Goal: Task Accomplishment & Management: Manage account settings

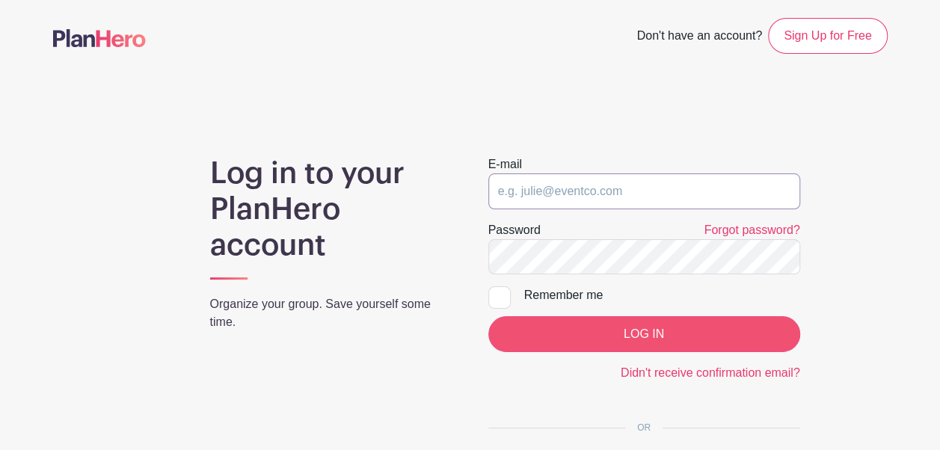
type input "[EMAIL_ADDRESS][DOMAIN_NAME]"
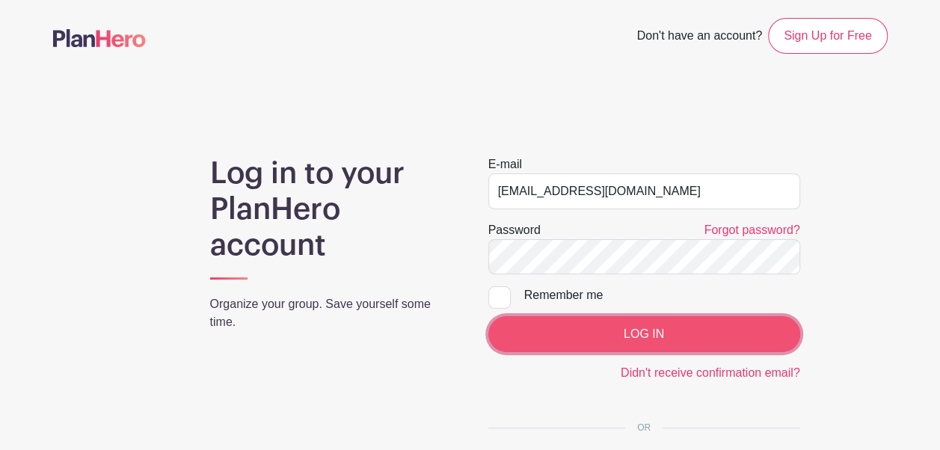
click at [622, 338] on input "LOG IN" at bounding box center [644, 334] width 312 height 36
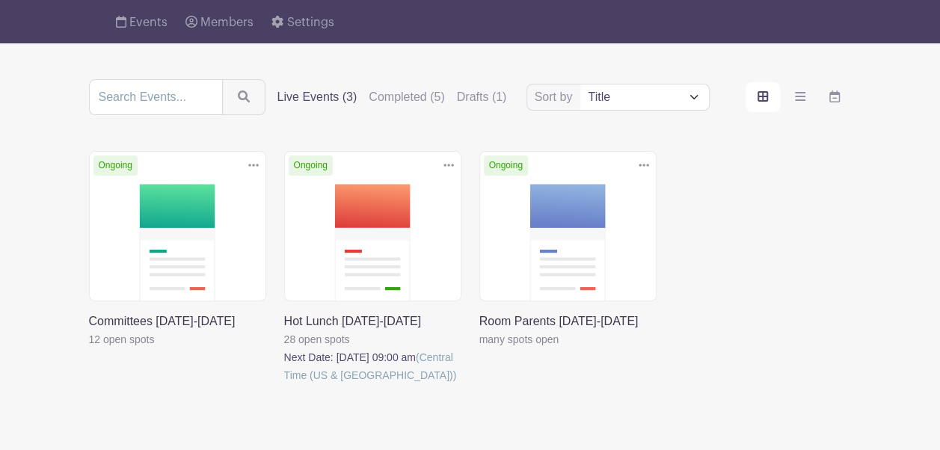
scroll to position [120, 0]
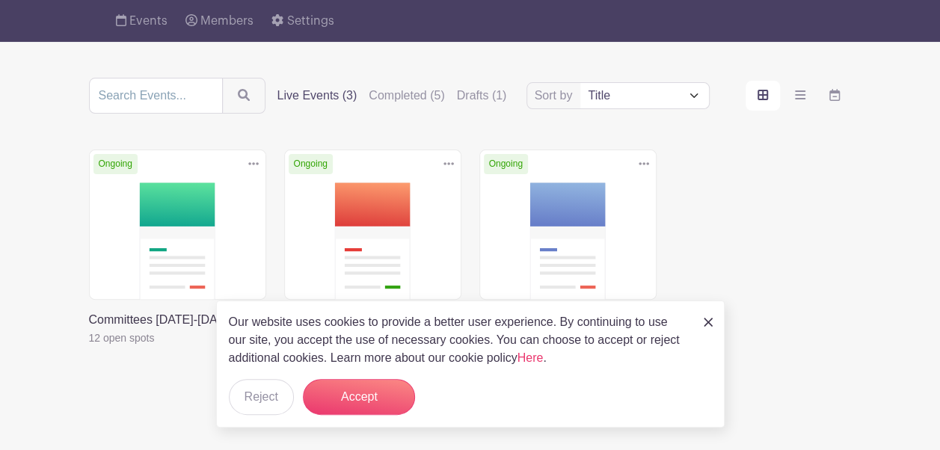
click at [703, 317] on div "Our website uses cookies to provide a better user experience. By continuing to …" at bounding box center [470, 364] width 509 height 127
click at [711, 324] on img at bounding box center [708, 322] width 9 height 9
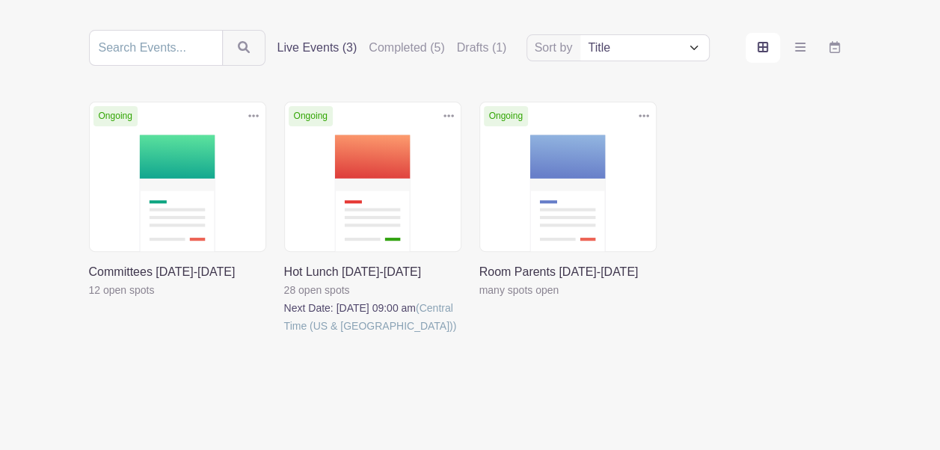
scroll to position [178, 0]
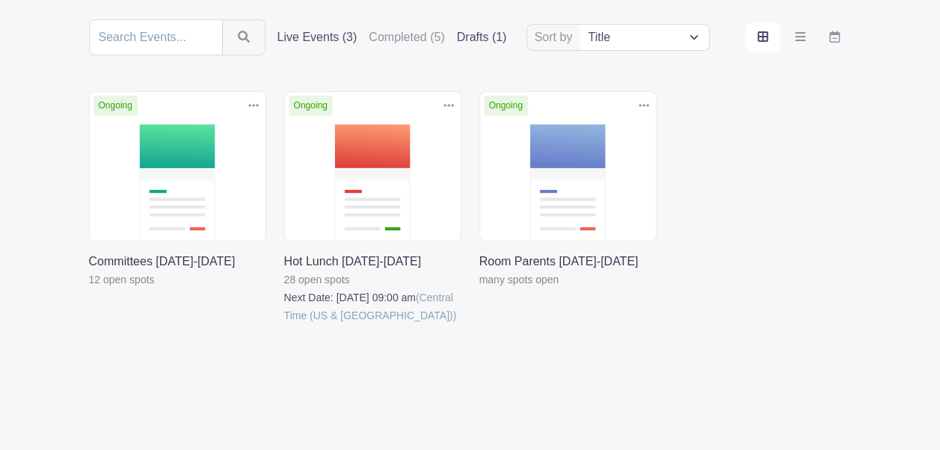
click at [478, 31] on label "Drafts (1)" at bounding box center [482, 37] width 50 height 18
click at [0, 0] on input "Drafts (1)" at bounding box center [0, 0] width 0 height 0
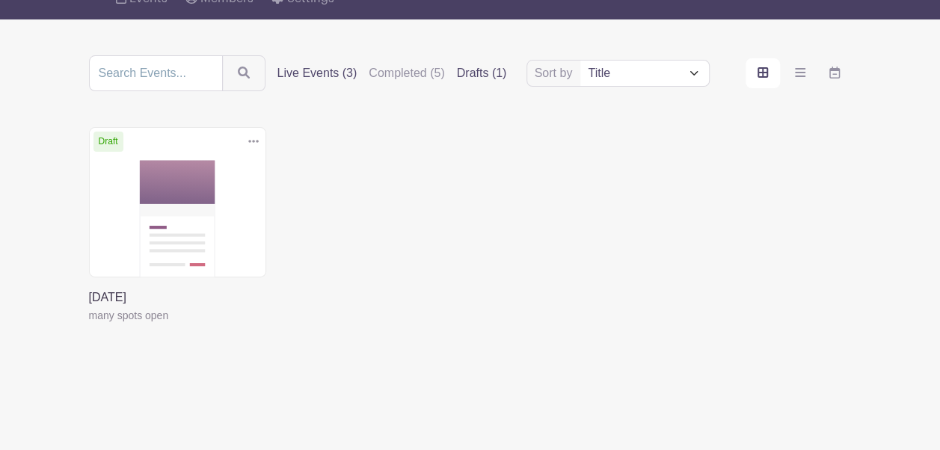
click at [320, 64] on label "Live Events (3)" at bounding box center [318, 73] width 80 height 18
click at [0, 0] on input "Live Events (3)" at bounding box center [0, 0] width 0 height 0
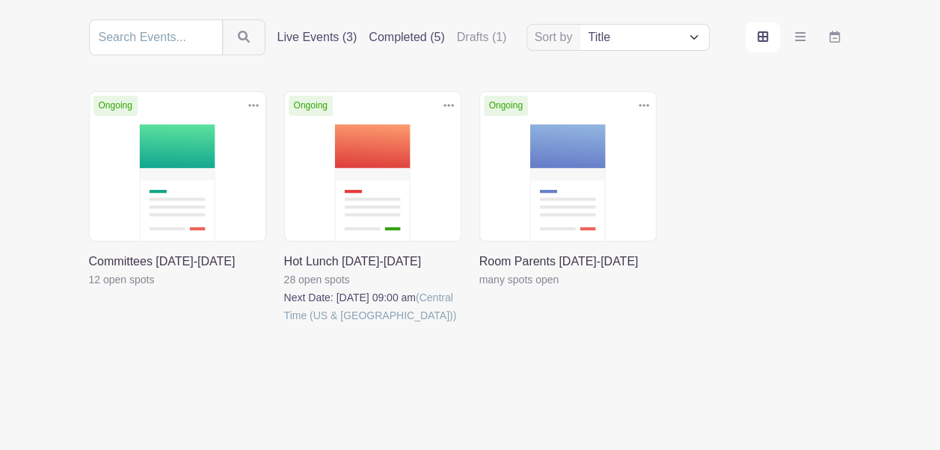
click at [405, 30] on label "Completed (5)" at bounding box center [407, 37] width 76 height 18
click at [0, 0] on input "Completed (5)" at bounding box center [0, 0] width 0 height 0
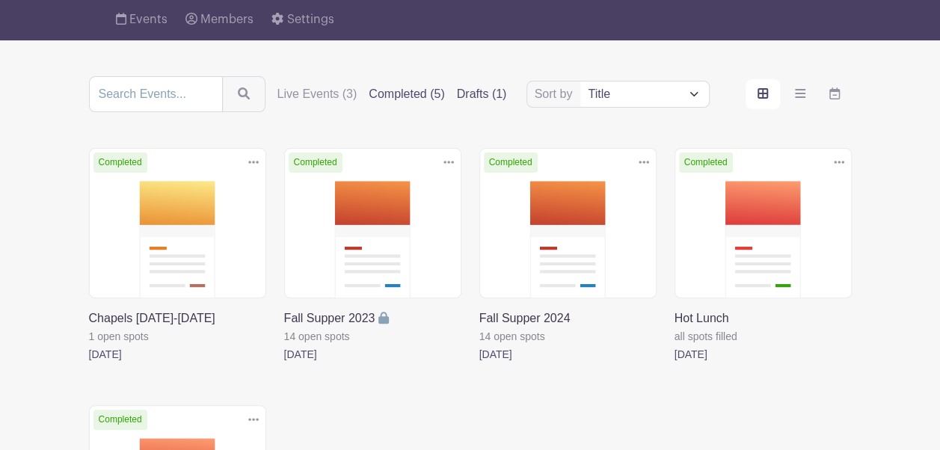
scroll to position [119, 0]
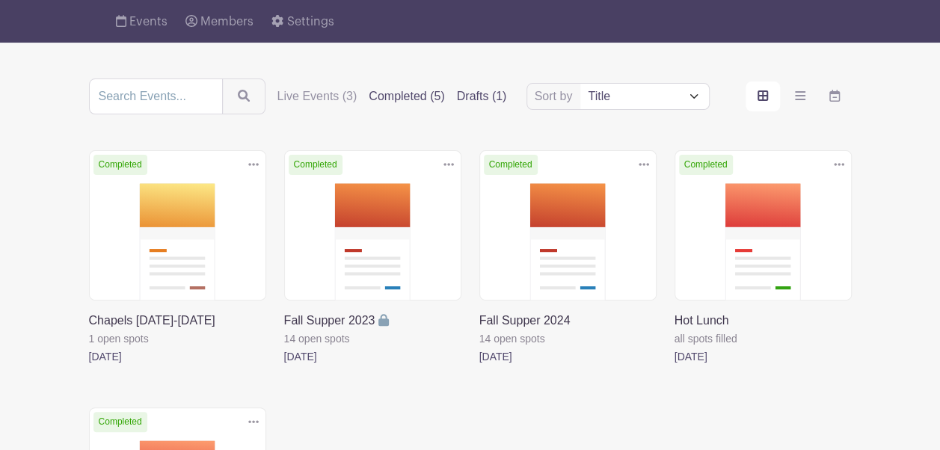
click at [480, 90] on label "Drafts (1)" at bounding box center [482, 97] width 50 height 18
click at [0, 0] on input "Drafts (1)" at bounding box center [0, 0] width 0 height 0
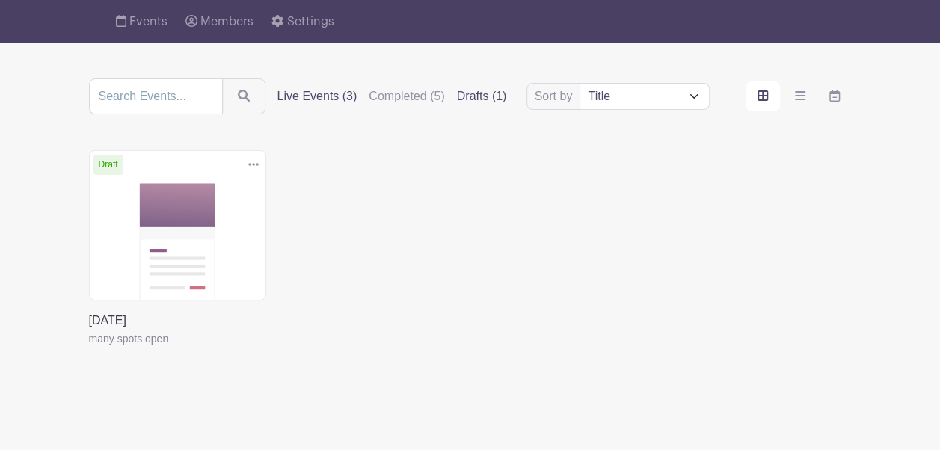
click at [313, 94] on label "Live Events (3)" at bounding box center [318, 97] width 80 height 18
click at [0, 0] on input "Live Events (3)" at bounding box center [0, 0] width 0 height 0
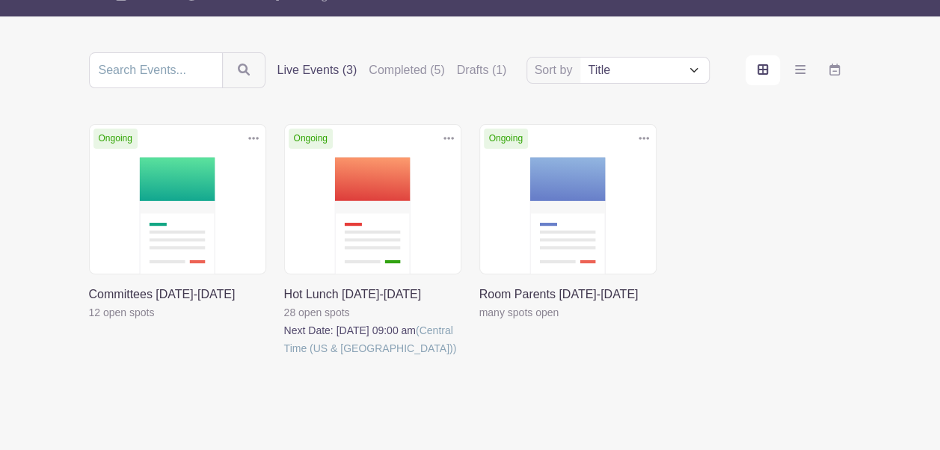
scroll to position [147, 0]
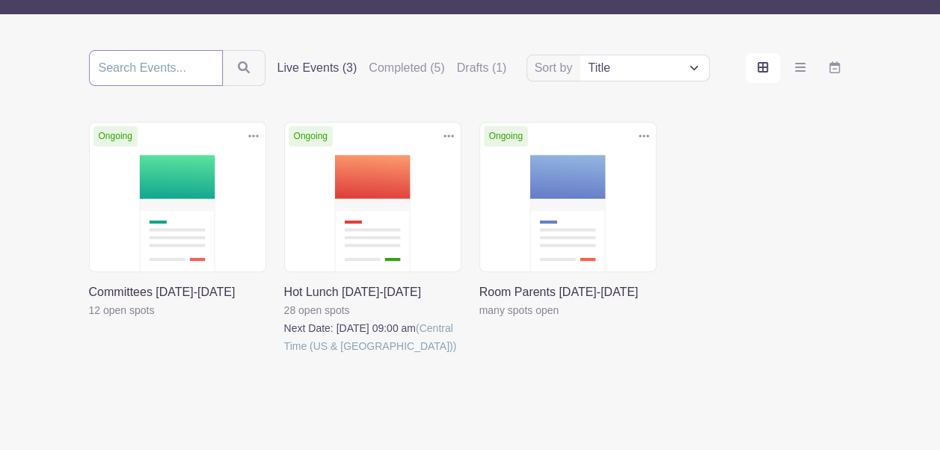
click at [182, 64] on input "search" at bounding box center [156, 68] width 134 height 36
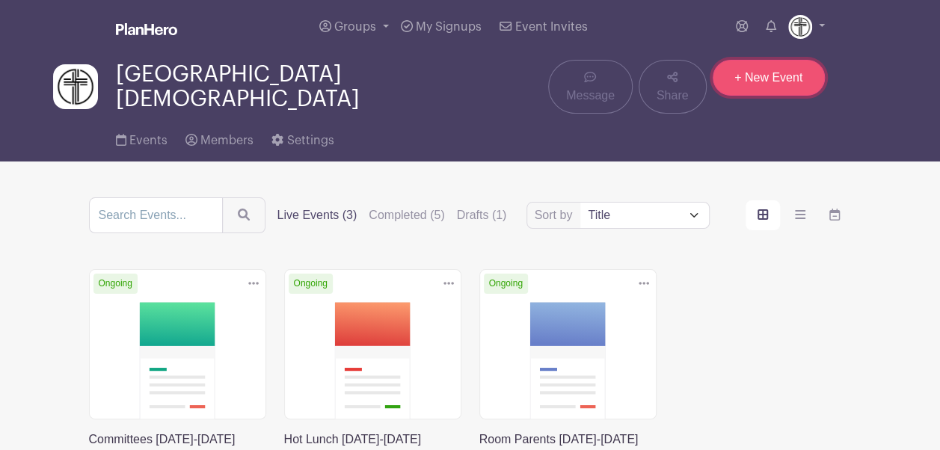
click at [749, 90] on link "+ New Event" at bounding box center [769, 78] width 112 height 36
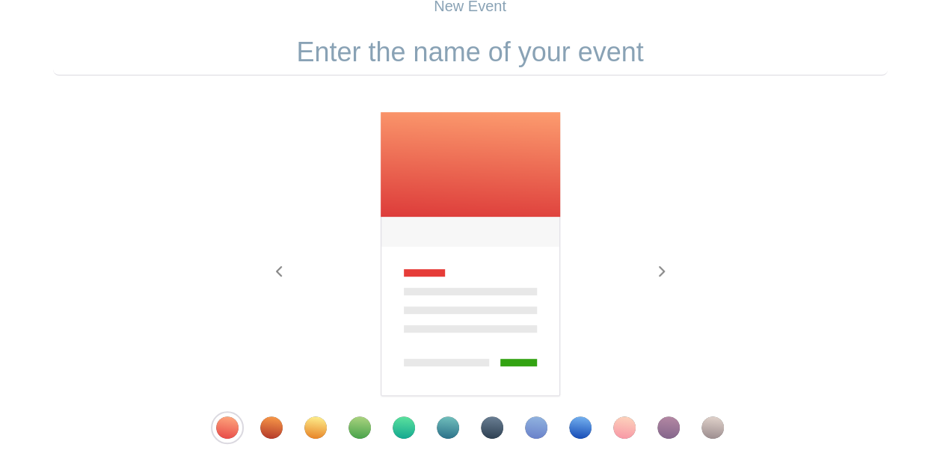
scroll to position [133, 0]
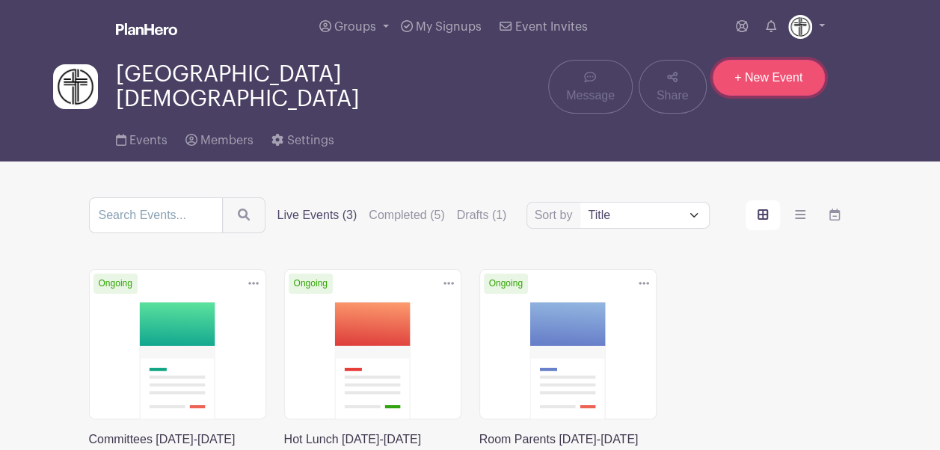
click at [765, 80] on link "+ New Event" at bounding box center [769, 78] width 112 height 36
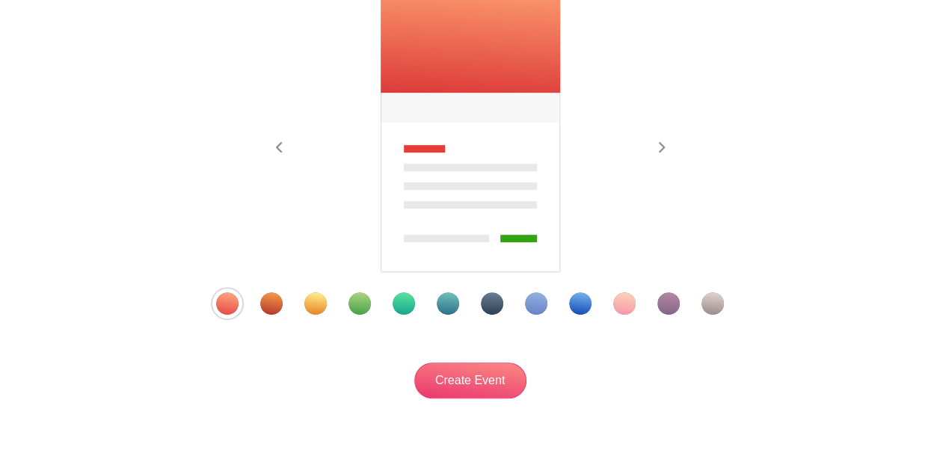
scroll to position [259, 0]
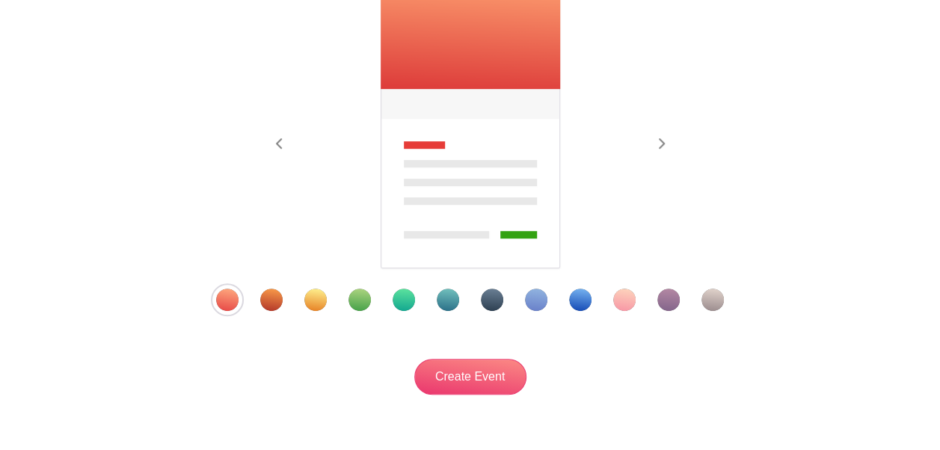
click at [353, 307] on div "Template 4" at bounding box center [360, 300] width 22 height 22
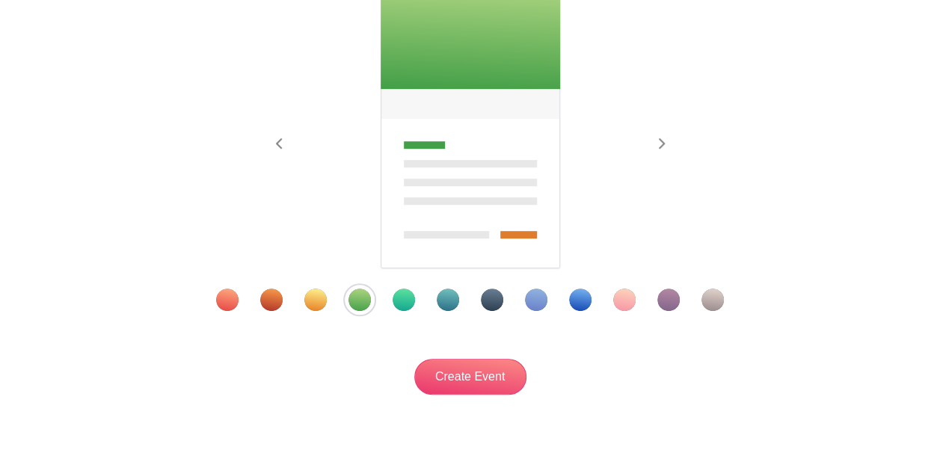
click at [666, 300] on div "Template 11" at bounding box center [669, 300] width 22 height 22
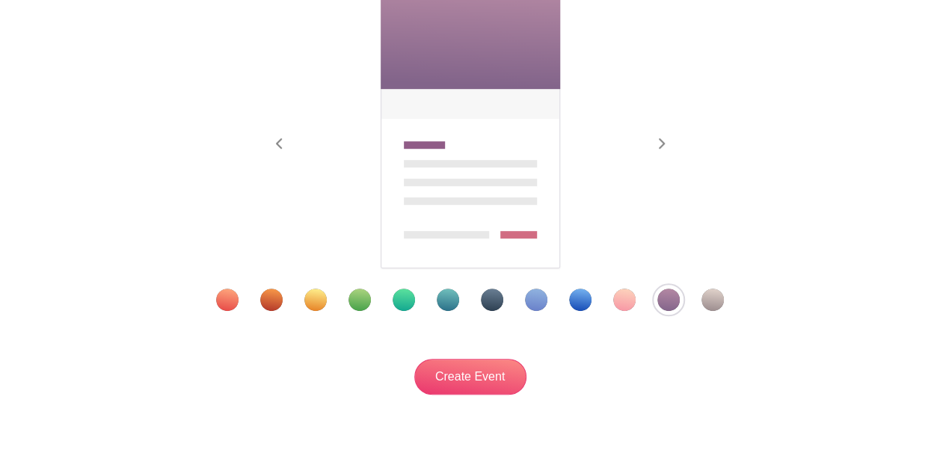
click at [322, 303] on div "Template 3" at bounding box center [315, 300] width 22 height 22
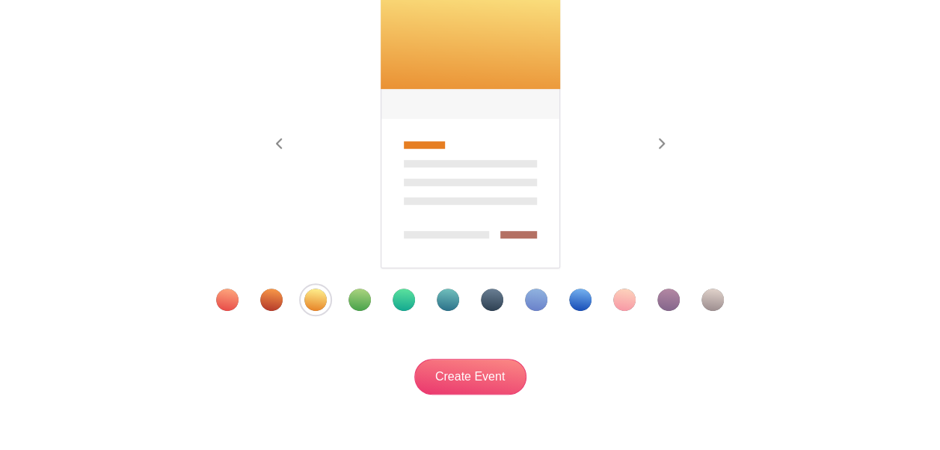
click at [403, 302] on div "Template 5" at bounding box center [404, 300] width 22 height 22
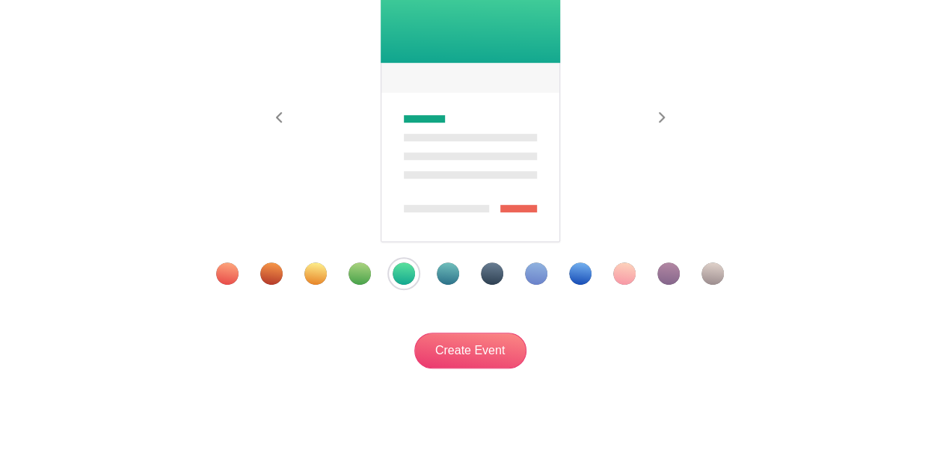
scroll to position [289, 0]
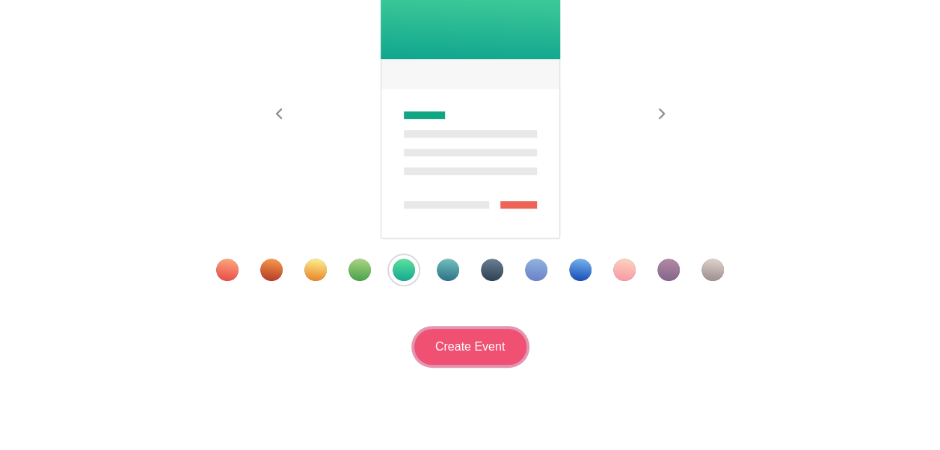
click at [471, 349] on input "Create Event" at bounding box center [470, 347] width 112 height 36
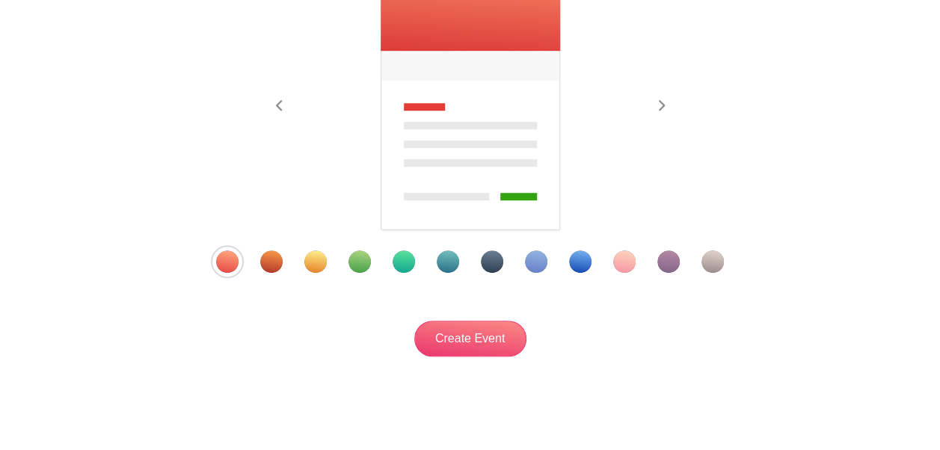
scroll to position [326, 0]
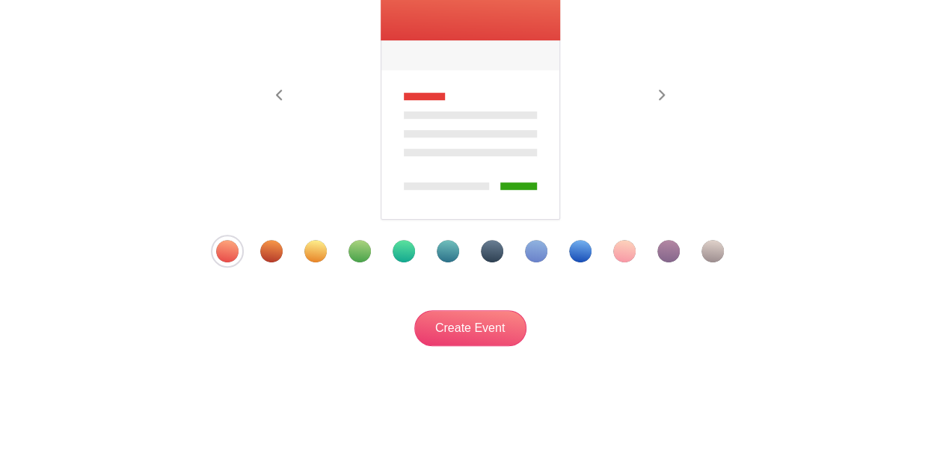
click at [408, 257] on div "Template 5" at bounding box center [404, 251] width 22 height 22
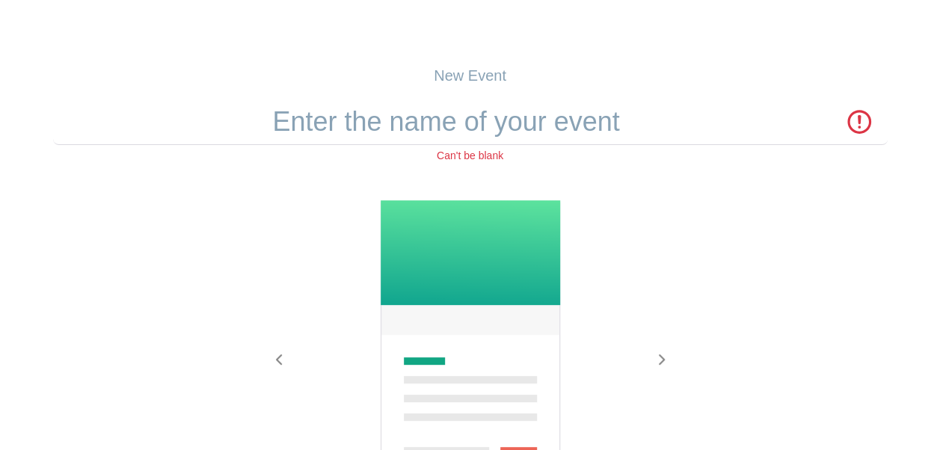
scroll to position [58, 0]
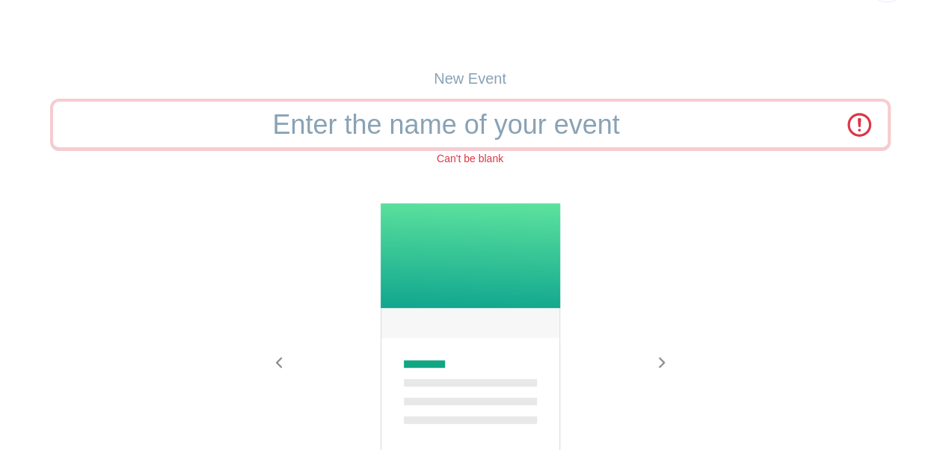
click at [458, 136] on input "text" at bounding box center [470, 125] width 835 height 46
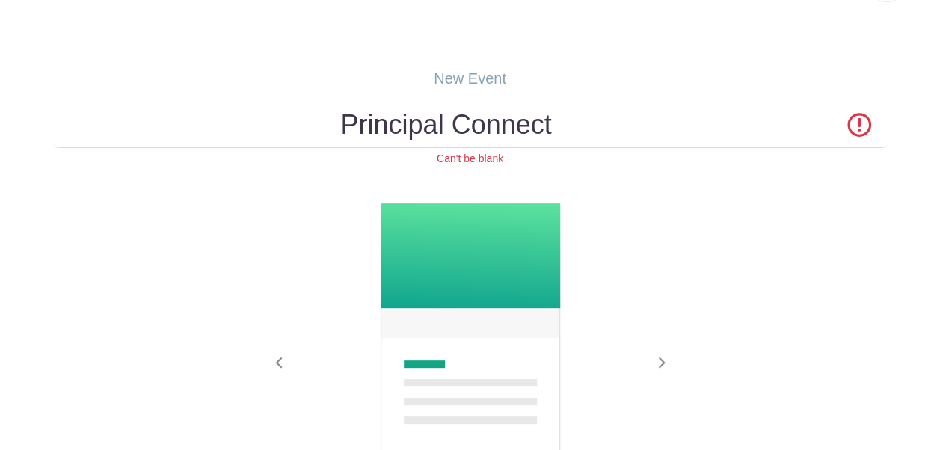
click at [640, 220] on div at bounding box center [470, 346] width 419 height 287
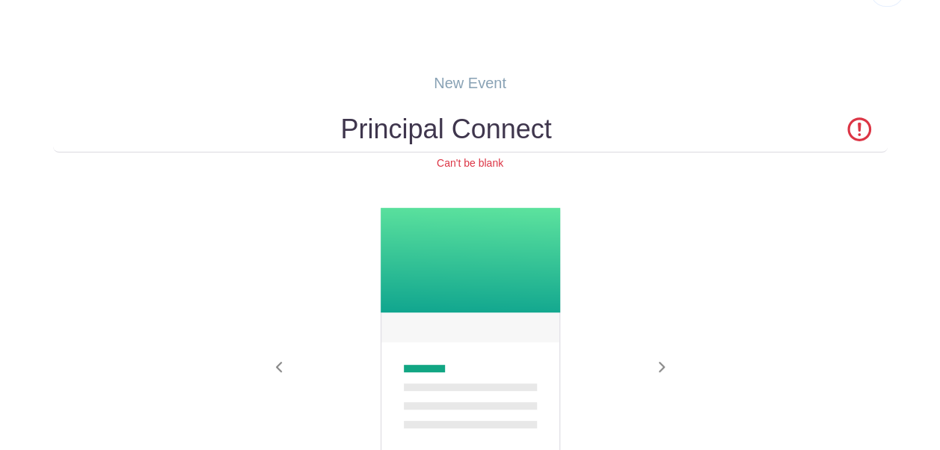
scroll to position [53, 0]
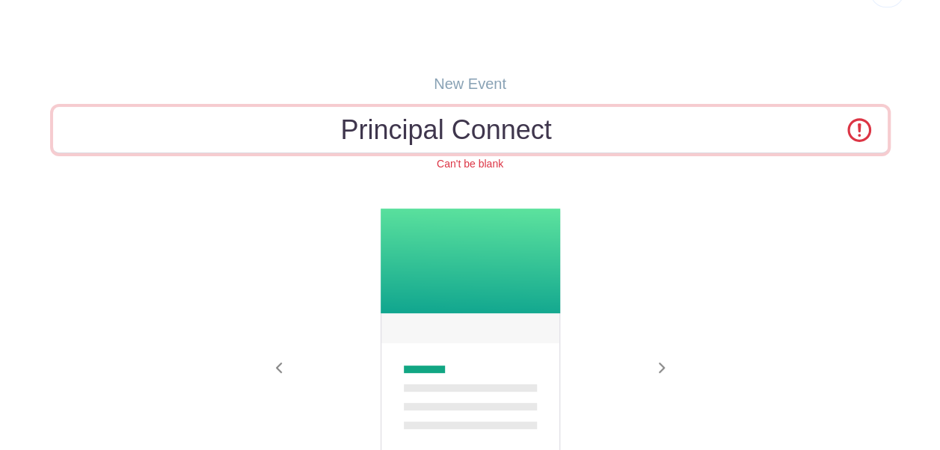
click at [347, 133] on input "Principal Connect" at bounding box center [470, 130] width 835 height 46
drag, startPoint x: 554, startPoint y: 134, endPoint x: 698, endPoint y: 132, distance: 143.6
click at [698, 132] on input "Principal Connect" at bounding box center [470, 130] width 835 height 46
drag, startPoint x: 571, startPoint y: 117, endPoint x: 350, endPoint y: 110, distance: 220.8
click at [349, 114] on input "Principal Connect" at bounding box center [470, 130] width 835 height 46
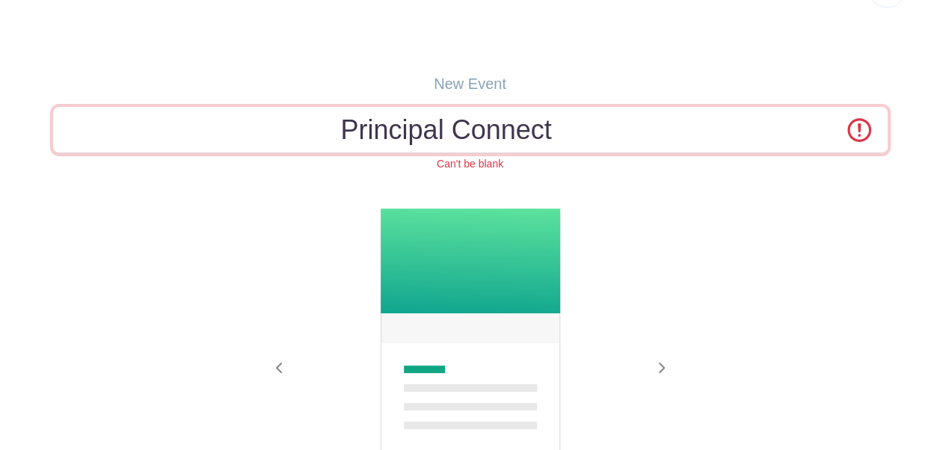
type input "P"
type input "Principal Connect"
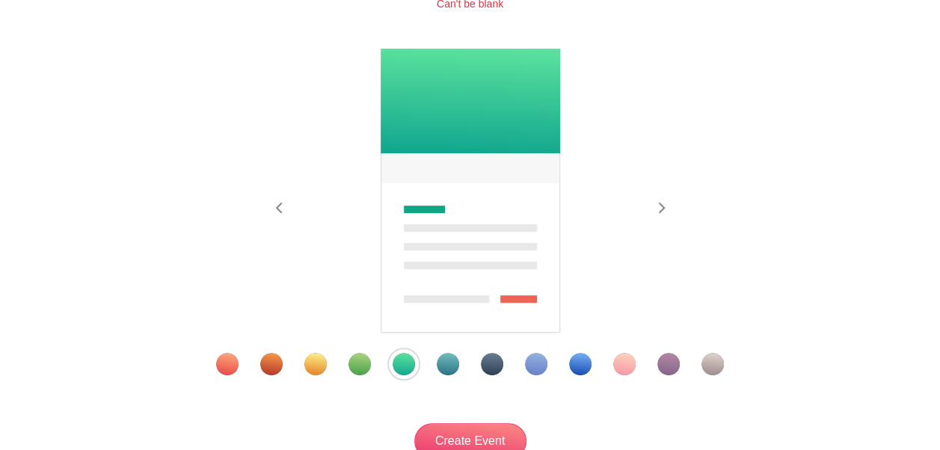
scroll to position [351, 0]
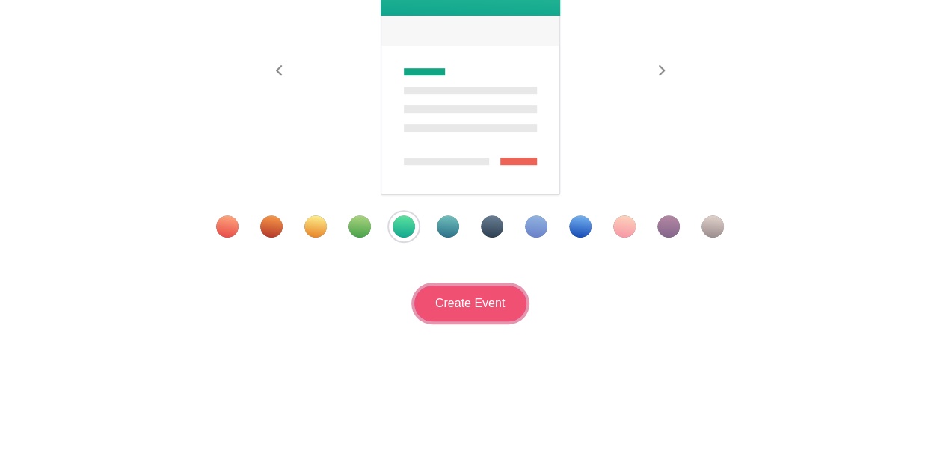
click at [453, 301] on input "Create Event" at bounding box center [470, 304] width 112 height 36
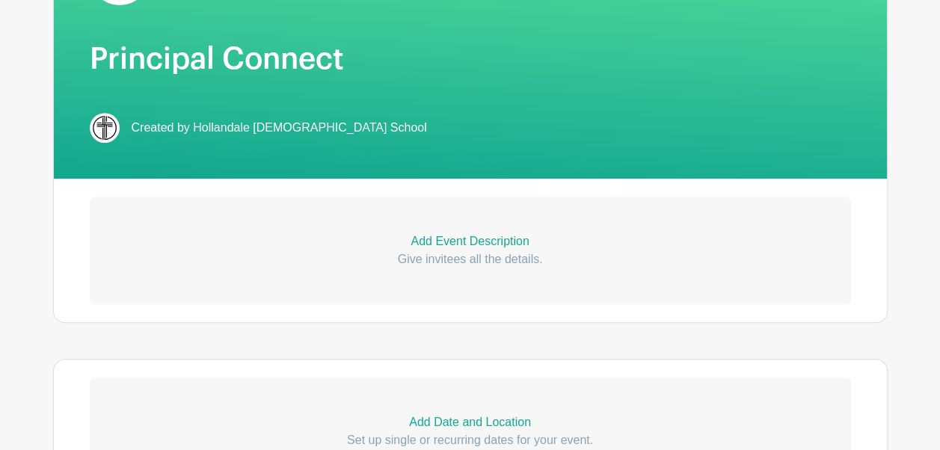
scroll to position [315, 0]
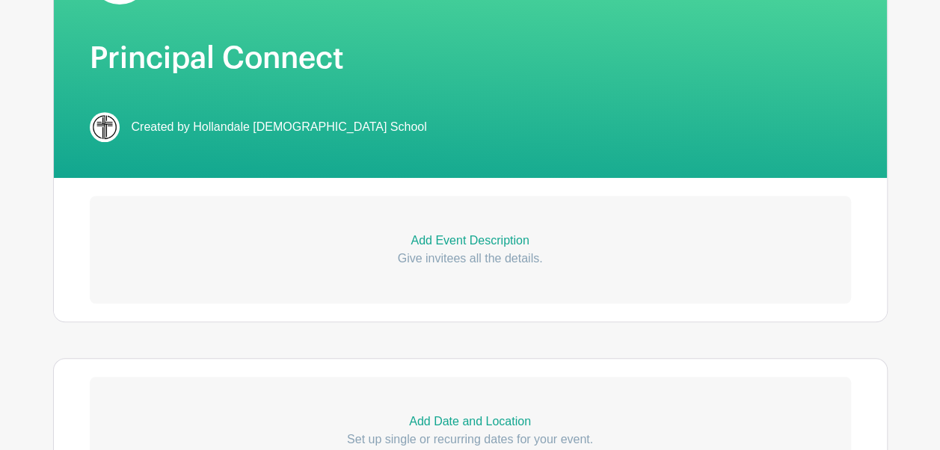
click at [459, 245] on p "Add Event Description" at bounding box center [470, 241] width 761 height 18
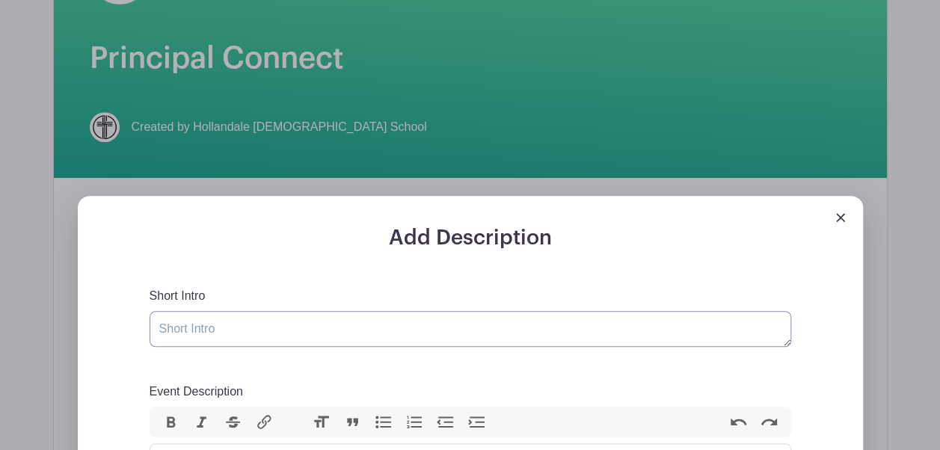
click at [288, 331] on textarea "Short Intro" at bounding box center [471, 329] width 642 height 36
paste textarea "Connecting with the Principal"
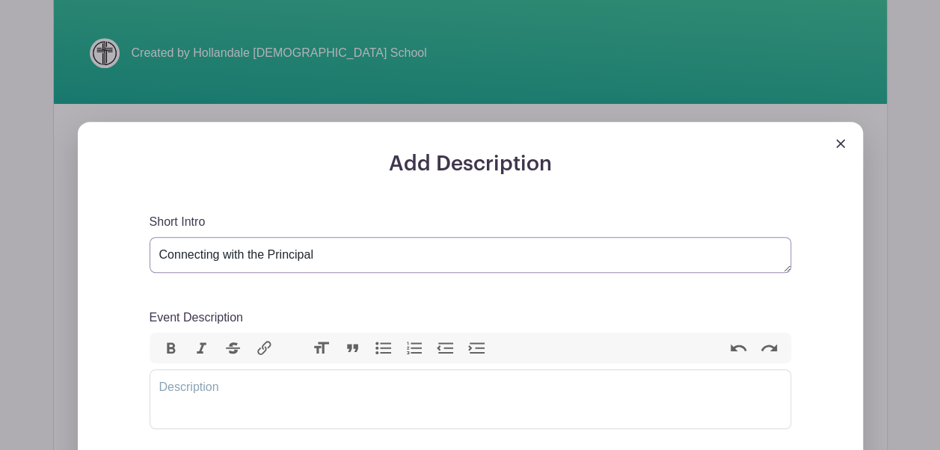
scroll to position [396, 0]
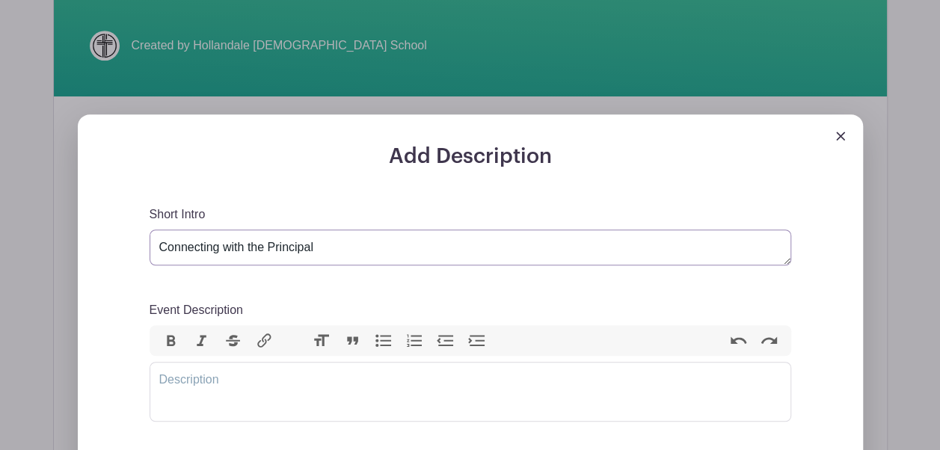
drag, startPoint x: 358, startPoint y: 248, endPoint x: 157, endPoint y: 247, distance: 200.5
click at [157, 247] on textarea "Connecting with the Principal" at bounding box center [471, 248] width 642 height 36
click at [333, 251] on textarea "Connecting with the Principal" at bounding box center [471, 248] width 642 height 36
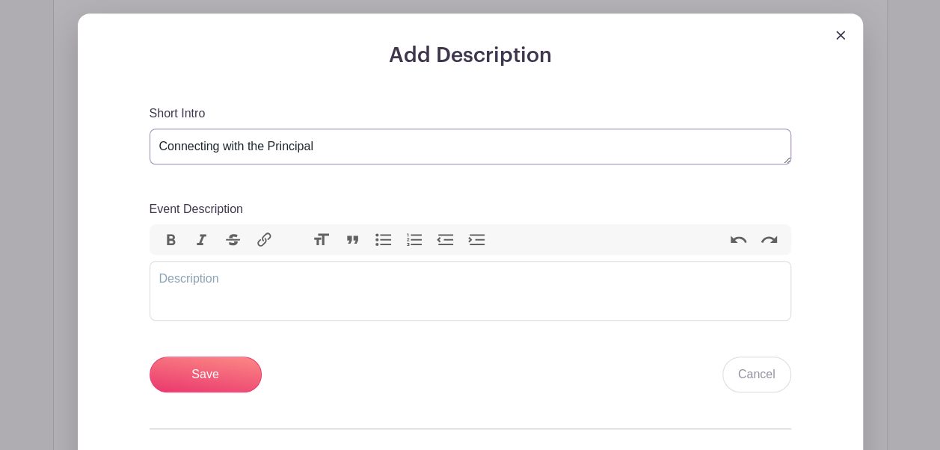
scroll to position [504, 0]
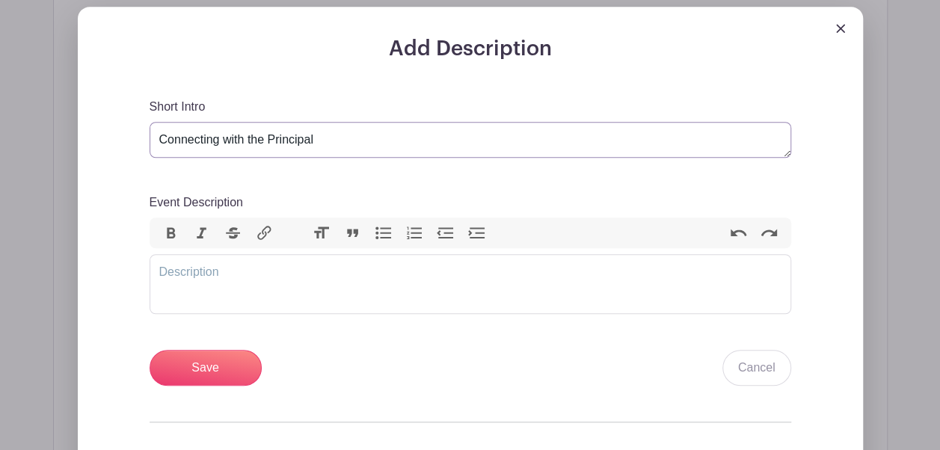
type textarea "Connecting with the Principal"
click at [292, 278] on trix-editor "Event Description" at bounding box center [471, 284] width 642 height 60
click at [260, 275] on trix-editor "Event Description" at bounding box center [471, 284] width 642 height 60
paste trix-editor "<div>I’m looking forward to sitting down together—getting to know each other be…"
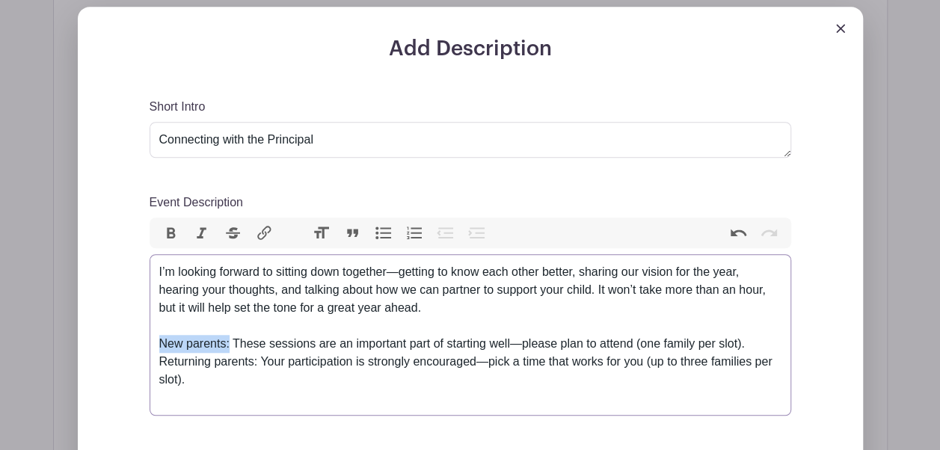
drag, startPoint x: 230, startPoint y: 346, endPoint x: 150, endPoint y: 348, distance: 79.3
click at [150, 348] on trix-editor "I’m looking forward to sitting down together—getting to know each other better,…" at bounding box center [471, 335] width 642 height 162
click at [166, 238] on button "Bold" at bounding box center [171, 233] width 31 height 19
click at [296, 343] on div "New parents: These sessions are an important part of starting well—please plan …" at bounding box center [470, 371] width 622 height 72
drag, startPoint x: 742, startPoint y: 342, endPoint x: 646, endPoint y: 343, distance: 95.7
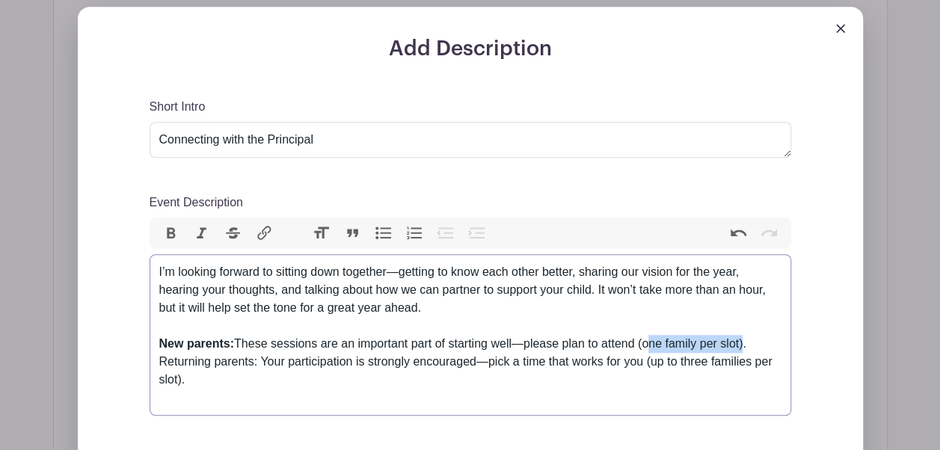
click at [646, 343] on div "New parents: These sessions are an important part of starting well—please plan …" at bounding box center [470, 371] width 622 height 72
click at [162, 228] on button "Bold" at bounding box center [171, 233] width 31 height 19
click at [553, 359] on div "New parents: These sessions are an important part of starting well—please plan …" at bounding box center [470, 371] width 622 height 72
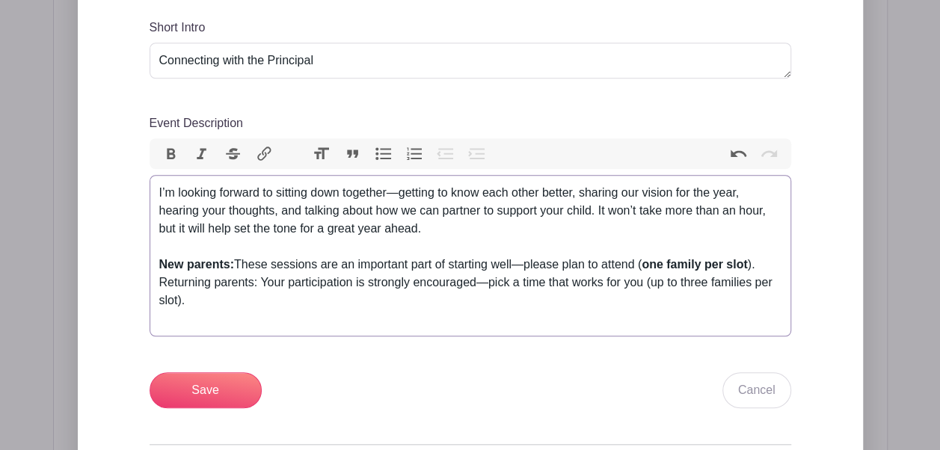
scroll to position [585, 0]
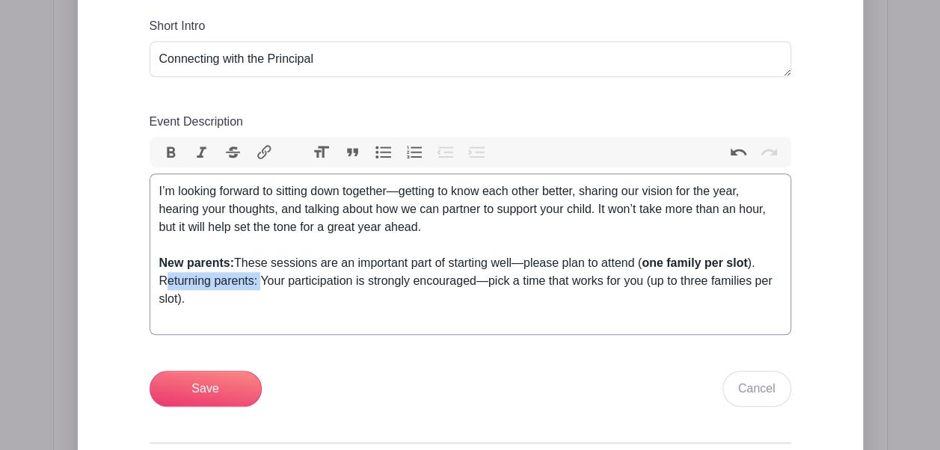
drag, startPoint x: 257, startPoint y: 287, endPoint x: 148, endPoint y: 280, distance: 108.7
click at [150, 280] on trix-editor "I’m looking forward to sitting down together—getting to know each other better,…" at bounding box center [471, 255] width 642 height 162
click at [163, 153] on button "Bold" at bounding box center [171, 152] width 31 height 19
click at [317, 325] on div "New parents: These sessions are an important part of starting well—please plan …" at bounding box center [470, 290] width 622 height 72
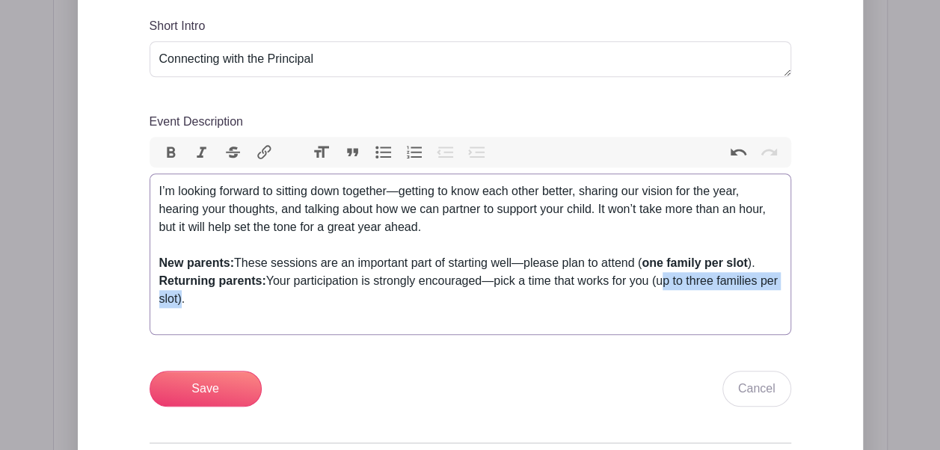
drag, startPoint x: 178, startPoint y: 299, endPoint x: 660, endPoint y: 278, distance: 482.2
click at [660, 278] on div "New parents: These sessions are an important part of starting well—please plan …" at bounding box center [470, 290] width 622 height 72
click at [178, 152] on button "Bold" at bounding box center [171, 152] width 31 height 19
click at [230, 266] on strong "New parents:" at bounding box center [196, 263] width 75 height 13
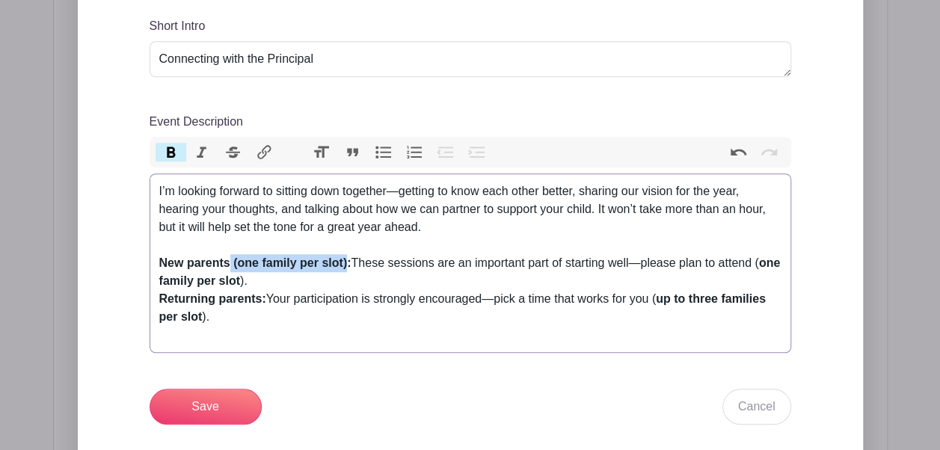
drag, startPoint x: 348, startPoint y: 261, endPoint x: 230, endPoint y: 262, distance: 117.4
click at [230, 262] on strong "New parents (one family per slot):" at bounding box center [255, 263] width 192 height 13
click at [166, 145] on button "Bold" at bounding box center [171, 152] width 31 height 19
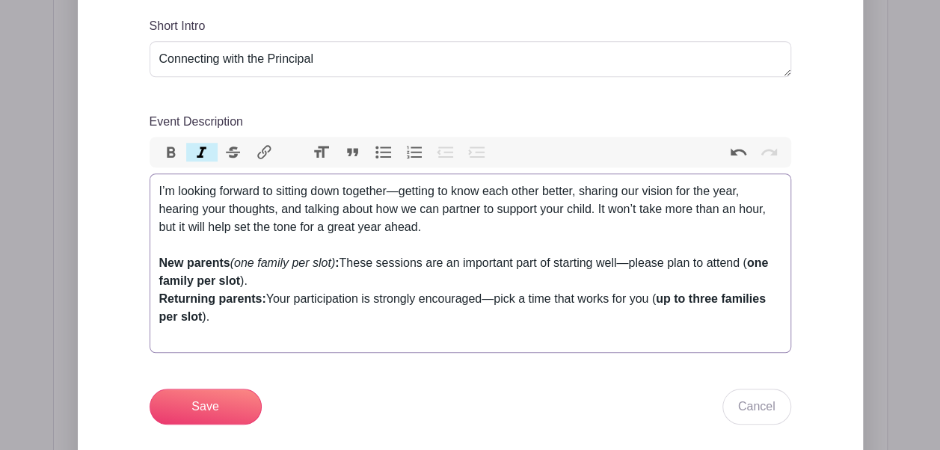
click at [208, 151] on button "Italic" at bounding box center [201, 152] width 31 height 19
click at [384, 314] on div "New parents (one family per slot) : These sessions are an important part of sta…" at bounding box center [470, 299] width 622 height 90
click at [230, 257] on em "(one family per slot)" at bounding box center [282, 263] width 105 height 13
click at [236, 267] on em "(one family per slot)" at bounding box center [282, 263] width 105 height 13
click at [239, 267] on em "(one family per slot)" at bounding box center [282, 263] width 105 height 13
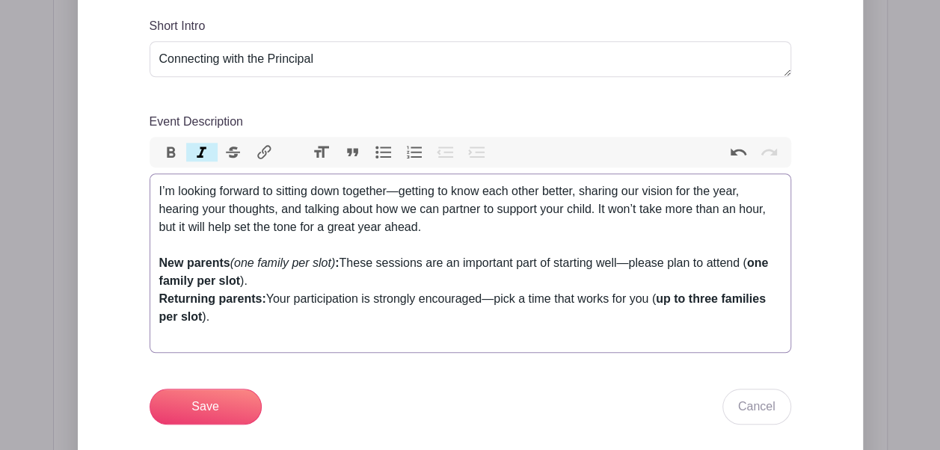
click at [321, 280] on div "New parents (one family per slot) : These sessions are an important part of sta…" at bounding box center [470, 299] width 622 height 90
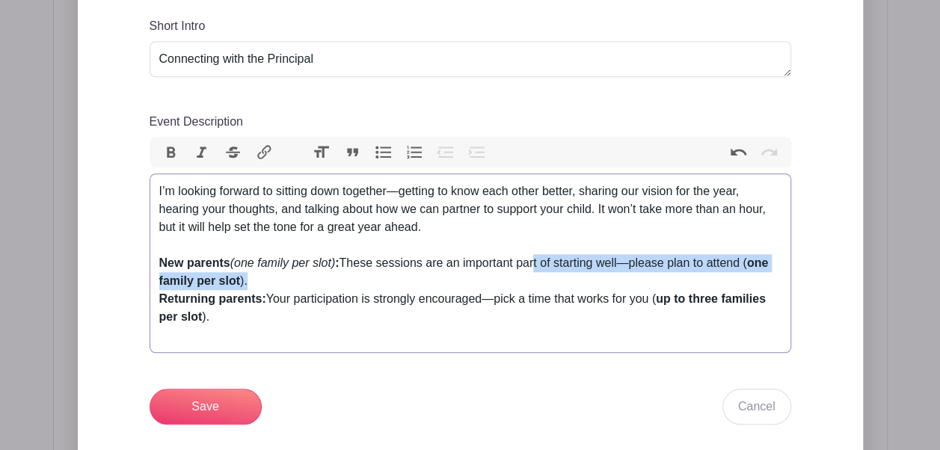
drag, startPoint x: 260, startPoint y: 279, endPoint x: 536, endPoint y: 262, distance: 276.6
click at [536, 262] on div "New parents (one family per slot) : These sessions are an important part of sta…" at bounding box center [470, 299] width 622 height 90
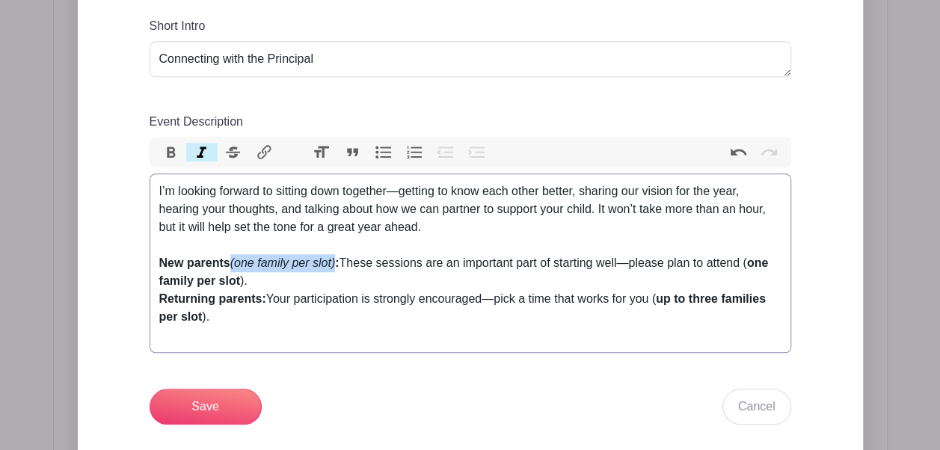
drag, startPoint x: 337, startPoint y: 263, endPoint x: 233, endPoint y: 262, distance: 104.0
click at [233, 262] on em "(one family per slot)" at bounding box center [282, 263] width 105 height 13
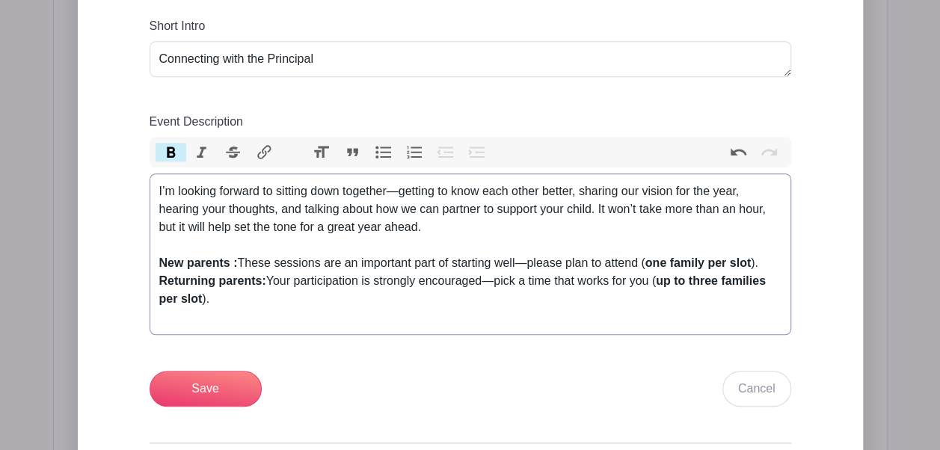
click at [233, 262] on strong "New parents :" at bounding box center [198, 263] width 79 height 13
drag, startPoint x: 754, startPoint y: 264, endPoint x: 637, endPoint y: 259, distance: 116.8
click at [637, 259] on div "New parents: These sessions are an important part of starting well—please plan …" at bounding box center [470, 290] width 622 height 72
click at [662, 302] on div "New parents: These sessions are an important part of starting well—please plan …" at bounding box center [470, 290] width 622 height 72
drag, startPoint x: 751, startPoint y: 262, endPoint x: 645, endPoint y: 253, distance: 106.6
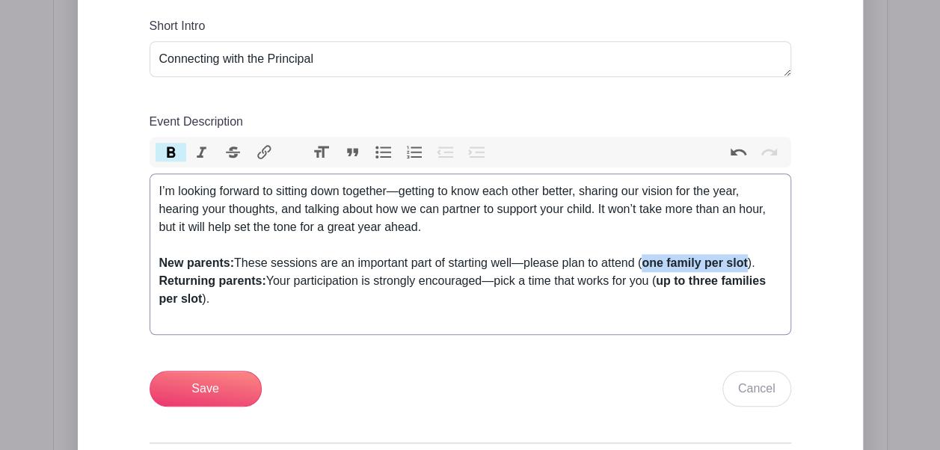
click at [645, 254] on div "New parents: These sessions are an important part of starting well—please plan …" at bounding box center [470, 290] width 622 height 72
click at [168, 156] on button "Bold" at bounding box center [171, 152] width 31 height 19
click at [203, 154] on button "Italic" at bounding box center [201, 152] width 31 height 19
click at [420, 292] on div "New parents: These sessions are an important part of starting well—please plan …" at bounding box center [470, 290] width 622 height 72
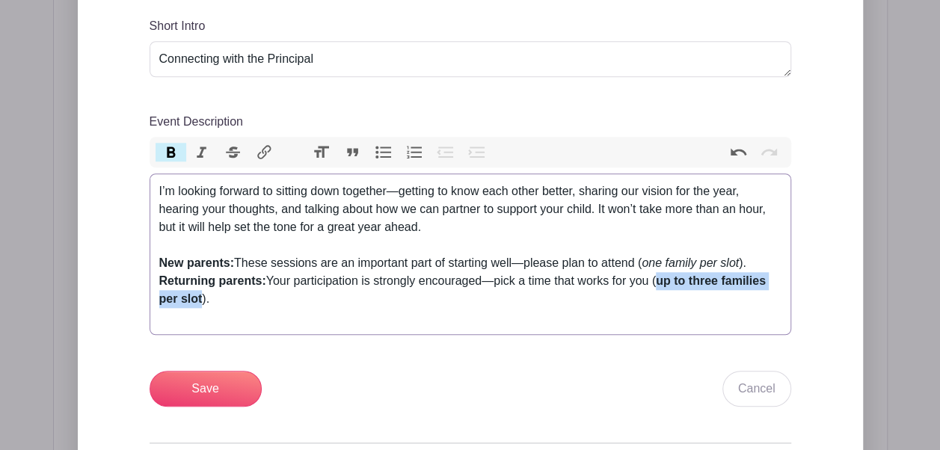
drag, startPoint x: 203, startPoint y: 303, endPoint x: 658, endPoint y: 278, distance: 455.5
click at [658, 278] on div "New parents: These sessions are an important part of starting well—please plan …" at bounding box center [470, 290] width 622 height 72
click at [177, 150] on button "Bold" at bounding box center [171, 152] width 31 height 19
click at [537, 298] on div "New parents: These sessions are an important part of starting well—please plan …" at bounding box center [470, 290] width 622 height 72
drag, startPoint x: 178, startPoint y: 297, endPoint x: 671, endPoint y: 296, distance: 492.9
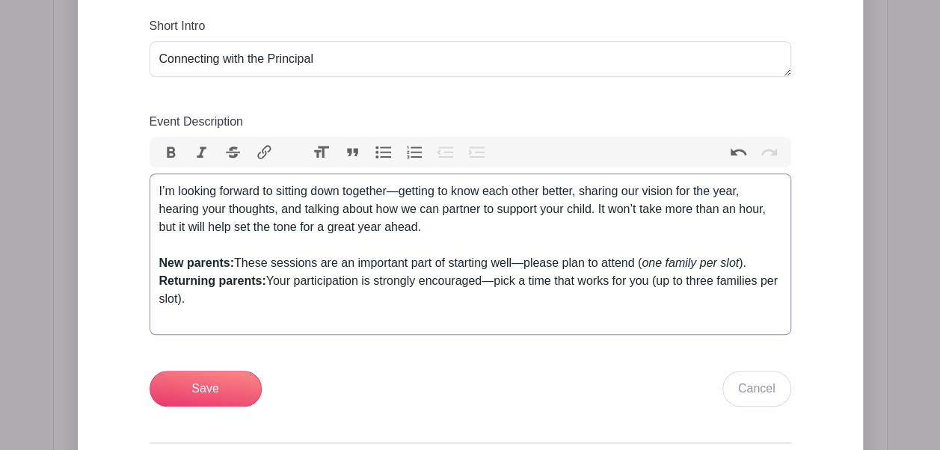
click at [671, 296] on div "New parents: These sessions are an important part of starting well—please plan …" at bounding box center [470, 290] width 622 height 72
click at [760, 260] on div "New parents: These sessions are an important part of starting well—please plan …" at bounding box center [470, 290] width 622 height 72
drag, startPoint x: 760, startPoint y: 260, endPoint x: 640, endPoint y: 259, distance: 120.4
click at [640, 259] on div "New parents: These sessions are an important part of starting well—please plan …" at bounding box center [470, 290] width 622 height 72
click at [589, 301] on div "New parents: These sessions are an important part of starting well—please plan …" at bounding box center [470, 290] width 622 height 72
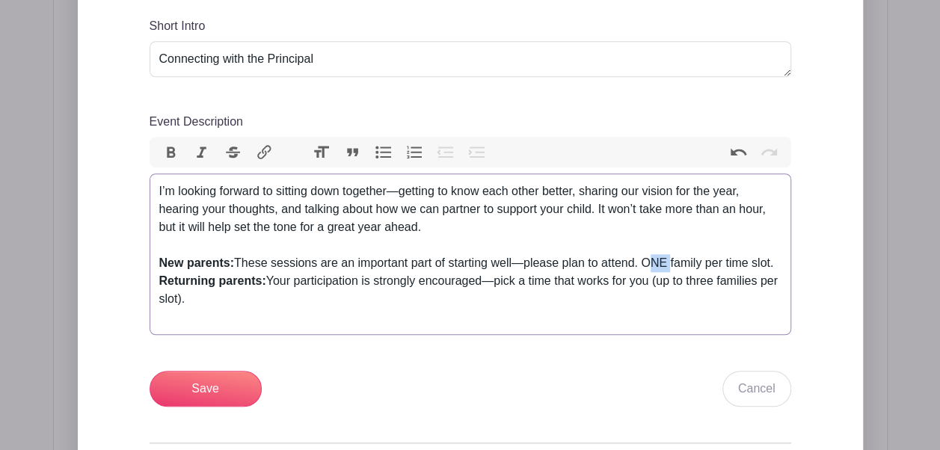
drag, startPoint x: 645, startPoint y: 266, endPoint x: 671, endPoint y: 266, distance: 26.2
click at [671, 266] on div "New parents: These sessions are an important part of starting well—please plan …" at bounding box center [470, 290] width 622 height 72
click at [203, 151] on button "Italic" at bounding box center [201, 152] width 31 height 19
click at [468, 272] on div "New parents: These sessions are an important part of starting well—please plan …" at bounding box center [470, 290] width 622 height 72
drag, startPoint x: 670, startPoint y: 265, endPoint x: 645, endPoint y: 265, distance: 25.4
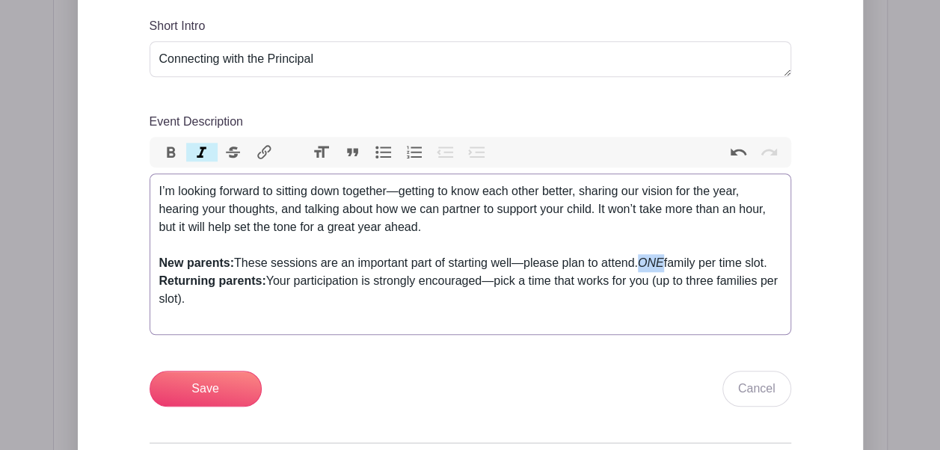
click at [645, 265] on div "New parents: These sessions are an important part of starting well—please plan …" at bounding box center [470, 290] width 622 height 72
click at [171, 150] on button "Bold" at bounding box center [171, 152] width 31 height 19
click at [434, 286] on div "New parents: These sessions are an important part of starting well—please plan …" at bounding box center [470, 290] width 622 height 72
drag, startPoint x: 772, startPoint y: 262, endPoint x: 673, endPoint y: 264, distance: 98.8
click at [673, 264] on div "New parents: These sessions are an important part of starting well—please plan …" at bounding box center [470, 290] width 622 height 72
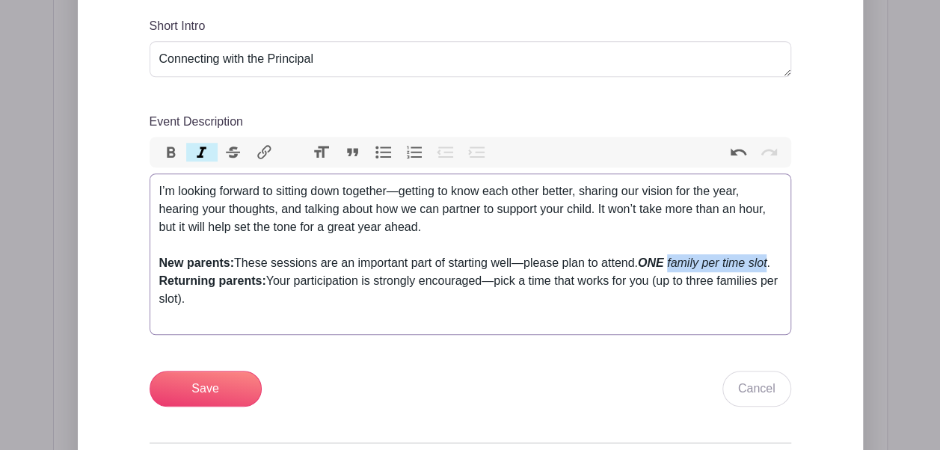
click at [202, 151] on button "Italic" at bounding box center [201, 152] width 31 height 19
click at [500, 281] on div "New parents: These sessions are an important part of starting well—please plan …" at bounding box center [470, 290] width 622 height 72
click at [738, 303] on div "New parents: These sessions are an important part of starting well—please plan …" at bounding box center [470, 290] width 622 height 72
click at [670, 283] on div "New parents: These sessions are an important part of starting well—please plan …" at bounding box center [470, 290] width 622 height 72
click at [646, 283] on div "New parents: These sessions are an important part of starting well—please plan …" at bounding box center [470, 290] width 622 height 72
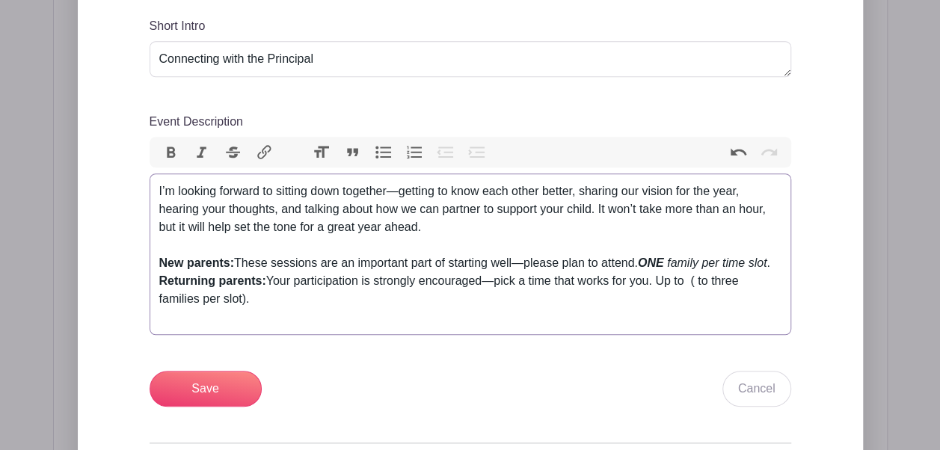
click at [711, 281] on div "New parents: These sessions are an important part of starting well—please plan …" at bounding box center [470, 290] width 622 height 72
click at [718, 285] on div "New parents: These sessions are an important part of starting well—please plan …" at bounding box center [470, 290] width 622 height 72
click at [176, 299] on div "New parents: These sessions are an important part of starting well—please plan …" at bounding box center [470, 290] width 622 height 72
click at [225, 301] on div "New parents: These sessions are an important part of starting well—please plan …" at bounding box center [470, 290] width 622 height 72
click at [276, 317] on div "New parents: These sessions are an important part of starting well—please plan …" at bounding box center [470, 290] width 622 height 72
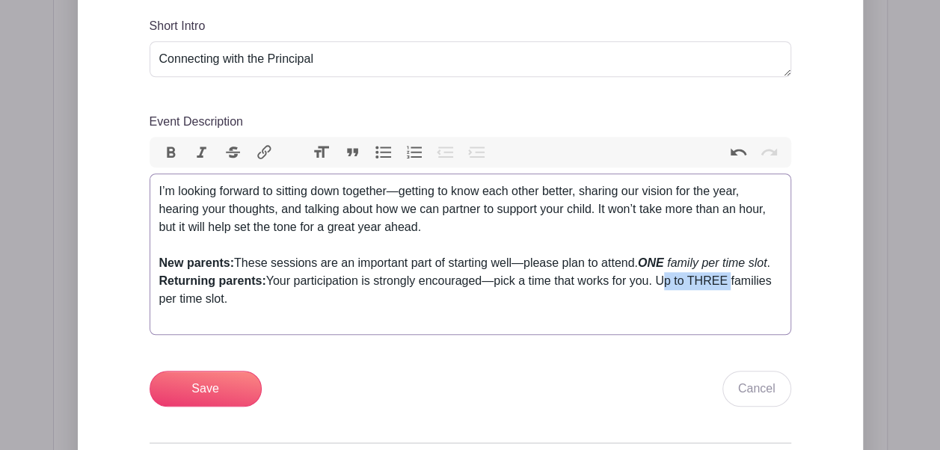
drag, startPoint x: 661, startPoint y: 283, endPoint x: 731, endPoint y: 277, distance: 69.8
click at [731, 277] on div "New parents: These sessions are an important part of starting well—please plan …" at bounding box center [470, 290] width 622 height 72
click at [180, 149] on button "Bold" at bounding box center [171, 152] width 31 height 19
click at [203, 151] on button "Italic" at bounding box center [201, 152] width 31 height 19
click at [503, 296] on div "New parents: These sessions are an important part of starting well—please plan …" at bounding box center [470, 290] width 622 height 72
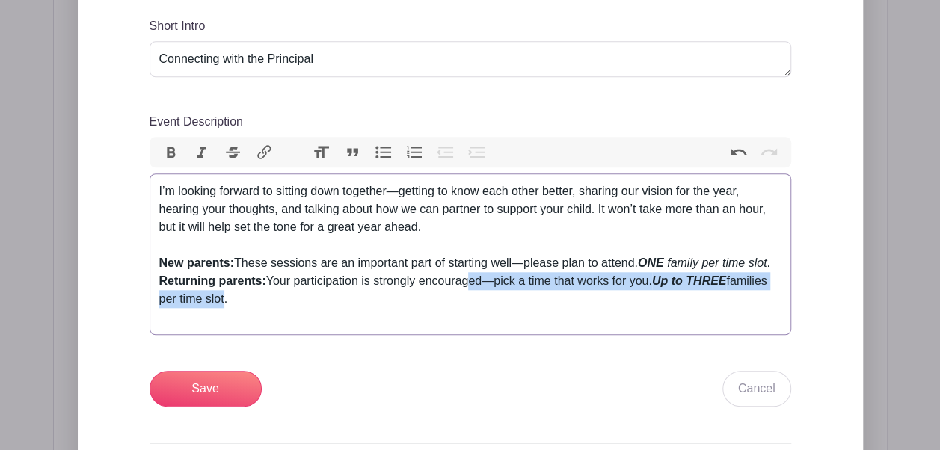
drag, startPoint x: 221, startPoint y: 299, endPoint x: 467, endPoint y: 283, distance: 245.9
click at [467, 283] on div "New parents: These sessions are an important part of starting well—please plan …" at bounding box center [470, 290] width 622 height 72
drag, startPoint x: 661, startPoint y: 283, endPoint x: 222, endPoint y: 301, distance: 439.5
click at [222, 301] on div "New parents: These sessions are an important part of starting well—please plan …" at bounding box center [470, 290] width 622 height 72
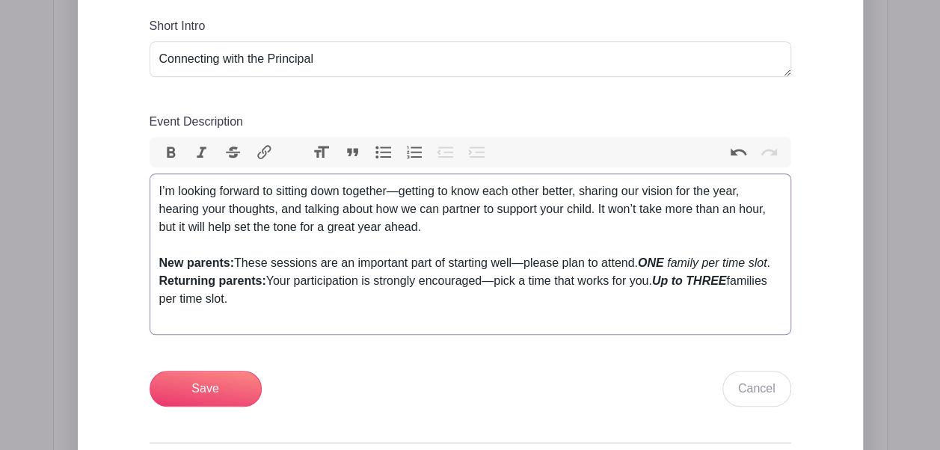
click at [200, 147] on button "Italic" at bounding box center [201, 152] width 31 height 19
click at [329, 274] on div "New parents: These sessions are an important part of starting well—please plan …" at bounding box center [470, 290] width 622 height 72
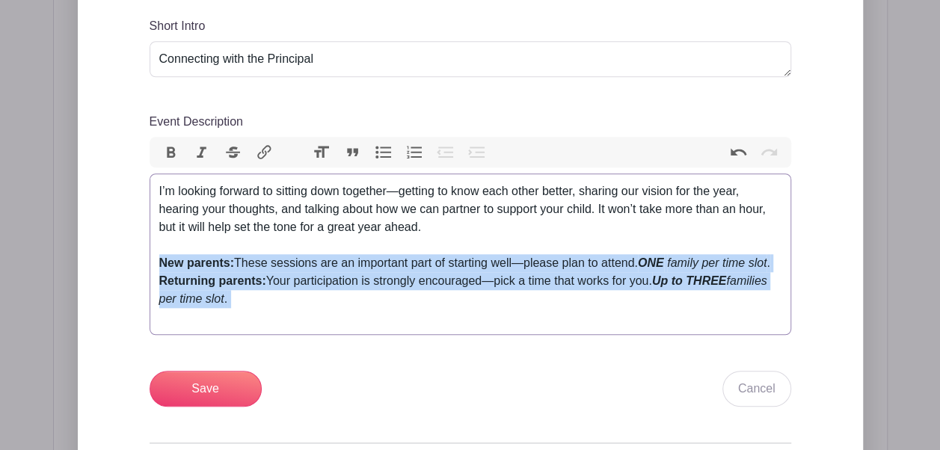
drag, startPoint x: 265, startPoint y: 311, endPoint x: 129, endPoint y: 256, distance: 147.0
click at [129, 256] on div "Add Description Short Intro Connecting with the Principal Event Description Bol…" at bounding box center [471, 267] width 714 height 622
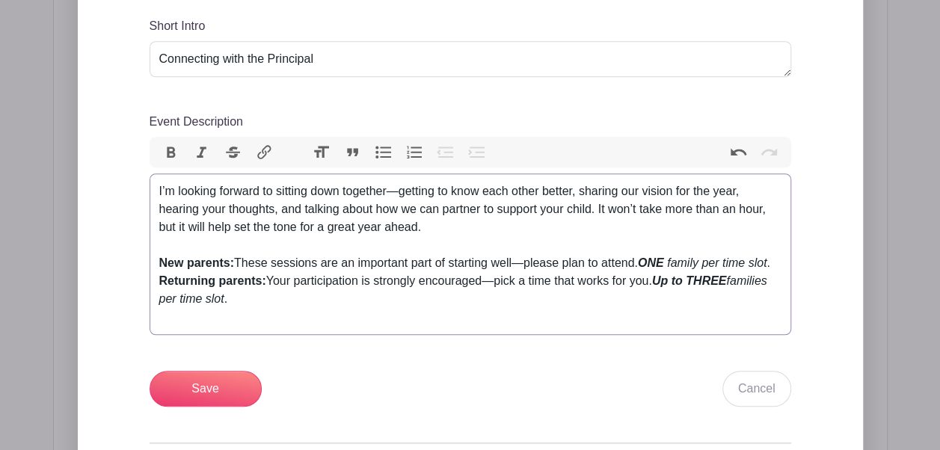
click at [462, 248] on div "I’m looking forward to sitting down together—getting to know each other better,…" at bounding box center [470, 219] width 622 height 72
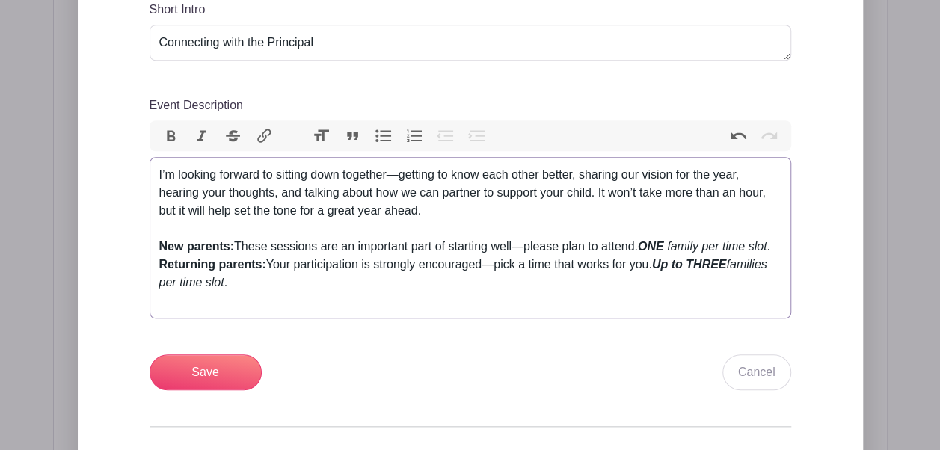
scroll to position [606, 0]
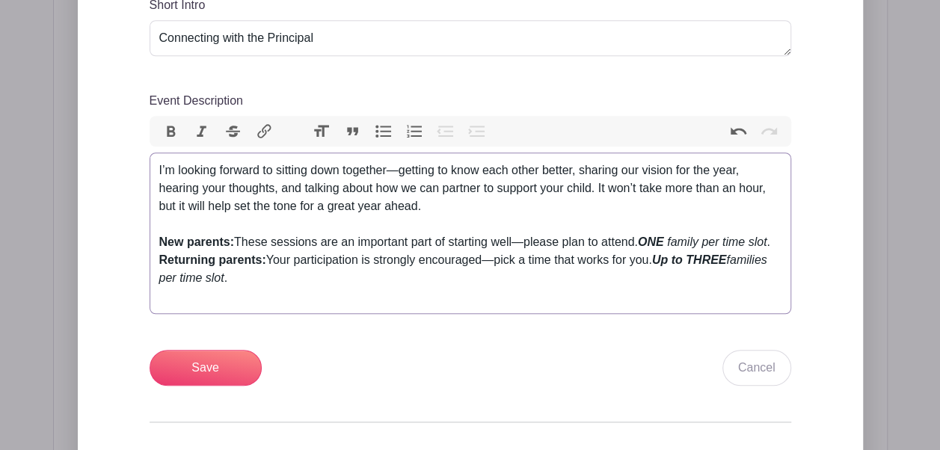
click at [234, 241] on div "New parents: These sessions are an important part of starting well—please plan …" at bounding box center [470, 269] width 622 height 72
click at [239, 243] on div "New parents: These sessions are an important part of starting well—please plan …" at bounding box center [470, 269] width 622 height 72
type trix-editor "<div>I’m looking forward to sitting down together—getting to know each other be…"
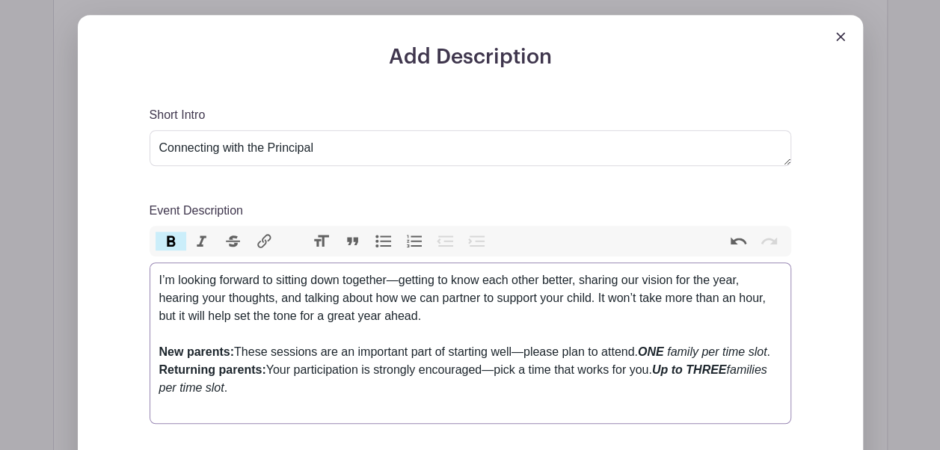
scroll to position [495, 0]
drag, startPoint x: 325, startPoint y: 151, endPoint x: 120, endPoint y: 145, distance: 205.0
click at [120, 145] on div "Add Description Short Intro Connecting with the Principal Event Description Bol…" at bounding box center [471, 357] width 714 height 622
type textarea "P"
type textarea "Principal/Parent Connect"
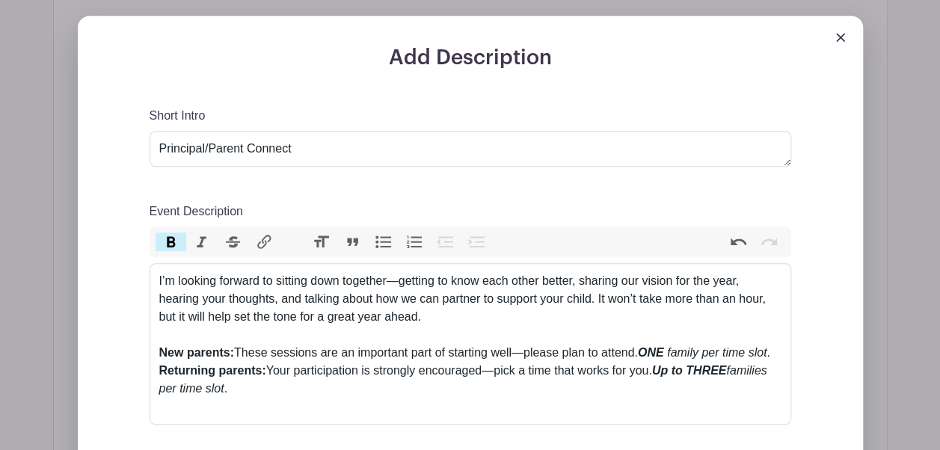
click at [266, 172] on div "Short Intro Principal/Parent Connect Event Description Bold Italic Strikethroug…" at bounding box center [471, 302] width 642 height 390
click at [299, 150] on textarea "Principal/Parent Connect" at bounding box center [471, 149] width 642 height 36
drag, startPoint x: 299, startPoint y: 150, endPoint x: 78, endPoint y: 145, distance: 221.5
click at [78, 145] on div "Add Description Short Intro Principal/Parent Connect Event Description Bold Ita…" at bounding box center [470, 342] width 785 height 652
click at [272, 154] on textarea "Short Intro" at bounding box center [471, 149] width 642 height 36
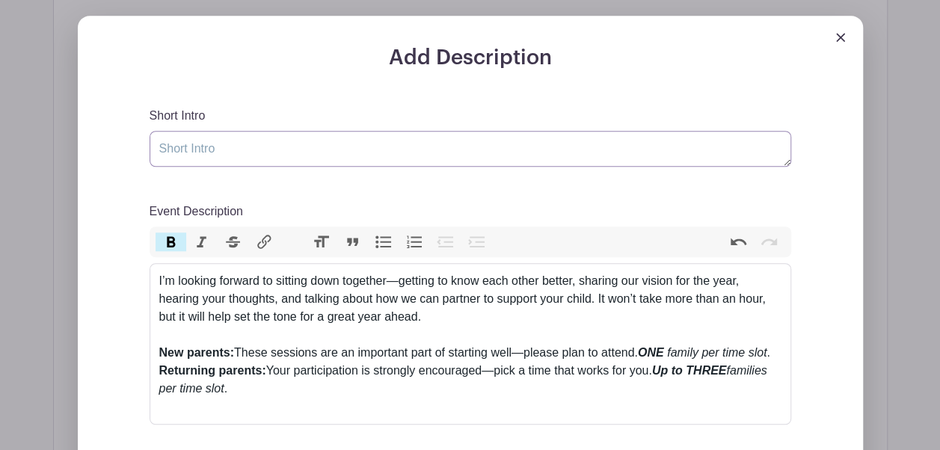
paste textarea "A Conversation with the Principal"
type textarea "A Conversation with the Principal"
click at [493, 301] on div "I’m looking forward to sitting down together—getting to know each other better,…" at bounding box center [470, 308] width 622 height 72
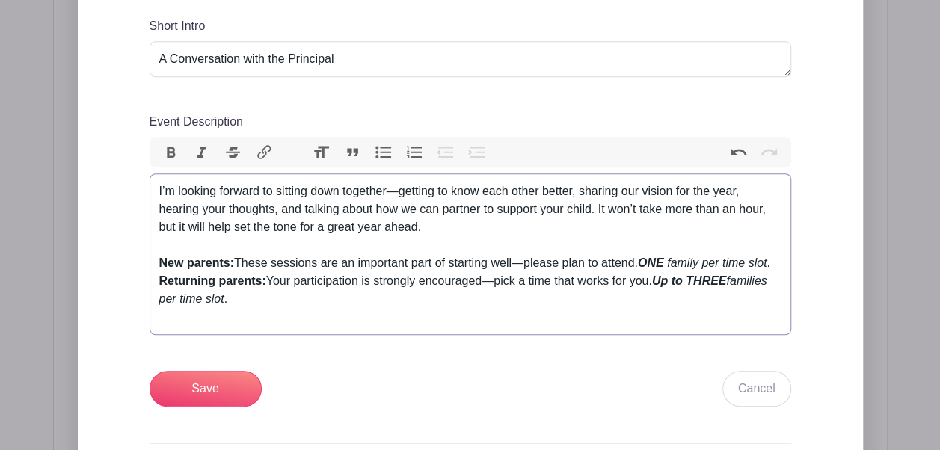
scroll to position [588, 0]
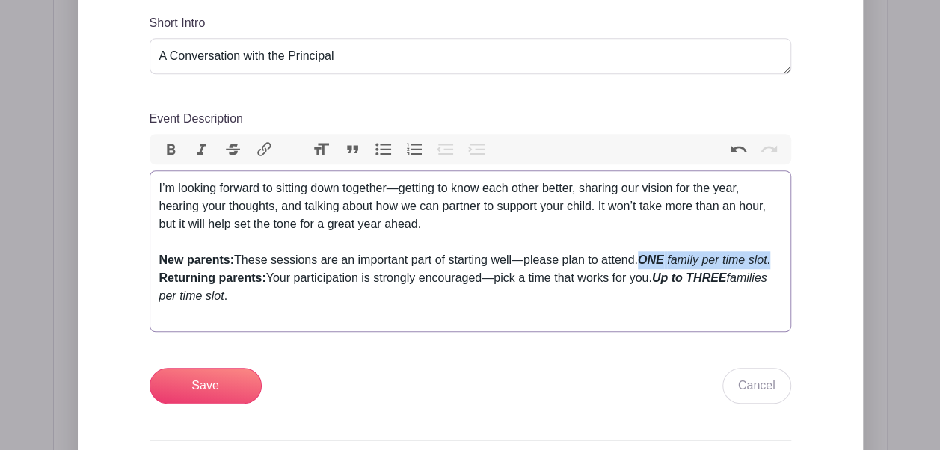
drag, startPoint x: 779, startPoint y: 261, endPoint x: 648, endPoint y: 265, distance: 131.0
click at [648, 265] on div "New parents: These sessions are an important part of starting well—please plan …" at bounding box center [470, 287] width 622 height 72
copy div "ONE family per time slot ."
click at [227, 262] on strong "New parents:" at bounding box center [196, 260] width 75 height 13
paste trix-editor "</strong><strong><em>ONE</em></strong> <em>family per time slot</em>.<strong>:"
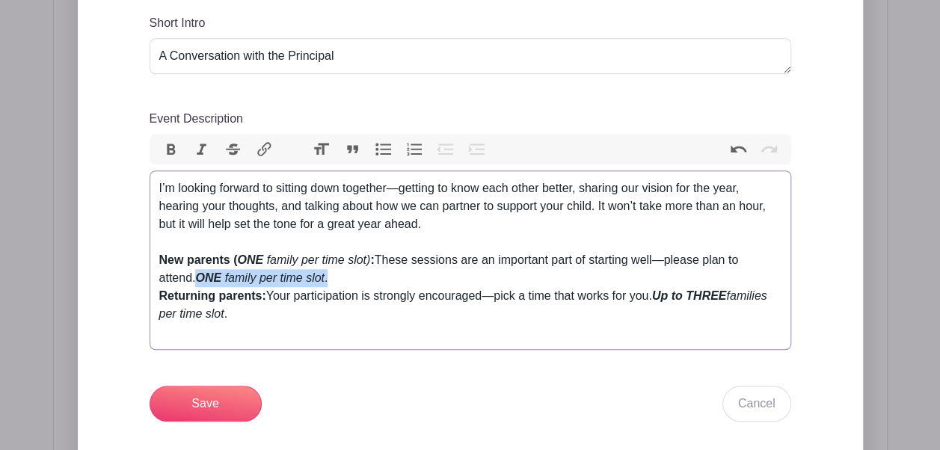
drag, startPoint x: 308, startPoint y: 275, endPoint x: 145, endPoint y: 281, distance: 163.2
click at [145, 281] on div "Add Description Short Intro A Conversation with the Principal Event Description…" at bounding box center [471, 273] width 714 height 640
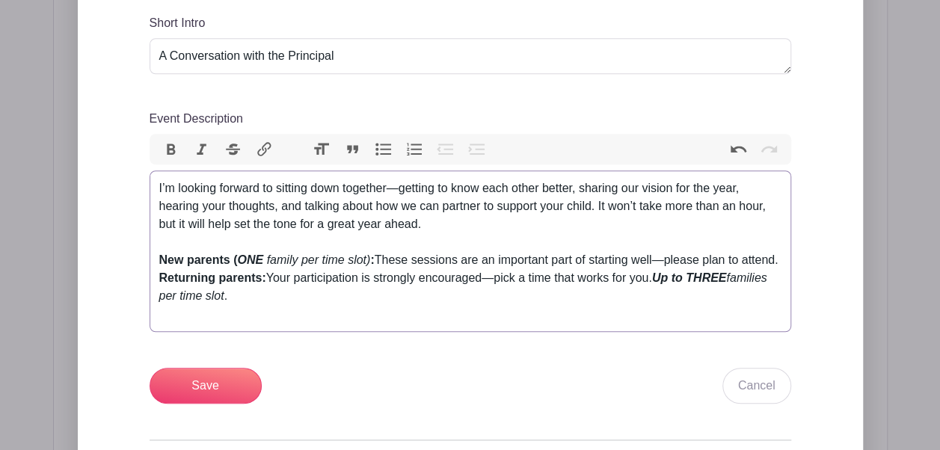
click at [212, 303] on div "New parents ( ONE family per time slot) : These sessions are an important part …" at bounding box center [470, 287] width 622 height 72
click at [263, 277] on strong "Returning parents:" at bounding box center [212, 278] width 107 height 13
drag, startPoint x: 669, startPoint y: 279, endPoint x: 390, endPoint y: 304, distance: 280.1
click at [390, 304] on div "New parents ( ONE family per time slot) : These sessions are an important part …" at bounding box center [470, 287] width 622 height 72
copy div "p to THREE families per time slot ."
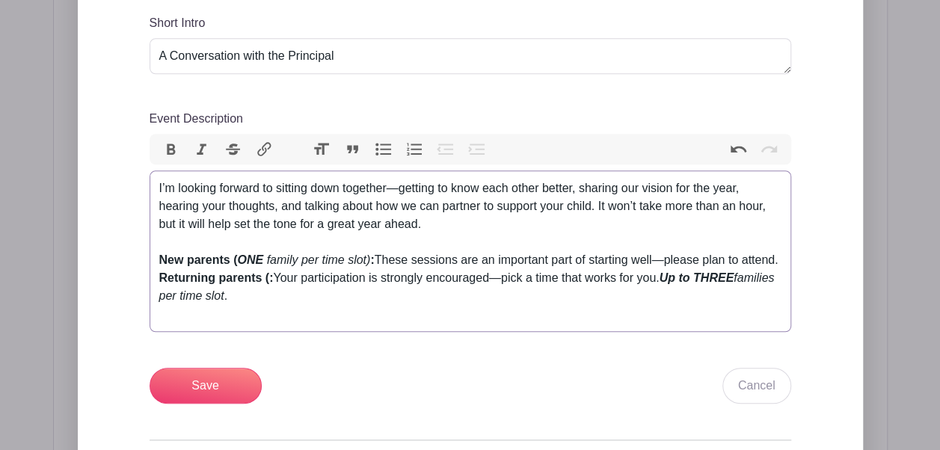
click at [270, 276] on strong "Returning parents (:" at bounding box center [216, 278] width 114 height 13
paste trix-editor "&nbsp;<strong>Returning parents (</strong><strong><em>p to THREE</em></strong><…"
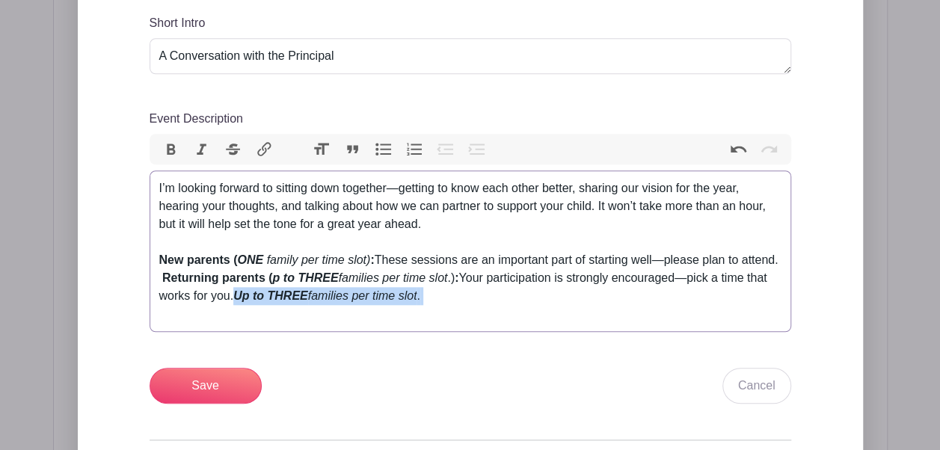
drag, startPoint x: 449, startPoint y: 305, endPoint x: 239, endPoint y: 298, distance: 209.6
click at [239, 298] on div "New parents ( ONE family per time slot) : These sessions are an important part …" at bounding box center [470, 287] width 622 height 72
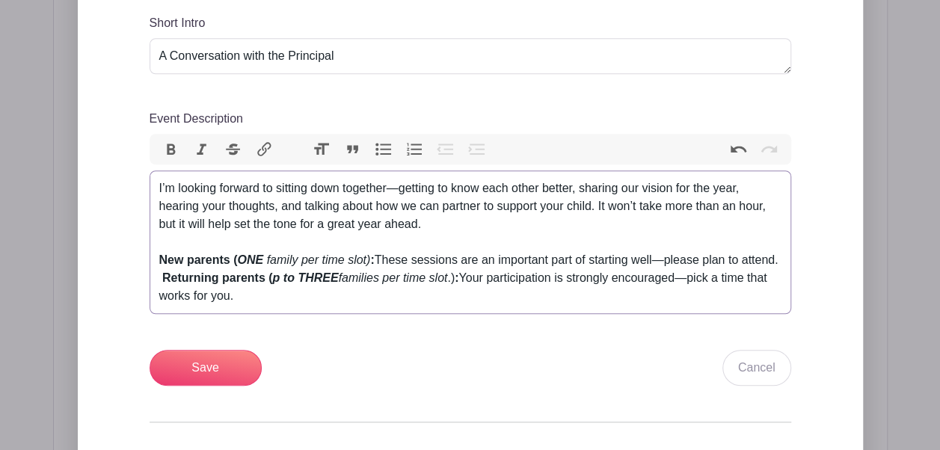
click at [163, 278] on strong "Returning parents (" at bounding box center [217, 278] width 111 height 13
click at [269, 278] on em "p to THREE" at bounding box center [302, 278] width 66 height 13
drag, startPoint x: 301, startPoint y: 278, endPoint x: 271, endPoint y: 278, distance: 30.7
click at [271, 278] on div "New parents ( ONE family per time slot) : These sessions are an important part …" at bounding box center [470, 278] width 622 height 54
drag, startPoint x: 306, startPoint y: 279, endPoint x: 271, endPoint y: 281, distance: 35.2
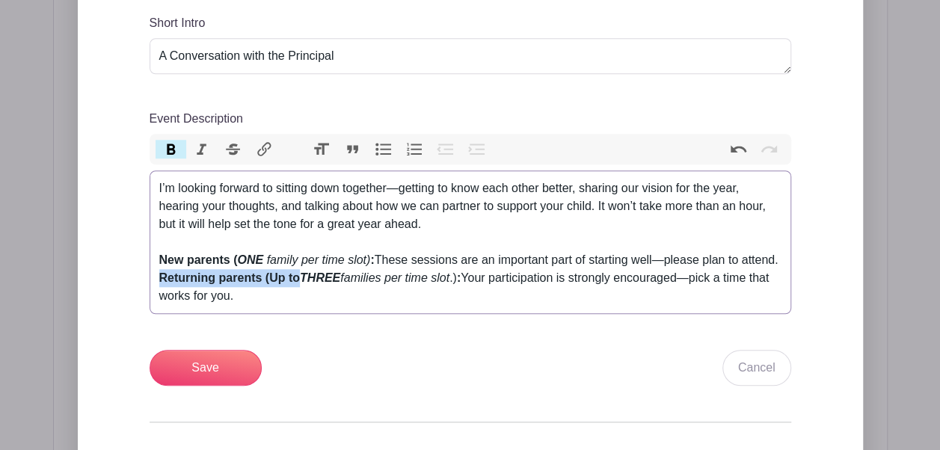
click at [271, 281] on div "New parents ( ONE family per time slot) : These sessions are an important part …" at bounding box center [470, 278] width 622 height 54
click at [199, 144] on button "Italic" at bounding box center [201, 149] width 31 height 19
click at [183, 148] on button "Bold" at bounding box center [171, 149] width 31 height 19
click at [200, 152] on button "Italic" at bounding box center [201, 149] width 31 height 19
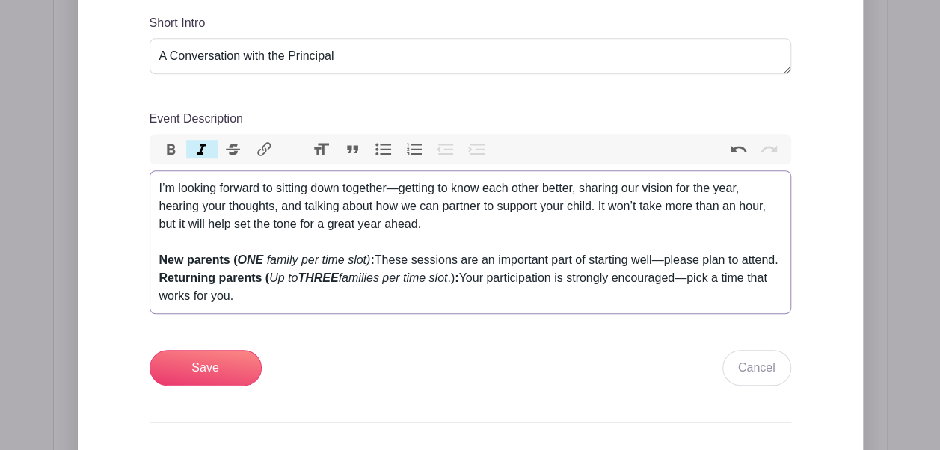
click at [419, 307] on trix-editor "I’m looking forward to sitting down together—getting to know each other better,…" at bounding box center [471, 243] width 642 height 144
click at [382, 316] on div "Short Intro A Conversation with the Principal Event Description Bold Italic Str…" at bounding box center [471, 200] width 642 height 373
click at [447, 289] on div "New parents ( ONE family per time slot) : These sessions are an important part …" at bounding box center [470, 278] width 622 height 54
click at [415, 292] on div "New parents ( ONE family per time slot) : These sessions are an important part …" at bounding box center [470, 278] width 622 height 54
click at [266, 275] on div "New parents ( ONE family per time slot) : These sessions are an important part …" at bounding box center [470, 278] width 622 height 54
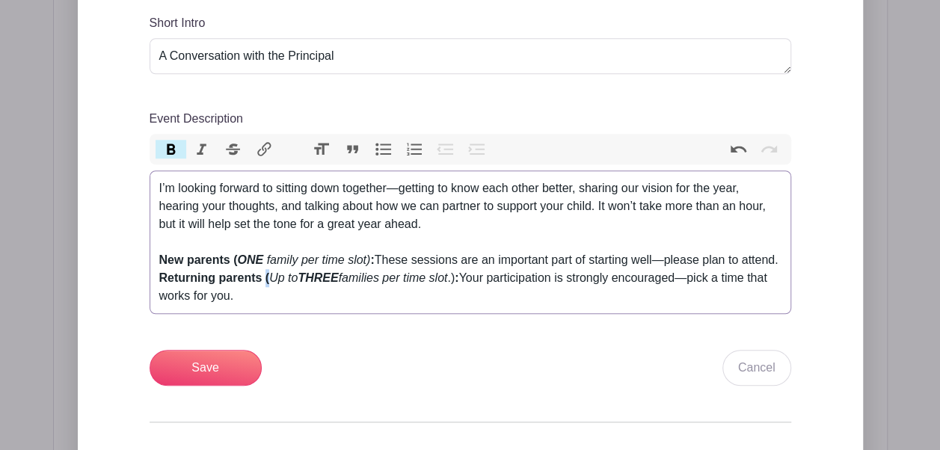
click at [264, 279] on div "New parents ( ONE family per time slot) : These sessions are an important part …" at bounding box center [470, 278] width 622 height 54
click at [168, 144] on button "Bold" at bounding box center [171, 149] width 31 height 19
drag, startPoint x: 239, startPoint y: 258, endPoint x: 230, endPoint y: 258, distance: 9.0
click at [230, 258] on div "New parents ( ONE family per time slot) : These sessions are an important part …" at bounding box center [470, 278] width 622 height 54
click at [172, 147] on button "Bold" at bounding box center [171, 149] width 31 height 19
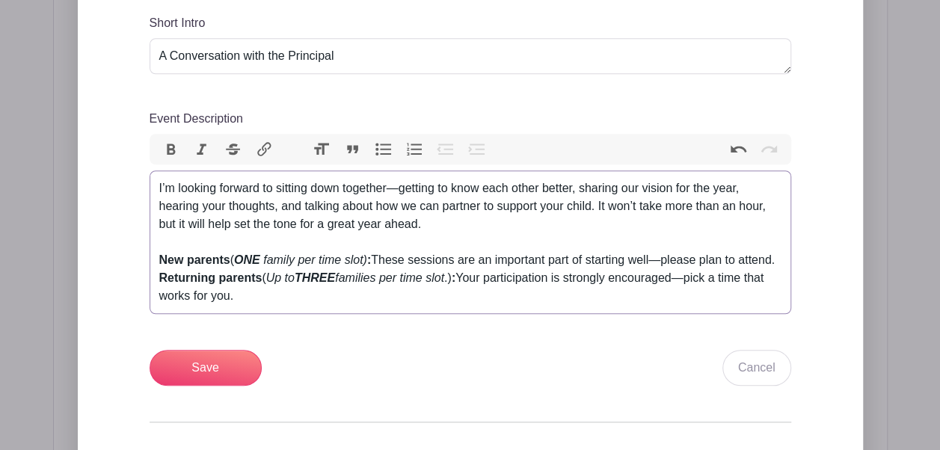
click at [346, 289] on div "New parents ( ONE family per time slot) : These sessions are an important part …" at bounding box center [470, 278] width 622 height 54
click at [386, 230] on div "I’m looking forward to sitting down together—getting to know each other better,…" at bounding box center [470, 216] width 622 height 72
drag, startPoint x: 292, startPoint y: 298, endPoint x: 139, endPoint y: 263, distance: 156.6
click at [139, 263] on div "Add Description Short Intro A Conversation with the Principal Event Description…" at bounding box center [471, 255] width 714 height 604
click at [335, 289] on div "New parents ( ONE family per time slot) : These sessions are an important part …" at bounding box center [470, 278] width 622 height 54
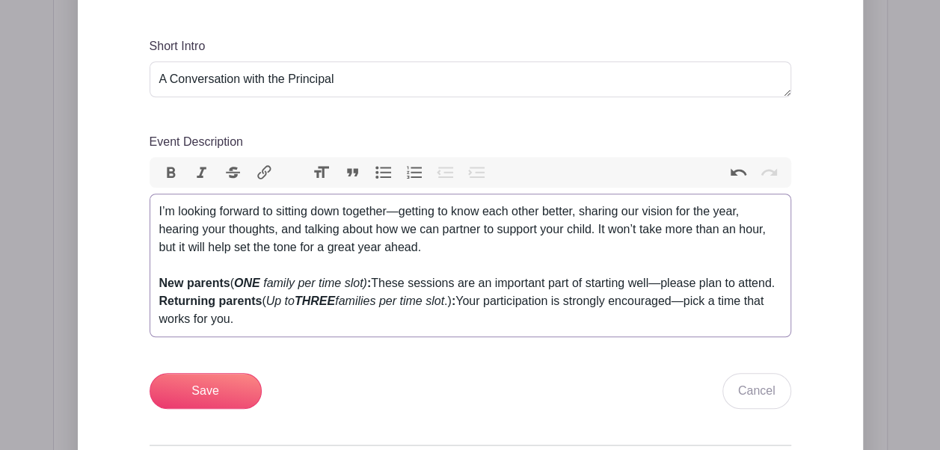
scroll to position [574, 0]
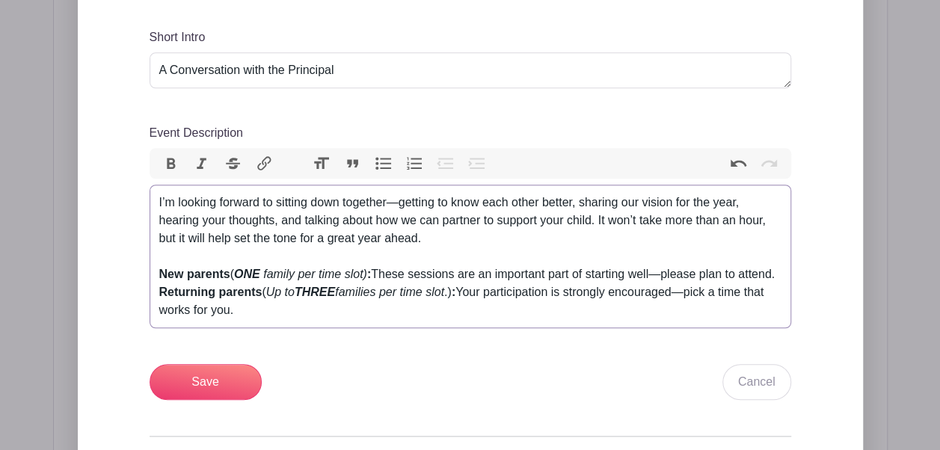
click at [440, 221] on div "I’m looking forward to sitting down together—getting to know each other better,…" at bounding box center [470, 230] width 622 height 72
click at [615, 221] on div "I’m looking forward to sitting down together—getting to know each other better,…" at bounding box center [470, 230] width 622 height 72
click at [619, 250] on div "I’m looking forward to sitting down together—getting to know each other better,…" at bounding box center [470, 230] width 622 height 72
drag, startPoint x: 224, startPoint y: 236, endPoint x: 213, endPoint y: 236, distance: 11.2
click at [213, 236] on div "I’m looking forward to sitting down together—getting to know each other better,…" at bounding box center [470, 230] width 622 height 72
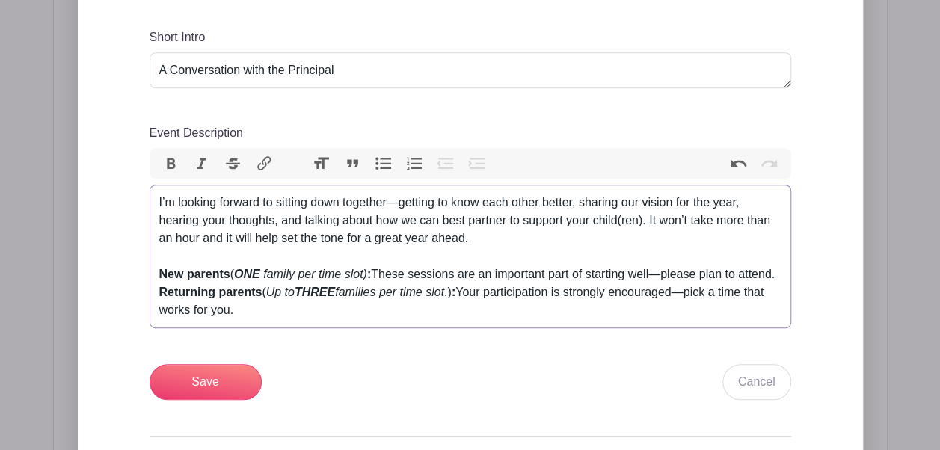
click at [230, 240] on div "I’m looking forward to sitting down together—getting to know each other better,…" at bounding box center [470, 230] width 622 height 72
type trix-editor "<div>I’m looking forward to sitting down together—getting to know each other be…"
click at [379, 244] on div "I’m looking forward to sitting down together—getting to know each other better,…" at bounding box center [470, 230] width 622 height 72
click at [498, 260] on div "I’m looking forward to sitting down together—getting to know each other better,…" at bounding box center [470, 230] width 622 height 72
click at [545, 316] on div "New parents ( ONE family per time slot) : These sessions are an important part …" at bounding box center [470, 293] width 622 height 54
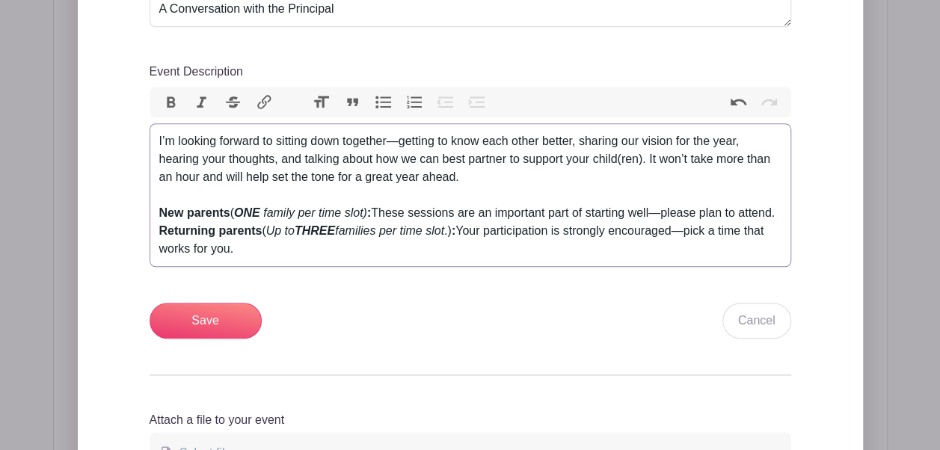
scroll to position [637, 0]
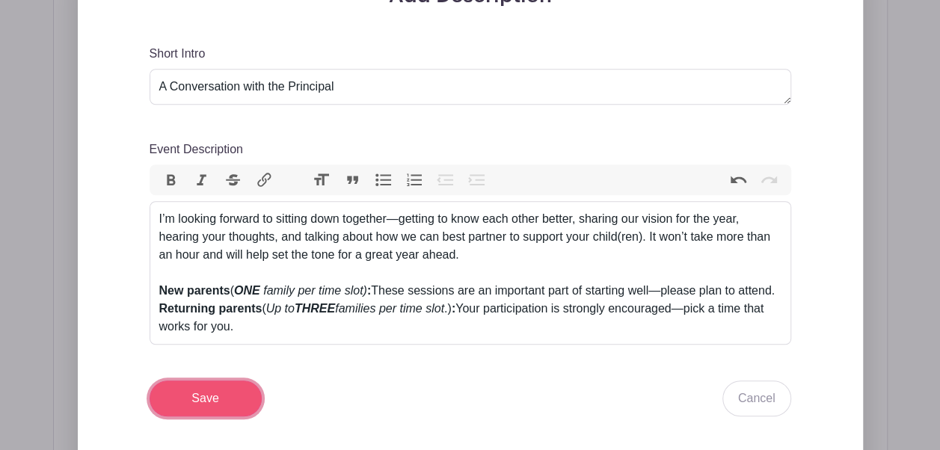
click at [211, 396] on input "Save" at bounding box center [206, 399] width 112 height 36
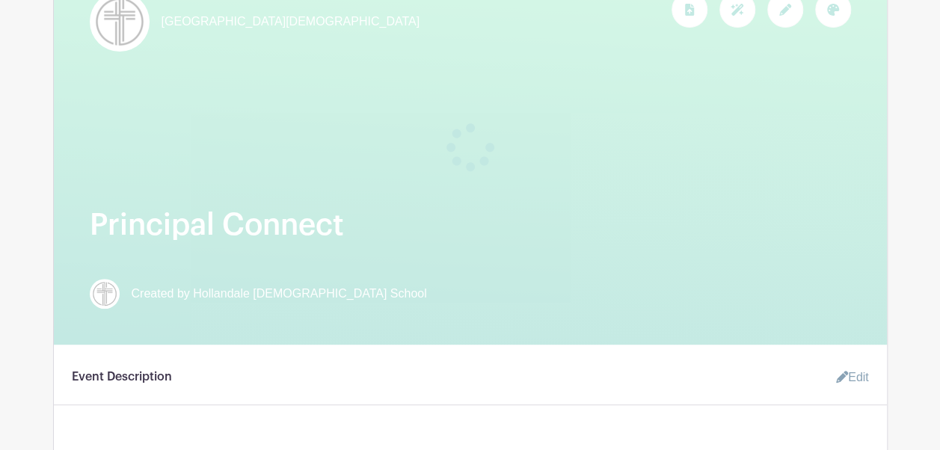
scroll to position [259, 0]
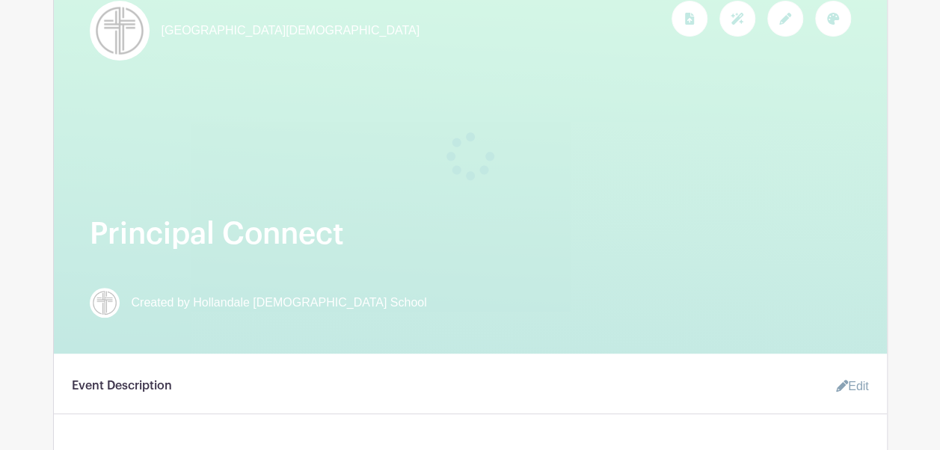
click at [253, 232] on h1 "Principal Connect" at bounding box center [470, 234] width 761 height 36
drag, startPoint x: 253, startPoint y: 232, endPoint x: 212, endPoint y: 246, distance: 42.8
click at [212, 246] on h1 "Principal Connect" at bounding box center [470, 234] width 761 height 36
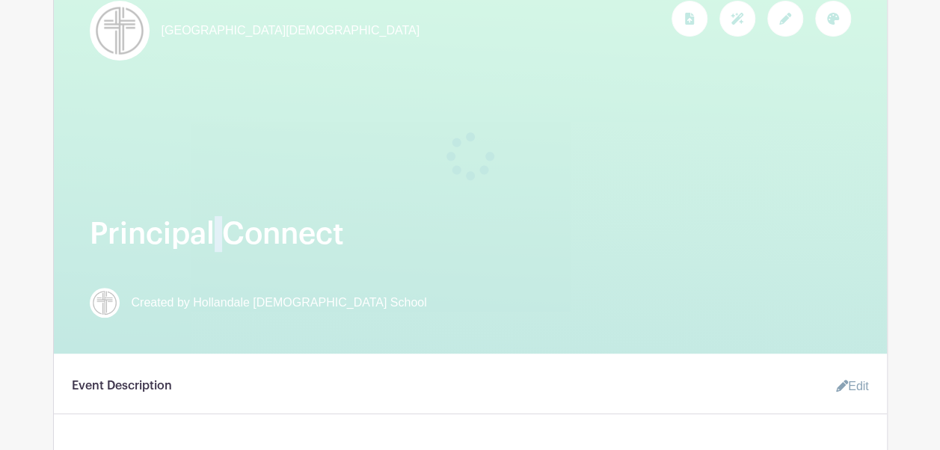
click at [344, 227] on h1 "Principal Connect" at bounding box center [470, 234] width 761 height 36
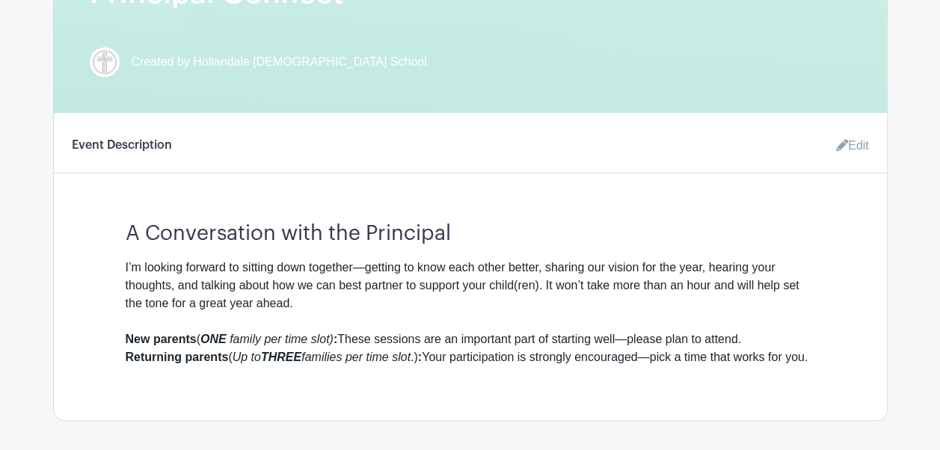
scroll to position [501, 0]
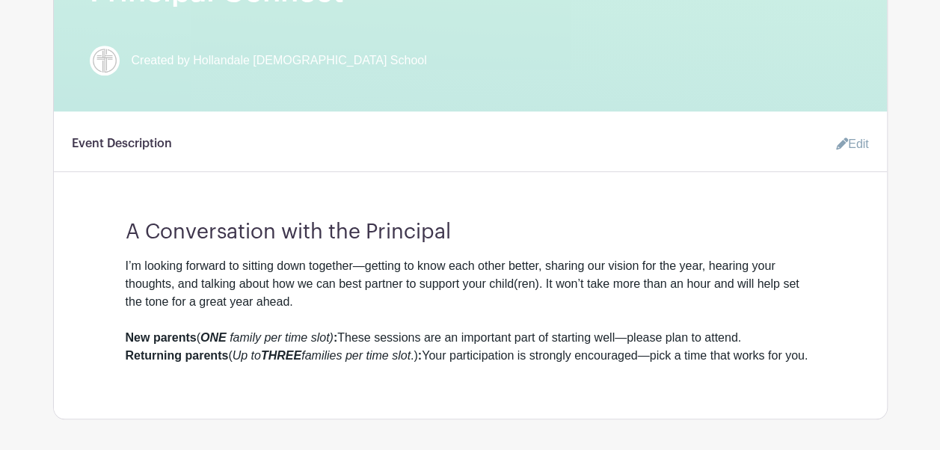
click at [310, 239] on h3 "A Conversation with the Principal" at bounding box center [471, 226] width 690 height 37
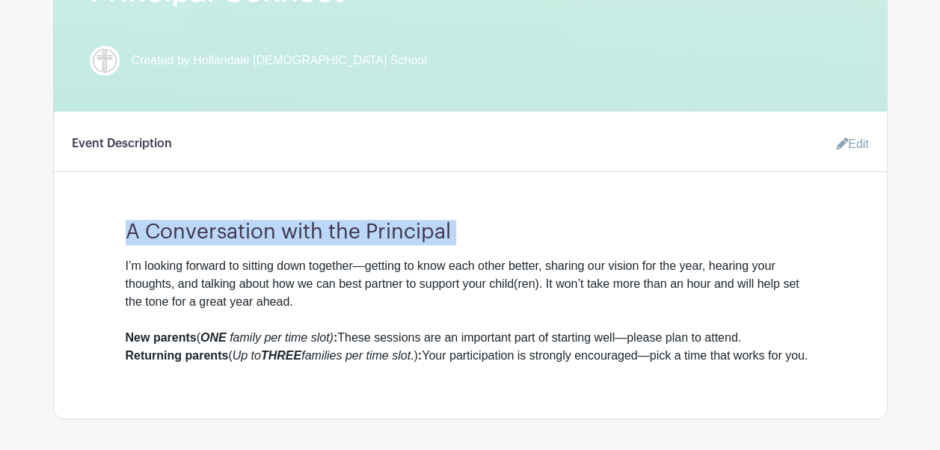
click at [310, 239] on h3 "A Conversation with the Principal" at bounding box center [471, 226] width 690 height 37
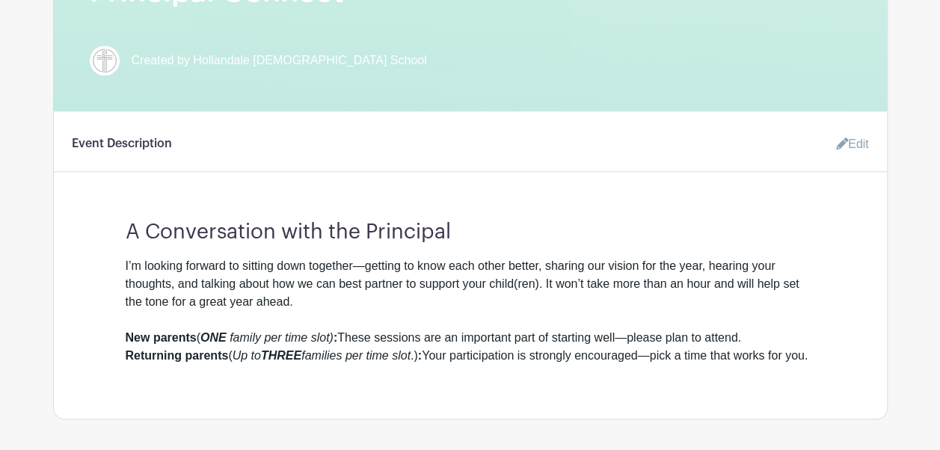
drag, startPoint x: 310, startPoint y: 239, endPoint x: 709, endPoint y: 316, distance: 406.7
click at [709, 316] on div "I’m looking forward to sitting down together—getting to know each other better,…" at bounding box center [471, 293] width 690 height 72
click at [848, 140] on link "Edit" at bounding box center [846, 144] width 45 height 30
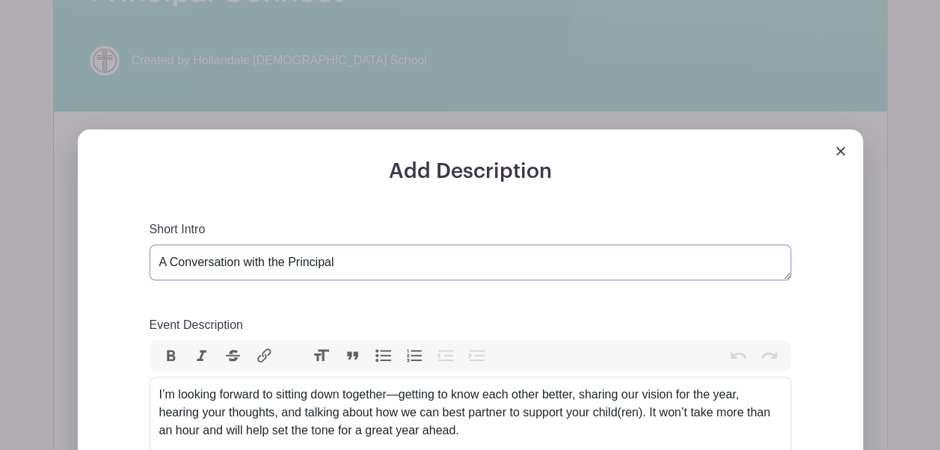
drag, startPoint x: 372, startPoint y: 257, endPoint x: 42, endPoint y: 245, distance: 330.1
click at [66, 245] on div "Add Description Short Intro A Conversation with the Principal Event Description…" at bounding box center [470, 446] width 809 height 634
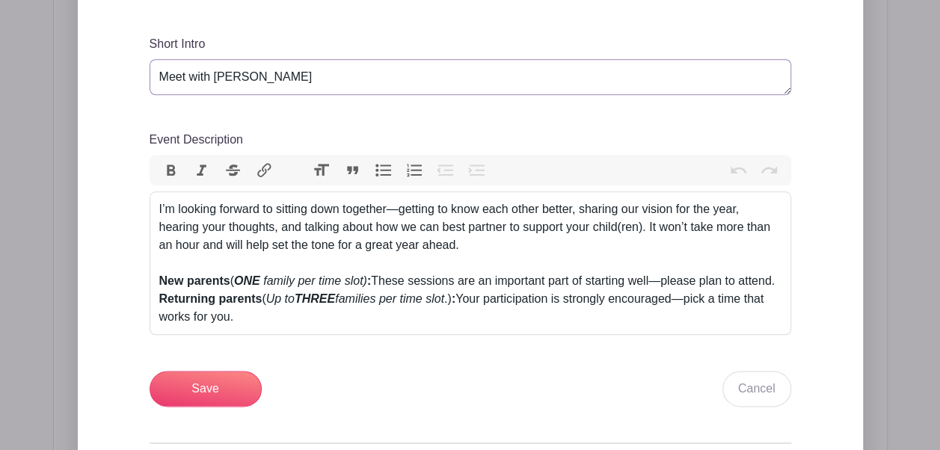
scroll to position [688, 0]
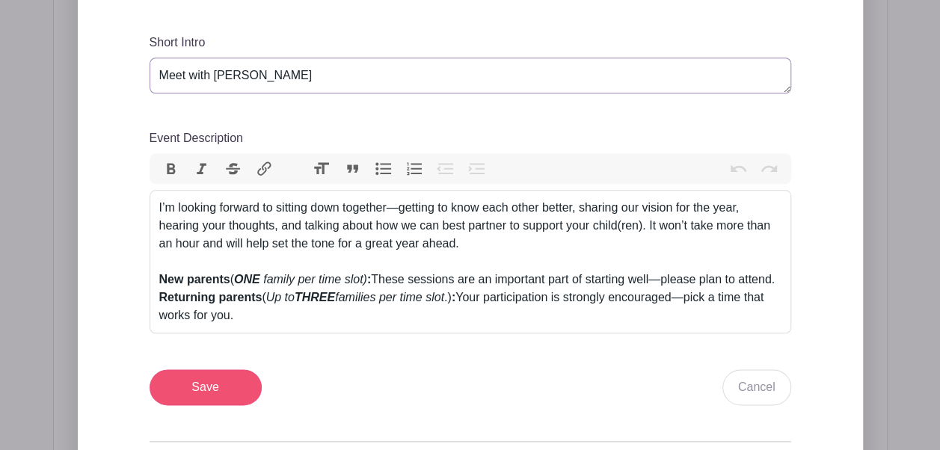
type textarea "Meet with [PERSON_NAME]"
click at [203, 378] on input "Save" at bounding box center [206, 388] width 112 height 36
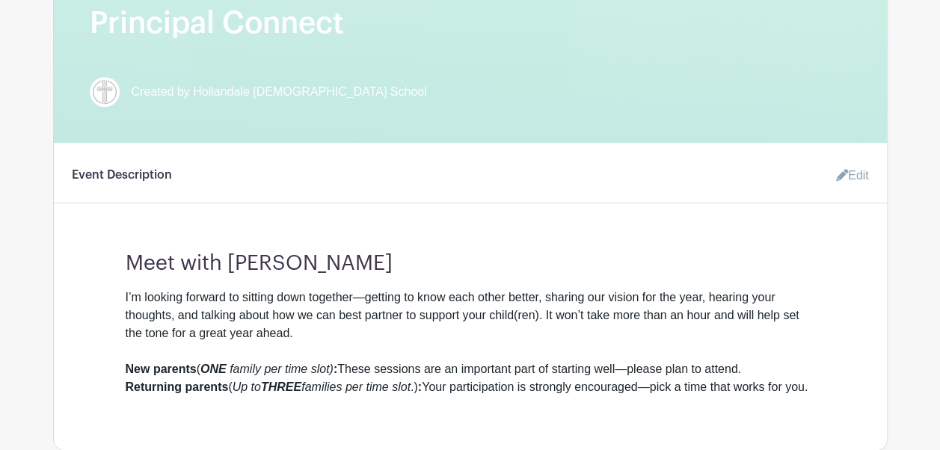
scroll to position [468, 0]
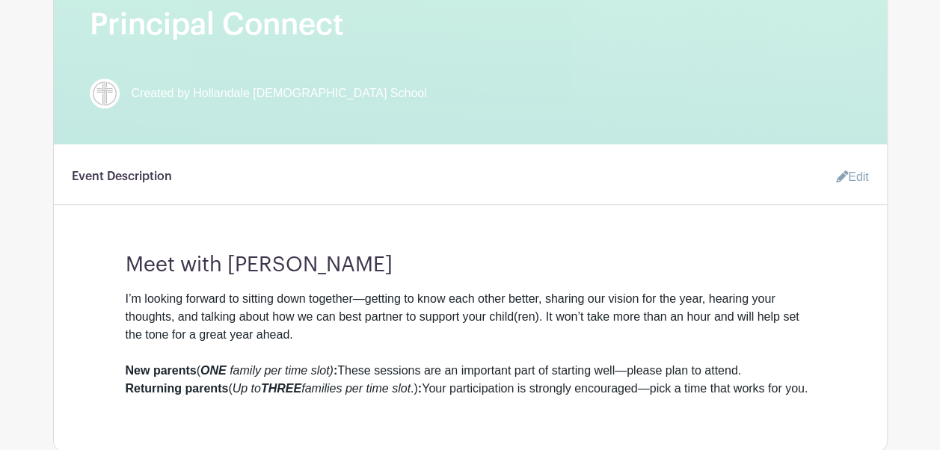
click at [301, 29] on h1 "Principal Connect" at bounding box center [470, 25] width 761 height 36
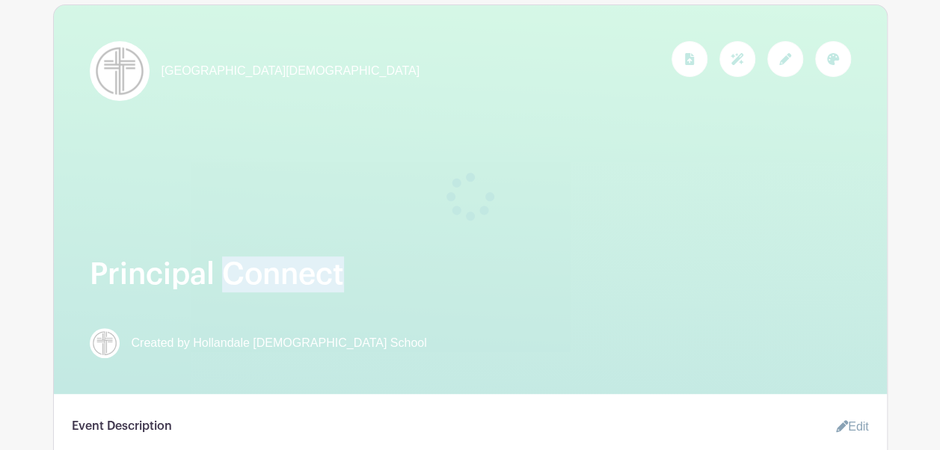
scroll to position [217, 0]
click at [781, 70] on div at bounding box center [785, 61] width 36 height 36
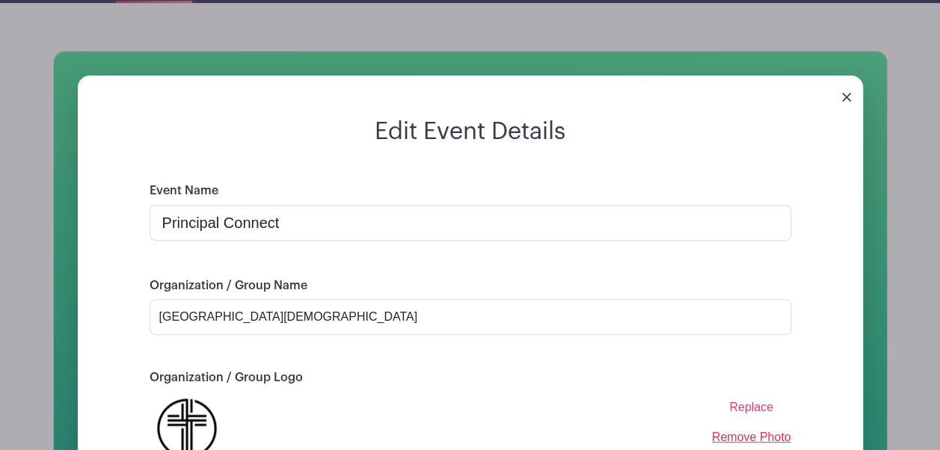
scroll to position [171, 0]
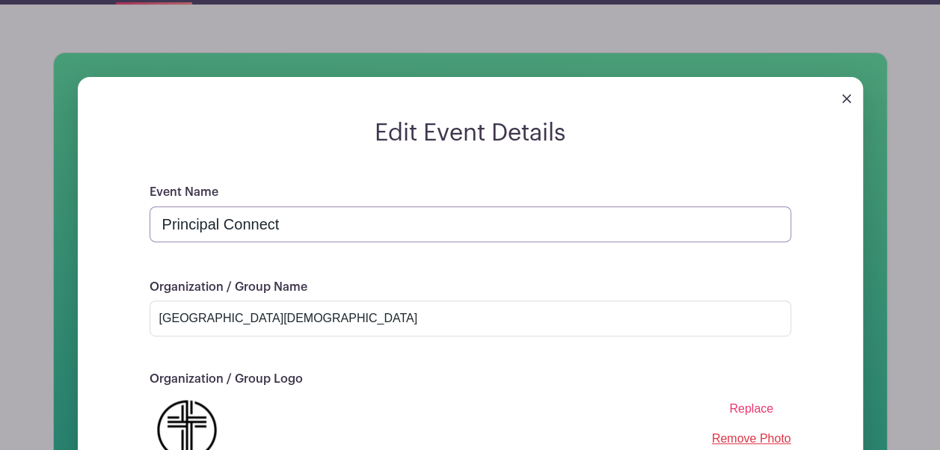
drag, startPoint x: 295, startPoint y: 225, endPoint x: 99, endPoint y: 218, distance: 196.8
click at [99, 218] on form "Edit Event Details Event Name Principal Connect Organization / Group Name [GEOG…" at bounding box center [470, 365] width 785 height 493
type input "P"
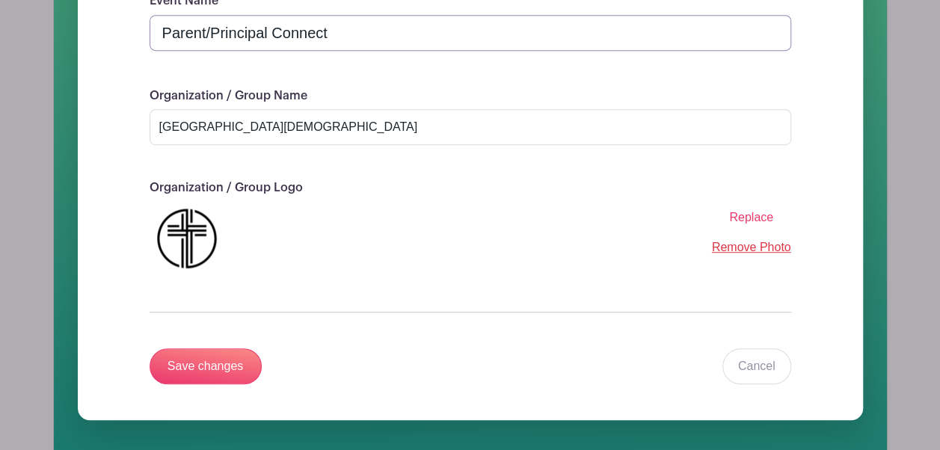
scroll to position [362, 0]
type input "Parent/Principal Connect"
click at [231, 363] on input "Save changes" at bounding box center [206, 367] width 112 height 36
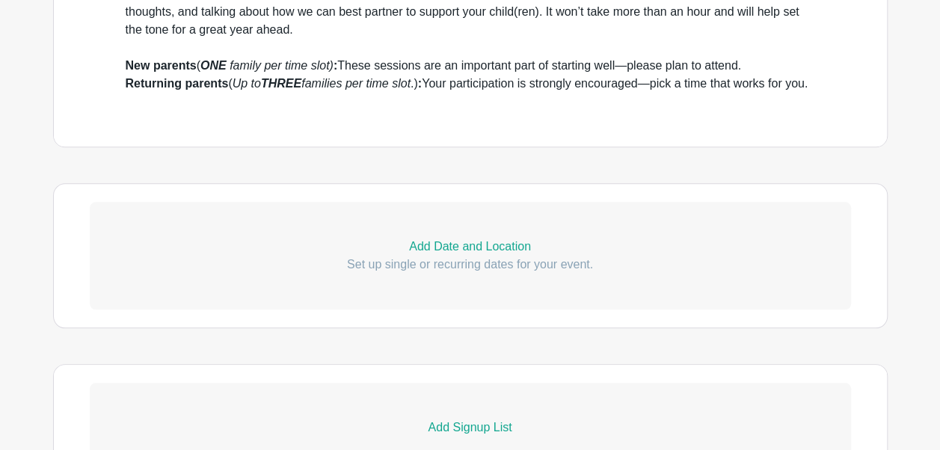
scroll to position [655, 0]
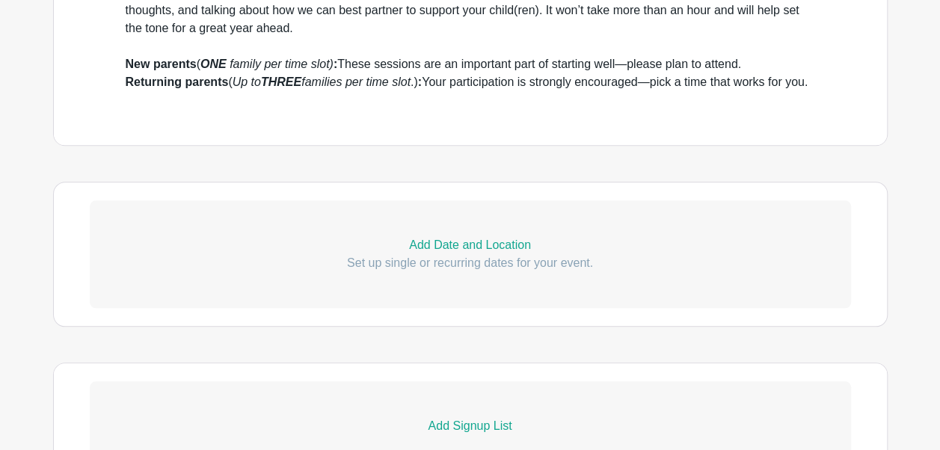
click at [485, 254] on p "Add Date and Location" at bounding box center [470, 245] width 761 height 18
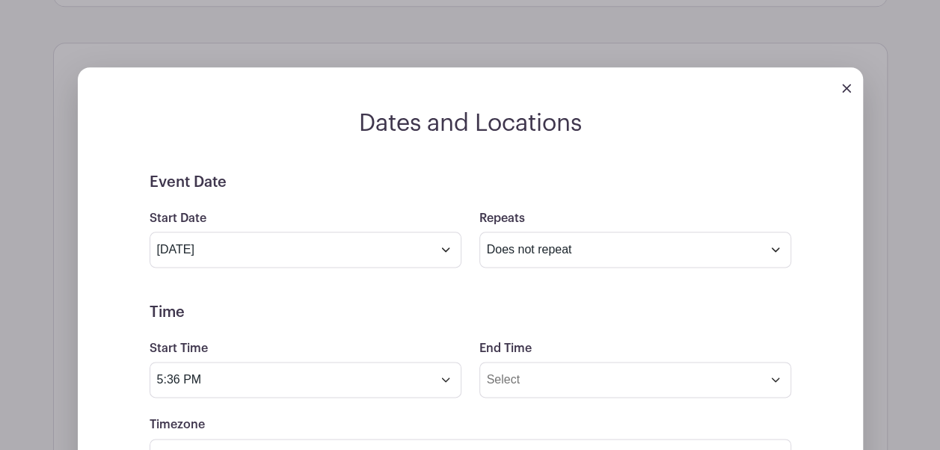
scroll to position [794, 0]
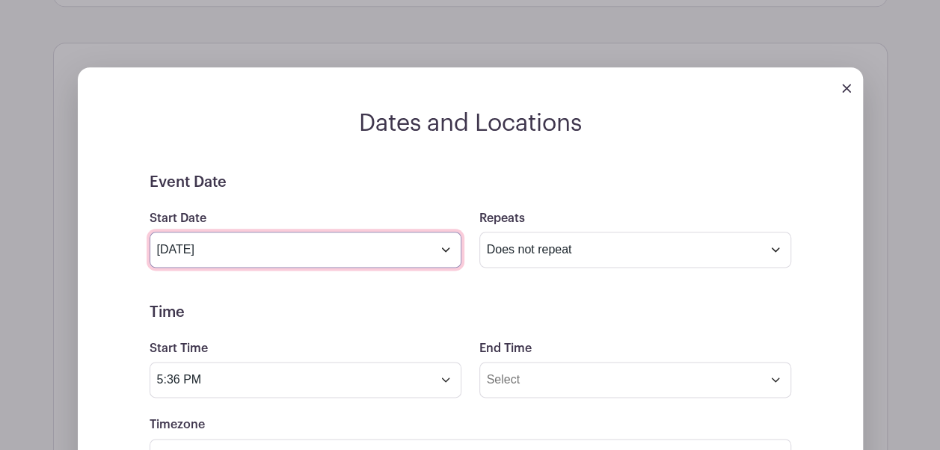
click at [450, 266] on input "[DATE]" at bounding box center [306, 250] width 312 height 36
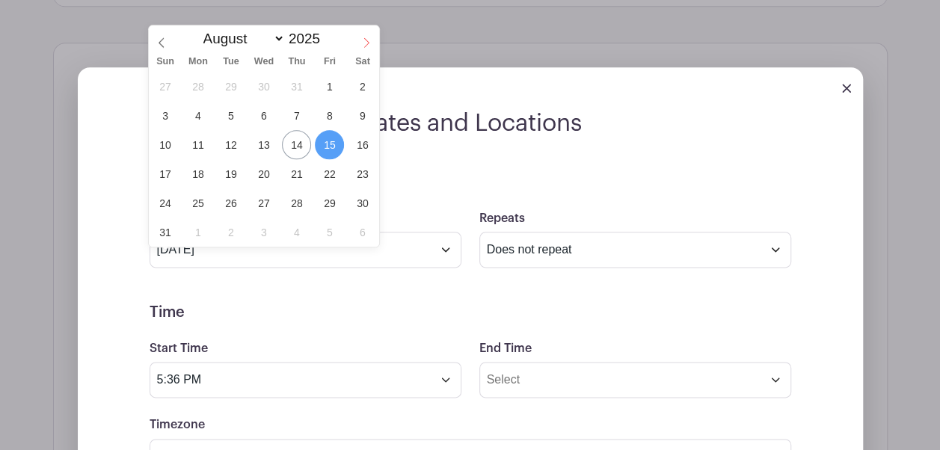
click at [372, 40] on span at bounding box center [366, 37] width 25 height 25
select select "8"
click at [196, 81] on span "1" at bounding box center [197, 86] width 29 height 29
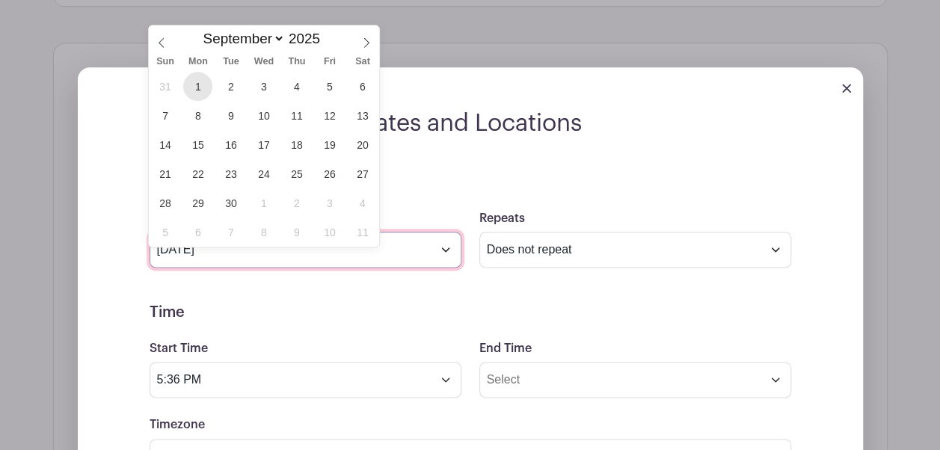
type input "[DATE]"
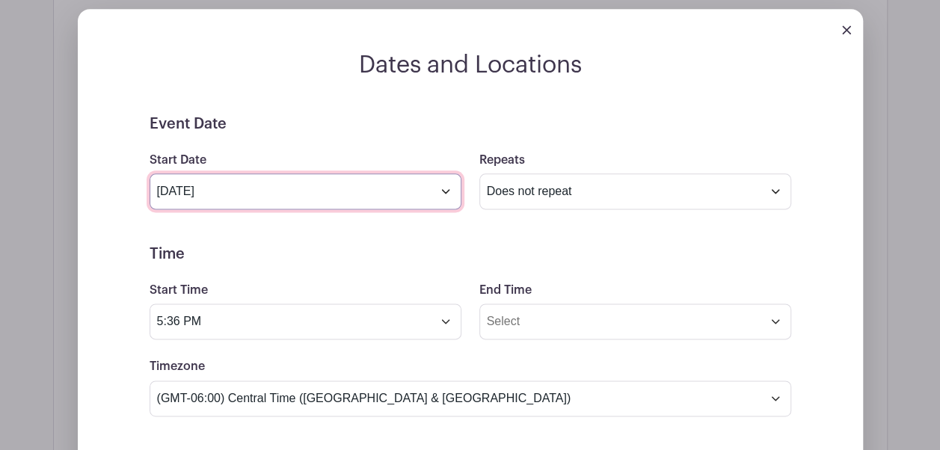
scroll to position [856, 0]
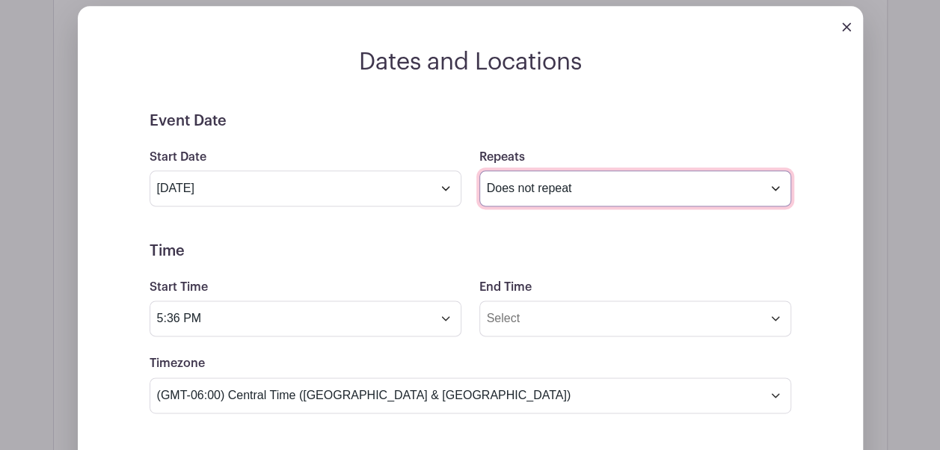
click at [571, 206] on select "Does not repeat Daily Weekly Monthly on day 1 Monthly on the first [DATE] Other…" at bounding box center [635, 189] width 312 height 36
click at [479, 186] on select "Does not repeat Daily Weekly Monthly on day 1 Monthly on the first [DATE] Other…" at bounding box center [635, 189] width 312 height 36
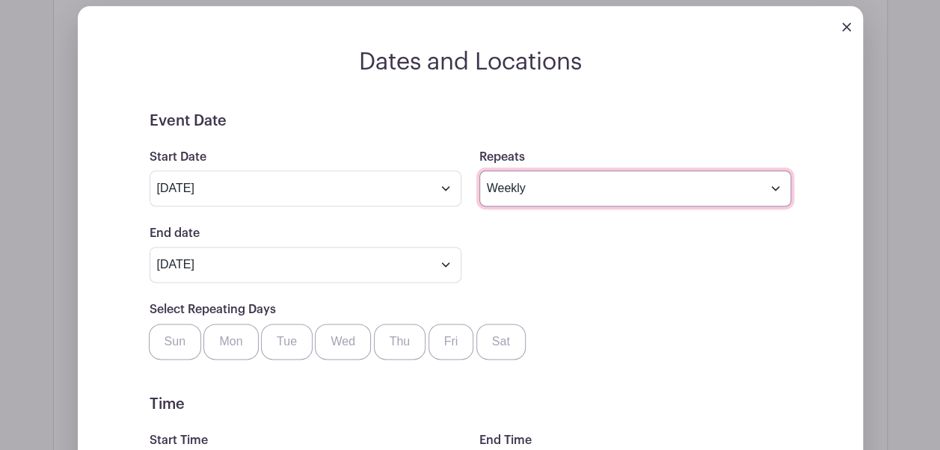
click at [531, 206] on select "Does not repeat Daily Weekly Monthly on day 1 Monthly on the first [DATE] Other…" at bounding box center [635, 189] width 312 height 36
select select "other"
click at [479, 186] on select "Does not repeat Daily Weekly Monthly on day 1 Monthly on the first [DATE] Other…" at bounding box center [635, 189] width 312 height 36
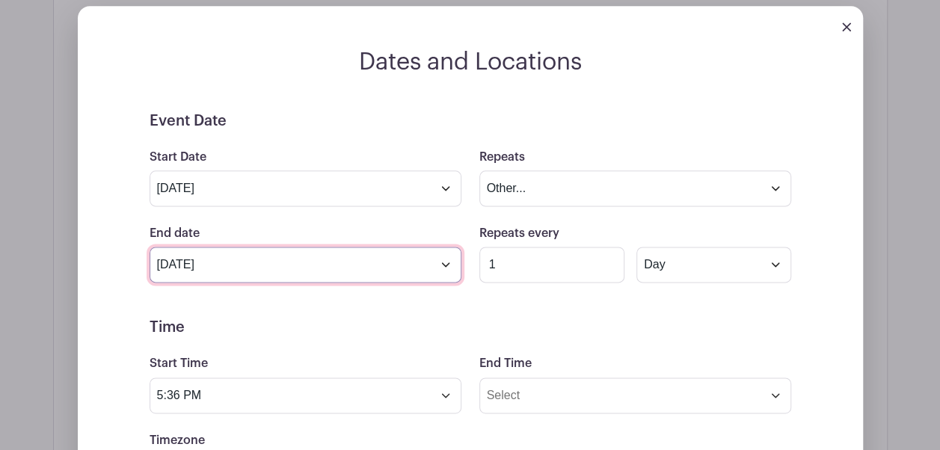
click at [447, 276] on input "[DATE]" at bounding box center [306, 265] width 312 height 36
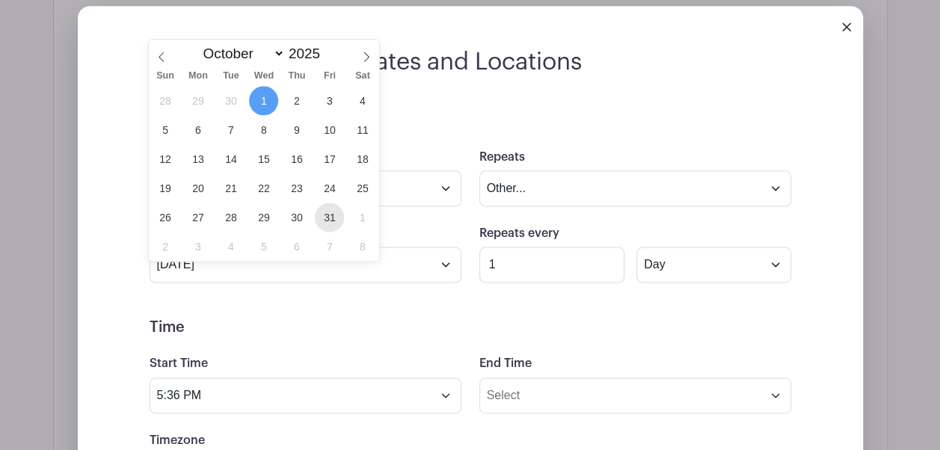
click at [328, 216] on span "31" at bounding box center [329, 217] width 29 height 29
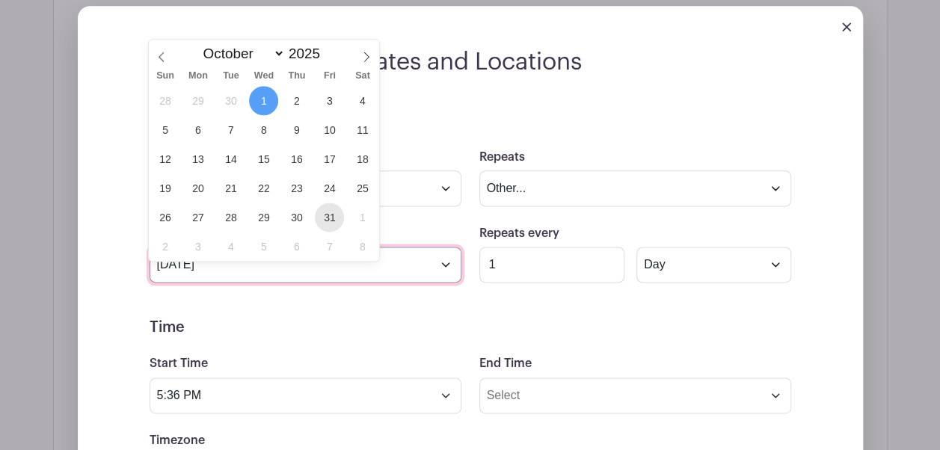
type input "[DATE]"
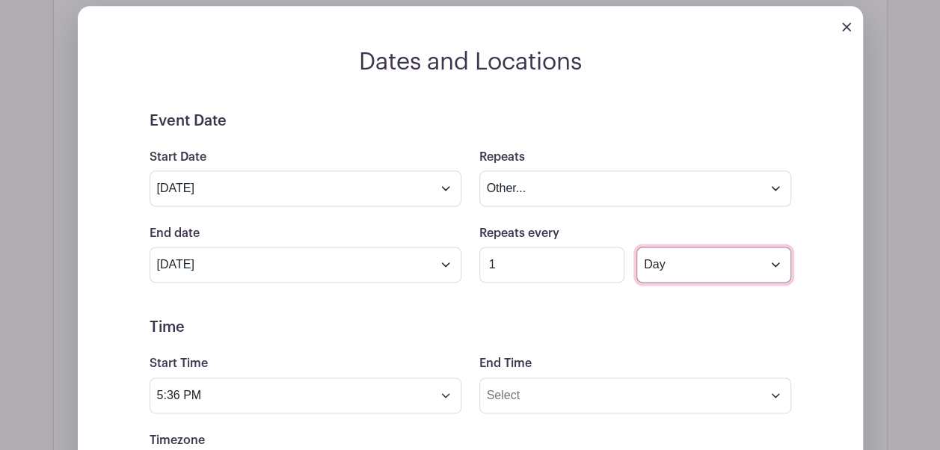
click at [696, 276] on select "Day Week Monthly on day 1" at bounding box center [714, 265] width 154 height 36
select select "weekly"
click at [637, 262] on select "Day Week Monthly on day 1" at bounding box center [714, 265] width 154 height 36
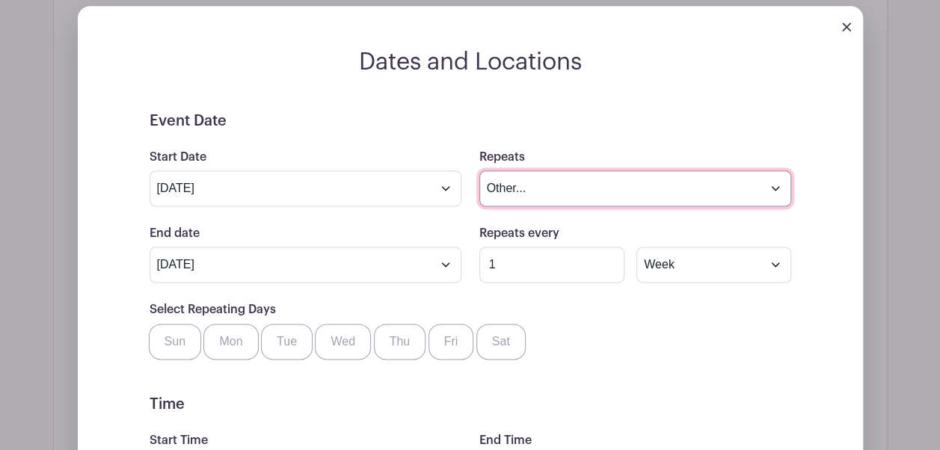
click at [580, 194] on select "Does not repeat Daily Weekly Monthly on day 1 Monthly on the first [DATE] Other…" at bounding box center [635, 189] width 312 height 36
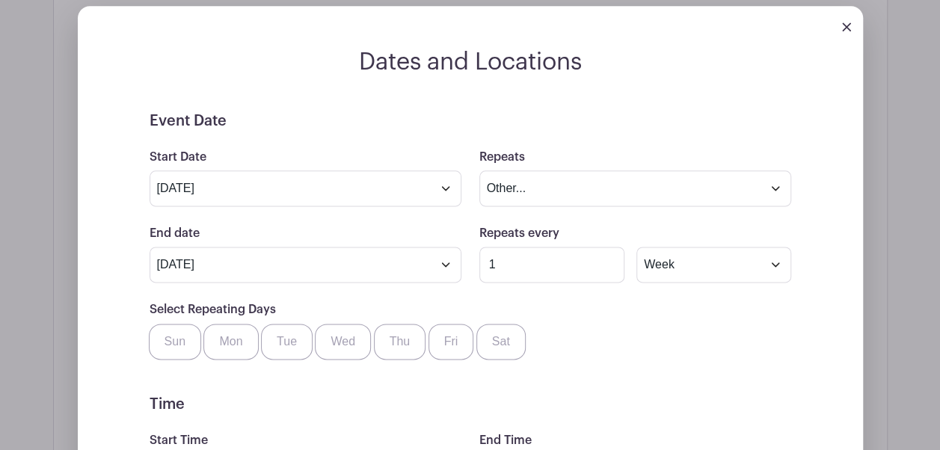
click at [231, 352] on label "Mon" at bounding box center [230, 342] width 55 height 36
click at [214, 334] on input "Mon" at bounding box center [209, 329] width 10 height 10
checkbox input "true"
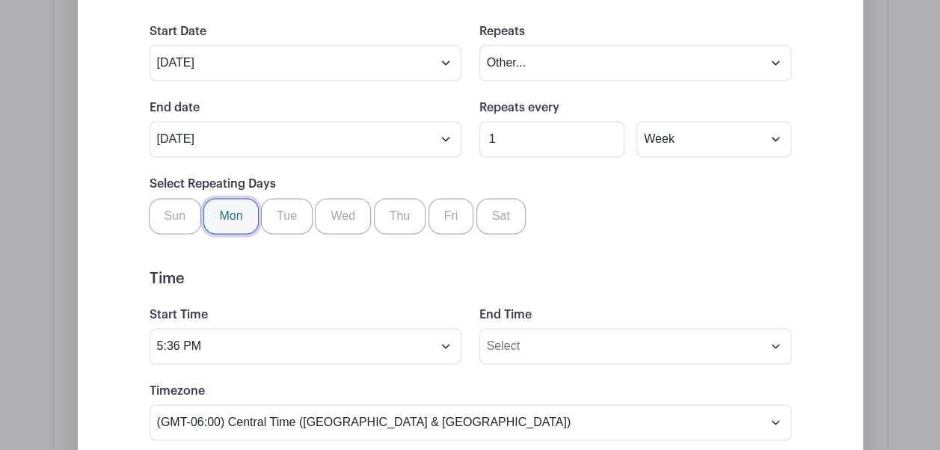
scroll to position [984, 0]
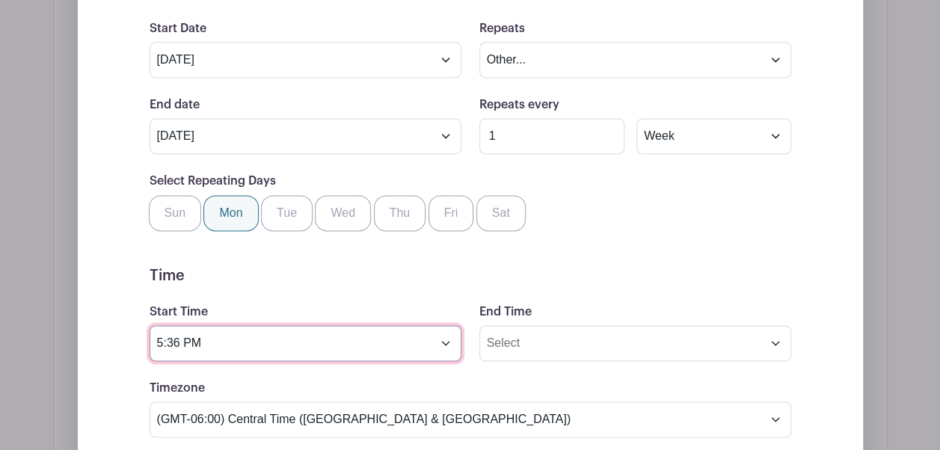
click at [219, 359] on input "5:36 PM" at bounding box center [306, 343] width 312 height 36
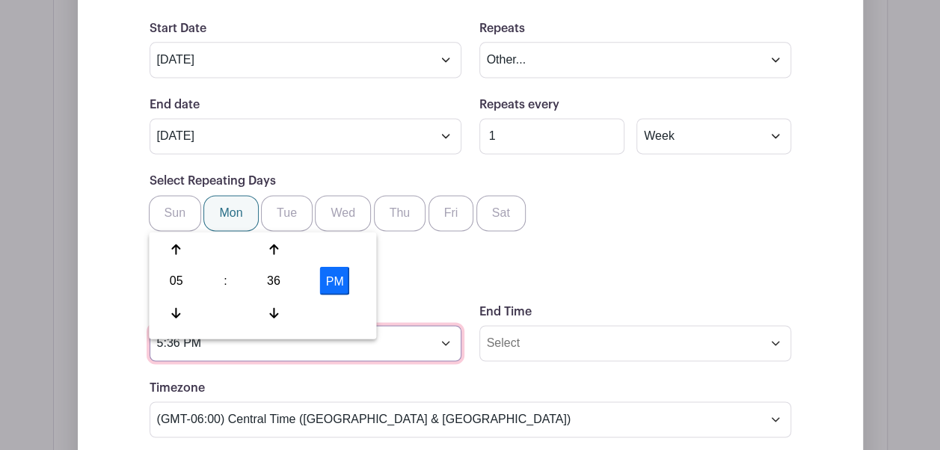
drag, startPoint x: 219, startPoint y: 359, endPoint x: 135, endPoint y: 356, distance: 83.8
click at [135, 356] on div "Event Date Start Date [DATE] Repeats Does not repeat Daily Weekly Monthly on da…" at bounding box center [471, 397] width 714 height 826
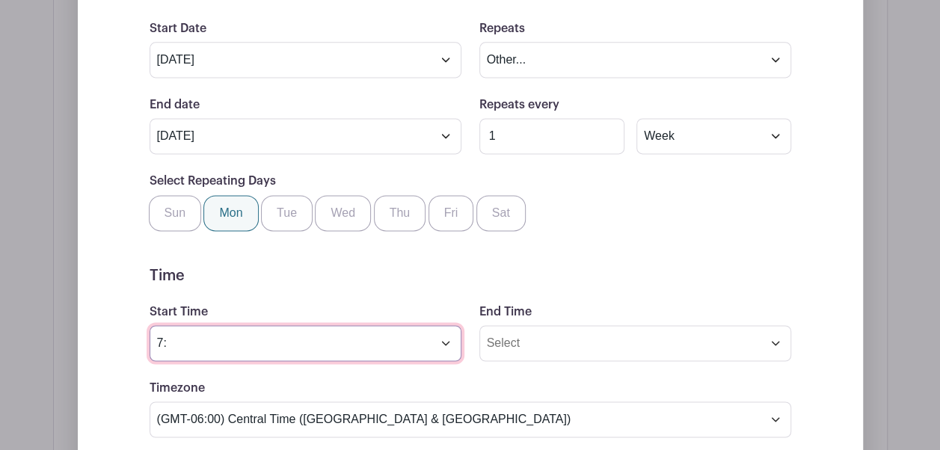
type input "7"
click at [444, 361] on input "Start Time" at bounding box center [306, 343] width 312 height 36
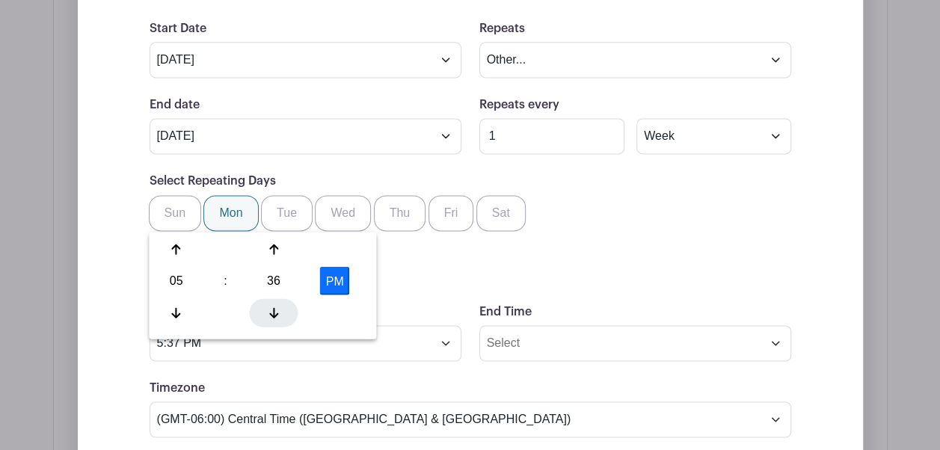
click at [278, 310] on div at bounding box center [274, 312] width 49 height 28
click at [172, 250] on icon at bounding box center [176, 250] width 9 height 12
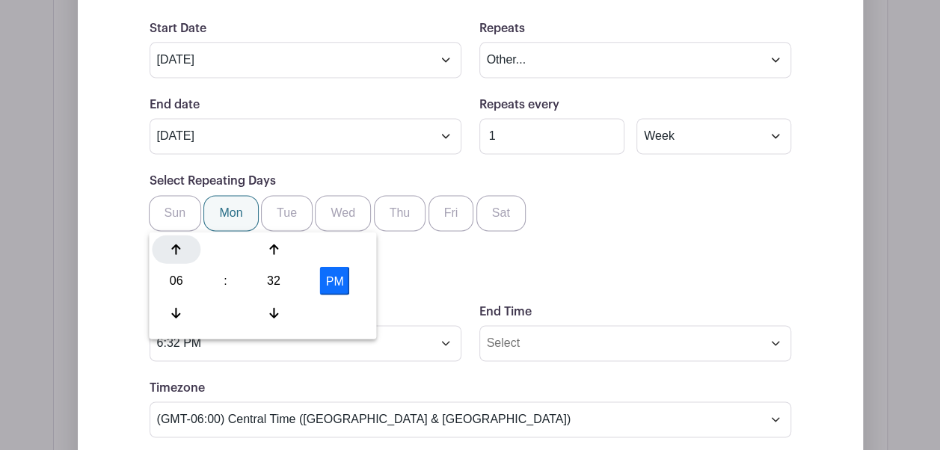
click at [172, 250] on icon at bounding box center [176, 250] width 9 height 12
click at [277, 314] on icon at bounding box center [273, 312] width 9 height 10
click at [341, 278] on button "PM" at bounding box center [335, 281] width 30 height 28
type input "7:30 AM"
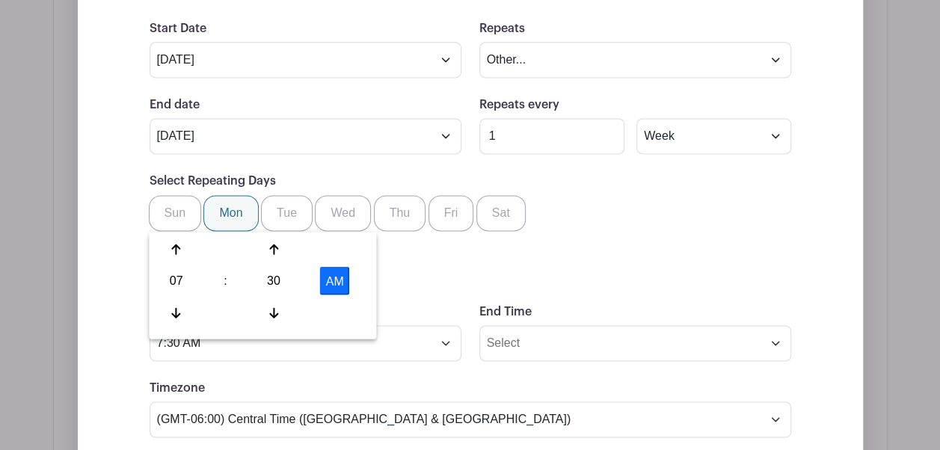
click at [449, 283] on h5 "Time" at bounding box center [471, 276] width 642 height 18
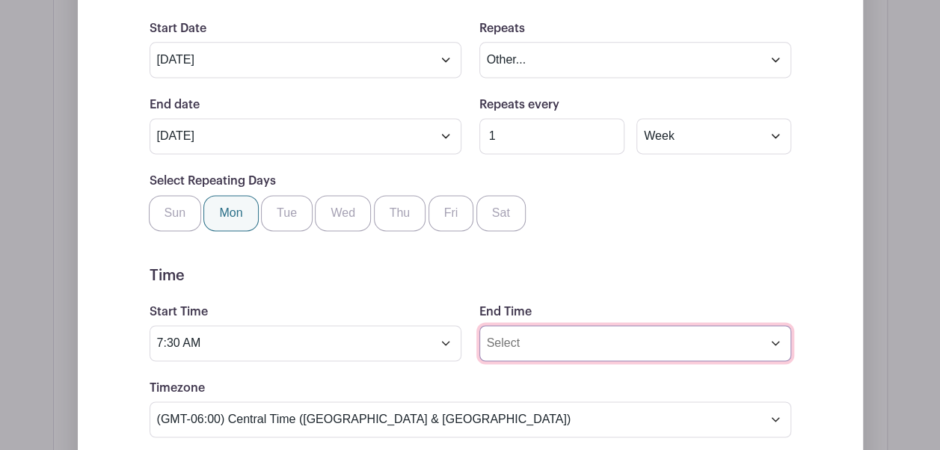
click at [527, 360] on input "End Time" at bounding box center [635, 343] width 312 height 36
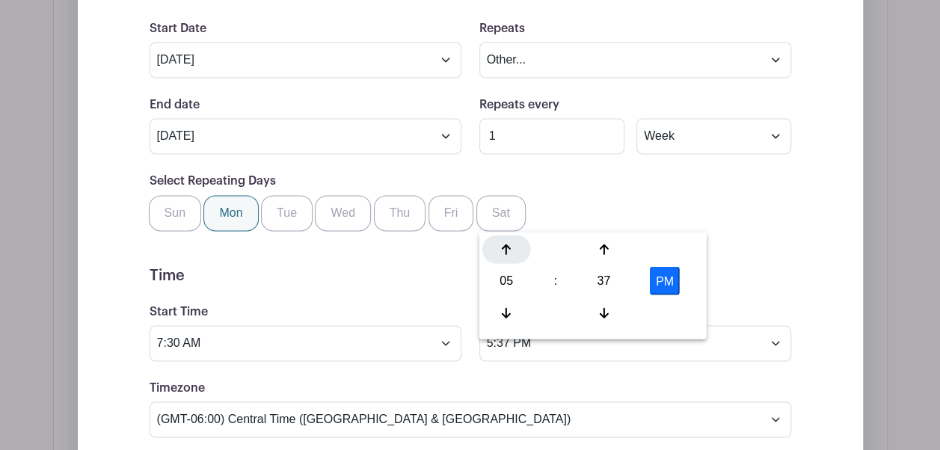
click at [509, 247] on icon at bounding box center [506, 250] width 9 height 10
type input "8:37 PM"
click at [449, 310] on form "Event Date Start Date [DATE] Repeats Does not repeat Daily Weekly Monthly on da…" at bounding box center [471, 397] width 642 height 826
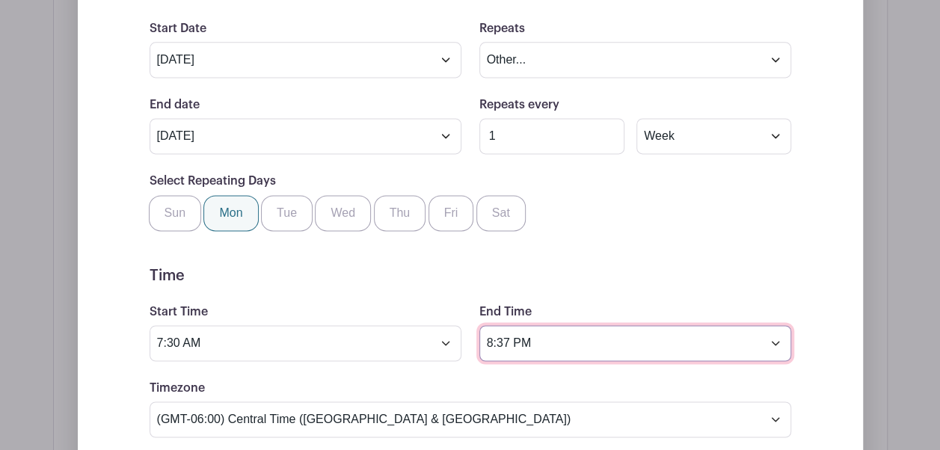
click at [770, 355] on input "8:37 PM" at bounding box center [635, 343] width 312 height 36
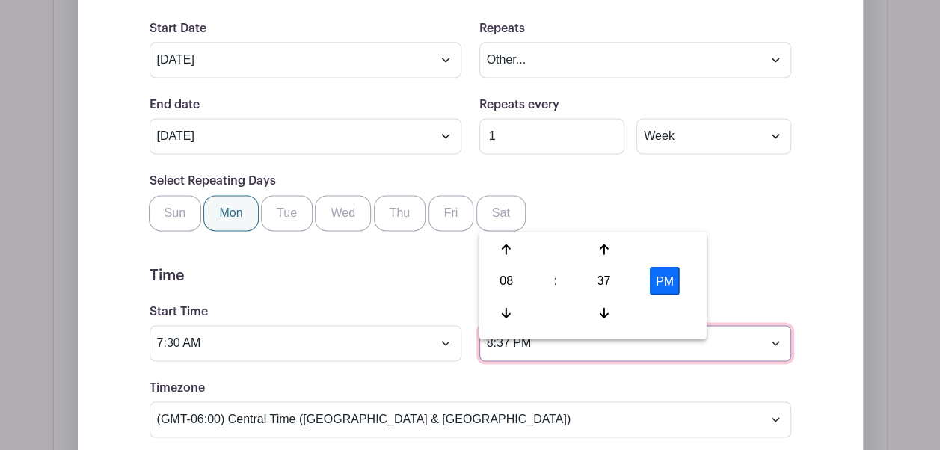
click at [533, 355] on input "8:37 PM" at bounding box center [635, 343] width 312 height 36
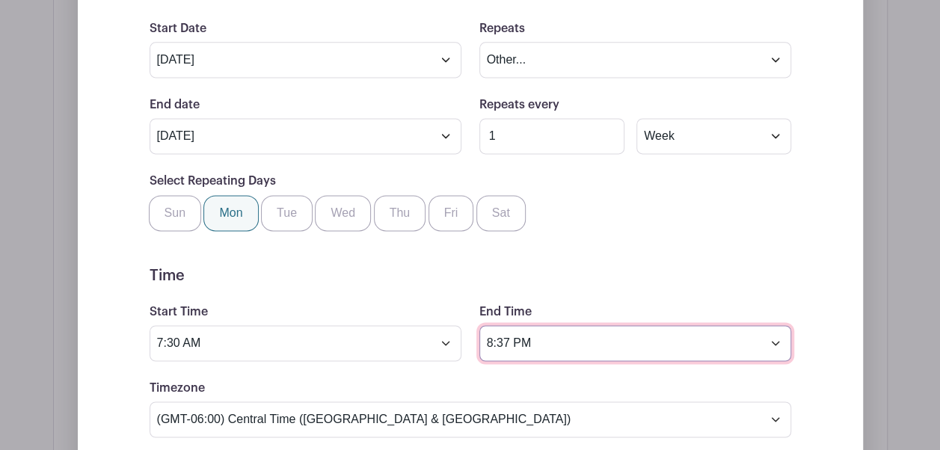
click at [778, 359] on input "8:37 PM" at bounding box center [635, 343] width 312 height 36
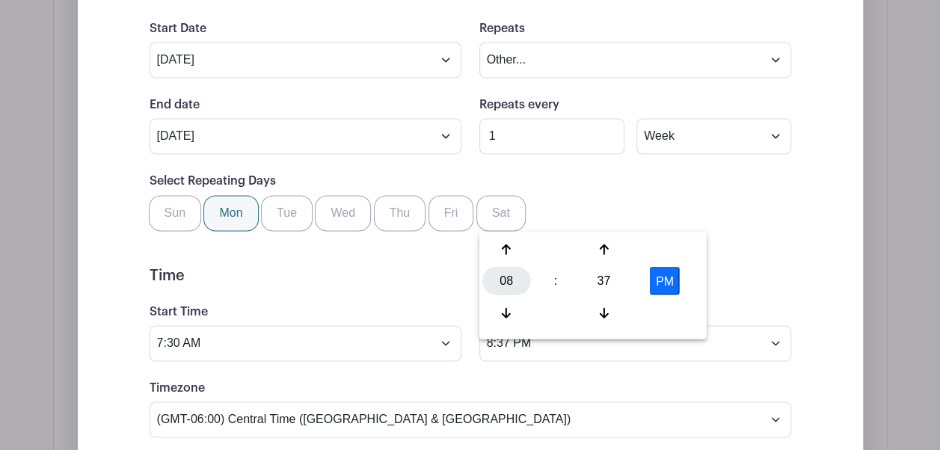
click at [511, 281] on div "08" at bounding box center [506, 281] width 49 height 28
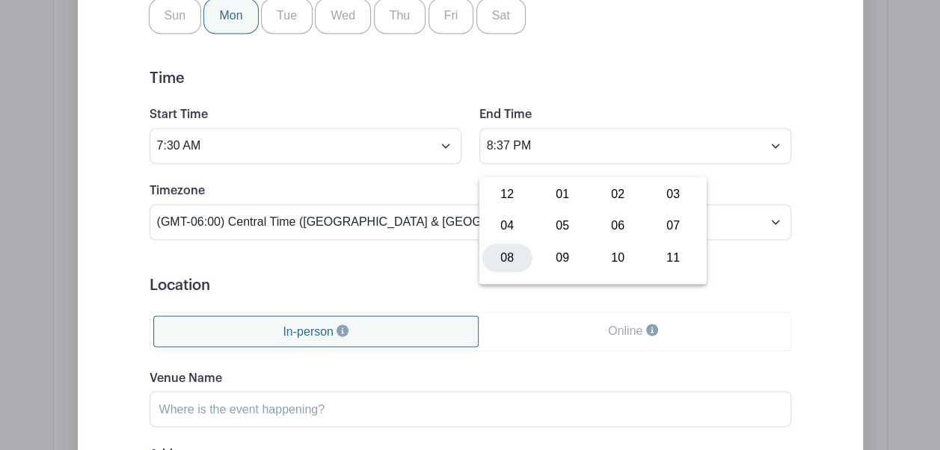
scroll to position [1182, 0]
click at [319, 108] on form "Event Date Start Date [DATE] Repeats Does not repeat Daily Weekly Monthly on da…" at bounding box center [471, 199] width 642 height 826
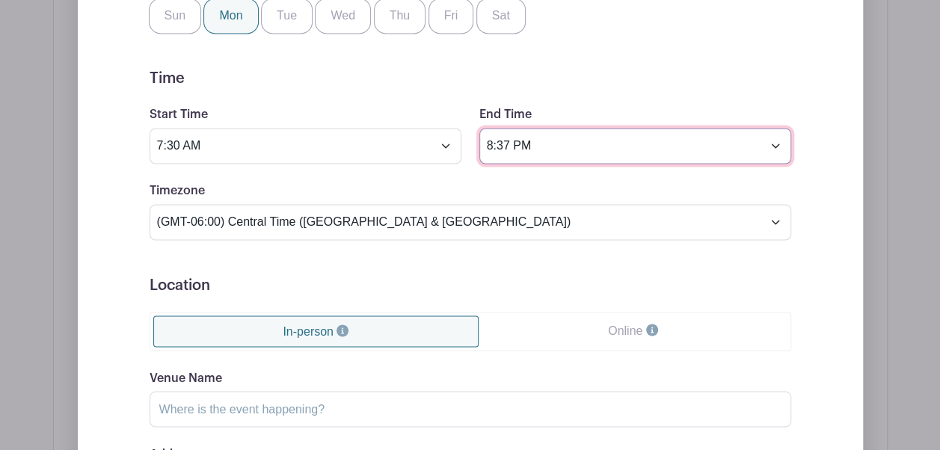
click at [775, 162] on input "8:37 PM" at bounding box center [635, 146] width 312 height 36
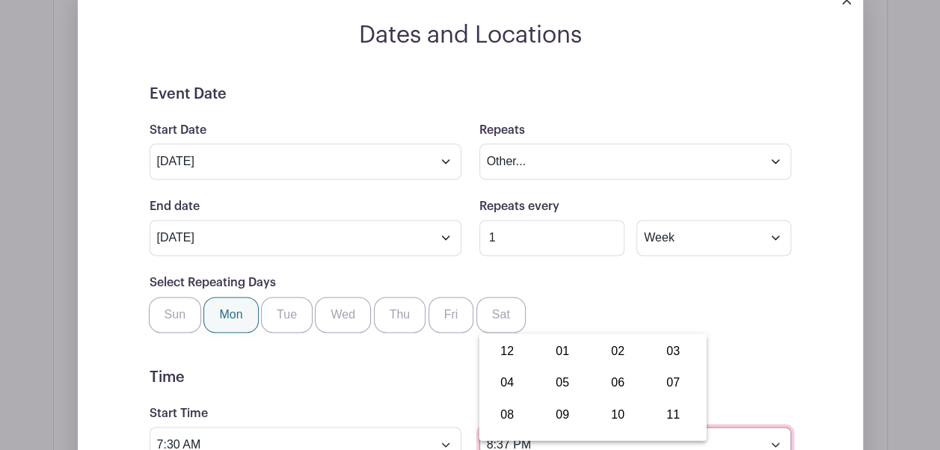
scroll to position [890, 0]
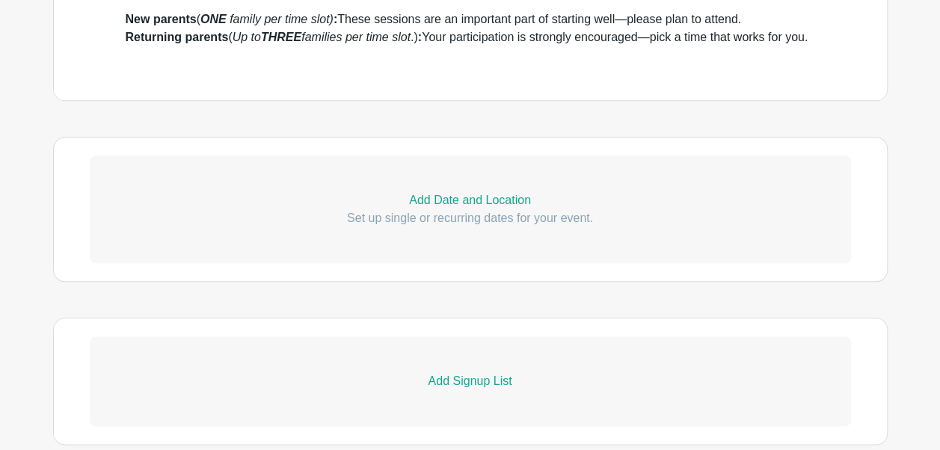
scroll to position [711, 0]
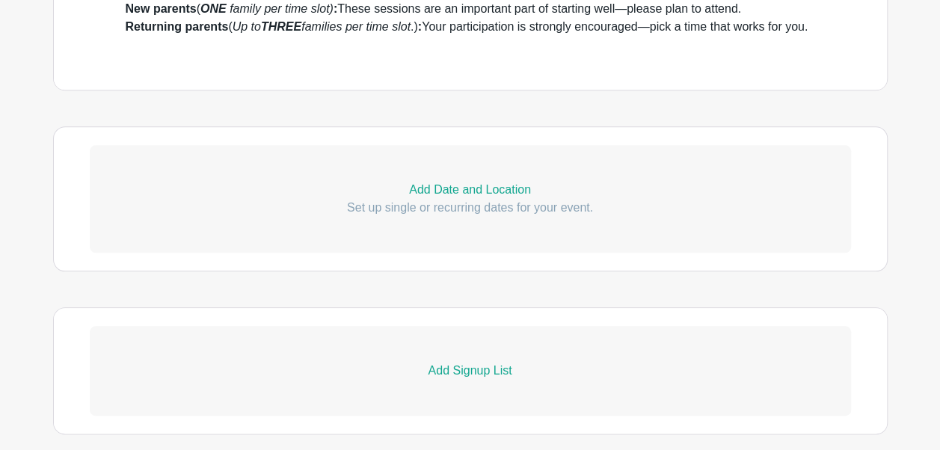
click at [518, 199] on p "Add Date and Location" at bounding box center [470, 190] width 761 height 18
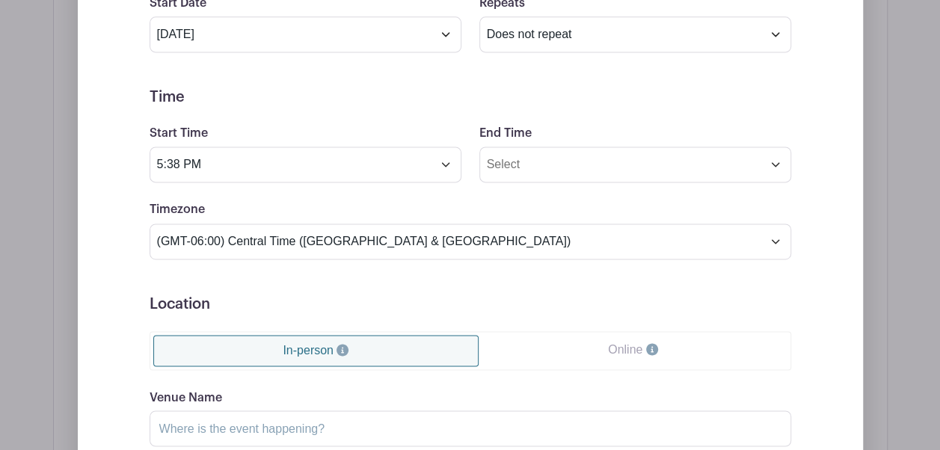
scroll to position [1010, 0]
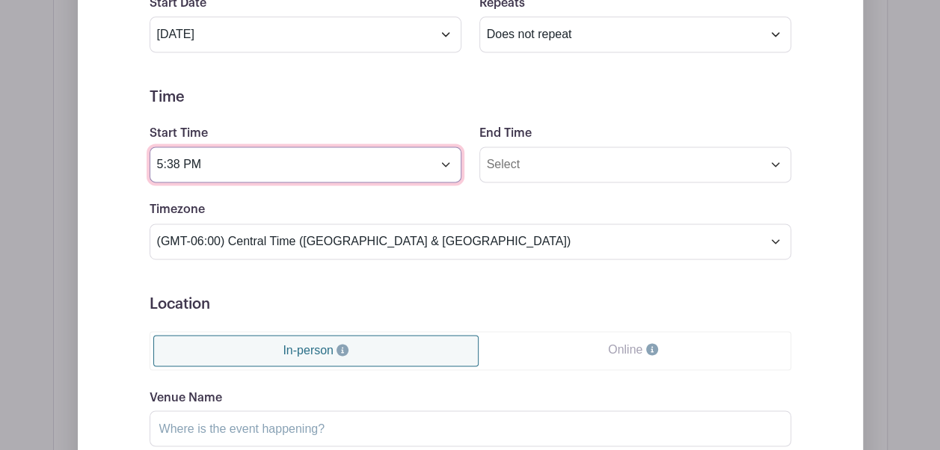
click at [431, 183] on input "5:38 PM" at bounding box center [306, 165] width 312 height 36
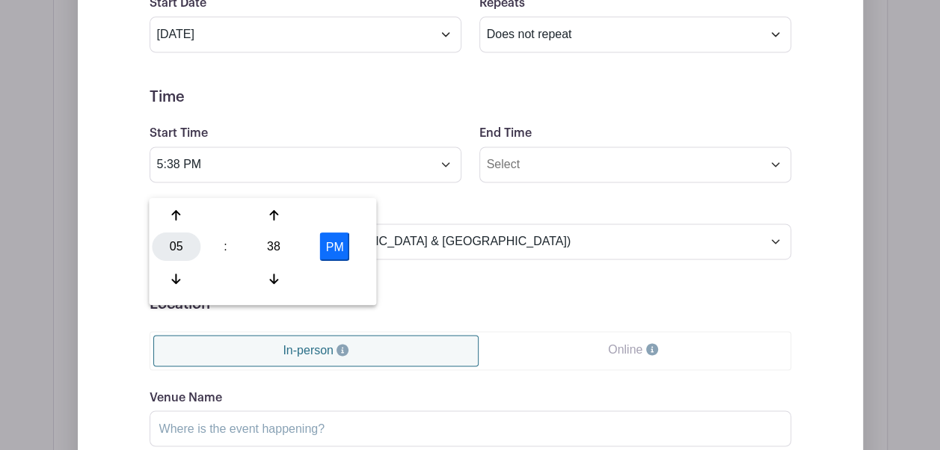
click at [174, 248] on div "05" at bounding box center [176, 247] width 49 height 28
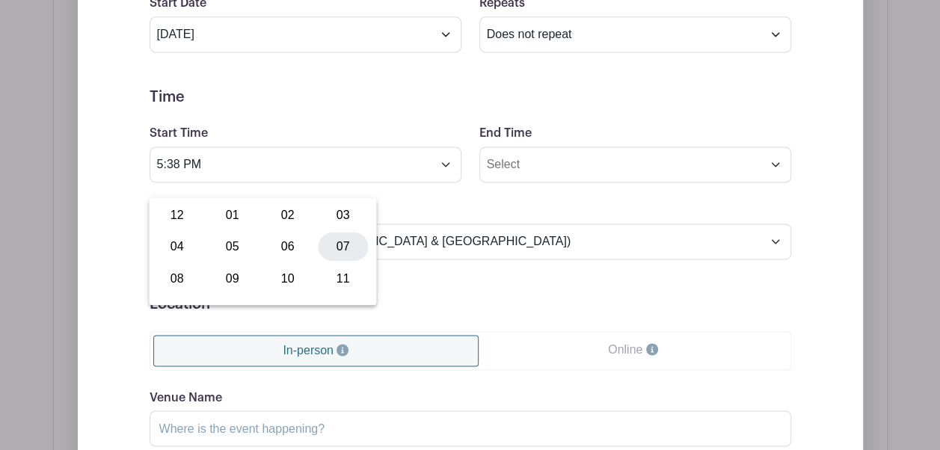
click at [342, 240] on div "07" at bounding box center [343, 247] width 50 height 28
click at [271, 248] on div "38" at bounding box center [274, 247] width 49 height 28
click at [293, 253] on div "30" at bounding box center [288, 247] width 50 height 28
click at [340, 250] on button "PM" at bounding box center [335, 247] width 30 height 28
type input "7:30 AM"
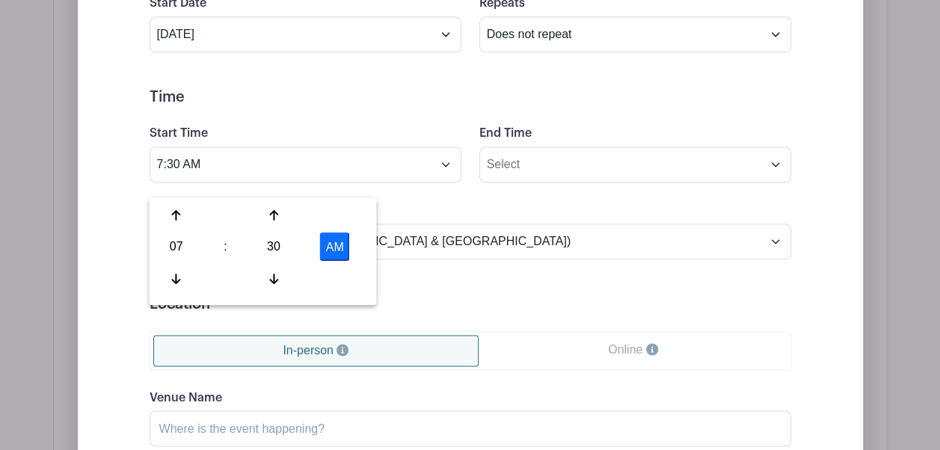
click at [310, 123] on form "Event Date Start Date [DATE] Repeats Does not repeat Daily Weekly Monthly on da…" at bounding box center [471, 294] width 642 height 673
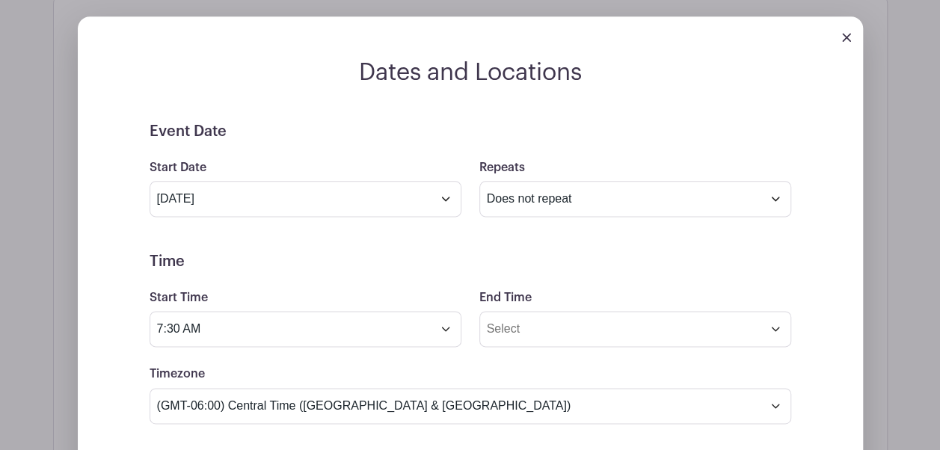
scroll to position [838, 0]
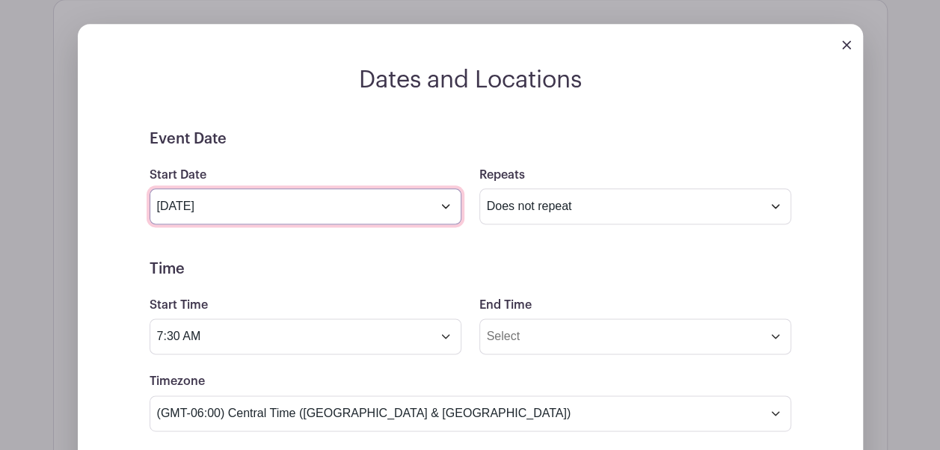
click at [328, 224] on input "[DATE]" at bounding box center [306, 207] width 312 height 36
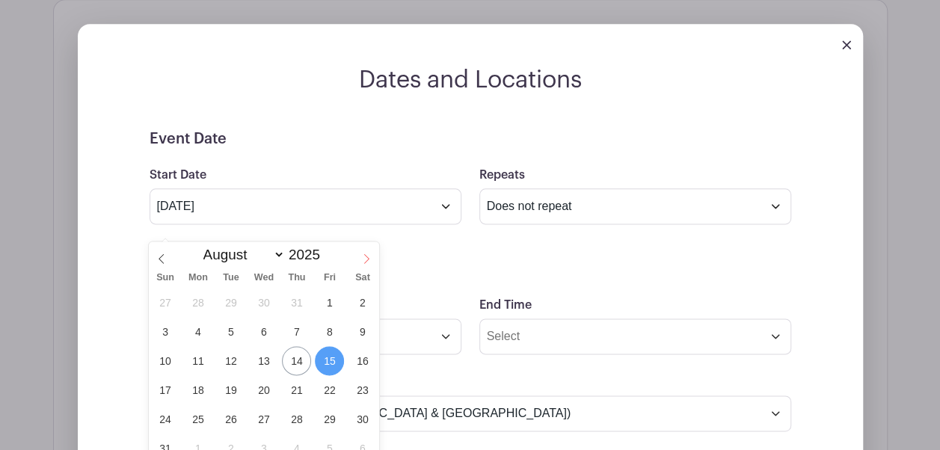
click at [368, 260] on icon at bounding box center [366, 259] width 10 height 10
select select "8"
click at [260, 304] on span "3" at bounding box center [263, 302] width 29 height 29
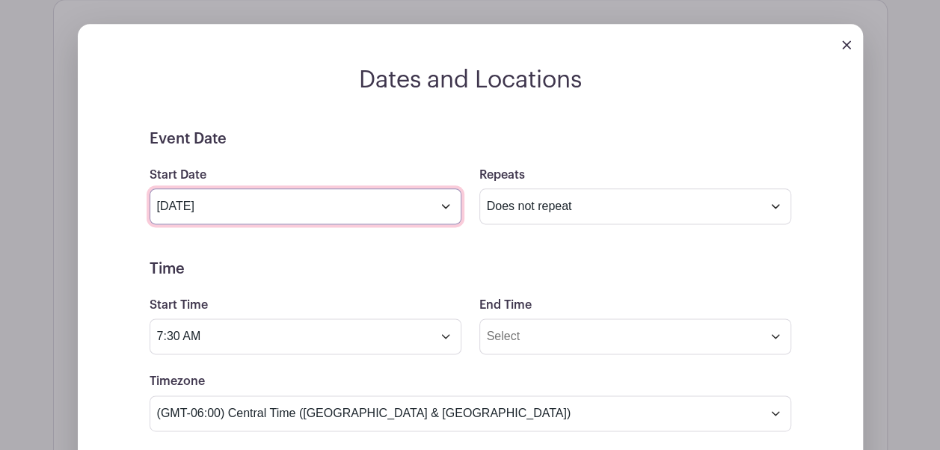
click at [398, 224] on input "[DATE]" at bounding box center [306, 207] width 312 height 36
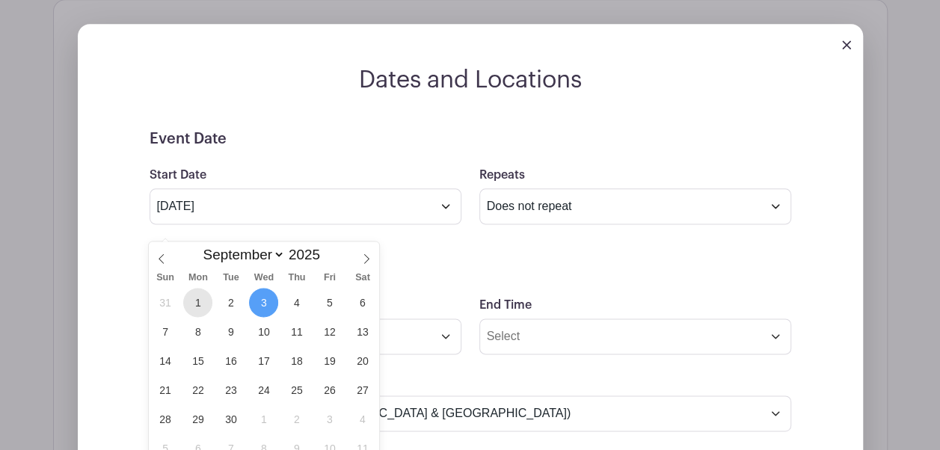
click at [192, 301] on span "1" at bounding box center [197, 302] width 29 height 29
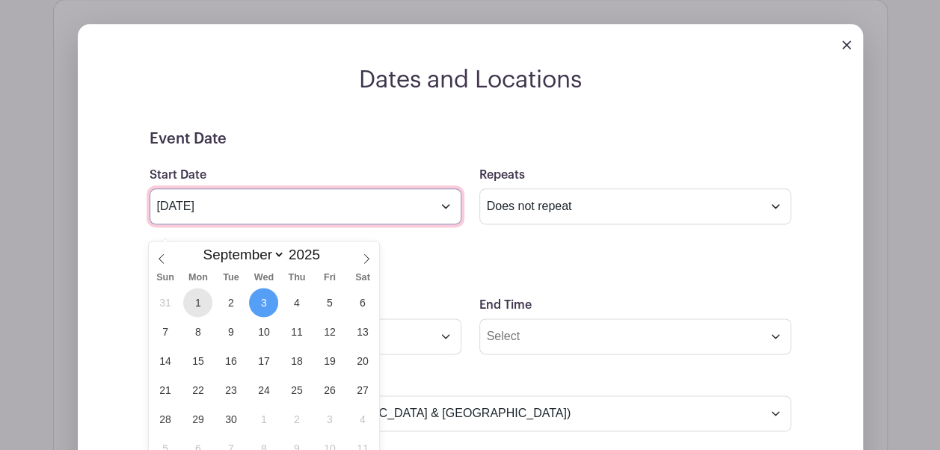
type input "[DATE]"
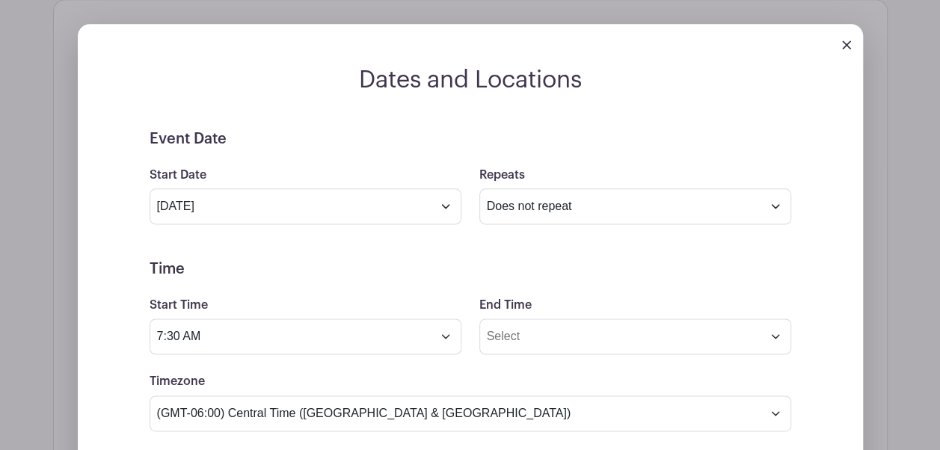
click at [391, 145] on h5 "Event Date" at bounding box center [471, 139] width 642 height 18
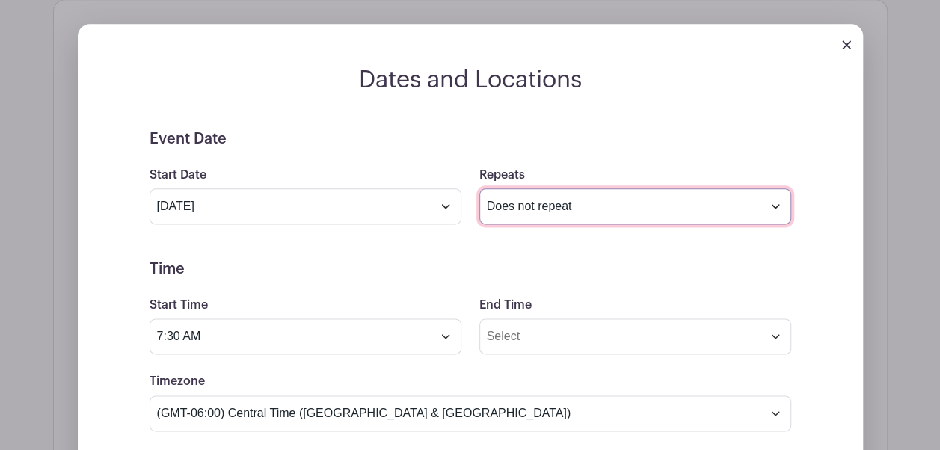
click at [593, 221] on select "Does not repeat Daily Weekly Monthly on day 1 Monthly on the first [DATE] Other…" at bounding box center [635, 207] width 312 height 36
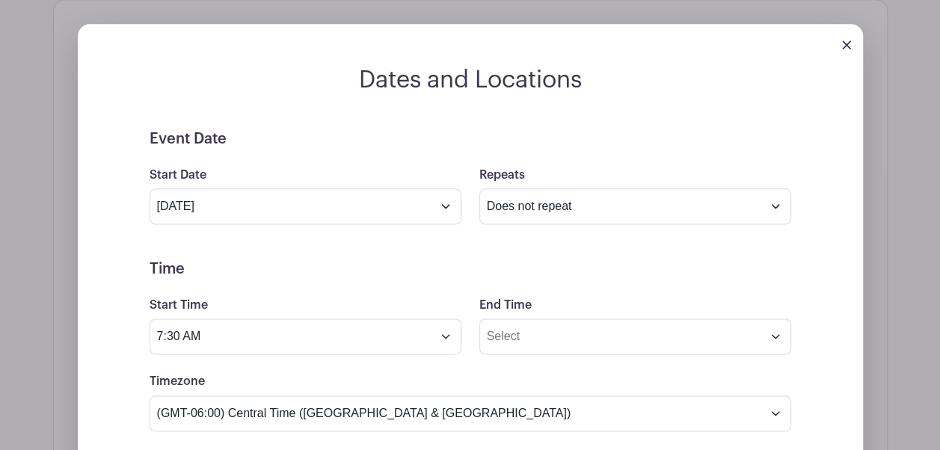
click at [568, 194] on div "Repeats Does not repeat Daily Weekly Monthly on day 1 Monthly on the first [DAT…" at bounding box center [636, 195] width 330 height 58
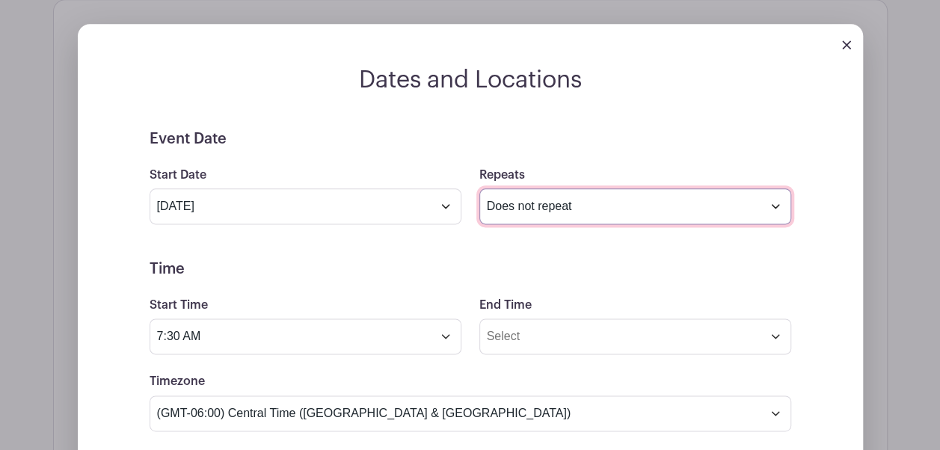
click at [549, 224] on select "Does not repeat Daily Weekly Monthly on day 1 Monthly on the first [DATE] Other…" at bounding box center [635, 207] width 312 height 36
select select "other"
click at [479, 204] on select "Does not repeat Daily Weekly Monthly on day 1 Monthly on the first [DATE] Other…" at bounding box center [635, 207] width 312 height 36
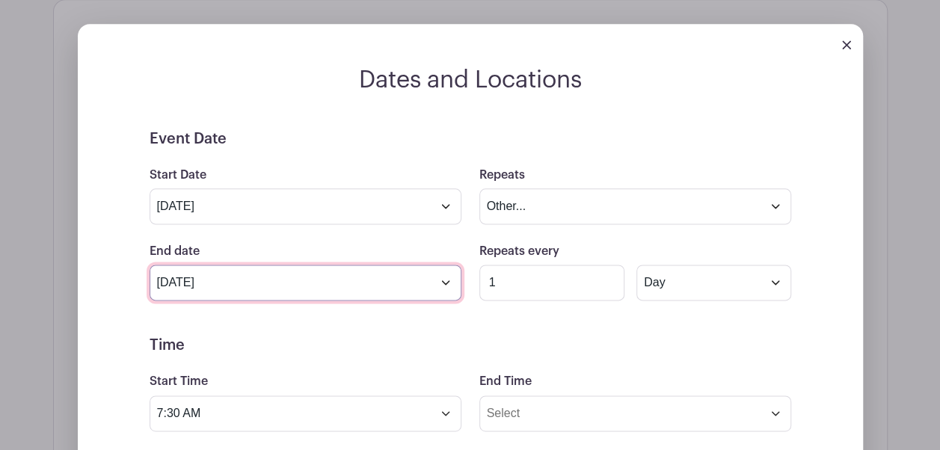
click at [300, 301] on input "[DATE]" at bounding box center [306, 283] width 312 height 36
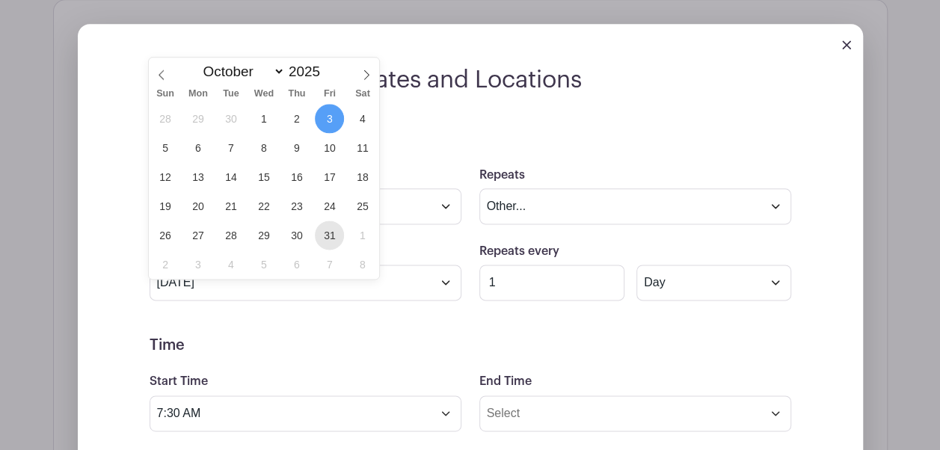
click at [322, 230] on span "31" at bounding box center [329, 235] width 29 height 29
type input "[DATE]"
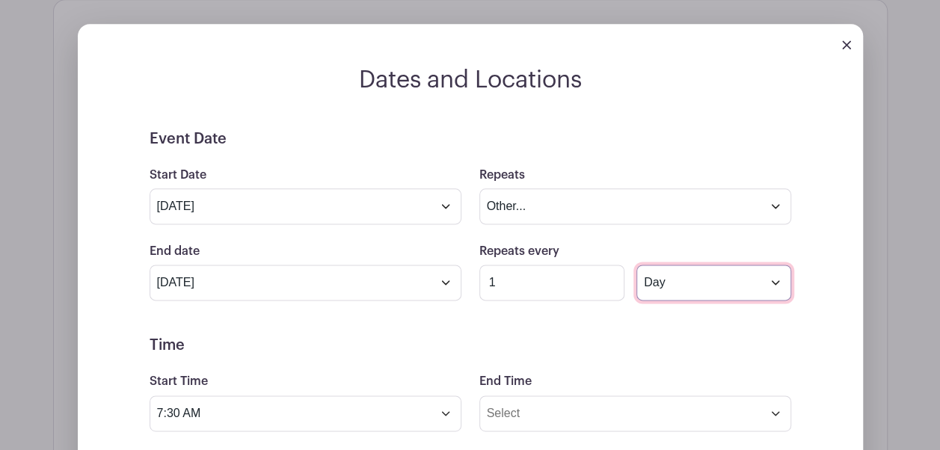
click at [685, 301] on select "Day Week Monthly on day 1" at bounding box center [714, 283] width 154 height 36
select select "weekly"
click at [637, 280] on select "Day Week Monthly on day 1" at bounding box center [714, 283] width 154 height 36
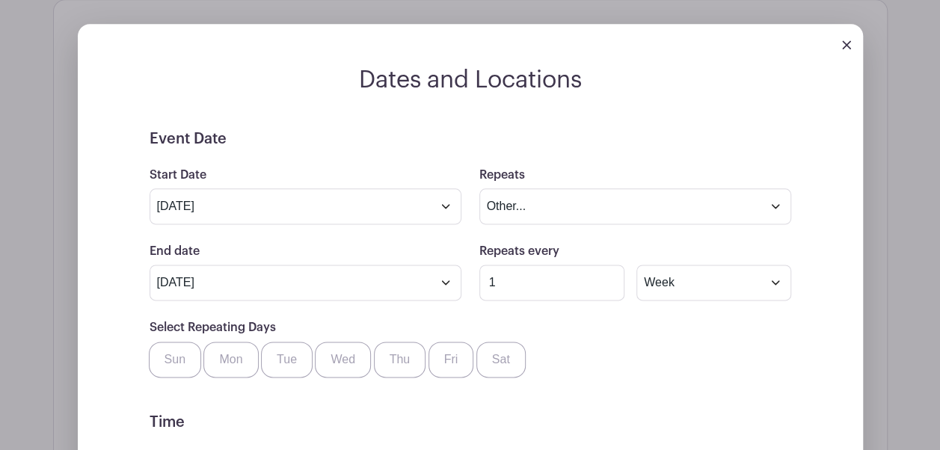
click at [624, 334] on div "Select Repeating Days Sun Mon Tue Wed Thu Fri Sat" at bounding box center [471, 348] width 660 height 58
click at [236, 378] on label "Mon" at bounding box center [230, 360] width 55 height 36
click at [214, 352] on input "Mon" at bounding box center [209, 347] width 10 height 10
checkbox input "true"
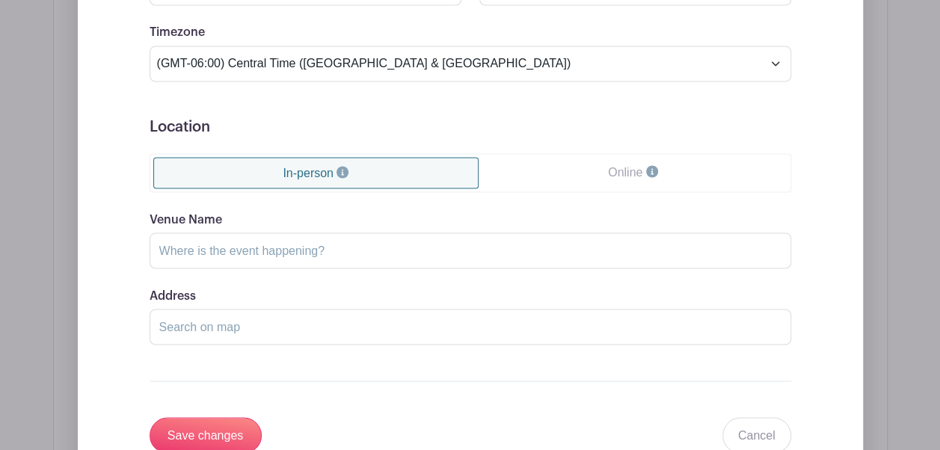
scroll to position [1343, 0]
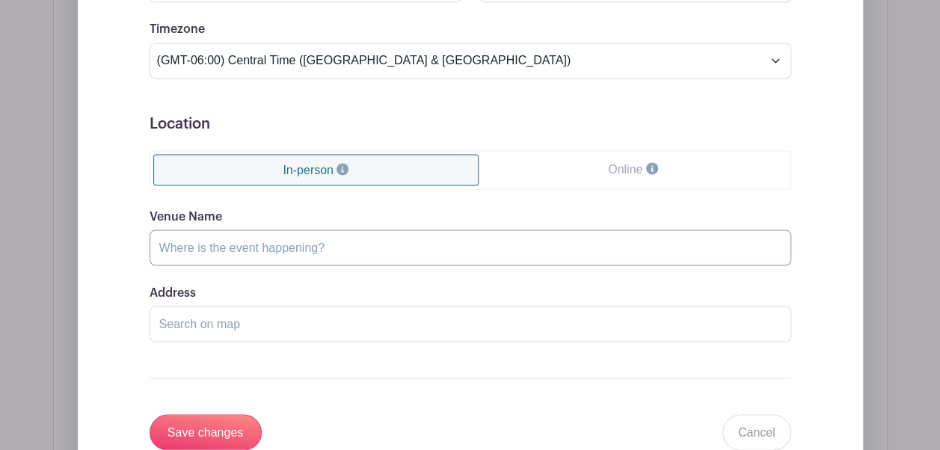
click at [329, 257] on input "Venue Name" at bounding box center [471, 248] width 642 height 36
type input "[GEOGRAPHIC_DATA][DEMOGRAPHIC_DATA]"
click at [298, 342] on input "Address" at bounding box center [471, 324] width 642 height 36
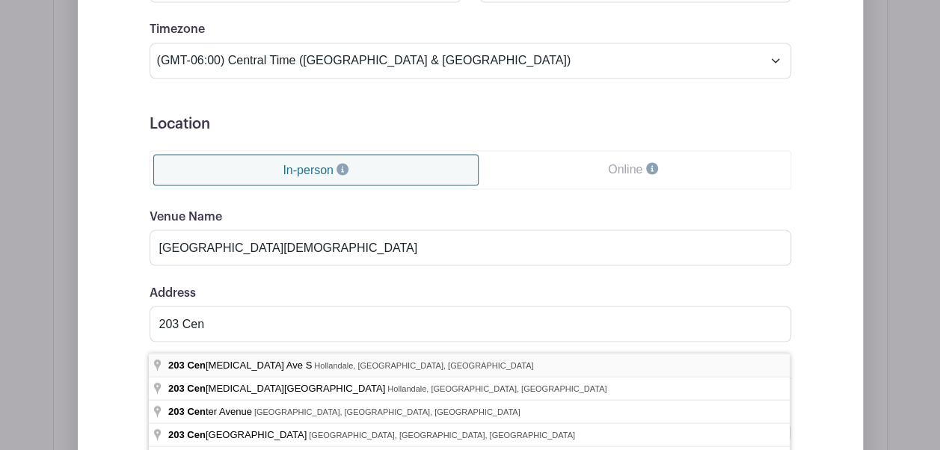
type input "[STREET_ADDRESS]"
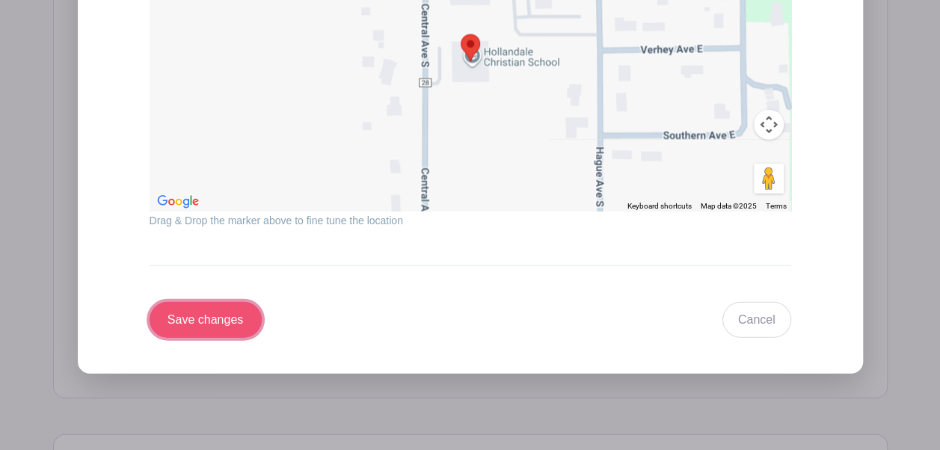
click at [221, 324] on input "Save changes" at bounding box center [206, 320] width 112 height 36
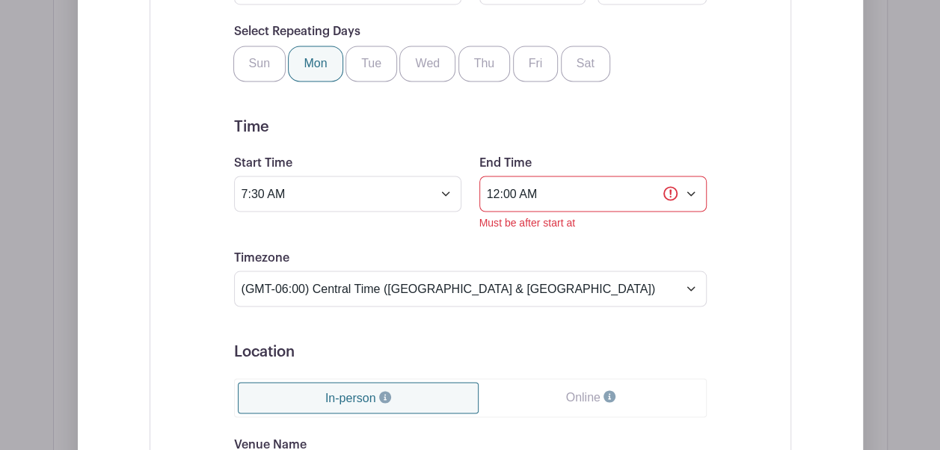
scroll to position [1284, 0]
click at [690, 209] on input "12:00 AM" at bounding box center [592, 195] width 227 height 36
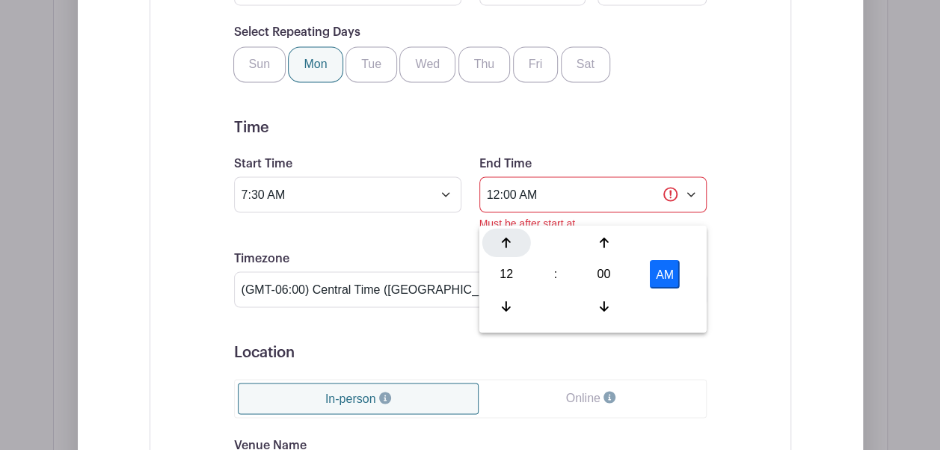
click at [507, 239] on icon at bounding box center [506, 242] width 9 height 10
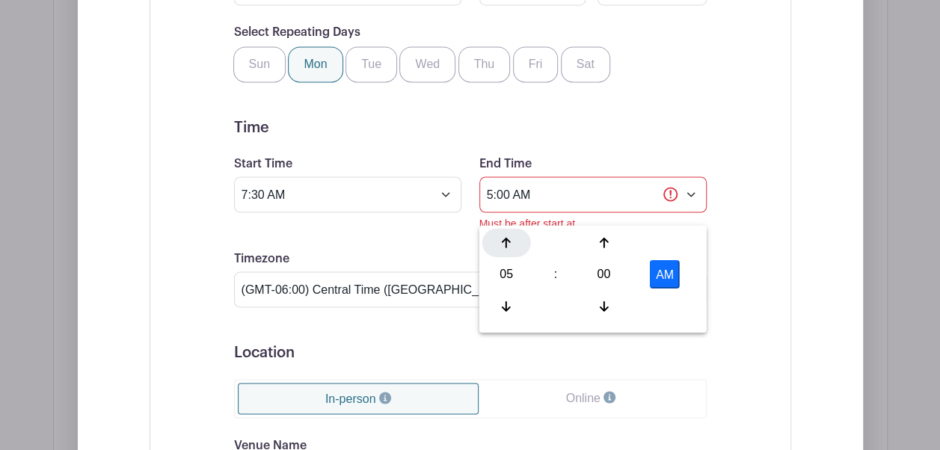
click at [507, 239] on icon at bounding box center [506, 242] width 9 height 10
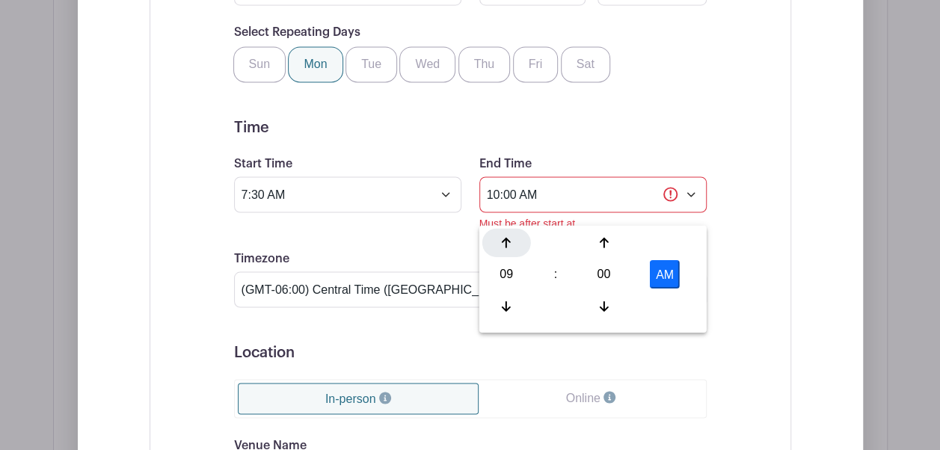
click at [507, 239] on icon at bounding box center [506, 242] width 9 height 10
click at [503, 296] on div at bounding box center [506, 306] width 49 height 28
click at [619, 247] on div at bounding box center [604, 242] width 49 height 28
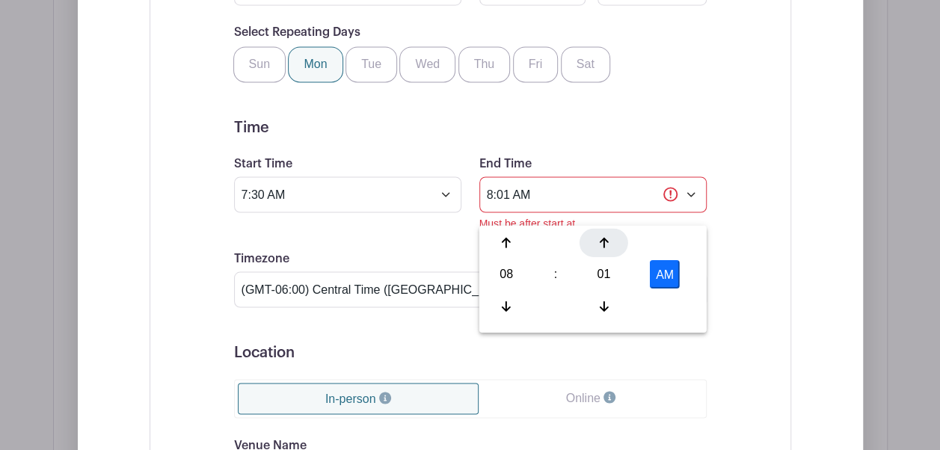
click at [619, 247] on div at bounding box center [604, 242] width 49 height 28
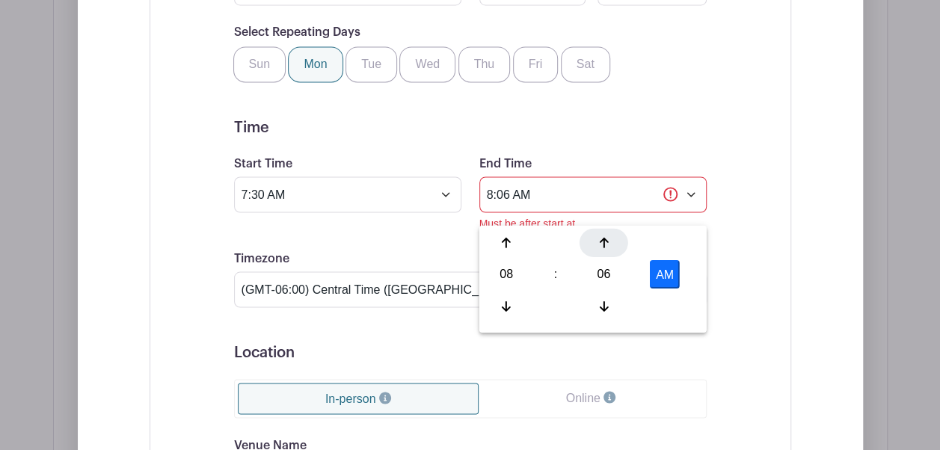
click at [619, 247] on div at bounding box center [604, 242] width 49 height 28
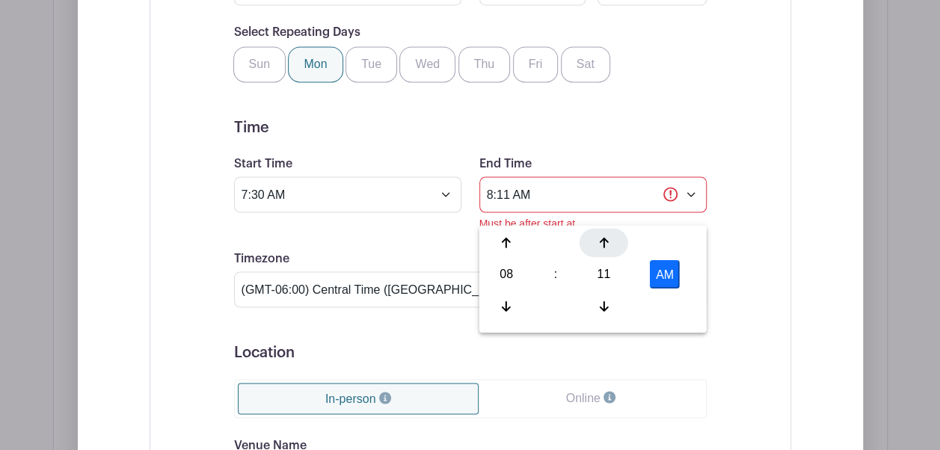
click at [619, 247] on div at bounding box center [604, 242] width 49 height 28
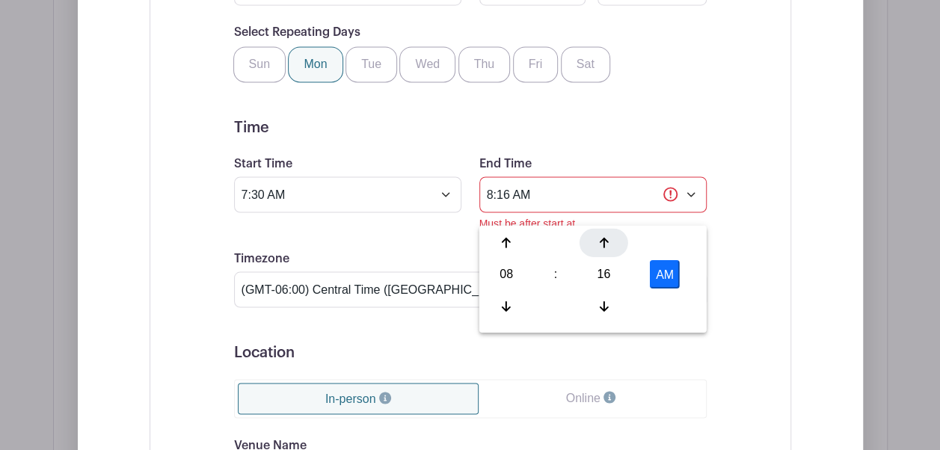
click at [619, 247] on div at bounding box center [604, 242] width 49 height 28
click at [599, 278] on div "18" at bounding box center [604, 274] width 49 height 28
click at [615, 280] on div "30" at bounding box center [618, 274] width 50 height 28
type input "8:30 AM"
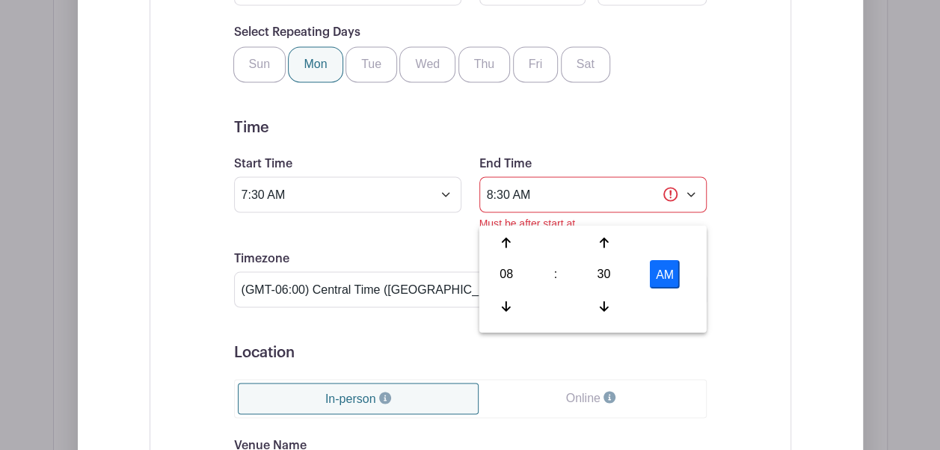
click at [717, 278] on div "Event Date Start Date [DATE] Repeats Does not repeat Daily Weekly Monthly on da…" at bounding box center [470, 425] width 545 height 1216
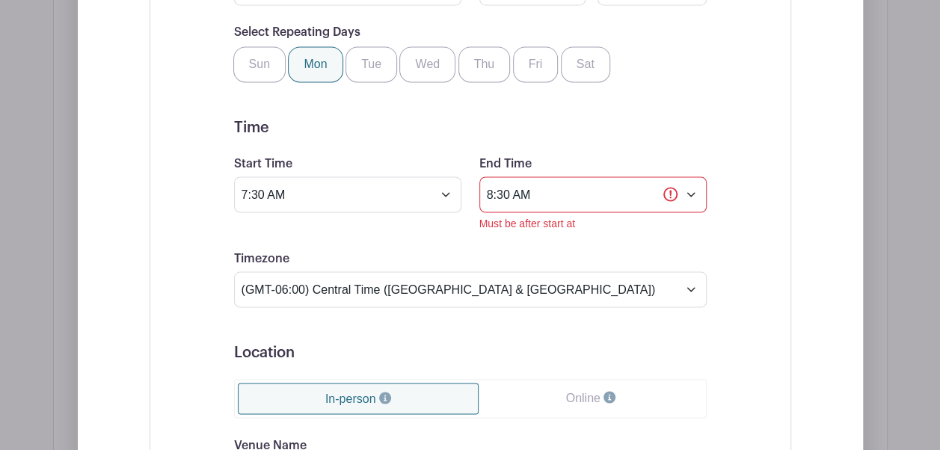
click at [601, 253] on form "Event Date Start Date [DATE] Repeats Does not repeat Daily Weekly Monthly on da…" at bounding box center [470, 425] width 473 height 1180
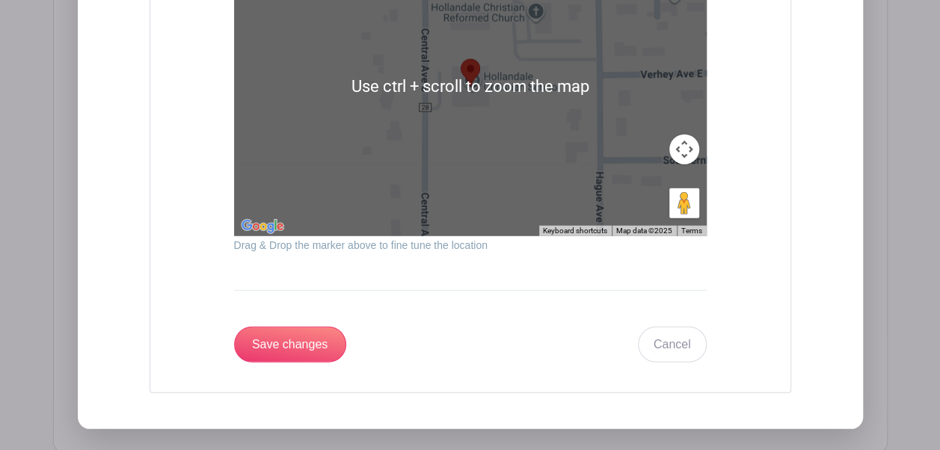
scroll to position [2014, 0]
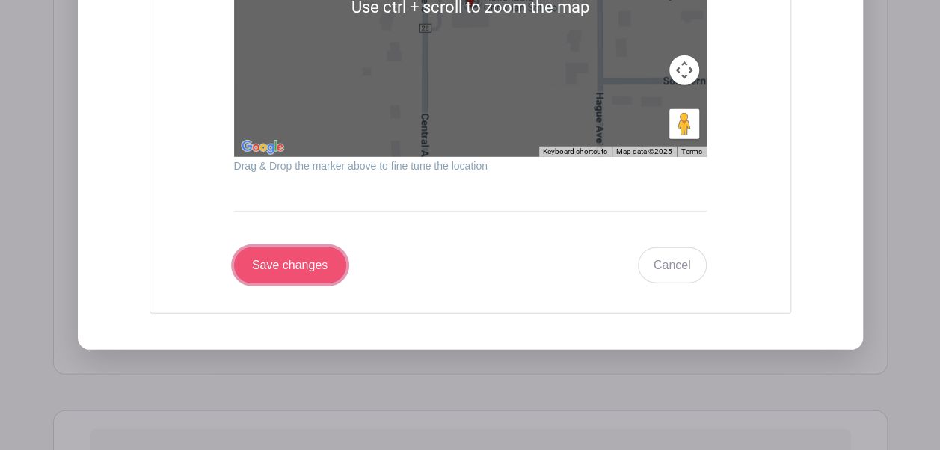
click at [335, 277] on input "Save changes" at bounding box center [290, 266] width 112 height 36
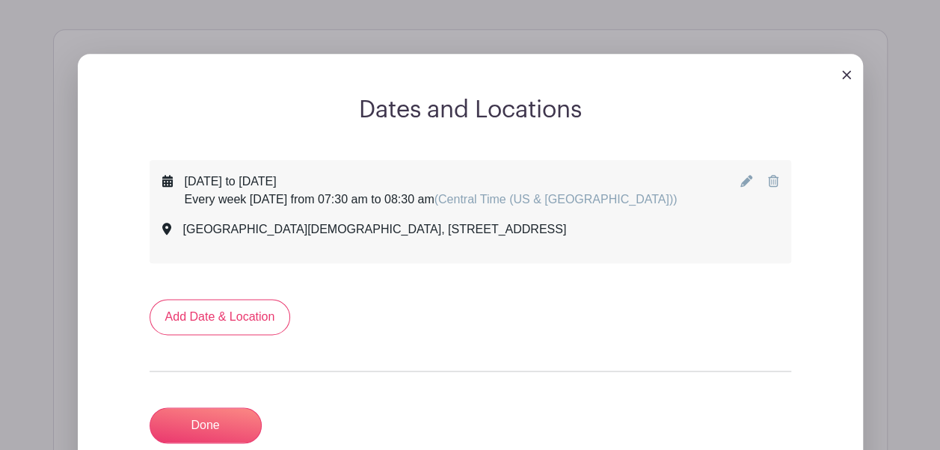
scroll to position [809, 0]
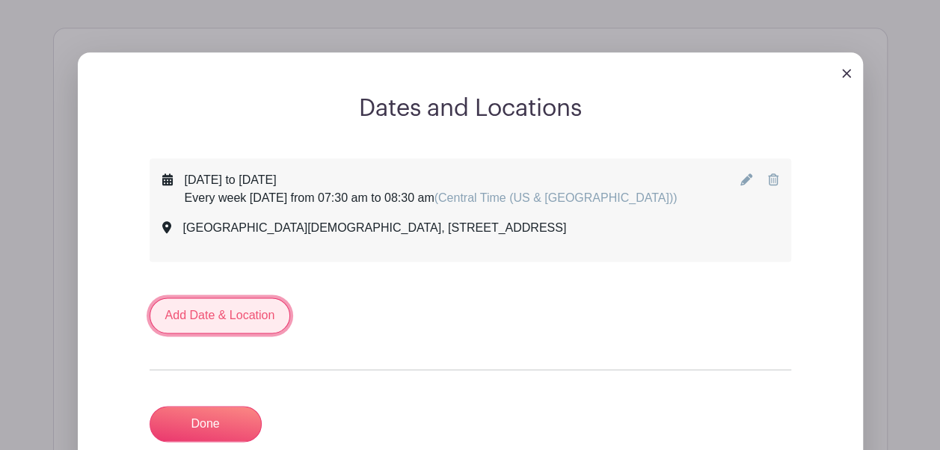
click at [263, 334] on link "Add Date & Location" at bounding box center [220, 316] width 141 height 36
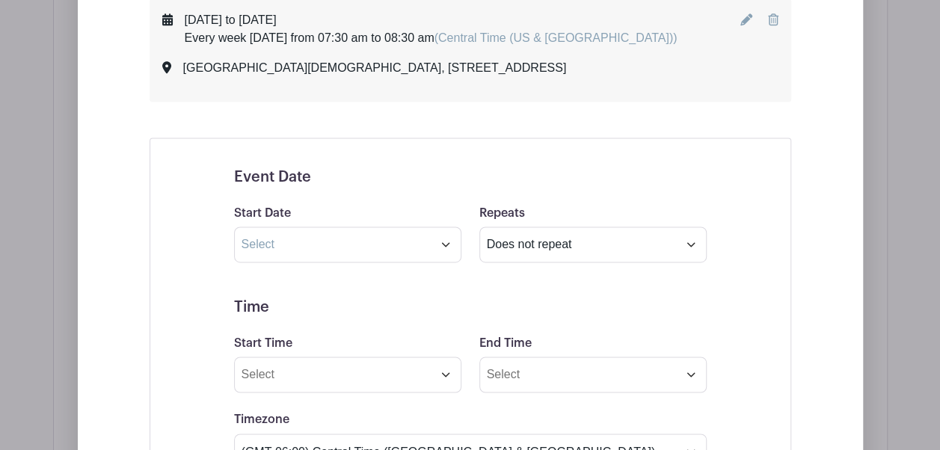
scroll to position [971, 0]
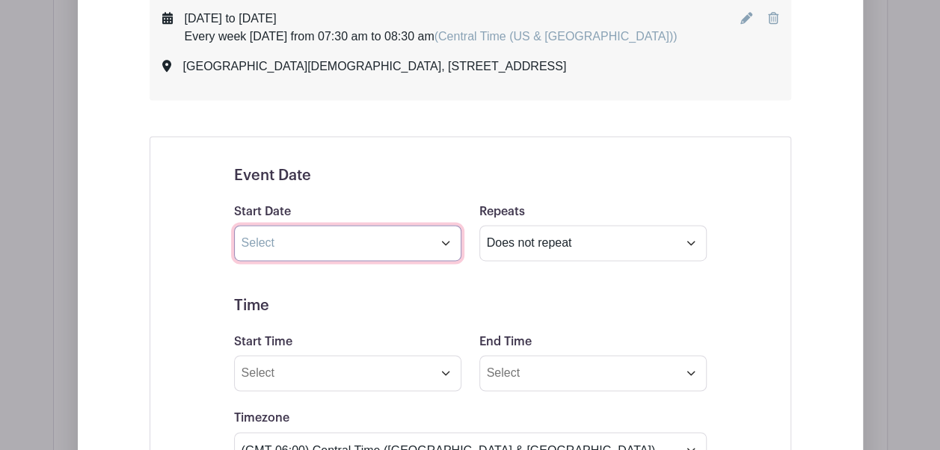
click at [447, 258] on input "text" at bounding box center [347, 243] width 227 height 36
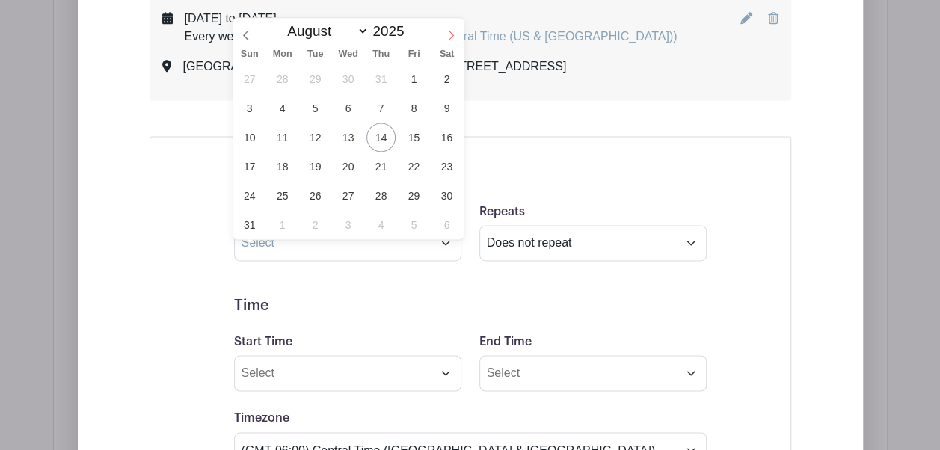
click at [446, 37] on icon at bounding box center [451, 35] width 10 height 10
select select "8"
click at [281, 82] on span "1" at bounding box center [282, 78] width 29 height 29
type input "[DATE]"
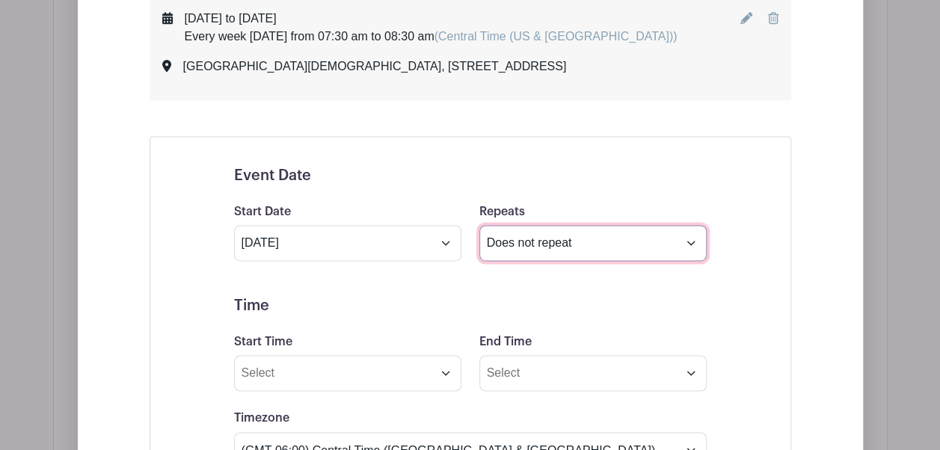
click at [571, 257] on select "Does not repeat Daily Weekly Monthly on day 1 Monthly on the first [DATE] Other…" at bounding box center [592, 243] width 227 height 36
select select "other"
click at [479, 240] on select "Does not repeat Daily Weekly Monthly on day 1 Monthly on the first [DATE] Other…" at bounding box center [592, 243] width 227 height 36
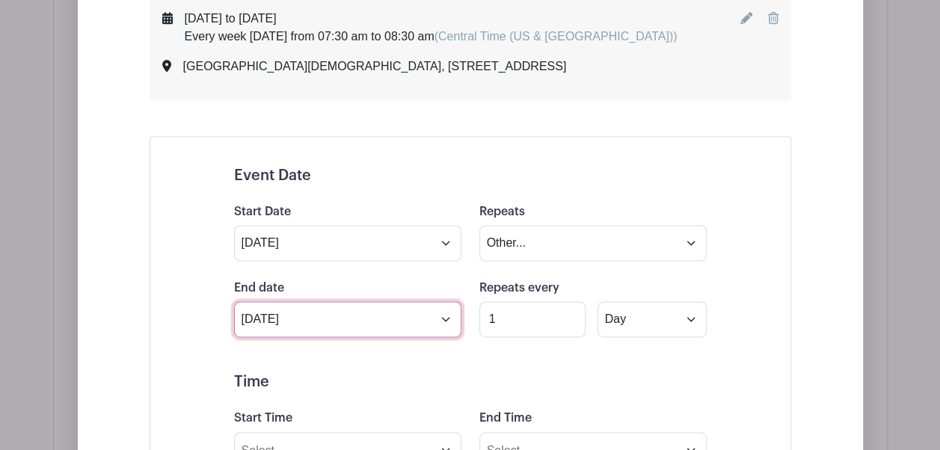
click at [372, 337] on input "[DATE]" at bounding box center [347, 319] width 227 height 36
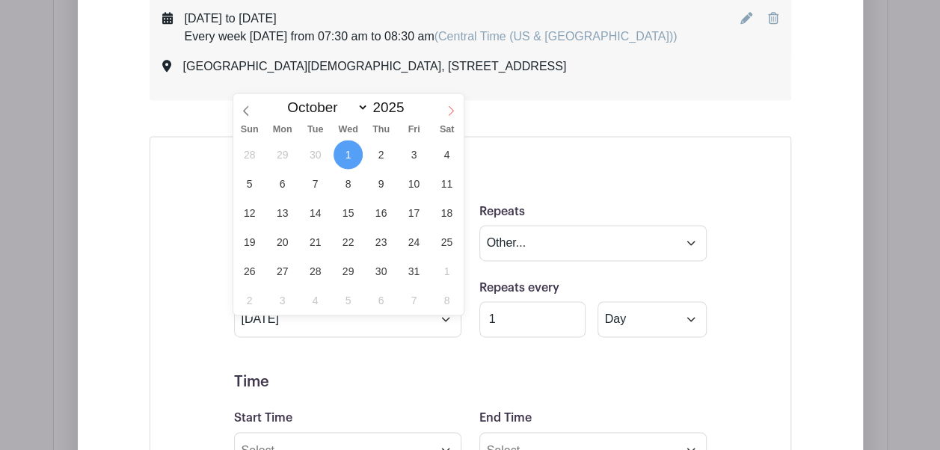
click at [447, 110] on icon at bounding box center [451, 110] width 10 height 10
click at [253, 105] on span at bounding box center [245, 106] width 25 height 25
select select "9"
click at [414, 269] on span "31" at bounding box center [413, 271] width 29 height 29
type input "[DATE]"
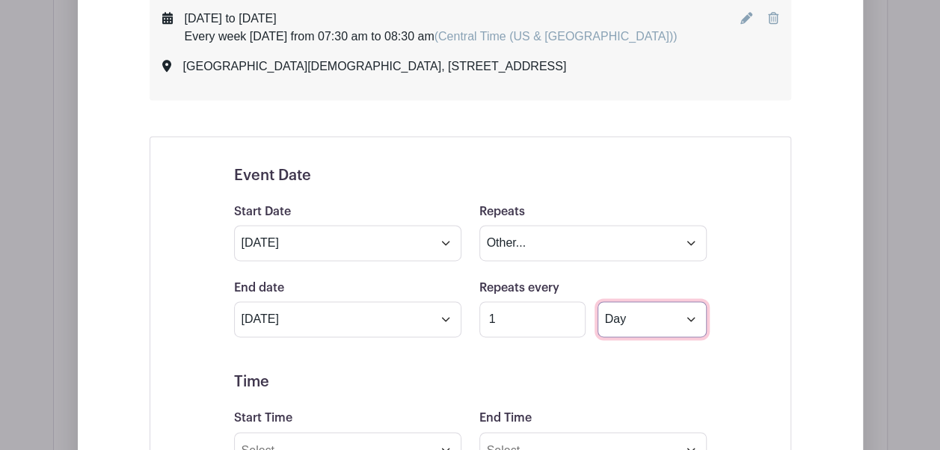
click at [630, 337] on select "Day Week Monthly on day 1" at bounding box center [652, 319] width 109 height 36
select select "weekly"
click at [598, 316] on select "Day Week Monthly on day 1" at bounding box center [652, 319] width 109 height 36
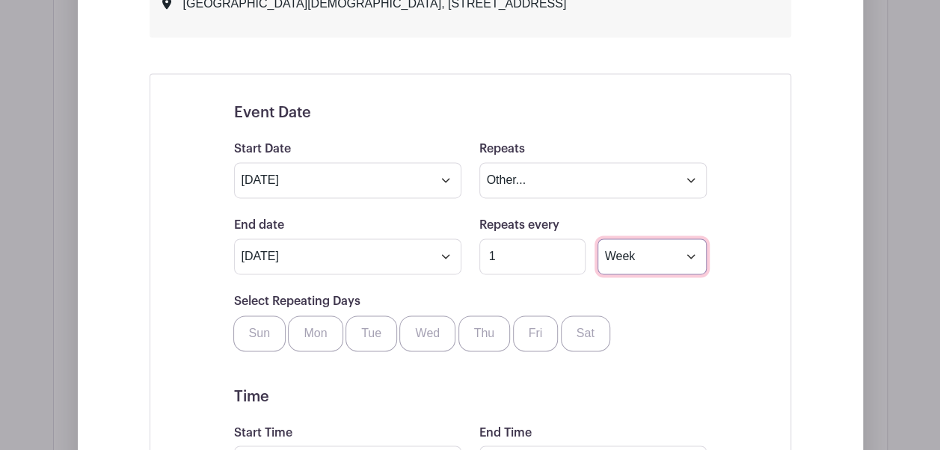
scroll to position [1035, 0]
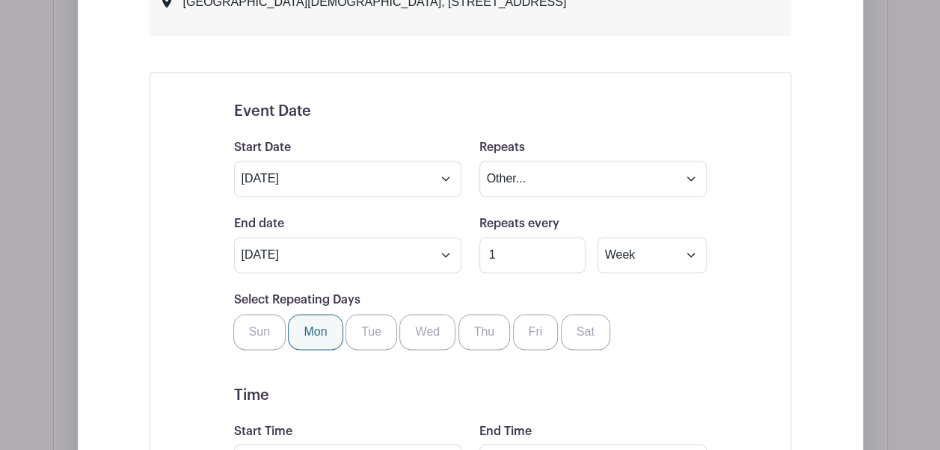
click at [319, 350] on label "Mon" at bounding box center [315, 332] width 55 height 36
click at [298, 324] on input "Mon" at bounding box center [294, 319] width 10 height 10
checkbox input "true"
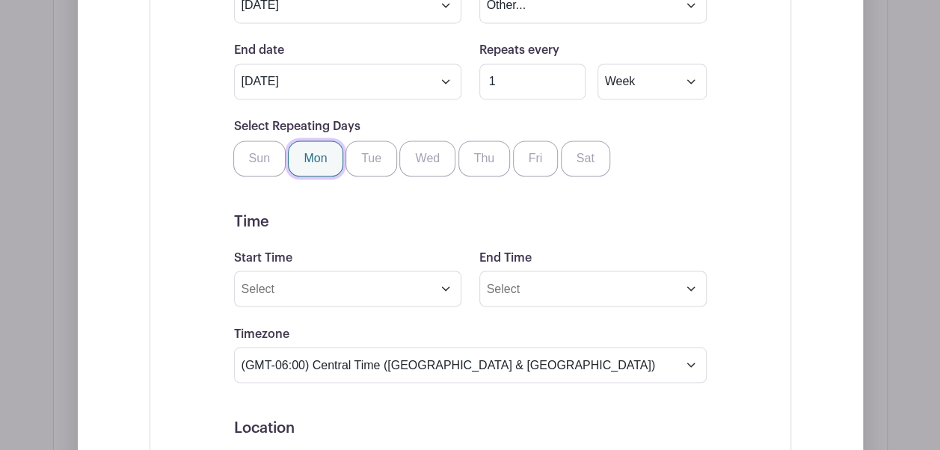
scroll to position [1212, 0]
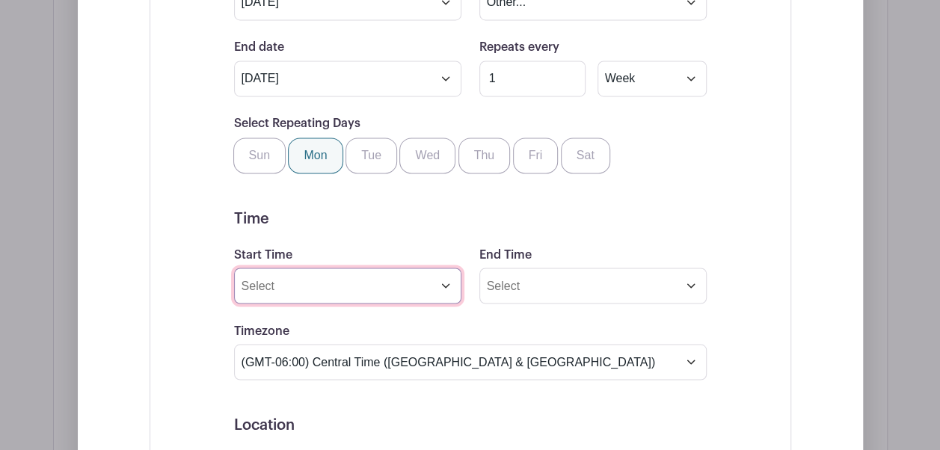
click at [302, 304] on input "Start Time" at bounding box center [347, 286] width 227 height 36
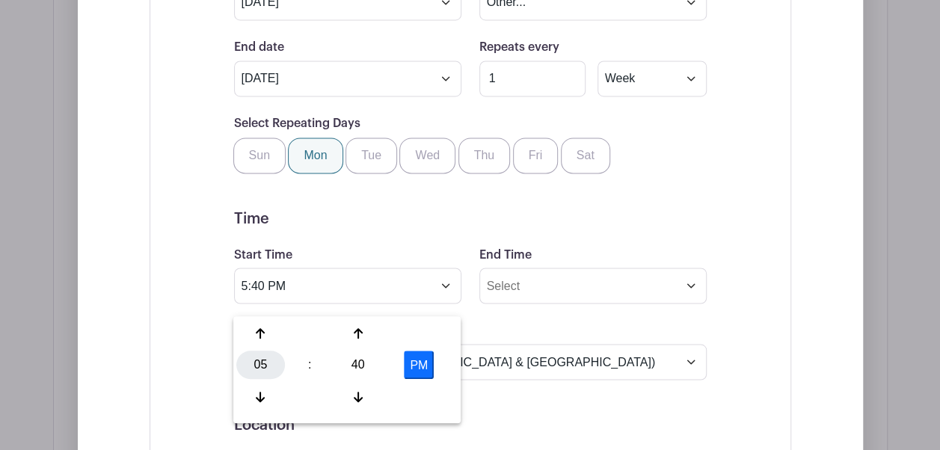
click at [261, 359] on div "05" at bounding box center [260, 365] width 49 height 28
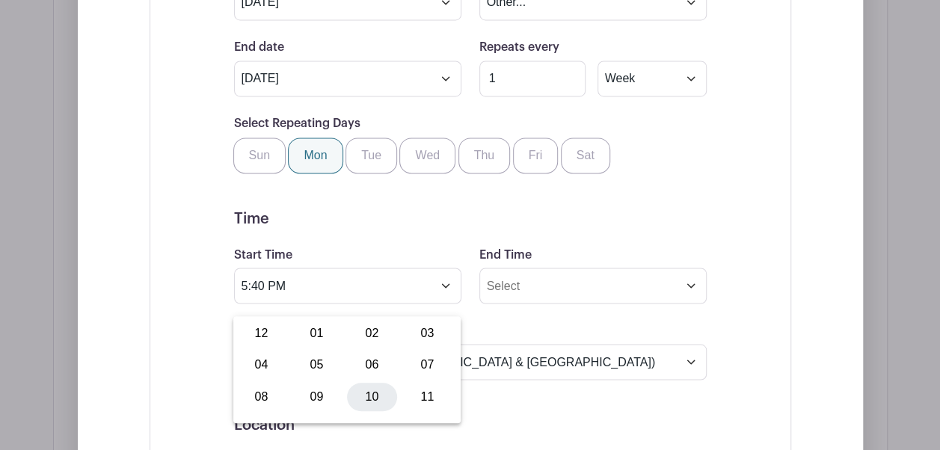
click at [378, 386] on div "10" at bounding box center [372, 396] width 50 height 28
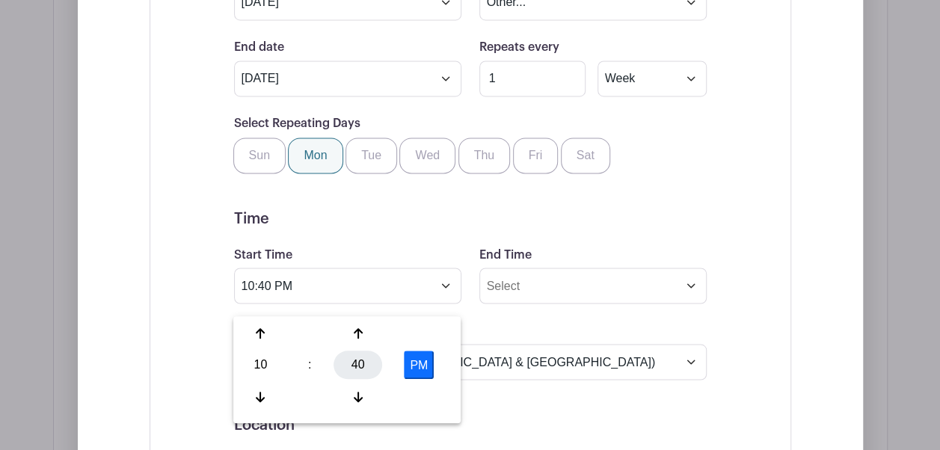
click at [356, 365] on div "40" at bounding box center [358, 365] width 49 height 28
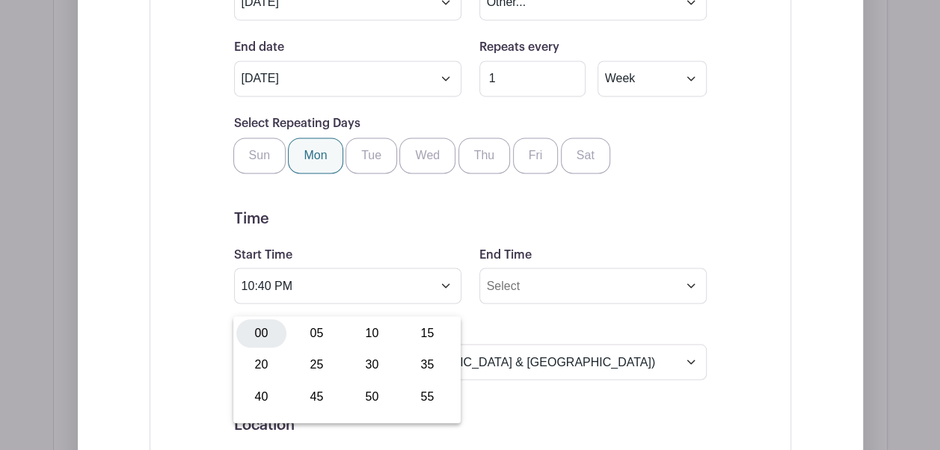
click at [266, 331] on div "00" at bounding box center [261, 333] width 50 height 28
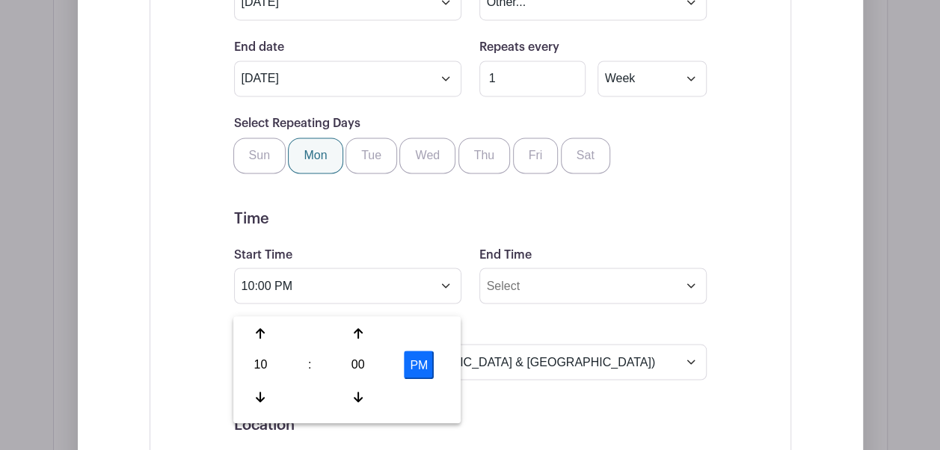
click at [419, 368] on button "PM" at bounding box center [419, 365] width 30 height 28
type input "10:00 AM"
click at [580, 304] on input "End Time" at bounding box center [592, 286] width 227 height 36
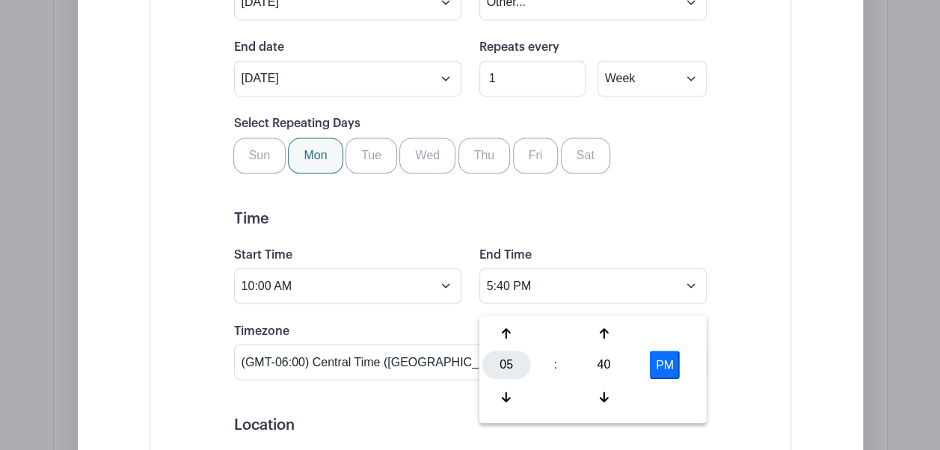
click at [506, 358] on div "05" at bounding box center [506, 365] width 49 height 28
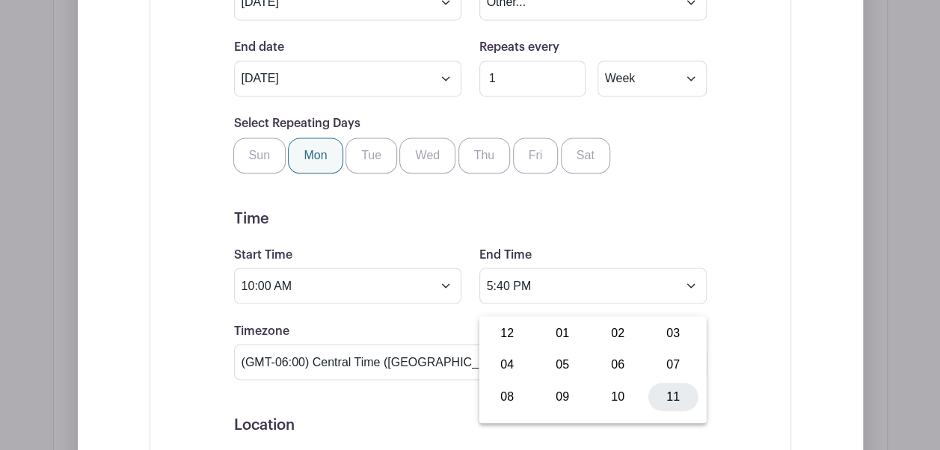
click at [673, 390] on div "11" at bounding box center [674, 396] width 50 height 28
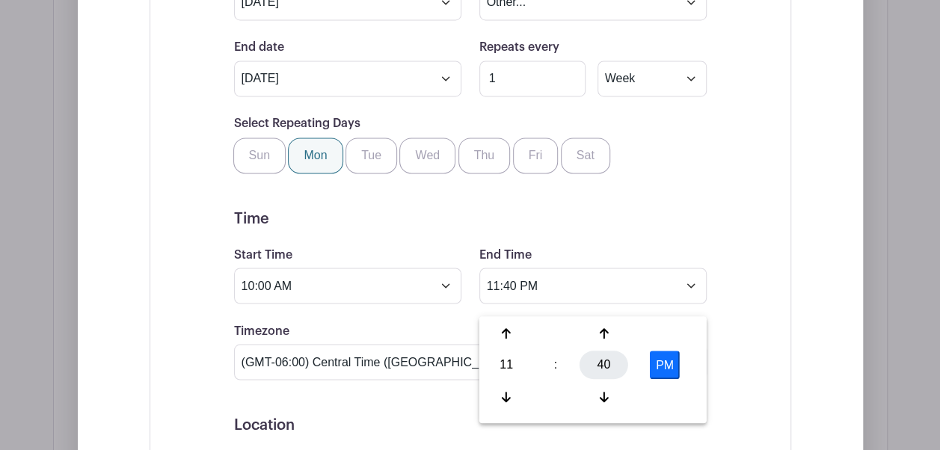
click at [598, 367] on div "40" at bounding box center [604, 365] width 49 height 28
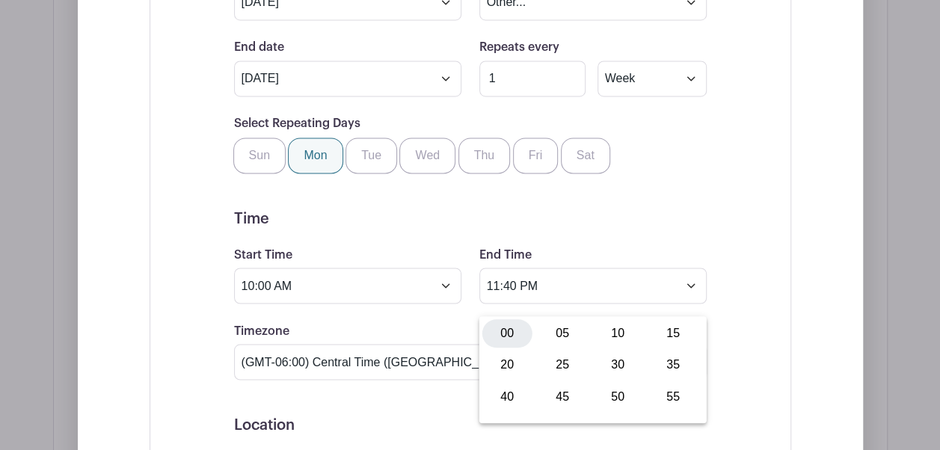
click at [515, 337] on div "00" at bounding box center [507, 333] width 50 height 28
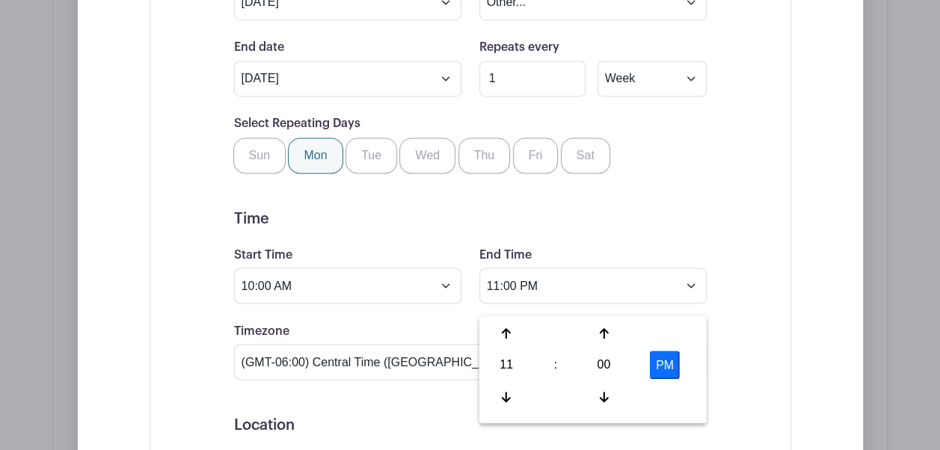
click at [666, 364] on button "PM" at bounding box center [665, 365] width 30 height 28
type input "11:00 AM"
click at [586, 227] on h5 "Time" at bounding box center [470, 218] width 473 height 18
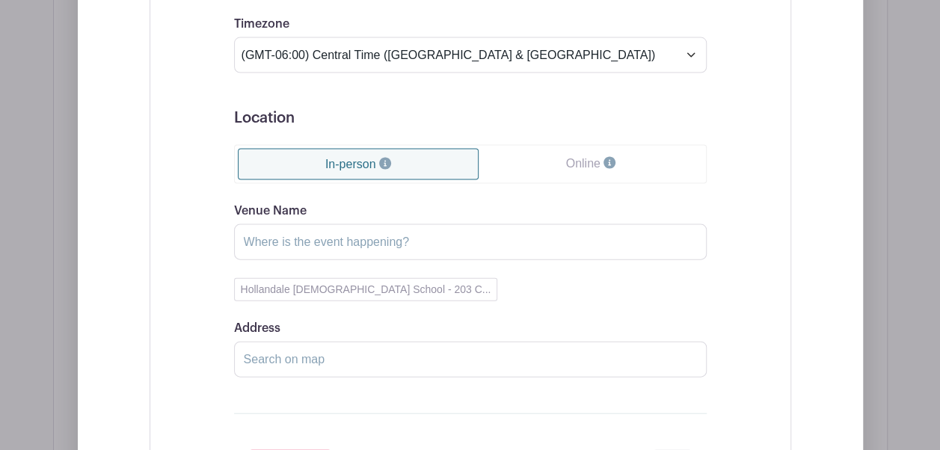
scroll to position [1523, 0]
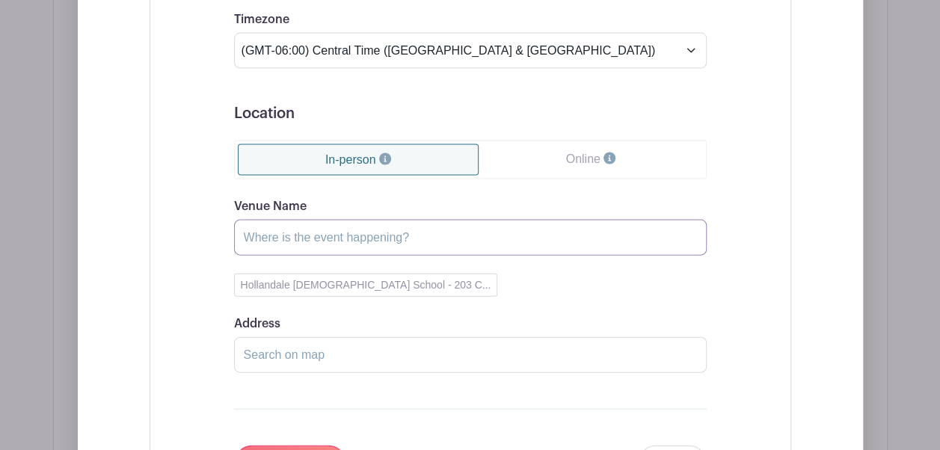
click at [440, 251] on input "Venue Name" at bounding box center [470, 238] width 473 height 36
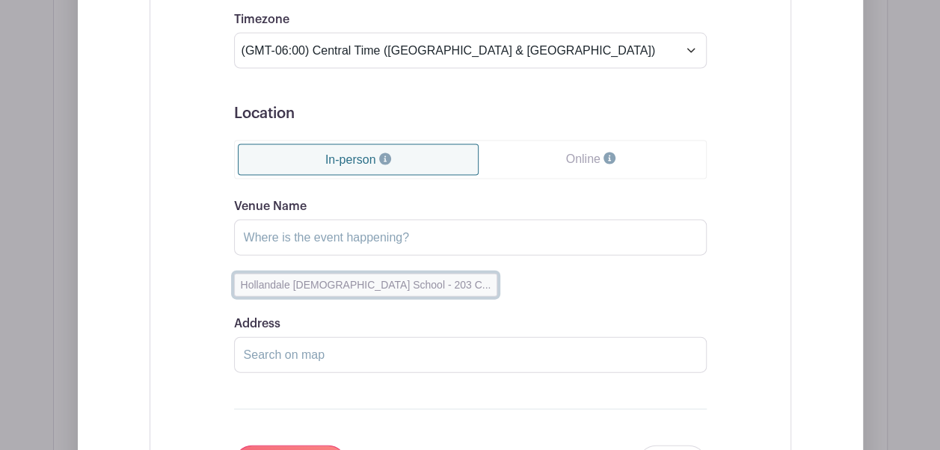
click at [388, 295] on button "Hollandale [DEMOGRAPHIC_DATA] School - 203 C..." at bounding box center [366, 285] width 264 height 23
type input "[GEOGRAPHIC_DATA][DEMOGRAPHIC_DATA]"
type input "[STREET_ADDRESS]"
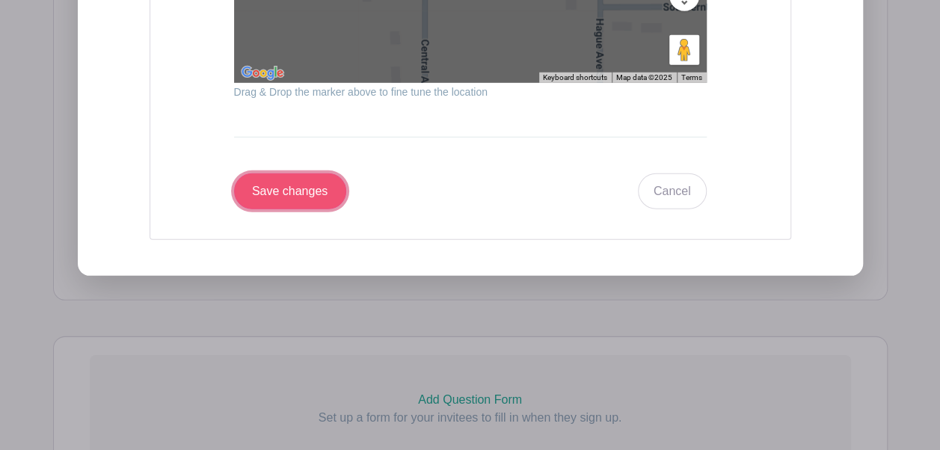
click at [314, 209] on input "Save changes" at bounding box center [290, 192] width 112 height 36
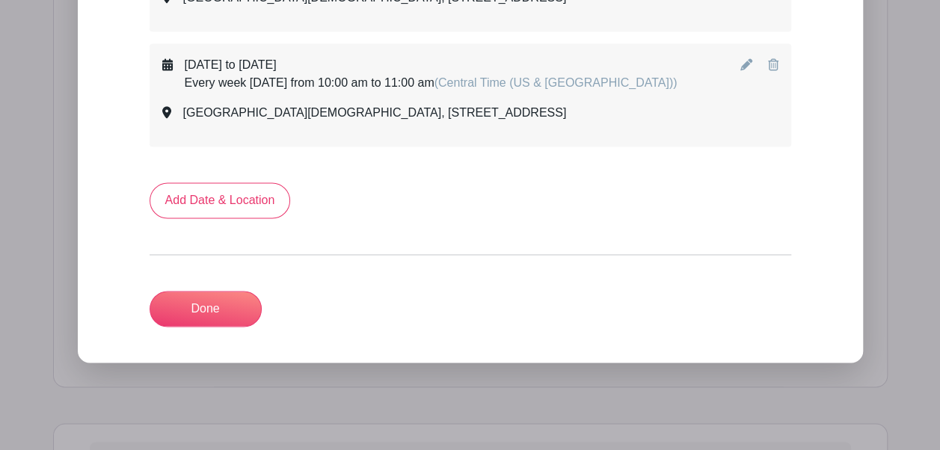
scroll to position [1043, 0]
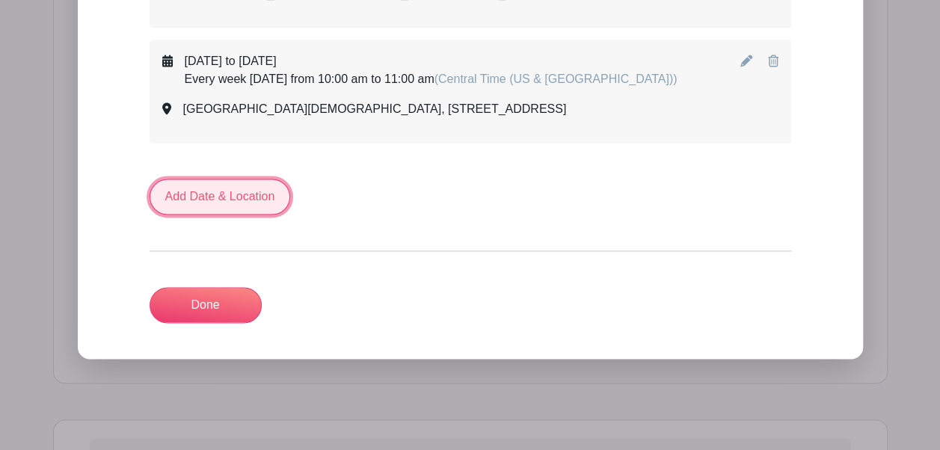
click at [242, 215] on link "Add Date & Location" at bounding box center [220, 197] width 141 height 36
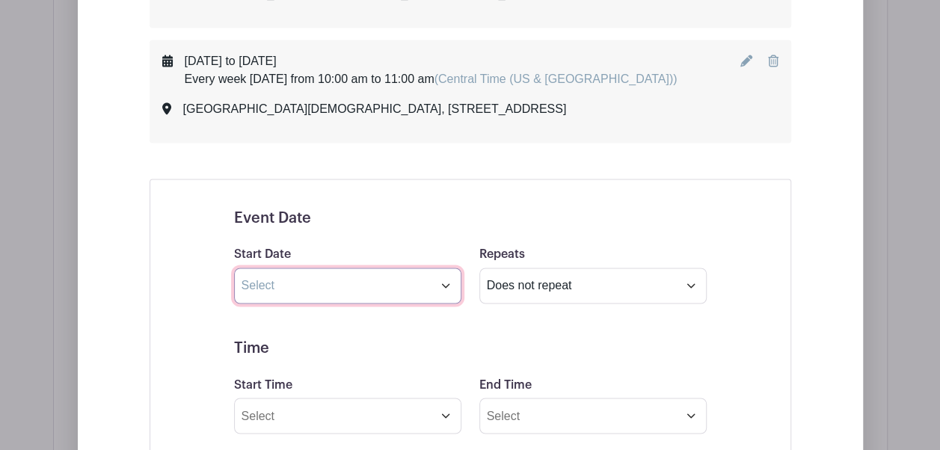
click at [273, 304] on input "text" at bounding box center [347, 286] width 227 height 36
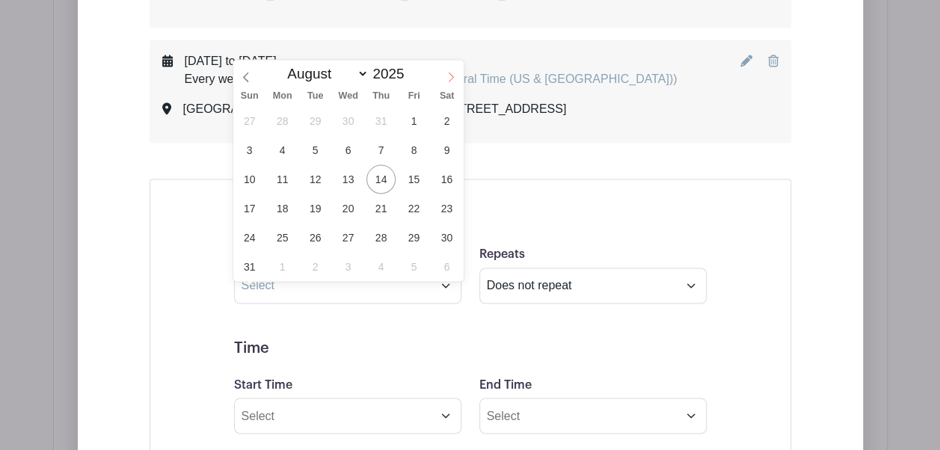
click at [447, 85] on span at bounding box center [450, 72] width 25 height 25
select select "8"
click at [319, 117] on span "2" at bounding box center [315, 120] width 29 height 29
type input "[DATE]"
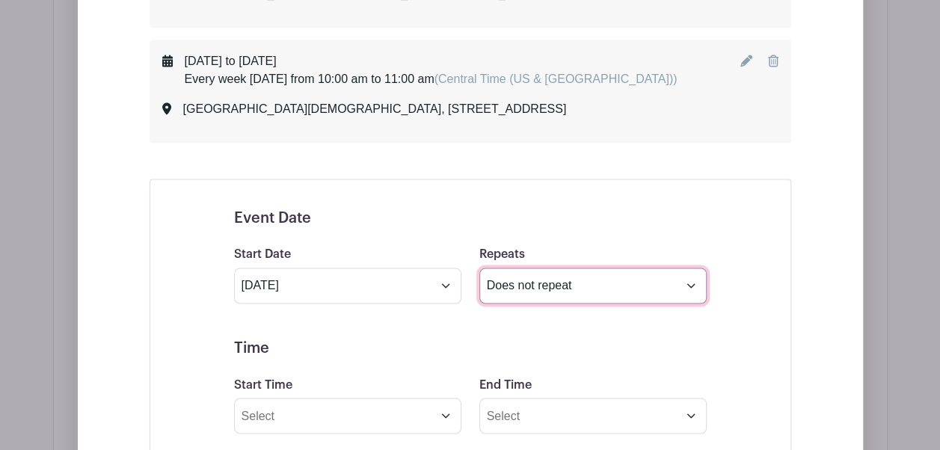
click at [624, 304] on select "Does not repeat Daily Weekly Monthly on day 2 Monthly on the first [DATE] Other…" at bounding box center [592, 286] width 227 height 36
select select "other"
click at [479, 282] on select "Does not repeat Daily Weekly Monthly on day 2 Monthly on the first [DATE] Other…" at bounding box center [592, 286] width 227 height 36
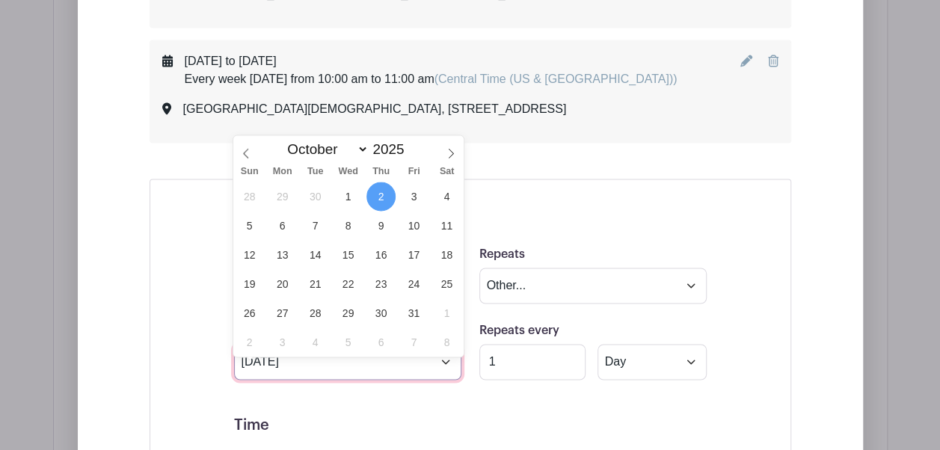
click at [378, 380] on input "[DATE]" at bounding box center [347, 362] width 227 height 36
click at [407, 313] on span "31" at bounding box center [413, 312] width 29 height 29
type input "[DATE]"
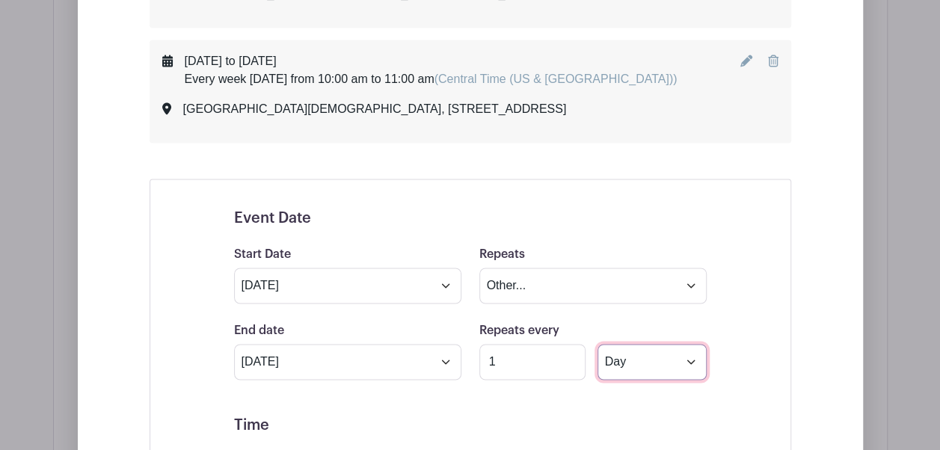
click at [626, 380] on select "Day Week Monthly on day 2" at bounding box center [652, 362] width 109 height 36
select select "weekly"
click at [598, 358] on select "Day Week Monthly on day 2" at bounding box center [652, 362] width 109 height 36
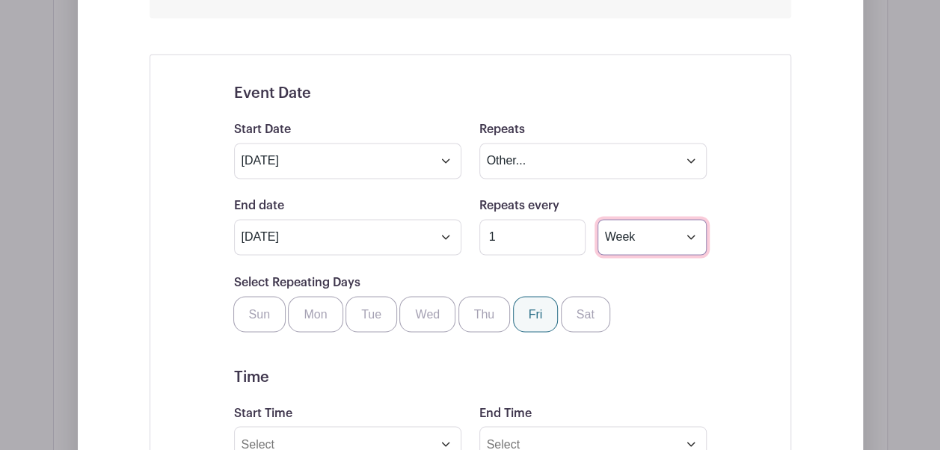
scroll to position [1169, 0]
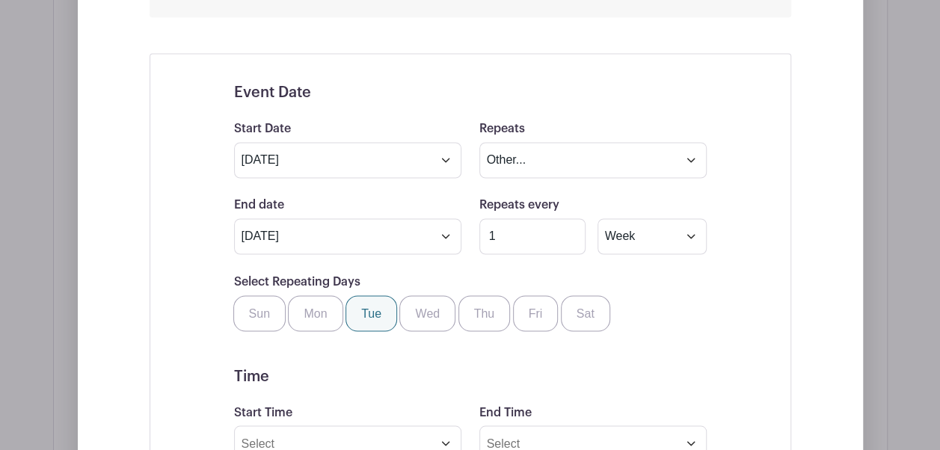
click at [376, 325] on label "Tue" at bounding box center [372, 313] width 52 height 36
click at [356, 305] on input "Tue" at bounding box center [351, 300] width 10 height 10
checkbox input "true"
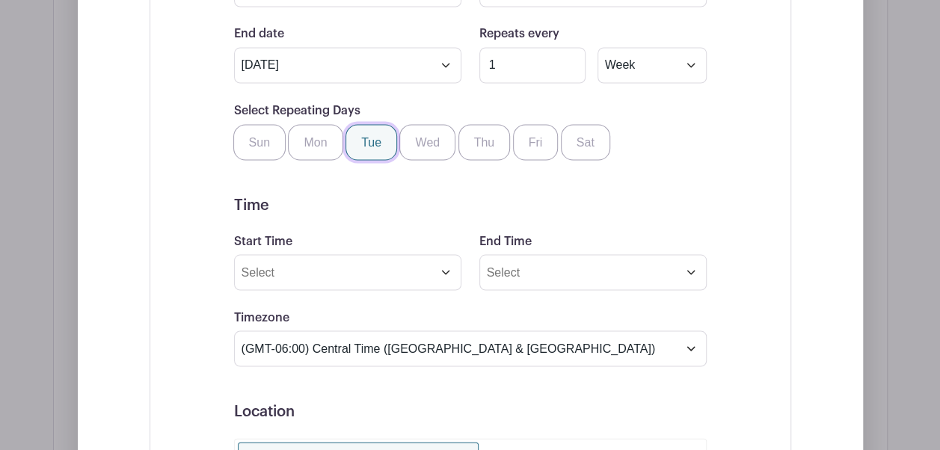
scroll to position [1341, 0]
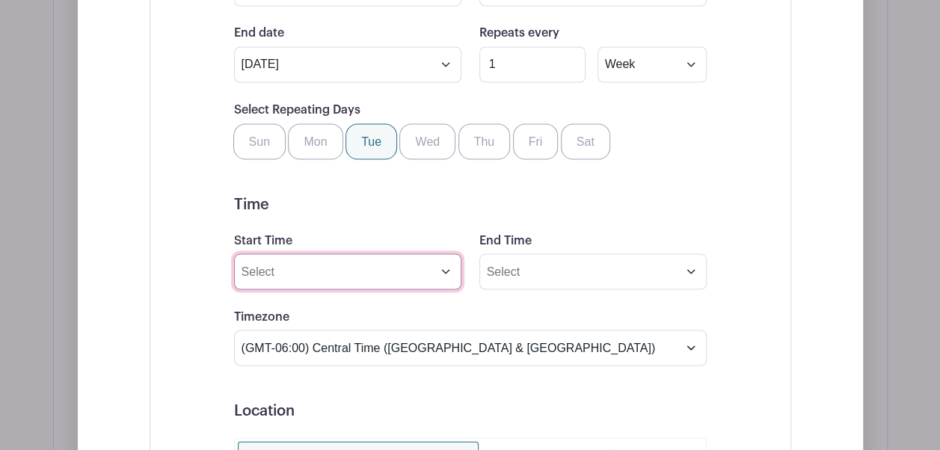
click at [317, 289] on input "Start Time" at bounding box center [347, 272] width 227 height 36
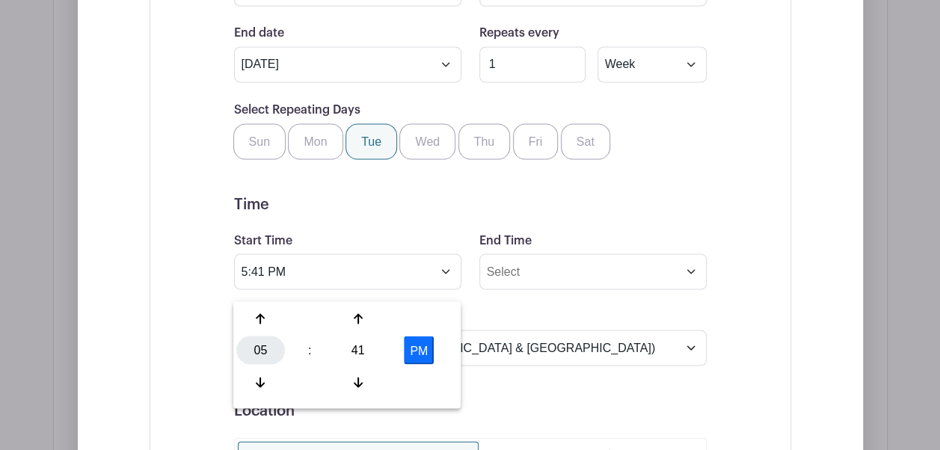
click at [254, 341] on div "05" at bounding box center [260, 350] width 49 height 28
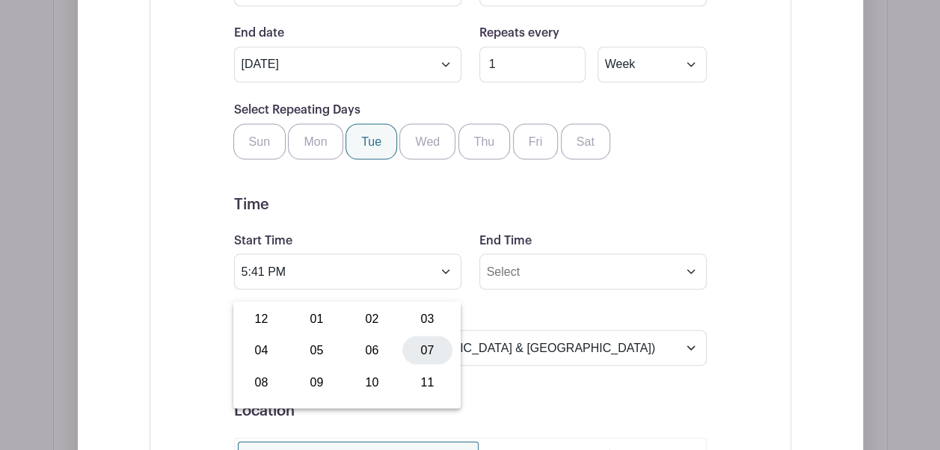
click at [434, 345] on div "07" at bounding box center [427, 350] width 50 height 28
click at [356, 351] on div "41" at bounding box center [358, 350] width 49 height 28
click at [361, 351] on div "30" at bounding box center [372, 350] width 50 height 28
click at [430, 350] on button "PM" at bounding box center [419, 350] width 30 height 28
type input "7:30 AM"
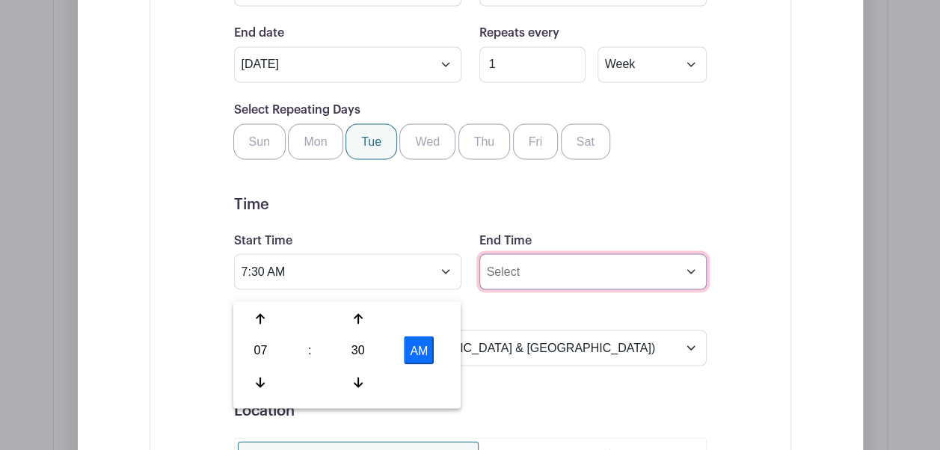
click at [540, 281] on input "End Time" at bounding box center [592, 272] width 227 height 36
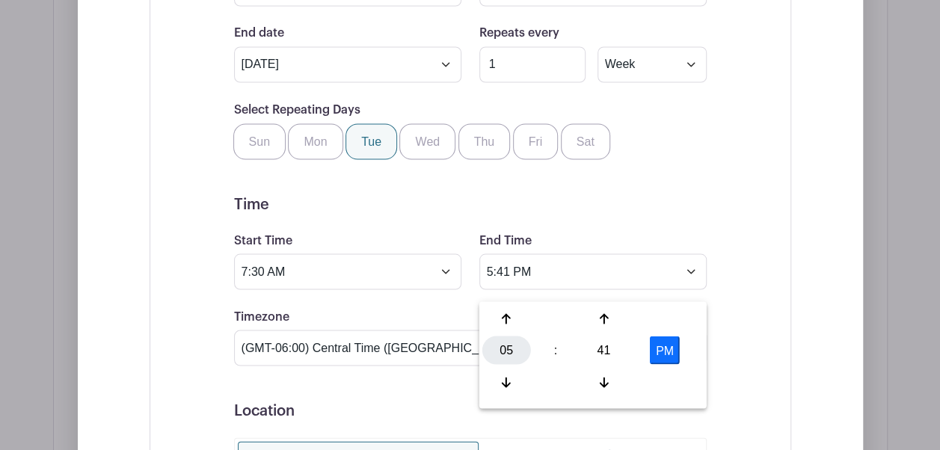
click at [503, 356] on div "05" at bounding box center [506, 350] width 49 height 28
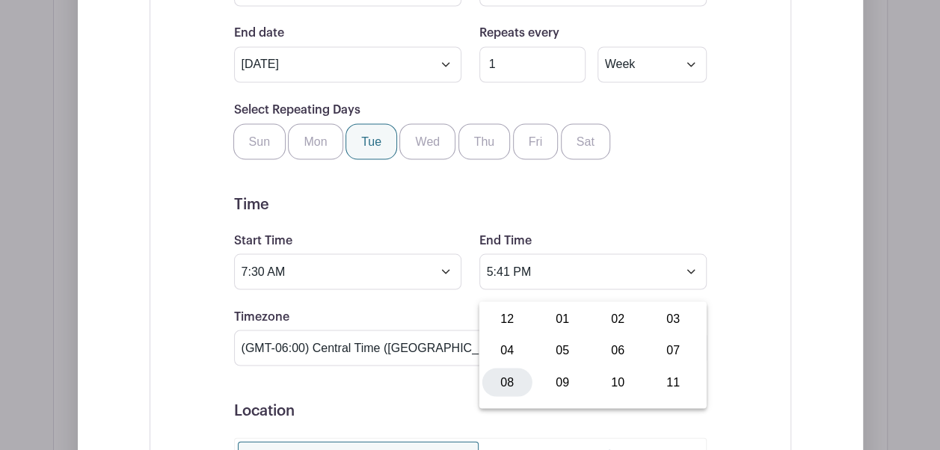
click at [501, 387] on div "08" at bounding box center [507, 382] width 50 height 28
click at [601, 351] on div "41" at bounding box center [604, 350] width 49 height 28
click at [625, 353] on div "30" at bounding box center [618, 350] width 50 height 28
click at [665, 342] on button "PM" at bounding box center [665, 350] width 30 height 28
type input "8:30 AM"
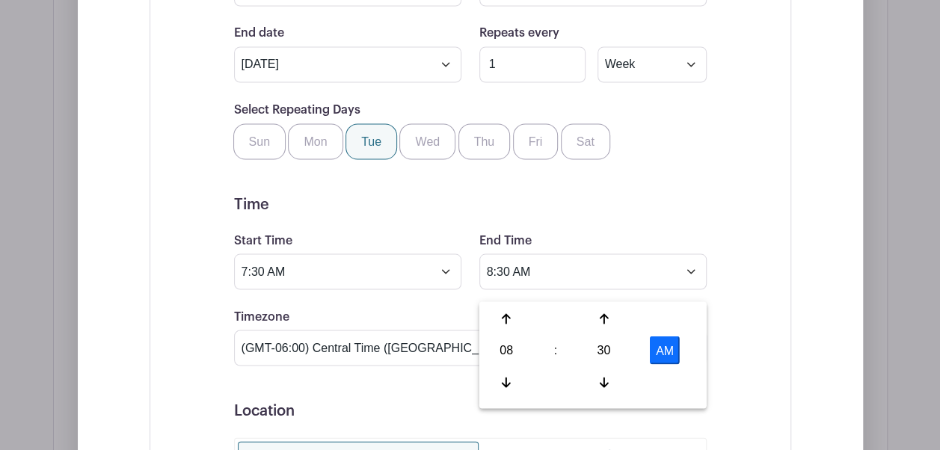
click at [356, 399] on form "Event Date Start Date [DATE] Repeats Does not repeat Daily Weekly Monthly on da…" at bounding box center [470, 345] width 473 height 867
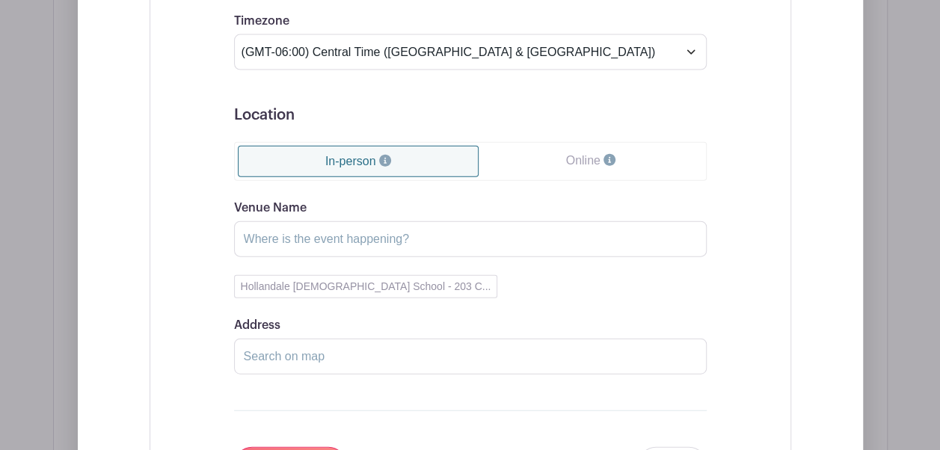
scroll to position [1639, 0]
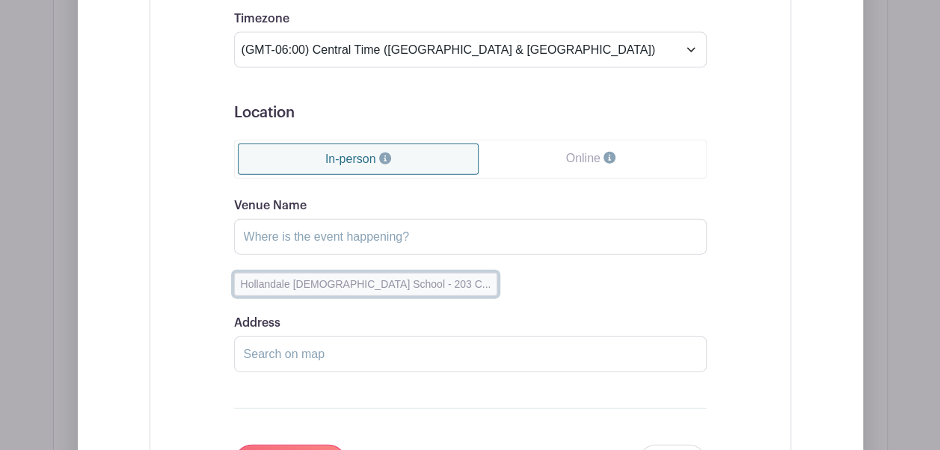
click at [337, 296] on button "Hollandale [DEMOGRAPHIC_DATA] School - 203 C..." at bounding box center [366, 284] width 264 height 23
type input "[GEOGRAPHIC_DATA][DEMOGRAPHIC_DATA]"
type input "[STREET_ADDRESS]"
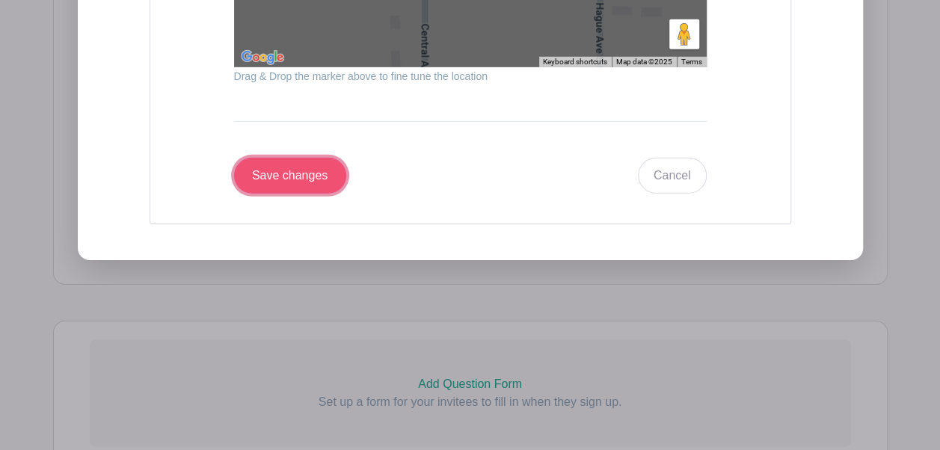
click at [293, 183] on input "Save changes" at bounding box center [290, 176] width 112 height 36
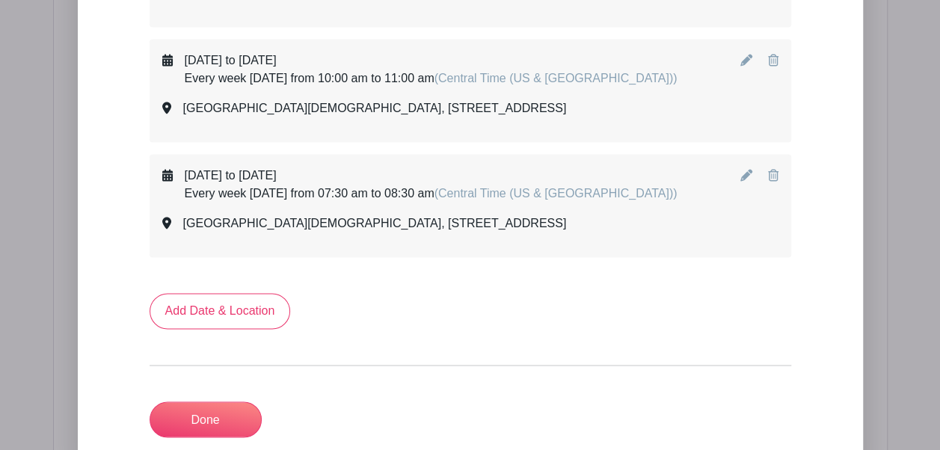
scroll to position [1046, 0]
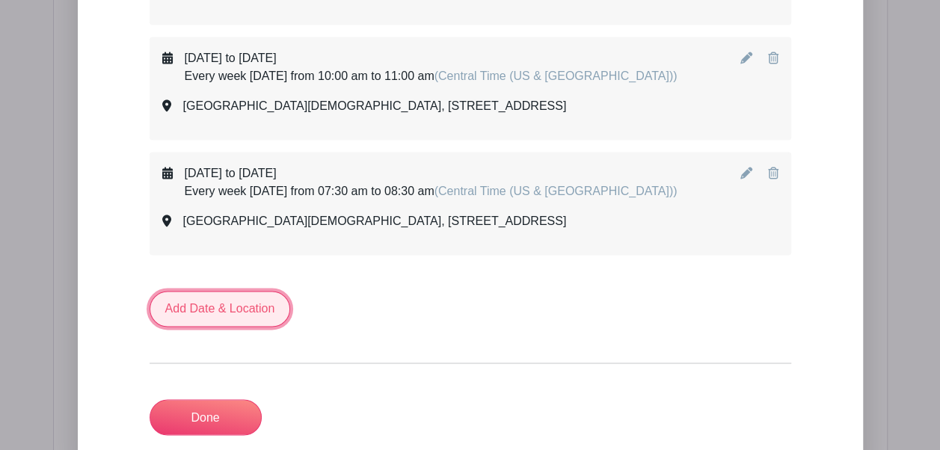
click at [238, 323] on link "Add Date & Location" at bounding box center [220, 309] width 141 height 36
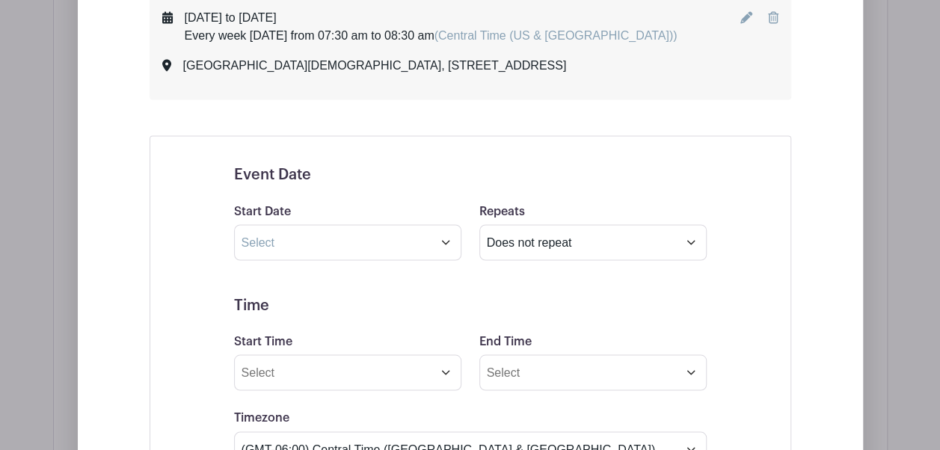
scroll to position [1224, 0]
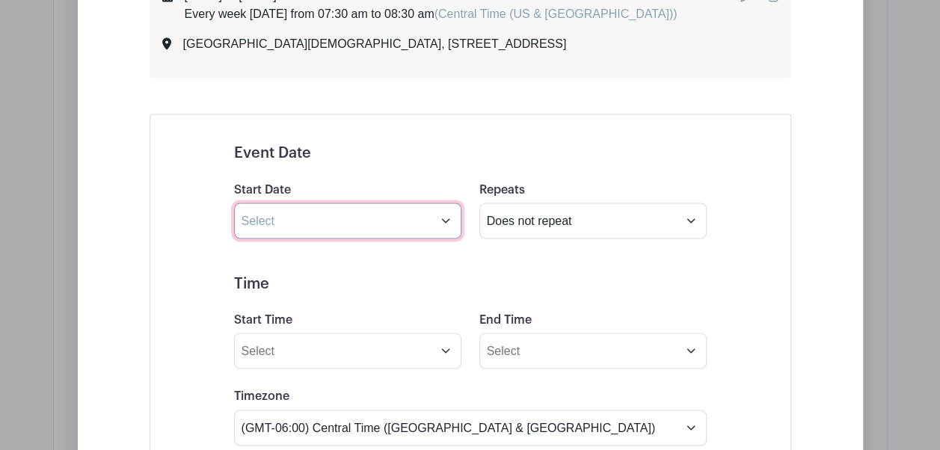
click at [398, 235] on input "text" at bounding box center [347, 221] width 227 height 36
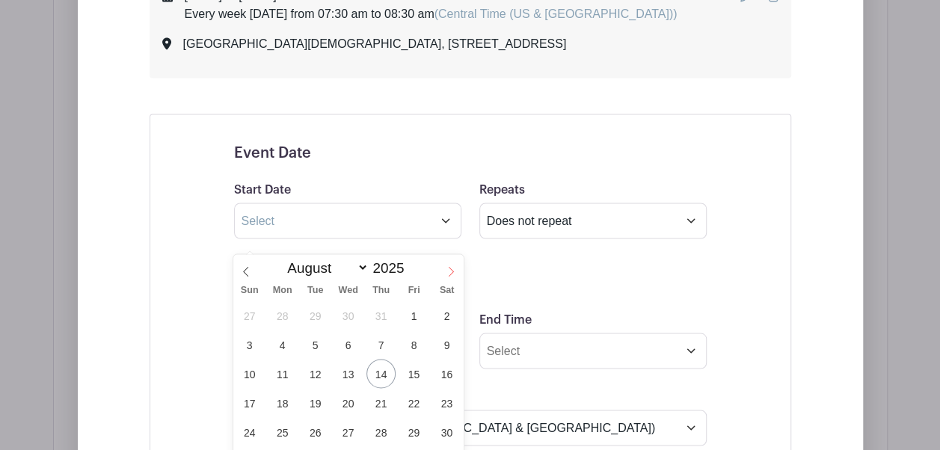
click at [452, 275] on icon at bounding box center [451, 271] width 10 height 10
select select "8"
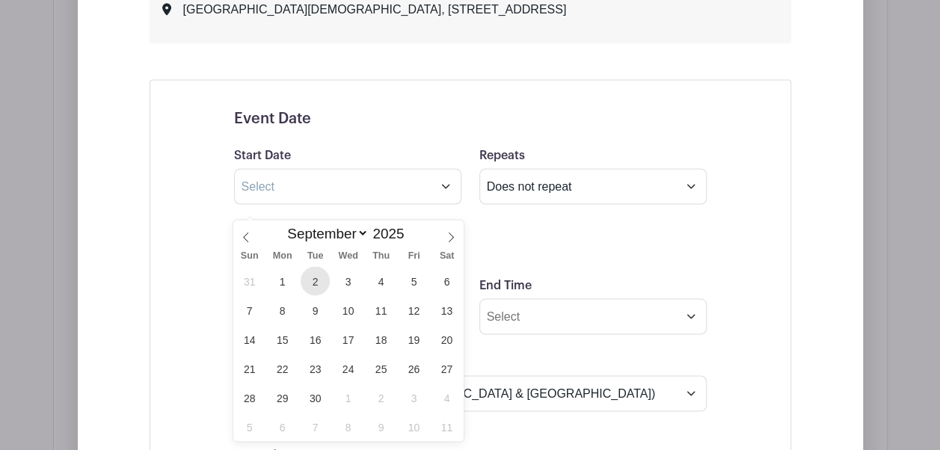
scroll to position [1259, 0]
click at [284, 283] on span "1" at bounding box center [282, 280] width 29 height 29
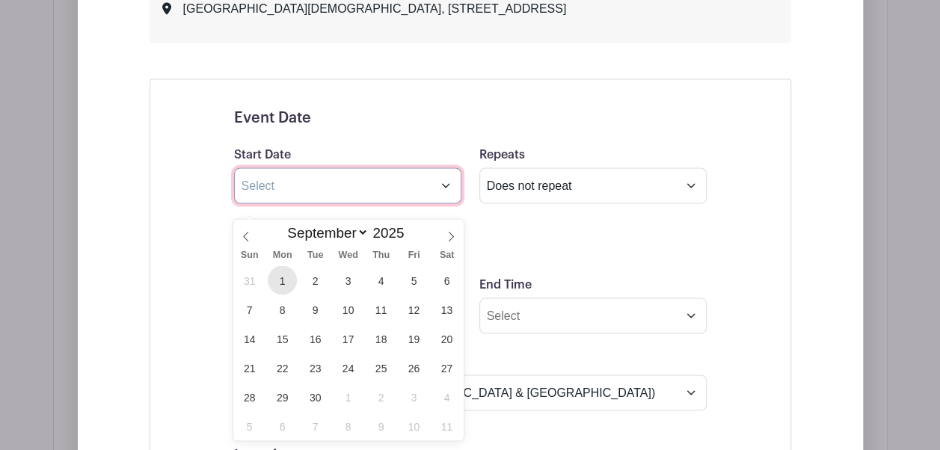
type input "[DATE]"
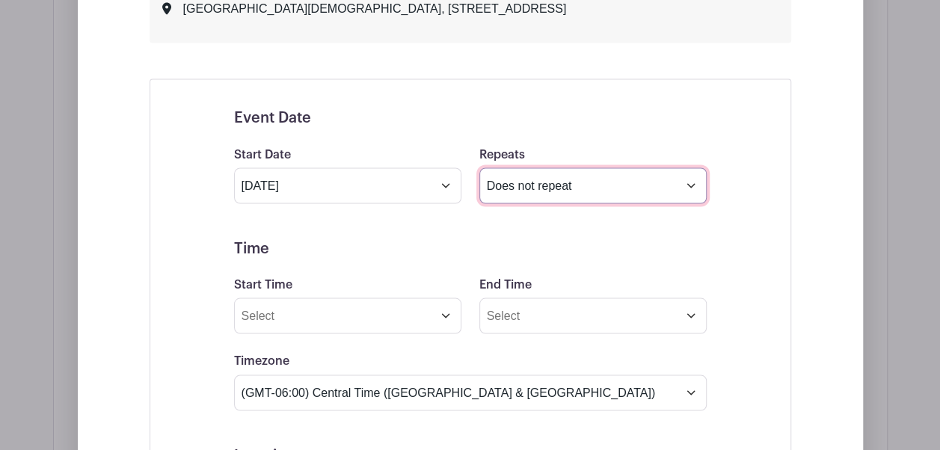
click at [545, 203] on select "Does not repeat Daily Weekly Monthly on day 1 Monthly on the first [DATE] Other…" at bounding box center [592, 186] width 227 height 36
select select "other"
click at [479, 182] on select "Does not repeat Daily Weekly Monthly on day 1 Monthly on the first [DATE] Other…" at bounding box center [592, 186] width 227 height 36
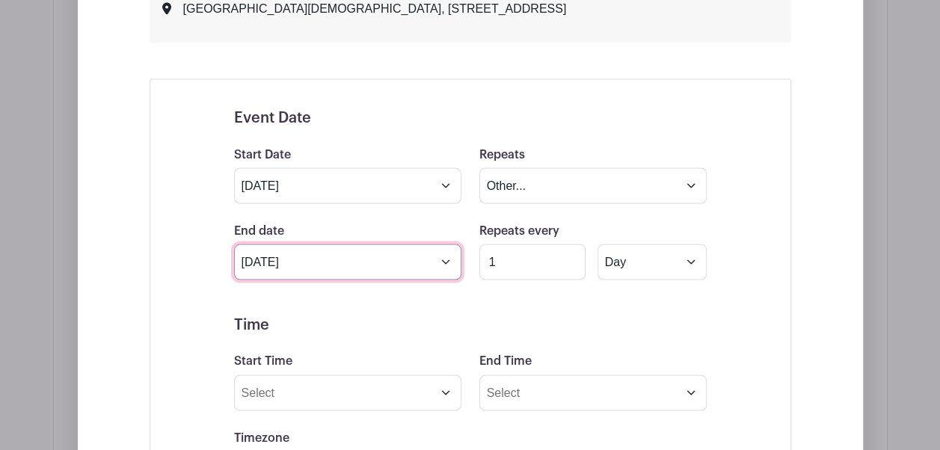
click at [450, 280] on input "[DATE]" at bounding box center [347, 262] width 227 height 36
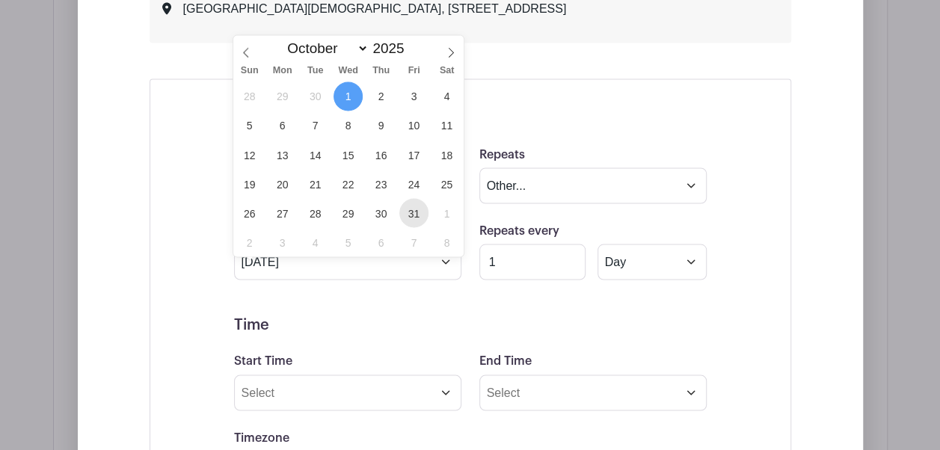
click at [411, 210] on span "31" at bounding box center [413, 212] width 29 height 29
type input "[DATE]"
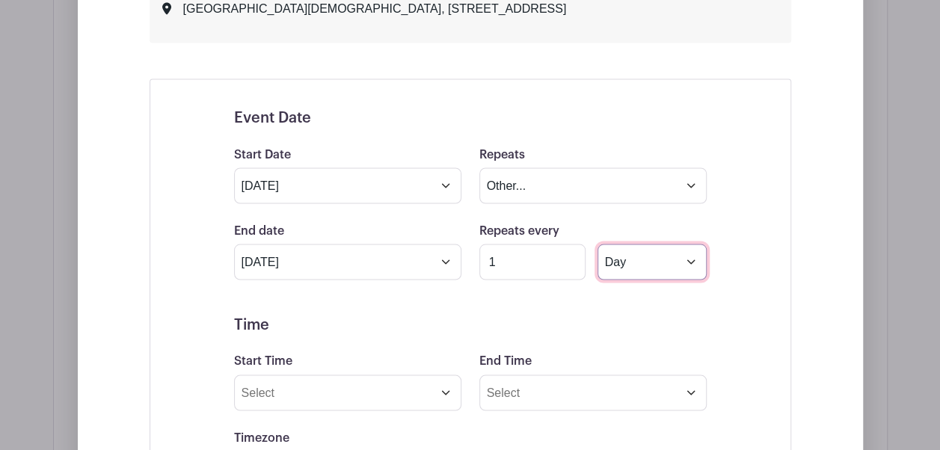
click at [636, 272] on select "Day Week Monthly on day 1" at bounding box center [652, 262] width 109 height 36
select select "weekly"
click at [598, 257] on select "Day Week Monthly on day 1" at bounding box center [652, 262] width 109 height 36
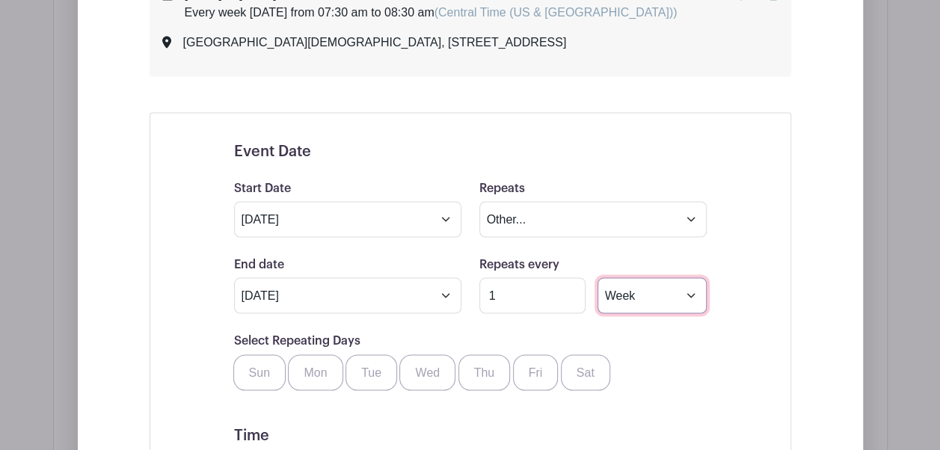
scroll to position [1226, 0]
click at [376, 383] on label "Tue" at bounding box center [372, 372] width 52 height 36
click at [356, 364] on input "Tue" at bounding box center [351, 359] width 10 height 10
checkbox input "true"
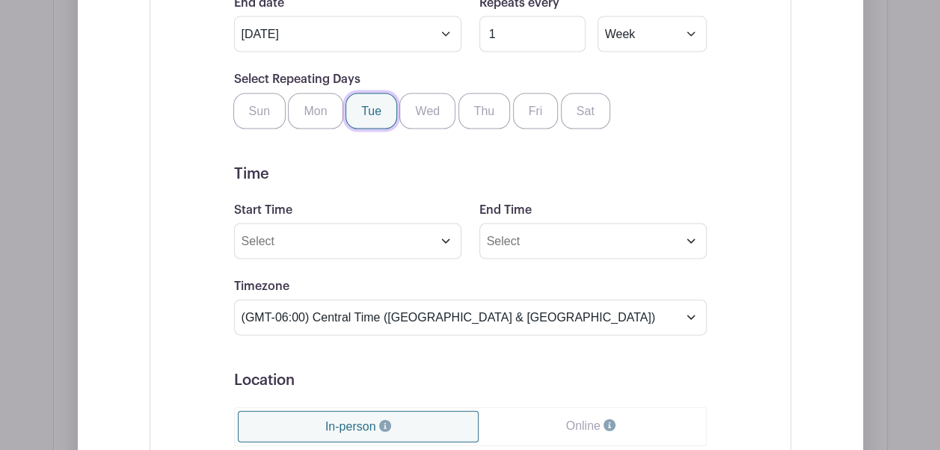
scroll to position [1489, 0]
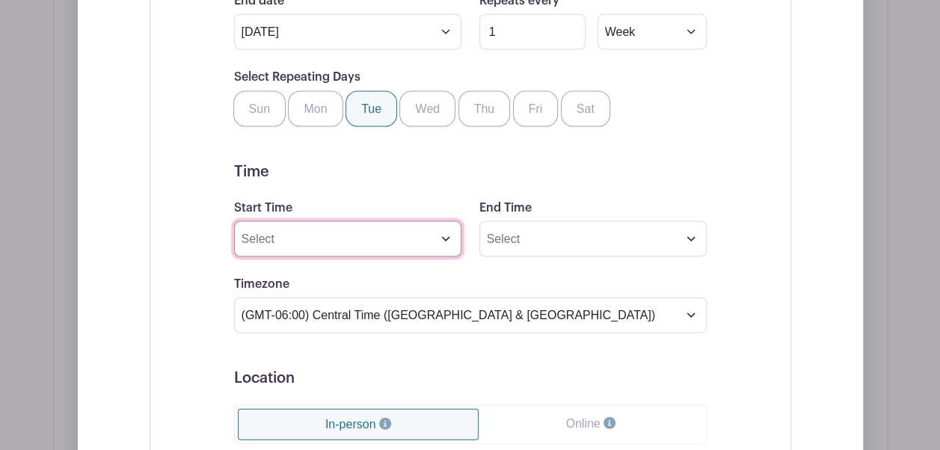
click at [318, 257] on input "Start Time" at bounding box center [347, 239] width 227 height 36
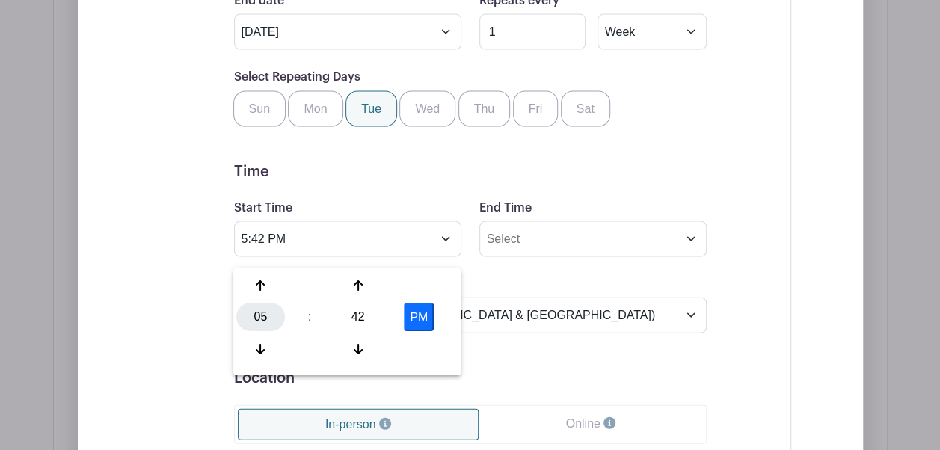
click at [264, 314] on div "05" at bounding box center [260, 318] width 49 height 28
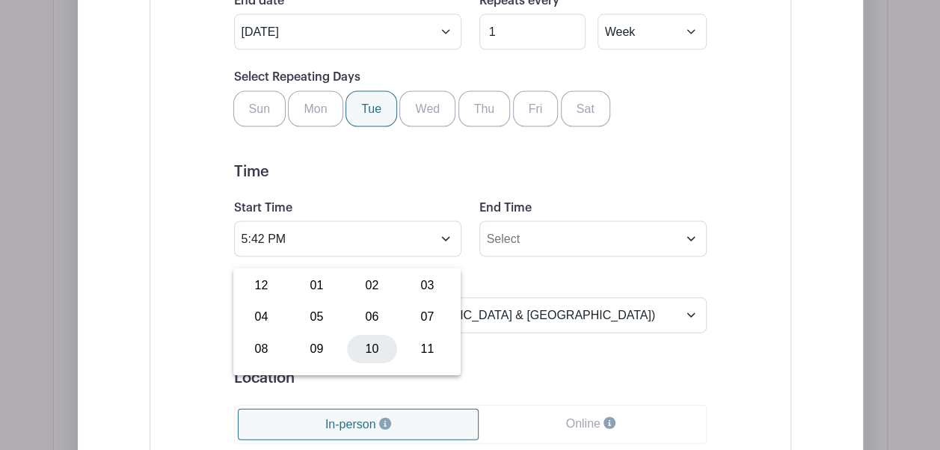
click at [365, 346] on div "10" at bounding box center [372, 349] width 50 height 28
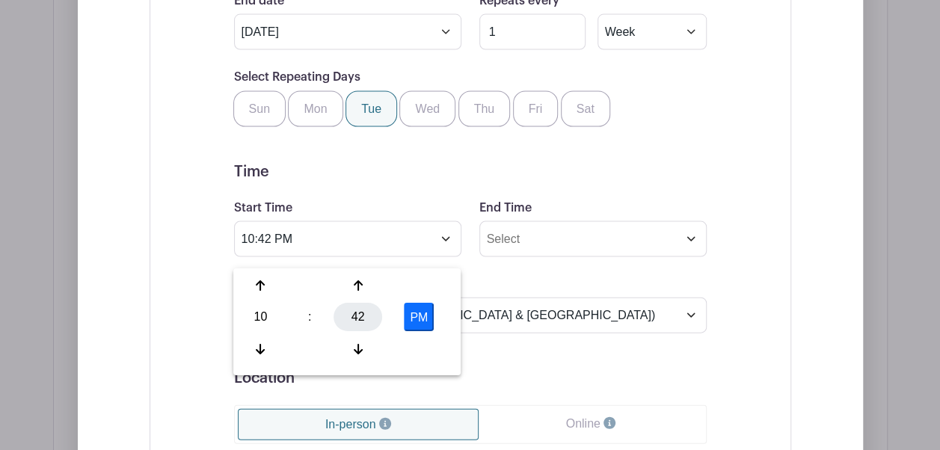
click at [358, 319] on div "42" at bounding box center [358, 318] width 49 height 28
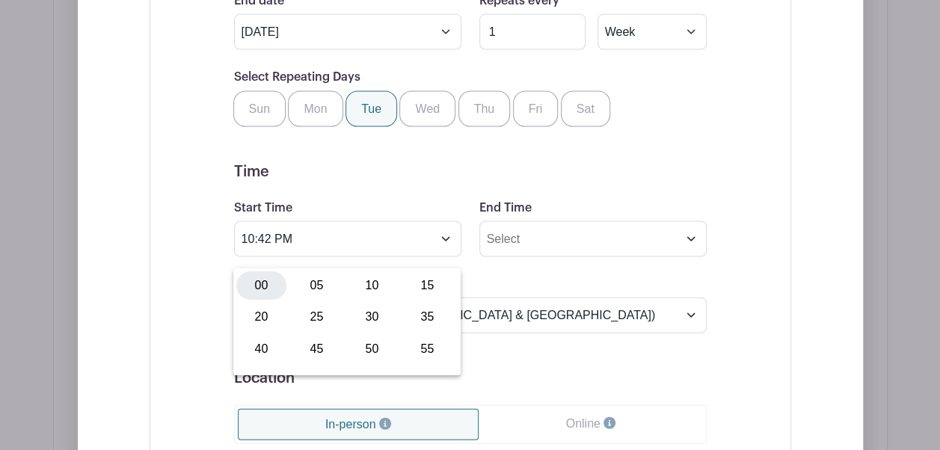
click at [269, 292] on div "00" at bounding box center [261, 286] width 50 height 28
type input "10:00 PM"
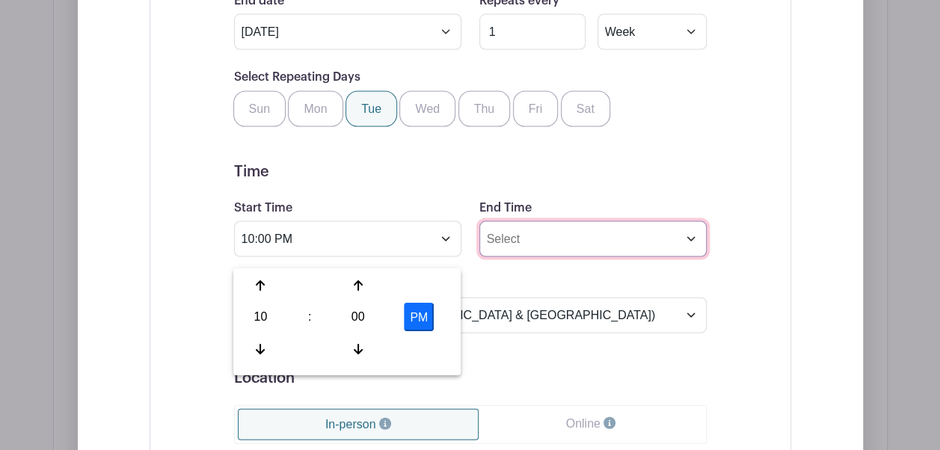
click at [574, 250] on input "End Time" at bounding box center [592, 239] width 227 height 36
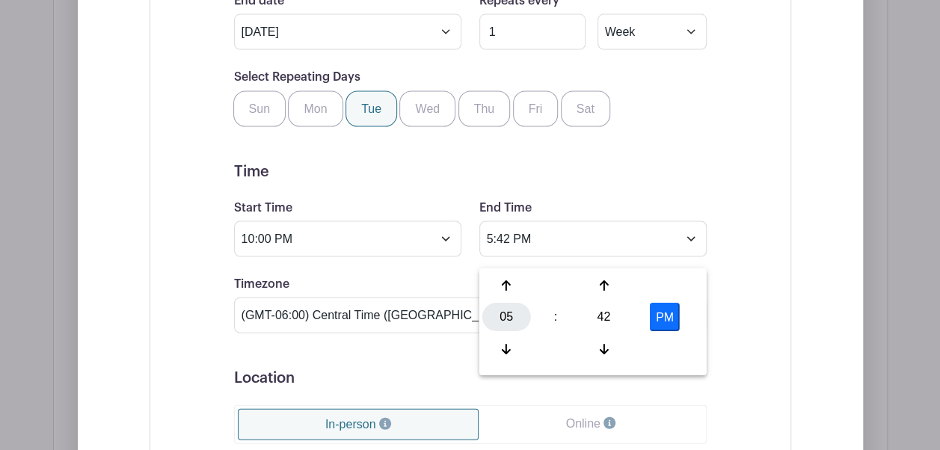
click at [504, 320] on div "05" at bounding box center [506, 318] width 49 height 28
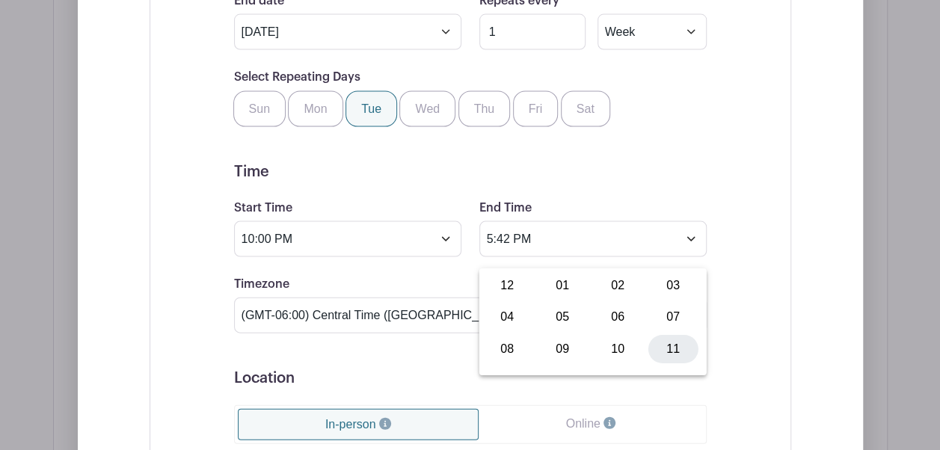
click at [669, 344] on div "11" at bounding box center [674, 349] width 50 height 28
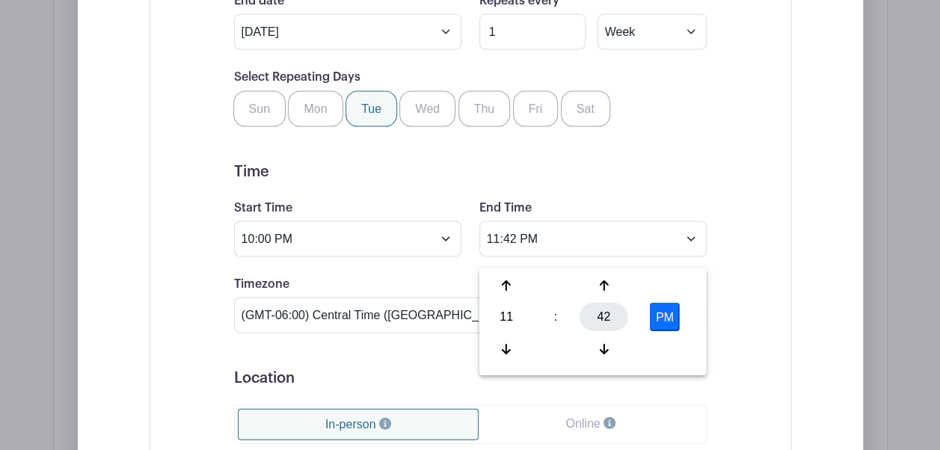
click at [605, 304] on div "42" at bounding box center [604, 318] width 49 height 28
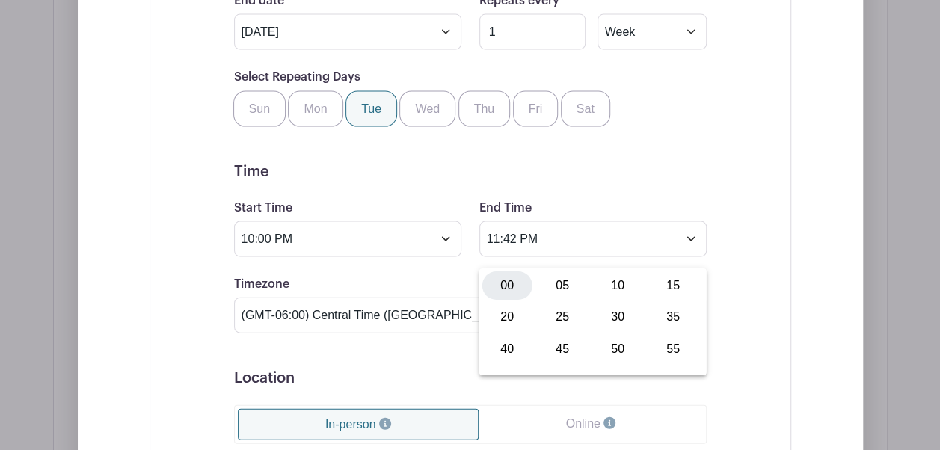
click at [503, 283] on div "00" at bounding box center [507, 286] width 50 height 28
type input "11:00 PM"
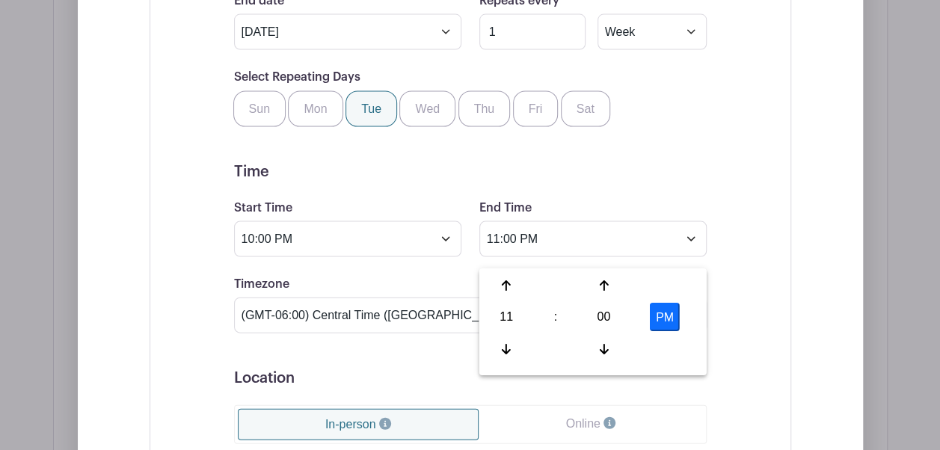
click at [426, 209] on form "Event Date Start Date [DATE] Repeats Does not repeat Daily Weekly Monthly on da…" at bounding box center [470, 313] width 473 height 867
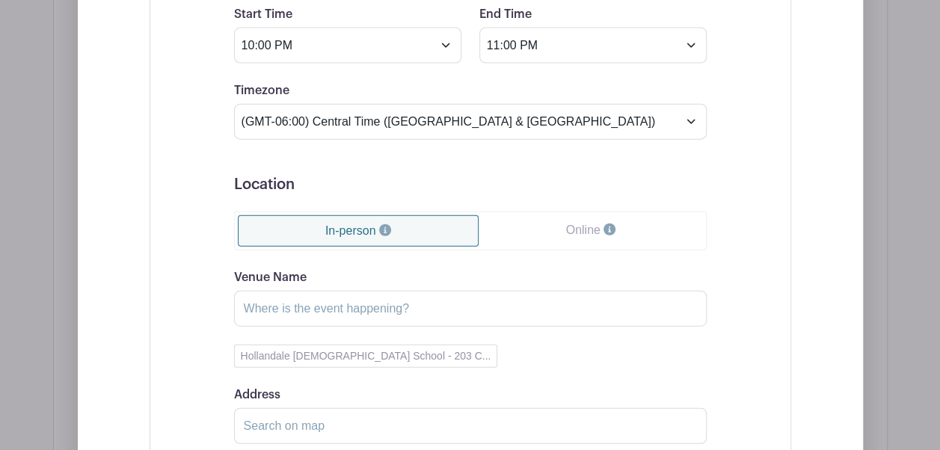
scroll to position [1718, 0]
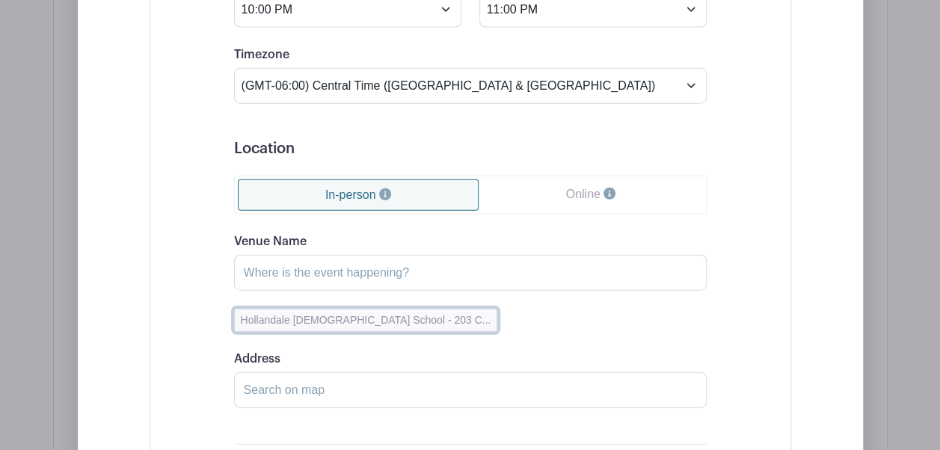
click at [334, 332] on button "Hollandale [DEMOGRAPHIC_DATA] School - 203 C..." at bounding box center [366, 320] width 264 height 23
type input "[GEOGRAPHIC_DATA][DEMOGRAPHIC_DATA]"
type input "[STREET_ADDRESS]"
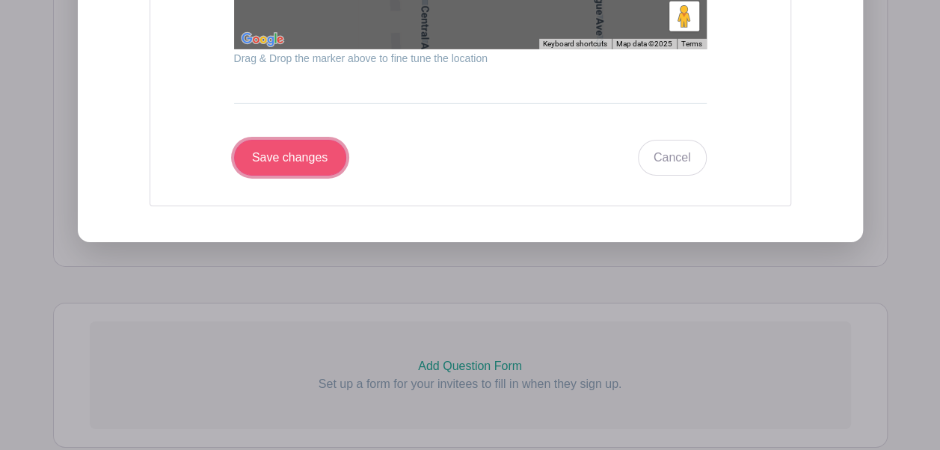
click at [316, 172] on input "Save changes" at bounding box center [290, 158] width 112 height 36
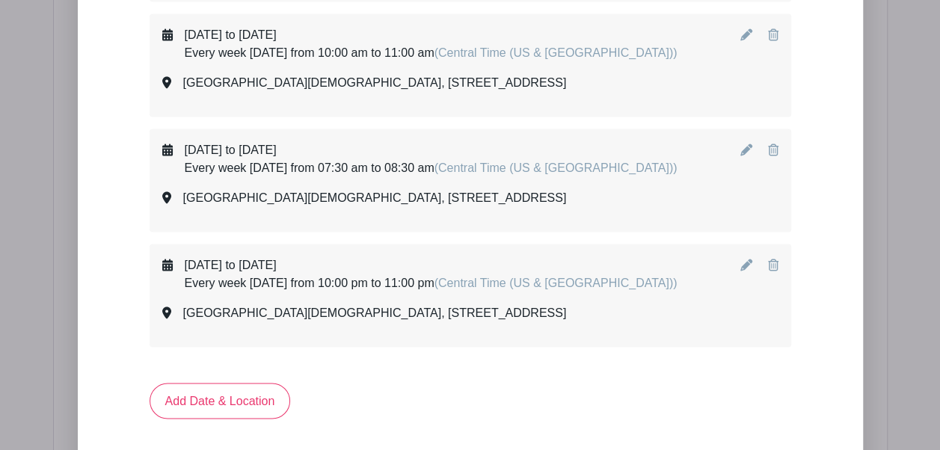
scroll to position [1069, 0]
click at [403, 293] on div "[DATE] to [DATE] Every week [DATE] from 10:00 pm to 11:00 pm (Central Time ([GE…" at bounding box center [431, 275] width 493 height 36
click at [744, 272] on icon at bounding box center [747, 266] width 12 height 12
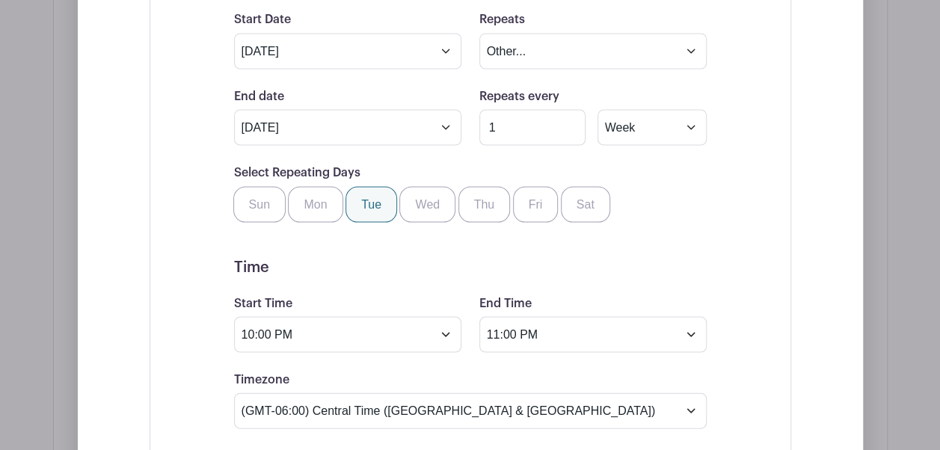
scroll to position [1388, 0]
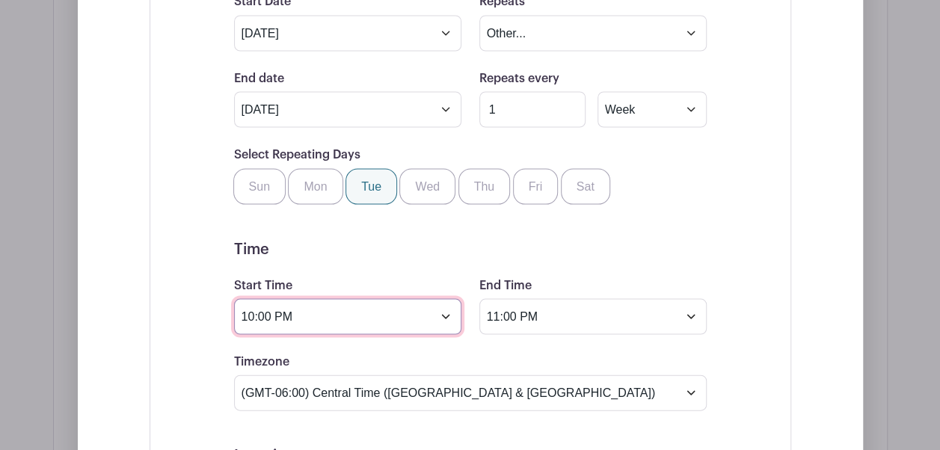
click at [445, 331] on input "10:00 PM" at bounding box center [347, 316] width 227 height 36
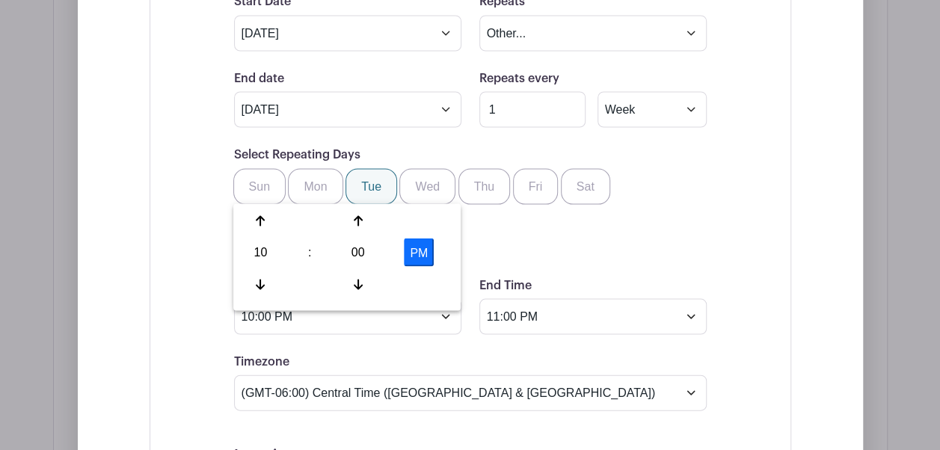
click at [420, 254] on button "PM" at bounding box center [419, 252] width 30 height 28
type input "10:00 AM"
click at [687, 322] on input "11:00 PM" at bounding box center [592, 316] width 227 height 36
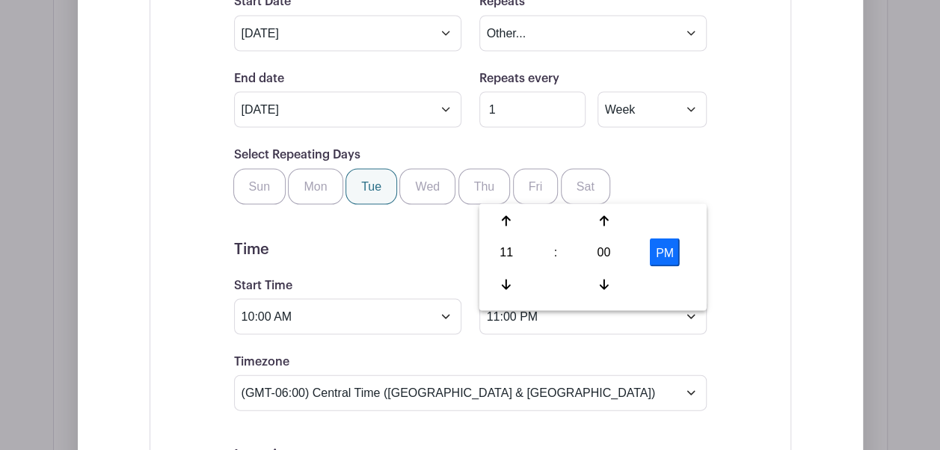
click at [676, 254] on button "PM" at bounding box center [665, 252] width 30 height 28
type input "11:00 AM"
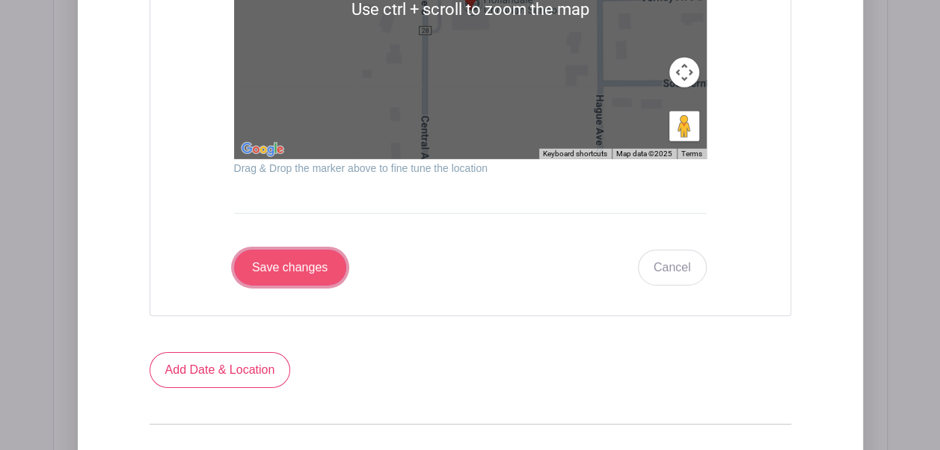
click at [307, 278] on input "Save changes" at bounding box center [290, 268] width 112 height 36
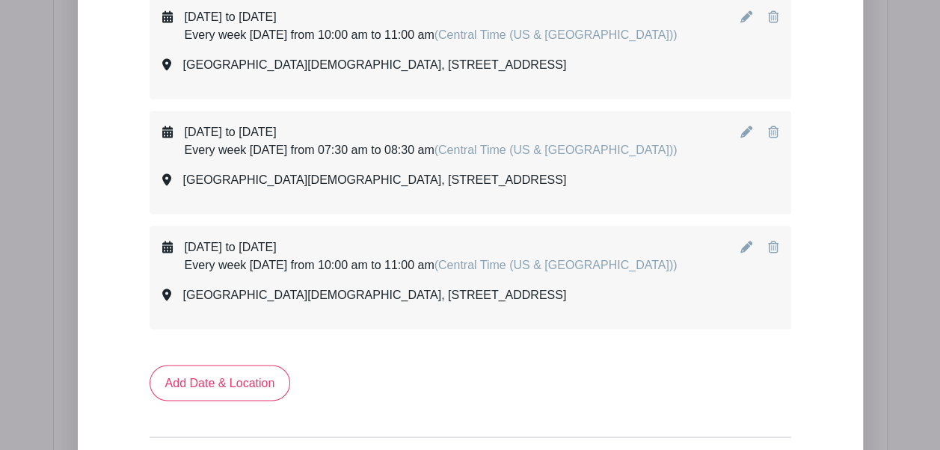
scroll to position [1091, 0]
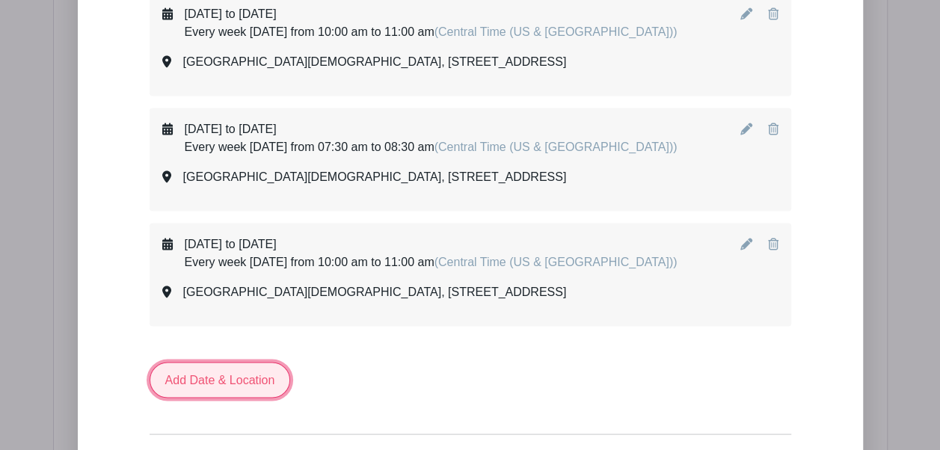
click at [231, 398] on link "Add Date & Location" at bounding box center [220, 380] width 141 height 36
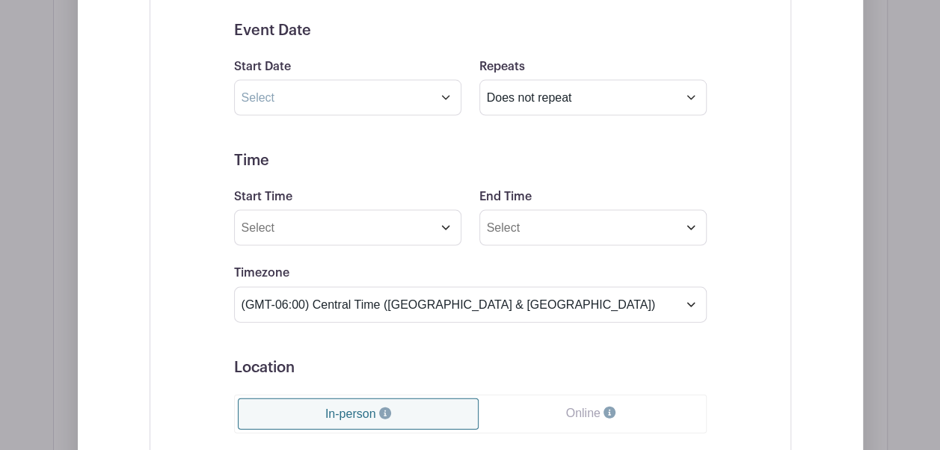
scroll to position [1471, 0]
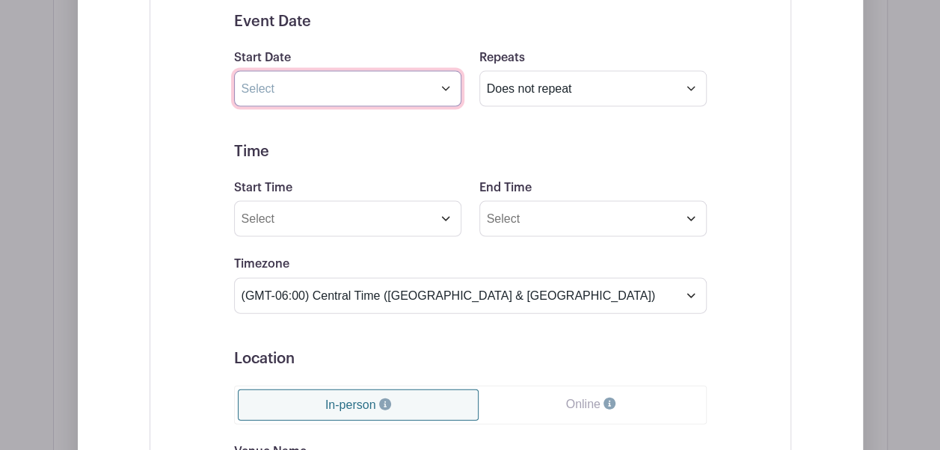
click at [266, 107] on input "text" at bounding box center [347, 89] width 227 height 36
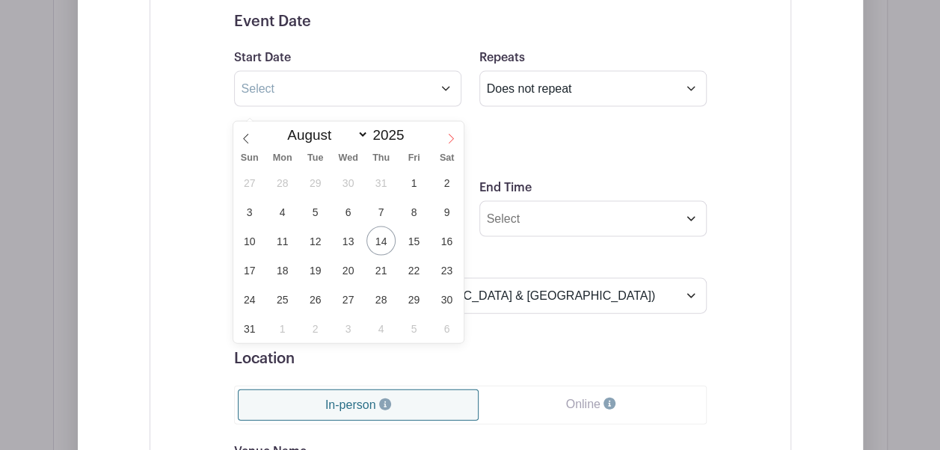
click at [452, 139] on icon at bounding box center [451, 139] width 10 height 10
select select "8"
click at [287, 185] on span "1" at bounding box center [282, 182] width 29 height 29
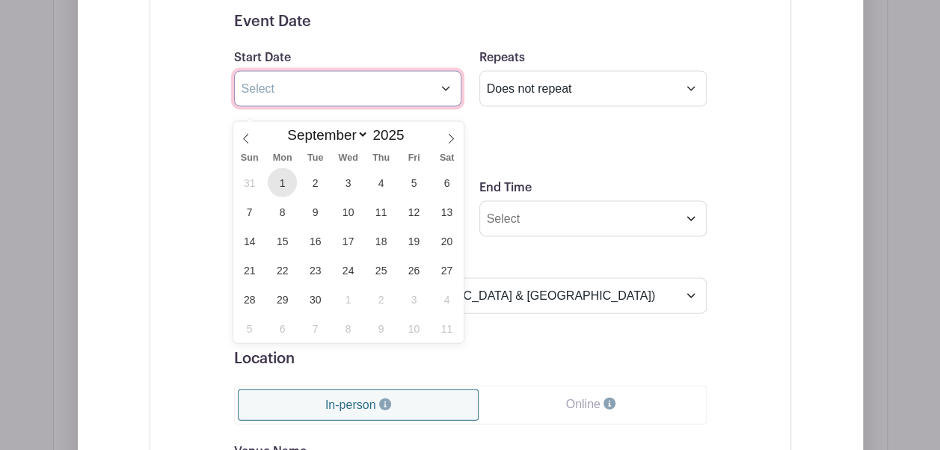
type input "[DATE]"
select select "9"
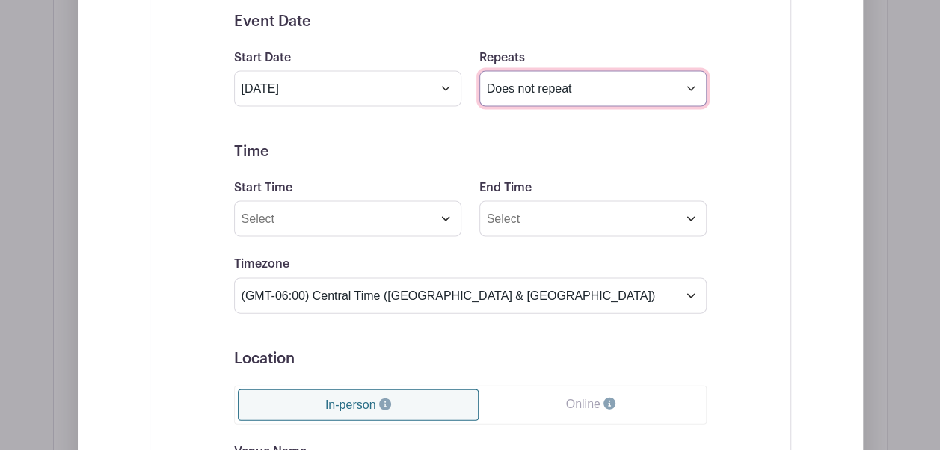
click at [534, 106] on select "Does not repeat Daily Weekly Monthly on day 1 Monthly on the first [DATE] Other…" at bounding box center [592, 89] width 227 height 36
select select "other"
click at [479, 85] on select "Does not repeat Daily Weekly Monthly on day 1 Monthly on the first [DATE] Other…" at bounding box center [592, 89] width 227 height 36
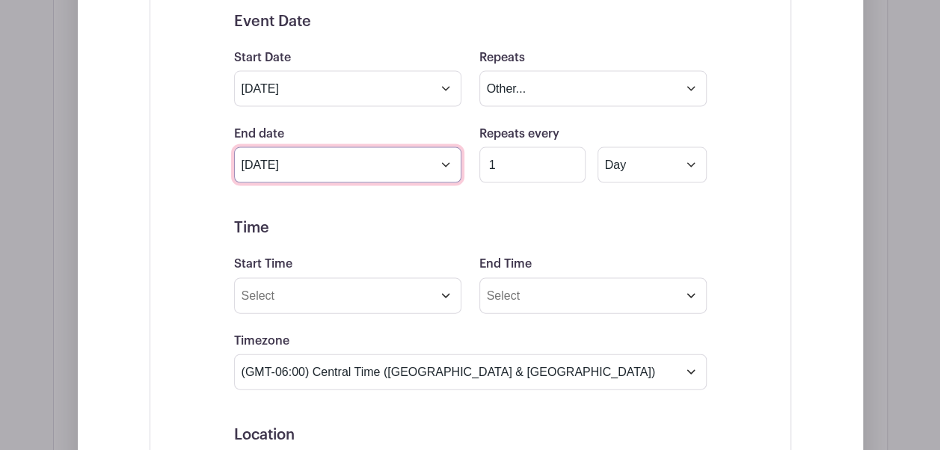
click at [422, 175] on input "[DATE]" at bounding box center [347, 165] width 227 height 36
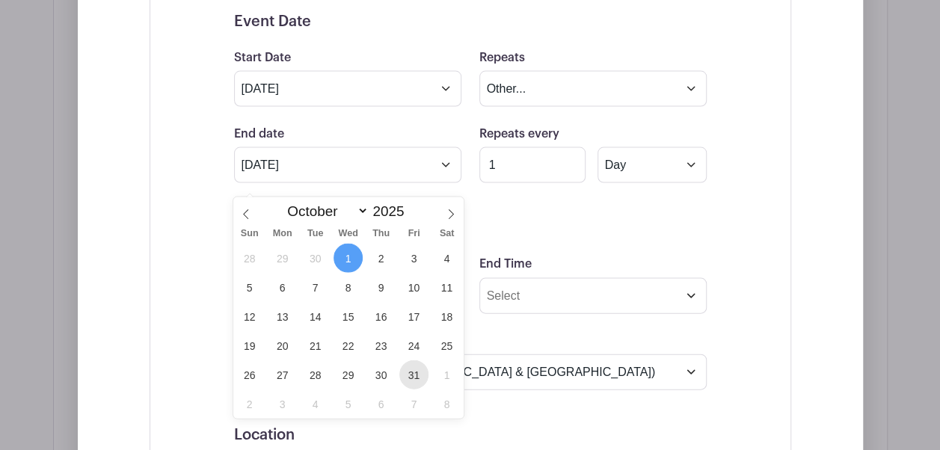
click at [417, 378] on span "31" at bounding box center [413, 375] width 29 height 29
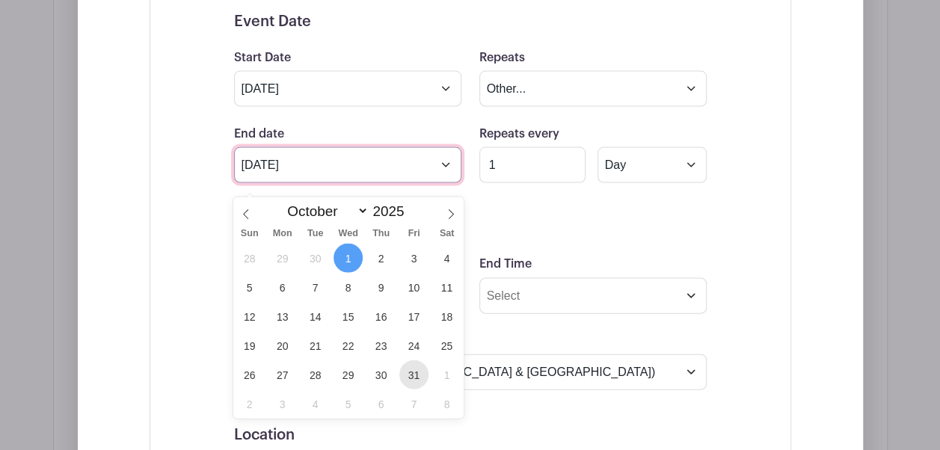
type input "[DATE]"
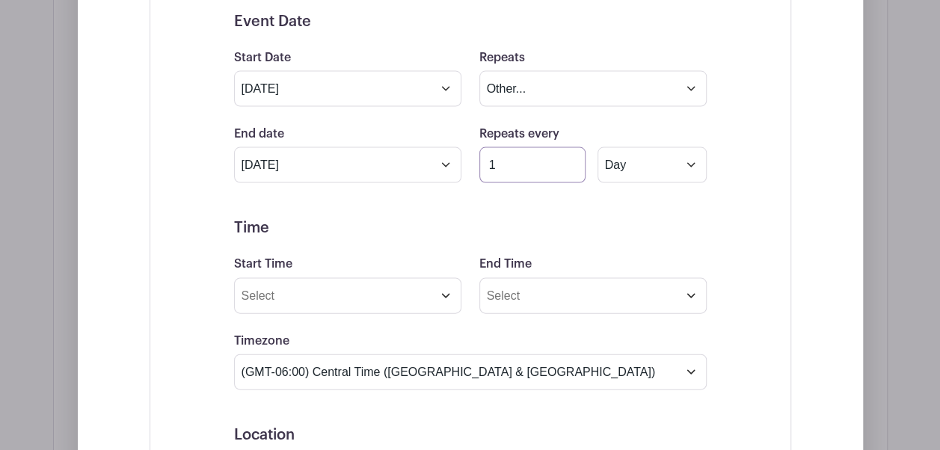
click at [519, 178] on input "1" at bounding box center [532, 165] width 106 height 36
click at [634, 178] on select "Day Week Monthly on day 1" at bounding box center [652, 165] width 109 height 36
select select "weekly"
click at [598, 161] on select "Day Week Monthly on day 1" at bounding box center [652, 165] width 109 height 36
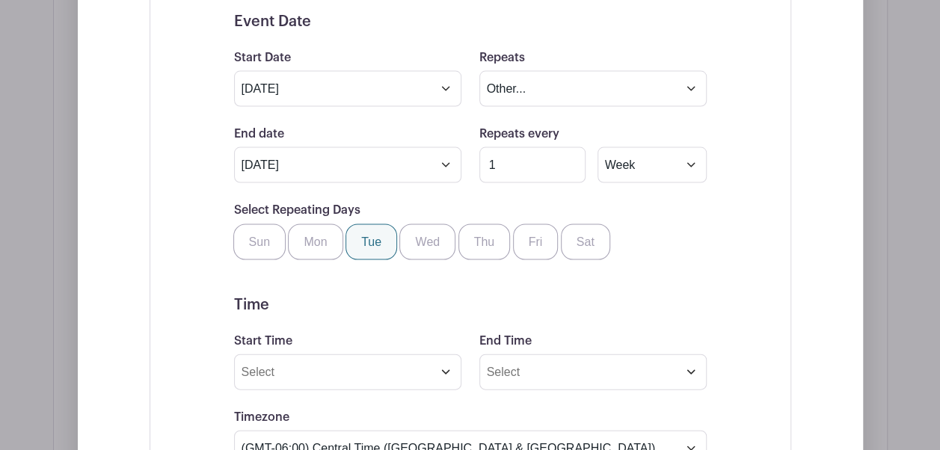
click at [365, 258] on label "Tue" at bounding box center [372, 242] width 52 height 36
click at [356, 234] on input "Tue" at bounding box center [351, 229] width 10 height 10
checkbox input "true"
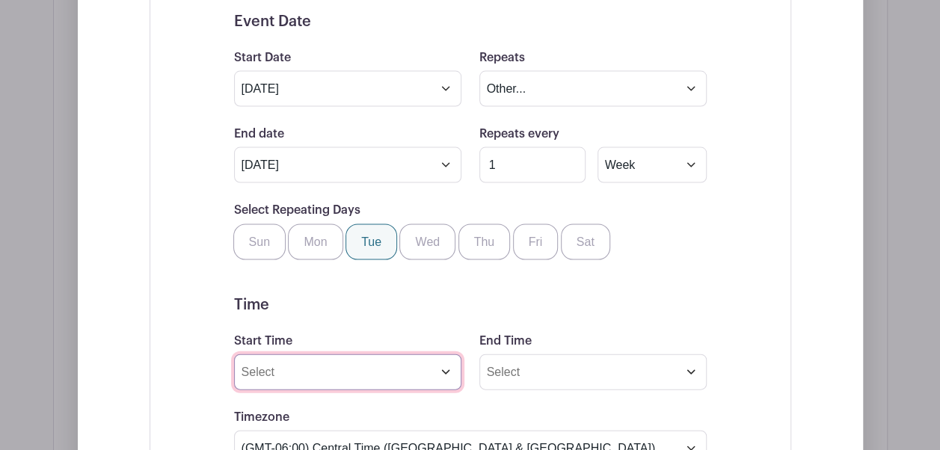
click at [265, 381] on input "Start Time" at bounding box center [347, 373] width 227 height 36
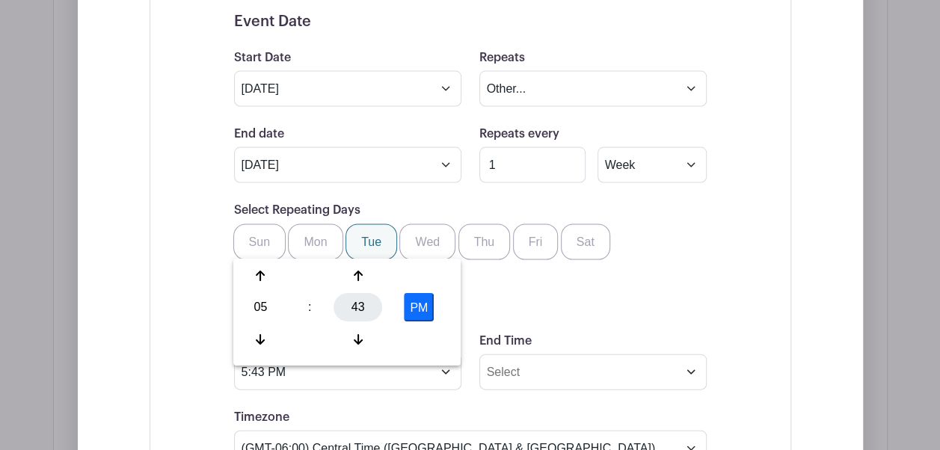
click at [364, 301] on div "43" at bounding box center [358, 308] width 49 height 28
click at [376, 307] on div "30" at bounding box center [372, 308] width 50 height 28
click at [428, 306] on button "PM" at bounding box center [419, 308] width 30 height 28
click at [404, 307] on button "AM" at bounding box center [419, 308] width 30 height 28
type input "5:30 PM"
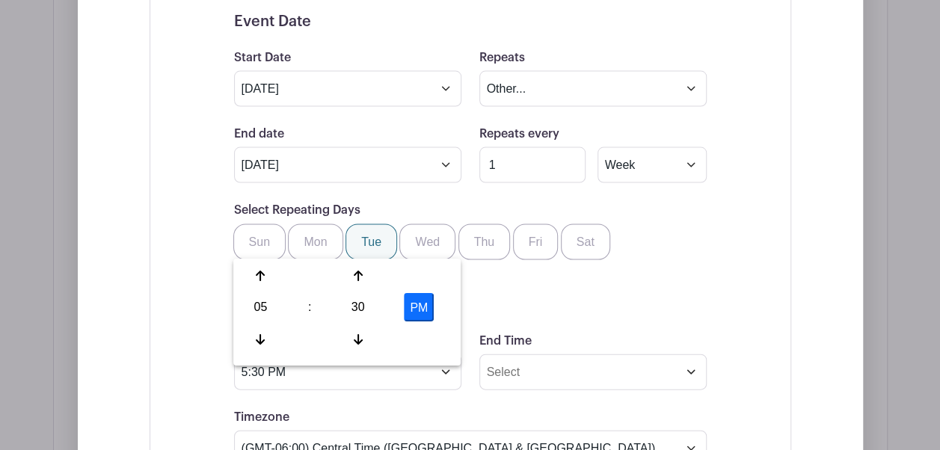
click at [559, 332] on form "Event Date Start Date [DATE] Repeats Does not repeat Daily Weekly Monthly on da…" at bounding box center [470, 446] width 473 height 867
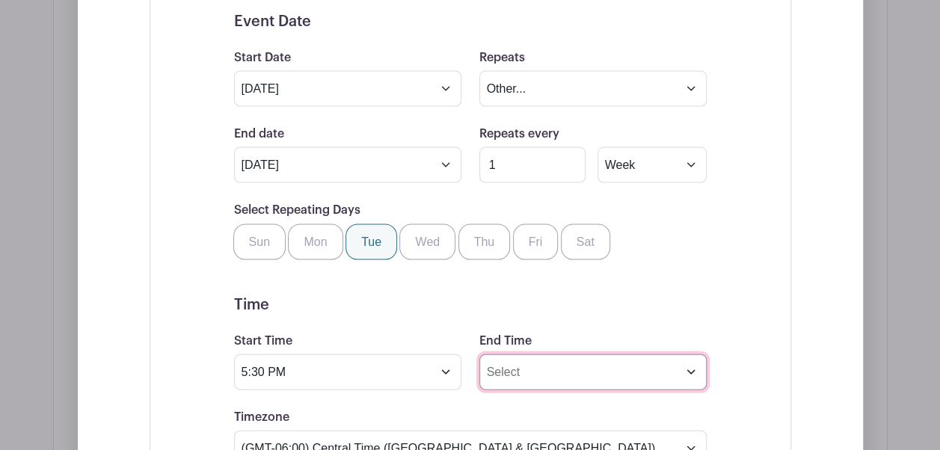
click at [547, 375] on input "End Time" at bounding box center [592, 373] width 227 height 36
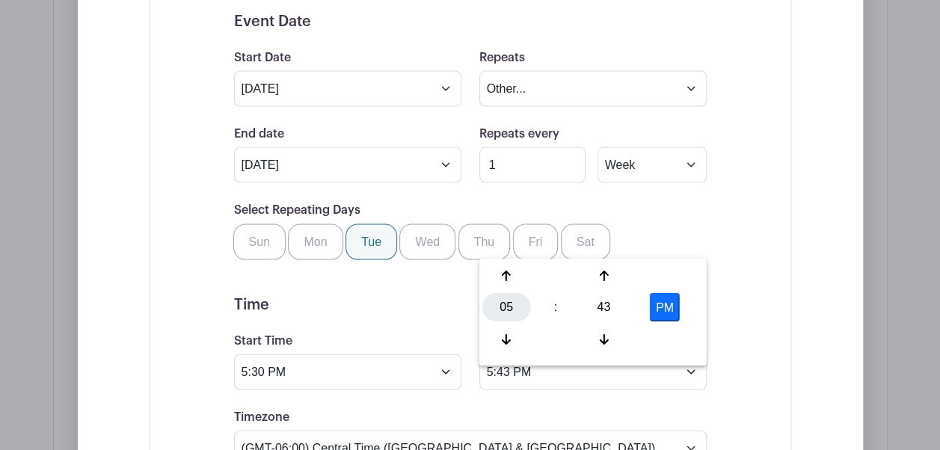
click at [515, 306] on div "05" at bounding box center [506, 308] width 49 height 28
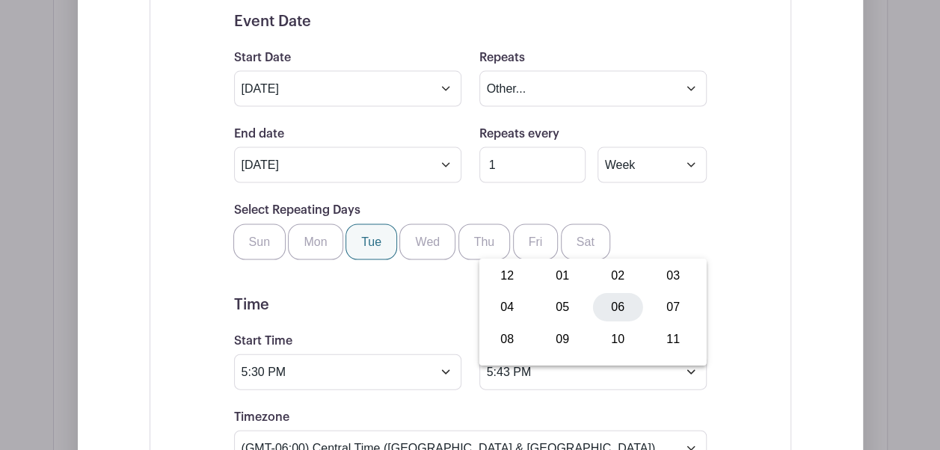
click at [618, 304] on div "06" at bounding box center [618, 308] width 50 height 28
click at [607, 298] on div "43" at bounding box center [604, 308] width 49 height 28
click at [622, 311] on div "30" at bounding box center [618, 308] width 50 height 28
click at [664, 310] on button "PM" at bounding box center [665, 308] width 30 height 28
click at [655, 315] on button "AM" at bounding box center [665, 308] width 30 height 28
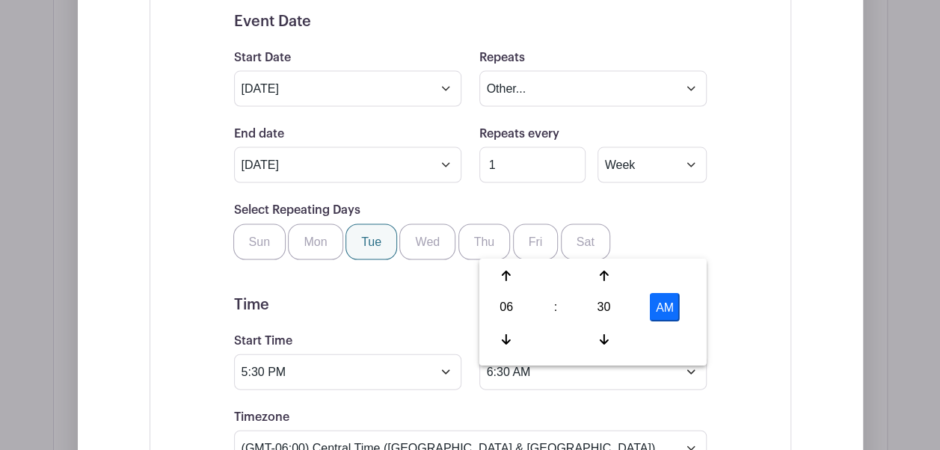
type input "6:30 PM"
click at [724, 301] on div "Event Date Start Date [DATE] Repeats Does not repeat Daily Weekly Monthly on da…" at bounding box center [470, 446] width 545 height 903
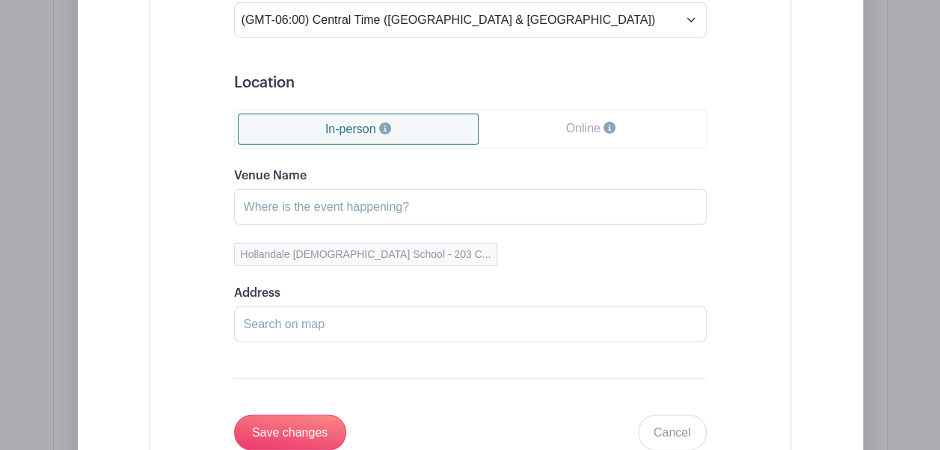
scroll to position [1900, 0]
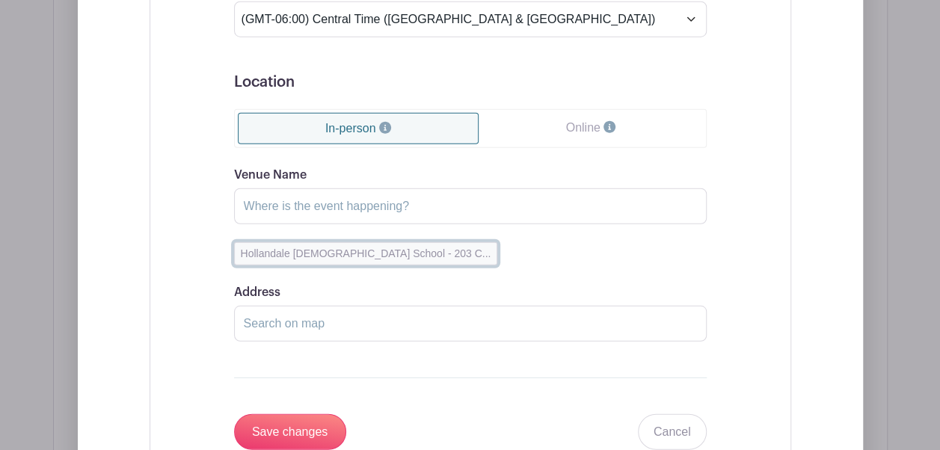
click at [377, 254] on button "Hollandale [DEMOGRAPHIC_DATA] School - 203 C..." at bounding box center [366, 253] width 264 height 23
type input "[GEOGRAPHIC_DATA][DEMOGRAPHIC_DATA]"
type input "[STREET_ADDRESS]"
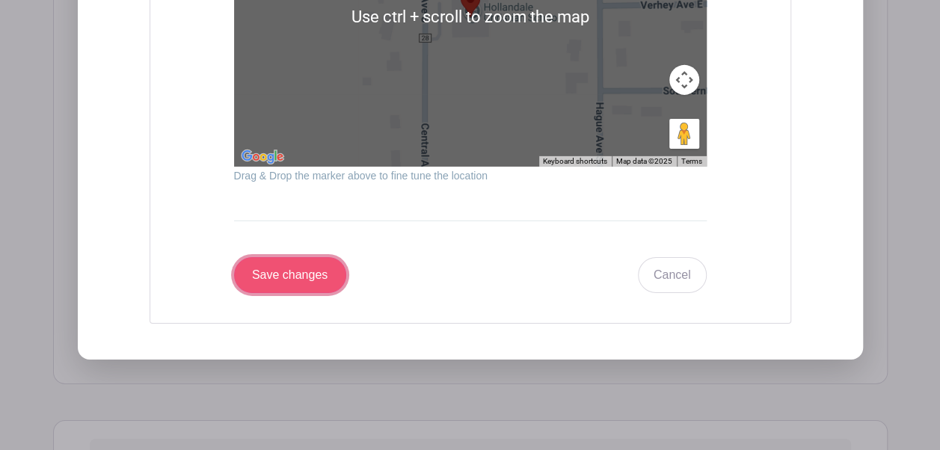
click at [312, 293] on input "Save changes" at bounding box center [290, 275] width 112 height 36
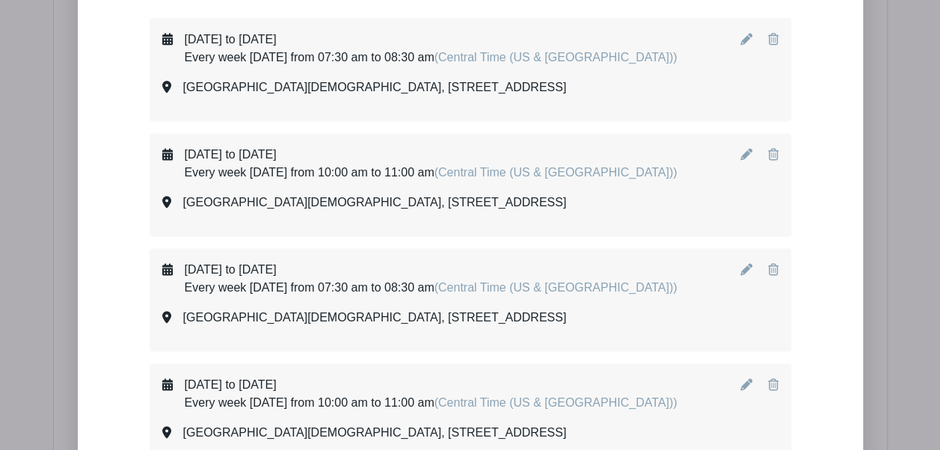
scroll to position [947, 0]
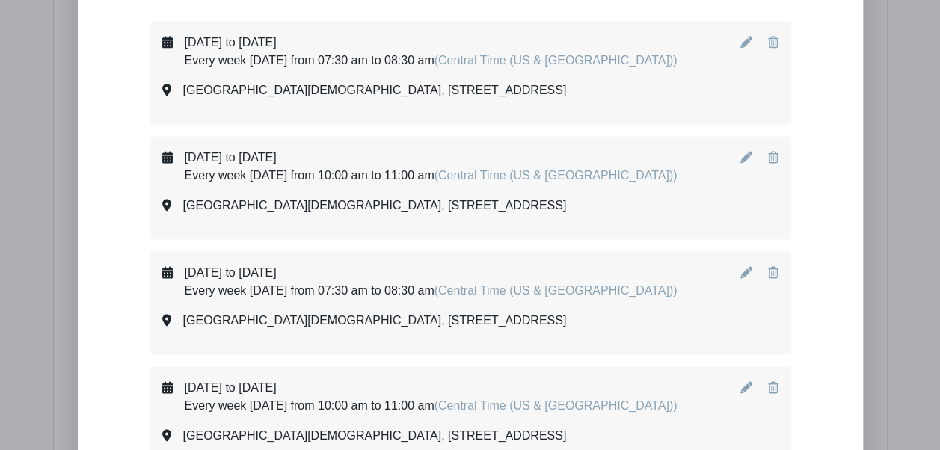
click at [753, 279] on link at bounding box center [748, 272] width 15 height 13
select select "8"
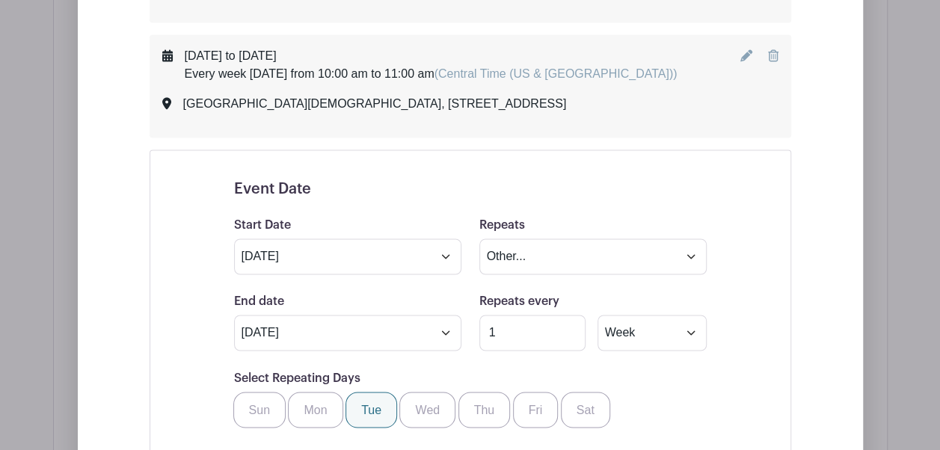
scroll to position [1074, 0]
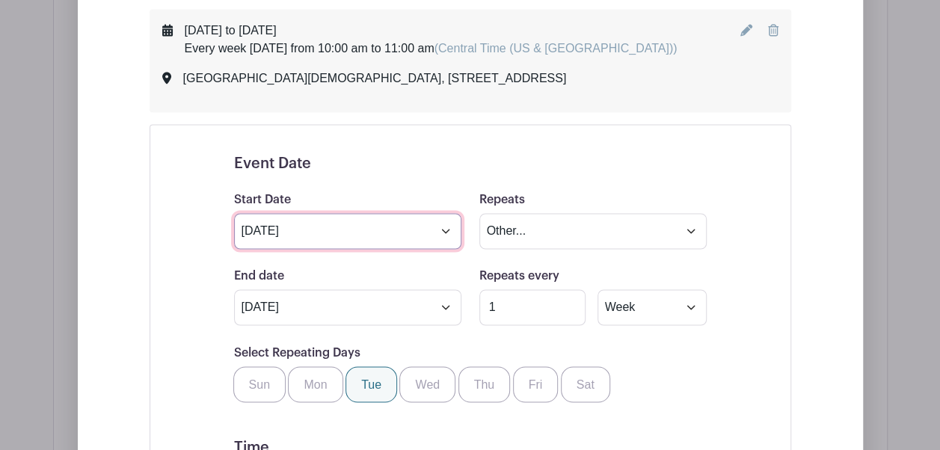
click at [361, 247] on input "[DATE]" at bounding box center [347, 231] width 227 height 36
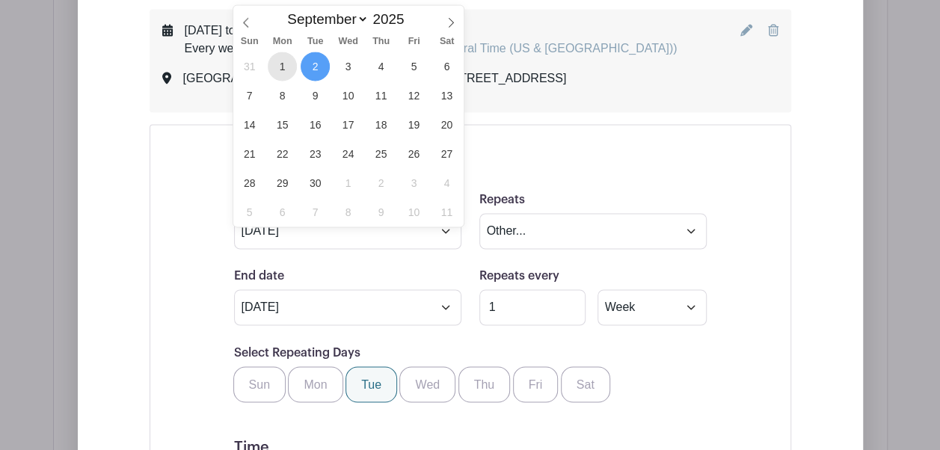
click at [281, 67] on span "1" at bounding box center [282, 66] width 29 height 29
type input "[DATE]"
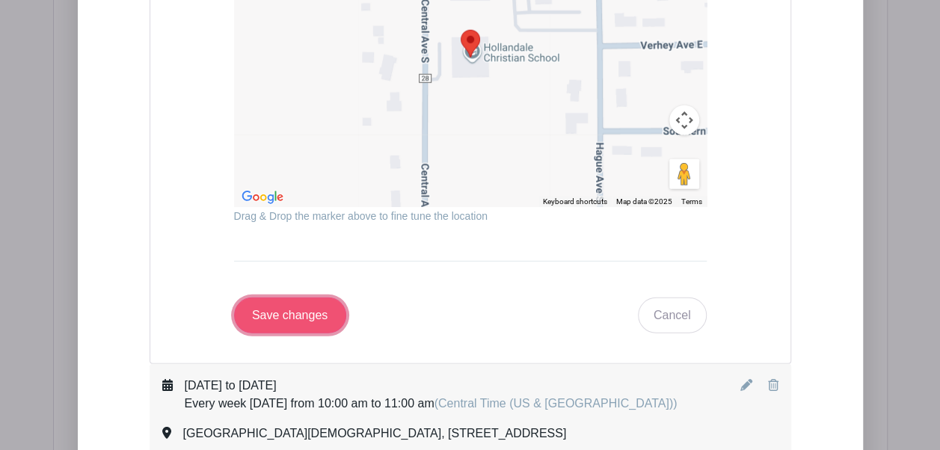
click at [289, 316] on input "Save changes" at bounding box center [290, 316] width 112 height 36
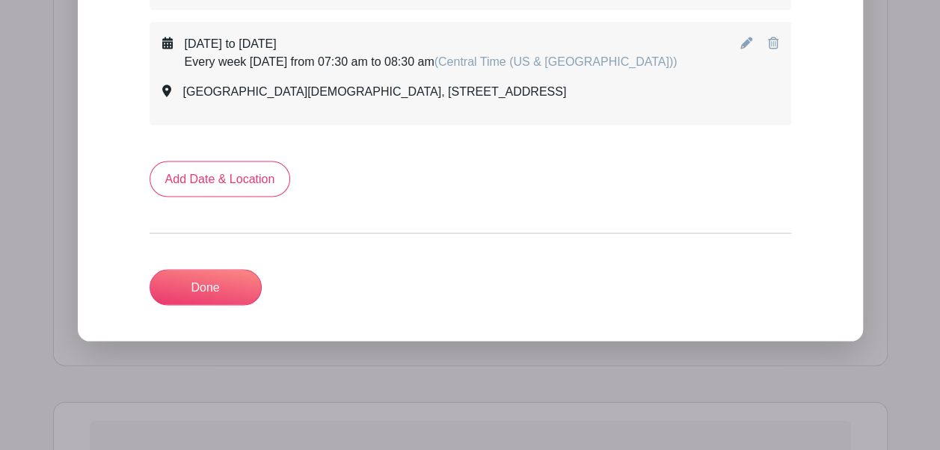
scroll to position [1394, 0]
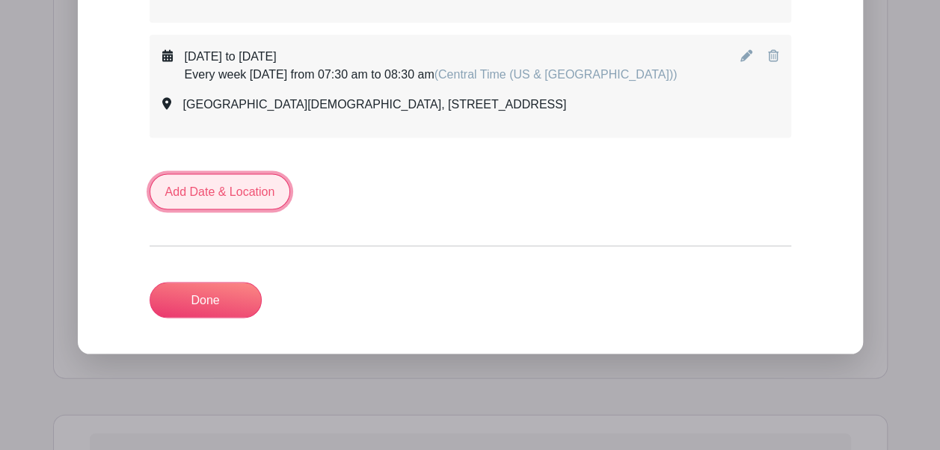
click at [227, 200] on link "Add Date & Location" at bounding box center [220, 192] width 141 height 36
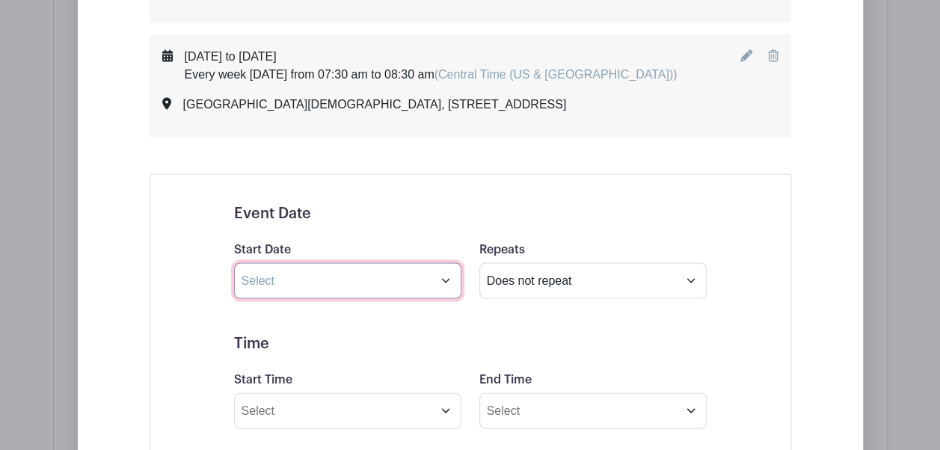
click at [269, 298] on input "text" at bounding box center [347, 281] width 227 height 36
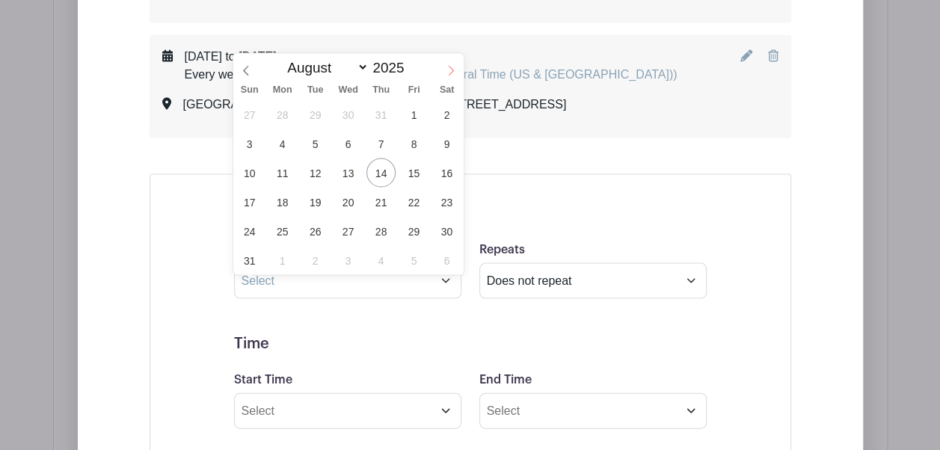
click at [450, 72] on icon at bounding box center [451, 70] width 10 height 10
select select "8"
click at [286, 119] on span "1" at bounding box center [282, 113] width 29 height 29
type input "[DATE]"
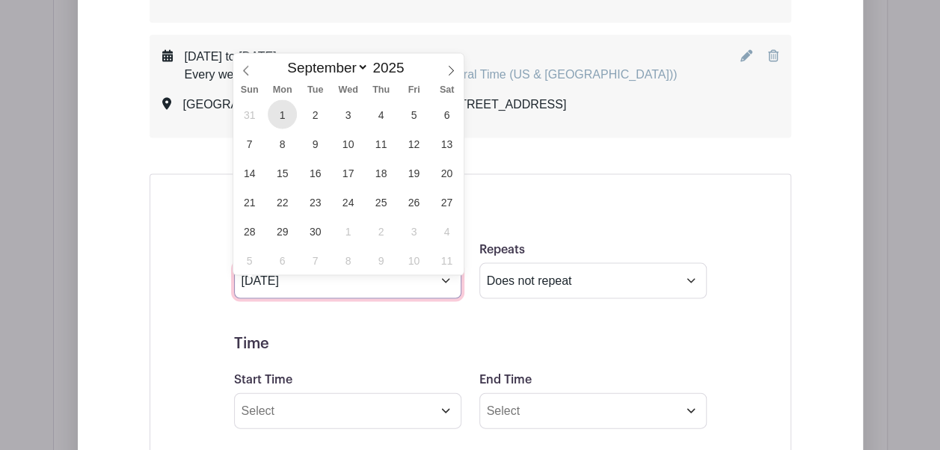
select select "9"
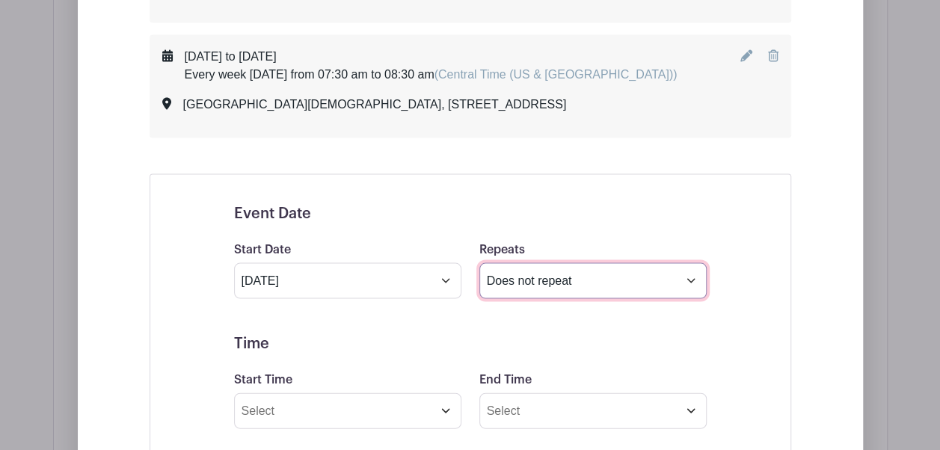
click at [564, 298] on select "Does not repeat Daily Weekly Monthly on day 1 Monthly on the first [DATE] Other…" at bounding box center [592, 281] width 227 height 36
select select "other"
click at [479, 275] on select "Does not repeat Daily Weekly Monthly on day 1 Monthly on the first [DATE] Other…" at bounding box center [592, 281] width 227 height 36
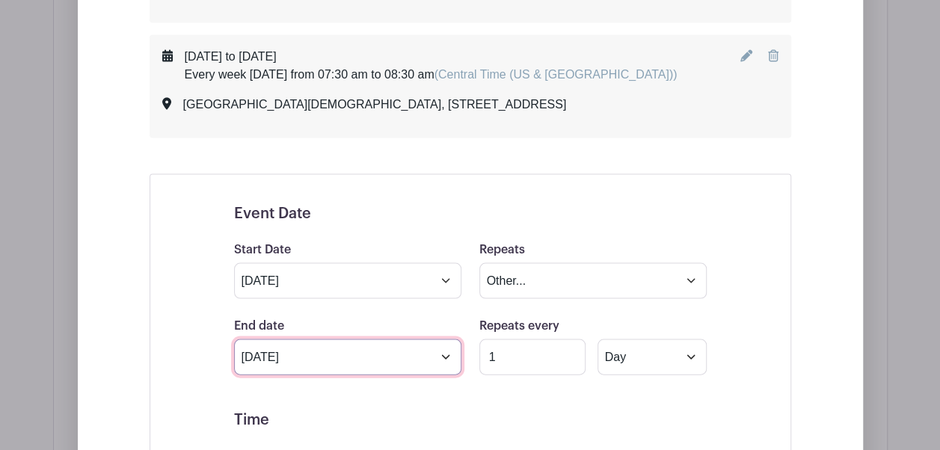
click at [428, 375] on input "[DATE]" at bounding box center [347, 357] width 227 height 36
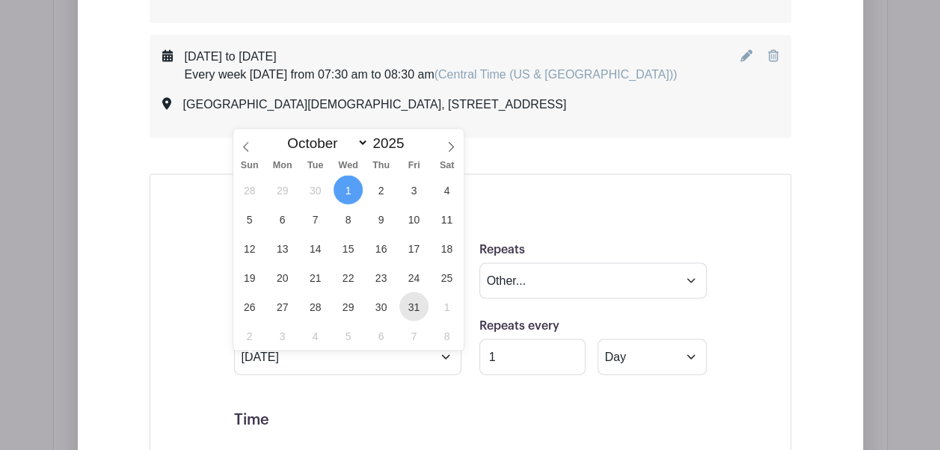
click at [417, 307] on span "31" at bounding box center [413, 306] width 29 height 29
type input "[DATE]"
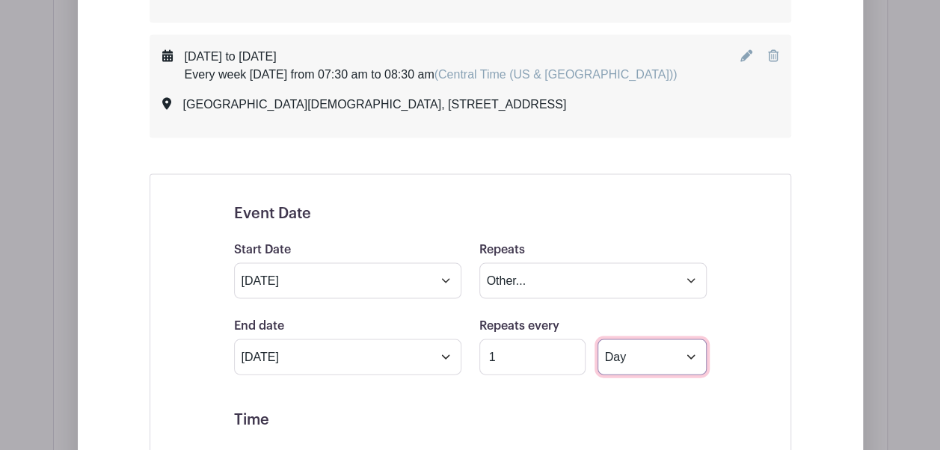
click at [632, 371] on select "Day Week Monthly on day 1" at bounding box center [652, 357] width 109 height 36
select select "weekly"
click at [598, 351] on select "Day Week Monthly on day 1" at bounding box center [652, 357] width 109 height 36
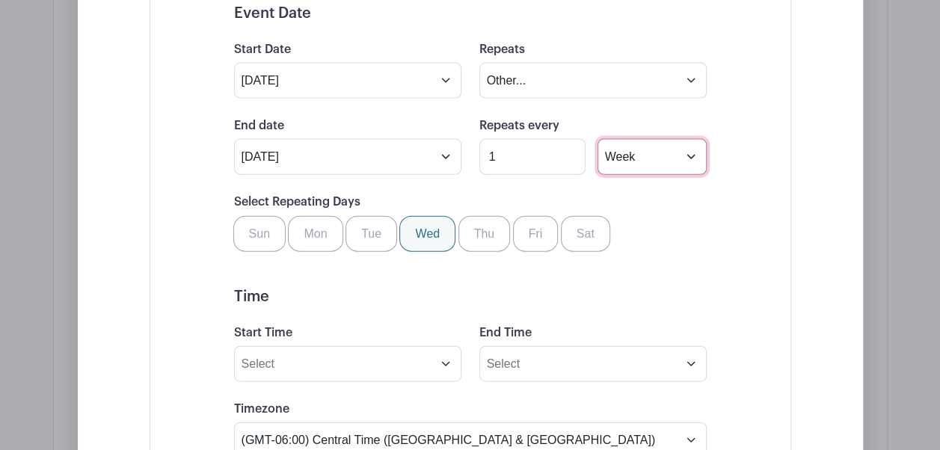
scroll to position [1596, 0]
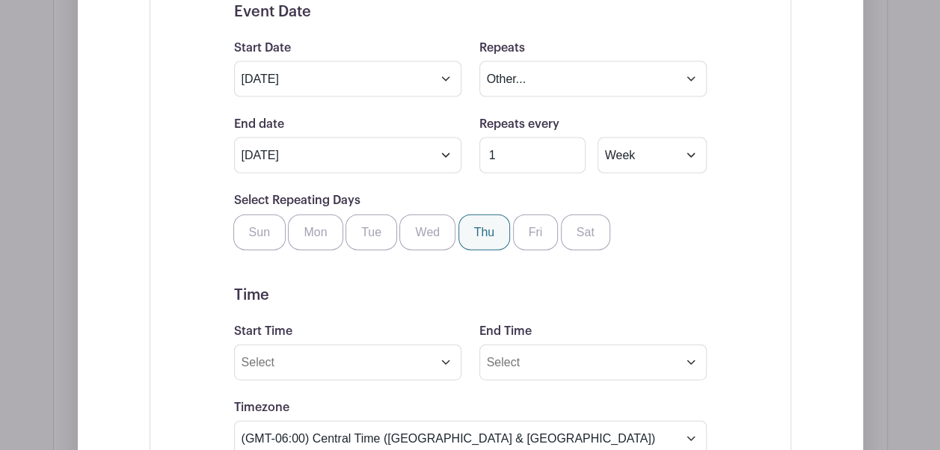
click at [471, 249] on label "Thu" at bounding box center [485, 233] width 52 height 36
click at [469, 224] on input "Thu" at bounding box center [464, 220] width 10 height 10
checkbox input "true"
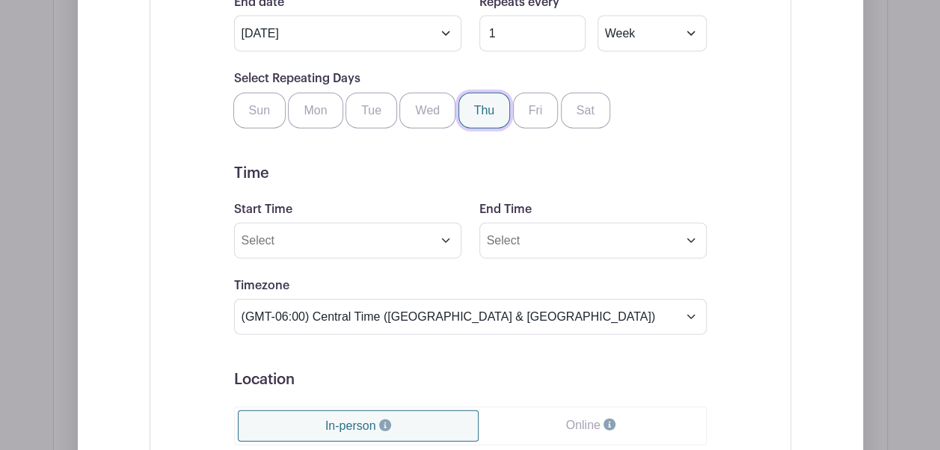
scroll to position [1724, 0]
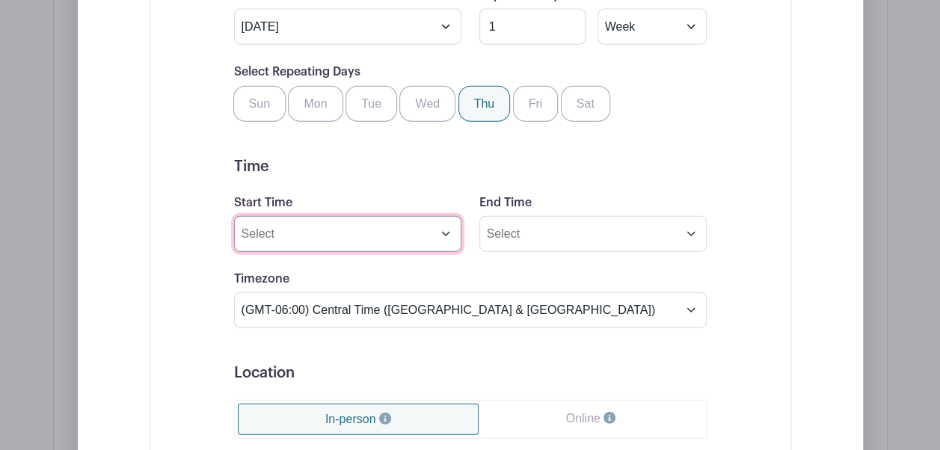
click at [443, 247] on input "Start Time" at bounding box center [347, 234] width 227 height 36
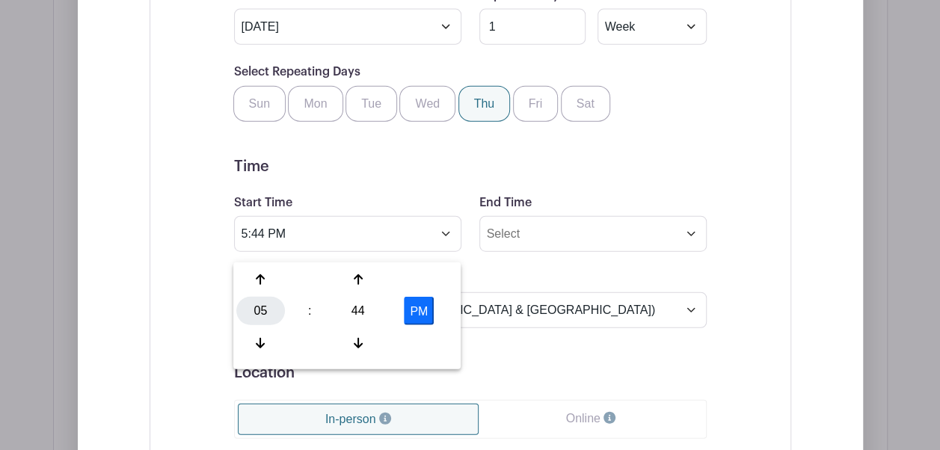
click at [269, 311] on div "05" at bounding box center [260, 311] width 49 height 28
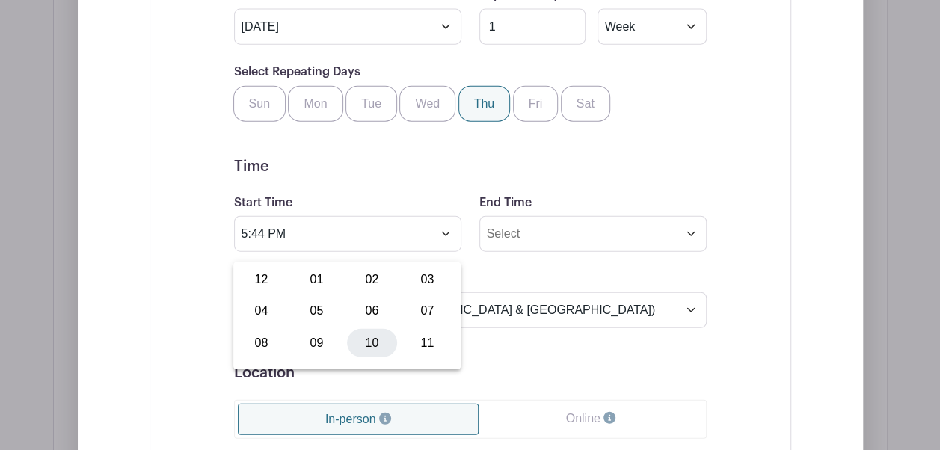
click at [367, 337] on div "10" at bounding box center [372, 343] width 50 height 28
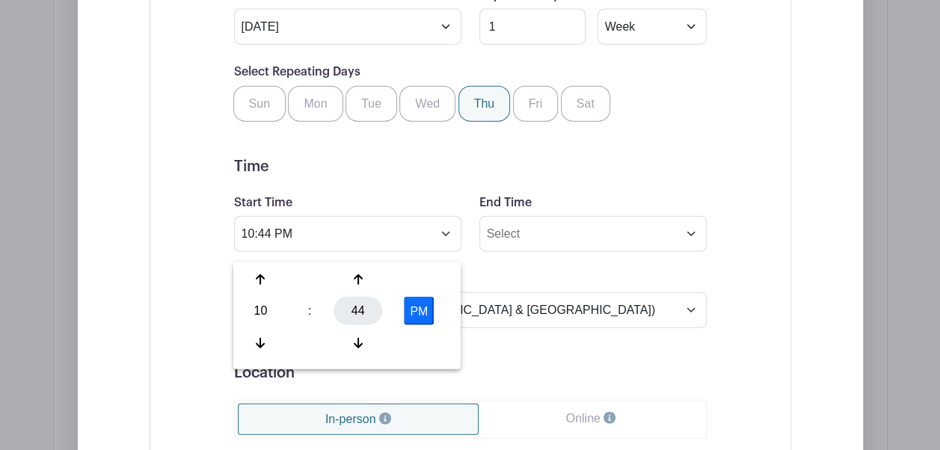
click at [355, 308] on div "44" at bounding box center [358, 311] width 49 height 28
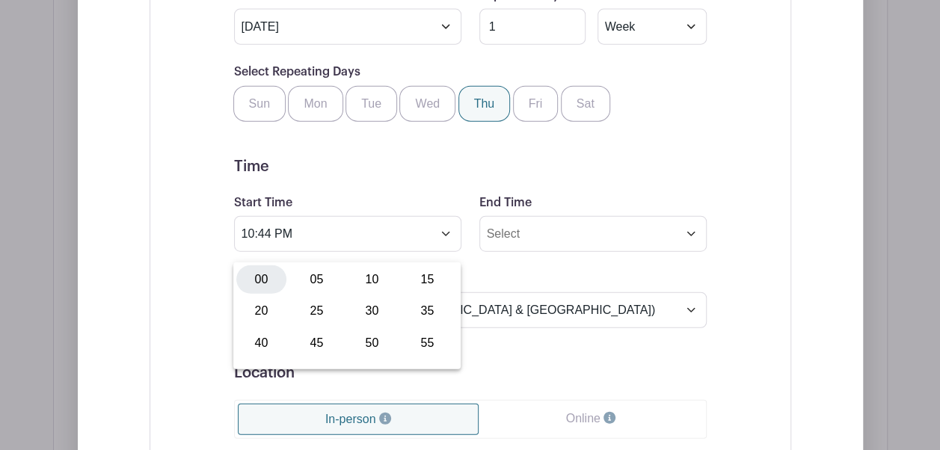
click at [263, 288] on div "00" at bounding box center [261, 280] width 50 height 28
click at [432, 311] on button "PM" at bounding box center [419, 311] width 30 height 28
type input "10:00 AM"
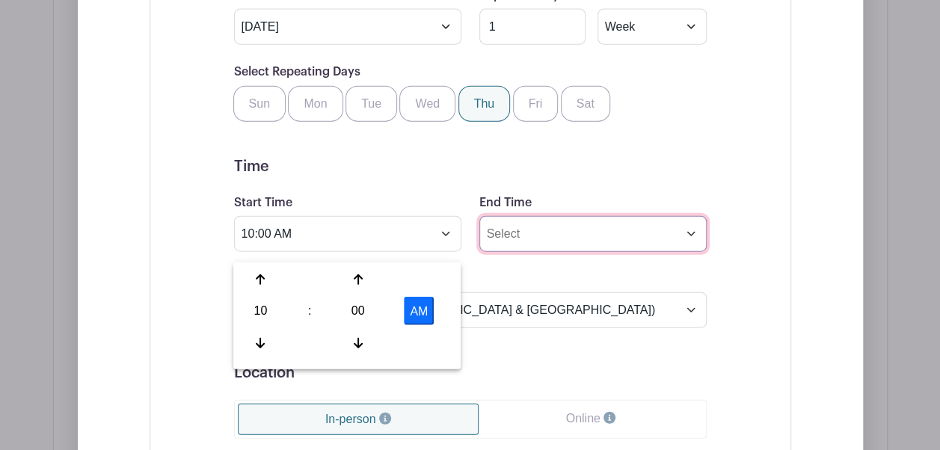
click at [523, 251] on input "End Time" at bounding box center [592, 234] width 227 height 36
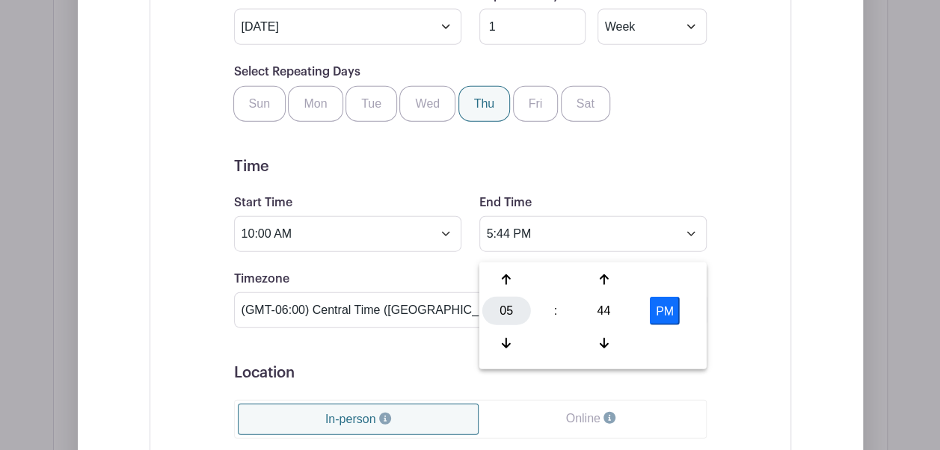
click at [497, 322] on div "05" at bounding box center [506, 311] width 49 height 28
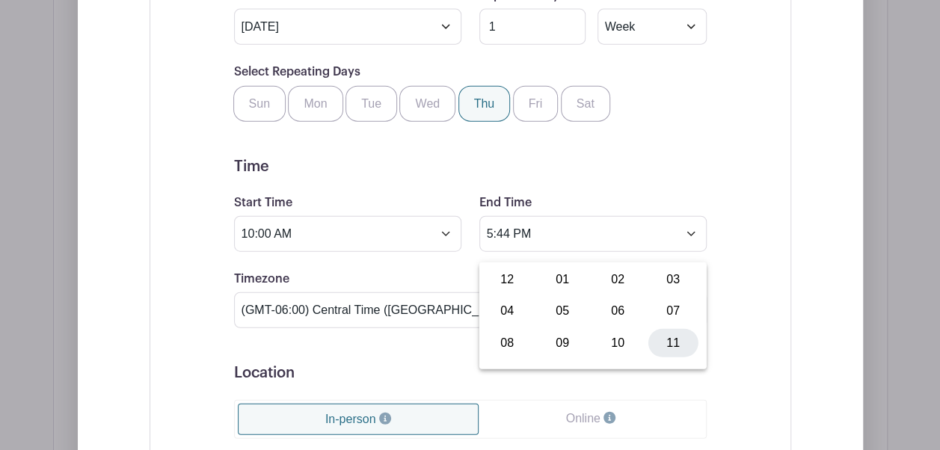
click at [675, 350] on div "11" at bounding box center [674, 343] width 50 height 28
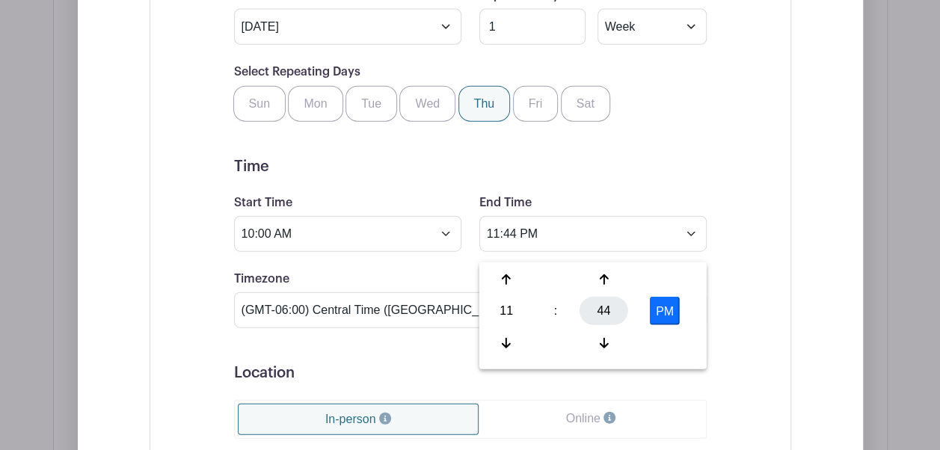
click at [602, 311] on div "44" at bounding box center [604, 311] width 49 height 28
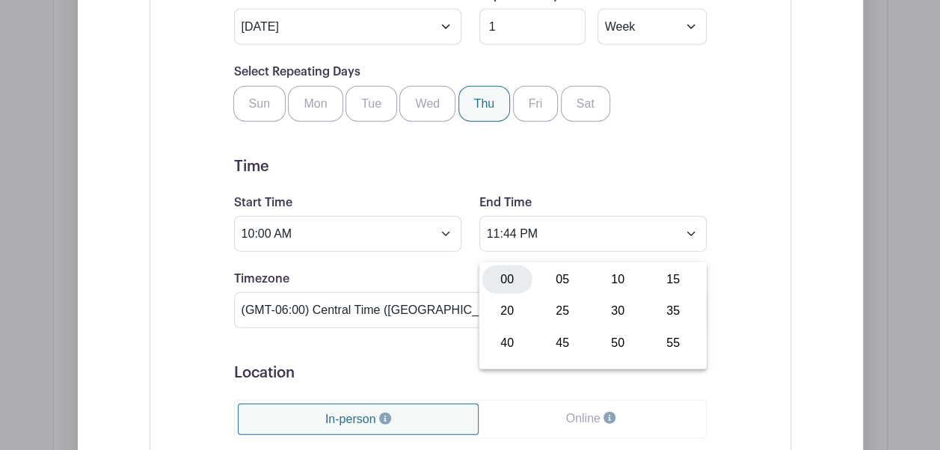
click at [510, 286] on div "00" at bounding box center [507, 280] width 50 height 28
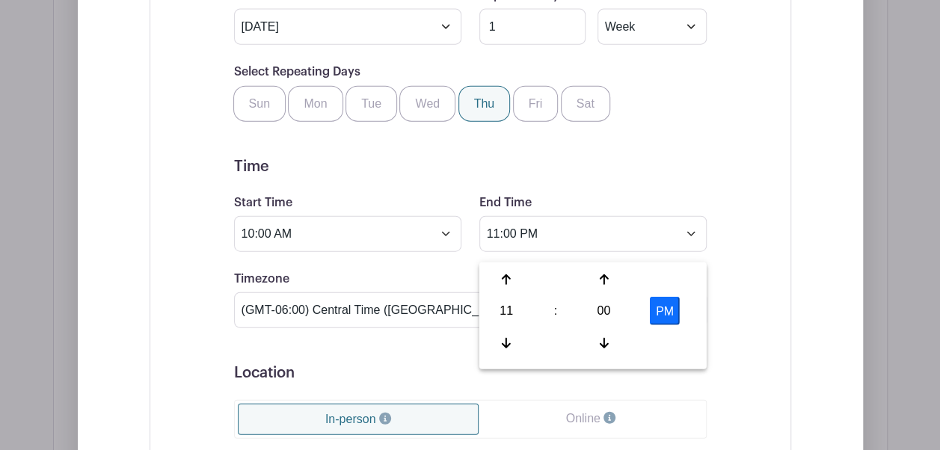
click at [663, 310] on button "PM" at bounding box center [665, 311] width 30 height 28
type input "11:00 AM"
click at [762, 334] on div "Event Date Start Date [DATE] Repeats Does not repeat Daily Weekly Monthly on da…" at bounding box center [471, 308] width 642 height 928
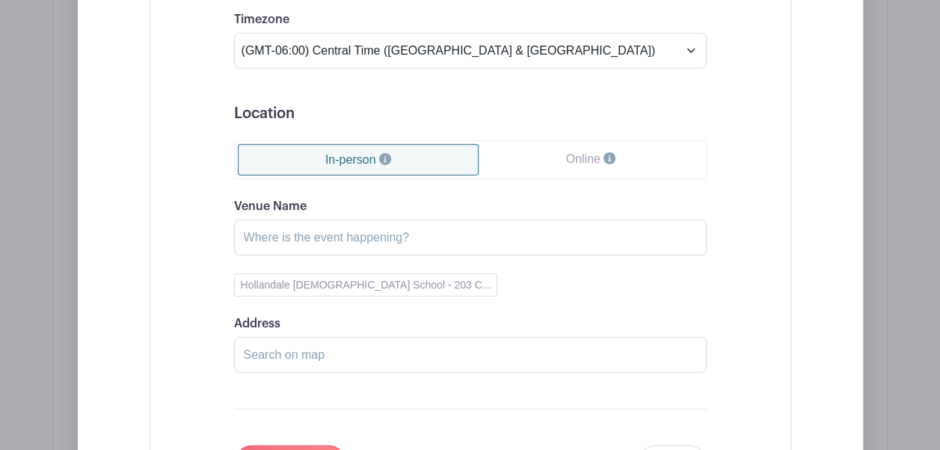
scroll to position [1993, 0]
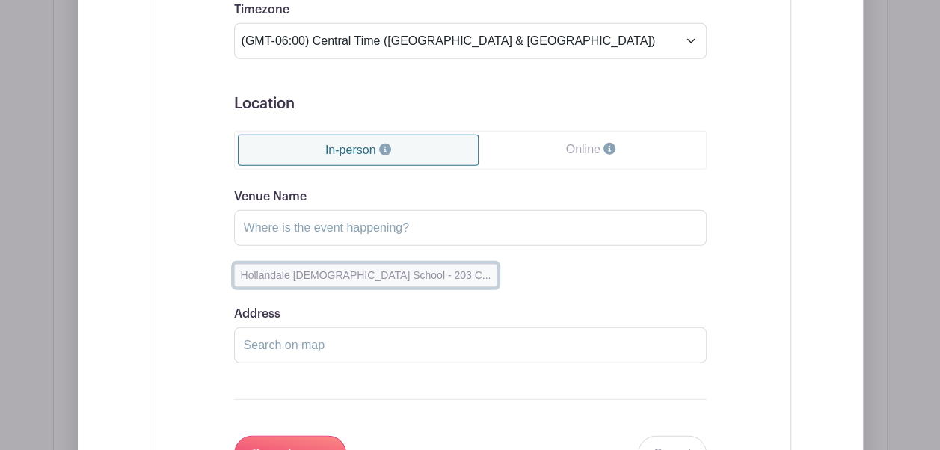
click at [394, 278] on button "Hollandale [DEMOGRAPHIC_DATA] School - 203 C..." at bounding box center [366, 275] width 264 height 23
type input "[GEOGRAPHIC_DATA][DEMOGRAPHIC_DATA]"
type input "[STREET_ADDRESS]"
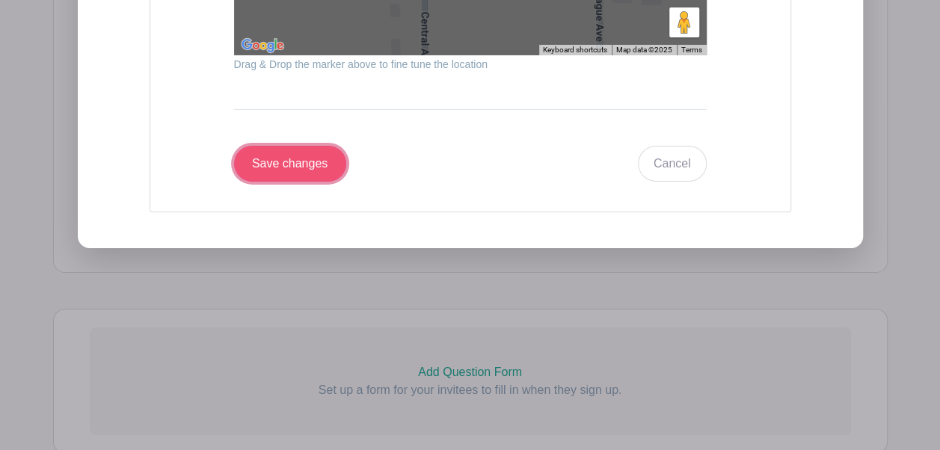
click at [295, 181] on input "Save changes" at bounding box center [290, 164] width 112 height 36
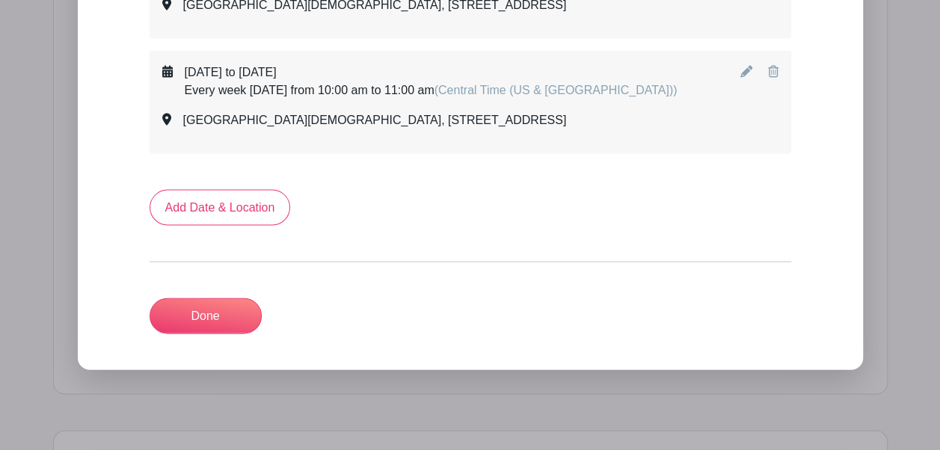
scroll to position [1492, 0]
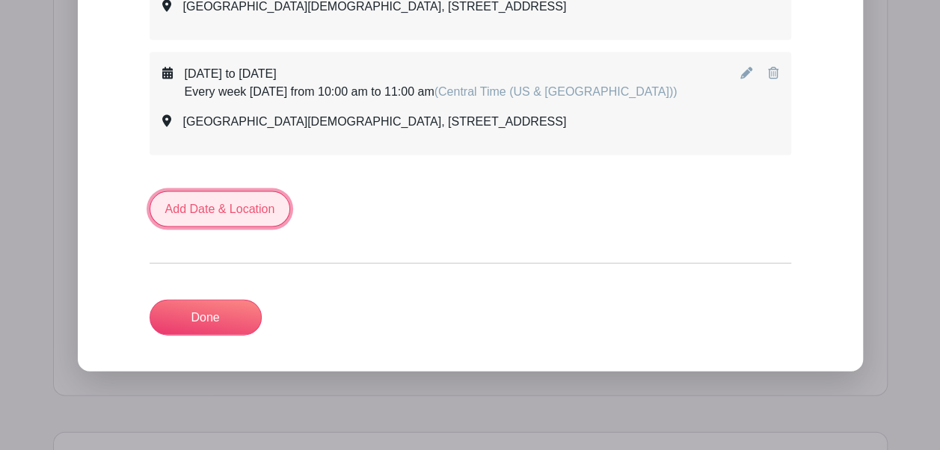
click at [235, 217] on link "Add Date & Location" at bounding box center [220, 209] width 141 height 36
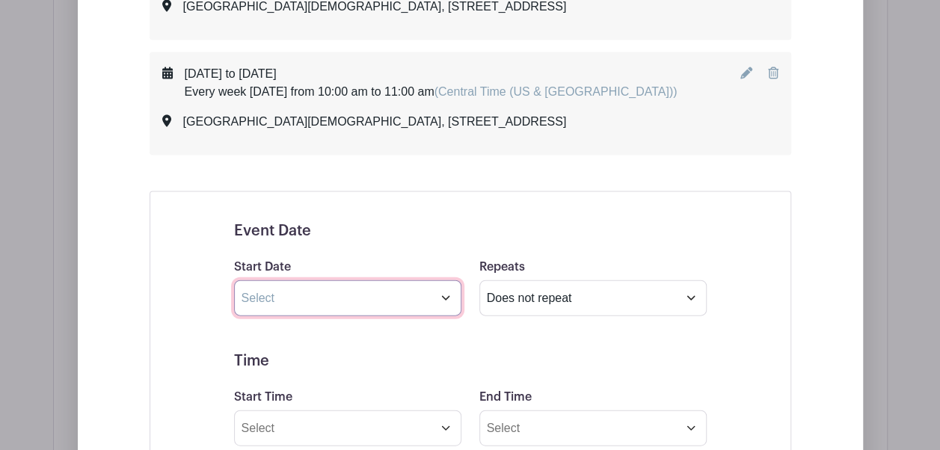
click at [275, 314] on input "text" at bounding box center [347, 299] width 227 height 36
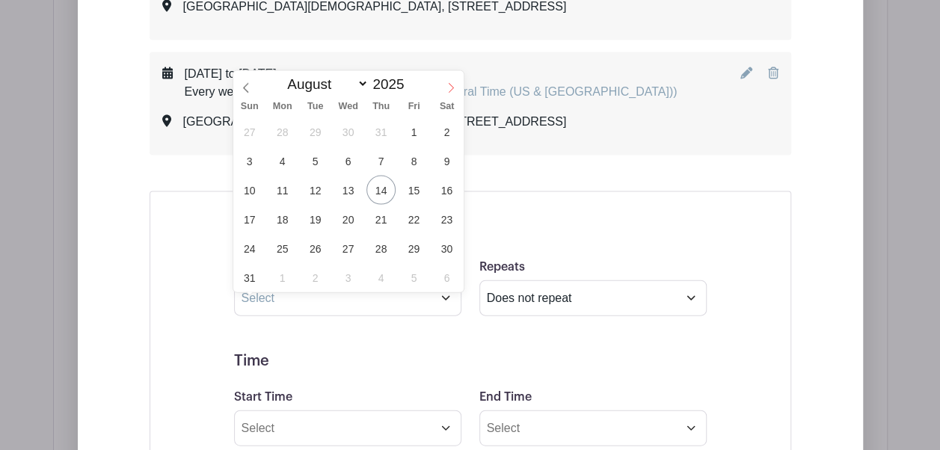
click at [450, 85] on icon at bounding box center [451, 88] width 10 height 10
select select "8"
click at [281, 139] on span "1" at bounding box center [282, 131] width 29 height 29
type input "[DATE]"
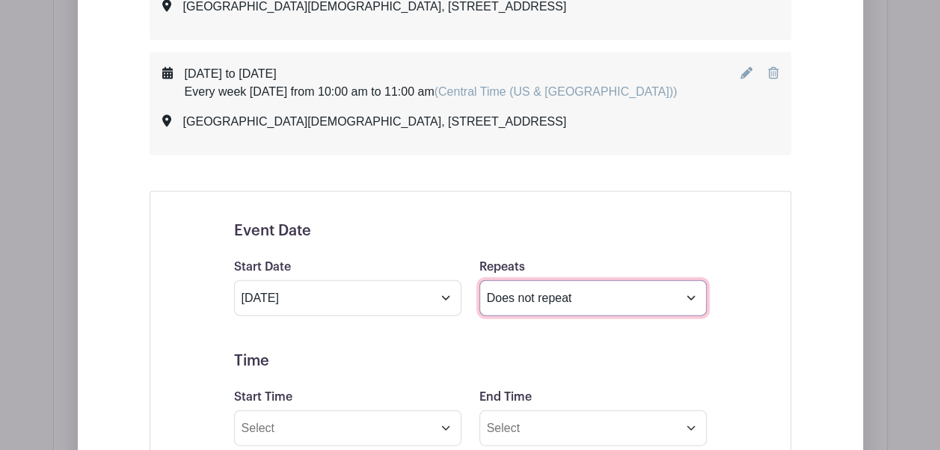
click at [554, 312] on select "Does not repeat Daily Weekly Monthly on day 1 Monthly on the first [DATE] Other…" at bounding box center [592, 299] width 227 height 36
select select "other"
click at [479, 292] on select "Does not repeat Daily Weekly Monthly on day 1 Monthly on the first [DATE] Other…" at bounding box center [592, 299] width 227 height 36
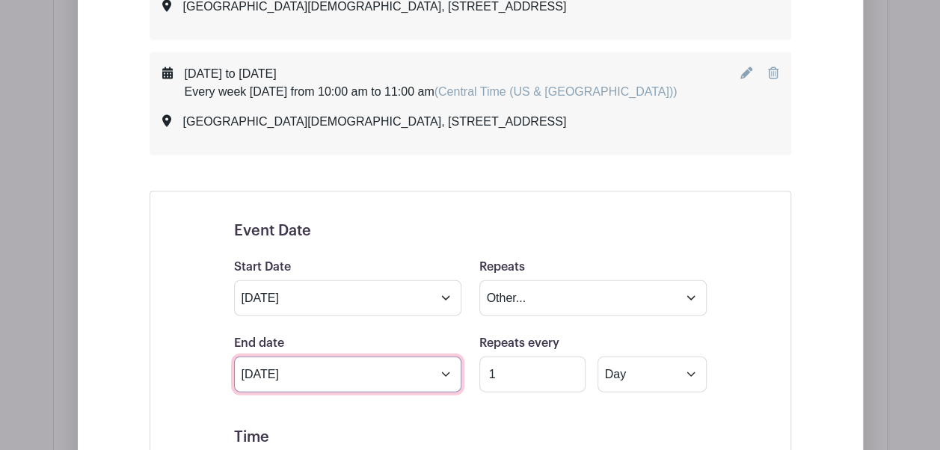
click at [416, 386] on input "[DATE]" at bounding box center [347, 375] width 227 height 36
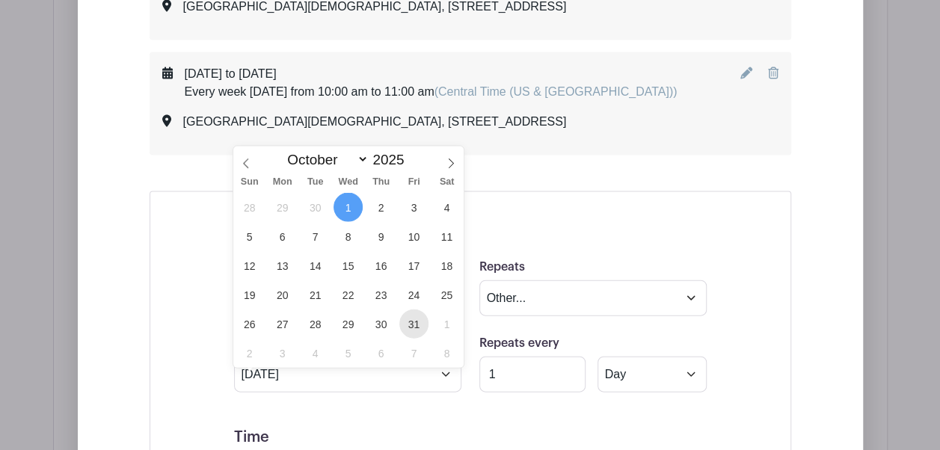
click at [411, 319] on span "31" at bounding box center [413, 324] width 29 height 29
type input "[DATE]"
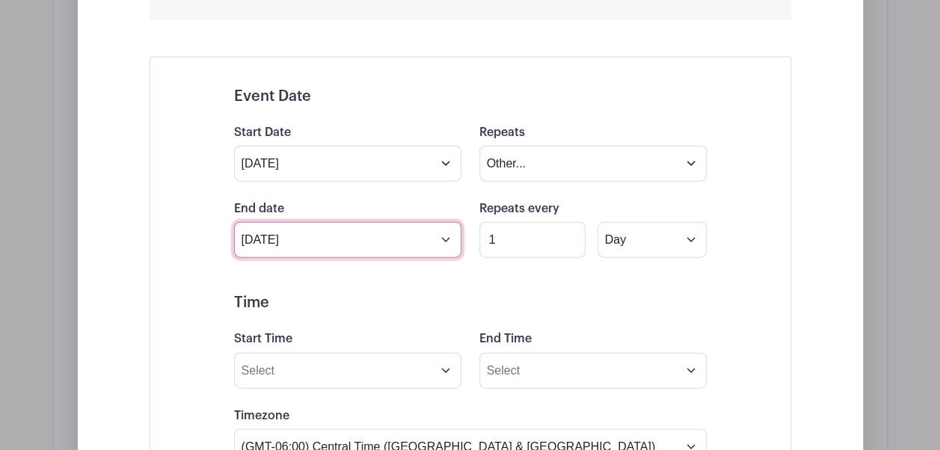
scroll to position [1632, 0]
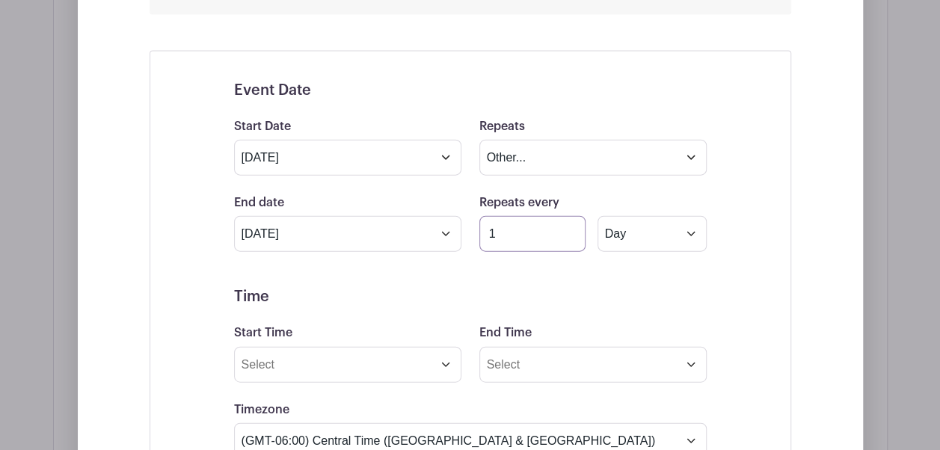
click at [561, 243] on input "1" at bounding box center [532, 234] width 106 height 36
click at [633, 247] on select "Day Week Monthly on day 1" at bounding box center [652, 234] width 109 height 36
select select "weekly"
click at [598, 228] on select "Day Week Monthly on day 1" at bounding box center [652, 234] width 109 height 36
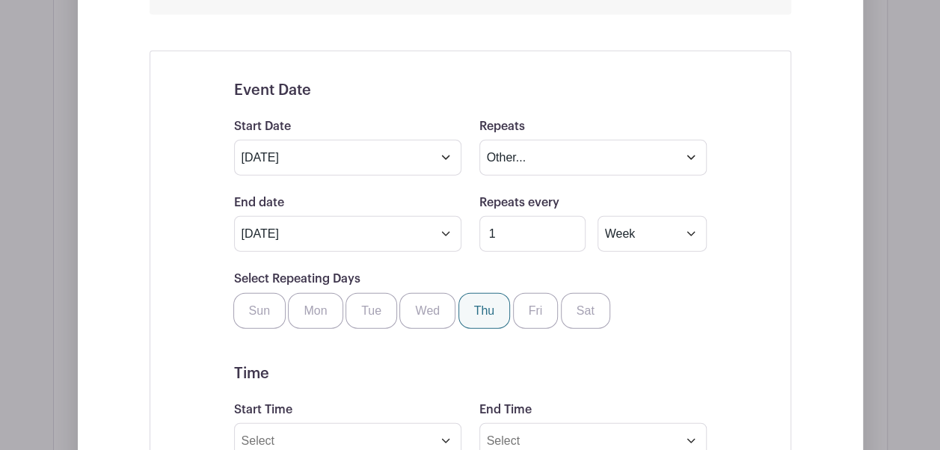
click at [478, 324] on label "Thu" at bounding box center [485, 311] width 52 height 36
click at [469, 303] on input "Thu" at bounding box center [464, 298] width 10 height 10
checkbox input "true"
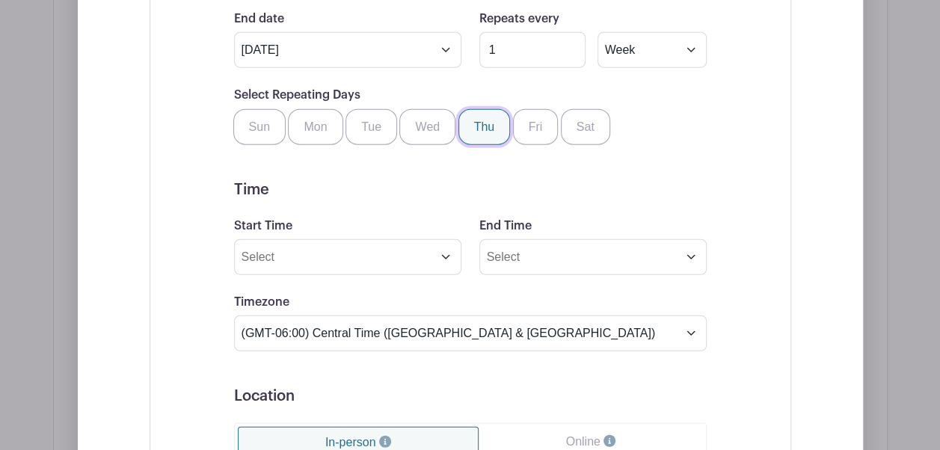
scroll to position [1819, 0]
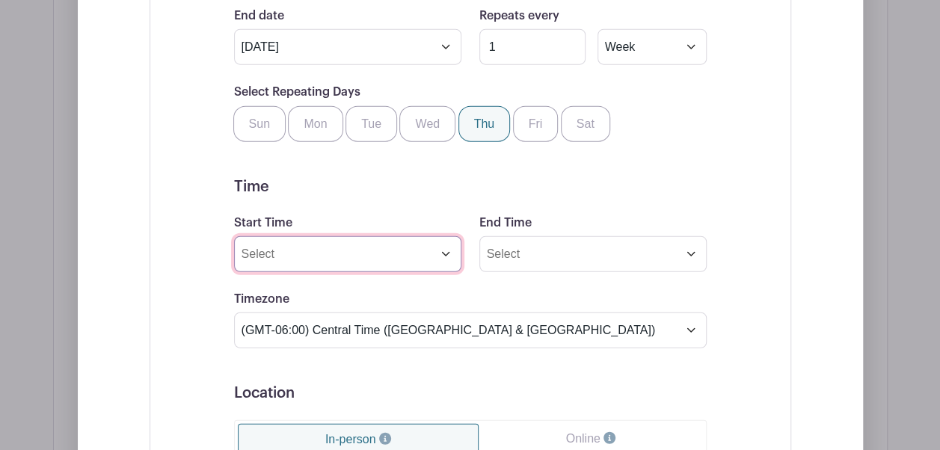
click at [387, 272] on input "Start Time" at bounding box center [347, 254] width 227 height 36
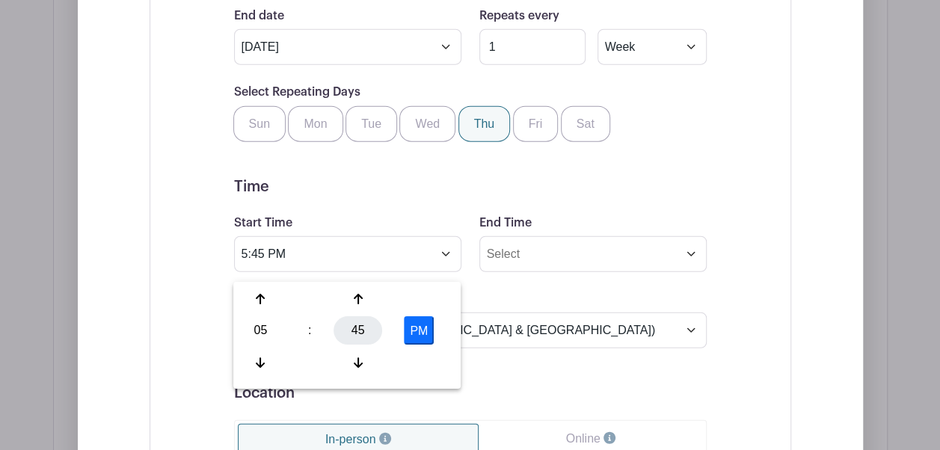
click at [362, 327] on div "45" at bounding box center [358, 331] width 49 height 28
click at [362, 327] on div "30" at bounding box center [372, 331] width 50 height 28
type input "5:30 PM"
click at [0, 0] on div "45" at bounding box center [0, 0] width 0 height 0
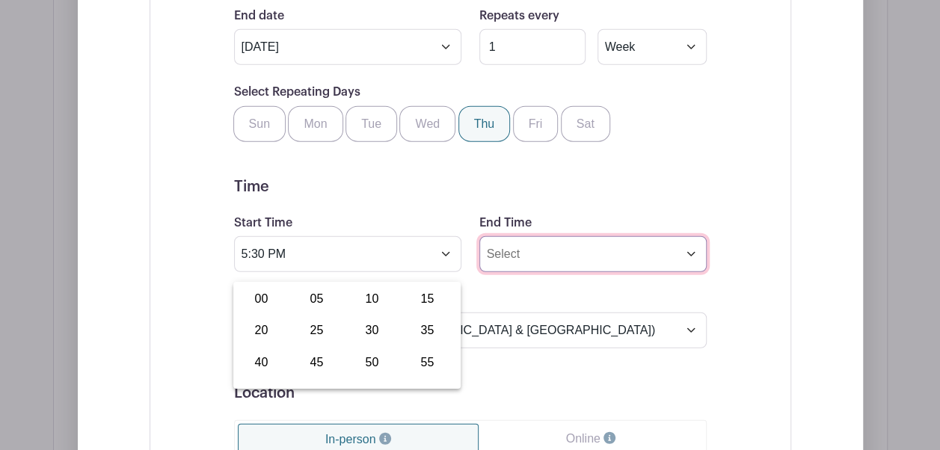
click at [523, 262] on input "End Time" at bounding box center [592, 254] width 227 height 36
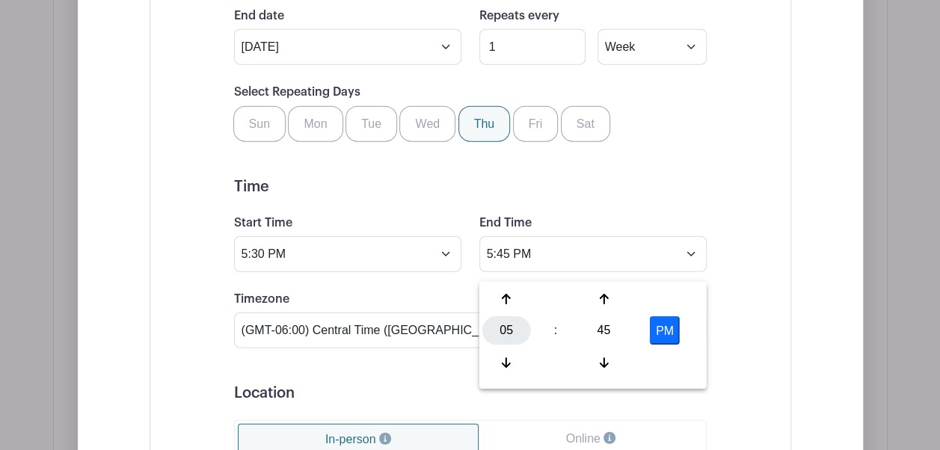
click at [506, 329] on div "05" at bounding box center [506, 331] width 49 height 28
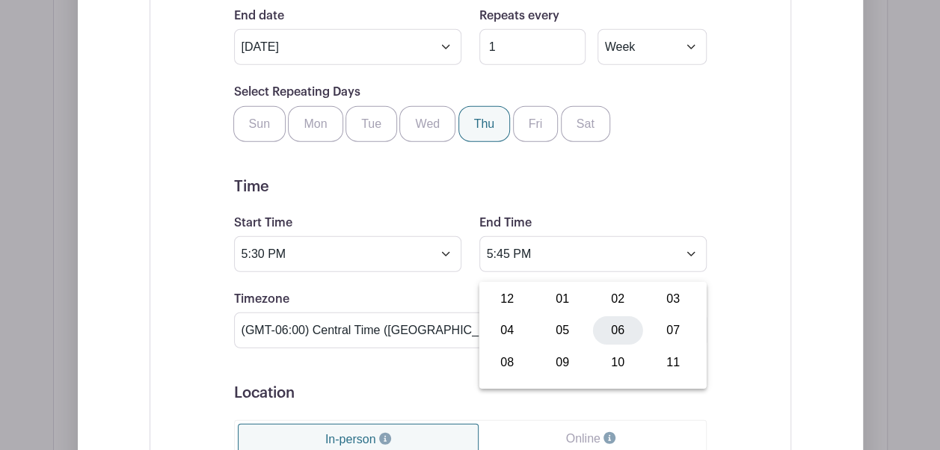
click at [609, 328] on div "06" at bounding box center [618, 331] width 50 height 28
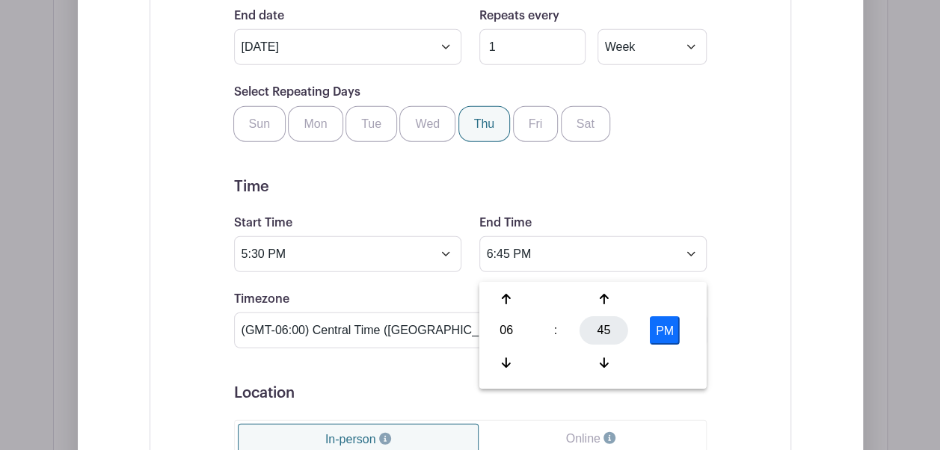
click at [600, 331] on div "45" at bounding box center [604, 331] width 49 height 28
click at [615, 331] on div "30" at bounding box center [618, 331] width 50 height 28
type input "6:30 PM"
click at [613, 231] on div "End Time 6:30 PM" at bounding box center [593, 243] width 245 height 58
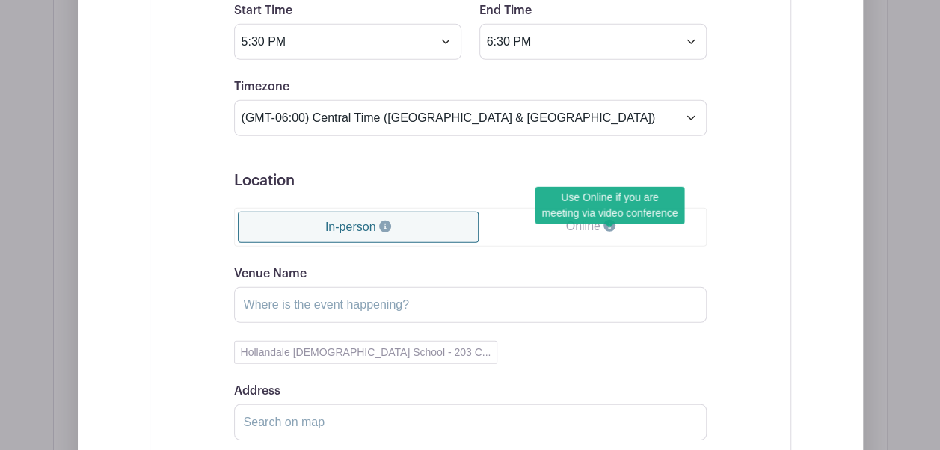
scroll to position [2081, 0]
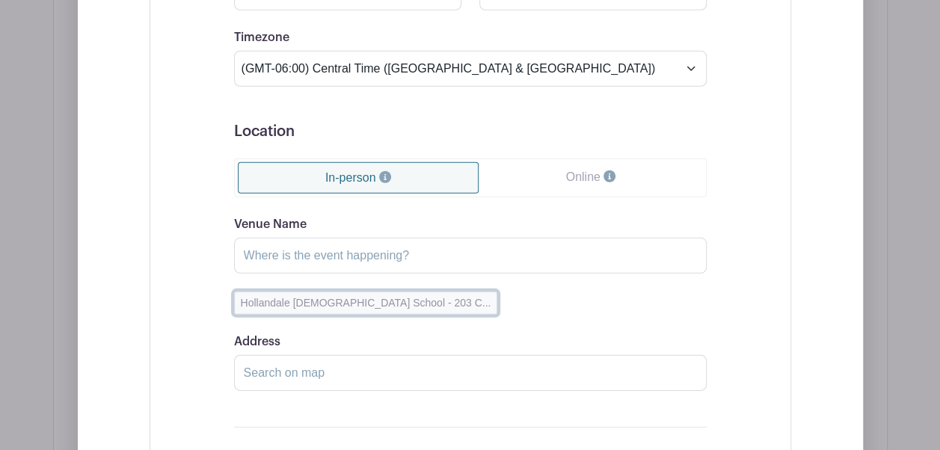
click at [357, 311] on button "Hollandale [DEMOGRAPHIC_DATA] School - 203 C..." at bounding box center [366, 303] width 264 height 23
type input "[GEOGRAPHIC_DATA][DEMOGRAPHIC_DATA]"
type input "[STREET_ADDRESS]"
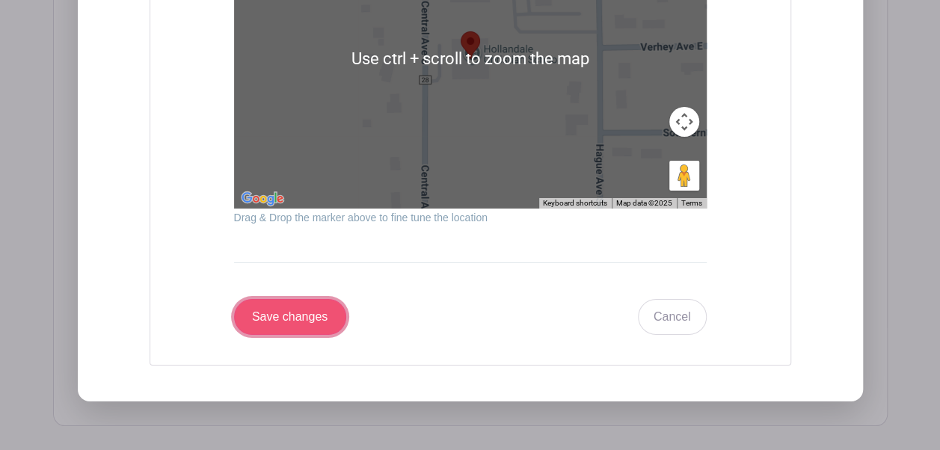
click at [319, 332] on input "Save changes" at bounding box center [290, 317] width 112 height 36
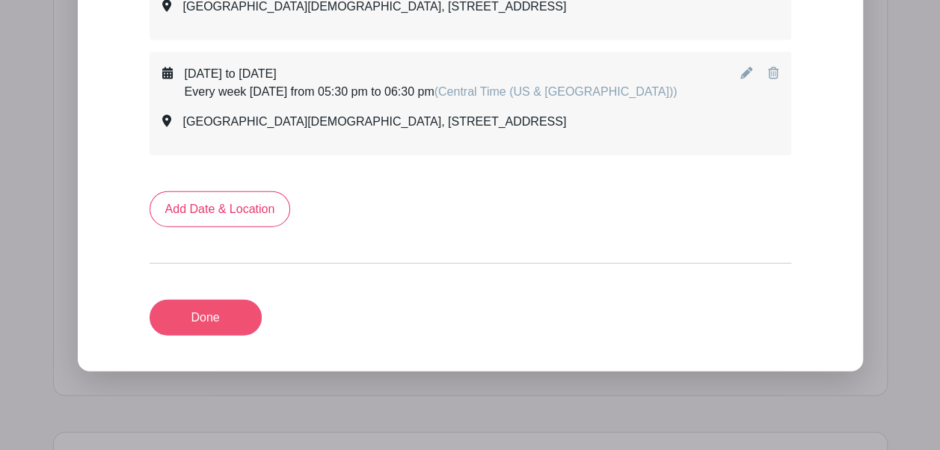
scroll to position [1608, 0]
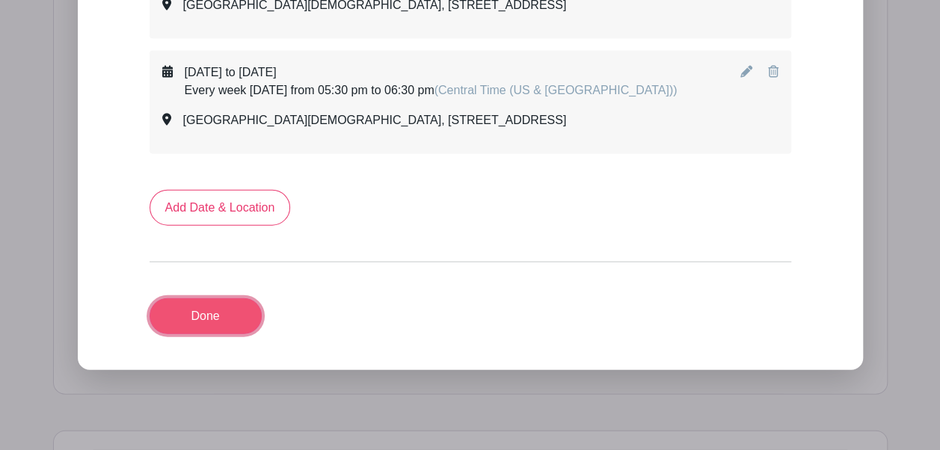
click at [215, 334] on link "Done" at bounding box center [206, 316] width 112 height 36
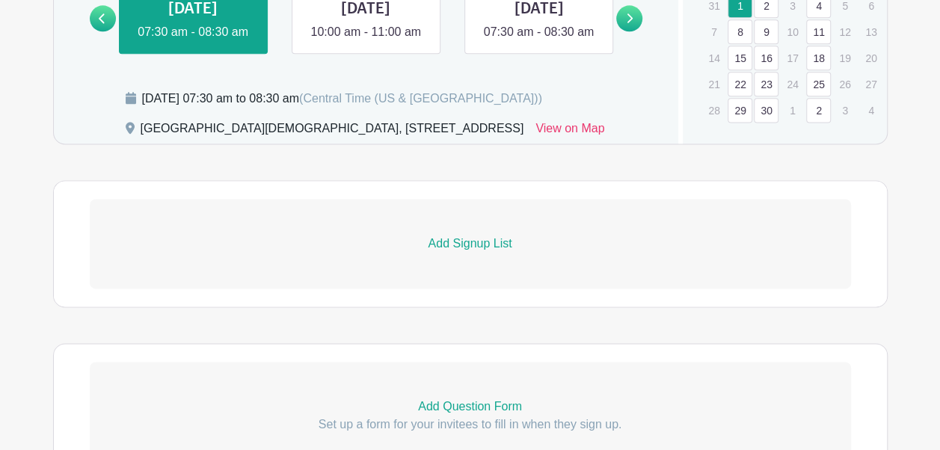
scroll to position [951, 0]
click at [488, 252] on p "Add Signup List" at bounding box center [470, 243] width 761 height 18
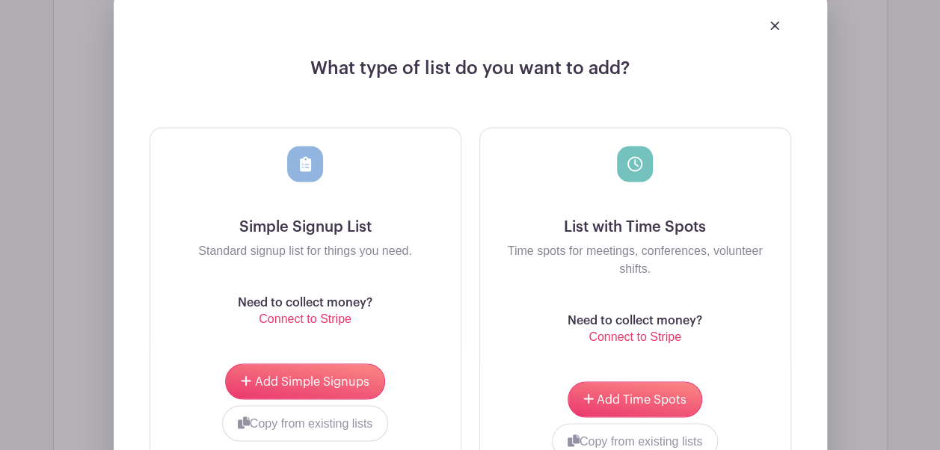
scroll to position [1207, 0]
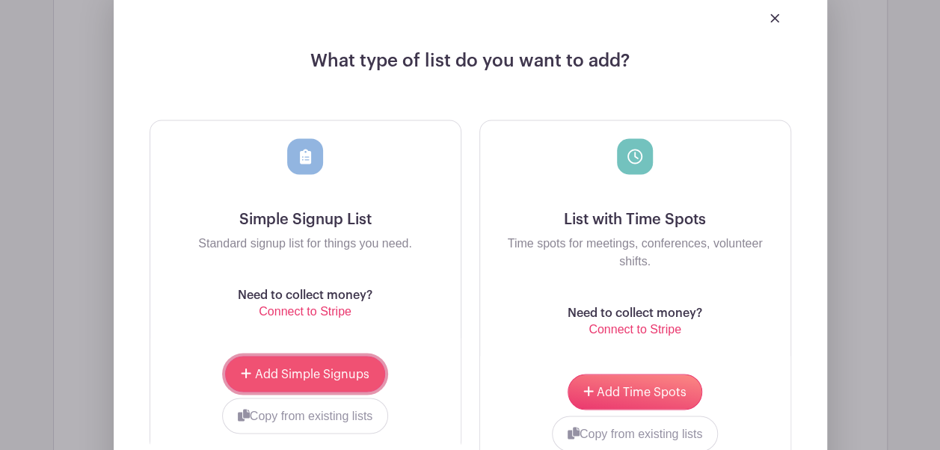
click at [354, 380] on span "Add Simple Signups" at bounding box center [312, 374] width 114 height 12
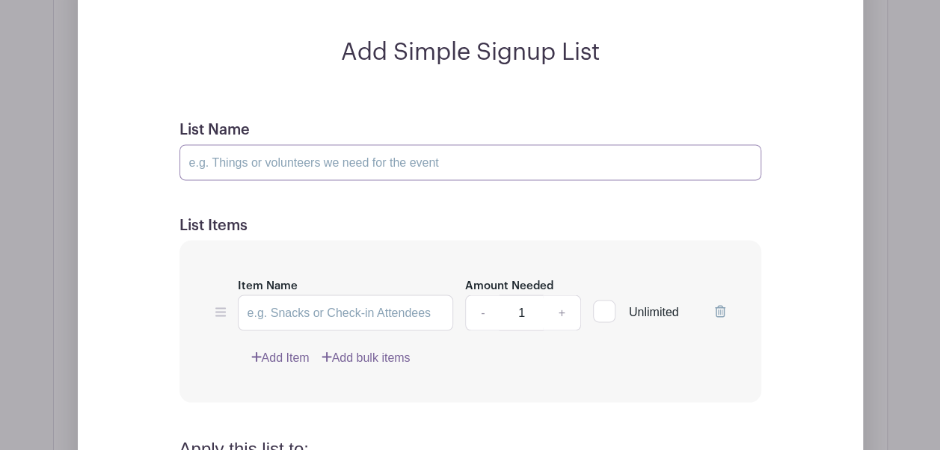
click at [307, 180] on input "List Name" at bounding box center [471, 162] width 582 height 36
type input "P"
click at [569, 331] on link "+" at bounding box center [561, 313] width 37 height 36
type input "3"
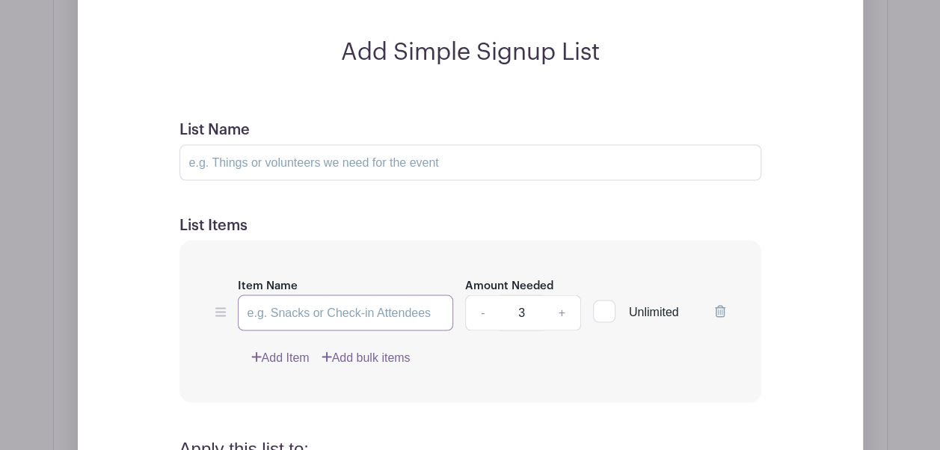
click at [394, 331] on input "Item Name" at bounding box center [346, 313] width 216 height 36
click at [302, 180] on input "List Name" at bounding box center [471, 162] width 582 height 36
type input "P"
type input "O"
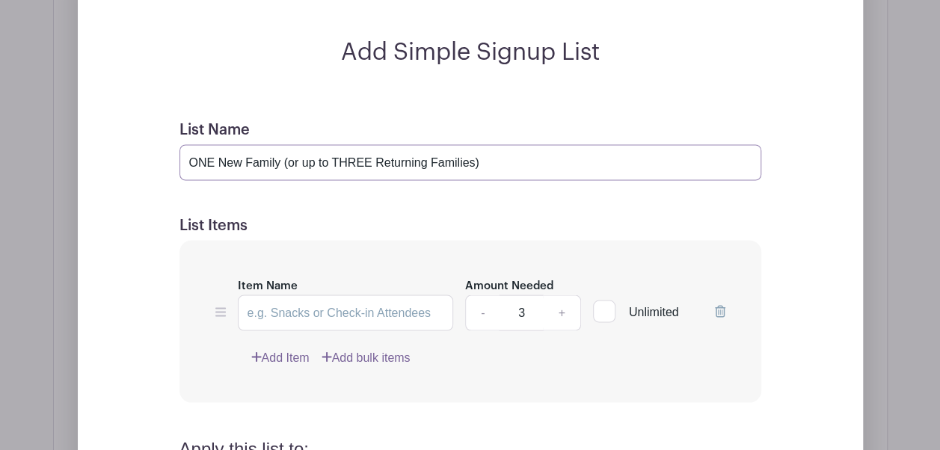
type input "ONE New Family (or up to THREE Returning Families)"
click at [359, 239] on form "List Name ONE New Family (or up to THREE Returning Families) List Items Item Na…" at bounding box center [471, 453] width 618 height 702
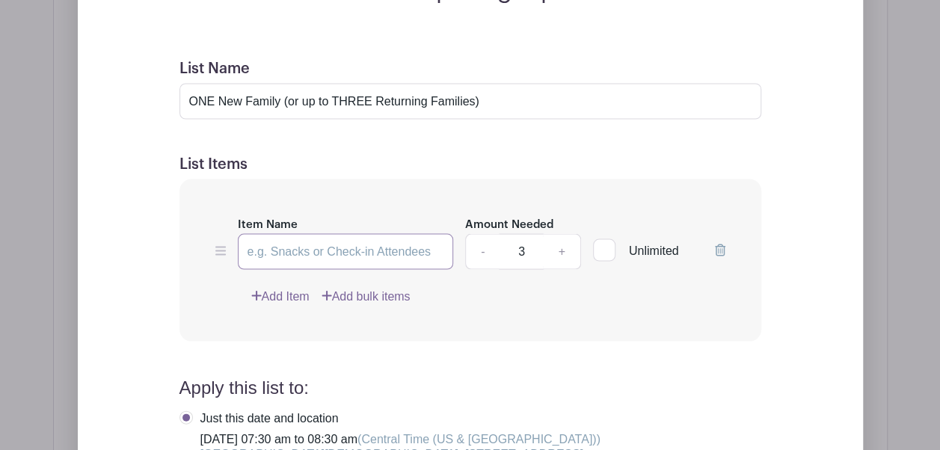
click at [417, 269] on input "Item Name" at bounding box center [346, 251] width 216 height 36
type input "p"
type input "P"
type input "Set of Parents"
click at [494, 341] on div "Item Name Set of Parents Amount Needed - 3 + Unlimited Add Item Add bulk items" at bounding box center [471, 260] width 582 height 162
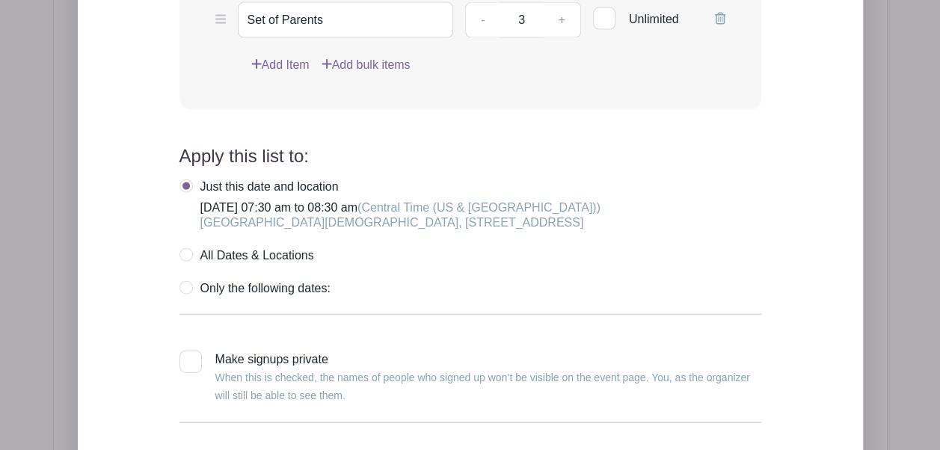
scroll to position [1621, 0]
click at [186, 262] on label "All Dates & Locations" at bounding box center [247, 254] width 135 height 15
radio input "true"
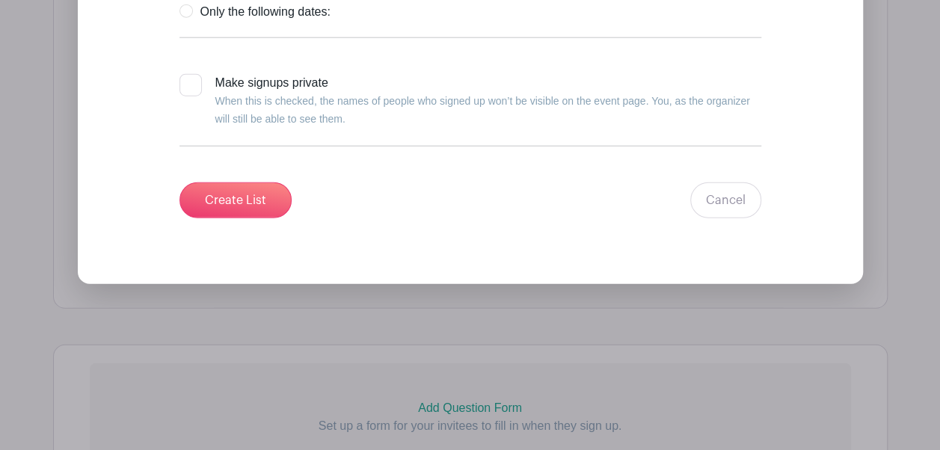
scroll to position [1916, 0]
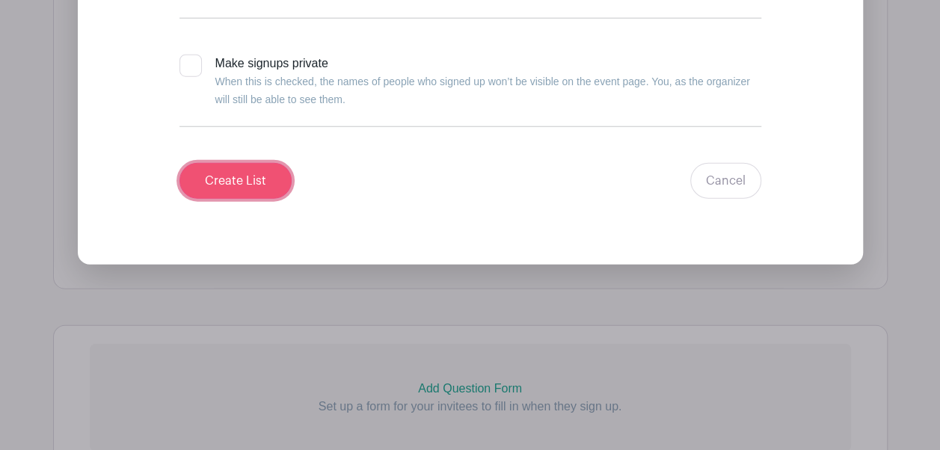
click at [245, 199] on input "Create List" at bounding box center [236, 181] width 112 height 36
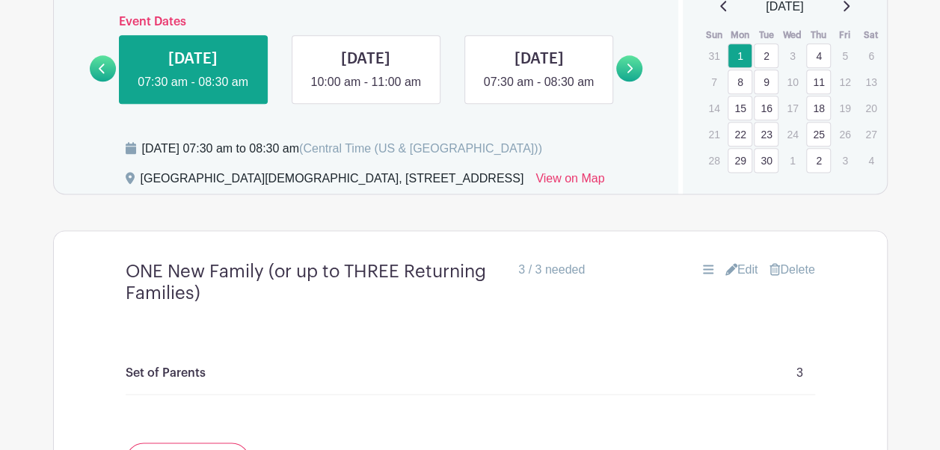
scroll to position [899, 0]
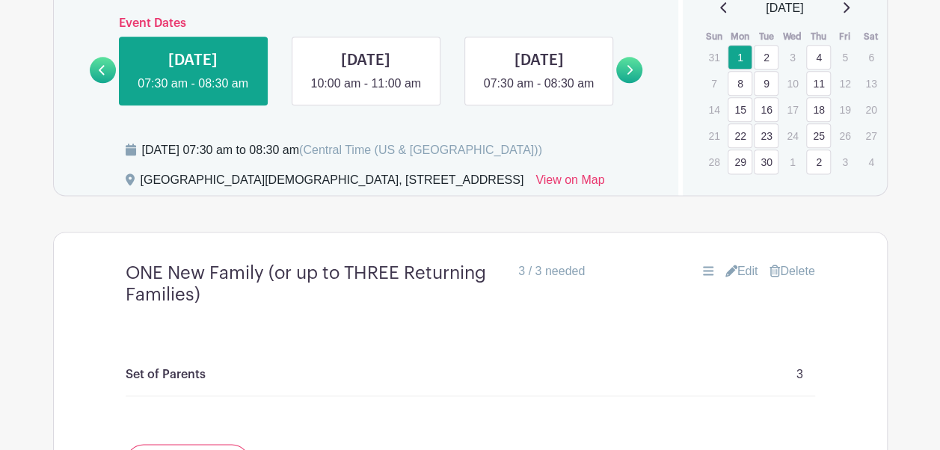
click at [746, 281] on link "Edit" at bounding box center [742, 272] width 33 height 18
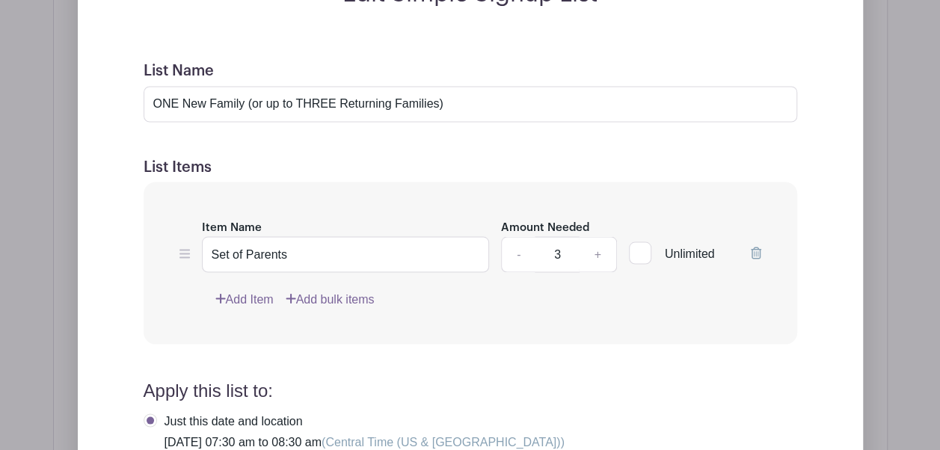
scroll to position [1334, 0]
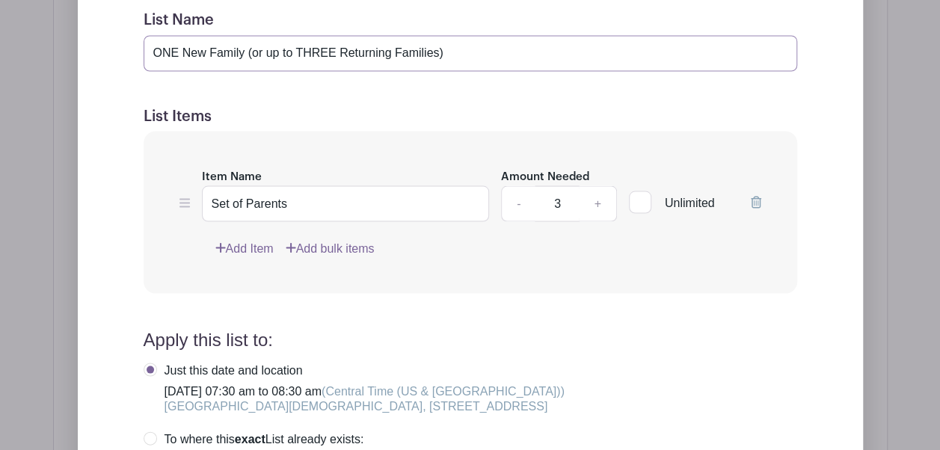
click at [249, 71] on input "ONE New Family (or up to THREE Returning Families)" at bounding box center [471, 53] width 654 height 36
type input "ONE New Family(or up to THREE Returning Families)"
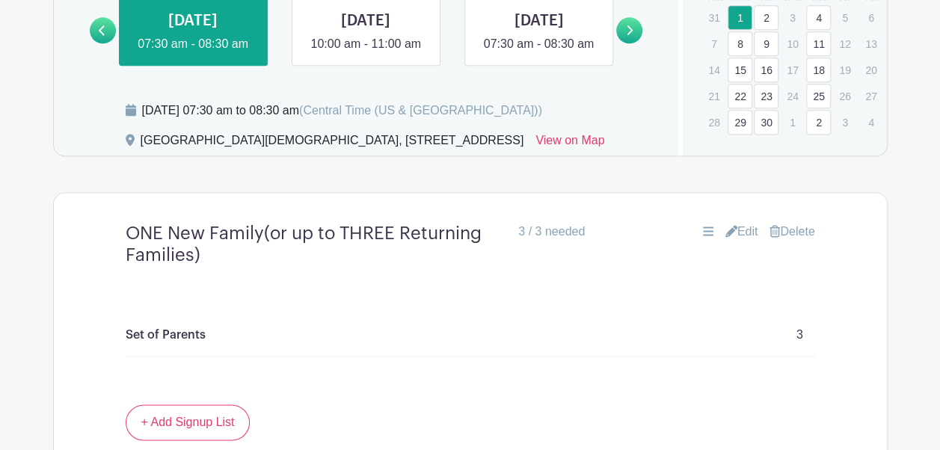
scroll to position [945, 0]
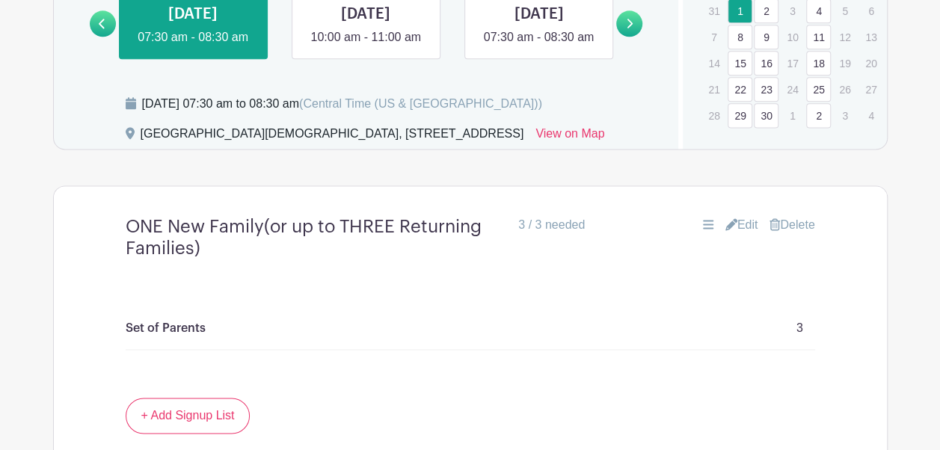
click at [448, 260] on h4 "ONE New Family(or up to THREE Returning Families)" at bounding box center [316, 237] width 381 height 43
click at [735, 234] on link "Edit" at bounding box center [742, 225] width 33 height 18
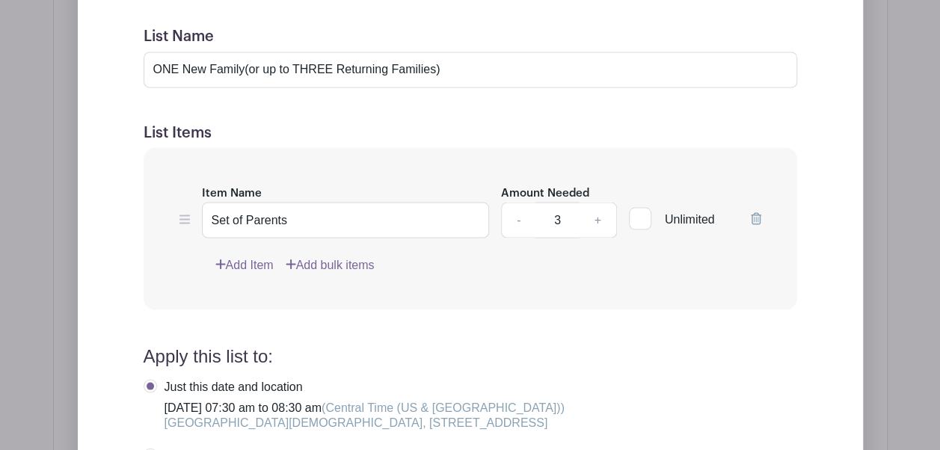
scroll to position [1319, 0]
click at [245, 87] on input "ONE New Family(or up to THREE Returning Families)" at bounding box center [471, 69] width 654 height 36
drag, startPoint x: 465, startPoint y: 106, endPoint x: 140, endPoint y: 105, distance: 325.4
click at [140, 105] on form "List Name ONE New Family (or up to THREE Returning Families) List Items Item Na…" at bounding box center [471, 376] width 690 height 735
type input "Parents"
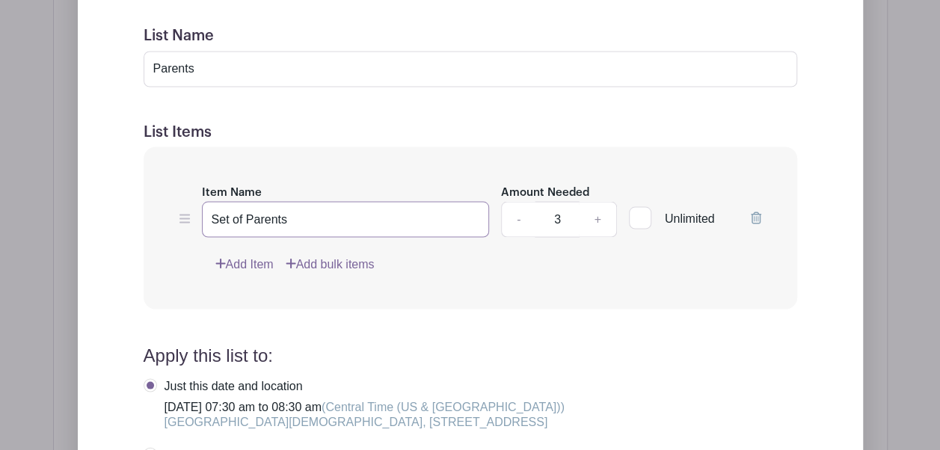
drag, startPoint x: 327, startPoint y: 256, endPoint x: 178, endPoint y: 259, distance: 148.9
click at [178, 259] on div "Item Name Set of Parents Amount Needed - 3 + Unlimited Add Item Add bulk items" at bounding box center [471, 228] width 654 height 162
type input "O"
type input "One New Family OR Up to Three Returning Families"
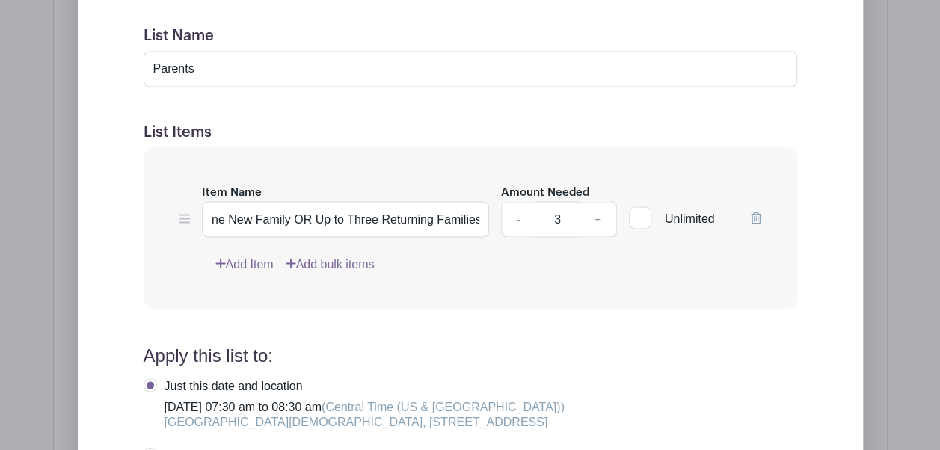
click at [407, 309] on div "Item Name One New Family OR Up to Three Returning Families Amount Needed - 3 + …" at bounding box center [471, 228] width 654 height 162
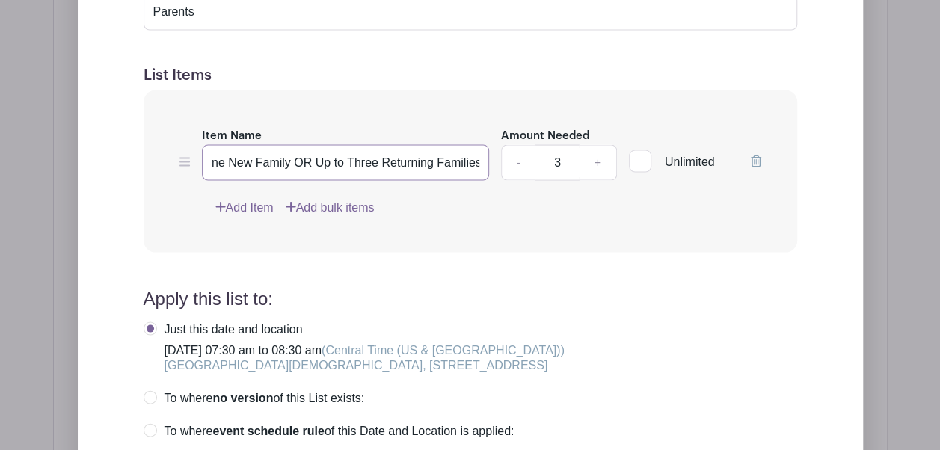
drag, startPoint x: 250, startPoint y: 208, endPoint x: 505, endPoint y: 206, distance: 255.1
click at [505, 180] on div "Item Name One New Family OR Up to Three Returning Families Amount Needed - 3 + …" at bounding box center [471, 153] width 582 height 55
click at [292, 30] on input "Parents" at bounding box center [471, 12] width 654 height 36
click at [296, 180] on input "One New Family OR Up to Three Returning Families" at bounding box center [346, 162] width 288 height 36
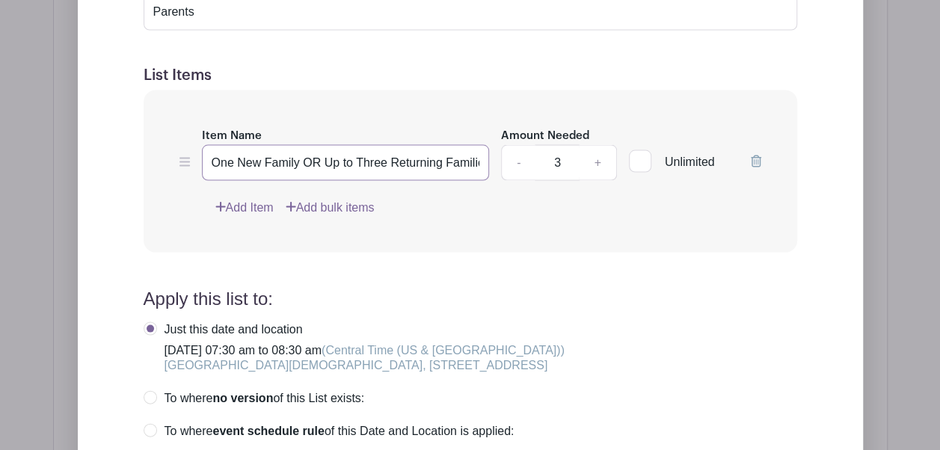
click at [296, 180] on input "One New Family OR Up to Three Returning Families" at bounding box center [346, 162] width 288 height 36
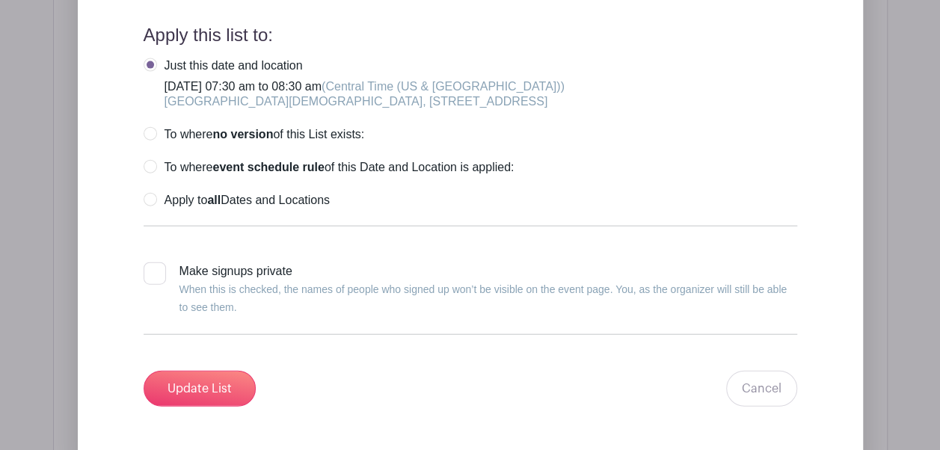
scroll to position [1712, 0]
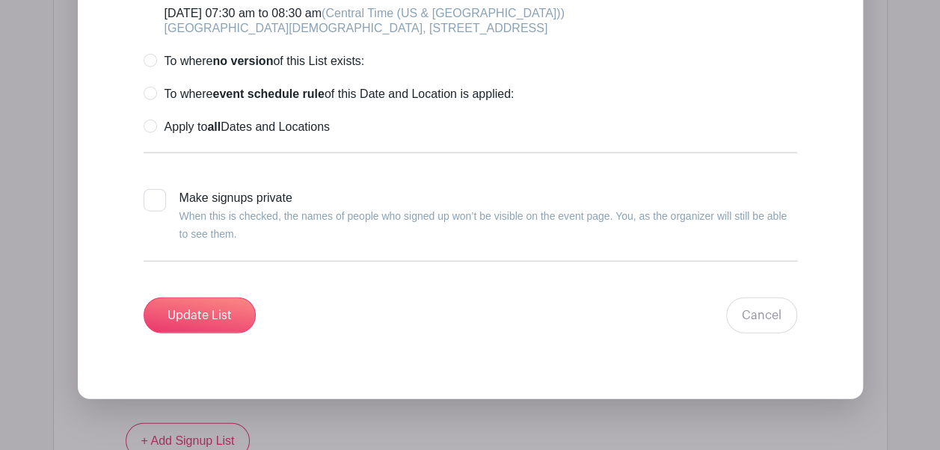
click at [153, 135] on label "Apply to all Dates and Locations" at bounding box center [237, 127] width 186 height 15
radio input "true"
click at [216, 334] on input "Update List" at bounding box center [200, 316] width 112 height 36
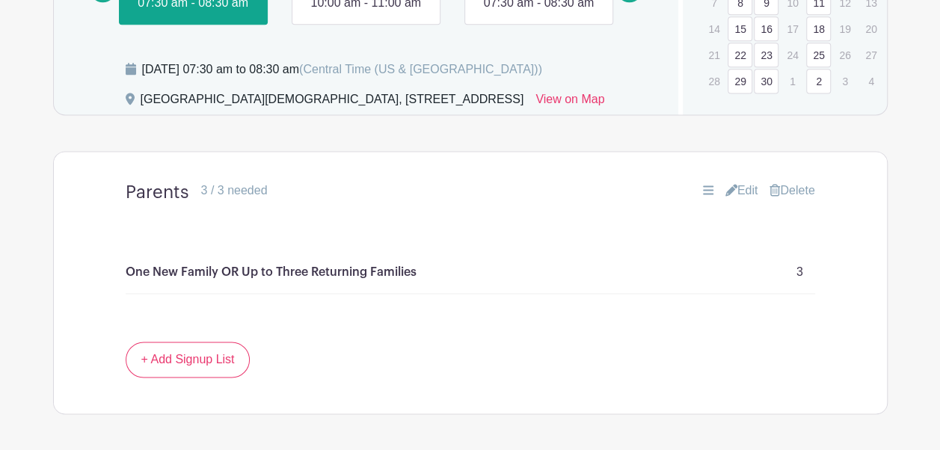
scroll to position [979, 0]
click at [161, 204] on h4 "Parents" at bounding box center [158, 194] width 64 height 22
click at [741, 200] on link "Edit" at bounding box center [742, 192] width 33 height 18
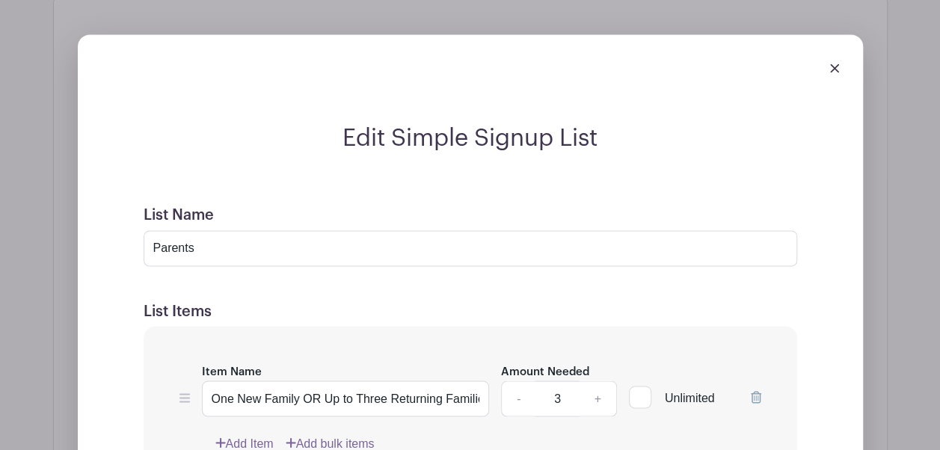
scroll to position [1144, 0]
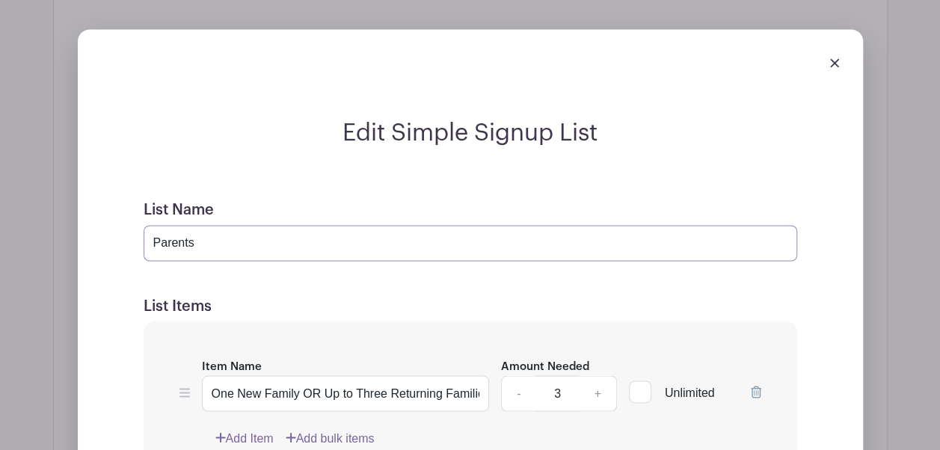
drag, startPoint x: 208, startPoint y: 281, endPoint x: 68, endPoint y: 268, distance: 140.5
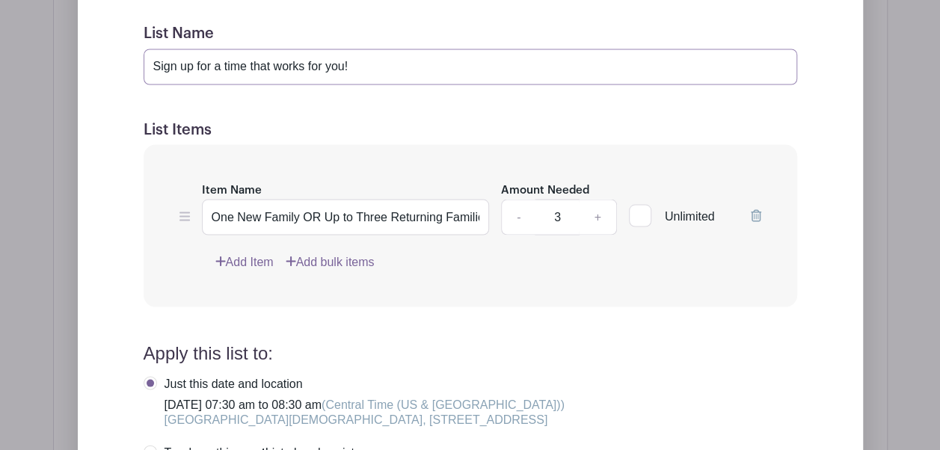
scroll to position [1314, 0]
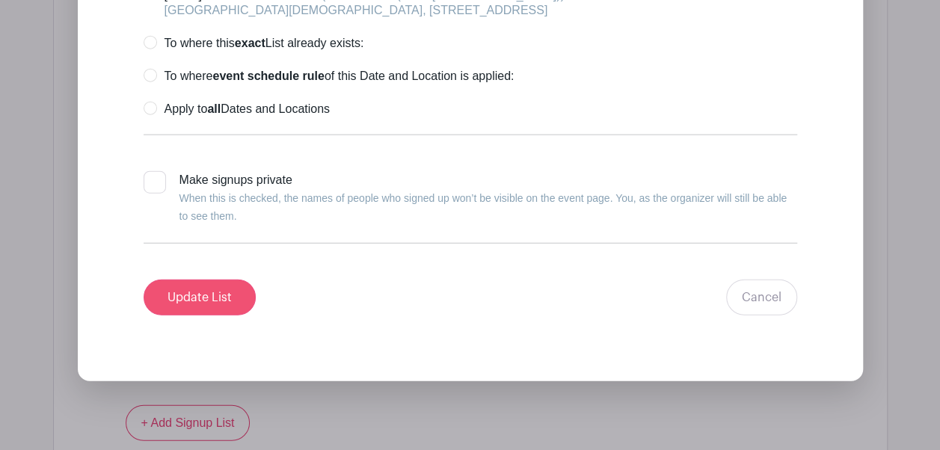
type input "Sign up for a time that works for you!"
click at [210, 316] on input "Update List" at bounding box center [200, 298] width 112 height 36
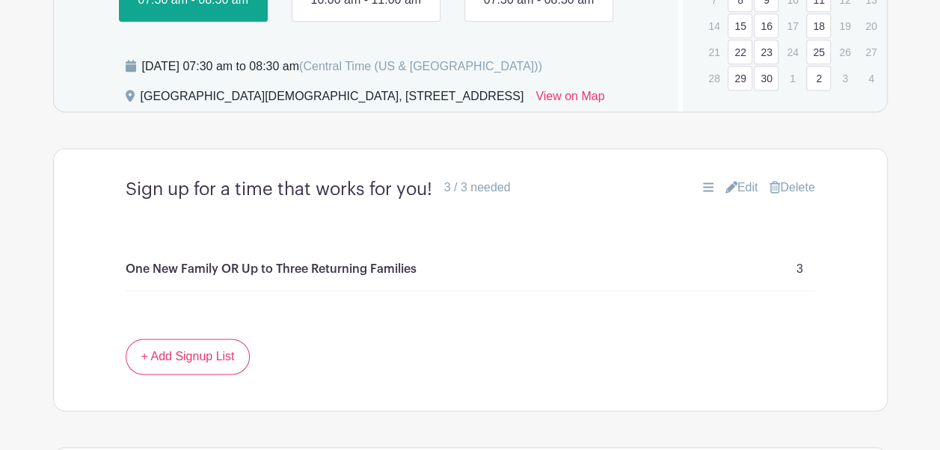
scroll to position [984, 0]
click at [392, 200] on h4 "Sign up for a time that works for you!" at bounding box center [279, 189] width 307 height 22
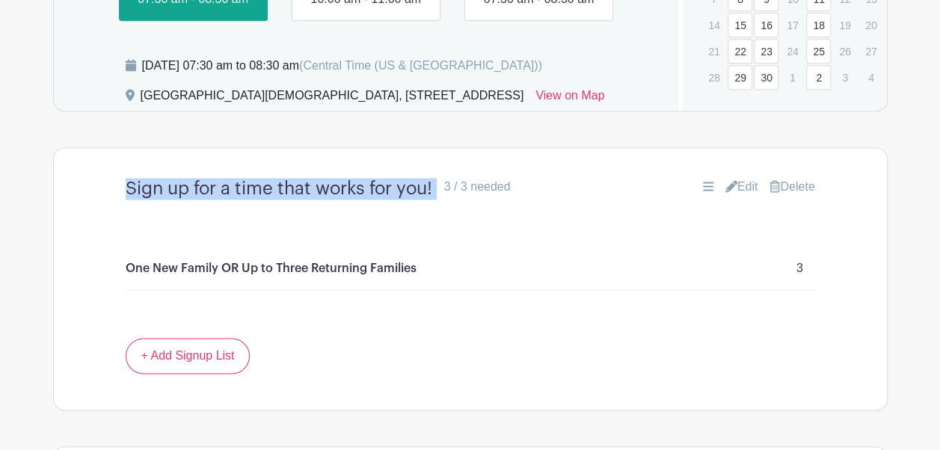
click at [392, 200] on h4 "Sign up for a time that works for you!" at bounding box center [279, 189] width 307 height 22
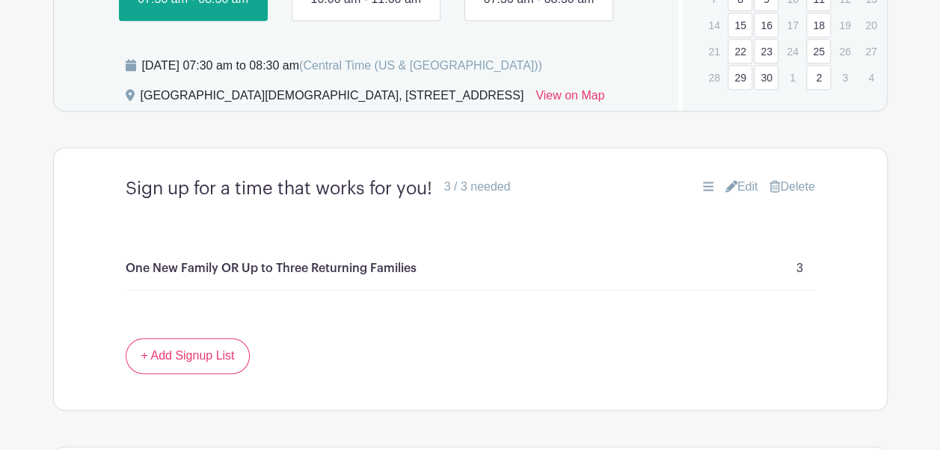
drag, startPoint x: 392, startPoint y: 227, endPoint x: 477, endPoint y: 325, distance: 129.3
click at [477, 290] on div "One New Family OR Up to Three Returning Families 3" at bounding box center [471, 269] width 690 height 43
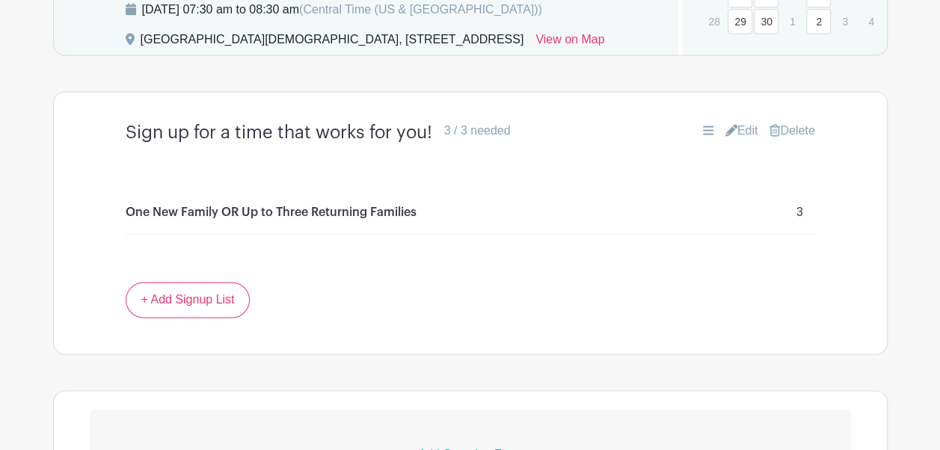
scroll to position [1039, 0]
click at [393, 144] on h4 "Sign up for a time that works for you!" at bounding box center [279, 134] width 307 height 22
click at [738, 141] on link "Edit" at bounding box center [742, 132] width 33 height 18
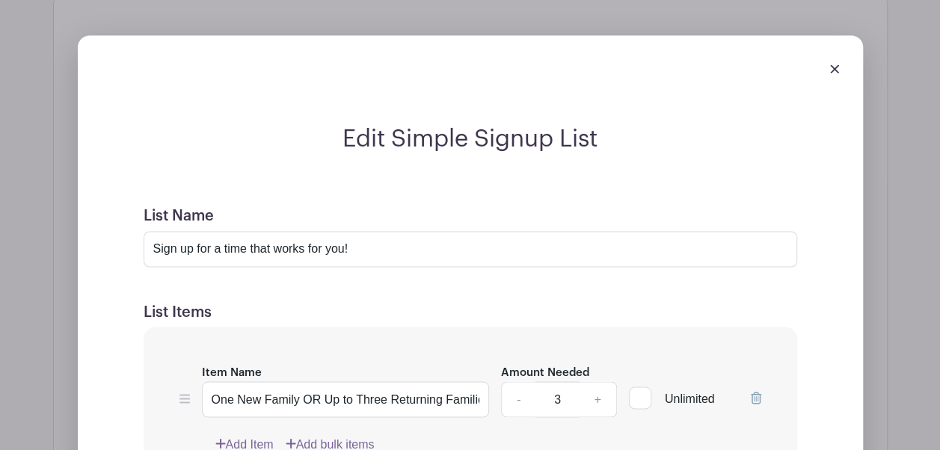
scroll to position [1171, 0]
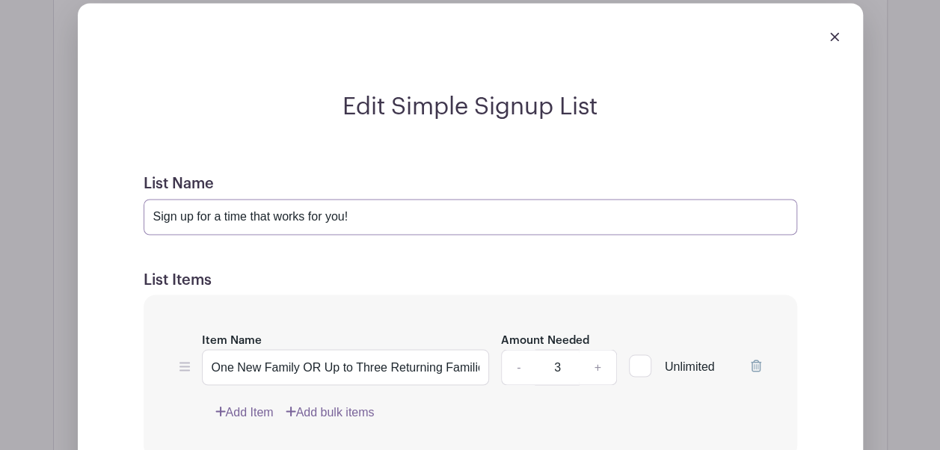
drag, startPoint x: 364, startPoint y: 248, endPoint x: 0, endPoint y: 242, distance: 363.6
click at [0, 244] on html "Loading... Event created successfully Groups All Groups [GEOGRAPHIC_DATA][DEMOG…" at bounding box center [470, 70] width 940 height 2483
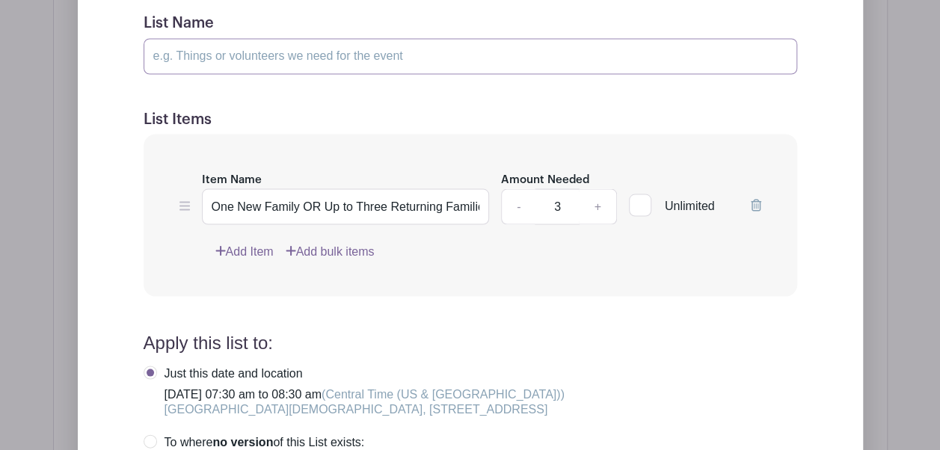
scroll to position [1328, 0]
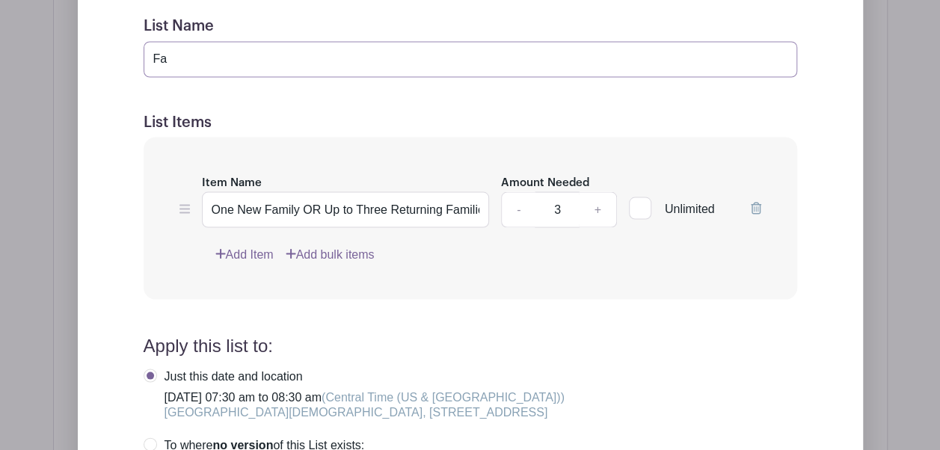
type input "F"
type input "D"
type input "F"
type input "New or Returning Parents"
click at [344, 131] on h5 "List Items" at bounding box center [471, 122] width 654 height 18
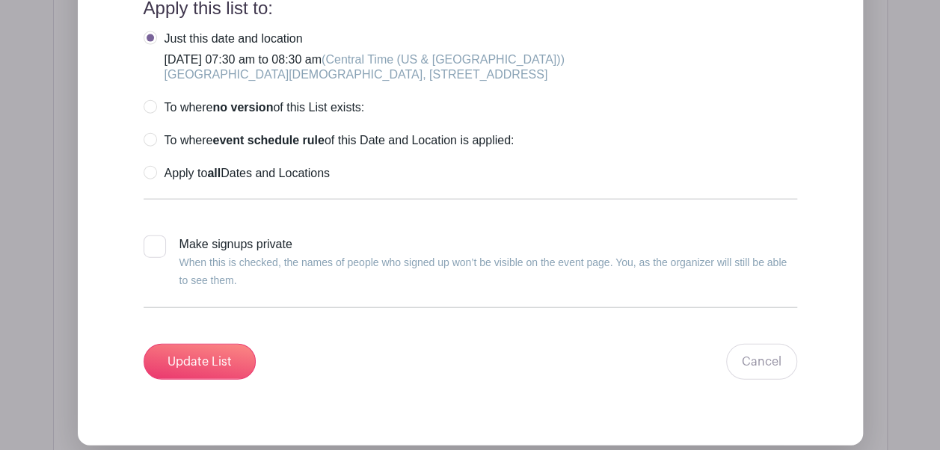
scroll to position [1671, 0]
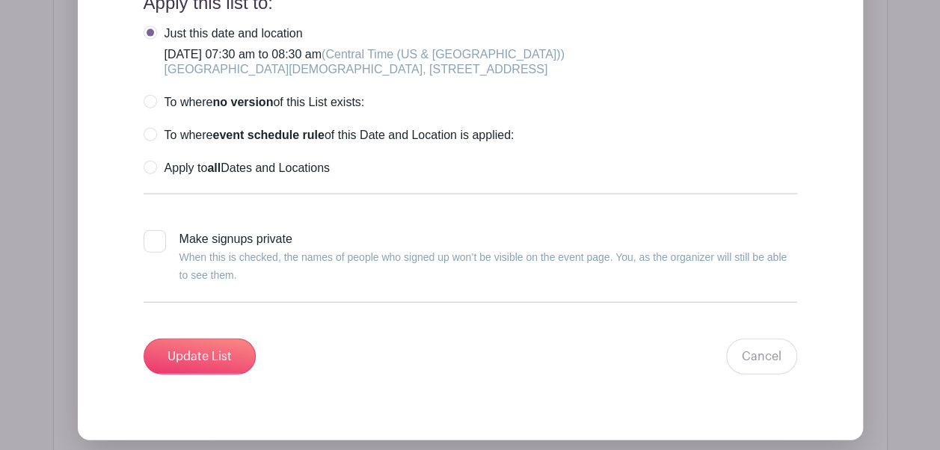
click at [149, 176] on label "Apply to all Dates and Locations" at bounding box center [237, 168] width 186 height 15
radio input "true"
click at [207, 375] on input "Update List" at bounding box center [200, 357] width 112 height 36
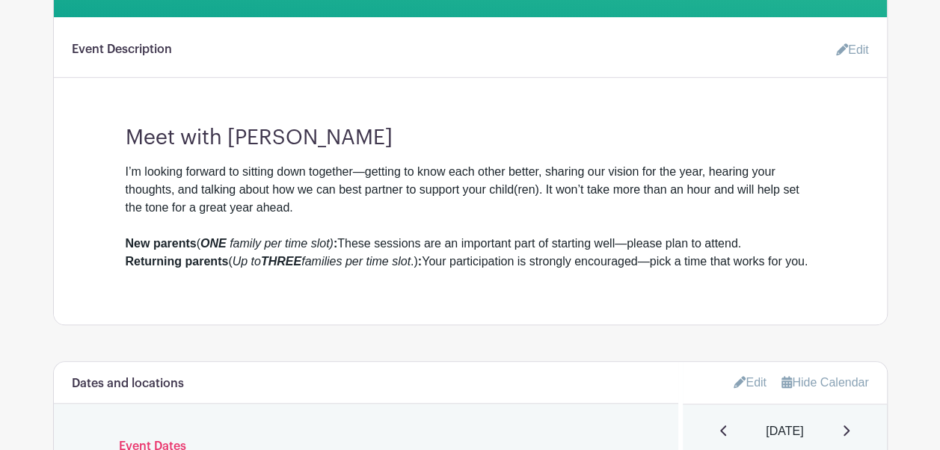
scroll to position [475, 0]
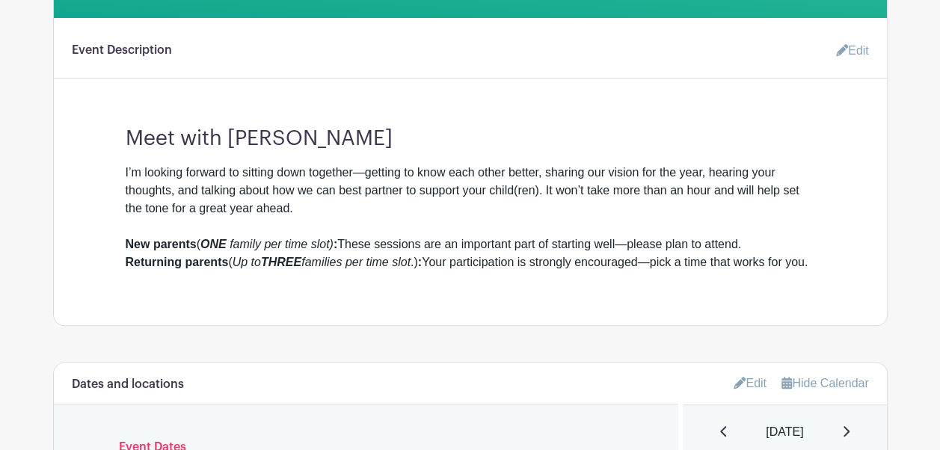
click at [257, 238] on em "family per time slot)" at bounding box center [282, 244] width 104 height 13
click at [847, 46] on link "Edit" at bounding box center [846, 51] width 45 height 30
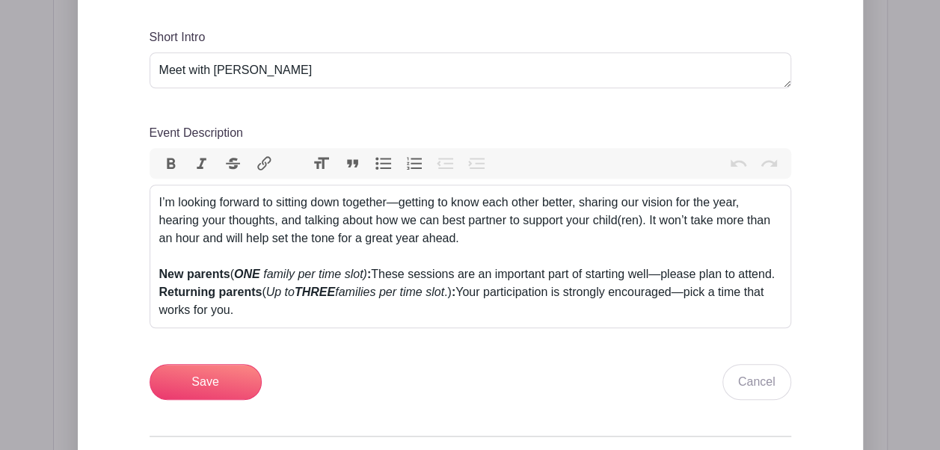
scroll to position [580, 0]
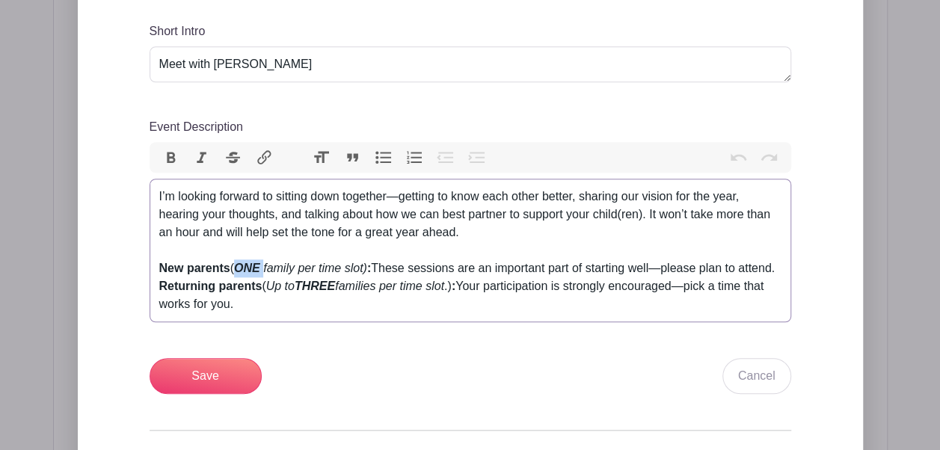
drag, startPoint x: 265, startPoint y: 269, endPoint x: 239, endPoint y: 269, distance: 26.2
click at [239, 269] on div "New parents ( ONE family per time slot) : These sessions are an important part …" at bounding box center [470, 287] width 622 height 54
click at [172, 156] on button "Bold" at bounding box center [171, 157] width 31 height 19
click at [289, 265] on em "family per time slot)" at bounding box center [315, 268] width 104 height 13
drag, startPoint x: 260, startPoint y: 269, endPoint x: 235, endPoint y: 269, distance: 25.4
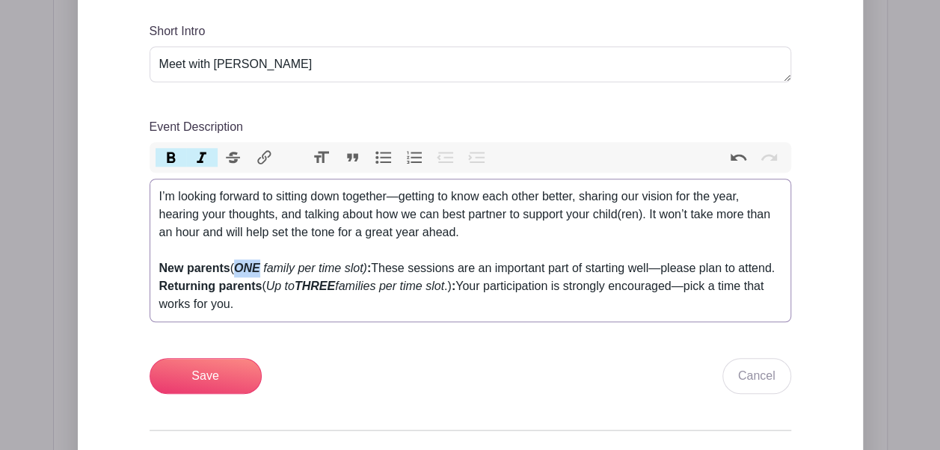
click at [235, 269] on div "New parents ( ONE family per time slot) : These sessions are an important part …" at bounding box center [470, 287] width 622 height 54
click at [171, 156] on button "Bold" at bounding box center [171, 157] width 31 height 19
click at [302, 277] on div "New parents ( ONE family per time slot) : These sessions are an important part …" at bounding box center [470, 287] width 622 height 54
drag, startPoint x: 343, startPoint y: 287, endPoint x: 304, endPoint y: 285, distance: 39.7
click at [304, 285] on div "New parents ( ONE family per time slot) : These sessions are an important part …" at bounding box center [470, 287] width 622 height 54
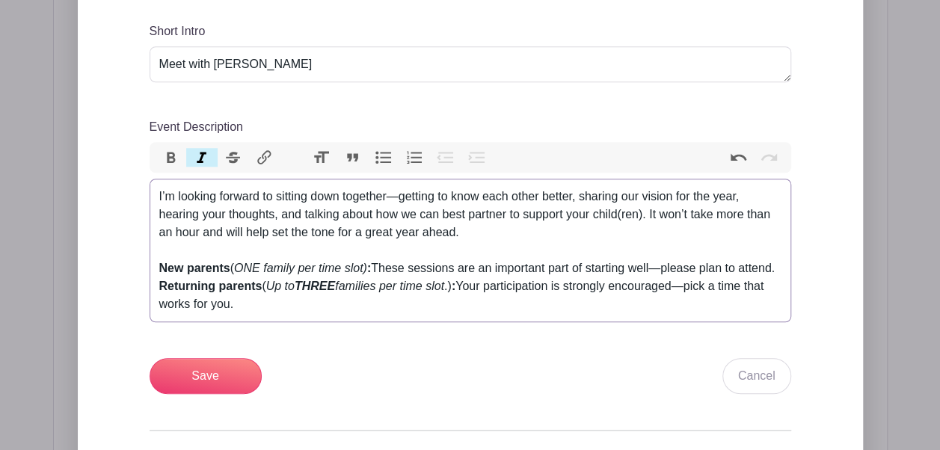
click at [169, 152] on button "Bold" at bounding box center [171, 157] width 31 height 19
click at [443, 293] on div "New parents ( ONE family per time slot) : These sessions are an important part …" at bounding box center [470, 287] width 622 height 54
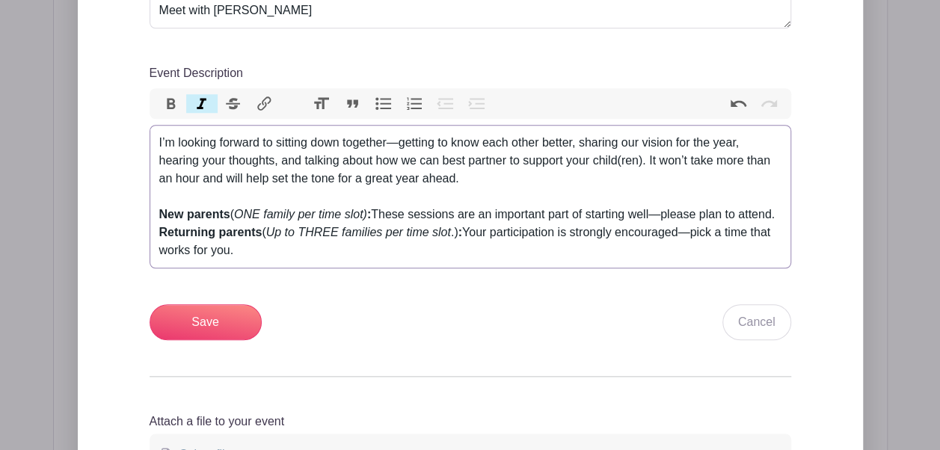
scroll to position [634, 0]
click at [198, 326] on input "Save" at bounding box center [206, 322] width 112 height 36
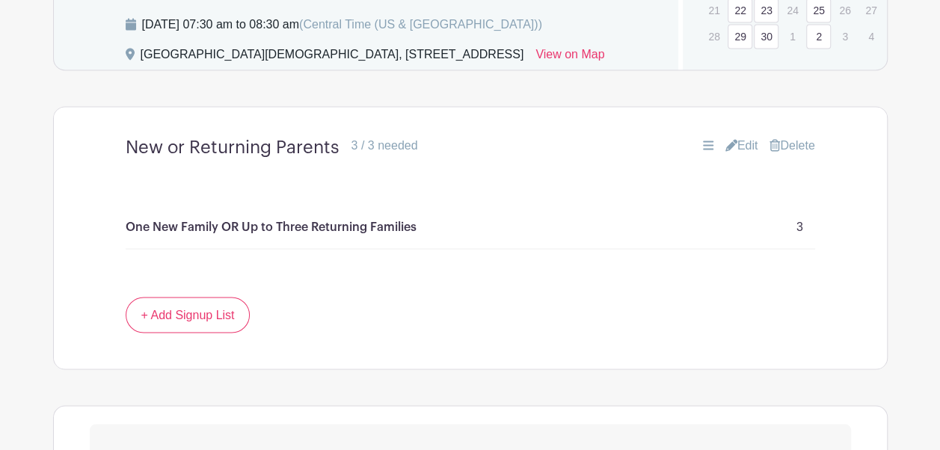
scroll to position [1147, 0]
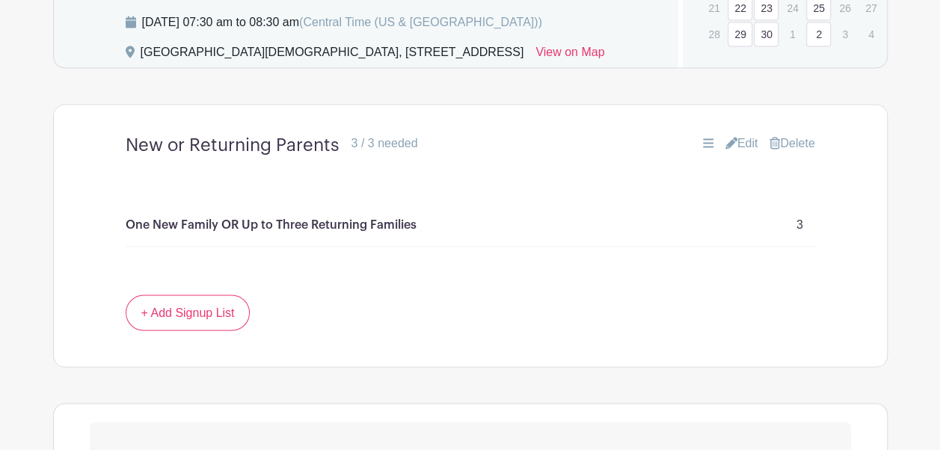
click at [373, 234] on p "One New Family OR Up to Three Returning Families" at bounding box center [271, 225] width 291 height 18
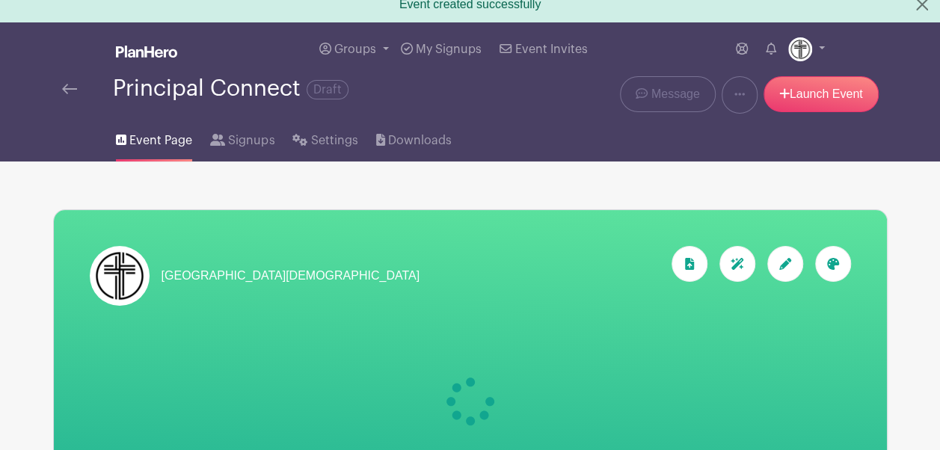
scroll to position [13, 0]
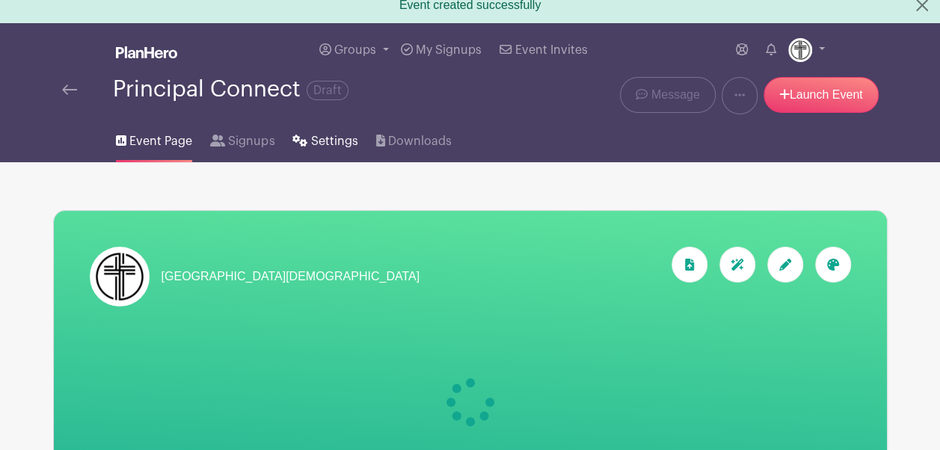
click at [334, 138] on span "Settings" at bounding box center [334, 141] width 47 height 18
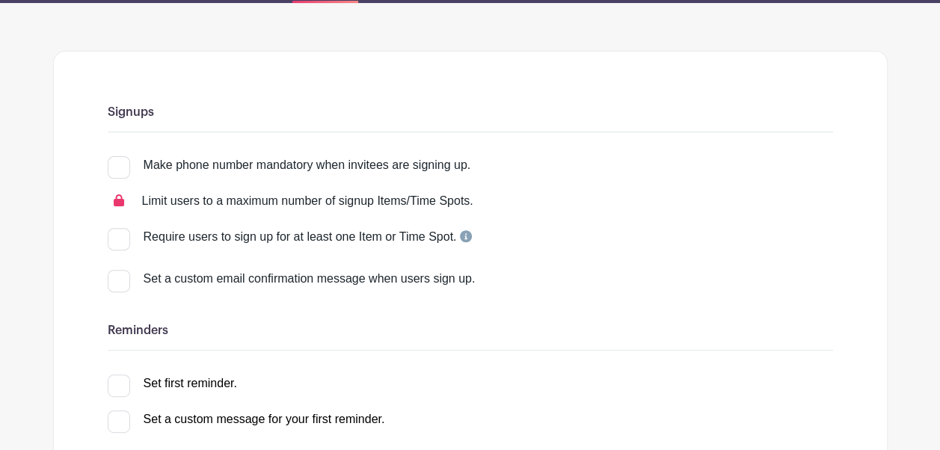
scroll to position [137, 0]
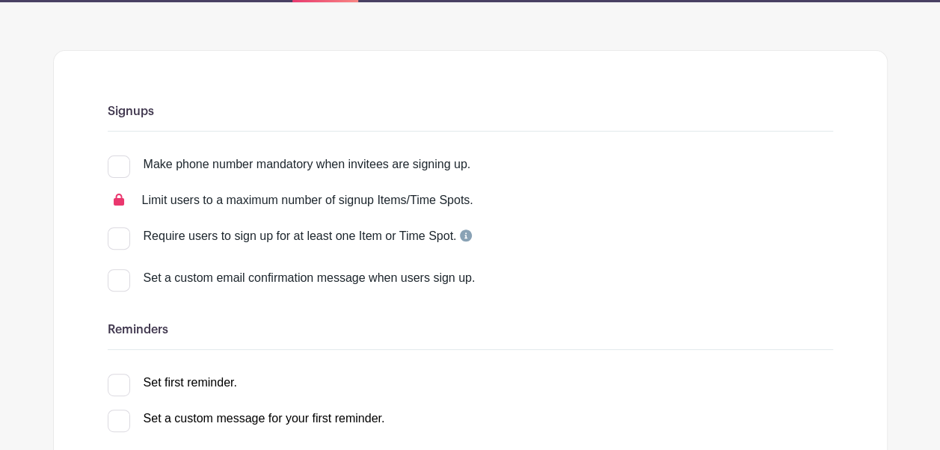
click at [122, 162] on div at bounding box center [119, 167] width 22 height 22
click at [117, 162] on input "Make phone number mandatory when invitees are signing up." at bounding box center [113, 161] width 10 height 10
checkbox input "true"
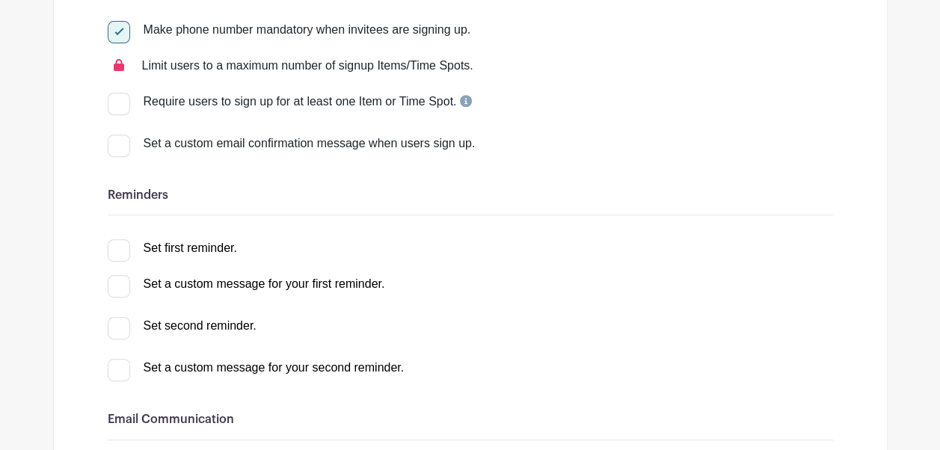
scroll to position [278, 0]
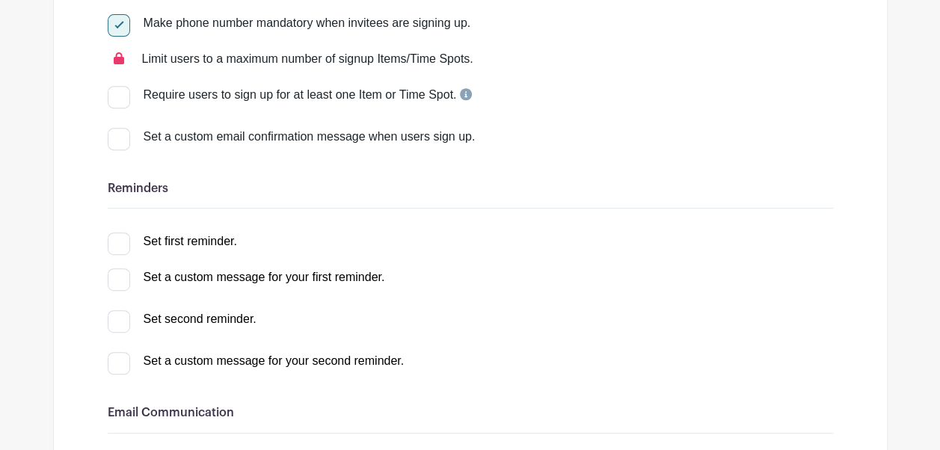
click at [120, 144] on div at bounding box center [119, 139] width 22 height 22
click at [117, 138] on input "Set a custom email confirmation message when users sign up." at bounding box center [113, 133] width 10 height 10
checkbox input "true"
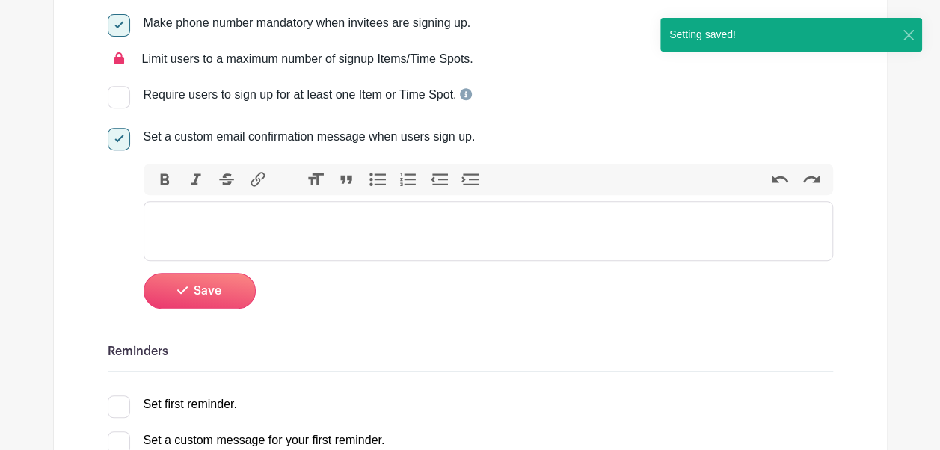
click at [416, 233] on trix-editor at bounding box center [489, 231] width 690 height 60
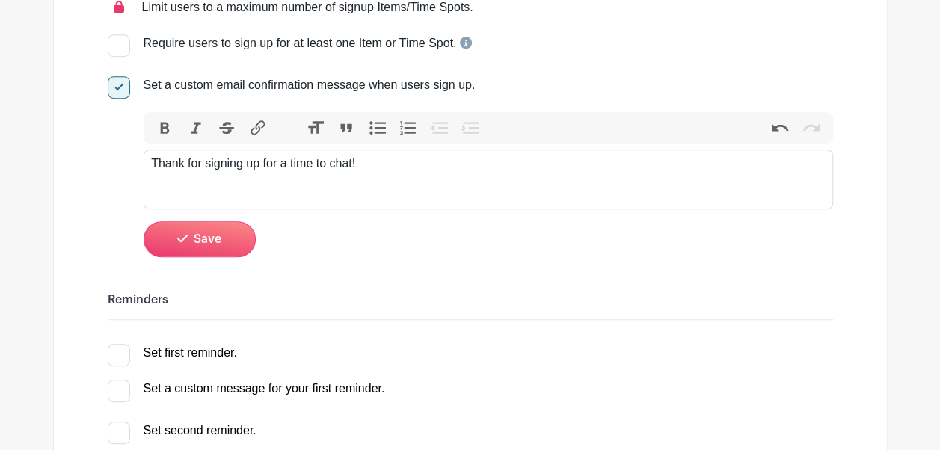
scroll to position [334, 0]
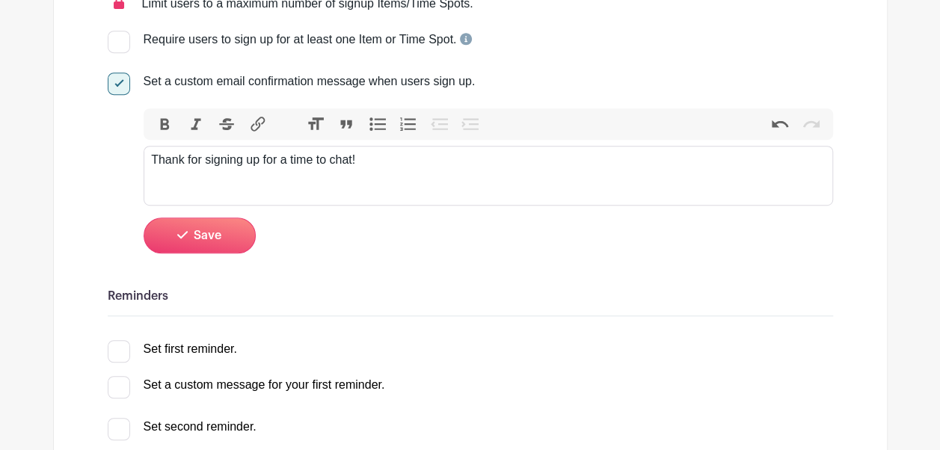
click at [185, 163] on div "Thank for signing up for a time to chat!" at bounding box center [488, 160] width 674 height 18
type trix-editor "<div>Thanks for signing up for a time to chat!</div>"
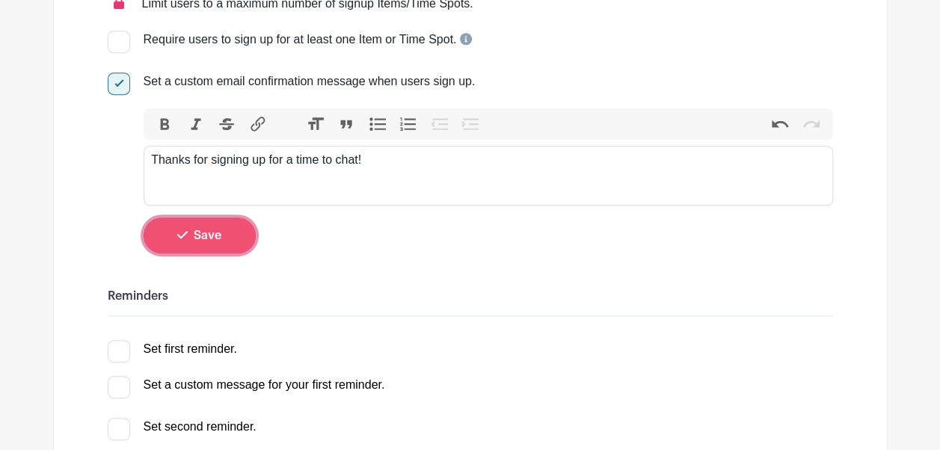
click at [212, 232] on span "Save" at bounding box center [208, 236] width 28 height 12
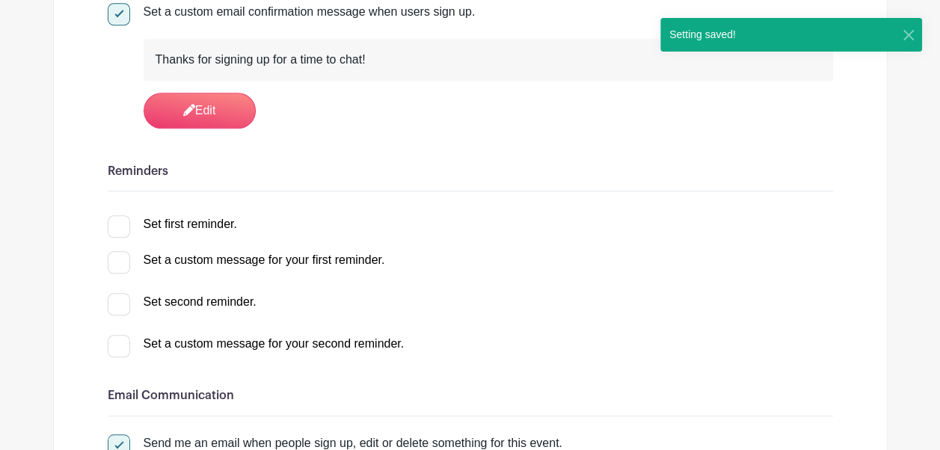
scroll to position [404, 0]
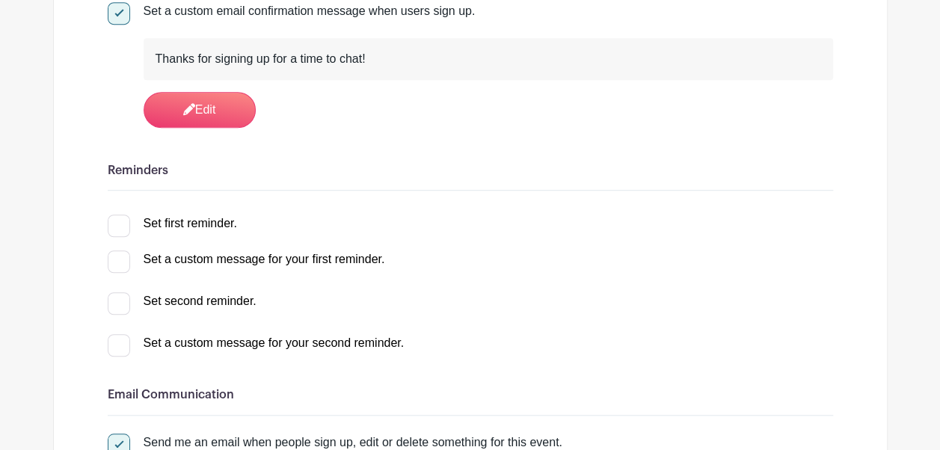
click at [120, 230] on div at bounding box center [119, 226] width 22 height 22
click at [117, 224] on input "Set first reminder." at bounding box center [113, 220] width 10 height 10
checkbox input "true"
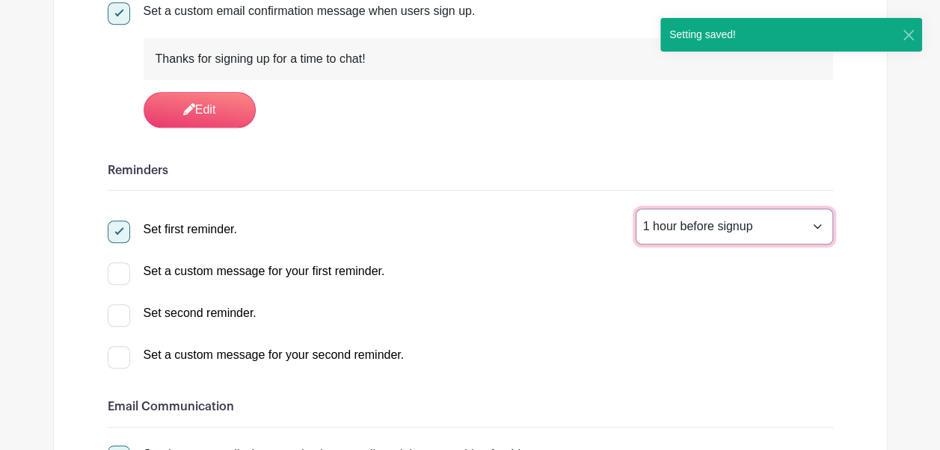
click at [815, 224] on select "1 hour before signup 2 hours before signup 3 hours before signup 4 hours before…" at bounding box center [734, 227] width 197 height 36
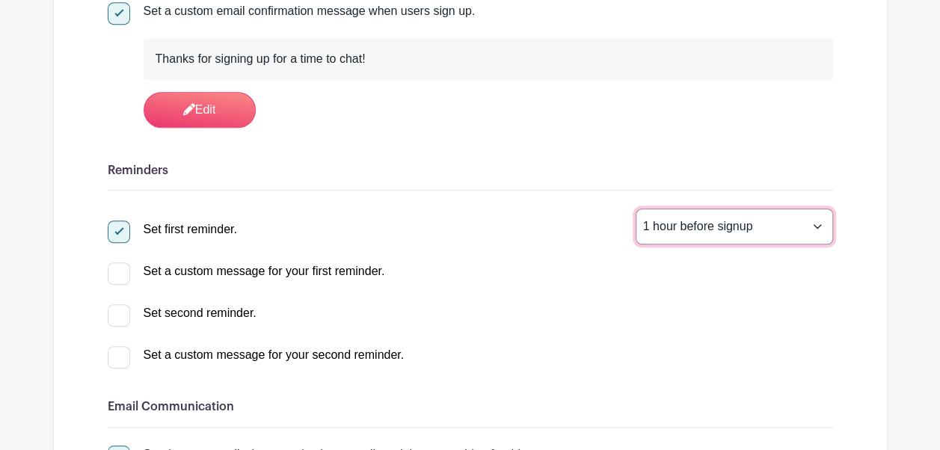
select select "120"
click at [636, 209] on select "1 hour before signup 2 hours before signup 3 hours before signup 4 hours before…" at bounding box center [734, 227] width 197 height 36
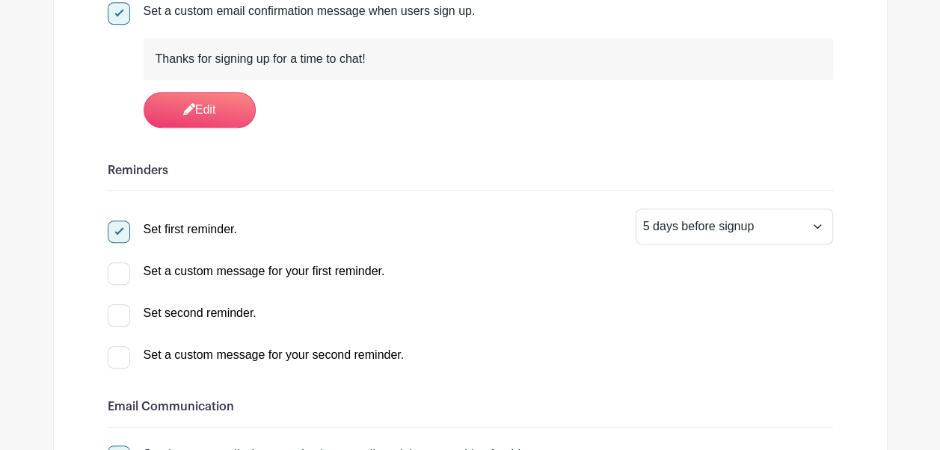
click at [114, 313] on div at bounding box center [119, 315] width 22 height 22
click at [114, 313] on input "Set second reminder." at bounding box center [113, 309] width 10 height 10
checkbox input "true"
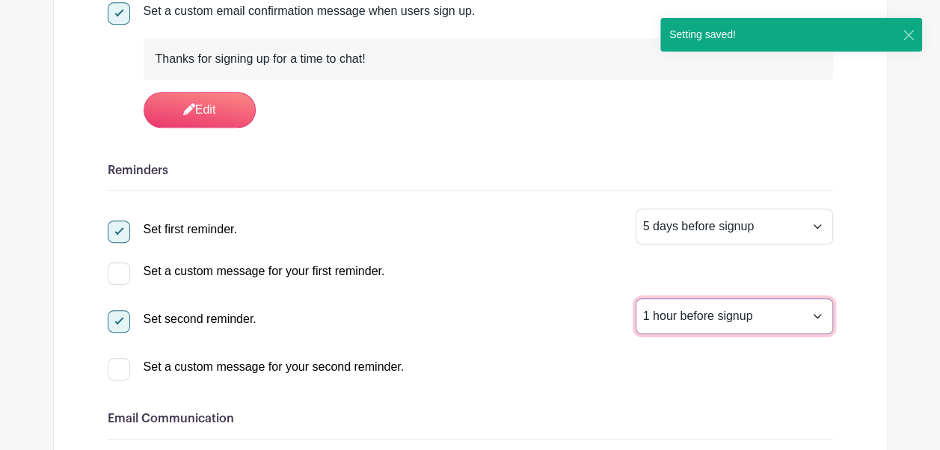
click at [820, 309] on select "1 hour before signup 2 hours before signup 3 hours before signup 4 hours before…" at bounding box center [734, 316] width 197 height 36
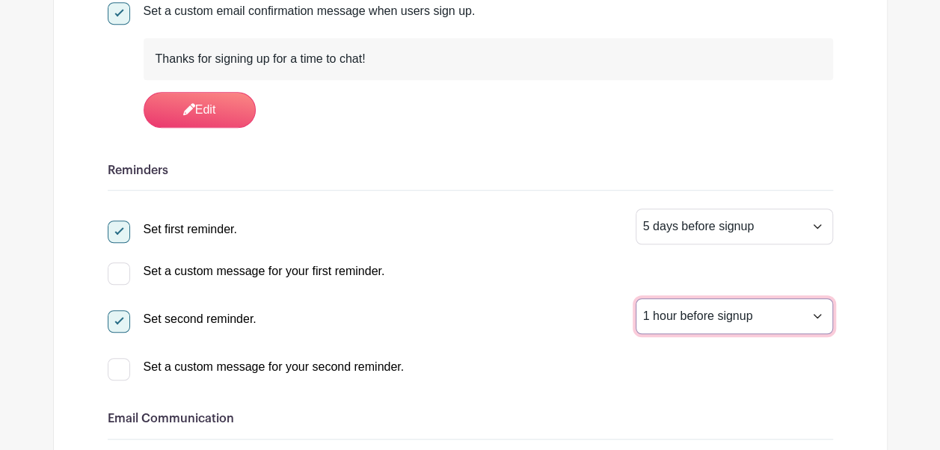
select select "24"
click at [636, 298] on select "1 hour before signup 2 hours before signup 3 hours before signup 4 hours before…" at bounding box center [734, 316] width 197 height 36
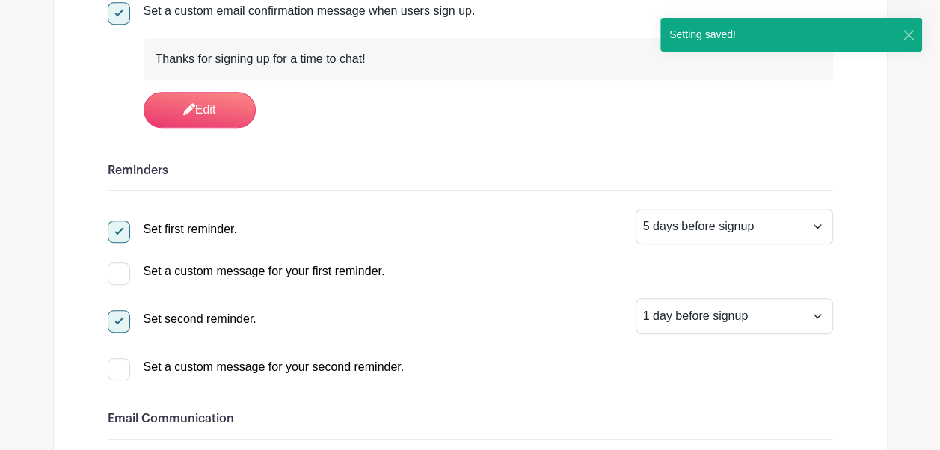
click at [566, 271] on div "Set a custom message for your first reminder. Bold Italic Strikethrough Link He…" at bounding box center [471, 269] width 726 height 24
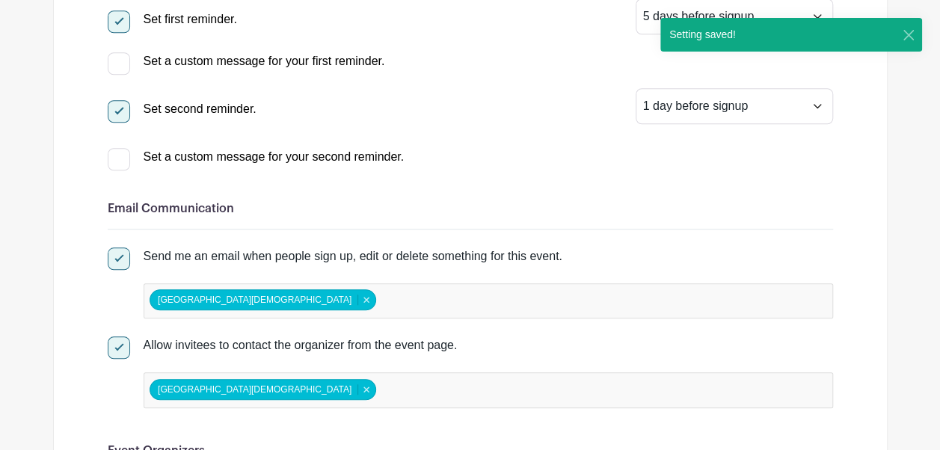
scroll to position [617, 0]
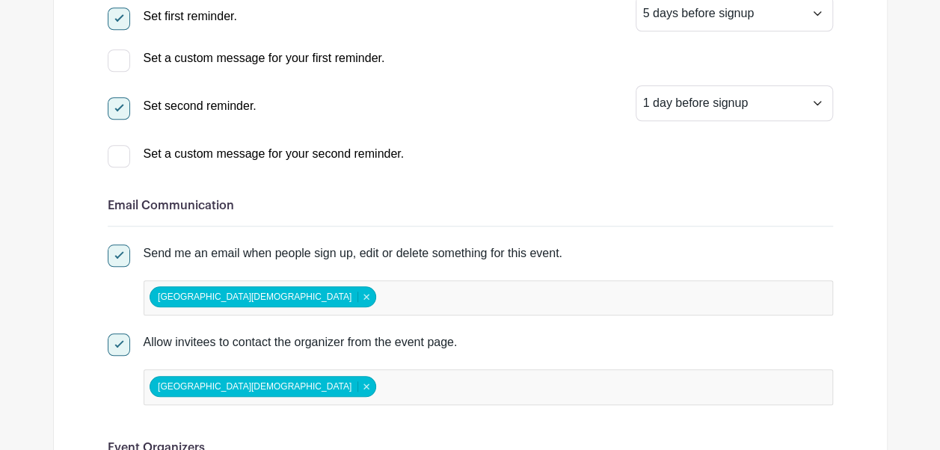
click at [499, 299] on div "[GEOGRAPHIC_DATA][DEMOGRAPHIC_DATA] [GEOGRAPHIC_DATA][DEMOGRAPHIC_DATA] Remove …" at bounding box center [489, 299] width 690 height 36
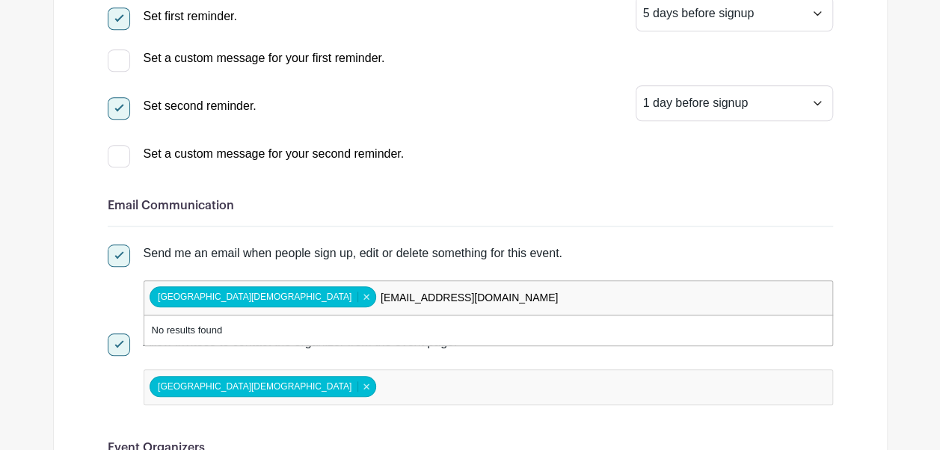
click at [461, 298] on input "[EMAIL_ADDRESS][DOMAIN_NAME]" at bounding box center [472, 298] width 186 height 22
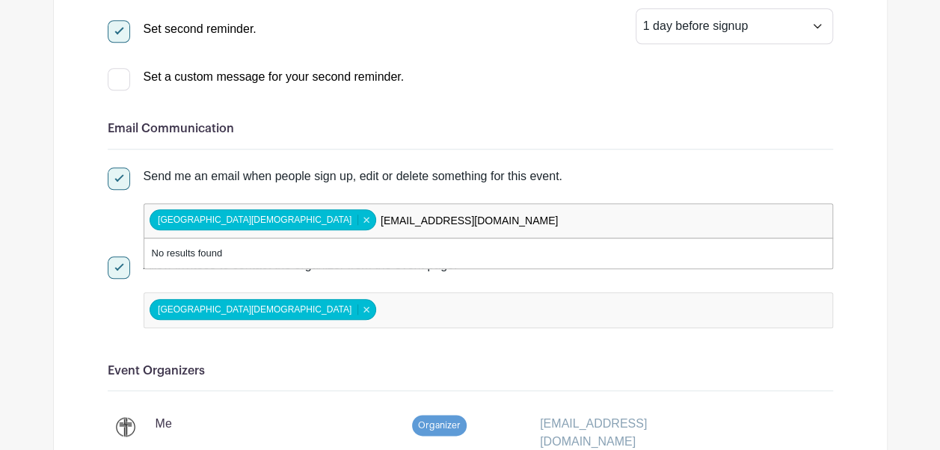
scroll to position [696, 0]
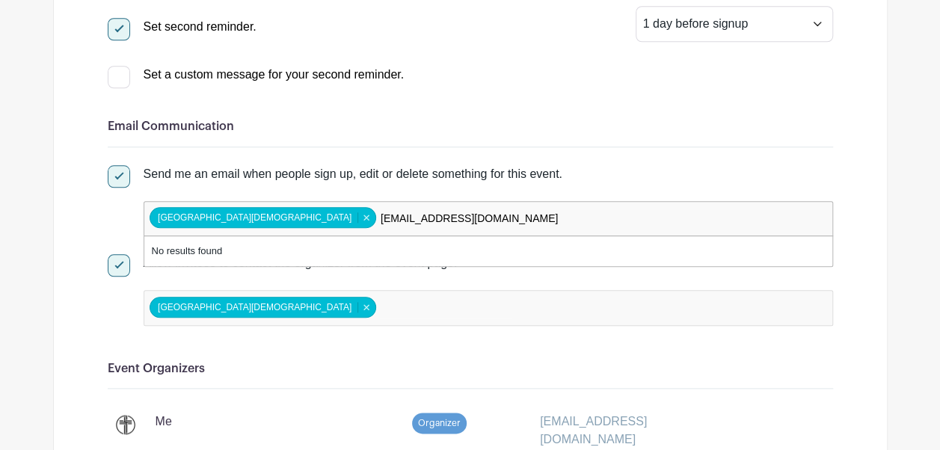
type input "[EMAIL_ADDRESS][DOMAIN_NAME]"
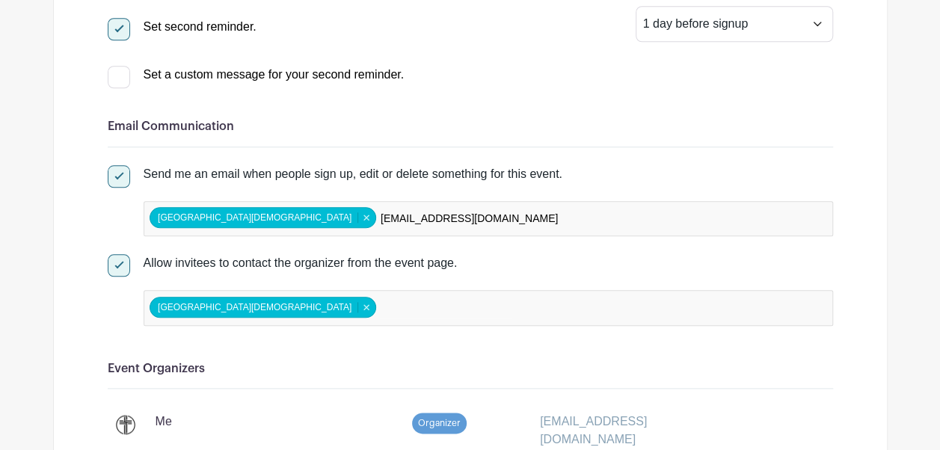
click at [420, 303] on input "false" at bounding box center [445, 308] width 132 height 22
type input "k"
click at [466, 212] on input "[EMAIL_ADDRESS][DOMAIN_NAME]" at bounding box center [472, 219] width 186 height 22
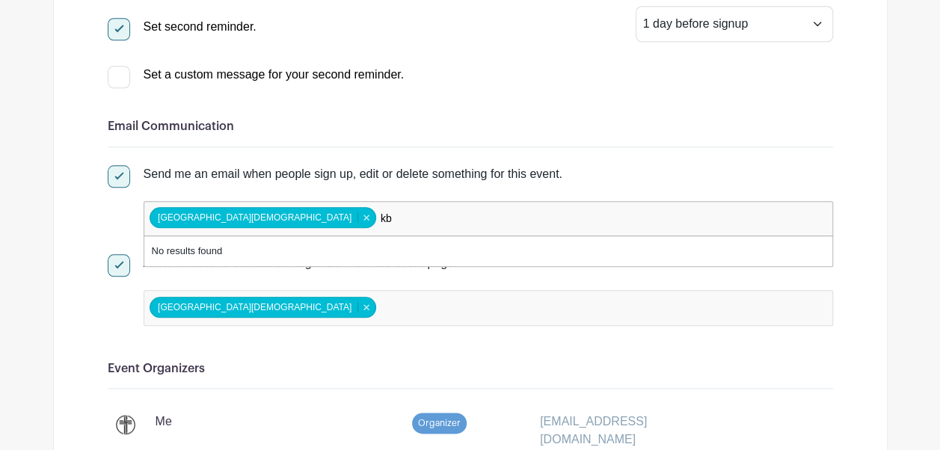
type input "k"
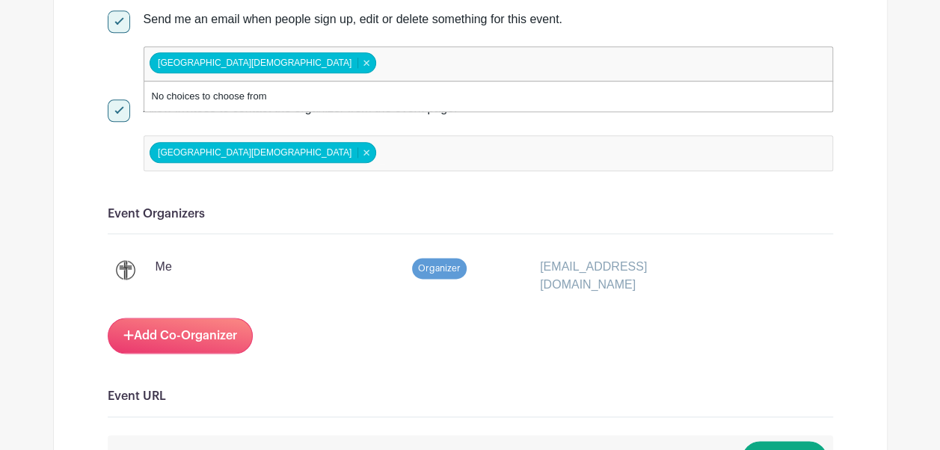
scroll to position [852, 0]
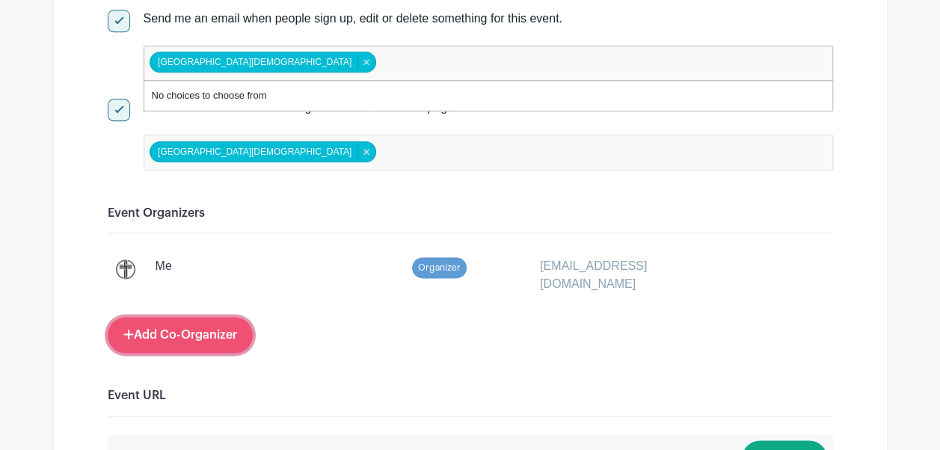
click at [184, 331] on link "Add Co-Organizer" at bounding box center [180, 335] width 145 height 36
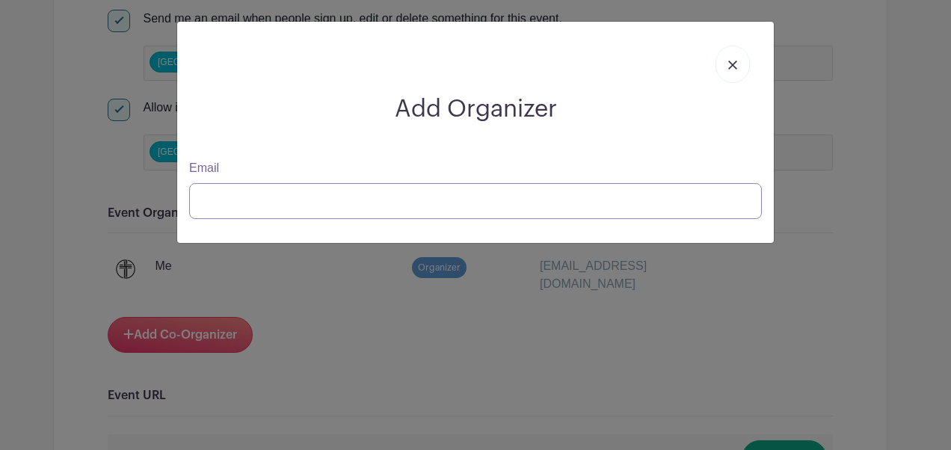
click at [275, 208] on input "Email" at bounding box center [475, 201] width 573 height 36
type input "[EMAIL_ADDRESS][DOMAIN_NAME]"
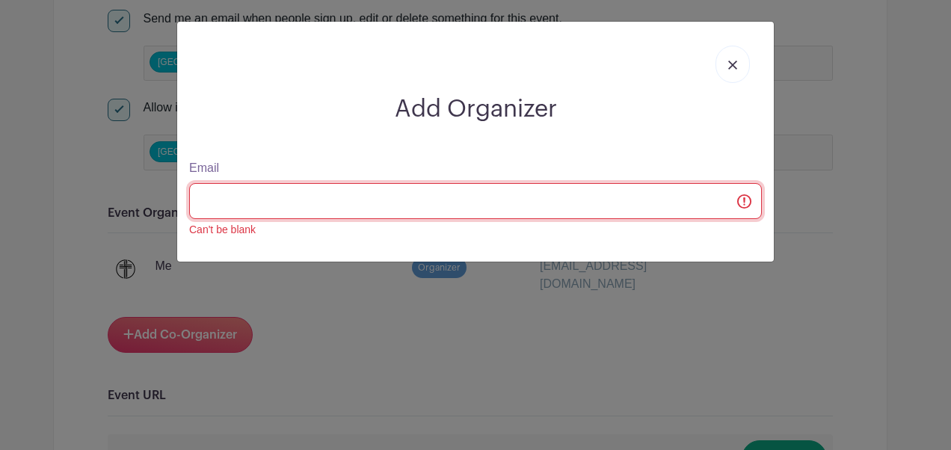
click at [292, 212] on input "Email" at bounding box center [475, 201] width 573 height 36
type input "kbadmin@hollandalechr"
click at [292, 212] on input "Email" at bounding box center [475, 201] width 573 height 36
type input "kbadmin@hollandalechr"
click at [292, 212] on input "Email" at bounding box center [475, 201] width 573 height 36
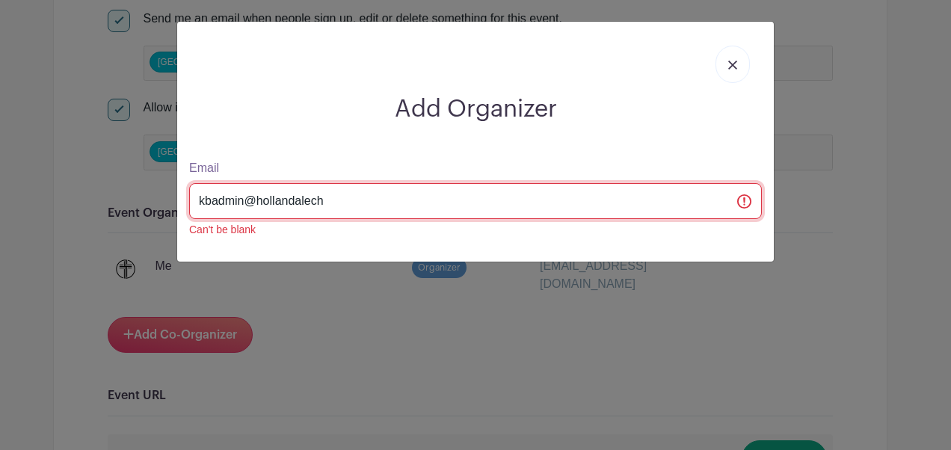
type input "kbadmin@hollandalechr"
click at [292, 212] on input "Email" at bounding box center [475, 201] width 573 height 36
click at [753, 206] on input "Email" at bounding box center [475, 201] width 573 height 36
click at [494, 206] on input "Email" at bounding box center [475, 201] width 573 height 36
type input "kbadmin@hollandalec"
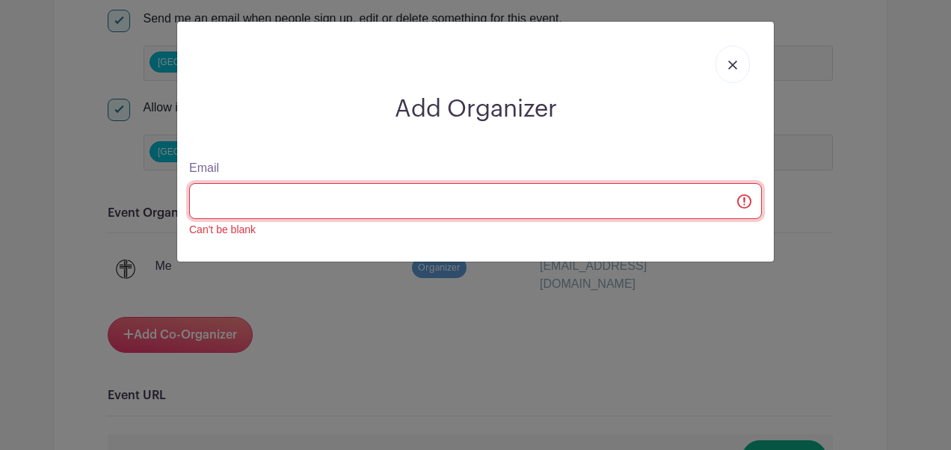
click at [494, 206] on input "Email" at bounding box center [475, 201] width 573 height 36
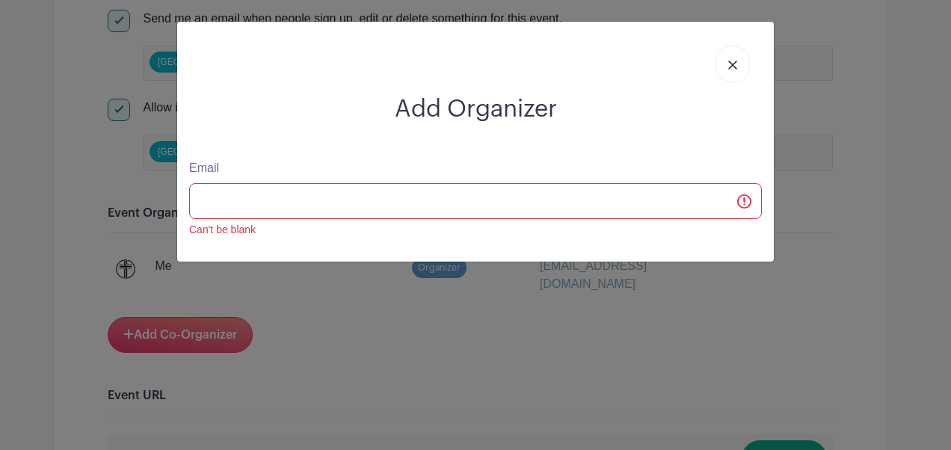
click at [733, 63] on img at bounding box center [733, 65] width 9 height 9
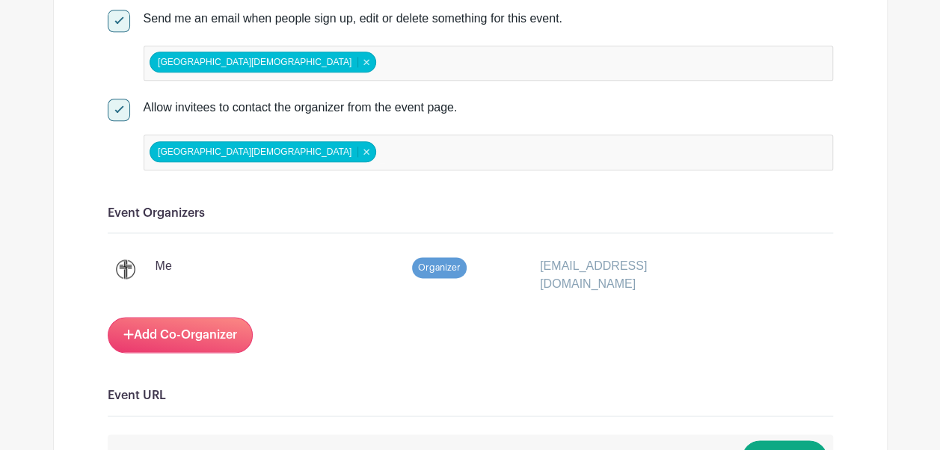
click at [376, 335] on div "Add Co-Organizer" at bounding box center [471, 335] width 726 height 36
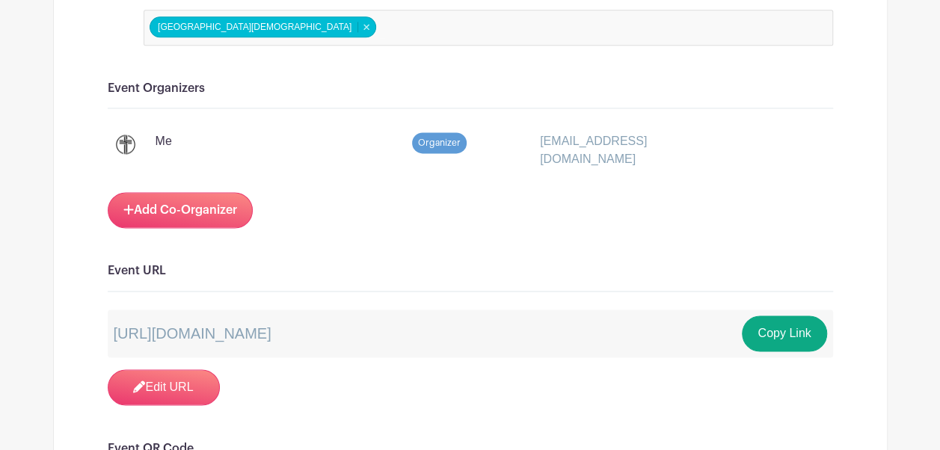
scroll to position [978, 0]
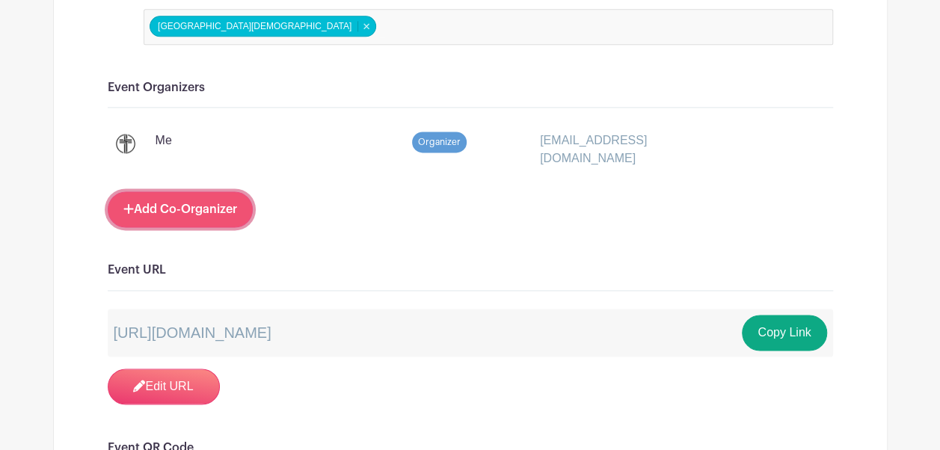
click at [203, 205] on link "Add Co-Organizer" at bounding box center [180, 209] width 145 height 36
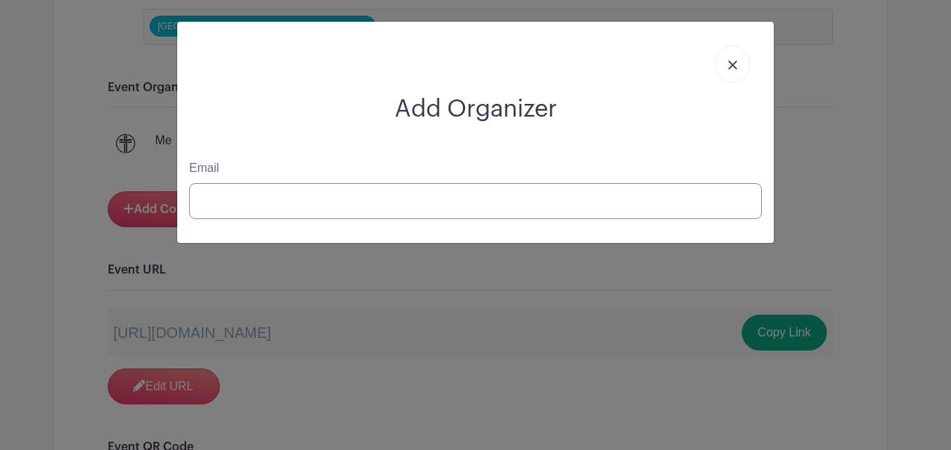
click at [224, 208] on input "Email" at bounding box center [475, 201] width 573 height 36
click at [268, 202] on input "Email" at bounding box center [475, 201] width 573 height 36
paste input "[EMAIL_ADDRESS][DOMAIN_NAME]"
type input "[EMAIL_ADDRESS][DOMAIN_NAME]"
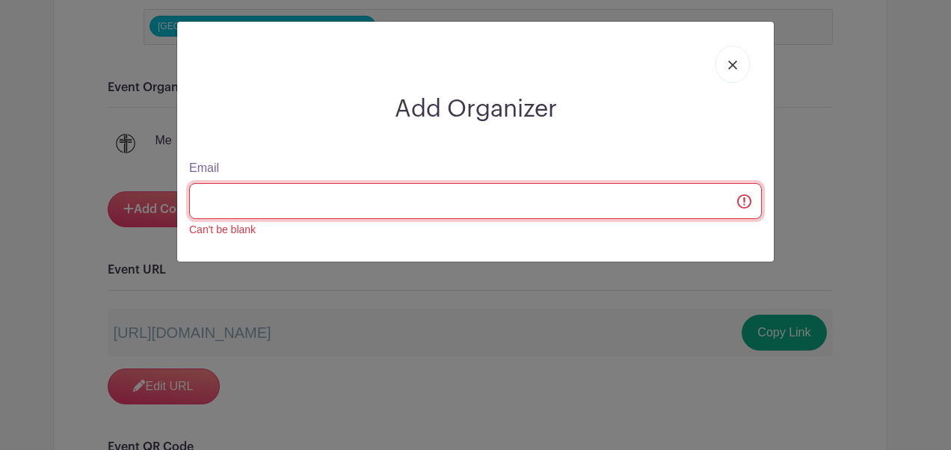
click at [378, 202] on input "Email" at bounding box center [475, 201] width 573 height 36
paste input "[EMAIL_ADDRESS][DOMAIN_NAME]"
type input "[EMAIL_ADDRESS][DOMAIN_NAME]"
click at [303, 205] on input "Email" at bounding box center [475, 201] width 573 height 36
paste input "[EMAIL_ADDRESS][DOMAIN_NAME]"
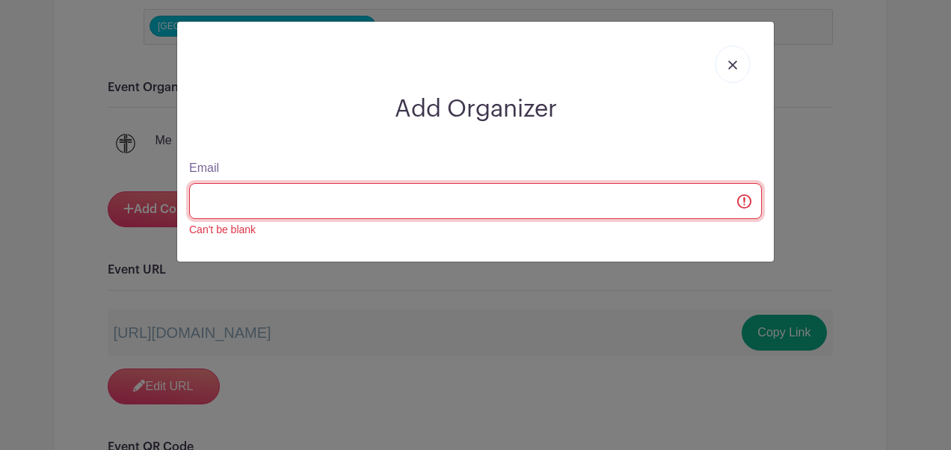
type input "[EMAIL_ADDRESS][DOMAIN_NAME]"
click at [251, 204] on input "Email" at bounding box center [475, 201] width 573 height 36
click at [746, 205] on input "Email" at bounding box center [475, 201] width 573 height 36
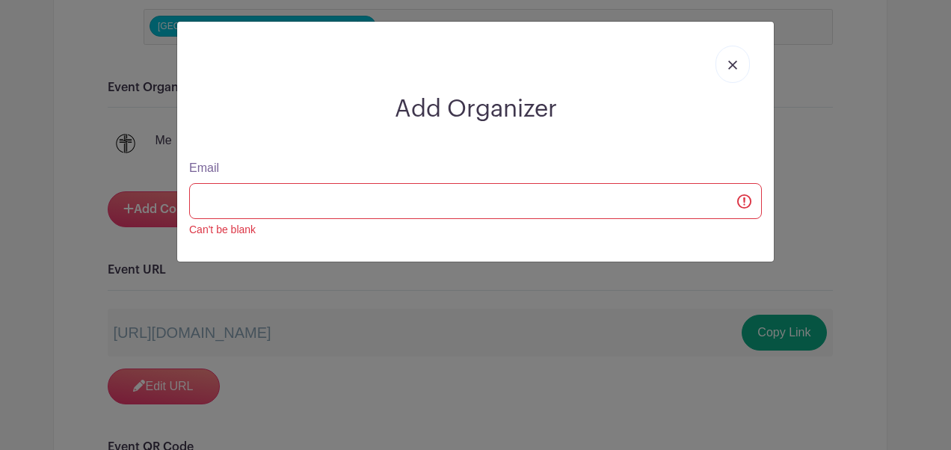
click at [735, 66] on img at bounding box center [733, 65] width 9 height 9
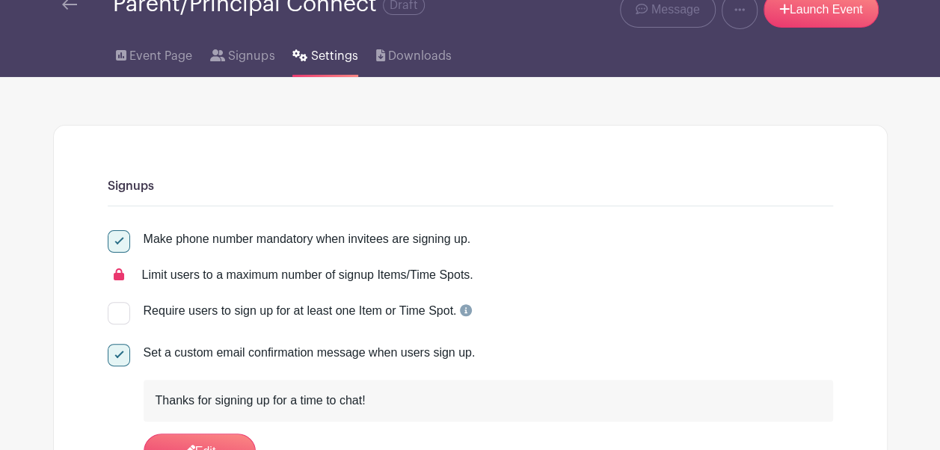
scroll to position [0, 0]
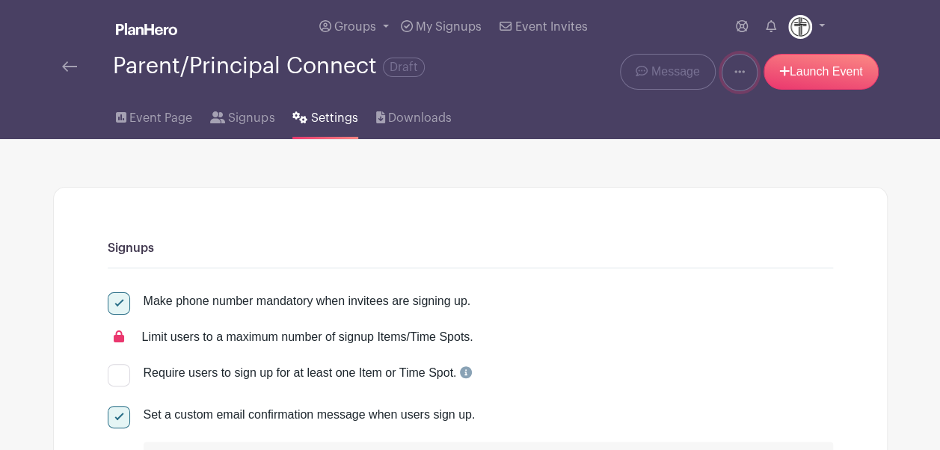
click at [739, 75] on icon at bounding box center [740, 72] width 10 height 12
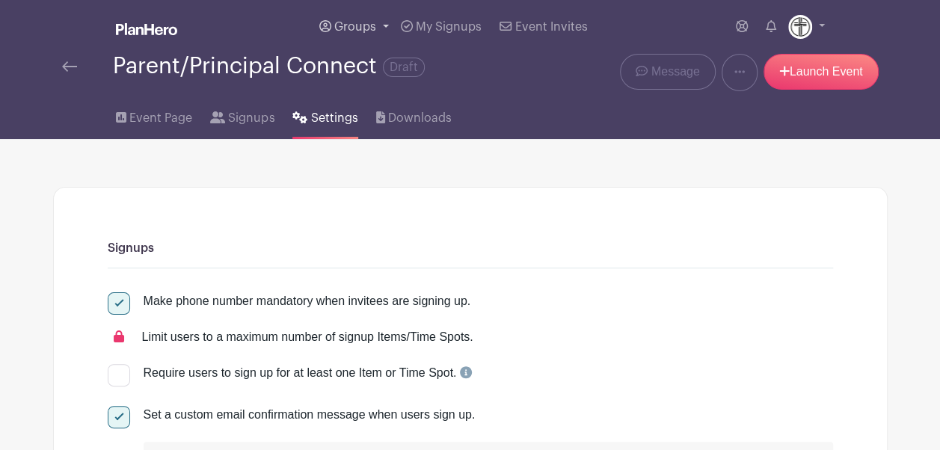
click at [369, 22] on span "Groups" at bounding box center [355, 27] width 42 height 12
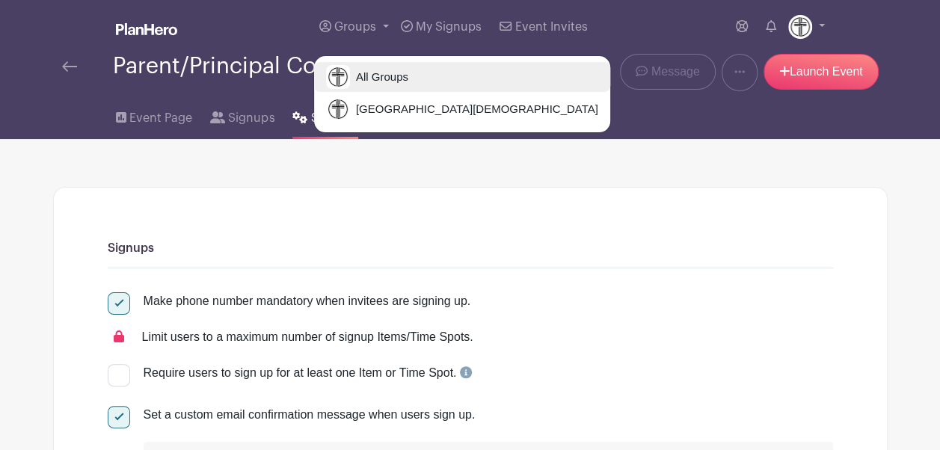
click at [379, 69] on span "All Groups" at bounding box center [379, 77] width 58 height 17
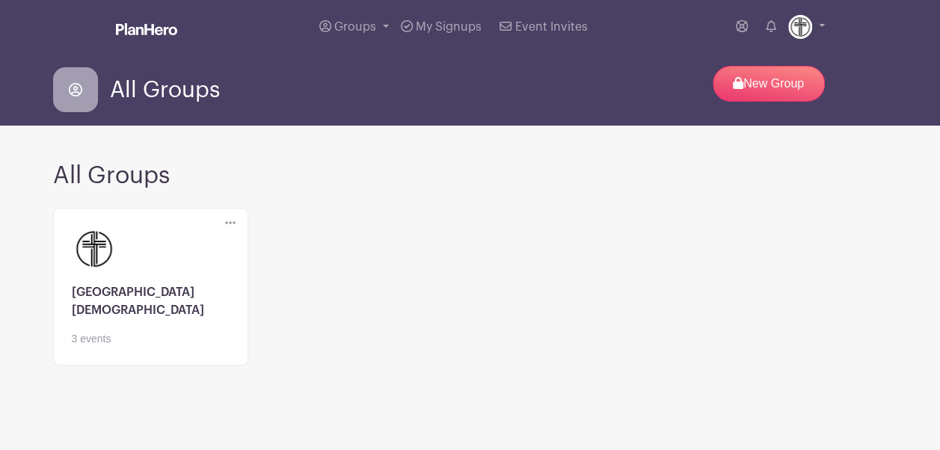
click at [147, 347] on link at bounding box center [151, 347] width 158 height 0
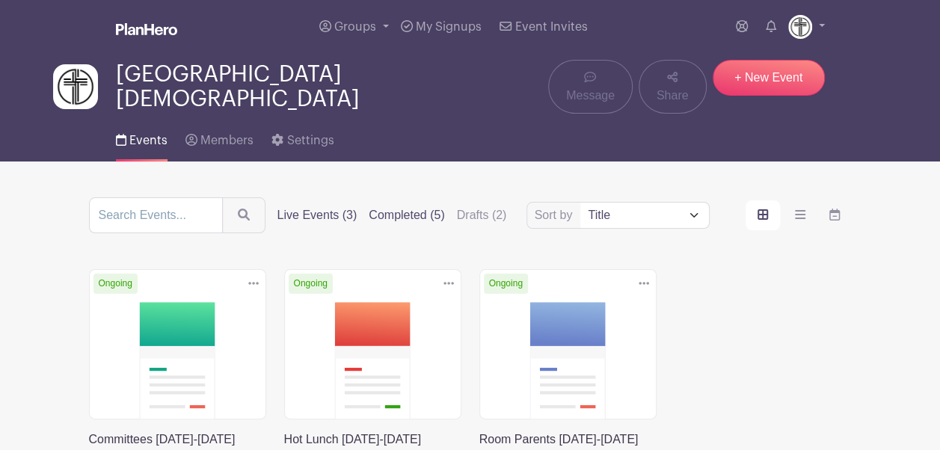
scroll to position [36, 0]
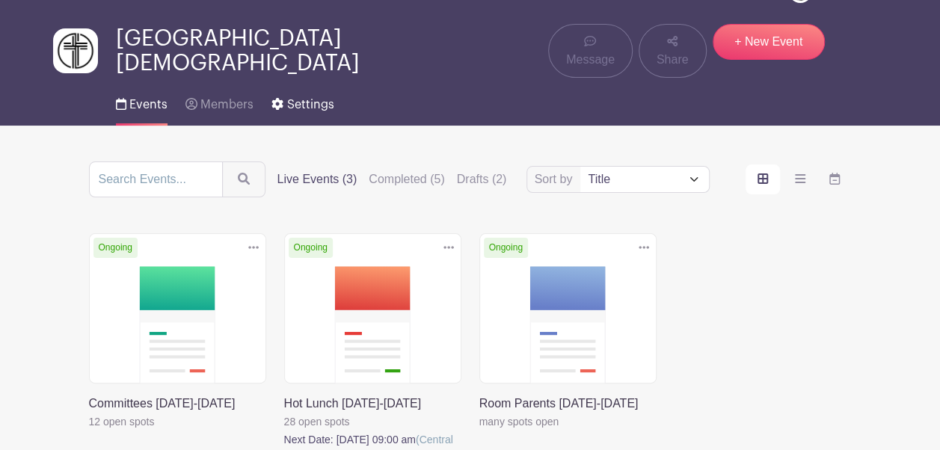
click at [320, 99] on span "Settings" at bounding box center [310, 105] width 47 height 12
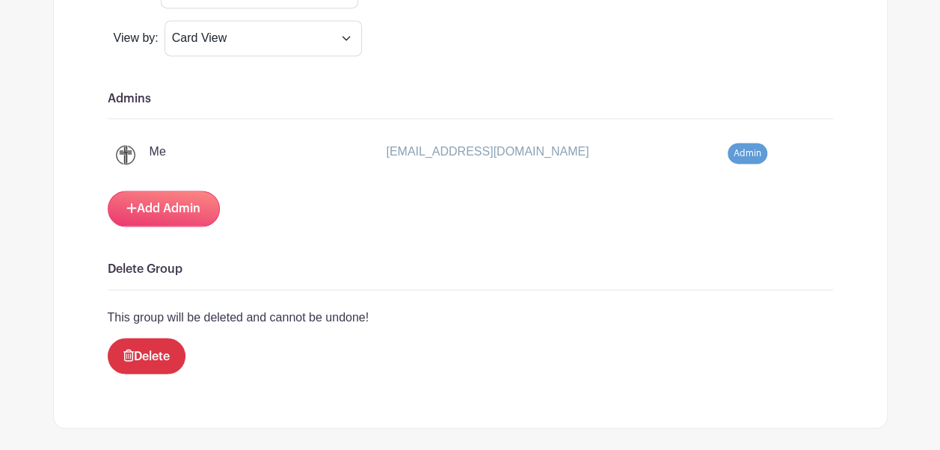
scroll to position [1135, 0]
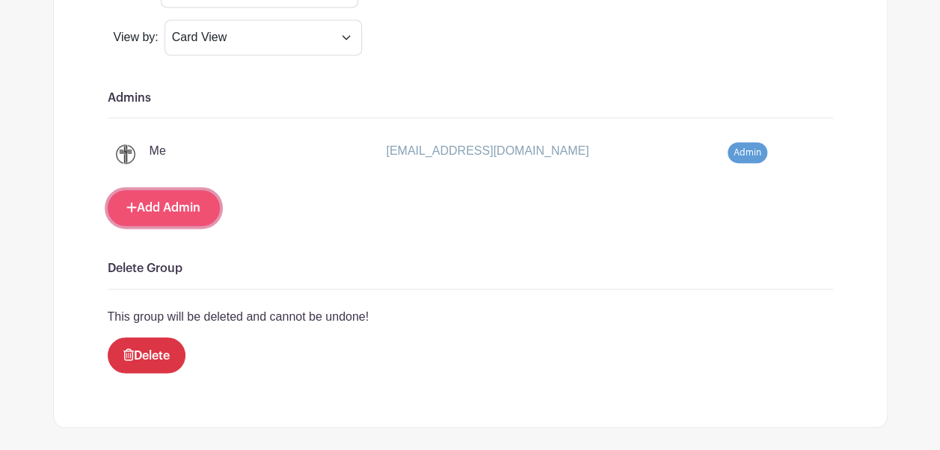
click at [174, 194] on link "Add Admin" at bounding box center [164, 208] width 112 height 36
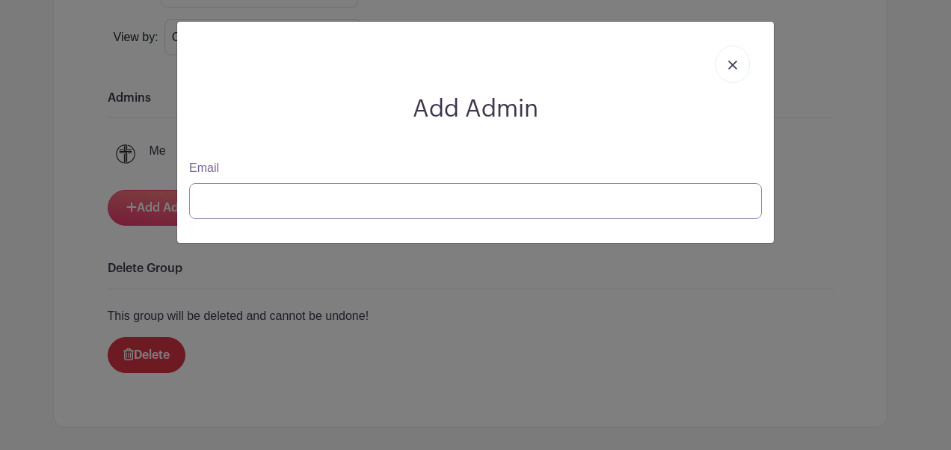
click at [218, 202] on input "Email" at bounding box center [475, 201] width 573 height 36
type input "k"
paste input "[EMAIL_ADDRESS][DOMAIN_NAME]"
type input "[EMAIL_ADDRESS][DOMAIN_NAME]"
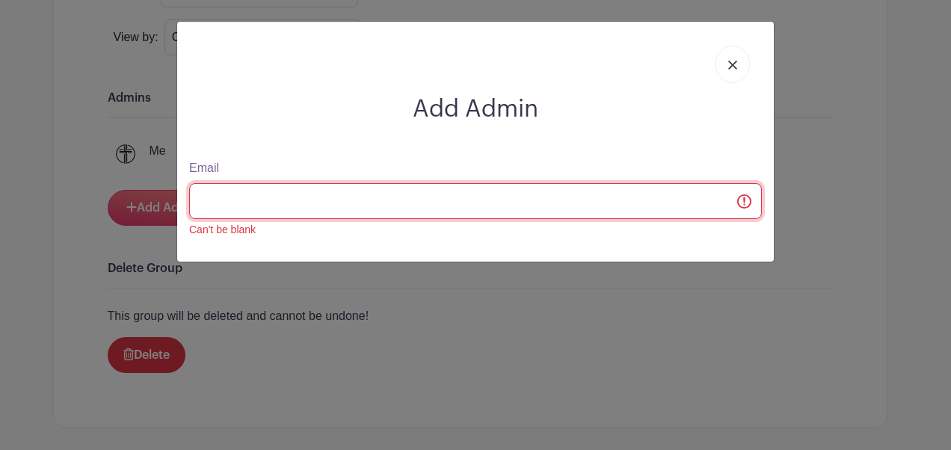
click at [746, 201] on input "Email" at bounding box center [475, 201] width 573 height 36
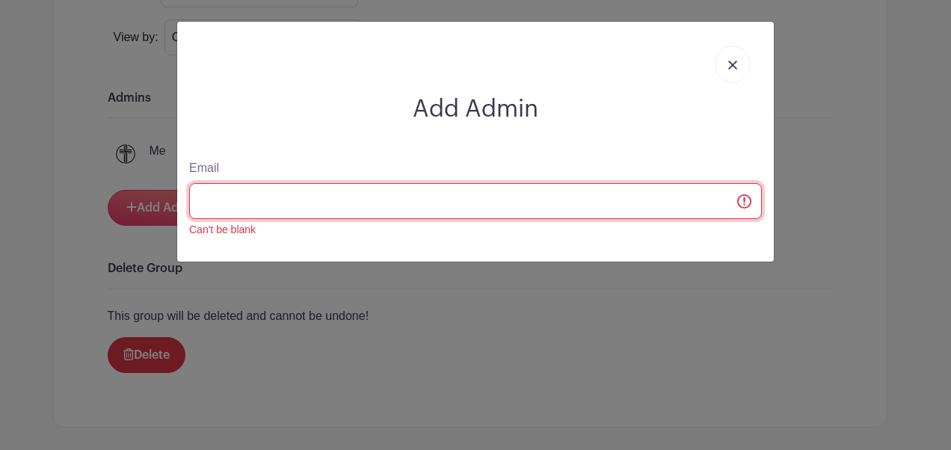
click at [608, 202] on input "Email" at bounding box center [475, 201] width 573 height 36
paste input "[EMAIL_ADDRESS][DOMAIN_NAME]"
type input "[EMAIL_ADDRESS][DOMAIN_NAME]"
click at [396, 206] on input "Email" at bounding box center [475, 201] width 573 height 36
paste input "[EMAIL_ADDRESS][DOMAIN_NAME]"
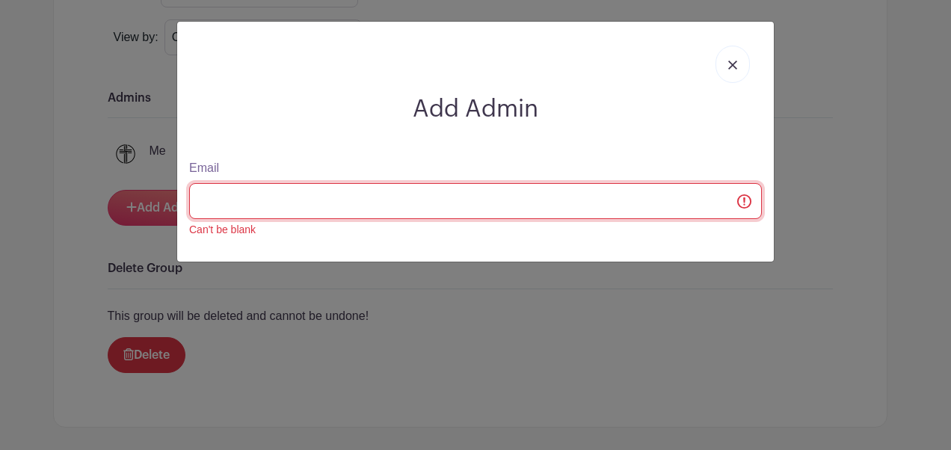
type input "[EMAIL_ADDRESS][DOMAIN_NAME]"
click at [413, 208] on input "Email" at bounding box center [475, 201] width 573 height 36
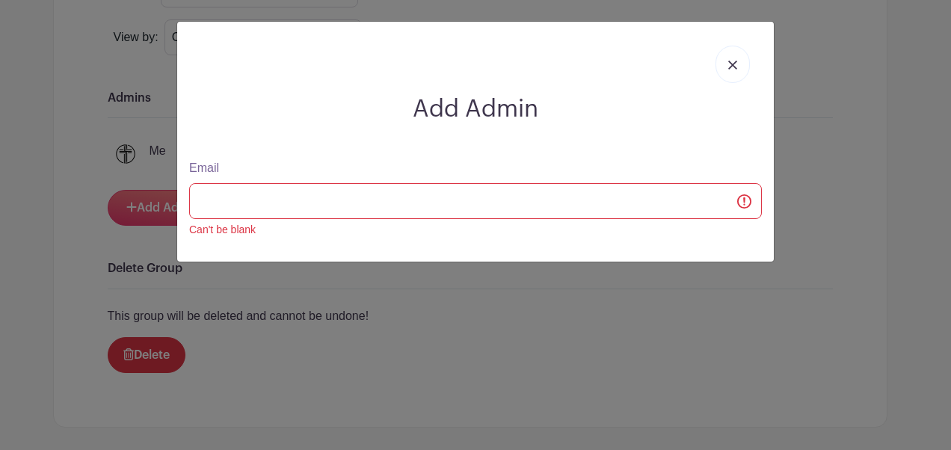
click at [732, 64] on img at bounding box center [733, 65] width 9 height 9
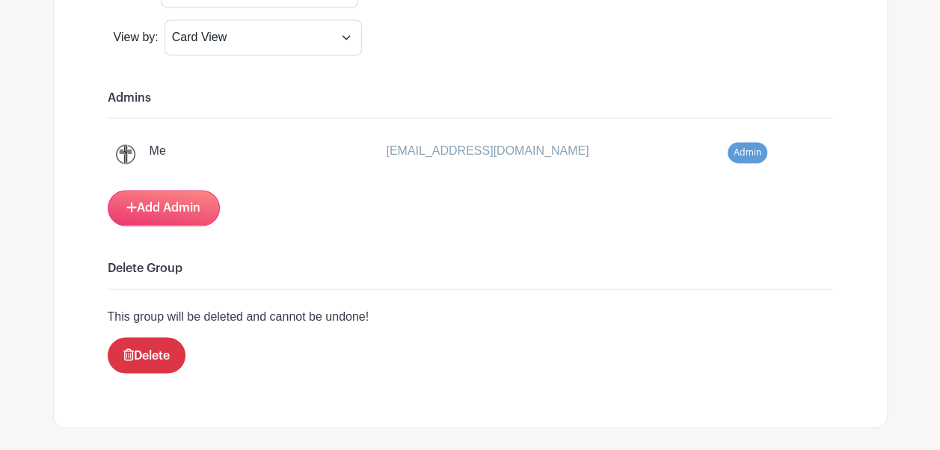
click at [747, 146] on span "Admin" at bounding box center [748, 152] width 40 height 21
click at [183, 194] on link "Add Admin" at bounding box center [164, 208] width 112 height 36
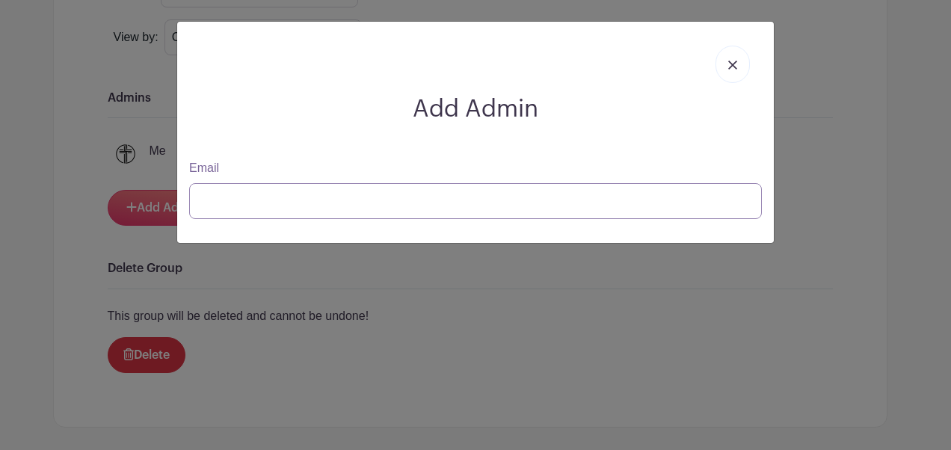
click at [217, 207] on input "Email" at bounding box center [475, 201] width 573 height 36
type input "k"
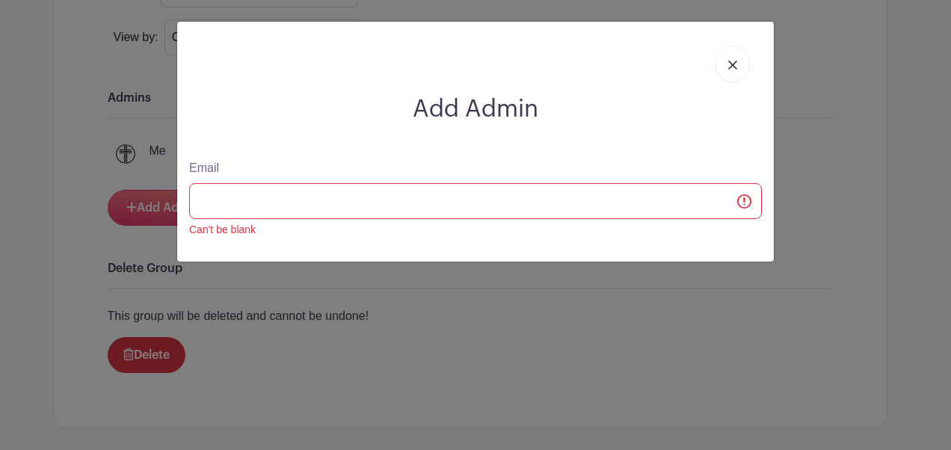
click at [733, 75] on link at bounding box center [733, 64] width 34 height 37
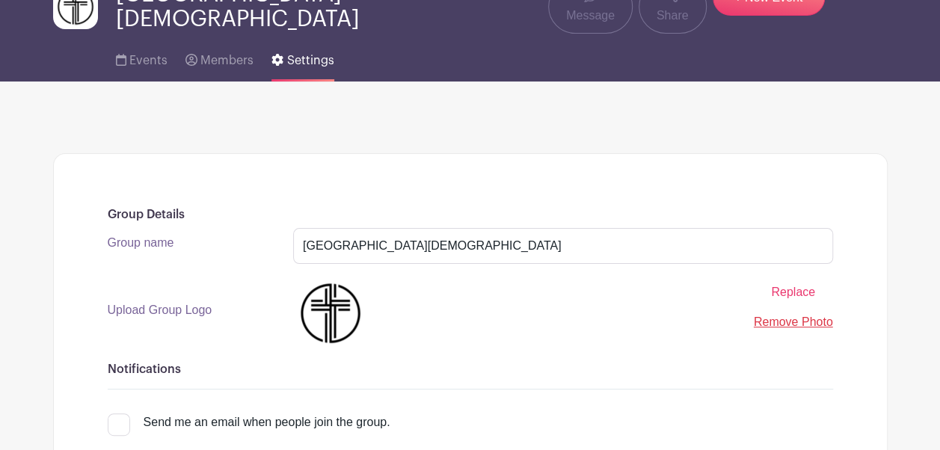
scroll to position [0, 0]
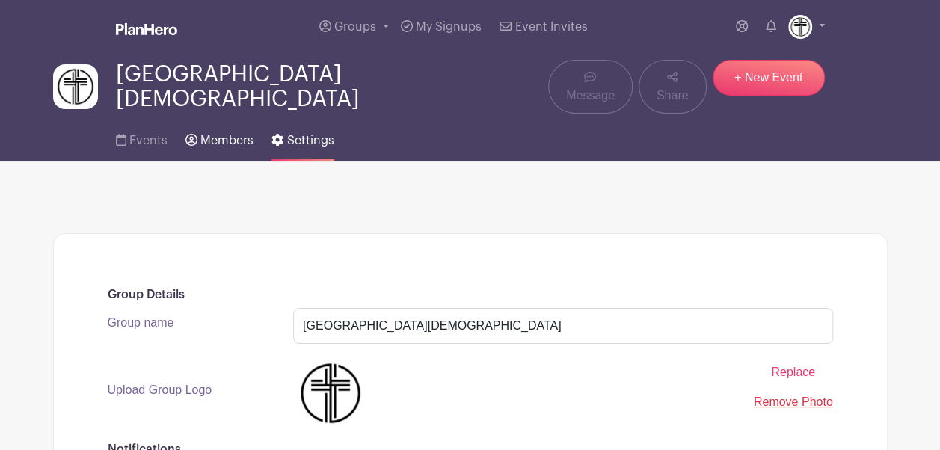
click at [187, 134] on icon at bounding box center [192, 140] width 12 height 12
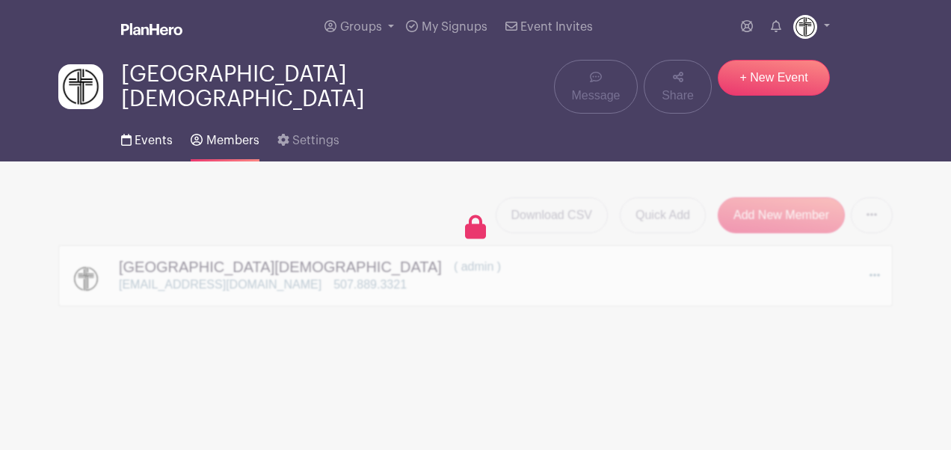
click at [137, 135] on span "Events" at bounding box center [154, 141] width 38 height 12
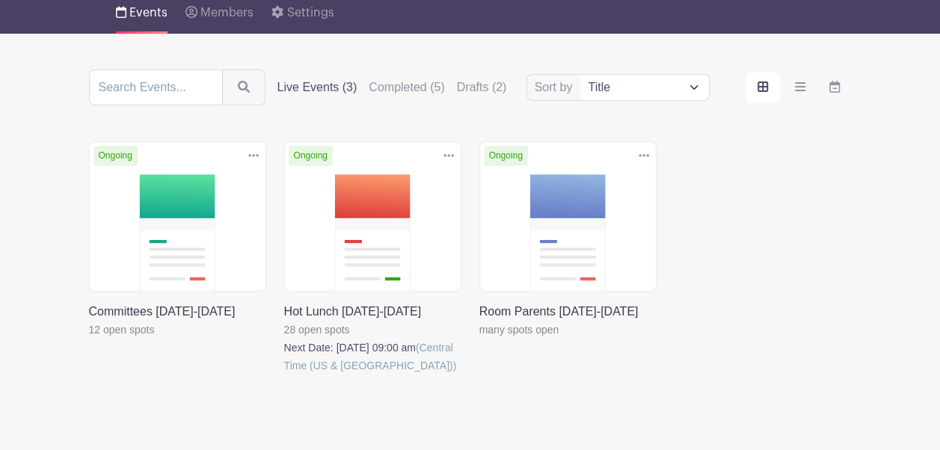
scroll to position [129, 0]
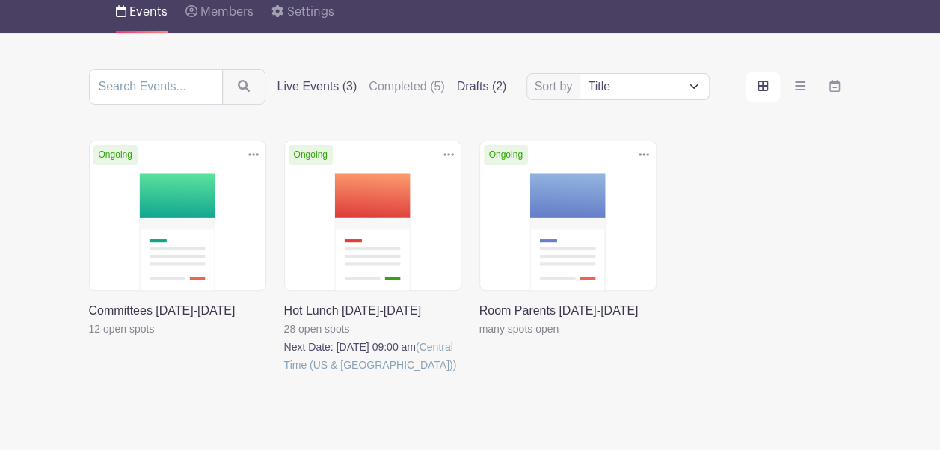
click at [474, 78] on label "Drafts (2)" at bounding box center [482, 87] width 50 height 18
click at [0, 0] on input "Drafts (2)" at bounding box center [0, 0] width 0 height 0
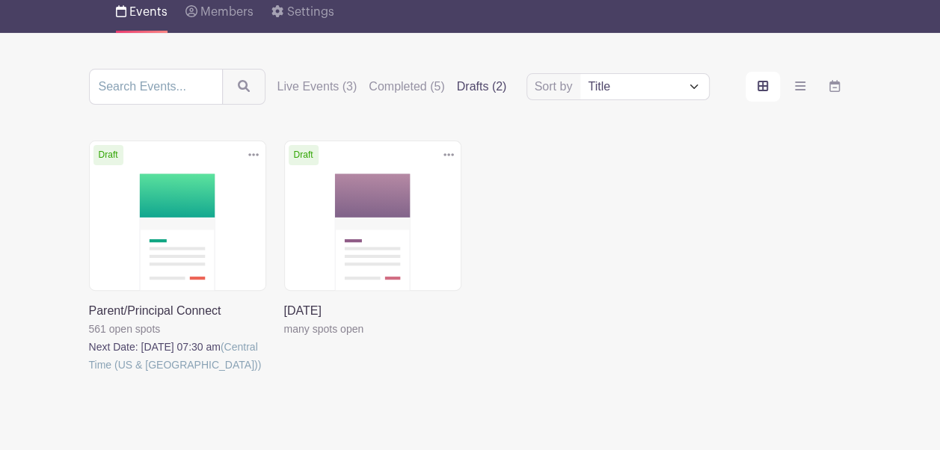
click at [89, 374] on link at bounding box center [89, 374] width 0 height 0
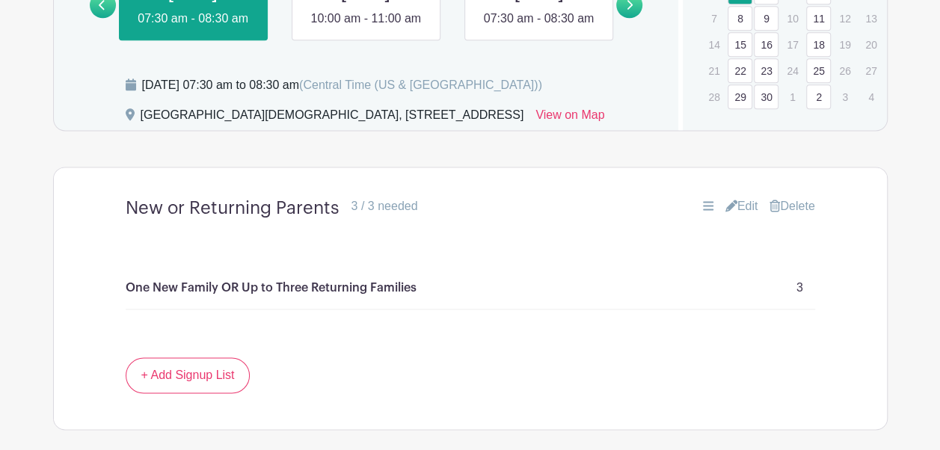
scroll to position [929, 0]
click at [230, 296] on p "One New Family OR Up to Three Returning Families" at bounding box center [271, 287] width 291 height 18
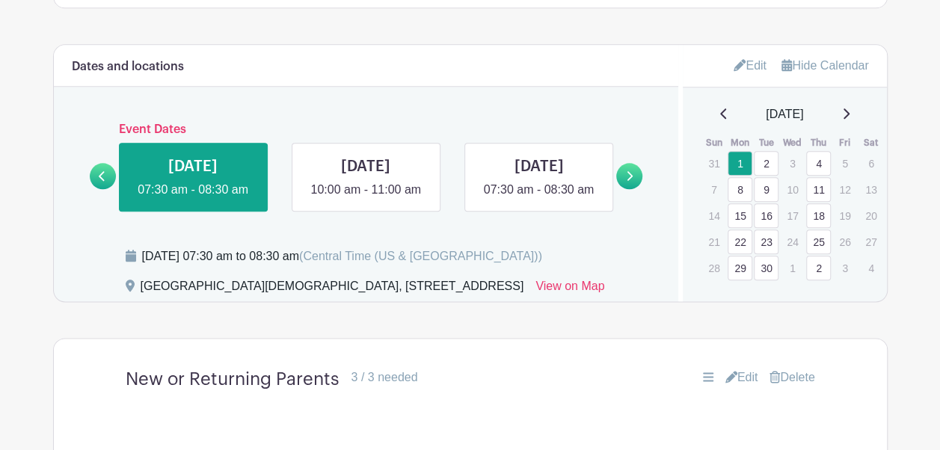
scroll to position [757, 0]
click at [366, 199] on link at bounding box center [366, 199] width 0 height 0
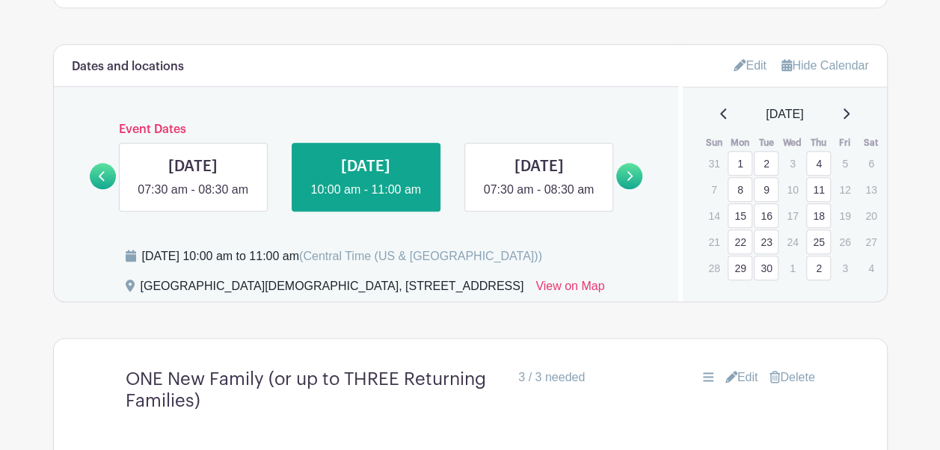
click at [631, 181] on icon at bounding box center [631, 176] width 6 height 10
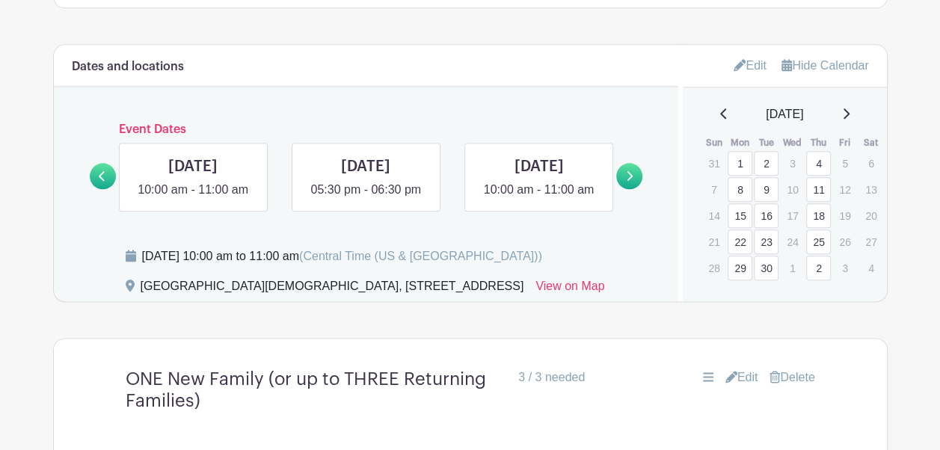
click at [631, 181] on icon at bounding box center [631, 176] width 6 height 10
click at [92, 189] on link at bounding box center [103, 176] width 26 height 26
click at [631, 181] on icon at bounding box center [631, 176] width 6 height 10
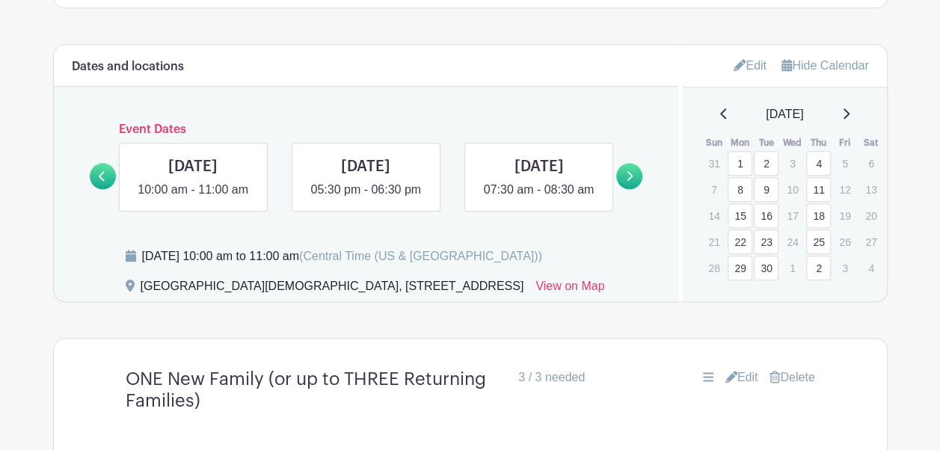
click at [631, 181] on icon at bounding box center [631, 176] width 6 height 10
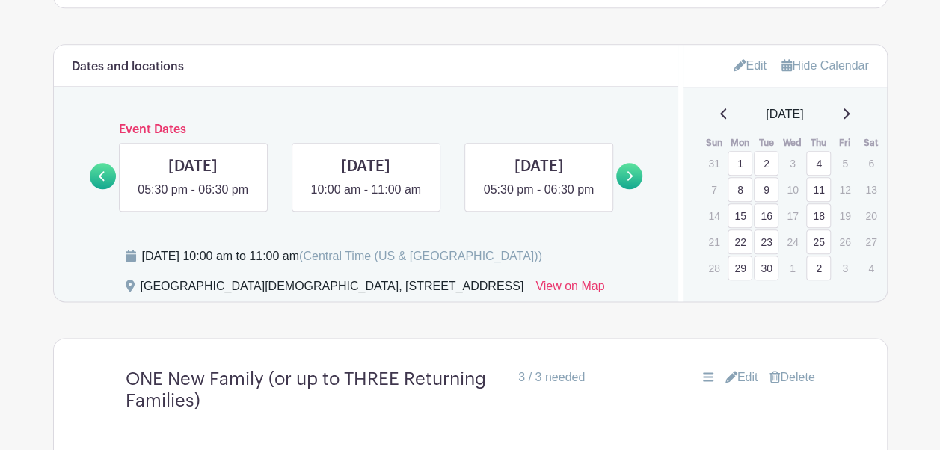
click at [631, 181] on icon at bounding box center [631, 176] width 6 height 10
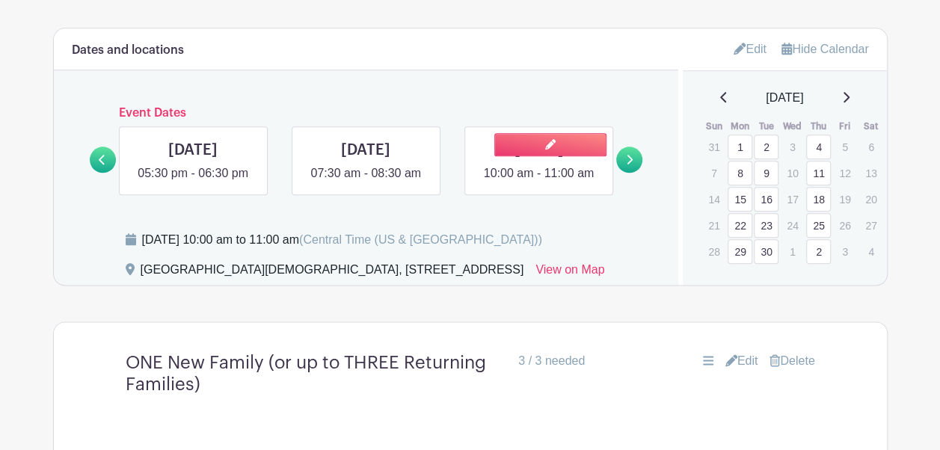
scroll to position [772, 0]
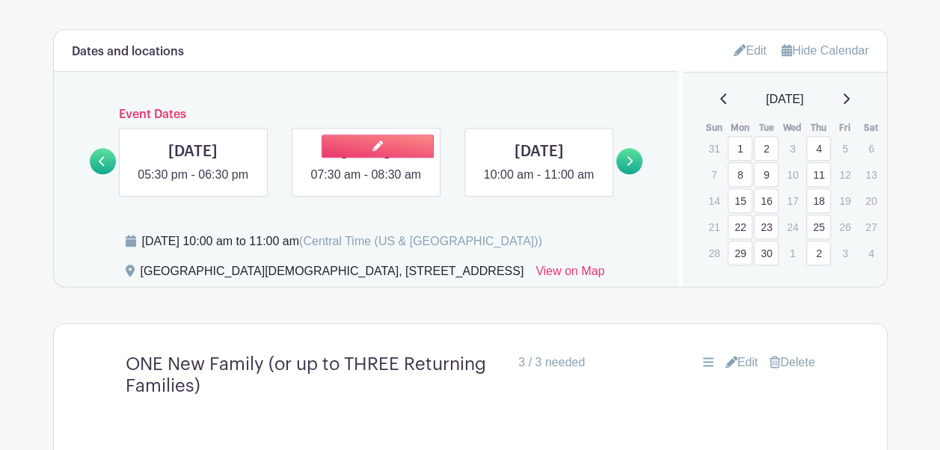
click at [366, 184] on link at bounding box center [366, 184] width 0 height 0
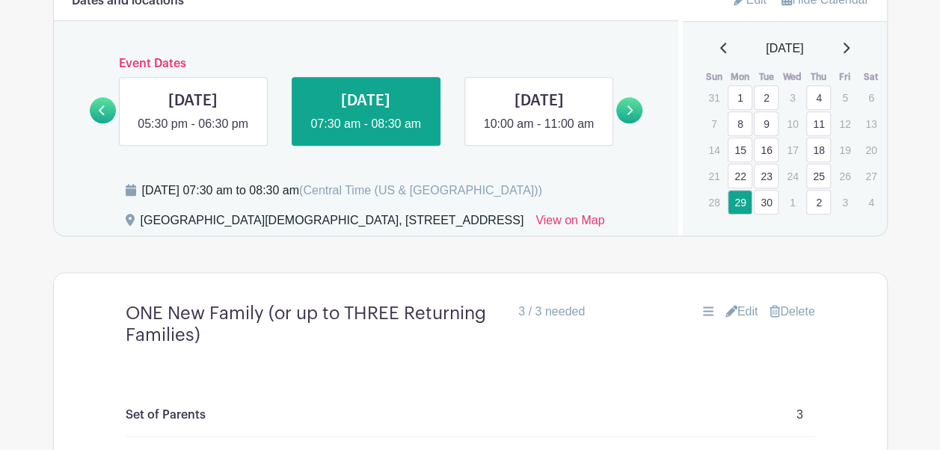
scroll to position [818, 0]
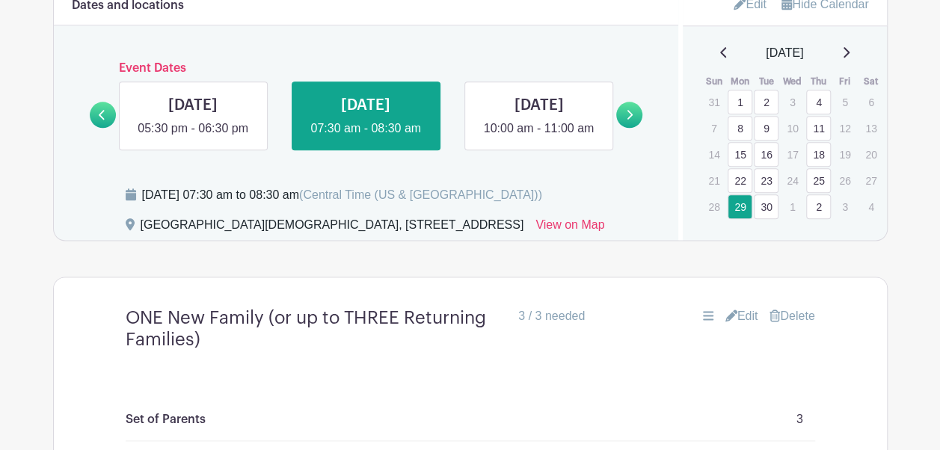
click at [100, 120] on icon at bounding box center [102, 114] width 7 height 11
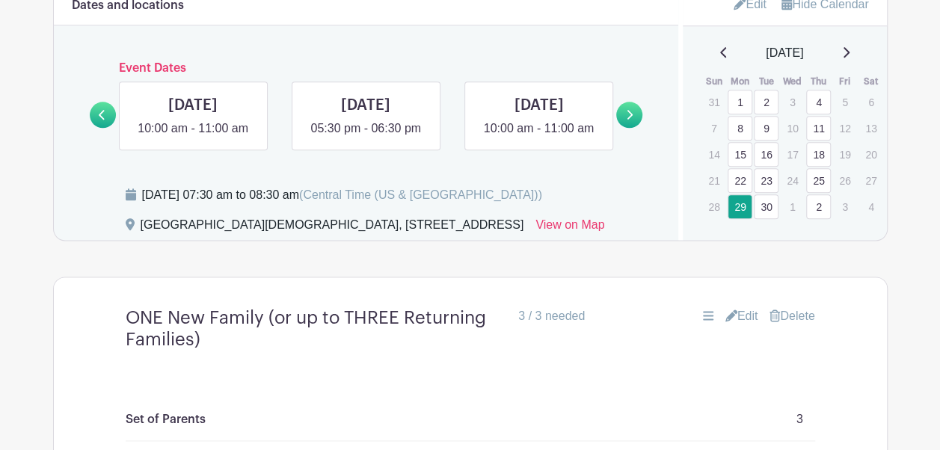
click at [100, 120] on icon at bounding box center [102, 114] width 7 height 11
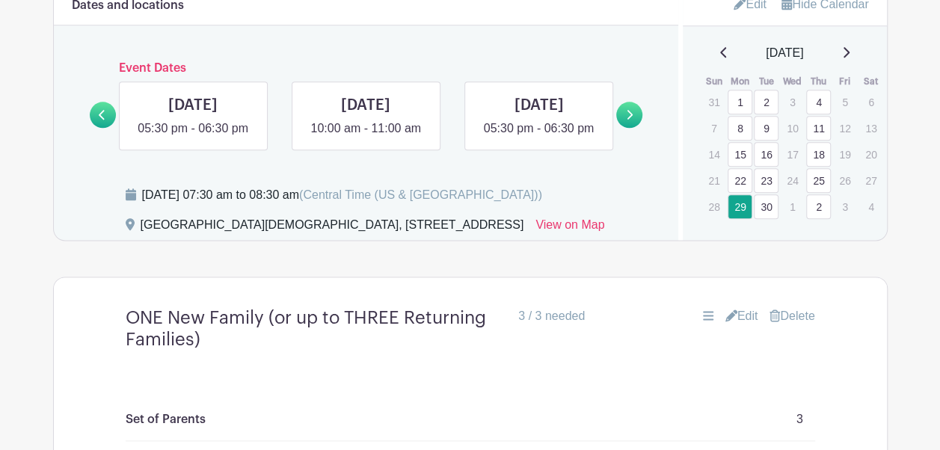
click at [100, 120] on icon at bounding box center [102, 114] width 7 height 11
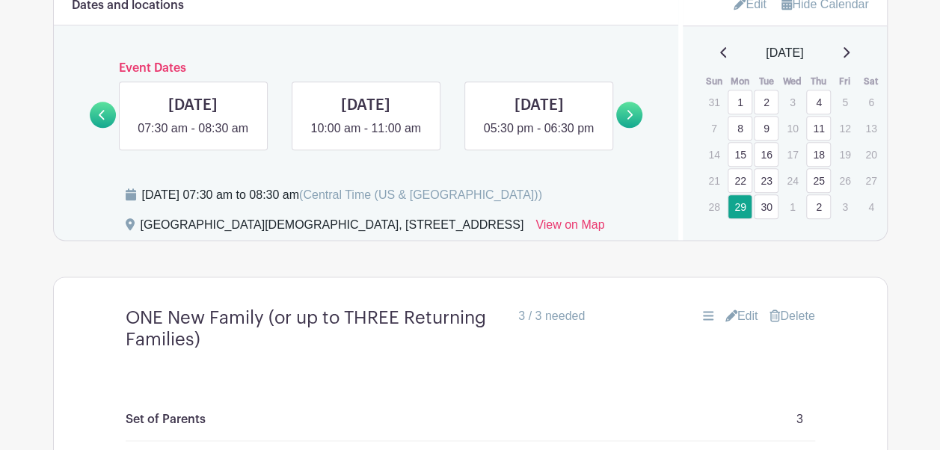
click at [100, 120] on icon at bounding box center [102, 114] width 7 height 11
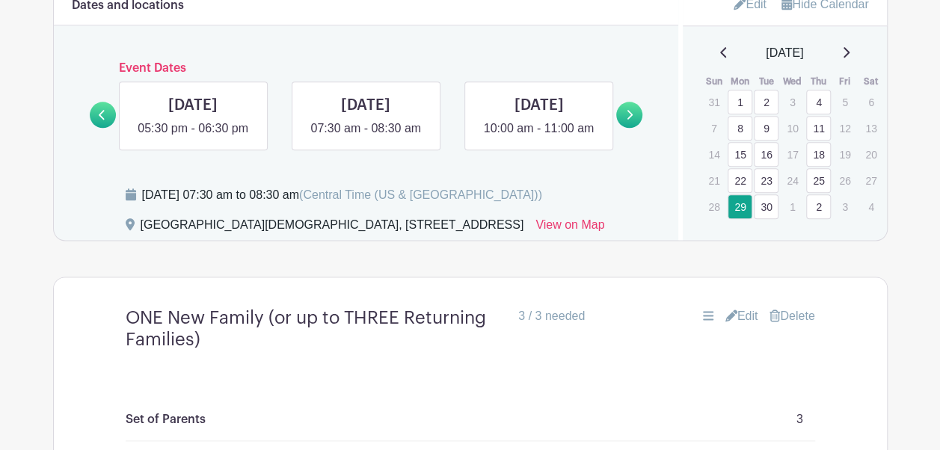
click at [100, 120] on icon at bounding box center [102, 114] width 7 height 11
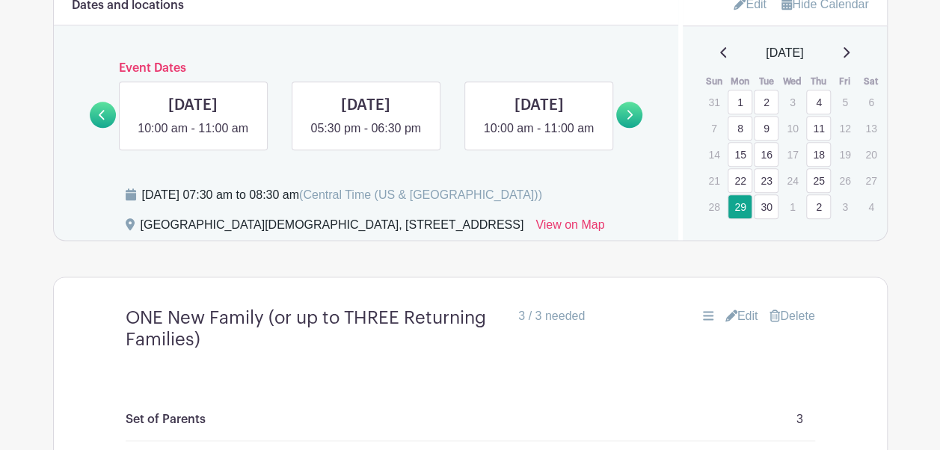
click at [100, 120] on icon at bounding box center [102, 114] width 7 height 11
click at [745, 135] on link "8" at bounding box center [740, 128] width 25 height 25
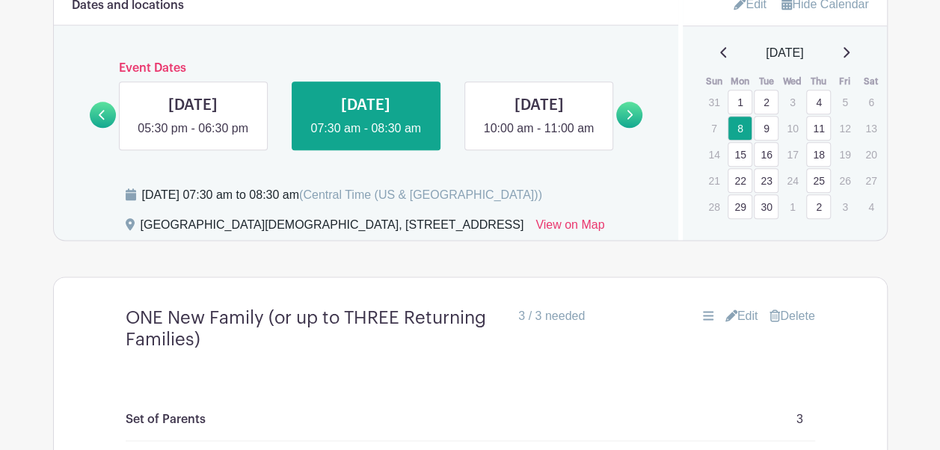
click at [738, 114] on link "1" at bounding box center [740, 102] width 25 height 25
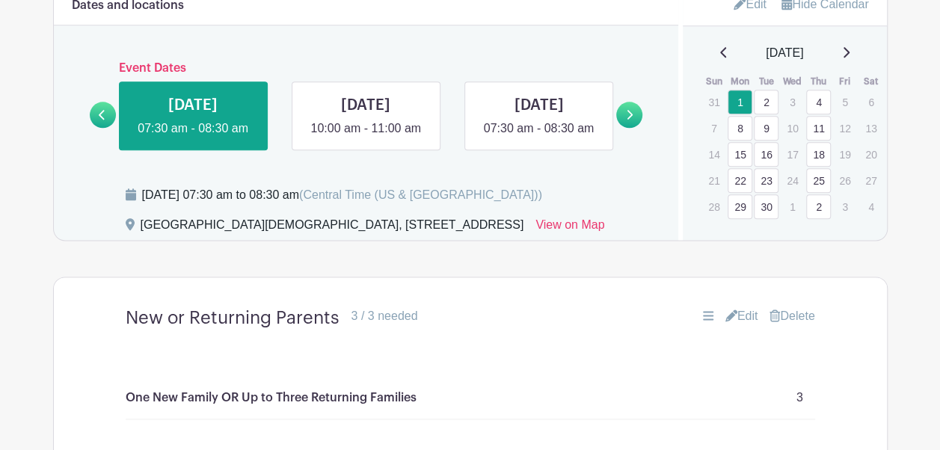
click at [96, 128] on link at bounding box center [103, 115] width 26 height 26
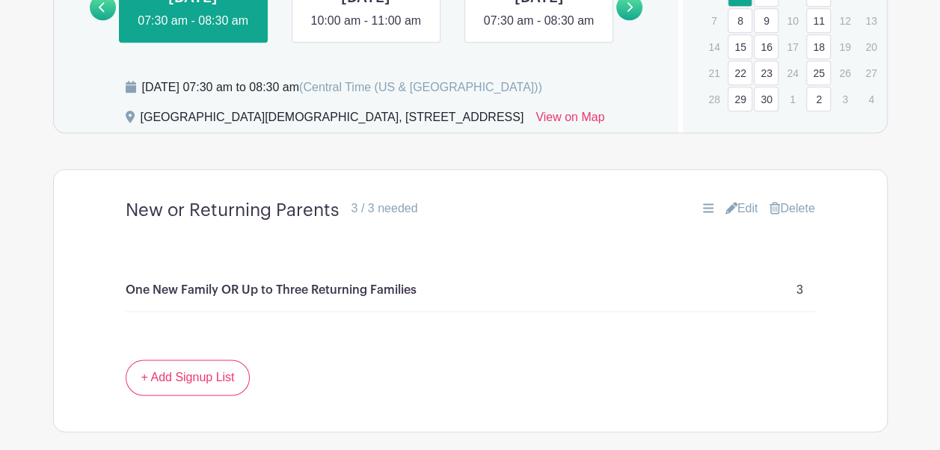
scroll to position [926, 0]
click at [748, 218] on link "Edit" at bounding box center [742, 209] width 33 height 18
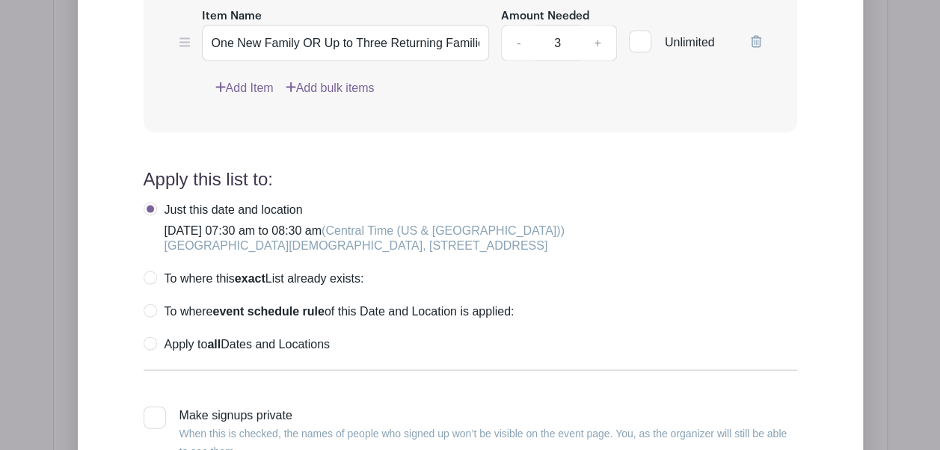
scroll to position [1461, 0]
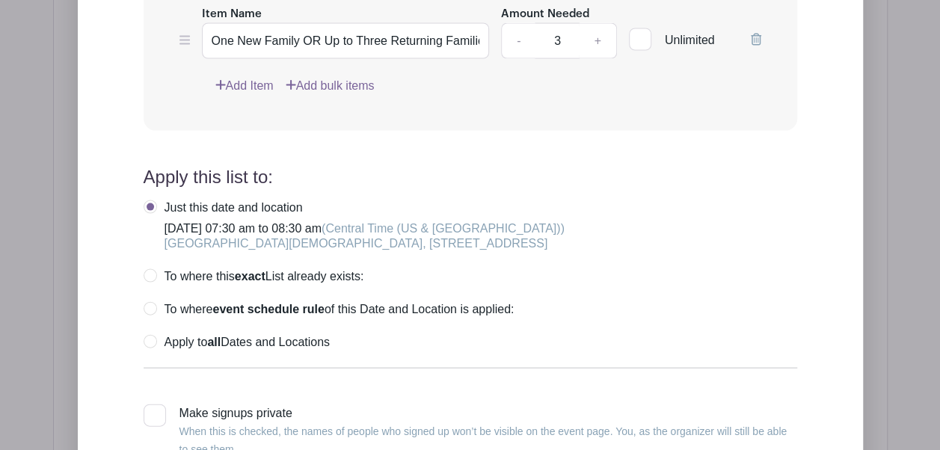
click at [155, 350] on label "Apply to all Dates and Locations" at bounding box center [237, 342] width 186 height 15
radio input "true"
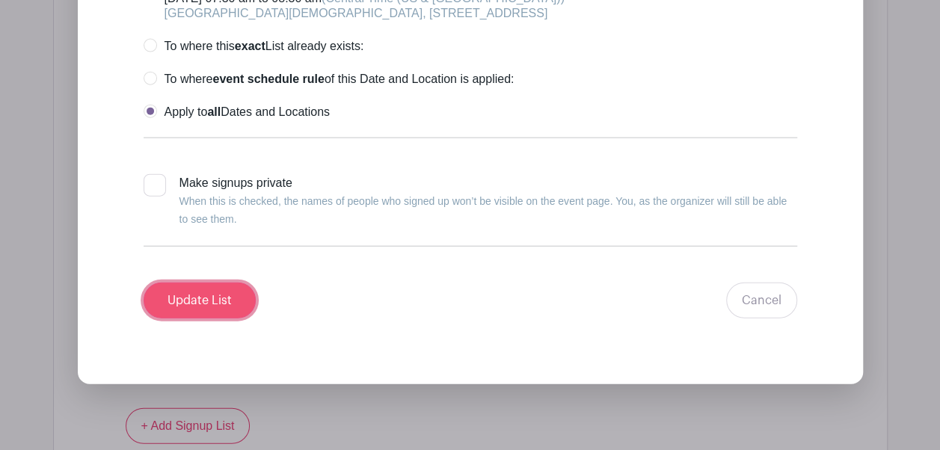
click at [221, 319] on input "Update List" at bounding box center [200, 301] width 112 height 36
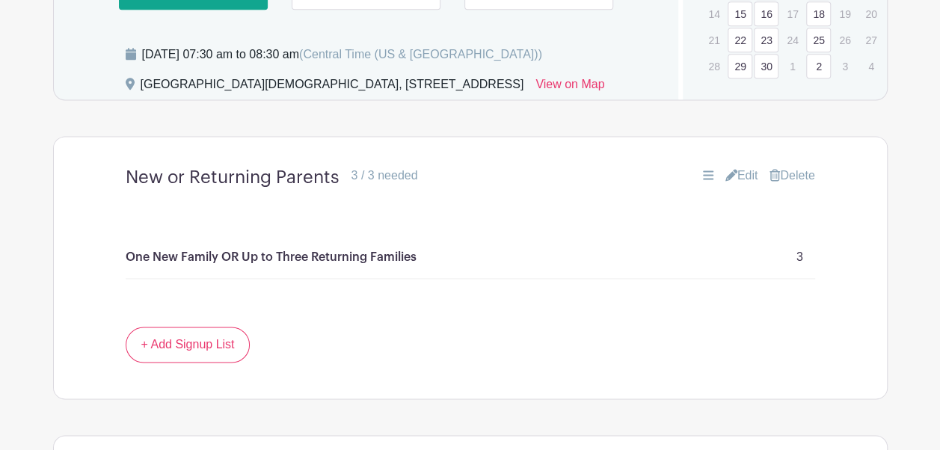
scroll to position [958, 0]
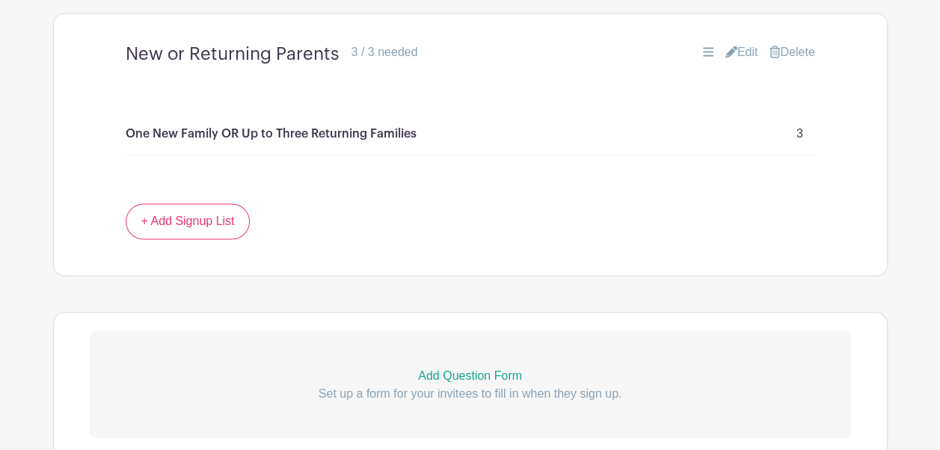
scroll to position [1084, 0]
click at [747, 60] on link "Edit" at bounding box center [742, 51] width 33 height 18
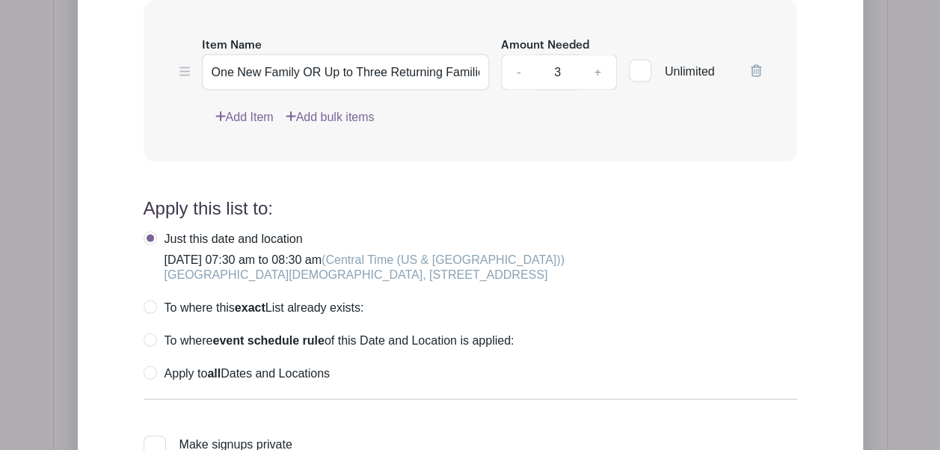
scroll to position [1430, 0]
click at [150, 381] on label "Apply to all Dates and Locations" at bounding box center [237, 373] width 186 height 15
radio input "true"
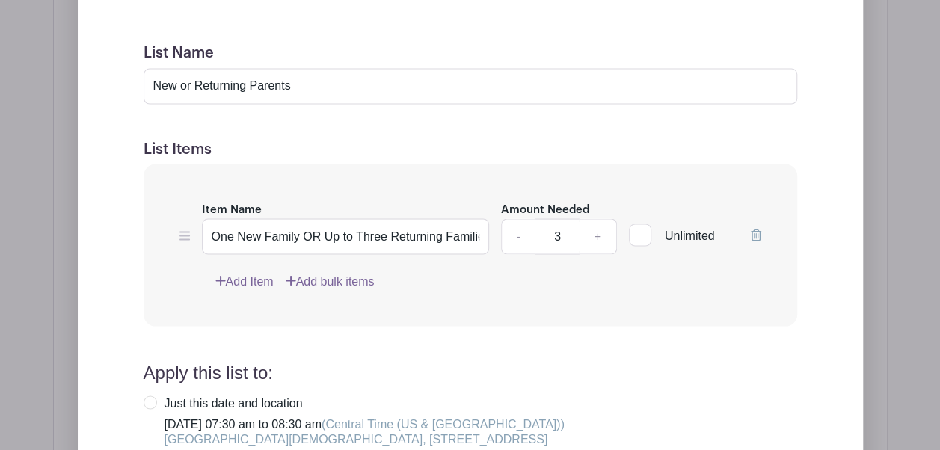
scroll to position [1265, 0]
click at [193, 105] on input "New or Returning Parents" at bounding box center [471, 87] width 654 height 36
type input "New and Returning Parents"
click at [431, 389] on form "List Name New and Returning Parents List Items Item Name One New Family OR Up t…" at bounding box center [471, 394] width 690 height 735
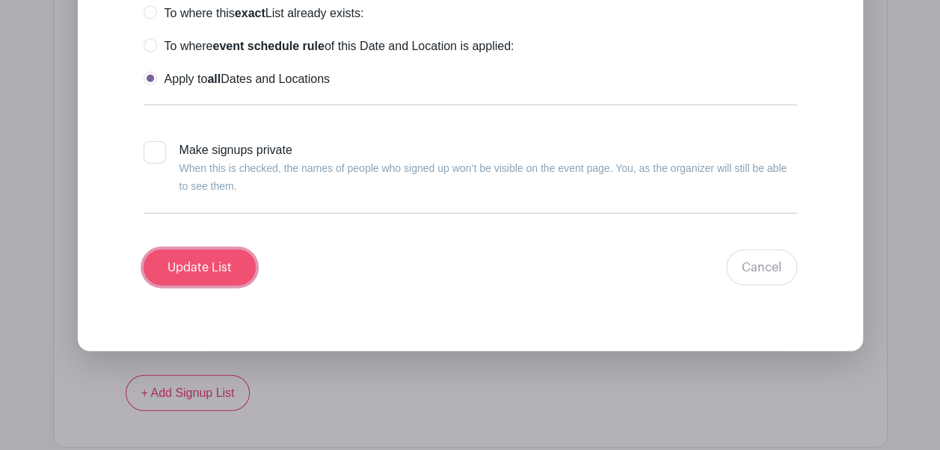
click at [202, 286] on input "Update List" at bounding box center [200, 268] width 112 height 36
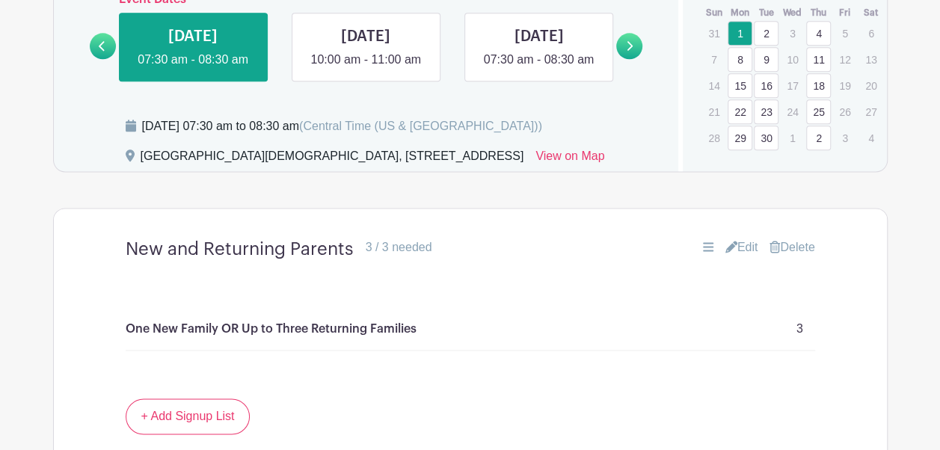
scroll to position [885, 0]
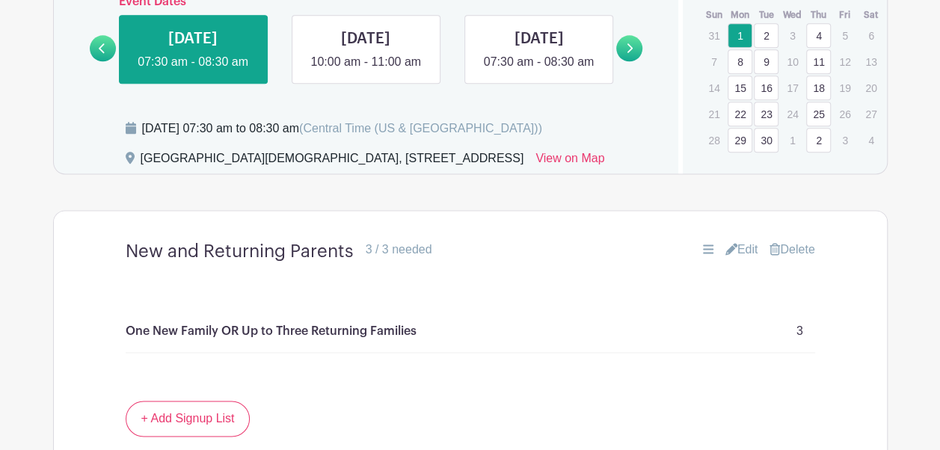
click at [103, 61] on link at bounding box center [103, 48] width 26 height 26
click at [366, 71] on link at bounding box center [366, 71] width 0 height 0
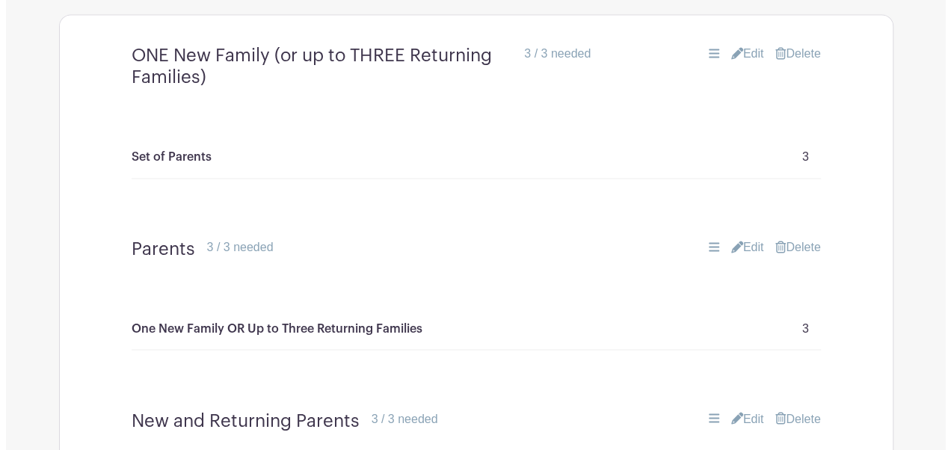
scroll to position [1080, 0]
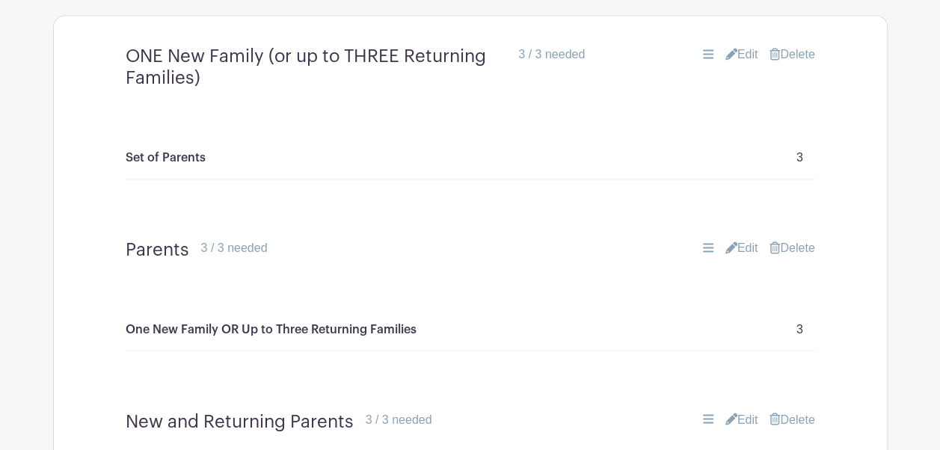
click at [801, 64] on link "Delete" at bounding box center [792, 55] width 45 height 18
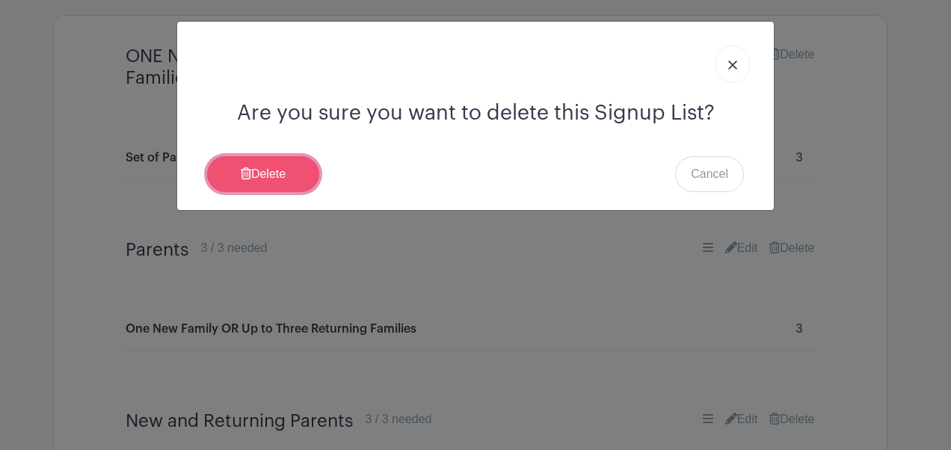
click at [263, 169] on link "Delete" at bounding box center [263, 174] width 112 height 36
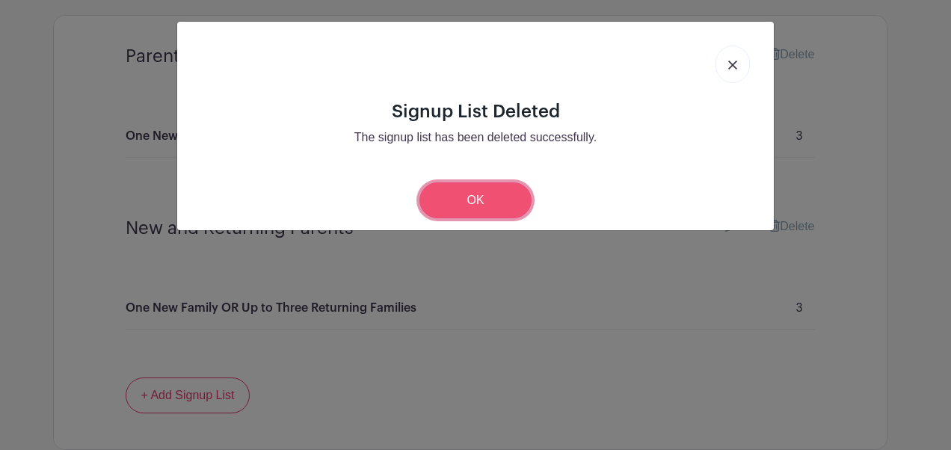
click at [522, 194] on link "OK" at bounding box center [476, 201] width 112 height 36
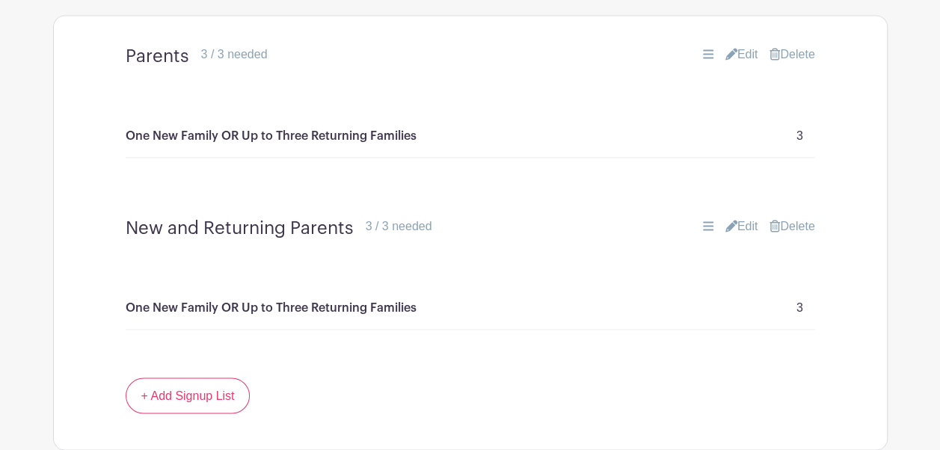
click at [799, 64] on link "Delete" at bounding box center [792, 55] width 45 height 18
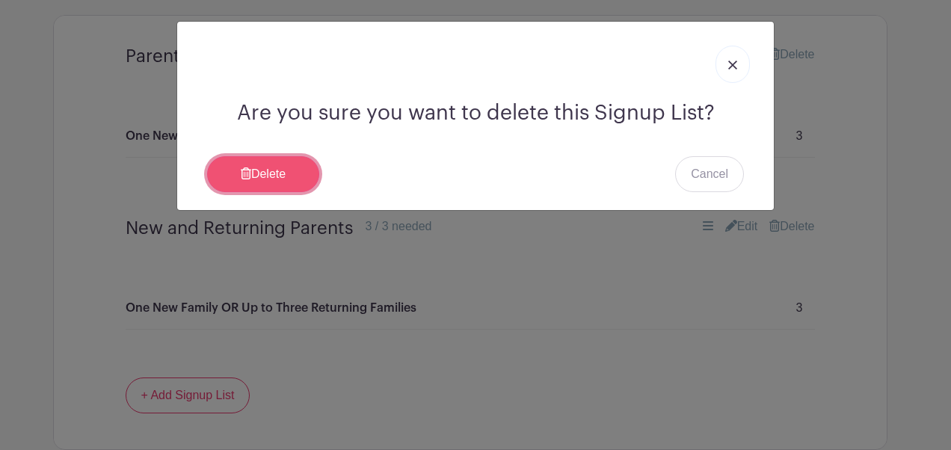
click at [278, 168] on link "Delete" at bounding box center [263, 174] width 112 height 36
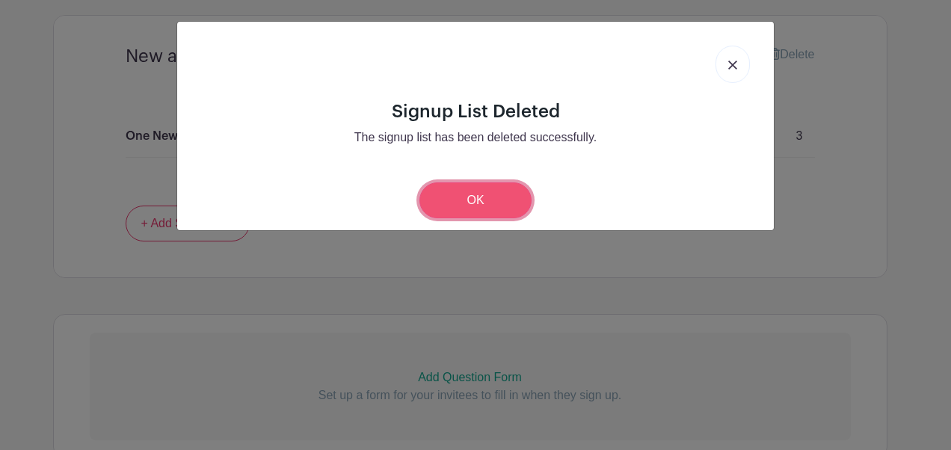
click at [458, 203] on link "OK" at bounding box center [476, 201] width 112 height 36
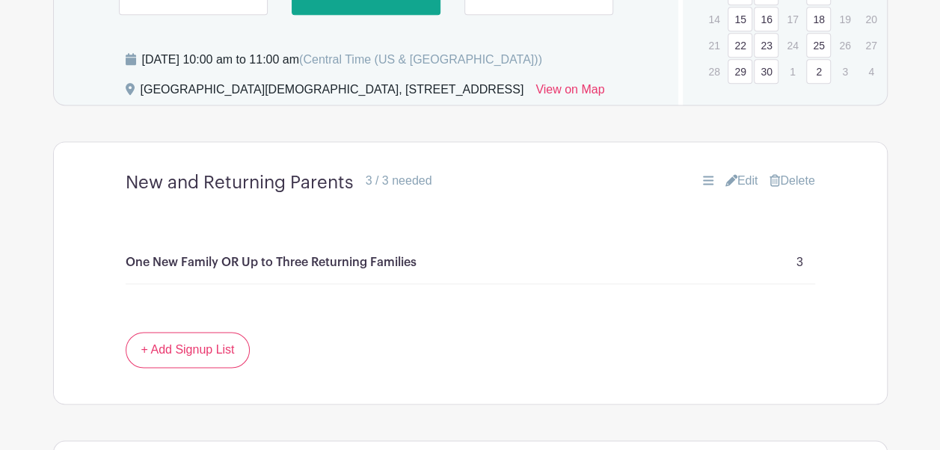
scroll to position [945, 0]
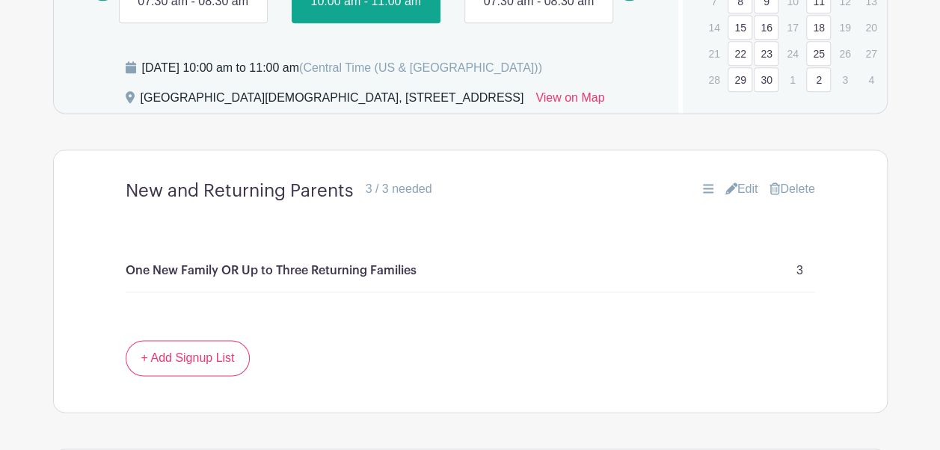
click at [539, 10] on link at bounding box center [539, 10] width 0 height 0
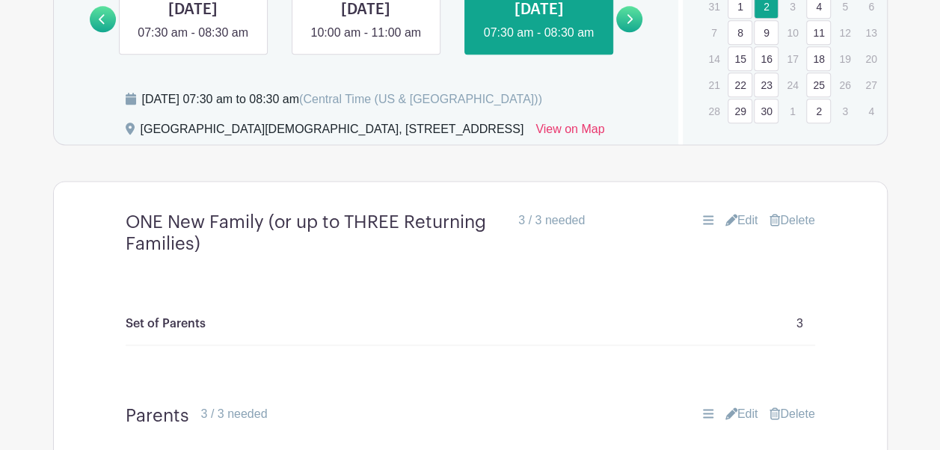
scroll to position [868, 0]
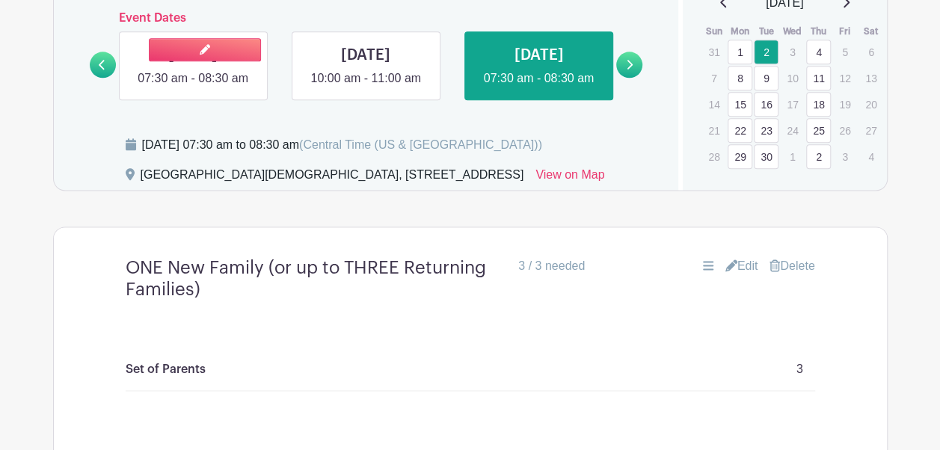
click at [193, 88] on link at bounding box center [193, 88] width 0 height 0
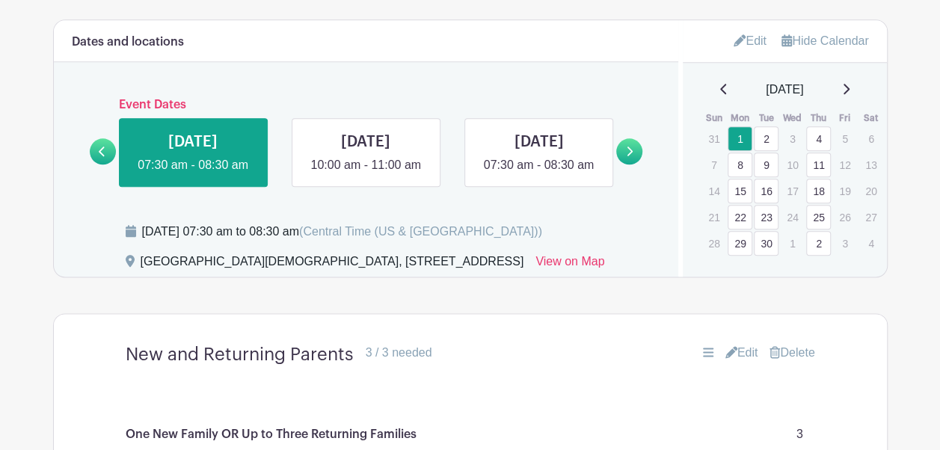
scroll to position [773, 0]
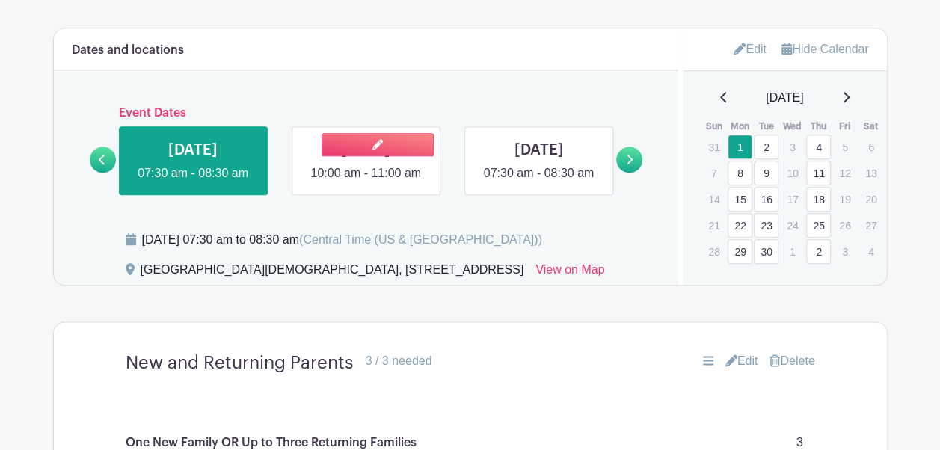
click at [366, 183] on link at bounding box center [366, 183] width 0 height 0
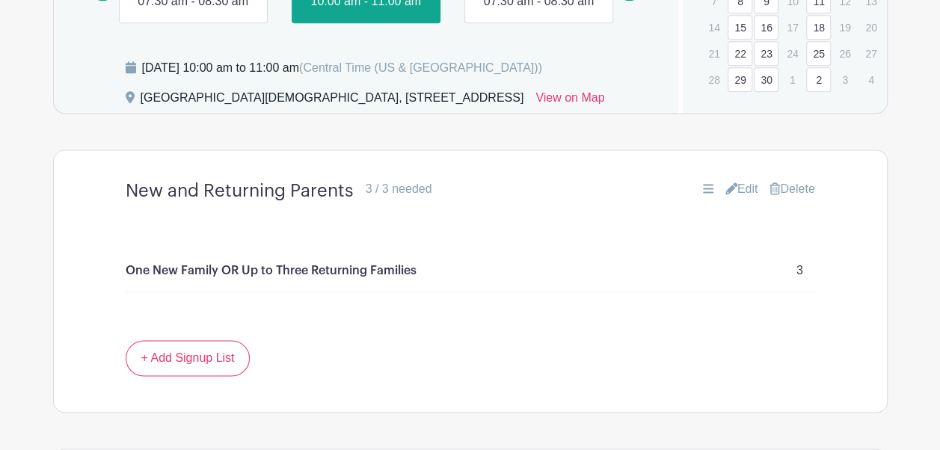
scroll to position [946, 0]
click at [193, 10] on link at bounding box center [193, 10] width 0 height 0
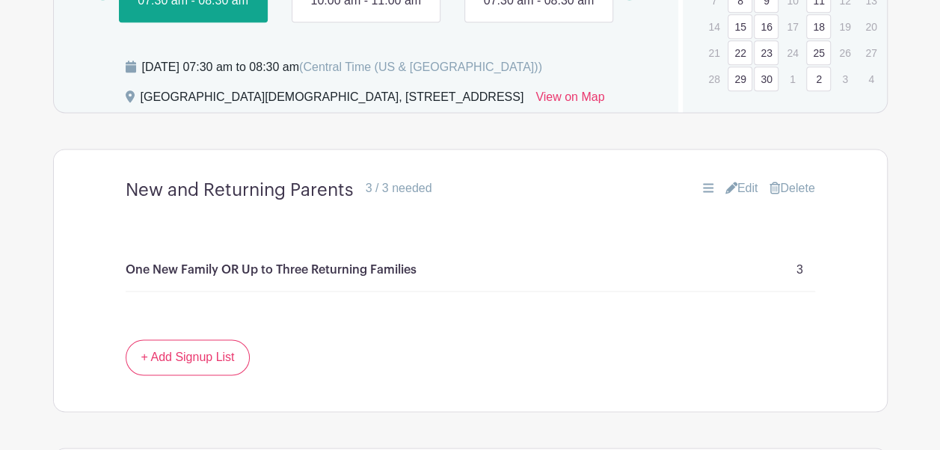
click at [366, 10] on link at bounding box center [366, 10] width 0 height 0
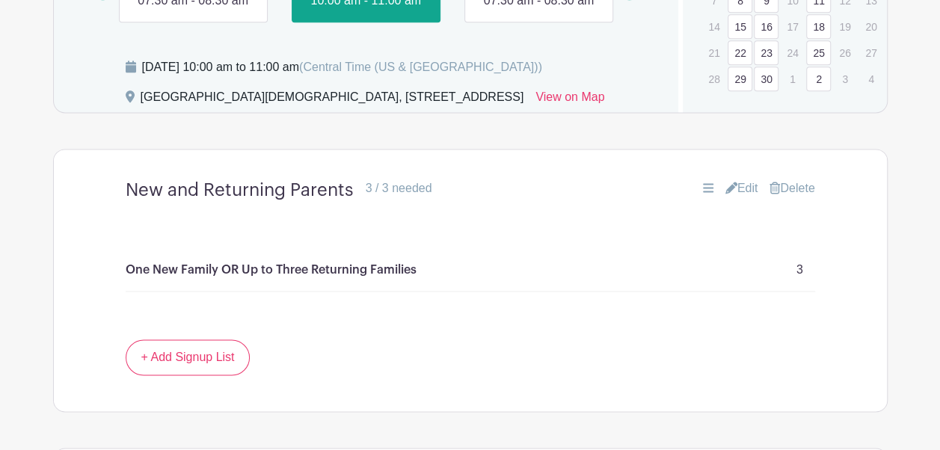
click at [539, 10] on link at bounding box center [539, 10] width 0 height 0
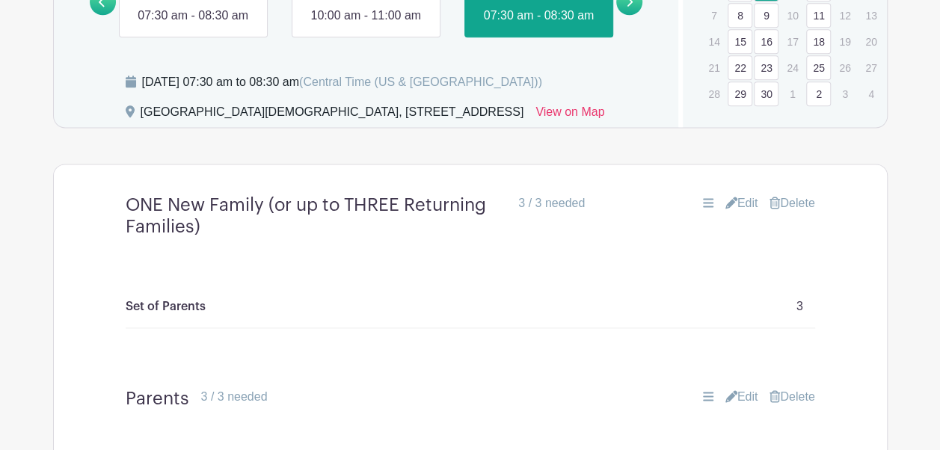
scroll to position [934, 0]
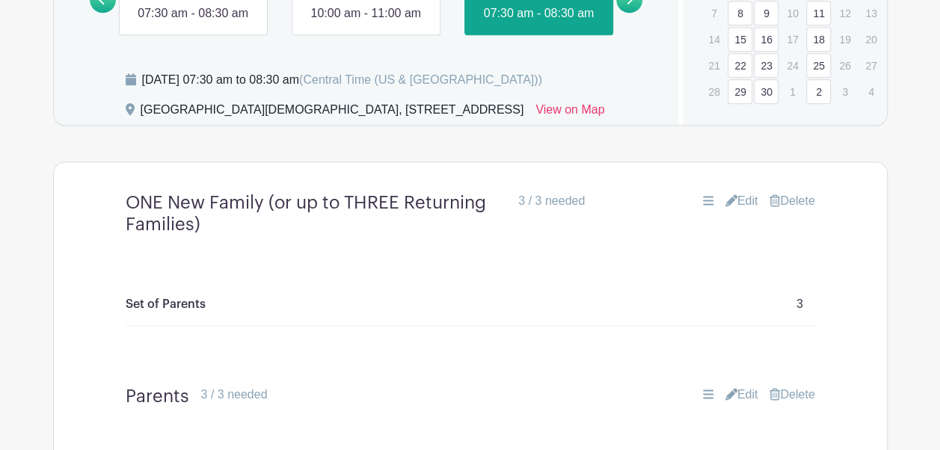
click at [193, 22] on link at bounding box center [193, 22] width 0 height 0
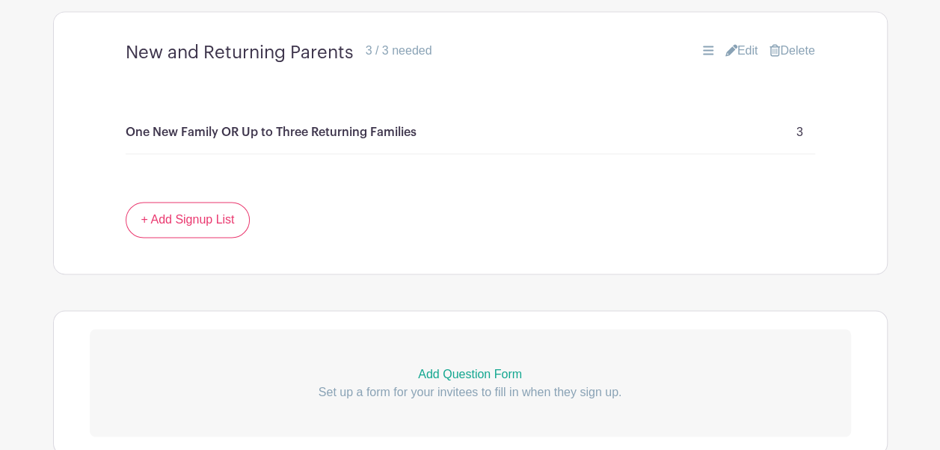
scroll to position [1085, 0]
click at [747, 59] on link "Edit" at bounding box center [742, 50] width 33 height 18
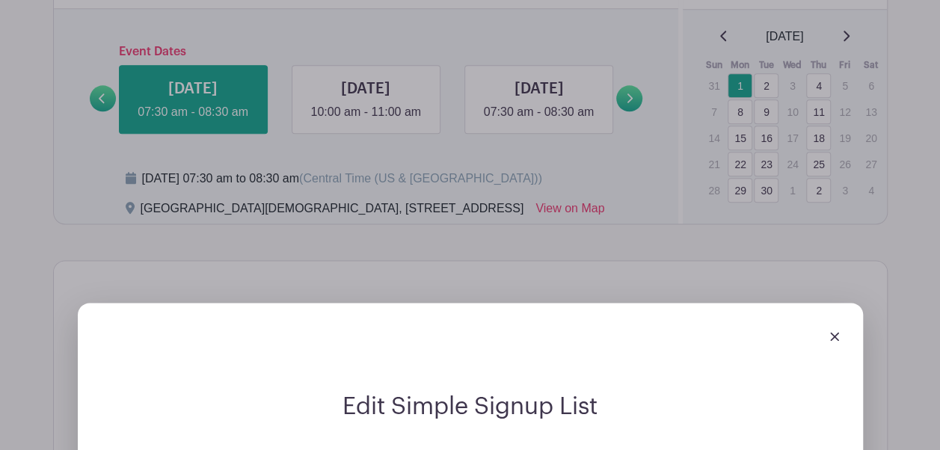
scroll to position [839, 0]
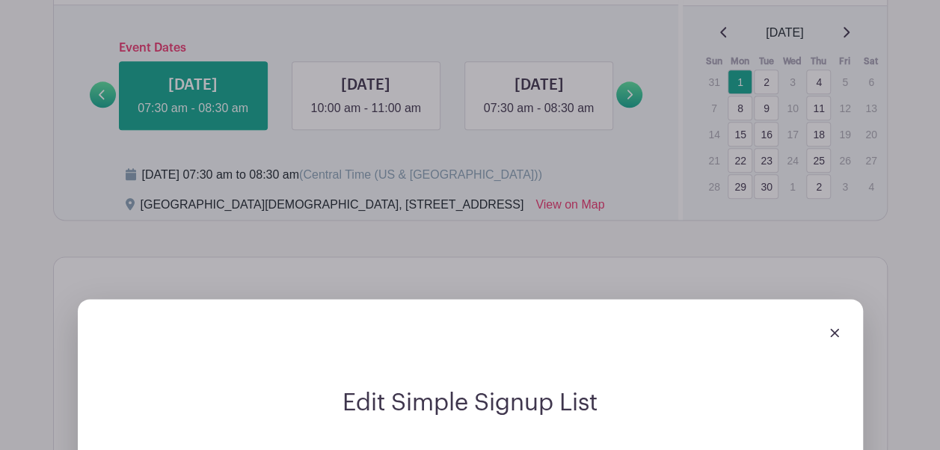
click at [843, 353] on div at bounding box center [470, 332] width 761 height 42
click at [835, 337] on img at bounding box center [834, 332] width 9 height 9
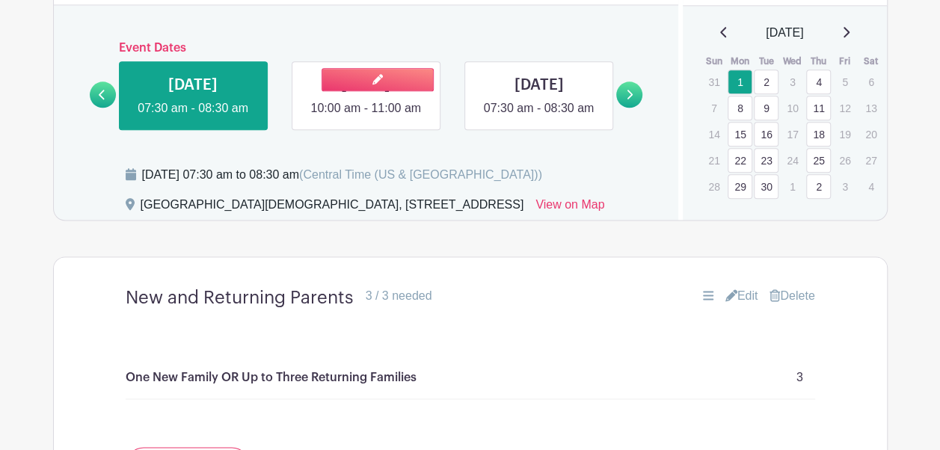
click at [366, 117] on link at bounding box center [366, 117] width 0 height 0
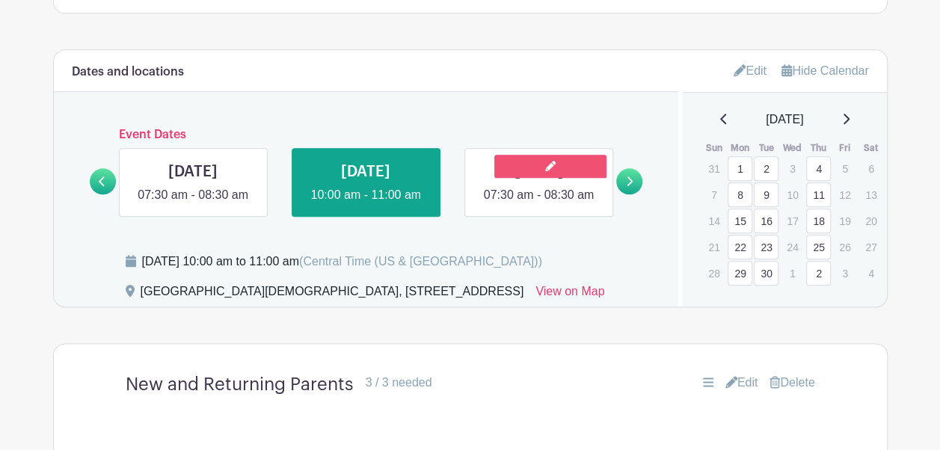
scroll to position [751, 0]
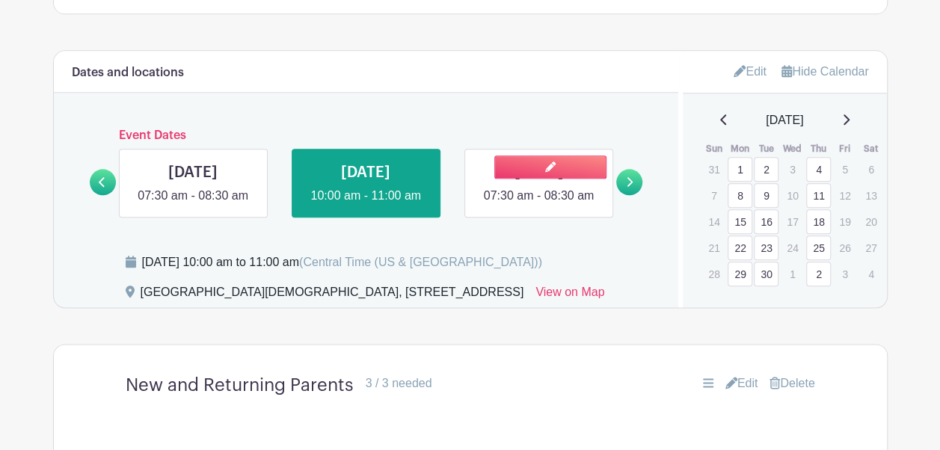
click at [539, 205] on link at bounding box center [539, 205] width 0 height 0
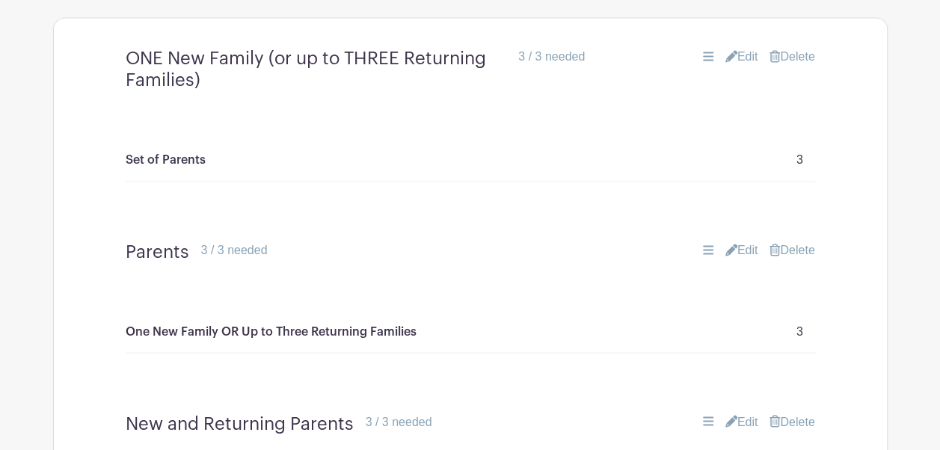
scroll to position [1079, 0]
click at [742, 259] on link "Edit" at bounding box center [742, 250] width 33 height 18
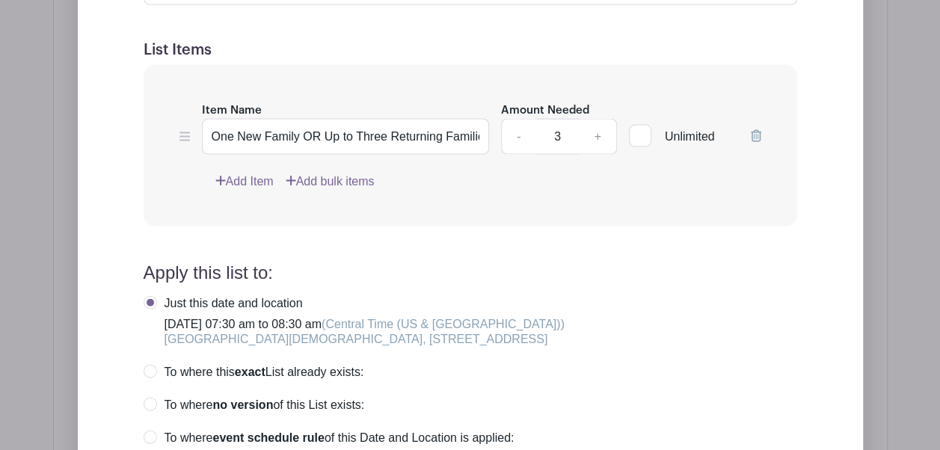
scroll to position [1440, 0]
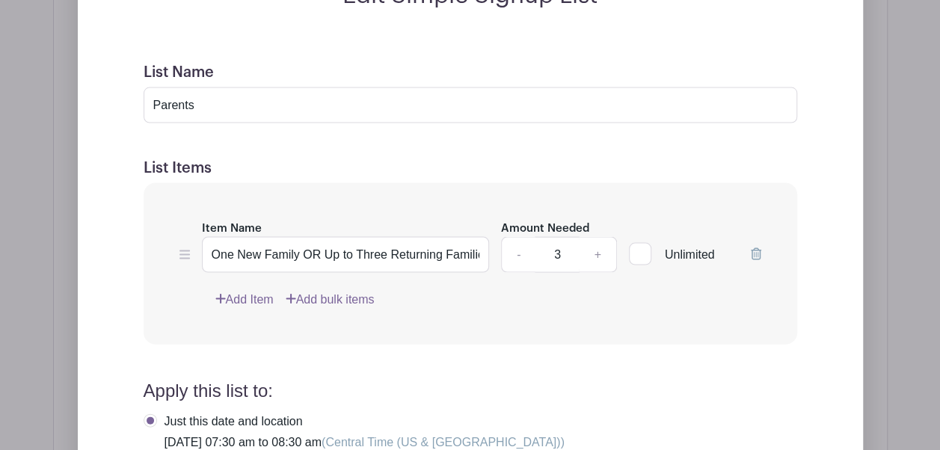
click at [760, 260] on icon at bounding box center [756, 254] width 10 height 12
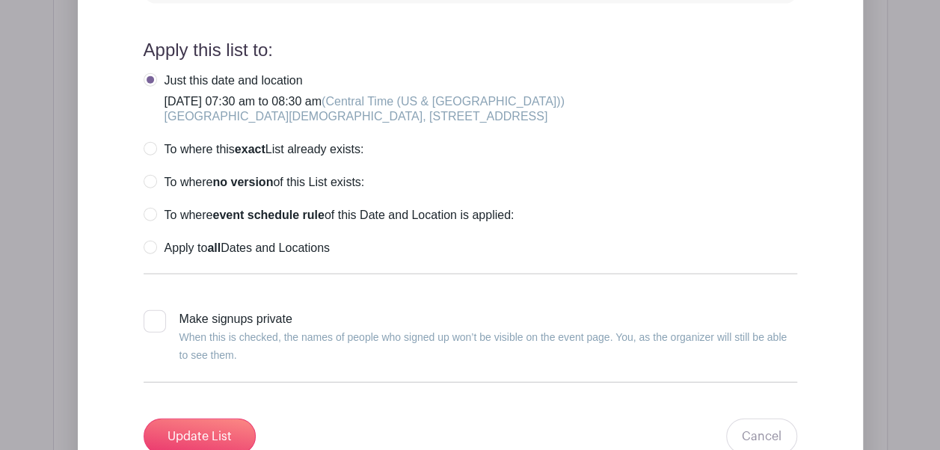
scroll to position [1729, 0]
click at [147, 254] on label "Apply to all Dates and Locations" at bounding box center [237, 246] width 186 height 15
radio input "true"
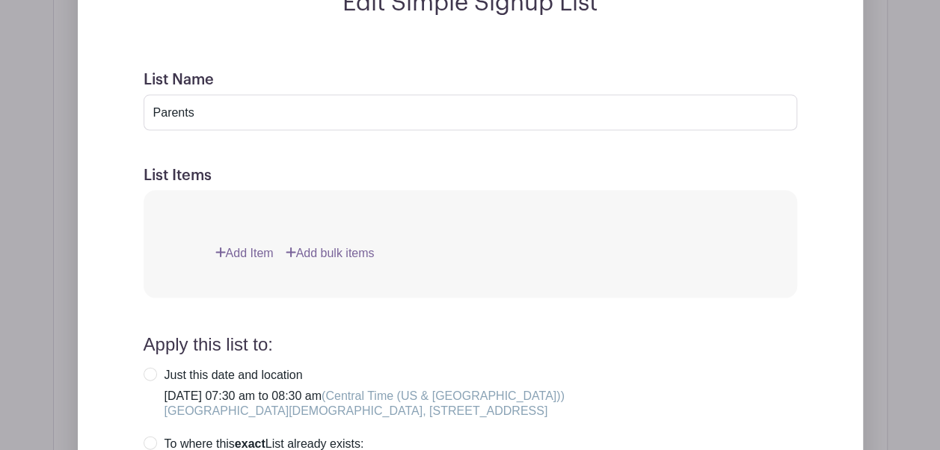
scroll to position [1462, 0]
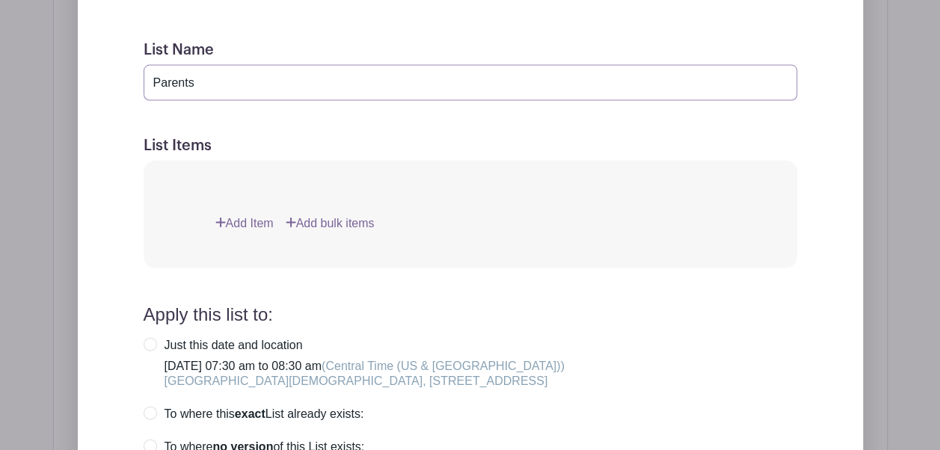
drag, startPoint x: 212, startPoint y: 117, endPoint x: 70, endPoint y: 97, distance: 142.8
click at [71, 99] on div "Edit Simple Signup List List Name Parents List Items Item Name One New Family O…" at bounding box center [470, 327] width 833 height 964
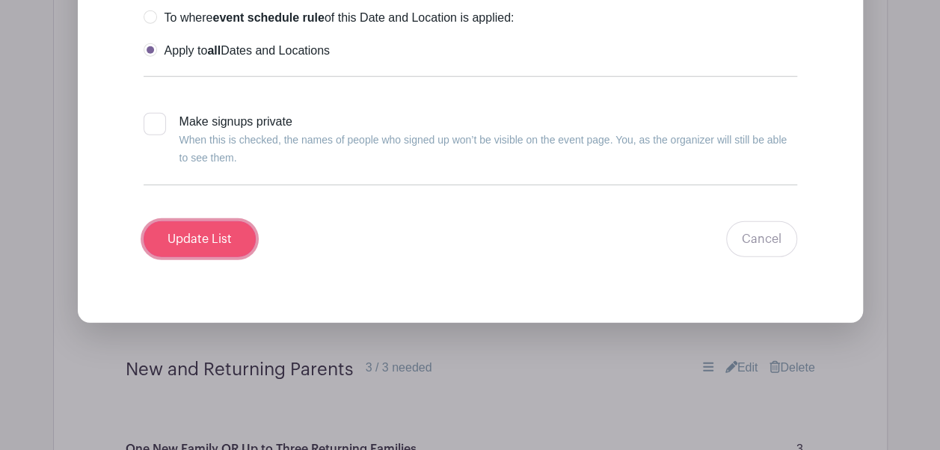
click at [220, 257] on input "Update List" at bounding box center [200, 239] width 112 height 36
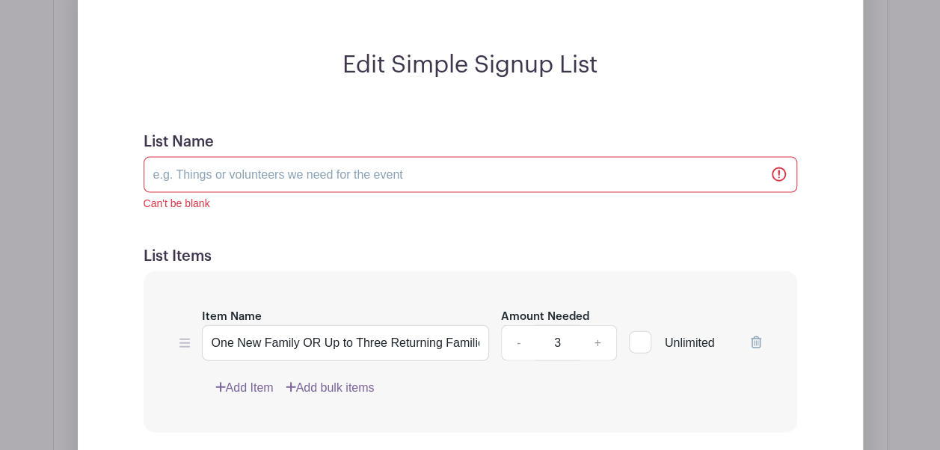
scroll to position [1486, 0]
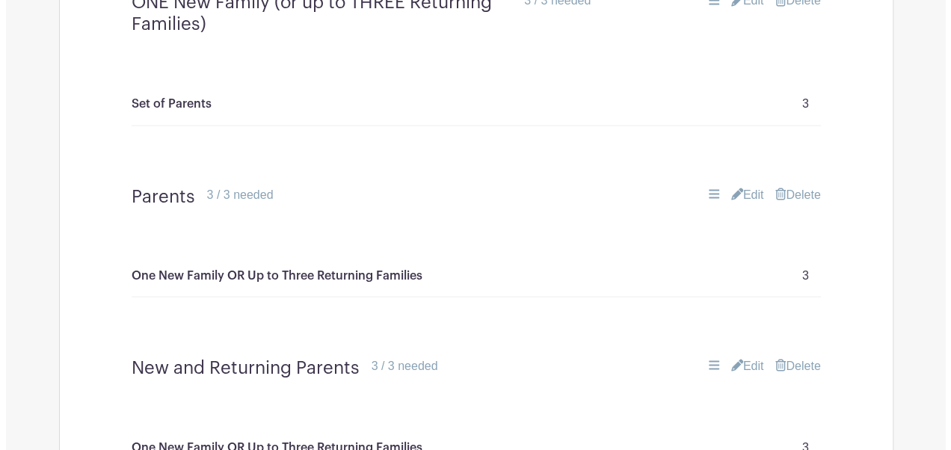
scroll to position [1252, 0]
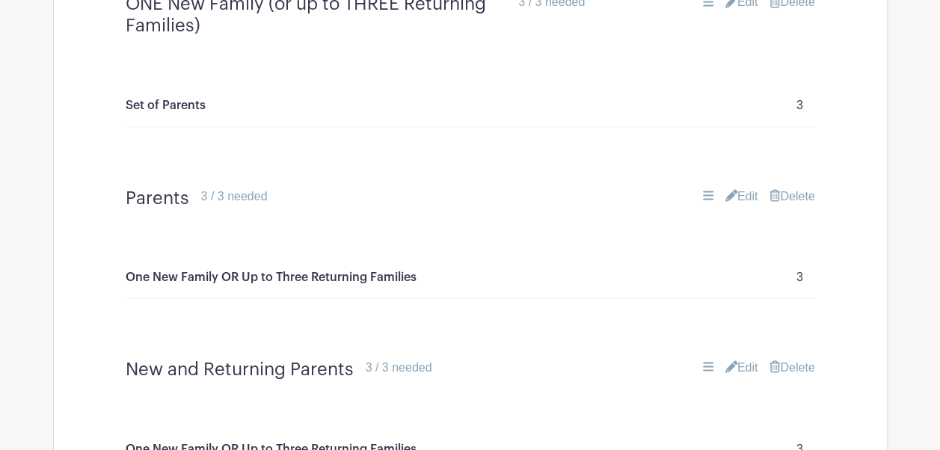
click at [799, 205] on link "Delete" at bounding box center [792, 196] width 45 height 18
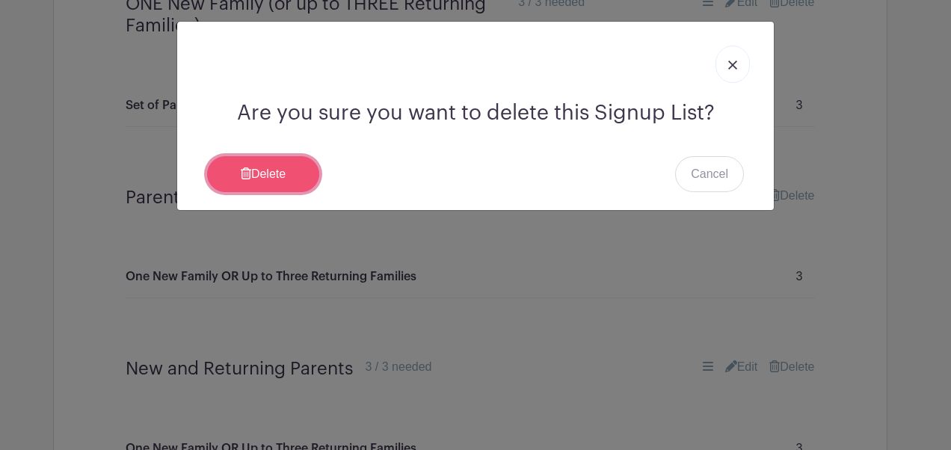
click at [298, 165] on link "Delete" at bounding box center [263, 174] width 112 height 36
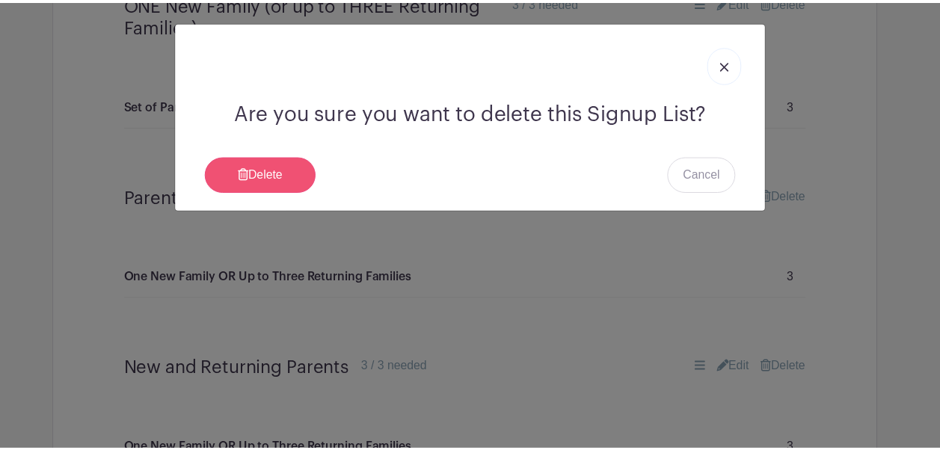
scroll to position [1133, 0]
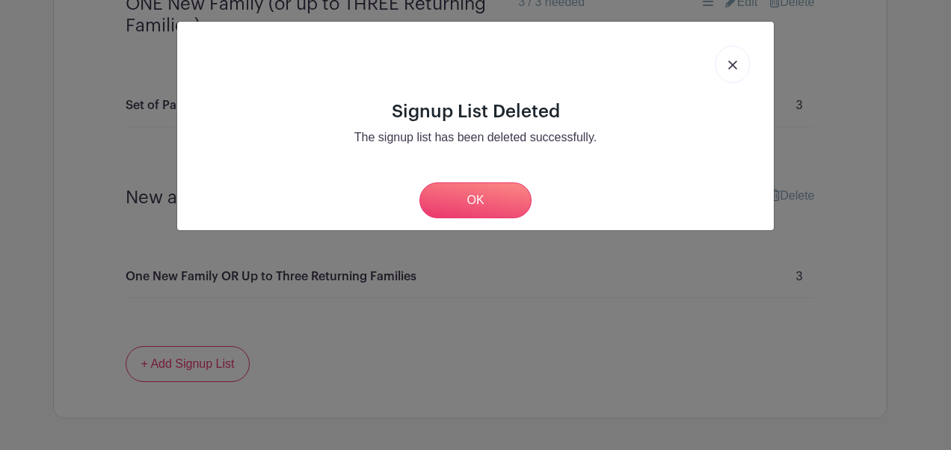
click at [730, 63] on img at bounding box center [733, 65] width 9 height 9
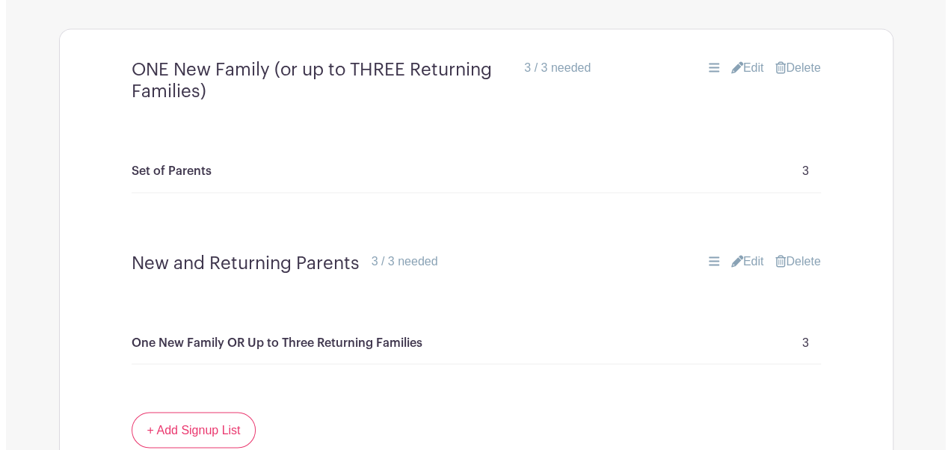
scroll to position [1064, 0]
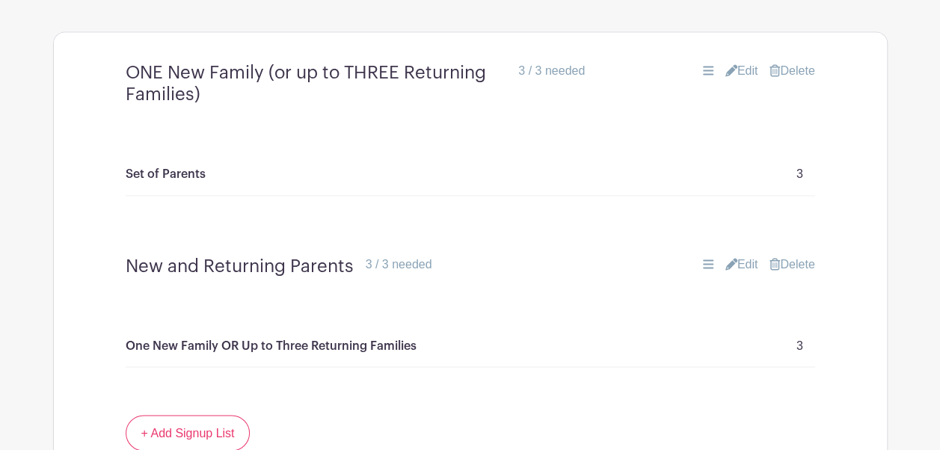
click at [802, 80] on link "Delete" at bounding box center [792, 71] width 45 height 18
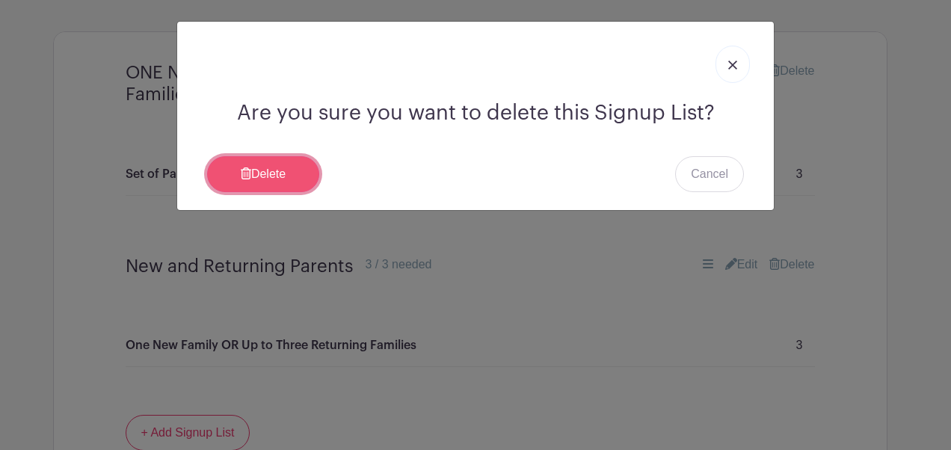
click at [278, 162] on link "Delete" at bounding box center [263, 174] width 112 height 36
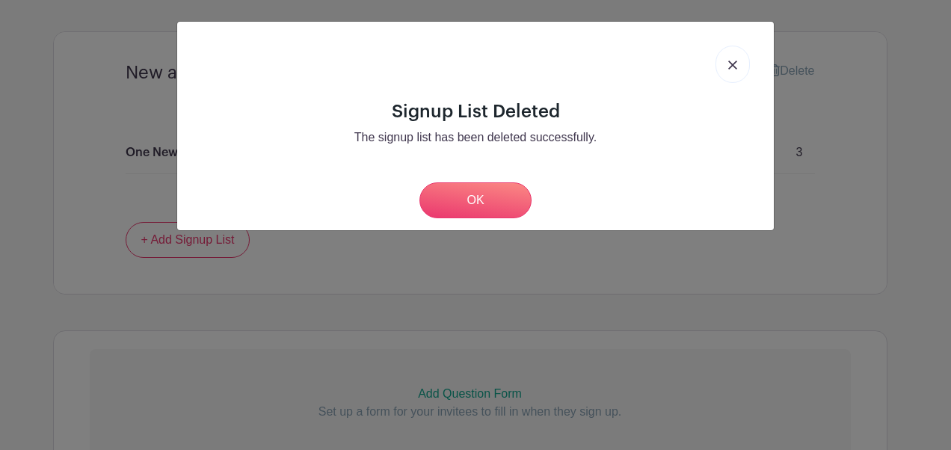
click at [615, 338] on div "Signup List Deleted The signup list has been deleted successfully. OK" at bounding box center [475, 225] width 951 height 450
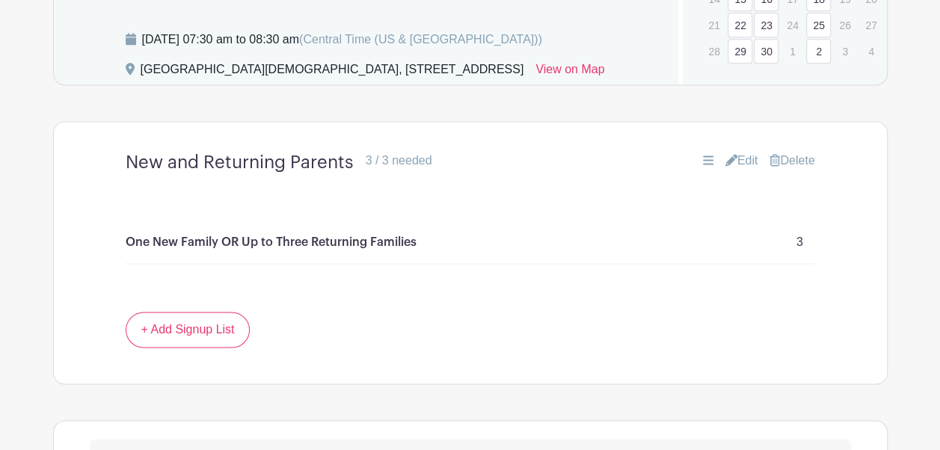
scroll to position [974, 0]
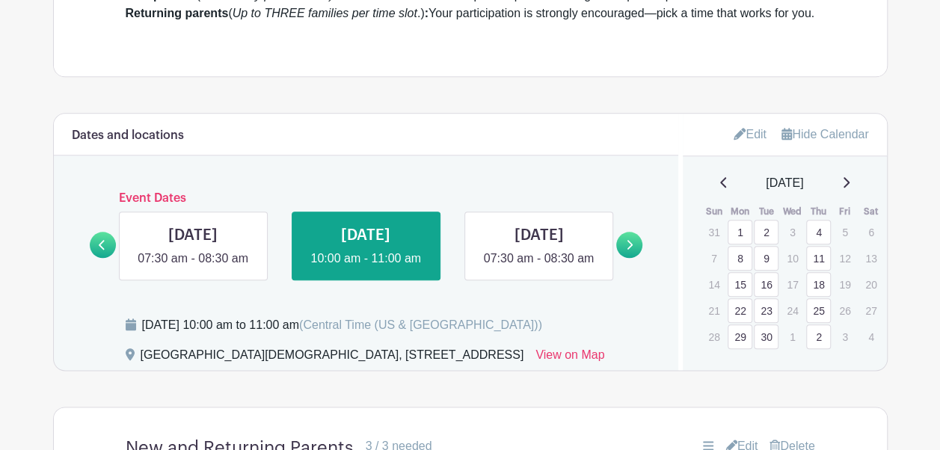
scroll to position [684, 0]
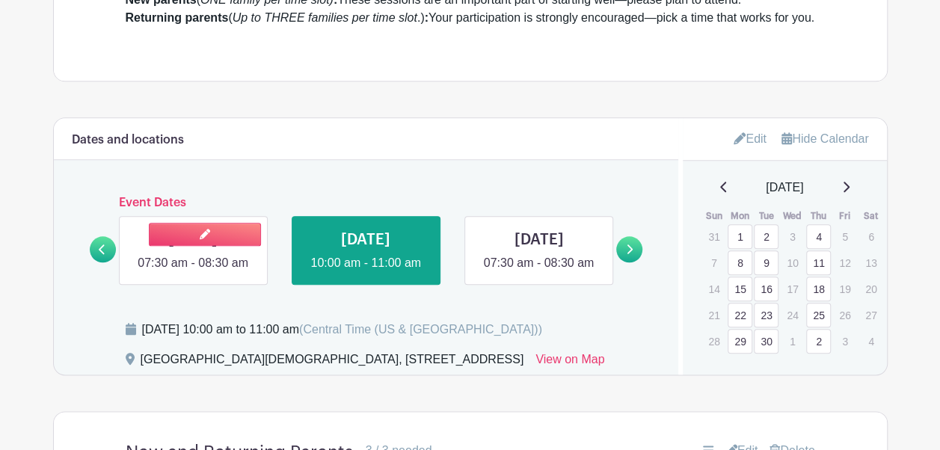
click at [193, 272] on link at bounding box center [193, 272] width 0 height 0
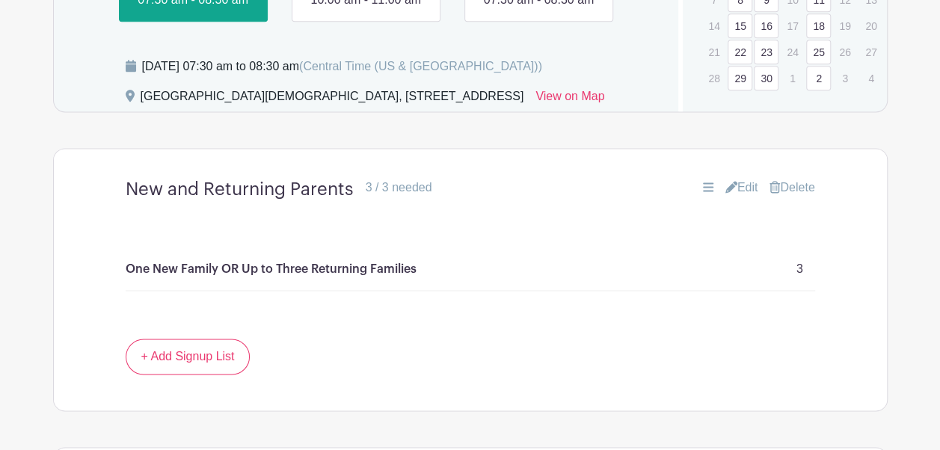
scroll to position [907, 0]
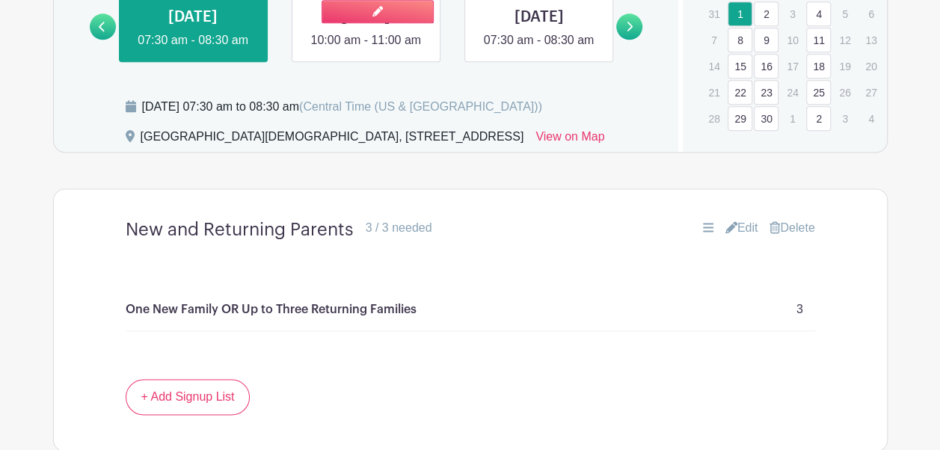
click at [366, 49] on link at bounding box center [366, 49] width 0 height 0
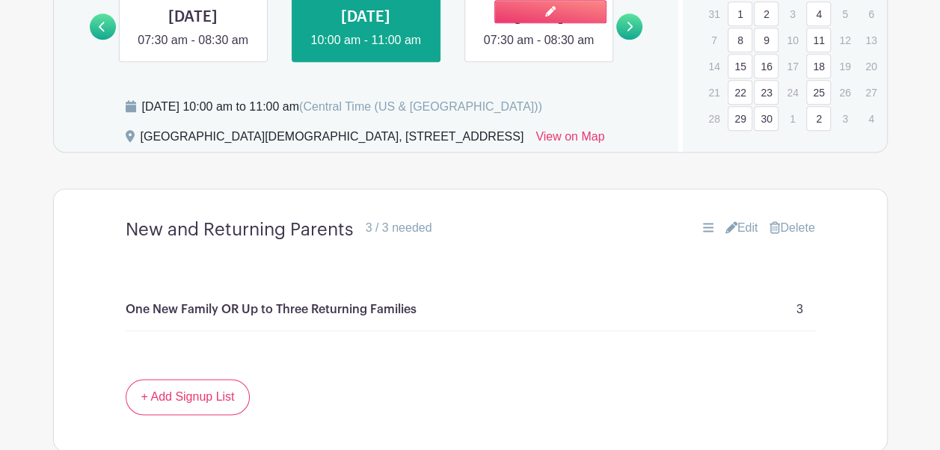
click at [539, 49] on link at bounding box center [539, 49] width 0 height 0
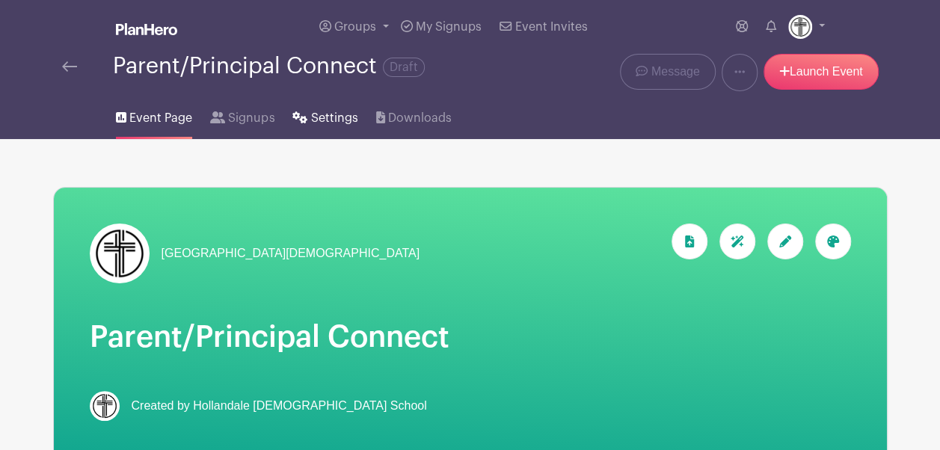
click at [326, 120] on span "Settings" at bounding box center [334, 118] width 47 height 18
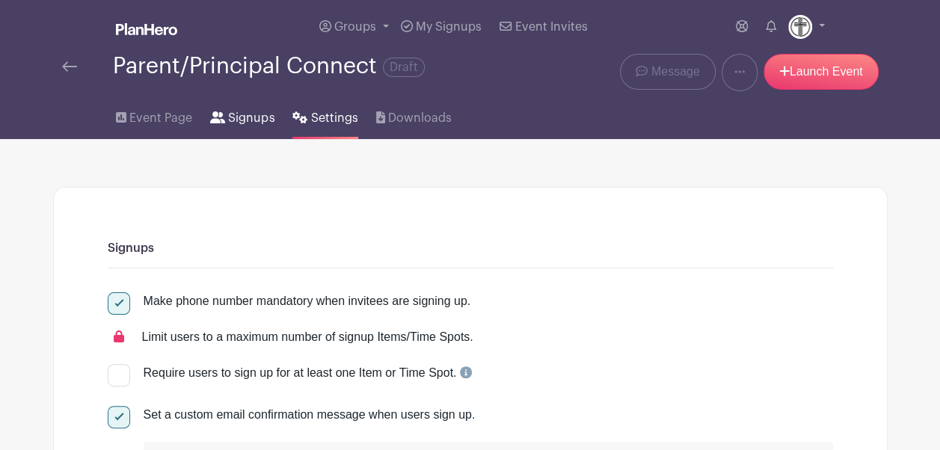
click at [251, 121] on span "Signups" at bounding box center [251, 118] width 46 height 18
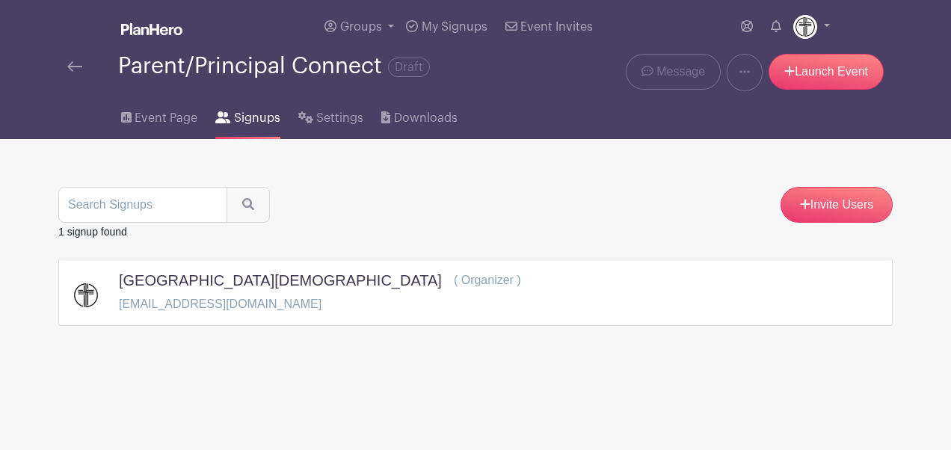
click at [81, 232] on small "1 signup found" at bounding box center [92, 232] width 69 height 12
click at [157, 118] on span "Event Page" at bounding box center [166, 118] width 63 height 18
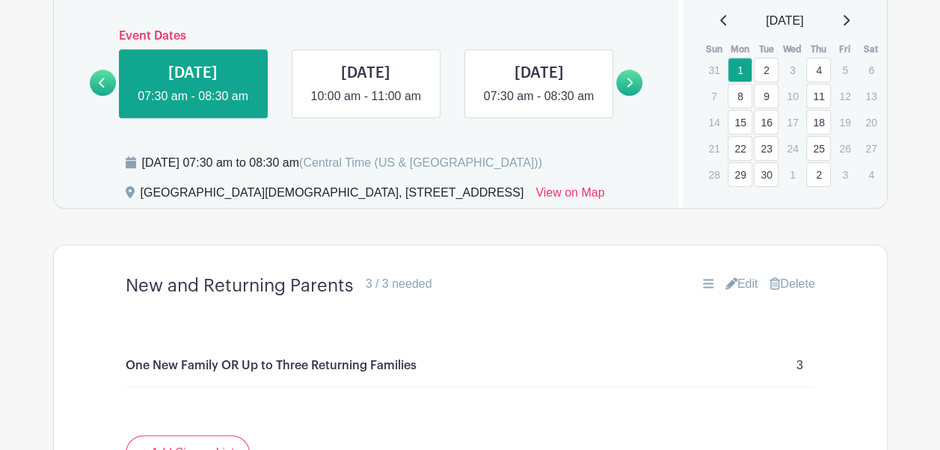
scroll to position [850, 0]
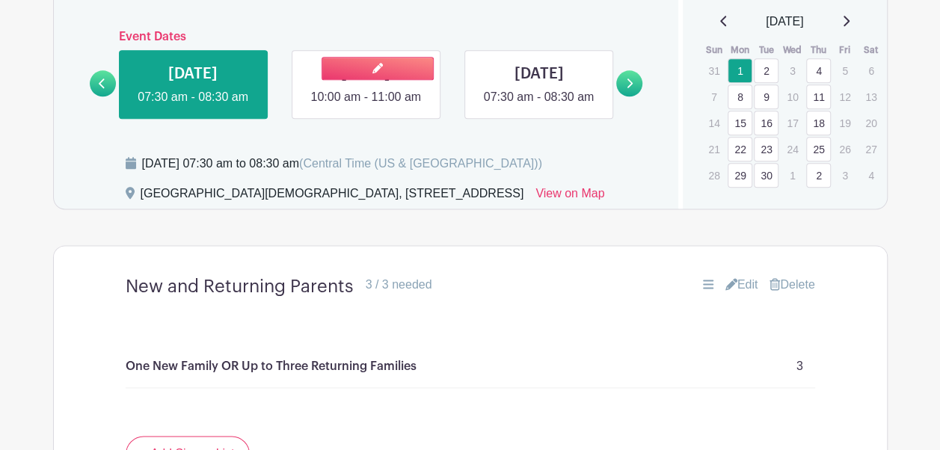
click at [366, 106] on link at bounding box center [366, 106] width 0 height 0
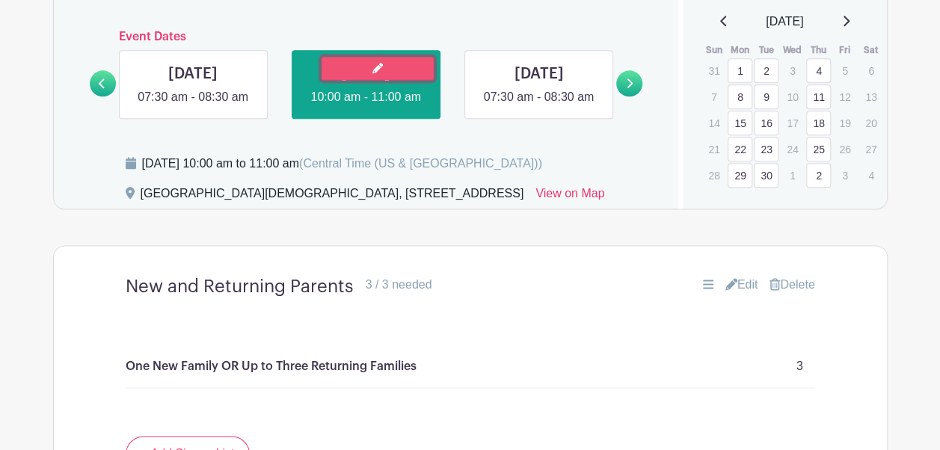
click at [389, 78] on link at bounding box center [378, 68] width 112 height 23
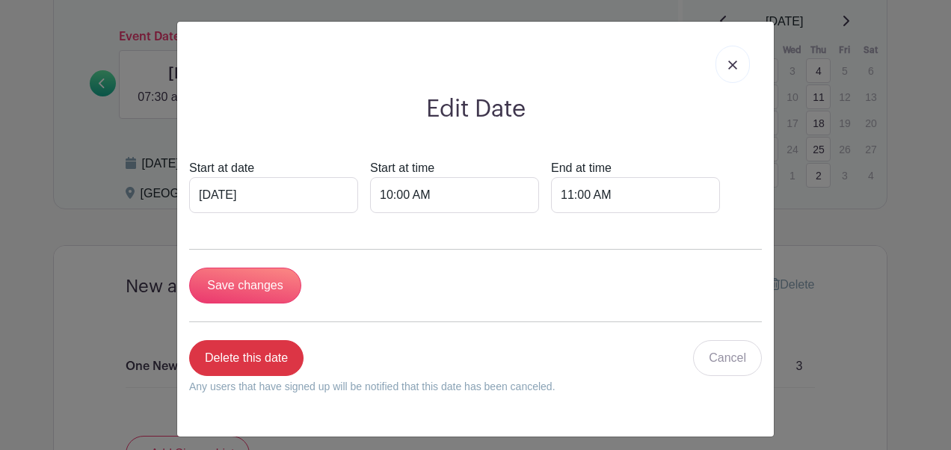
click at [729, 63] on img at bounding box center [733, 65] width 9 height 9
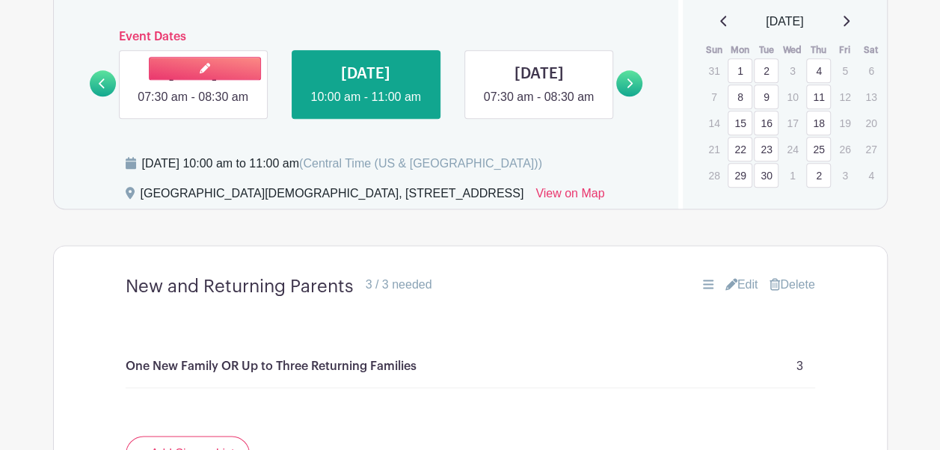
click at [193, 106] on link at bounding box center [193, 106] width 0 height 0
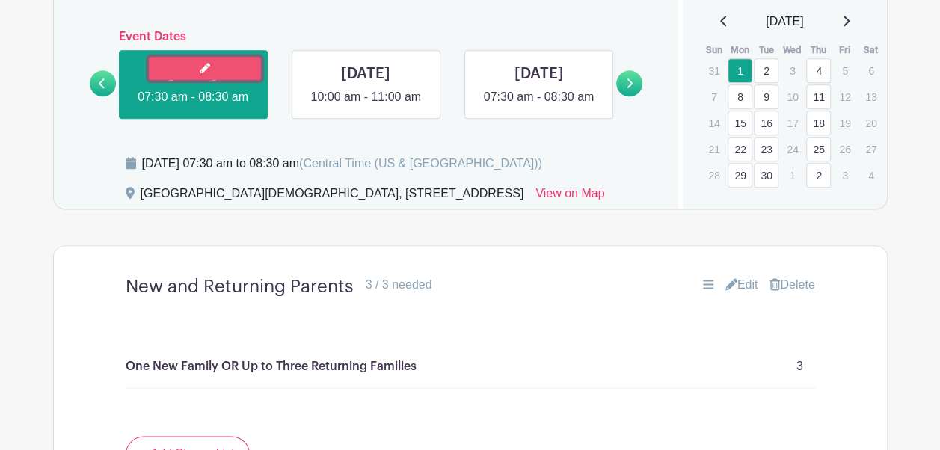
click at [236, 80] on link at bounding box center [205, 68] width 112 height 23
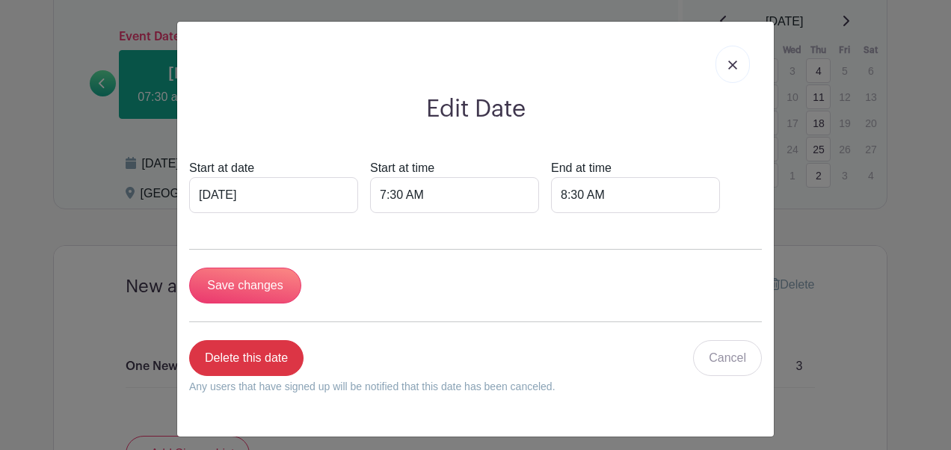
click at [727, 57] on link at bounding box center [733, 64] width 34 height 37
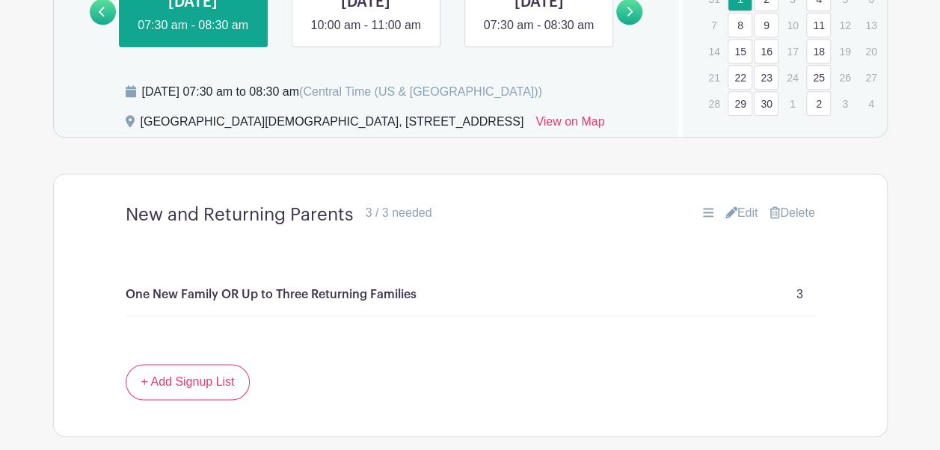
scroll to position [914, 0]
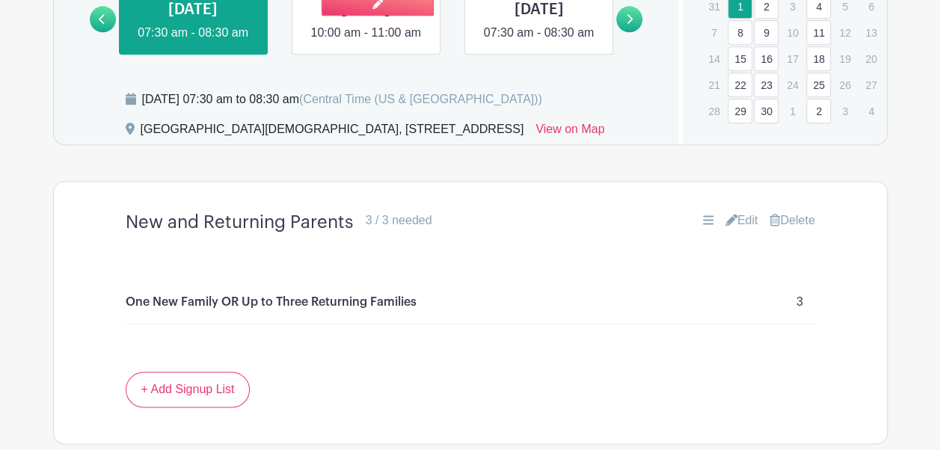
click at [366, 42] on link at bounding box center [366, 42] width 0 height 0
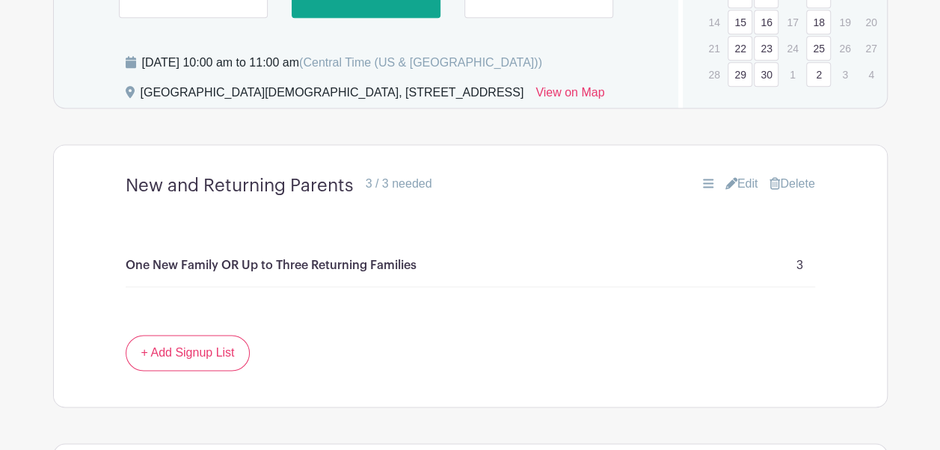
scroll to position [950, 0]
click at [539, 6] on link at bounding box center [539, 6] width 0 height 0
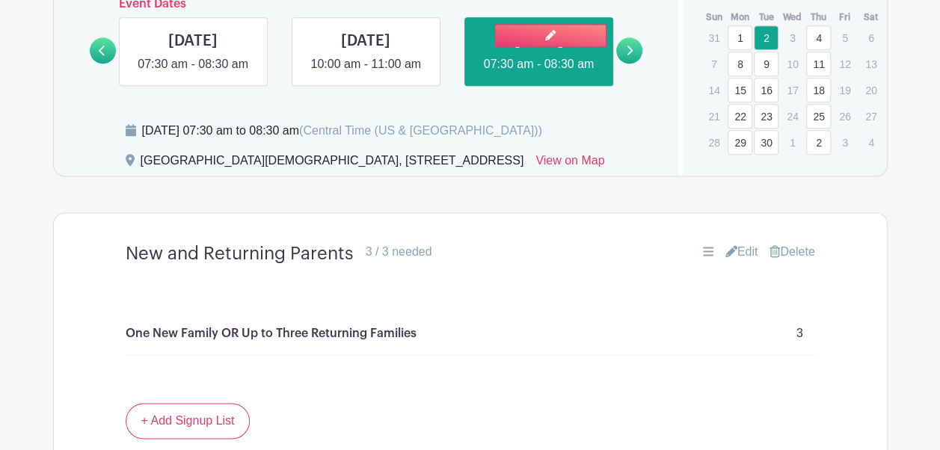
scroll to position [882, 0]
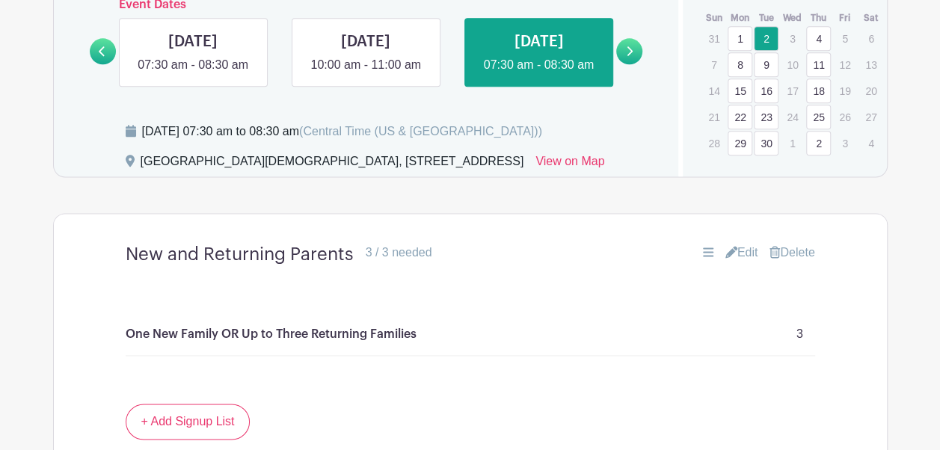
click at [627, 57] on icon at bounding box center [629, 51] width 7 height 11
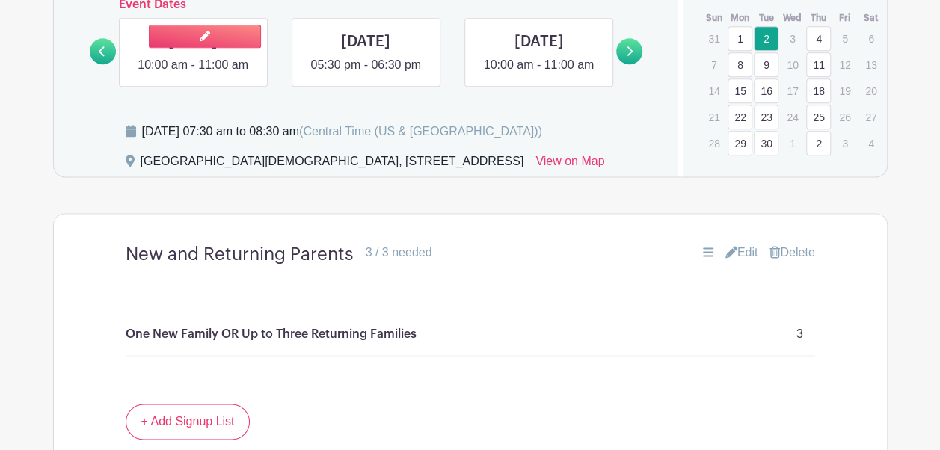
click at [193, 74] on link at bounding box center [193, 74] width 0 height 0
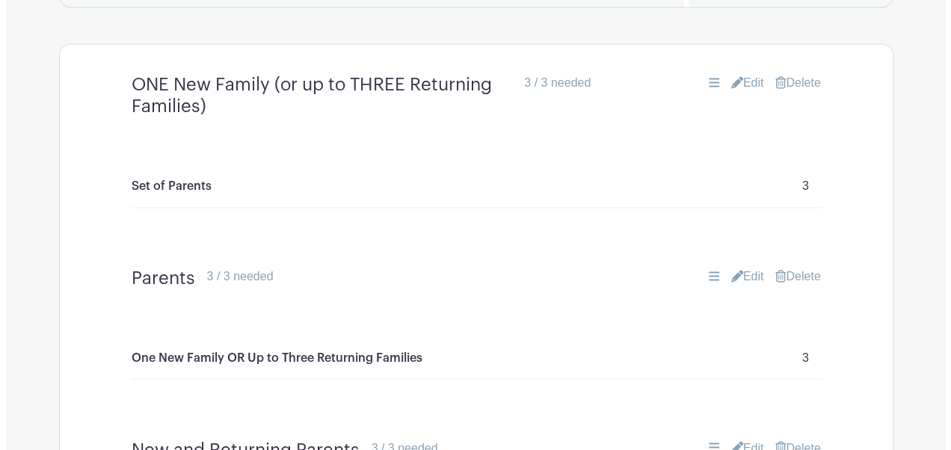
scroll to position [1051, 0]
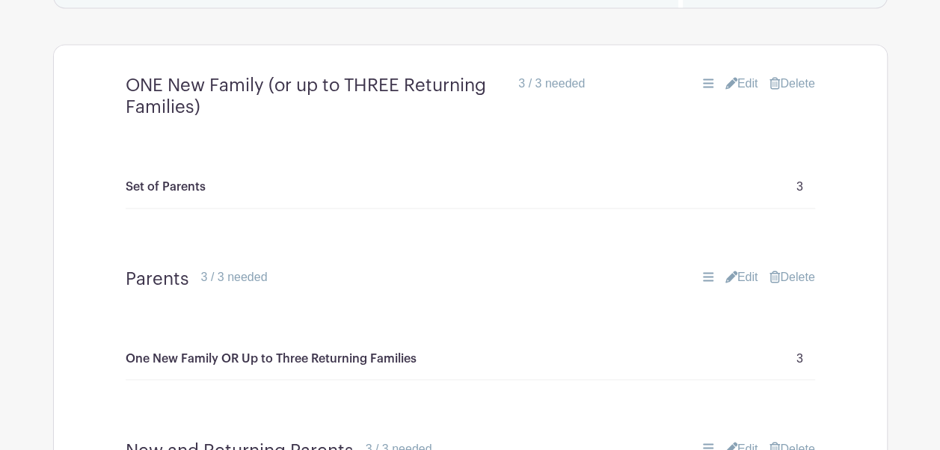
click at [790, 93] on link "Delete" at bounding box center [792, 84] width 45 height 18
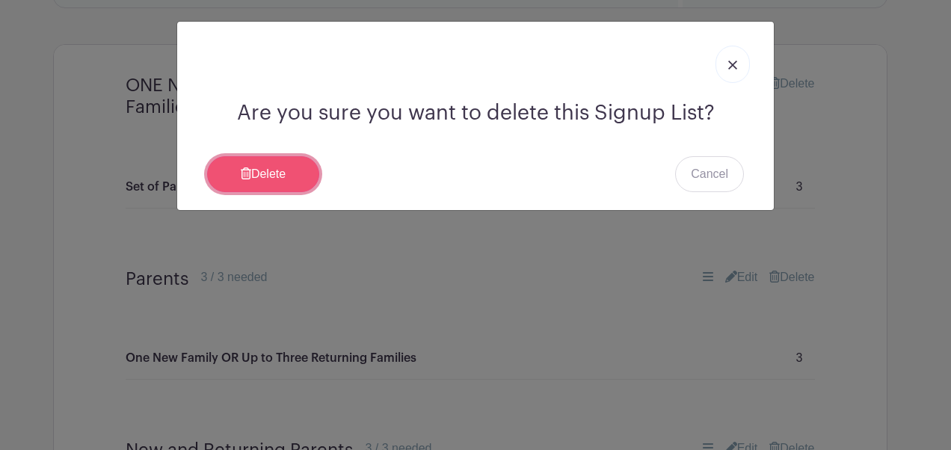
click at [241, 169] on icon at bounding box center [246, 174] width 10 height 12
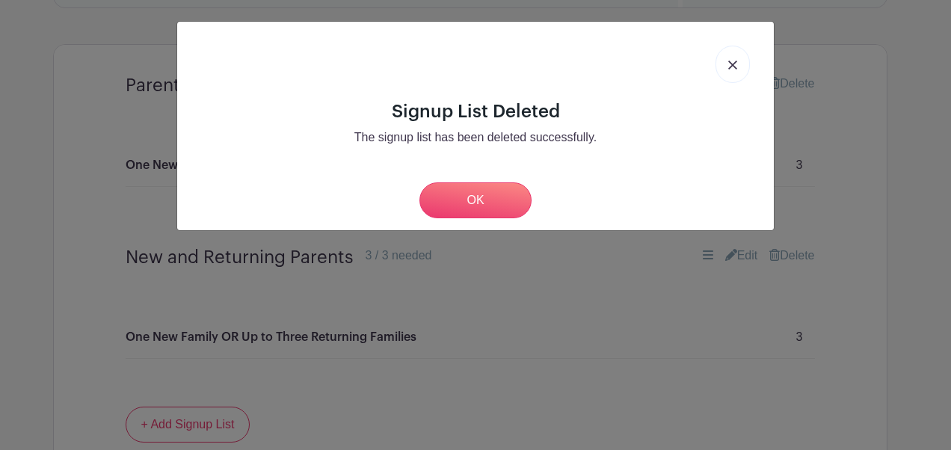
click at [839, 129] on div "Signup List Deleted The signup list has been deleted successfully. OK" at bounding box center [475, 225] width 951 height 450
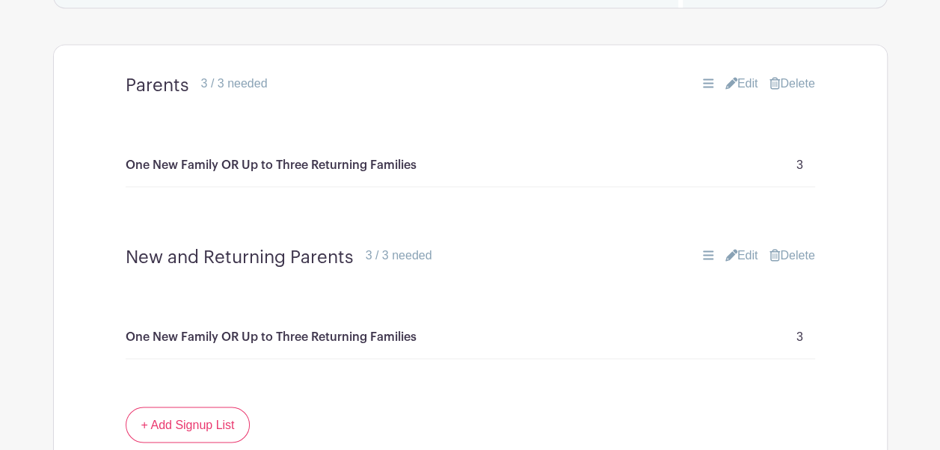
click at [790, 93] on link "Delete" at bounding box center [792, 84] width 45 height 18
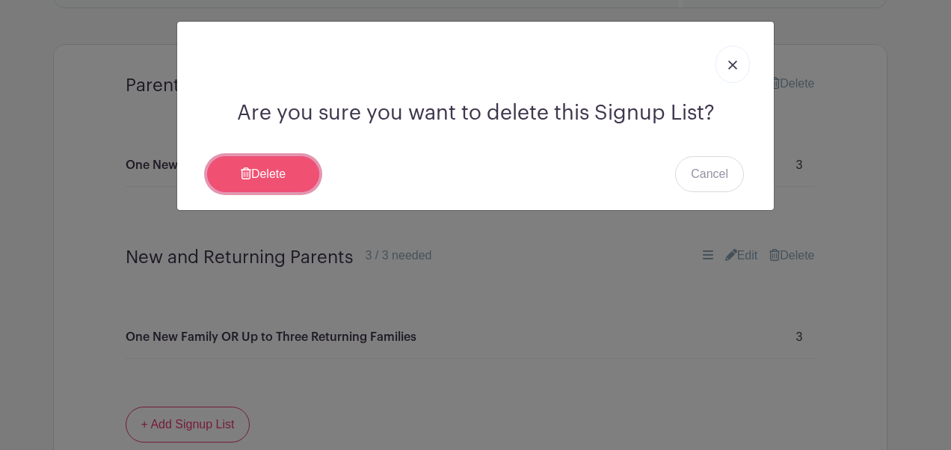
click at [284, 177] on link "Delete" at bounding box center [263, 174] width 112 height 36
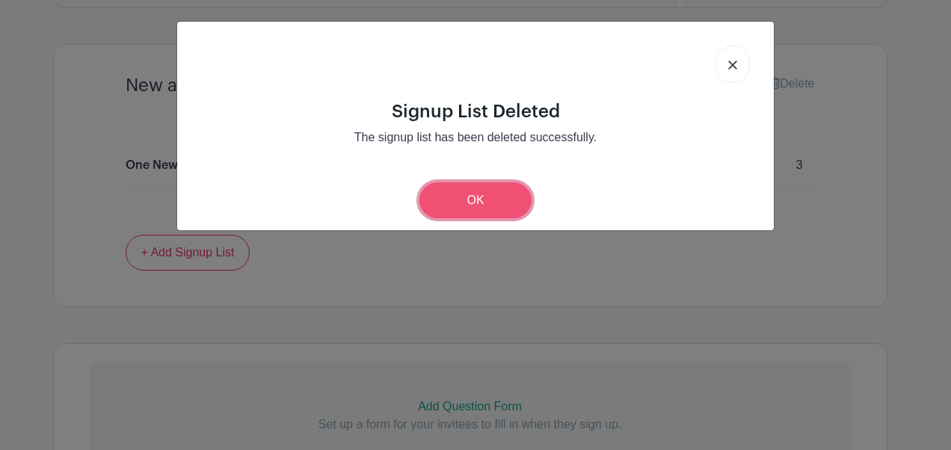
click at [494, 189] on link "OK" at bounding box center [476, 201] width 112 height 36
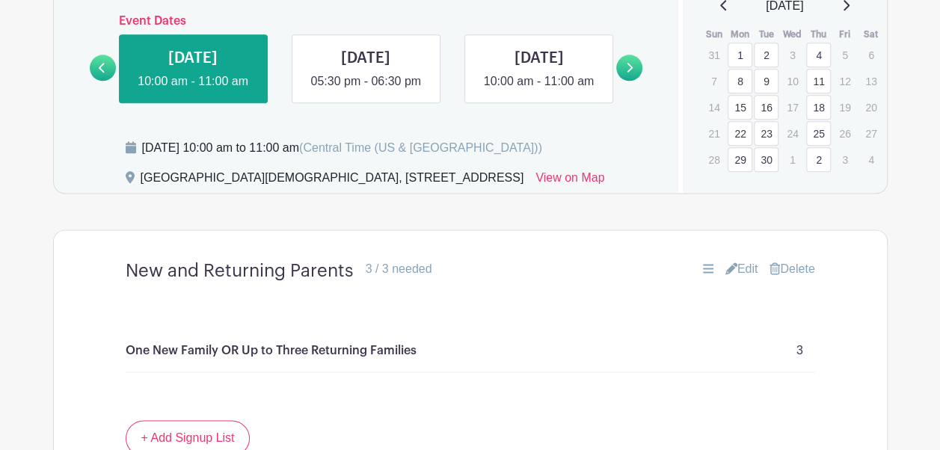
scroll to position [865, 0]
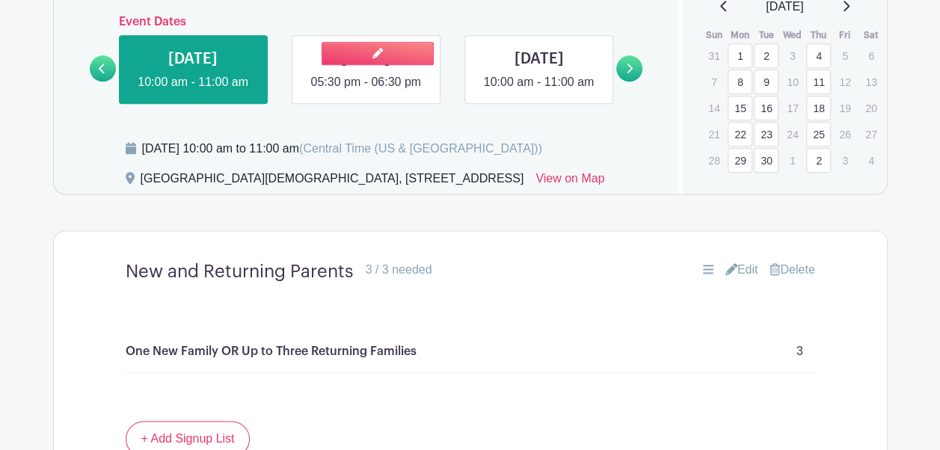
click at [366, 91] on link at bounding box center [366, 91] width 0 height 0
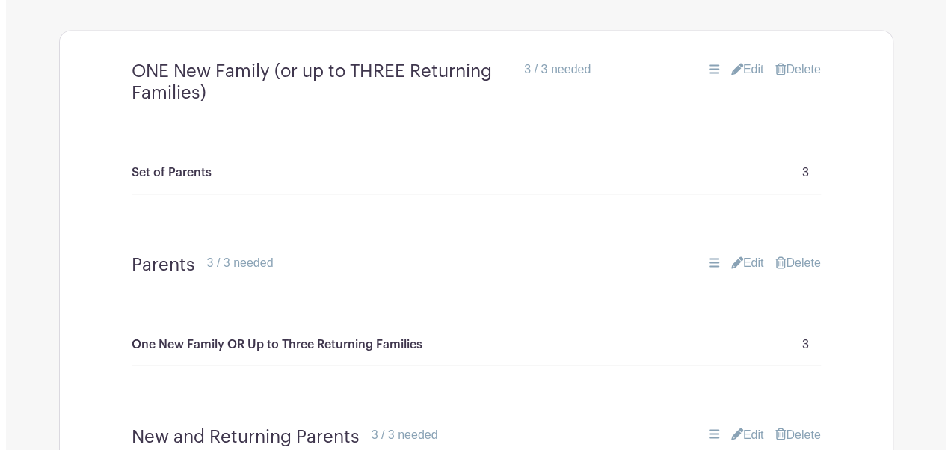
scroll to position [1070, 0]
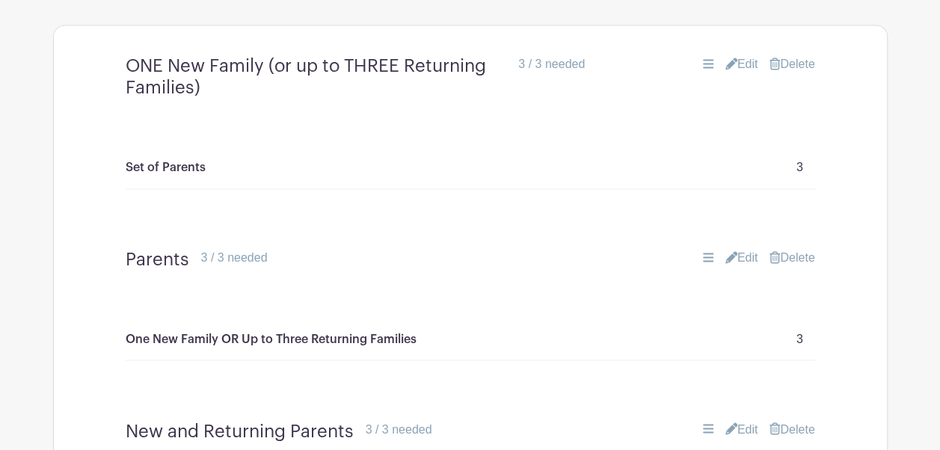
click at [797, 73] on link "Delete" at bounding box center [792, 64] width 45 height 18
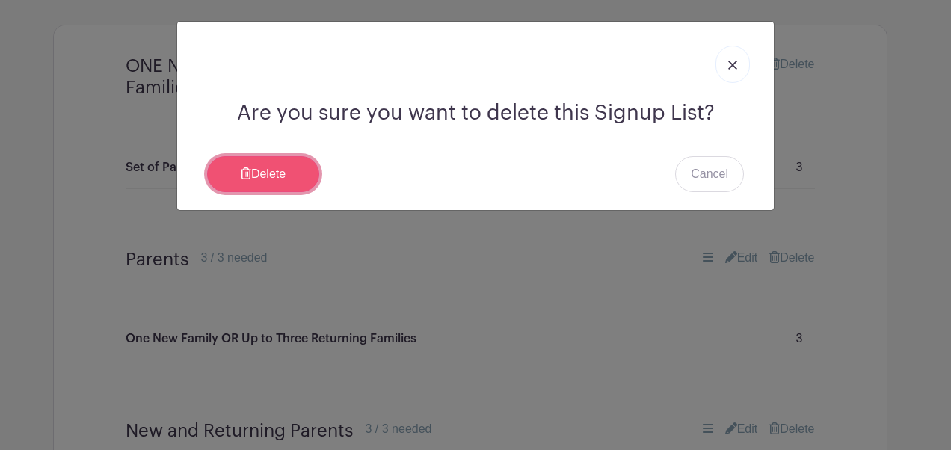
click at [292, 178] on link "Delete" at bounding box center [263, 174] width 112 height 36
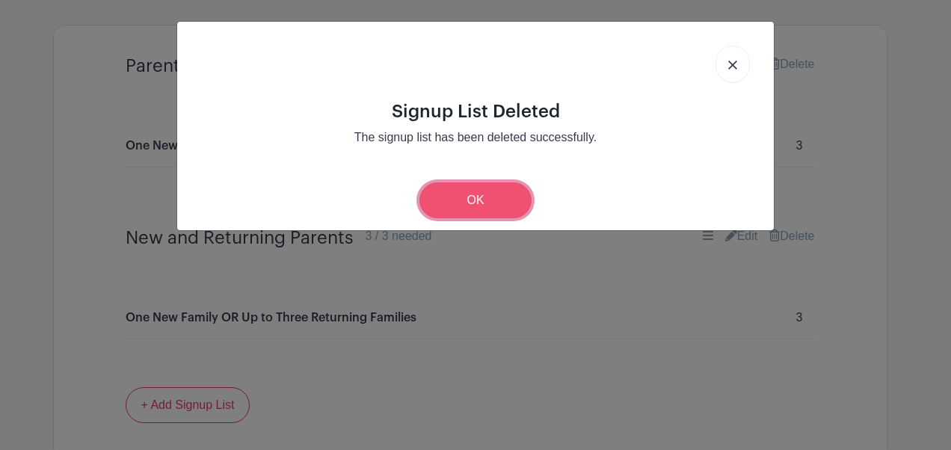
click at [429, 195] on link "OK" at bounding box center [476, 201] width 112 height 36
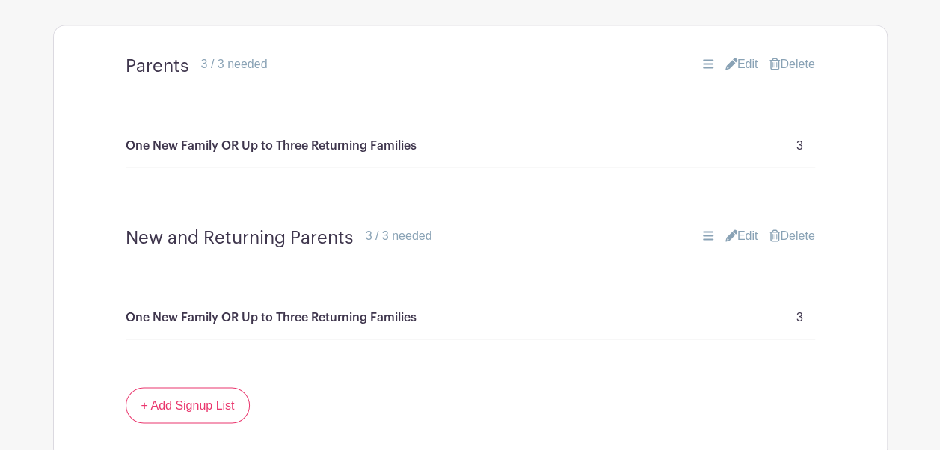
click at [790, 73] on link "Delete" at bounding box center [792, 64] width 45 height 18
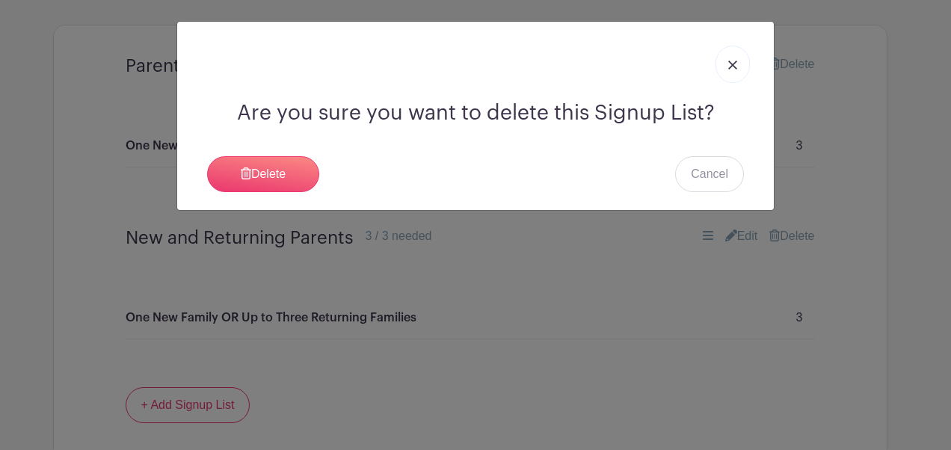
click at [265, 153] on div "Are you sure you want to delete this Signup List? [GEOGRAPHIC_DATA] Cancel" at bounding box center [475, 116] width 597 height 189
click at [267, 169] on link "Delete" at bounding box center [263, 174] width 112 height 36
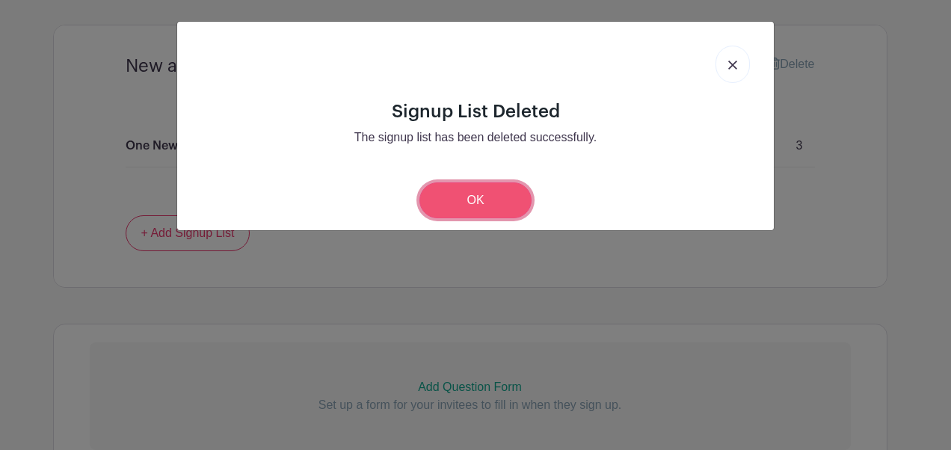
click at [489, 203] on link "OK" at bounding box center [476, 201] width 112 height 36
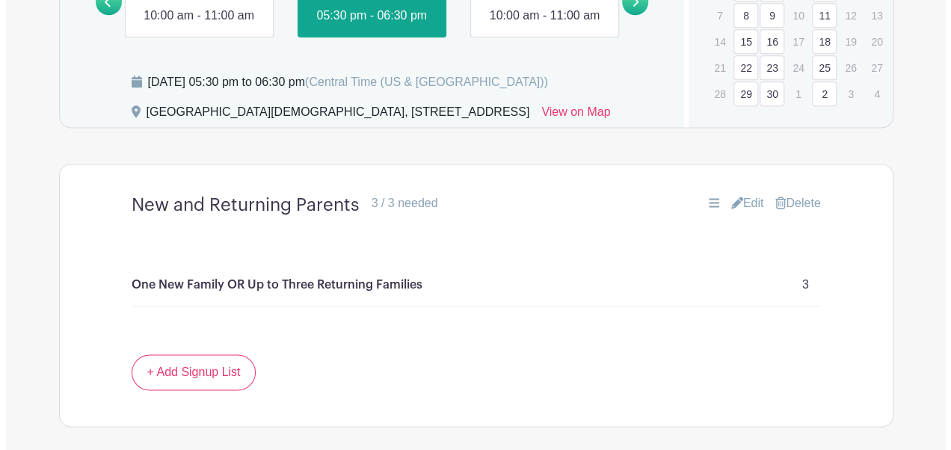
scroll to position [925, 0]
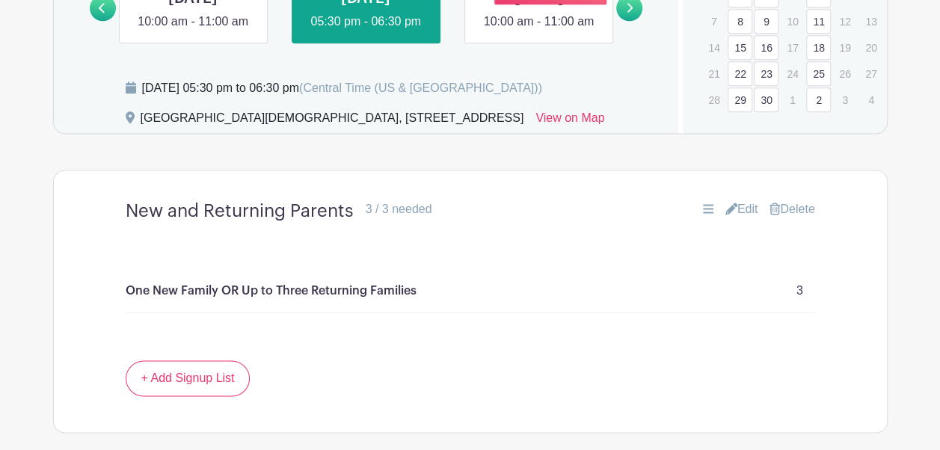
click at [539, 31] on link at bounding box center [539, 31] width 0 height 0
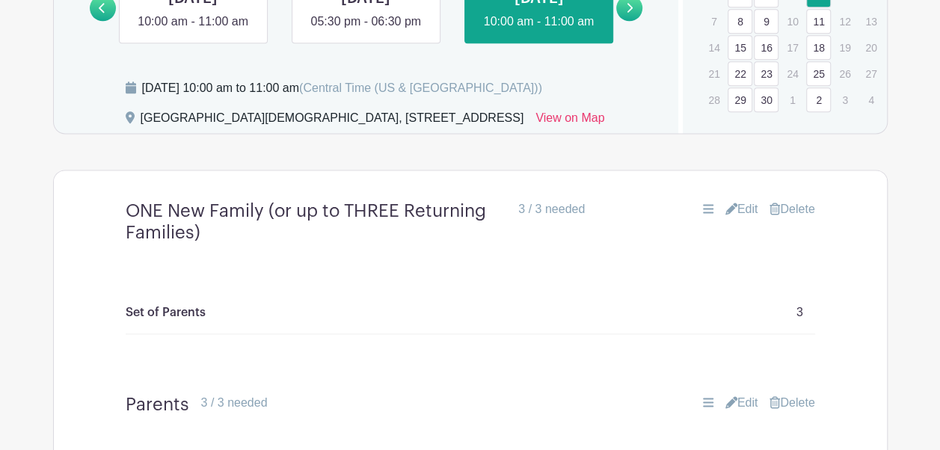
click at [794, 218] on link "Delete" at bounding box center [792, 209] width 45 height 18
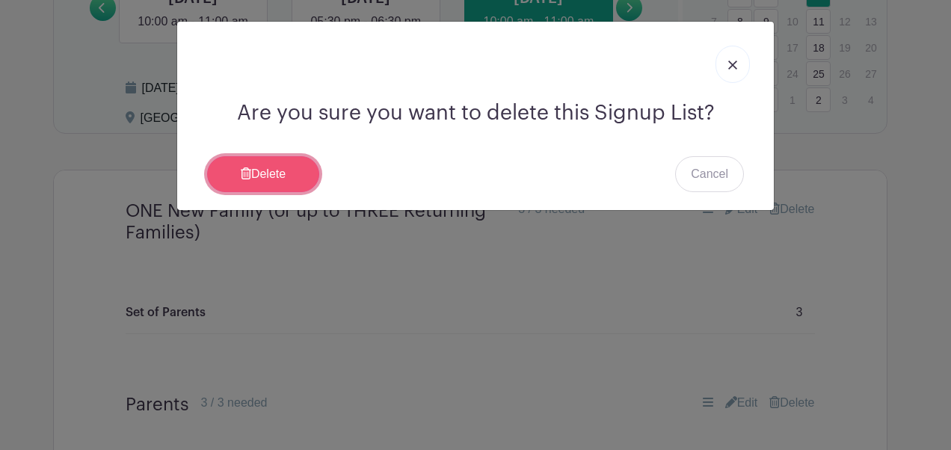
click at [298, 178] on link "Delete" at bounding box center [263, 174] width 112 height 36
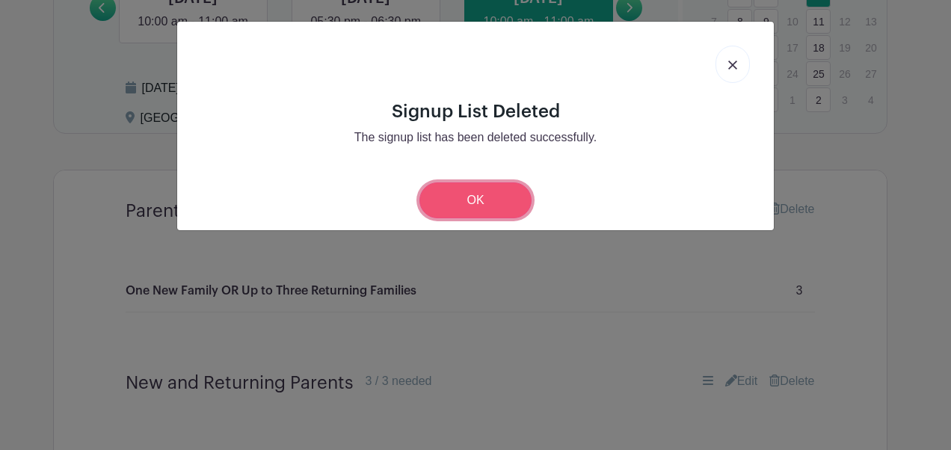
click at [485, 202] on link "OK" at bounding box center [476, 201] width 112 height 36
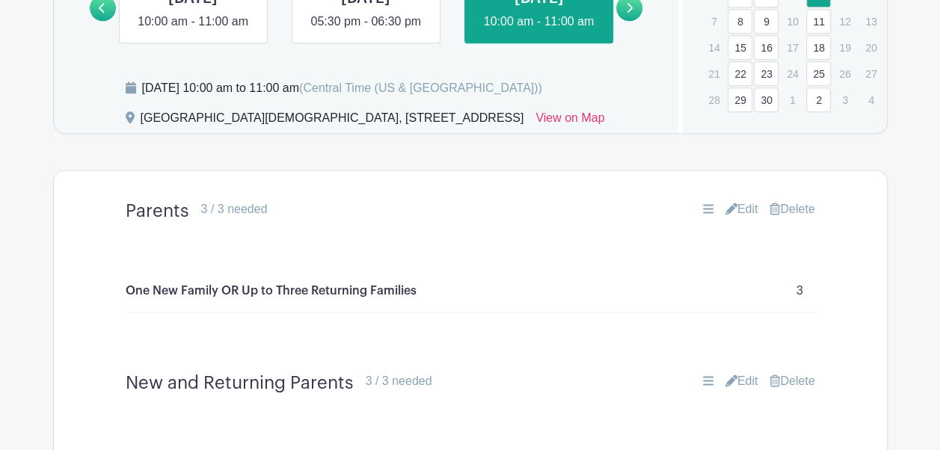
click at [799, 218] on link "Delete" at bounding box center [792, 209] width 45 height 18
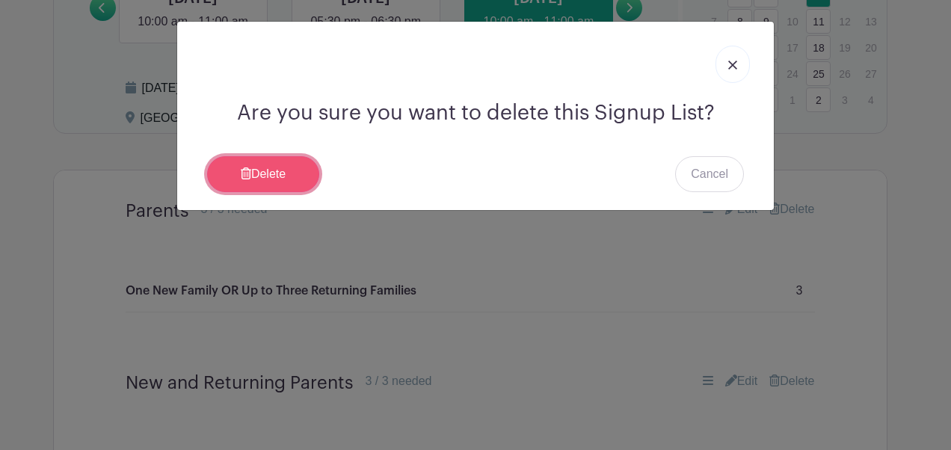
click at [303, 174] on link "Delete" at bounding box center [263, 174] width 112 height 36
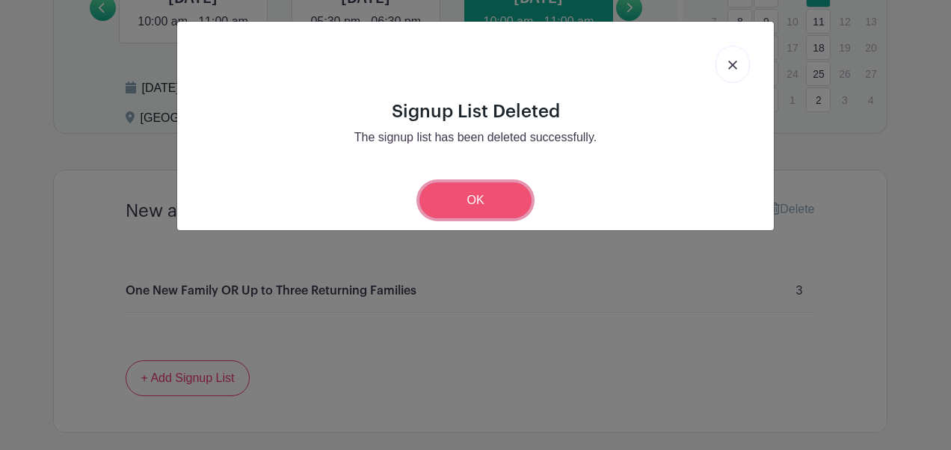
click at [489, 200] on link "OK" at bounding box center [476, 201] width 112 height 36
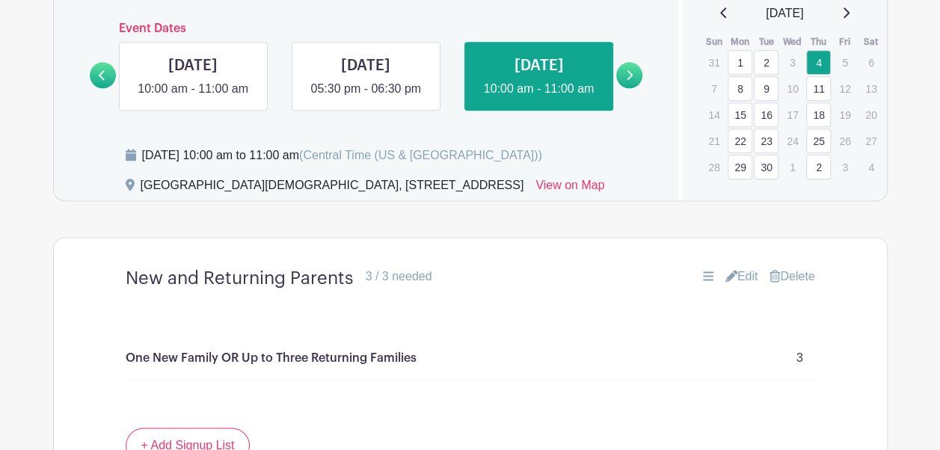
scroll to position [857, 0]
click at [625, 89] on link at bounding box center [629, 76] width 26 height 26
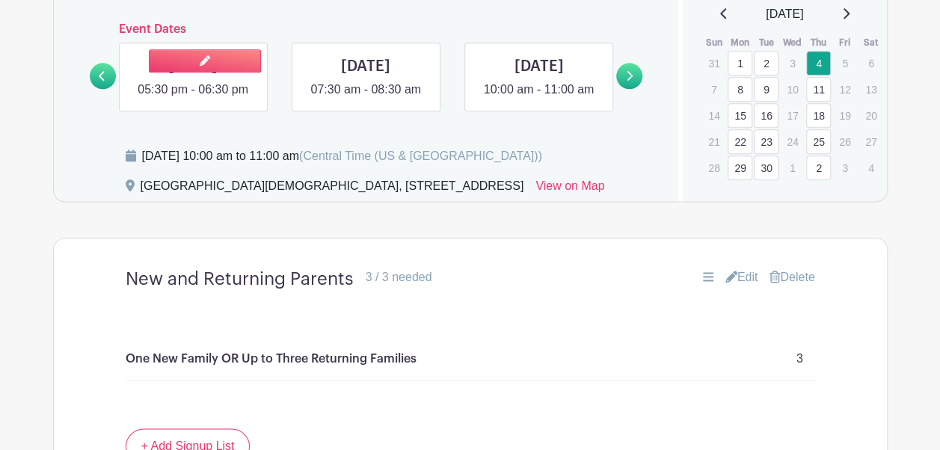
click at [193, 99] on link at bounding box center [193, 99] width 0 height 0
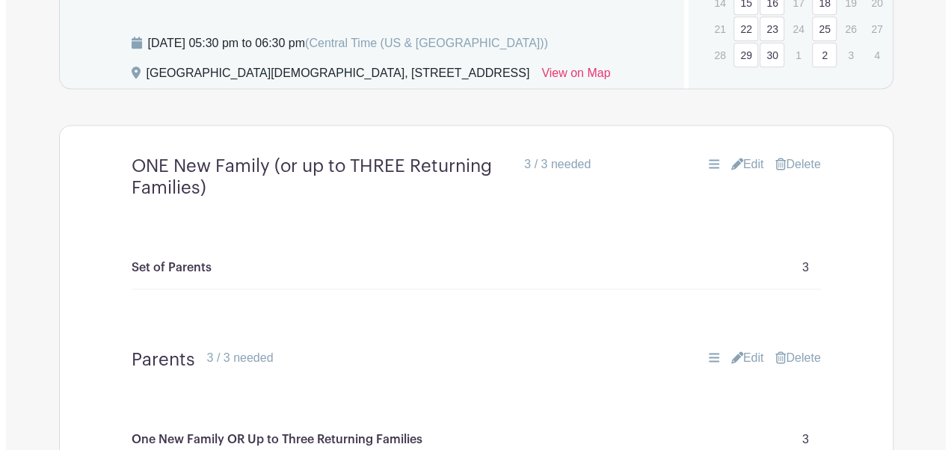
scroll to position [971, 0]
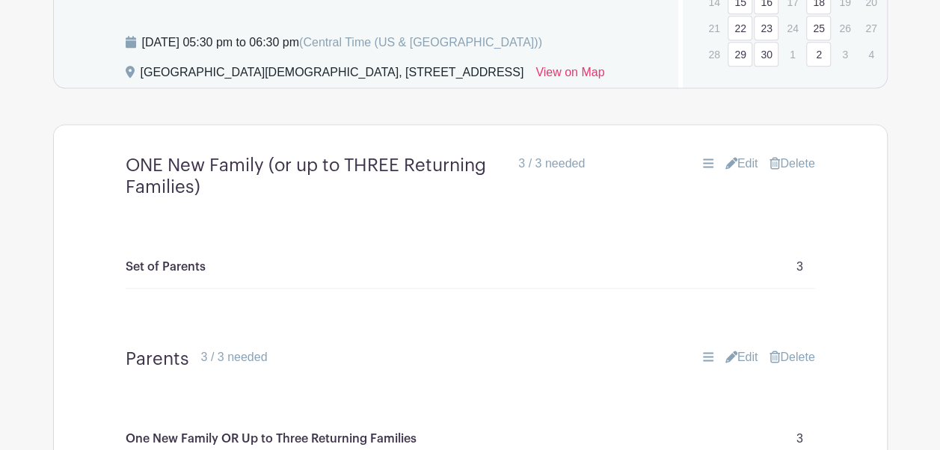
click at [800, 173] on link "Delete" at bounding box center [792, 164] width 45 height 18
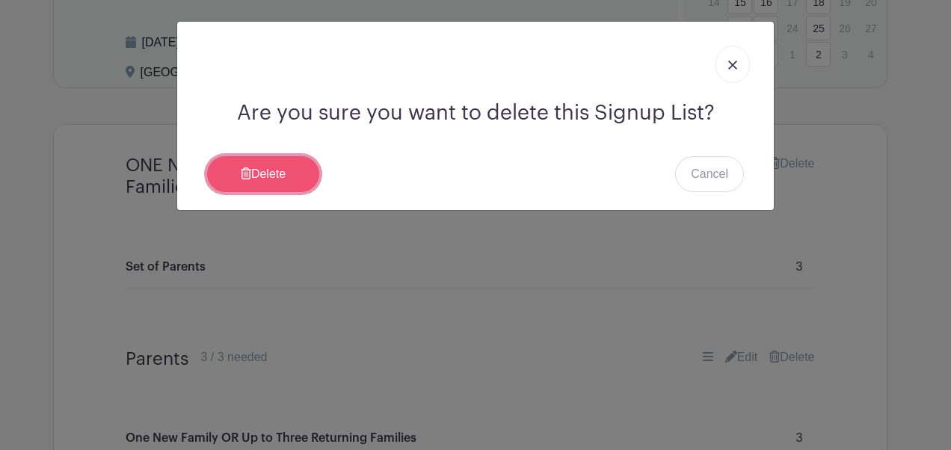
click at [288, 165] on link "Delete" at bounding box center [263, 174] width 112 height 36
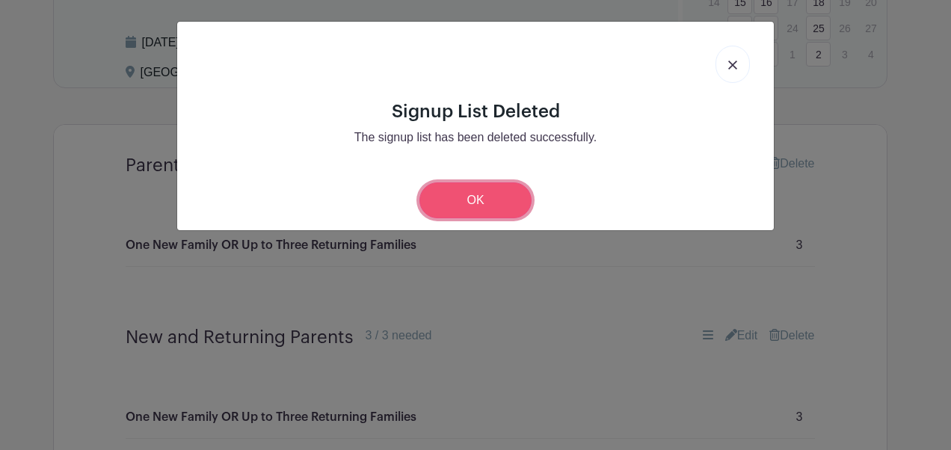
click at [496, 197] on link "OK" at bounding box center [476, 201] width 112 height 36
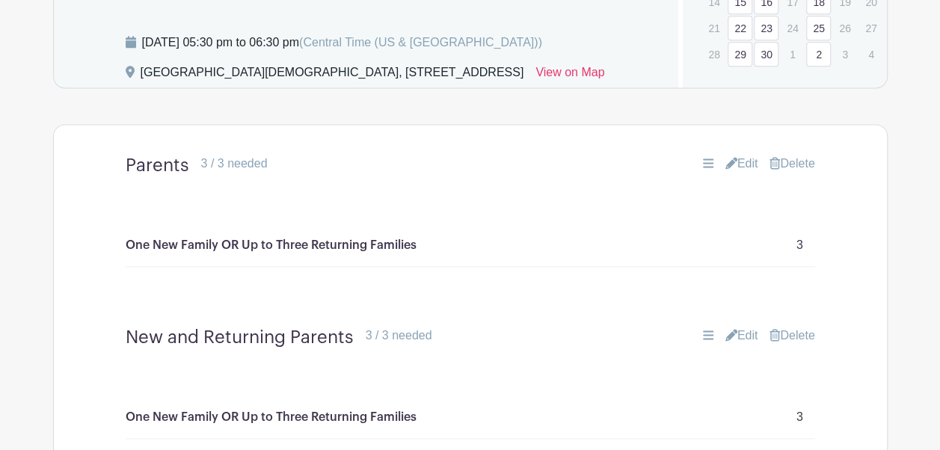
click at [800, 173] on link "Delete" at bounding box center [792, 164] width 45 height 18
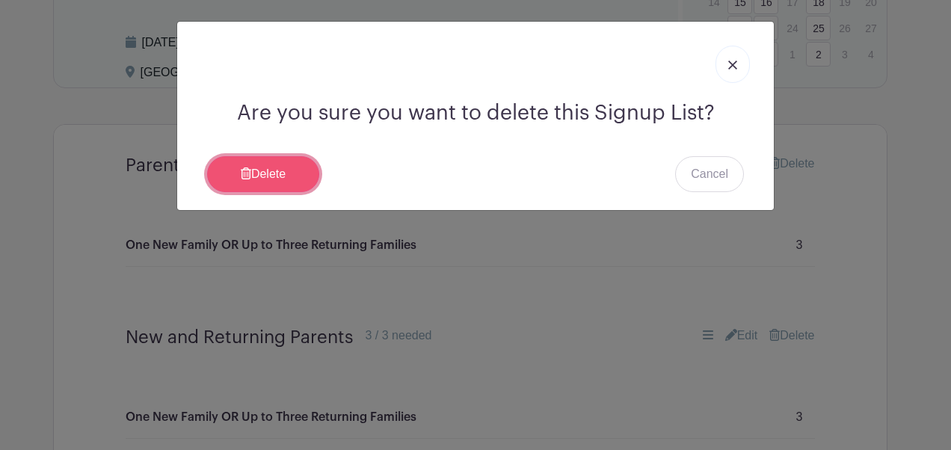
click at [259, 168] on link "Delete" at bounding box center [263, 174] width 112 height 36
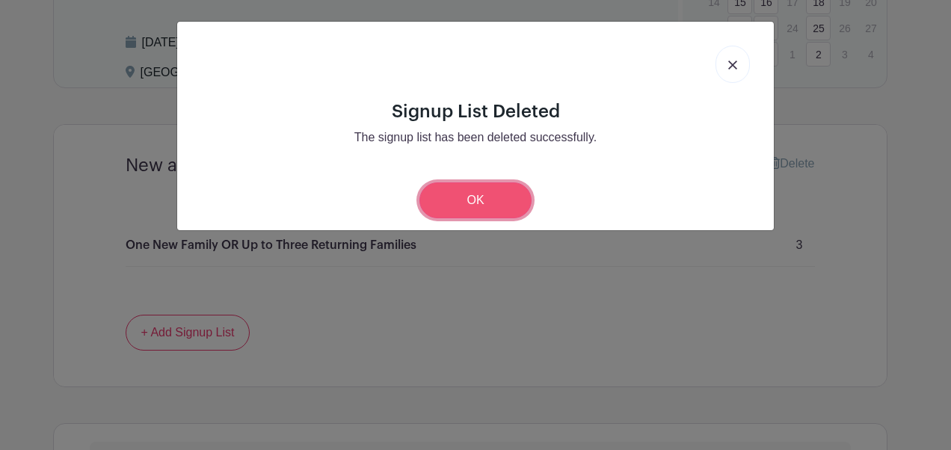
click at [479, 200] on link "OK" at bounding box center [476, 201] width 112 height 36
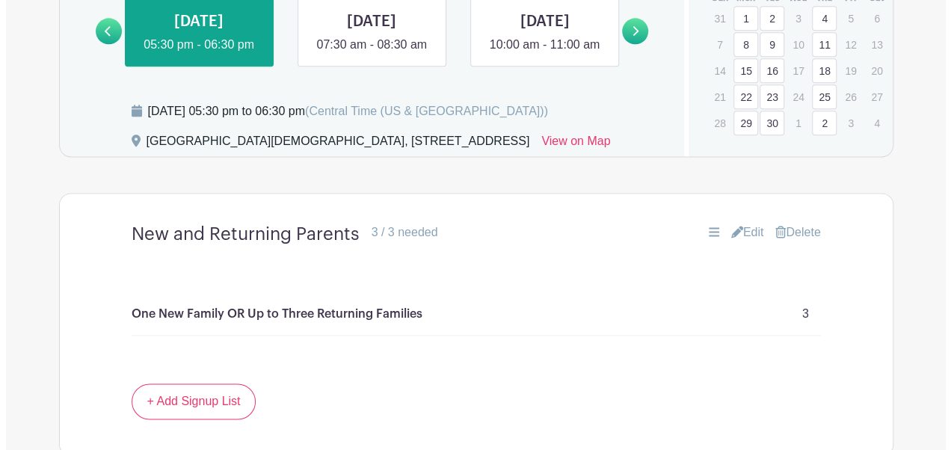
scroll to position [901, 0]
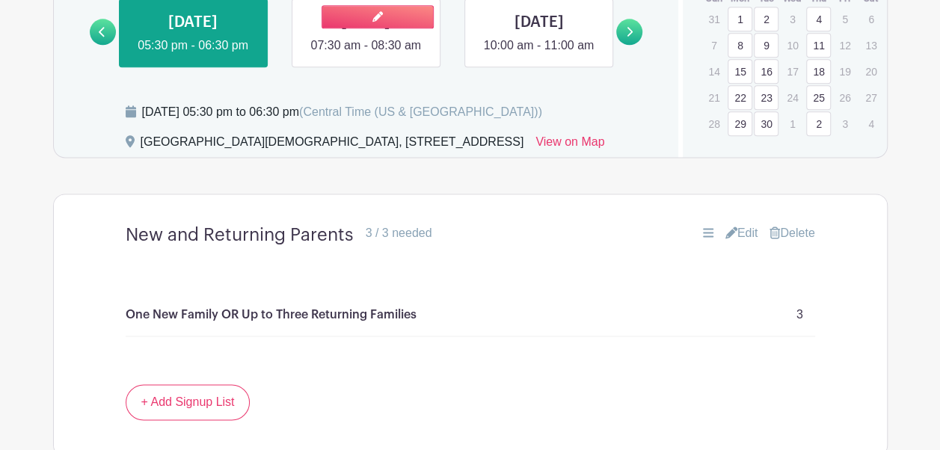
click at [366, 55] on link at bounding box center [366, 55] width 0 height 0
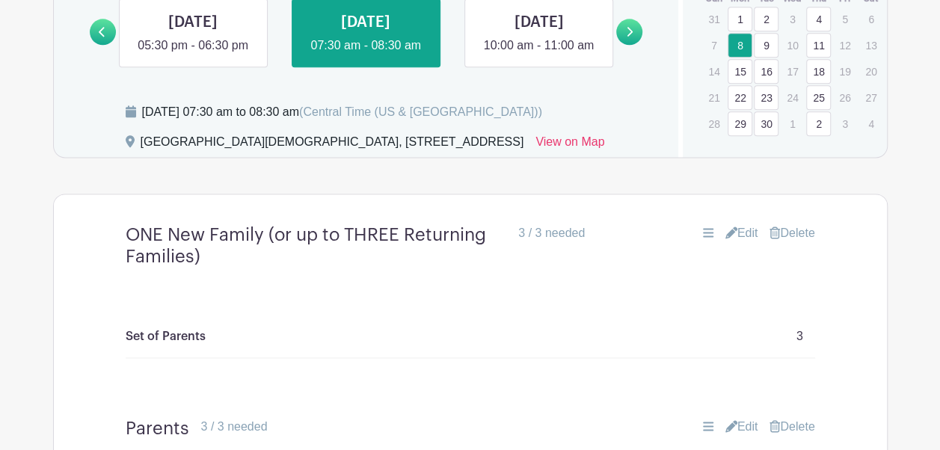
click at [805, 242] on link "Delete" at bounding box center [792, 233] width 45 height 18
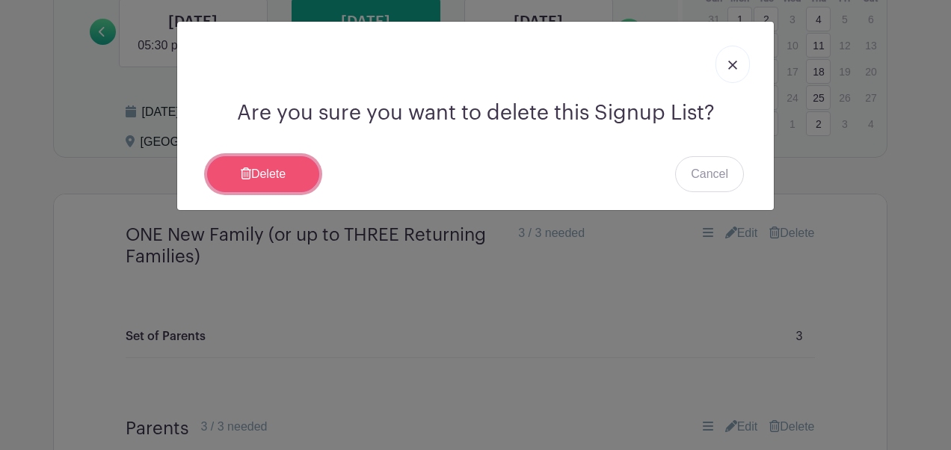
click at [278, 171] on link "Delete" at bounding box center [263, 174] width 112 height 36
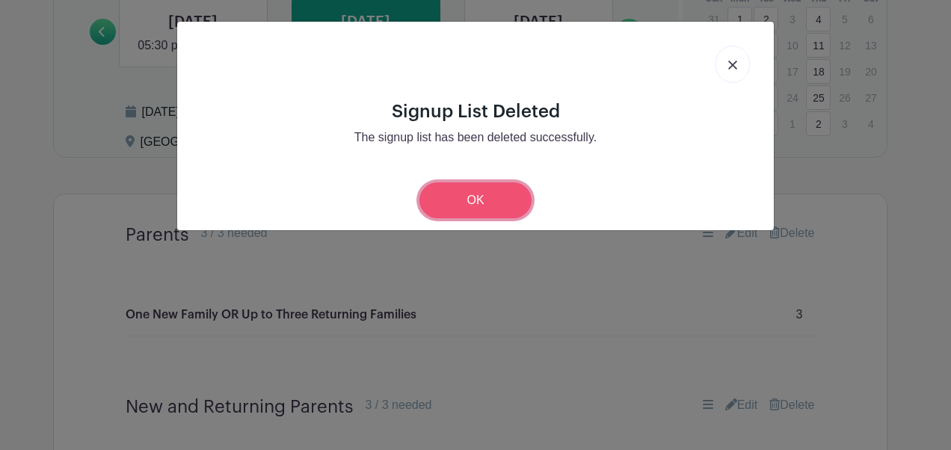
click at [500, 197] on link "OK" at bounding box center [476, 201] width 112 height 36
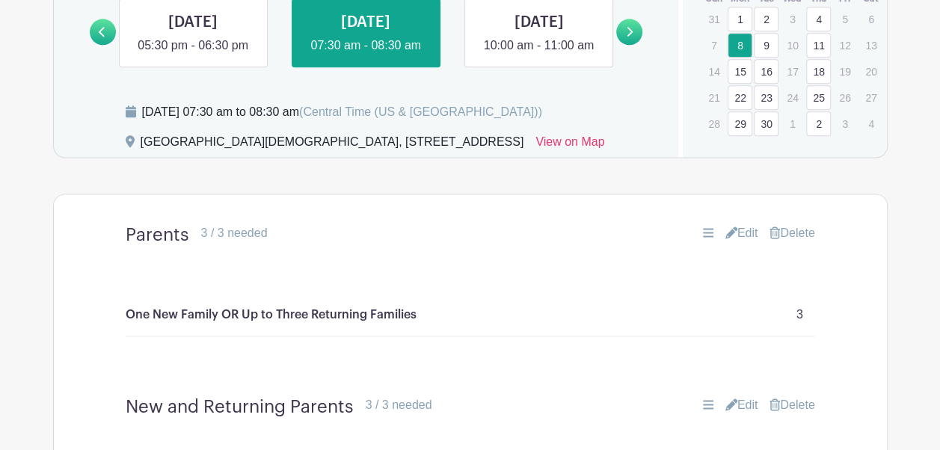
click at [796, 242] on link "Delete" at bounding box center [792, 233] width 45 height 18
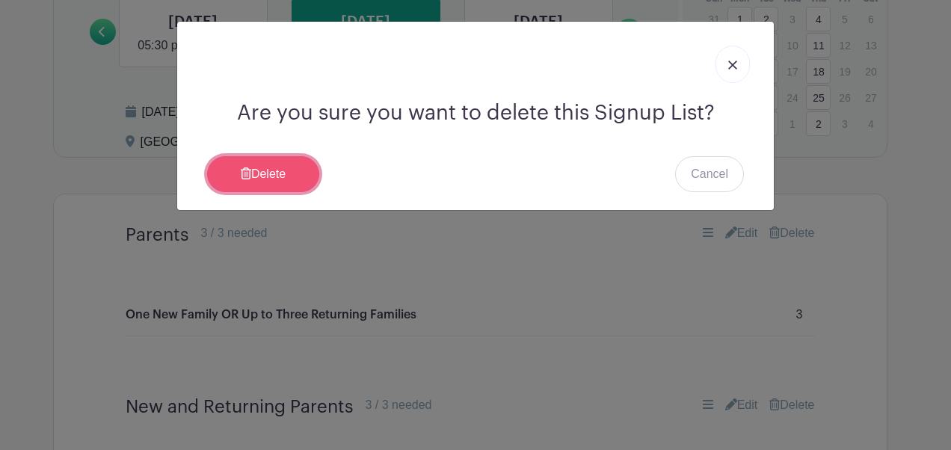
click at [280, 174] on link "Delete" at bounding box center [263, 174] width 112 height 36
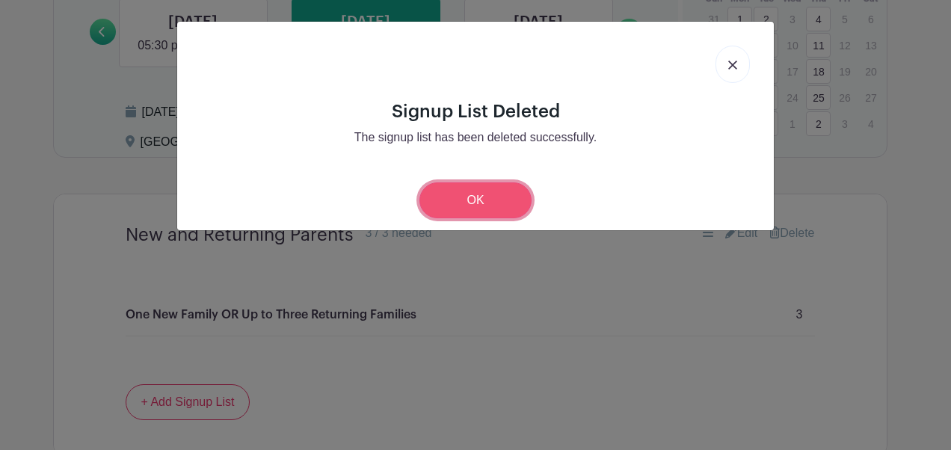
click at [481, 196] on link "OK" at bounding box center [476, 201] width 112 height 36
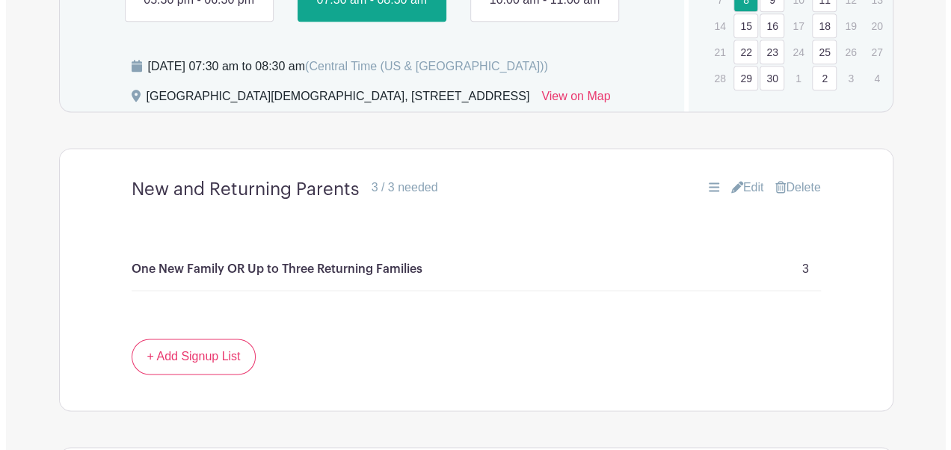
scroll to position [946, 0]
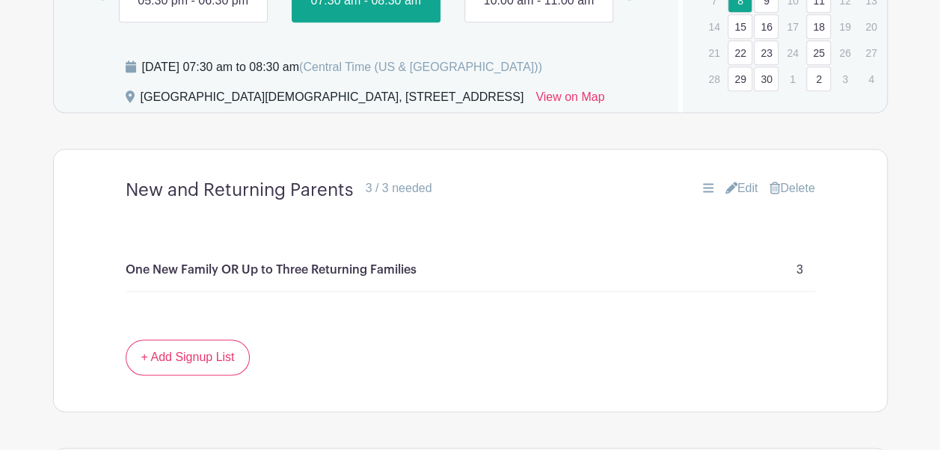
click at [539, 10] on link at bounding box center [539, 10] width 0 height 0
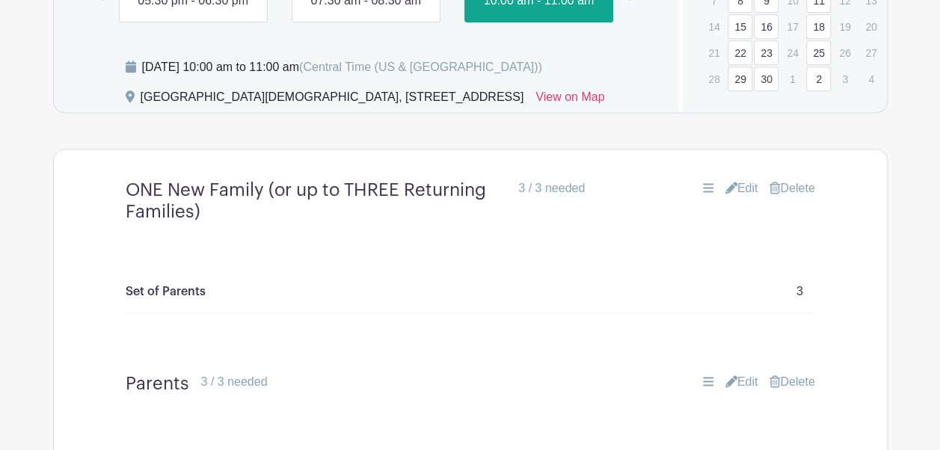
click at [798, 197] on link "Delete" at bounding box center [792, 189] width 45 height 18
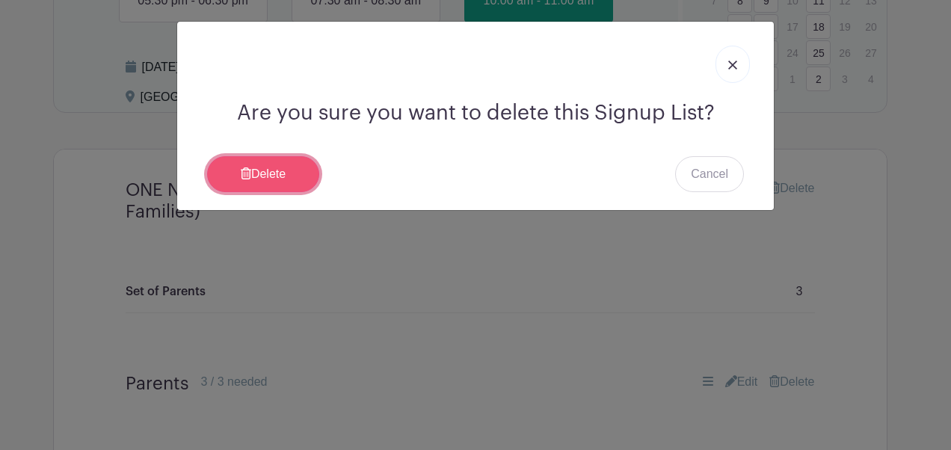
click at [279, 168] on link "Delete" at bounding box center [263, 174] width 112 height 36
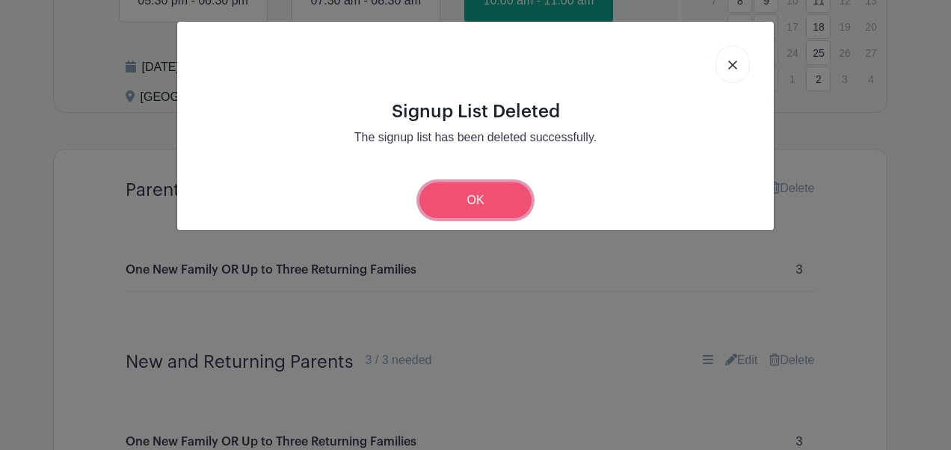
click at [462, 206] on link "OK" at bounding box center [476, 201] width 112 height 36
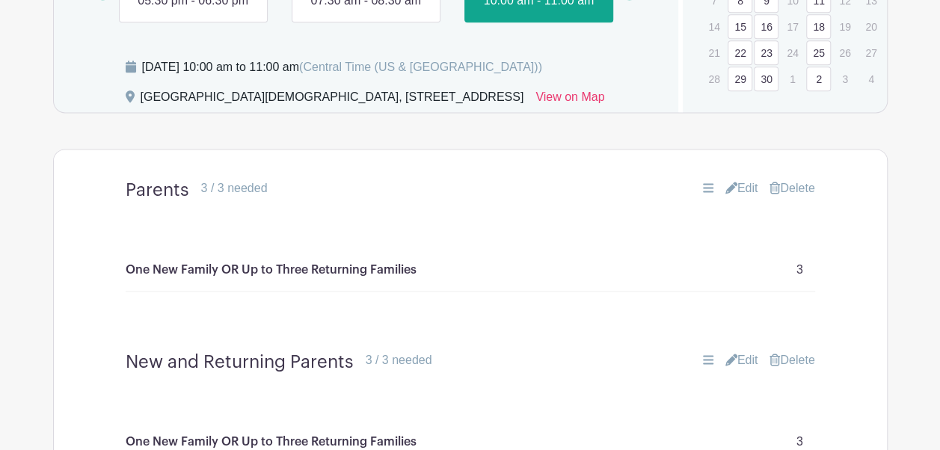
click at [803, 197] on link "Delete" at bounding box center [792, 189] width 45 height 18
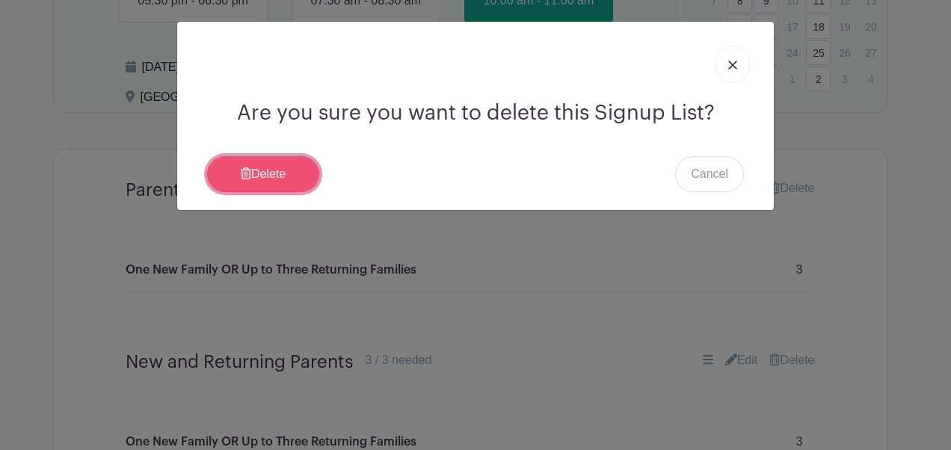
click at [286, 174] on link "Delete" at bounding box center [263, 174] width 112 height 36
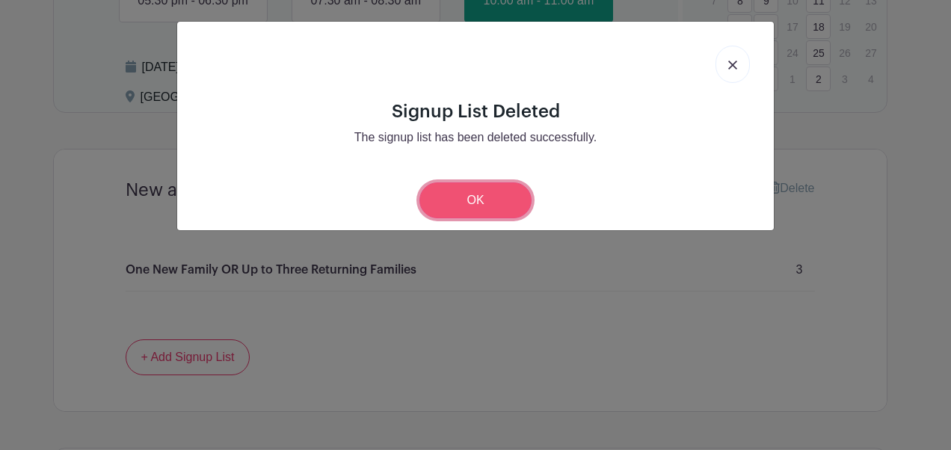
click at [473, 201] on link "OK" at bounding box center [476, 201] width 112 height 36
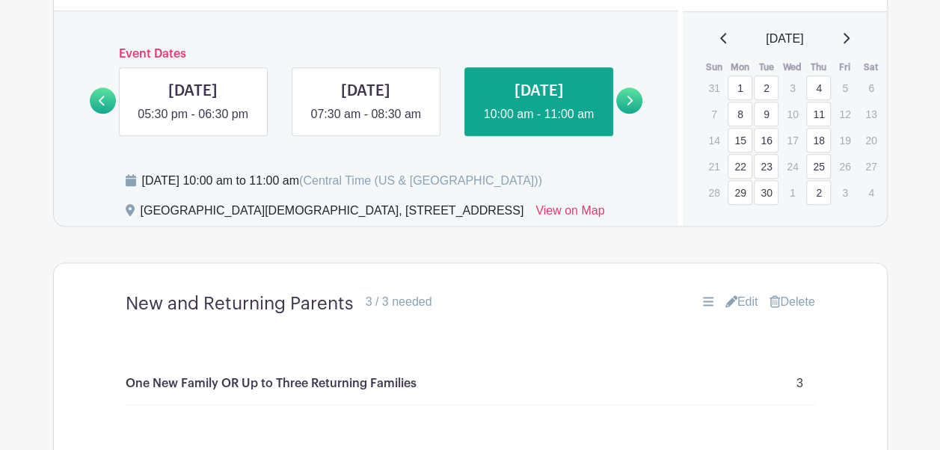
scroll to position [832, 0]
click at [628, 107] on icon at bounding box center [629, 101] width 7 height 11
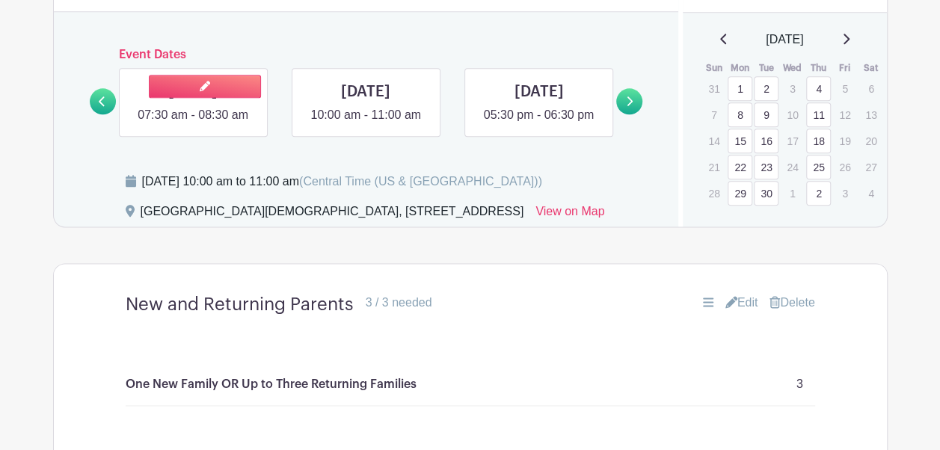
click at [193, 124] on link at bounding box center [193, 124] width 0 height 0
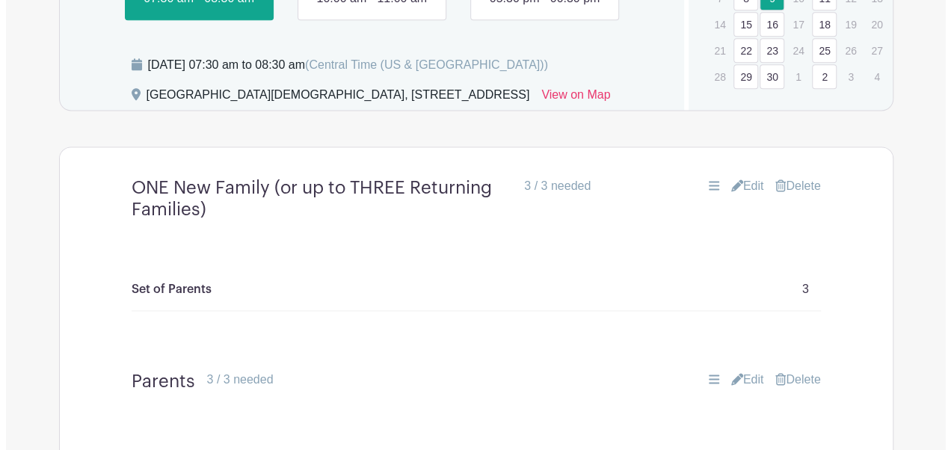
scroll to position [956, 0]
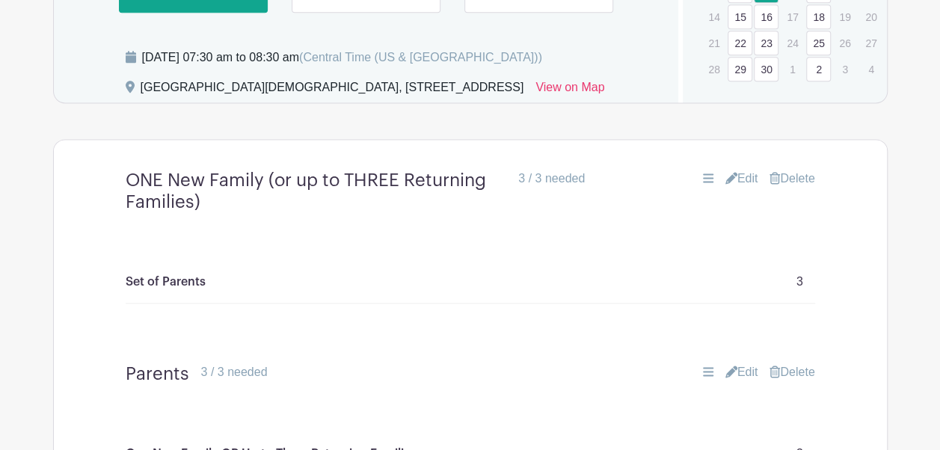
click at [788, 188] on link "Delete" at bounding box center [792, 179] width 45 height 18
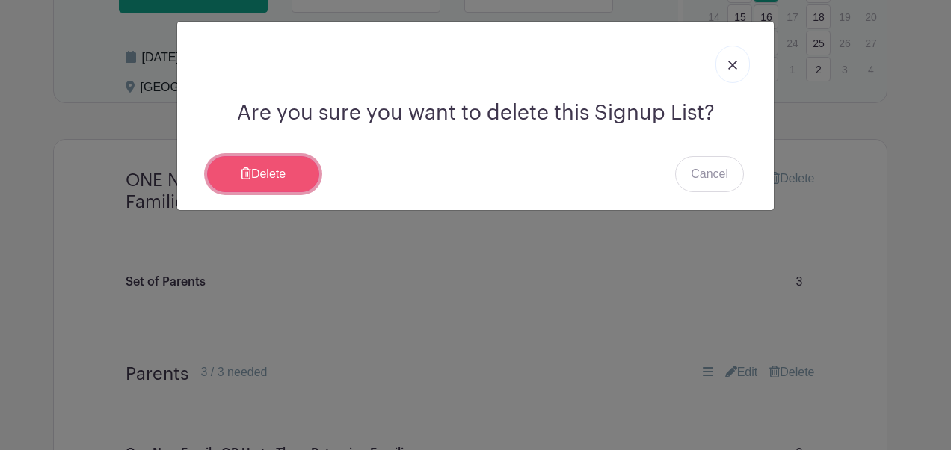
click at [303, 162] on link "Delete" at bounding box center [263, 174] width 112 height 36
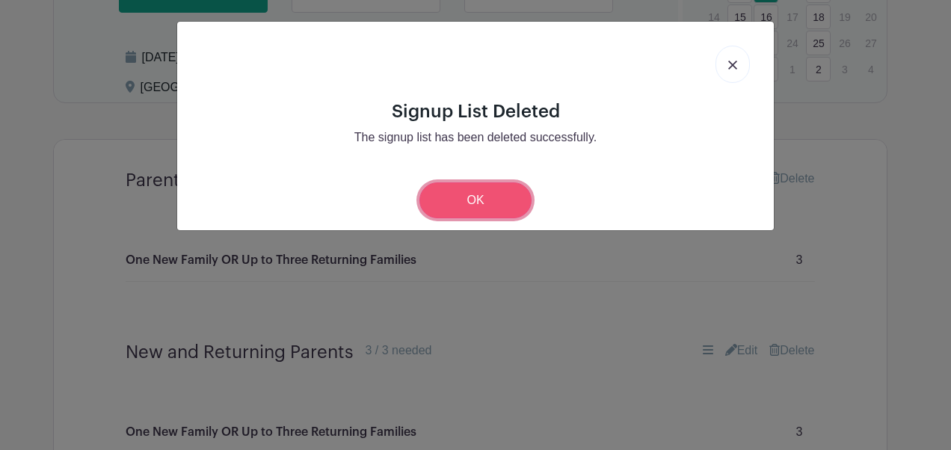
click at [493, 189] on link "OK" at bounding box center [476, 201] width 112 height 36
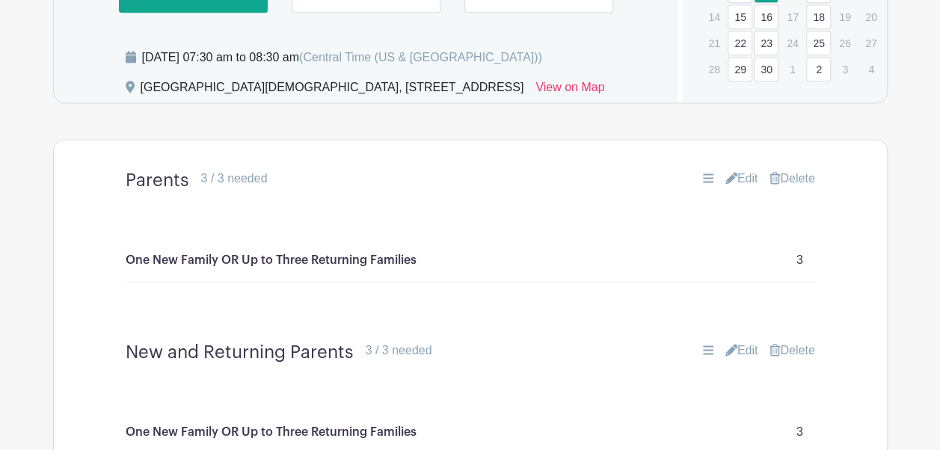
click at [791, 188] on link "Delete" at bounding box center [792, 179] width 45 height 18
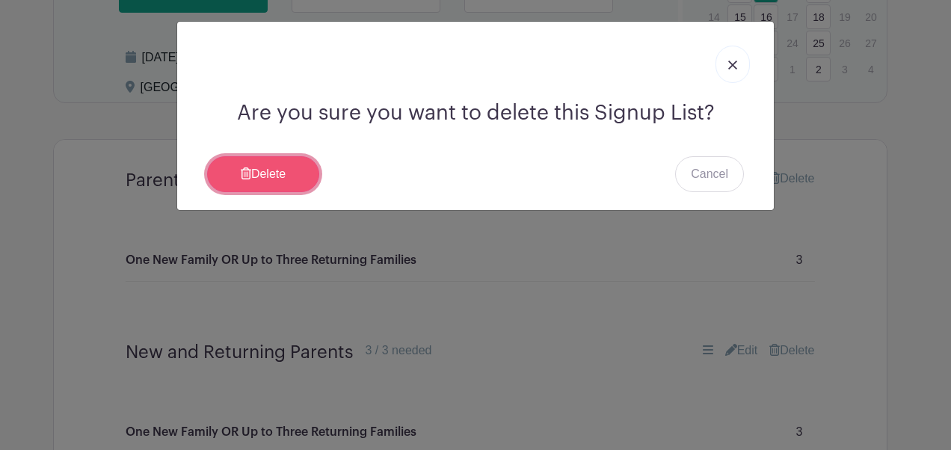
click at [249, 161] on link "Delete" at bounding box center [263, 174] width 112 height 36
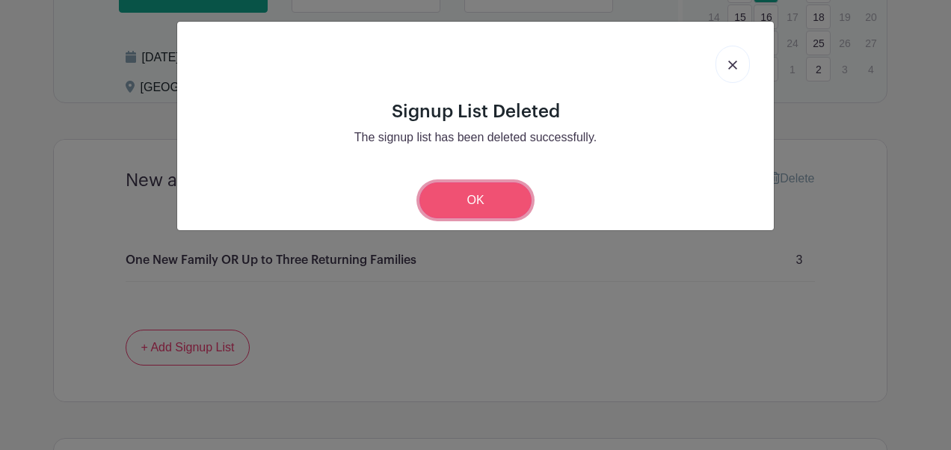
click at [499, 196] on link "OK" at bounding box center [476, 201] width 112 height 36
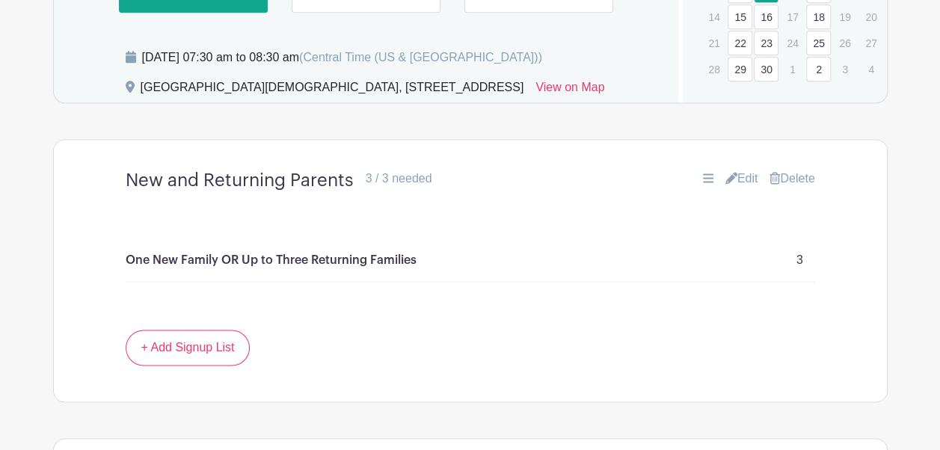
click at [366, 0] on link at bounding box center [366, 0] width 0 height 0
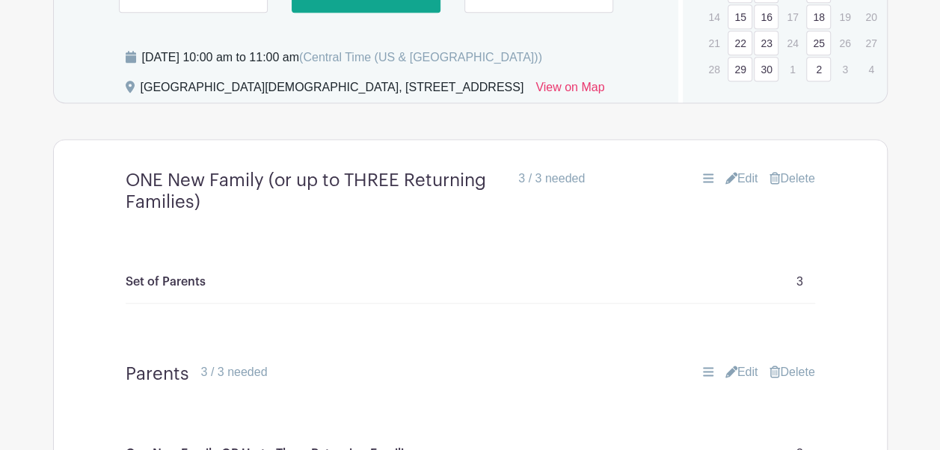
click at [791, 188] on link "Delete" at bounding box center [792, 179] width 45 height 18
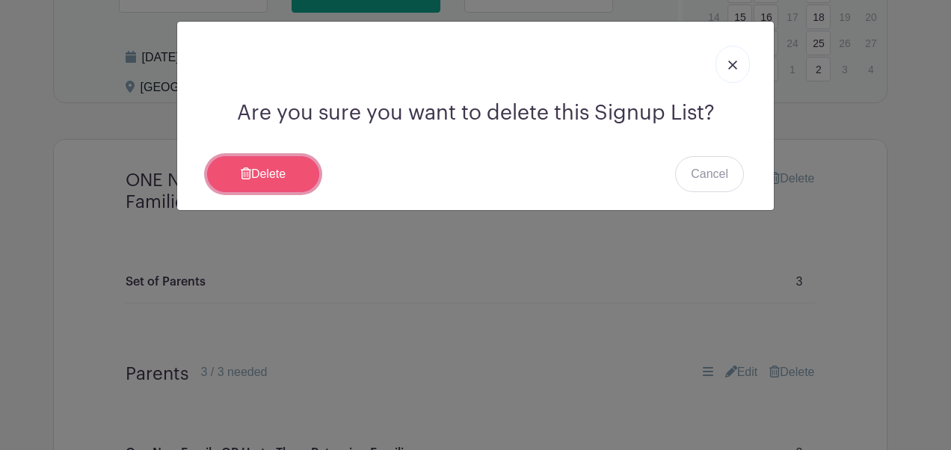
click at [292, 174] on link "Delete" at bounding box center [263, 174] width 112 height 36
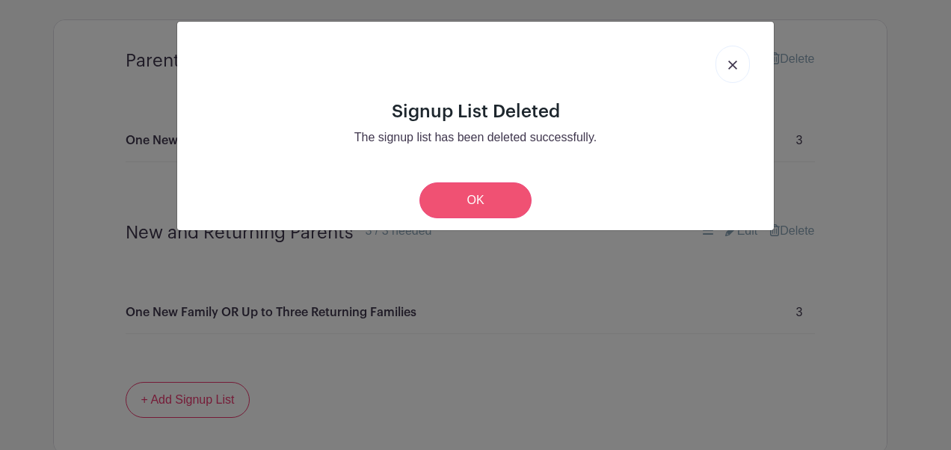
scroll to position [956, 0]
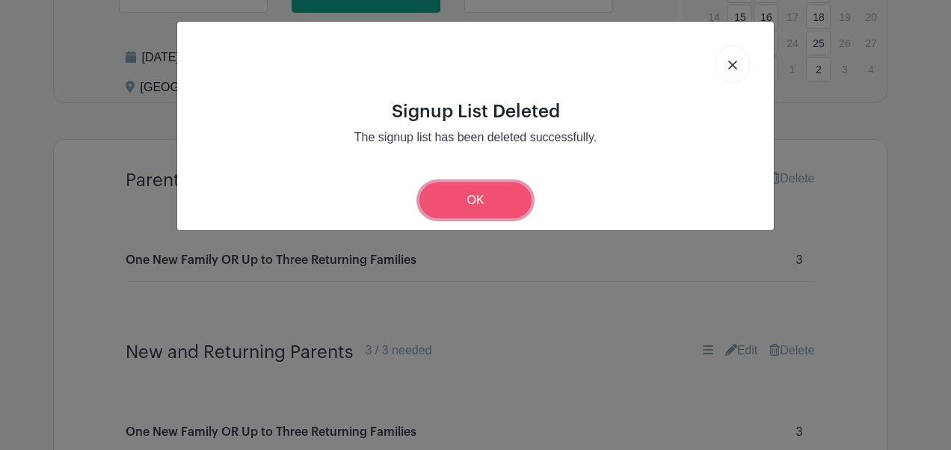
click at [492, 196] on link "OK" at bounding box center [476, 201] width 112 height 36
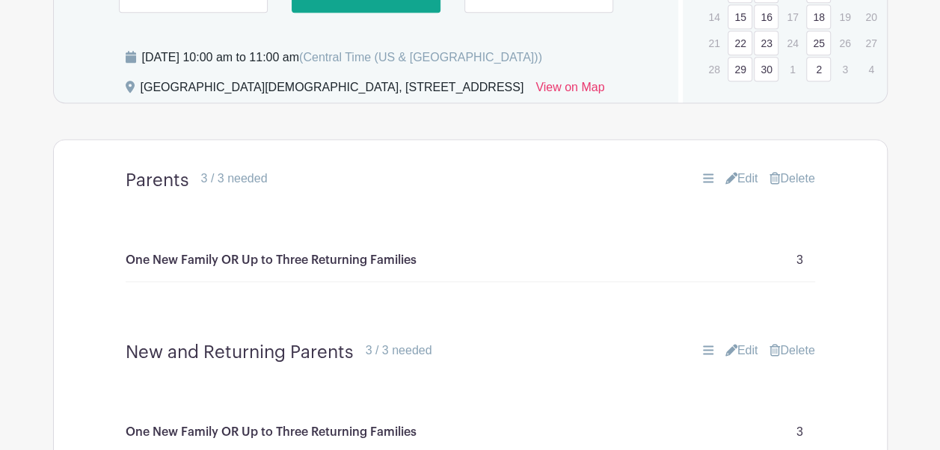
click at [797, 188] on link "Delete" at bounding box center [792, 179] width 45 height 18
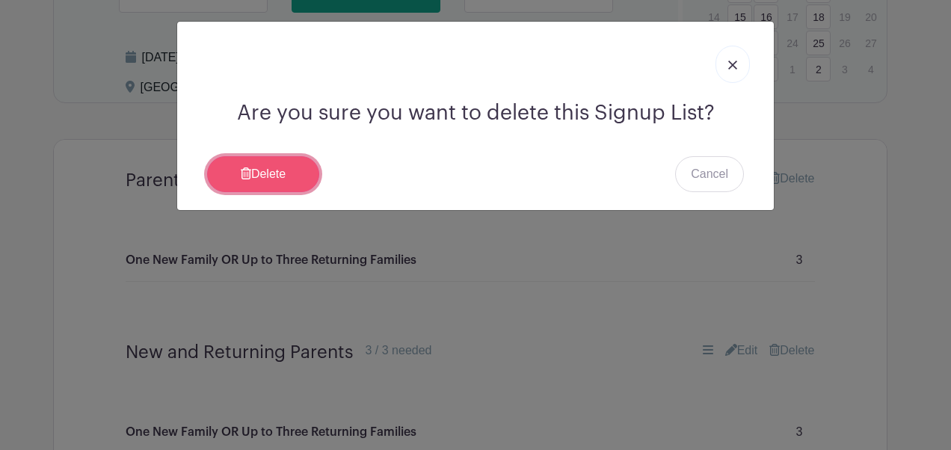
click at [283, 177] on link "Delete" at bounding box center [263, 174] width 112 height 36
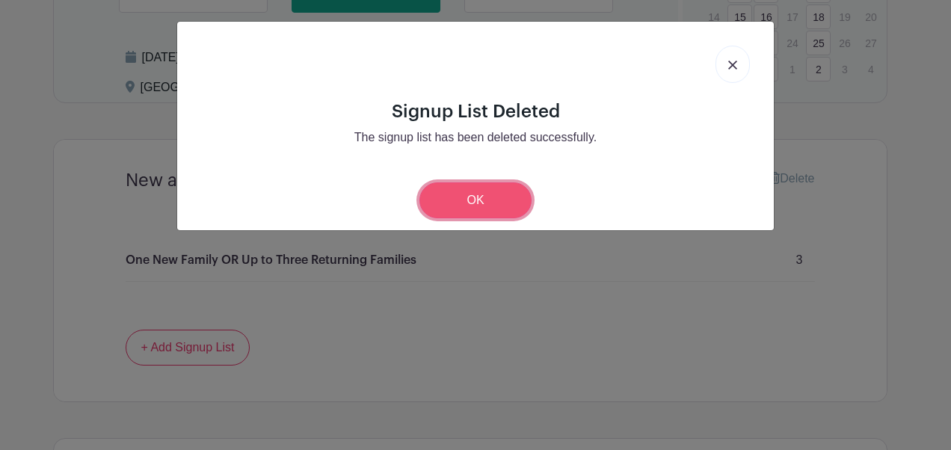
click at [511, 200] on link "OK" at bounding box center [476, 201] width 112 height 36
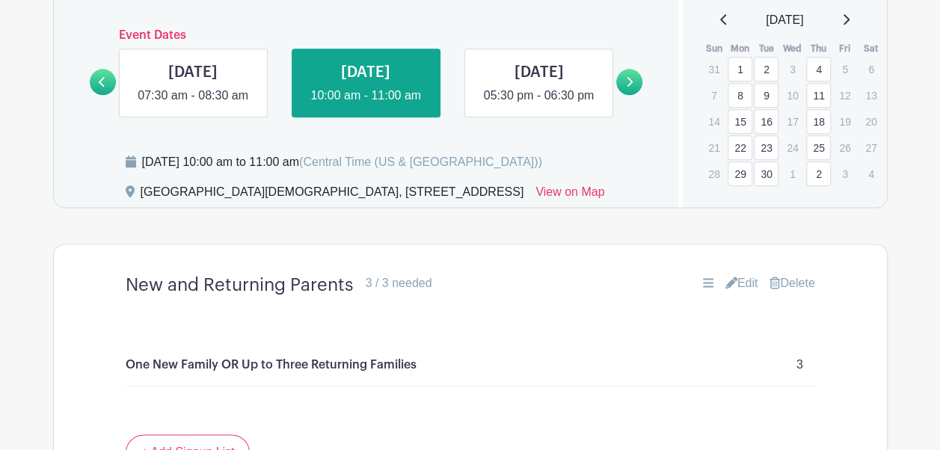
scroll to position [846, 0]
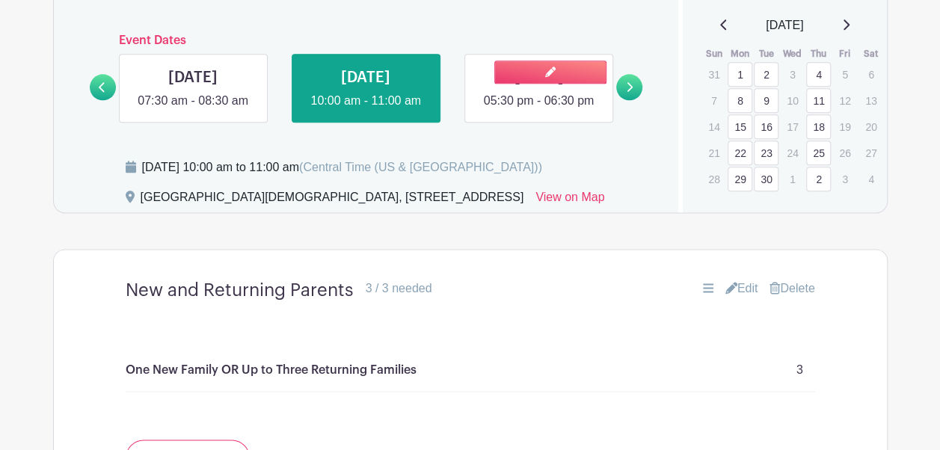
click at [539, 110] on link at bounding box center [539, 110] width 0 height 0
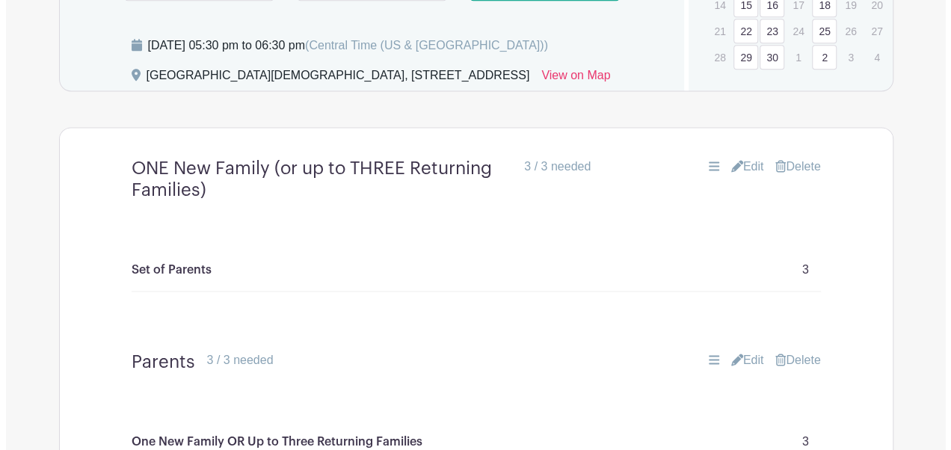
scroll to position [972, 0]
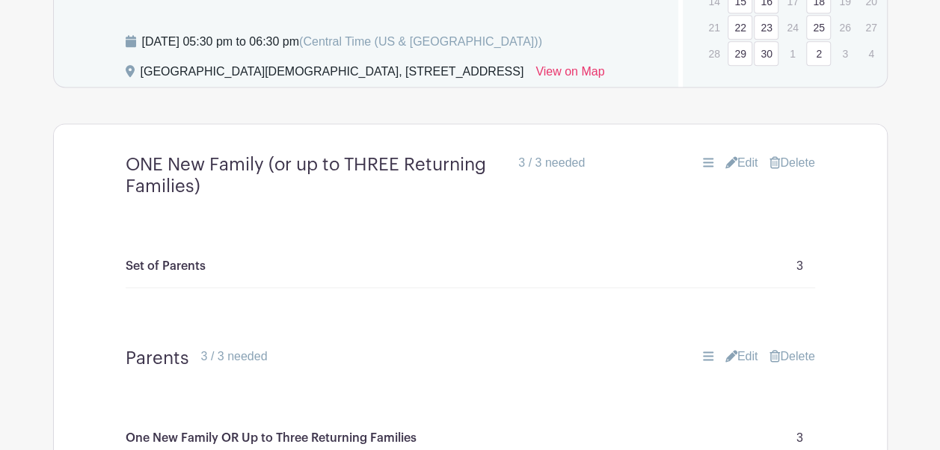
click at [809, 172] on link "Delete" at bounding box center [792, 163] width 45 height 18
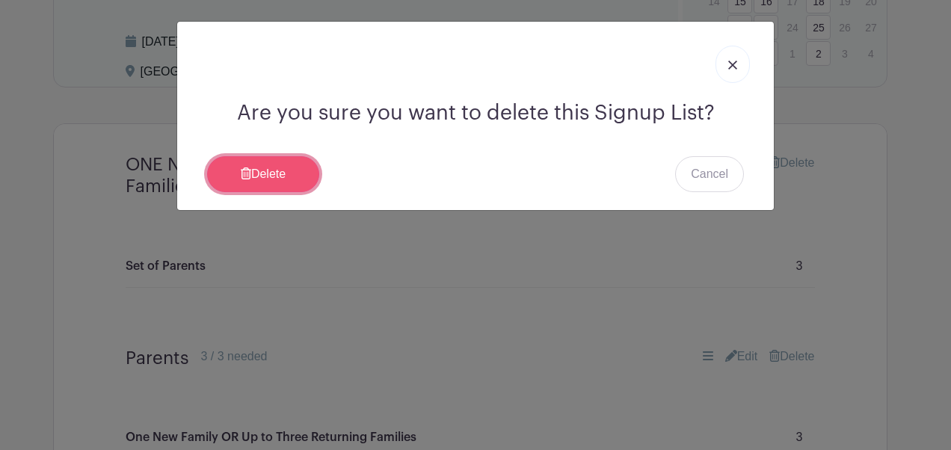
click at [276, 163] on link "Delete" at bounding box center [263, 174] width 112 height 36
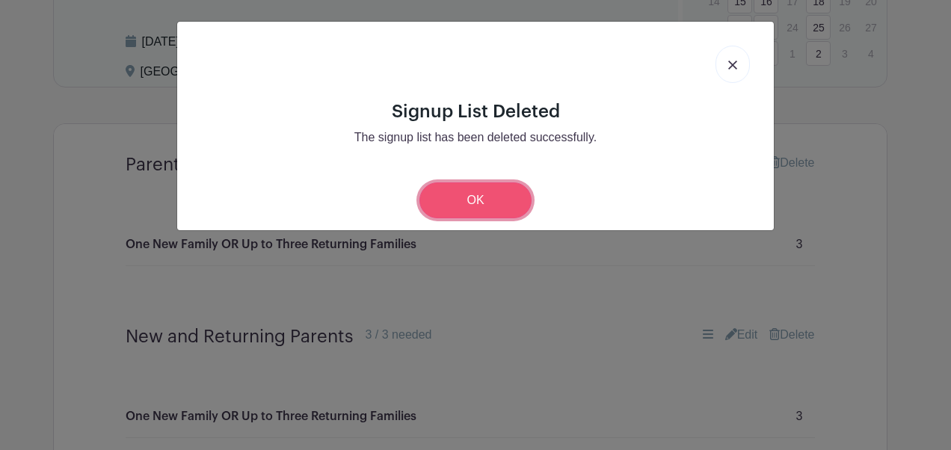
click at [475, 191] on link "OK" at bounding box center [476, 201] width 112 height 36
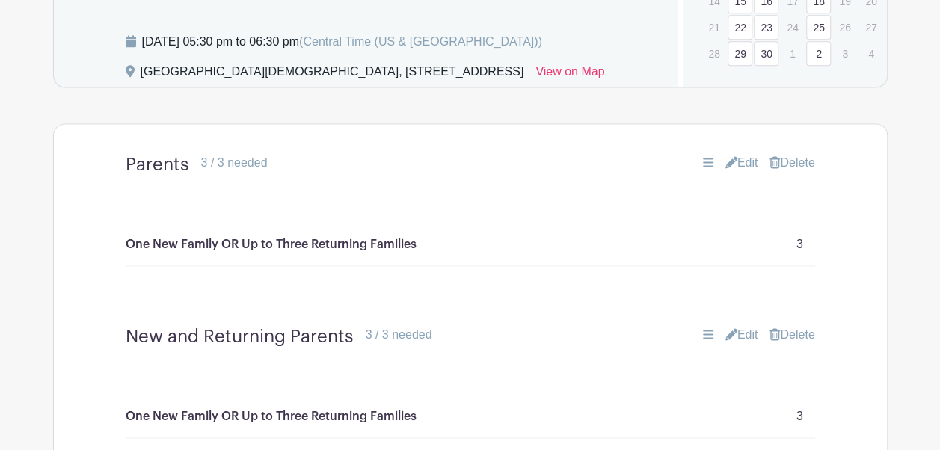
click at [803, 172] on link "Delete" at bounding box center [792, 163] width 45 height 18
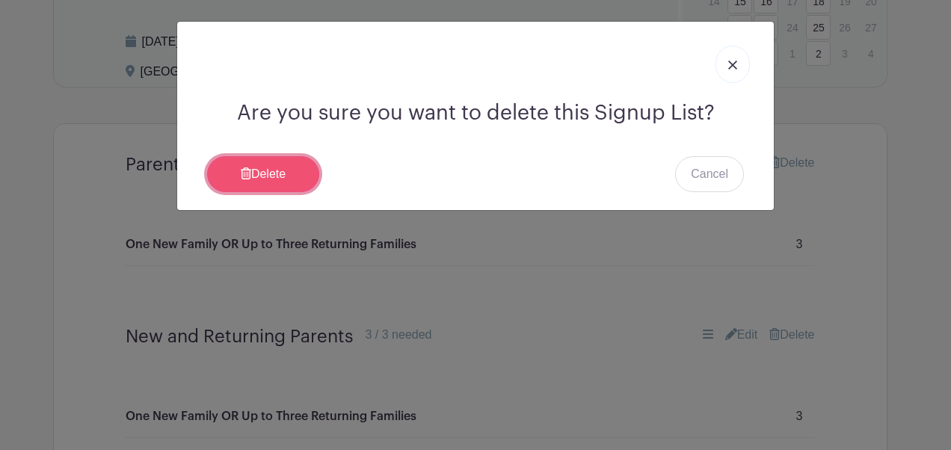
click at [259, 169] on link "Delete" at bounding box center [263, 174] width 112 height 36
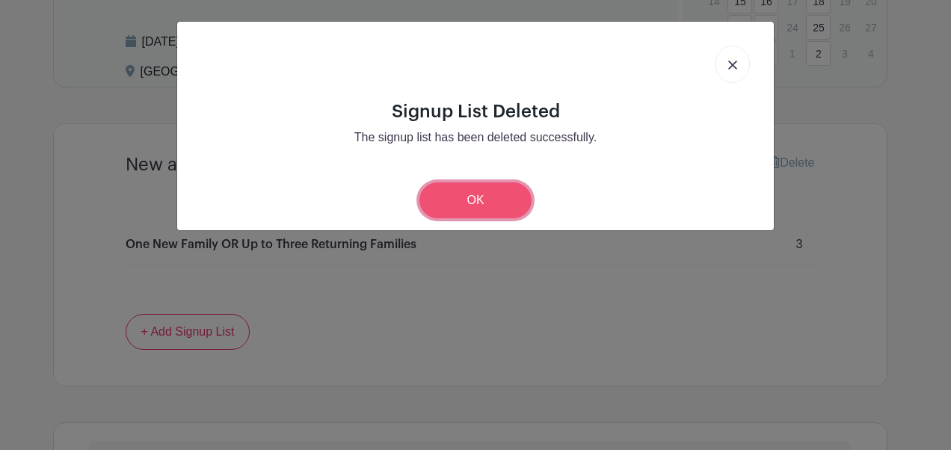
click at [467, 199] on link "OK" at bounding box center [476, 201] width 112 height 36
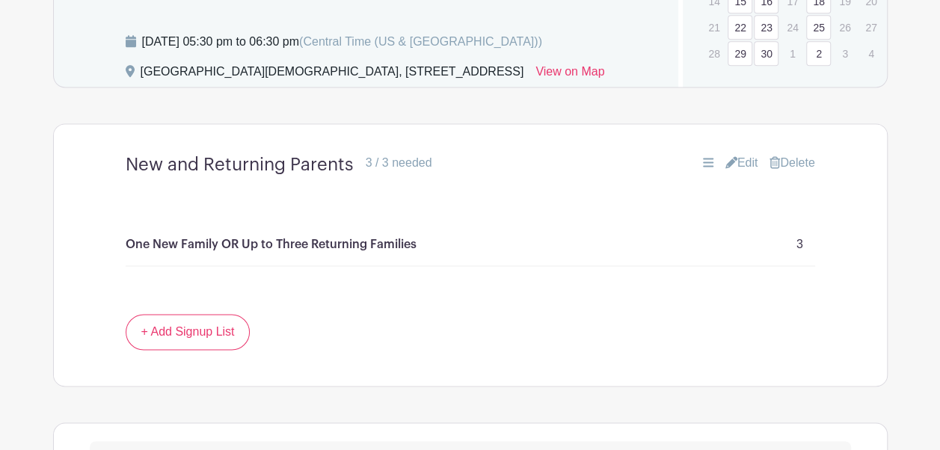
scroll to position [874, 0]
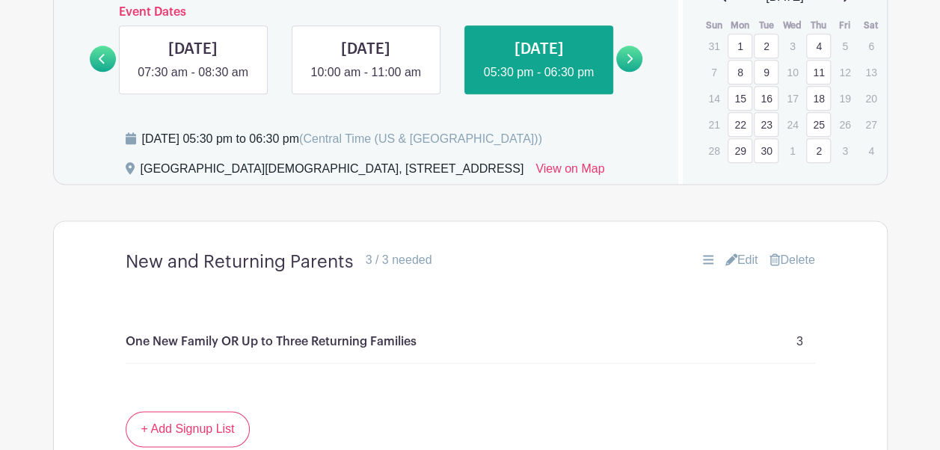
click at [628, 64] on icon at bounding box center [629, 58] width 7 height 11
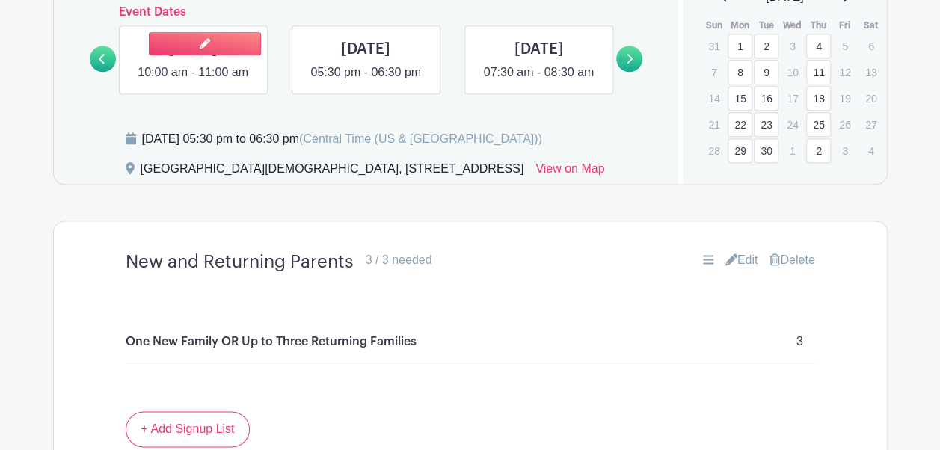
click at [193, 82] on link at bounding box center [193, 82] width 0 height 0
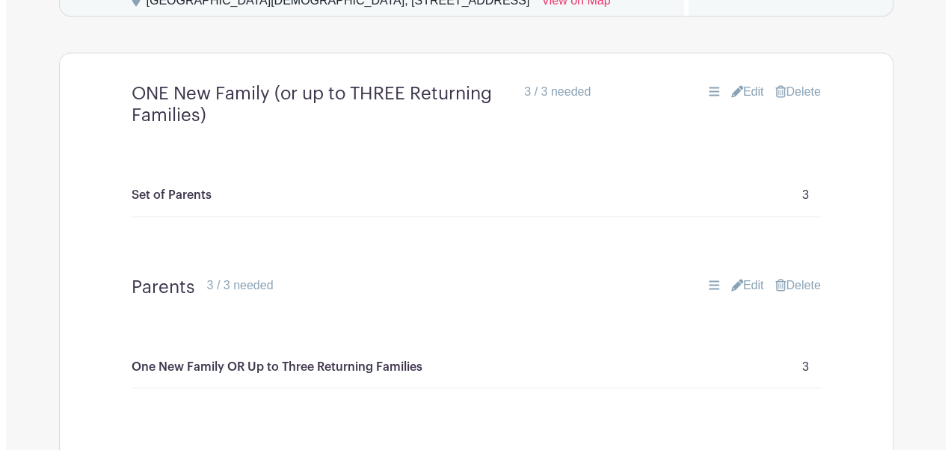
scroll to position [1048, 0]
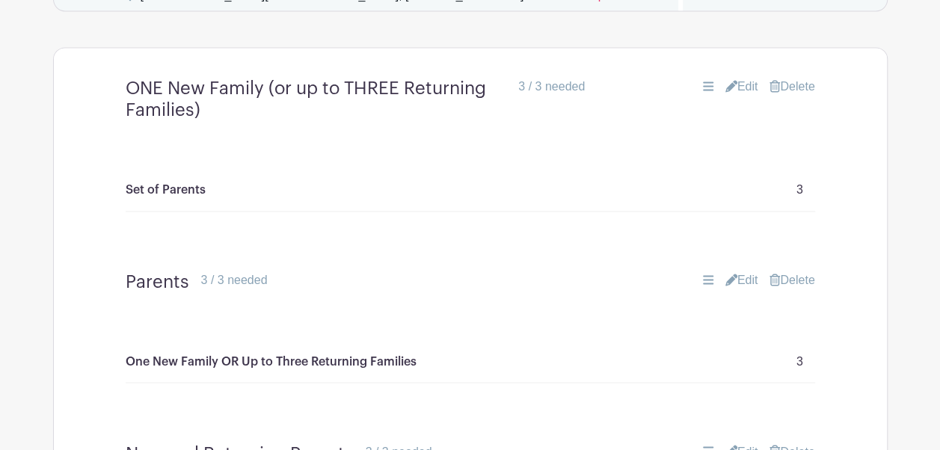
click at [797, 96] on link "Delete" at bounding box center [792, 87] width 45 height 18
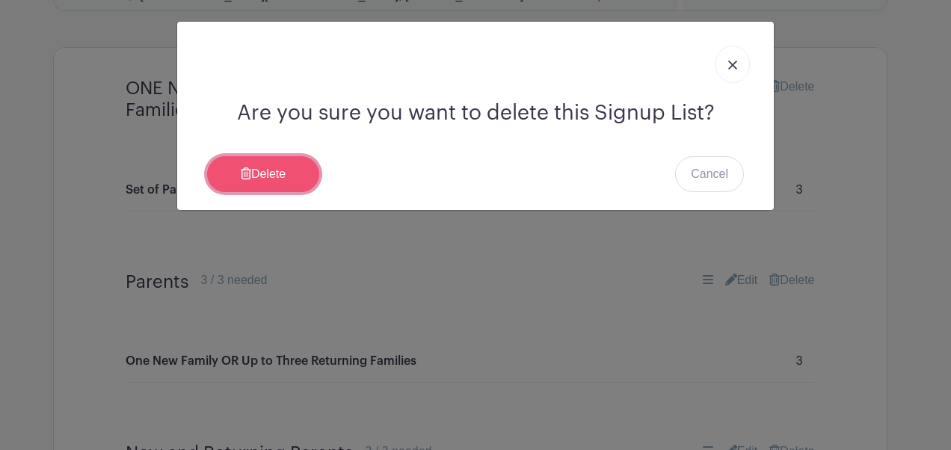
click at [304, 172] on link "Delete" at bounding box center [263, 174] width 112 height 36
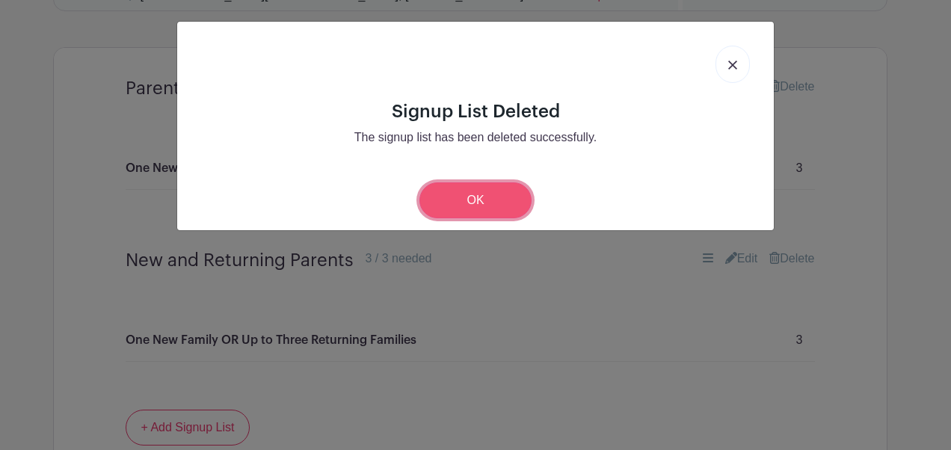
click at [511, 200] on link "OK" at bounding box center [476, 201] width 112 height 36
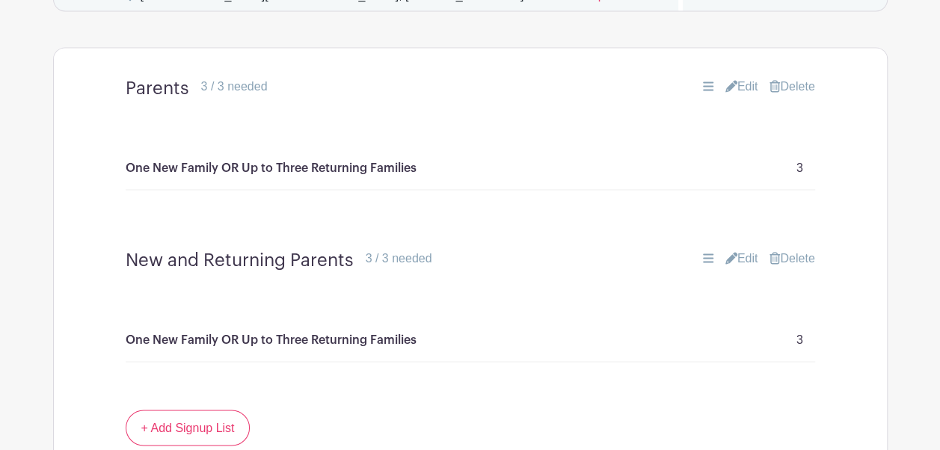
click at [796, 96] on link "Delete" at bounding box center [792, 87] width 45 height 18
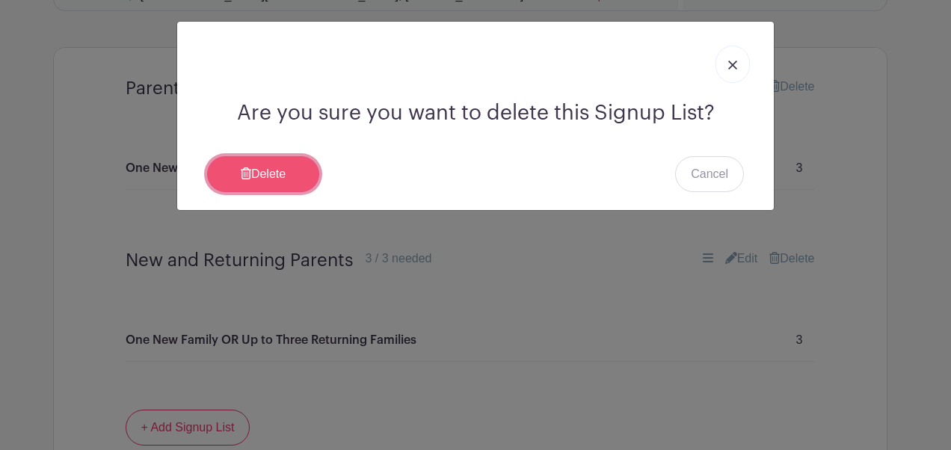
click at [251, 174] on link "Delete" at bounding box center [263, 174] width 112 height 36
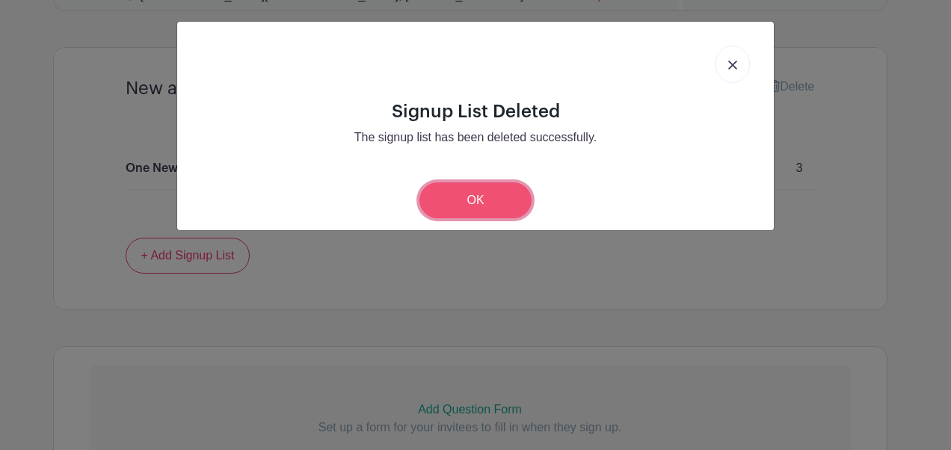
click at [487, 203] on link "OK" at bounding box center [476, 201] width 112 height 36
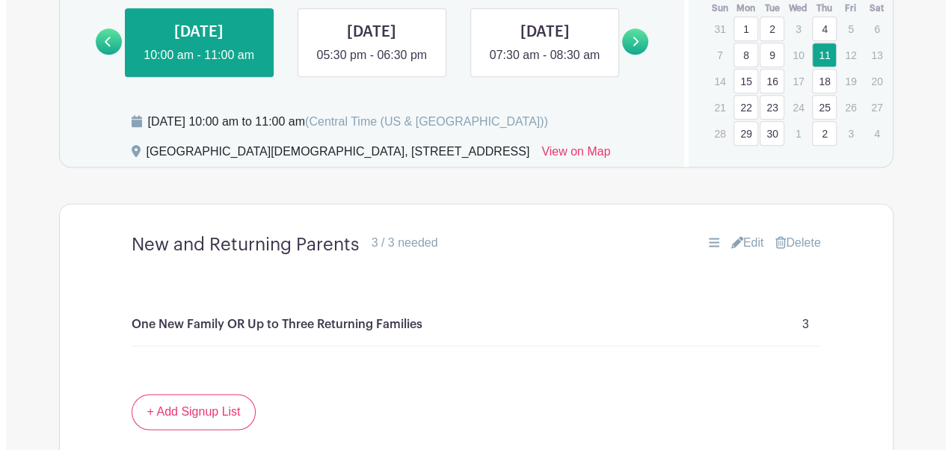
scroll to position [887, 0]
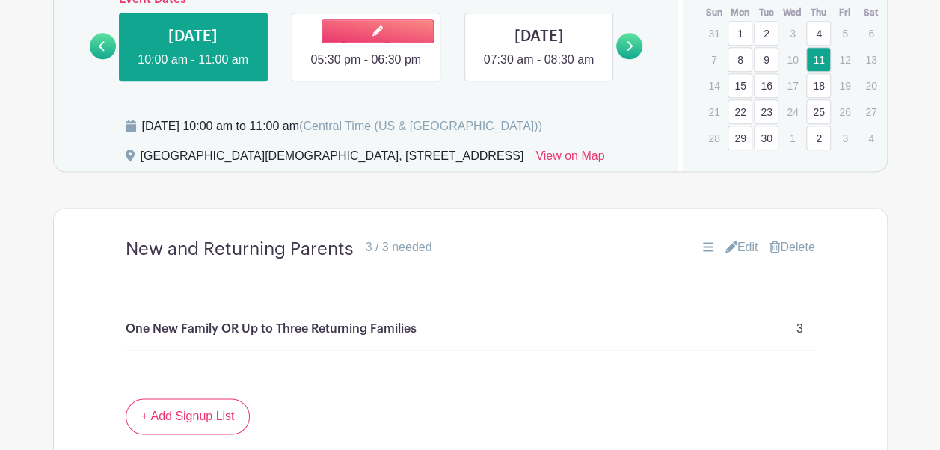
click at [366, 69] on link at bounding box center [366, 69] width 0 height 0
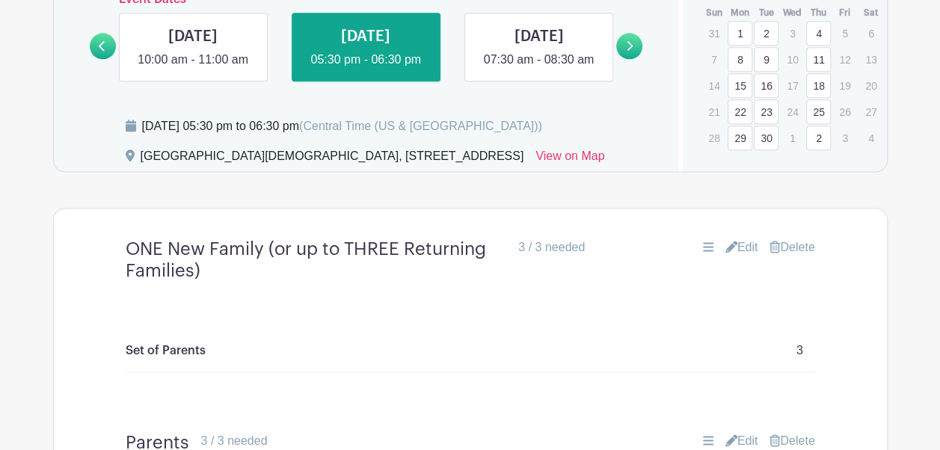
click at [796, 257] on link "Delete" at bounding box center [792, 248] width 45 height 18
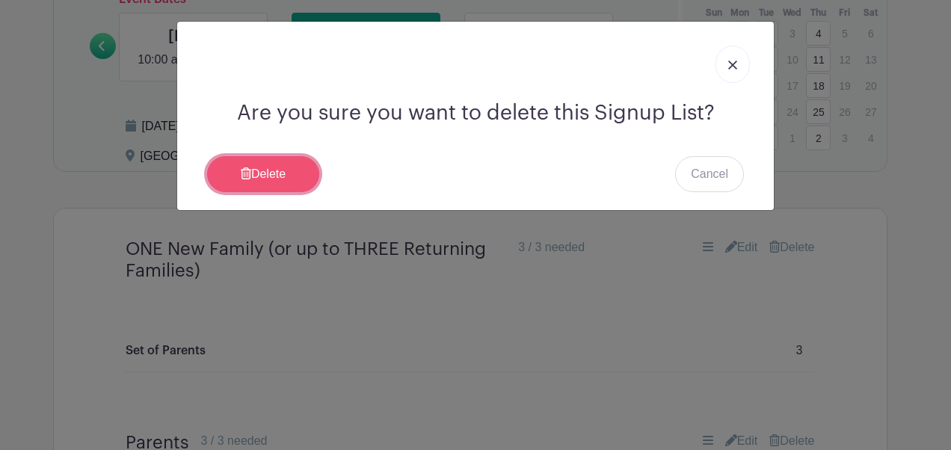
click at [248, 162] on link "Delete" at bounding box center [263, 174] width 112 height 36
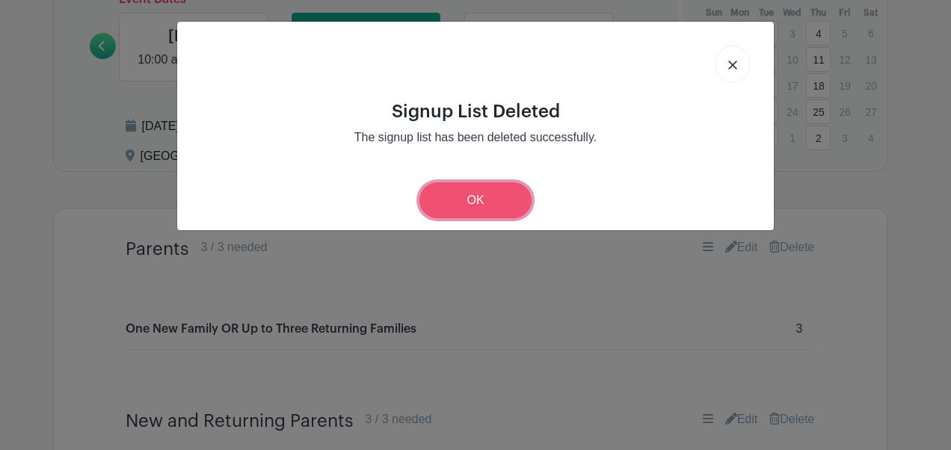
click at [456, 194] on link "OK" at bounding box center [476, 201] width 112 height 36
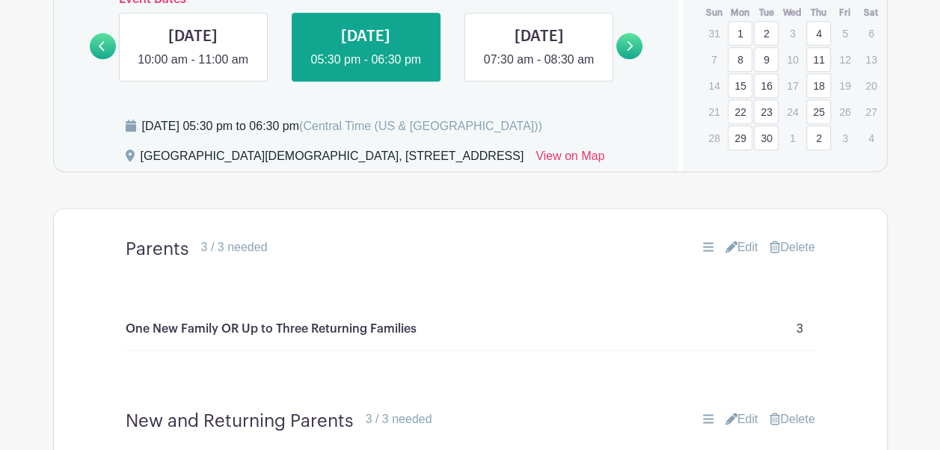
click at [803, 257] on link "Delete" at bounding box center [792, 248] width 45 height 18
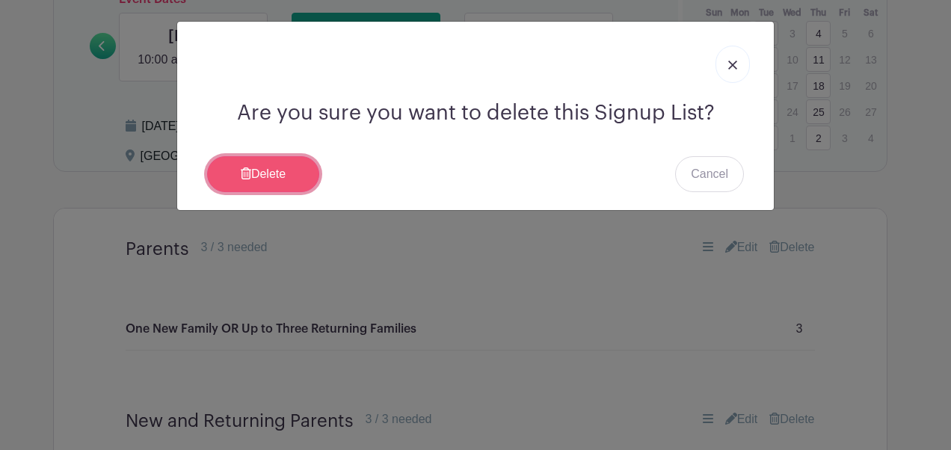
click at [278, 175] on link "Delete" at bounding box center [263, 174] width 112 height 36
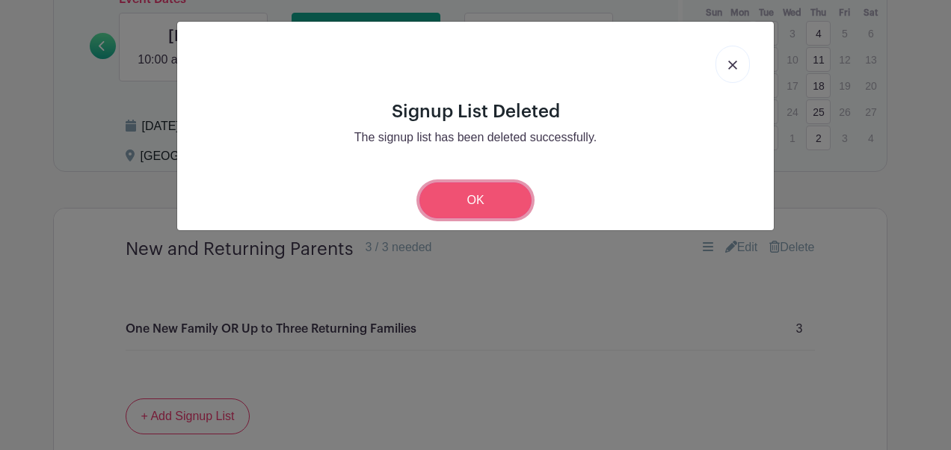
click at [487, 197] on link "OK" at bounding box center [476, 201] width 112 height 36
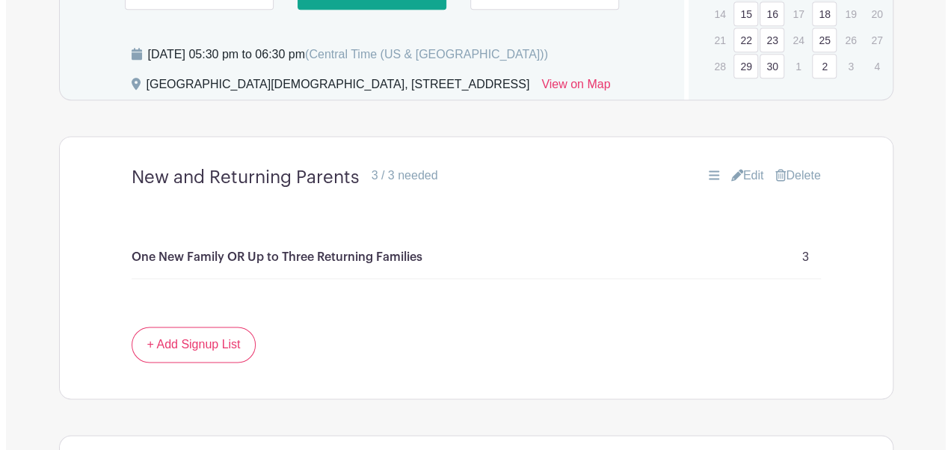
scroll to position [901, 0]
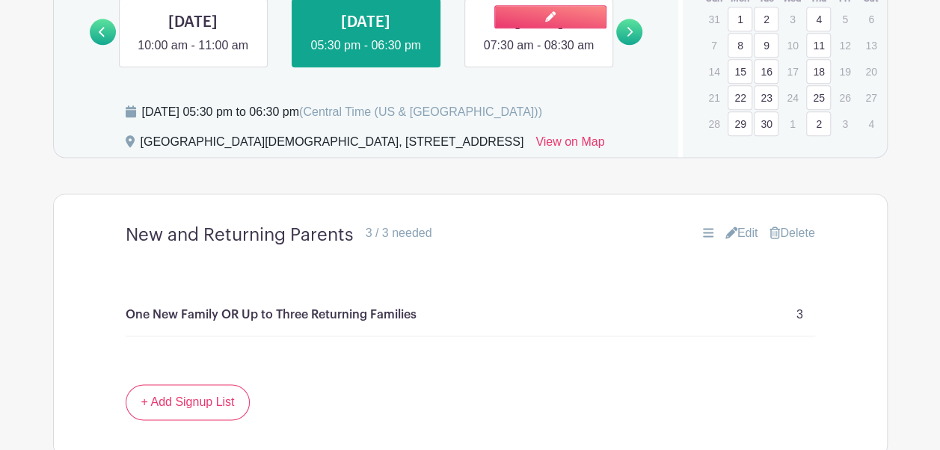
click at [539, 55] on link at bounding box center [539, 55] width 0 height 0
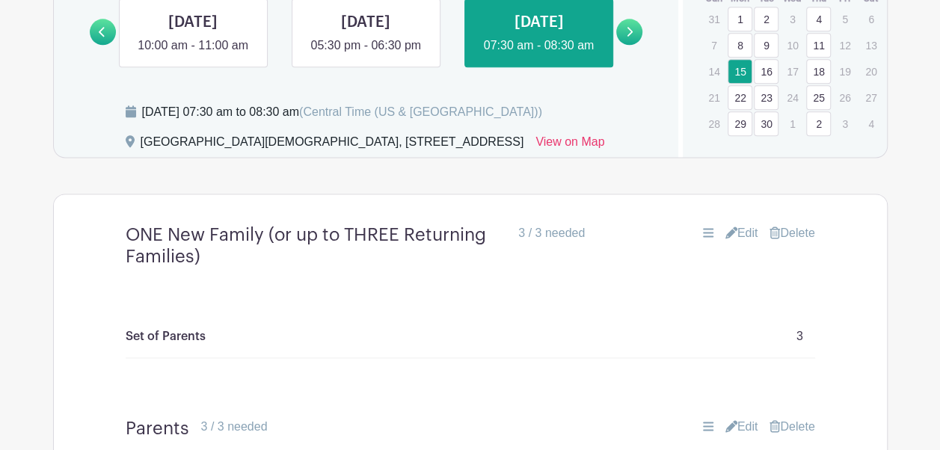
click at [793, 242] on link "Delete" at bounding box center [792, 233] width 45 height 18
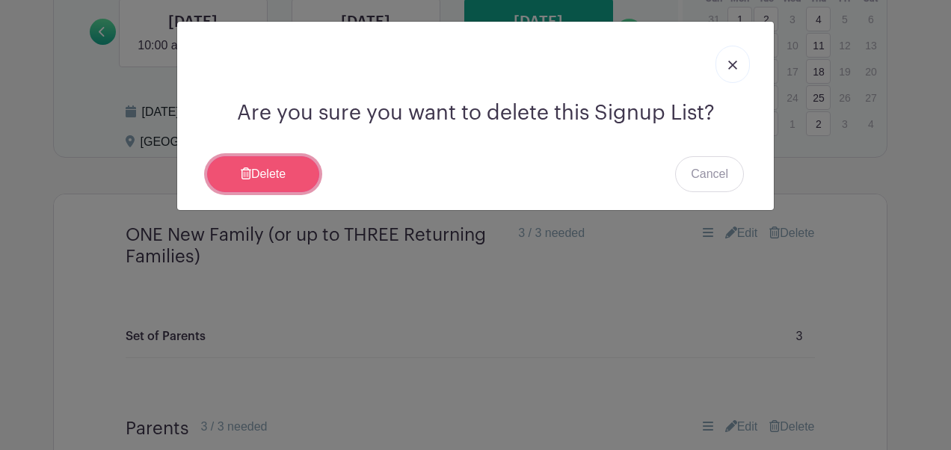
click at [257, 171] on link "Delete" at bounding box center [263, 174] width 112 height 36
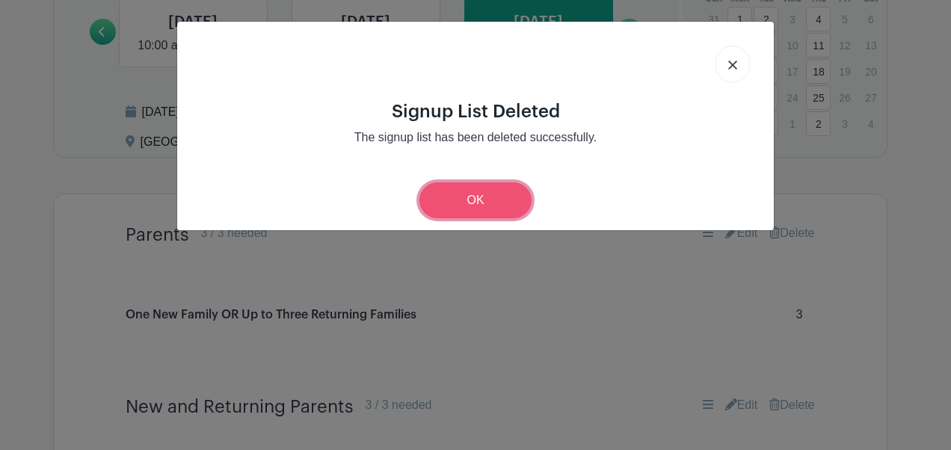
click at [514, 194] on link "OK" at bounding box center [476, 201] width 112 height 36
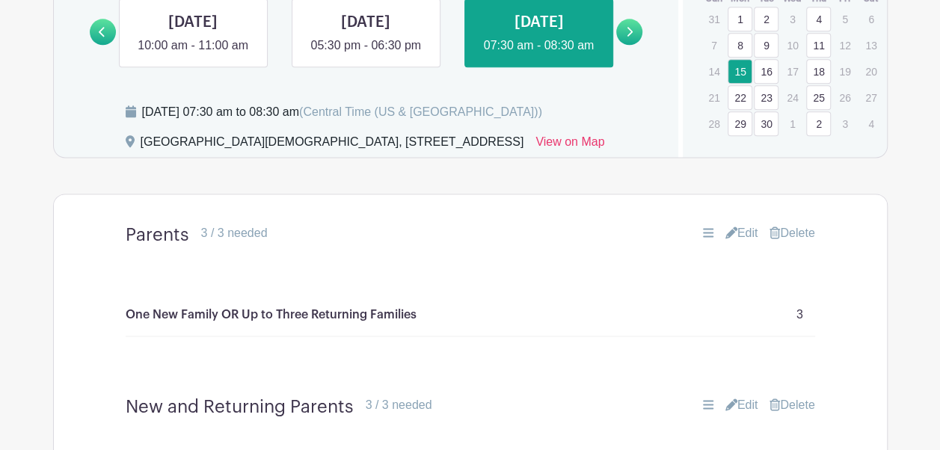
click at [787, 242] on link "Delete" at bounding box center [792, 233] width 45 height 18
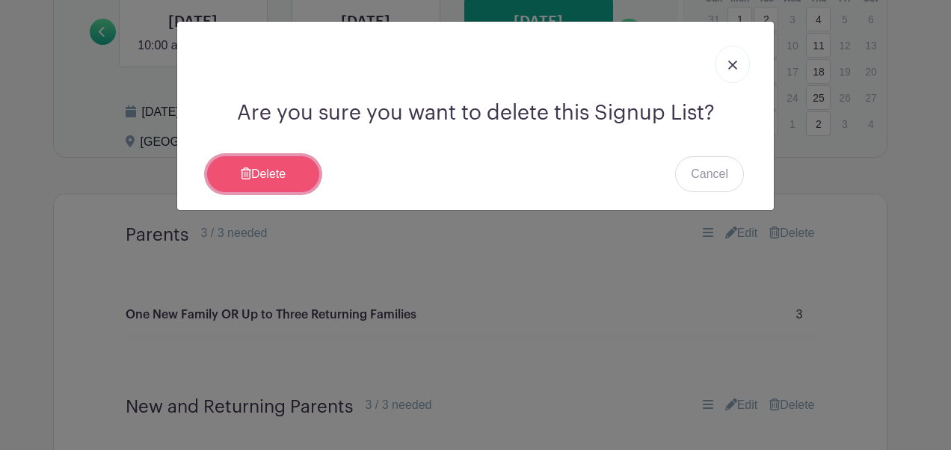
click at [252, 171] on link "Delete" at bounding box center [263, 174] width 112 height 36
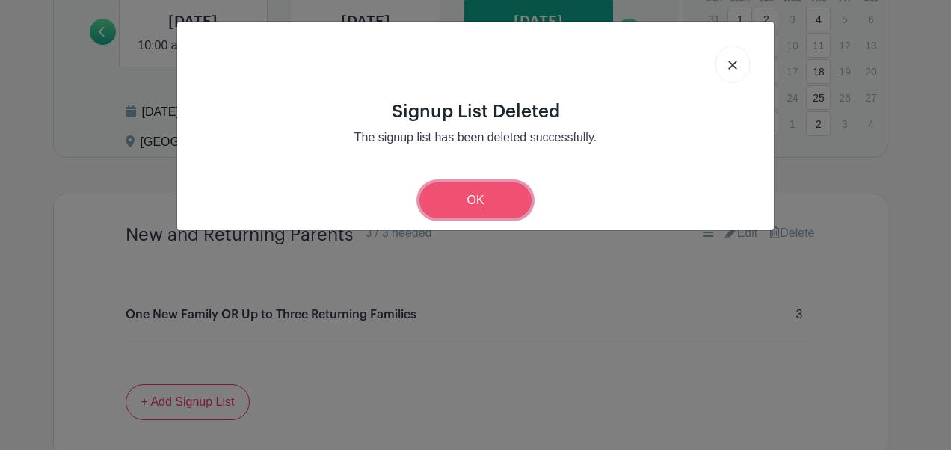
click at [456, 199] on link "OK" at bounding box center [476, 201] width 112 height 36
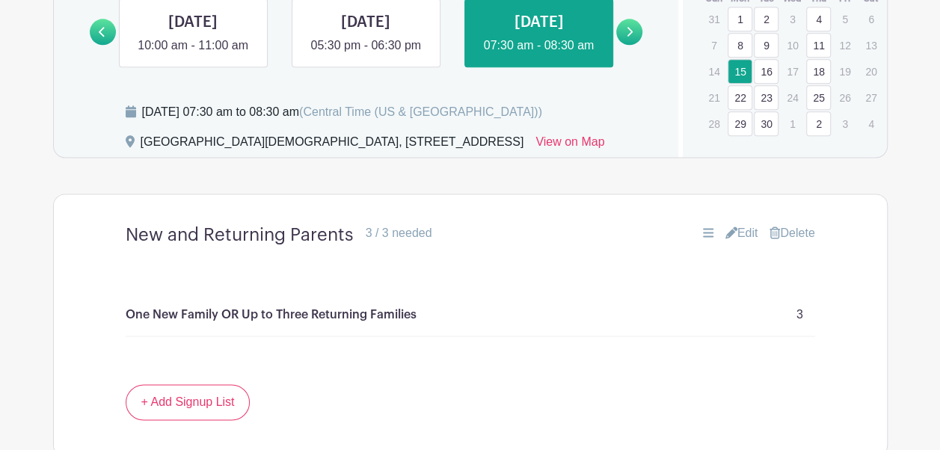
click at [624, 45] on link at bounding box center [629, 32] width 26 height 26
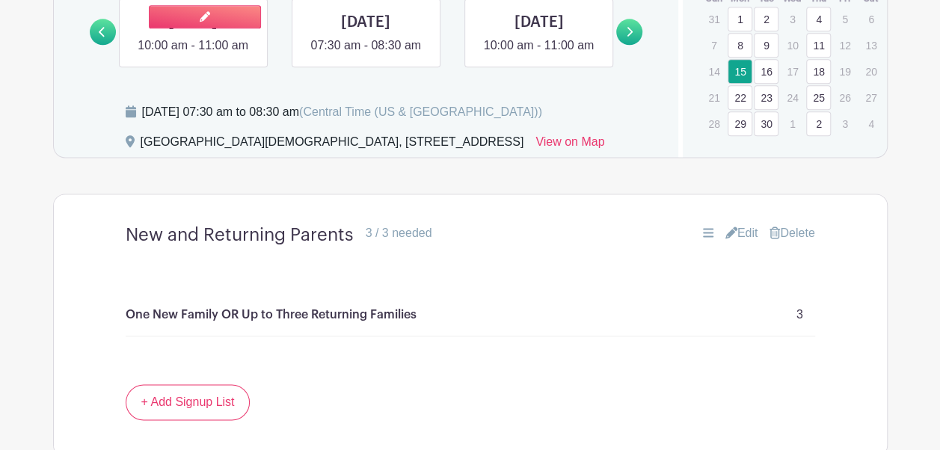
click at [193, 55] on link at bounding box center [193, 55] width 0 height 0
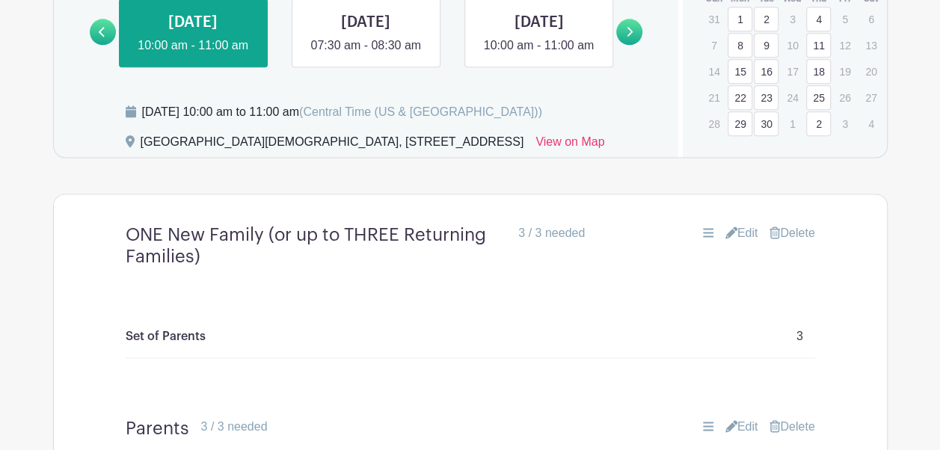
click at [798, 242] on link "Delete" at bounding box center [792, 233] width 45 height 18
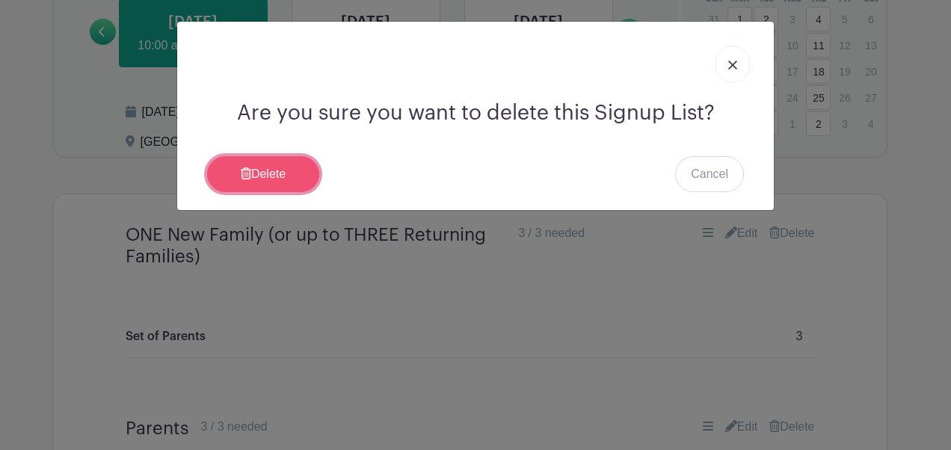
click at [263, 175] on link "Delete" at bounding box center [263, 174] width 112 height 36
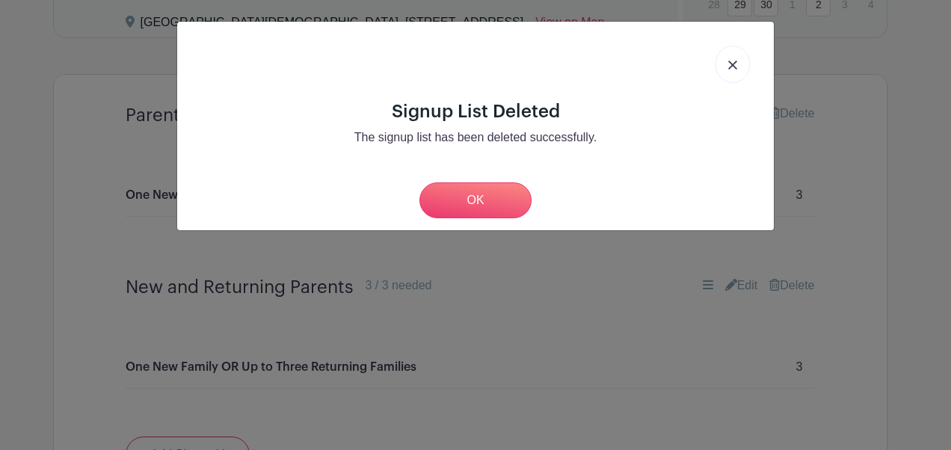
scroll to position [901, 0]
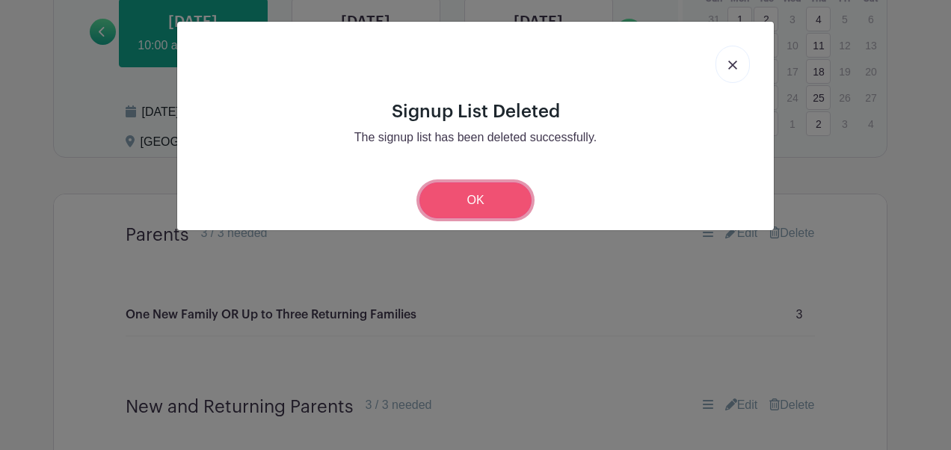
click at [479, 206] on link "OK" at bounding box center [476, 201] width 112 height 36
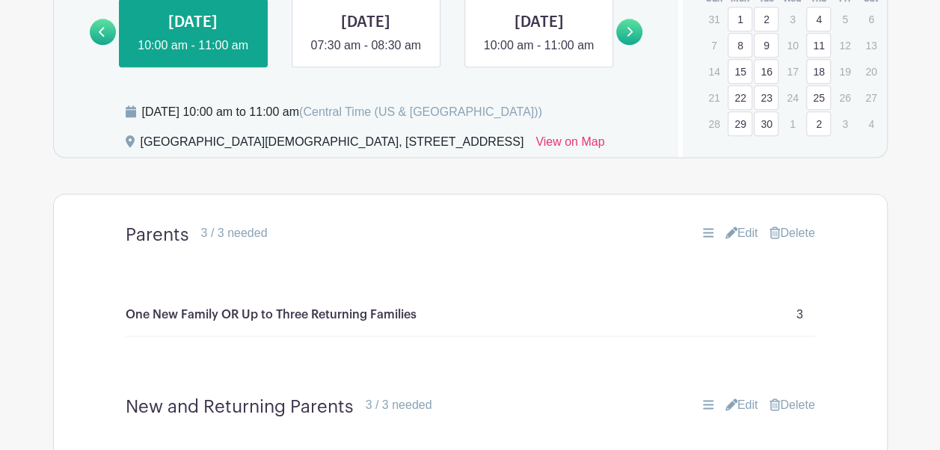
click at [803, 242] on link "Delete" at bounding box center [792, 233] width 45 height 18
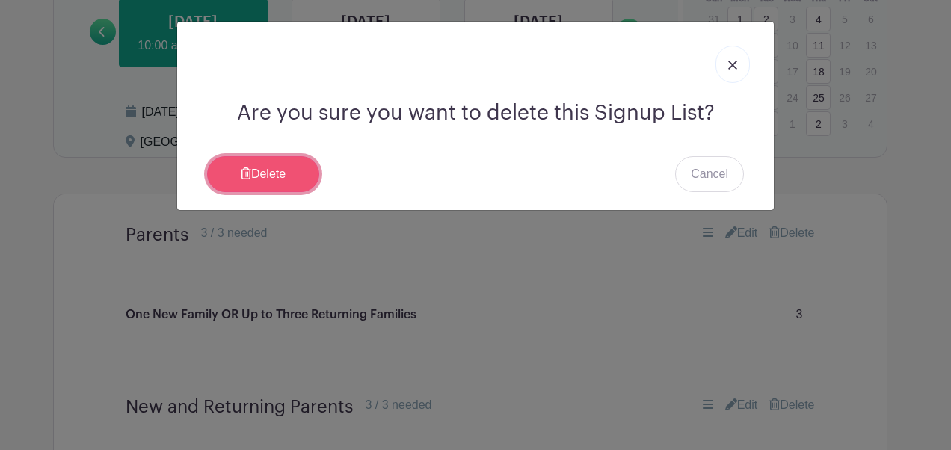
click at [259, 167] on link "Delete" at bounding box center [263, 174] width 112 height 36
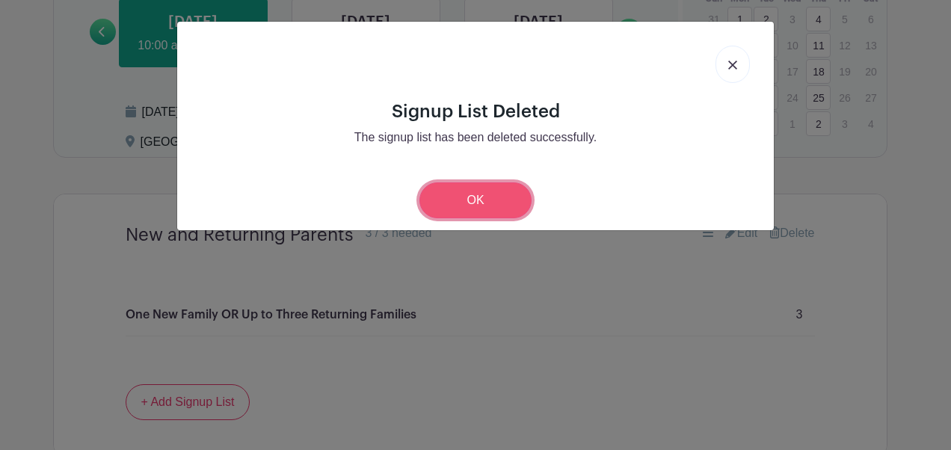
click at [477, 191] on link "OK" at bounding box center [476, 201] width 112 height 36
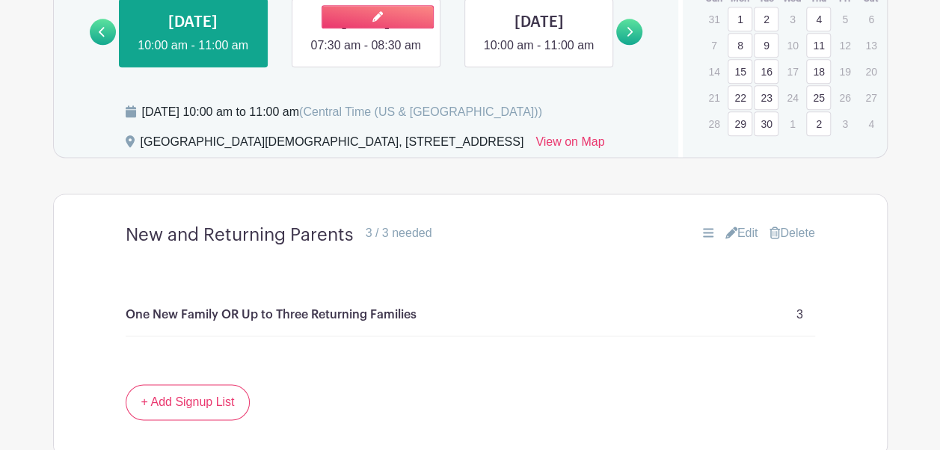
click at [366, 55] on link at bounding box center [366, 55] width 0 height 0
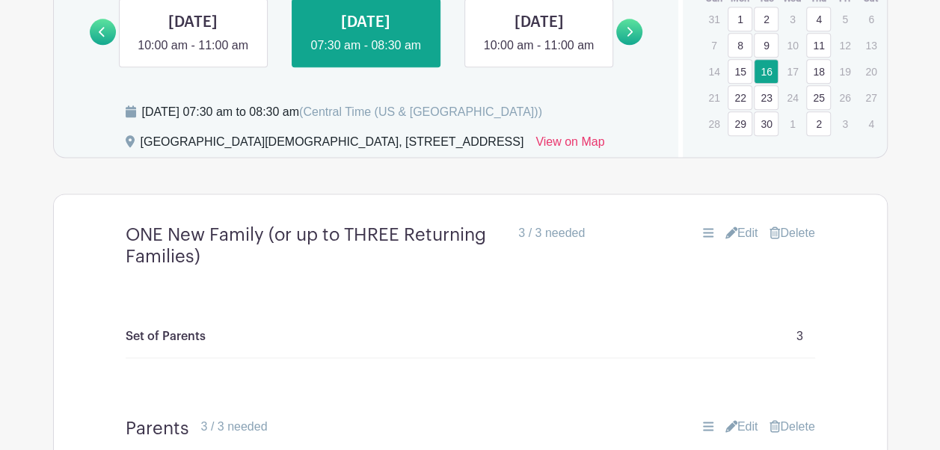
click at [797, 242] on link "Delete" at bounding box center [792, 233] width 45 height 18
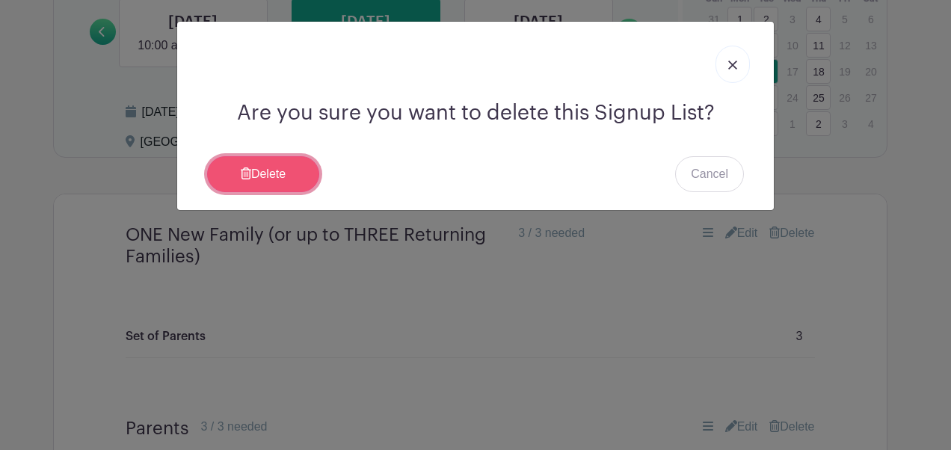
click at [273, 177] on link "Delete" at bounding box center [263, 174] width 112 height 36
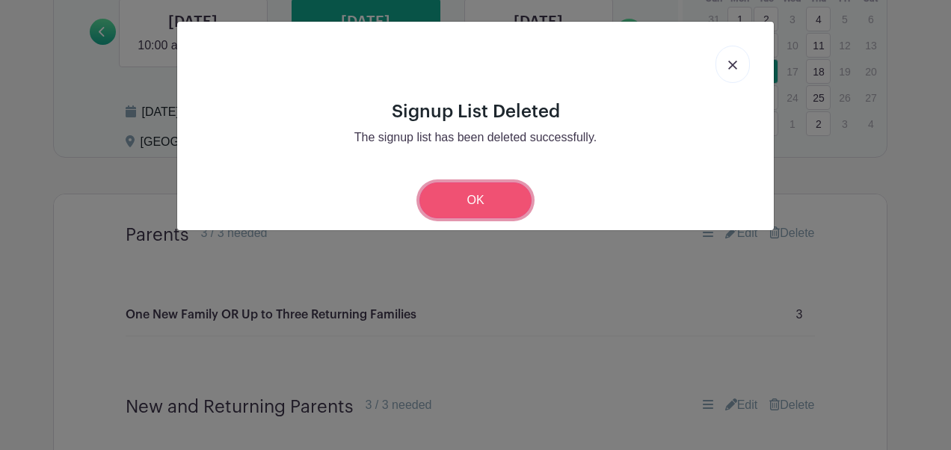
click at [493, 190] on link "OK" at bounding box center [476, 201] width 112 height 36
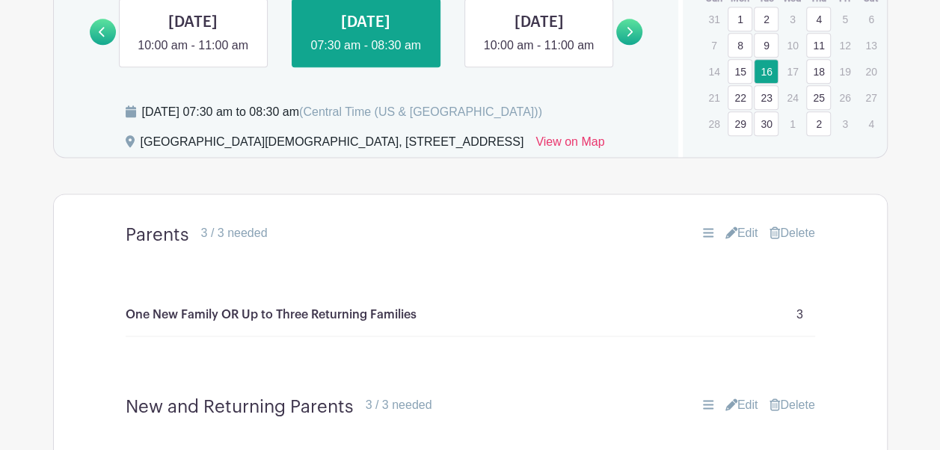
click at [802, 242] on link "Delete" at bounding box center [792, 233] width 45 height 18
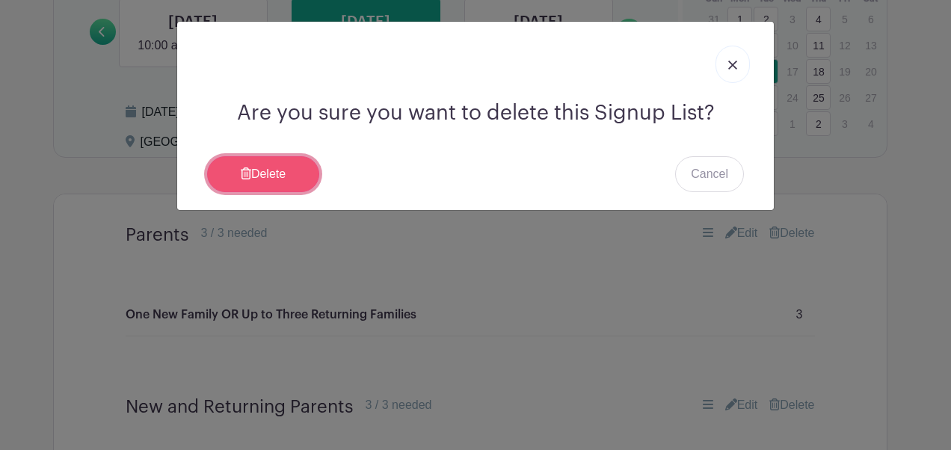
click at [278, 171] on link "Delete" at bounding box center [263, 174] width 112 height 36
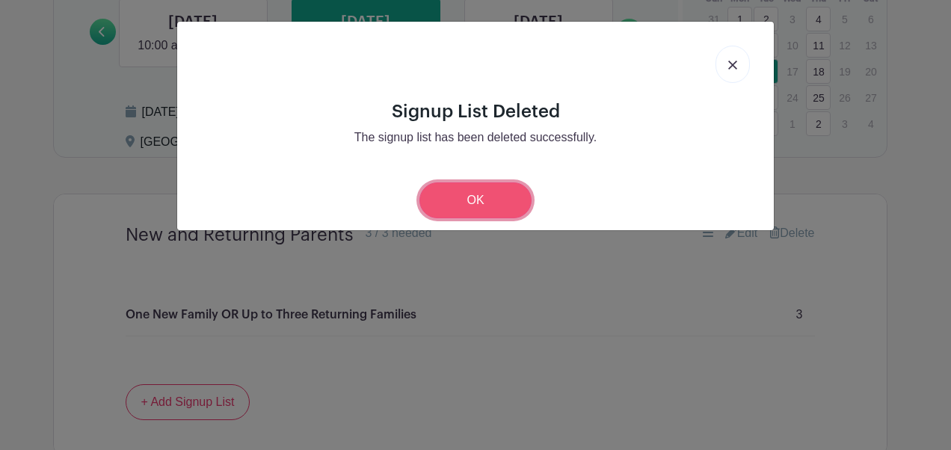
click at [476, 206] on link "OK" at bounding box center [476, 201] width 112 height 36
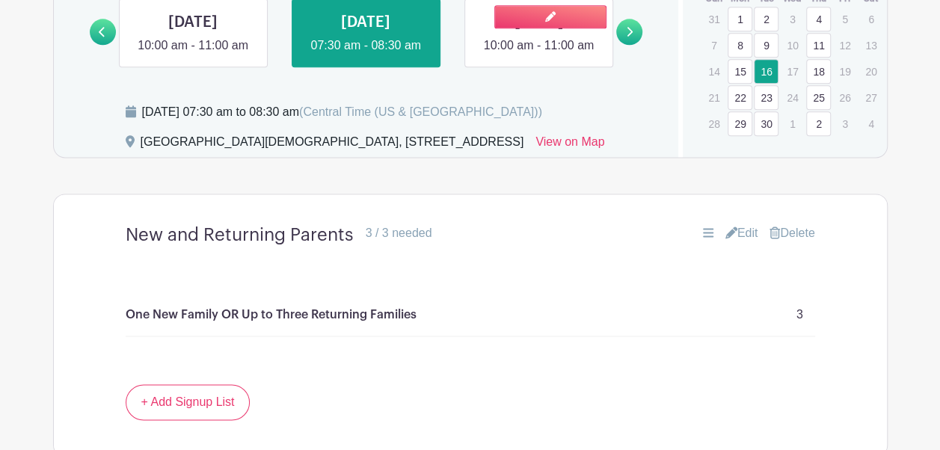
click at [539, 55] on link at bounding box center [539, 55] width 0 height 0
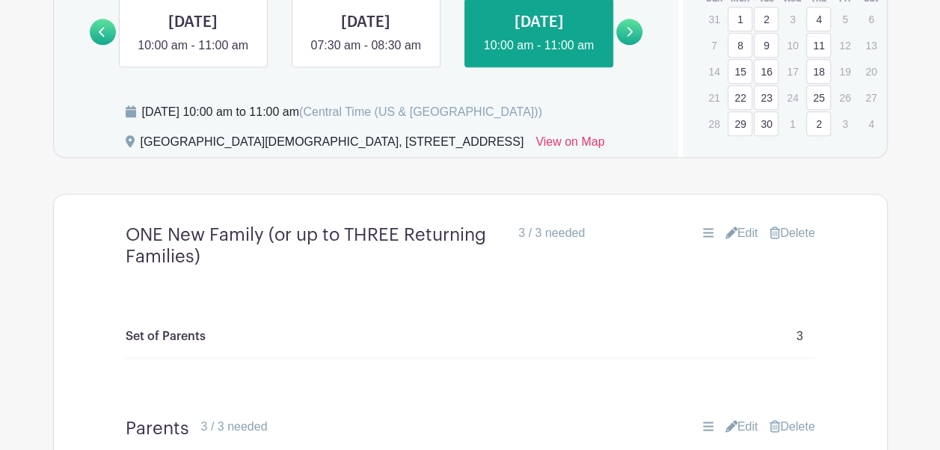
click at [807, 280] on div "ONE New Family (or up to THREE Returning Families) 3 / 3 needed Edit [GEOGRAPHI…" at bounding box center [470, 245] width 761 height 67
click at [800, 242] on link "Delete" at bounding box center [792, 233] width 45 height 18
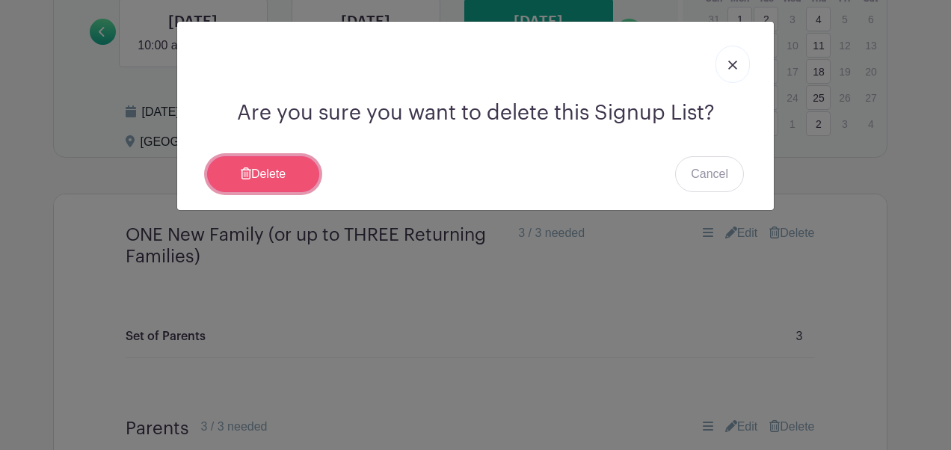
click at [266, 177] on link "Delete" at bounding box center [263, 174] width 112 height 36
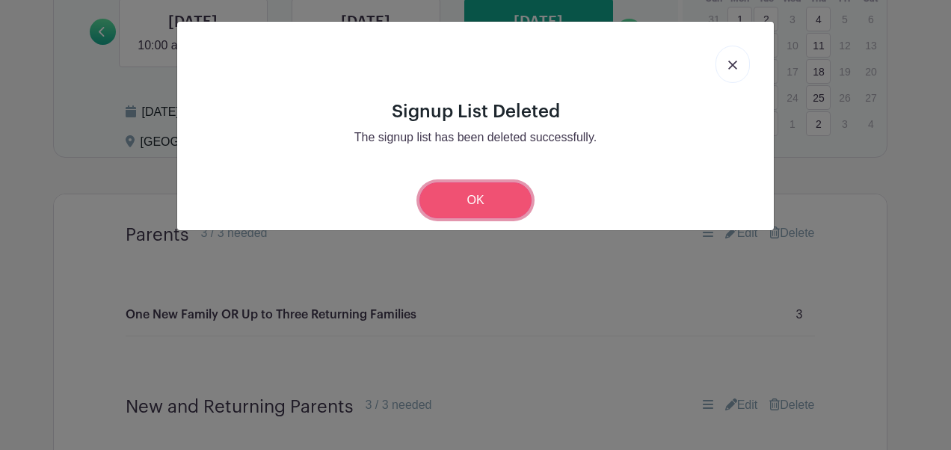
click at [478, 204] on link "OK" at bounding box center [476, 201] width 112 height 36
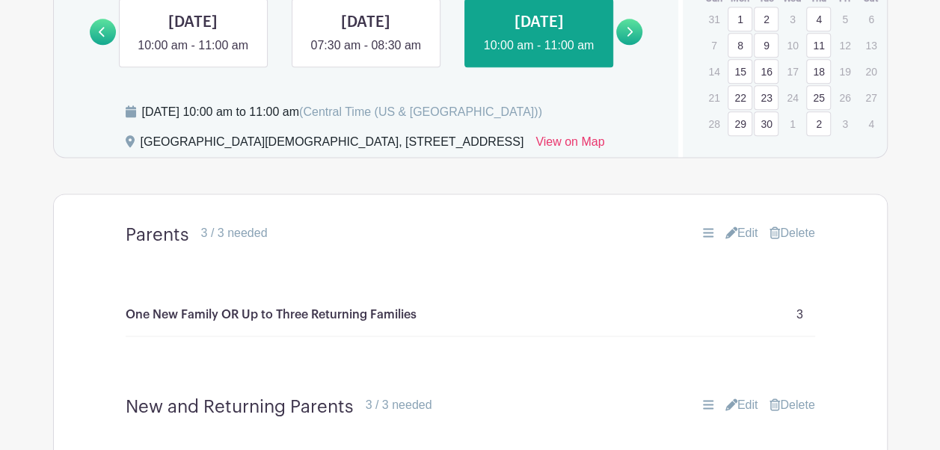
click at [796, 242] on link "Delete" at bounding box center [792, 233] width 45 height 18
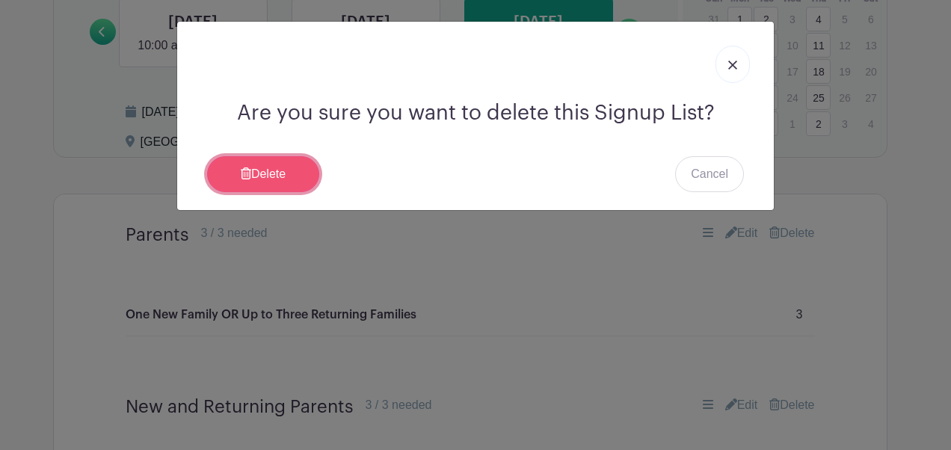
click at [248, 173] on icon at bounding box center [246, 174] width 10 height 12
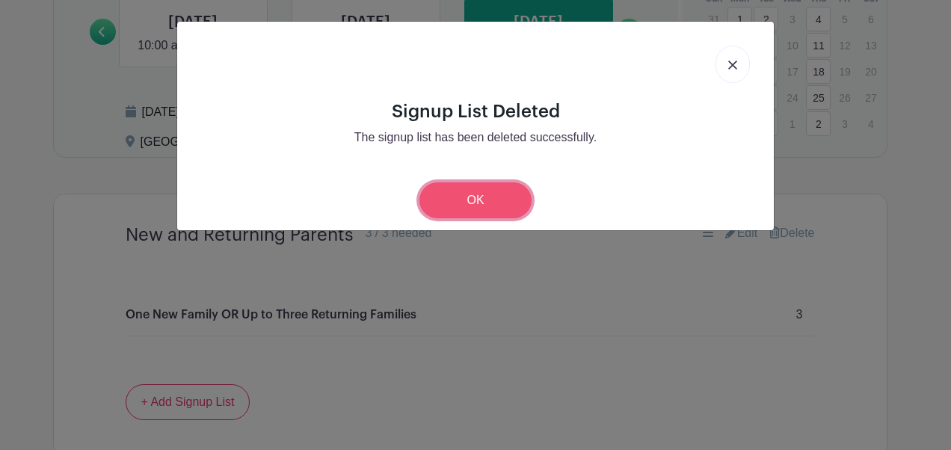
click at [497, 203] on link "OK" at bounding box center [476, 201] width 112 height 36
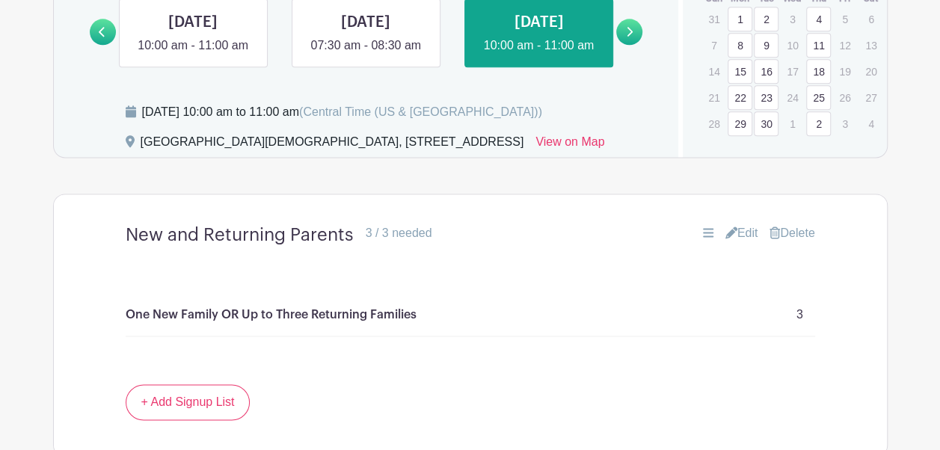
click at [633, 45] on link at bounding box center [629, 32] width 26 height 26
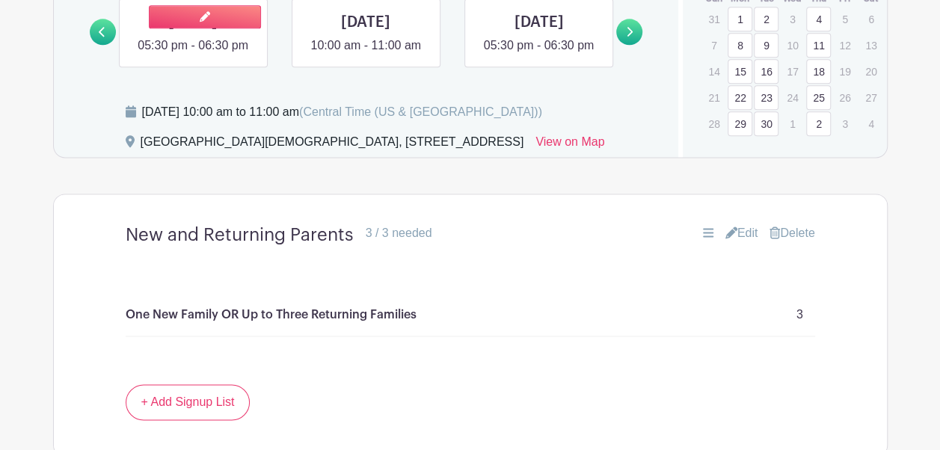
click at [193, 55] on link at bounding box center [193, 55] width 0 height 0
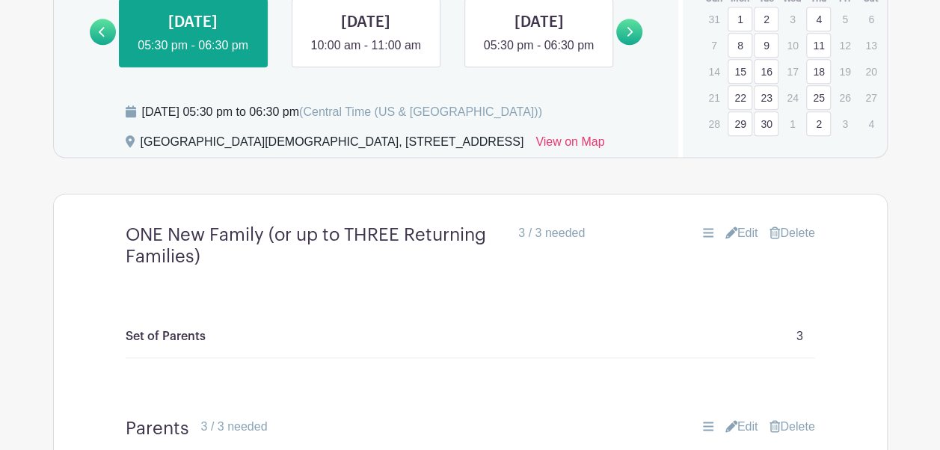
click at [794, 242] on link "Delete" at bounding box center [792, 233] width 45 height 18
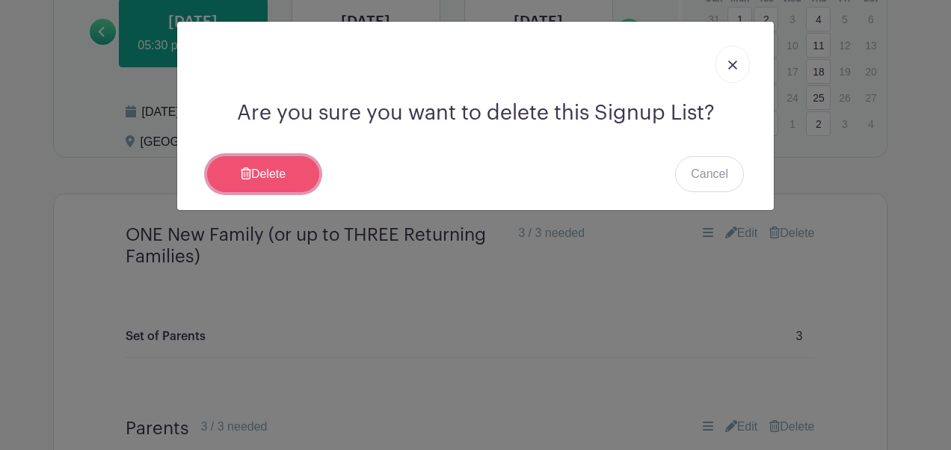
click at [298, 171] on link "Delete" at bounding box center [263, 174] width 112 height 36
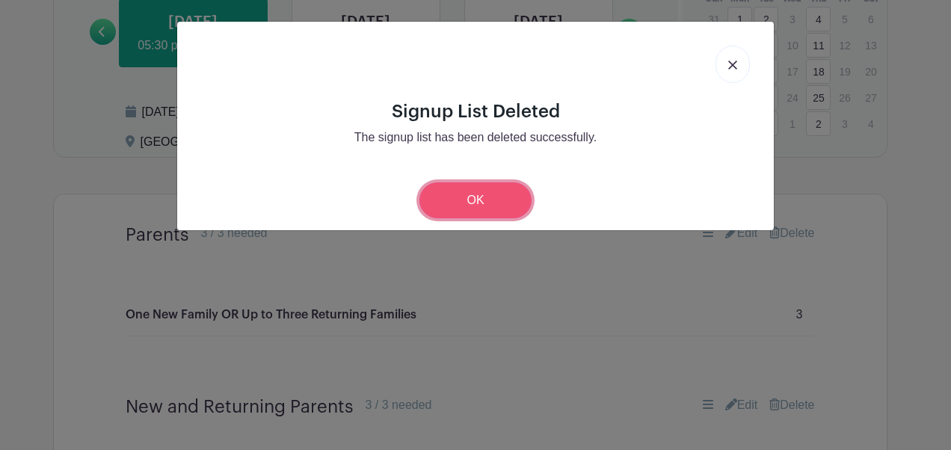
click at [488, 187] on link "OK" at bounding box center [476, 201] width 112 height 36
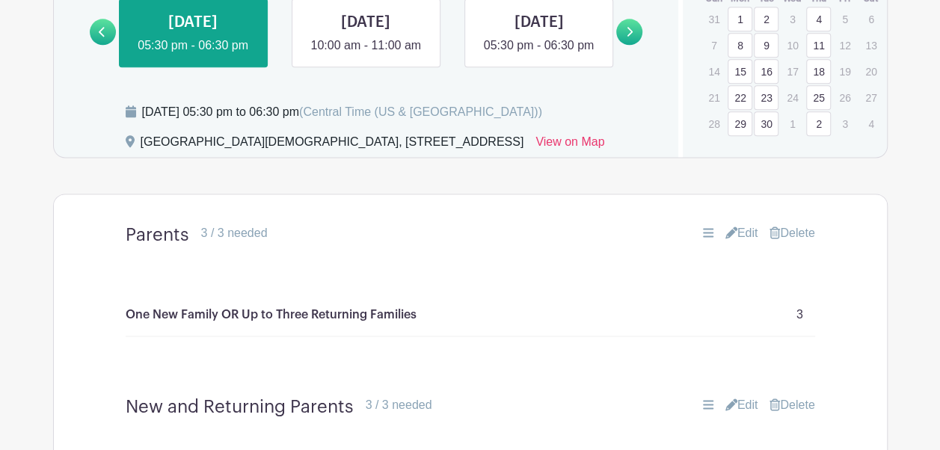
click at [802, 242] on link "Delete" at bounding box center [792, 233] width 45 height 18
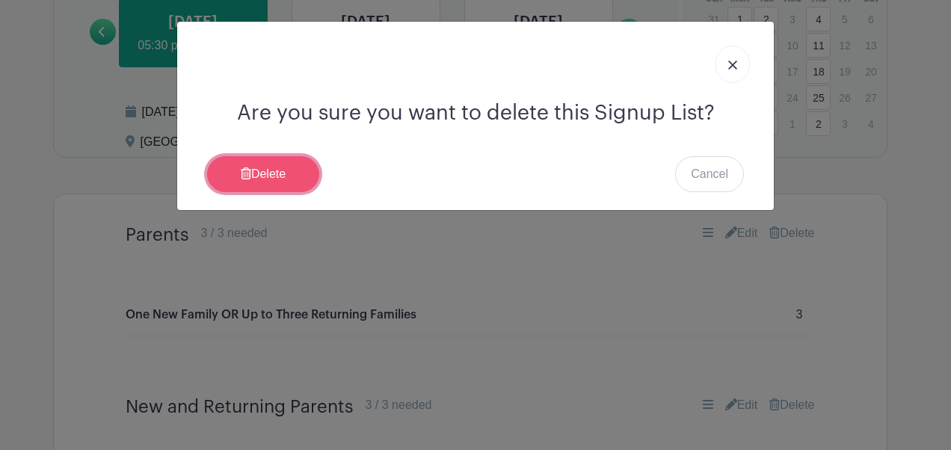
click at [295, 171] on link "Delete" at bounding box center [263, 174] width 112 height 36
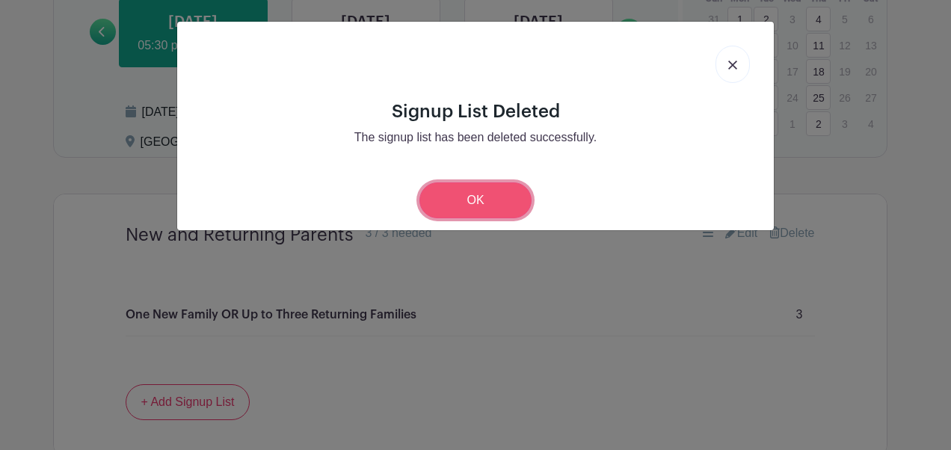
click at [480, 212] on link "OK" at bounding box center [476, 201] width 112 height 36
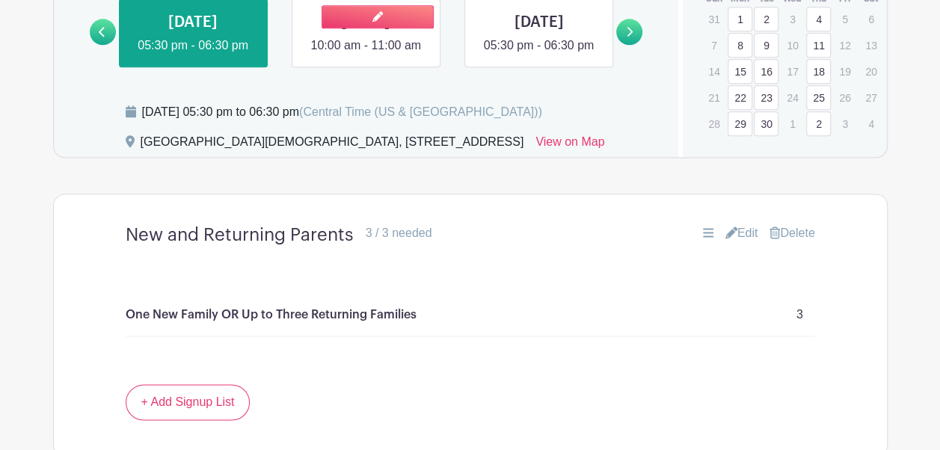
click at [366, 55] on link at bounding box center [366, 55] width 0 height 0
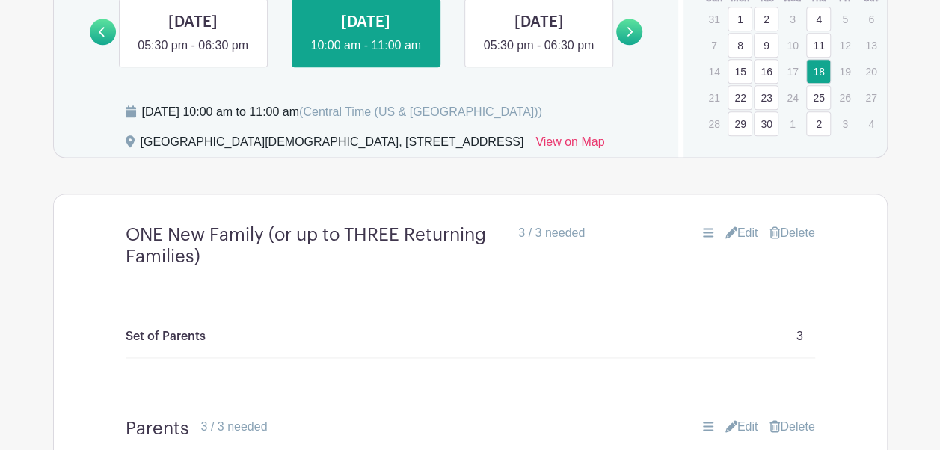
click at [800, 242] on link "Delete" at bounding box center [792, 233] width 45 height 18
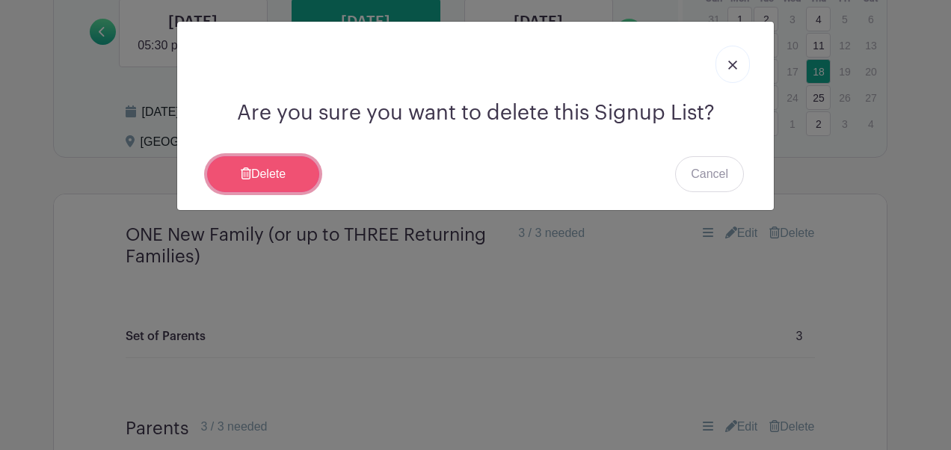
click at [280, 166] on link "Delete" at bounding box center [263, 174] width 112 height 36
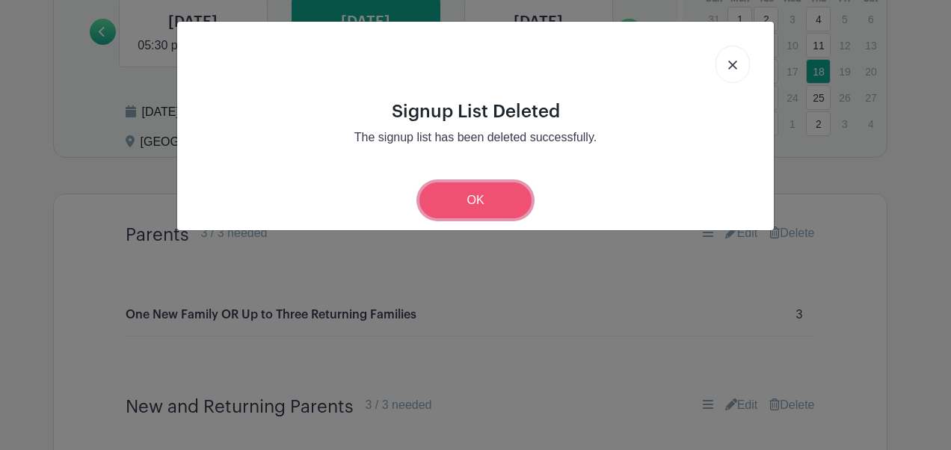
click at [457, 200] on link "OK" at bounding box center [476, 201] width 112 height 36
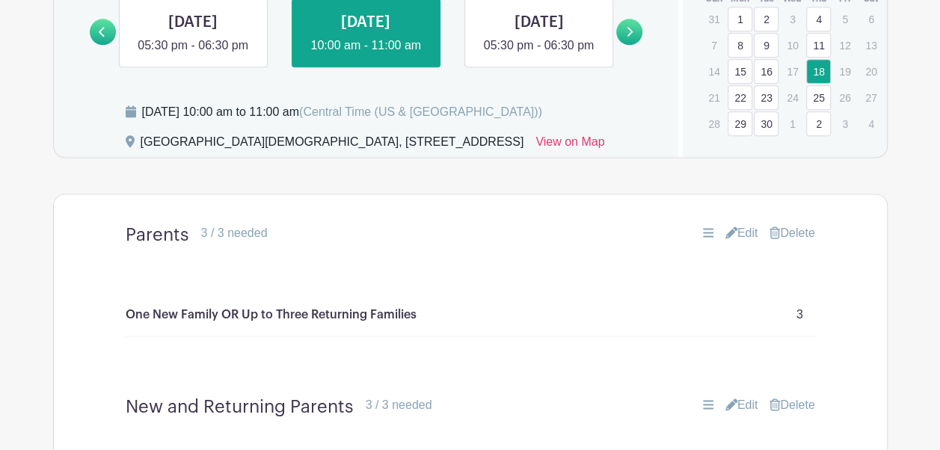
click at [807, 242] on link "Delete" at bounding box center [792, 233] width 45 height 18
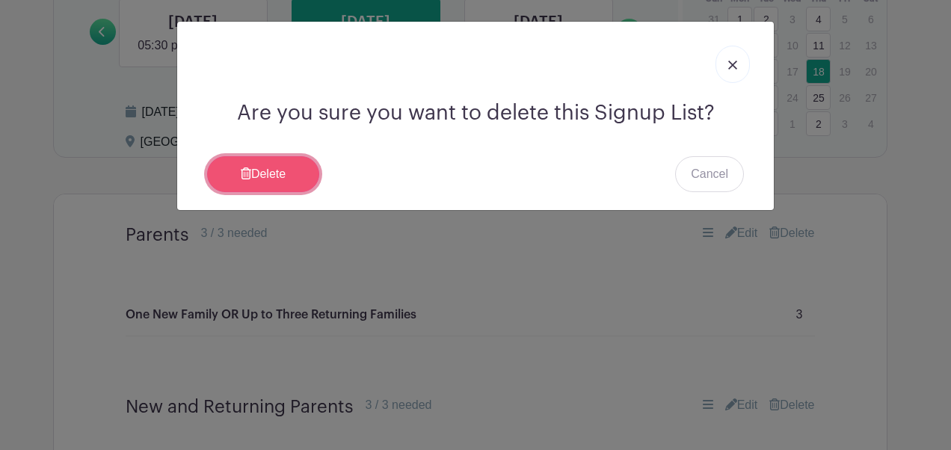
click at [290, 168] on link "Delete" at bounding box center [263, 174] width 112 height 36
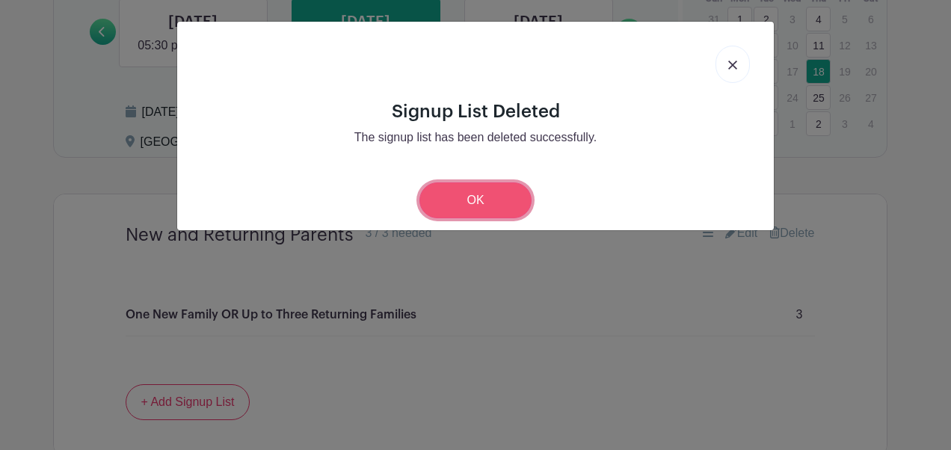
click at [480, 193] on link "OK" at bounding box center [476, 201] width 112 height 36
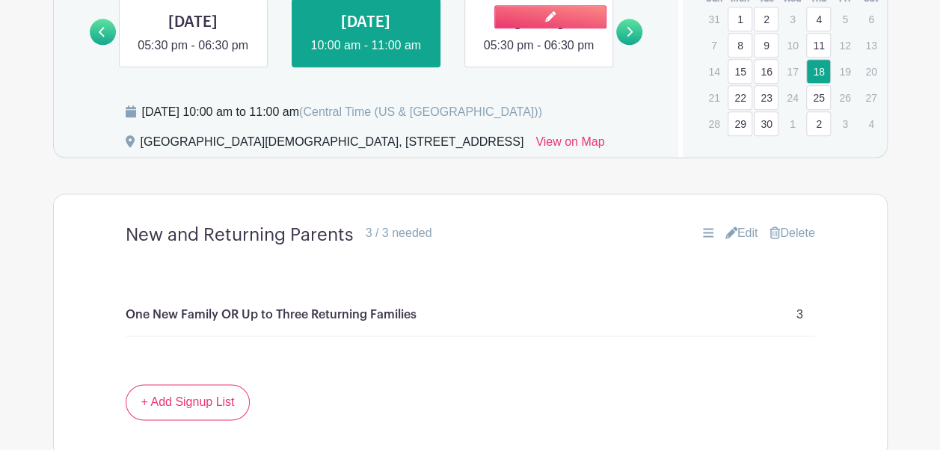
click at [539, 55] on link at bounding box center [539, 55] width 0 height 0
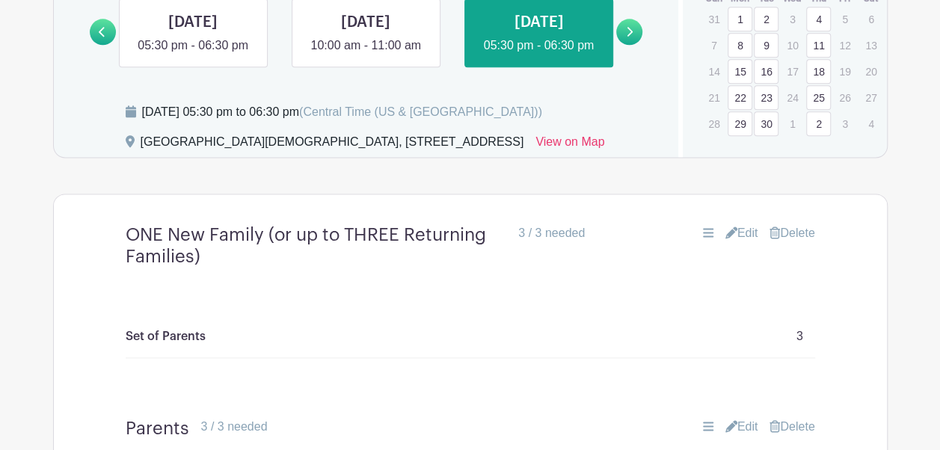
click at [791, 242] on link "Delete" at bounding box center [792, 233] width 45 height 18
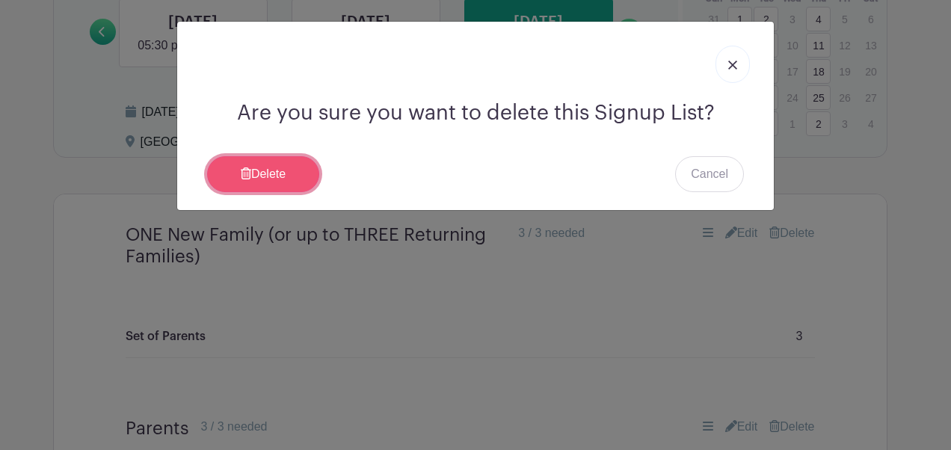
click at [257, 174] on link "Delete" at bounding box center [263, 174] width 112 height 36
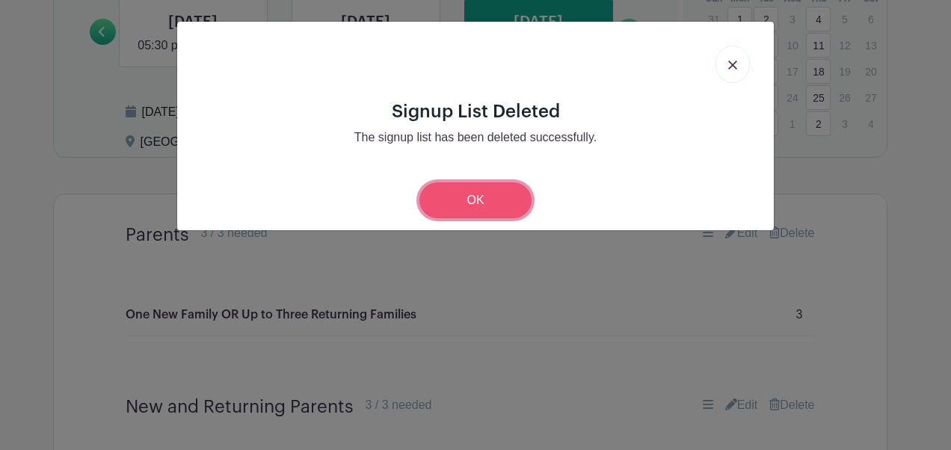
click at [486, 200] on link "OK" at bounding box center [476, 201] width 112 height 36
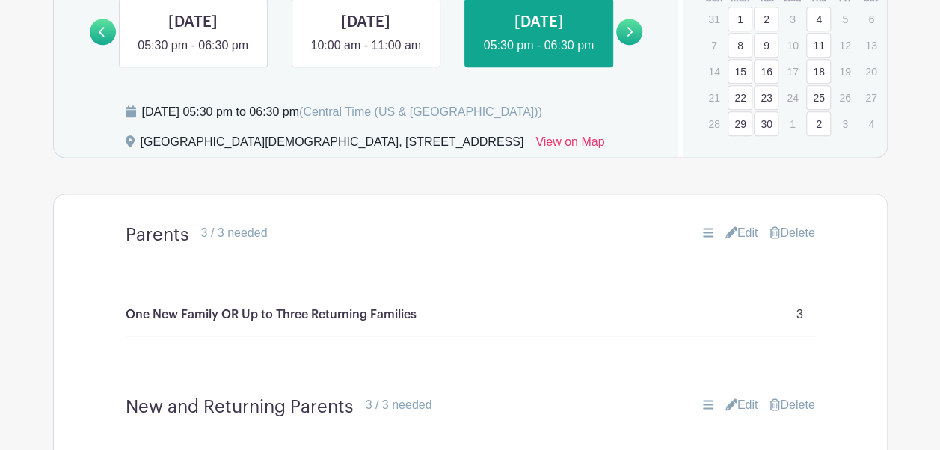
click at [797, 242] on link "Delete" at bounding box center [792, 233] width 45 height 18
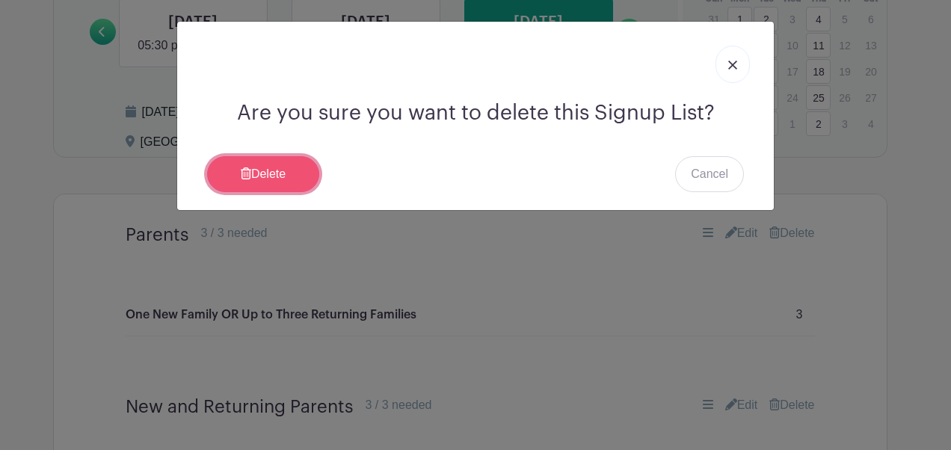
click at [266, 159] on link "Delete" at bounding box center [263, 174] width 112 height 36
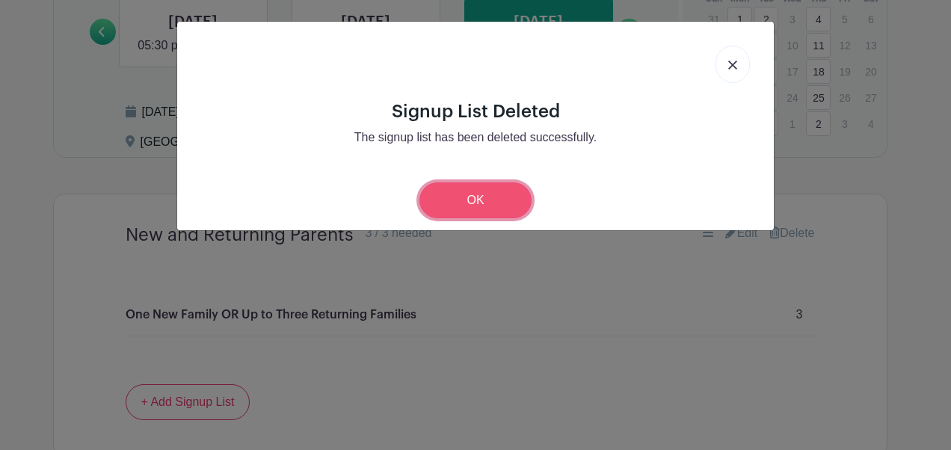
click at [486, 192] on link "OK" at bounding box center [476, 201] width 112 height 36
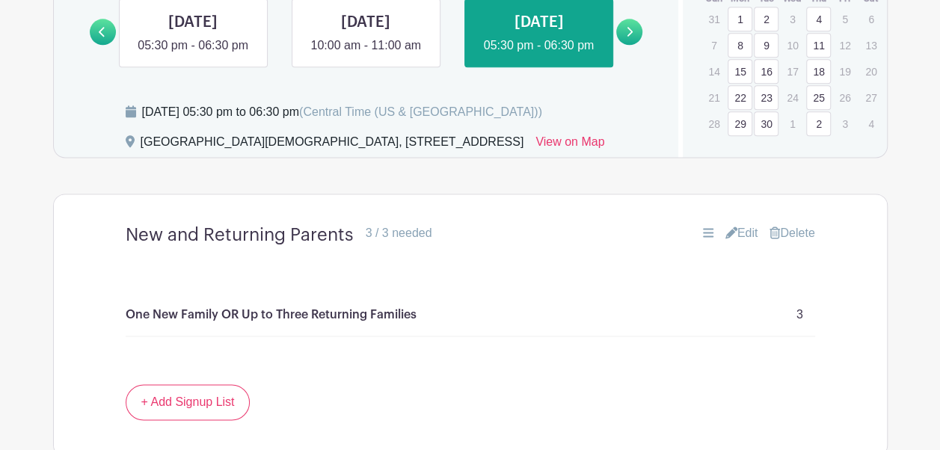
click at [635, 45] on link at bounding box center [629, 32] width 26 height 26
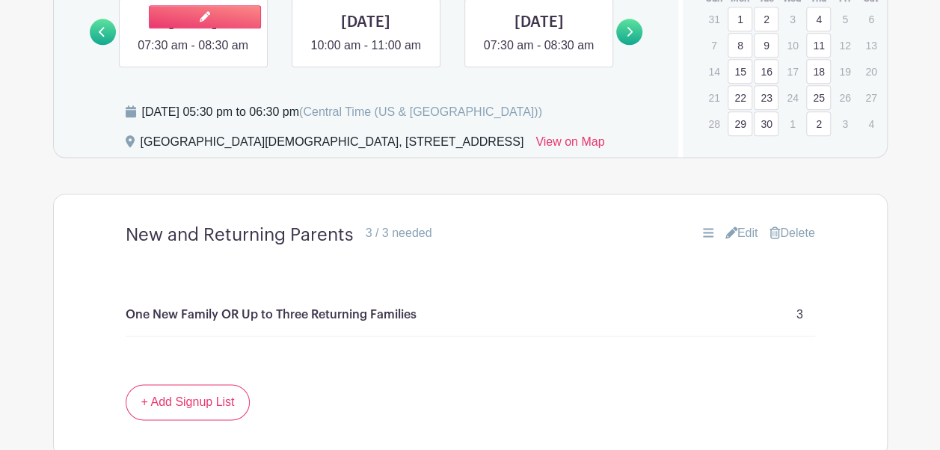
click at [193, 55] on link at bounding box center [193, 55] width 0 height 0
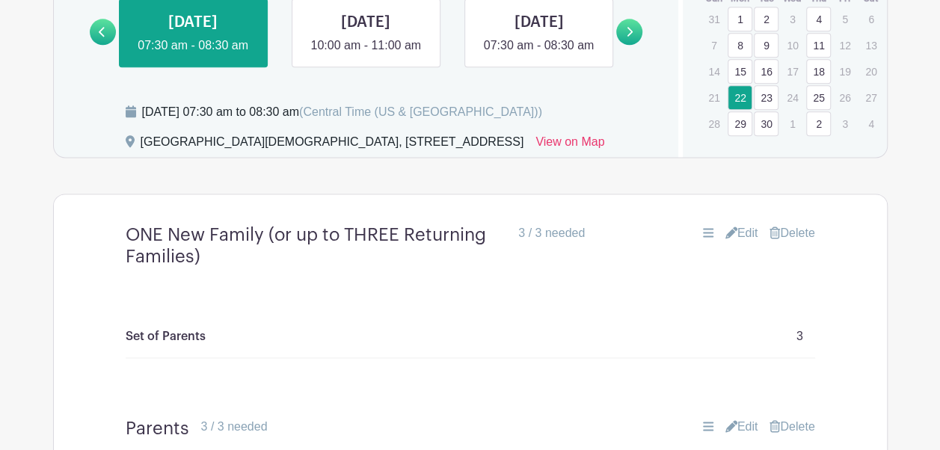
click at [797, 242] on link "Delete" at bounding box center [792, 233] width 45 height 18
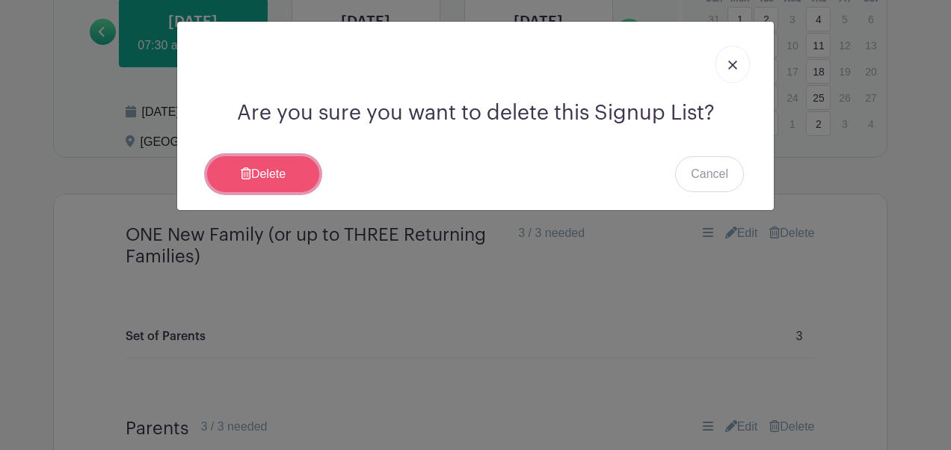
click at [292, 177] on link "Delete" at bounding box center [263, 174] width 112 height 36
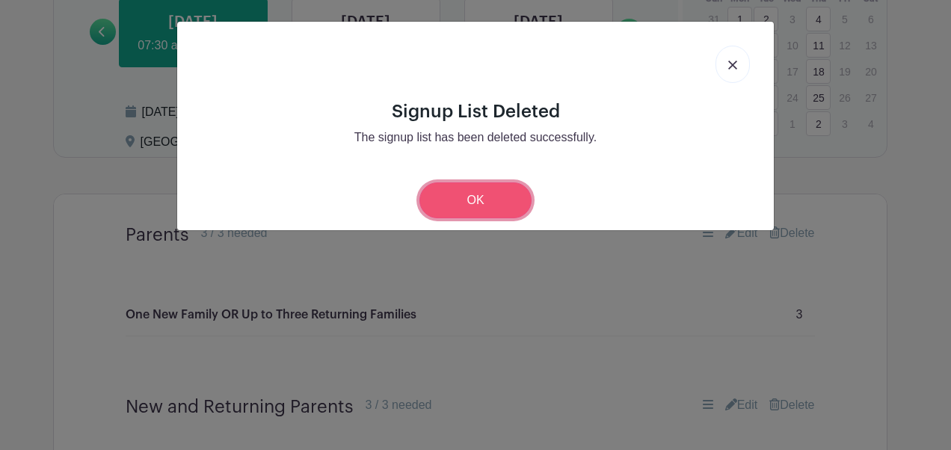
click at [494, 200] on link "OK" at bounding box center [476, 201] width 112 height 36
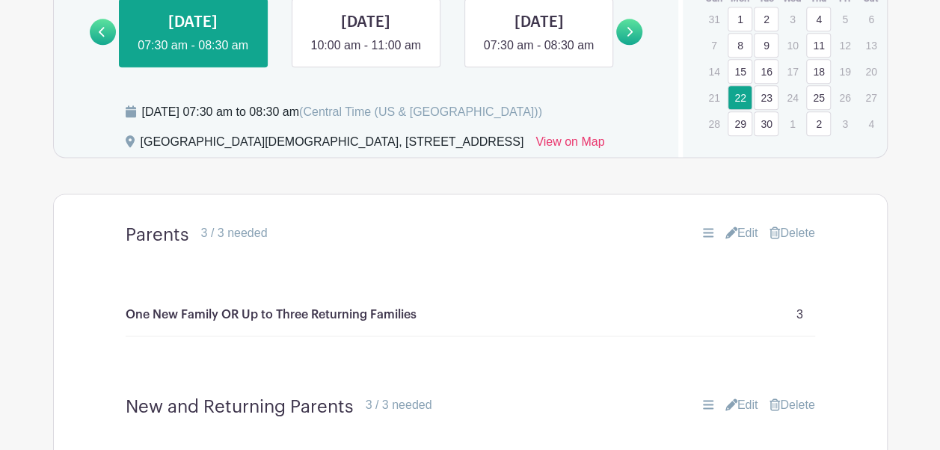
click at [793, 242] on link "Delete" at bounding box center [792, 233] width 45 height 18
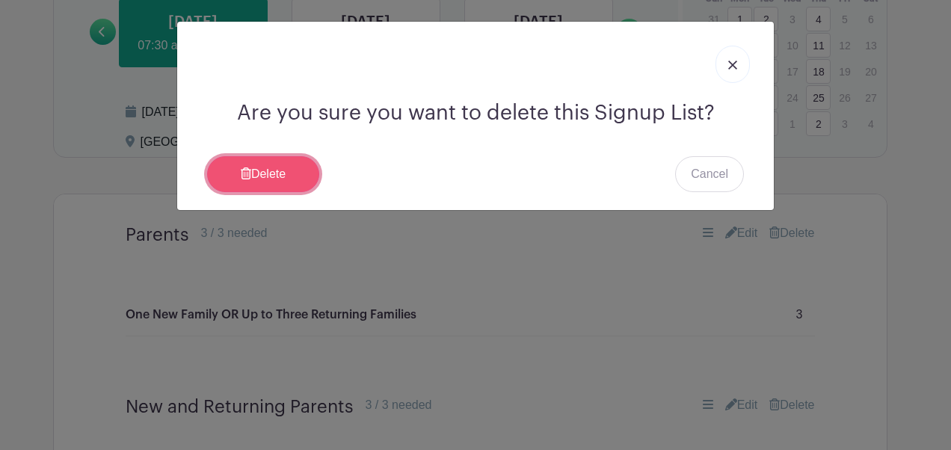
click at [239, 165] on link "Delete" at bounding box center [263, 174] width 112 height 36
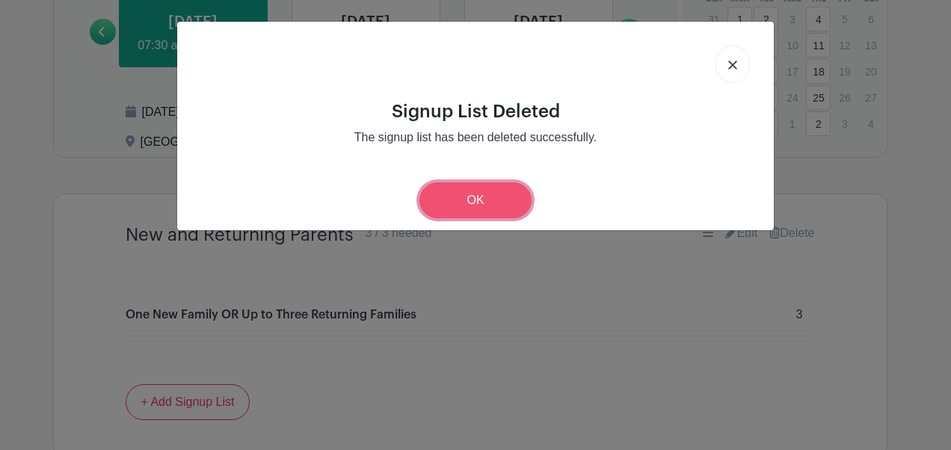
click at [475, 206] on link "OK" at bounding box center [476, 201] width 112 height 36
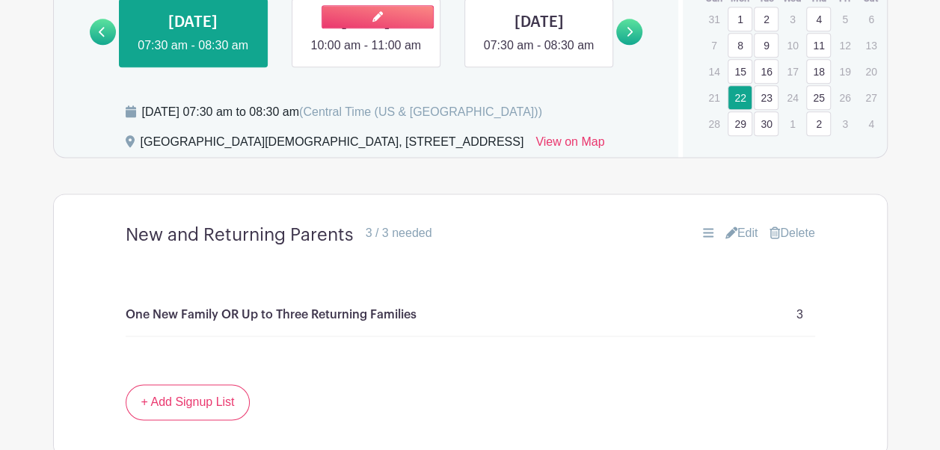
click at [366, 55] on link at bounding box center [366, 55] width 0 height 0
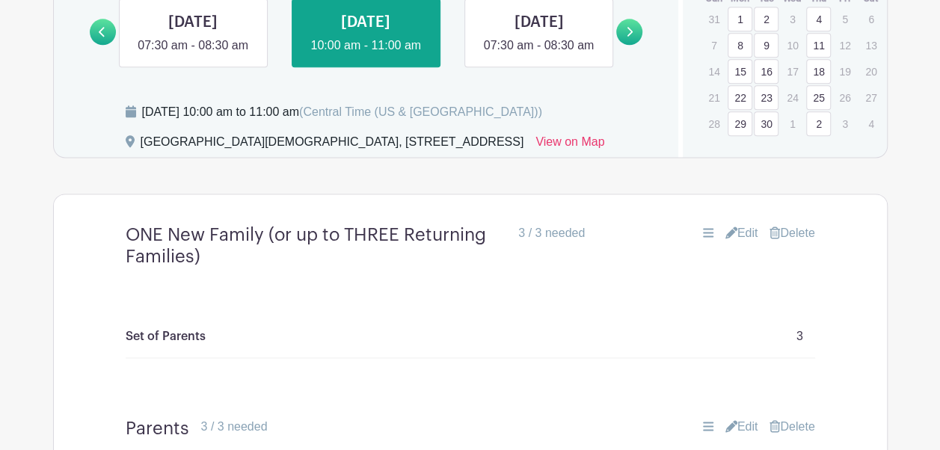
click at [797, 242] on link "Delete" at bounding box center [792, 233] width 45 height 18
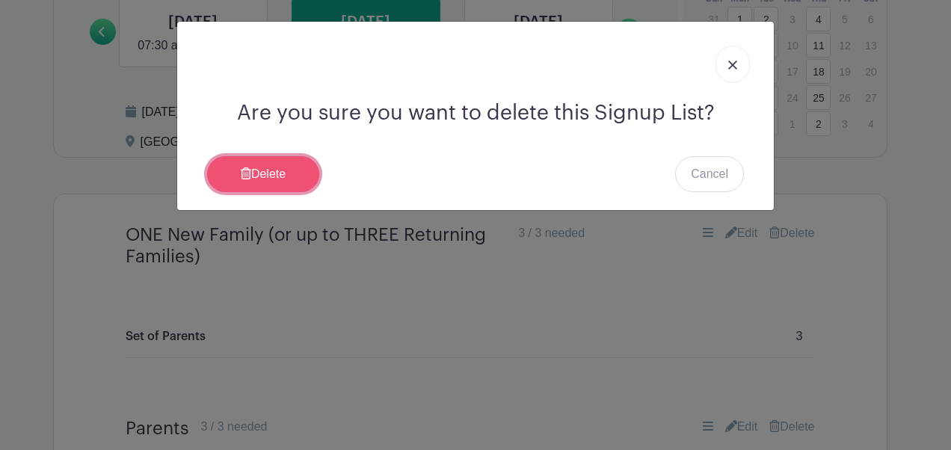
click at [269, 174] on link "Delete" at bounding box center [263, 174] width 112 height 36
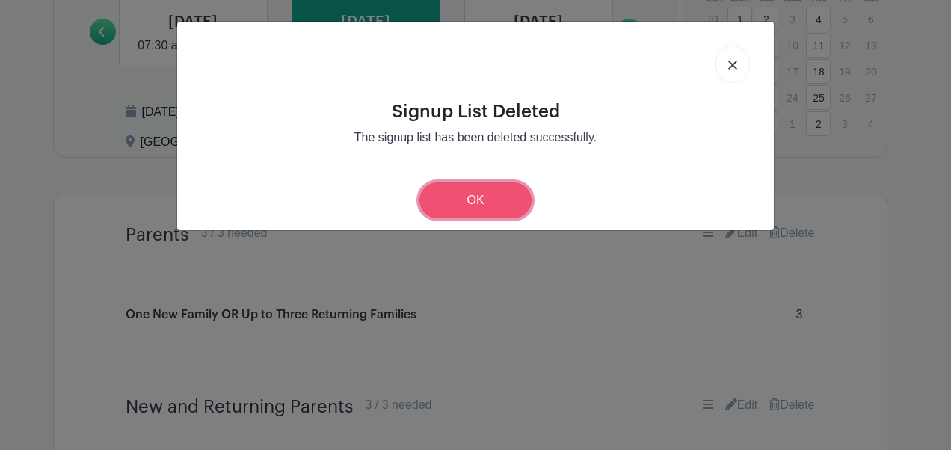
click at [479, 193] on link "OK" at bounding box center [476, 201] width 112 height 36
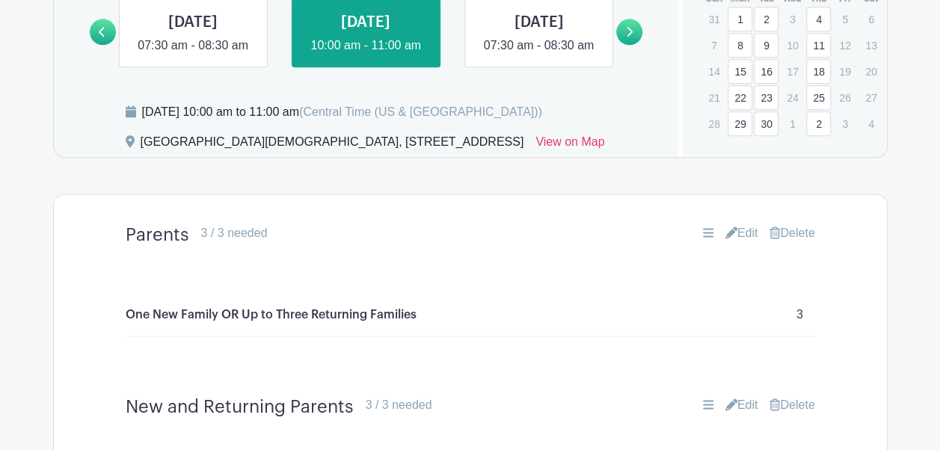
click at [803, 242] on link "Delete" at bounding box center [792, 233] width 45 height 18
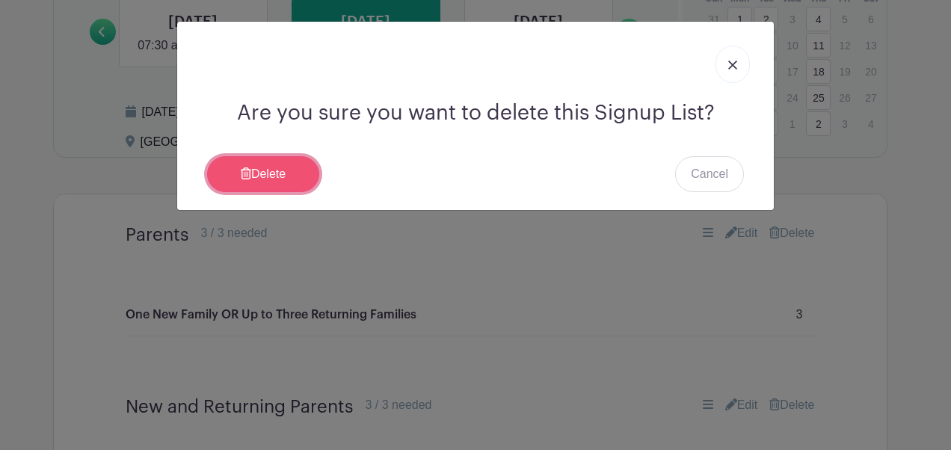
click at [277, 165] on link "Delete" at bounding box center [263, 174] width 112 height 36
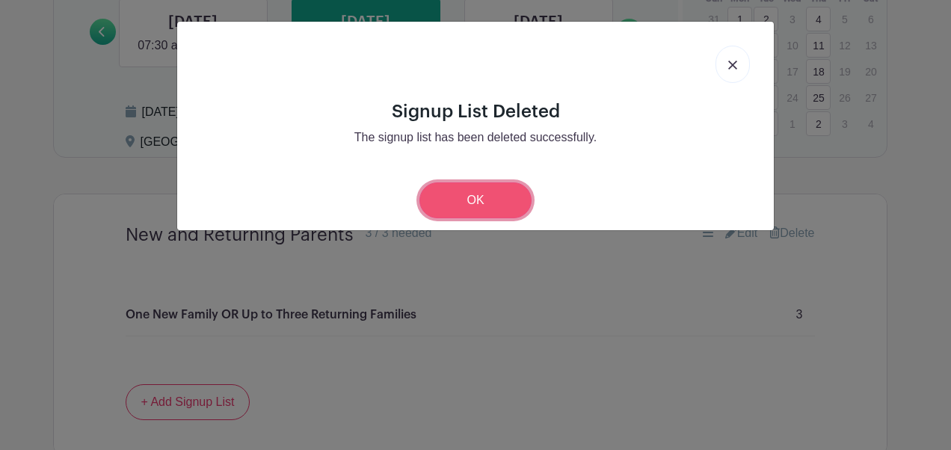
click at [494, 197] on link "OK" at bounding box center [476, 201] width 112 height 36
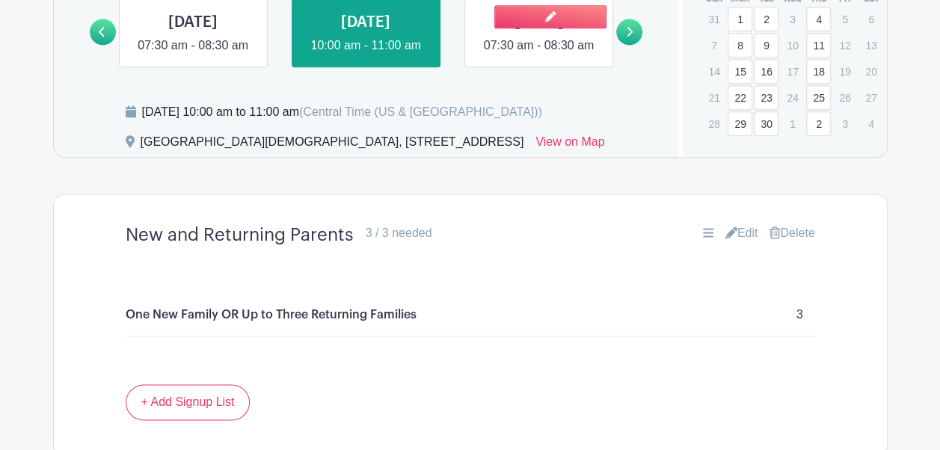
click at [539, 55] on link at bounding box center [539, 55] width 0 height 0
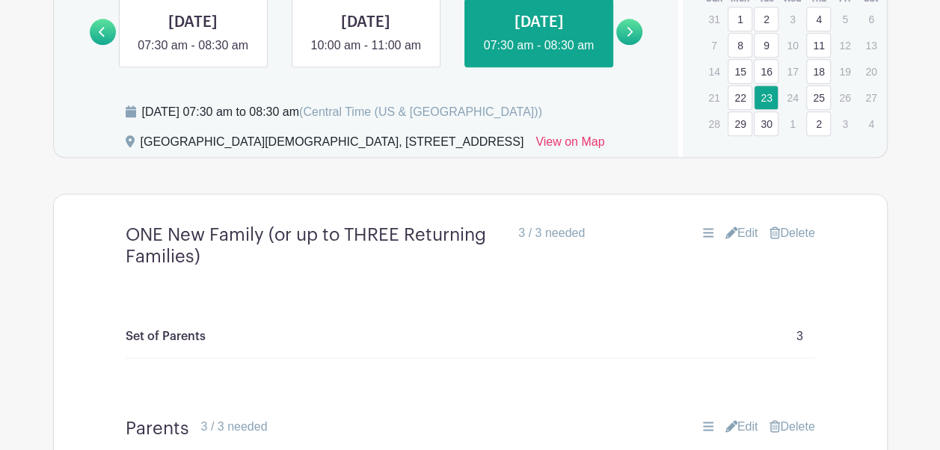
click at [794, 242] on link "Delete" at bounding box center [792, 233] width 45 height 18
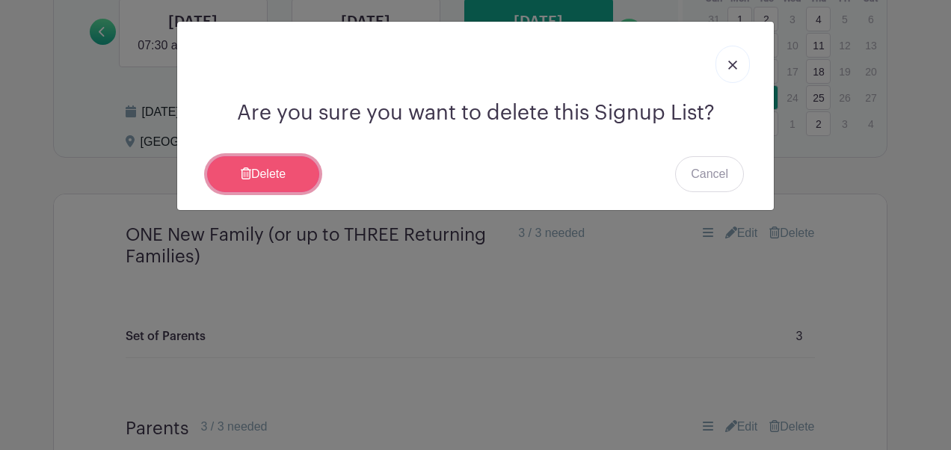
click at [266, 179] on link "Delete" at bounding box center [263, 174] width 112 height 36
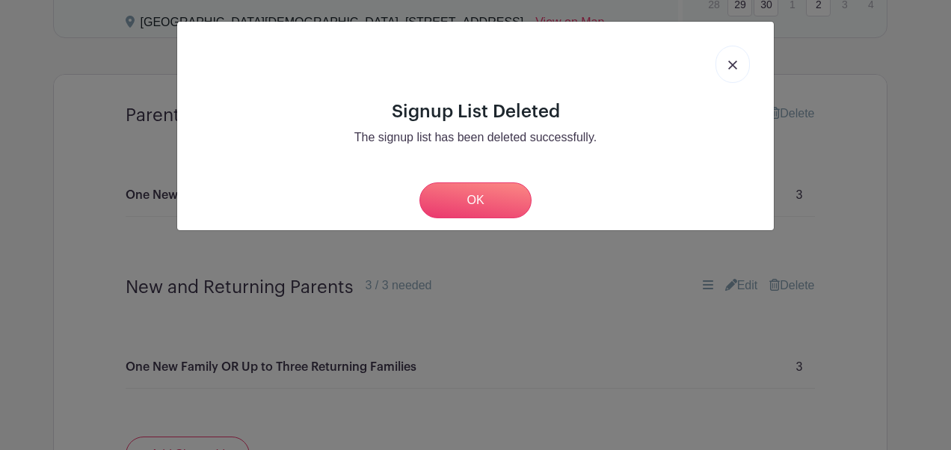
scroll to position [901, 0]
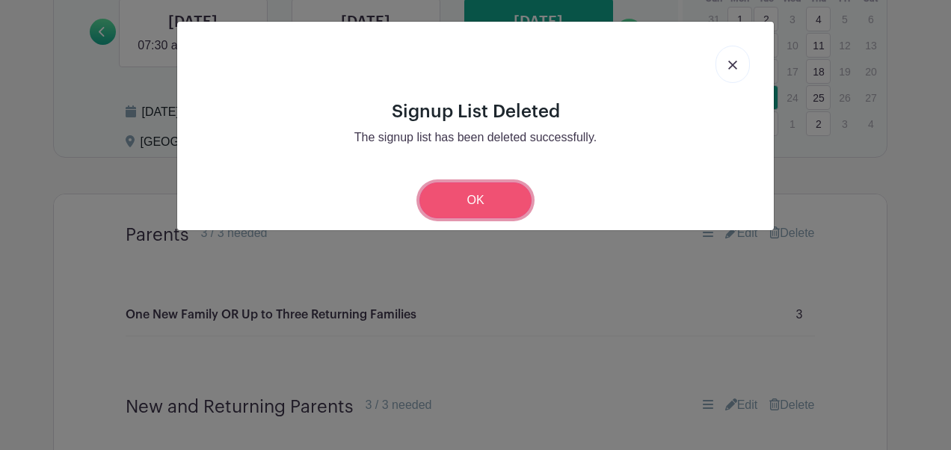
click at [480, 206] on link "OK" at bounding box center [476, 201] width 112 height 36
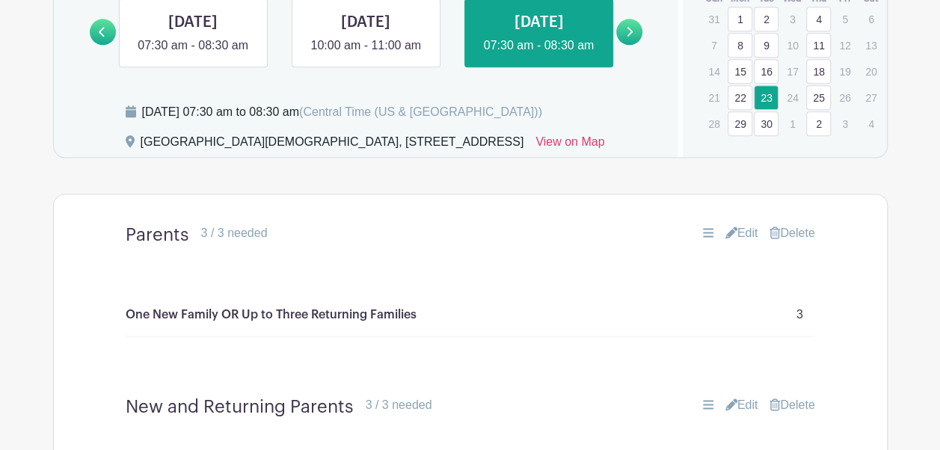
click at [791, 242] on link "Delete" at bounding box center [792, 233] width 45 height 18
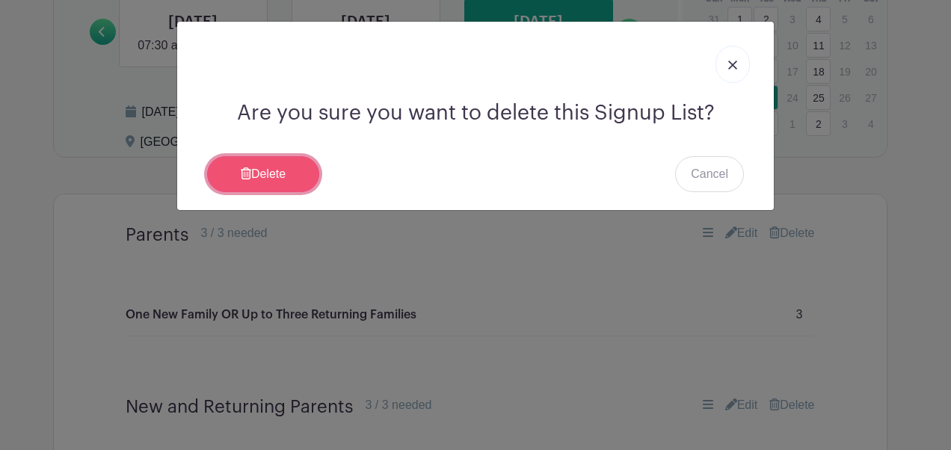
click at [229, 164] on link "Delete" at bounding box center [263, 174] width 112 height 36
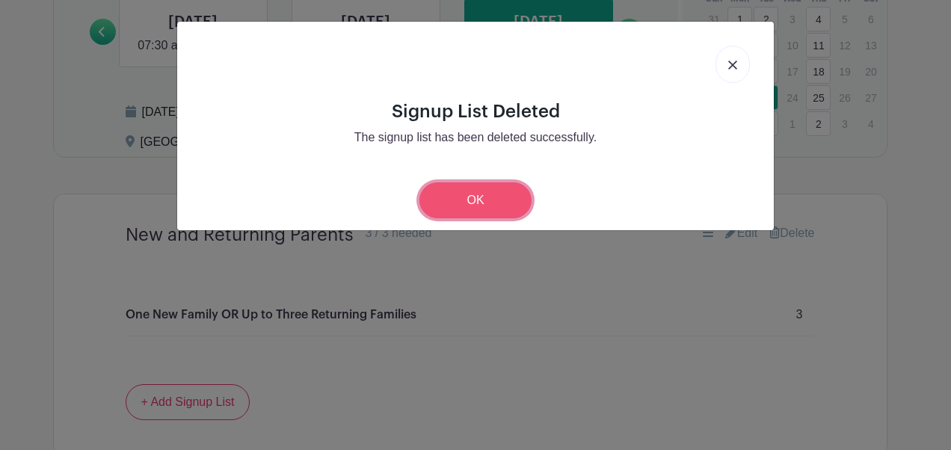
click at [440, 191] on link "OK" at bounding box center [476, 201] width 112 height 36
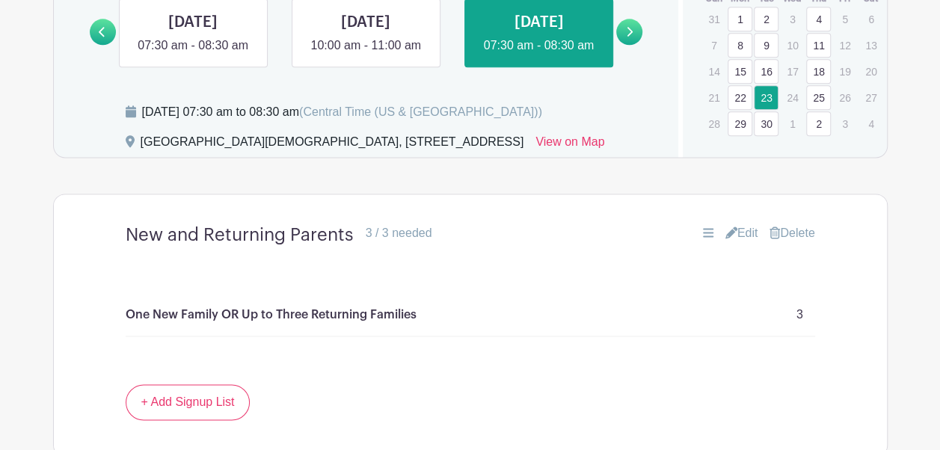
click at [628, 37] on icon at bounding box center [629, 31] width 7 height 11
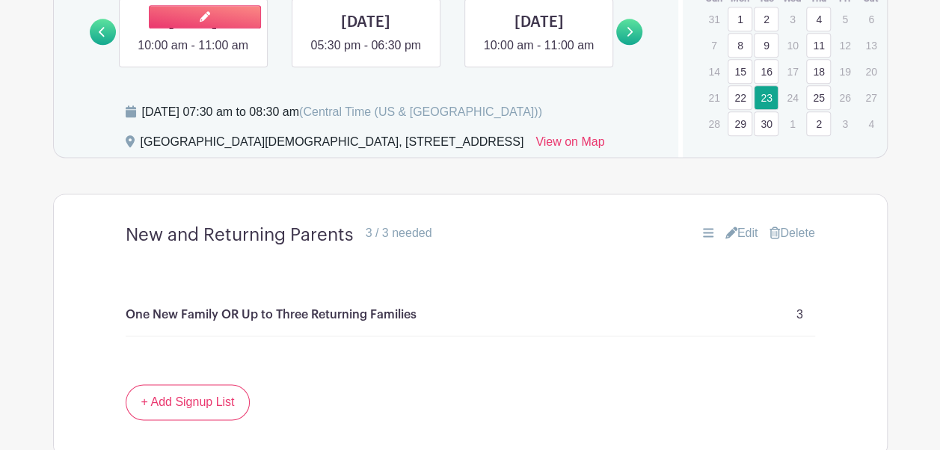
click at [193, 55] on link at bounding box center [193, 55] width 0 height 0
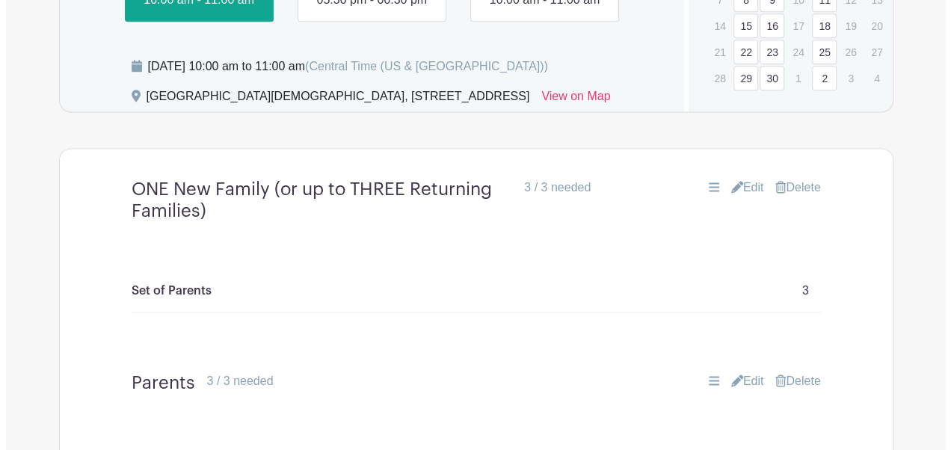
scroll to position [948, 0]
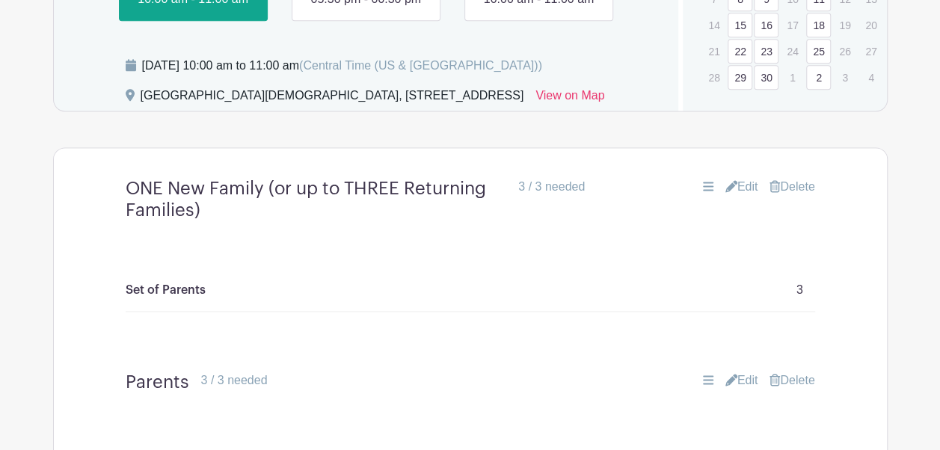
click at [787, 196] on link "Delete" at bounding box center [792, 187] width 45 height 18
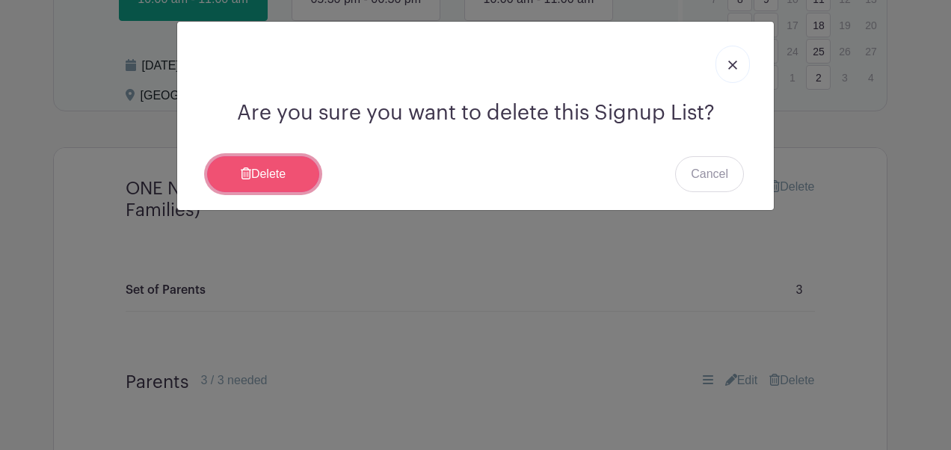
click at [279, 164] on link "Delete" at bounding box center [263, 174] width 112 height 36
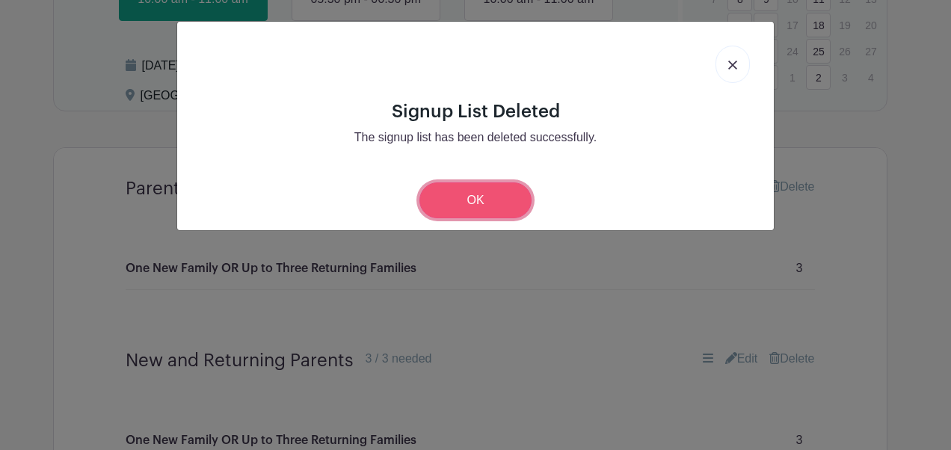
click at [474, 201] on link "OK" at bounding box center [476, 201] width 112 height 36
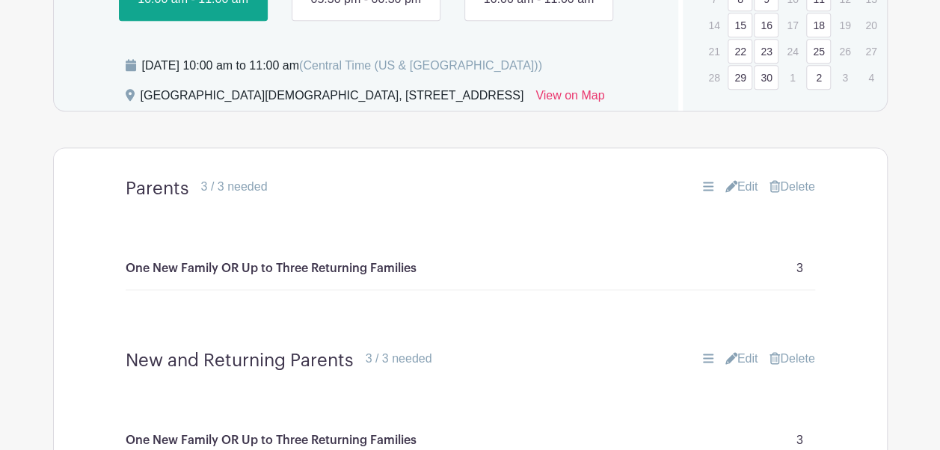
click at [793, 196] on link "Delete" at bounding box center [792, 187] width 45 height 18
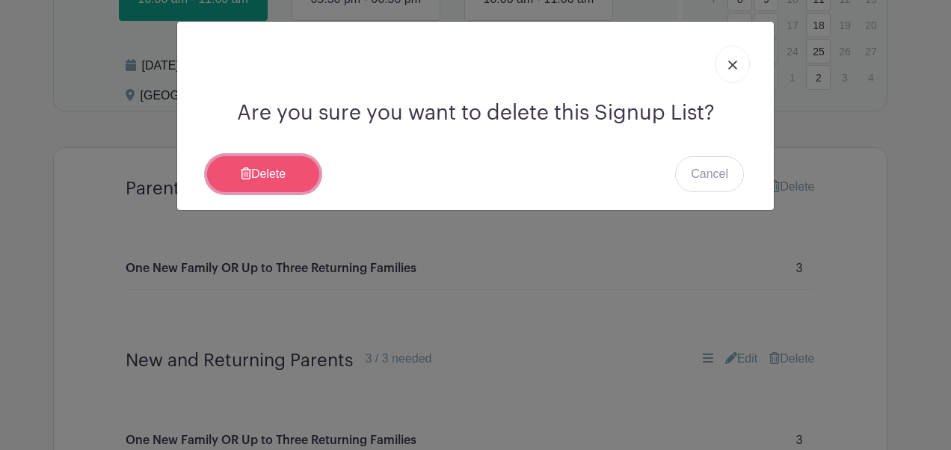
click at [281, 171] on link "Delete" at bounding box center [263, 174] width 112 height 36
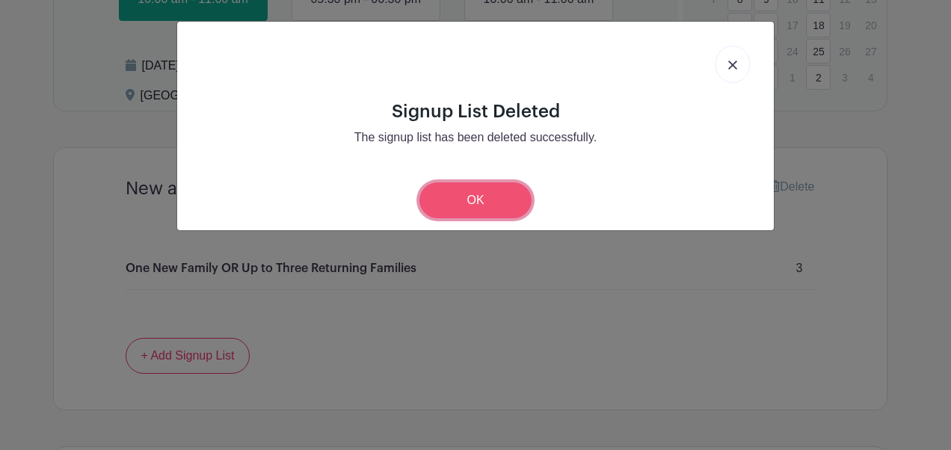
click at [463, 198] on link "OK" at bounding box center [476, 201] width 112 height 36
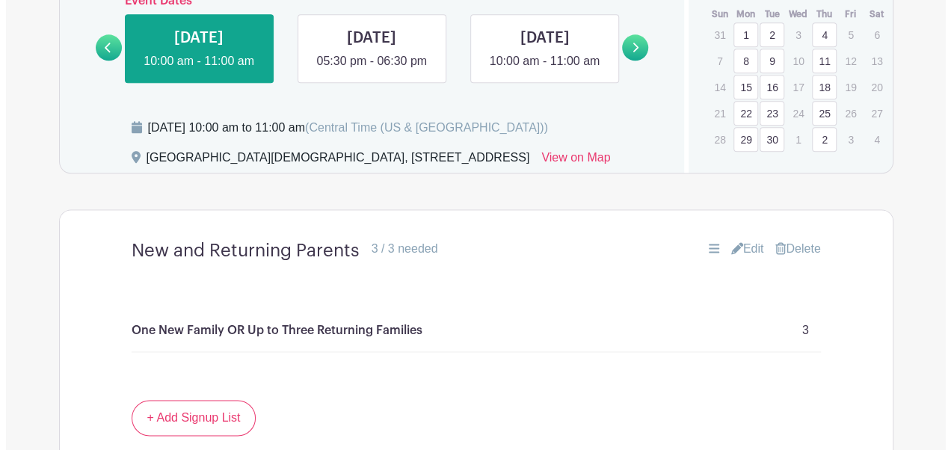
scroll to position [883, 0]
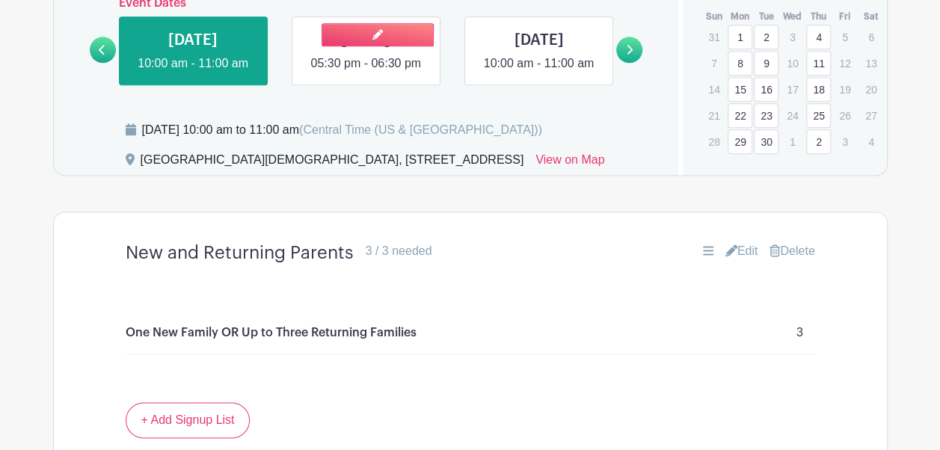
click at [366, 73] on link at bounding box center [366, 73] width 0 height 0
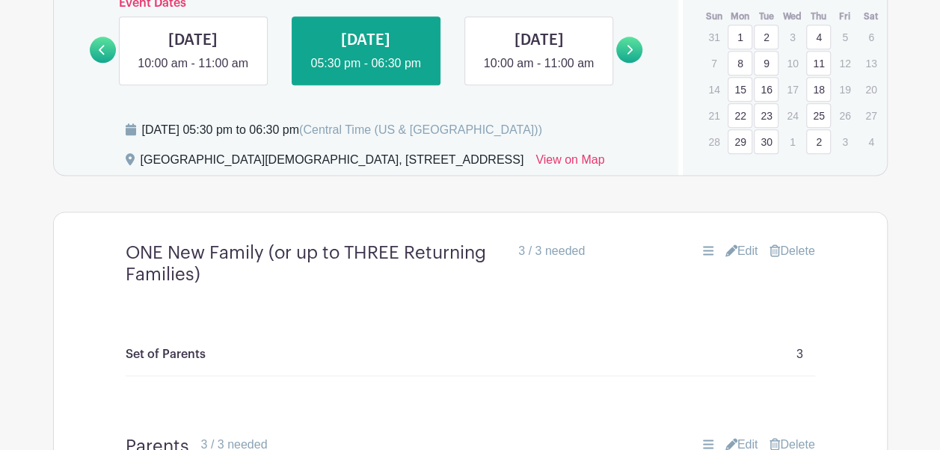
click at [784, 260] on link "Delete" at bounding box center [792, 251] width 45 height 18
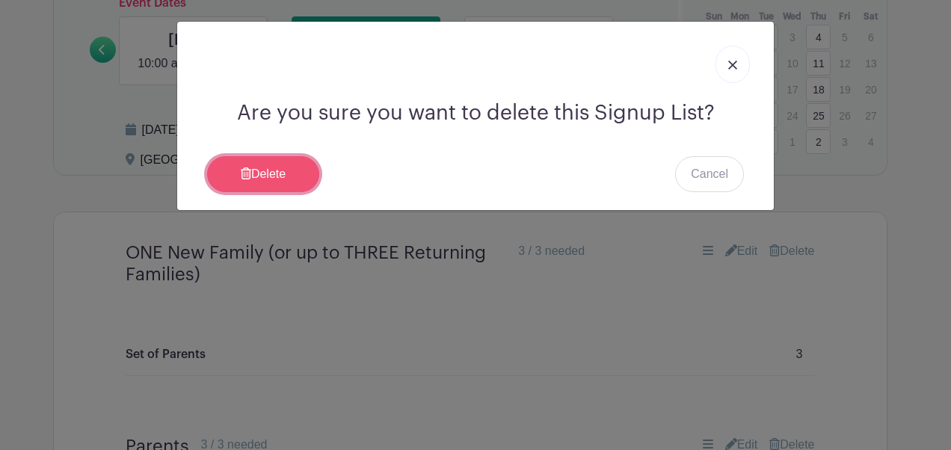
click at [249, 180] on link "Delete" at bounding box center [263, 174] width 112 height 36
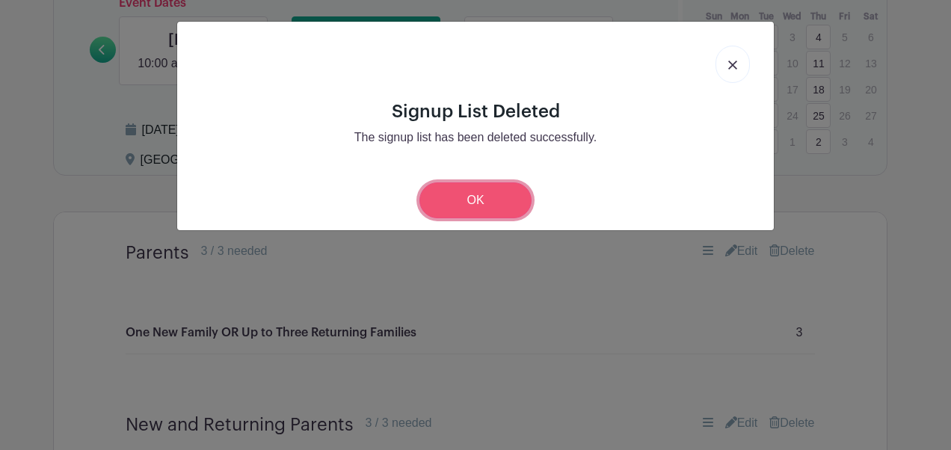
click at [463, 203] on link "OK" at bounding box center [476, 201] width 112 height 36
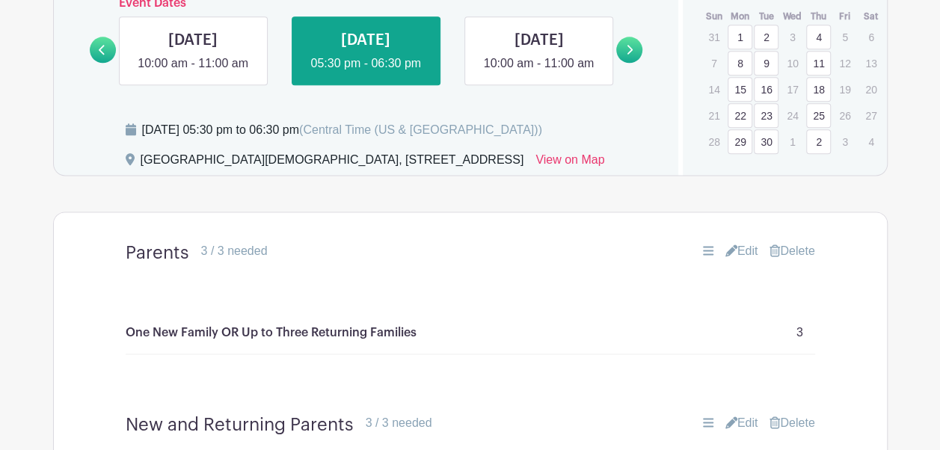
click at [801, 260] on link "Delete" at bounding box center [792, 251] width 45 height 18
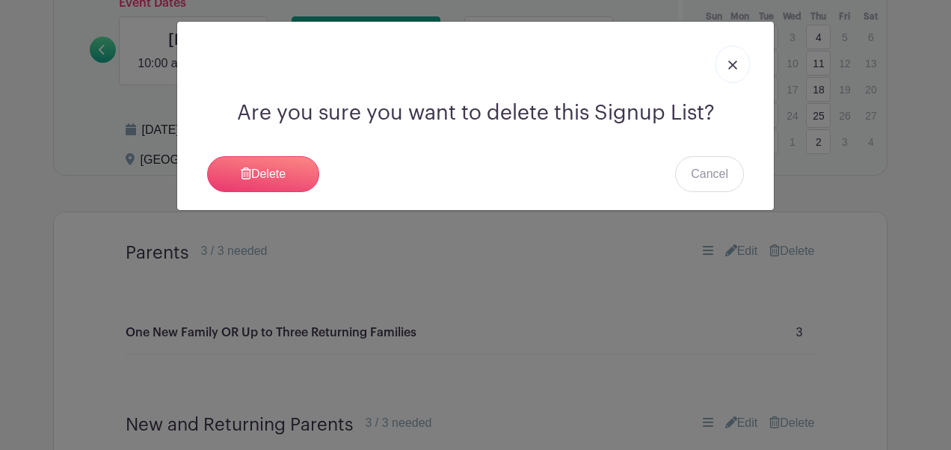
click at [287, 193] on div "Are you sure you want to delete this Signup List? [GEOGRAPHIC_DATA] Cancel" at bounding box center [475, 116] width 597 height 189
click at [283, 180] on link "Delete" at bounding box center [263, 174] width 112 height 36
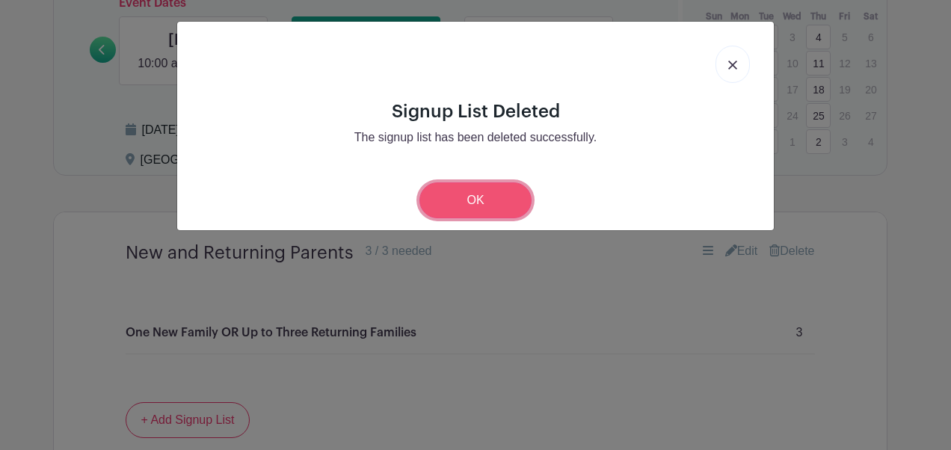
click at [471, 202] on link "OK" at bounding box center [476, 201] width 112 height 36
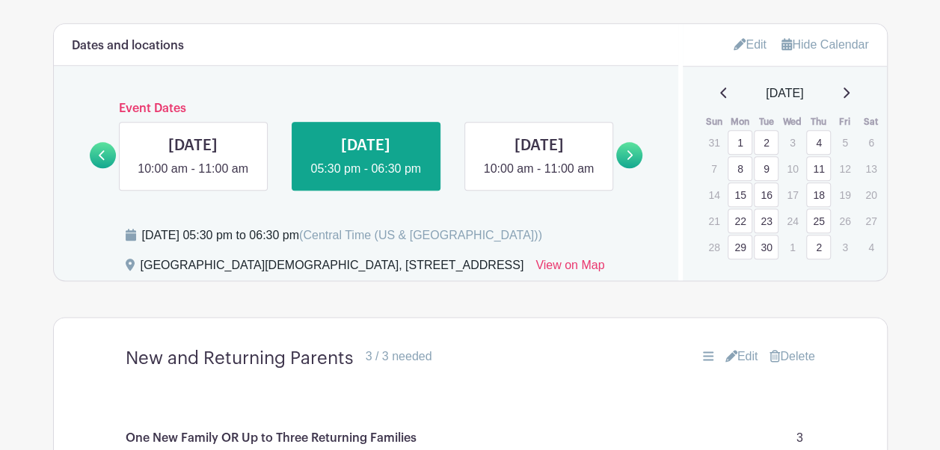
scroll to position [777, 0]
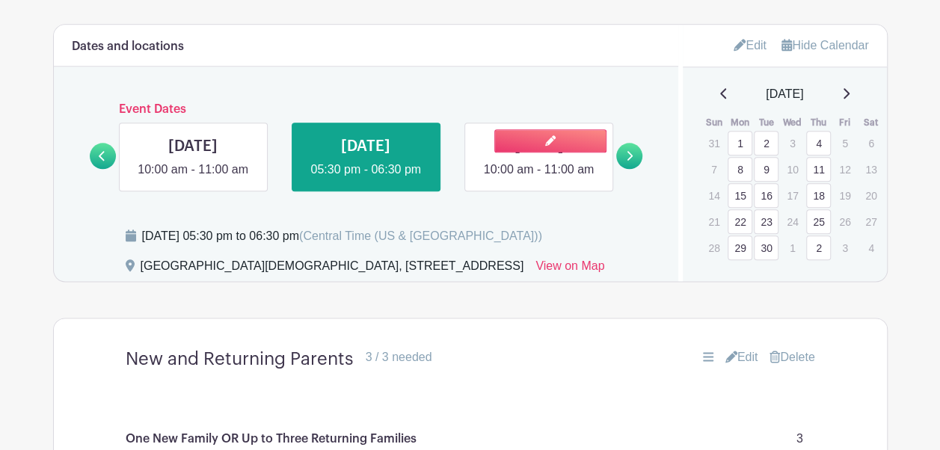
click at [539, 179] on link at bounding box center [539, 179] width 0 height 0
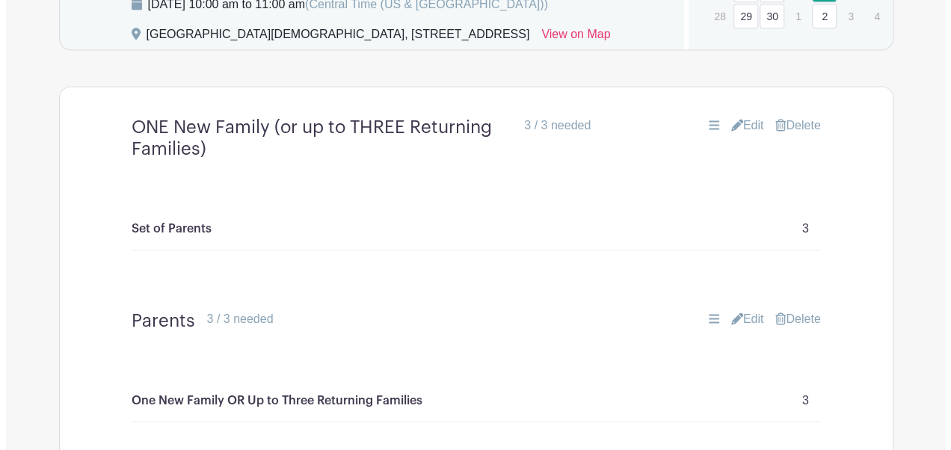
scroll to position [1014, 0]
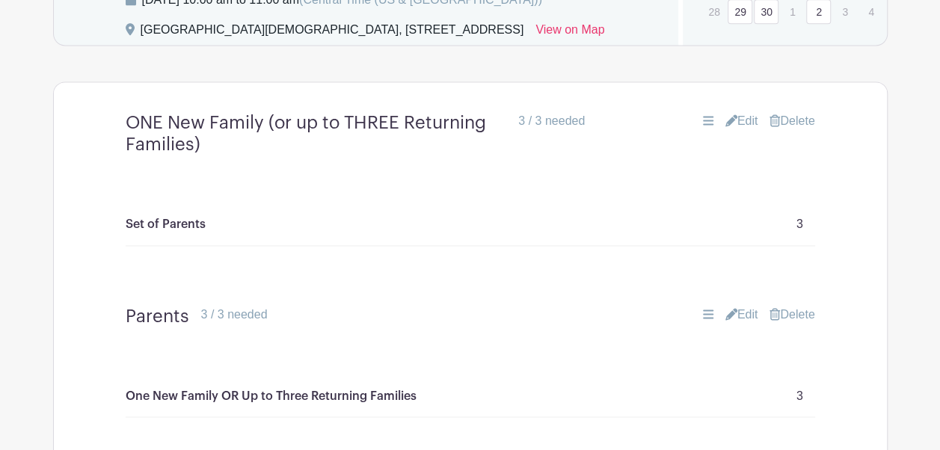
click at [794, 130] on link "Delete" at bounding box center [792, 121] width 45 height 18
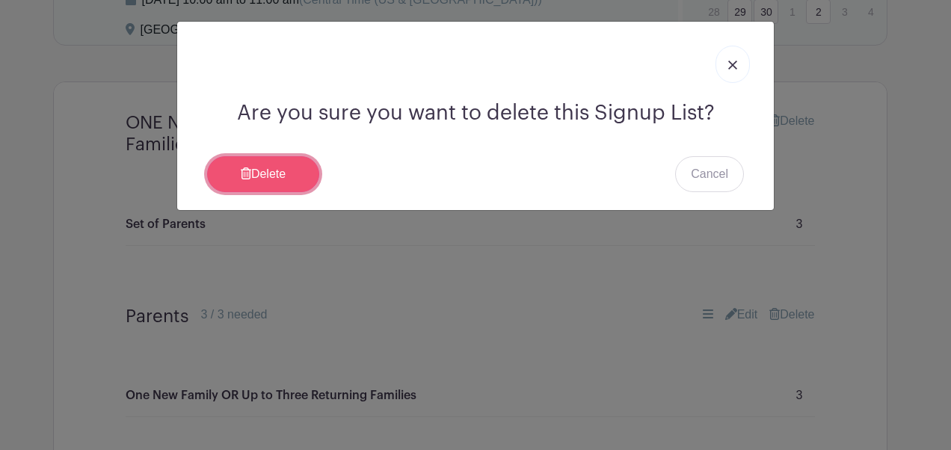
click at [288, 171] on link "Delete" at bounding box center [263, 174] width 112 height 36
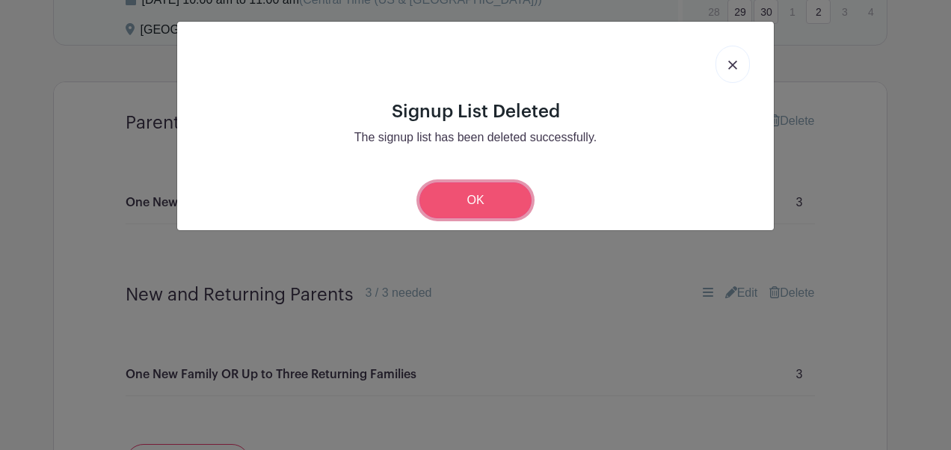
click at [497, 194] on link "OK" at bounding box center [476, 201] width 112 height 36
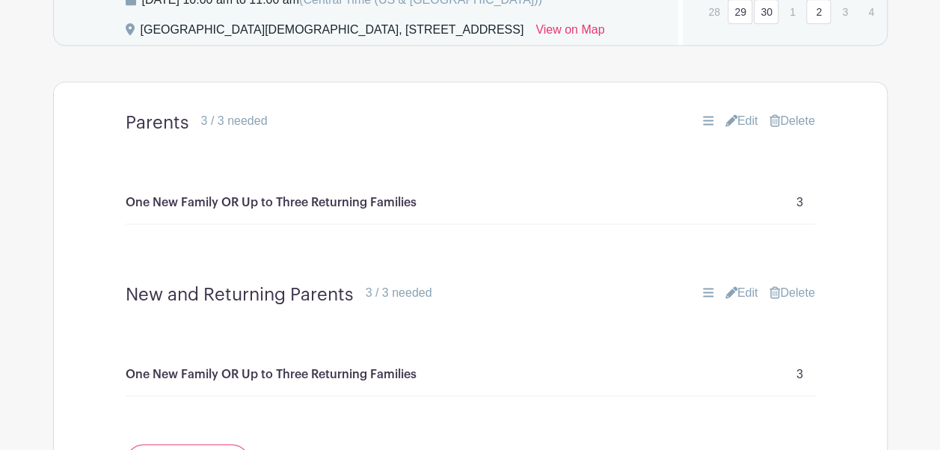
click at [805, 302] on link "Delete" at bounding box center [792, 293] width 45 height 18
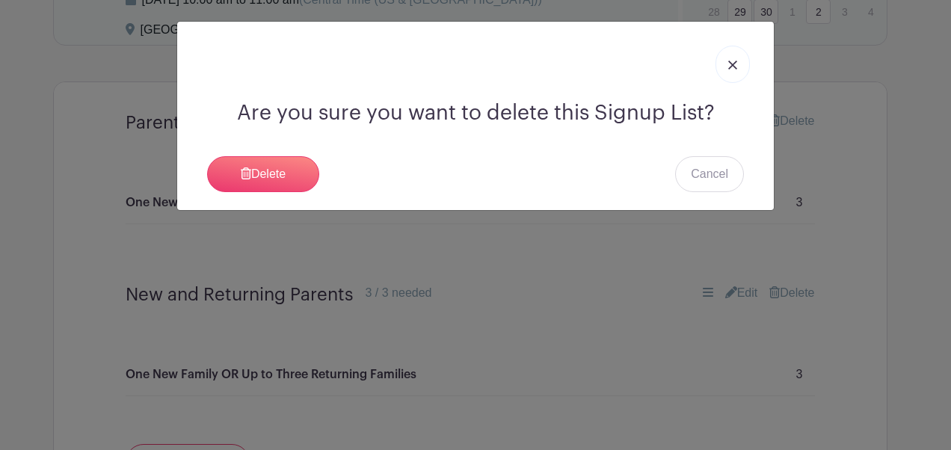
click at [461, 237] on div "Are you sure you want to delete this Signup List? [GEOGRAPHIC_DATA] Cancel" at bounding box center [475, 225] width 951 height 450
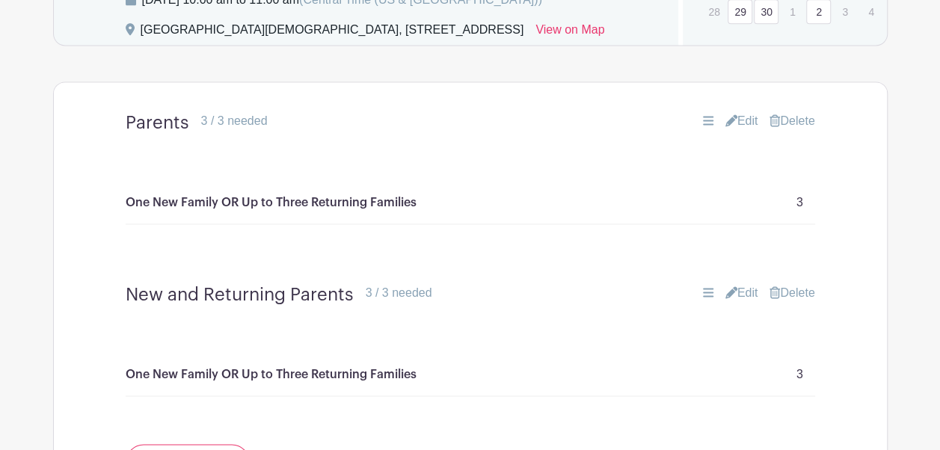
click at [791, 130] on link "Delete" at bounding box center [792, 121] width 45 height 18
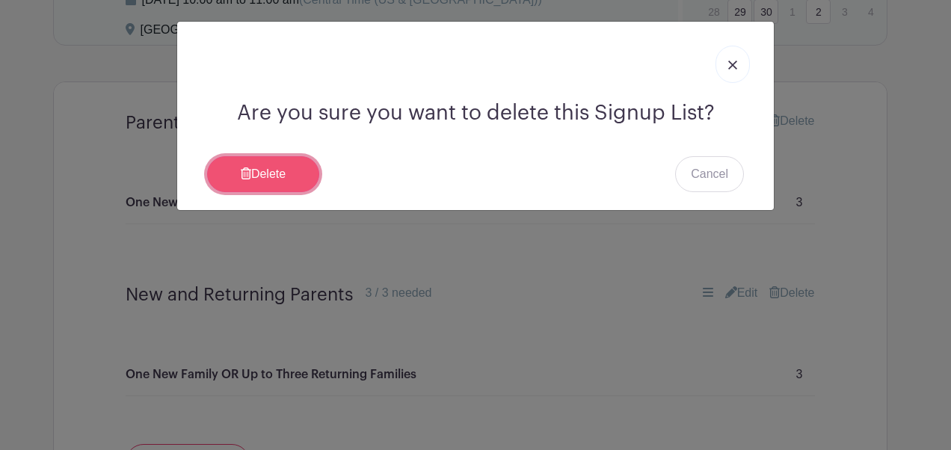
click at [275, 160] on link "Delete" at bounding box center [263, 174] width 112 height 36
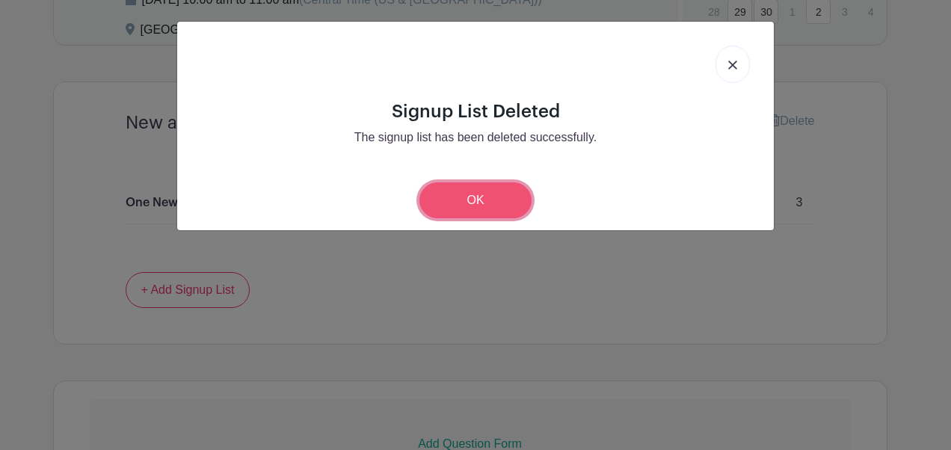
click at [464, 199] on link "OK" at bounding box center [476, 201] width 112 height 36
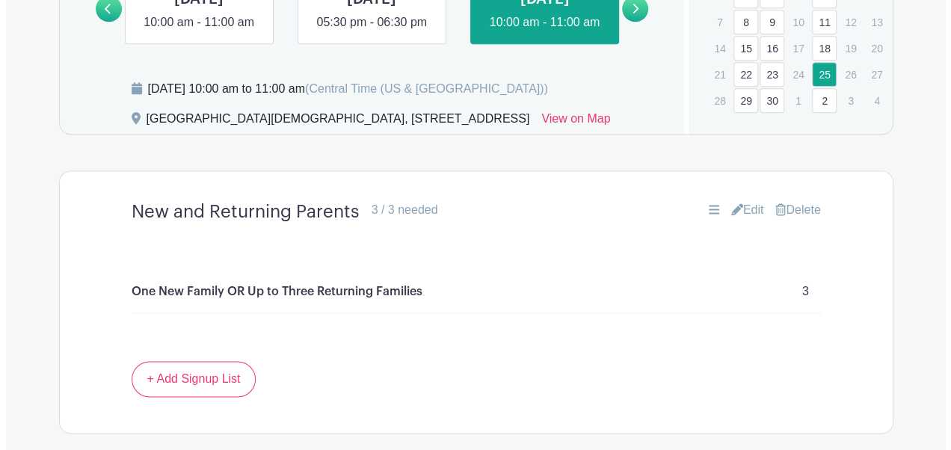
scroll to position [924, 0]
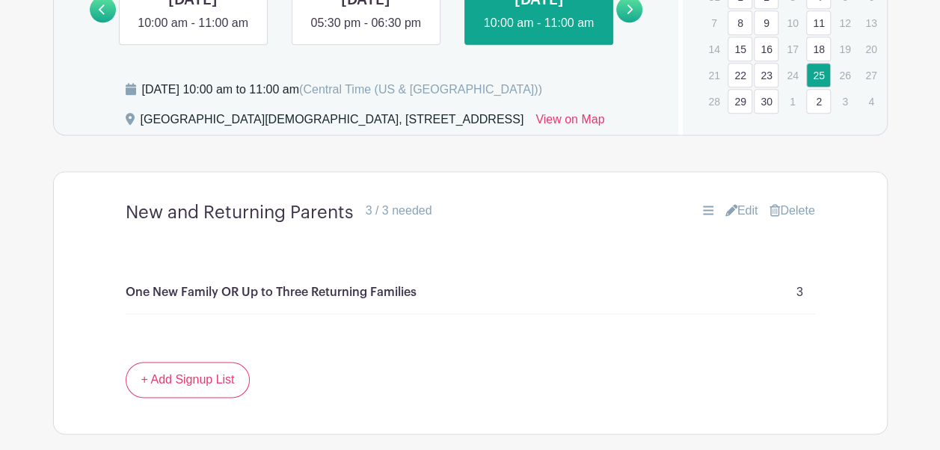
click at [631, 14] on icon at bounding box center [631, 9] width 6 height 10
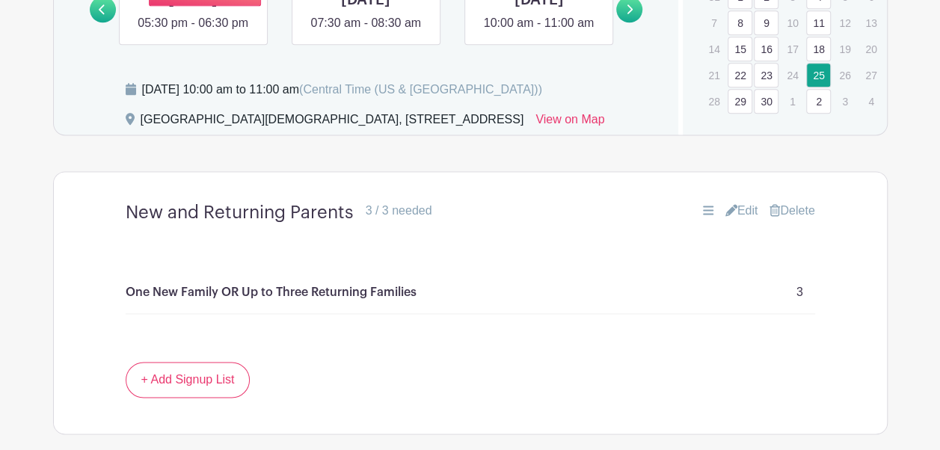
click at [193, 32] on link at bounding box center [193, 32] width 0 height 0
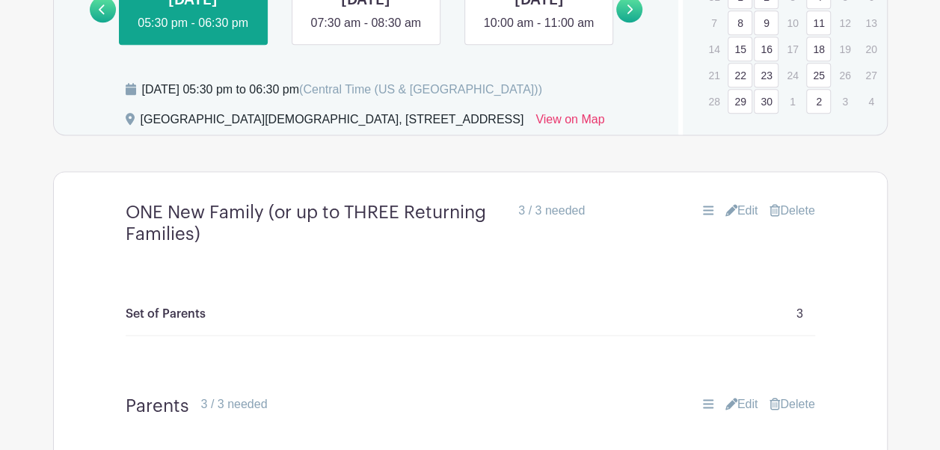
click at [793, 220] on link "Delete" at bounding box center [792, 211] width 45 height 18
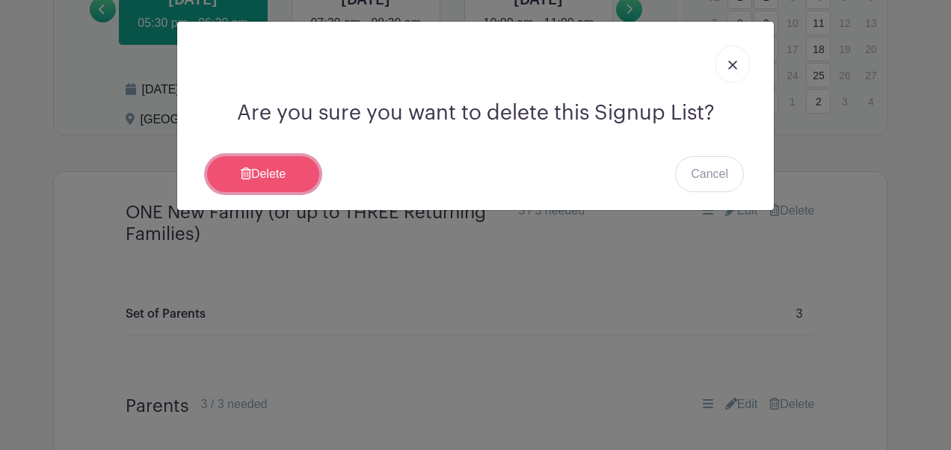
click at [288, 163] on link "Delete" at bounding box center [263, 174] width 112 height 36
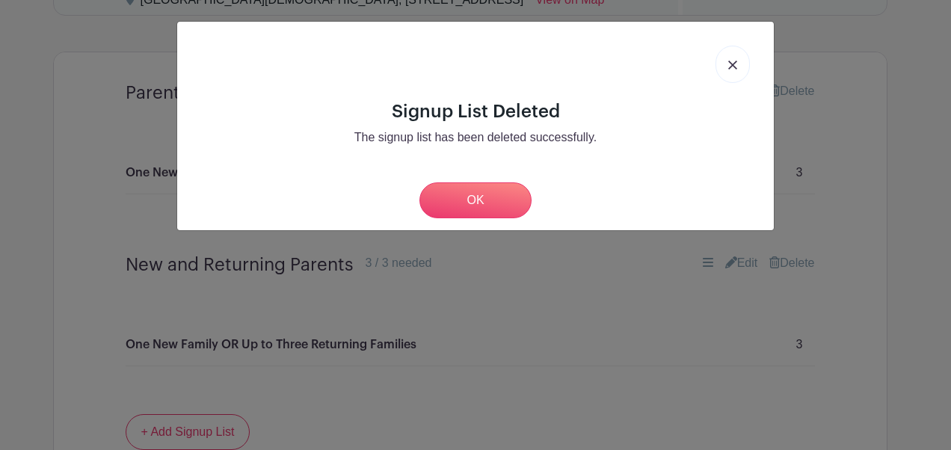
scroll to position [924, 0]
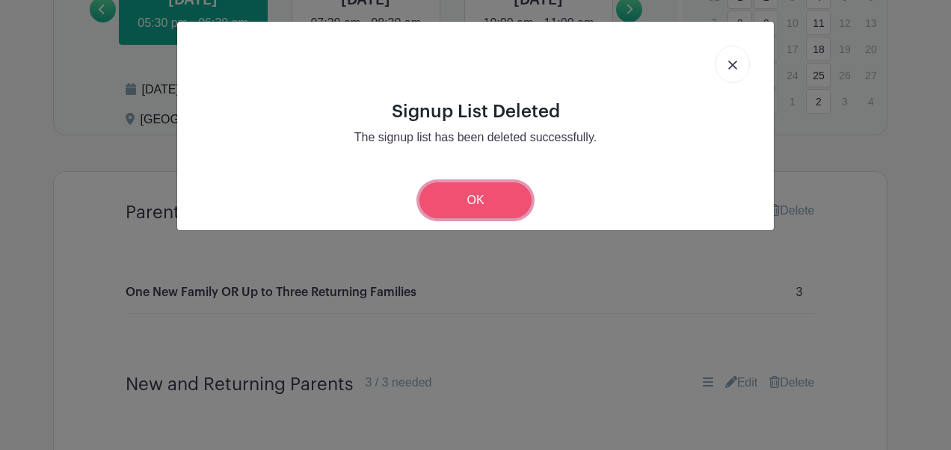
click at [452, 191] on link "OK" at bounding box center [476, 201] width 112 height 36
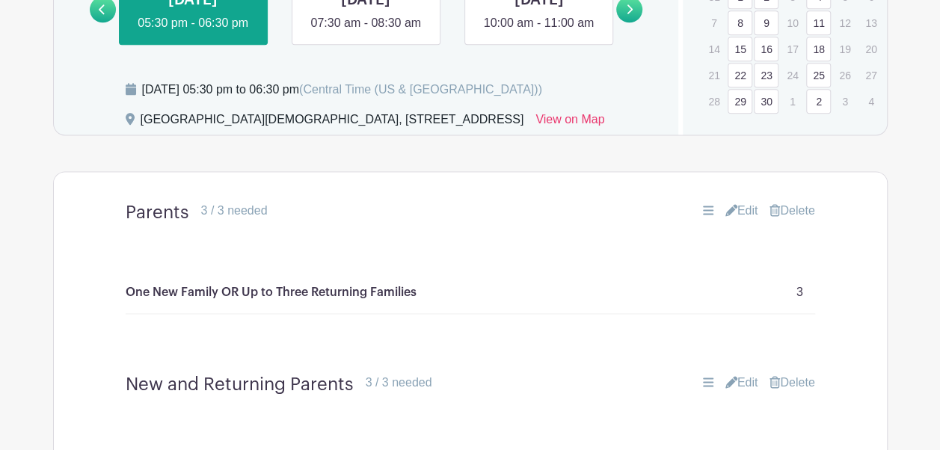
click at [805, 220] on link "Delete" at bounding box center [792, 211] width 45 height 18
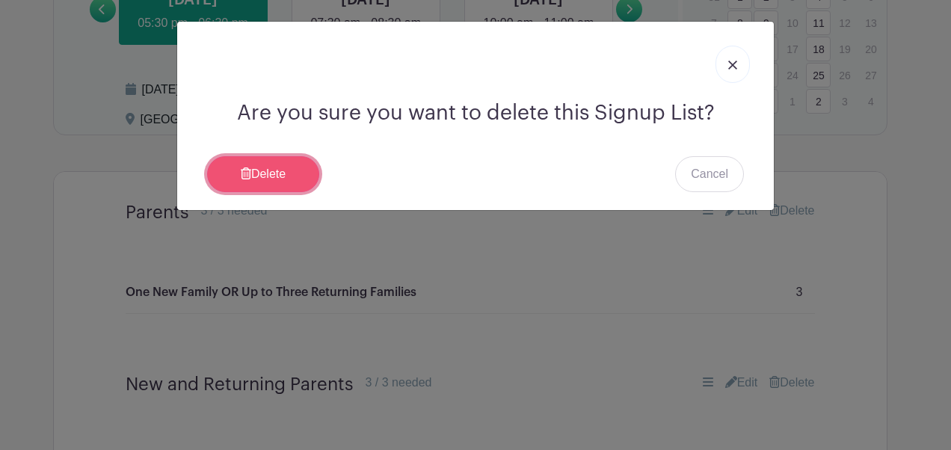
click at [256, 171] on link "Delete" at bounding box center [263, 174] width 112 height 36
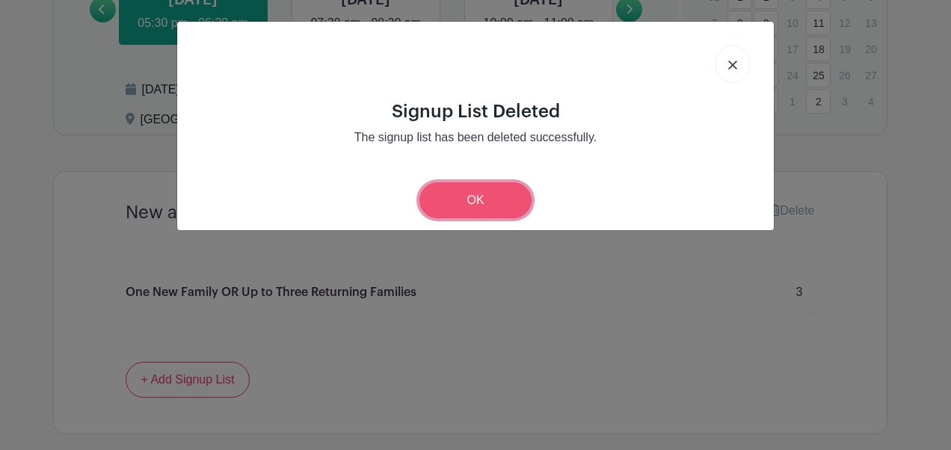
click at [498, 200] on link "OK" at bounding box center [476, 201] width 112 height 36
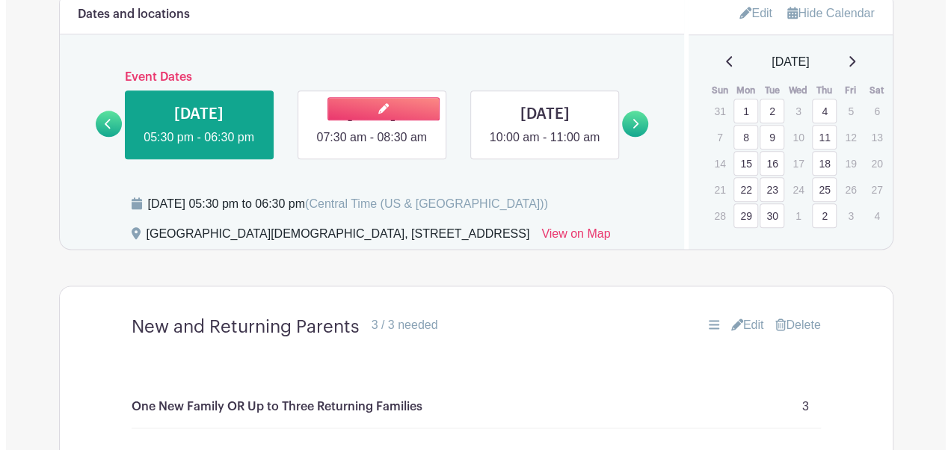
scroll to position [809, 0]
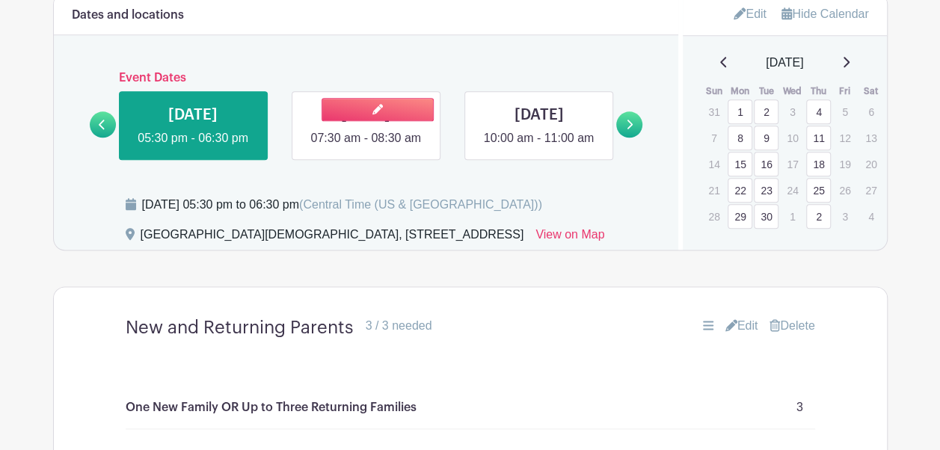
click at [366, 147] on link at bounding box center [366, 147] width 0 height 0
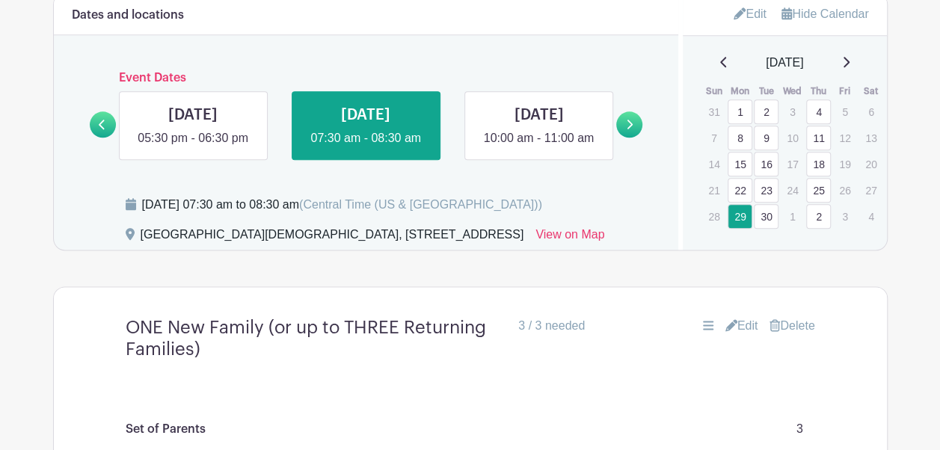
click at [790, 335] on link "Delete" at bounding box center [792, 326] width 45 height 18
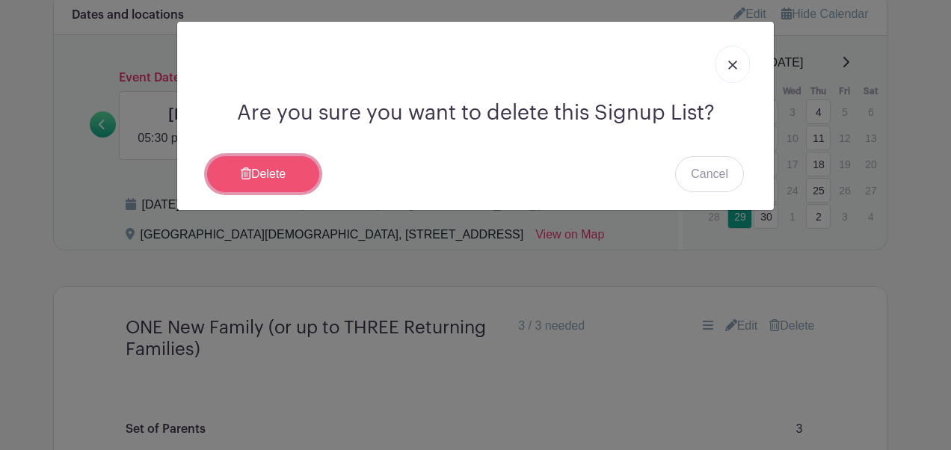
click at [278, 178] on link "Delete" at bounding box center [263, 174] width 112 height 36
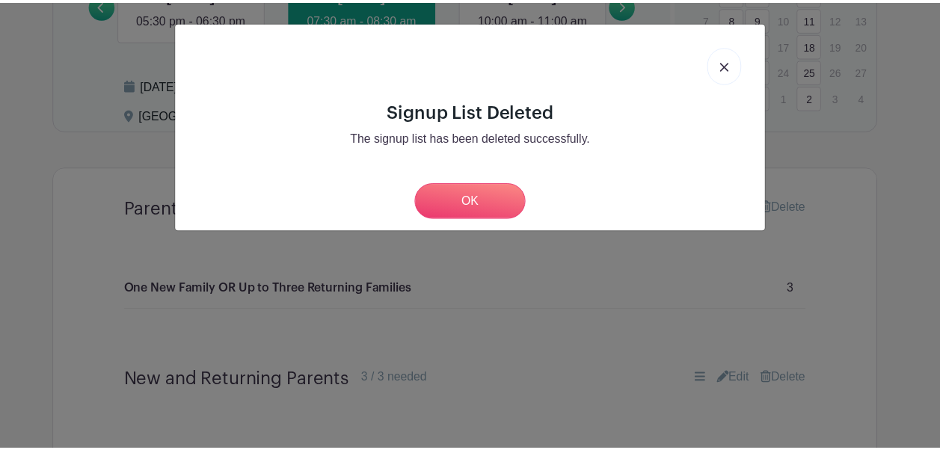
scroll to position [809, 0]
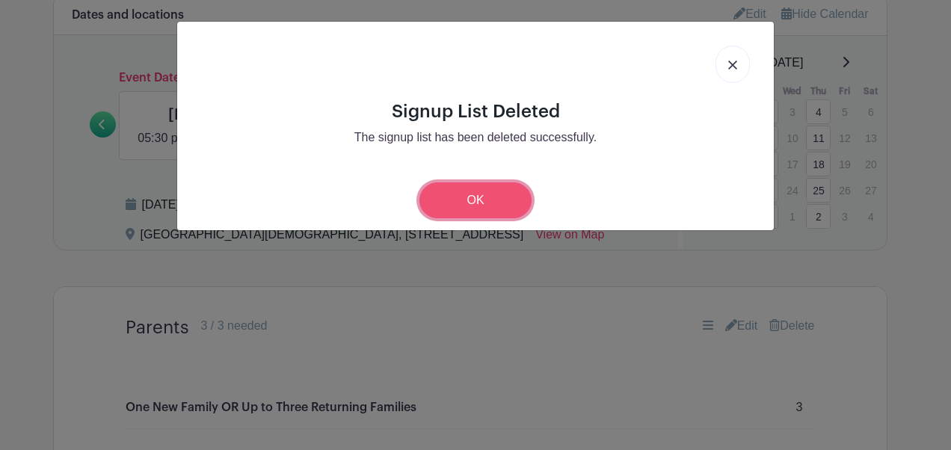
click at [448, 211] on link "OK" at bounding box center [476, 201] width 112 height 36
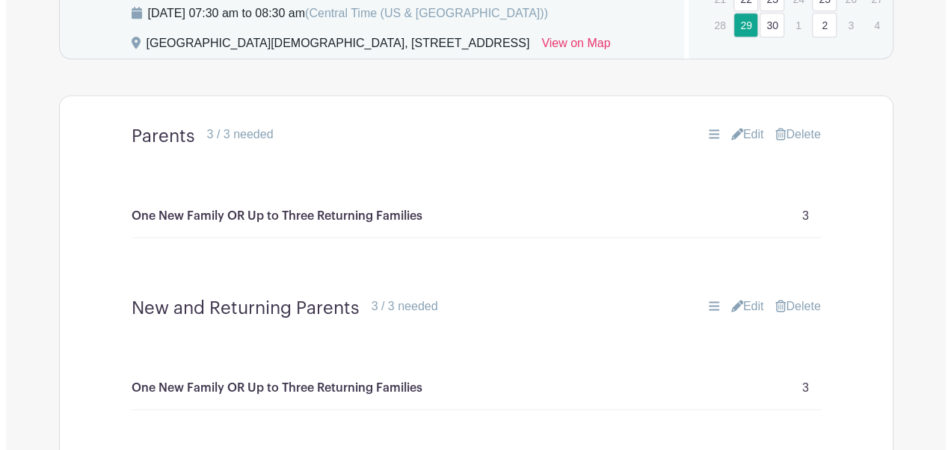
scroll to position [1001, 0]
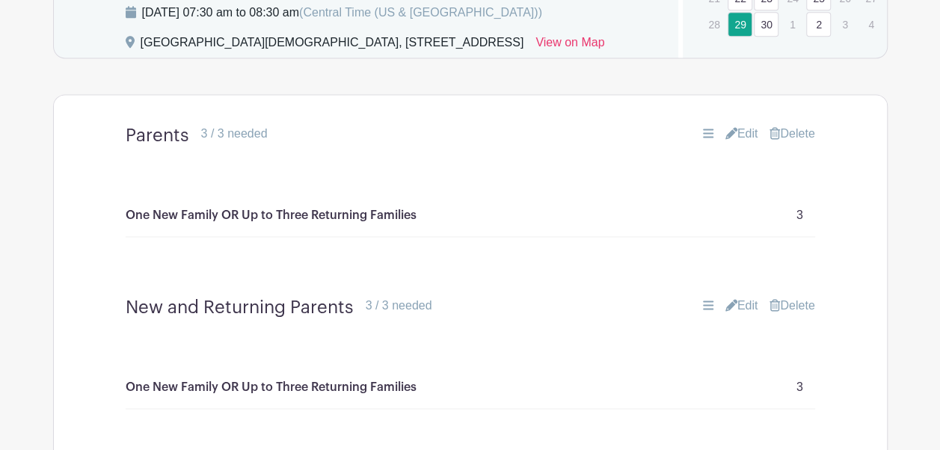
click at [799, 143] on link "Delete" at bounding box center [792, 134] width 45 height 18
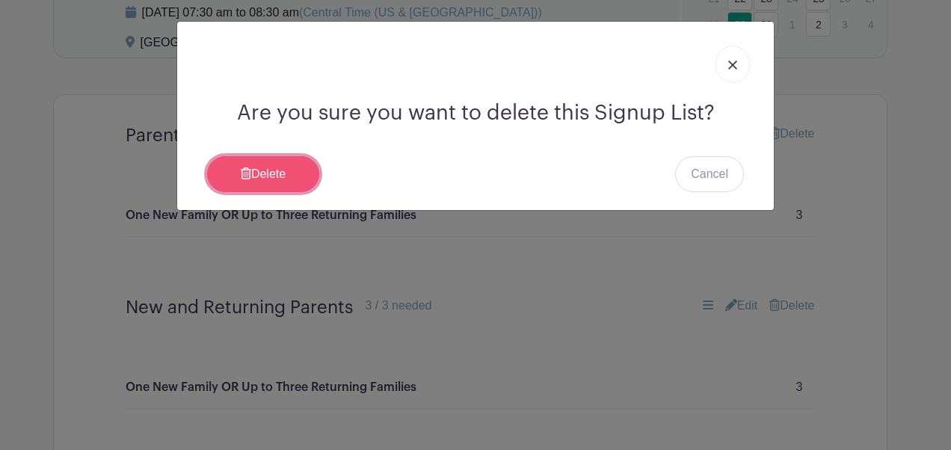
click at [284, 183] on link "Delete" at bounding box center [263, 174] width 112 height 36
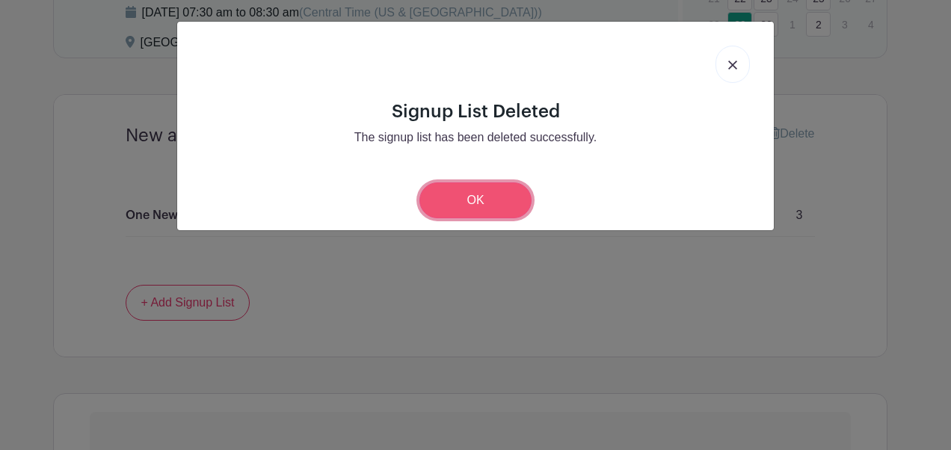
click at [500, 193] on link "OK" at bounding box center [476, 201] width 112 height 36
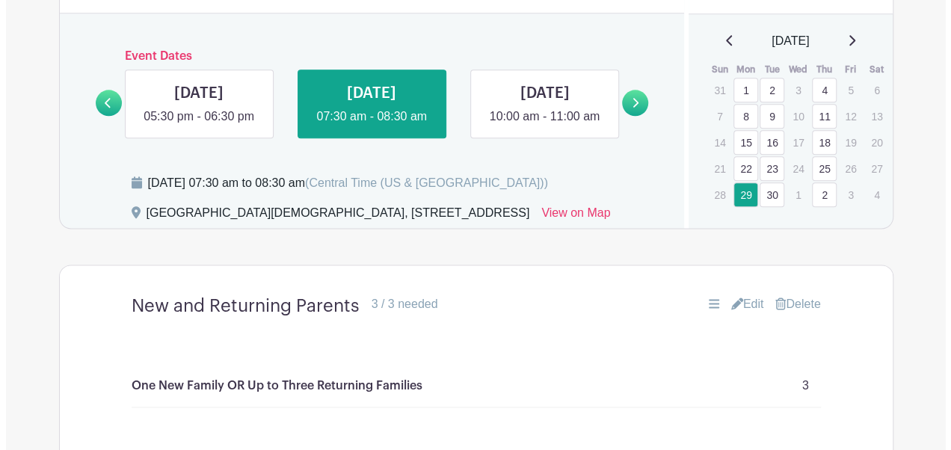
scroll to position [829, 0]
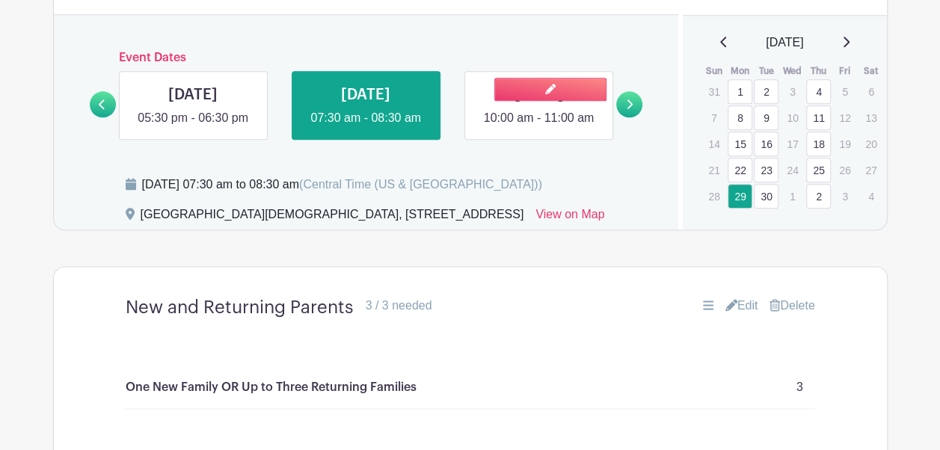
click at [539, 127] on link at bounding box center [539, 127] width 0 height 0
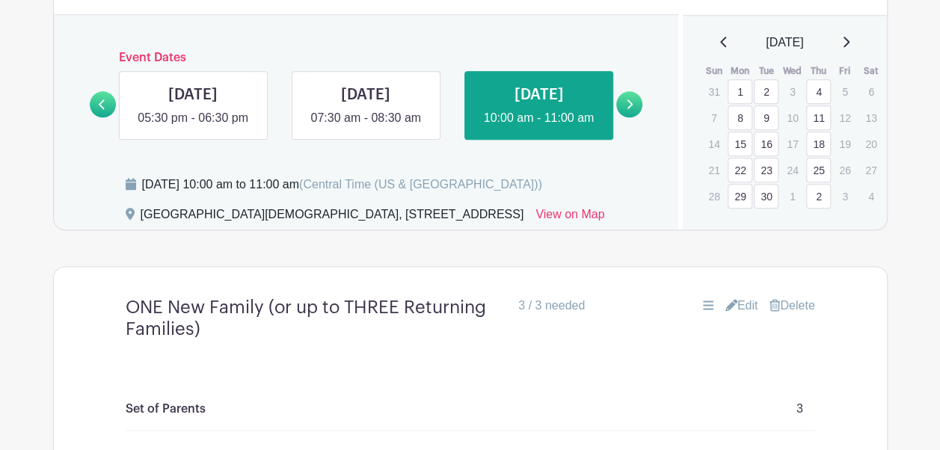
click at [795, 315] on link "Delete" at bounding box center [792, 306] width 45 height 18
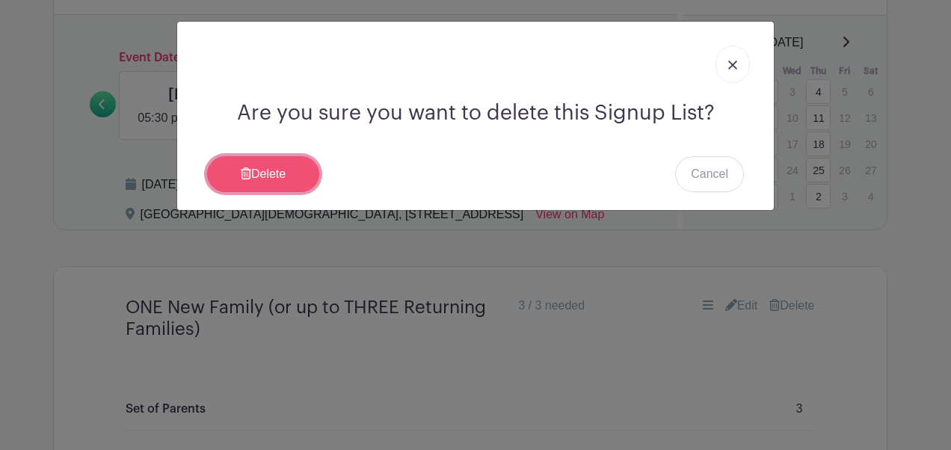
click at [292, 177] on link "Delete" at bounding box center [263, 174] width 112 height 36
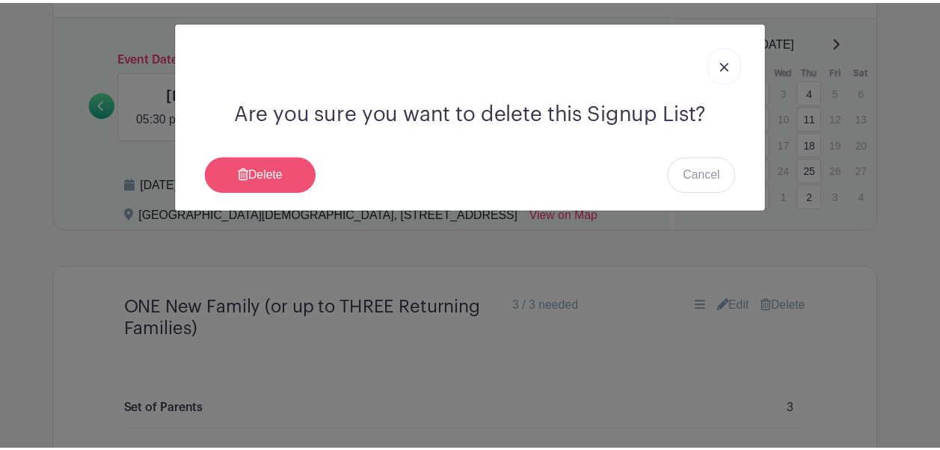
scroll to position [829, 0]
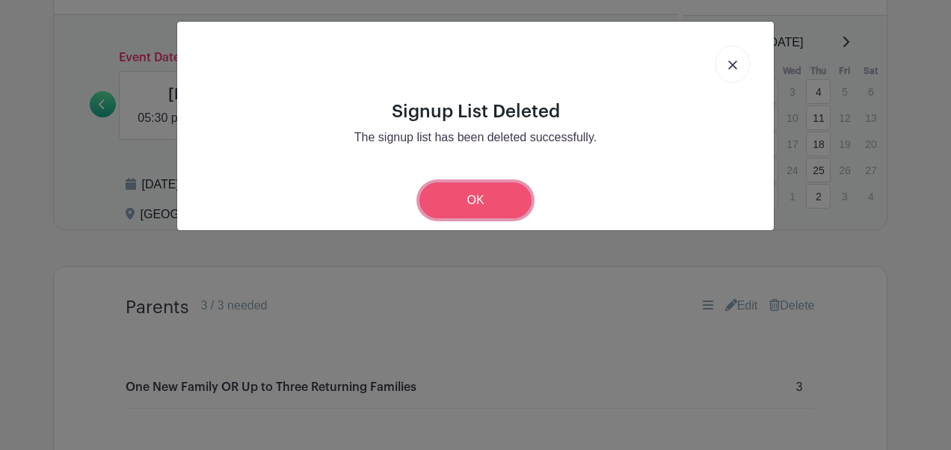
click at [452, 200] on link "OK" at bounding box center [476, 201] width 112 height 36
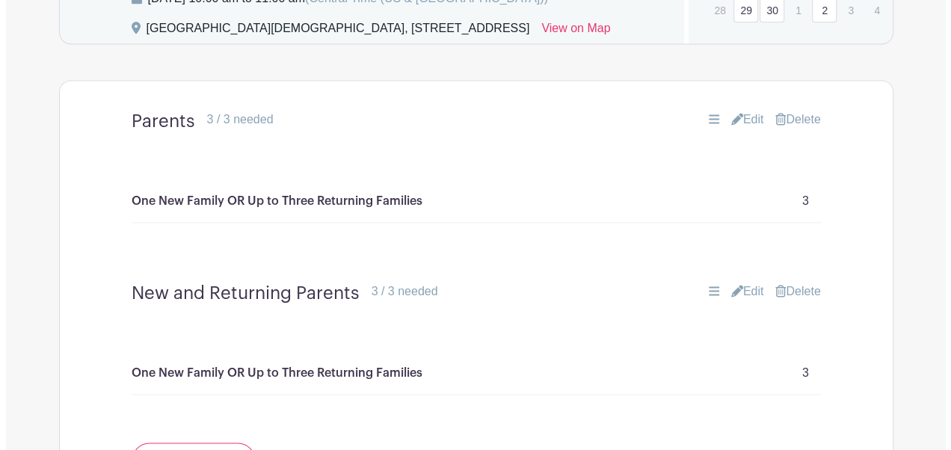
scroll to position [1016, 0]
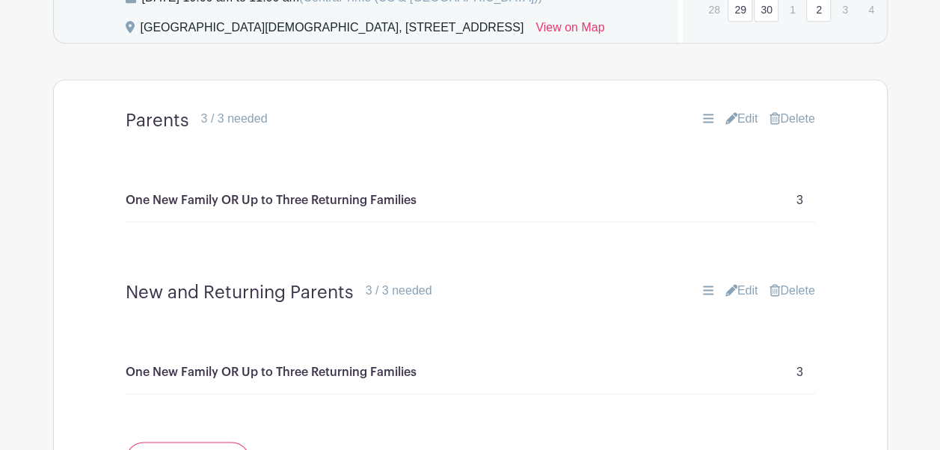
click at [806, 128] on link "Delete" at bounding box center [792, 119] width 45 height 18
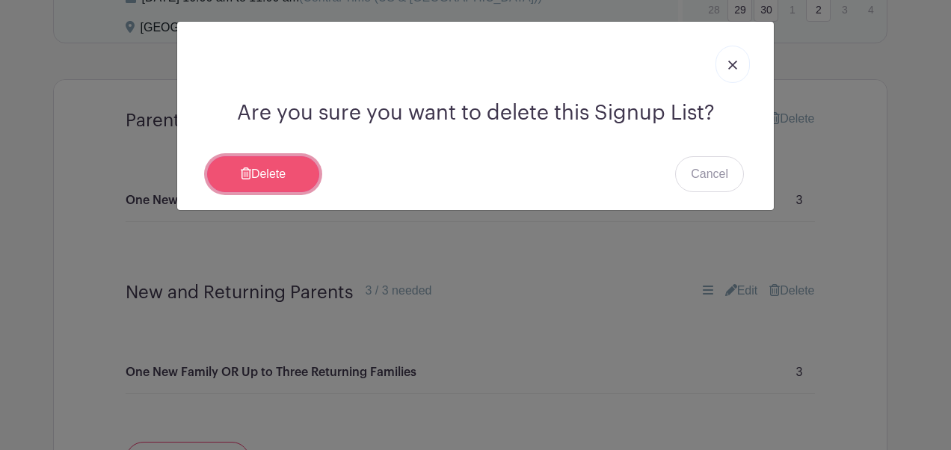
click at [295, 177] on link "Delete" at bounding box center [263, 174] width 112 height 36
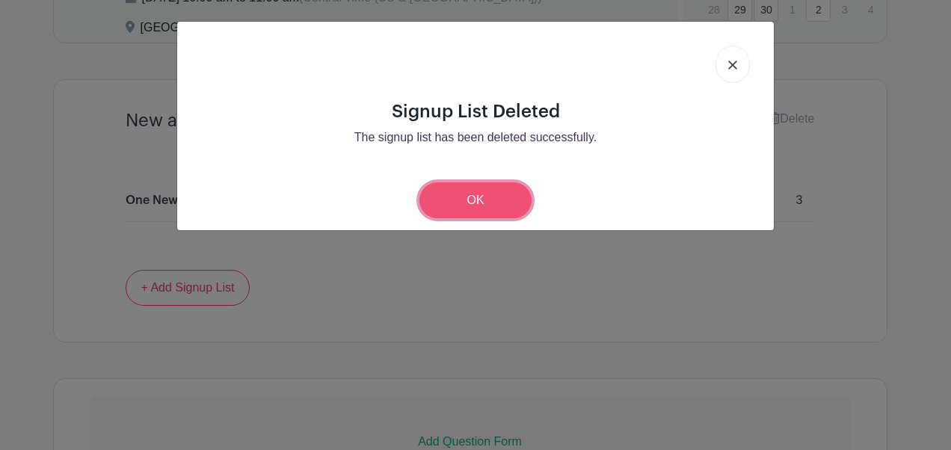
click at [489, 193] on link "OK" at bounding box center [476, 201] width 112 height 36
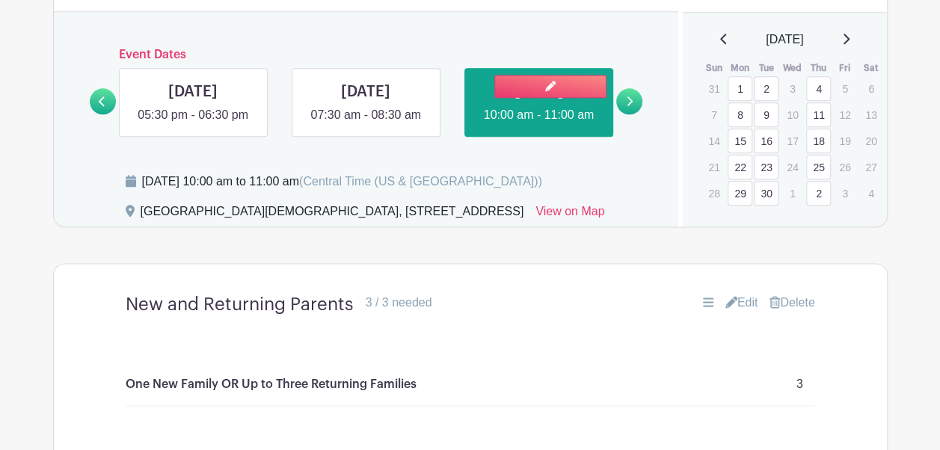
scroll to position [829, 0]
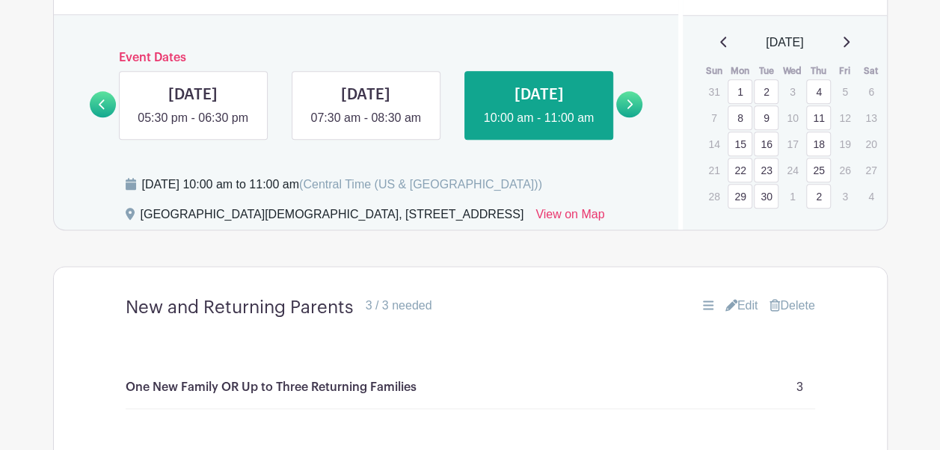
click at [637, 117] on link at bounding box center [629, 104] width 26 height 26
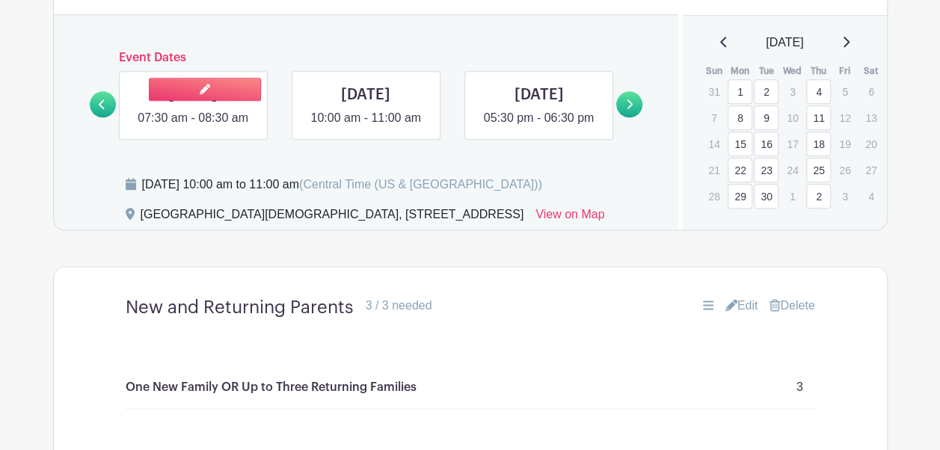
click at [193, 127] on link at bounding box center [193, 127] width 0 height 0
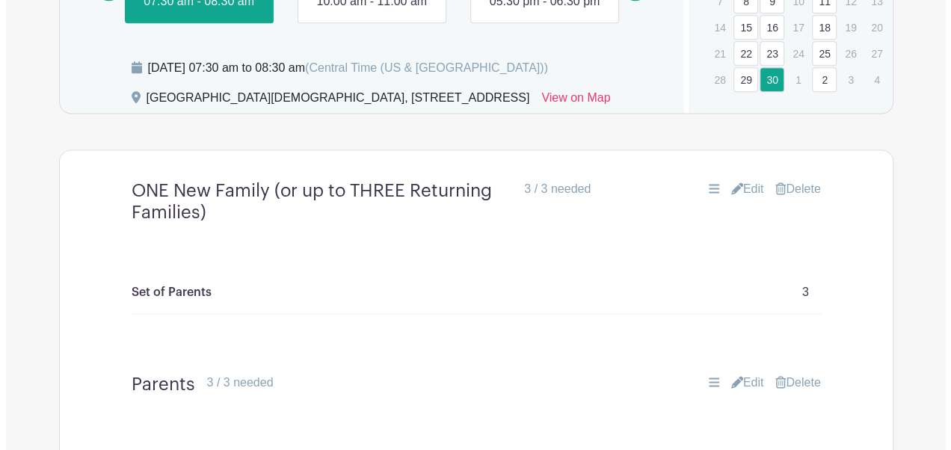
scroll to position [951, 0]
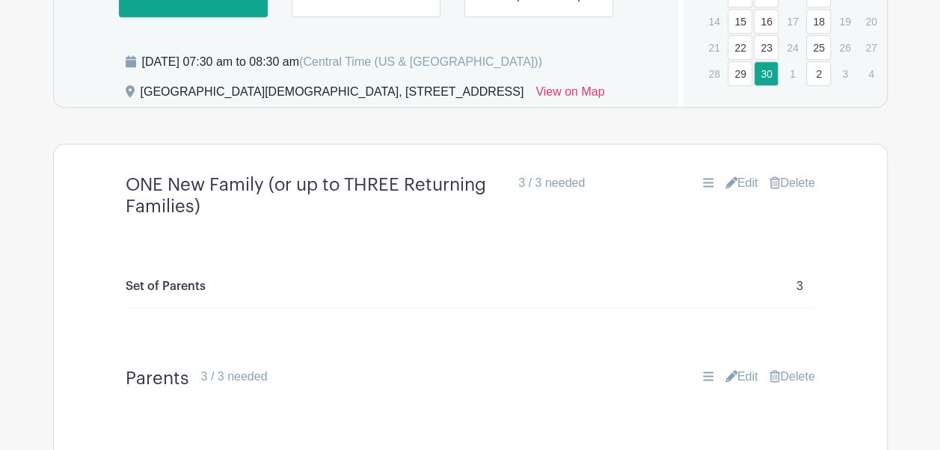
click at [793, 192] on link "Delete" at bounding box center [792, 183] width 45 height 18
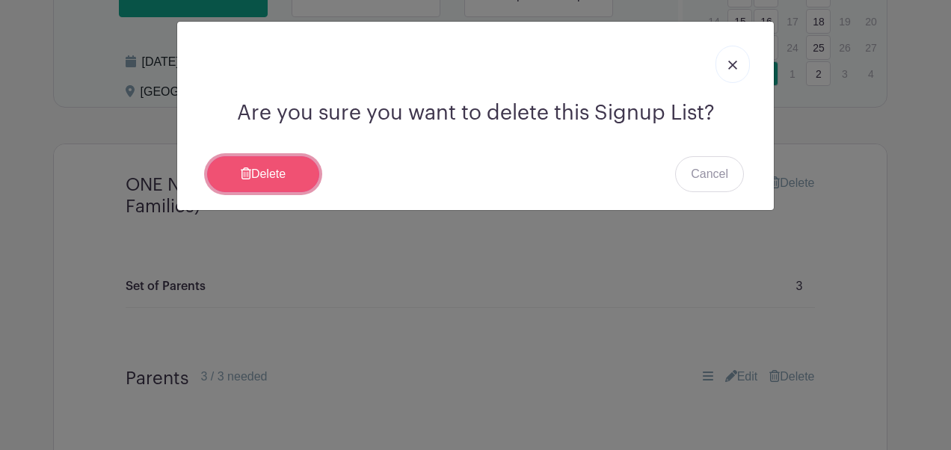
click at [275, 175] on link "Delete" at bounding box center [263, 174] width 112 height 36
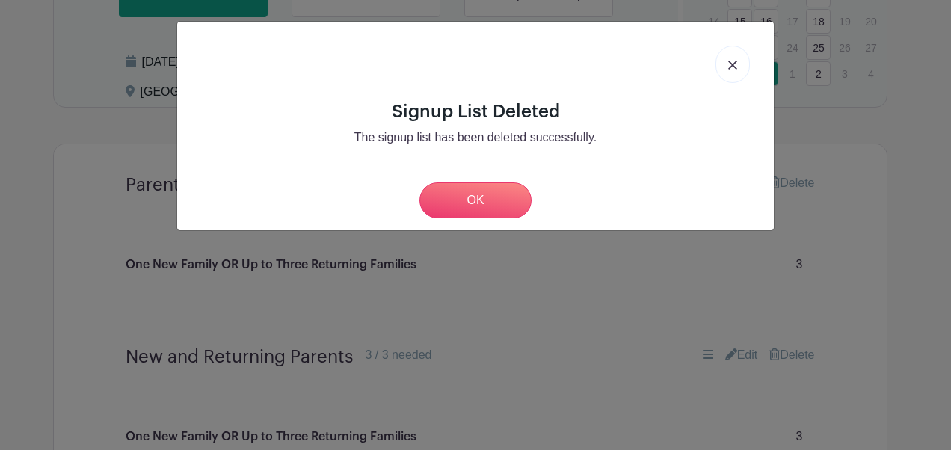
click at [889, 275] on div "Signup List Deleted The signup list has been deleted successfully. OK" at bounding box center [475, 225] width 951 height 450
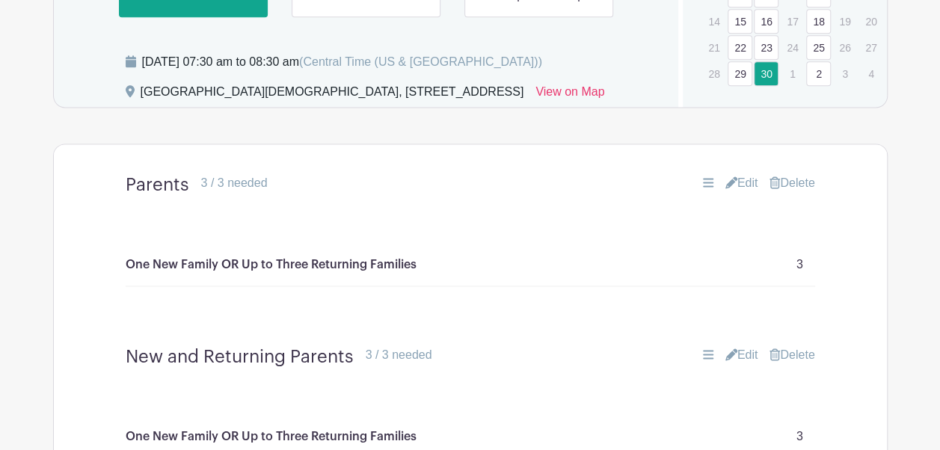
click at [784, 192] on link "Delete" at bounding box center [792, 183] width 45 height 18
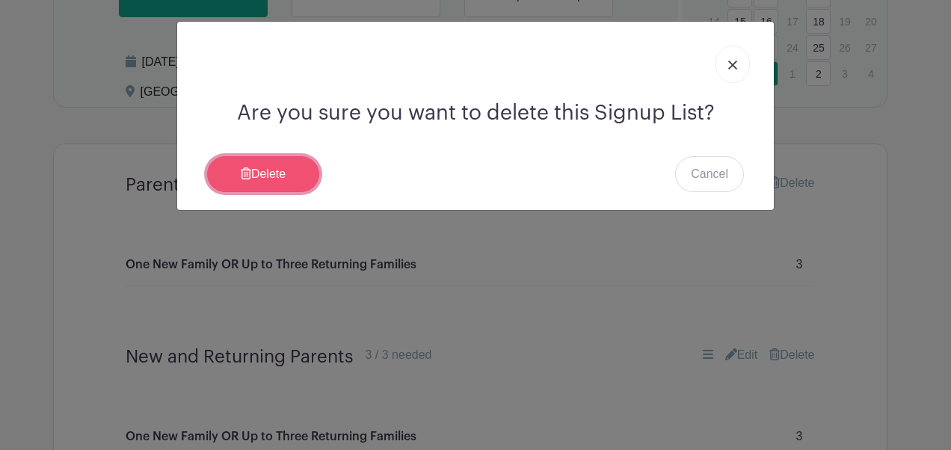
click at [289, 174] on link "Delete" at bounding box center [263, 174] width 112 height 36
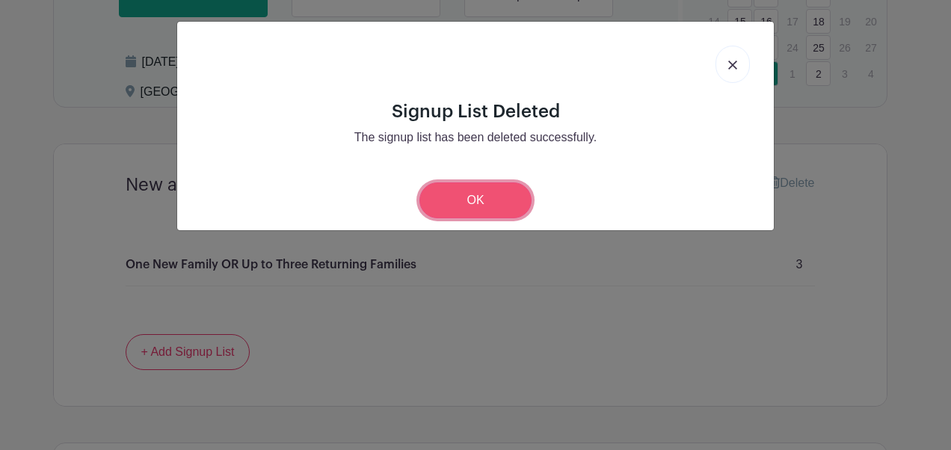
click at [493, 204] on link "OK" at bounding box center [476, 201] width 112 height 36
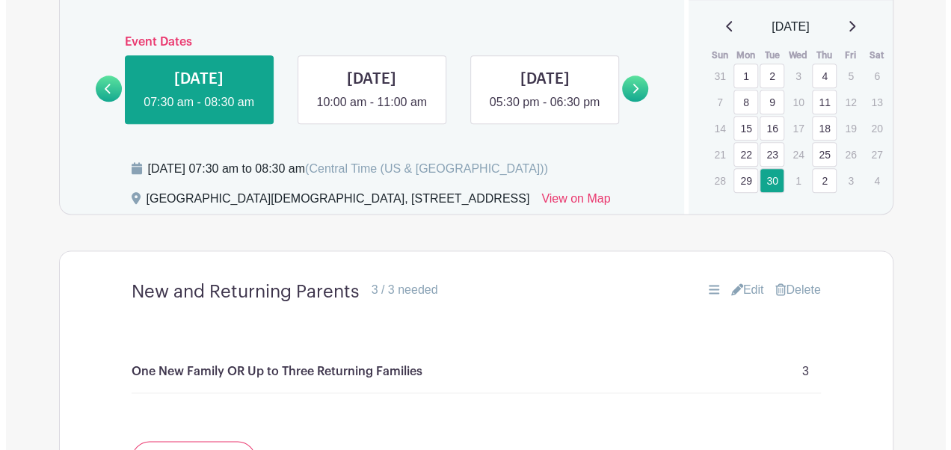
scroll to position [844, 0]
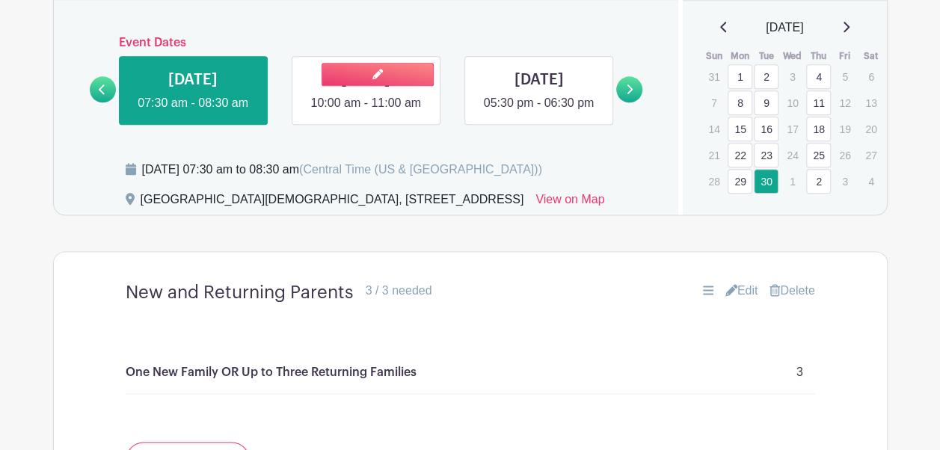
click at [366, 112] on link at bounding box center [366, 112] width 0 height 0
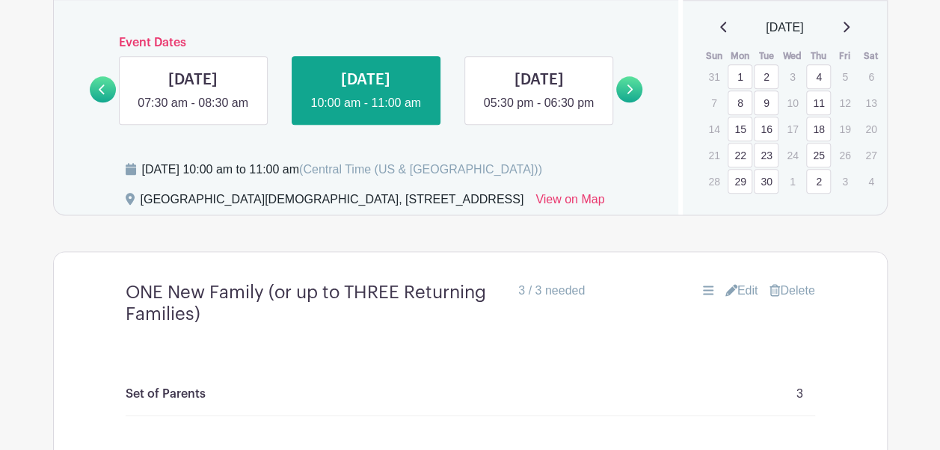
click at [804, 300] on link "Delete" at bounding box center [792, 291] width 45 height 18
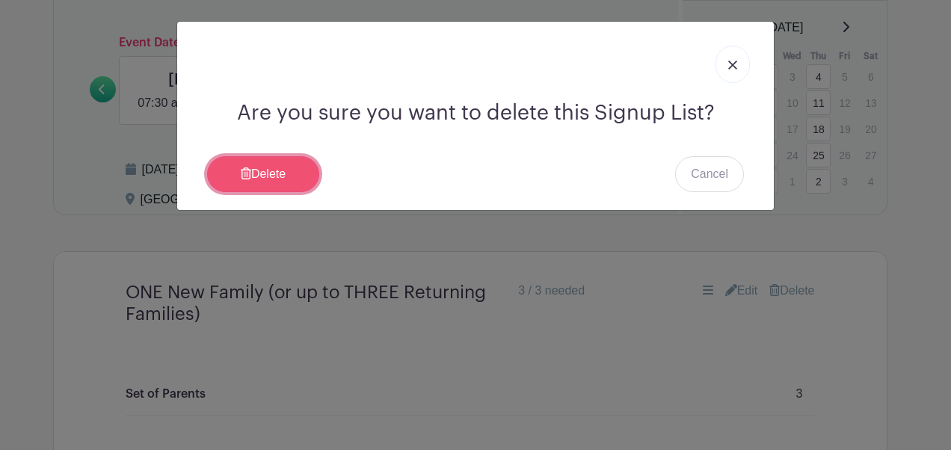
click at [279, 189] on link "Delete" at bounding box center [263, 174] width 112 height 36
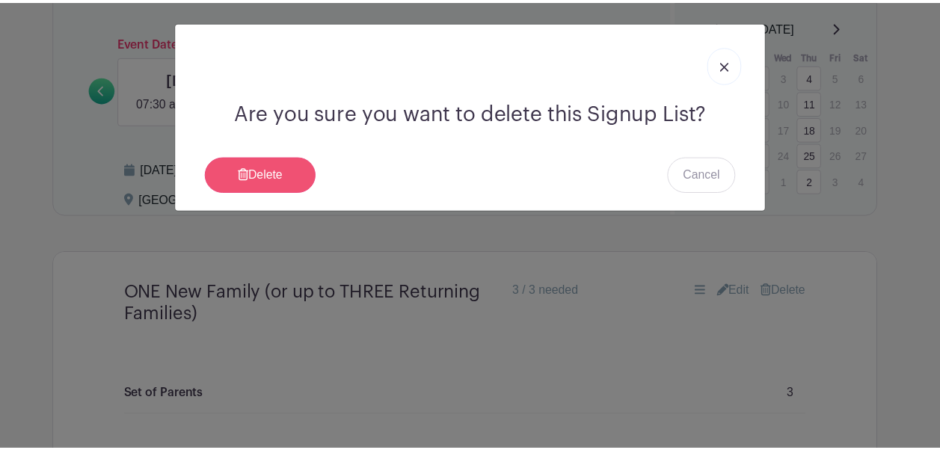
scroll to position [844, 0]
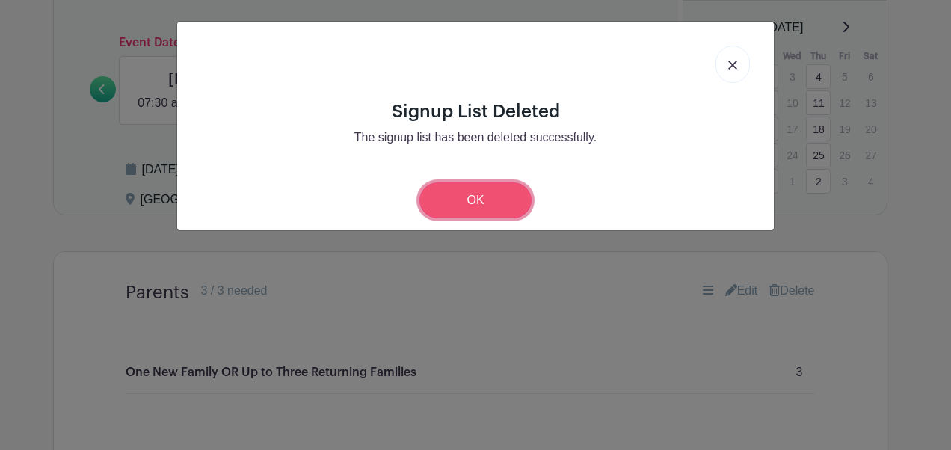
click at [477, 193] on link "OK" at bounding box center [476, 201] width 112 height 36
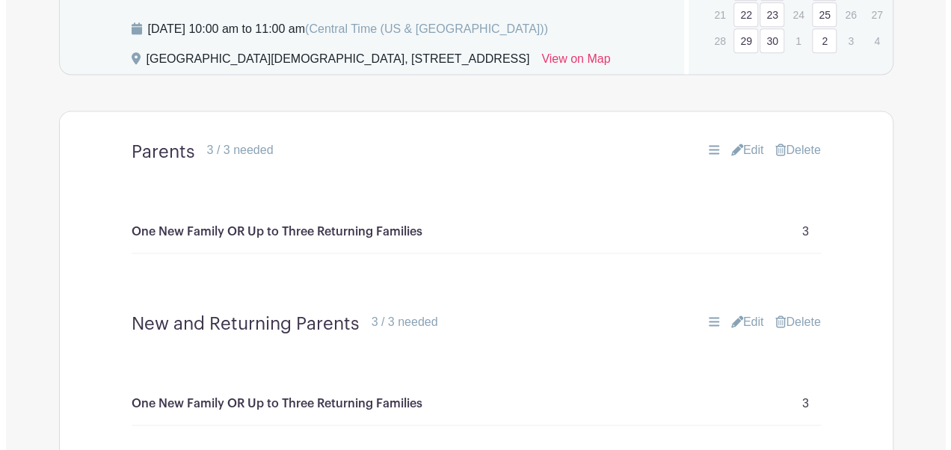
scroll to position [987, 0]
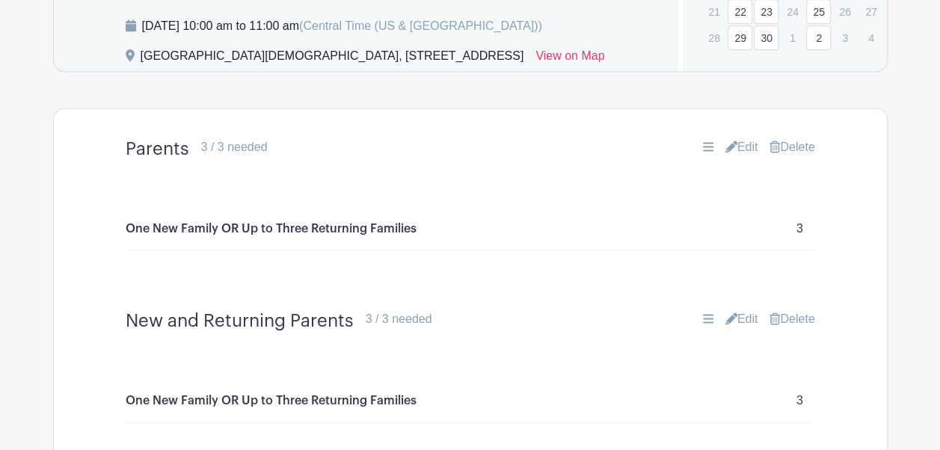
click at [793, 156] on link "Delete" at bounding box center [792, 147] width 45 height 18
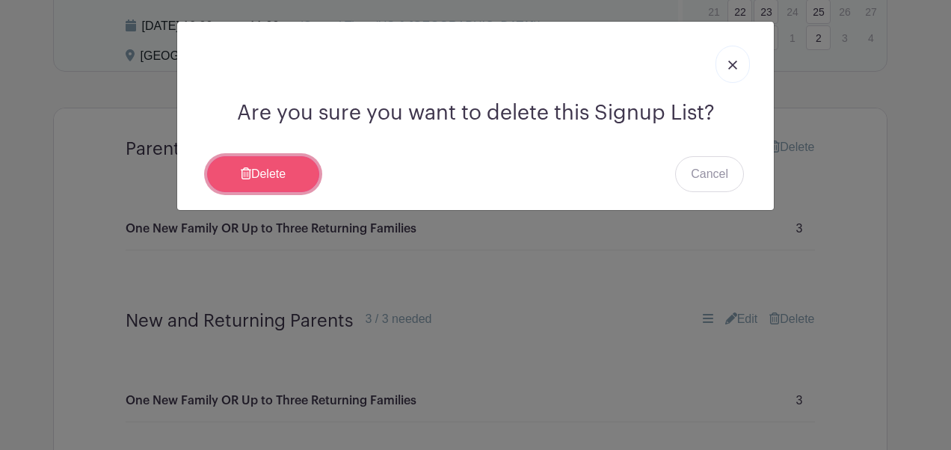
click at [275, 178] on link "Delete" at bounding box center [263, 174] width 112 height 36
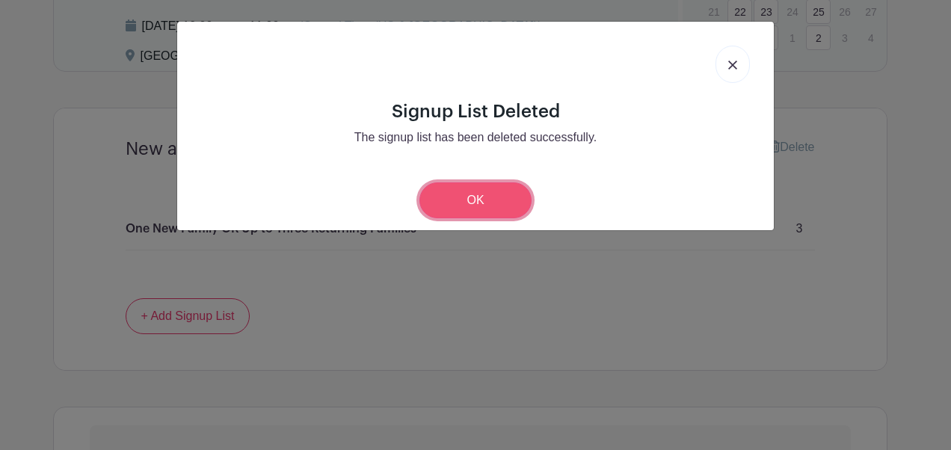
click at [485, 200] on link "OK" at bounding box center [476, 201] width 112 height 36
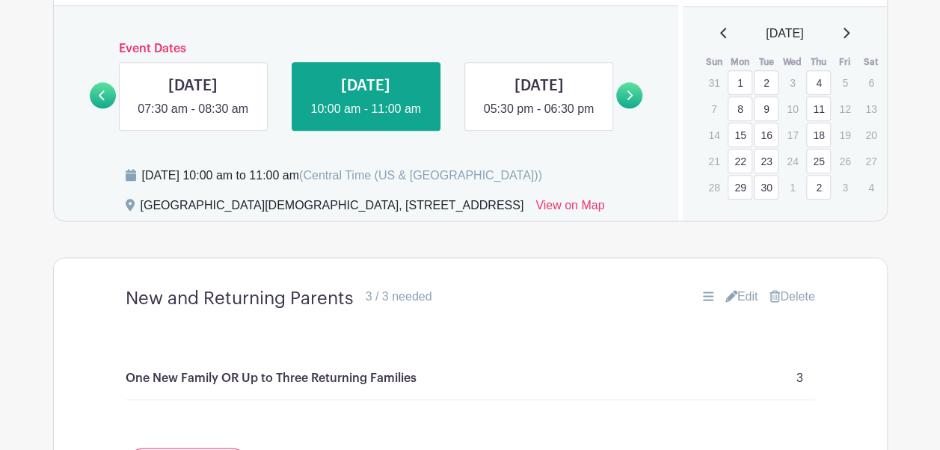
scroll to position [835, 0]
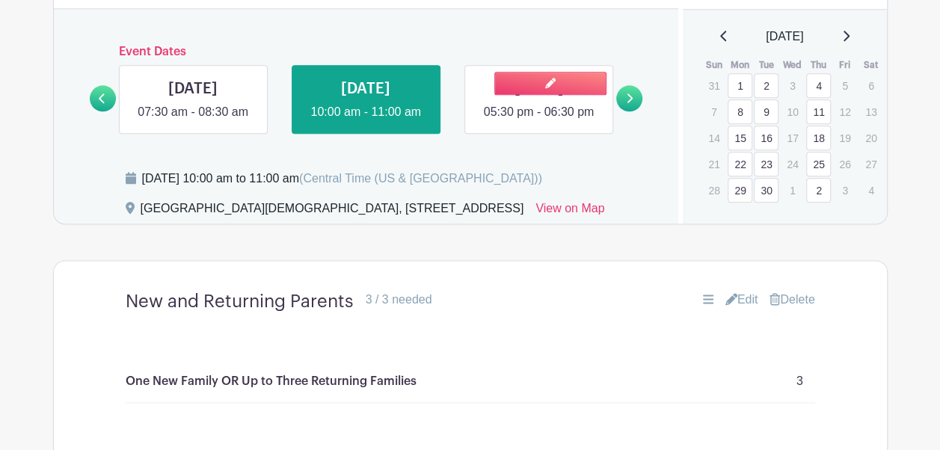
click at [539, 121] on link at bounding box center [539, 121] width 0 height 0
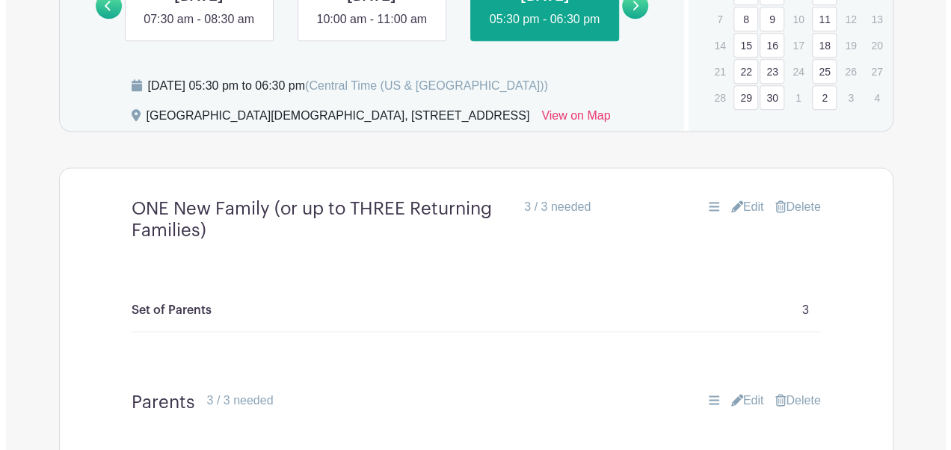
scroll to position [952, 0]
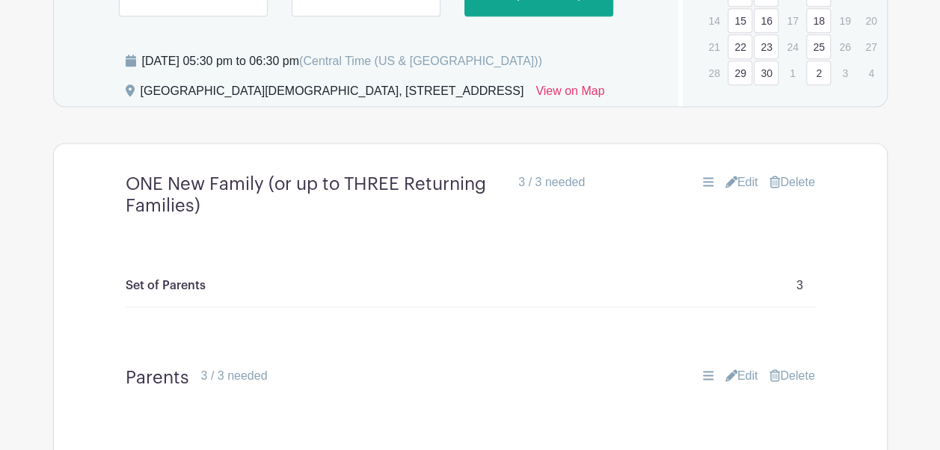
click at [794, 191] on link "Delete" at bounding box center [792, 183] width 45 height 18
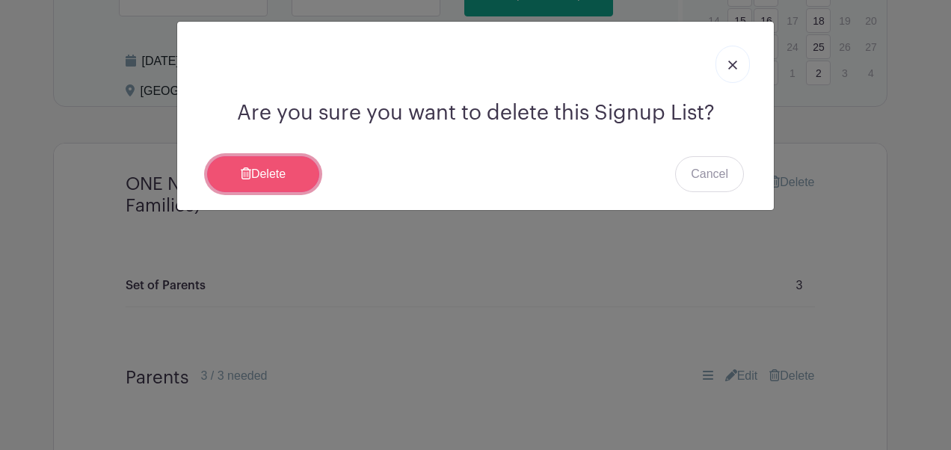
click at [280, 167] on link "Delete" at bounding box center [263, 174] width 112 height 36
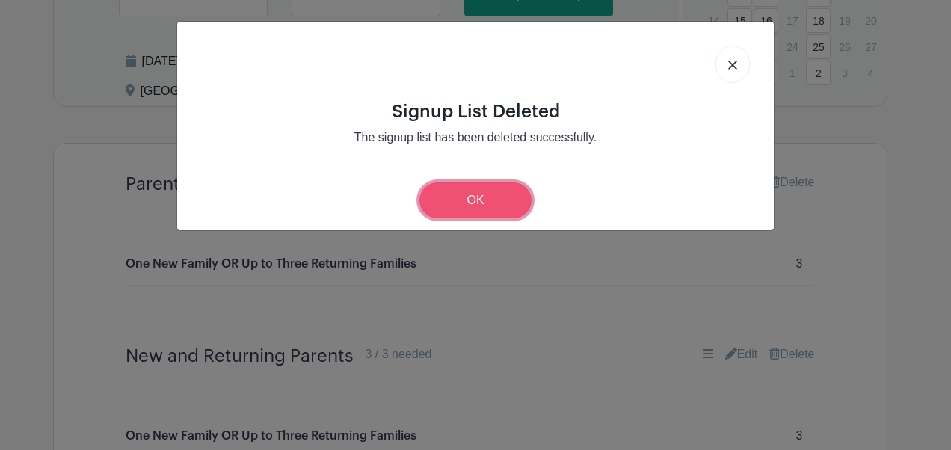
click at [465, 209] on link "OK" at bounding box center [476, 201] width 112 height 36
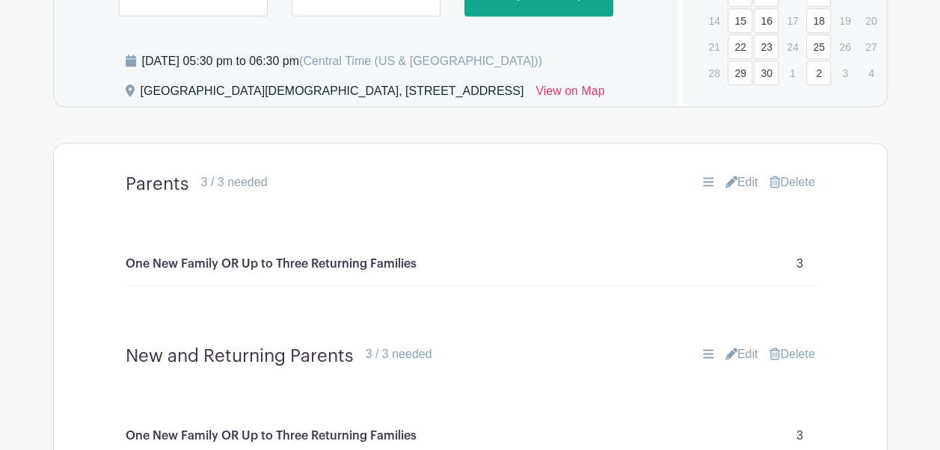
click at [791, 191] on link "Delete" at bounding box center [792, 183] width 45 height 18
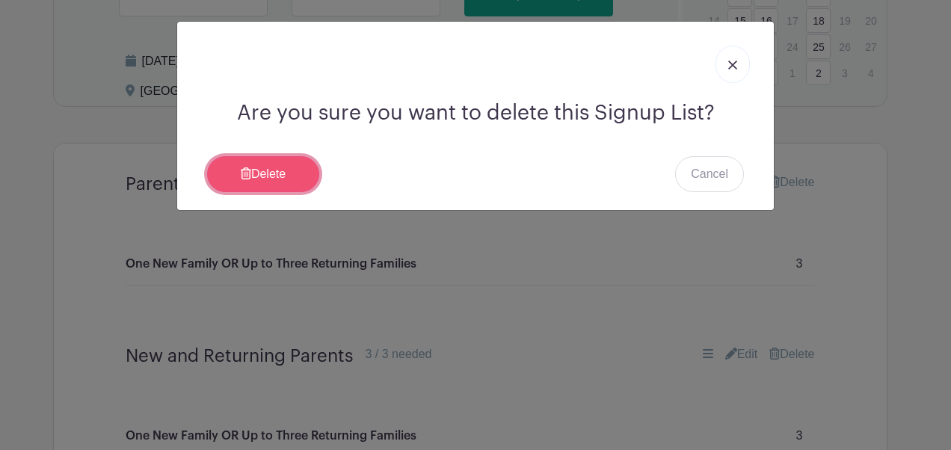
click at [288, 174] on link "Delete" at bounding box center [263, 174] width 112 height 36
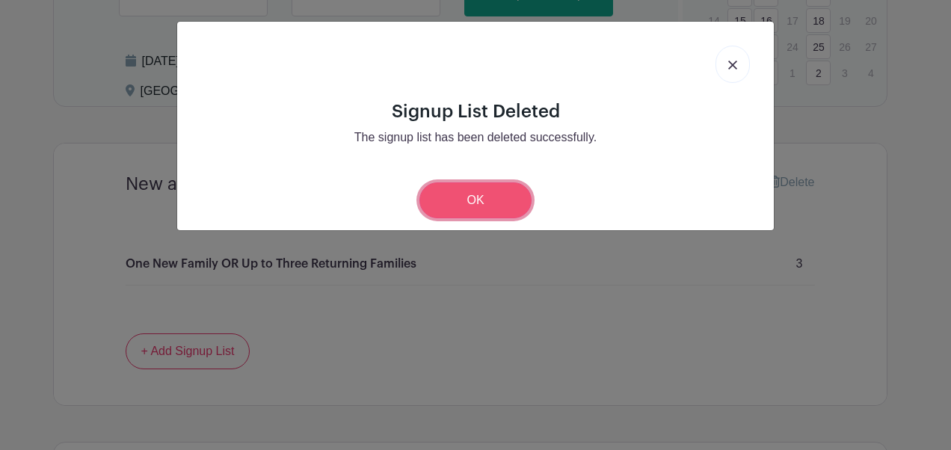
click at [462, 198] on link "OK" at bounding box center [476, 201] width 112 height 36
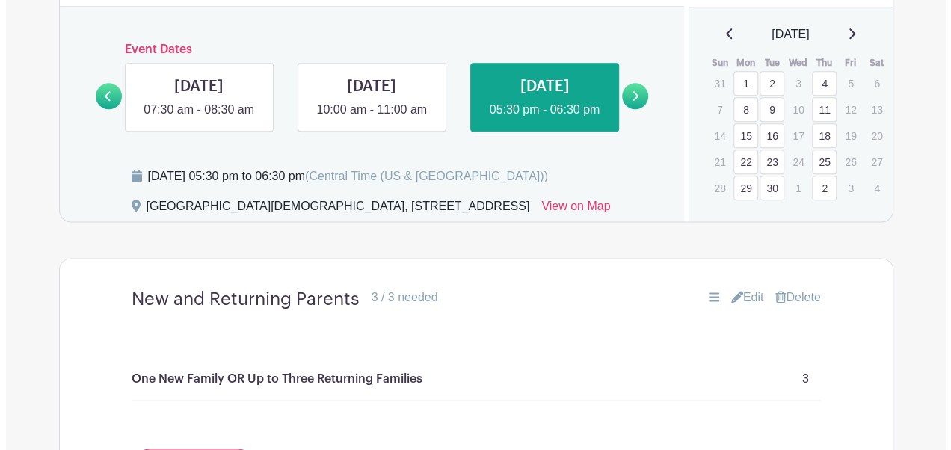
scroll to position [836, 0]
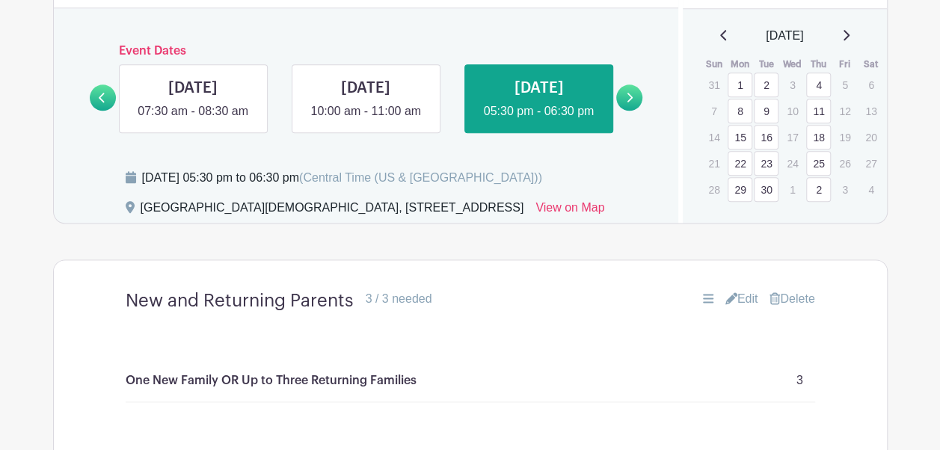
click at [627, 103] on icon at bounding box center [629, 97] width 7 height 11
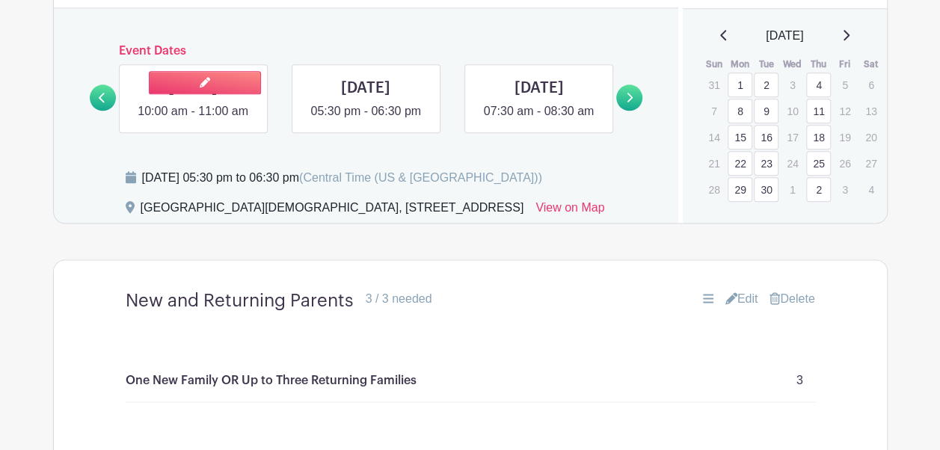
click at [193, 120] on link at bounding box center [193, 120] width 0 height 0
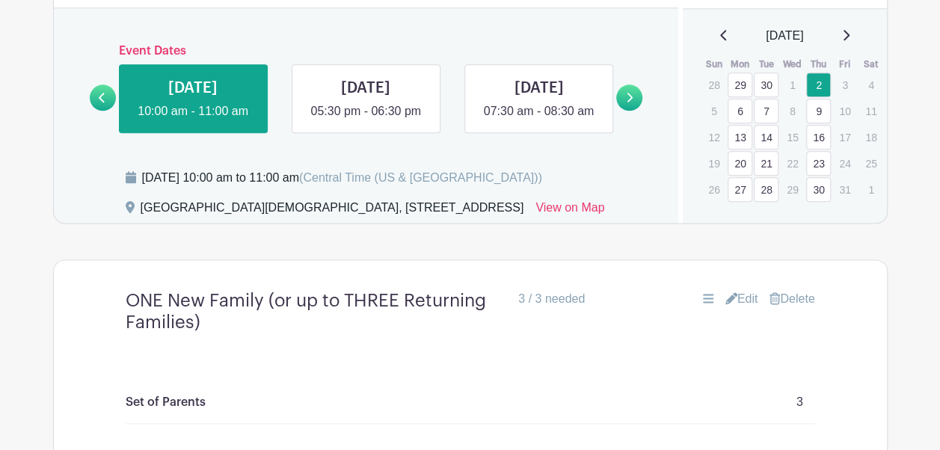
click at [799, 308] on link "Delete" at bounding box center [792, 299] width 45 height 18
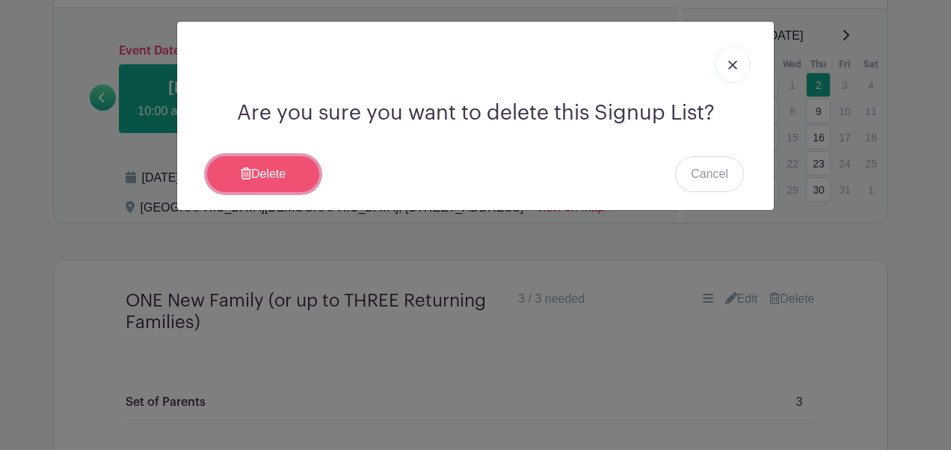
click at [248, 162] on link "Delete" at bounding box center [263, 174] width 112 height 36
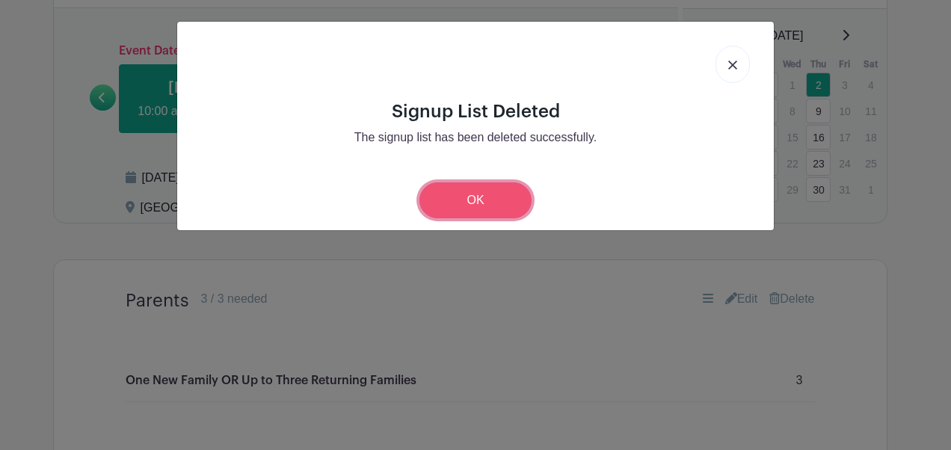
click at [456, 205] on link "OK" at bounding box center [476, 201] width 112 height 36
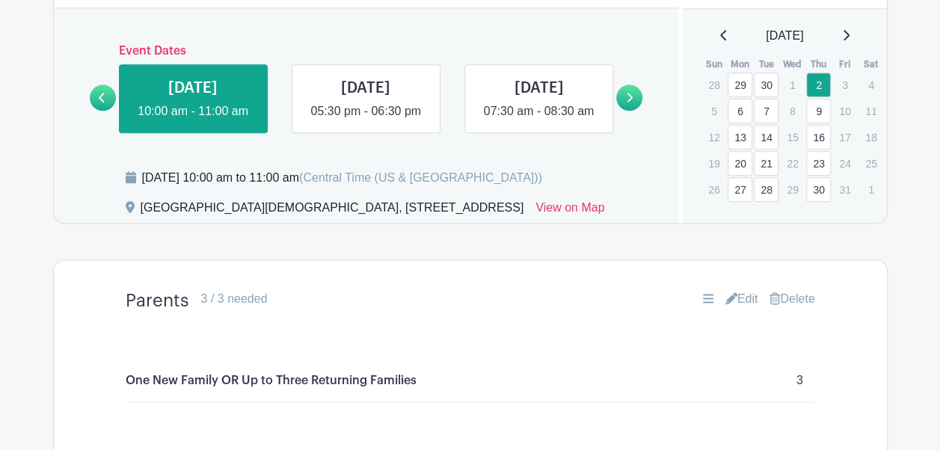
click at [802, 308] on link "Delete" at bounding box center [792, 299] width 45 height 18
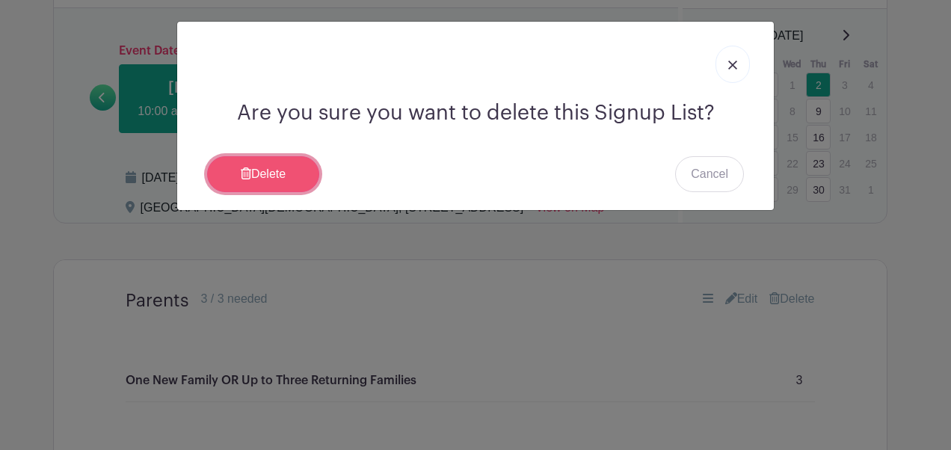
click at [257, 164] on link "Delete" at bounding box center [263, 174] width 112 height 36
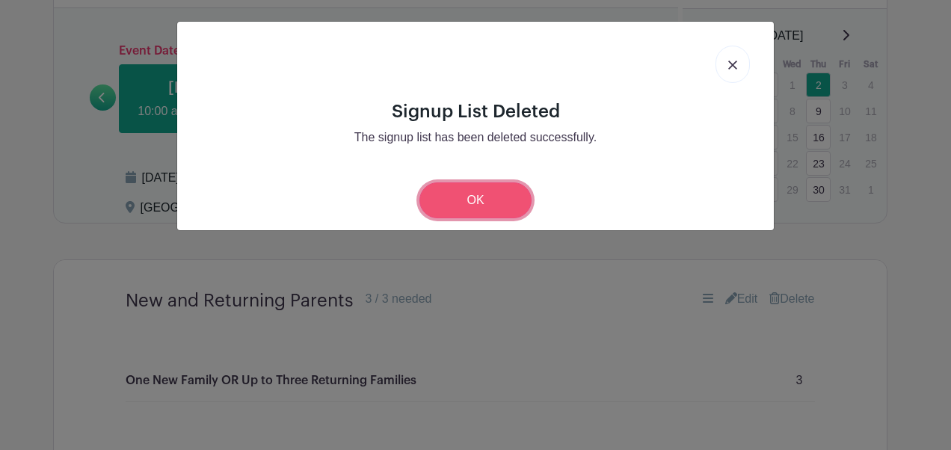
click at [470, 194] on link "OK" at bounding box center [476, 201] width 112 height 36
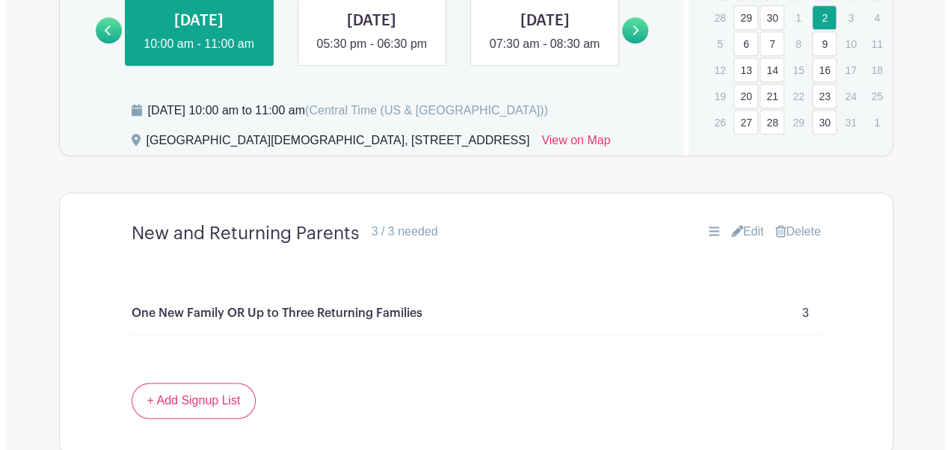
scroll to position [904, 0]
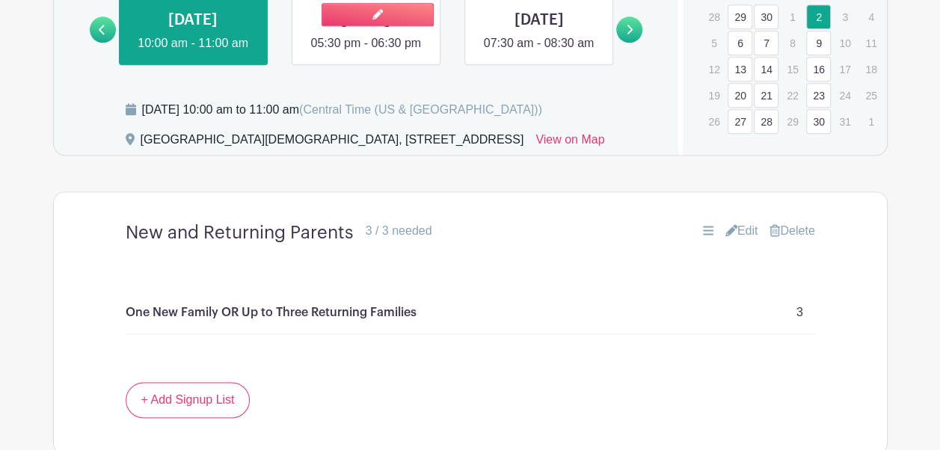
click at [366, 52] on link at bounding box center [366, 52] width 0 height 0
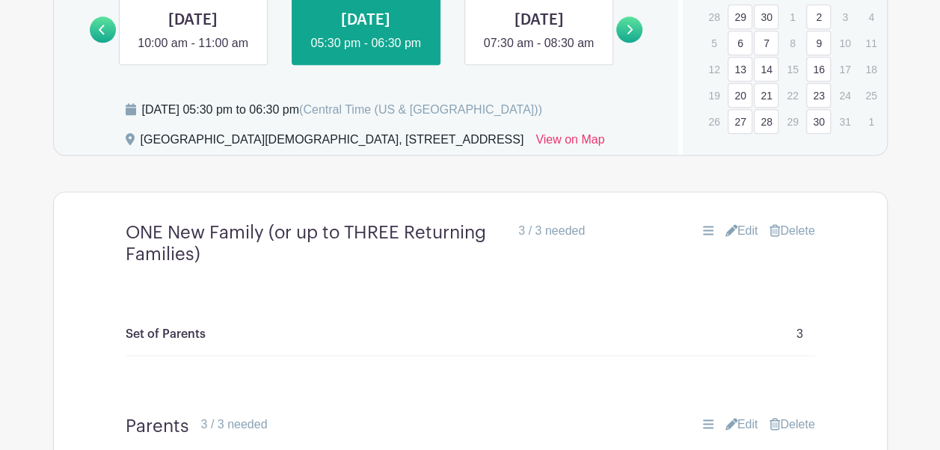
click at [805, 240] on link "Delete" at bounding box center [792, 231] width 45 height 18
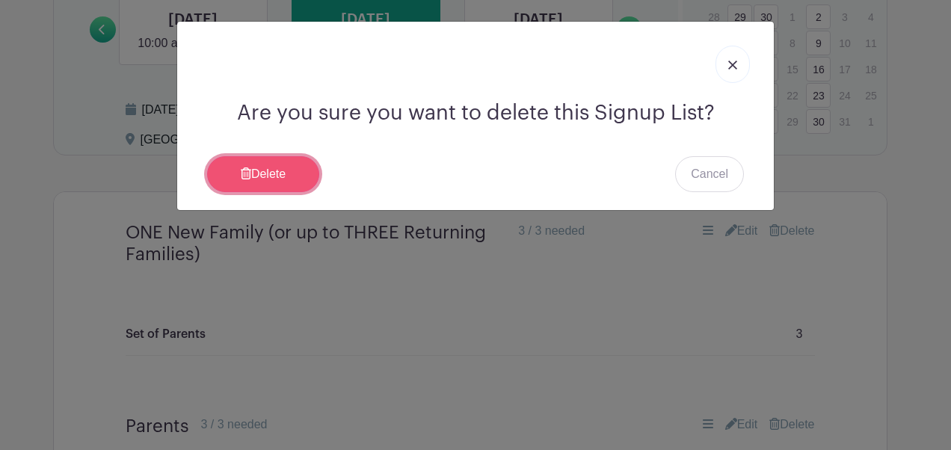
click at [266, 168] on link "Delete" at bounding box center [263, 174] width 112 height 36
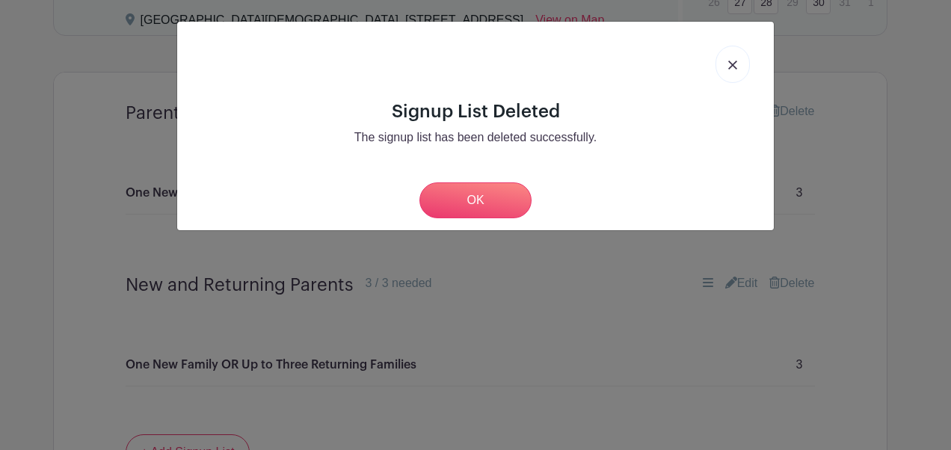
scroll to position [904, 0]
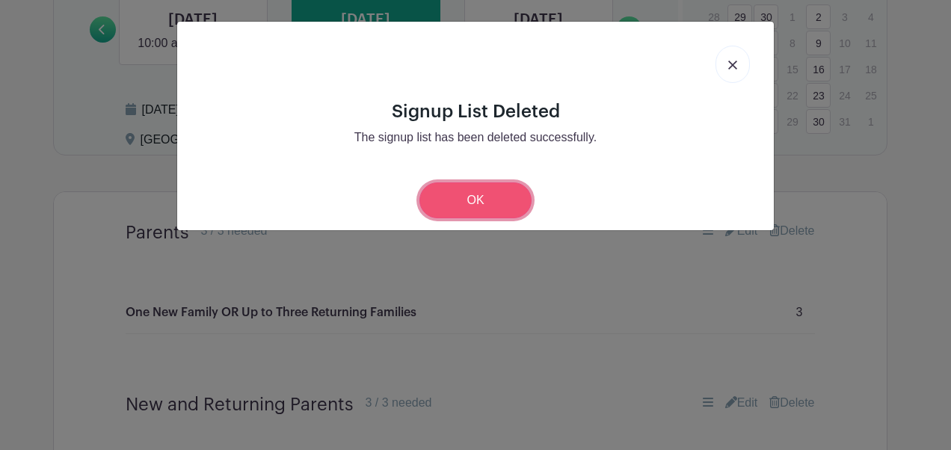
click at [449, 199] on link "OK" at bounding box center [476, 201] width 112 height 36
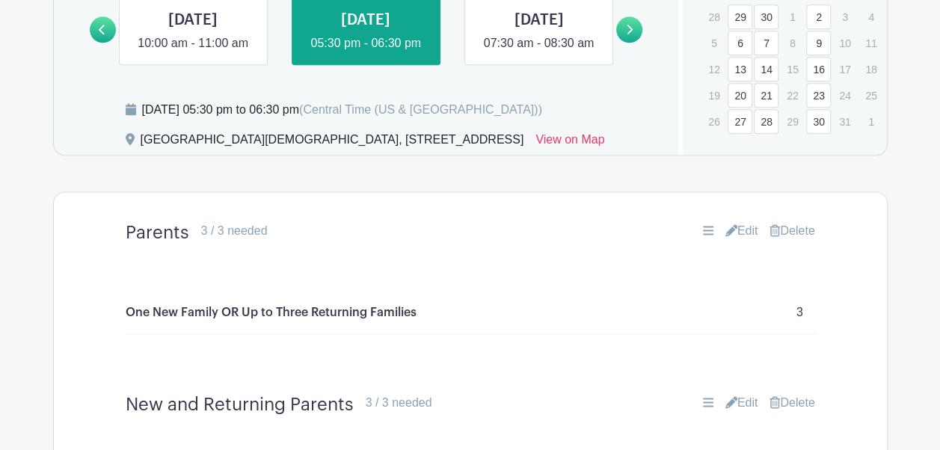
click at [803, 240] on link "Delete" at bounding box center [792, 231] width 45 height 18
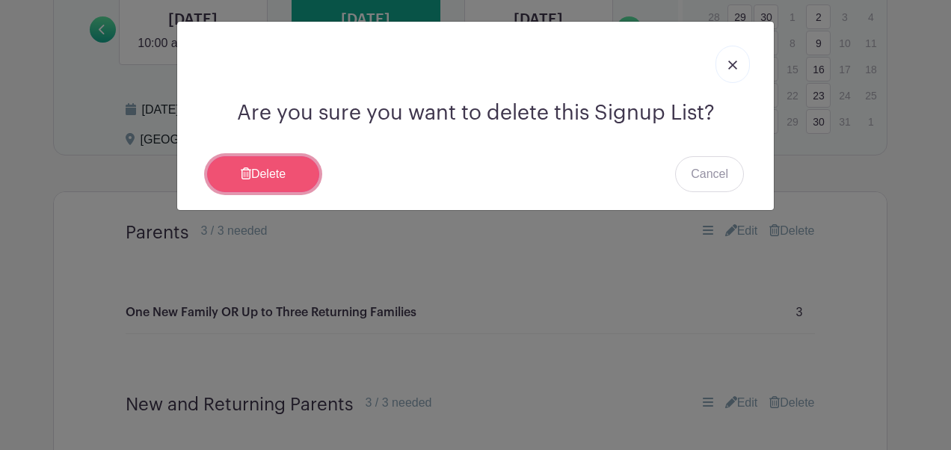
click at [277, 175] on link "Delete" at bounding box center [263, 174] width 112 height 36
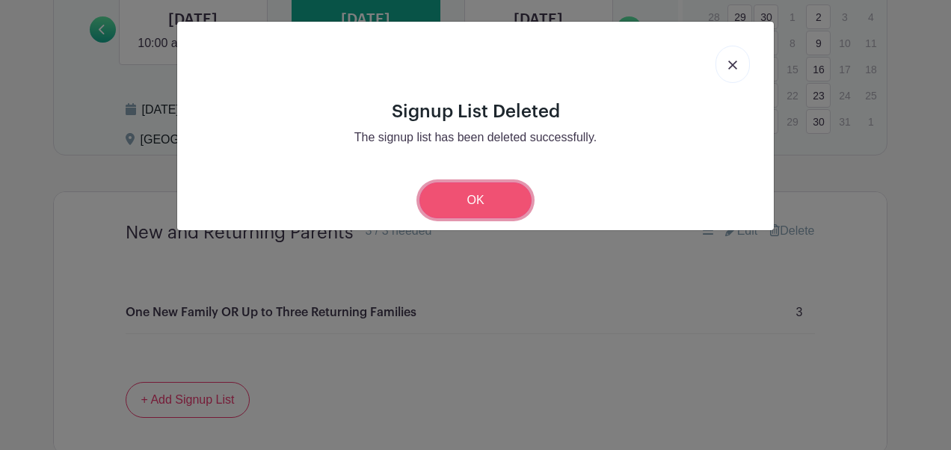
click at [461, 206] on link "OK" at bounding box center [476, 201] width 112 height 36
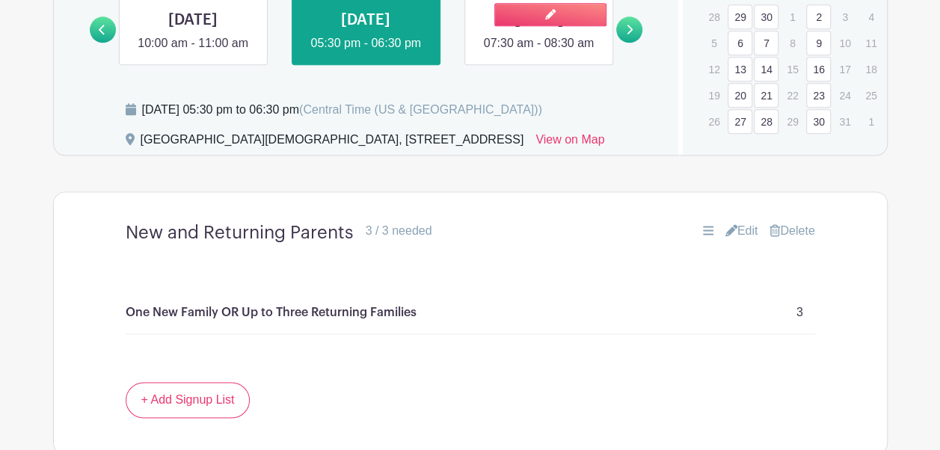
click at [539, 52] on link at bounding box center [539, 52] width 0 height 0
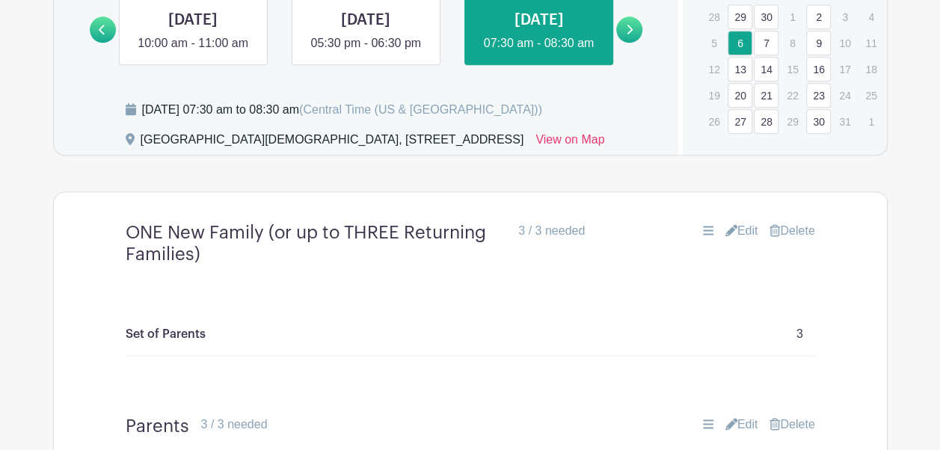
click at [799, 240] on link "Delete" at bounding box center [792, 231] width 45 height 18
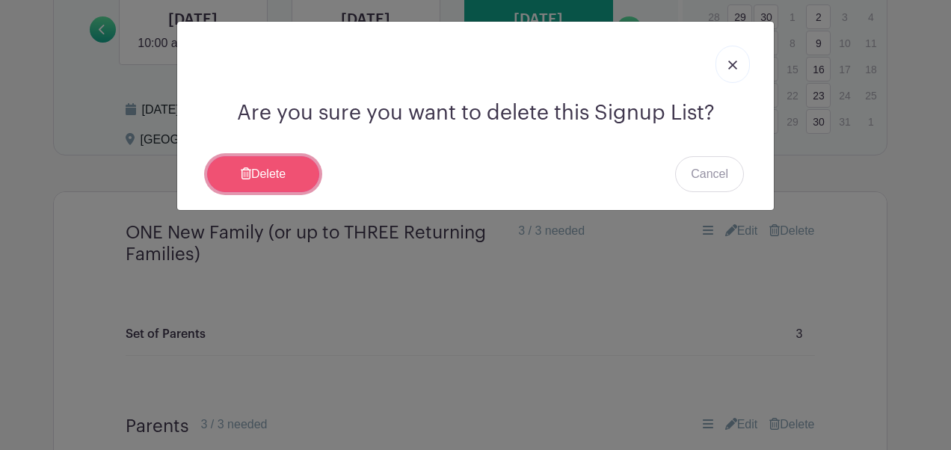
click at [279, 168] on link "Delete" at bounding box center [263, 174] width 112 height 36
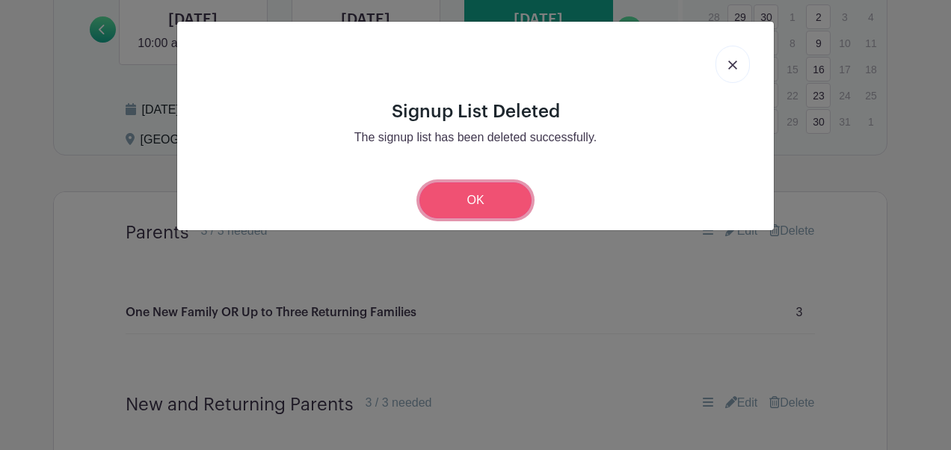
click at [443, 203] on link "OK" at bounding box center [476, 201] width 112 height 36
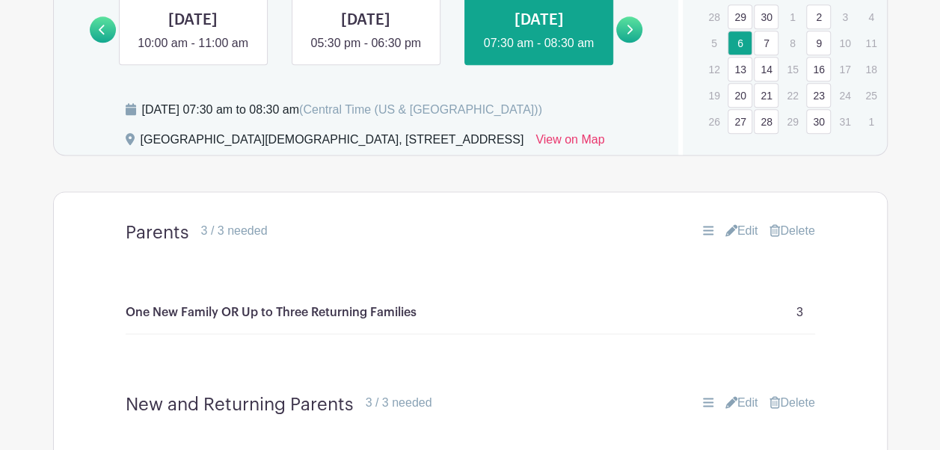
click at [809, 240] on link "Delete" at bounding box center [792, 231] width 45 height 18
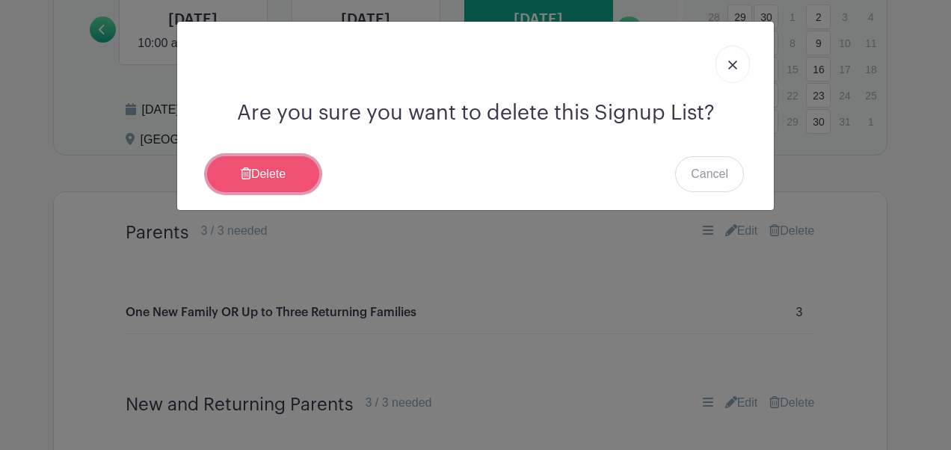
click at [249, 162] on link "Delete" at bounding box center [263, 174] width 112 height 36
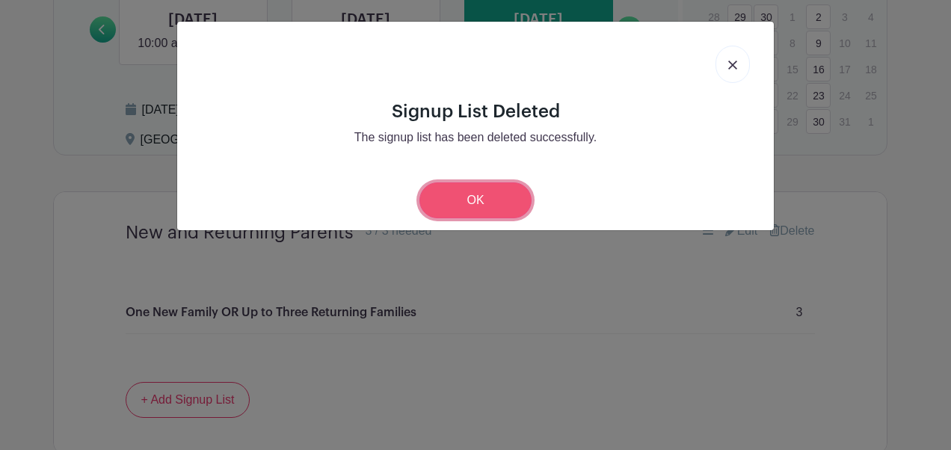
click at [489, 197] on link "OK" at bounding box center [476, 201] width 112 height 36
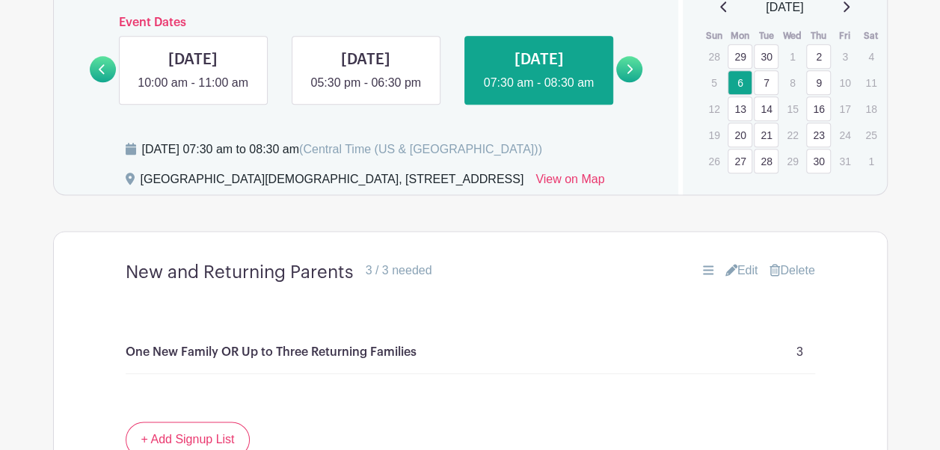
scroll to position [863, 0]
click at [622, 83] on link at bounding box center [629, 70] width 26 height 26
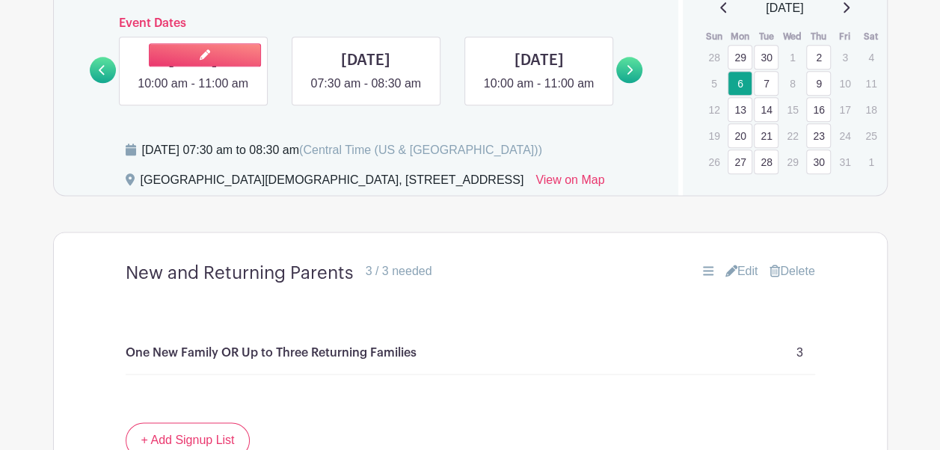
click at [193, 93] on link at bounding box center [193, 93] width 0 height 0
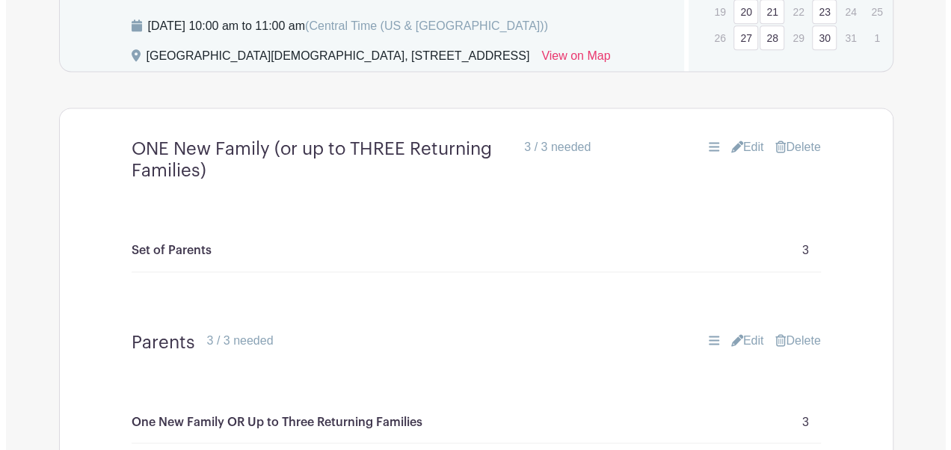
scroll to position [993, 0]
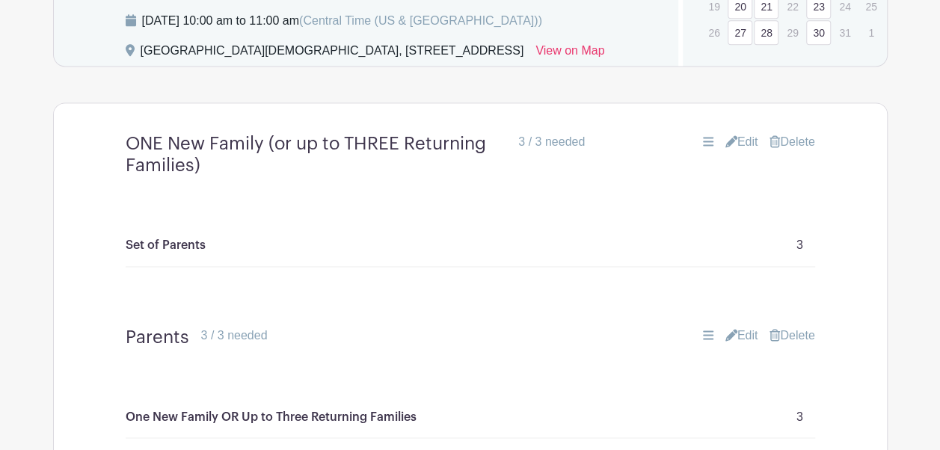
click at [790, 151] on link "Delete" at bounding box center [792, 142] width 45 height 18
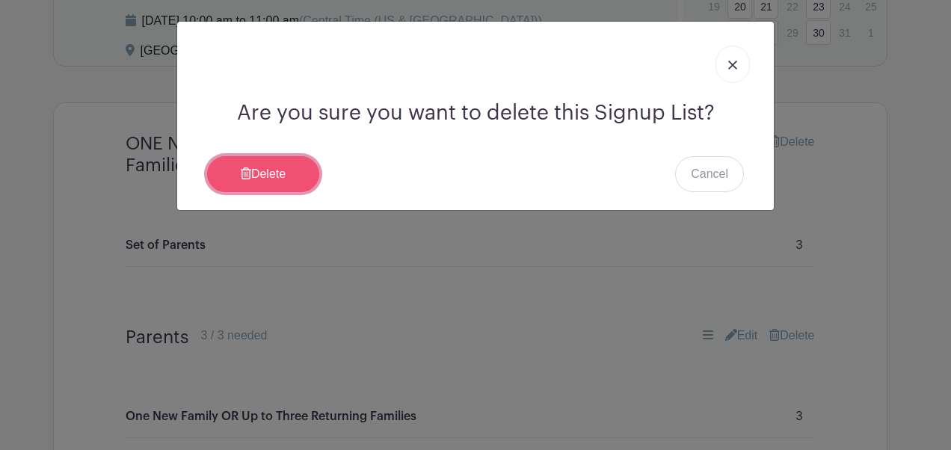
click at [270, 171] on link "Delete" at bounding box center [263, 174] width 112 height 36
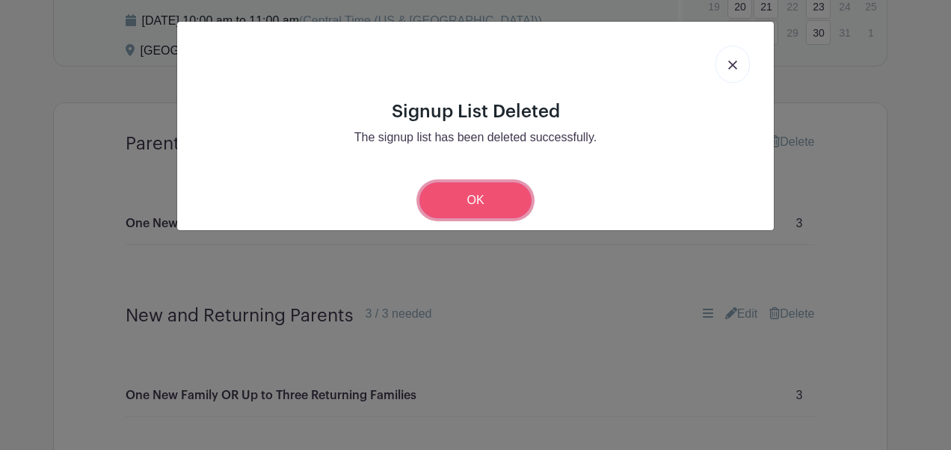
click at [518, 190] on link "OK" at bounding box center [476, 201] width 112 height 36
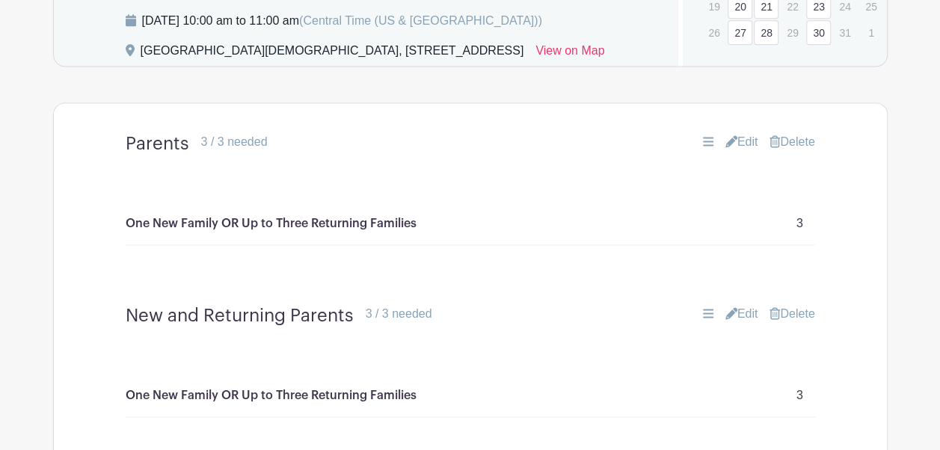
click at [799, 151] on link "Delete" at bounding box center [792, 142] width 45 height 18
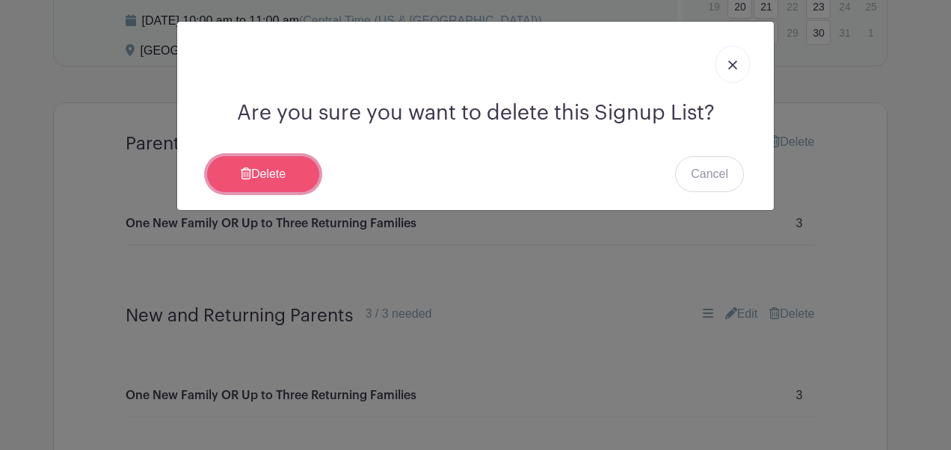
click at [287, 176] on link "Delete" at bounding box center [263, 174] width 112 height 36
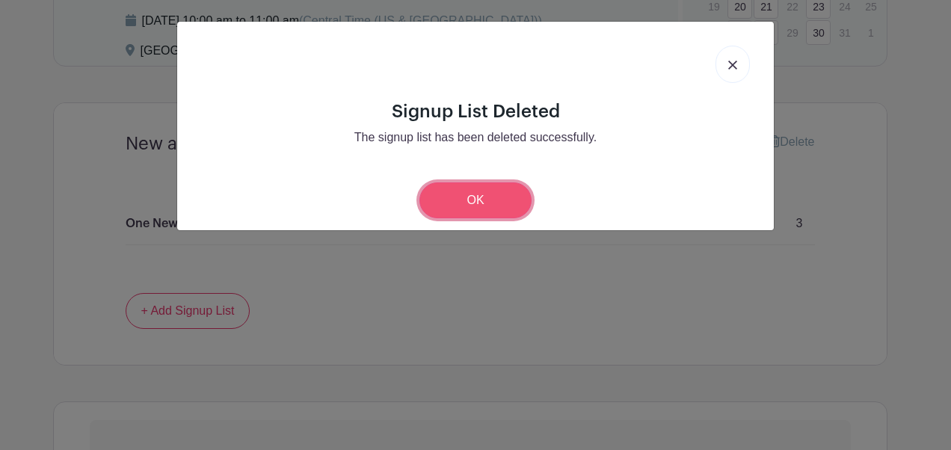
click at [447, 203] on link "OK" at bounding box center [476, 201] width 112 height 36
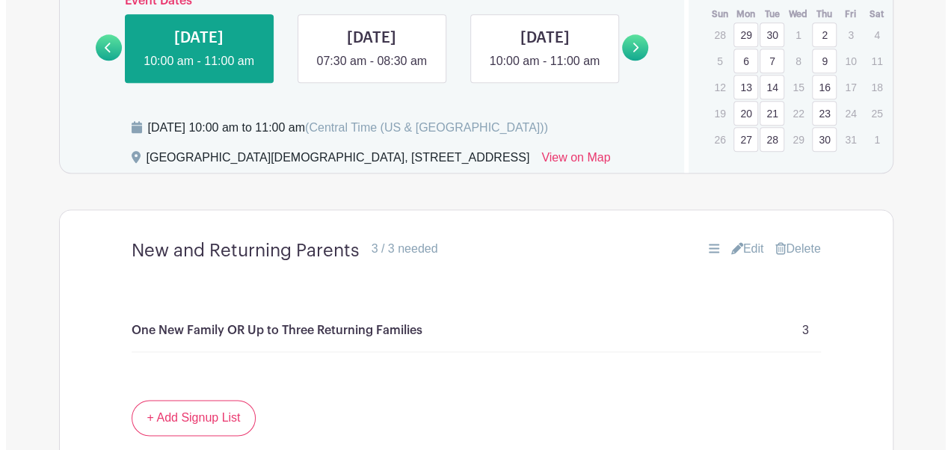
scroll to position [883, 0]
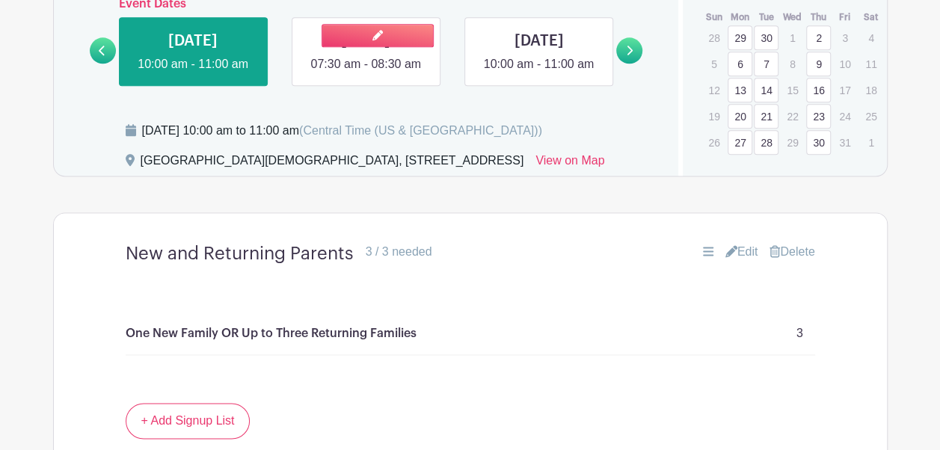
click at [366, 73] on link at bounding box center [366, 73] width 0 height 0
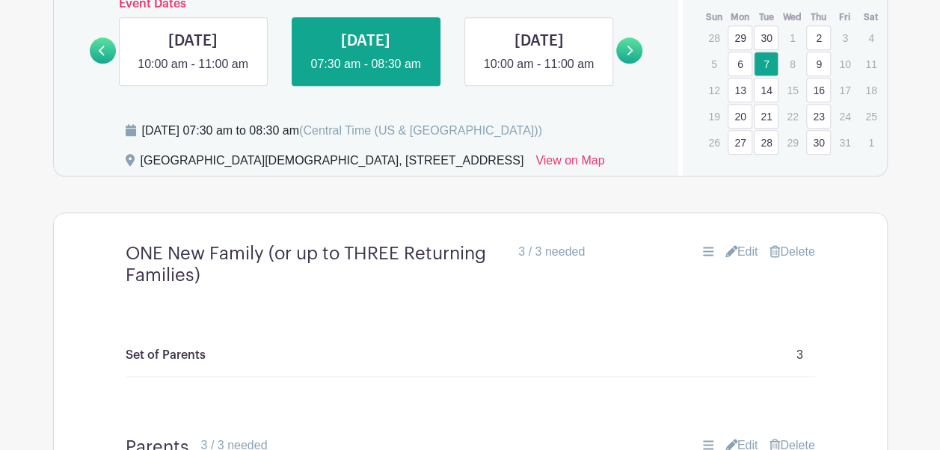
click at [800, 261] on link "Delete" at bounding box center [792, 252] width 45 height 18
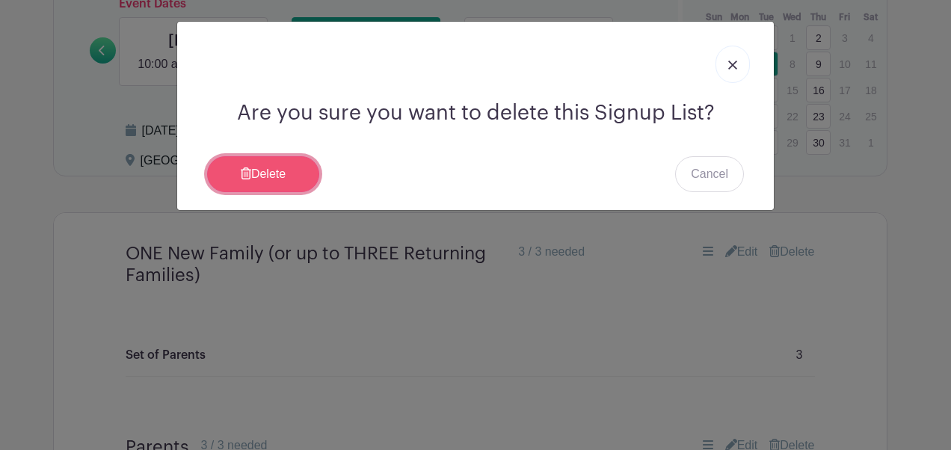
click at [269, 183] on link "Delete" at bounding box center [263, 174] width 112 height 36
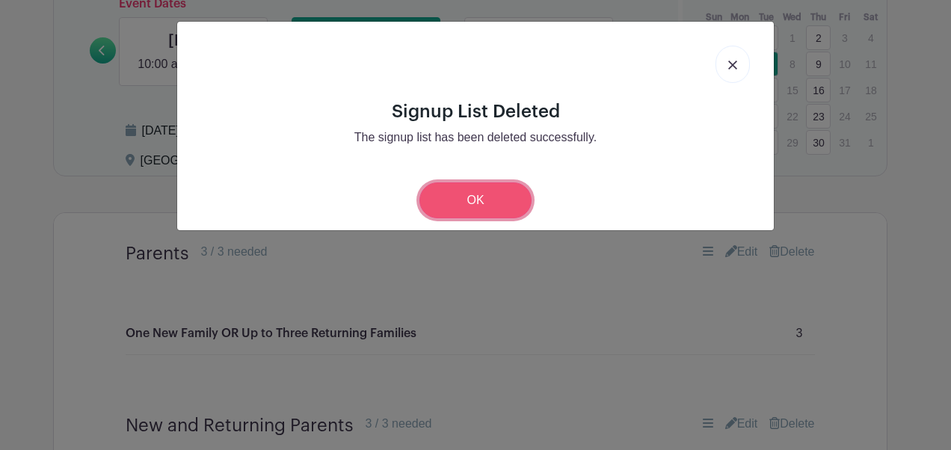
click at [450, 213] on link "OK" at bounding box center [476, 201] width 112 height 36
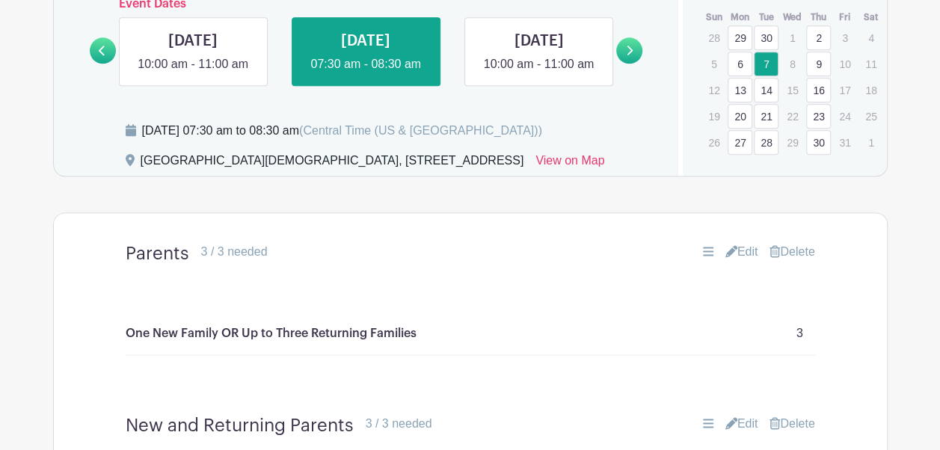
click at [783, 261] on link "Delete" at bounding box center [792, 252] width 45 height 18
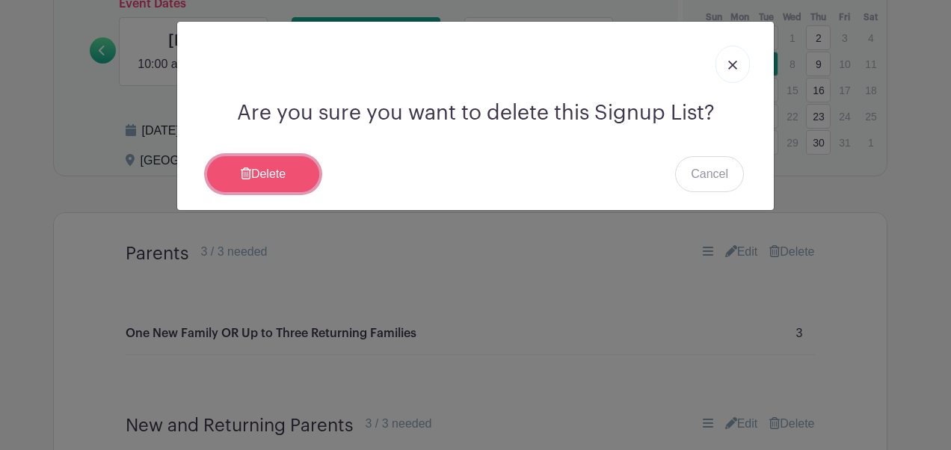
click at [240, 186] on link "Delete" at bounding box center [263, 174] width 112 height 36
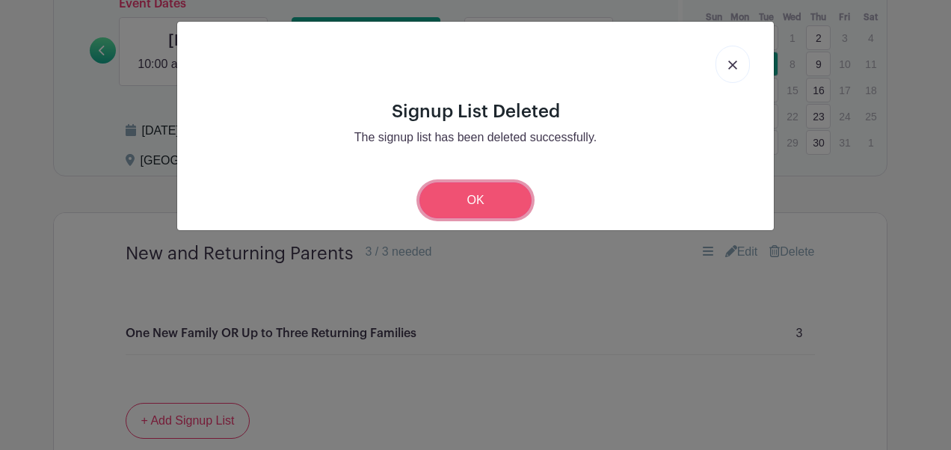
click at [471, 202] on link "OK" at bounding box center [476, 201] width 112 height 36
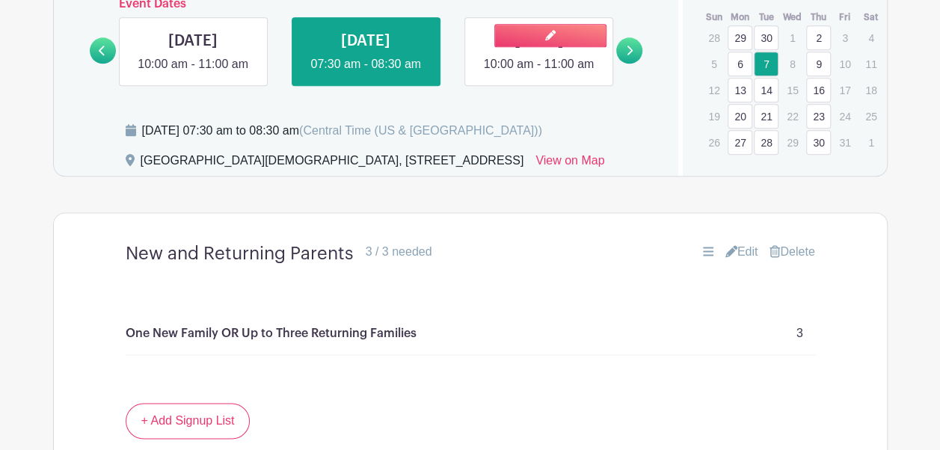
click at [539, 73] on link at bounding box center [539, 73] width 0 height 0
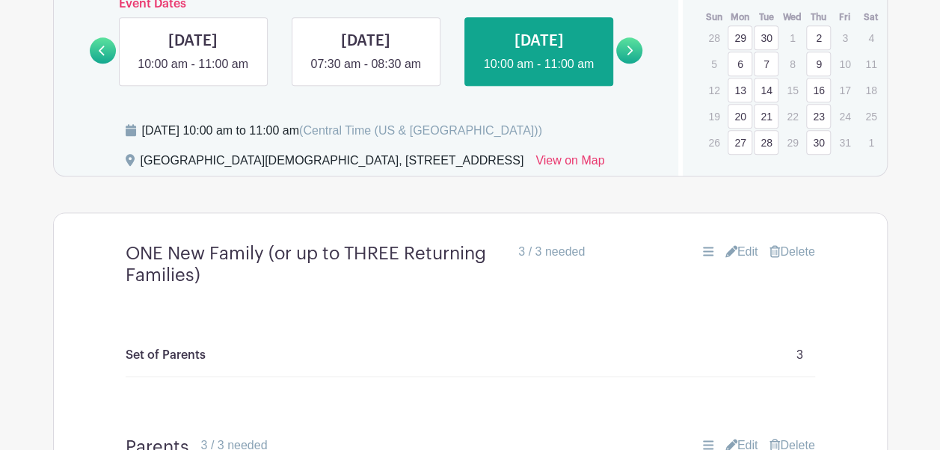
click at [800, 261] on link "Delete" at bounding box center [792, 252] width 45 height 18
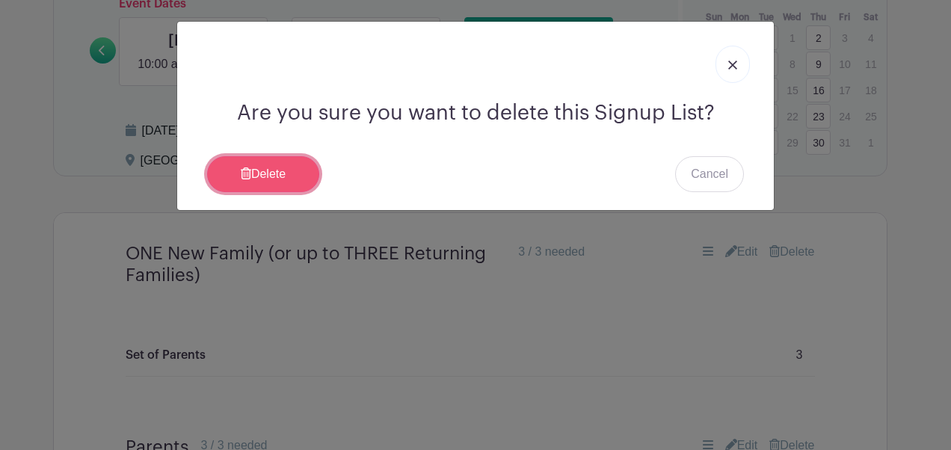
click at [278, 165] on link "Delete" at bounding box center [263, 174] width 112 height 36
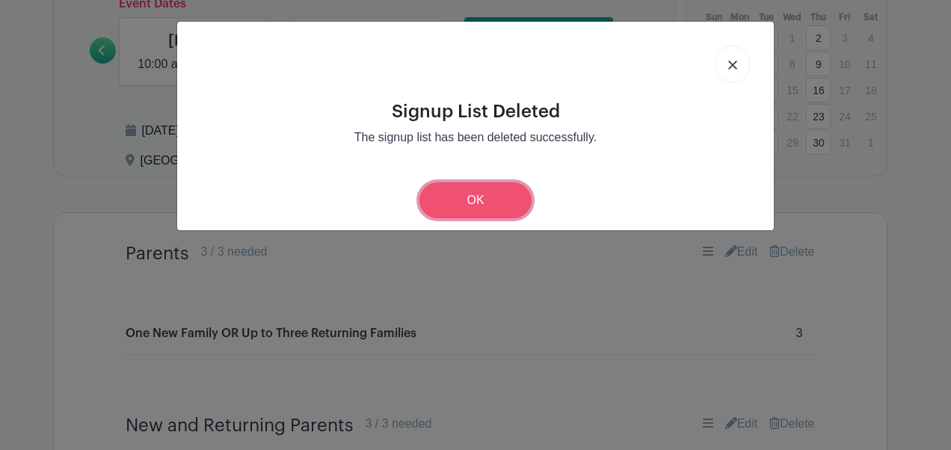
click at [465, 206] on link "OK" at bounding box center [476, 201] width 112 height 36
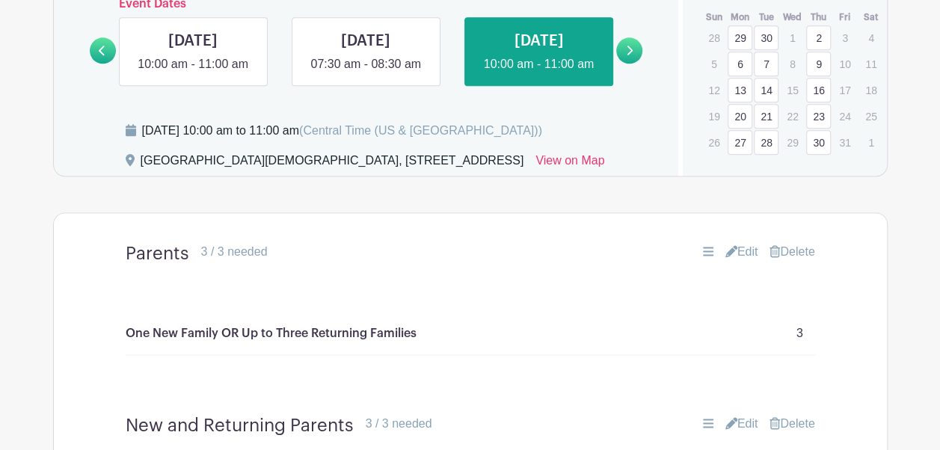
click at [794, 261] on link "Delete" at bounding box center [792, 252] width 45 height 18
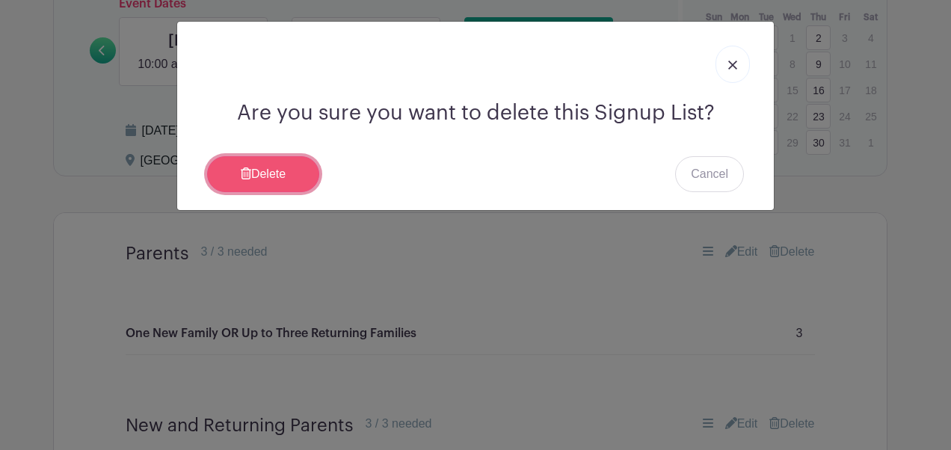
click at [269, 175] on link "Delete" at bounding box center [263, 174] width 112 height 36
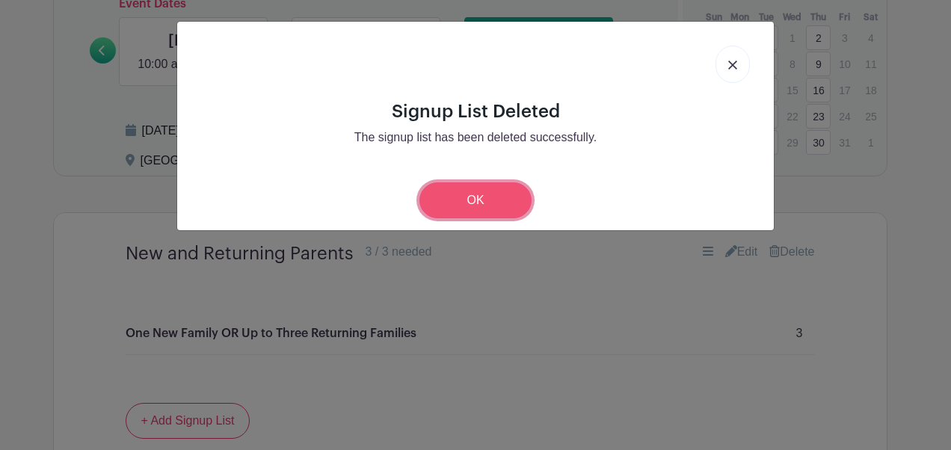
click at [455, 205] on link "OK" at bounding box center [476, 201] width 112 height 36
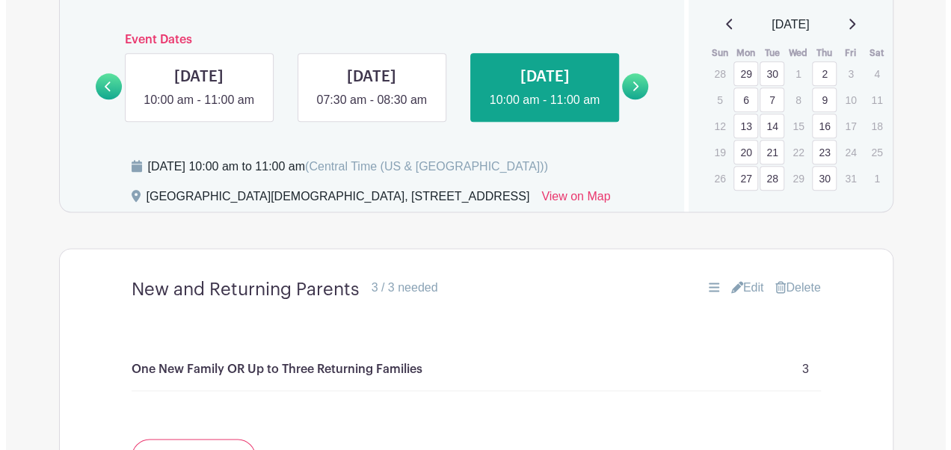
scroll to position [842, 0]
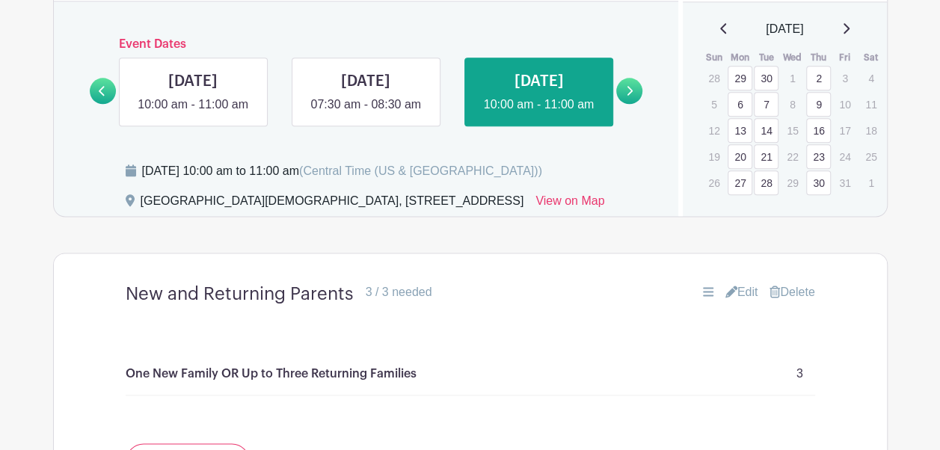
click at [627, 96] on icon at bounding box center [629, 90] width 7 height 11
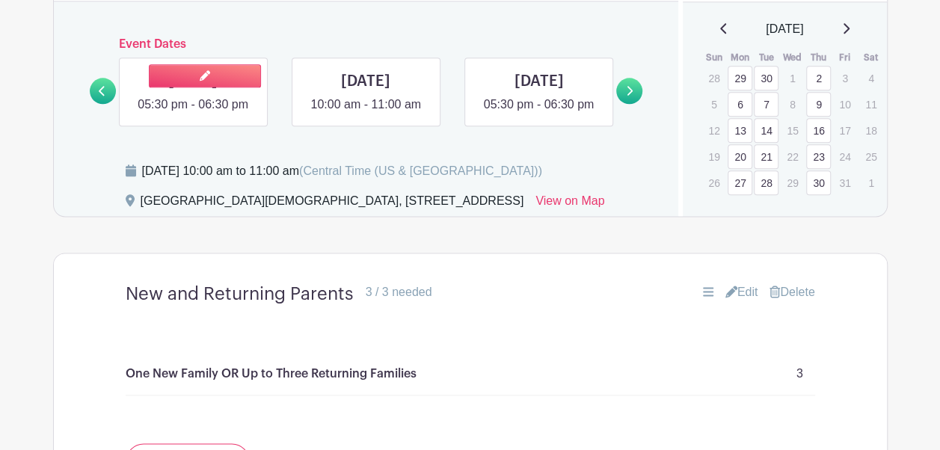
click at [193, 114] on link at bounding box center [193, 114] width 0 height 0
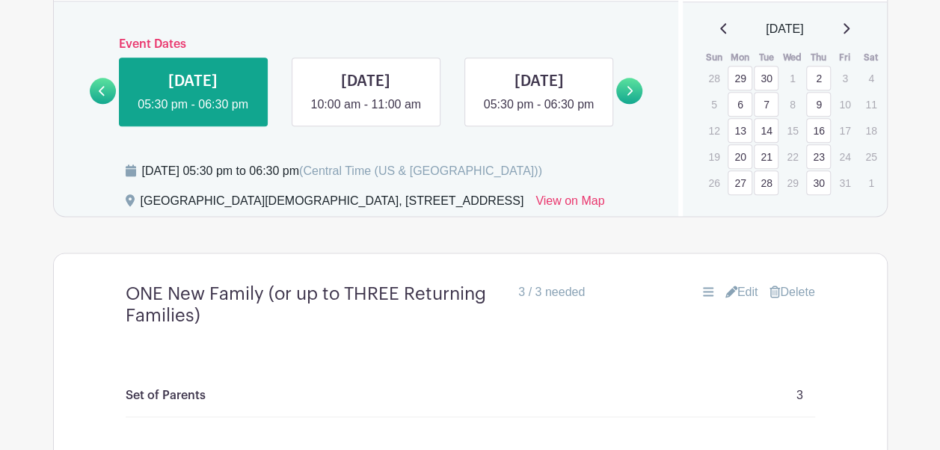
click at [786, 301] on link "Delete" at bounding box center [792, 292] width 45 height 18
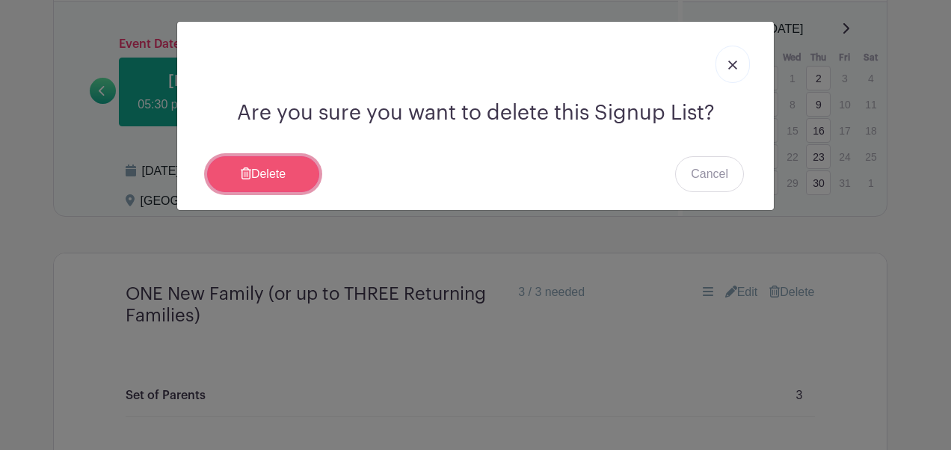
click at [308, 185] on link "Delete" at bounding box center [263, 174] width 112 height 36
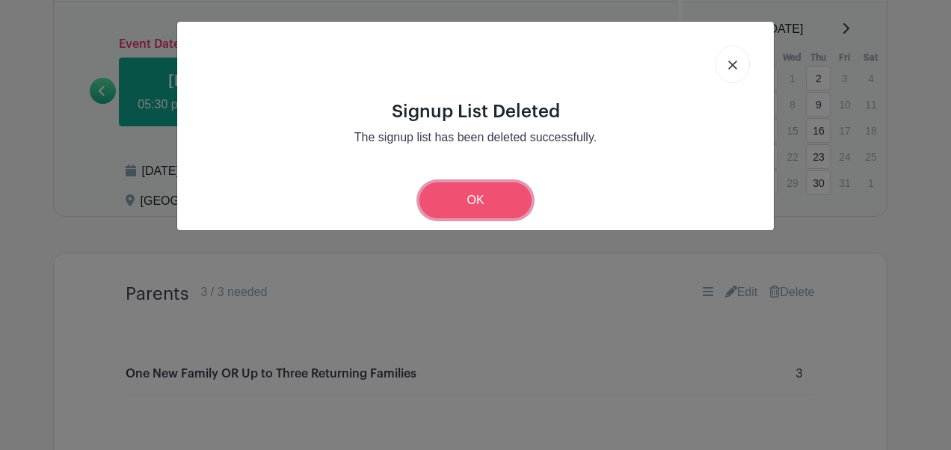
click at [471, 205] on link "OK" at bounding box center [476, 201] width 112 height 36
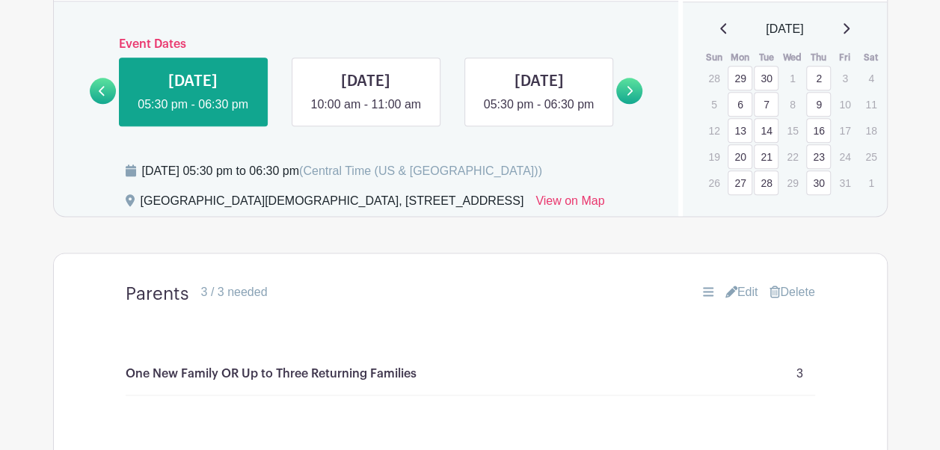
click at [817, 317] on div "Parents 3 / 3 needed Edit [GEOGRAPHIC_DATA]" at bounding box center [470, 295] width 761 height 46
click at [802, 301] on link "Delete" at bounding box center [792, 292] width 45 height 18
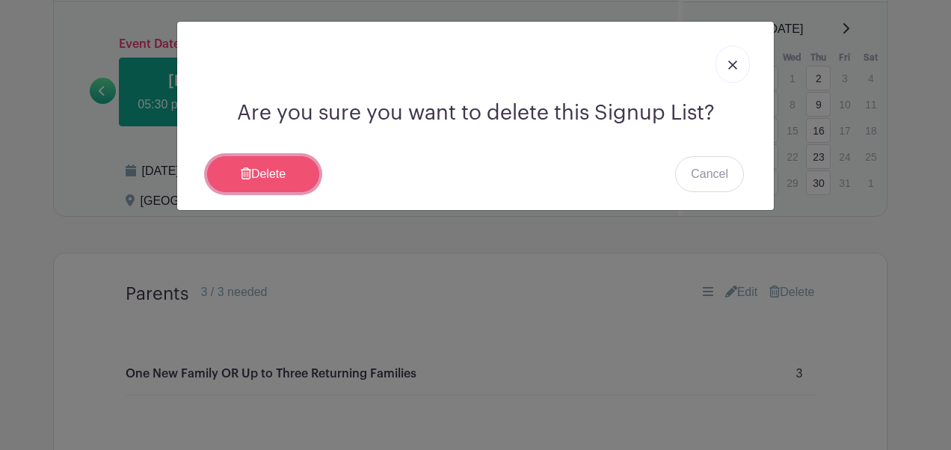
click at [286, 168] on link "Delete" at bounding box center [263, 174] width 112 height 36
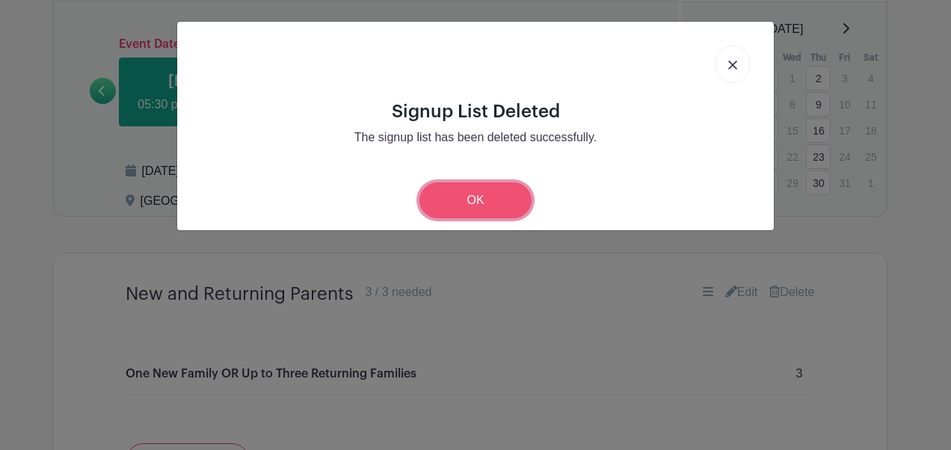
click at [482, 196] on link "OK" at bounding box center [476, 201] width 112 height 36
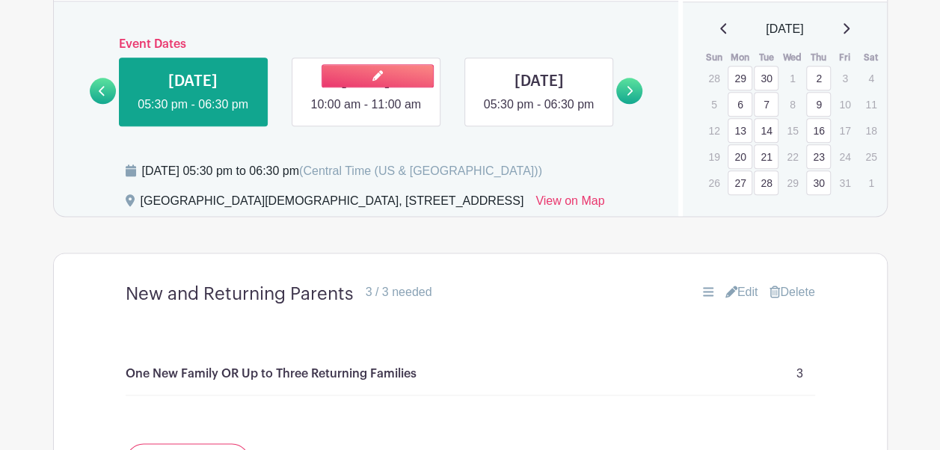
click at [366, 114] on link at bounding box center [366, 114] width 0 height 0
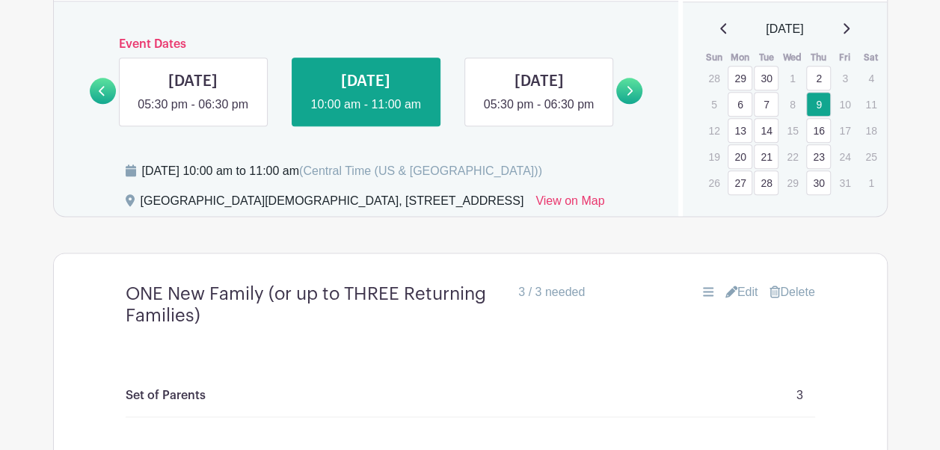
click at [811, 301] on link "Delete" at bounding box center [792, 292] width 45 height 18
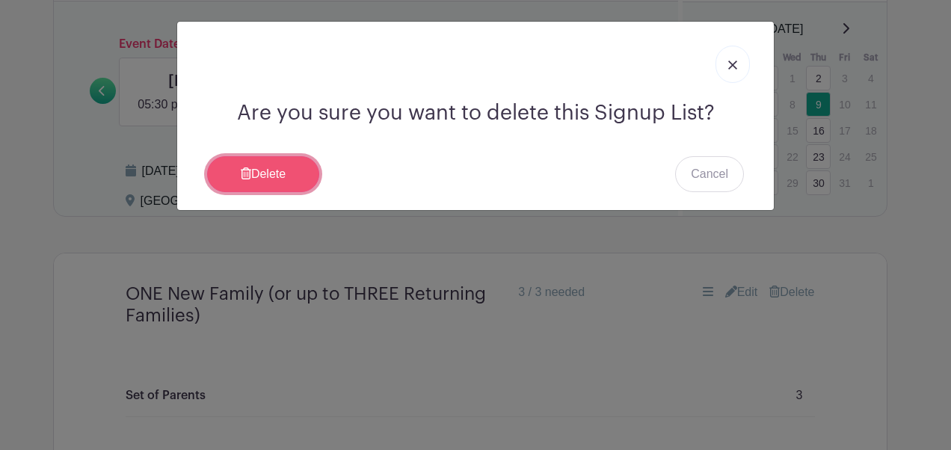
click at [295, 171] on link "Delete" at bounding box center [263, 174] width 112 height 36
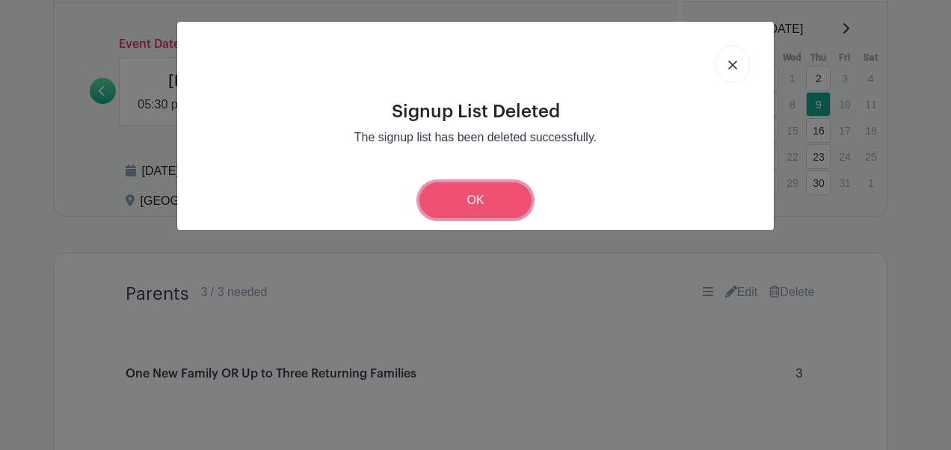
click at [463, 200] on link "OK" at bounding box center [476, 201] width 112 height 36
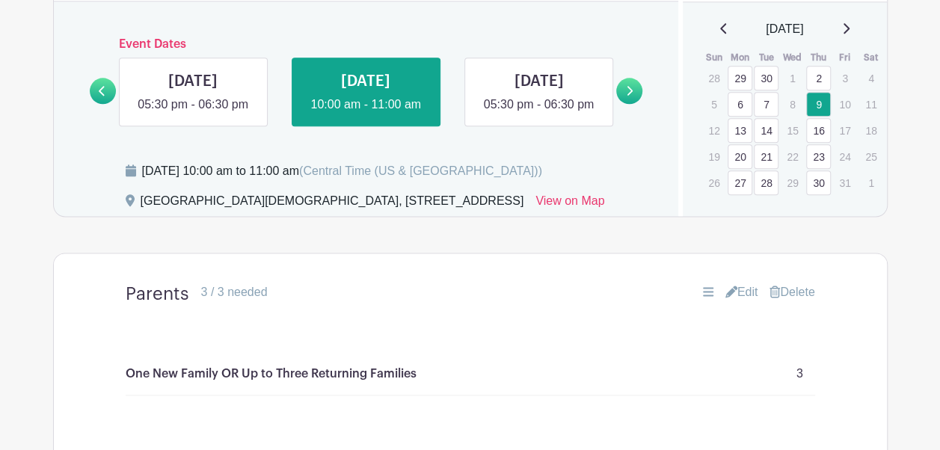
click at [791, 301] on link "Delete" at bounding box center [792, 292] width 45 height 18
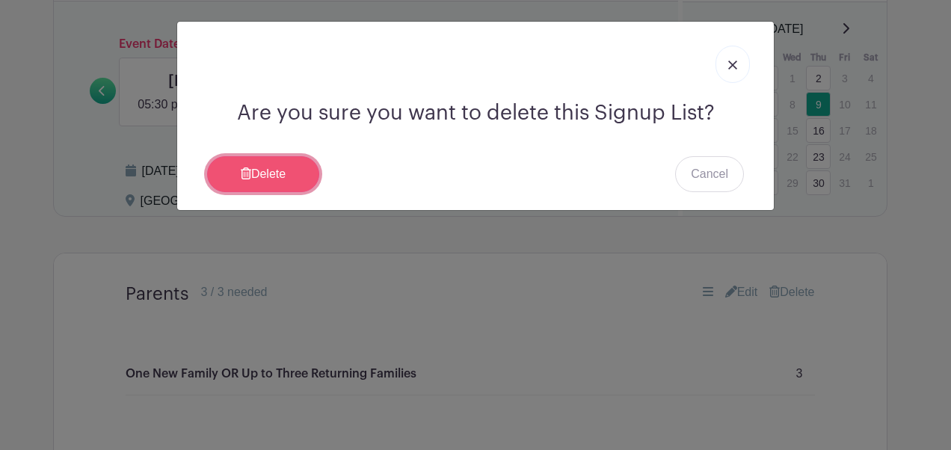
click at [259, 170] on link "Delete" at bounding box center [263, 174] width 112 height 36
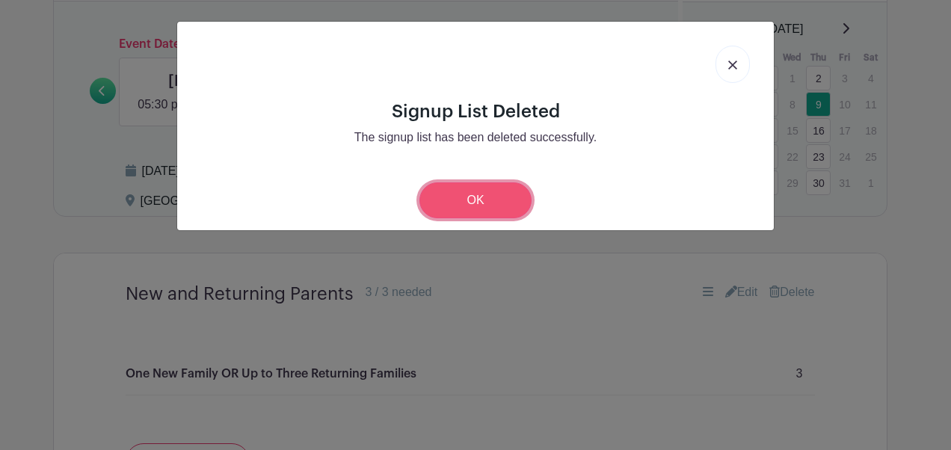
click at [472, 192] on link "OK" at bounding box center [476, 201] width 112 height 36
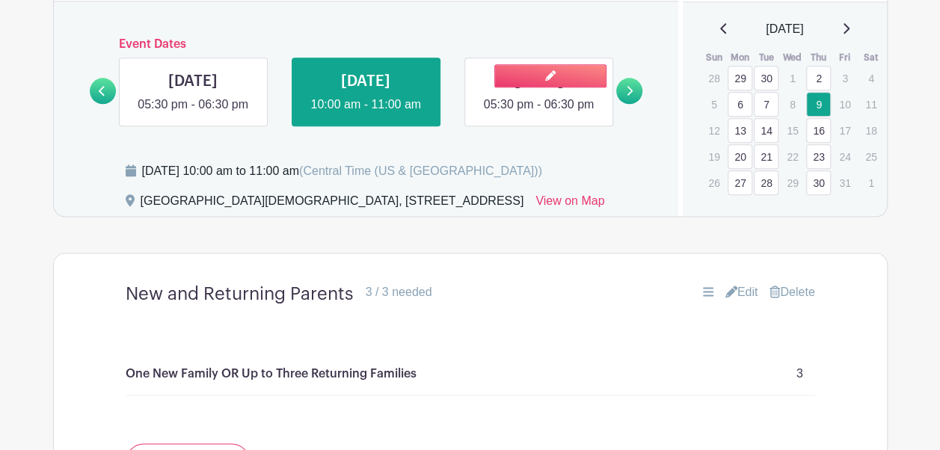
click at [539, 114] on link at bounding box center [539, 114] width 0 height 0
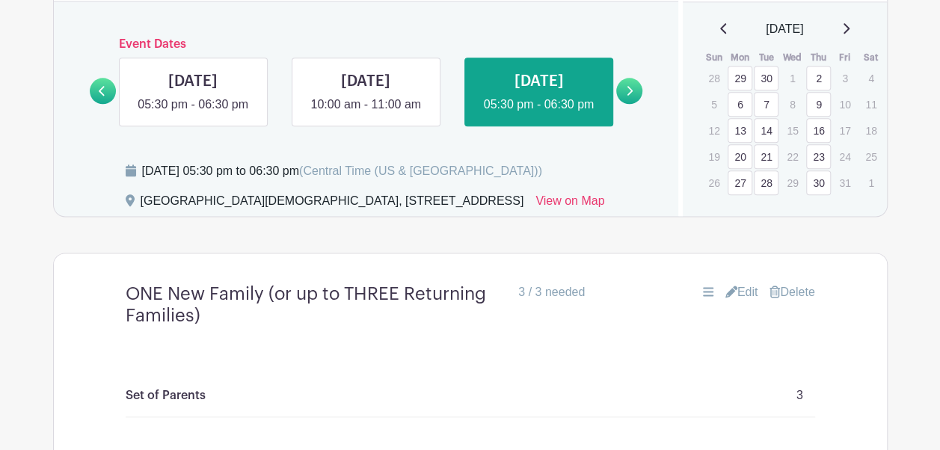
click at [788, 301] on link "Delete" at bounding box center [792, 292] width 45 height 18
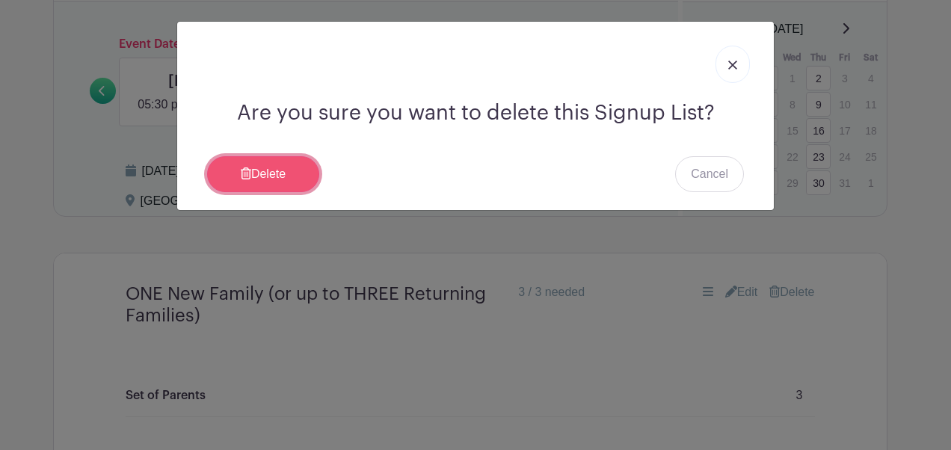
click at [298, 164] on link "Delete" at bounding box center [263, 174] width 112 height 36
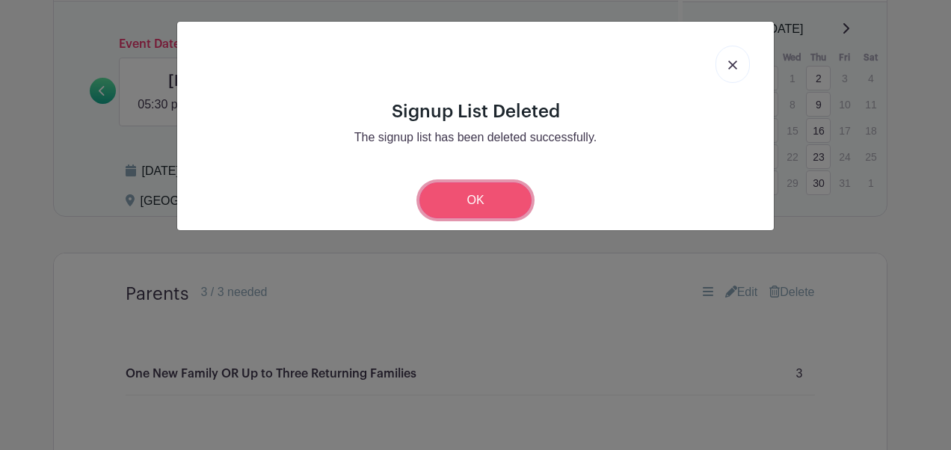
click at [460, 210] on link "OK" at bounding box center [476, 201] width 112 height 36
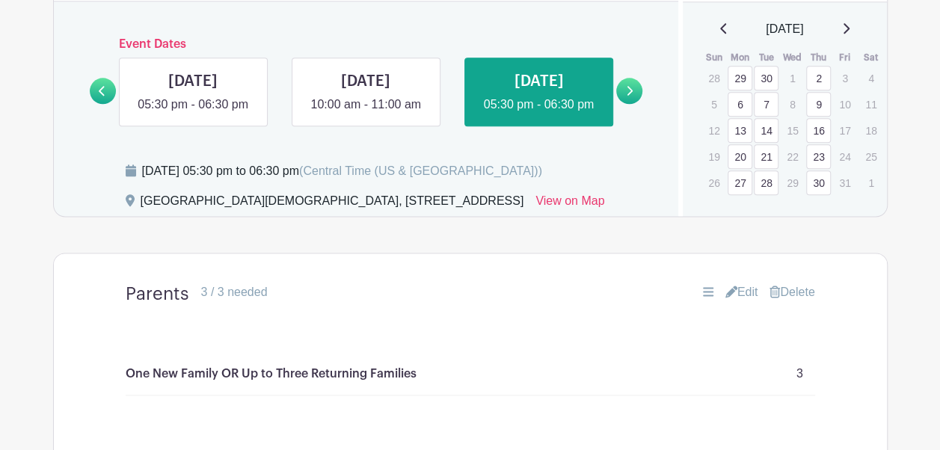
click at [788, 301] on link "Delete" at bounding box center [792, 292] width 45 height 18
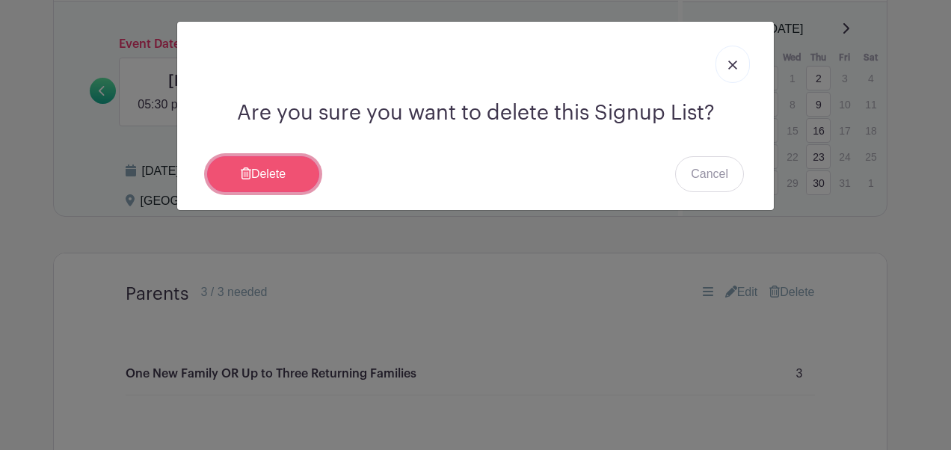
click at [284, 166] on link "Delete" at bounding box center [263, 174] width 112 height 36
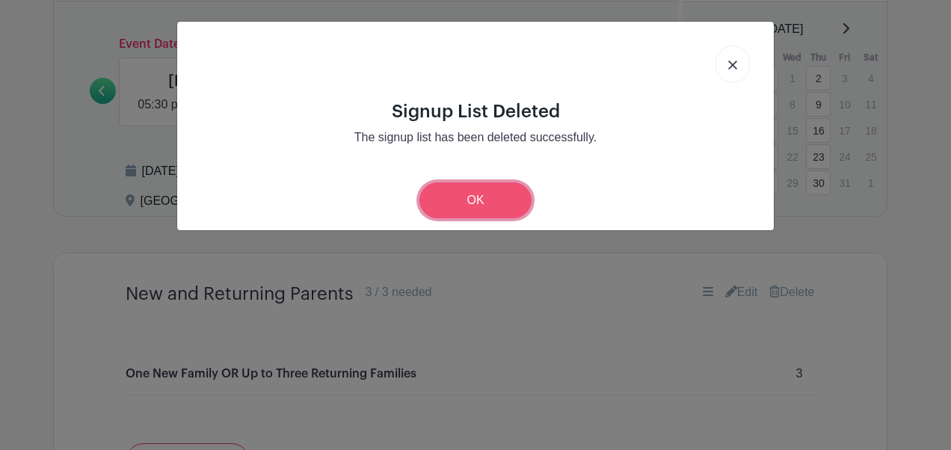
click at [482, 203] on link "OK" at bounding box center [476, 201] width 112 height 36
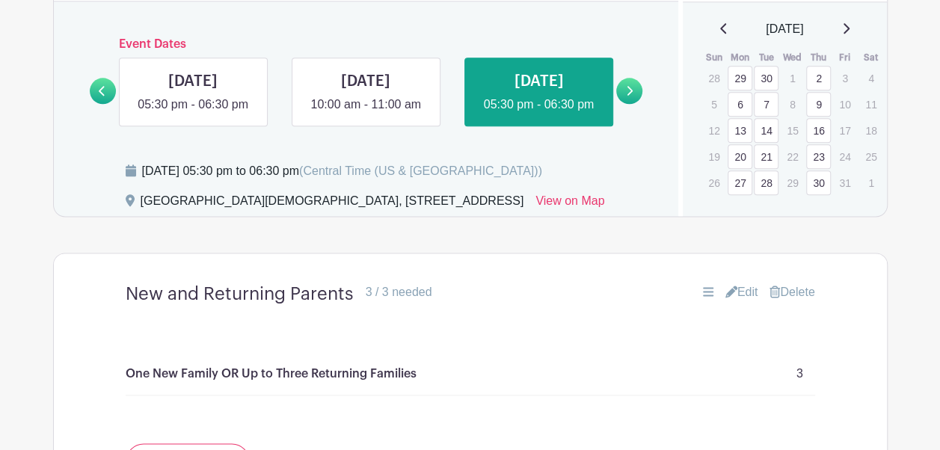
click at [633, 104] on link at bounding box center [629, 91] width 26 height 26
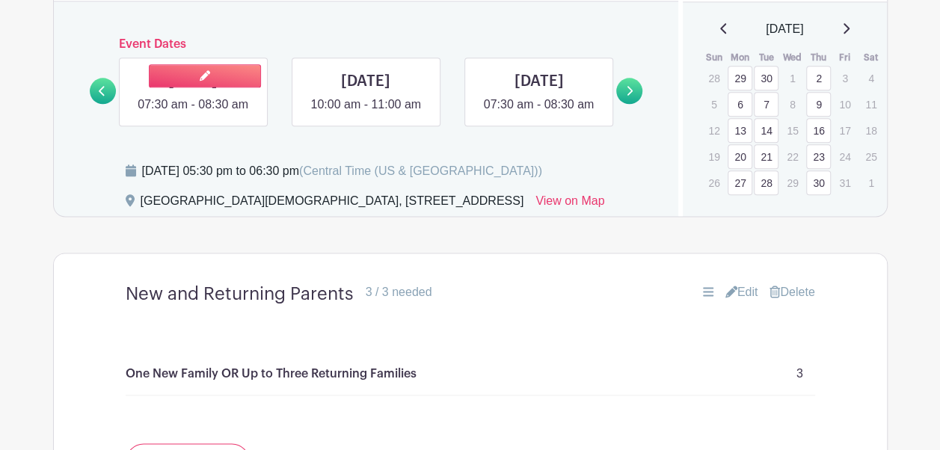
click at [193, 114] on link at bounding box center [193, 114] width 0 height 0
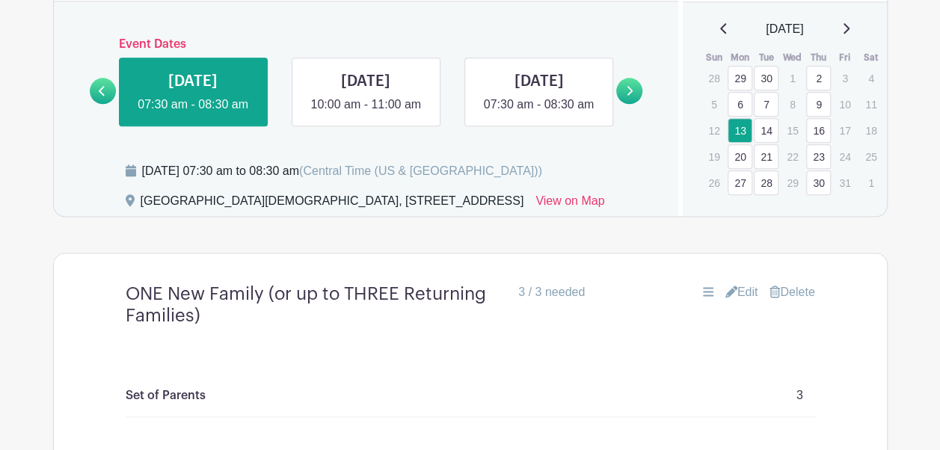
click at [805, 301] on link "Delete" at bounding box center [792, 292] width 45 height 18
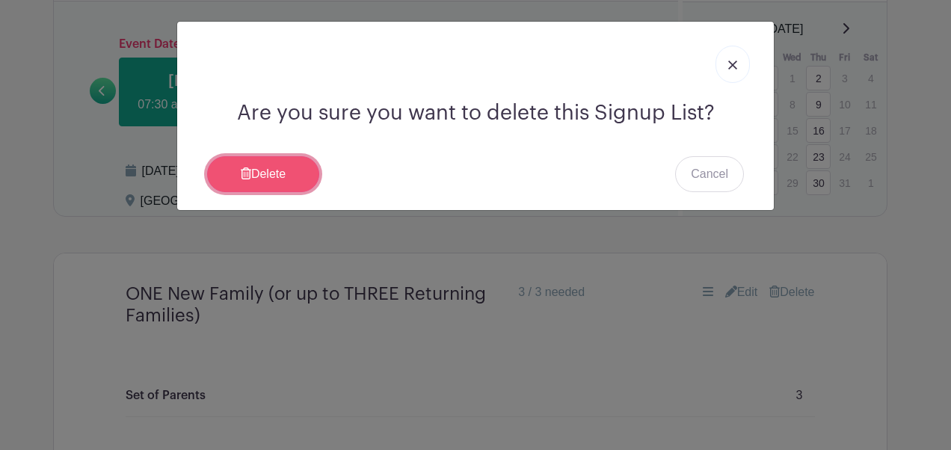
click at [287, 175] on link "Delete" at bounding box center [263, 174] width 112 height 36
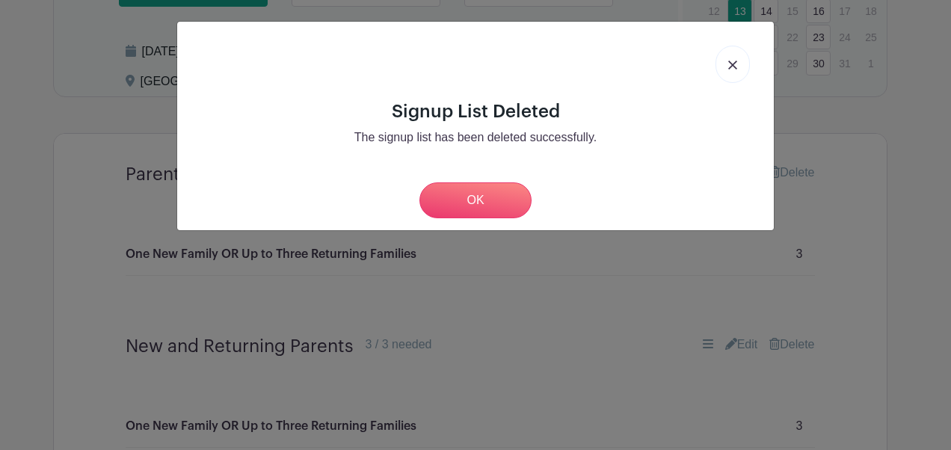
scroll to position [842, 0]
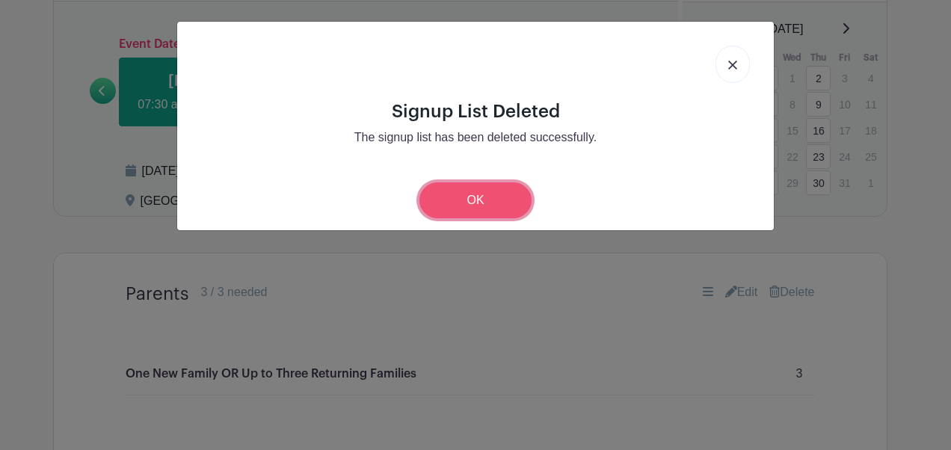
click at [482, 211] on link "OK" at bounding box center [476, 201] width 112 height 36
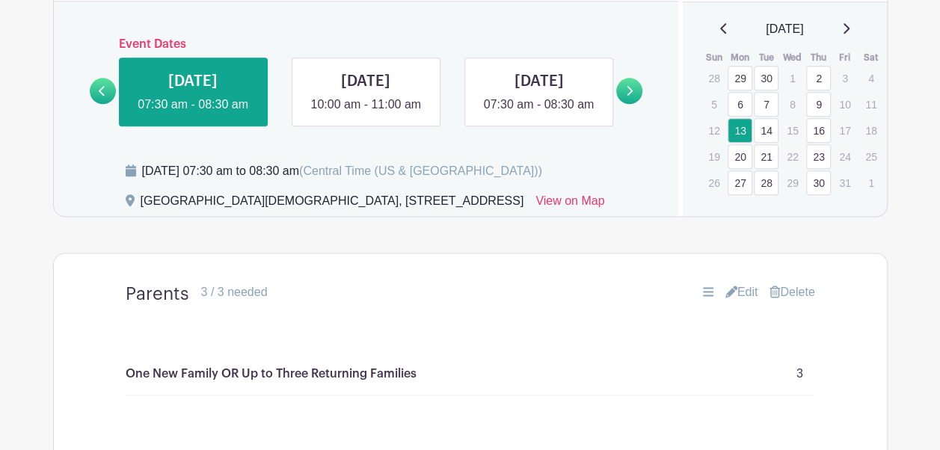
click at [796, 301] on link "Delete" at bounding box center [792, 292] width 45 height 18
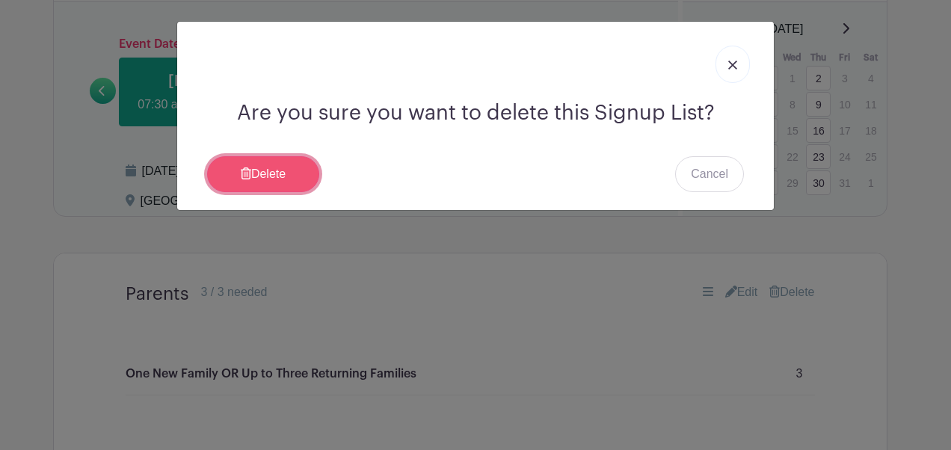
click at [278, 174] on link "Delete" at bounding box center [263, 174] width 112 height 36
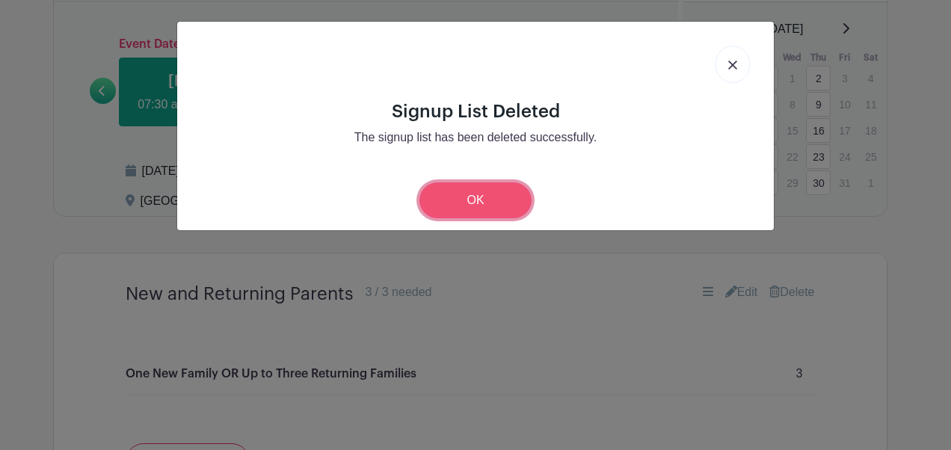
click at [509, 199] on link "OK" at bounding box center [476, 201] width 112 height 36
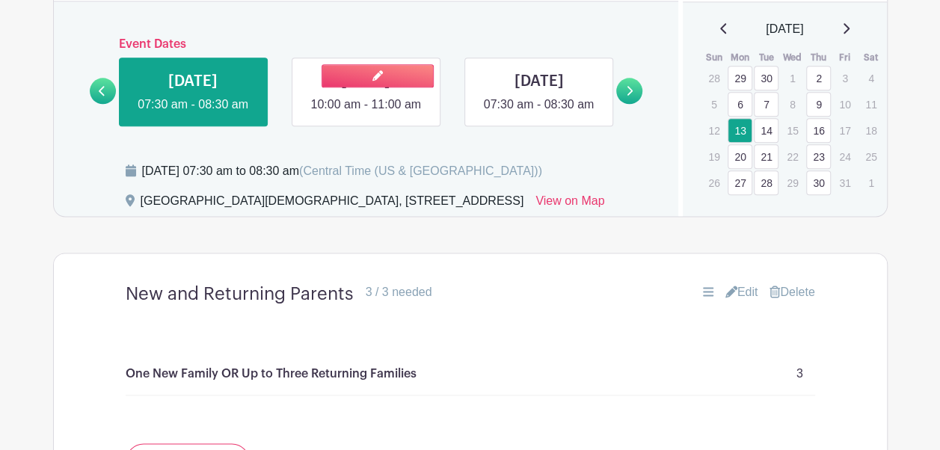
click at [366, 114] on link at bounding box center [366, 114] width 0 height 0
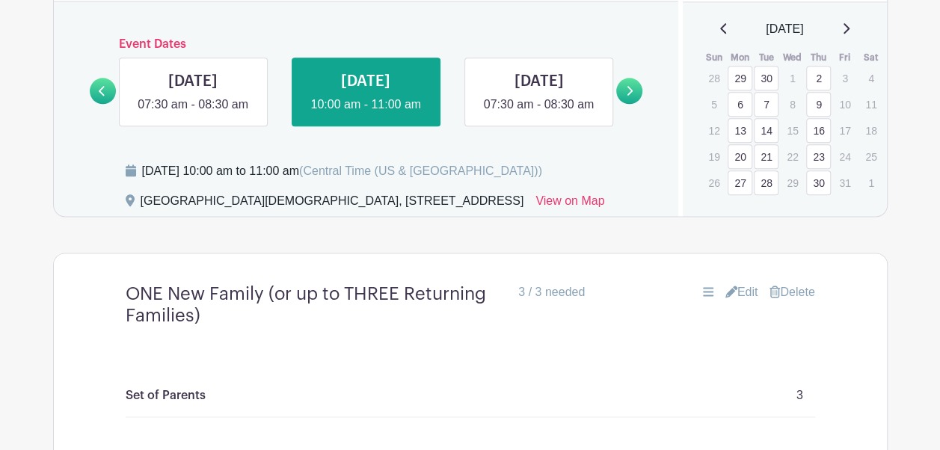
click at [797, 301] on link "Delete" at bounding box center [792, 292] width 45 height 18
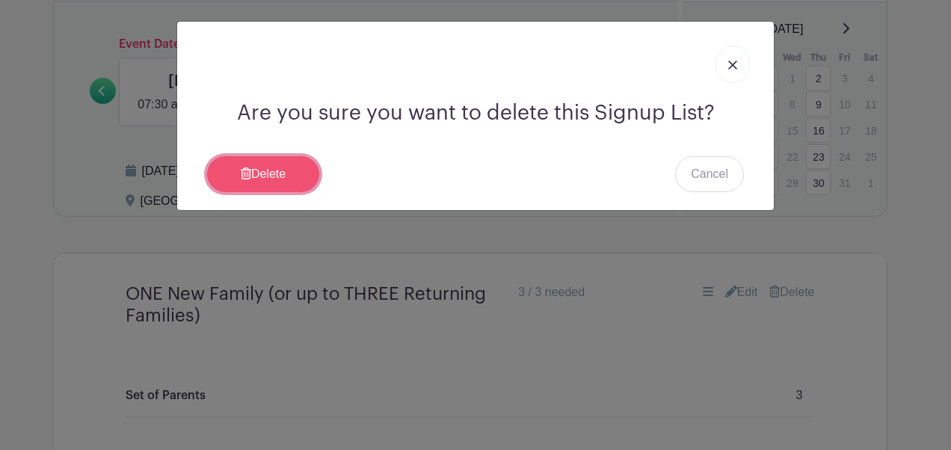
click at [283, 169] on link "Delete" at bounding box center [263, 174] width 112 height 36
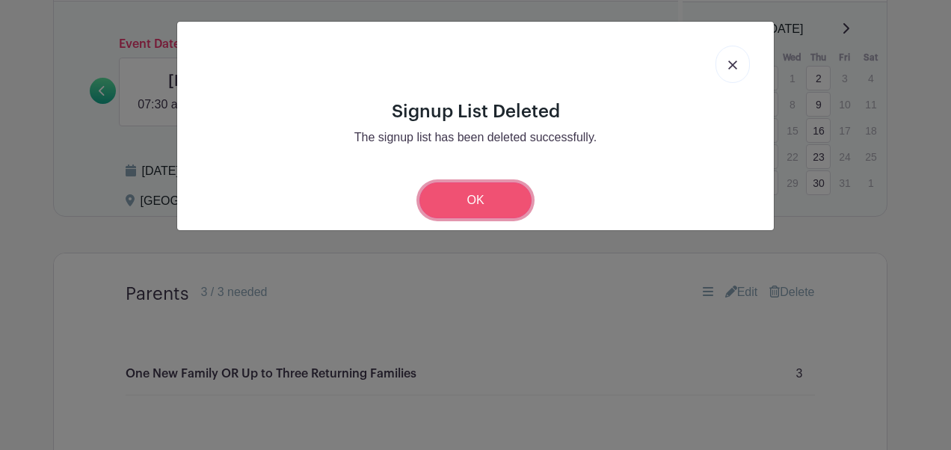
click at [474, 197] on link "OK" at bounding box center [476, 201] width 112 height 36
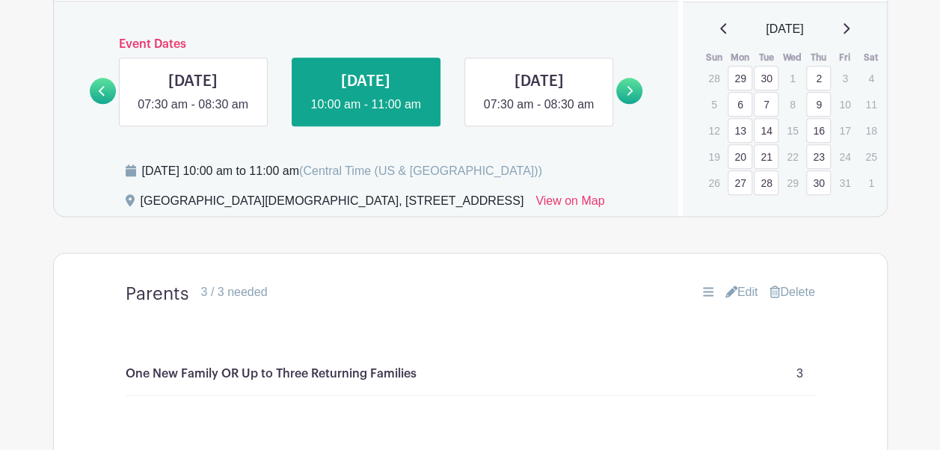
click at [783, 301] on link "Delete" at bounding box center [792, 292] width 45 height 18
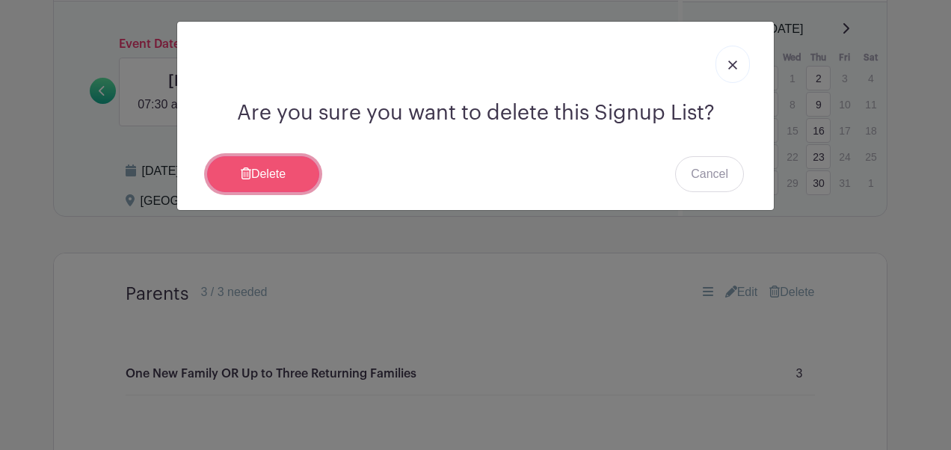
click at [269, 165] on link "Delete" at bounding box center [263, 174] width 112 height 36
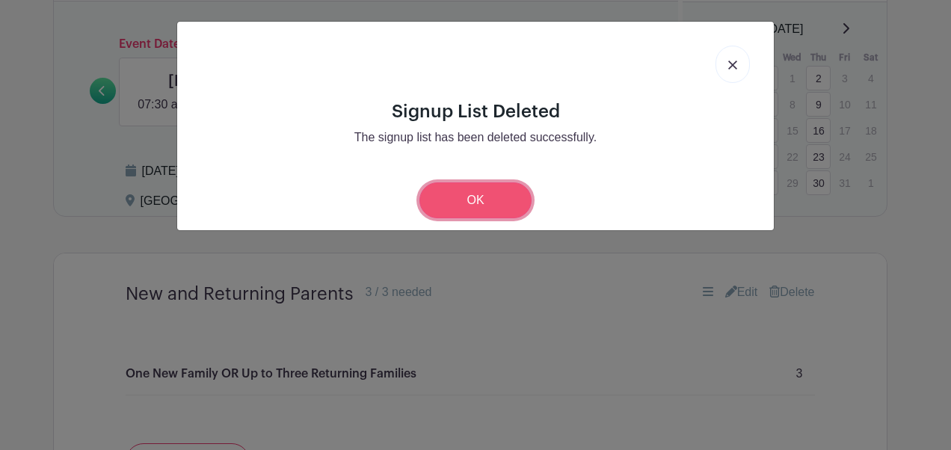
click at [501, 207] on link "OK" at bounding box center [476, 201] width 112 height 36
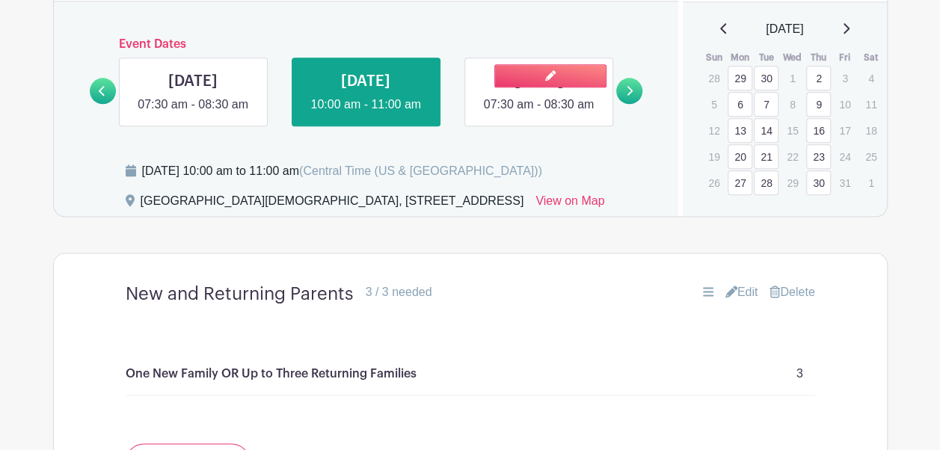
click at [539, 114] on link at bounding box center [539, 114] width 0 height 0
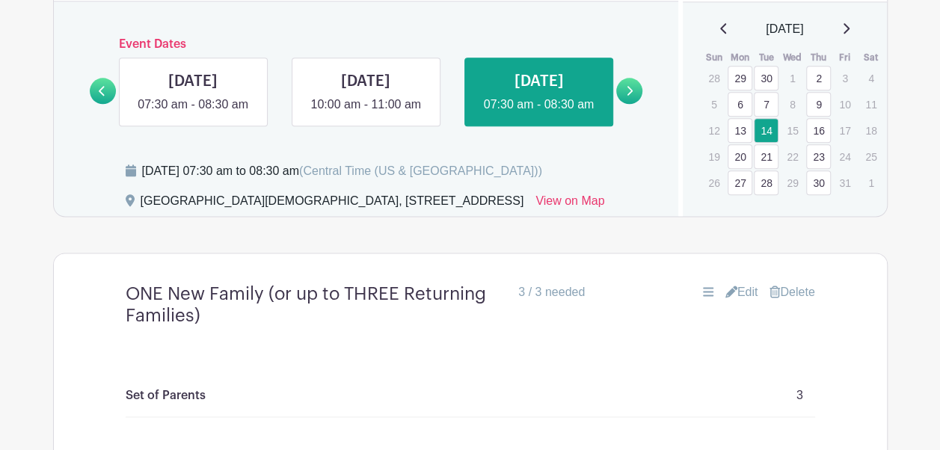
click at [807, 301] on link "Delete" at bounding box center [792, 292] width 45 height 18
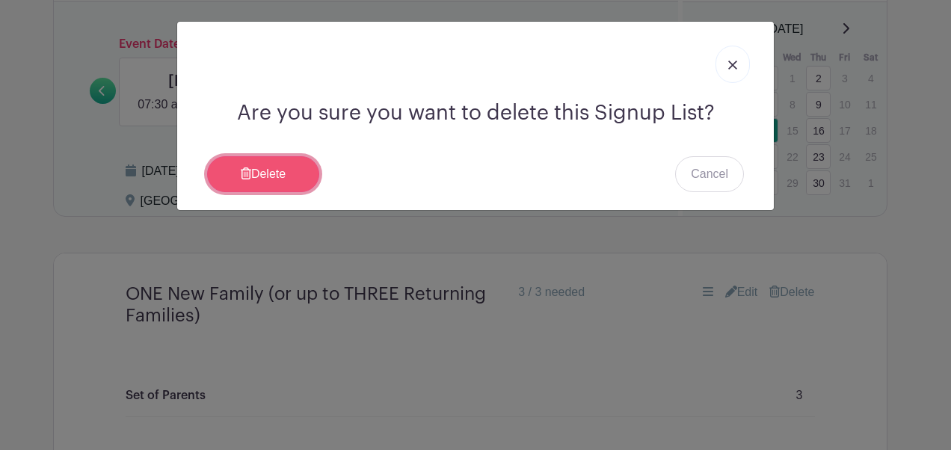
click at [289, 162] on link "Delete" at bounding box center [263, 174] width 112 height 36
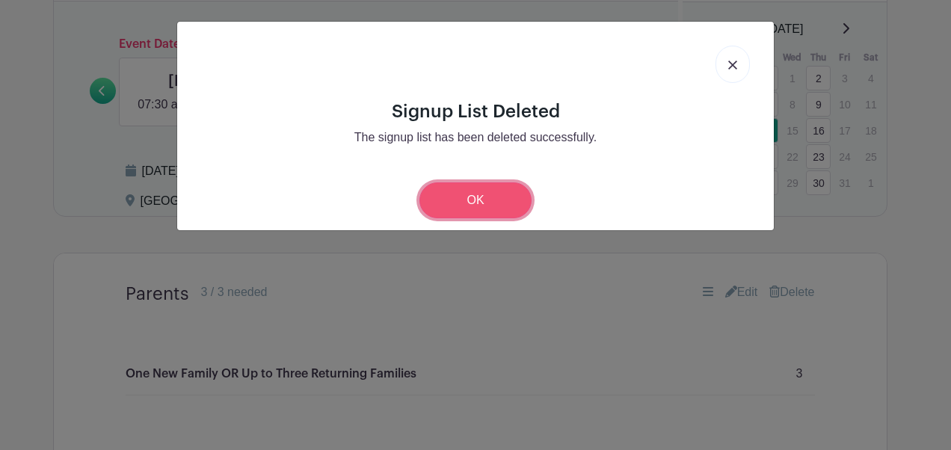
click at [480, 196] on link "OK" at bounding box center [476, 201] width 112 height 36
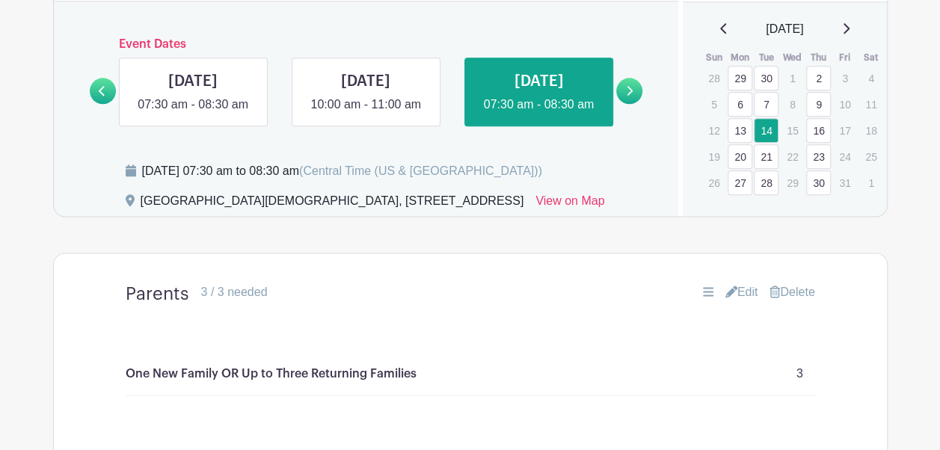
click at [803, 301] on link "Delete" at bounding box center [792, 292] width 45 height 18
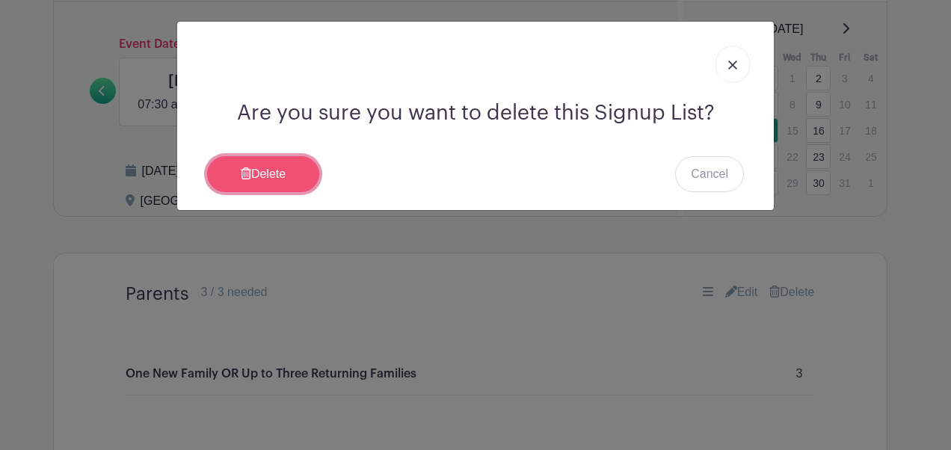
click at [305, 168] on link "Delete" at bounding box center [263, 174] width 112 height 36
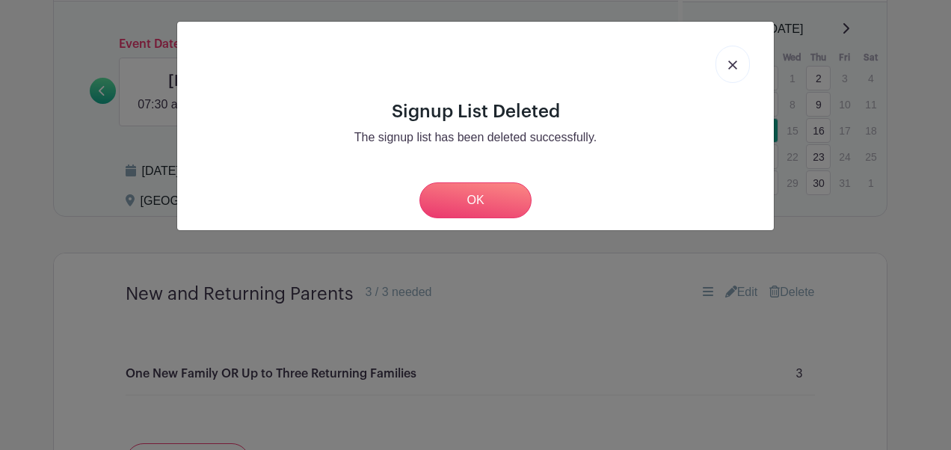
click at [541, 202] on div "OK" at bounding box center [475, 201] width 573 height 36
click at [491, 197] on link "OK" at bounding box center [476, 201] width 112 height 36
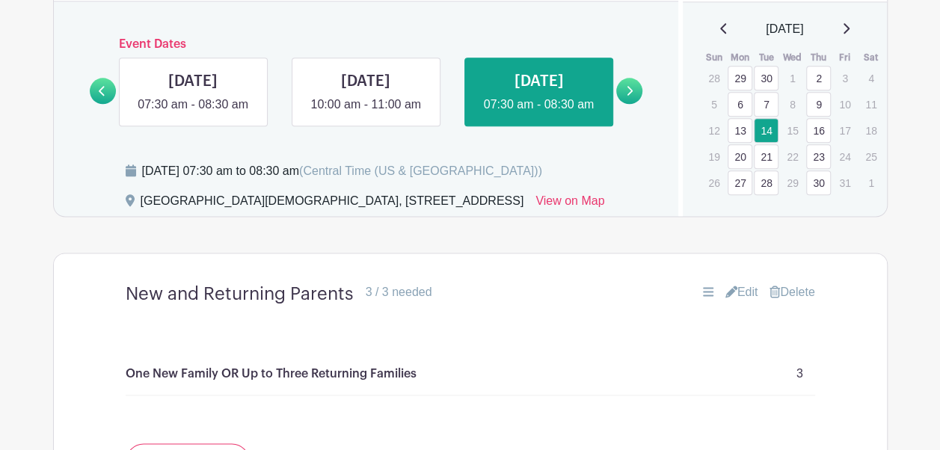
click at [634, 104] on link at bounding box center [629, 91] width 26 height 26
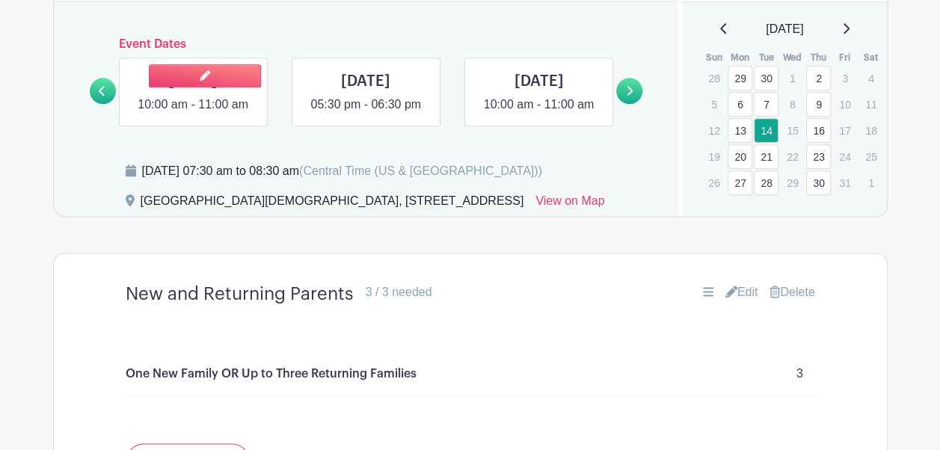
click at [193, 114] on link at bounding box center [193, 114] width 0 height 0
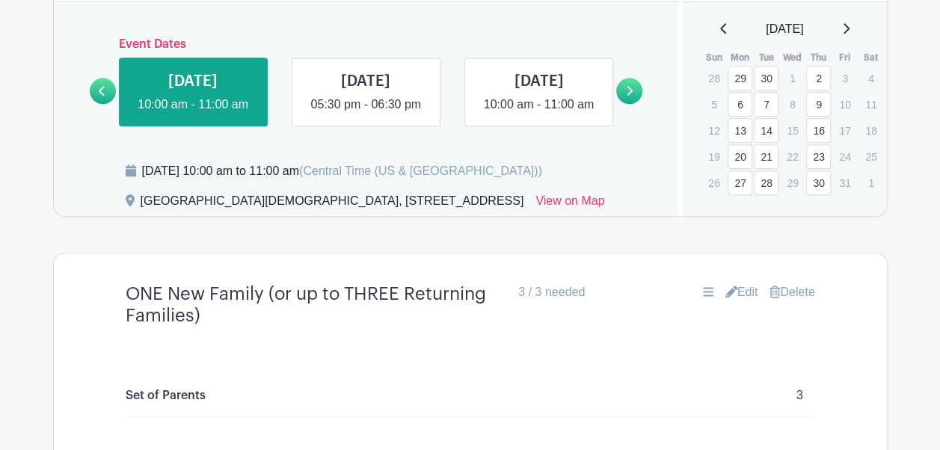
click at [799, 301] on link "Delete" at bounding box center [792, 292] width 45 height 18
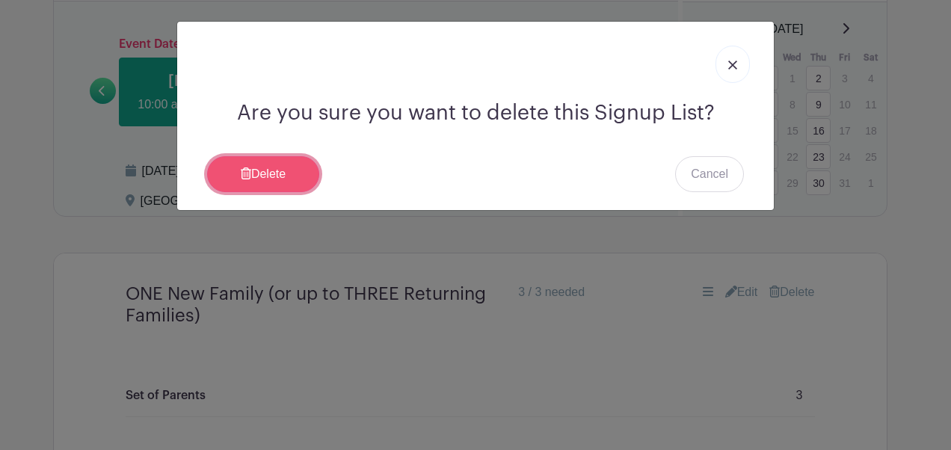
click at [283, 171] on link "Delete" at bounding box center [263, 174] width 112 height 36
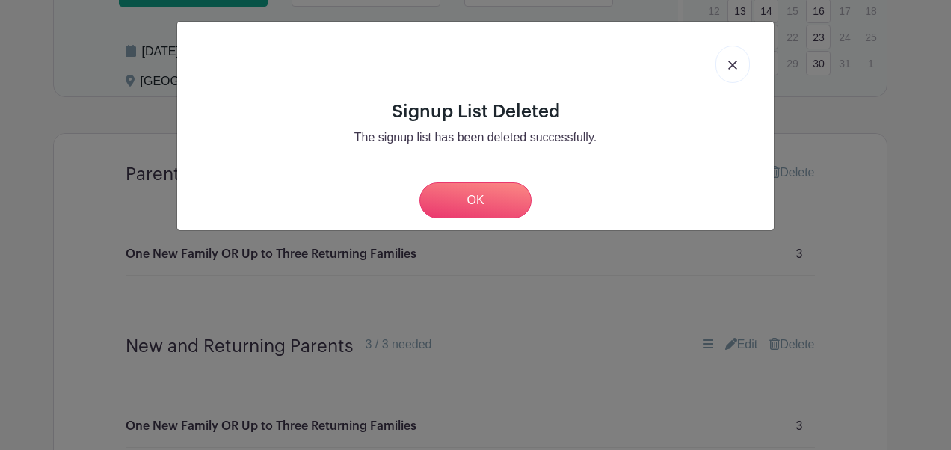
scroll to position [842, 0]
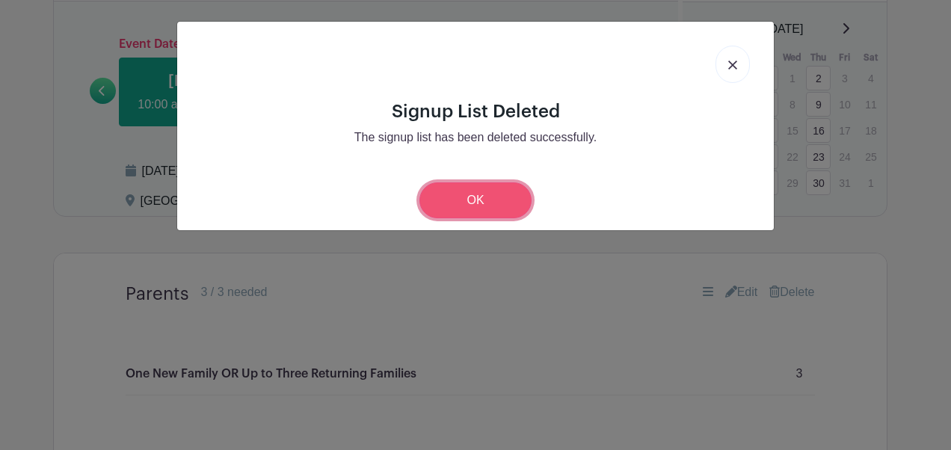
click at [500, 200] on link "OK" at bounding box center [476, 201] width 112 height 36
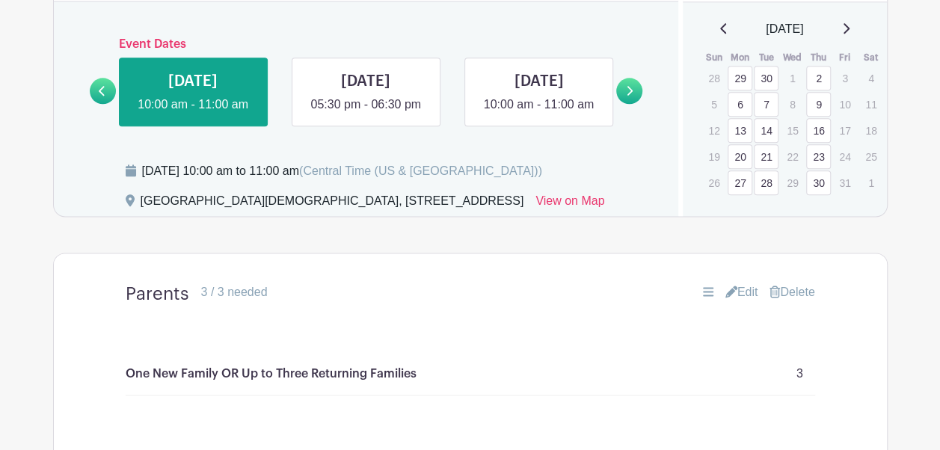
click at [799, 301] on link "Delete" at bounding box center [792, 292] width 45 height 18
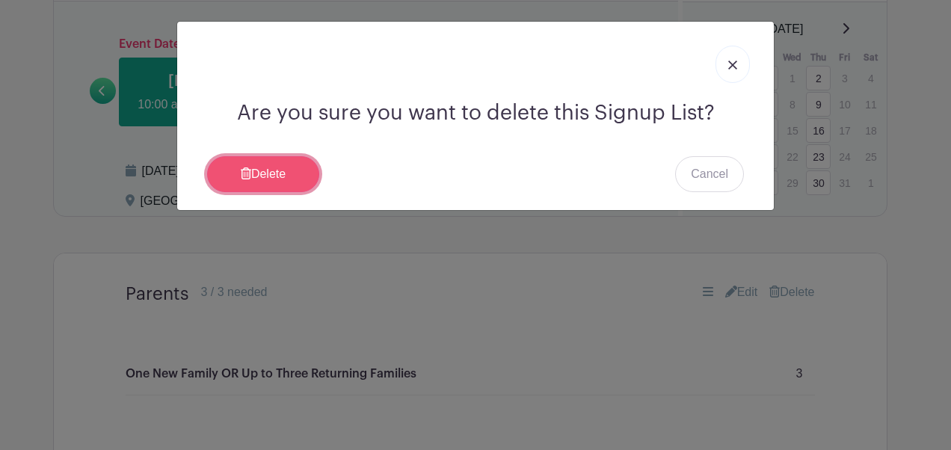
click at [255, 166] on link "Delete" at bounding box center [263, 174] width 112 height 36
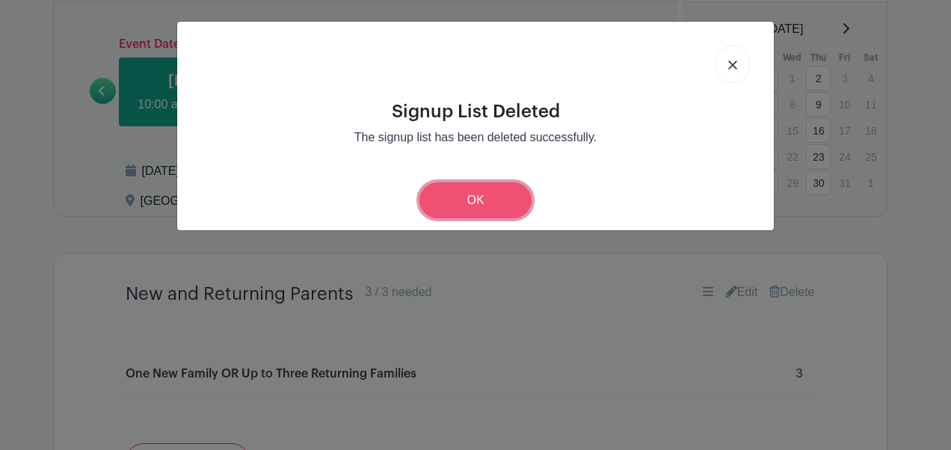
click at [502, 193] on link "OK" at bounding box center [476, 201] width 112 height 36
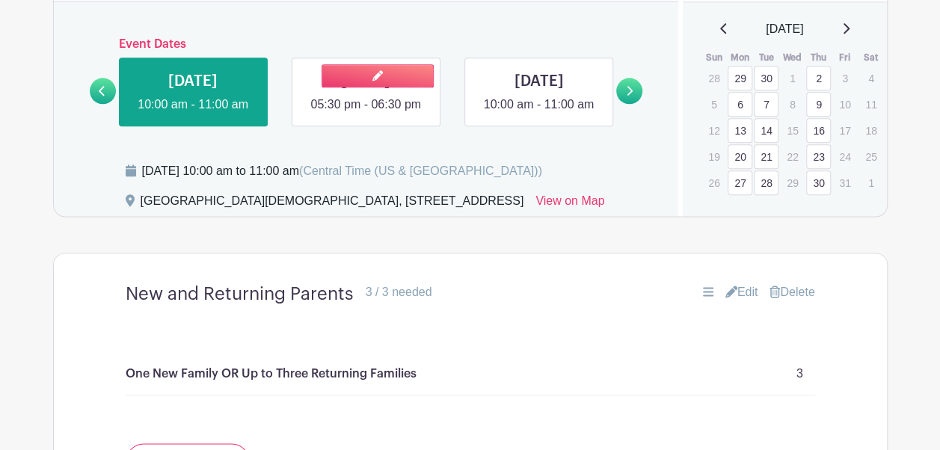
click at [366, 114] on link at bounding box center [366, 114] width 0 height 0
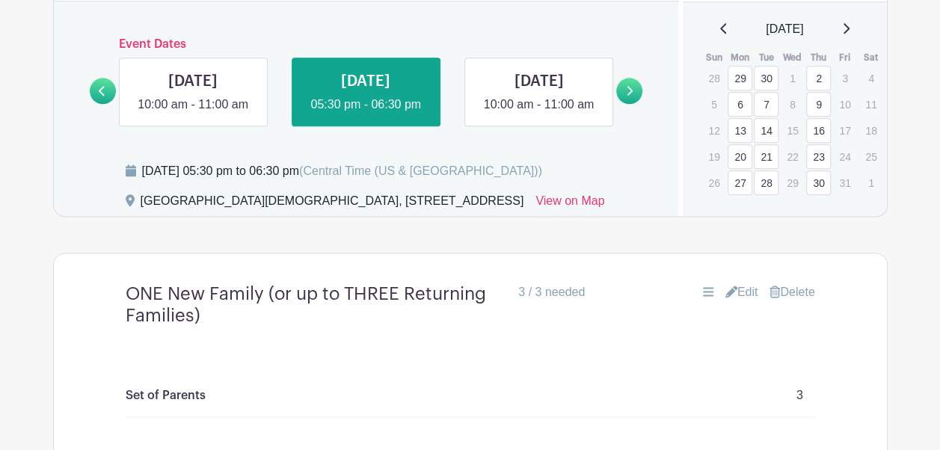
click at [793, 301] on link "Delete" at bounding box center [792, 292] width 45 height 18
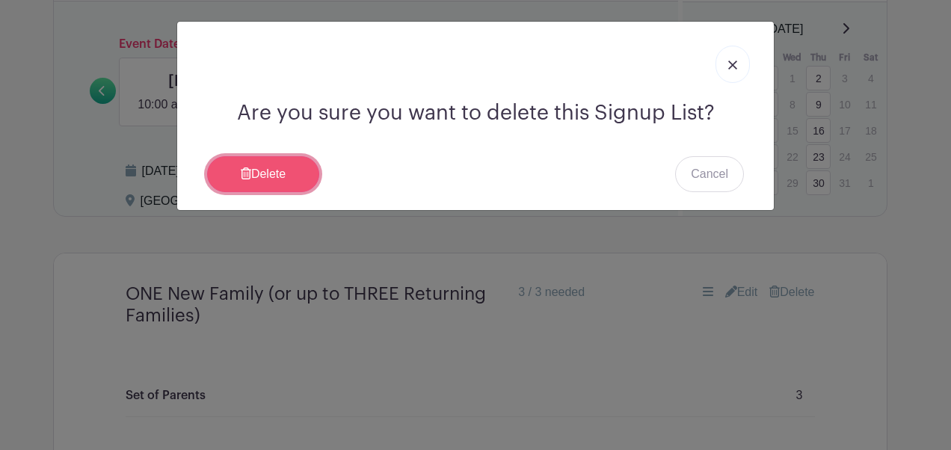
click at [292, 169] on link "Delete" at bounding box center [263, 174] width 112 height 36
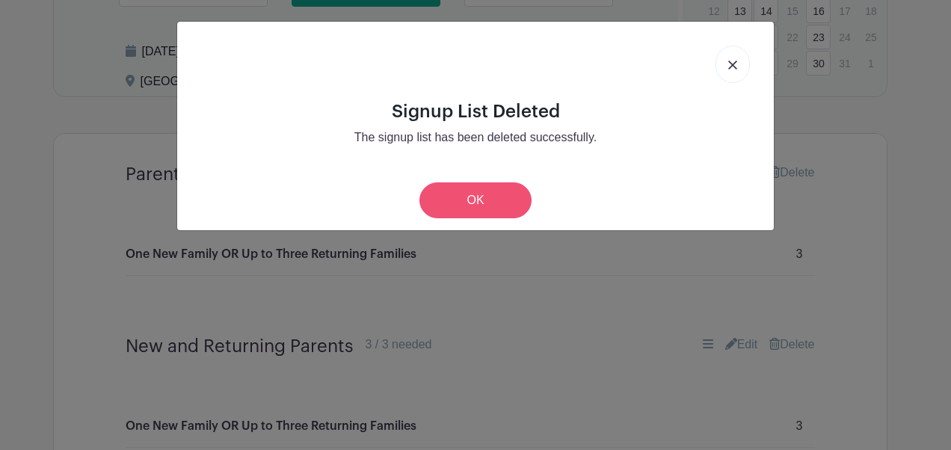
scroll to position [842, 0]
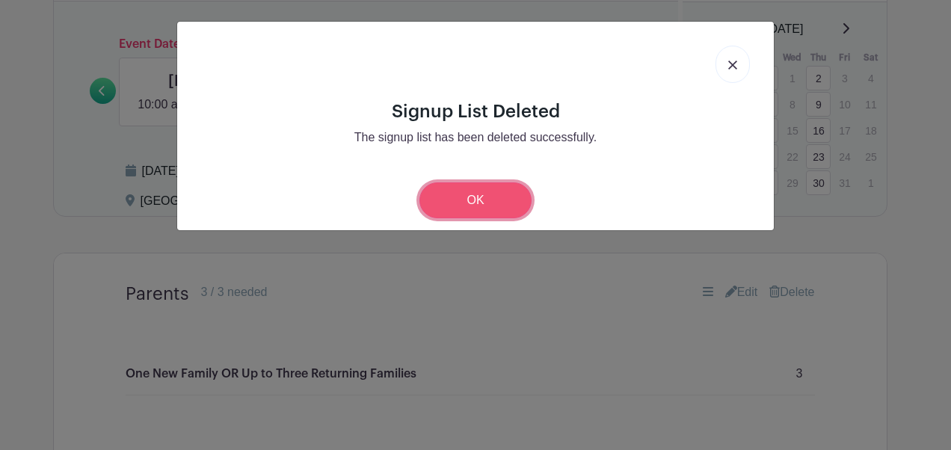
click at [491, 197] on link "OK" at bounding box center [476, 201] width 112 height 36
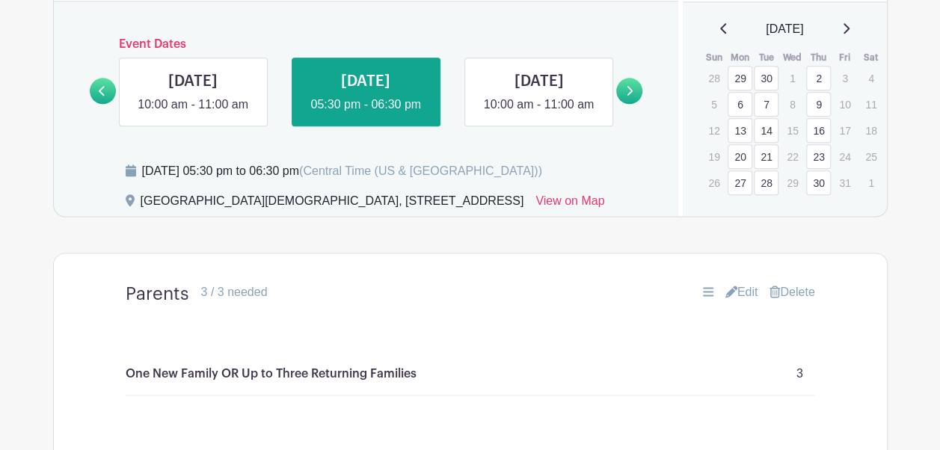
click at [793, 301] on link "Delete" at bounding box center [792, 292] width 45 height 18
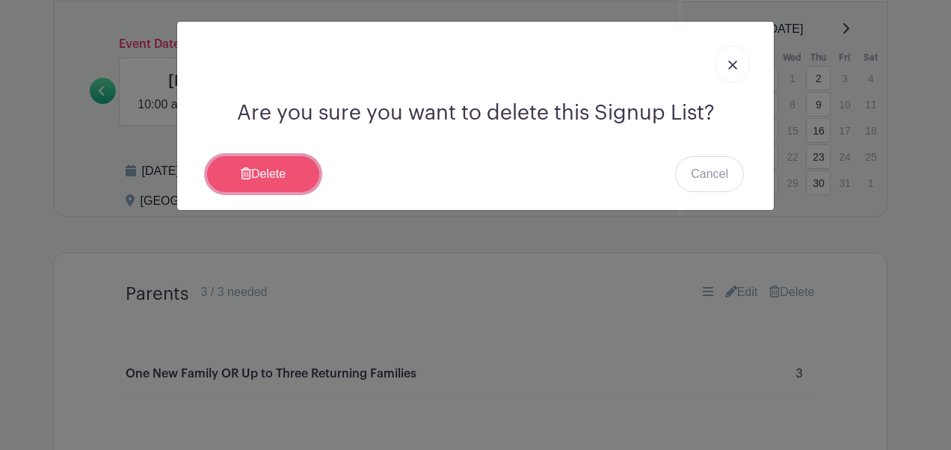
click at [286, 166] on link "Delete" at bounding box center [263, 174] width 112 height 36
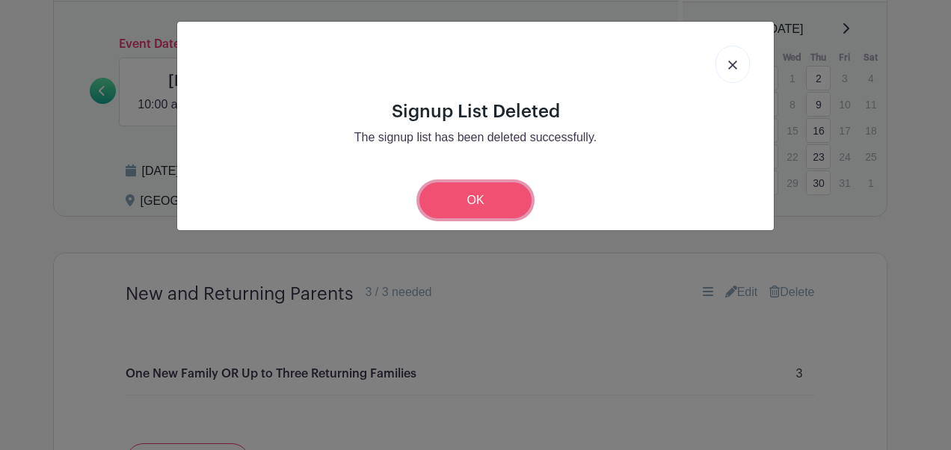
click at [486, 191] on link "OK" at bounding box center [476, 201] width 112 height 36
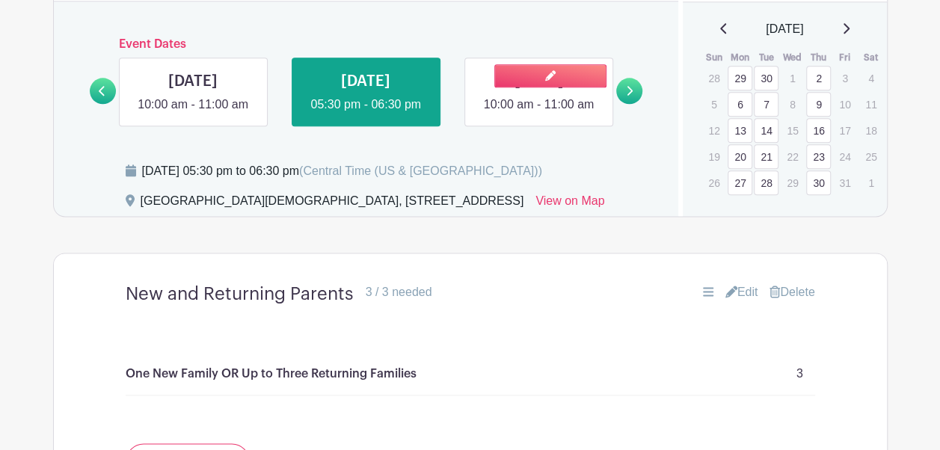
click at [539, 114] on link at bounding box center [539, 114] width 0 height 0
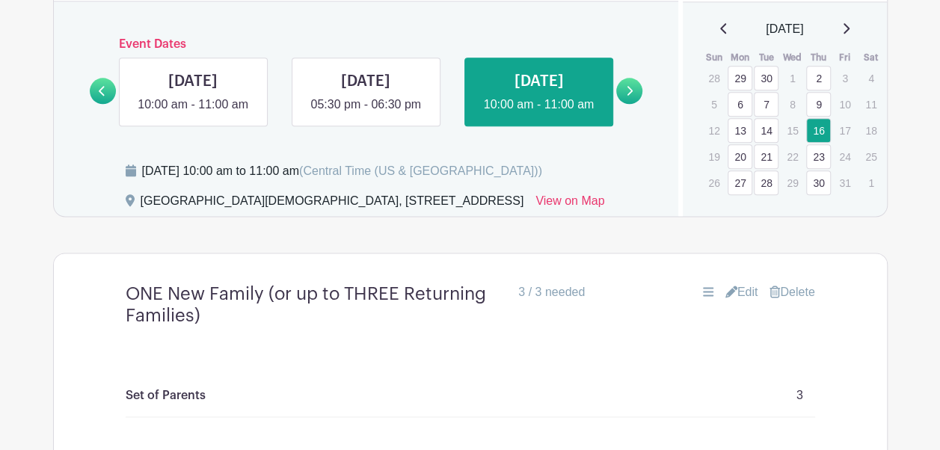
click at [802, 301] on link "Delete" at bounding box center [792, 292] width 45 height 18
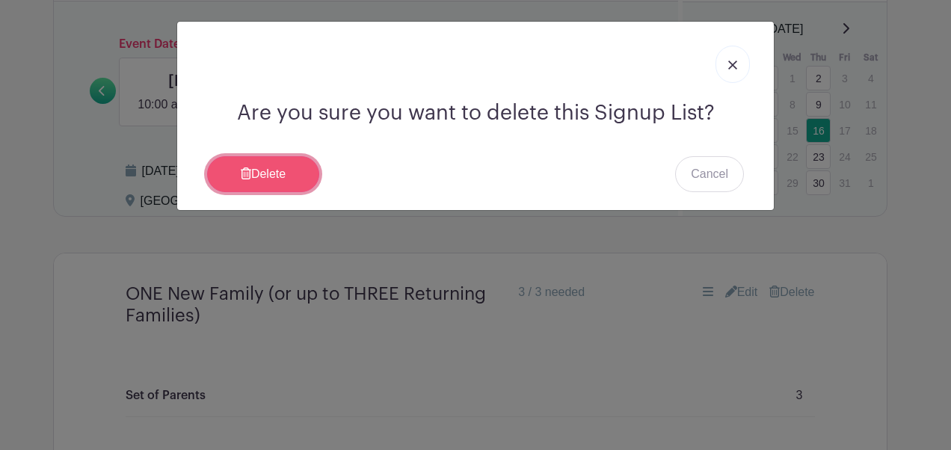
click at [276, 168] on link "Delete" at bounding box center [263, 174] width 112 height 36
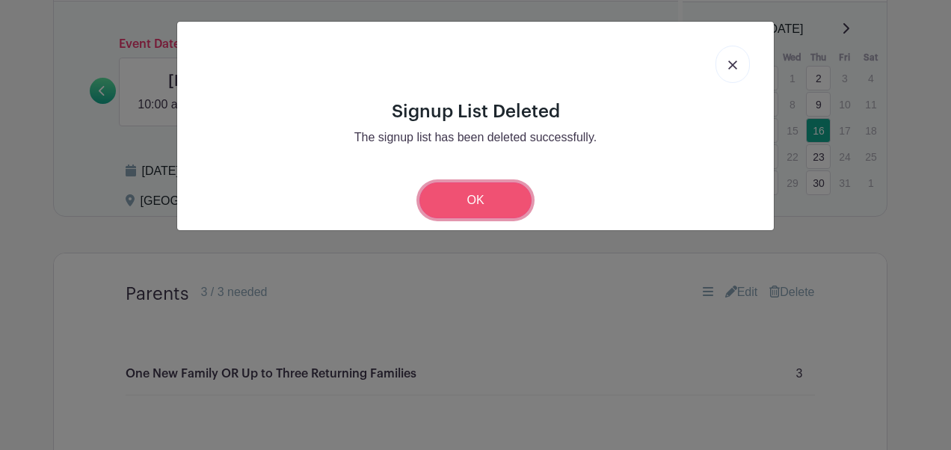
click at [459, 208] on link "OK" at bounding box center [476, 201] width 112 height 36
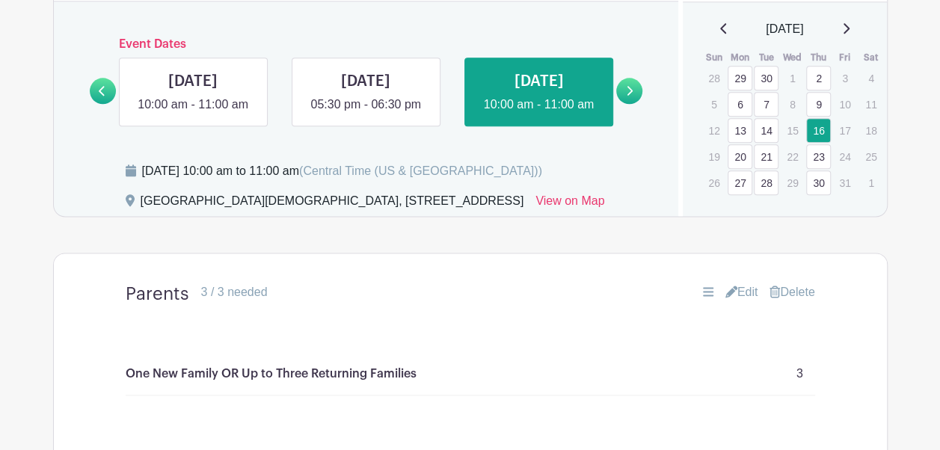
click at [786, 301] on link "Delete" at bounding box center [792, 292] width 45 height 18
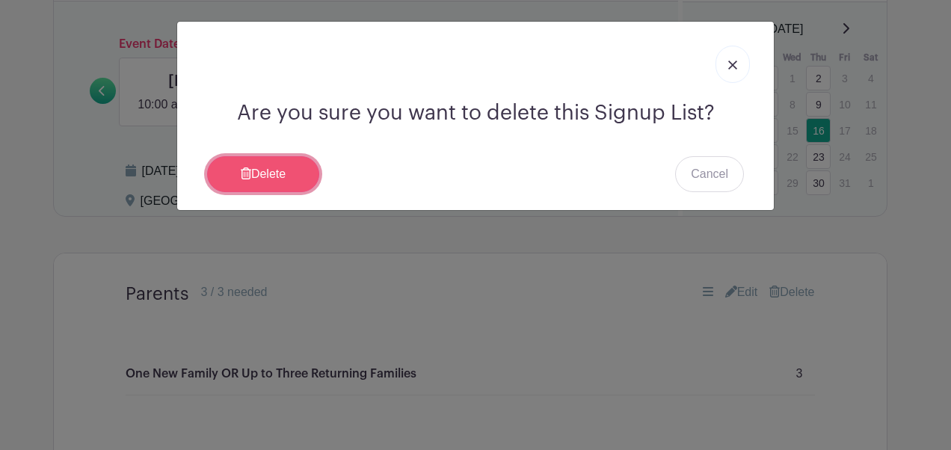
click at [287, 168] on link "Delete" at bounding box center [263, 174] width 112 height 36
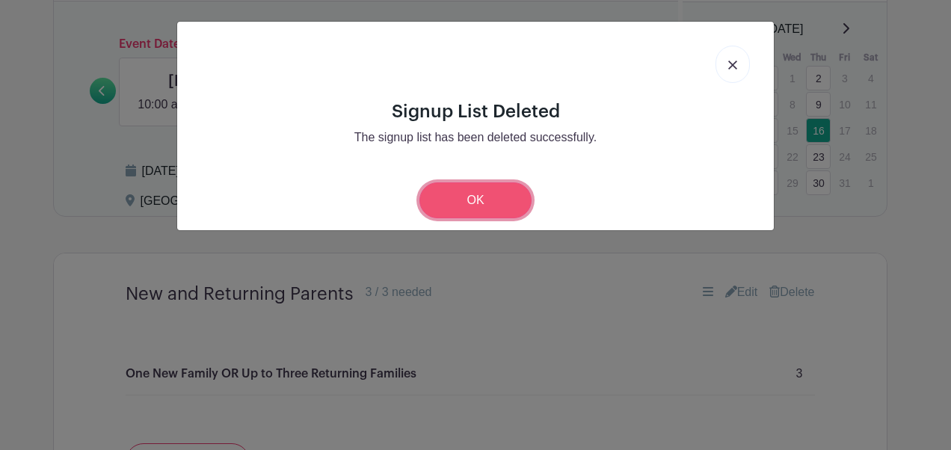
click at [473, 202] on link "OK" at bounding box center [476, 201] width 112 height 36
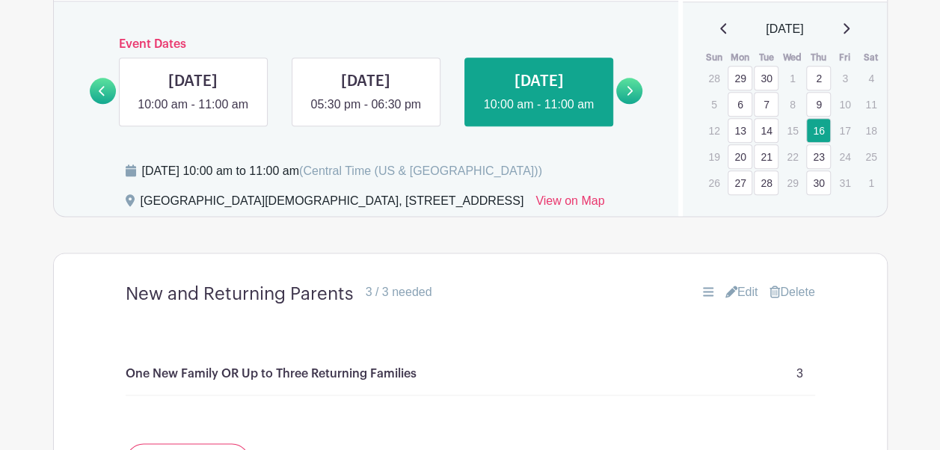
click at [626, 96] on icon at bounding box center [629, 90] width 7 height 11
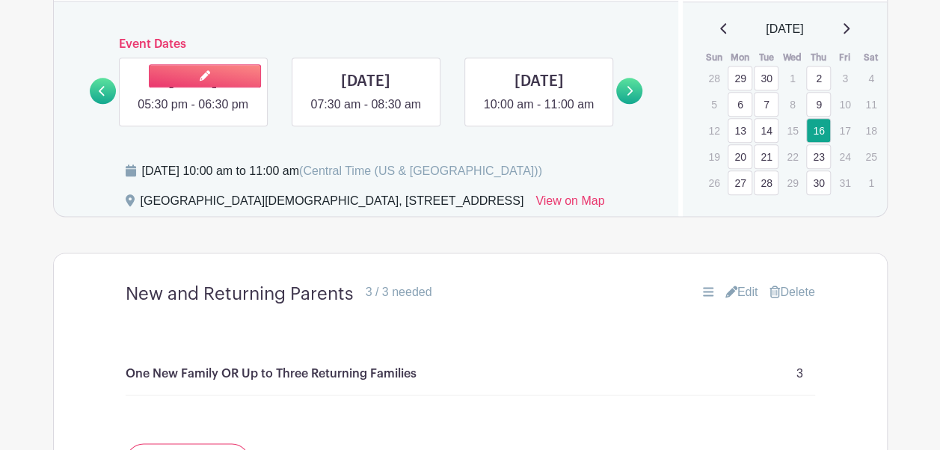
click at [193, 114] on link at bounding box center [193, 114] width 0 height 0
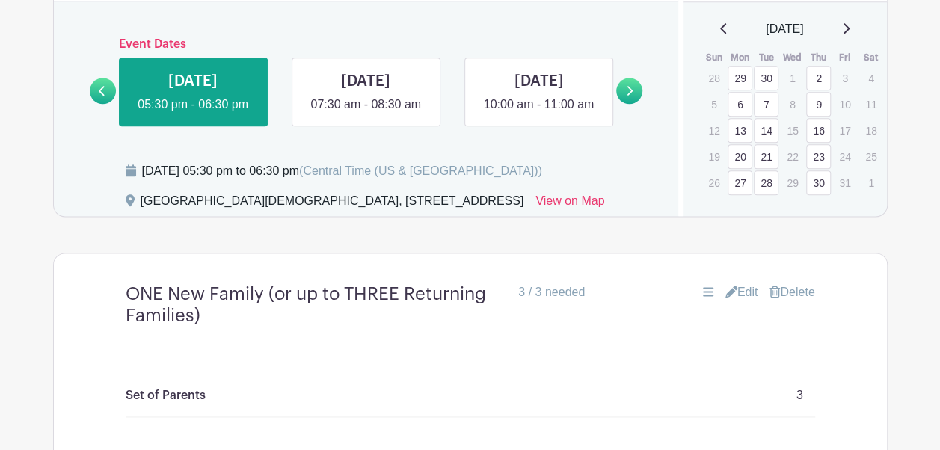
click at [790, 301] on link "Delete" at bounding box center [792, 292] width 45 height 18
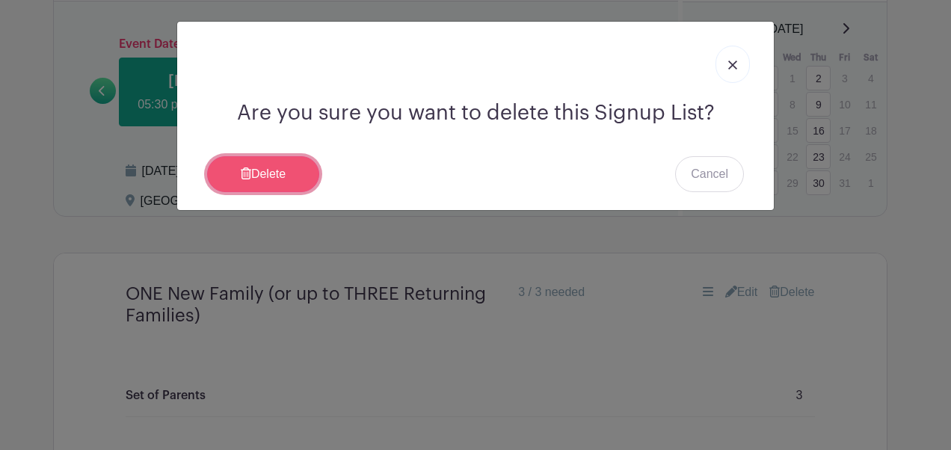
click at [305, 163] on link "Delete" at bounding box center [263, 174] width 112 height 36
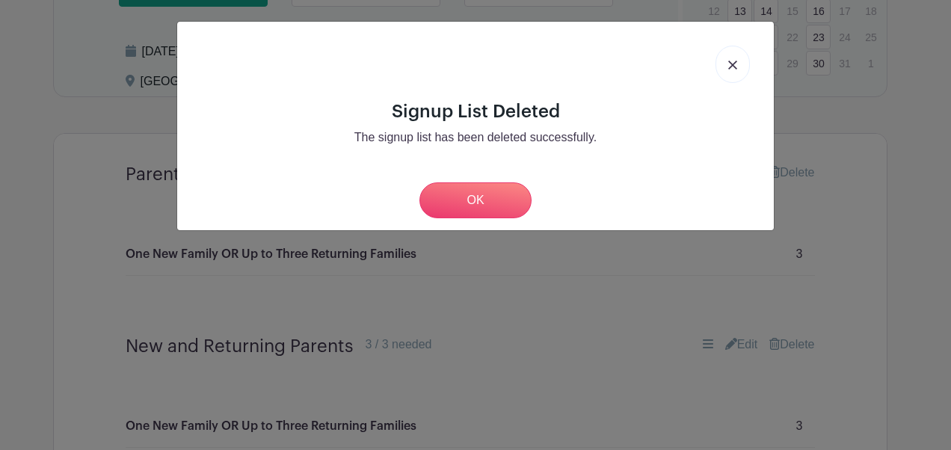
scroll to position [842, 0]
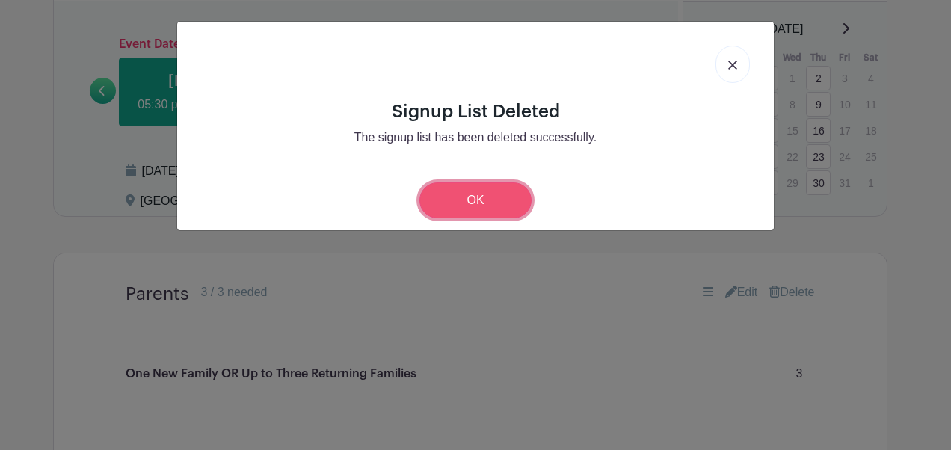
click at [507, 208] on link "OK" at bounding box center [476, 201] width 112 height 36
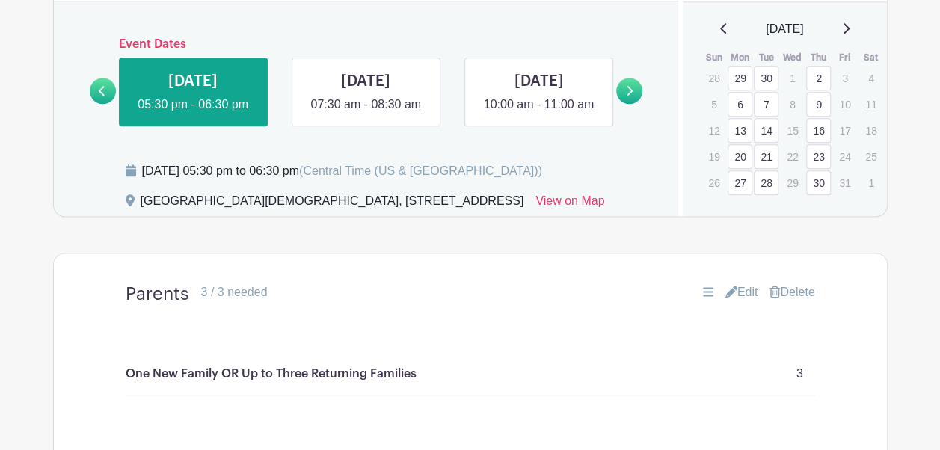
click at [796, 301] on link "Delete" at bounding box center [792, 292] width 45 height 18
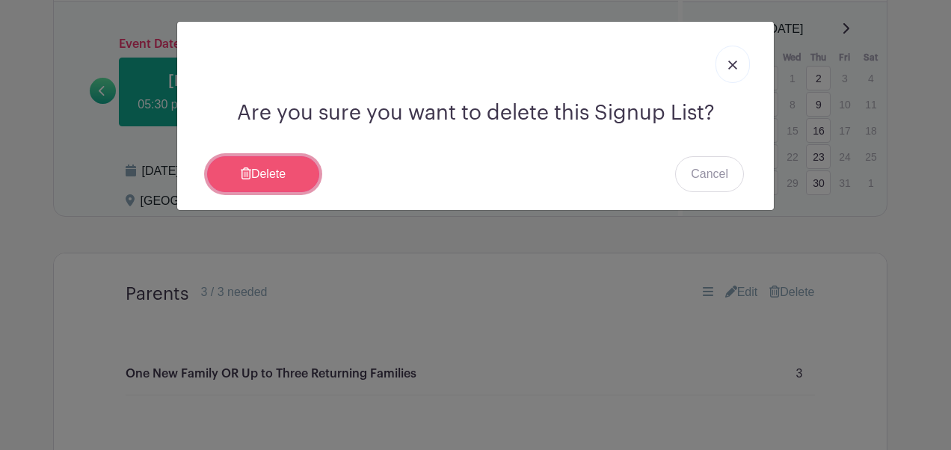
click at [283, 161] on link "Delete" at bounding box center [263, 174] width 112 height 36
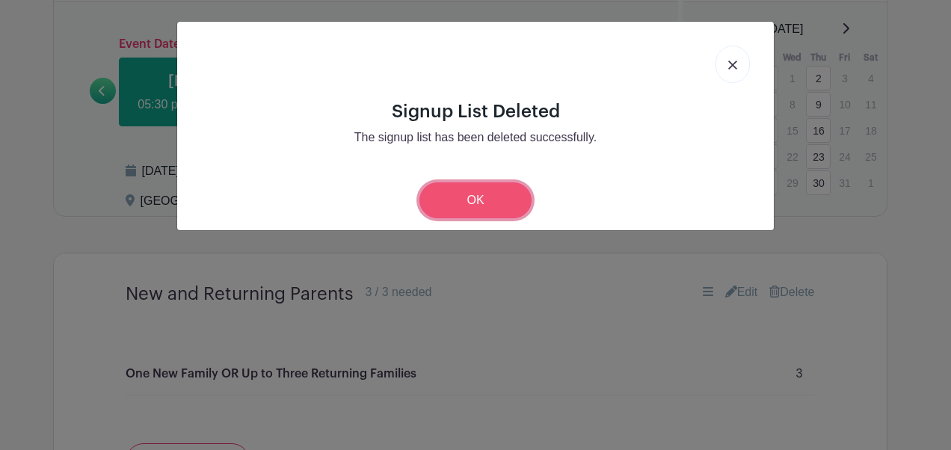
click at [482, 206] on link "OK" at bounding box center [476, 201] width 112 height 36
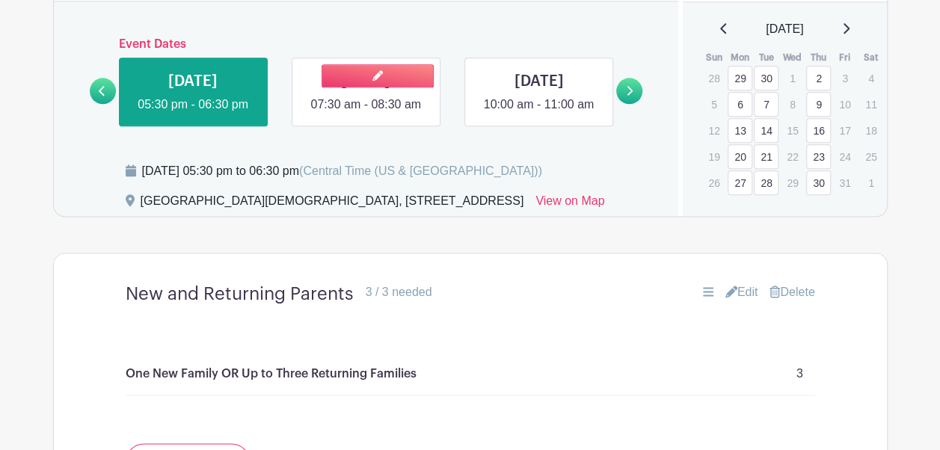
click at [366, 114] on link at bounding box center [366, 114] width 0 height 0
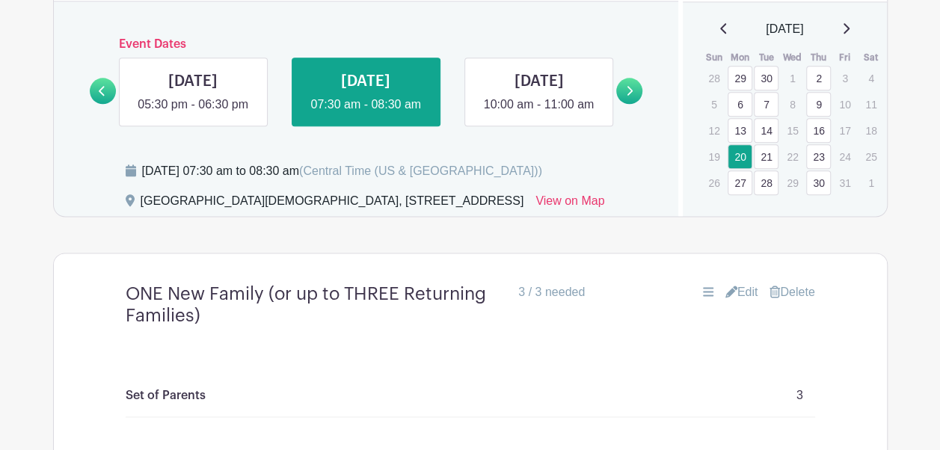
click at [791, 301] on link "Delete" at bounding box center [792, 292] width 45 height 18
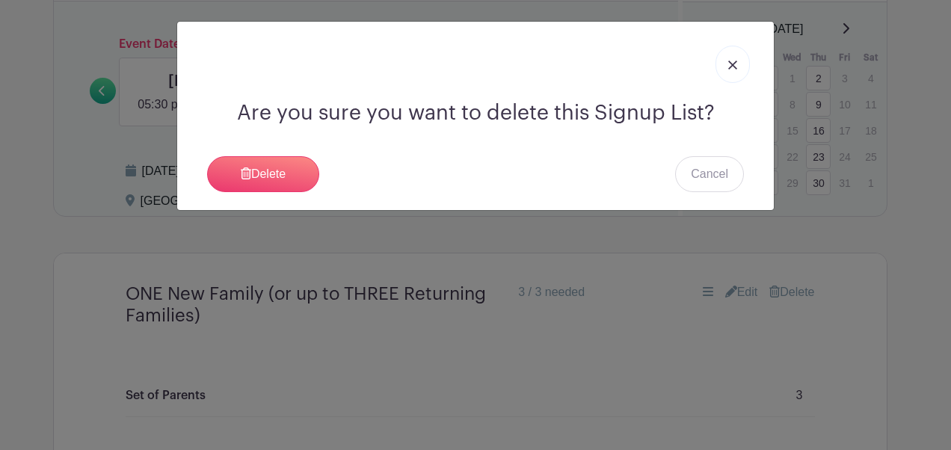
click at [326, 180] on div "Delete Cancel" at bounding box center [475, 174] width 537 height 36
click at [302, 180] on link "Delete" at bounding box center [263, 174] width 112 height 36
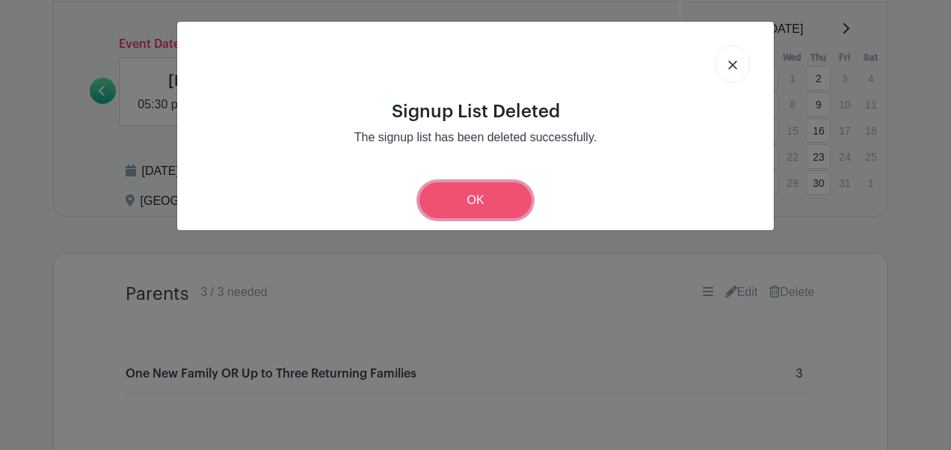
click at [467, 199] on link "OK" at bounding box center [476, 201] width 112 height 36
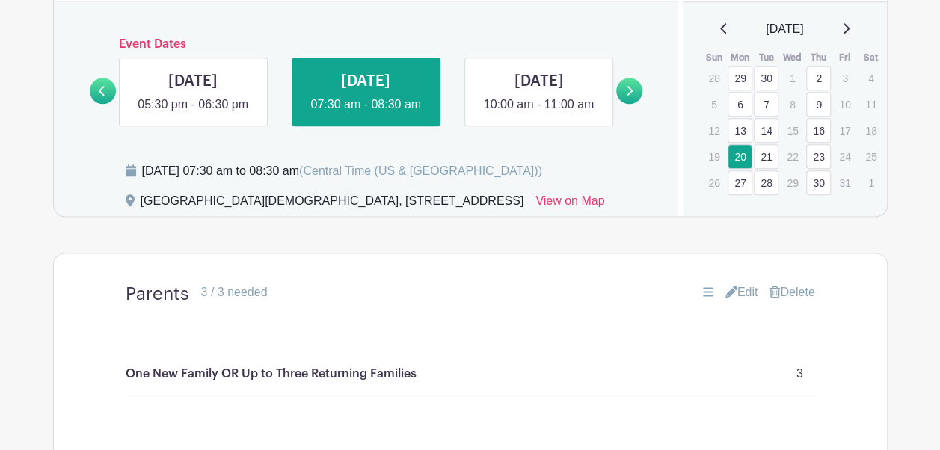
click at [794, 301] on link "Delete" at bounding box center [792, 292] width 45 height 18
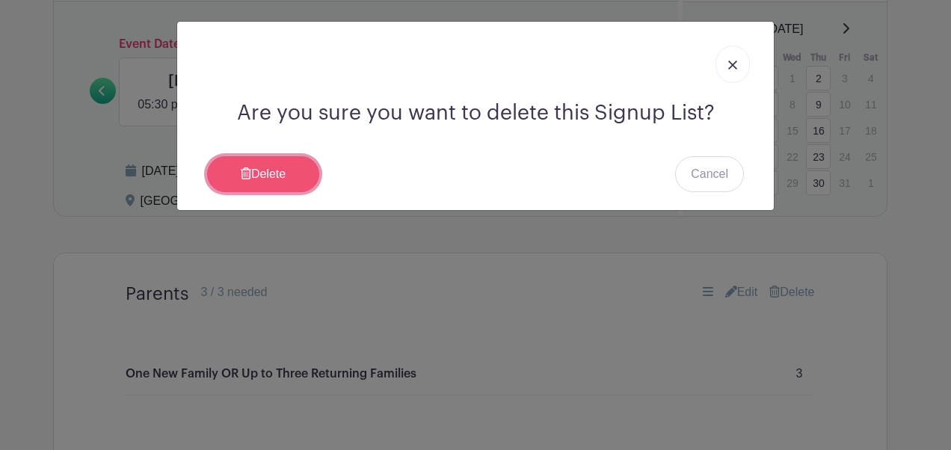
click at [292, 172] on link "Delete" at bounding box center [263, 174] width 112 height 36
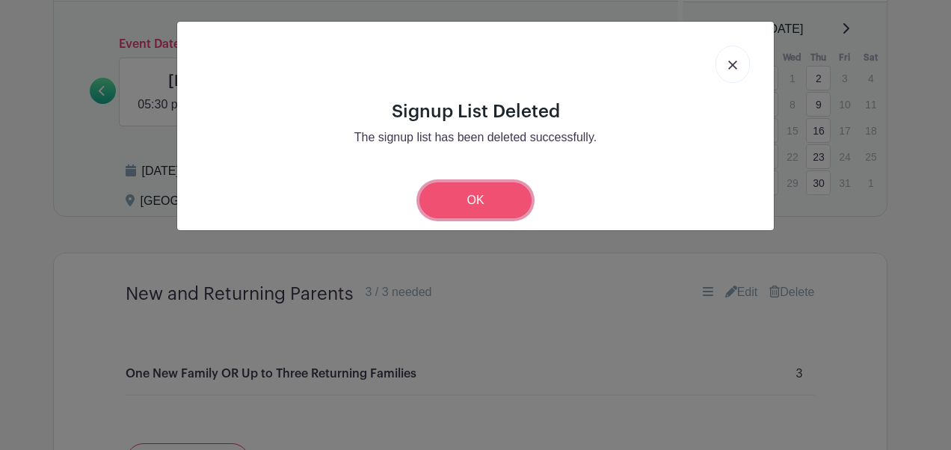
click at [492, 200] on link "OK" at bounding box center [476, 201] width 112 height 36
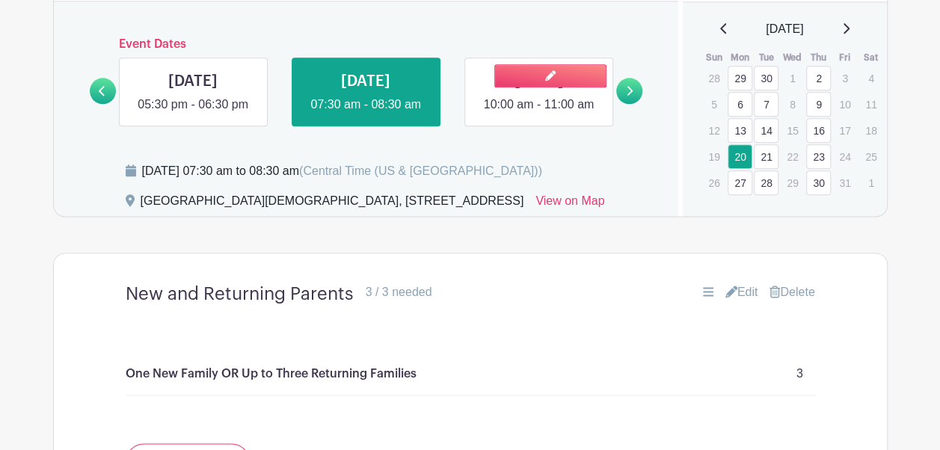
click at [539, 114] on link at bounding box center [539, 114] width 0 height 0
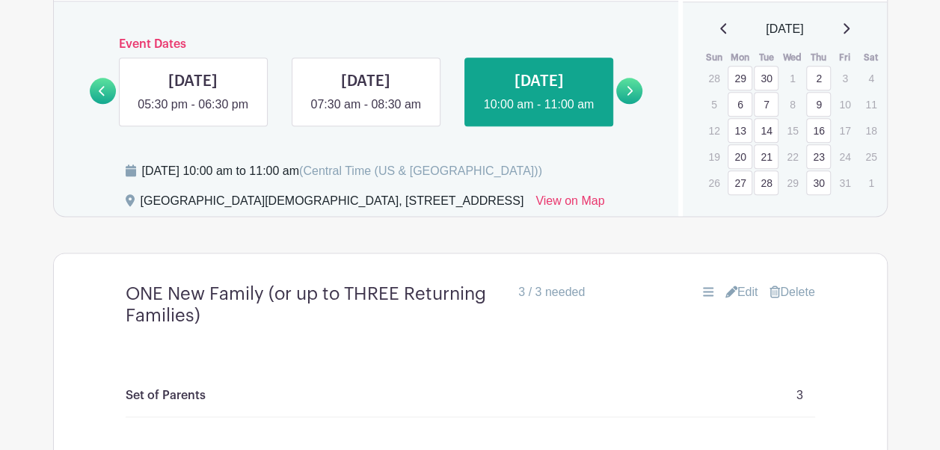
click at [802, 301] on link "Delete" at bounding box center [792, 292] width 45 height 18
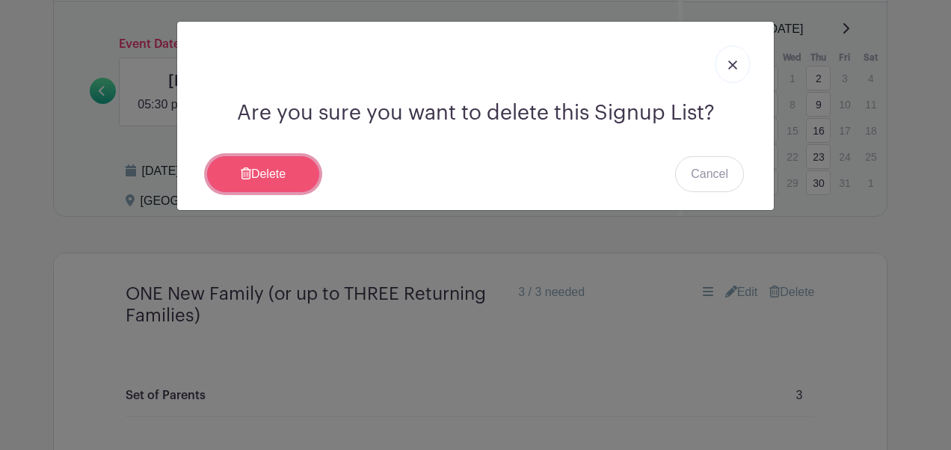
click at [256, 173] on link "Delete" at bounding box center [263, 174] width 112 height 36
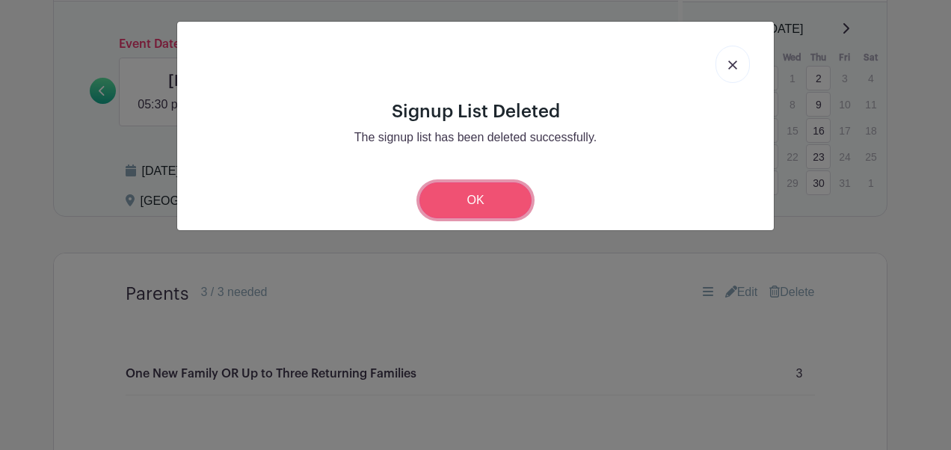
click at [479, 200] on link "OK" at bounding box center [476, 201] width 112 height 36
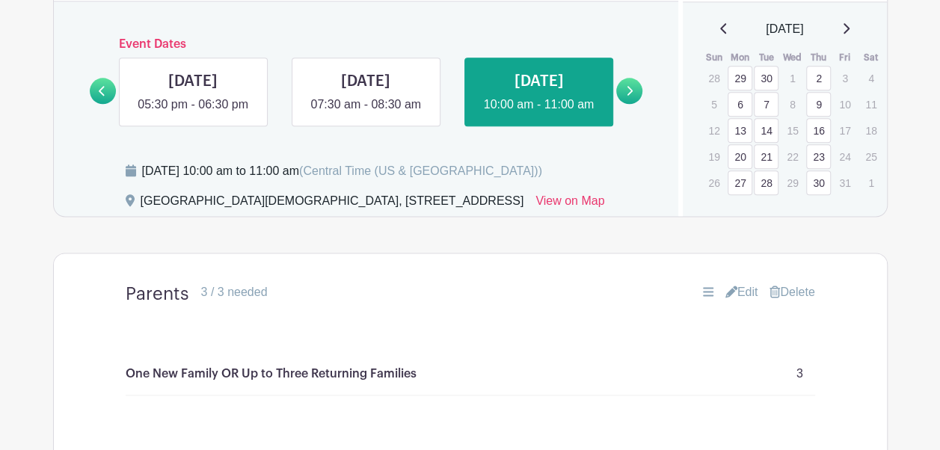
click at [794, 301] on link "Delete" at bounding box center [792, 292] width 45 height 18
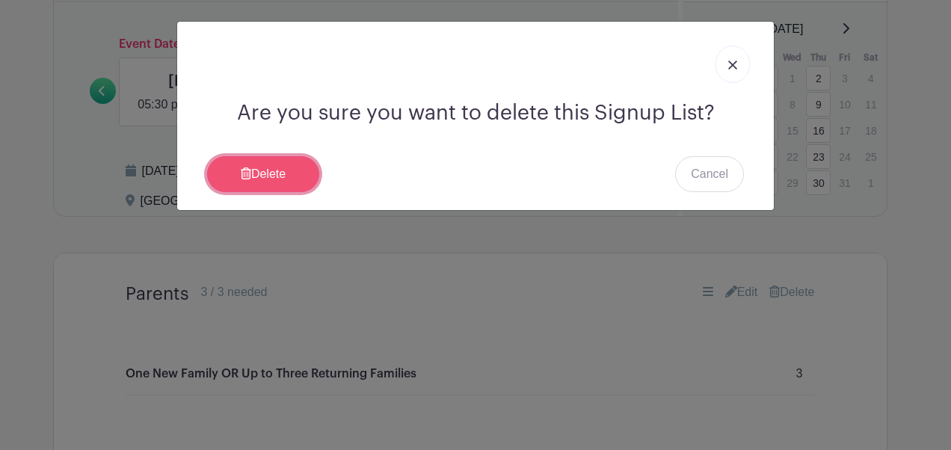
click at [291, 184] on link "Delete" at bounding box center [263, 174] width 112 height 36
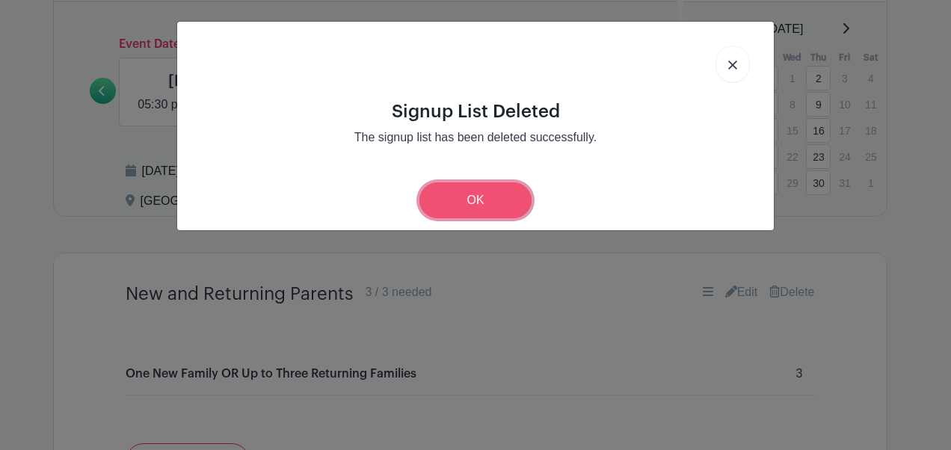
click at [496, 194] on link "OK" at bounding box center [476, 201] width 112 height 36
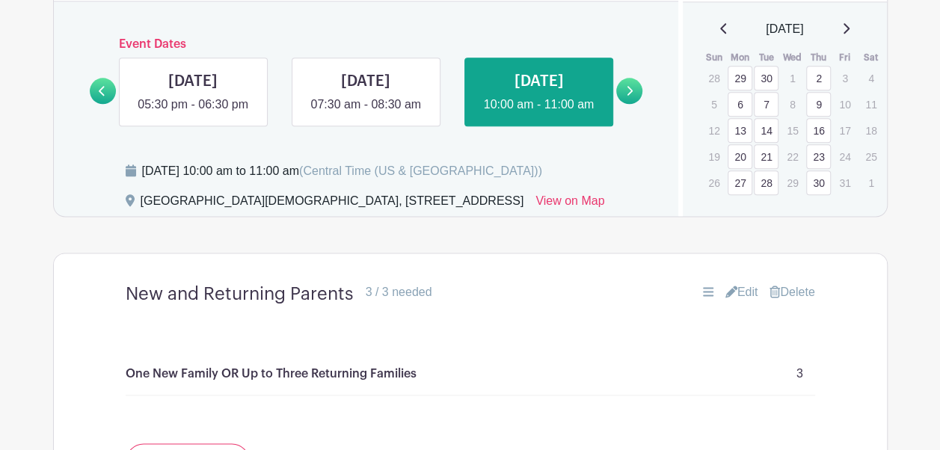
click at [631, 96] on icon at bounding box center [629, 90] width 7 height 11
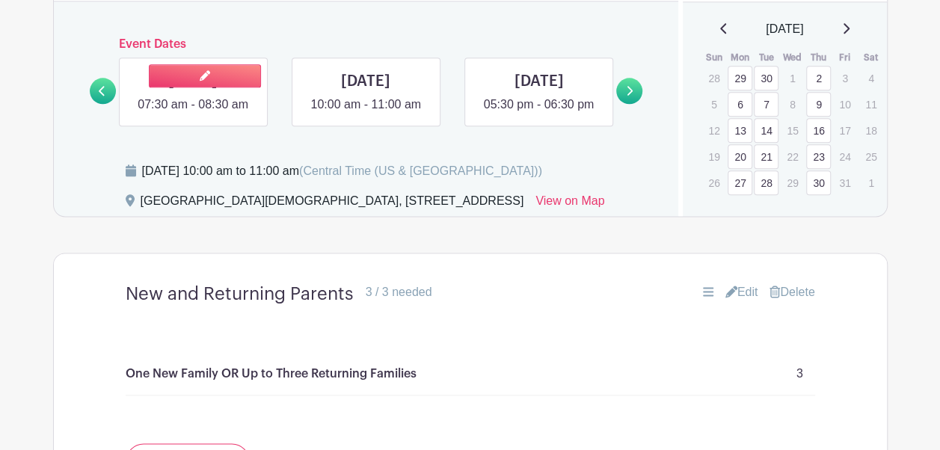
click at [193, 114] on link at bounding box center [193, 114] width 0 height 0
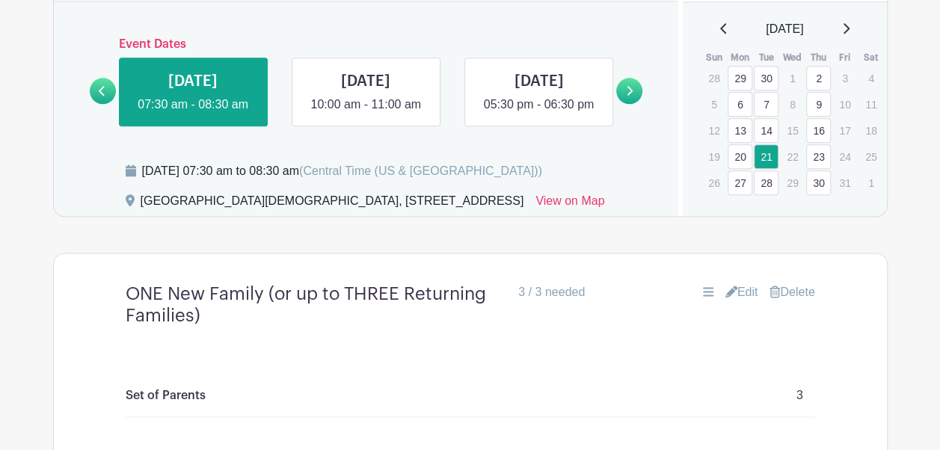
click at [808, 301] on link "Delete" at bounding box center [792, 292] width 45 height 18
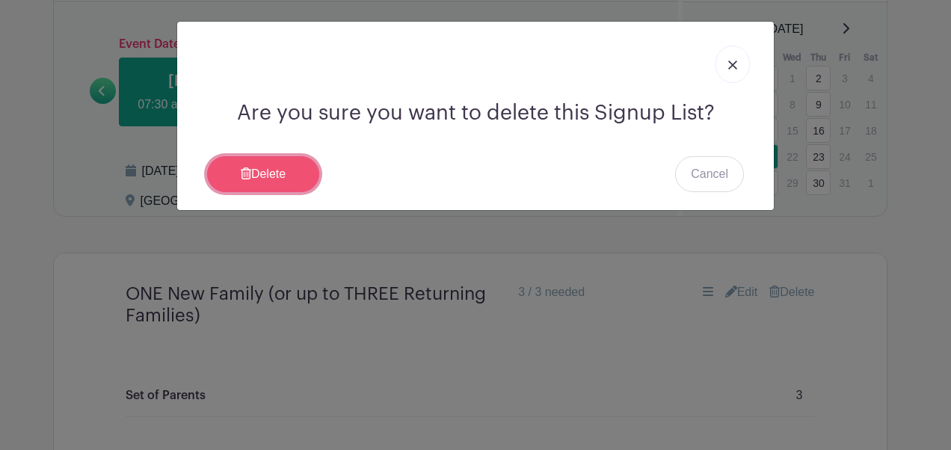
click at [278, 183] on link "Delete" at bounding box center [263, 174] width 112 height 36
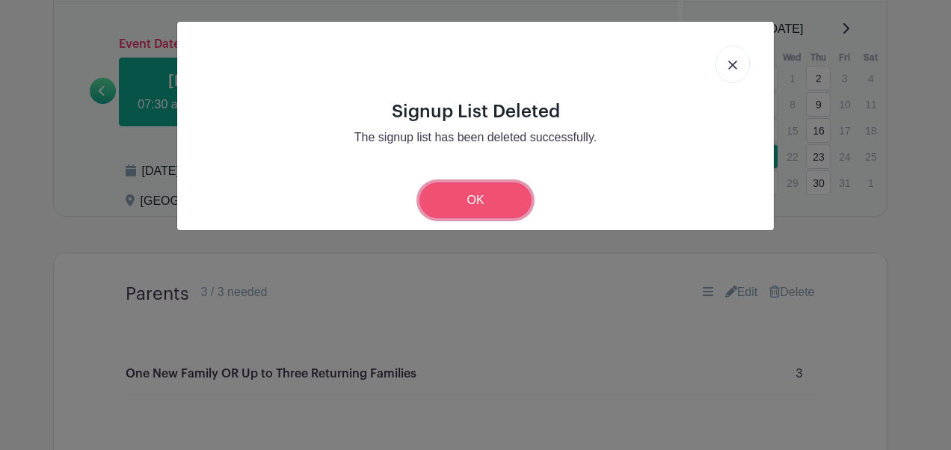
click at [460, 200] on link "OK" at bounding box center [476, 201] width 112 height 36
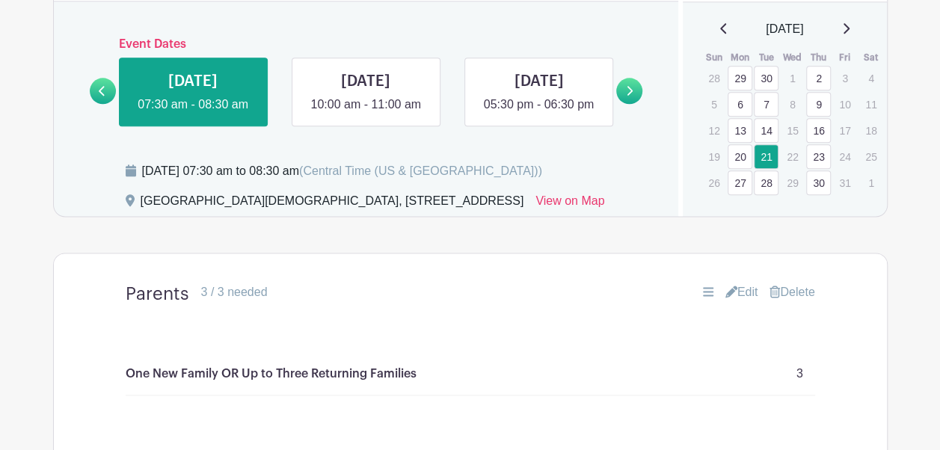
click at [795, 301] on link "Delete" at bounding box center [792, 292] width 45 height 18
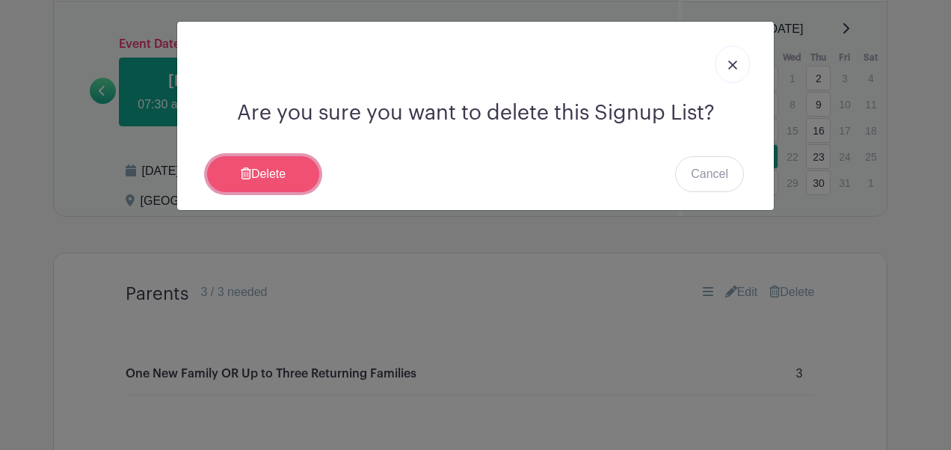
click at [304, 180] on link "Delete" at bounding box center [263, 174] width 112 height 36
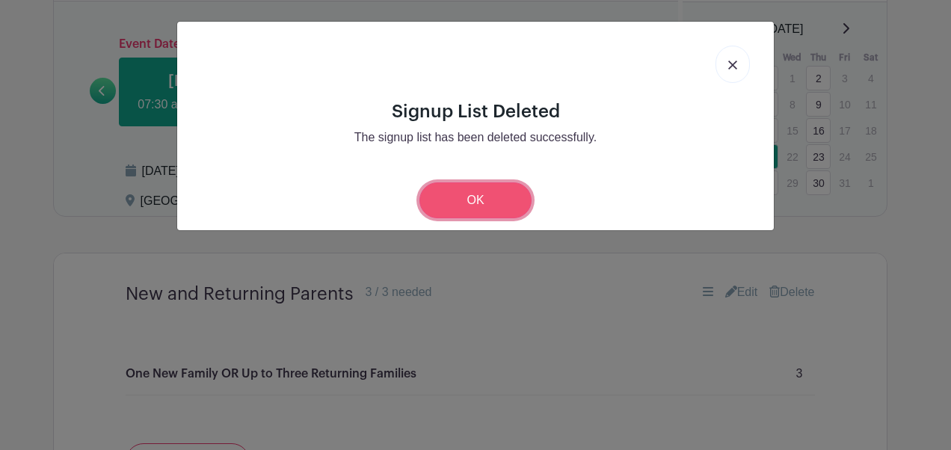
click at [524, 200] on link "OK" at bounding box center [476, 201] width 112 height 36
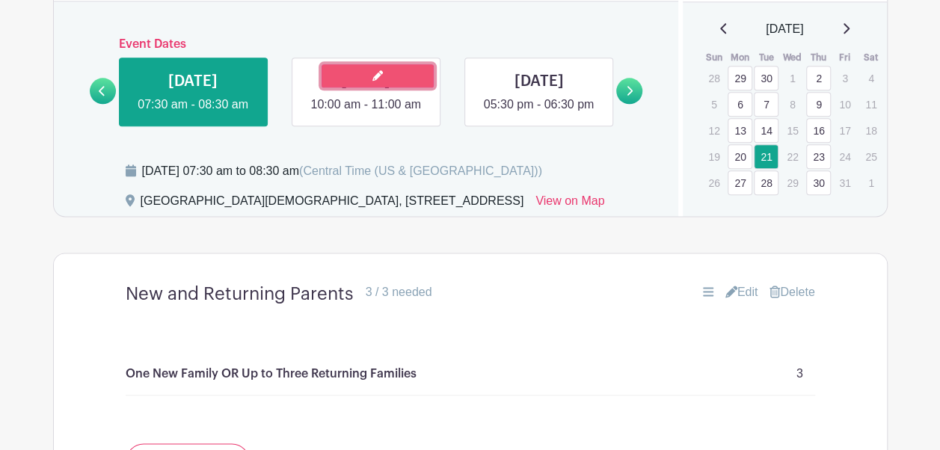
click at [337, 88] on link at bounding box center [378, 75] width 112 height 23
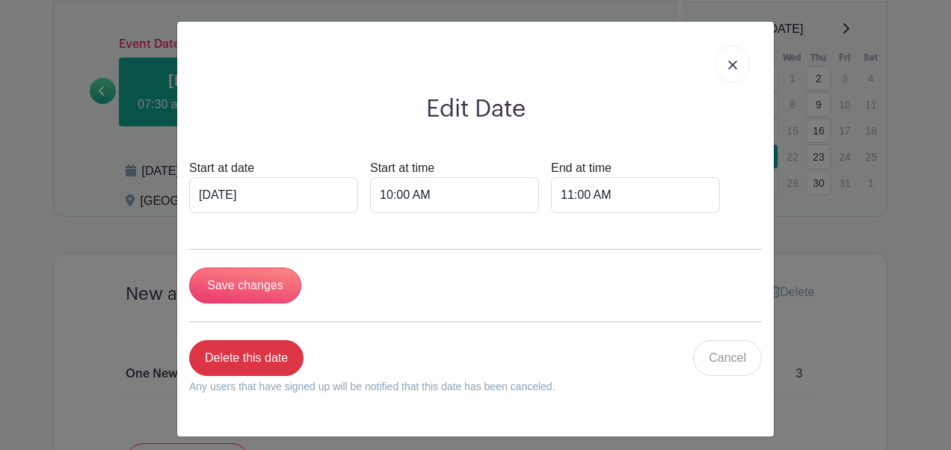
click at [726, 78] on link at bounding box center [733, 64] width 34 height 37
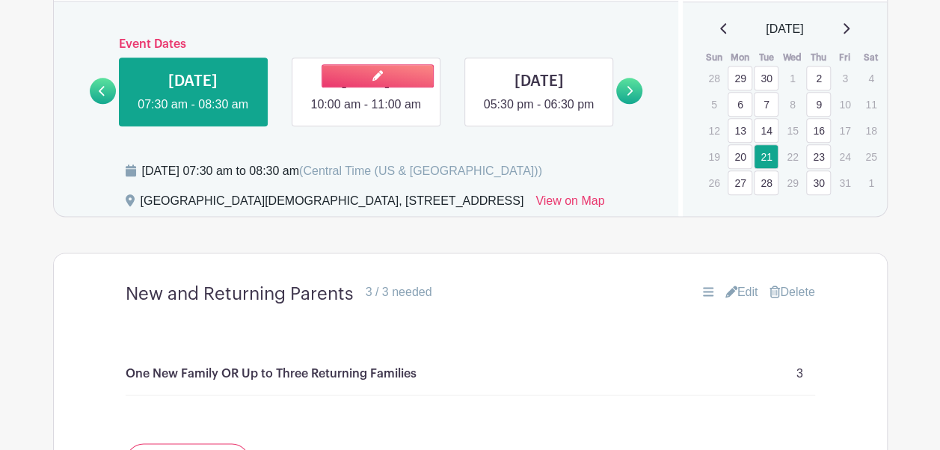
click at [366, 114] on link at bounding box center [366, 114] width 0 height 0
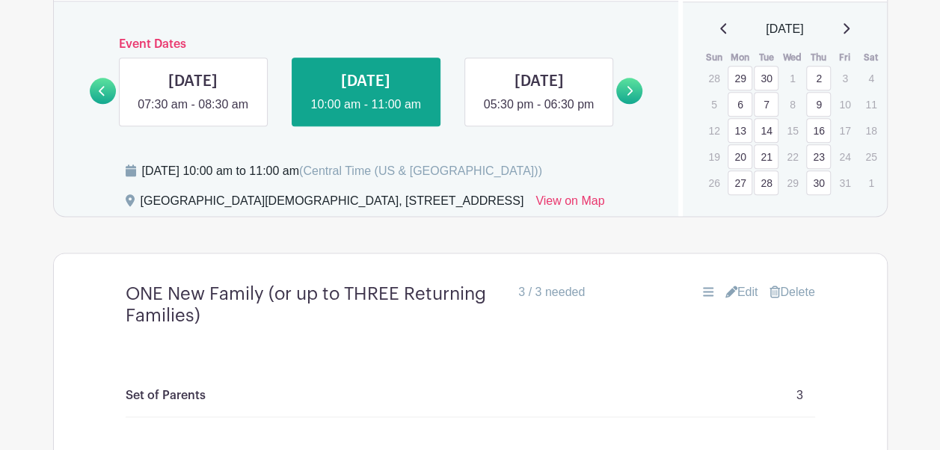
click at [785, 301] on link "Delete" at bounding box center [792, 292] width 45 height 18
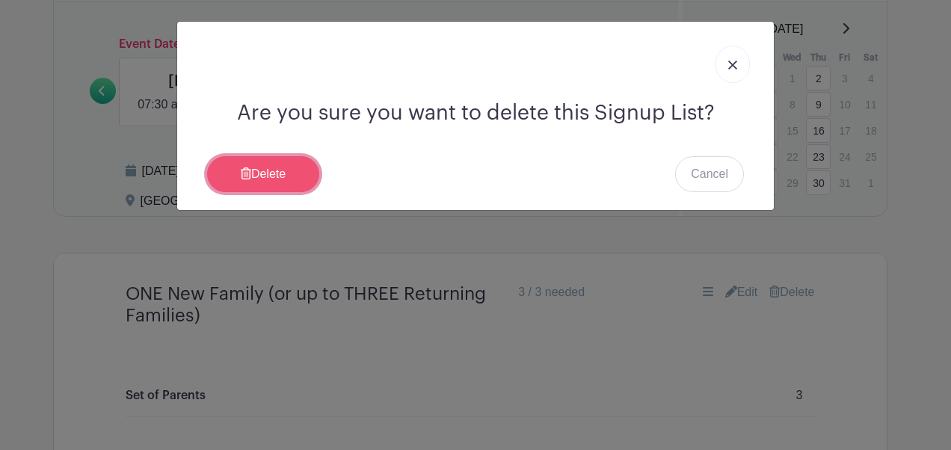
click at [296, 178] on link "Delete" at bounding box center [263, 174] width 112 height 36
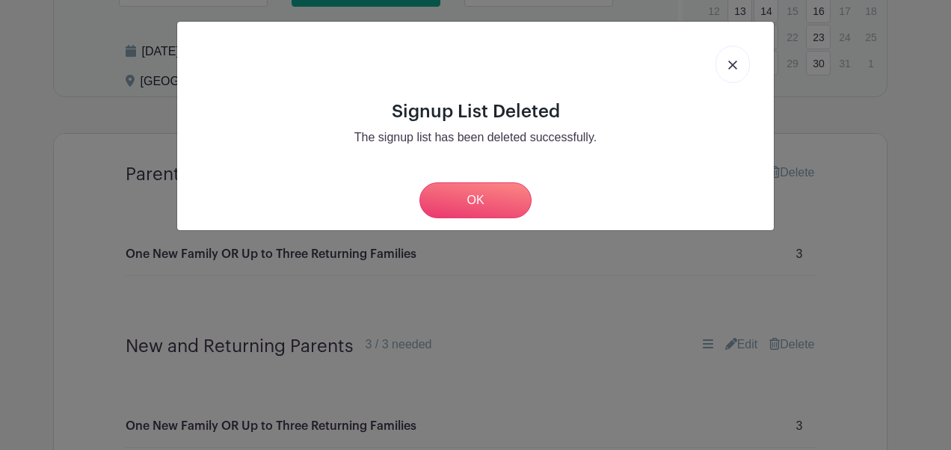
scroll to position [842, 0]
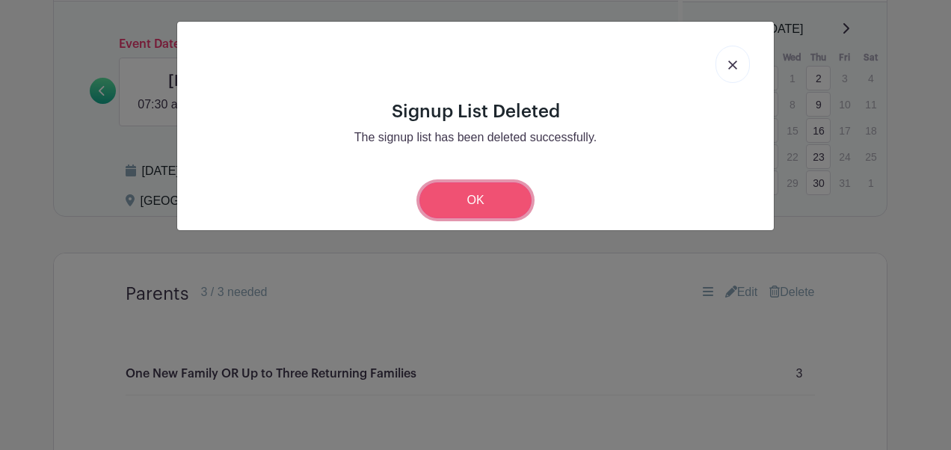
click at [498, 202] on link "OK" at bounding box center [476, 201] width 112 height 36
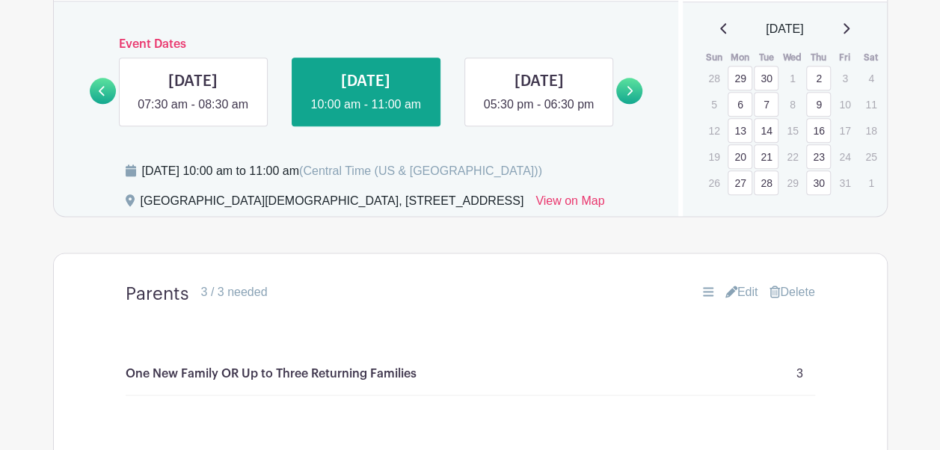
click at [803, 301] on link "Delete" at bounding box center [792, 292] width 45 height 18
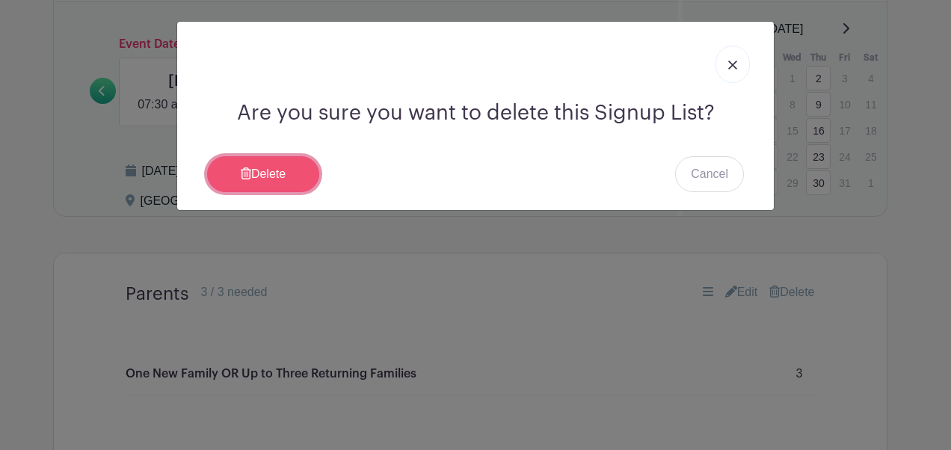
click at [304, 159] on link "Delete" at bounding box center [263, 174] width 112 height 36
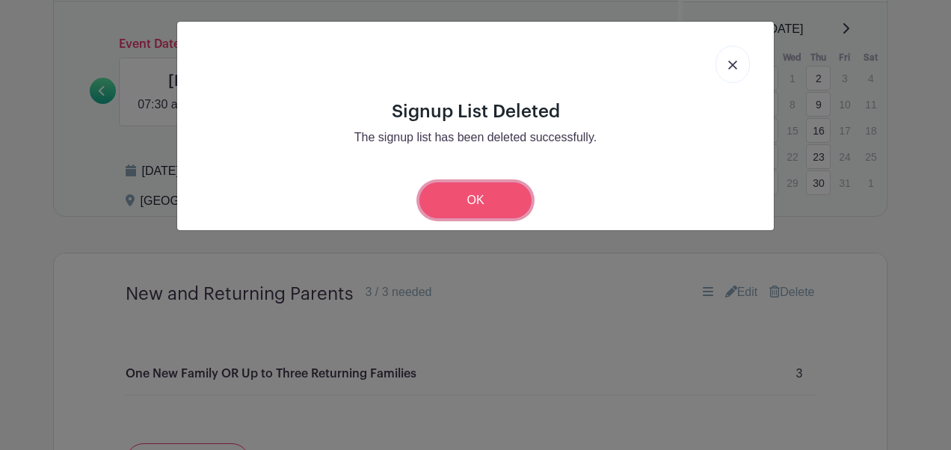
click at [483, 206] on link "OK" at bounding box center [476, 201] width 112 height 36
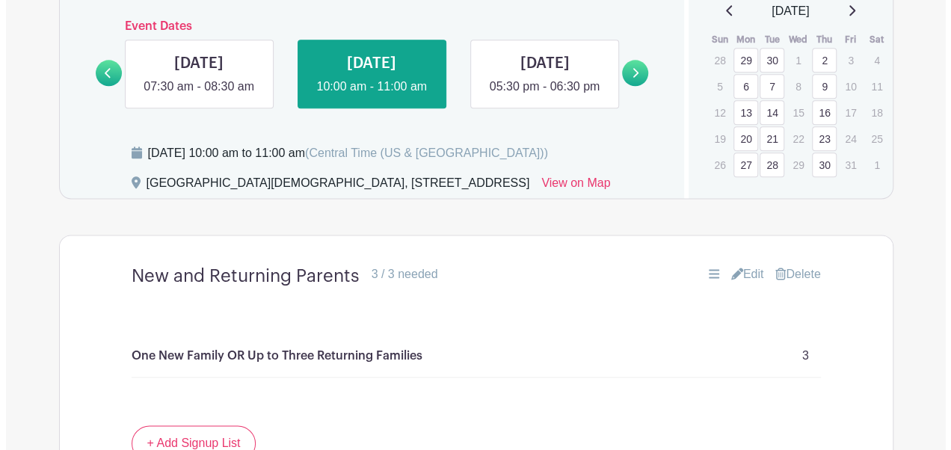
scroll to position [850, 0]
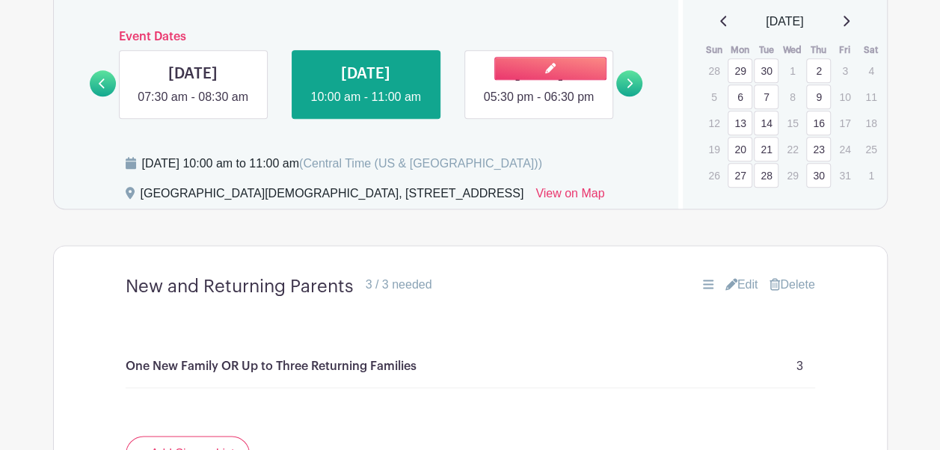
click at [539, 106] on link at bounding box center [539, 106] width 0 height 0
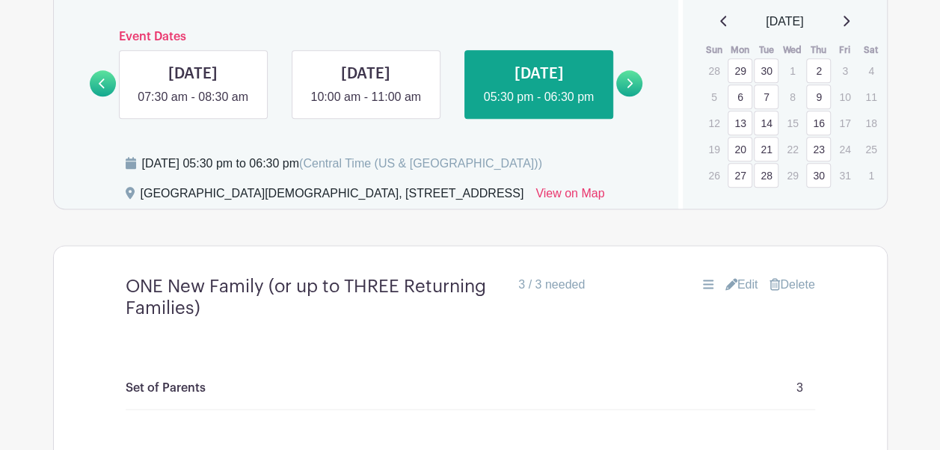
click at [796, 294] on link "Delete" at bounding box center [792, 285] width 45 height 18
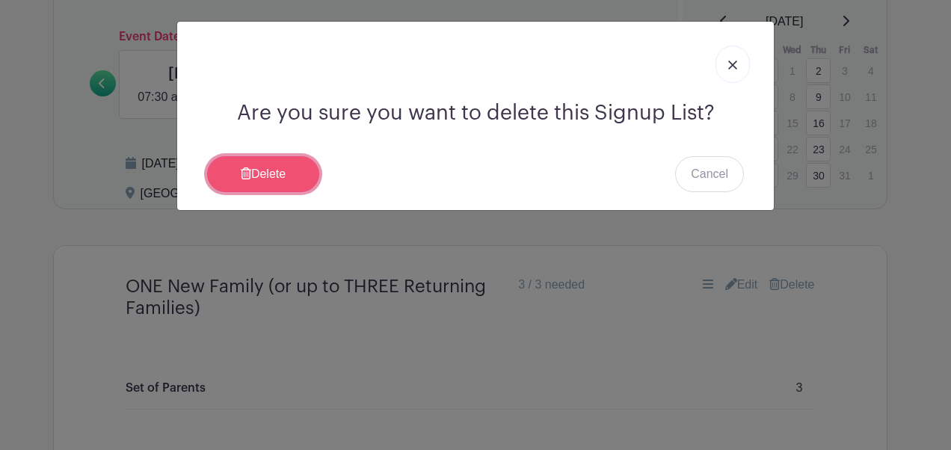
click at [283, 170] on link "Delete" at bounding box center [263, 174] width 112 height 36
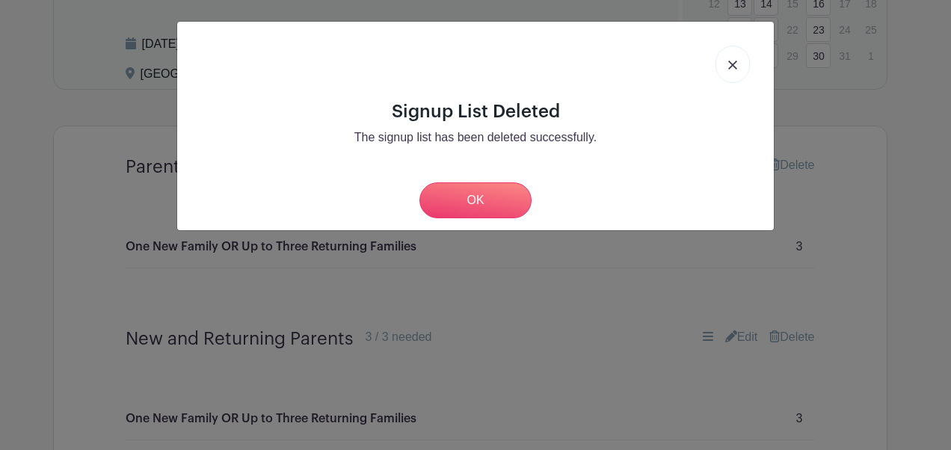
scroll to position [850, 0]
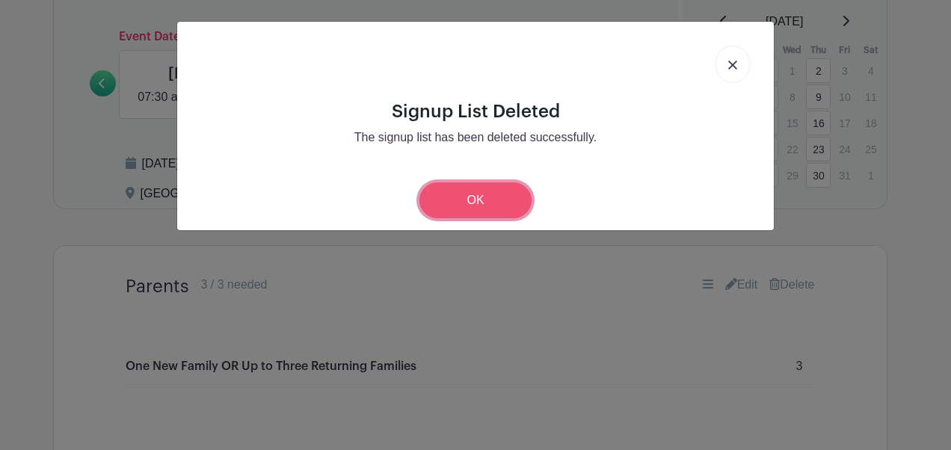
click at [462, 195] on link "OK" at bounding box center [476, 201] width 112 height 36
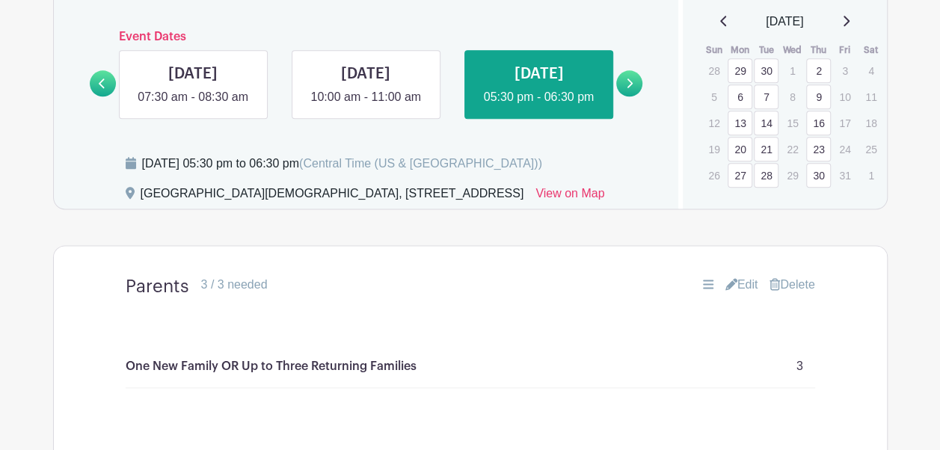
click at [805, 294] on link "Delete" at bounding box center [792, 285] width 45 height 18
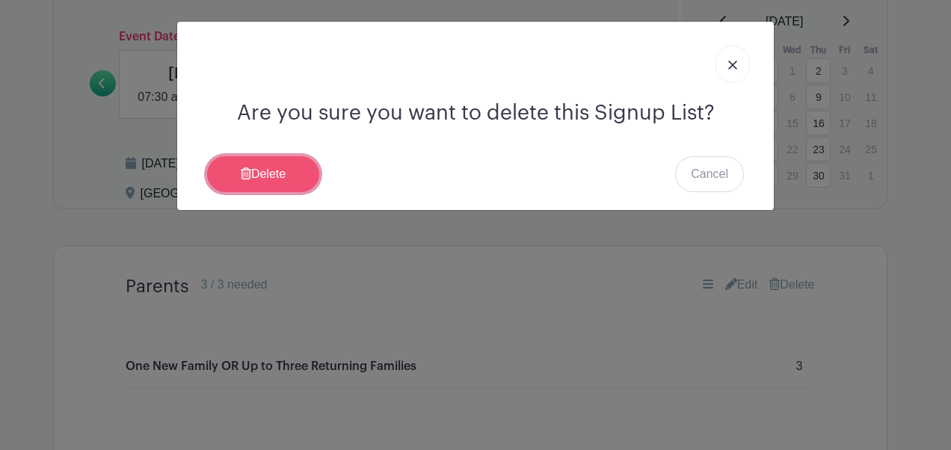
click at [283, 168] on link "Delete" at bounding box center [263, 174] width 112 height 36
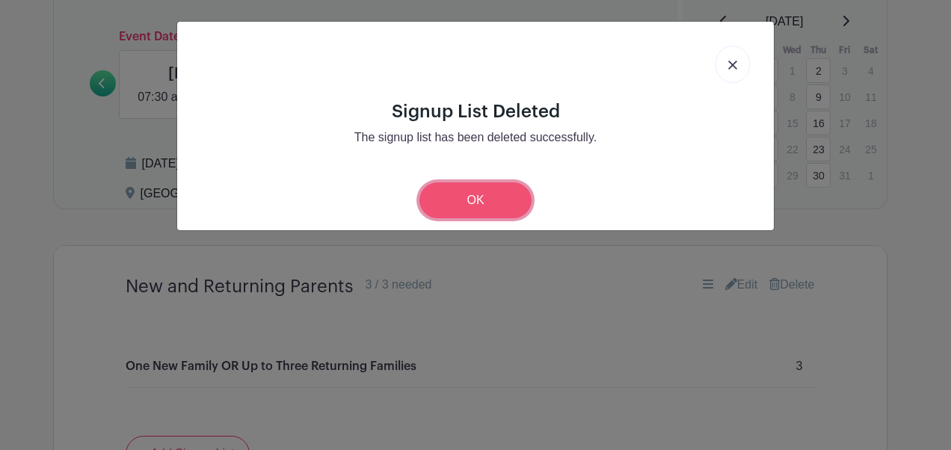
click at [458, 189] on link "OK" at bounding box center [476, 201] width 112 height 36
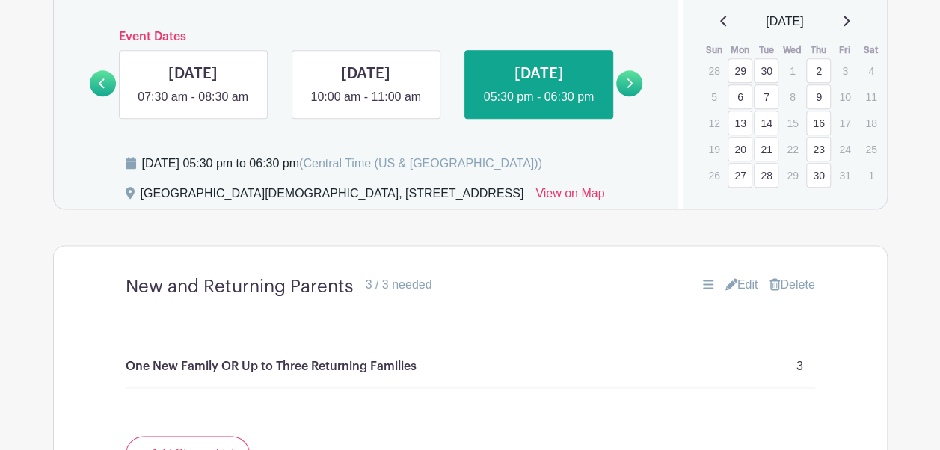
click at [623, 96] on link at bounding box center [629, 83] width 26 height 26
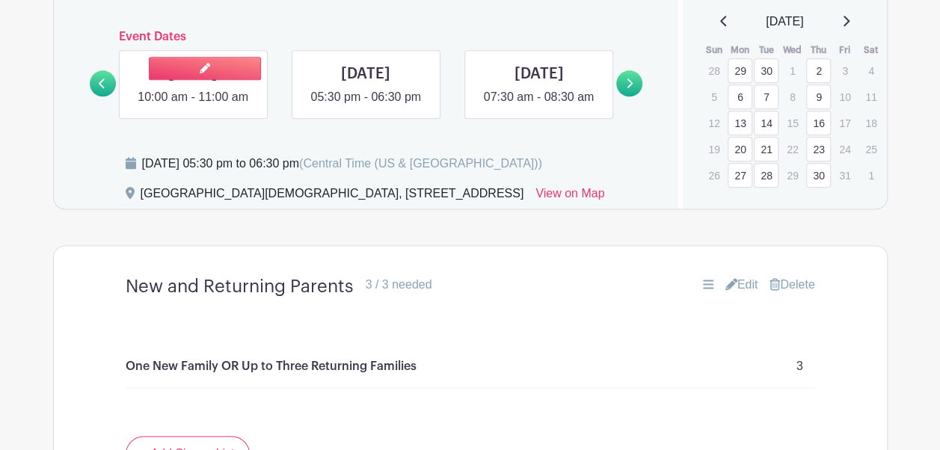
click at [193, 106] on link at bounding box center [193, 106] width 0 height 0
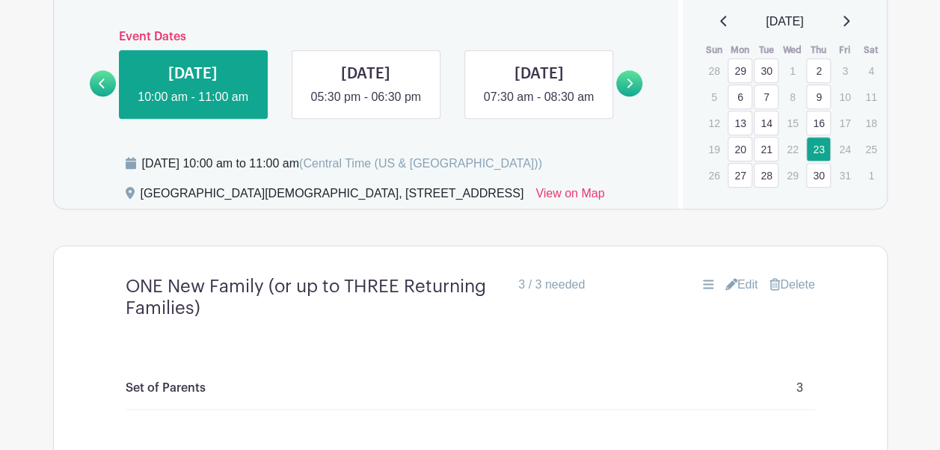
click at [787, 294] on link "Delete" at bounding box center [792, 285] width 45 height 18
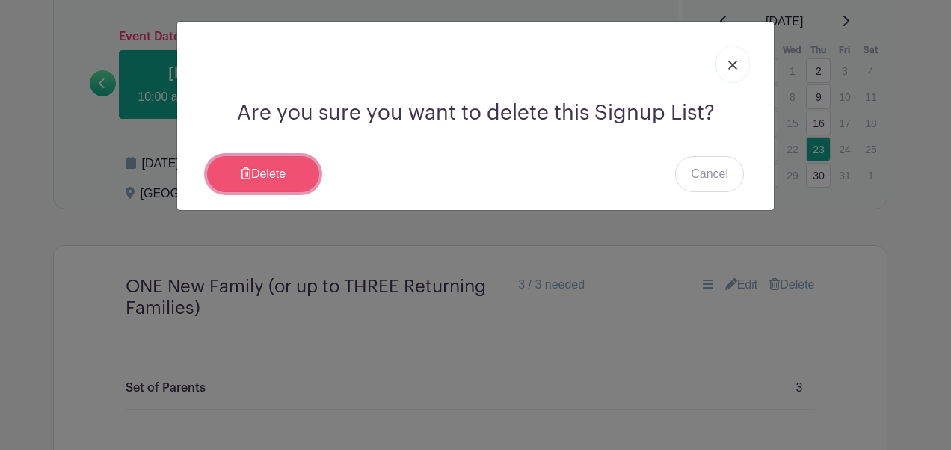
click at [286, 180] on link "Delete" at bounding box center [263, 174] width 112 height 36
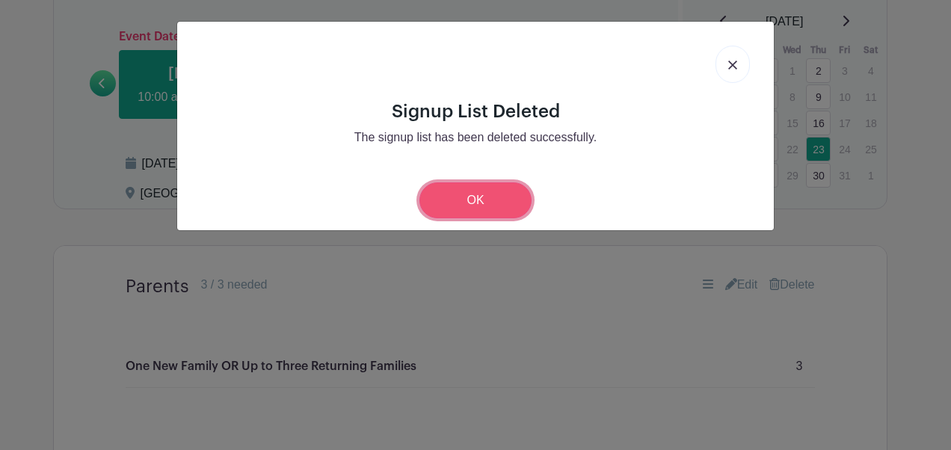
click at [480, 203] on link "OK" at bounding box center [476, 201] width 112 height 36
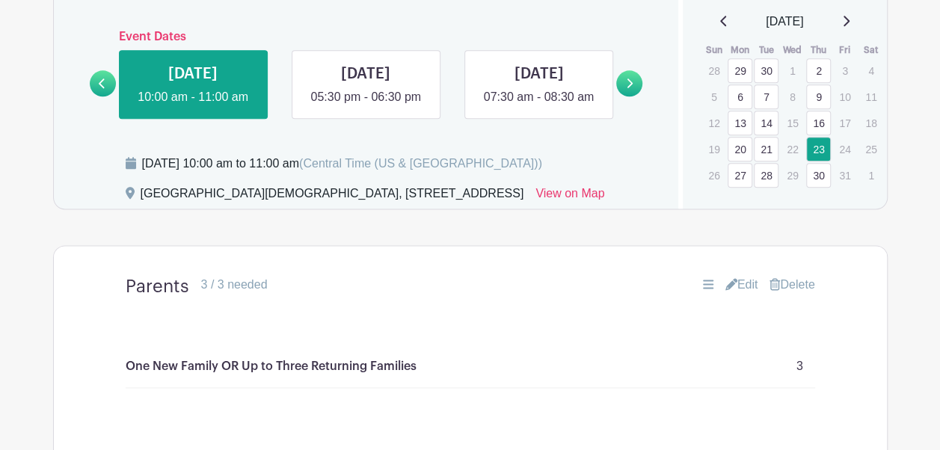
click at [789, 294] on link "Delete" at bounding box center [792, 285] width 45 height 18
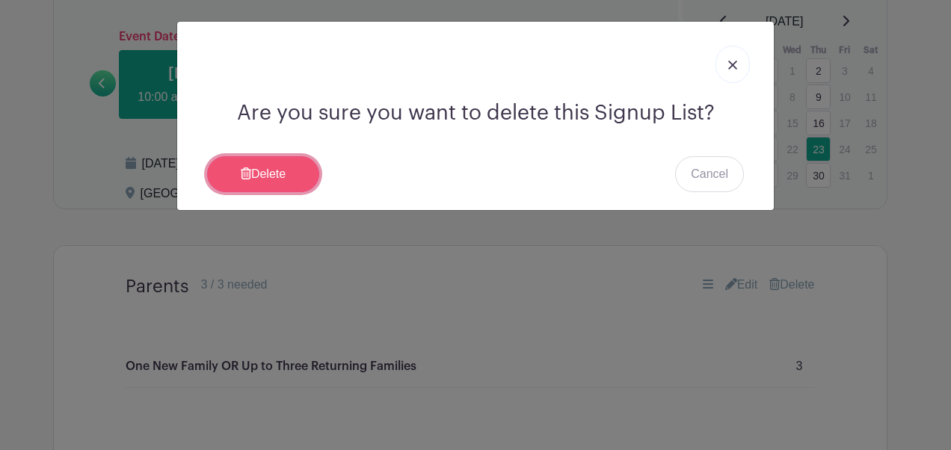
click at [292, 165] on link "Delete" at bounding box center [263, 174] width 112 height 36
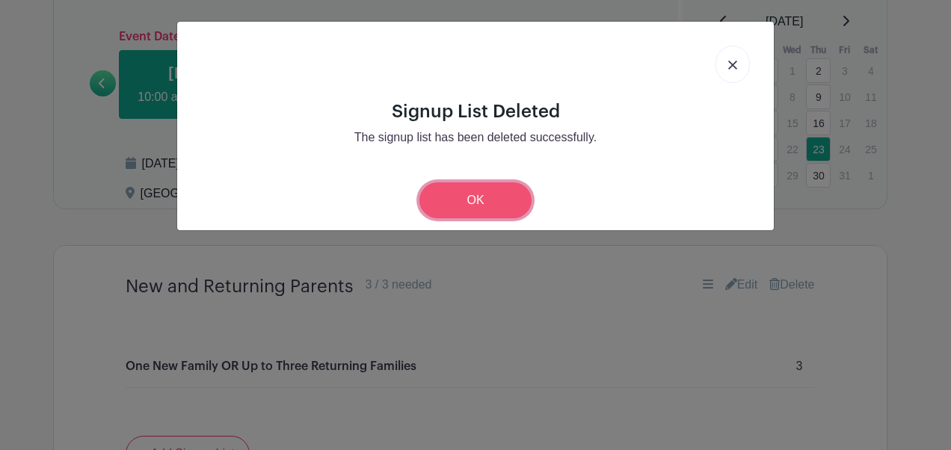
click at [497, 200] on link "OK" at bounding box center [476, 201] width 112 height 36
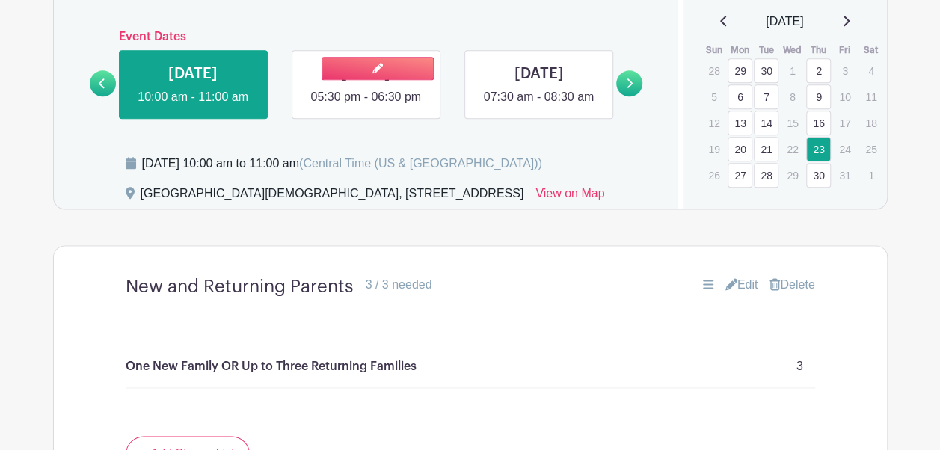
click at [366, 106] on link at bounding box center [366, 106] width 0 height 0
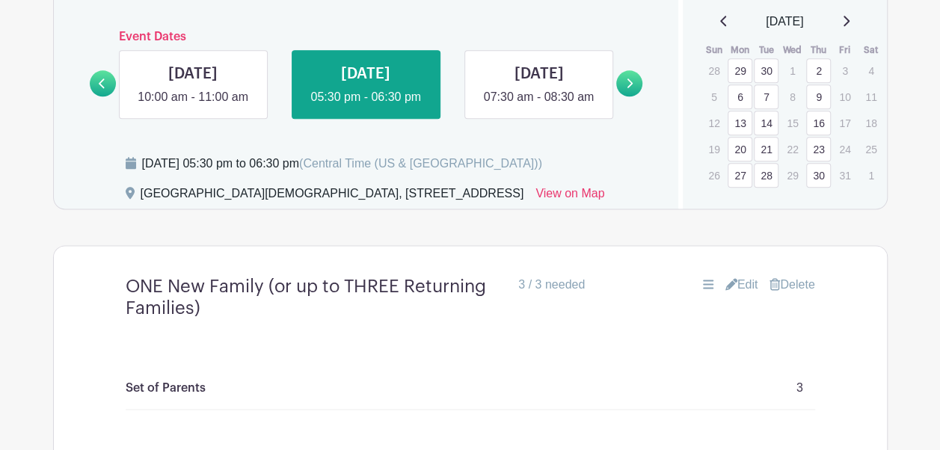
click at [789, 294] on link "Delete" at bounding box center [792, 285] width 45 height 18
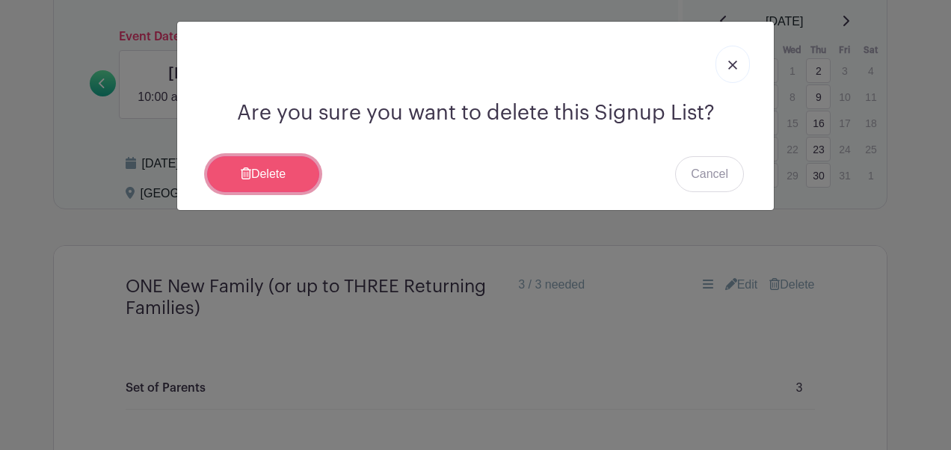
click at [269, 177] on link "Delete" at bounding box center [263, 174] width 112 height 36
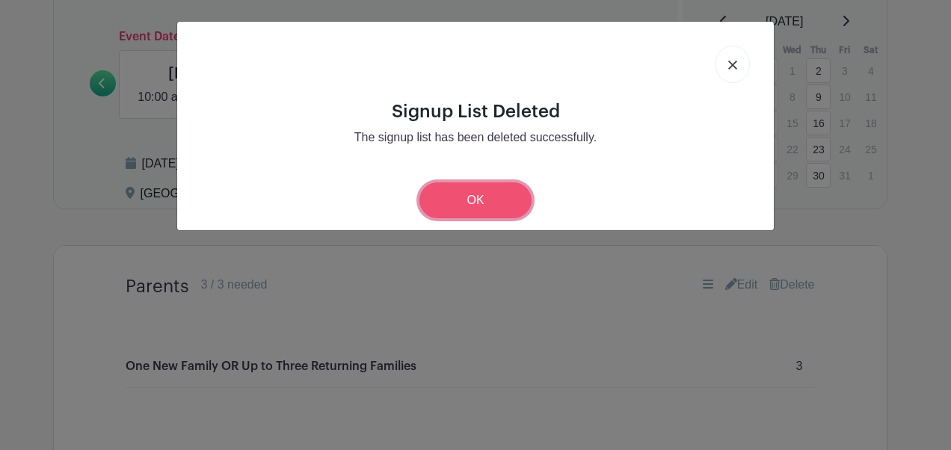
click at [468, 214] on link "OK" at bounding box center [476, 201] width 112 height 36
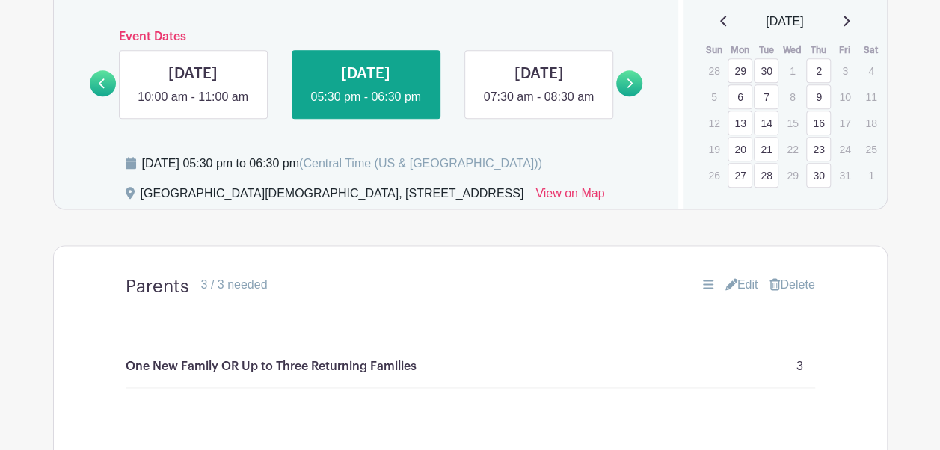
click at [791, 294] on link "Delete" at bounding box center [792, 285] width 45 height 18
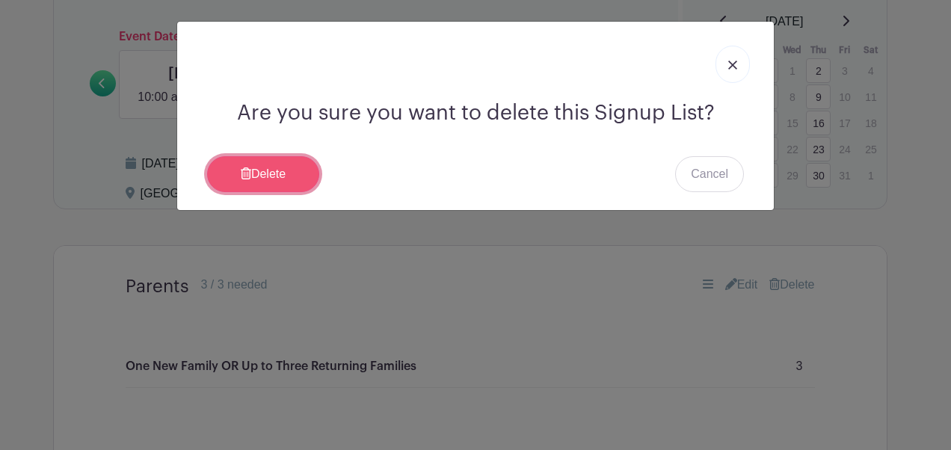
click at [306, 187] on link "Delete" at bounding box center [263, 174] width 112 height 36
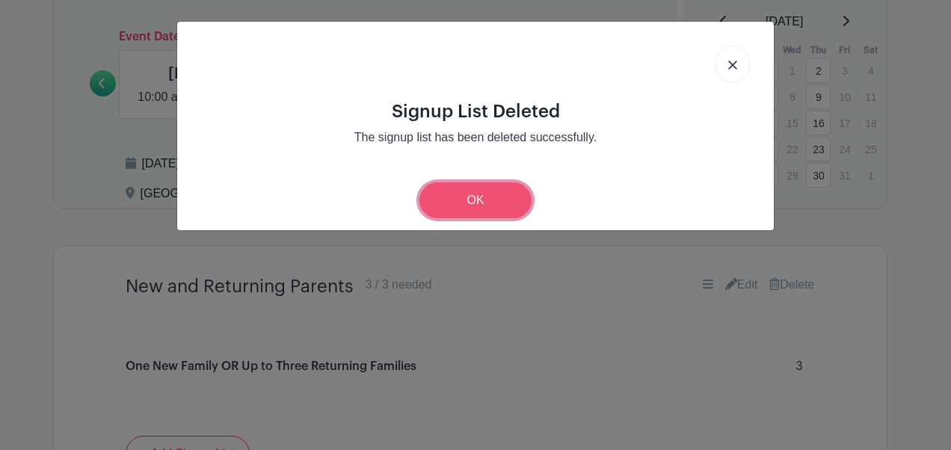
click at [503, 203] on link "OK" at bounding box center [476, 201] width 112 height 36
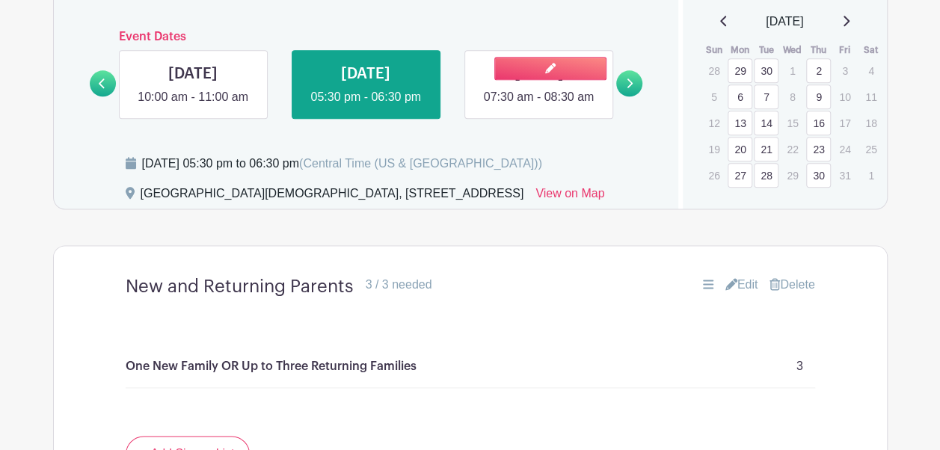
click at [539, 106] on link at bounding box center [539, 106] width 0 height 0
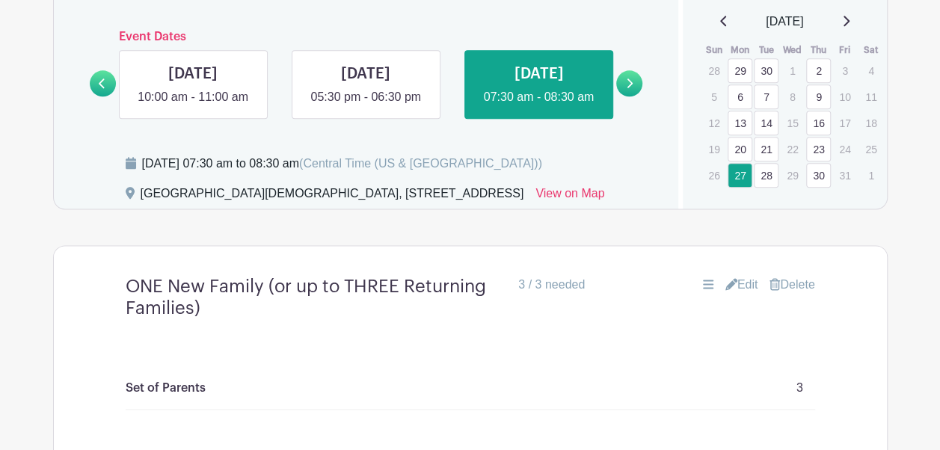
click at [797, 294] on link "Delete" at bounding box center [792, 285] width 45 height 18
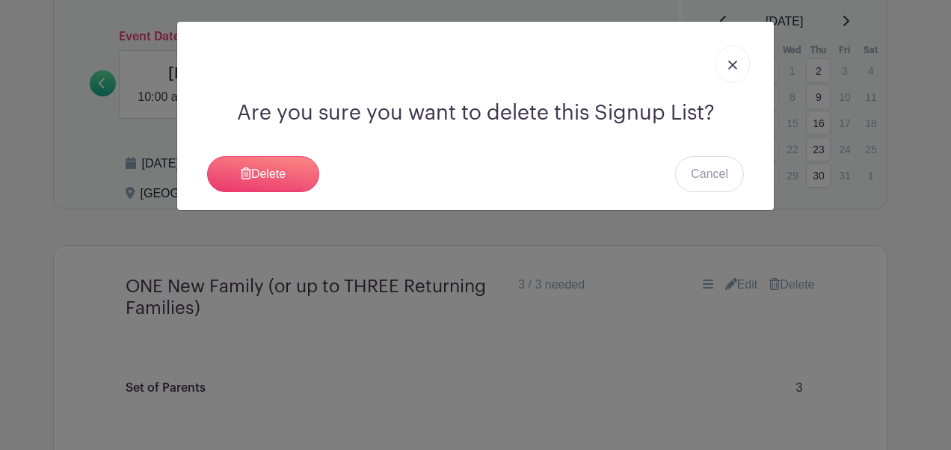
click at [296, 152] on div "Are you sure you want to delete this Signup List? [GEOGRAPHIC_DATA] Cancel" at bounding box center [475, 116] width 597 height 189
click at [295, 163] on link "Delete" at bounding box center [263, 174] width 112 height 36
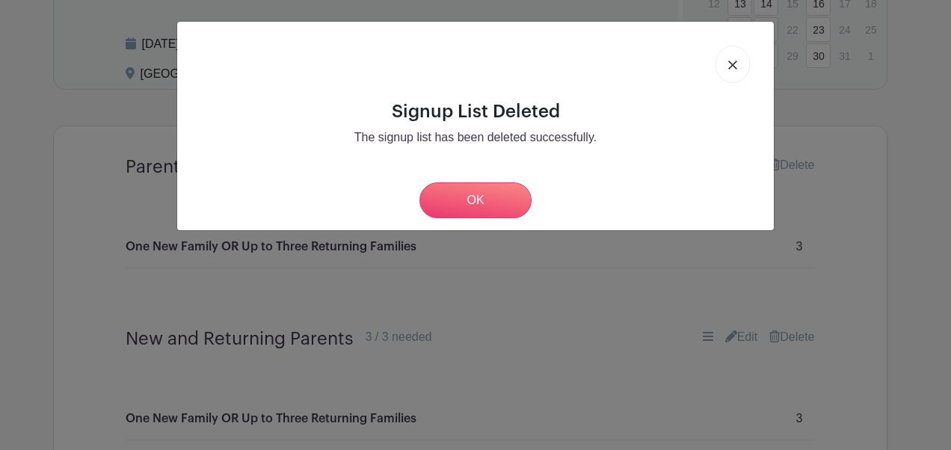
scroll to position [850, 0]
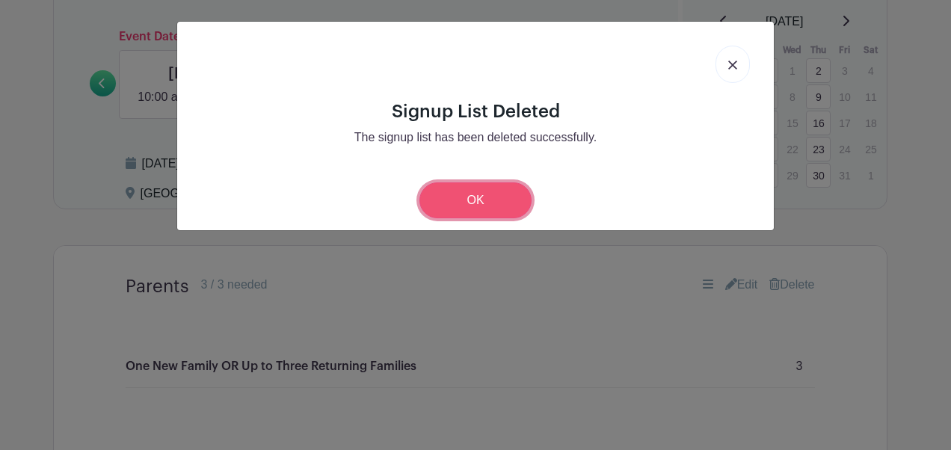
click at [471, 189] on link "OK" at bounding box center [476, 201] width 112 height 36
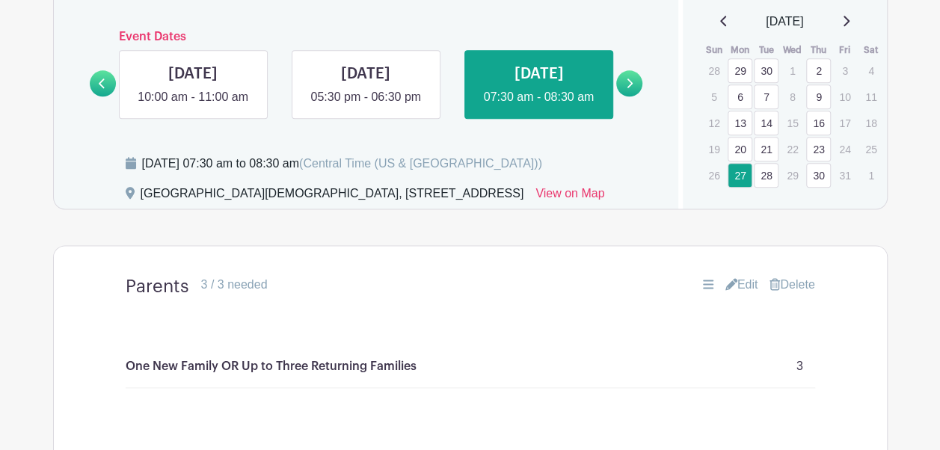
click at [796, 294] on link "Delete" at bounding box center [792, 285] width 45 height 18
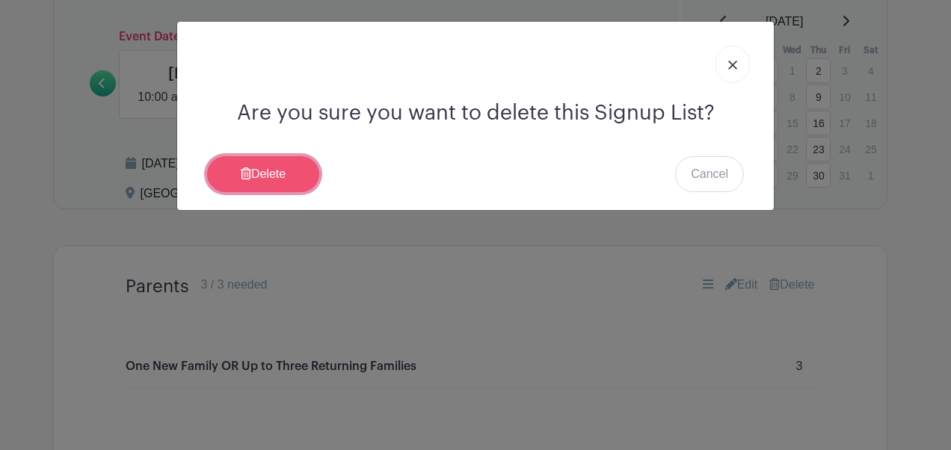
click at [302, 160] on link "Delete" at bounding box center [263, 174] width 112 height 36
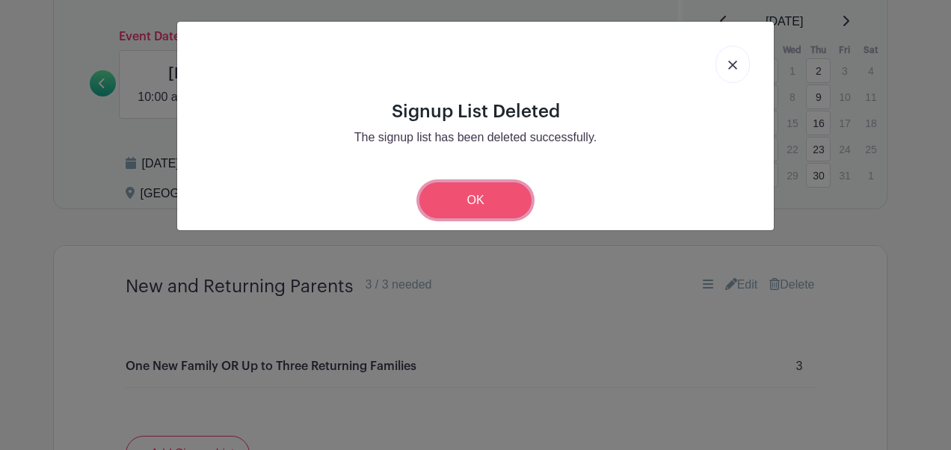
click at [487, 200] on link "OK" at bounding box center [476, 201] width 112 height 36
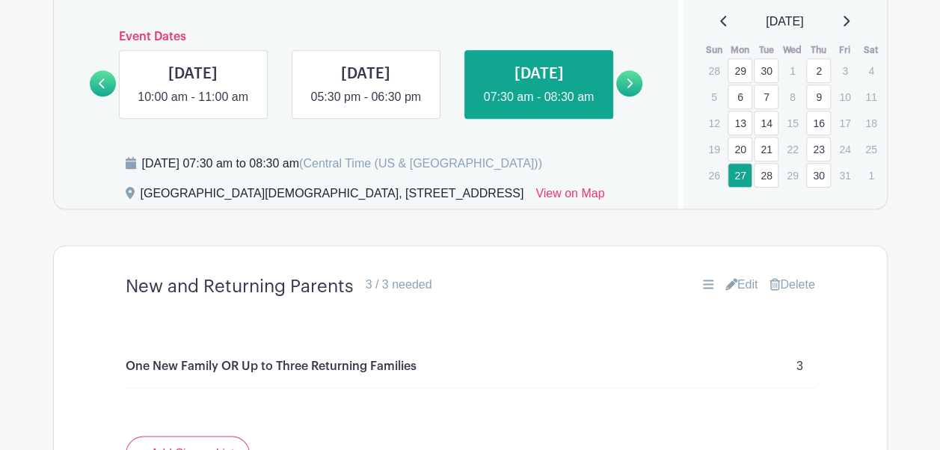
click at [630, 88] on icon at bounding box center [631, 84] width 6 height 10
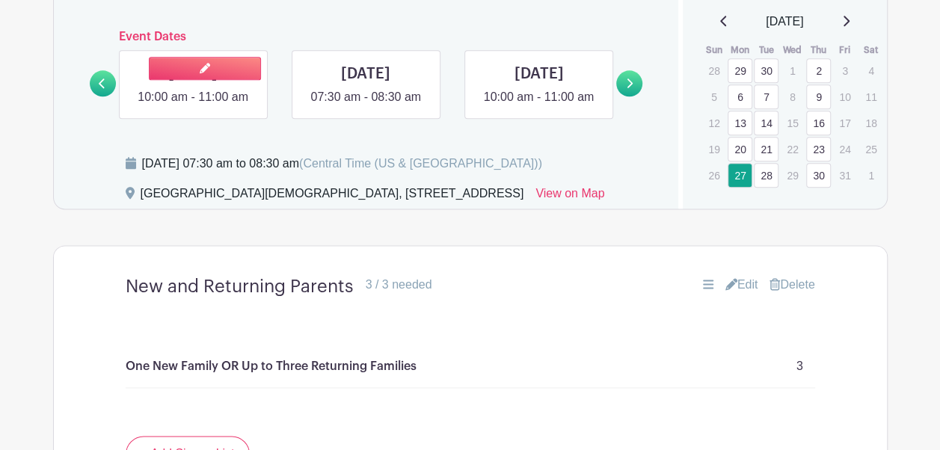
click at [193, 106] on link at bounding box center [193, 106] width 0 height 0
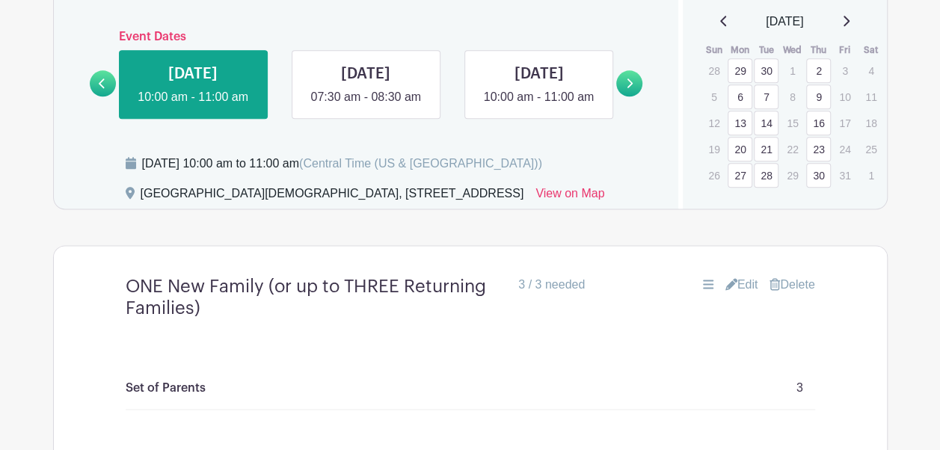
click at [794, 294] on link "Delete" at bounding box center [792, 285] width 45 height 18
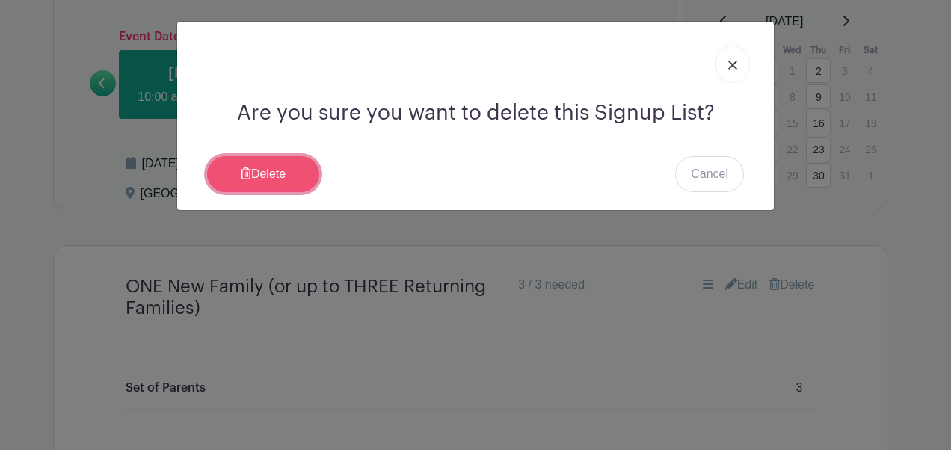
click at [293, 180] on link "Delete" at bounding box center [263, 174] width 112 height 36
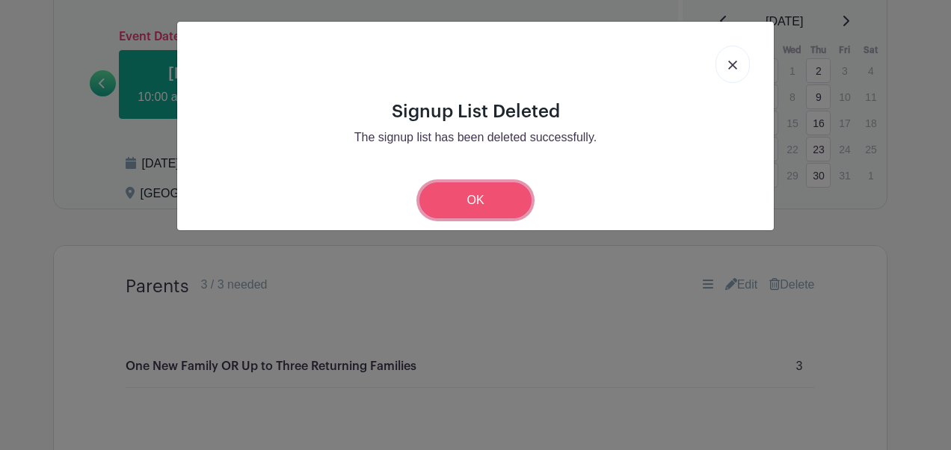
click at [471, 194] on link "OK" at bounding box center [476, 201] width 112 height 36
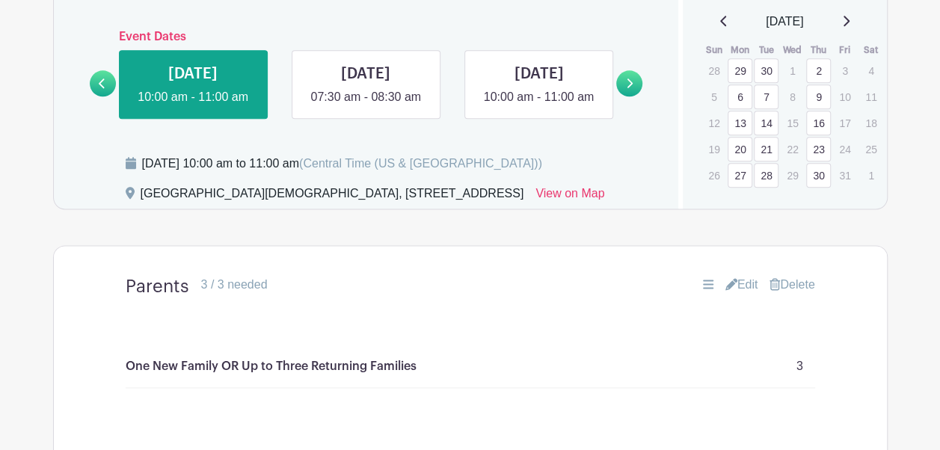
click at [798, 294] on link "Delete" at bounding box center [792, 285] width 45 height 18
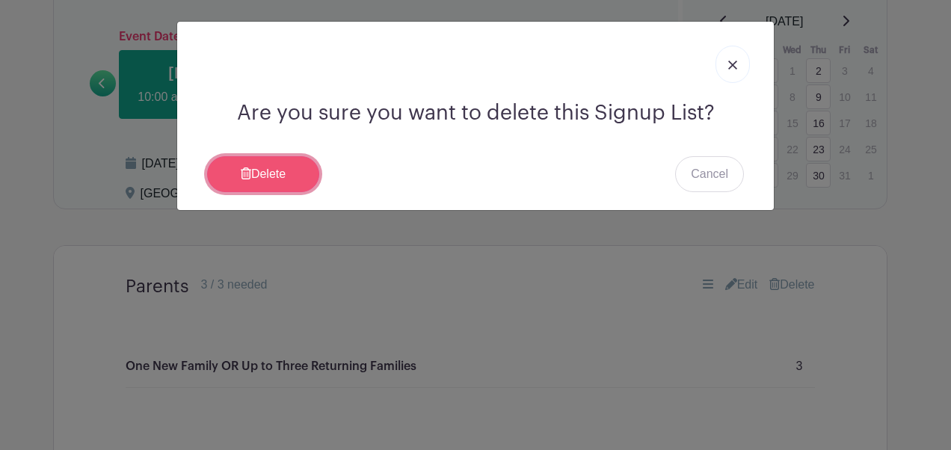
click at [266, 174] on link "Delete" at bounding box center [263, 174] width 112 height 36
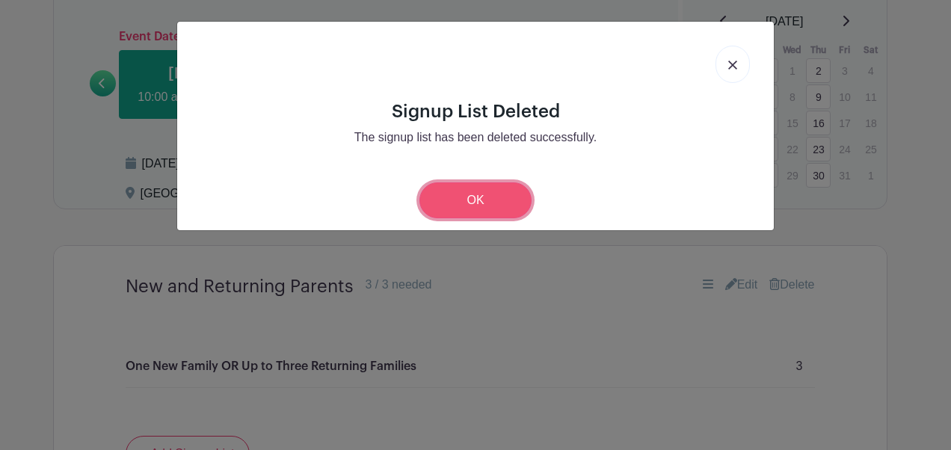
click at [485, 197] on link "OK" at bounding box center [476, 201] width 112 height 36
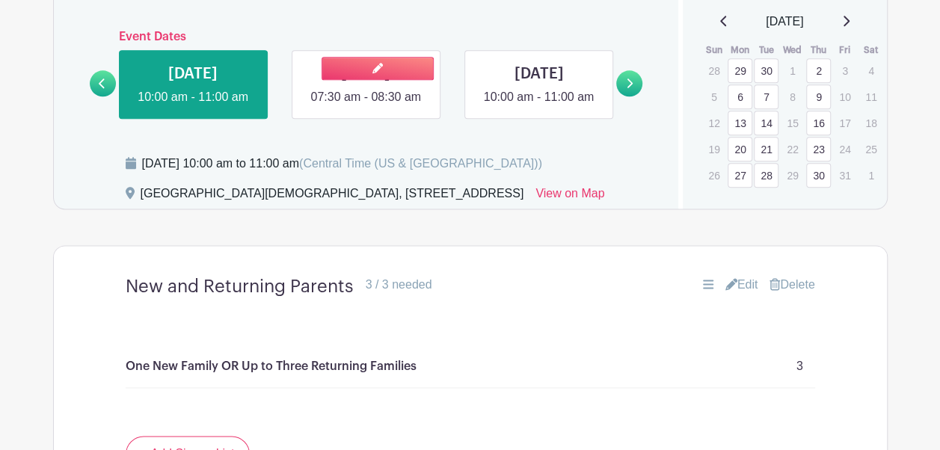
click at [366, 106] on link at bounding box center [366, 106] width 0 height 0
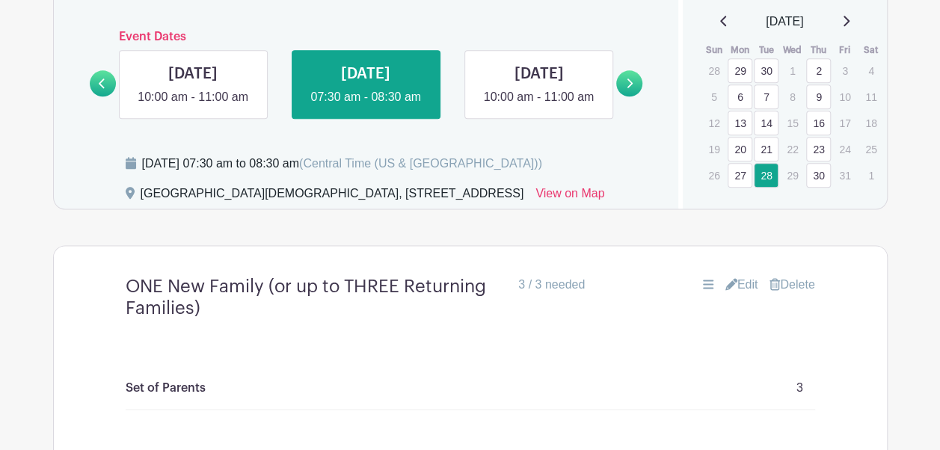
click at [799, 294] on link "Delete" at bounding box center [792, 285] width 45 height 18
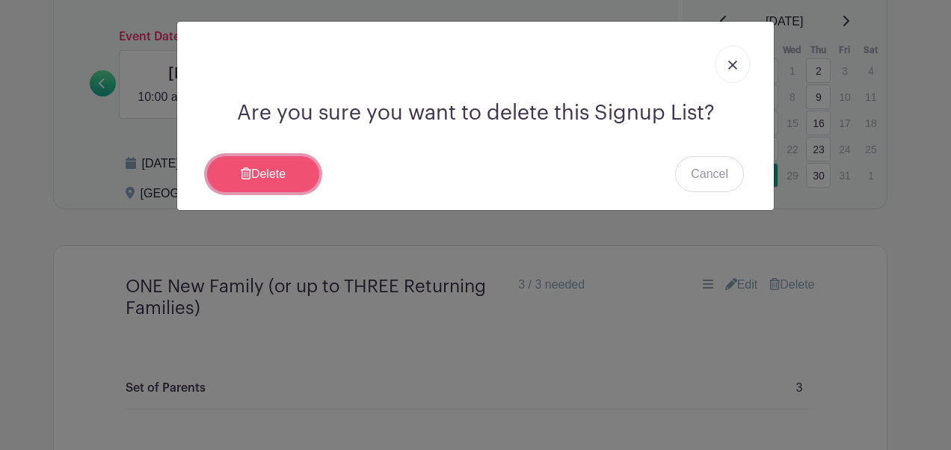
click at [278, 181] on link "Delete" at bounding box center [263, 174] width 112 height 36
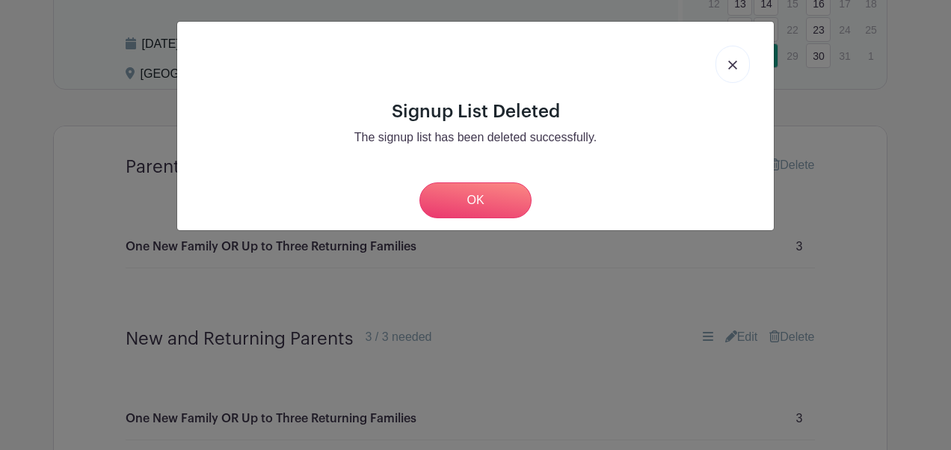
scroll to position [850, 0]
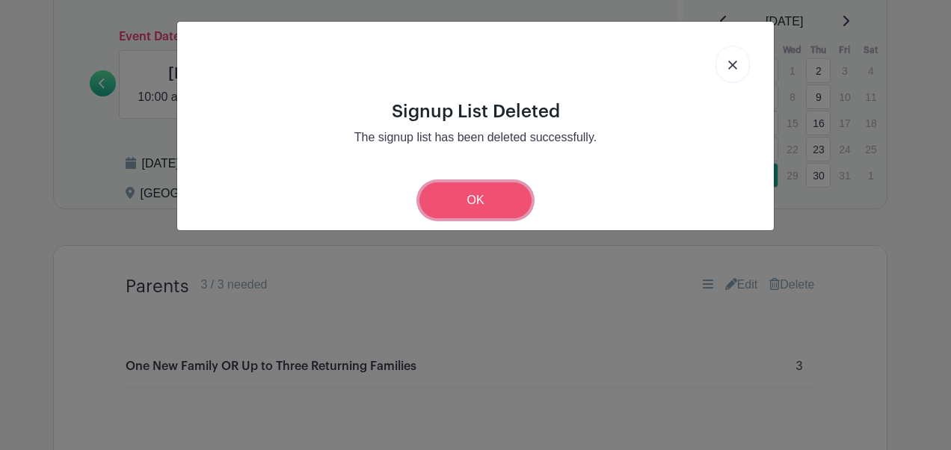
click at [459, 203] on link "OK" at bounding box center [476, 201] width 112 height 36
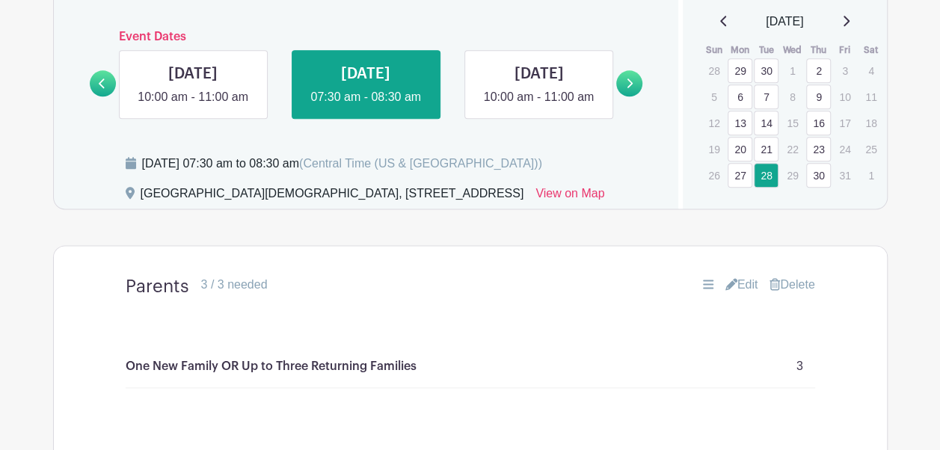
click at [781, 294] on link "Delete" at bounding box center [792, 285] width 45 height 18
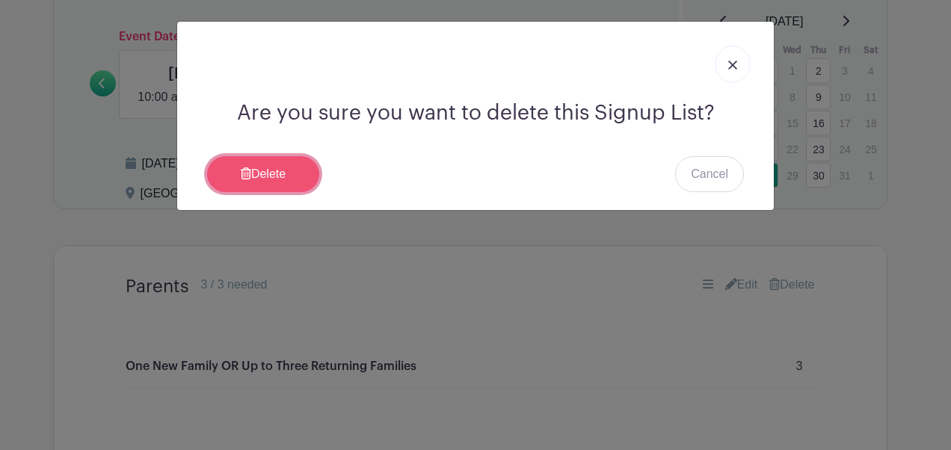
click at [299, 181] on link "Delete" at bounding box center [263, 174] width 112 height 36
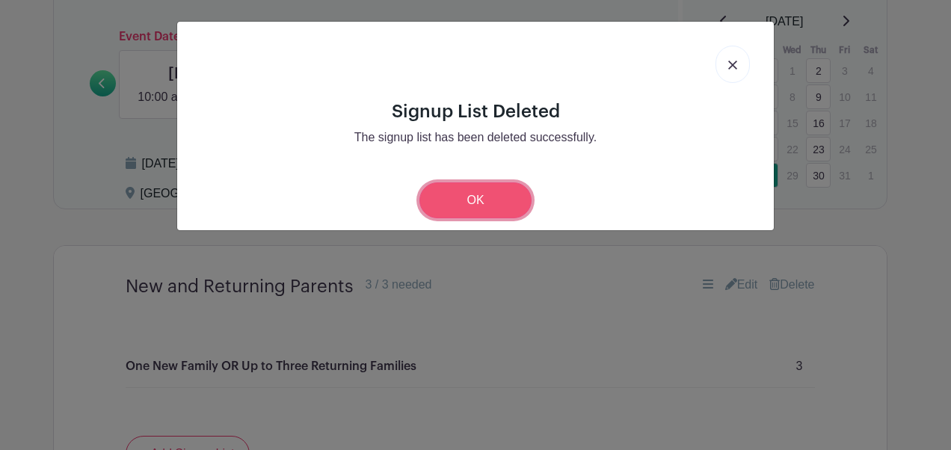
click at [506, 199] on link "OK" at bounding box center [476, 201] width 112 height 36
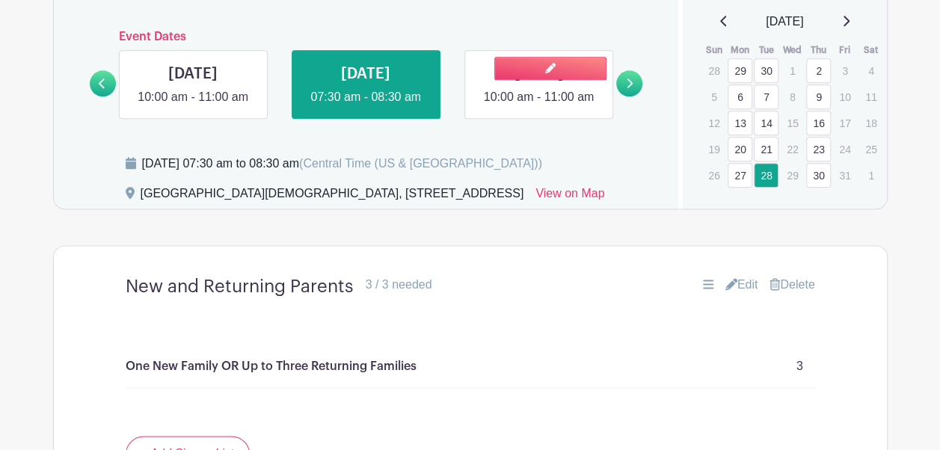
click at [539, 106] on link at bounding box center [539, 106] width 0 height 0
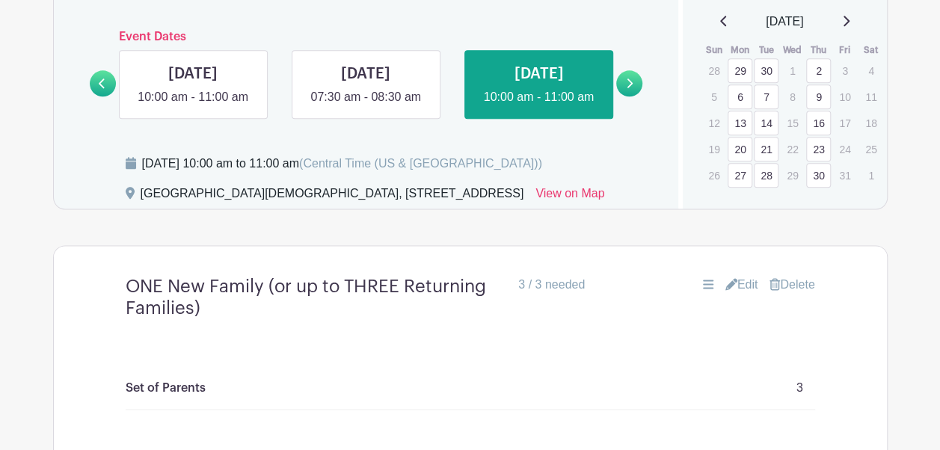
click at [787, 294] on link "Delete" at bounding box center [792, 285] width 45 height 18
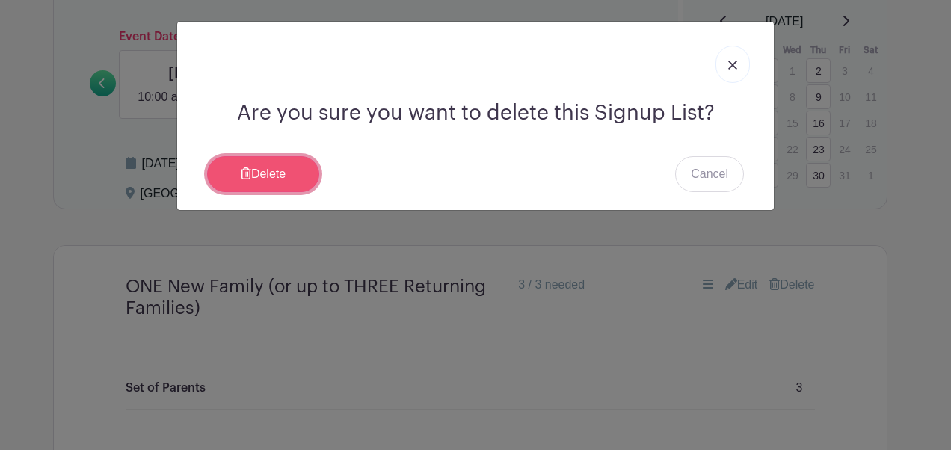
click at [286, 178] on link "Delete" at bounding box center [263, 174] width 112 height 36
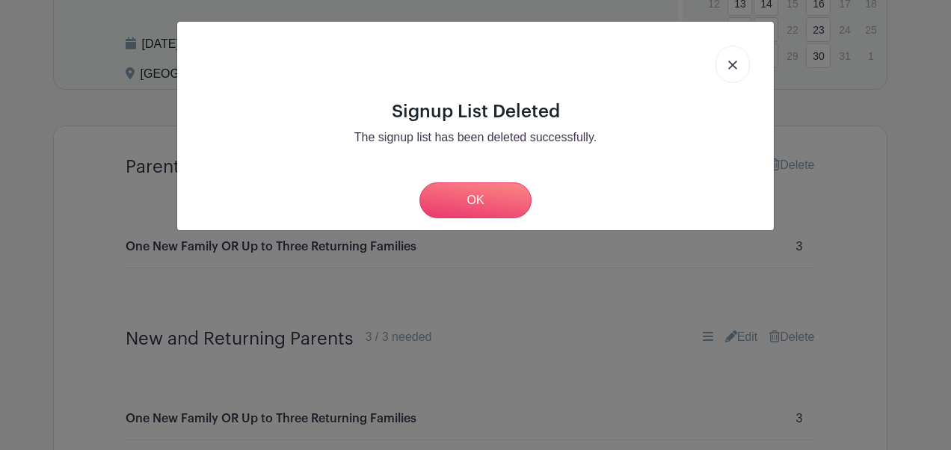
scroll to position [850, 0]
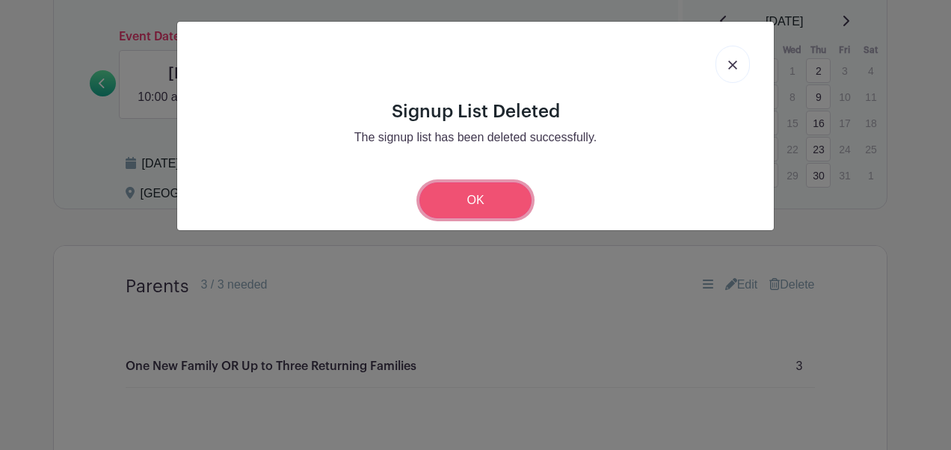
click at [491, 195] on link "OK" at bounding box center [476, 201] width 112 height 36
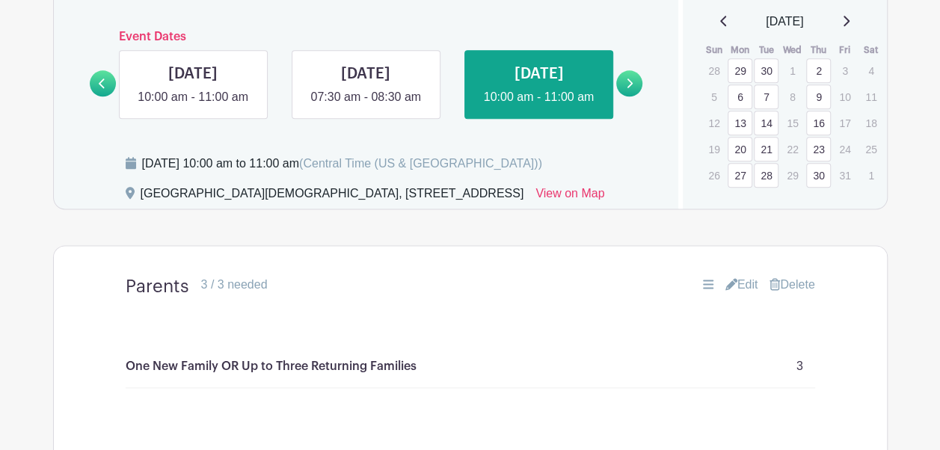
click at [803, 294] on link "Delete" at bounding box center [792, 285] width 45 height 18
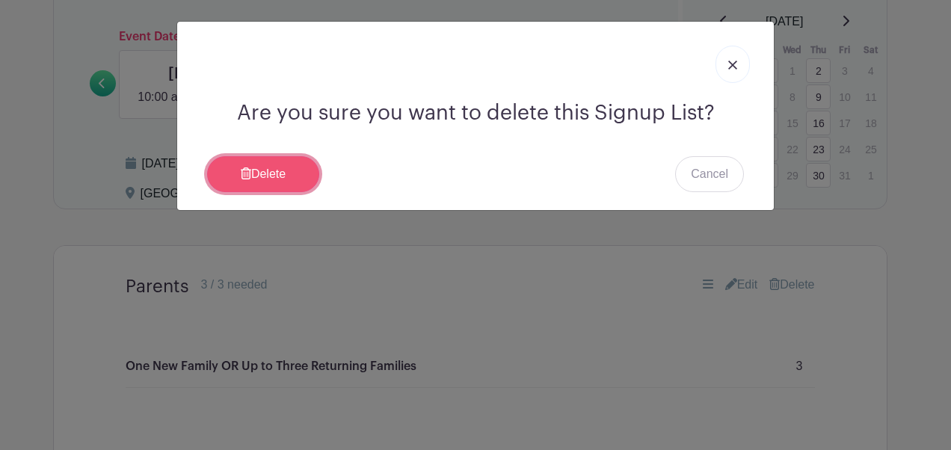
click at [279, 172] on link "Delete" at bounding box center [263, 174] width 112 height 36
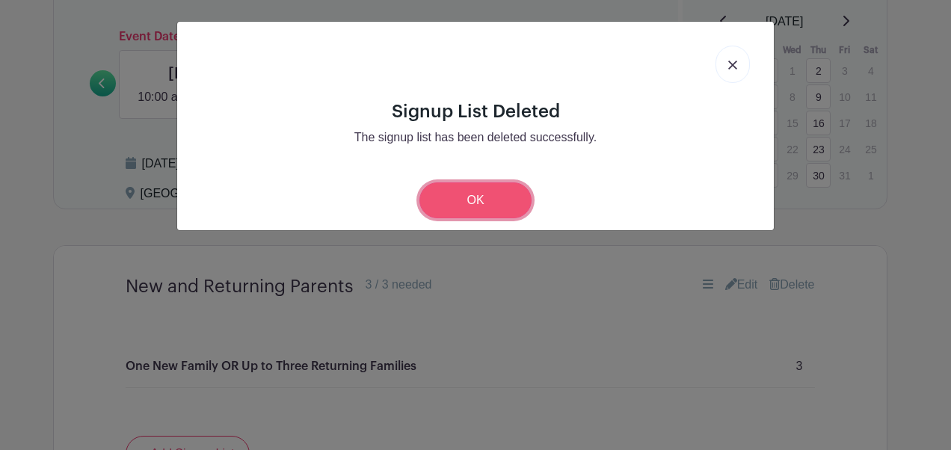
click at [471, 197] on link "OK" at bounding box center [476, 201] width 112 height 36
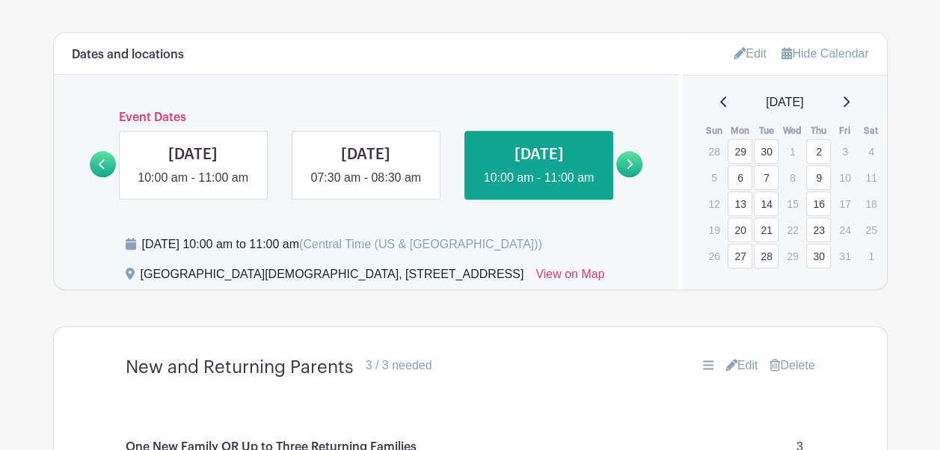
scroll to position [760, 0]
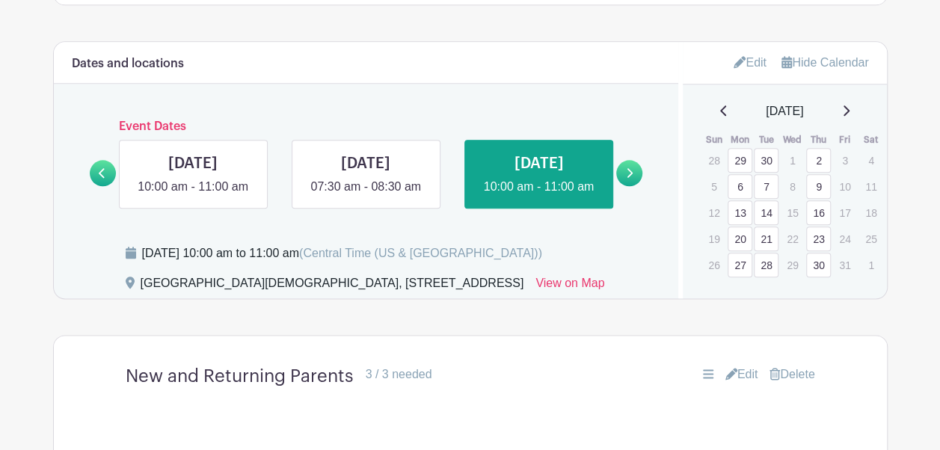
click at [627, 179] on icon at bounding box center [629, 173] width 7 height 11
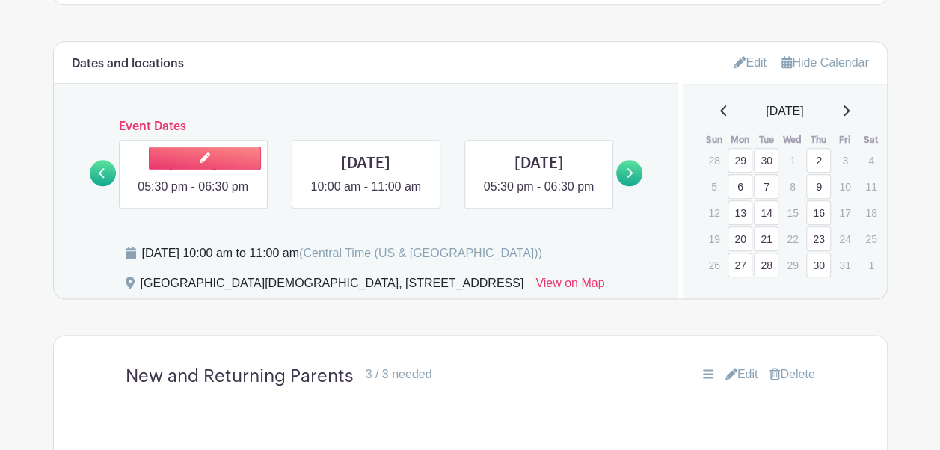
click at [193, 196] on link at bounding box center [193, 196] width 0 height 0
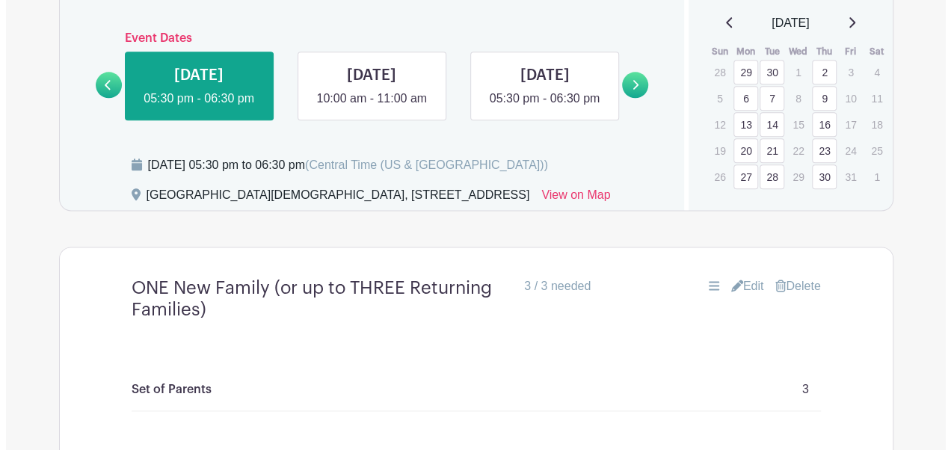
scroll to position [849, 0]
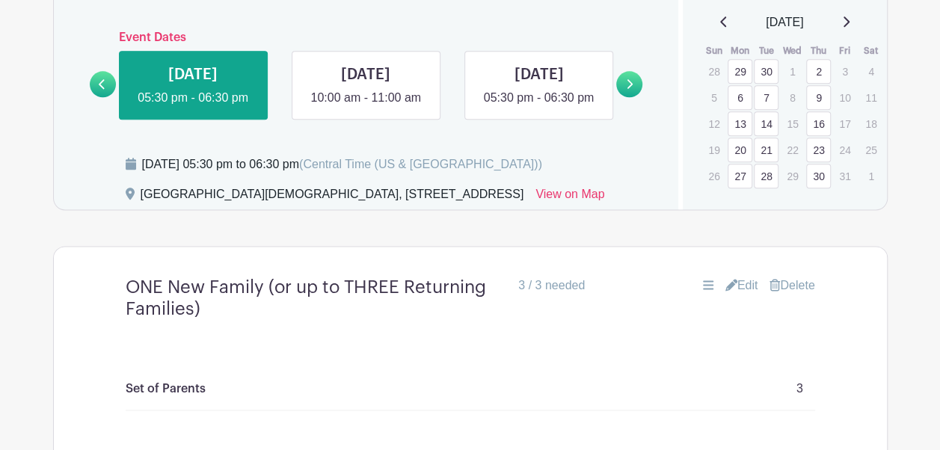
click at [805, 295] on link "Delete" at bounding box center [792, 286] width 45 height 18
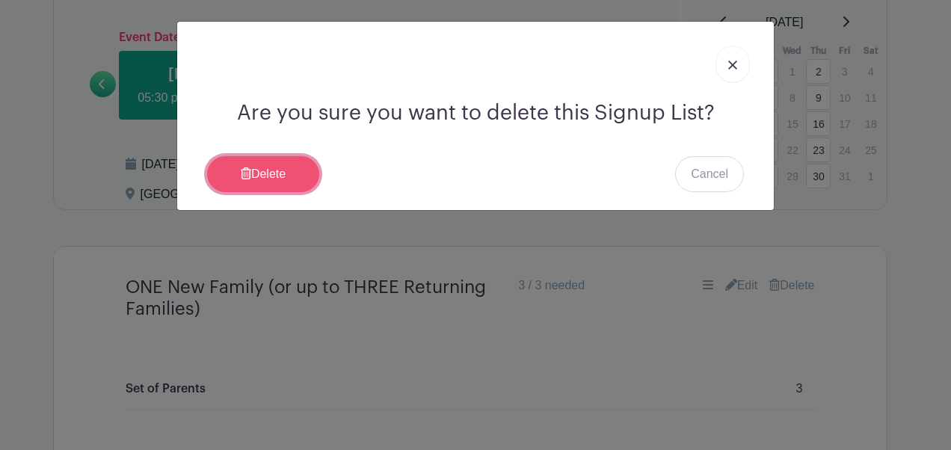
click at [285, 185] on link "Delete" at bounding box center [263, 174] width 112 height 36
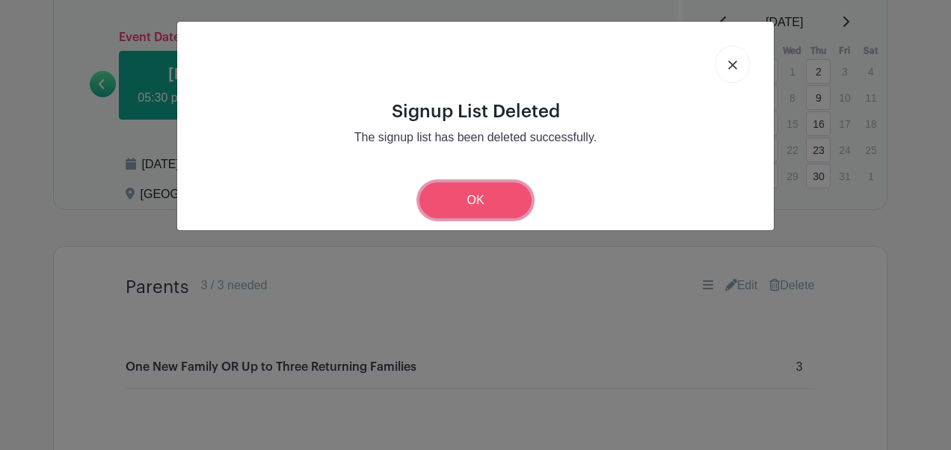
click at [494, 192] on link "OK" at bounding box center [476, 201] width 112 height 36
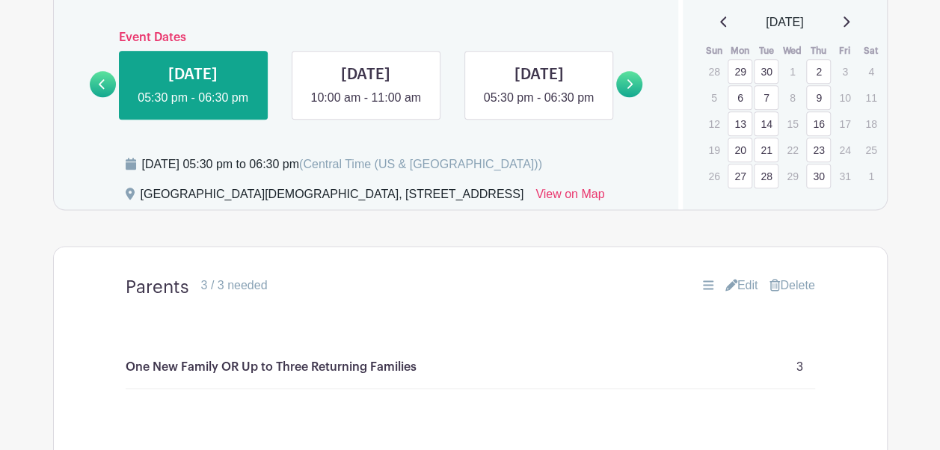
click at [797, 295] on link "Delete" at bounding box center [792, 286] width 45 height 18
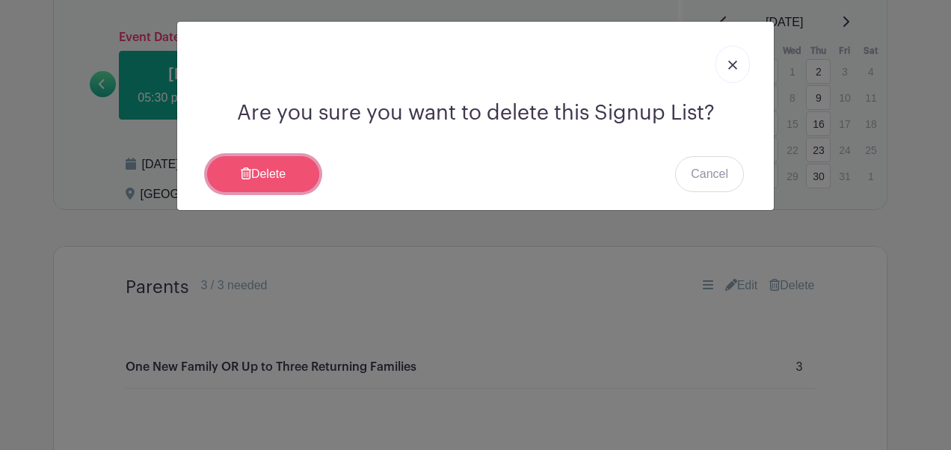
click at [278, 177] on link "Delete" at bounding box center [263, 174] width 112 height 36
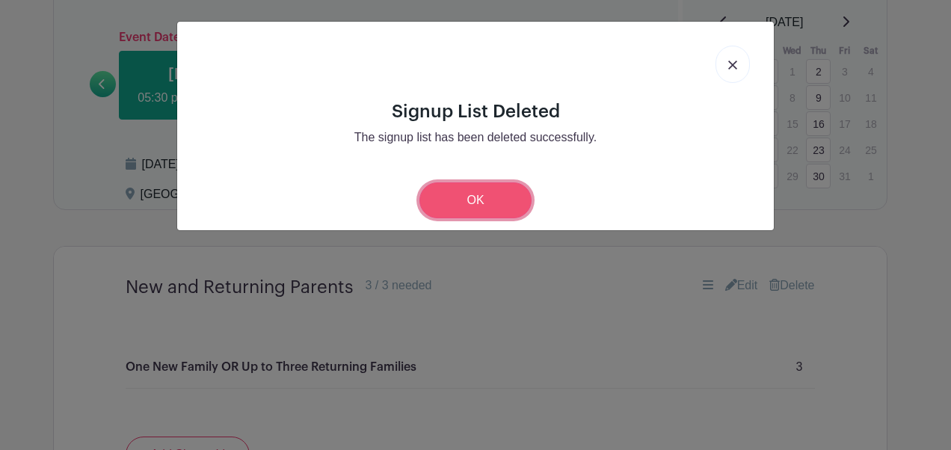
click at [489, 202] on link "OK" at bounding box center [476, 201] width 112 height 36
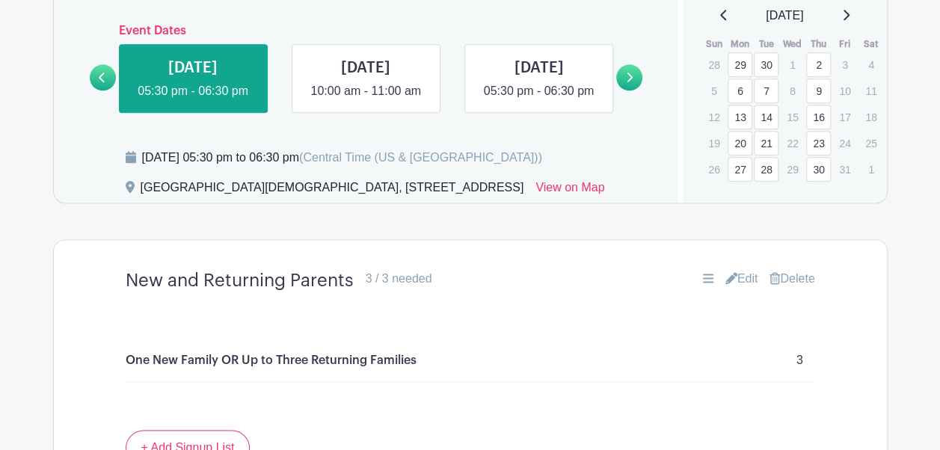
scroll to position [838, 0]
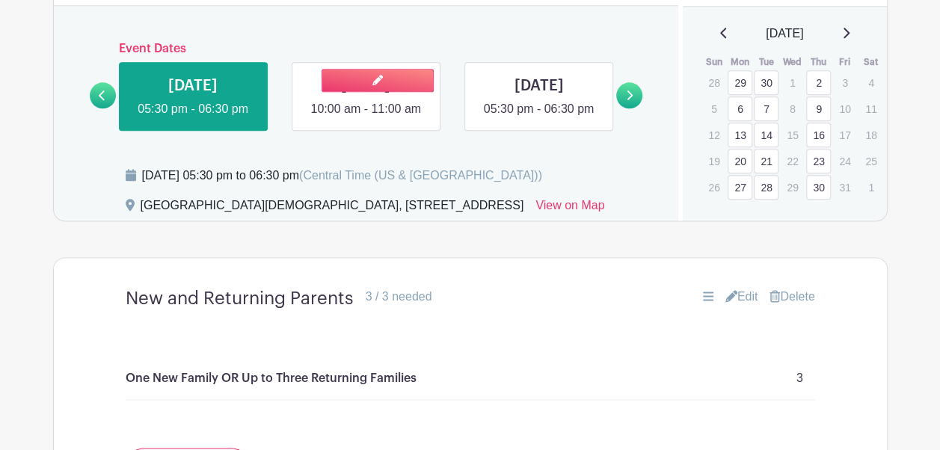
click at [366, 118] on link at bounding box center [366, 118] width 0 height 0
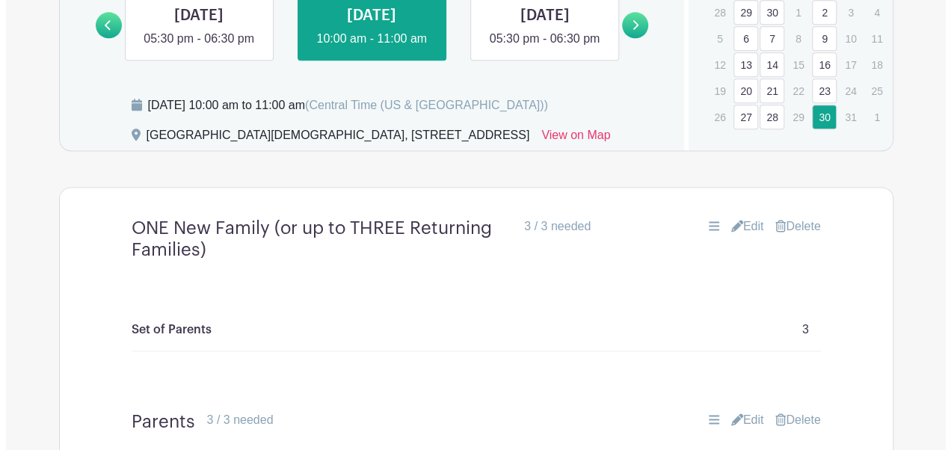
scroll to position [909, 0]
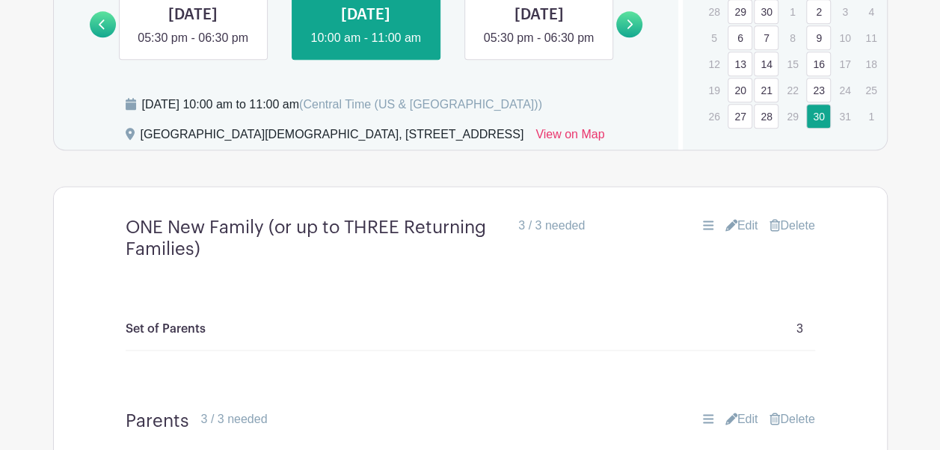
click at [796, 235] on link "Delete" at bounding box center [792, 226] width 45 height 18
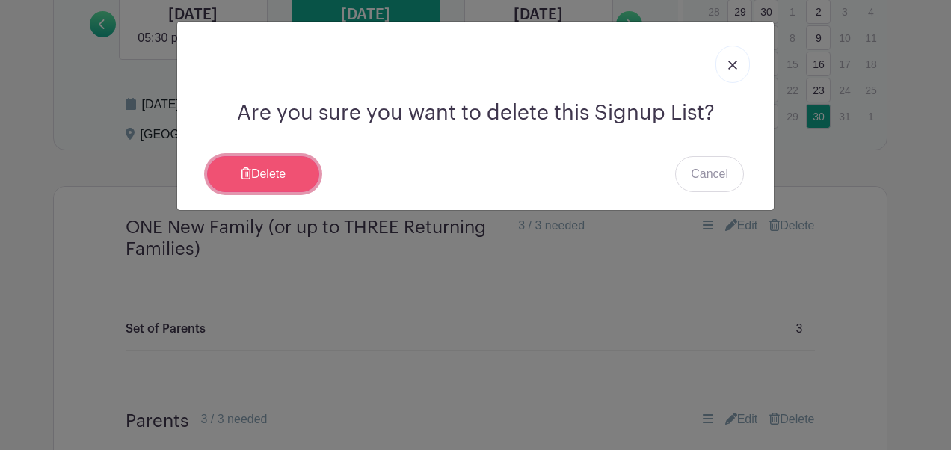
click at [295, 171] on link "Delete" at bounding box center [263, 174] width 112 height 36
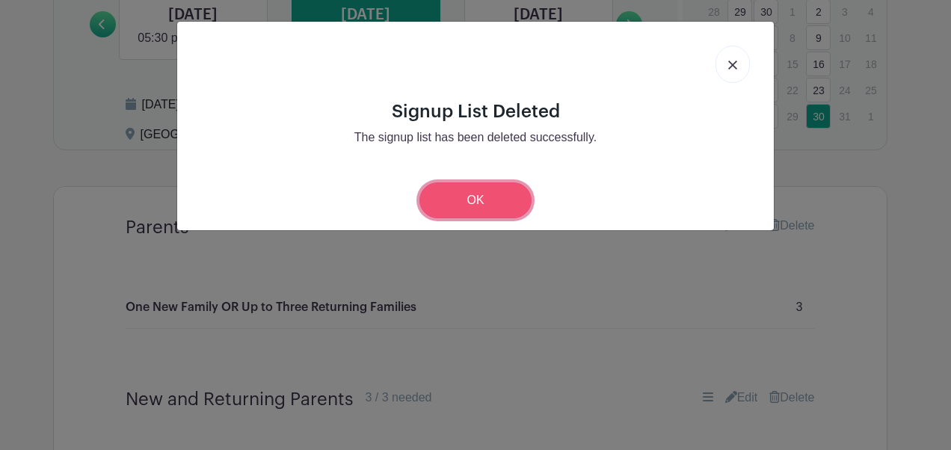
click at [464, 197] on link "OK" at bounding box center [476, 201] width 112 height 36
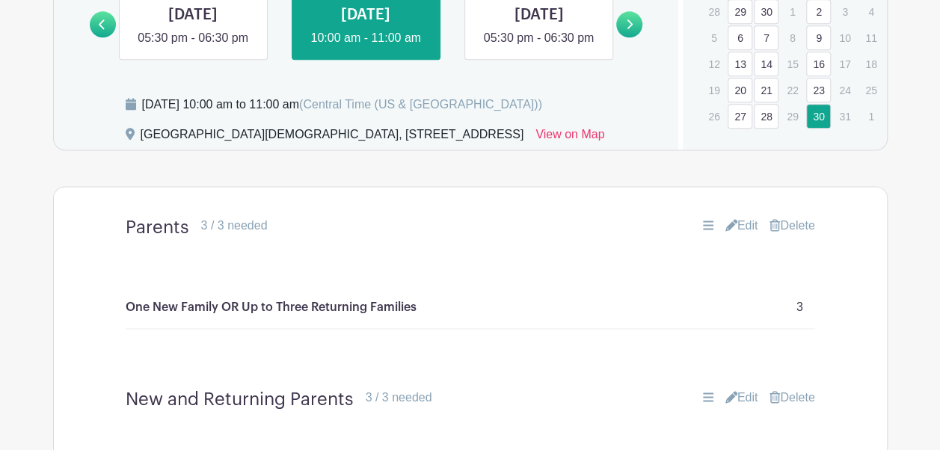
click at [797, 235] on link "Delete" at bounding box center [792, 226] width 45 height 18
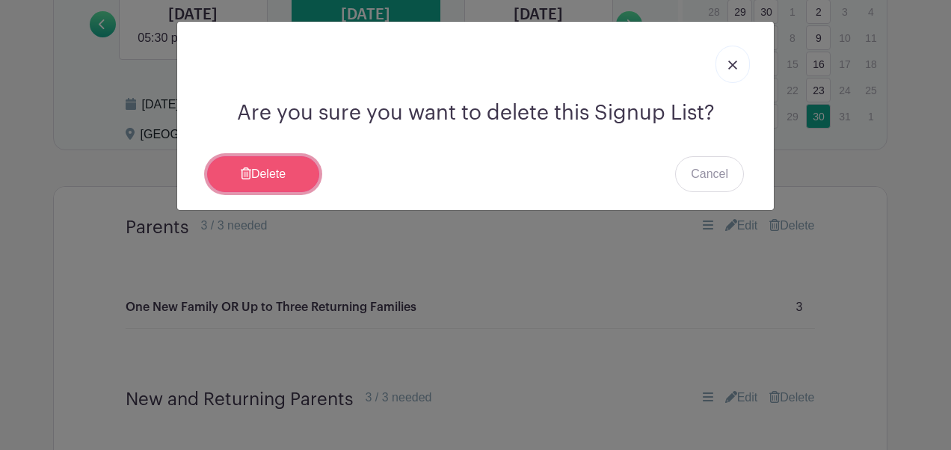
click at [257, 174] on link "Delete" at bounding box center [263, 174] width 112 height 36
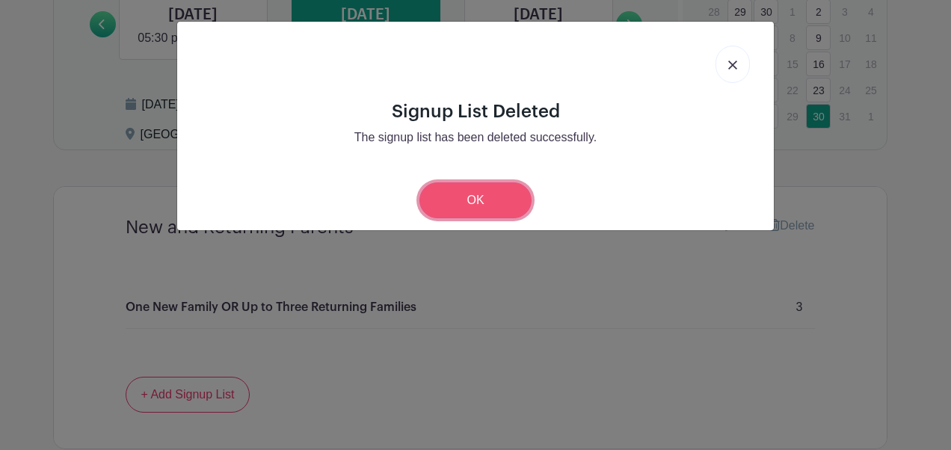
click at [462, 201] on link "OK" at bounding box center [476, 201] width 112 height 36
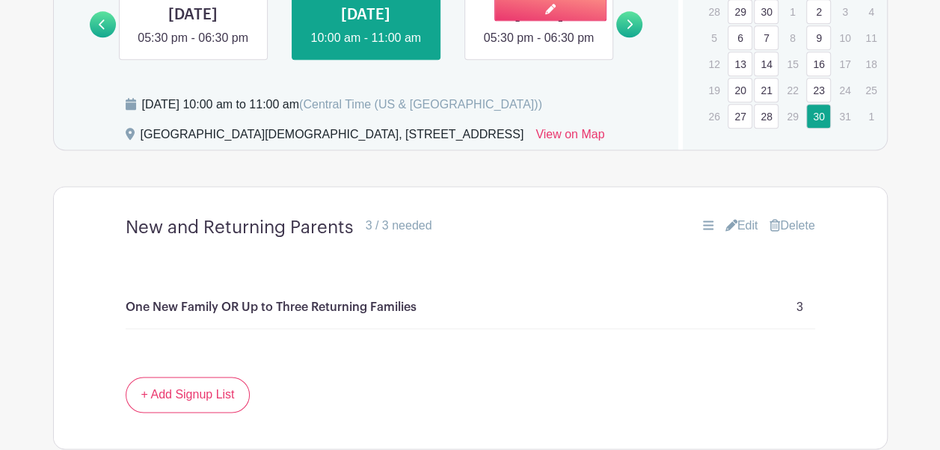
click at [539, 47] on link at bounding box center [539, 47] width 0 height 0
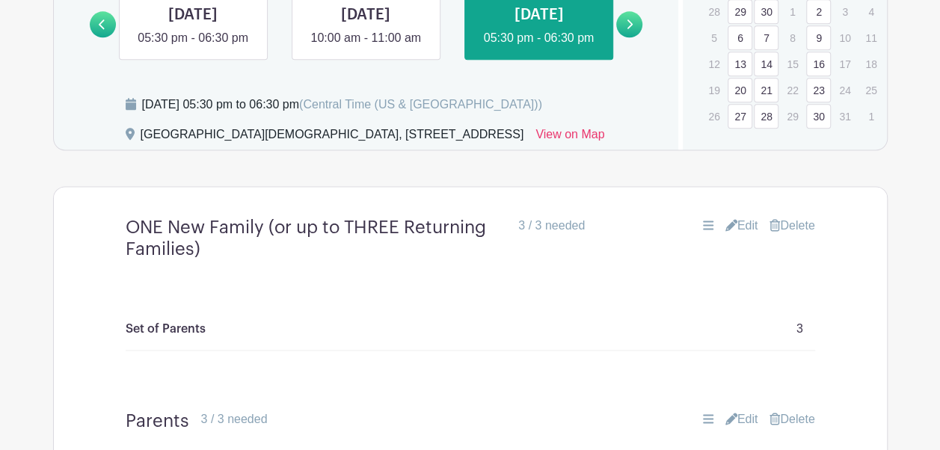
click at [800, 235] on link "Delete" at bounding box center [792, 226] width 45 height 18
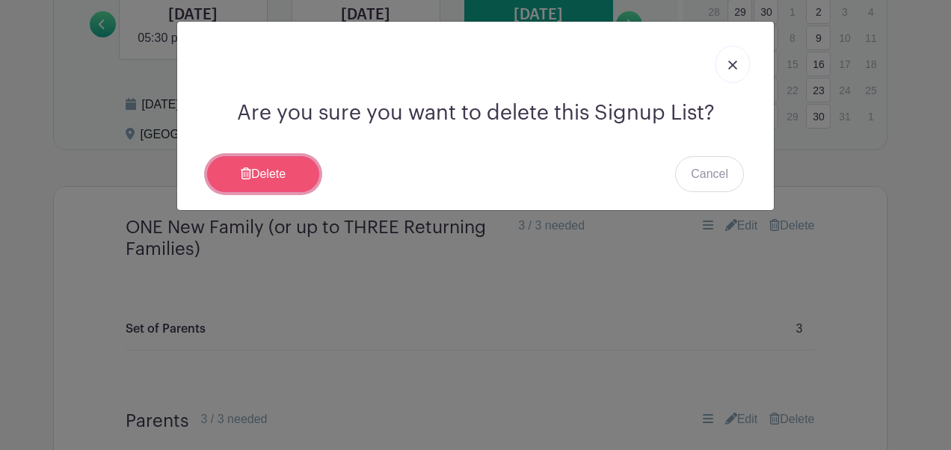
click at [286, 177] on link "Delete" at bounding box center [263, 174] width 112 height 36
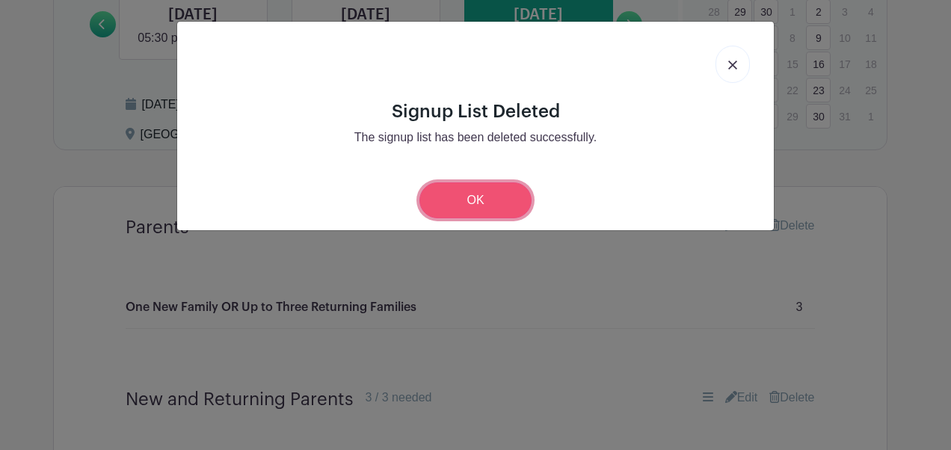
click at [485, 214] on link "OK" at bounding box center [476, 201] width 112 height 36
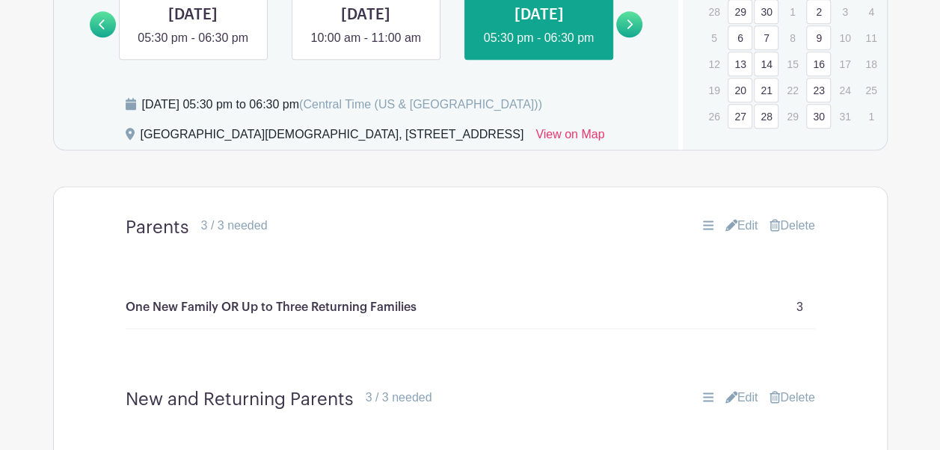
click at [799, 235] on link "Delete" at bounding box center [792, 226] width 45 height 18
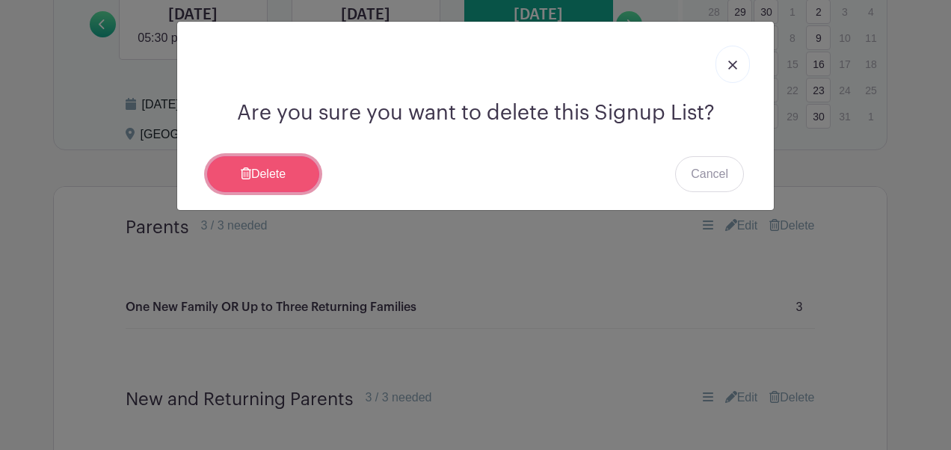
click at [254, 178] on link "Delete" at bounding box center [263, 174] width 112 height 36
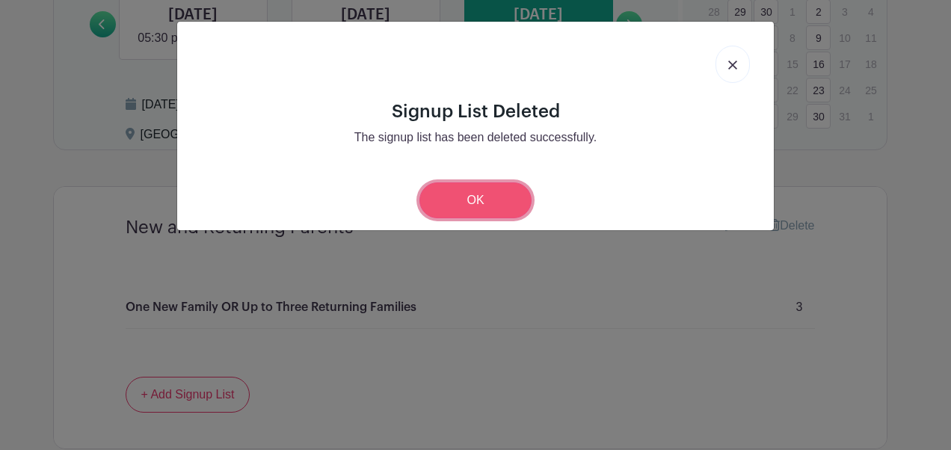
click at [461, 199] on link "OK" at bounding box center [476, 201] width 112 height 36
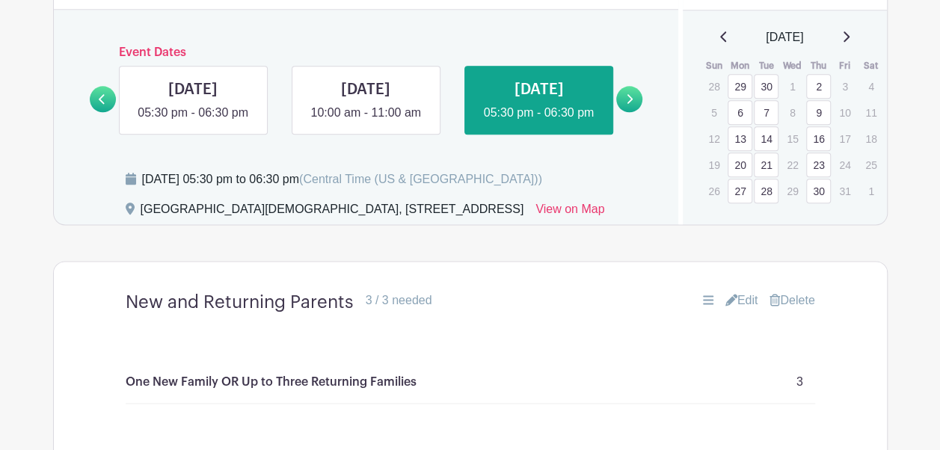
scroll to position [830, 0]
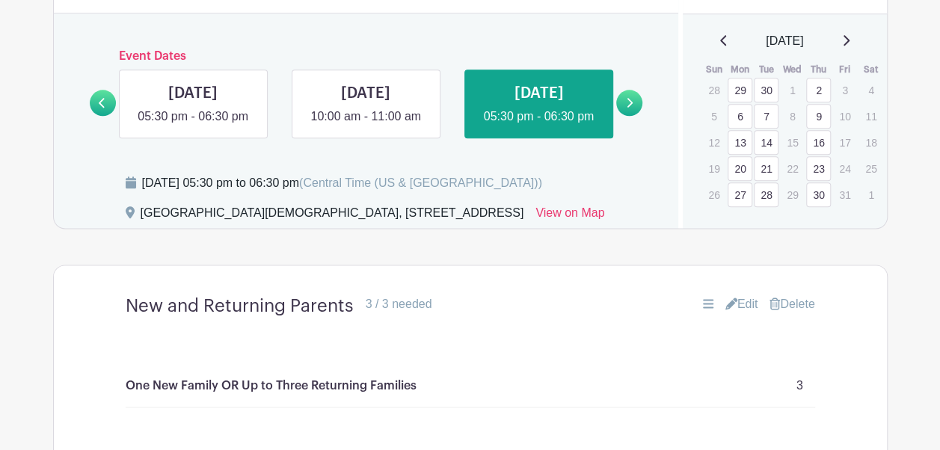
click at [625, 116] on link at bounding box center [629, 103] width 26 height 26
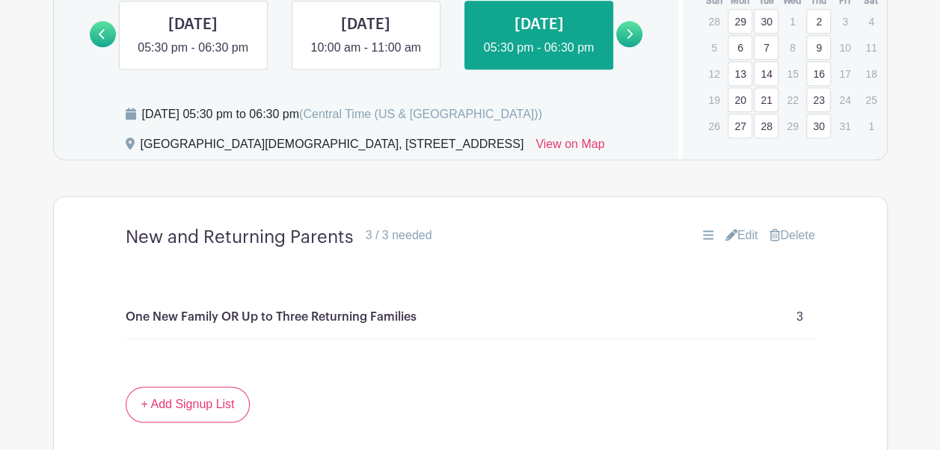
scroll to position [841, 0]
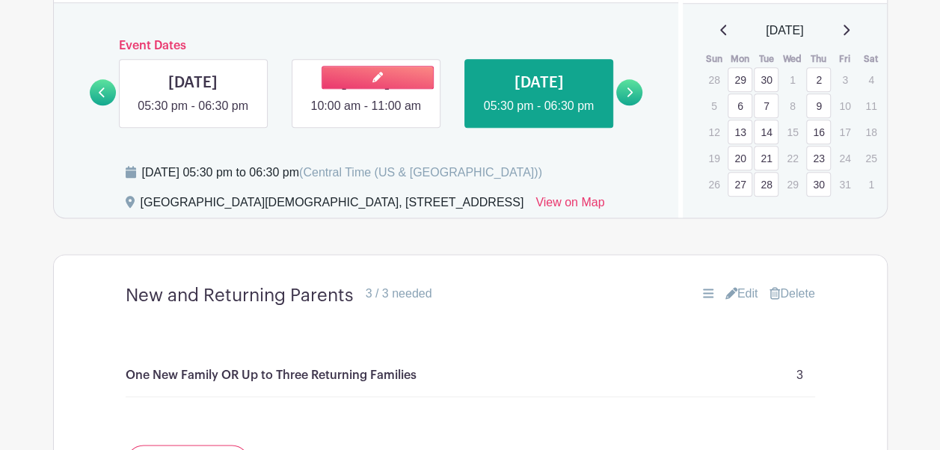
click at [366, 115] on link at bounding box center [366, 115] width 0 height 0
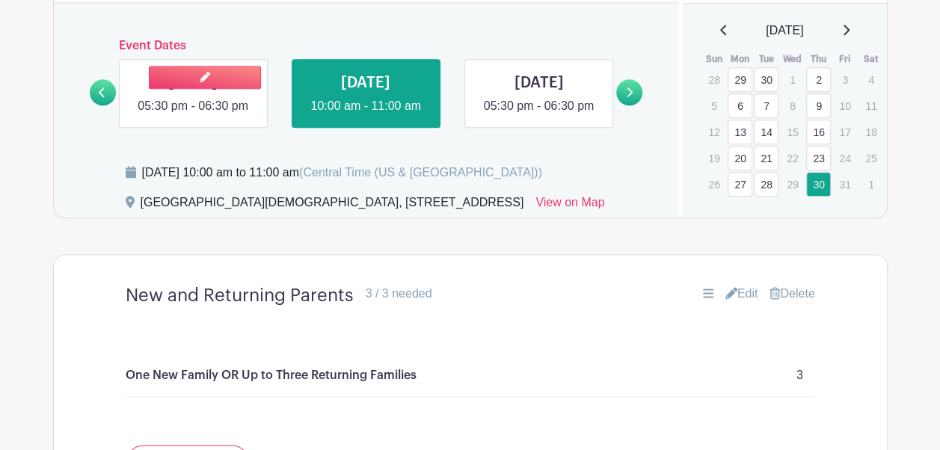
click at [193, 115] on link at bounding box center [193, 115] width 0 height 0
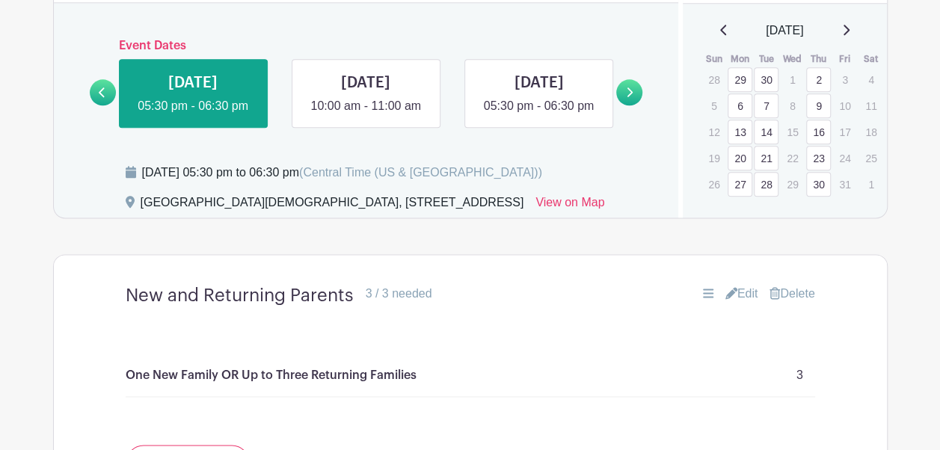
click at [95, 105] on link at bounding box center [103, 92] width 26 height 26
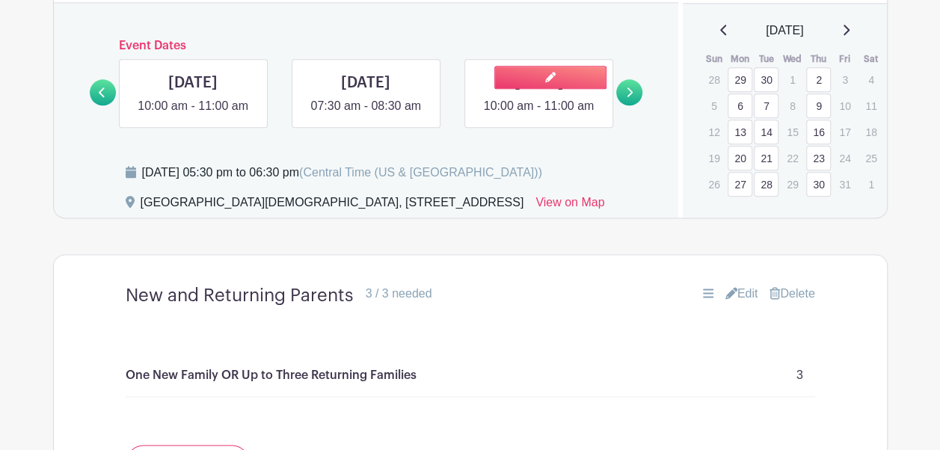
click at [539, 115] on link at bounding box center [539, 115] width 0 height 0
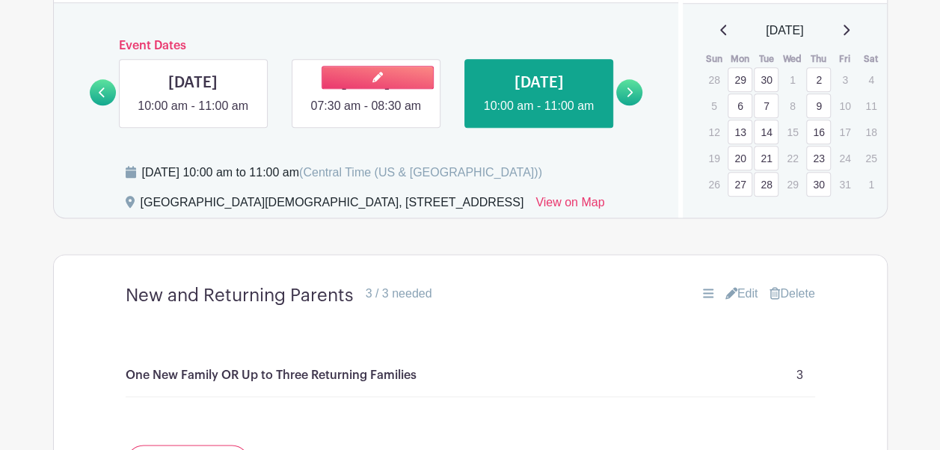
click at [366, 115] on link at bounding box center [366, 115] width 0 height 0
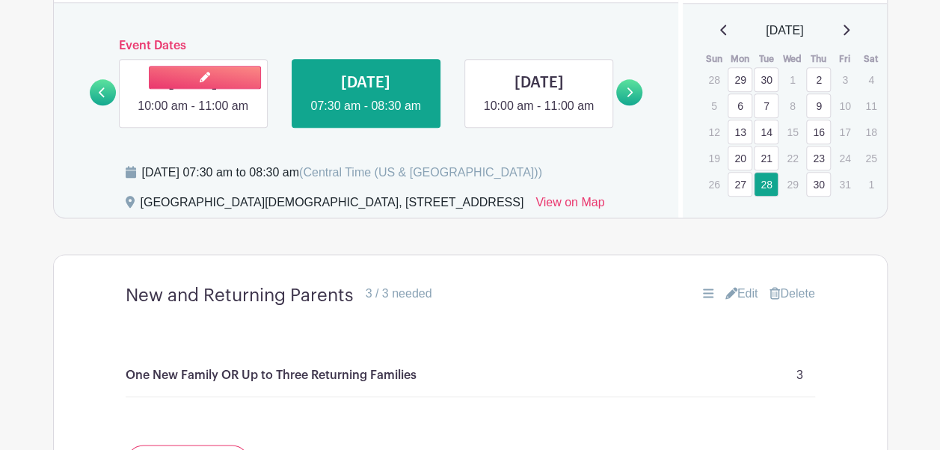
click at [193, 115] on link at bounding box center [193, 115] width 0 height 0
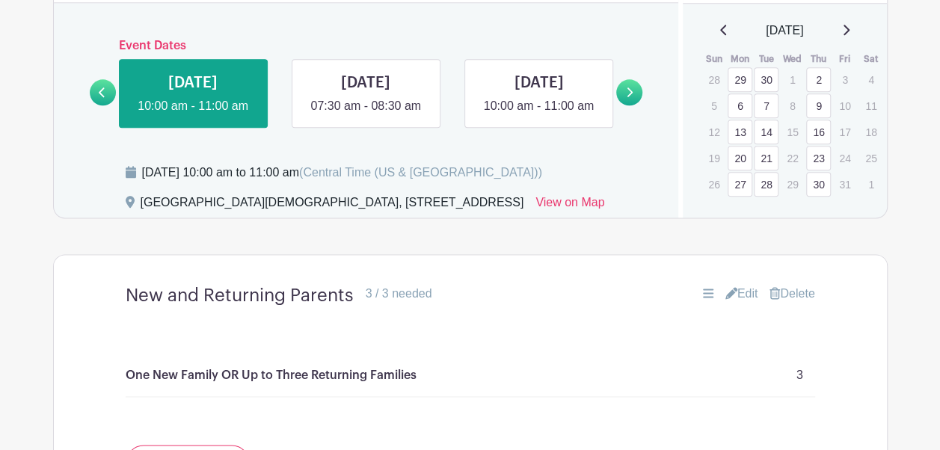
click at [100, 105] on link at bounding box center [103, 92] width 26 height 26
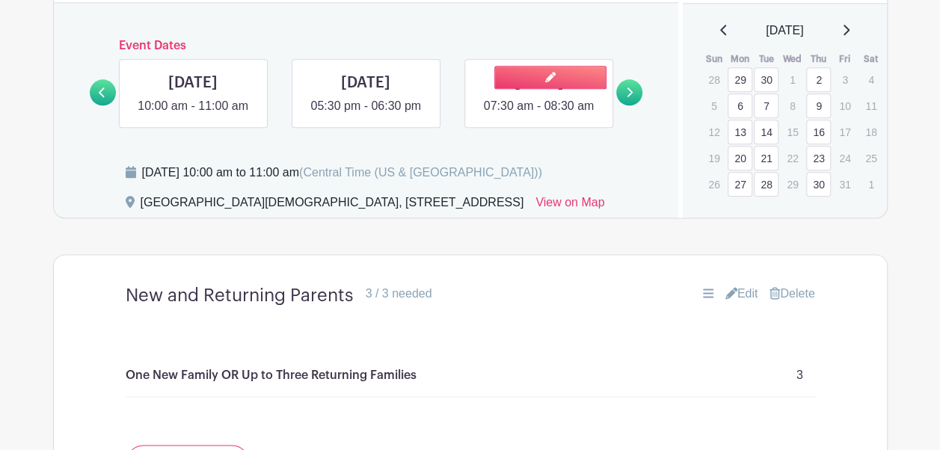
click at [539, 115] on link at bounding box center [539, 115] width 0 height 0
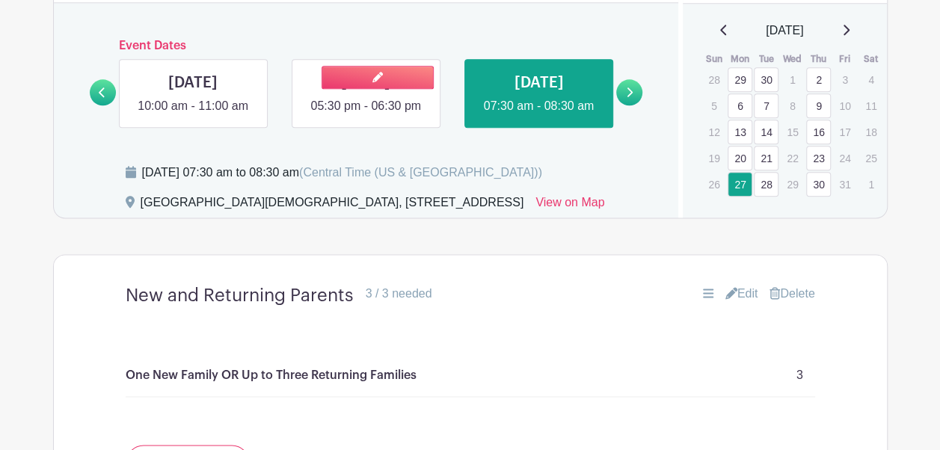
click at [366, 115] on link at bounding box center [366, 115] width 0 height 0
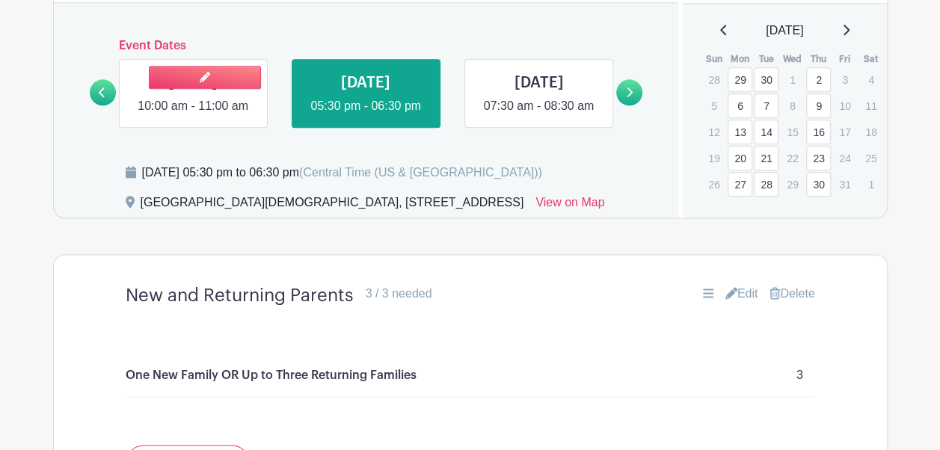
click at [193, 115] on link at bounding box center [193, 115] width 0 height 0
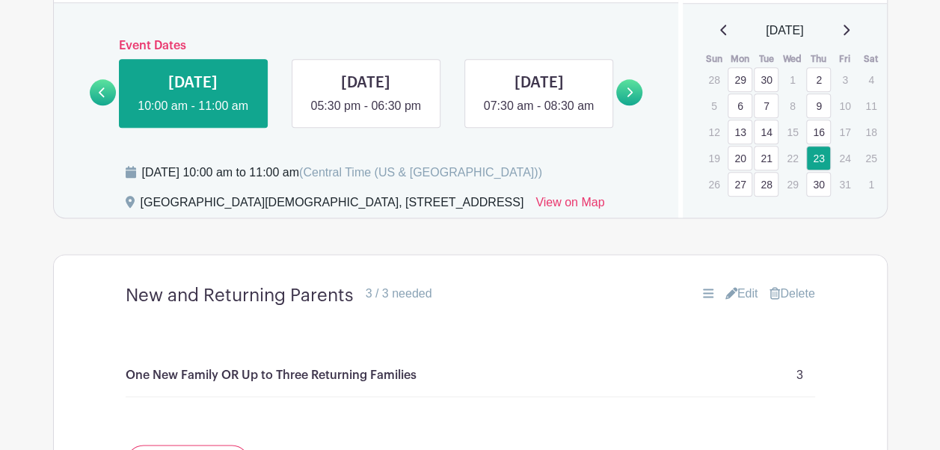
click at [99, 105] on link at bounding box center [103, 92] width 26 height 26
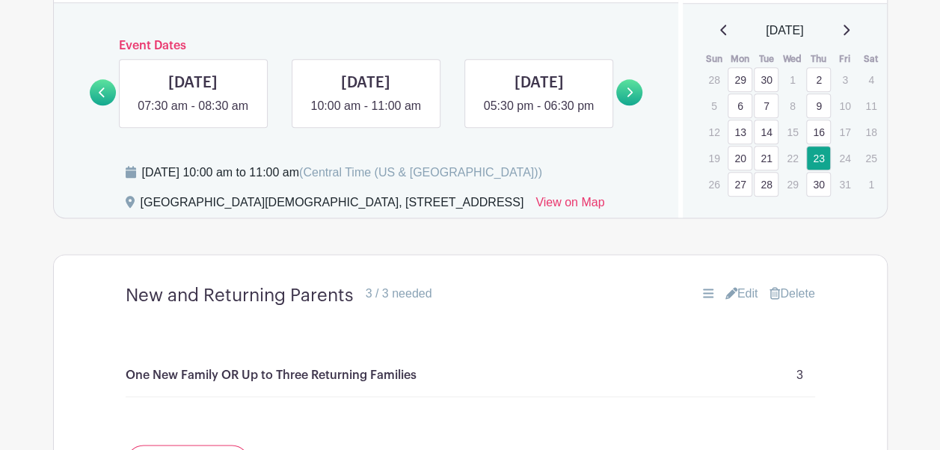
click at [626, 98] on icon at bounding box center [629, 92] width 7 height 11
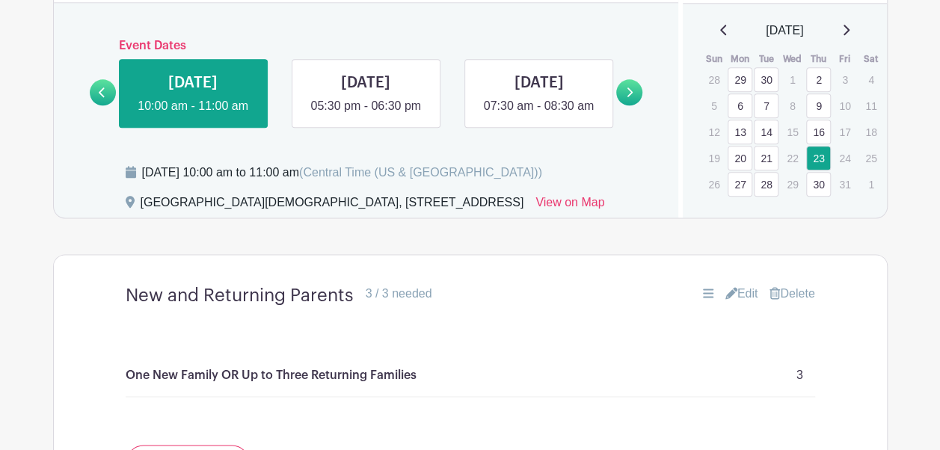
click at [104, 98] on icon at bounding box center [102, 92] width 7 height 11
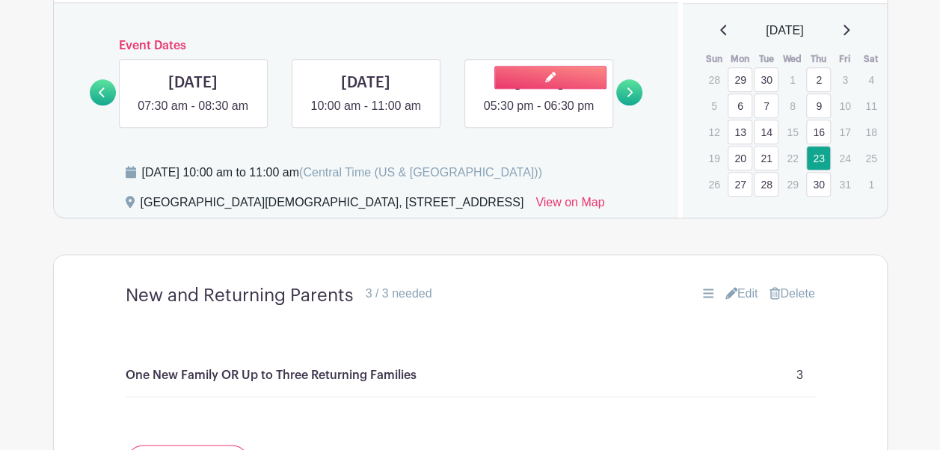
click at [539, 115] on link at bounding box center [539, 115] width 0 height 0
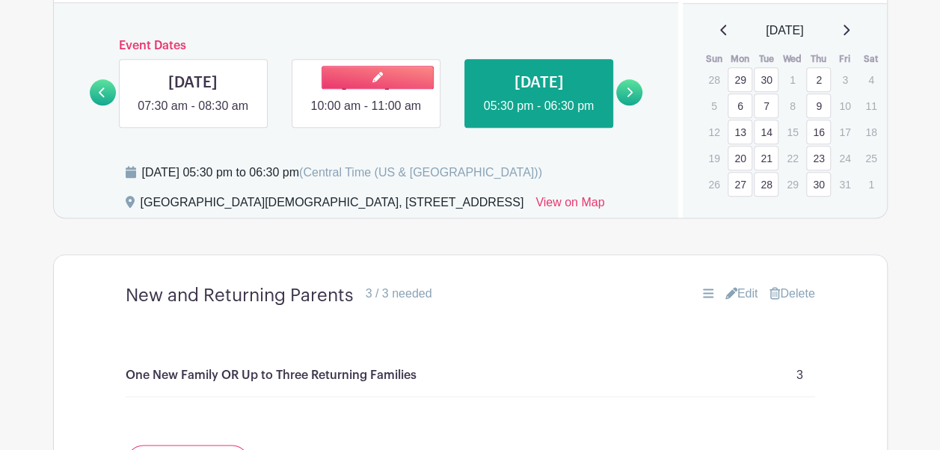
click at [366, 115] on link at bounding box center [366, 115] width 0 height 0
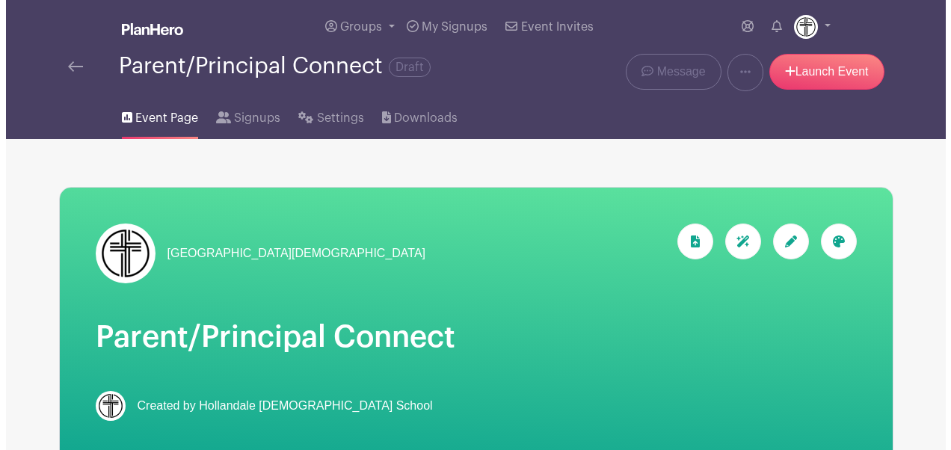
scroll to position [841, 0]
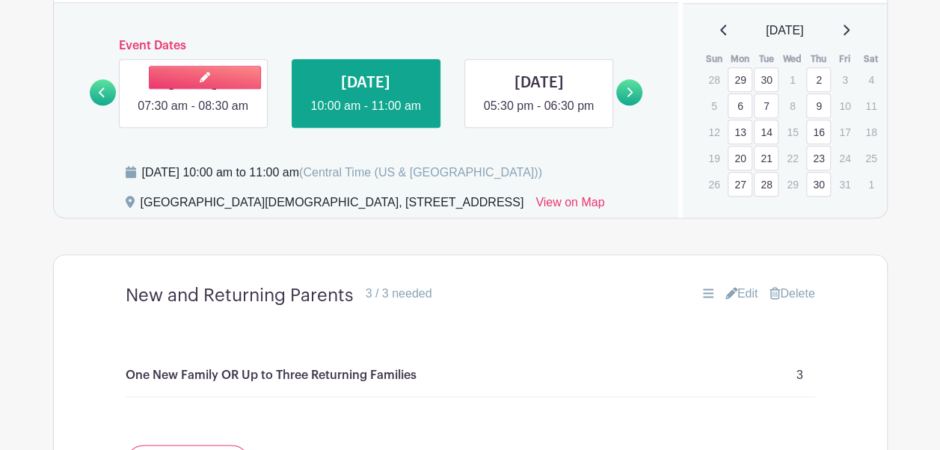
click at [193, 115] on link at bounding box center [193, 115] width 0 height 0
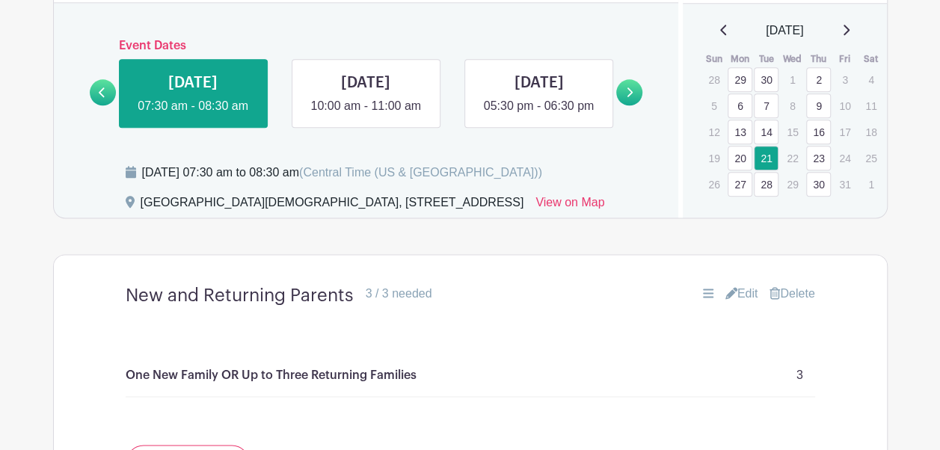
click at [102, 98] on icon at bounding box center [102, 92] width 7 height 11
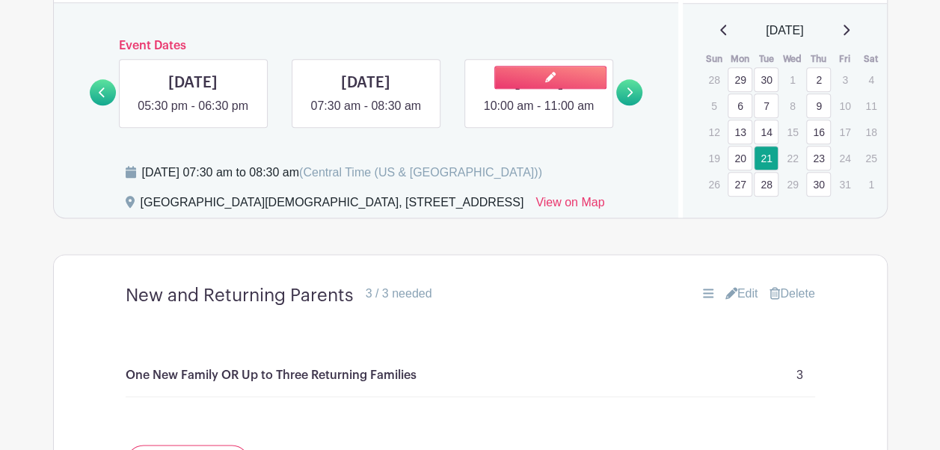
click at [539, 115] on link at bounding box center [539, 115] width 0 height 0
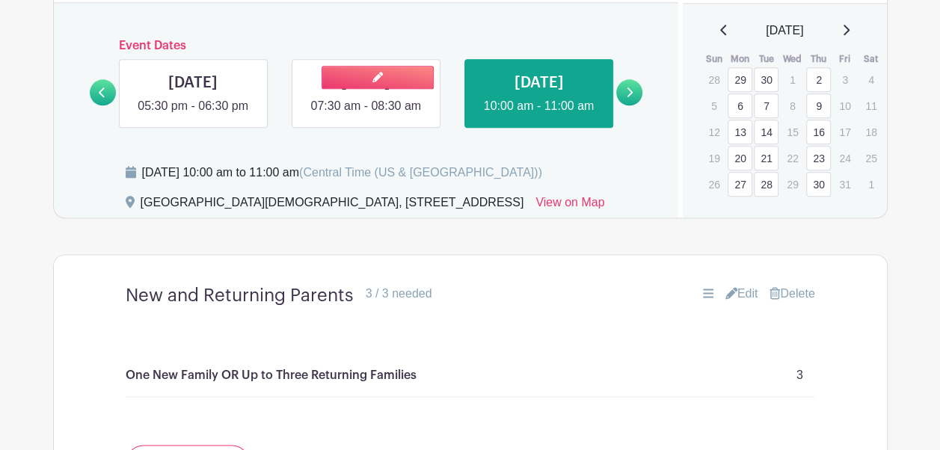
click at [366, 115] on link at bounding box center [366, 115] width 0 height 0
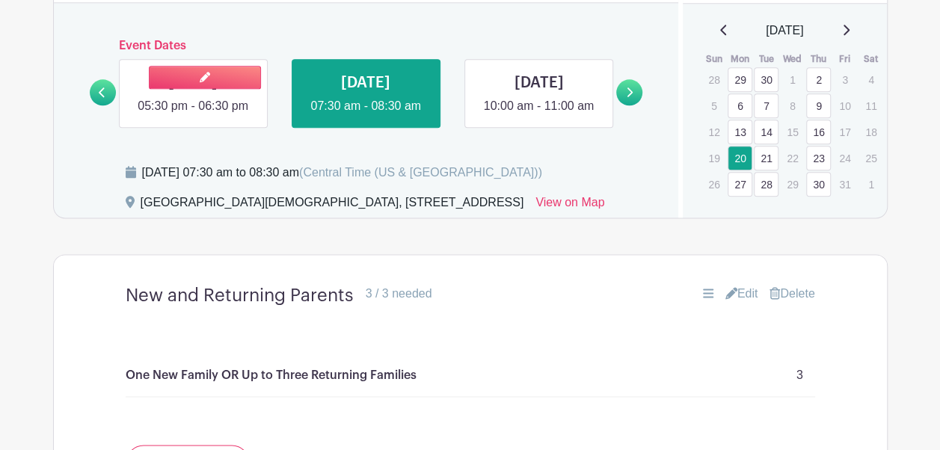
click at [193, 115] on link at bounding box center [193, 115] width 0 height 0
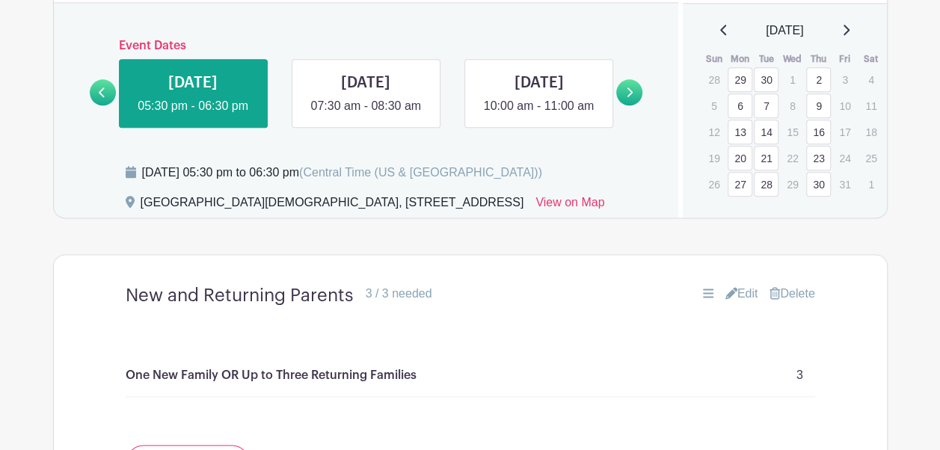
click at [96, 105] on link at bounding box center [103, 92] width 26 height 26
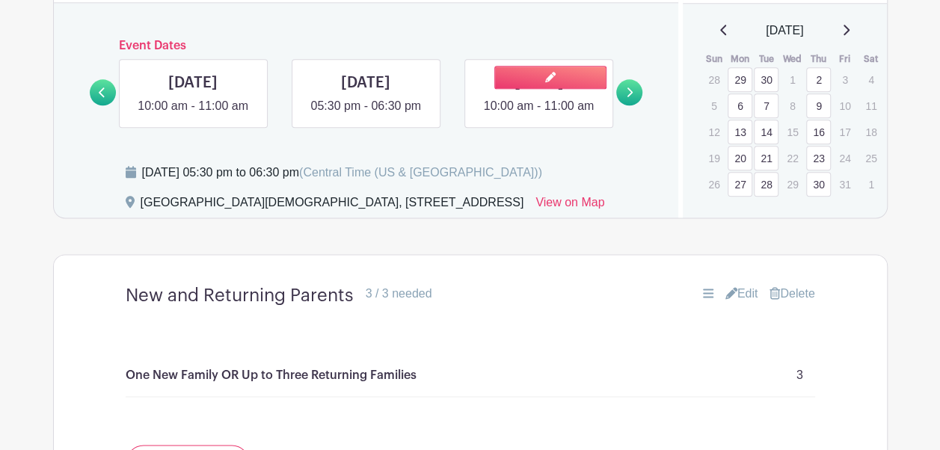
click at [539, 115] on link at bounding box center [539, 115] width 0 height 0
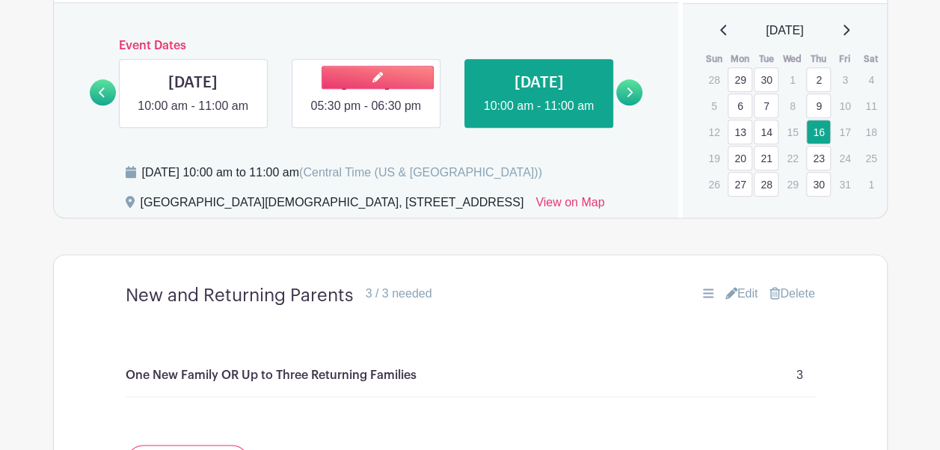
click at [366, 115] on link at bounding box center [366, 115] width 0 height 0
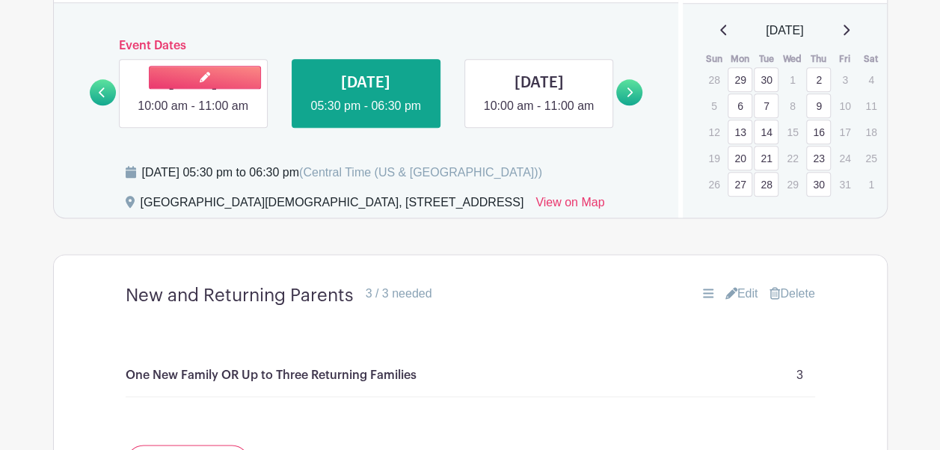
click at [193, 115] on link at bounding box center [193, 115] width 0 height 0
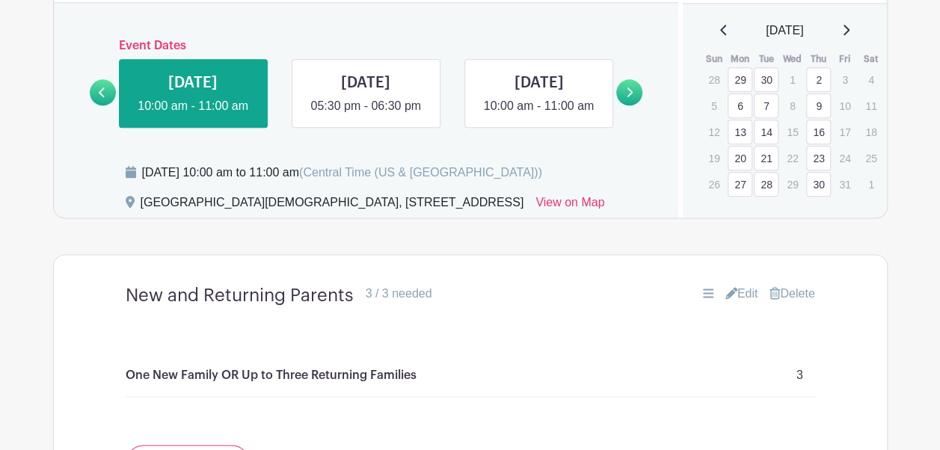
click at [97, 105] on link at bounding box center [103, 92] width 26 height 26
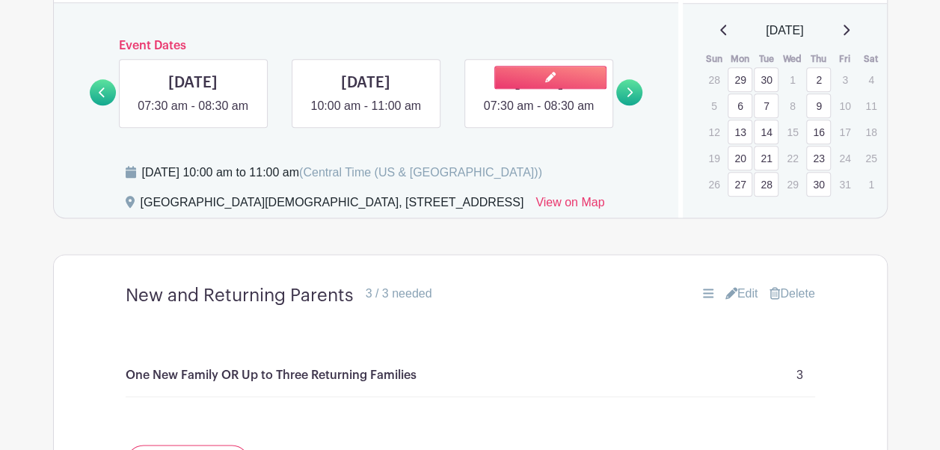
click at [539, 115] on link at bounding box center [539, 115] width 0 height 0
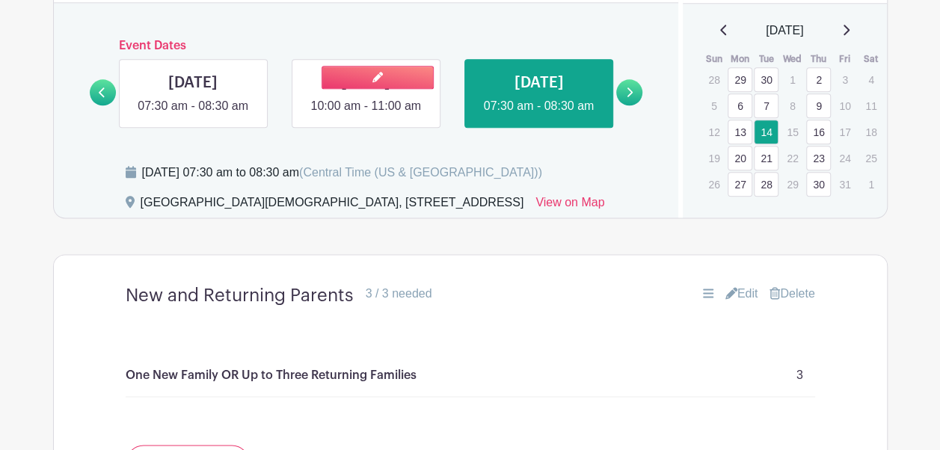
click at [366, 115] on link at bounding box center [366, 115] width 0 height 0
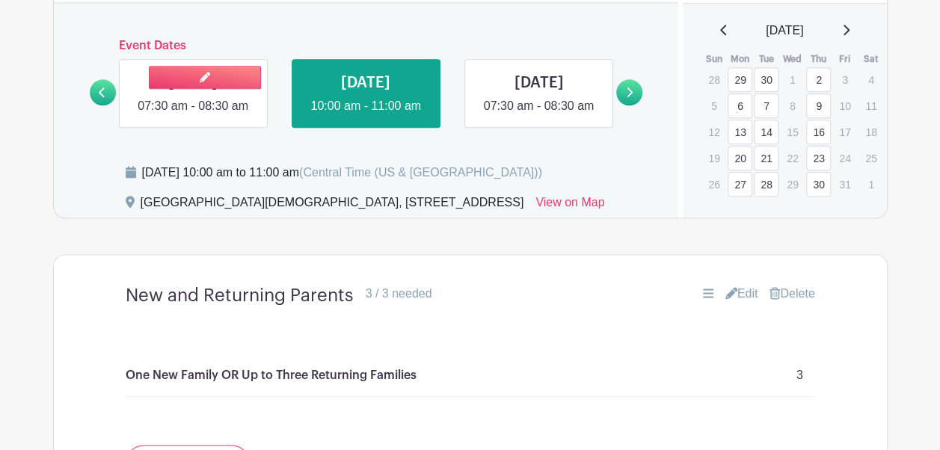
click at [193, 115] on link at bounding box center [193, 115] width 0 height 0
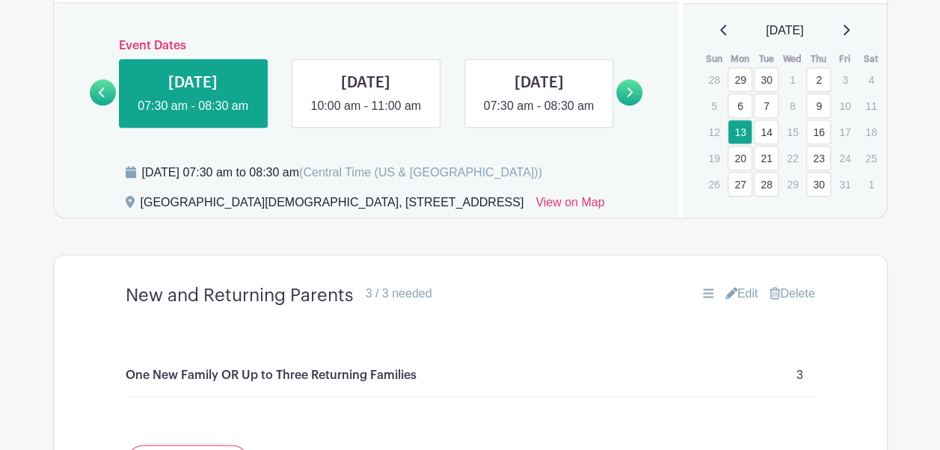
click at [99, 98] on icon at bounding box center [102, 92] width 7 height 11
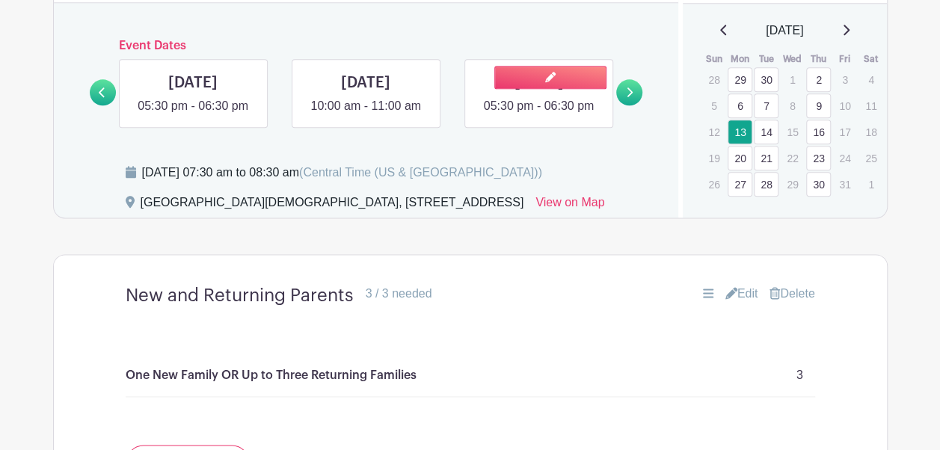
click at [539, 115] on link at bounding box center [539, 115] width 0 height 0
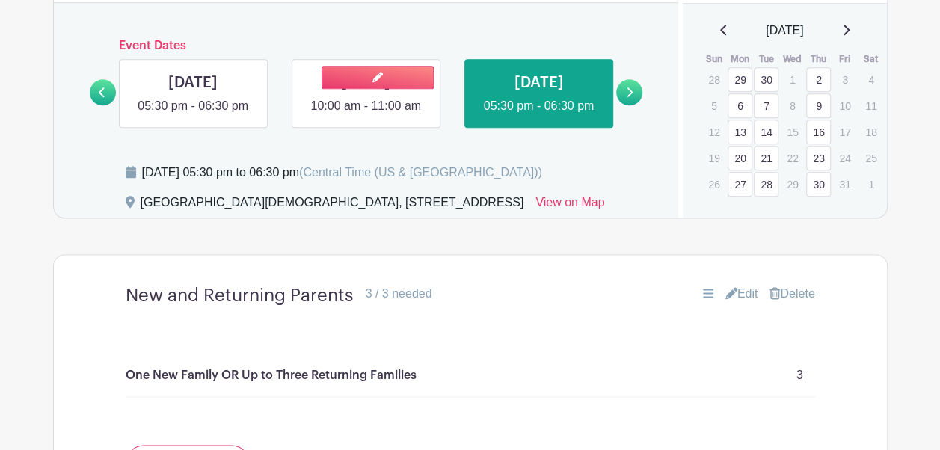
click at [366, 115] on link at bounding box center [366, 115] width 0 height 0
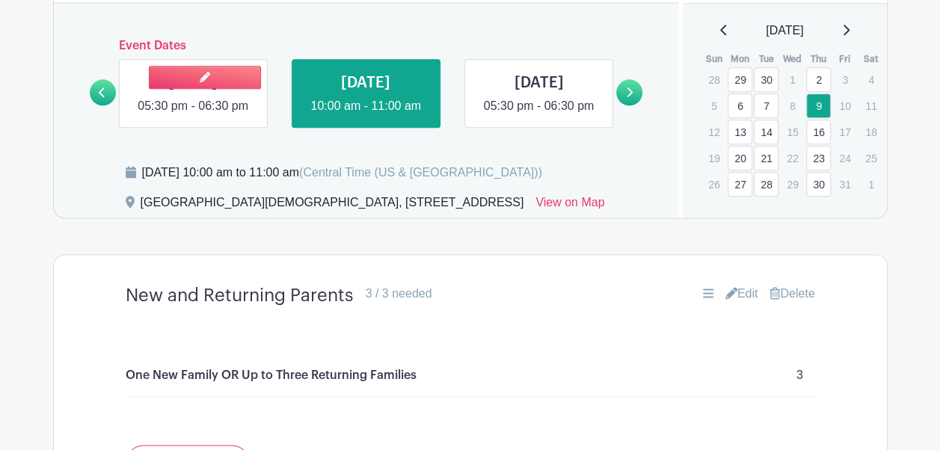
click at [193, 115] on link at bounding box center [193, 115] width 0 height 0
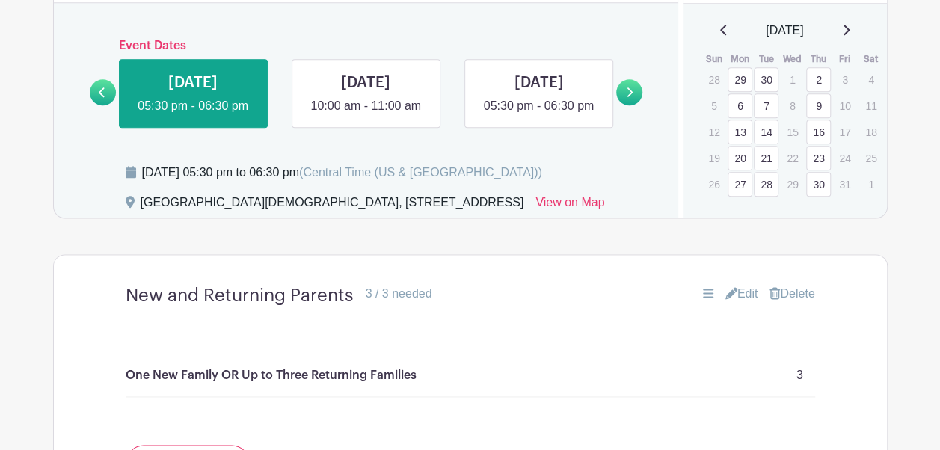
click at [93, 105] on link at bounding box center [103, 92] width 26 height 26
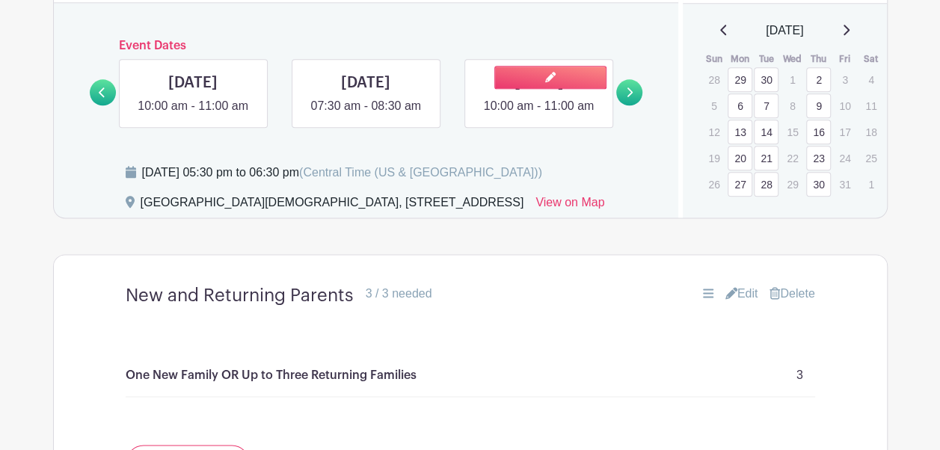
click at [539, 115] on link at bounding box center [539, 115] width 0 height 0
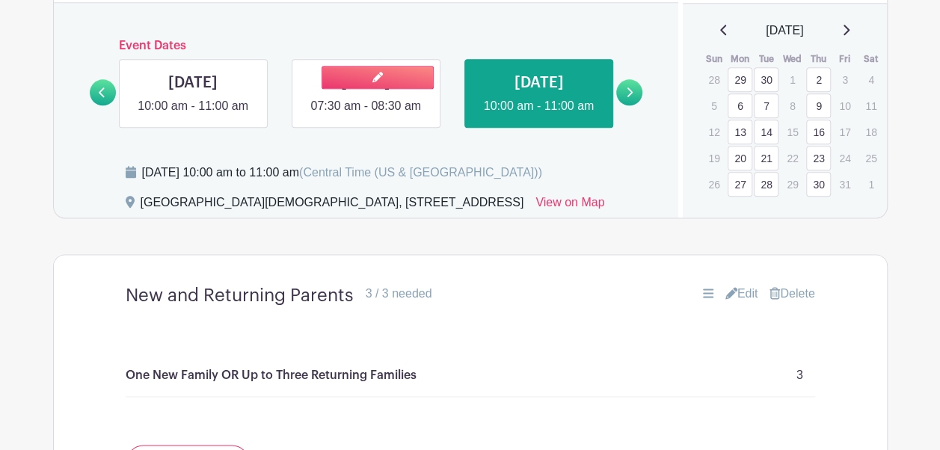
click at [366, 115] on link at bounding box center [366, 115] width 0 height 0
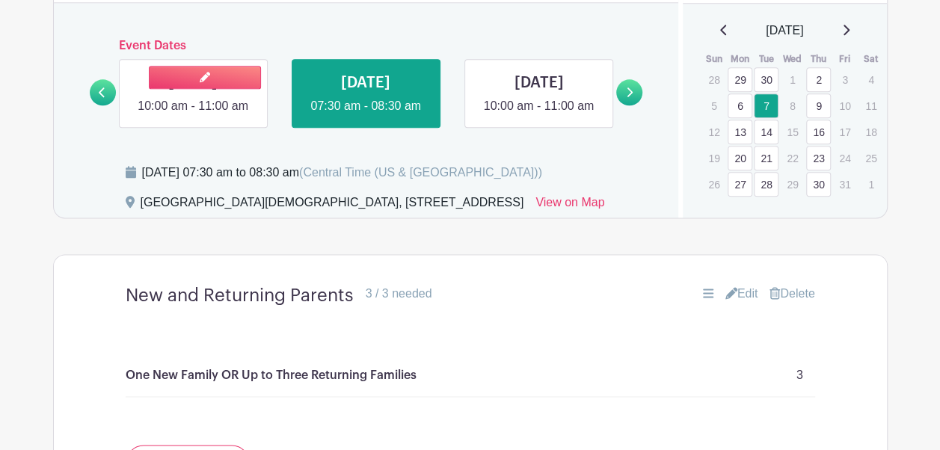
click at [193, 115] on link at bounding box center [193, 115] width 0 height 0
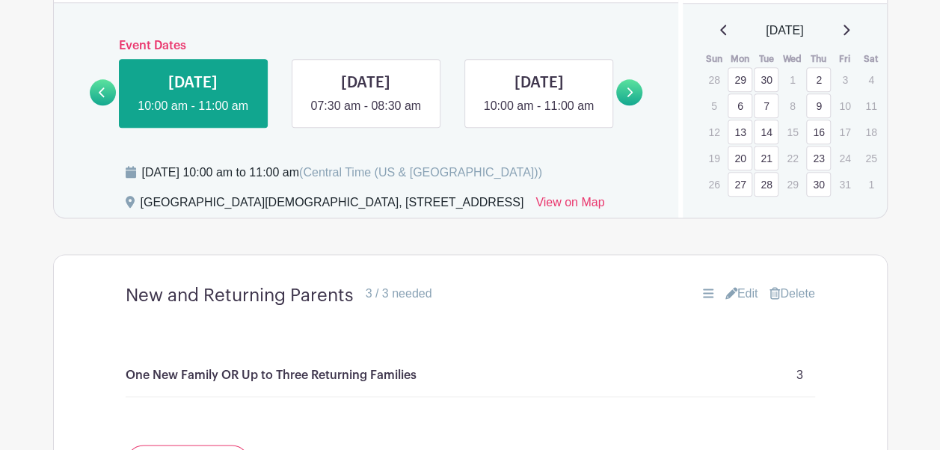
click at [102, 98] on icon at bounding box center [102, 92] width 7 height 11
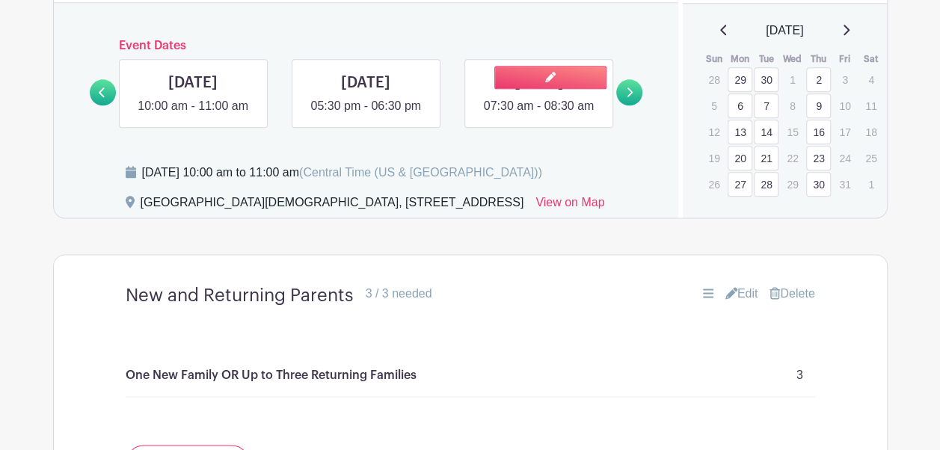
click at [539, 115] on link at bounding box center [539, 115] width 0 height 0
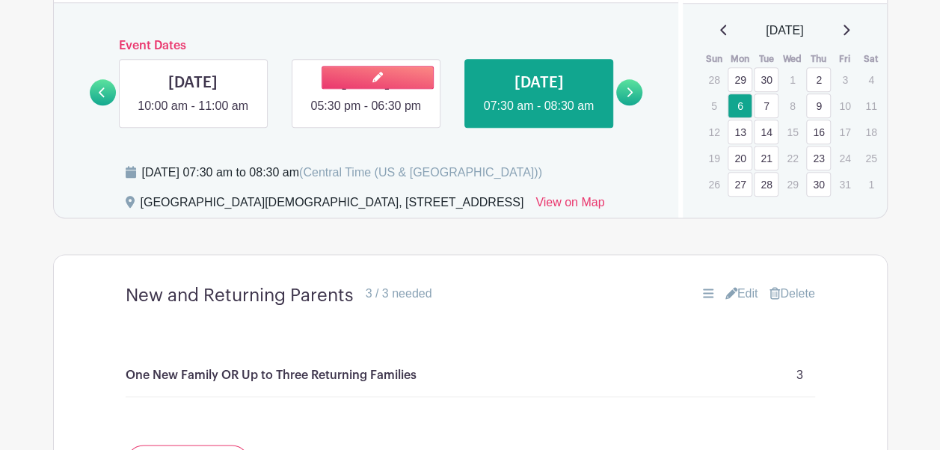
click at [366, 115] on link at bounding box center [366, 115] width 0 height 0
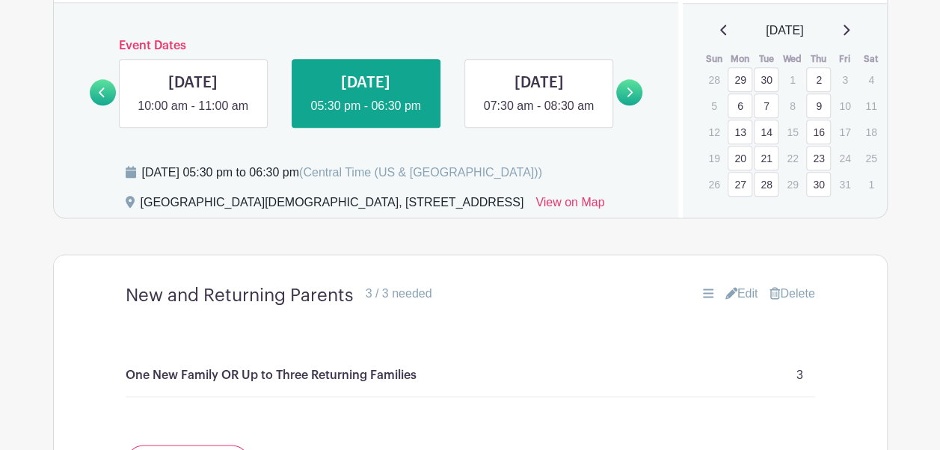
click at [193, 115] on link at bounding box center [193, 115] width 0 height 0
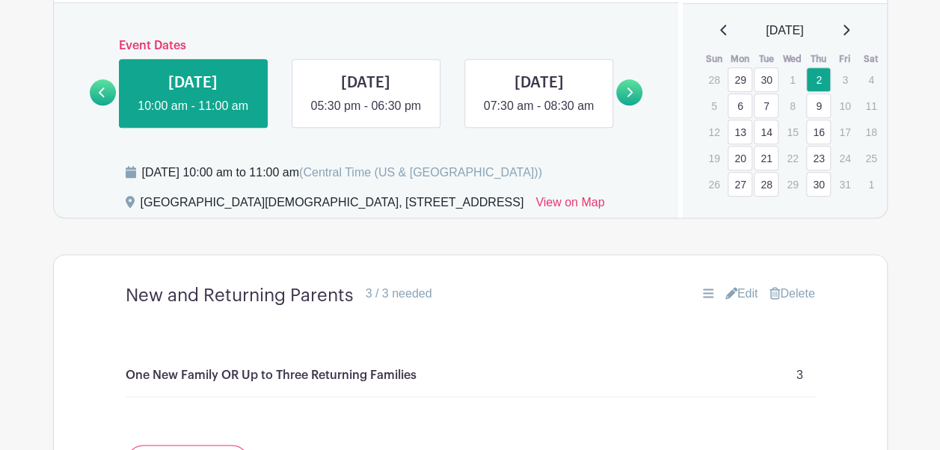
click at [103, 105] on link at bounding box center [103, 92] width 26 height 26
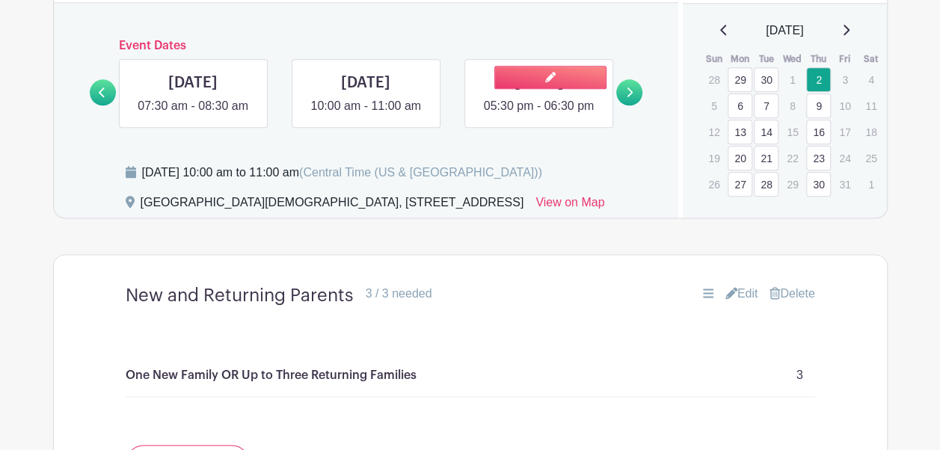
click at [539, 115] on link at bounding box center [539, 115] width 0 height 0
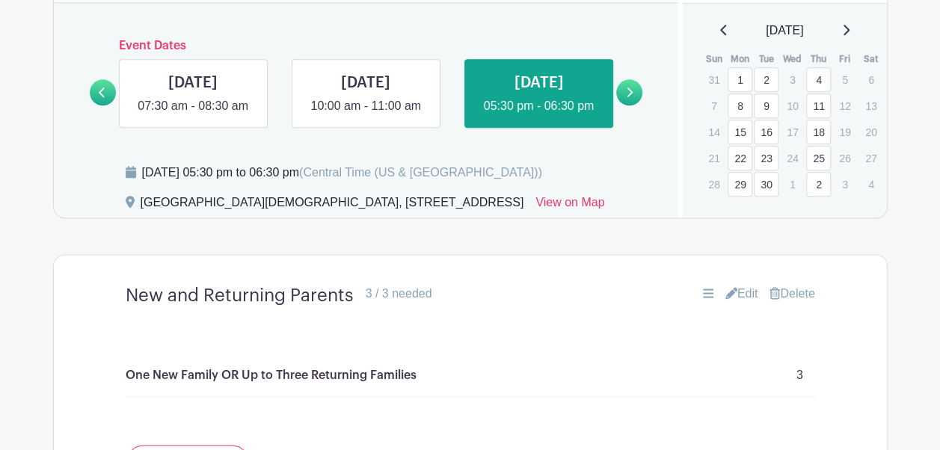
click at [366, 115] on link at bounding box center [366, 115] width 0 height 0
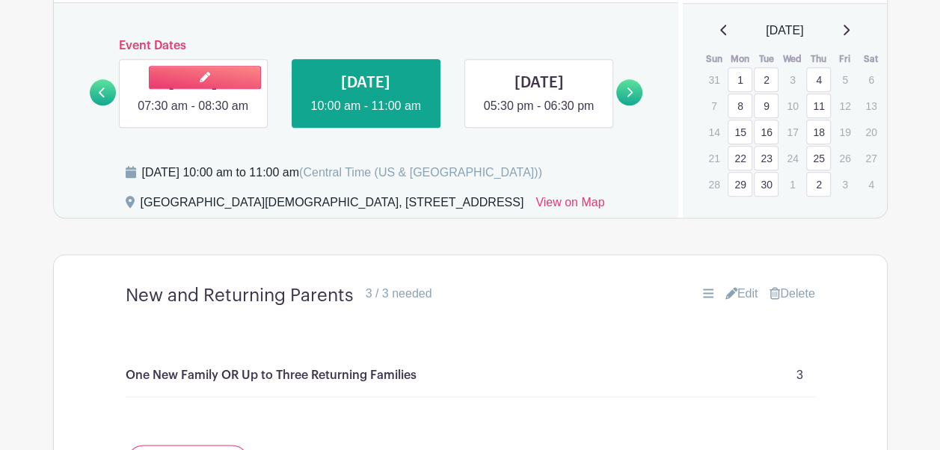
click at [193, 115] on link at bounding box center [193, 115] width 0 height 0
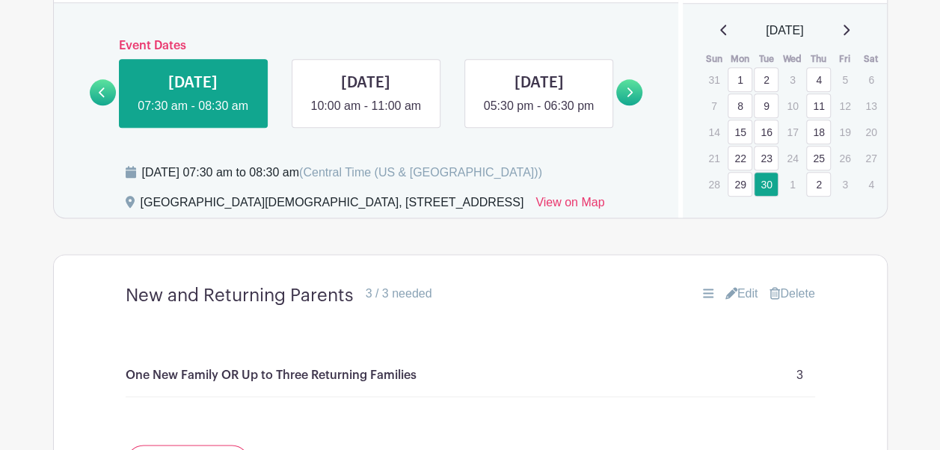
click at [105, 105] on link at bounding box center [103, 92] width 26 height 26
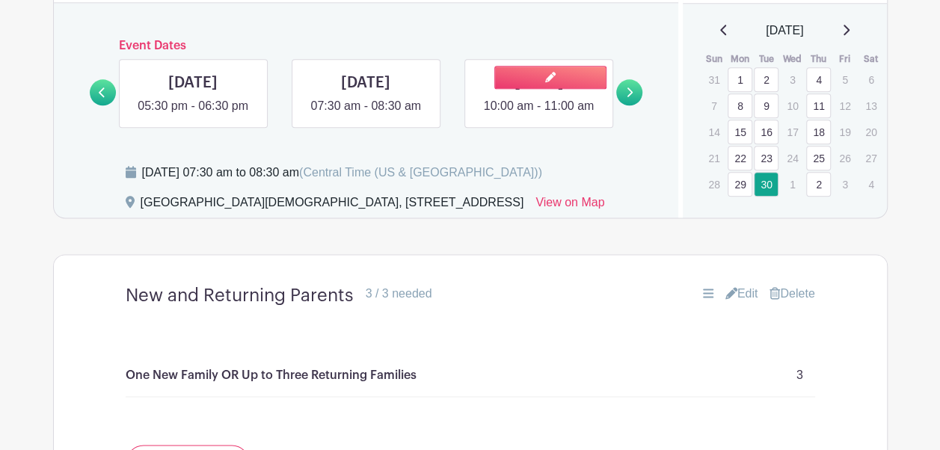
click at [539, 115] on link at bounding box center [539, 115] width 0 height 0
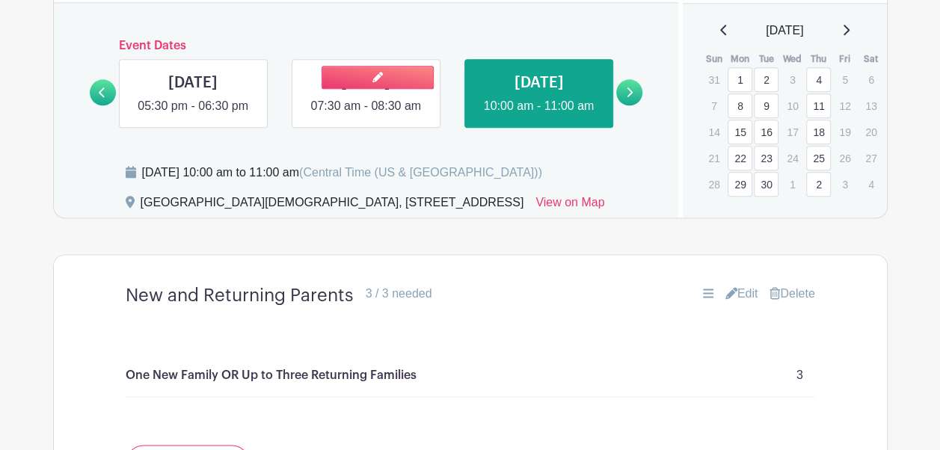
click at [366, 115] on link at bounding box center [366, 115] width 0 height 0
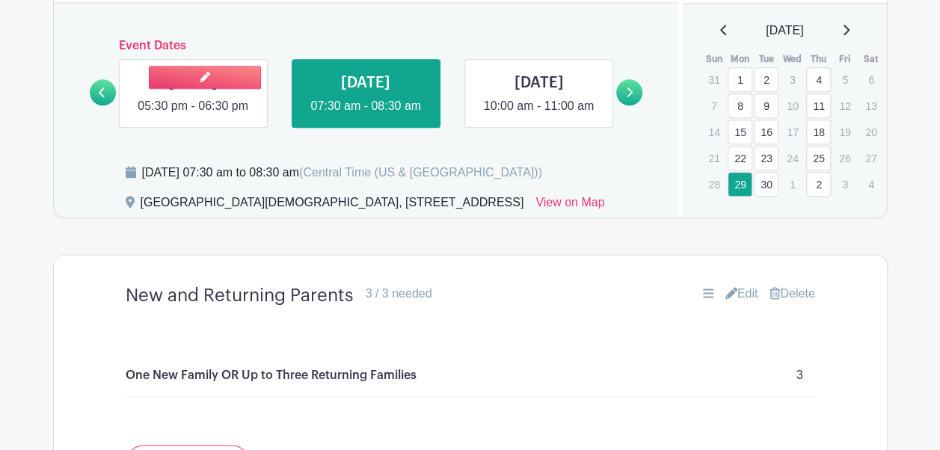
click at [193, 115] on link at bounding box center [193, 115] width 0 height 0
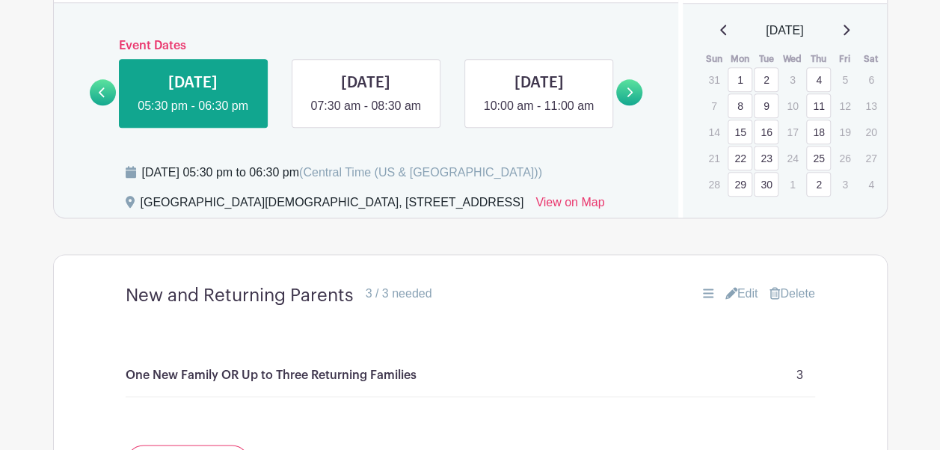
click at [96, 105] on link at bounding box center [103, 92] width 26 height 26
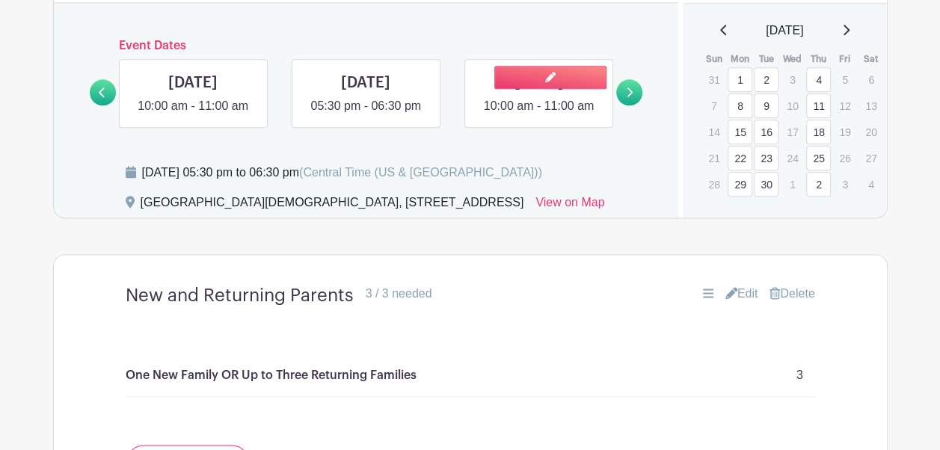
click at [539, 115] on link at bounding box center [539, 115] width 0 height 0
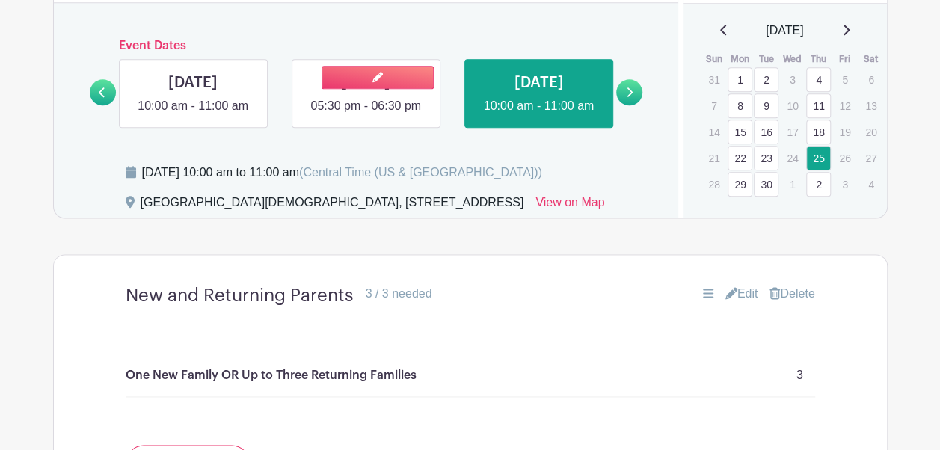
click at [366, 115] on link at bounding box center [366, 115] width 0 height 0
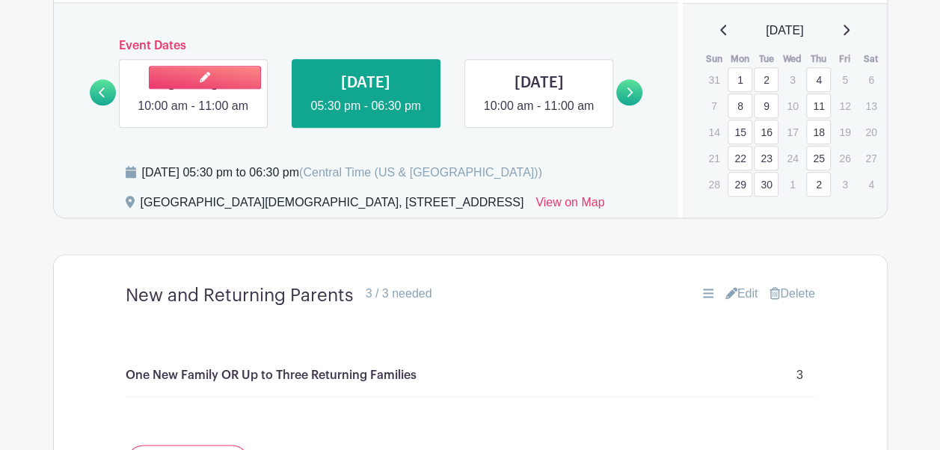
click at [193, 115] on link at bounding box center [193, 115] width 0 height 0
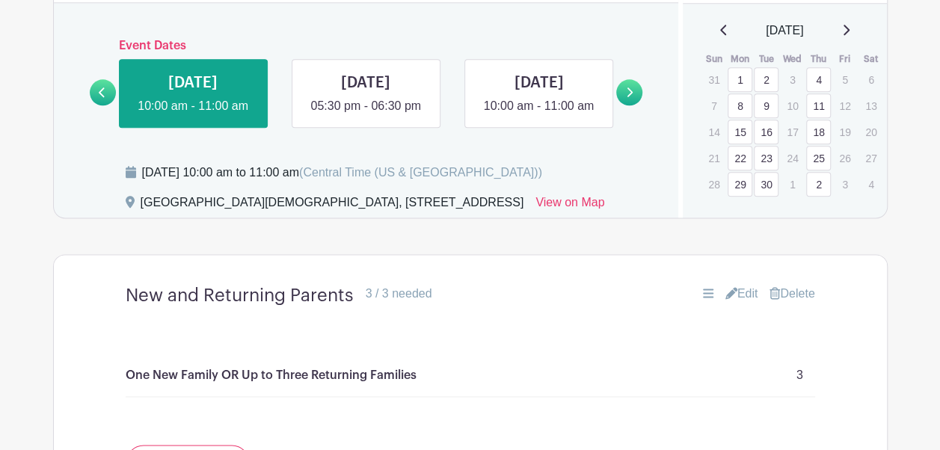
click at [107, 105] on link at bounding box center [103, 92] width 26 height 26
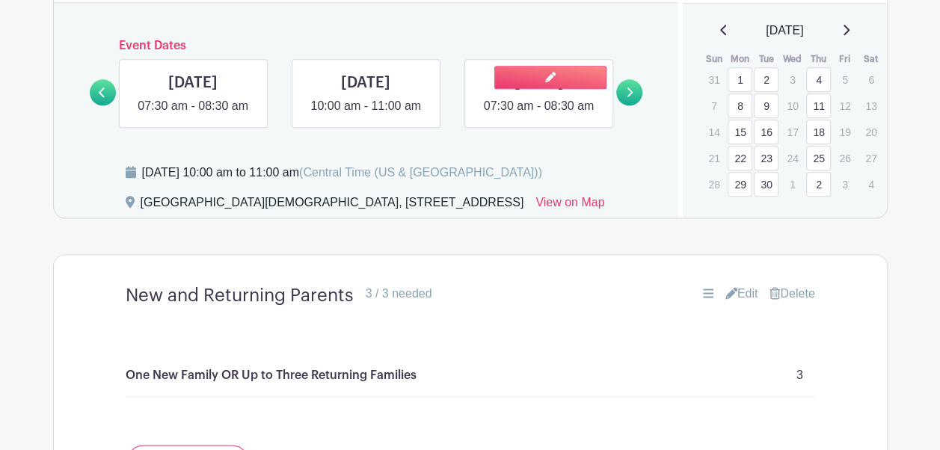
click at [539, 115] on link at bounding box center [539, 115] width 0 height 0
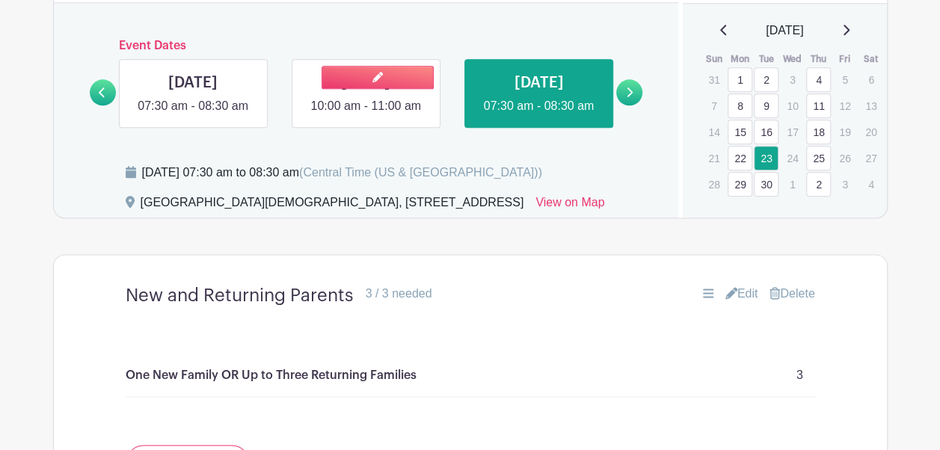
click at [366, 115] on link at bounding box center [366, 115] width 0 height 0
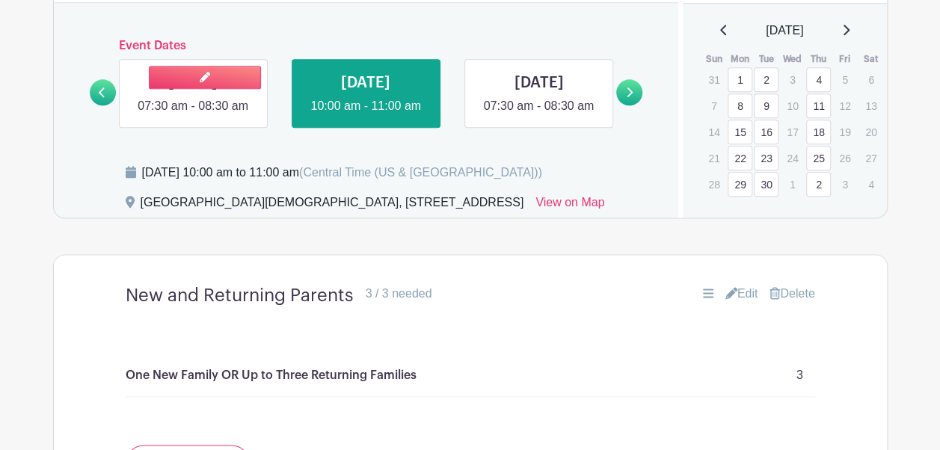
click at [193, 115] on link at bounding box center [193, 115] width 0 height 0
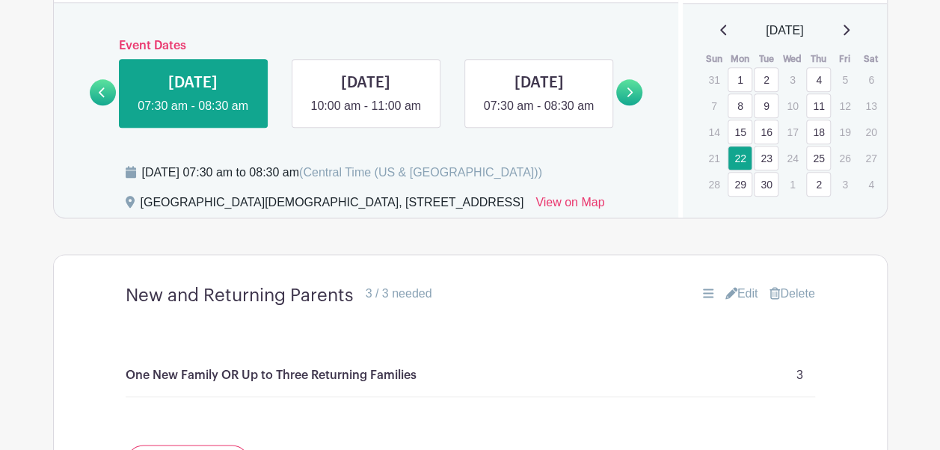
click at [108, 105] on link at bounding box center [103, 92] width 26 height 26
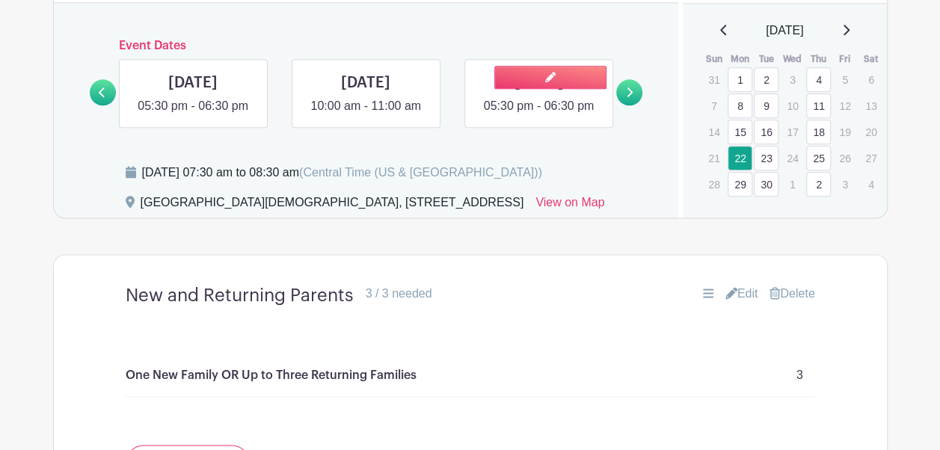
click at [539, 115] on link at bounding box center [539, 115] width 0 height 0
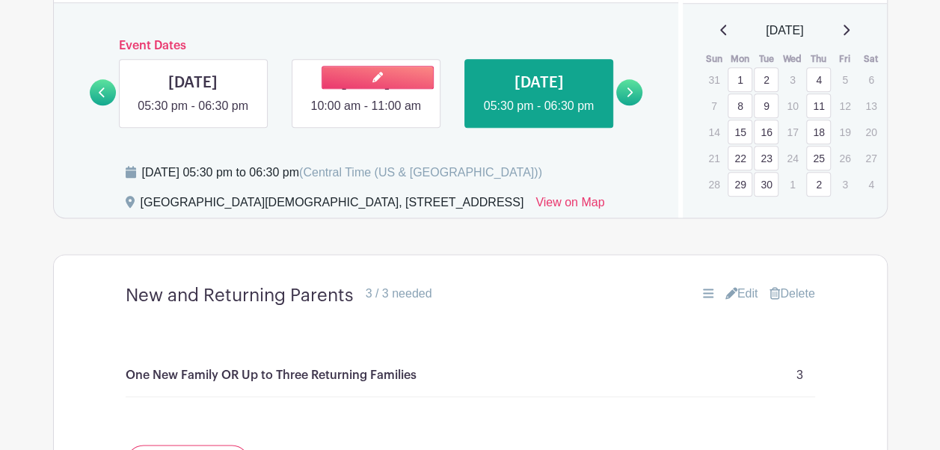
click at [366, 115] on link at bounding box center [366, 115] width 0 height 0
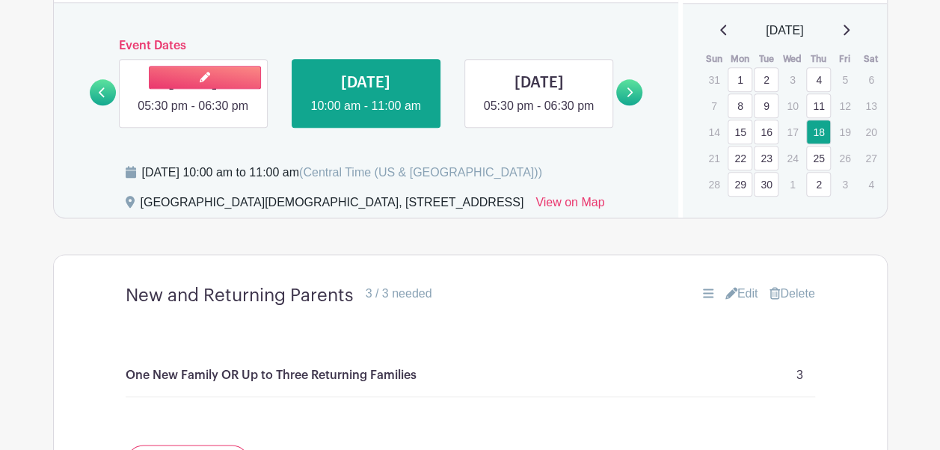
click at [193, 115] on link at bounding box center [193, 115] width 0 height 0
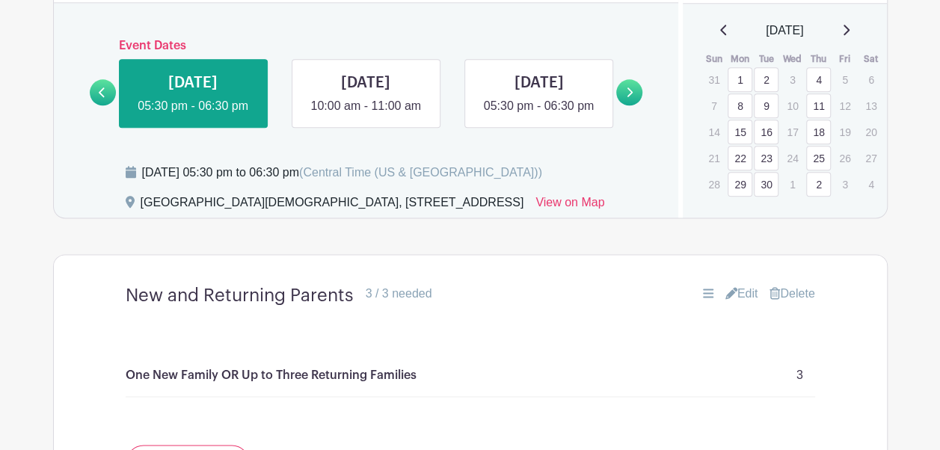
click at [108, 105] on link at bounding box center [103, 92] width 26 height 26
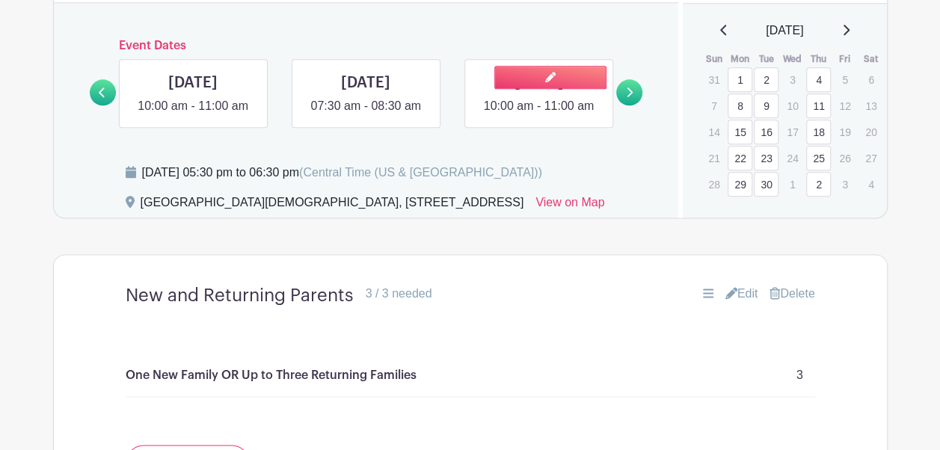
click at [539, 115] on link at bounding box center [539, 115] width 0 height 0
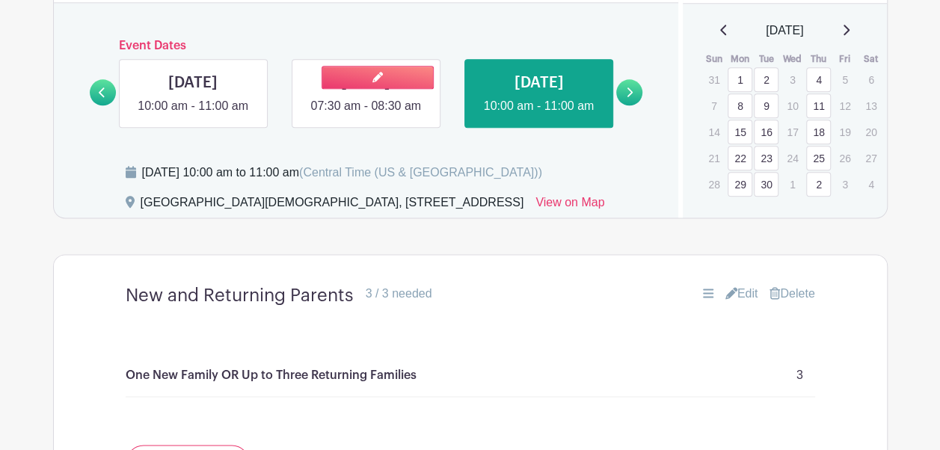
click at [366, 115] on link at bounding box center [366, 115] width 0 height 0
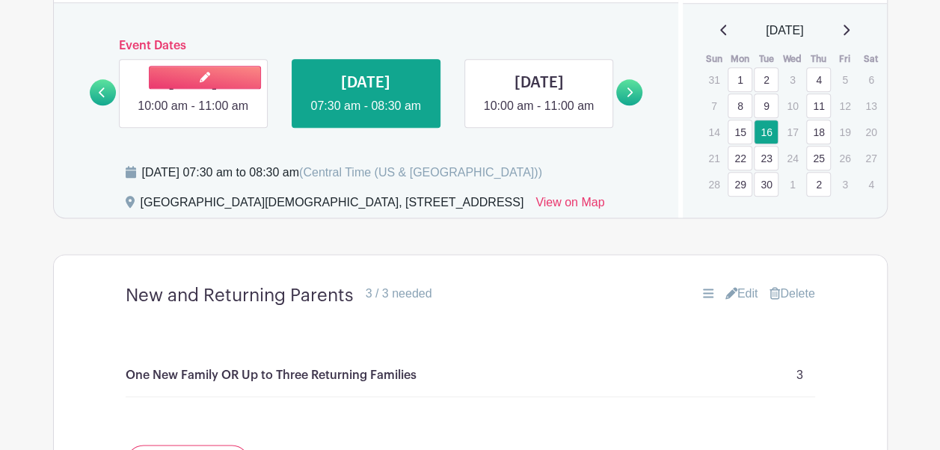
click at [193, 115] on link at bounding box center [193, 115] width 0 height 0
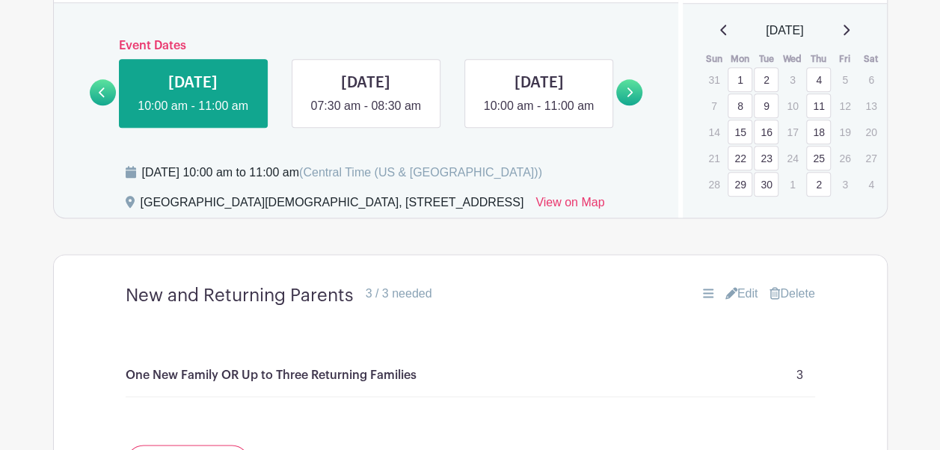
click at [96, 105] on link at bounding box center [103, 92] width 26 height 26
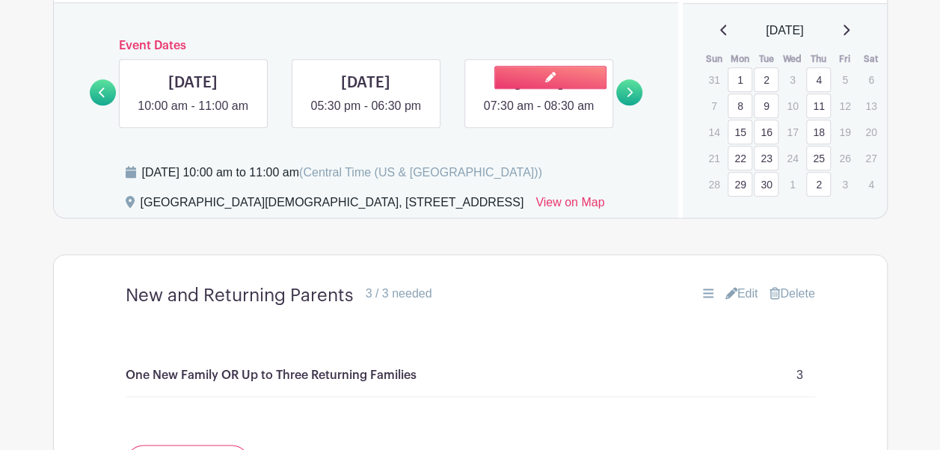
click at [539, 115] on link at bounding box center [539, 115] width 0 height 0
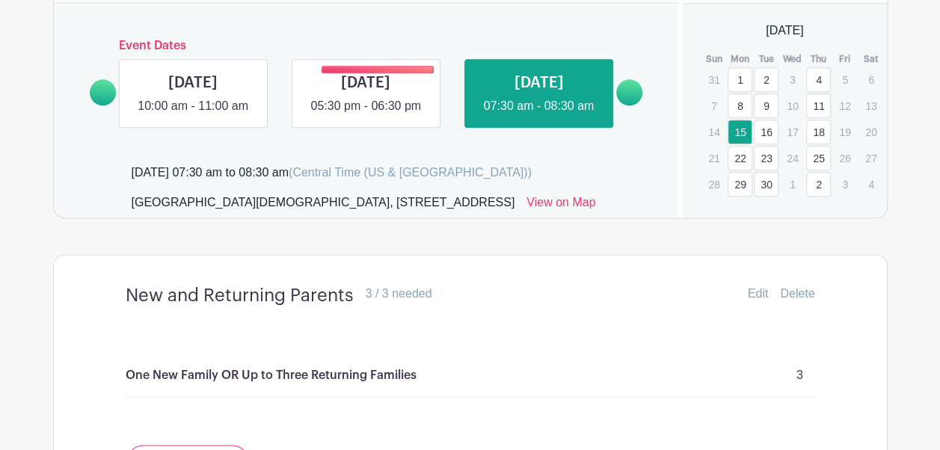
click at [366, 115] on link at bounding box center [366, 115] width 0 height 0
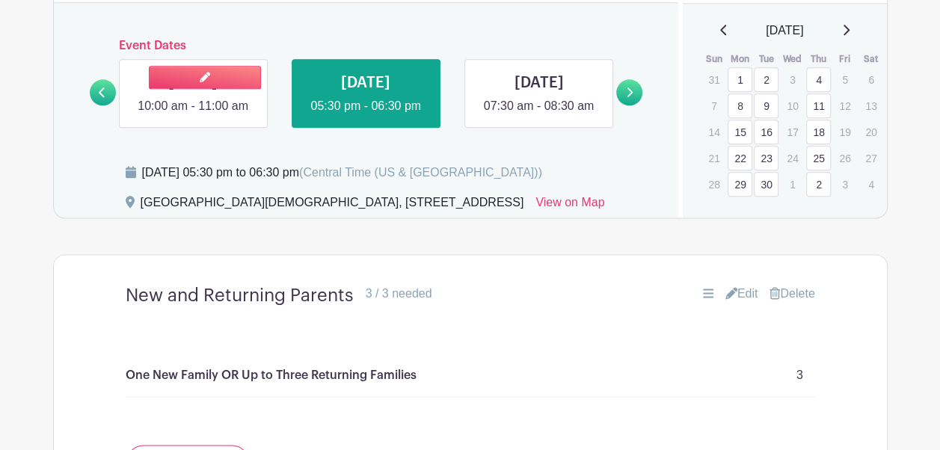
click at [193, 115] on link at bounding box center [193, 115] width 0 height 0
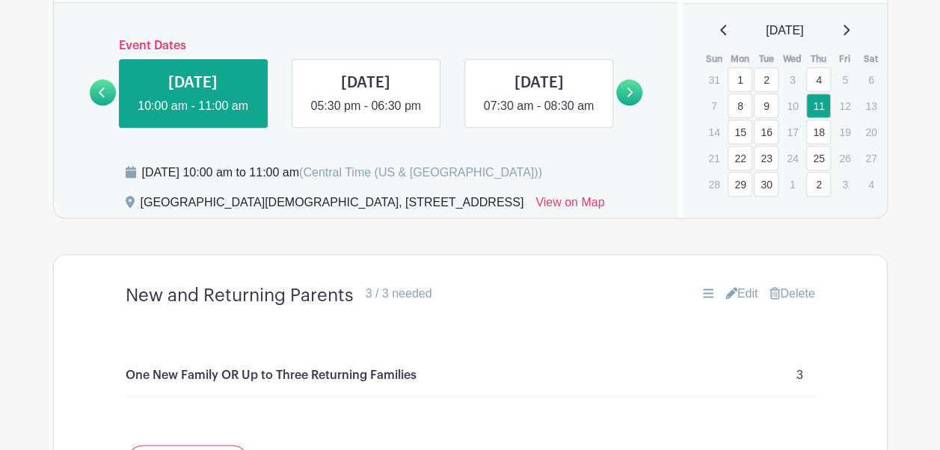
click at [108, 105] on link at bounding box center [103, 92] width 26 height 26
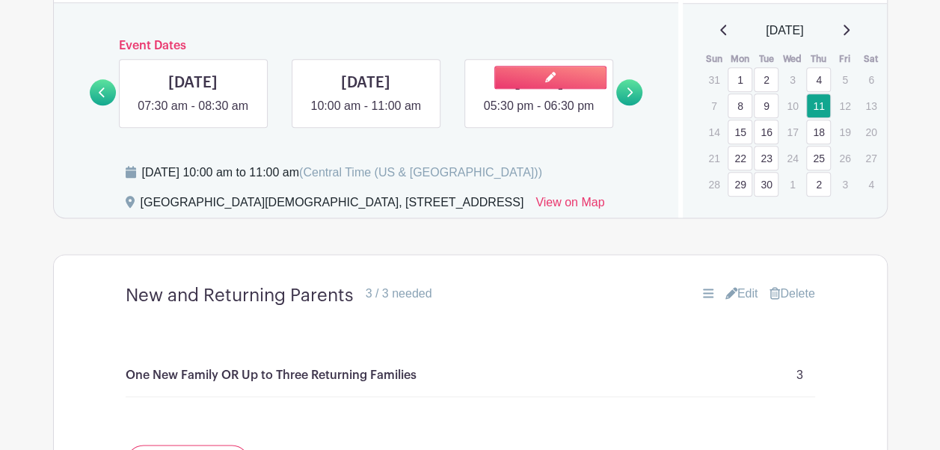
click at [539, 115] on link at bounding box center [539, 115] width 0 height 0
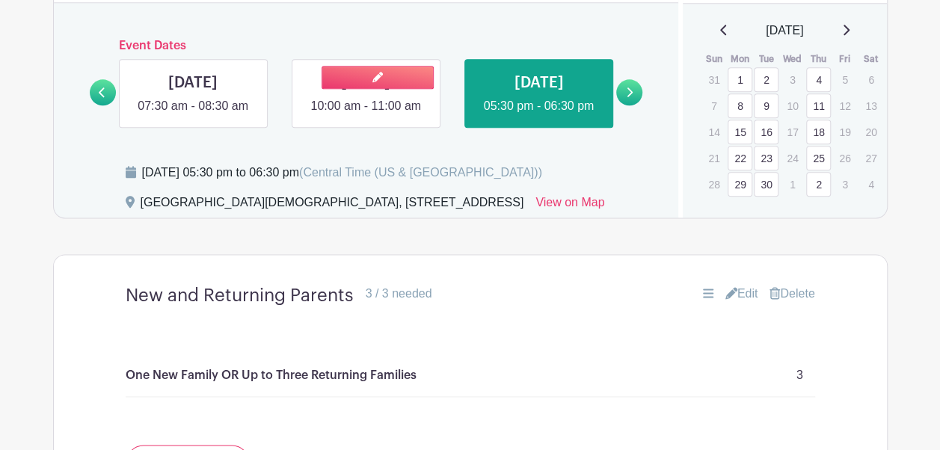
click at [366, 115] on link at bounding box center [366, 115] width 0 height 0
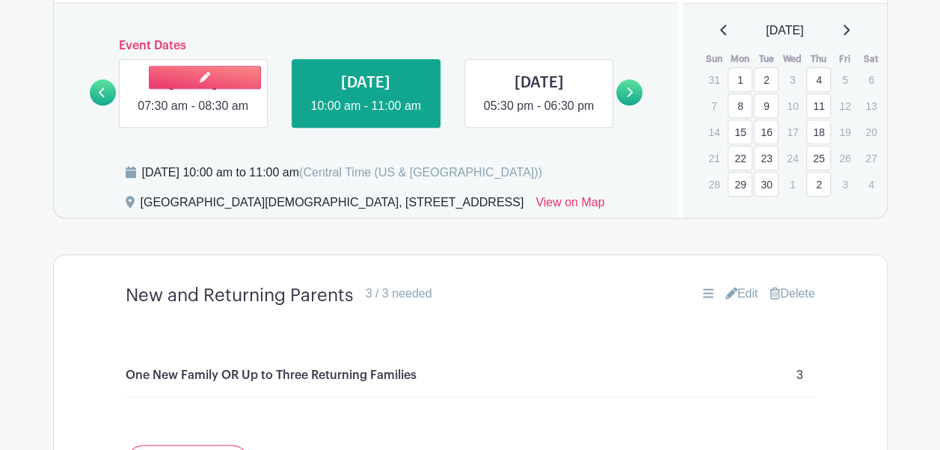
click at [193, 115] on link at bounding box center [193, 115] width 0 height 0
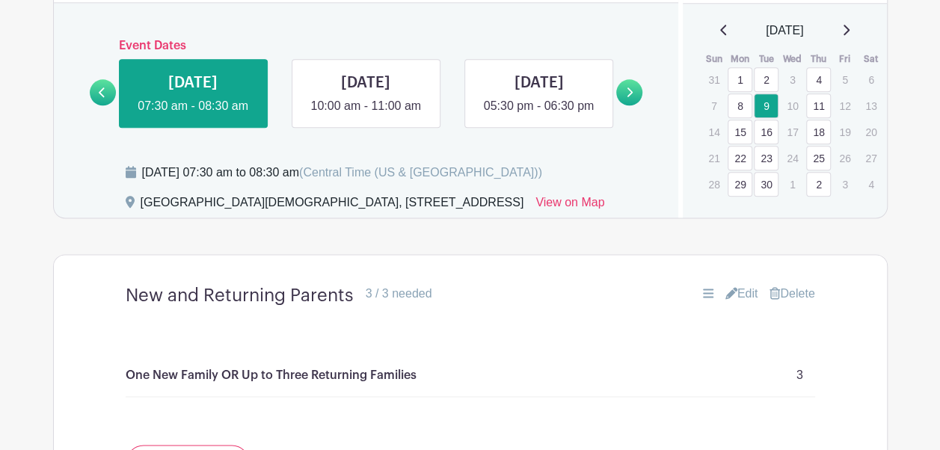
click at [99, 98] on icon at bounding box center [102, 92] width 7 height 11
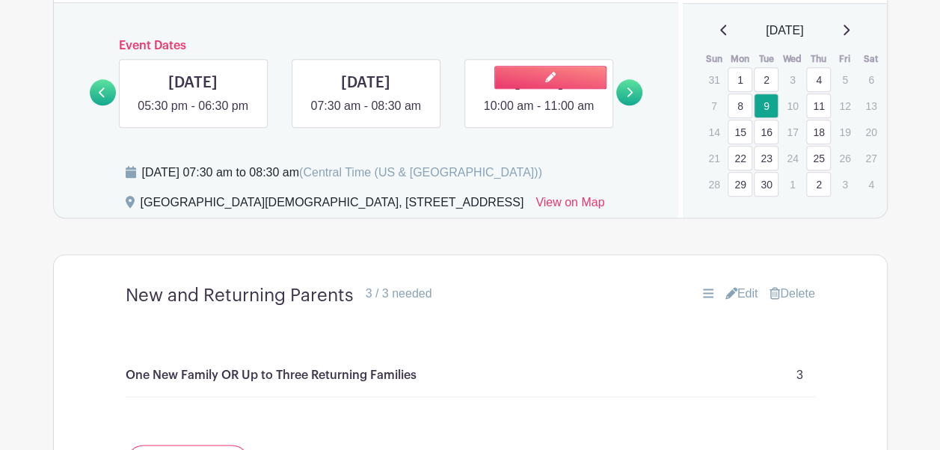
click at [539, 115] on link at bounding box center [539, 115] width 0 height 0
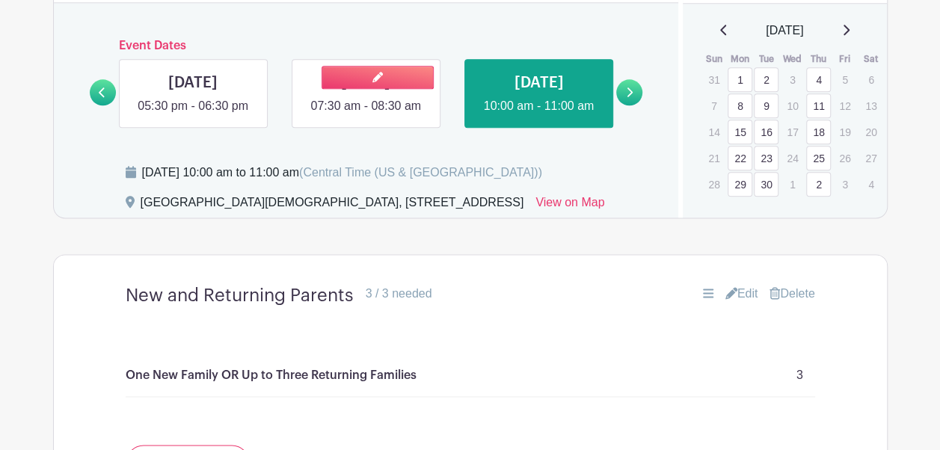
click at [366, 115] on link at bounding box center [366, 115] width 0 height 0
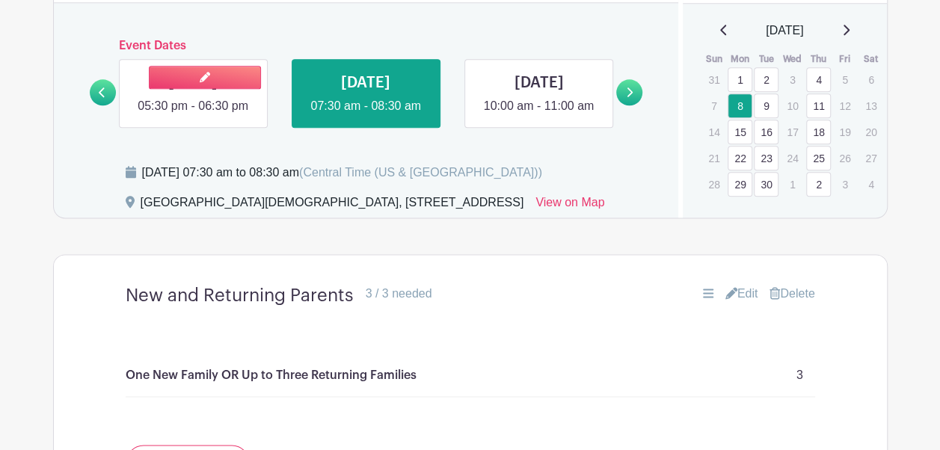
click at [193, 115] on link at bounding box center [193, 115] width 0 height 0
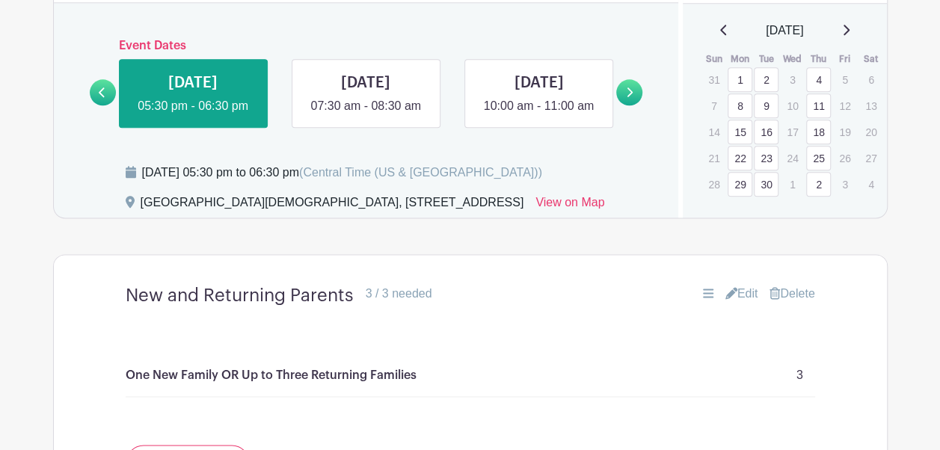
click at [103, 98] on icon at bounding box center [102, 92] width 7 height 11
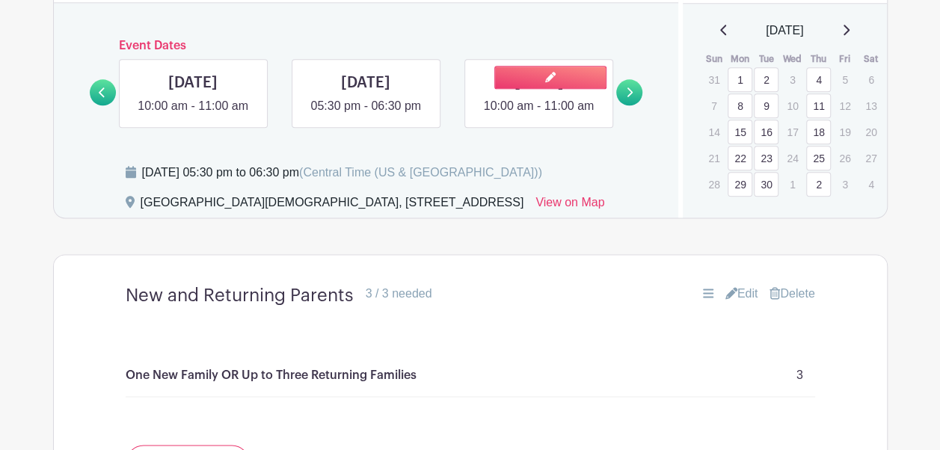
click at [539, 115] on link at bounding box center [539, 115] width 0 height 0
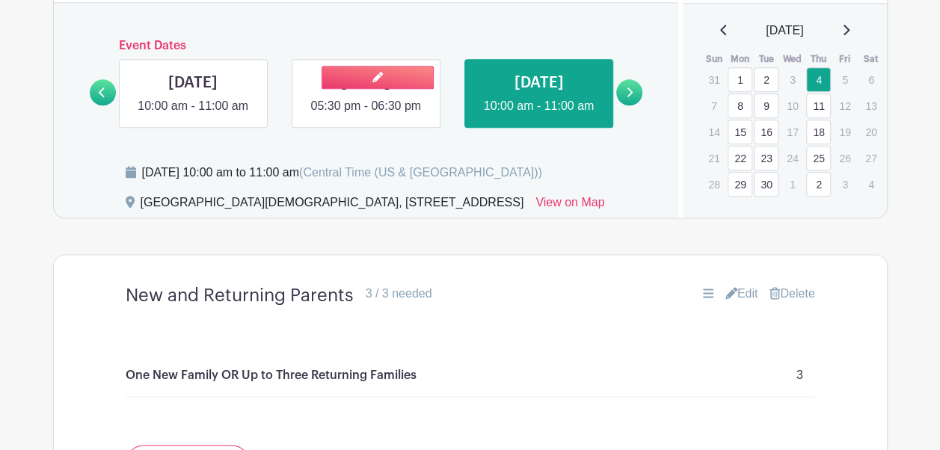
click at [366, 115] on link at bounding box center [366, 115] width 0 height 0
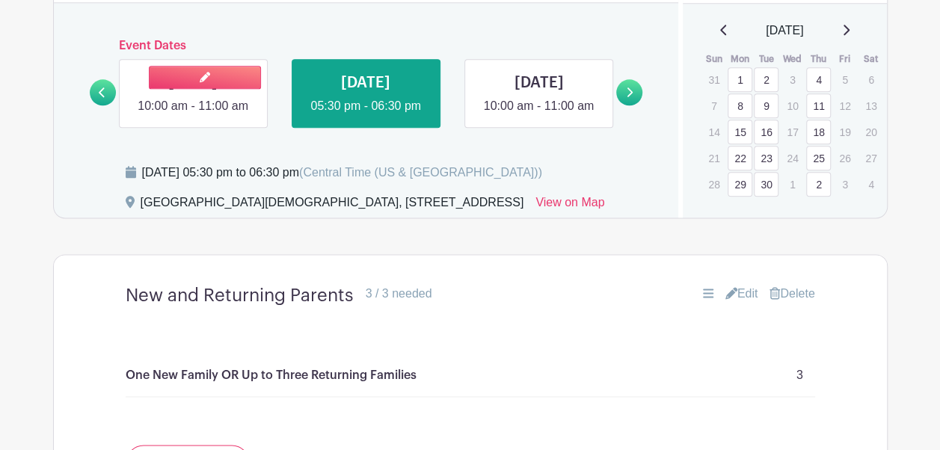
click at [193, 115] on link at bounding box center [193, 115] width 0 height 0
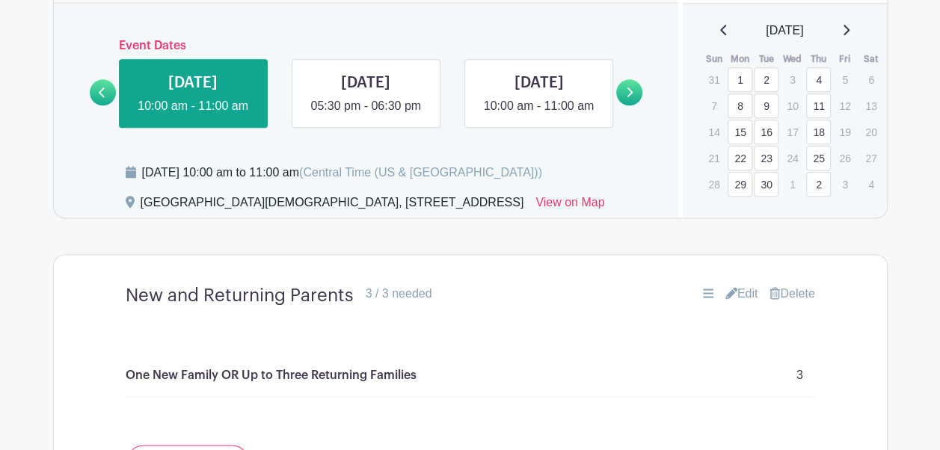
click at [102, 97] on icon at bounding box center [102, 93] width 6 height 10
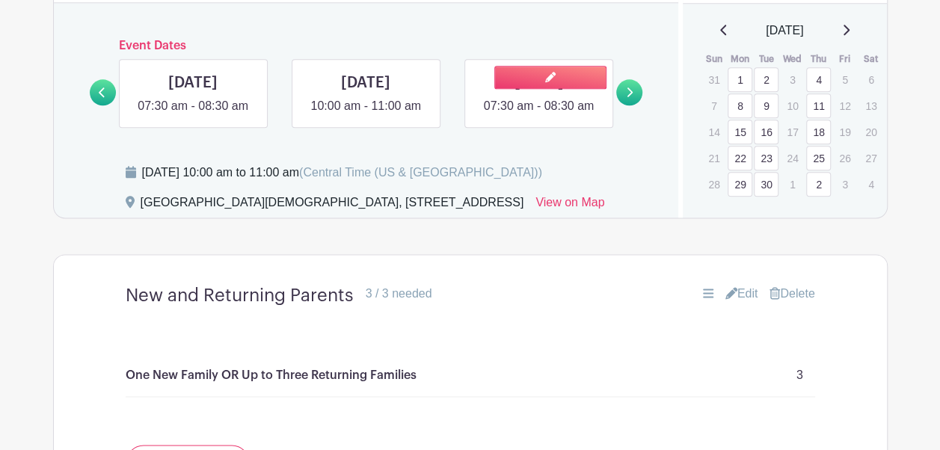
click at [539, 115] on link at bounding box center [539, 115] width 0 height 0
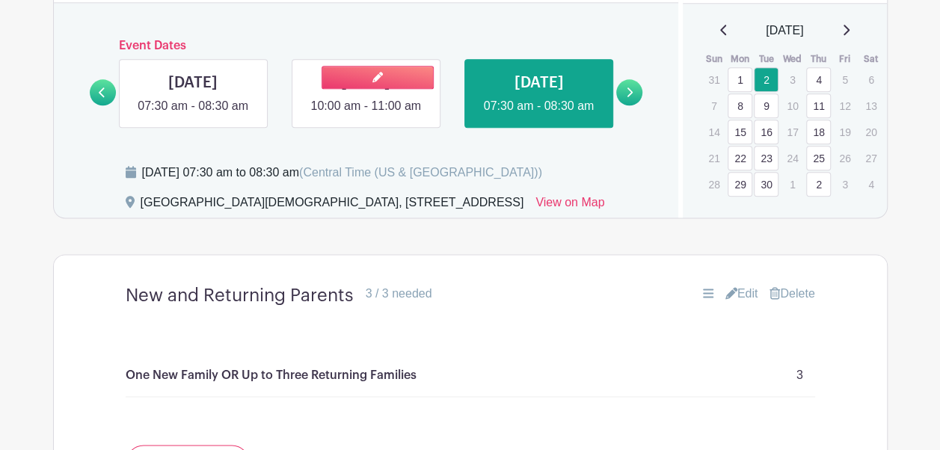
click at [366, 115] on link at bounding box center [366, 115] width 0 height 0
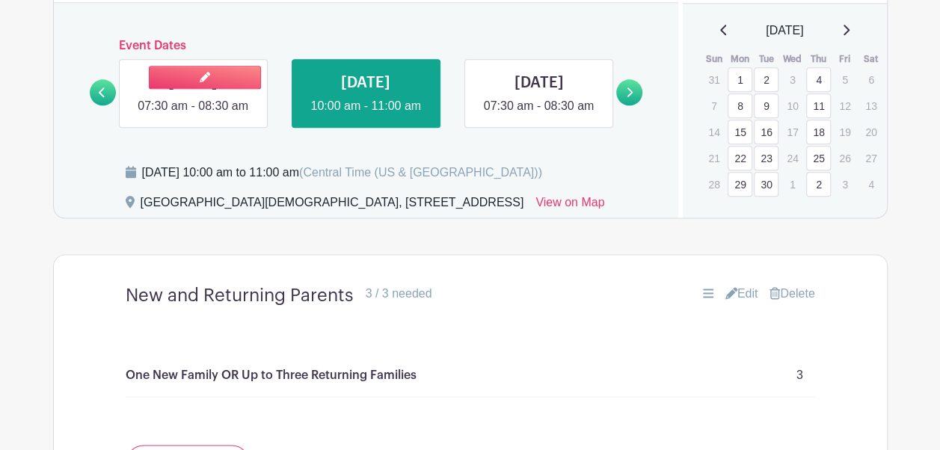
click at [193, 115] on link at bounding box center [193, 115] width 0 height 0
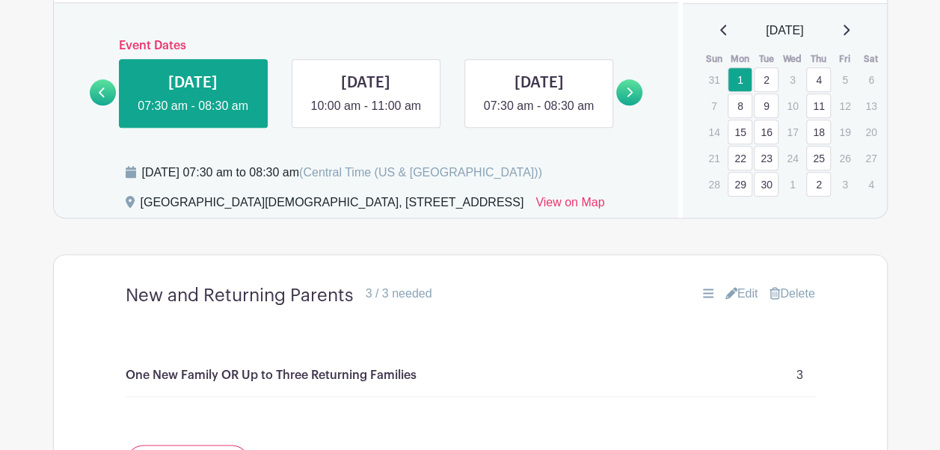
click at [97, 105] on link at bounding box center [103, 92] width 26 height 26
click at [102, 98] on icon at bounding box center [102, 92] width 7 height 11
click at [230, 87] on link at bounding box center [205, 77] width 112 height 23
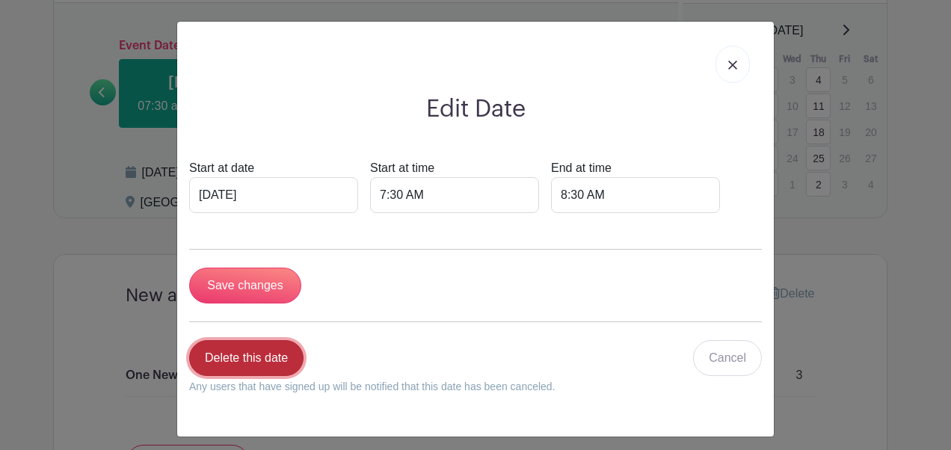
click at [266, 361] on link "Delete this date" at bounding box center [246, 358] width 114 height 36
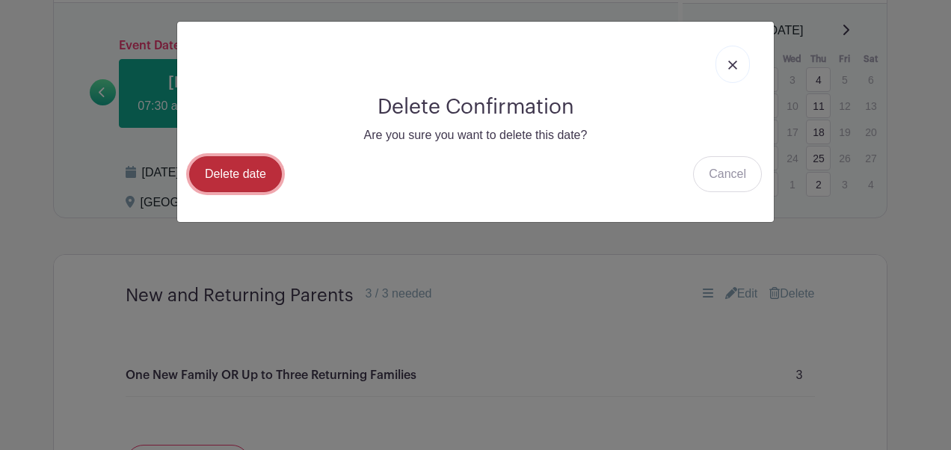
click at [251, 171] on link "Delete date" at bounding box center [235, 174] width 93 height 36
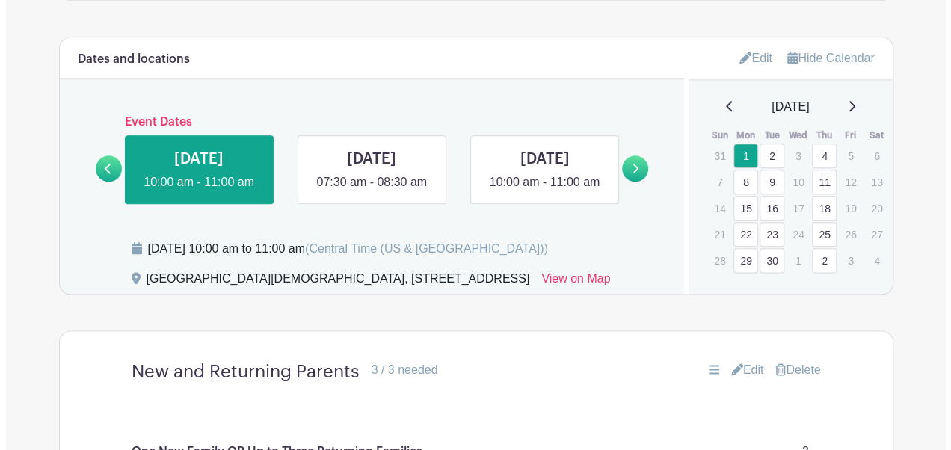
scroll to position [801, 0]
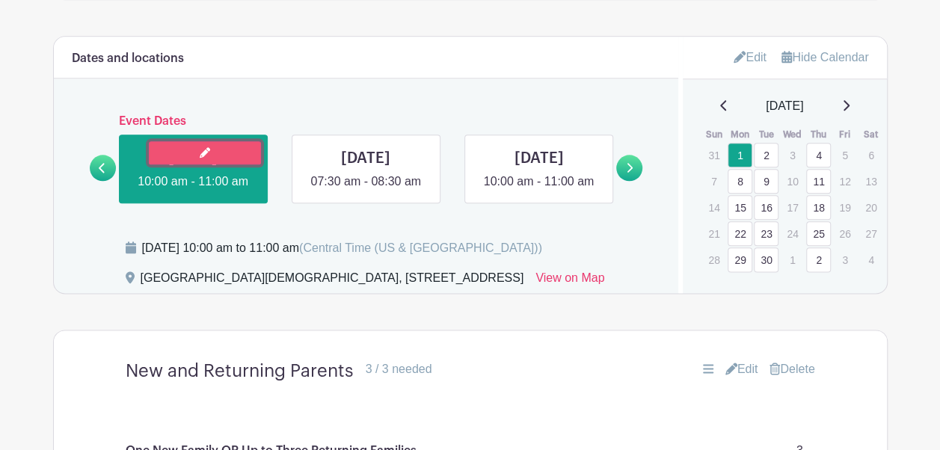
click at [242, 165] on link at bounding box center [205, 152] width 112 height 23
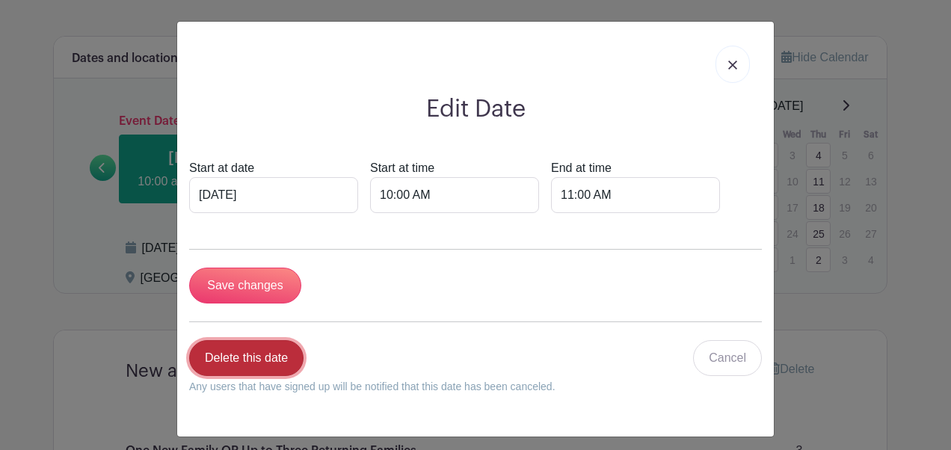
click at [268, 349] on link "Delete this date" at bounding box center [246, 358] width 114 height 36
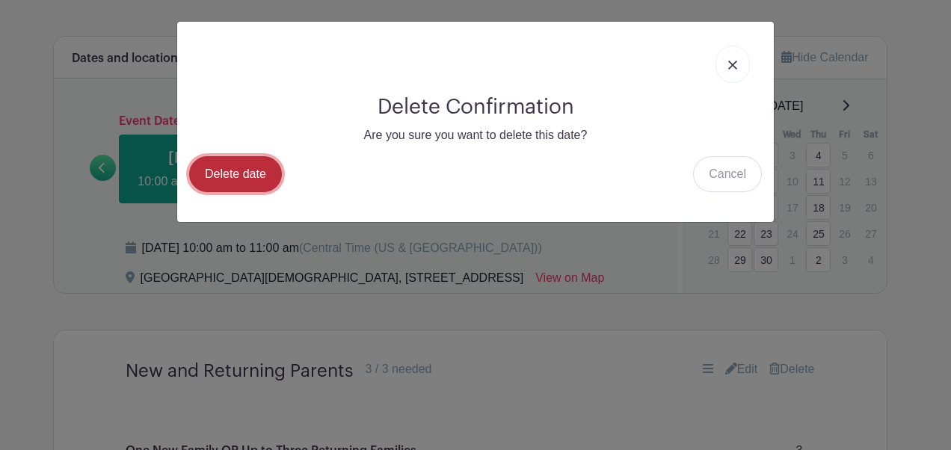
click at [247, 174] on link "Delete date" at bounding box center [235, 174] width 93 height 36
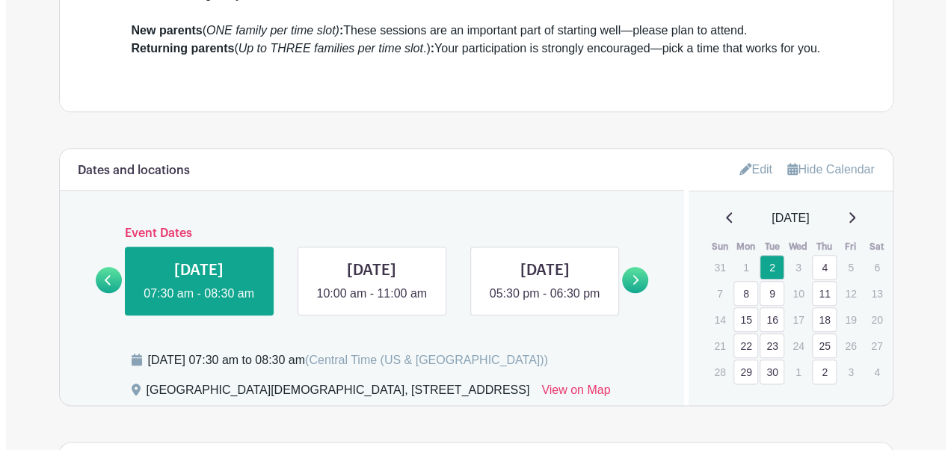
scroll to position [690, 0]
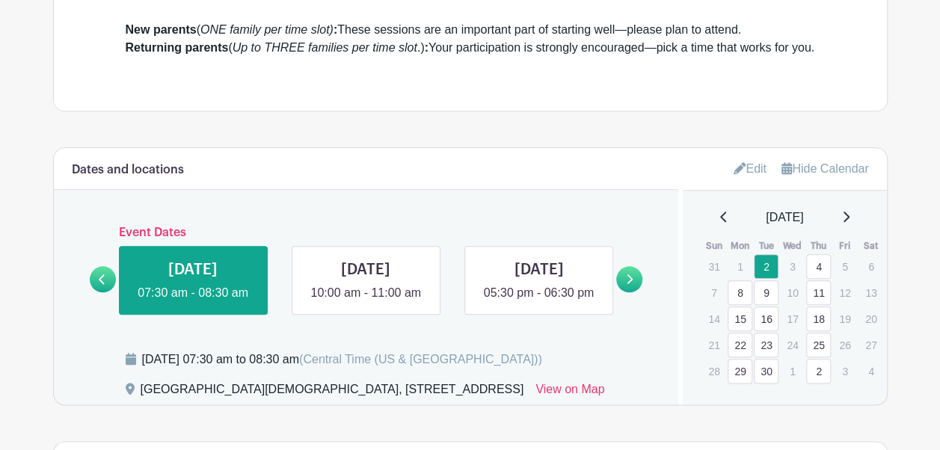
click at [813, 381] on link "2" at bounding box center [818, 371] width 25 height 25
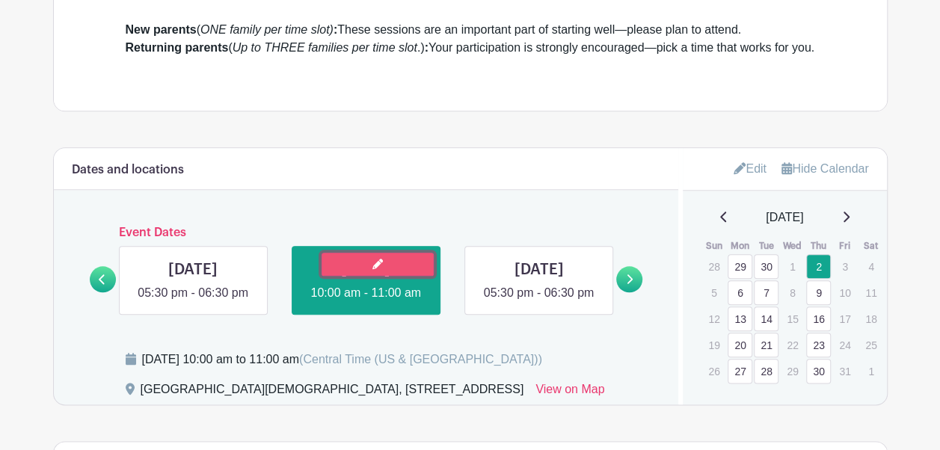
click at [414, 276] on link at bounding box center [378, 264] width 112 height 23
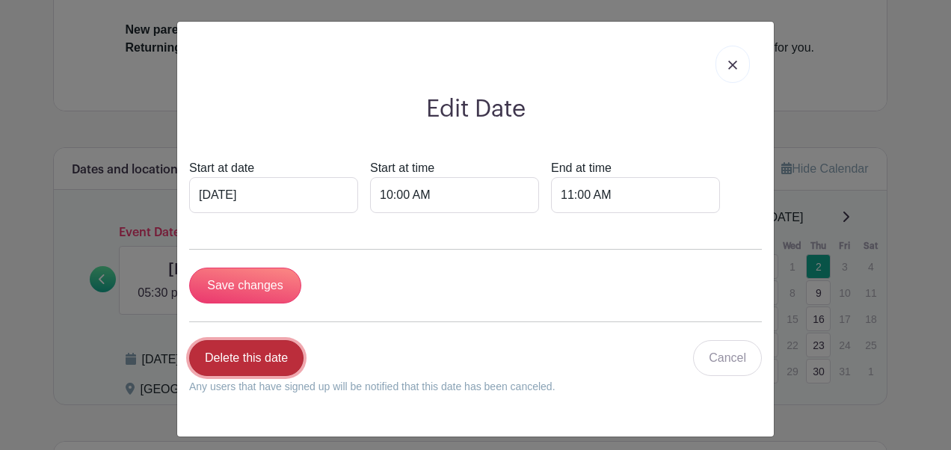
click at [254, 355] on link "Delete this date" at bounding box center [246, 358] width 114 height 36
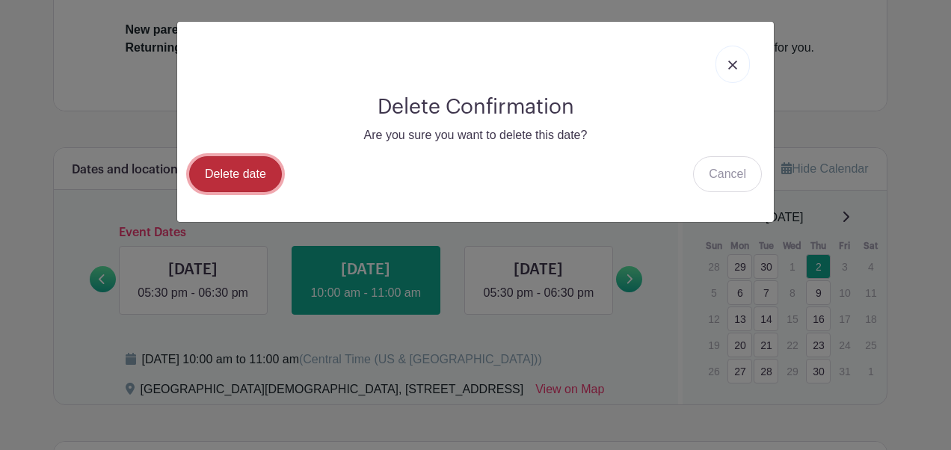
click at [223, 165] on link "Delete date" at bounding box center [235, 174] width 93 height 36
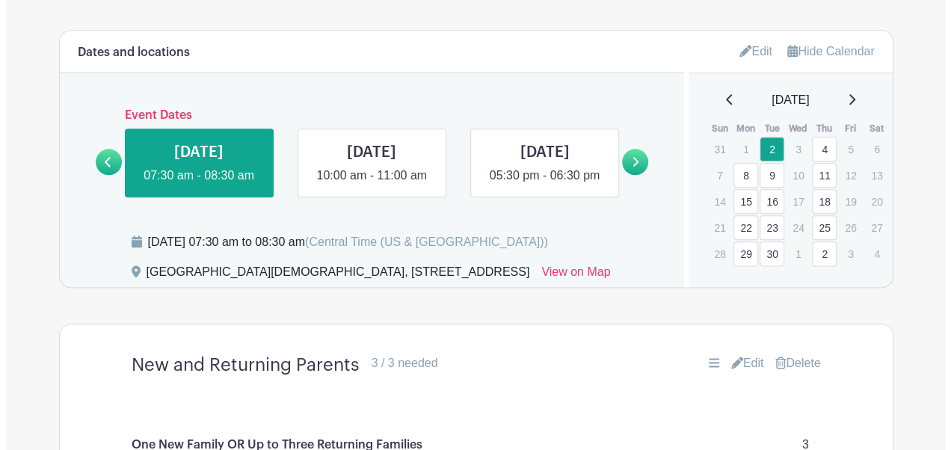
scroll to position [800, 0]
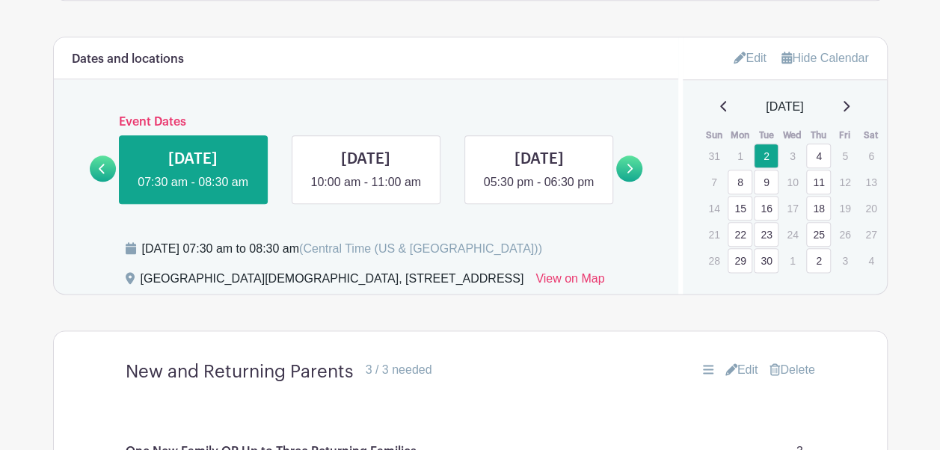
click at [818, 273] on link "2" at bounding box center [818, 260] width 25 height 25
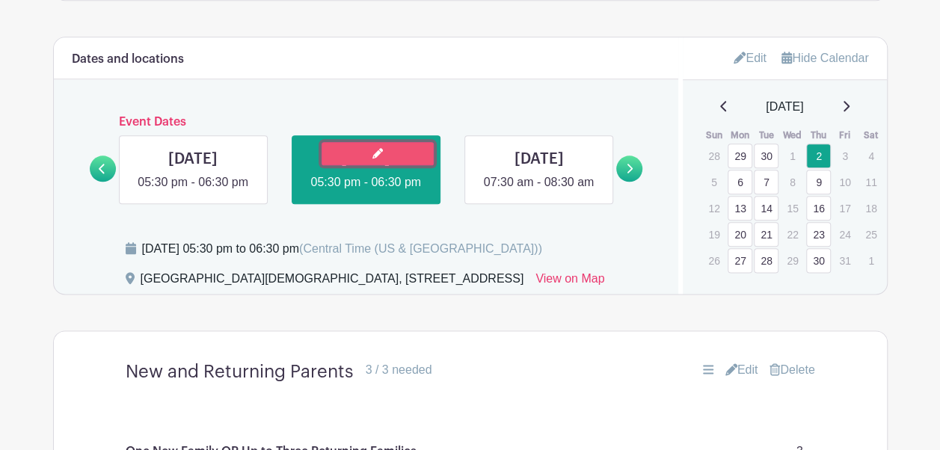
click at [405, 165] on link at bounding box center [378, 153] width 112 height 23
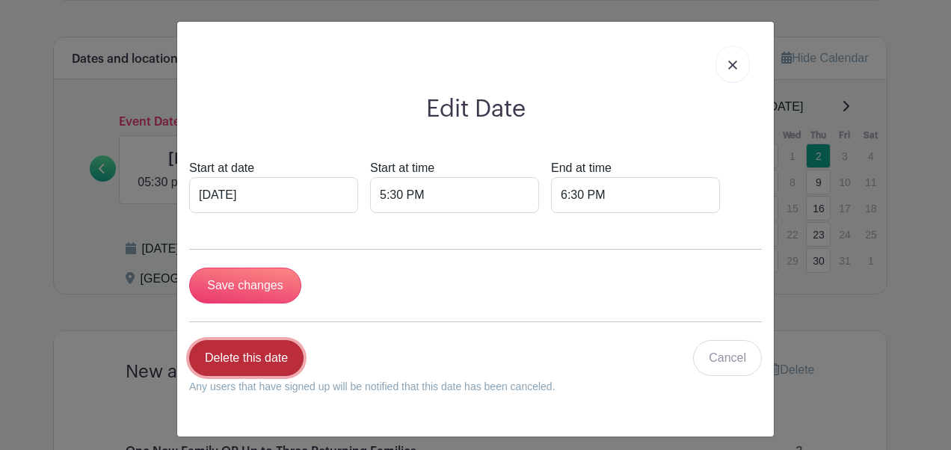
click at [247, 357] on link "Delete this date" at bounding box center [246, 358] width 114 height 36
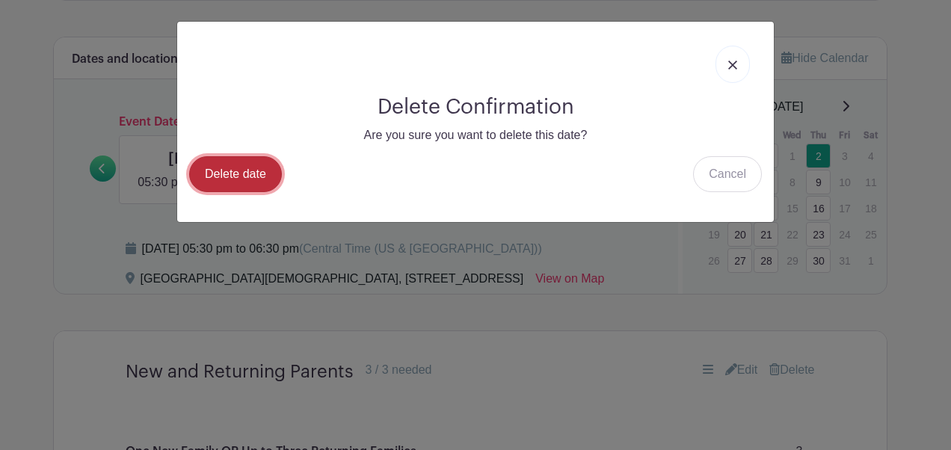
click at [238, 169] on link "Delete date" at bounding box center [235, 174] width 93 height 36
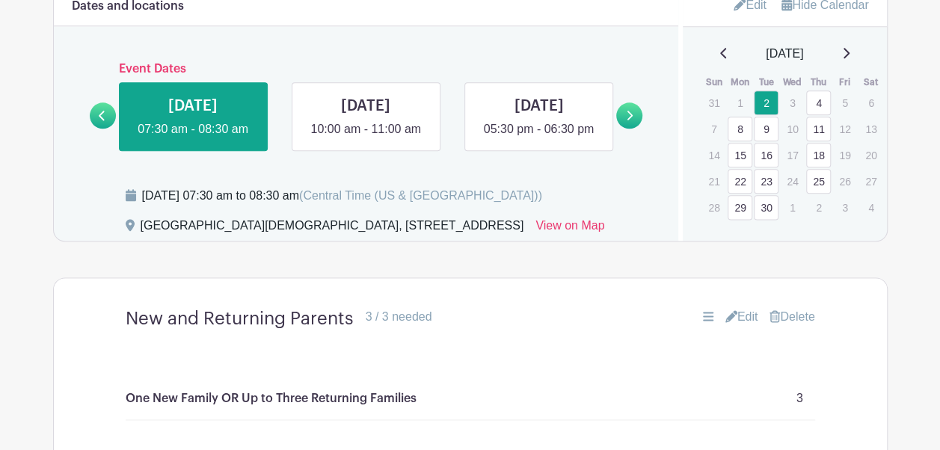
scroll to position [856, 0]
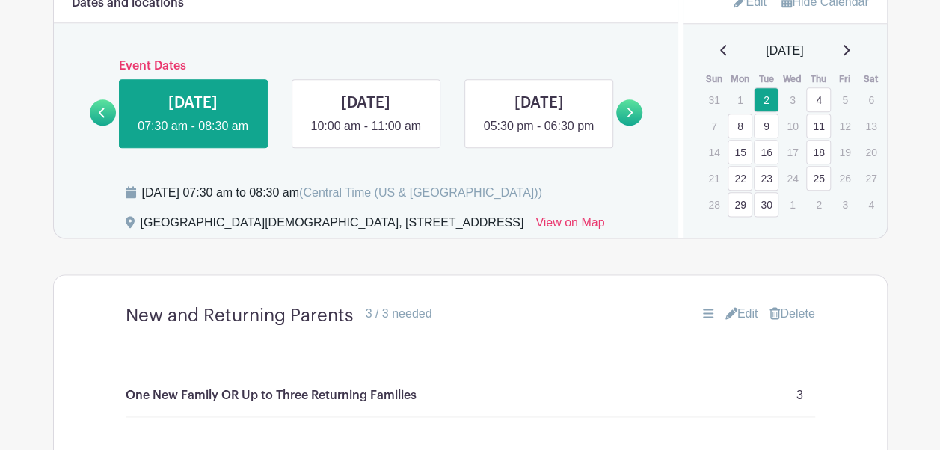
click at [850, 55] on icon at bounding box center [847, 50] width 6 height 10
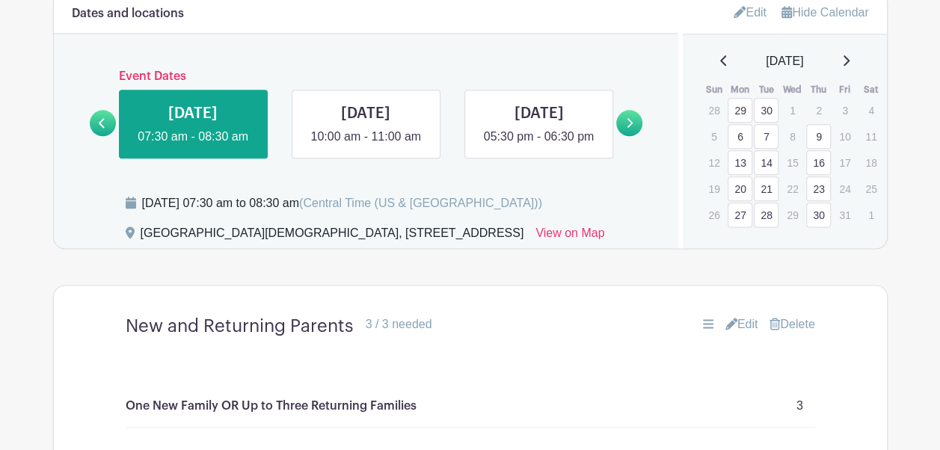
scroll to position [844, 0]
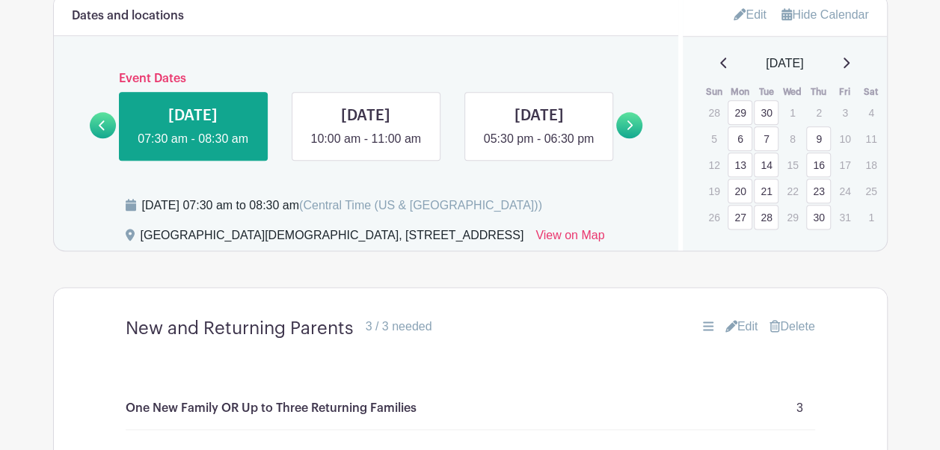
click at [720, 69] on icon at bounding box center [723, 63] width 7 height 12
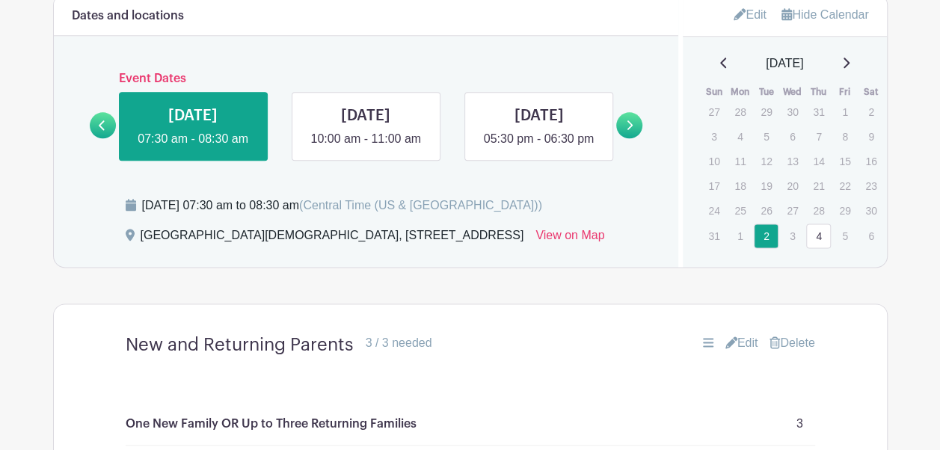
click at [720, 68] on icon at bounding box center [723, 63] width 6 height 10
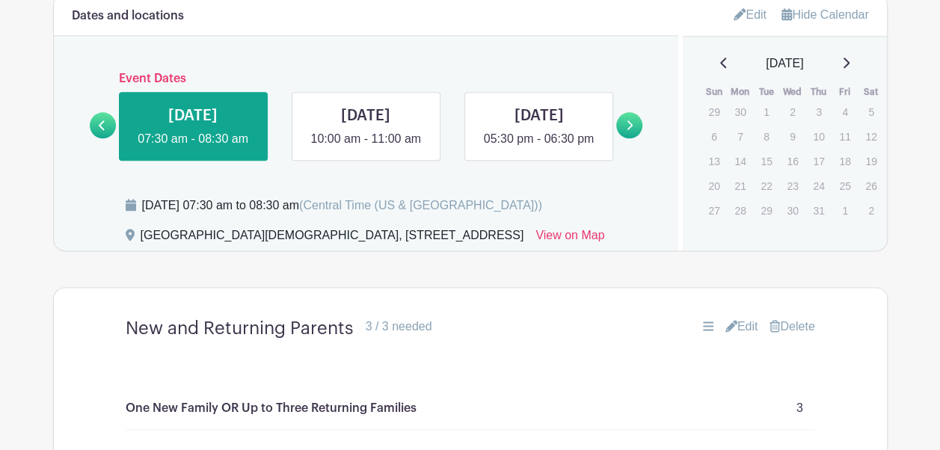
click at [852, 73] on div "July 2025" at bounding box center [785, 64] width 168 height 18
click at [88, 153] on div "Dates and locations Event Dates TUE Sep 02, 2025 07:30 am - 08:30 am TUE Sep 02…" at bounding box center [366, 122] width 625 height 257
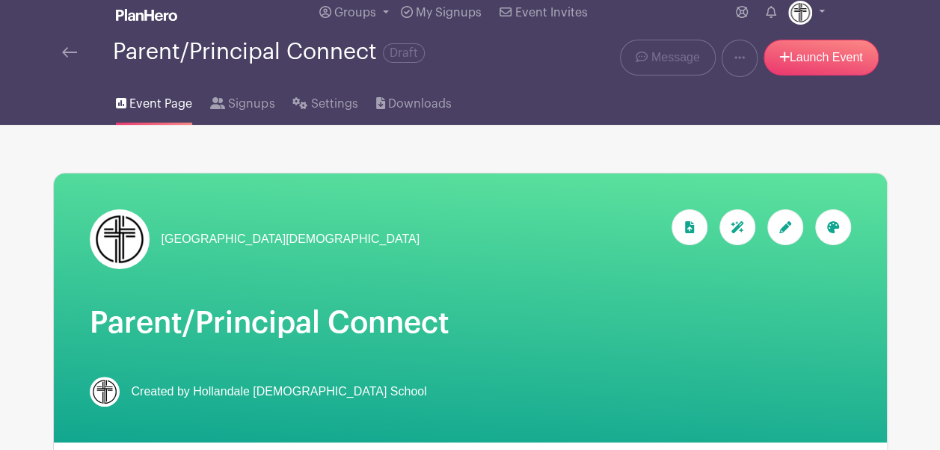
scroll to position [0, 0]
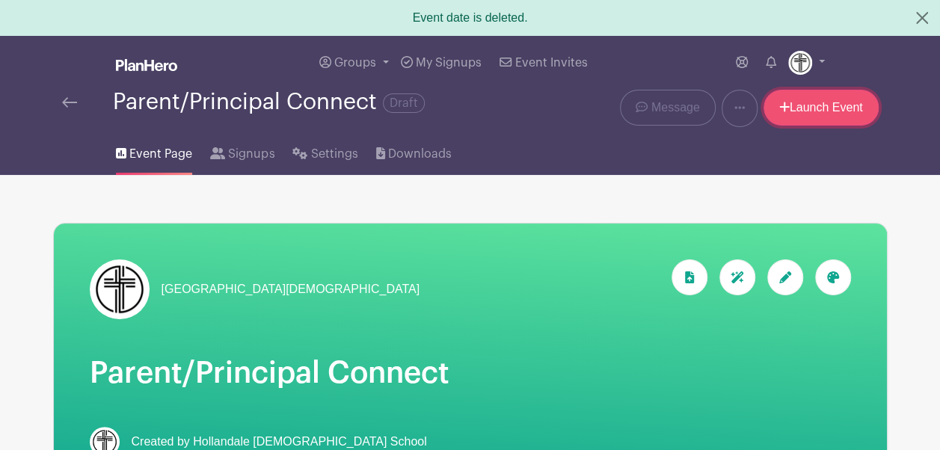
click at [809, 109] on link "Launch Event" at bounding box center [821, 108] width 115 height 36
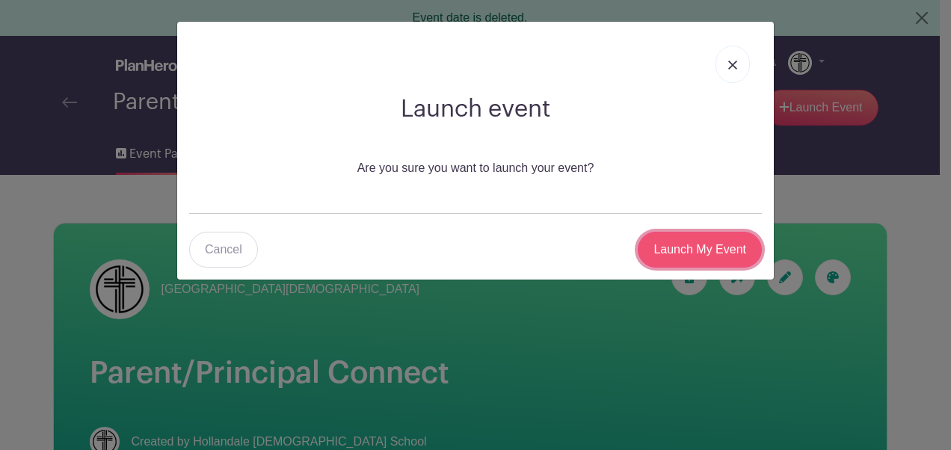
click at [680, 246] on input "Launch My Event" at bounding box center [700, 250] width 124 height 36
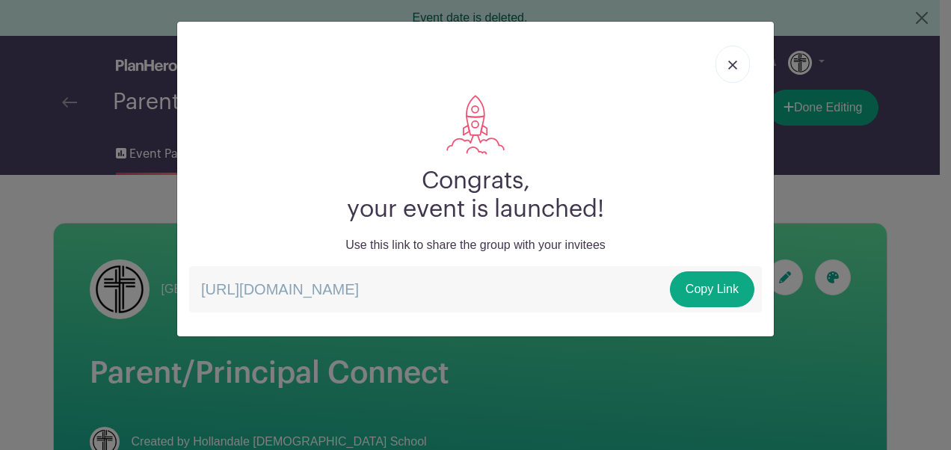
click at [739, 63] on link at bounding box center [733, 64] width 34 height 37
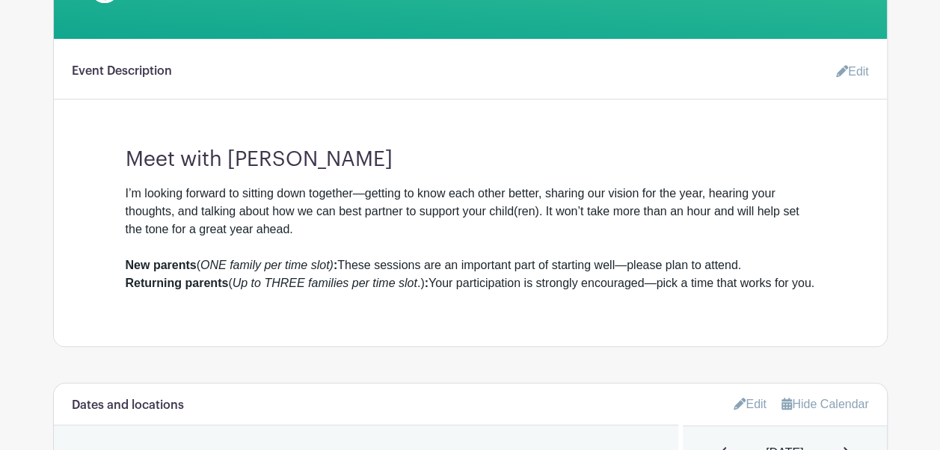
scroll to position [444, 0]
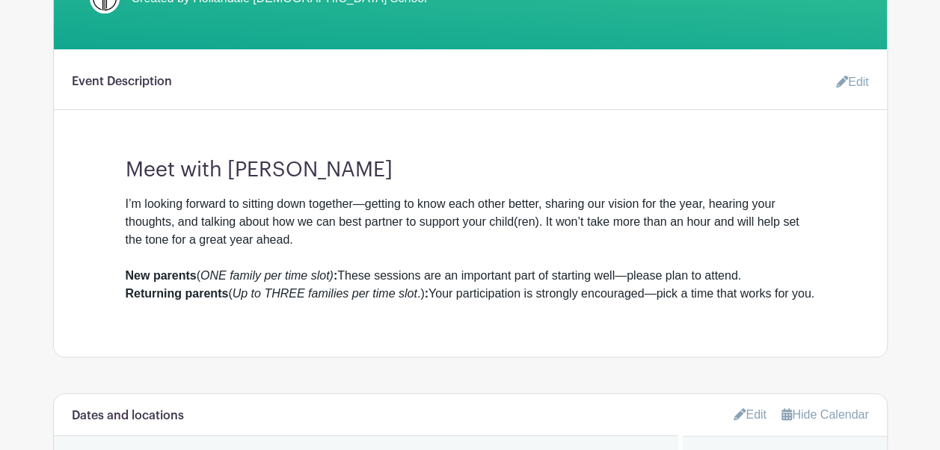
click at [853, 73] on link "Edit" at bounding box center [846, 82] width 45 height 30
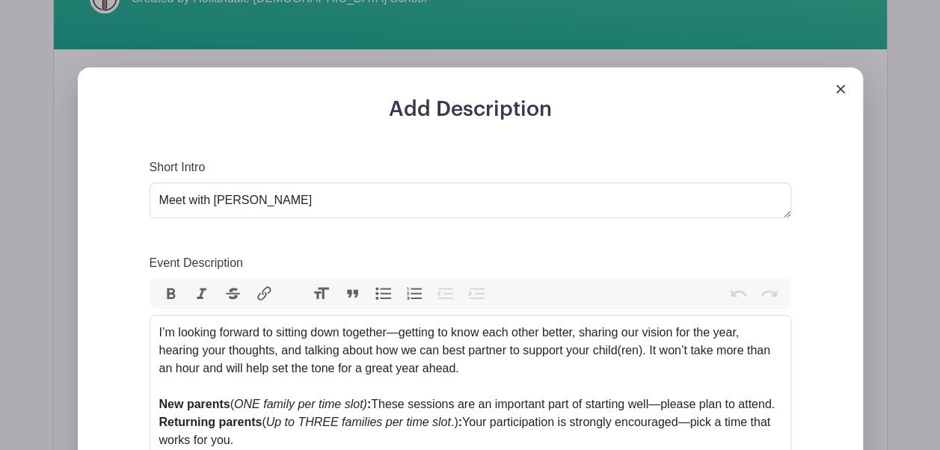
click at [842, 88] on img at bounding box center [840, 89] width 9 height 9
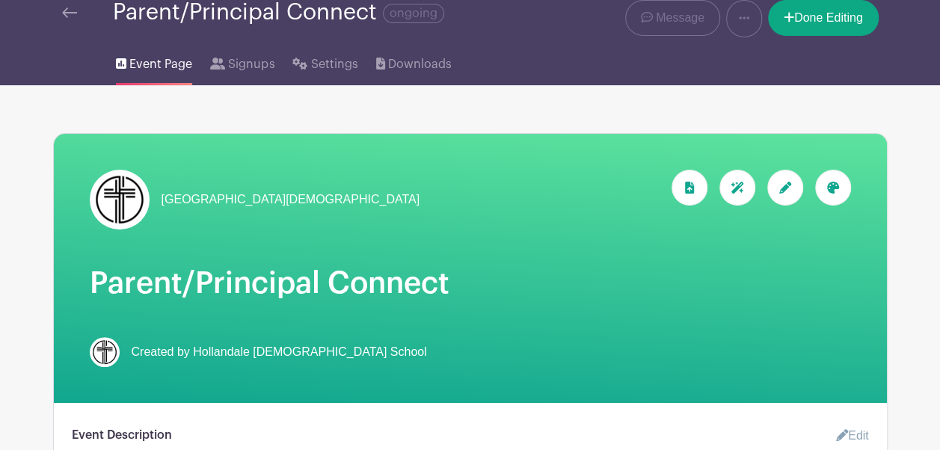
scroll to position [0, 0]
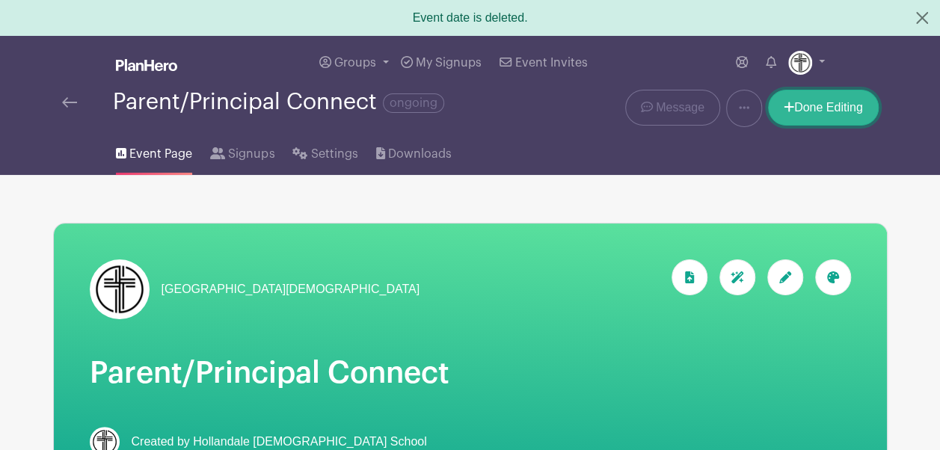
click at [820, 106] on link "Done Editing" at bounding box center [823, 108] width 111 height 36
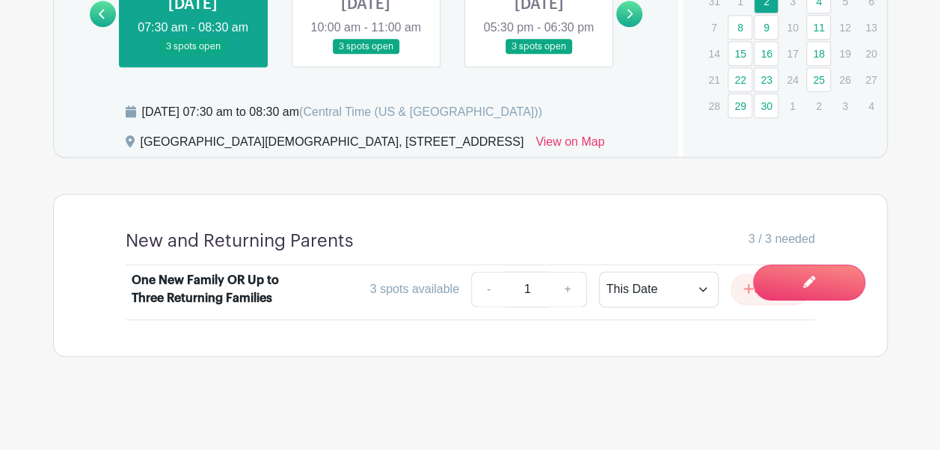
scroll to position [922, 0]
click at [708, 294] on select "This Date Select Dates" at bounding box center [659, 290] width 120 height 36
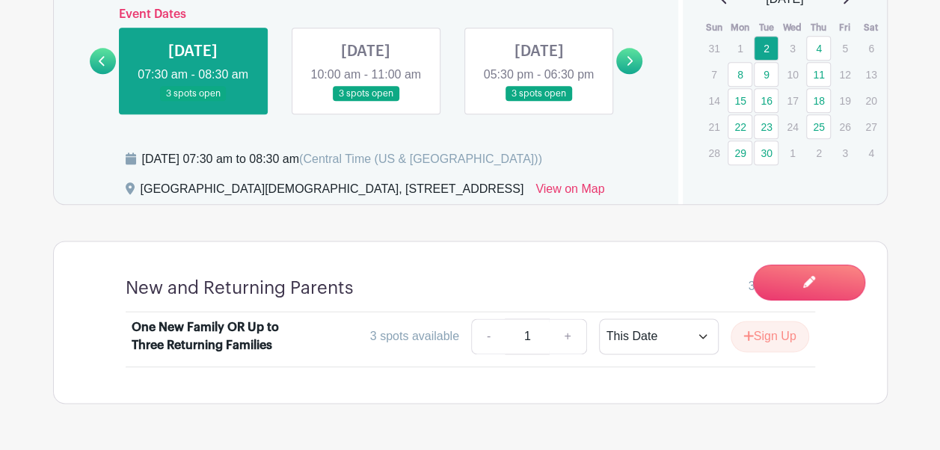
scroll to position [887, 0]
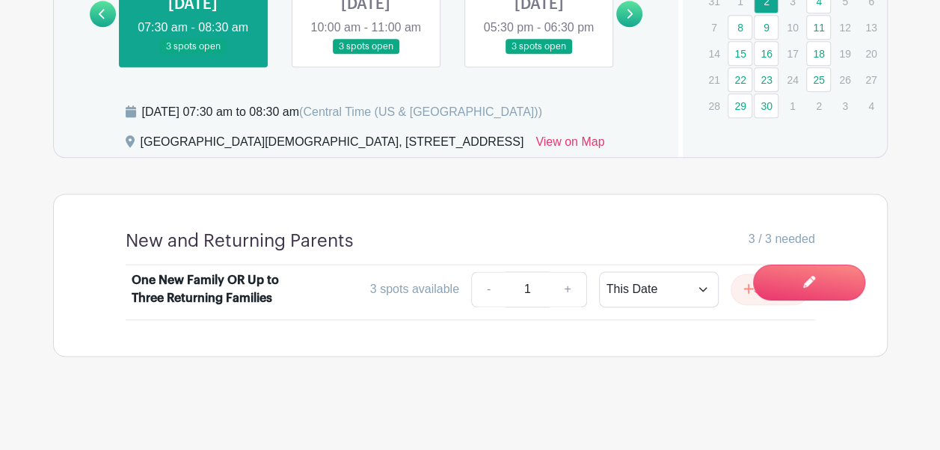
click at [366, 55] on link at bounding box center [366, 55] width 0 height 0
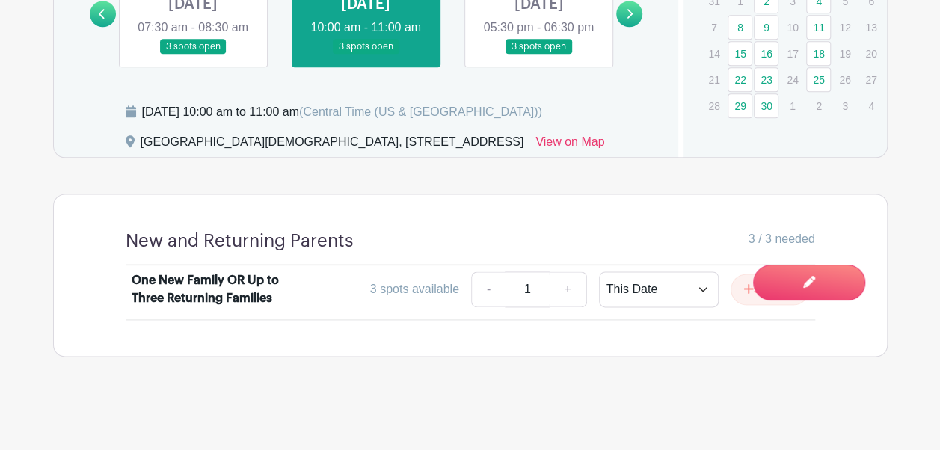
click at [539, 55] on link at bounding box center [539, 55] width 0 height 0
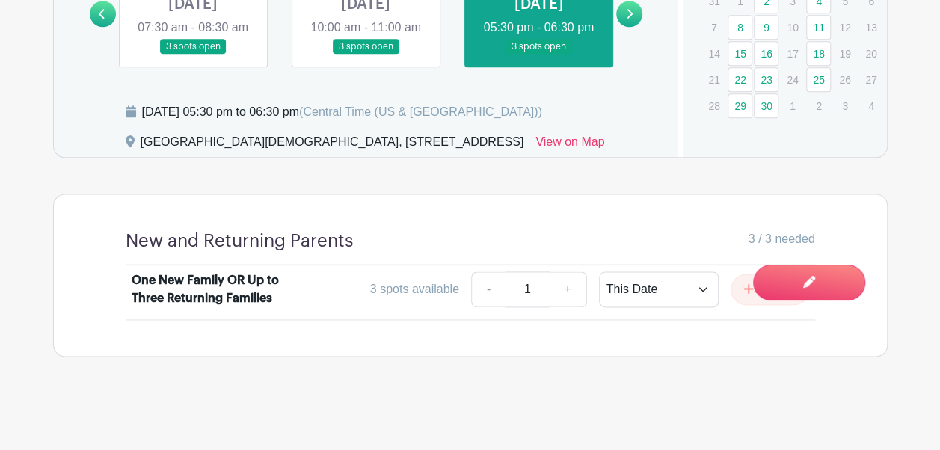
click at [631, 19] on icon at bounding box center [631, 14] width 6 height 10
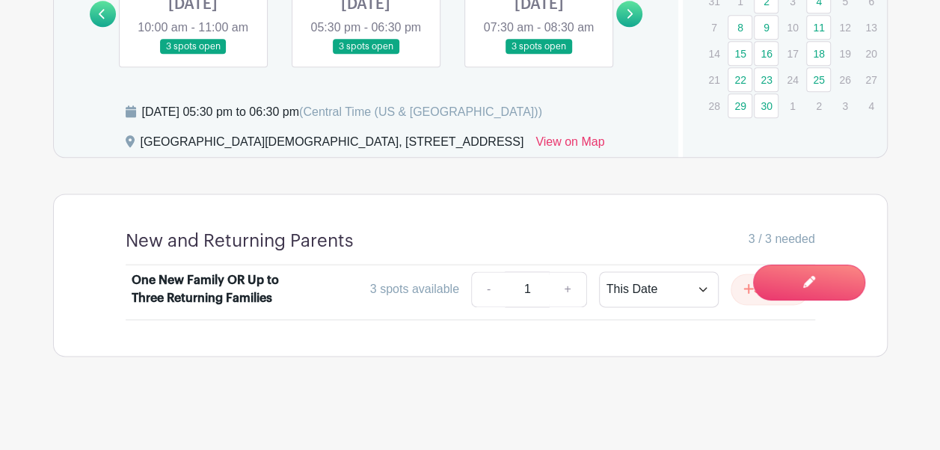
click at [193, 55] on link at bounding box center [193, 55] width 0 height 0
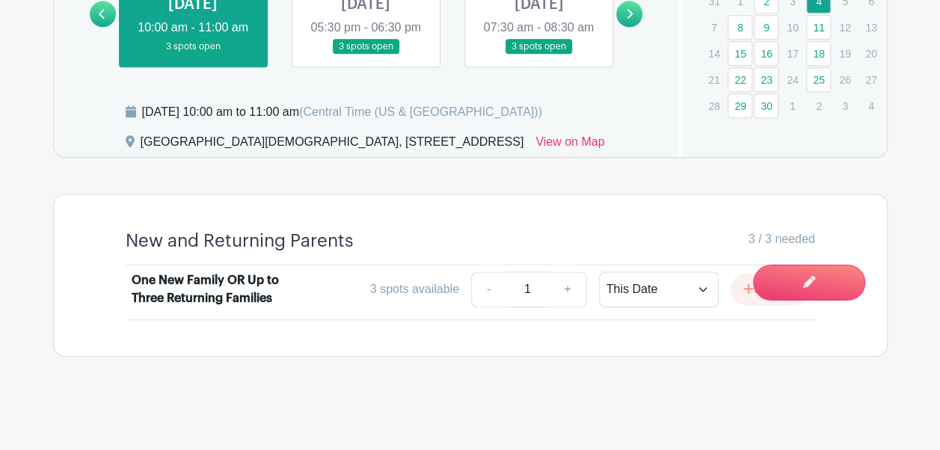
click at [366, 55] on link at bounding box center [366, 55] width 0 height 0
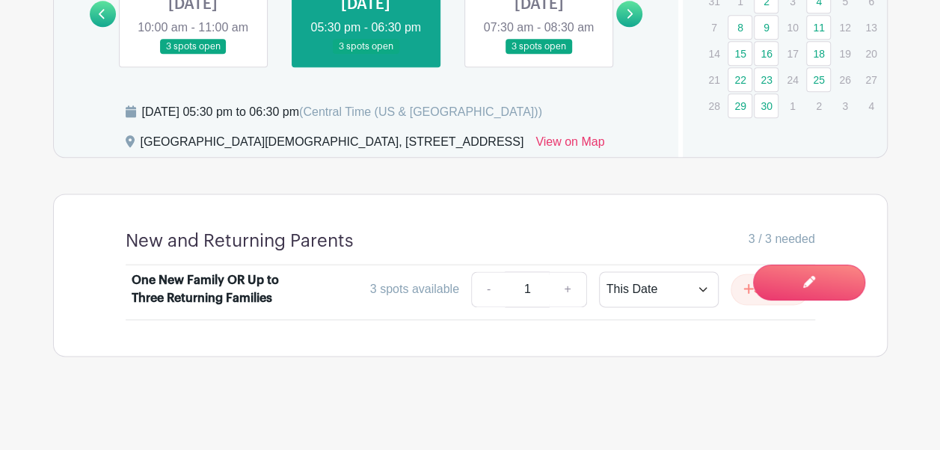
click at [539, 55] on link at bounding box center [539, 55] width 0 height 0
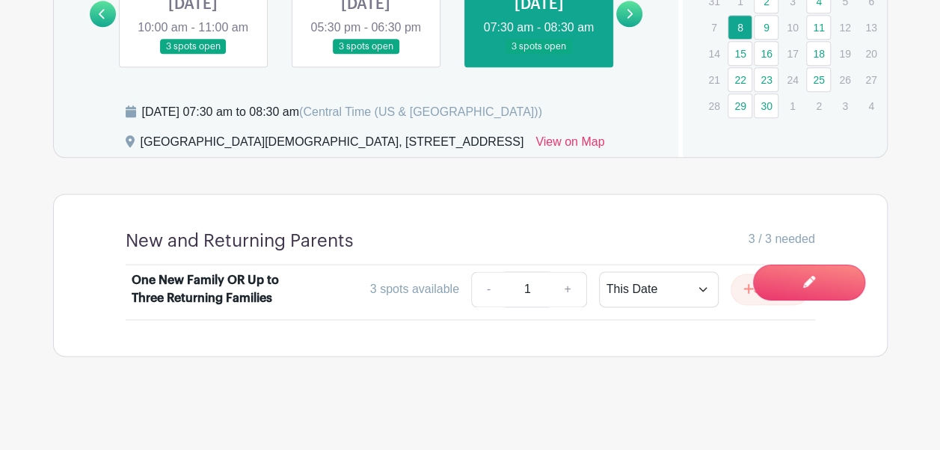
click at [632, 19] on icon at bounding box center [629, 13] width 7 height 11
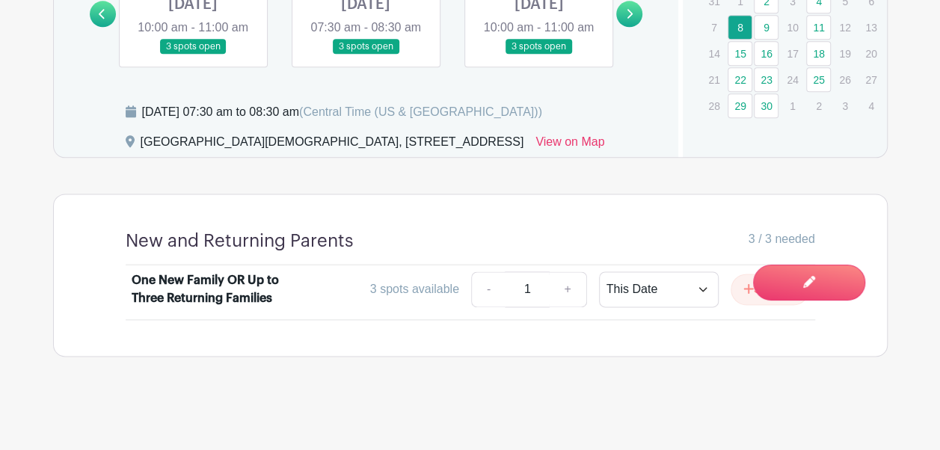
click at [193, 55] on link at bounding box center [193, 55] width 0 height 0
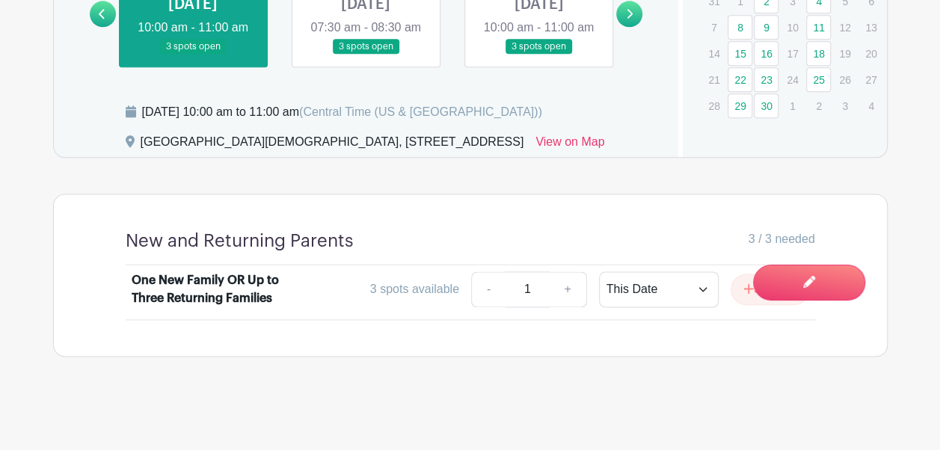
click at [366, 55] on link at bounding box center [366, 55] width 0 height 0
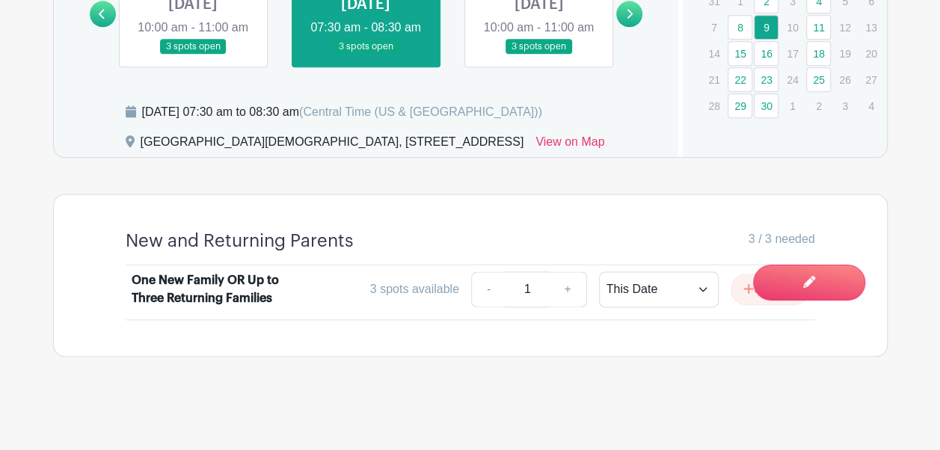
click at [539, 55] on link at bounding box center [539, 55] width 0 height 0
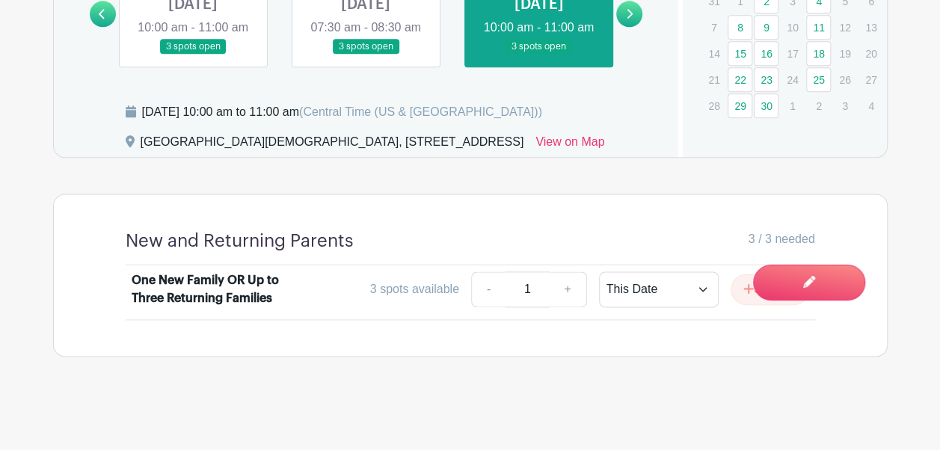
click at [633, 27] on link at bounding box center [629, 14] width 26 height 26
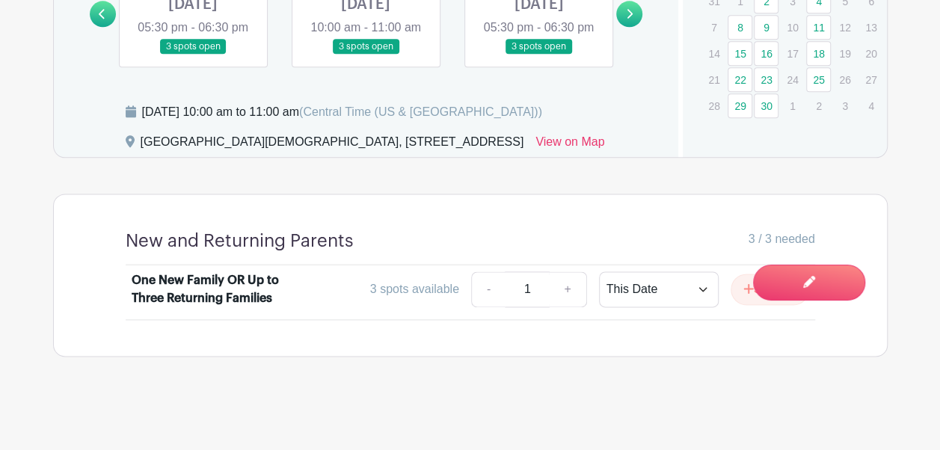
click at [193, 55] on link at bounding box center [193, 55] width 0 height 0
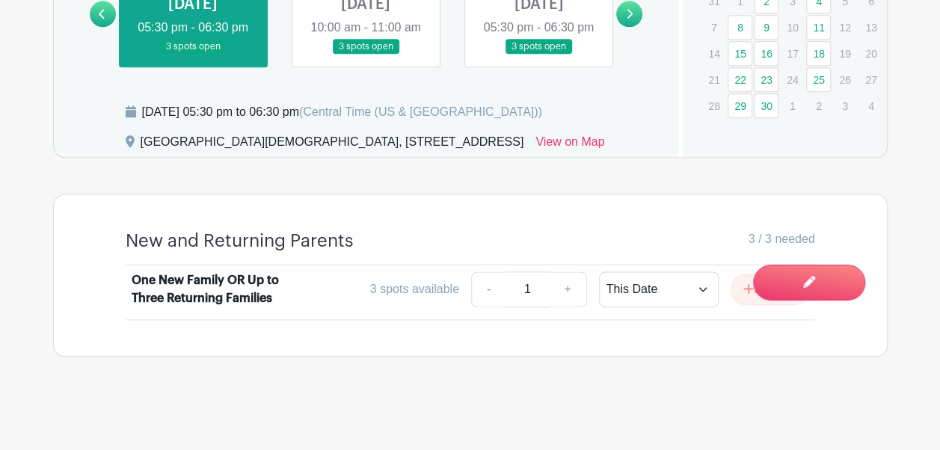
click at [366, 55] on link at bounding box center [366, 55] width 0 height 0
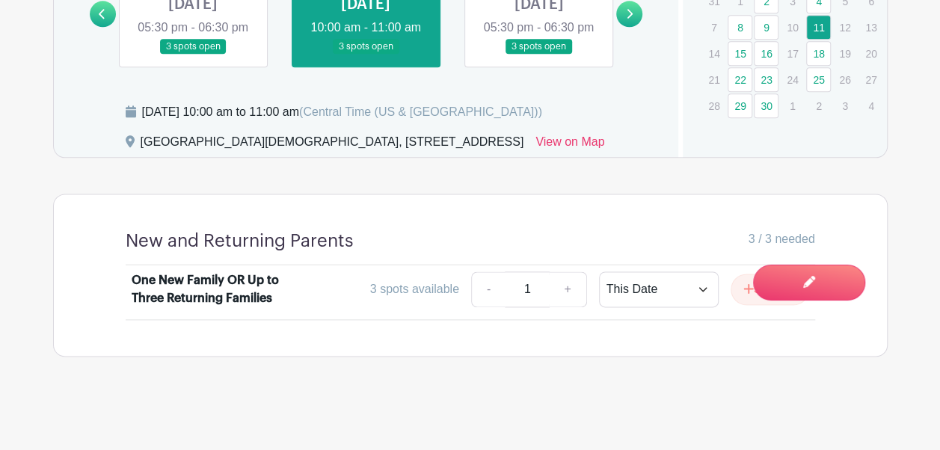
click at [539, 55] on link at bounding box center [539, 55] width 0 height 0
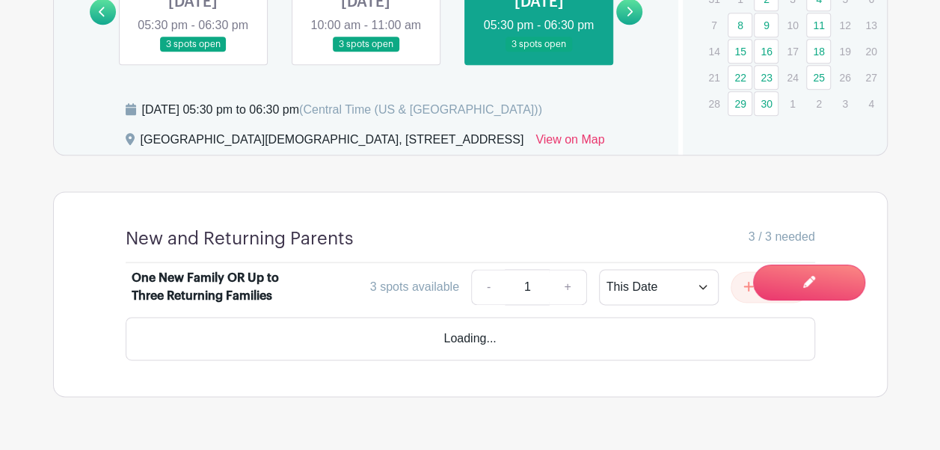
click at [628, 17] on icon at bounding box center [629, 11] width 7 height 11
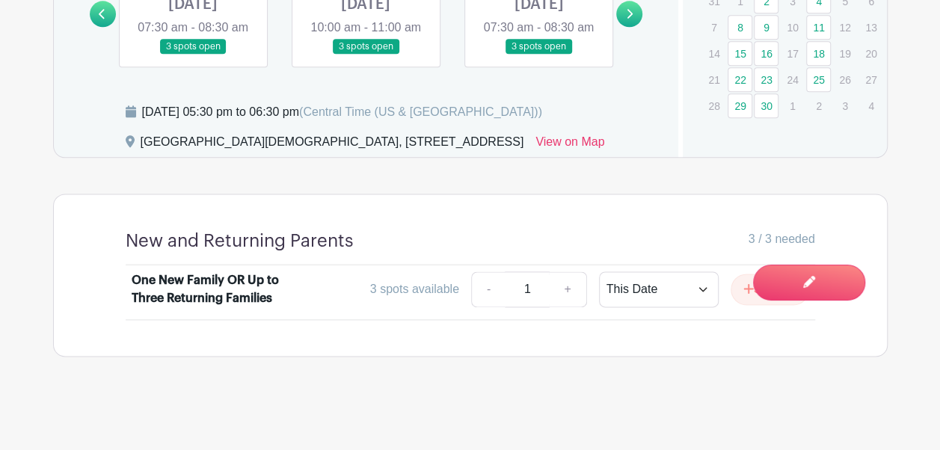
click at [193, 55] on link at bounding box center [193, 55] width 0 height 0
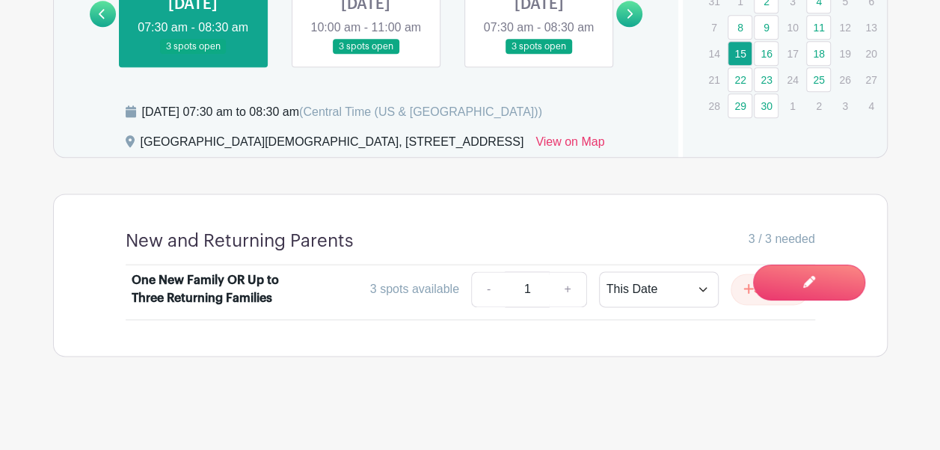
click at [366, 55] on link at bounding box center [366, 55] width 0 height 0
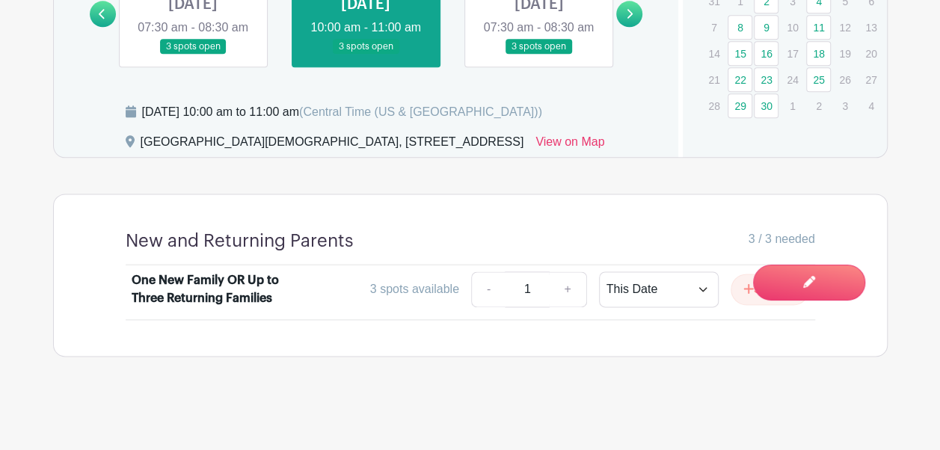
click at [539, 55] on link at bounding box center [539, 55] width 0 height 0
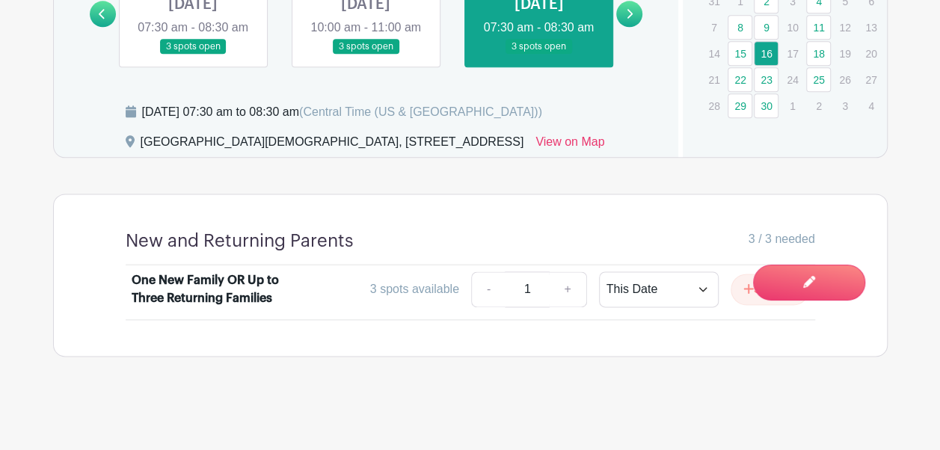
click at [627, 19] on icon at bounding box center [629, 13] width 7 height 11
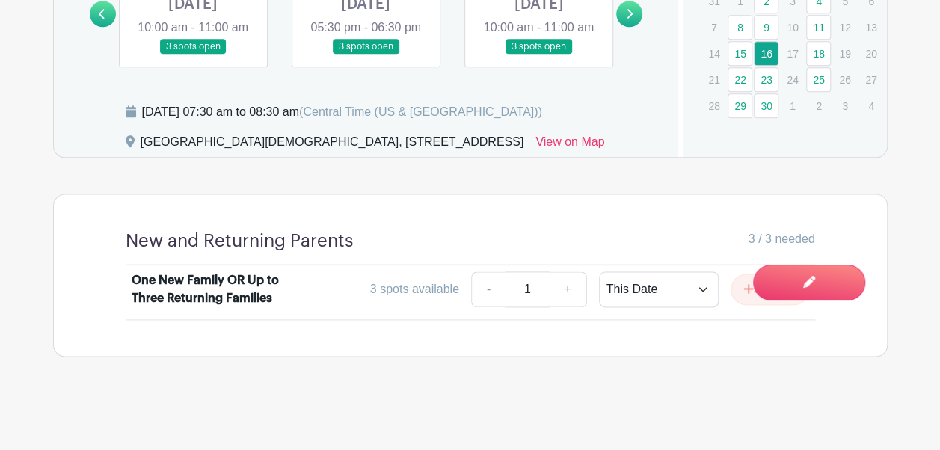
click at [193, 55] on link at bounding box center [193, 55] width 0 height 0
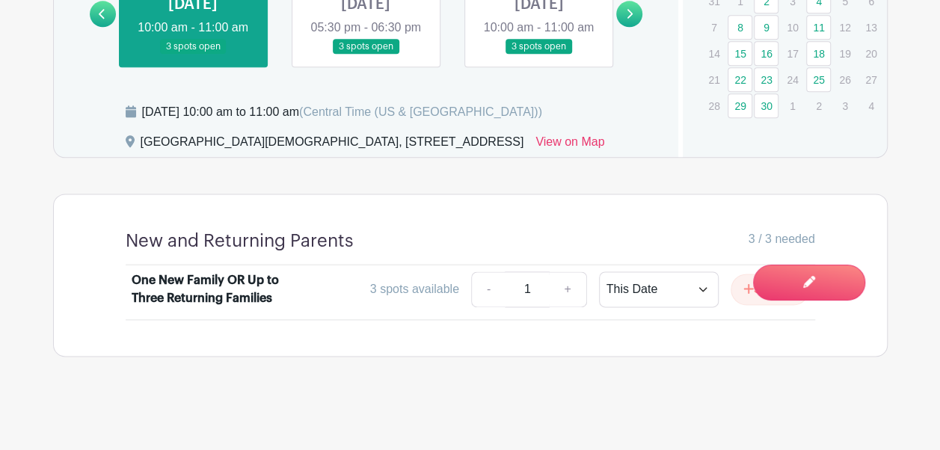
click at [366, 55] on link at bounding box center [366, 55] width 0 height 0
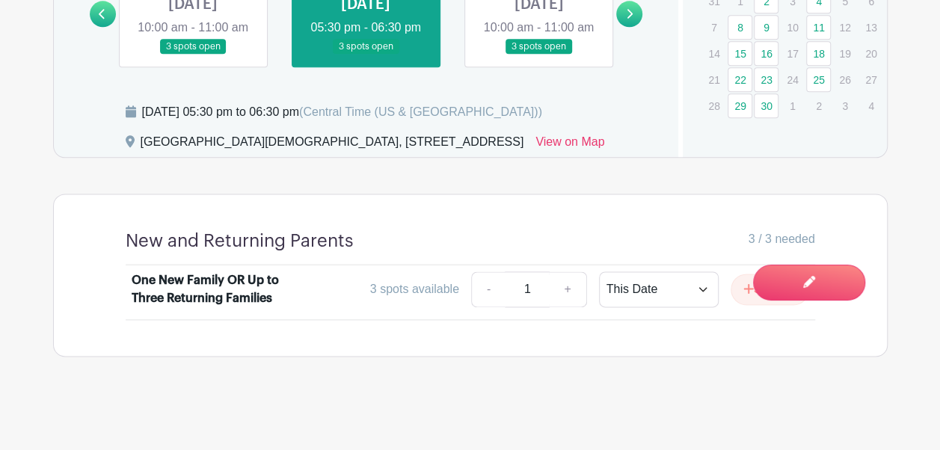
click at [539, 55] on link at bounding box center [539, 55] width 0 height 0
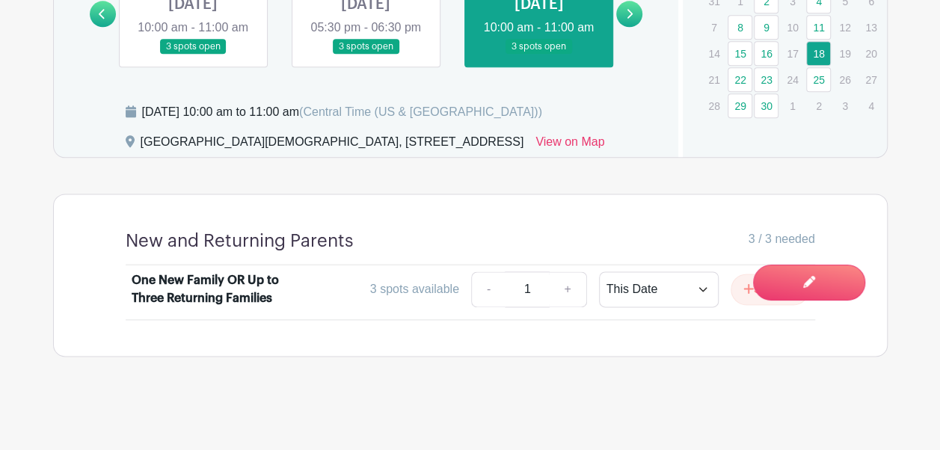
click at [633, 27] on link at bounding box center [629, 14] width 26 height 26
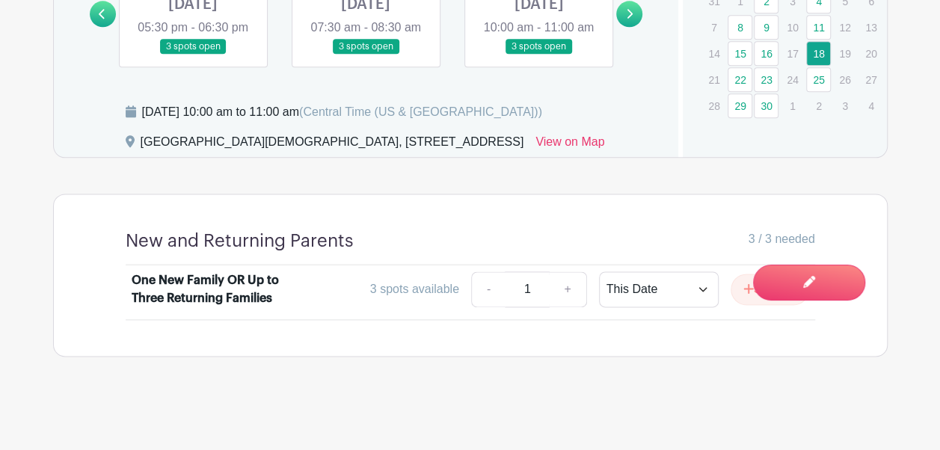
click at [193, 55] on link at bounding box center [193, 55] width 0 height 0
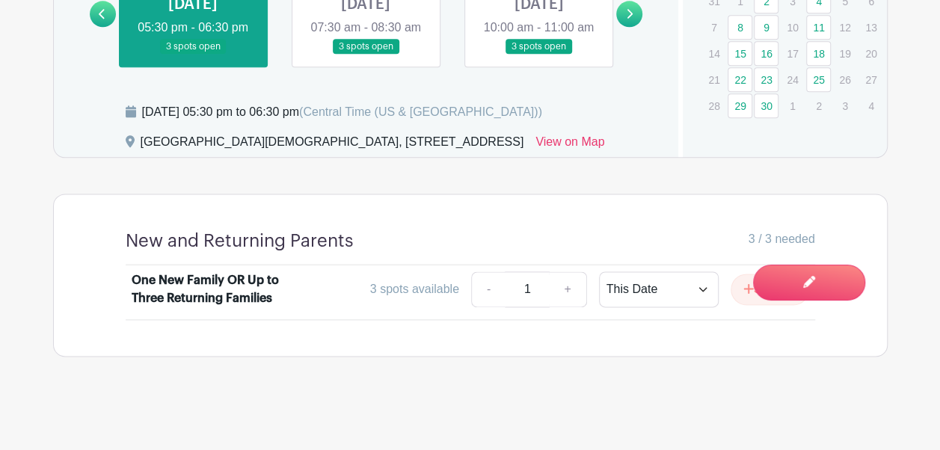
click at [366, 55] on link at bounding box center [366, 55] width 0 height 0
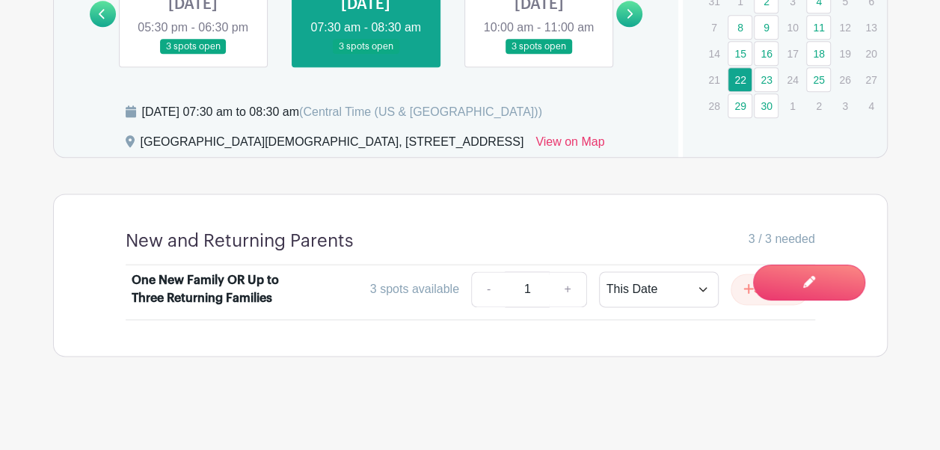
click at [539, 55] on link at bounding box center [539, 55] width 0 height 0
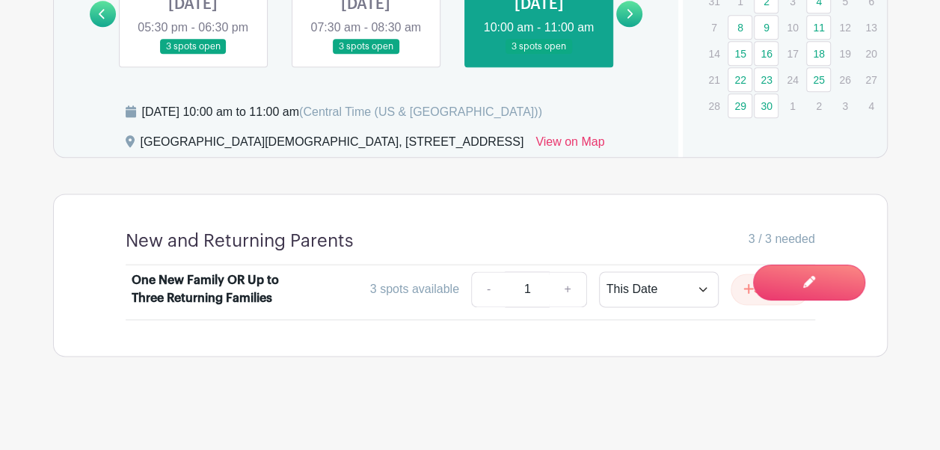
click at [631, 19] on icon at bounding box center [629, 13] width 7 height 11
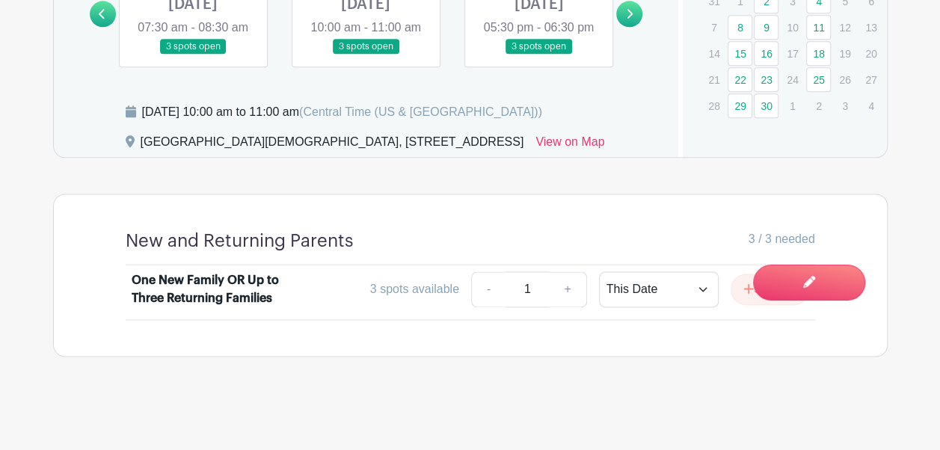
click at [193, 55] on link at bounding box center [193, 55] width 0 height 0
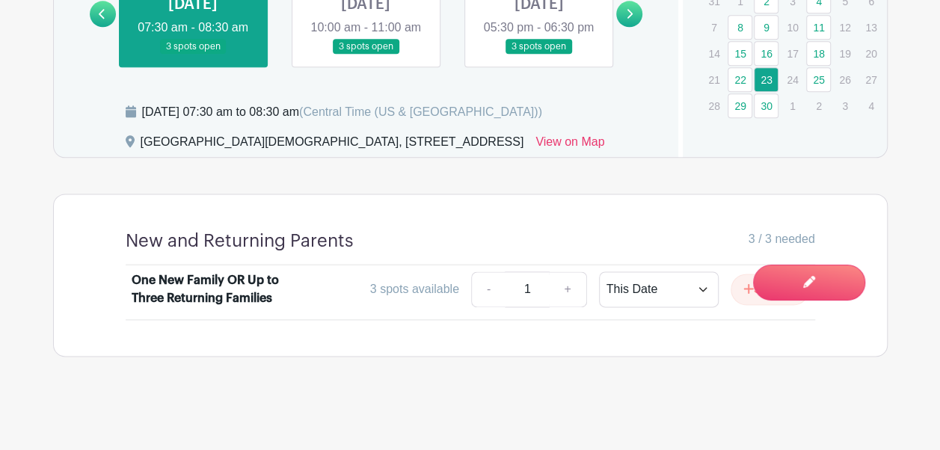
click at [366, 55] on link at bounding box center [366, 55] width 0 height 0
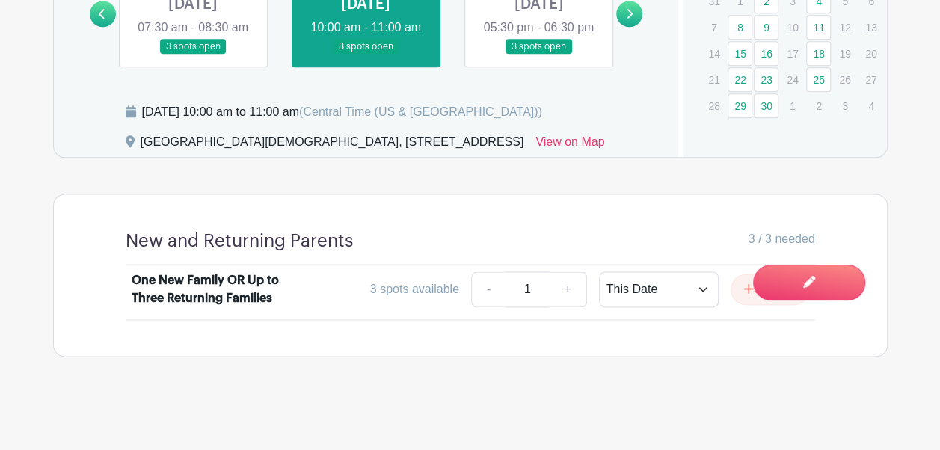
click at [539, 55] on link at bounding box center [539, 55] width 0 height 0
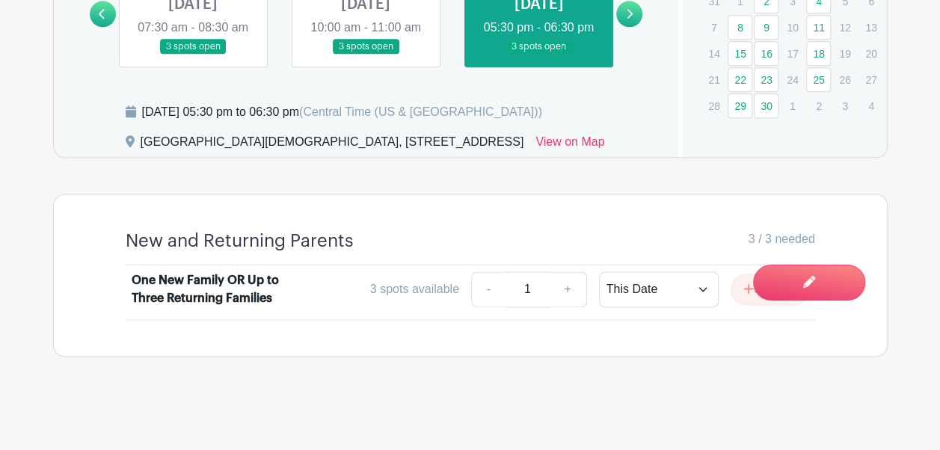
click at [634, 27] on link at bounding box center [629, 14] width 26 height 26
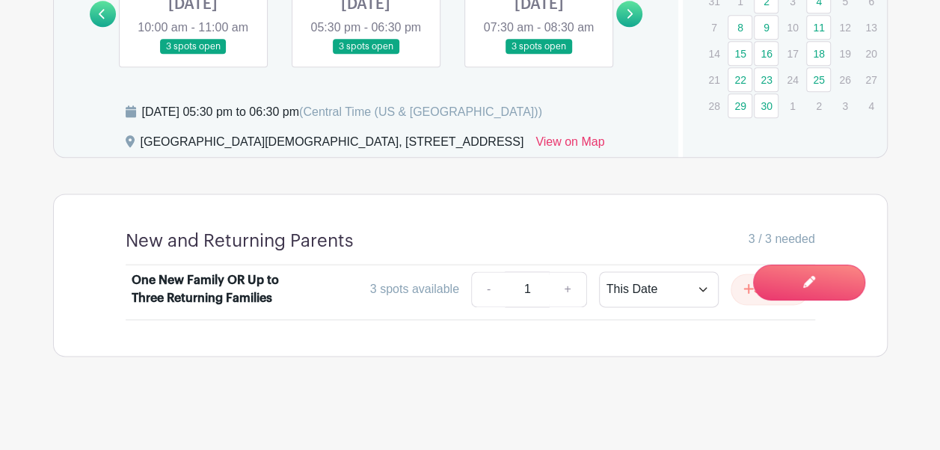
click at [193, 55] on link at bounding box center [193, 55] width 0 height 0
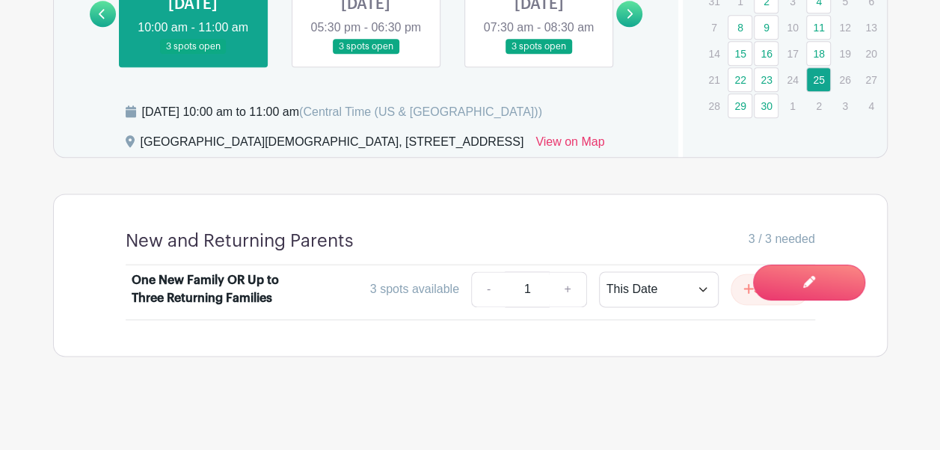
click at [366, 55] on link at bounding box center [366, 55] width 0 height 0
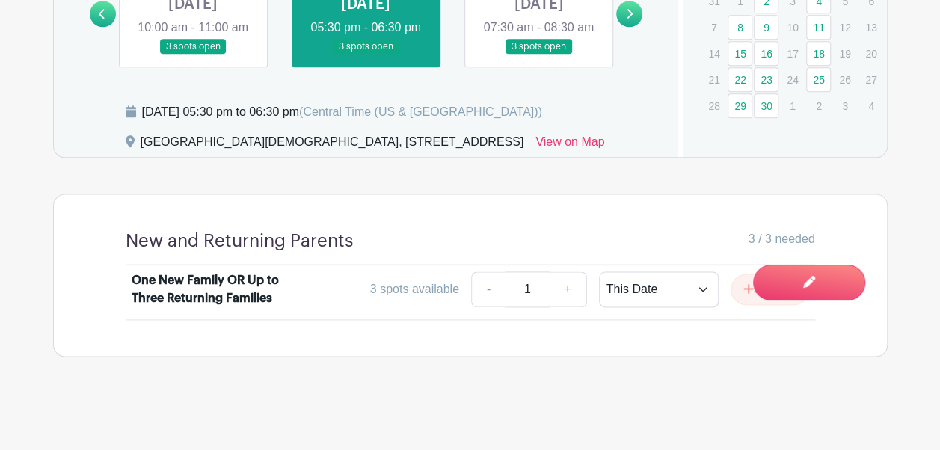
click at [539, 55] on link at bounding box center [539, 55] width 0 height 0
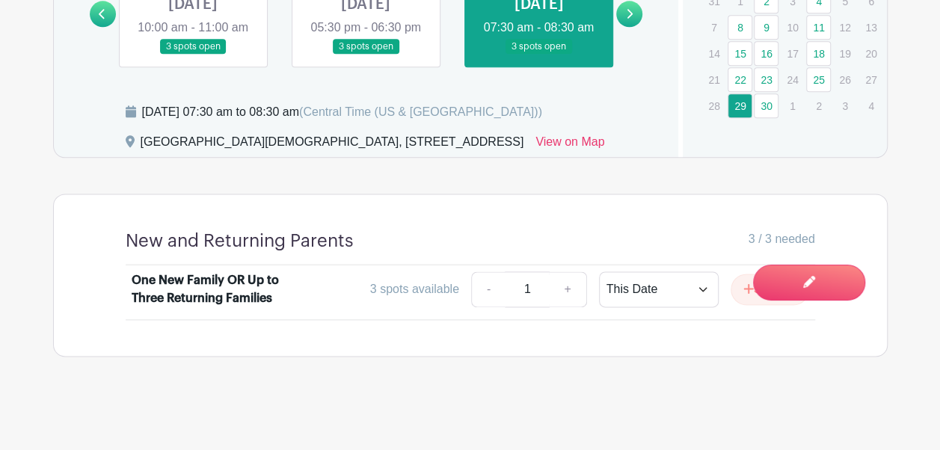
click at [630, 19] on icon at bounding box center [631, 14] width 6 height 10
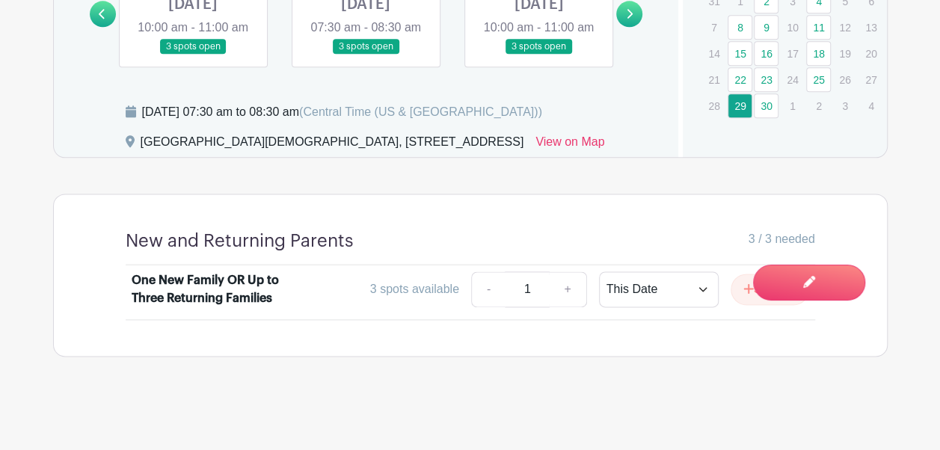
click at [193, 55] on link at bounding box center [193, 55] width 0 height 0
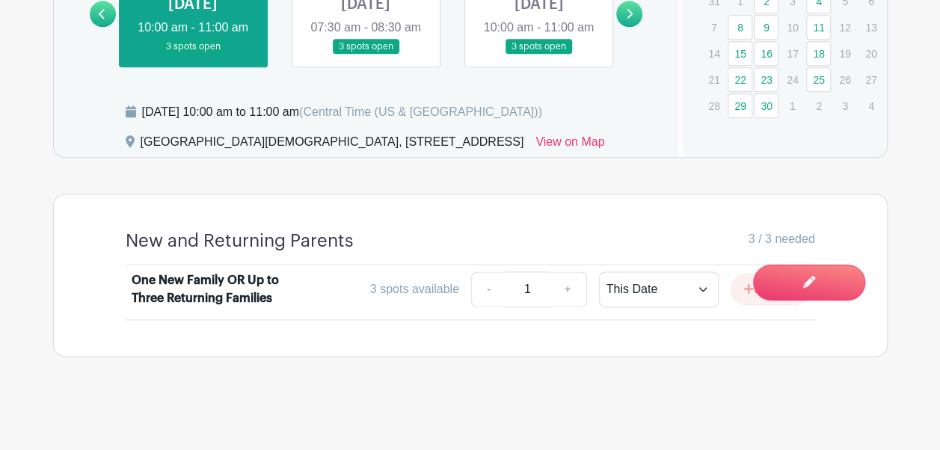
click at [366, 55] on link at bounding box center [366, 55] width 0 height 0
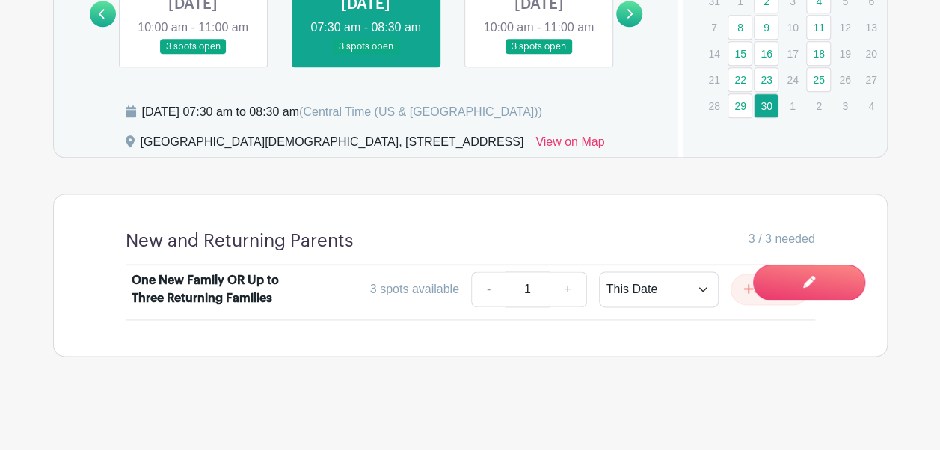
click at [539, 55] on link at bounding box center [539, 55] width 0 height 0
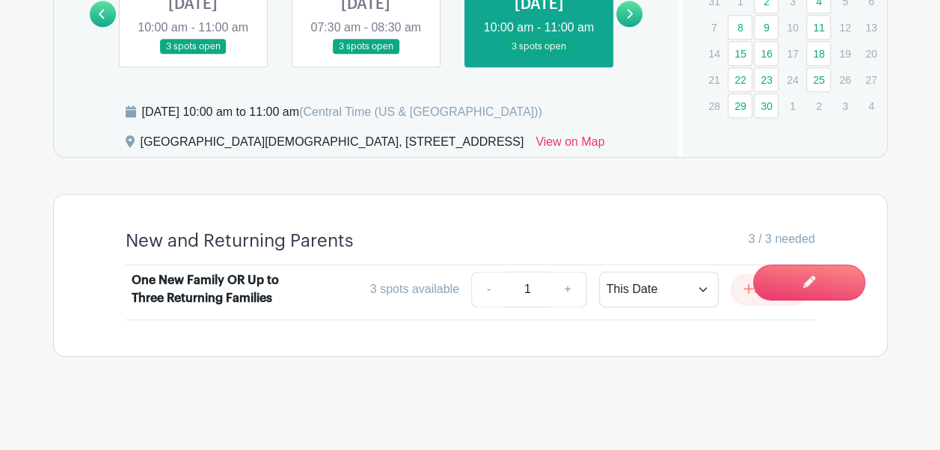
click at [629, 19] on icon at bounding box center [629, 13] width 7 height 11
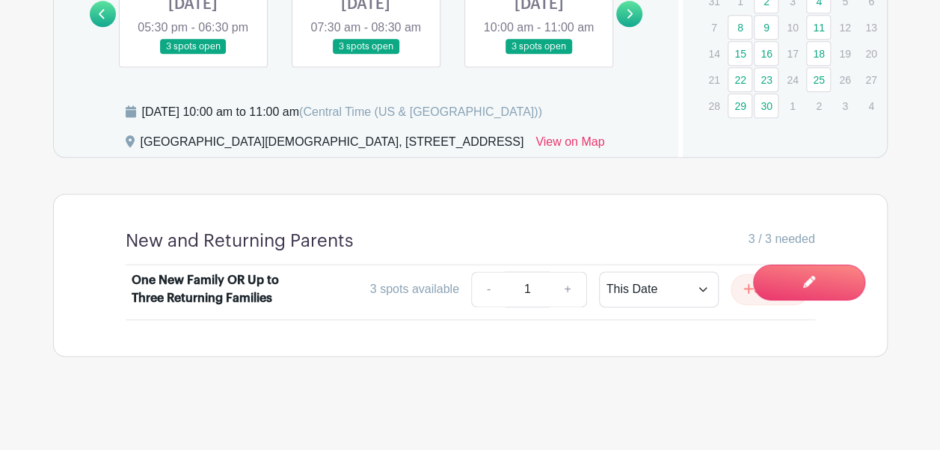
click at [193, 55] on link at bounding box center [193, 55] width 0 height 0
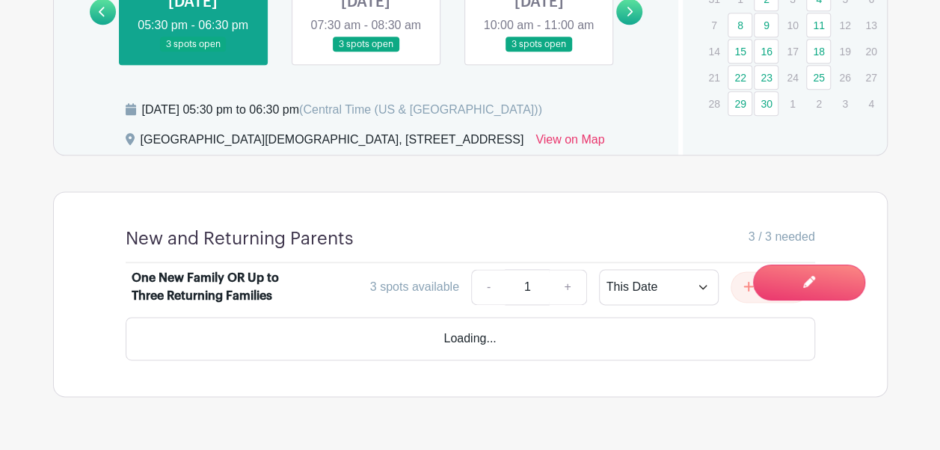
click at [366, 52] on link at bounding box center [366, 52] width 0 height 0
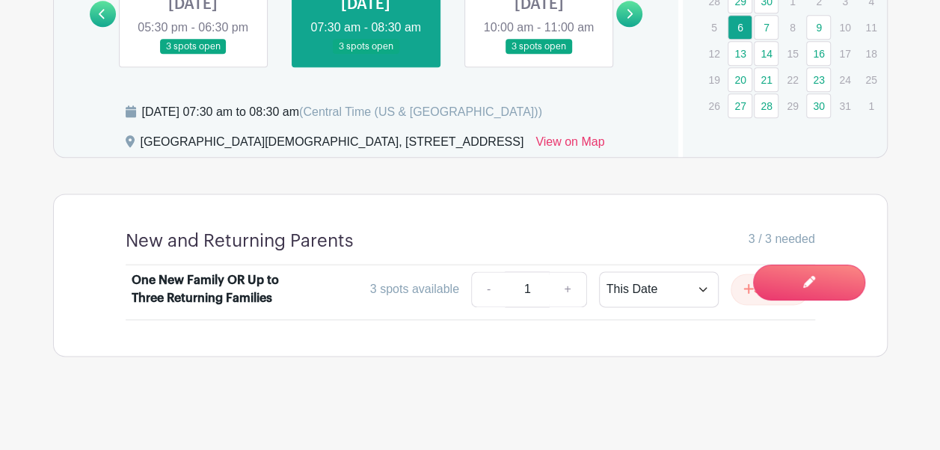
click at [539, 55] on link at bounding box center [539, 55] width 0 height 0
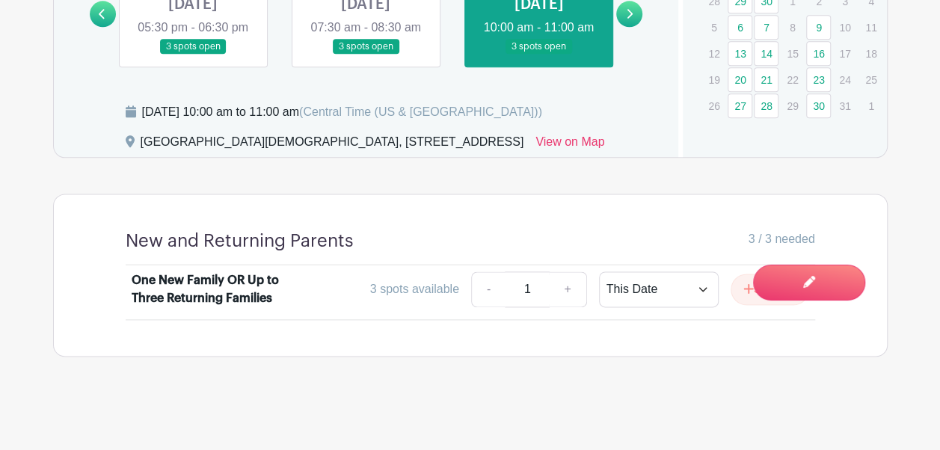
click at [621, 27] on link at bounding box center [629, 14] width 26 height 26
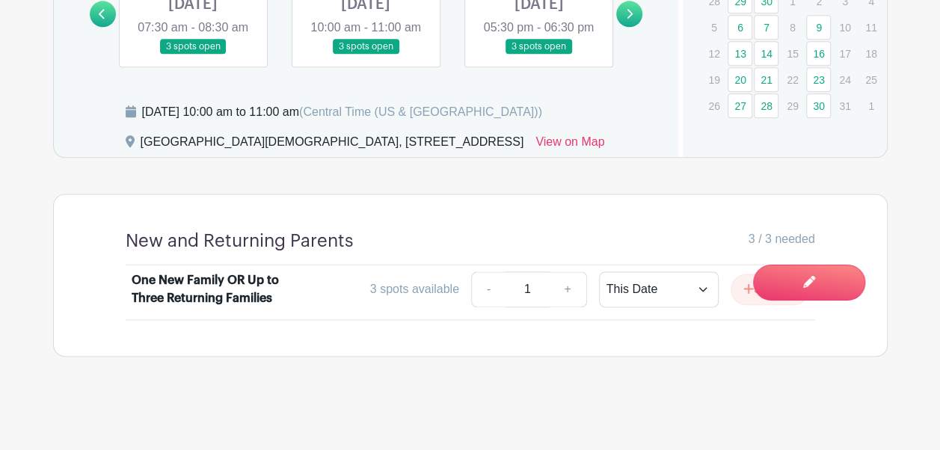
scroll to position [876, 0]
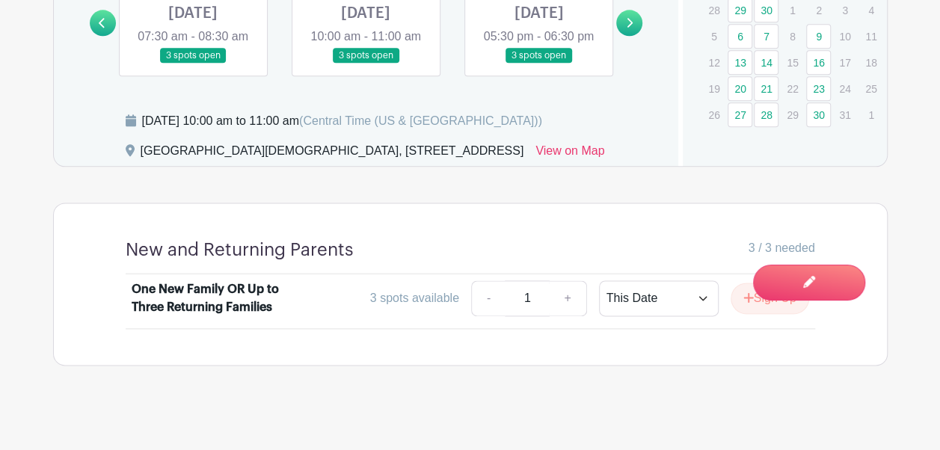
click at [193, 64] on link at bounding box center [193, 64] width 0 height 0
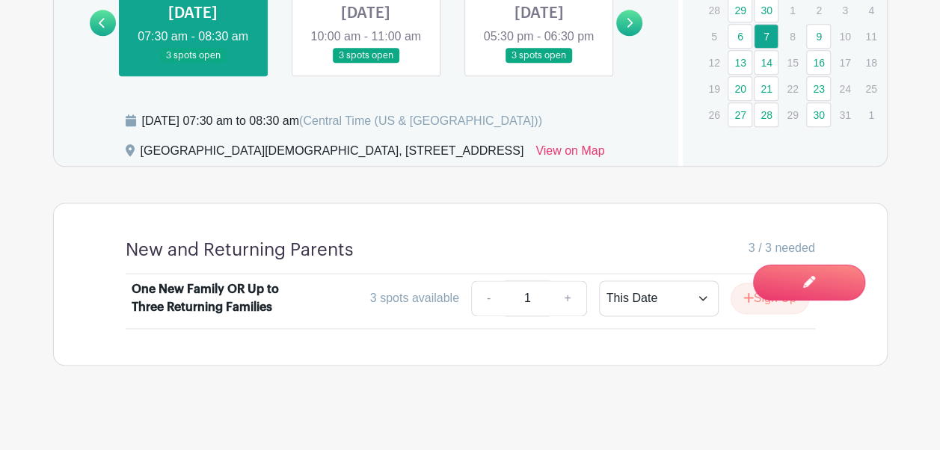
click at [366, 64] on link at bounding box center [366, 64] width 0 height 0
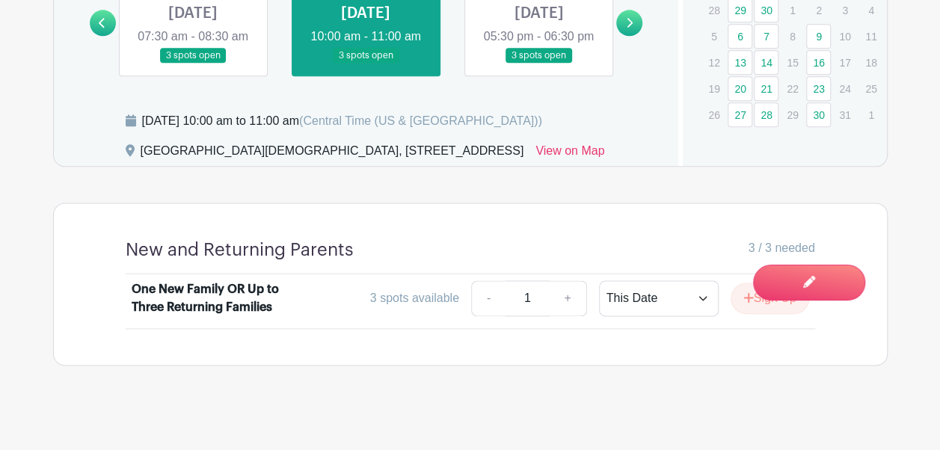
click at [539, 64] on link at bounding box center [539, 64] width 0 height 0
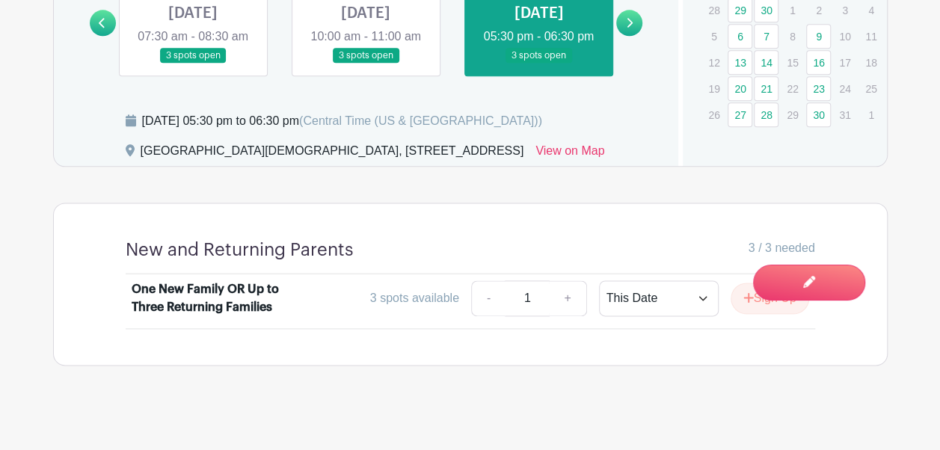
click at [628, 28] on icon at bounding box center [629, 22] width 7 height 11
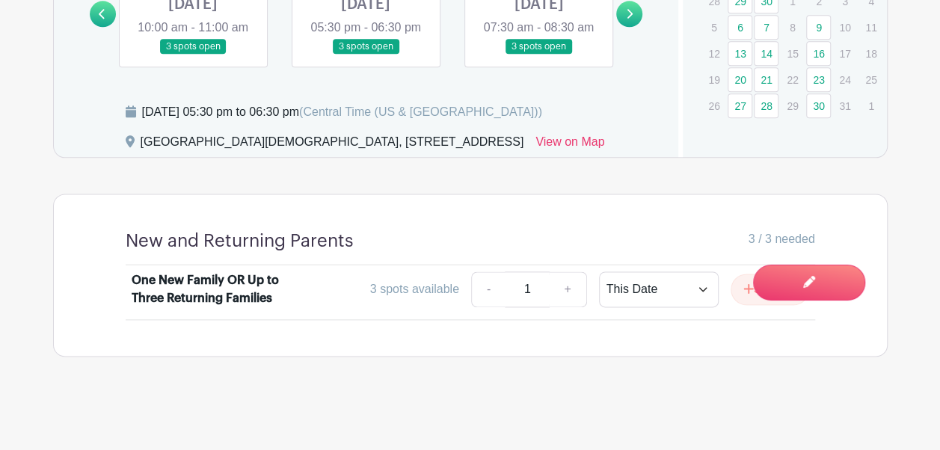
click at [193, 55] on link at bounding box center [193, 55] width 0 height 0
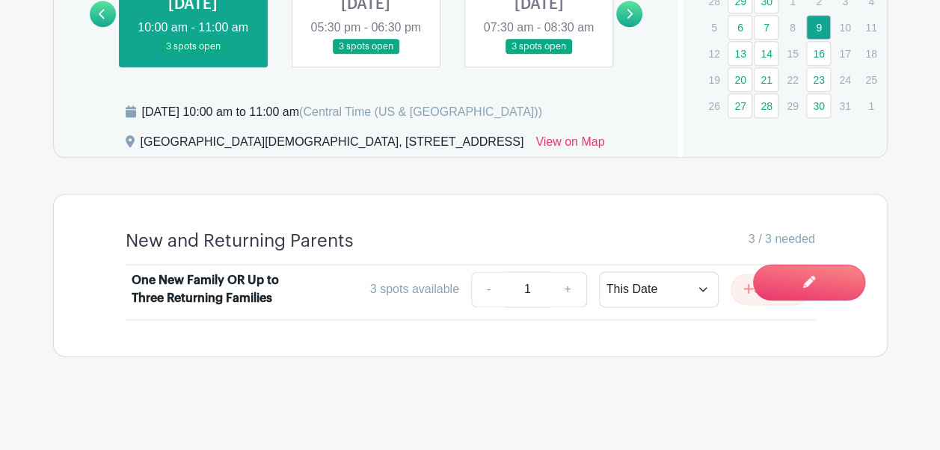
click at [366, 55] on link at bounding box center [366, 55] width 0 height 0
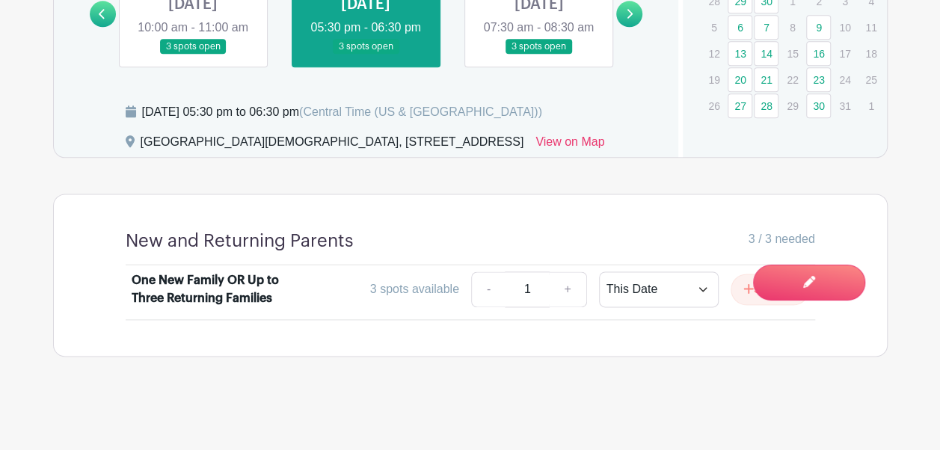
click at [539, 55] on link at bounding box center [539, 55] width 0 height 0
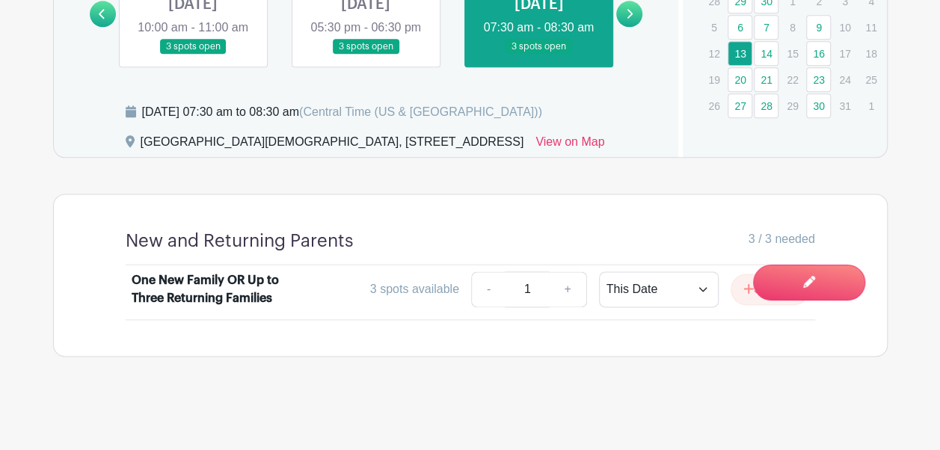
click at [629, 19] on icon at bounding box center [631, 14] width 6 height 10
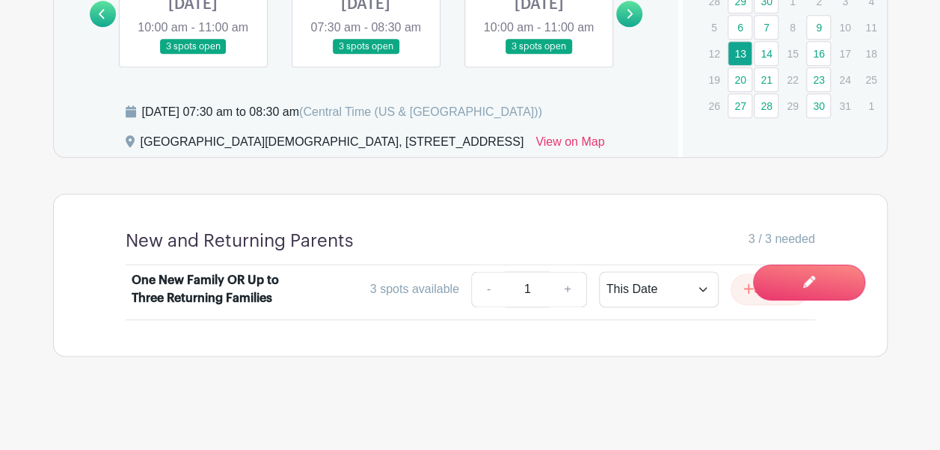
click at [193, 55] on link at bounding box center [193, 55] width 0 height 0
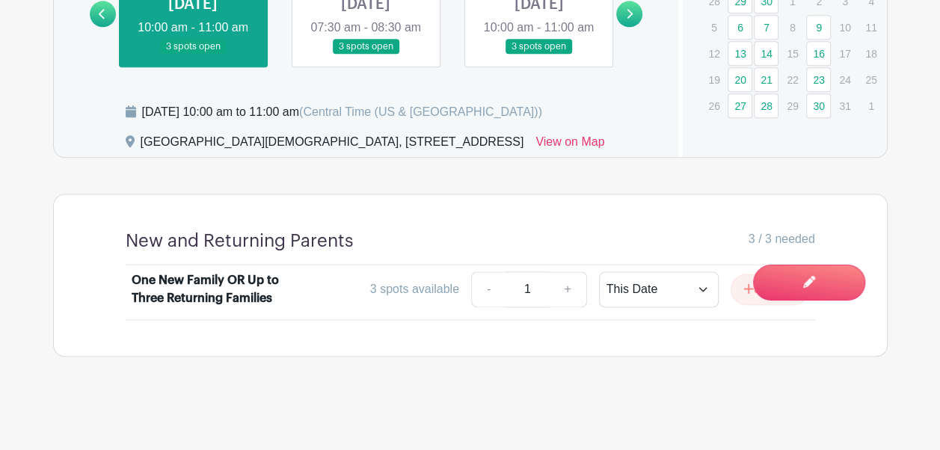
click at [366, 55] on link at bounding box center [366, 55] width 0 height 0
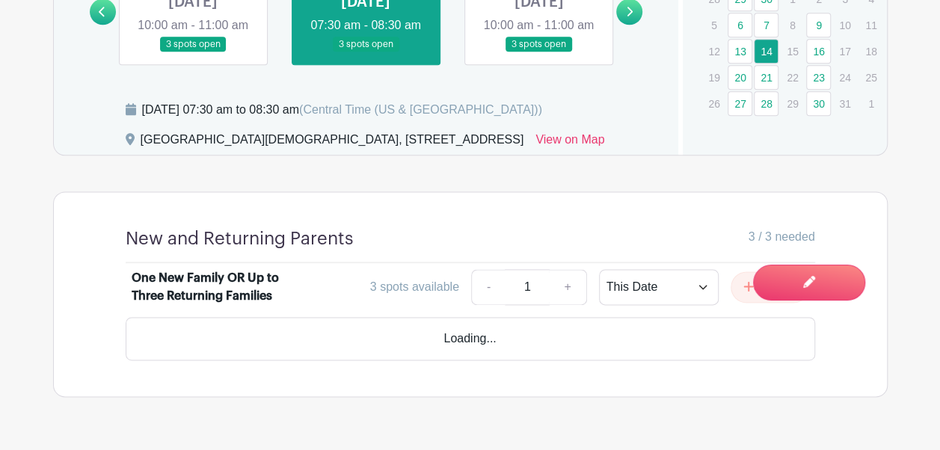
click at [539, 52] on link at bounding box center [539, 52] width 0 height 0
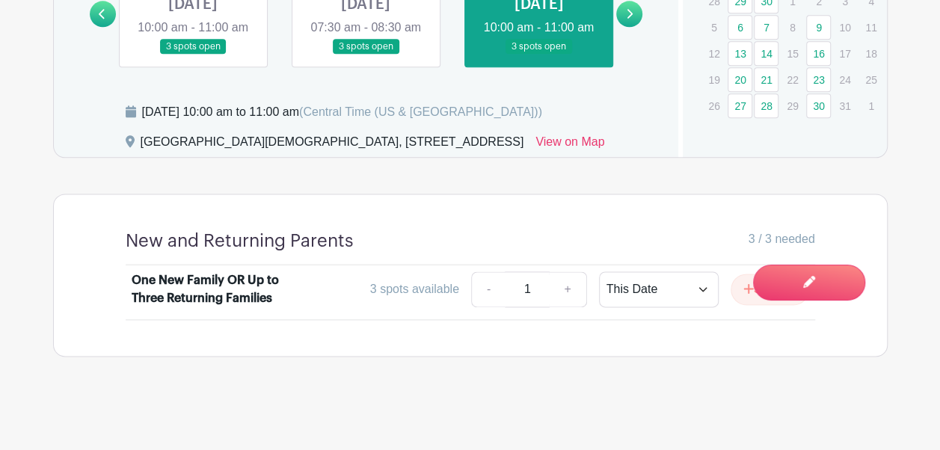
click at [626, 19] on icon at bounding box center [629, 13] width 7 height 11
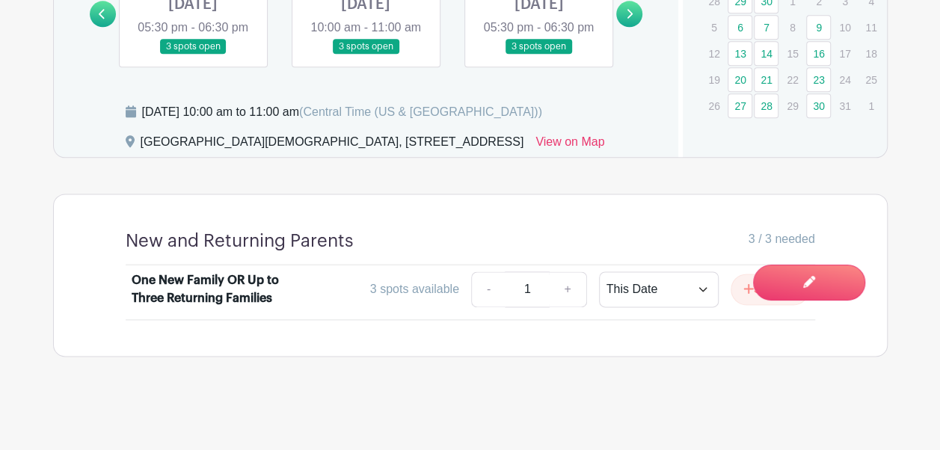
click at [193, 55] on link at bounding box center [193, 55] width 0 height 0
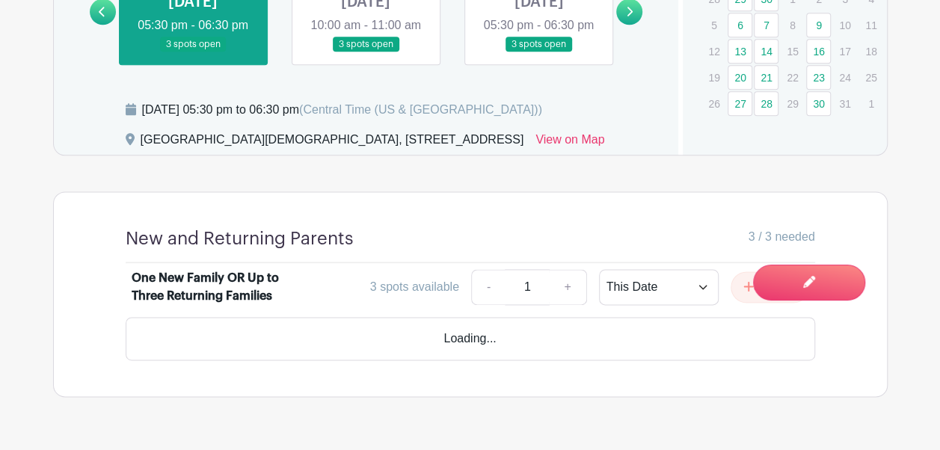
click at [366, 52] on link at bounding box center [366, 52] width 0 height 0
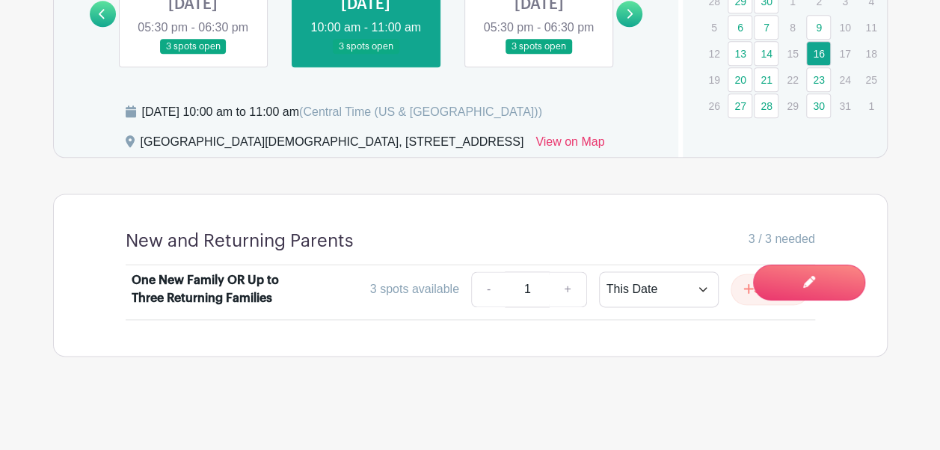
click at [539, 55] on link at bounding box center [539, 55] width 0 height 0
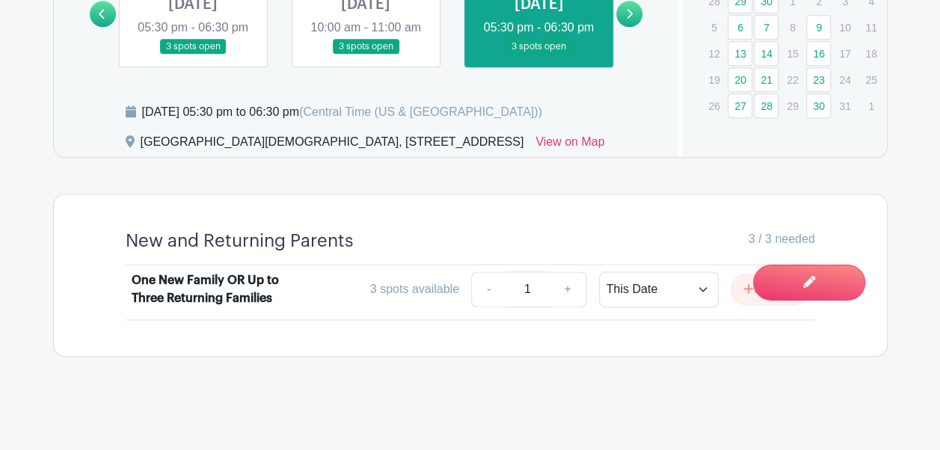
click at [624, 27] on link at bounding box center [629, 14] width 26 height 26
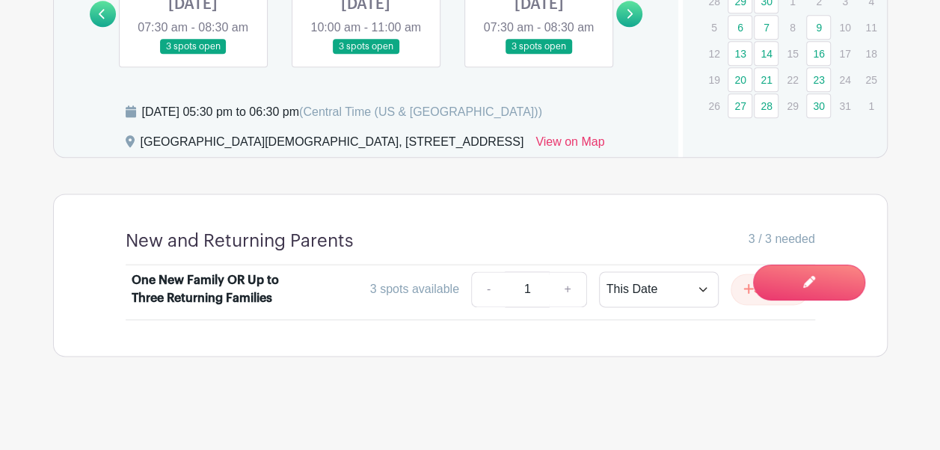
click at [193, 55] on link at bounding box center [193, 55] width 0 height 0
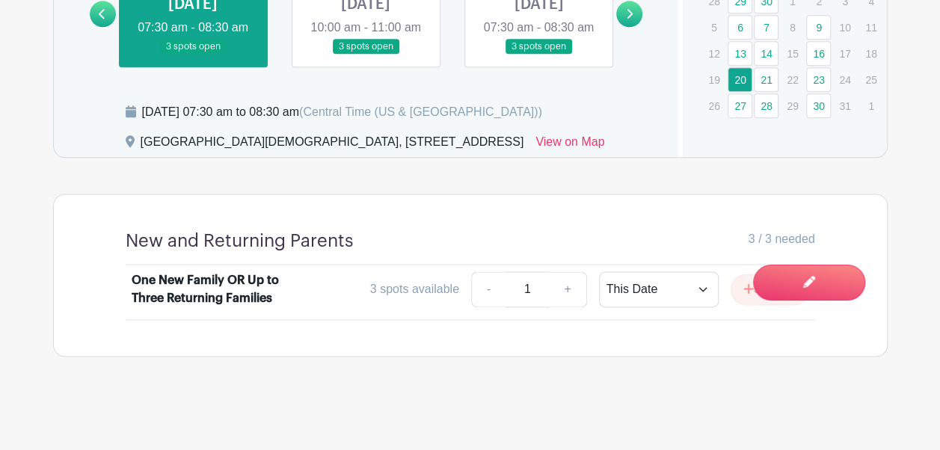
click at [366, 55] on link at bounding box center [366, 55] width 0 height 0
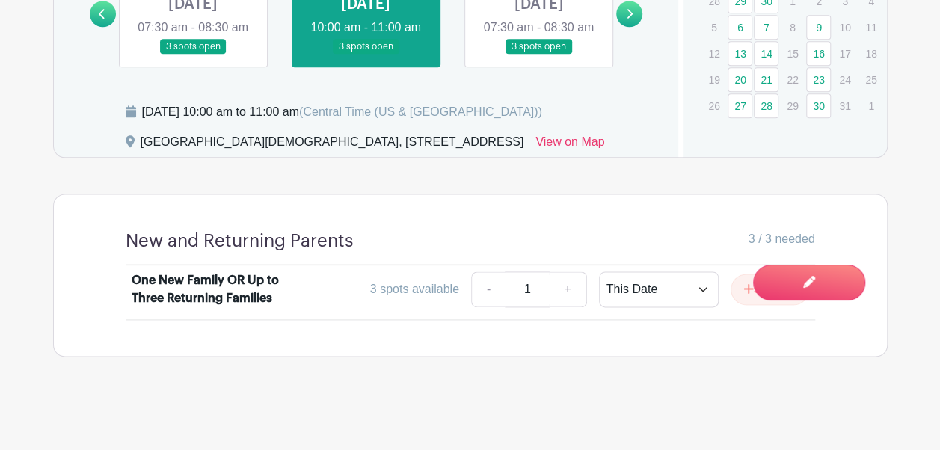
click at [539, 55] on link at bounding box center [539, 55] width 0 height 0
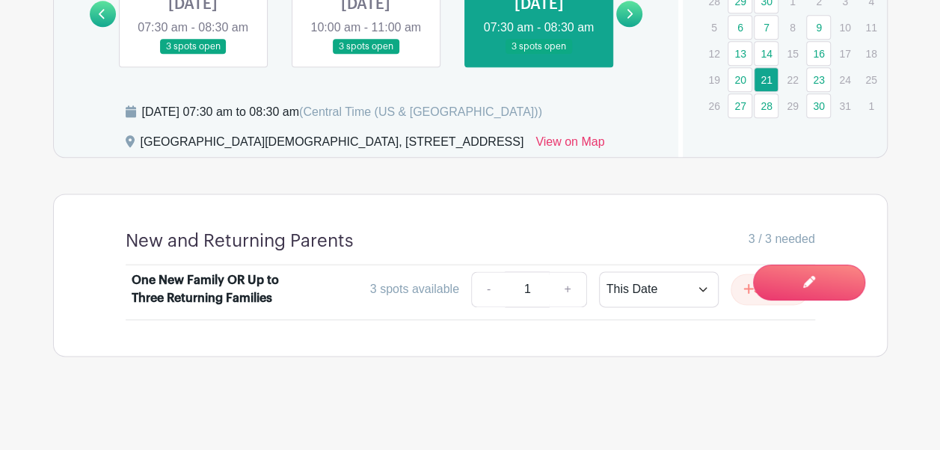
click at [627, 19] on icon at bounding box center [629, 13] width 7 height 11
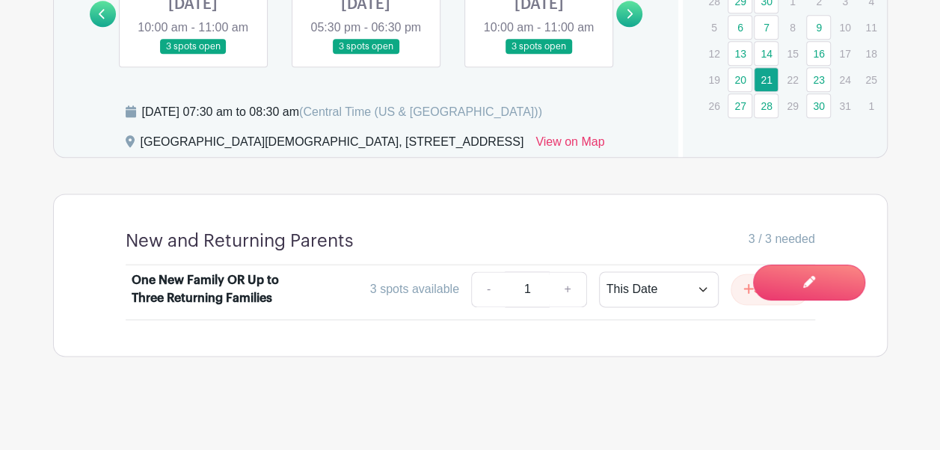
click at [193, 55] on link at bounding box center [193, 55] width 0 height 0
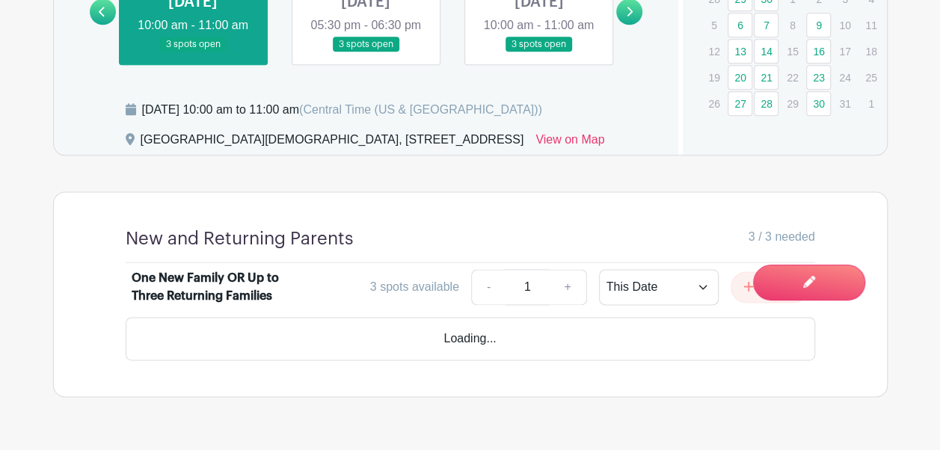
click at [366, 52] on link at bounding box center [366, 52] width 0 height 0
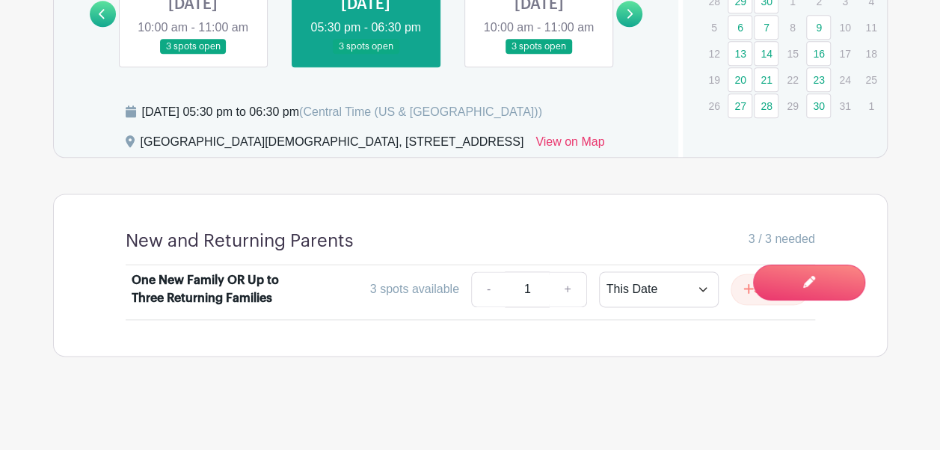
click at [539, 55] on link at bounding box center [539, 55] width 0 height 0
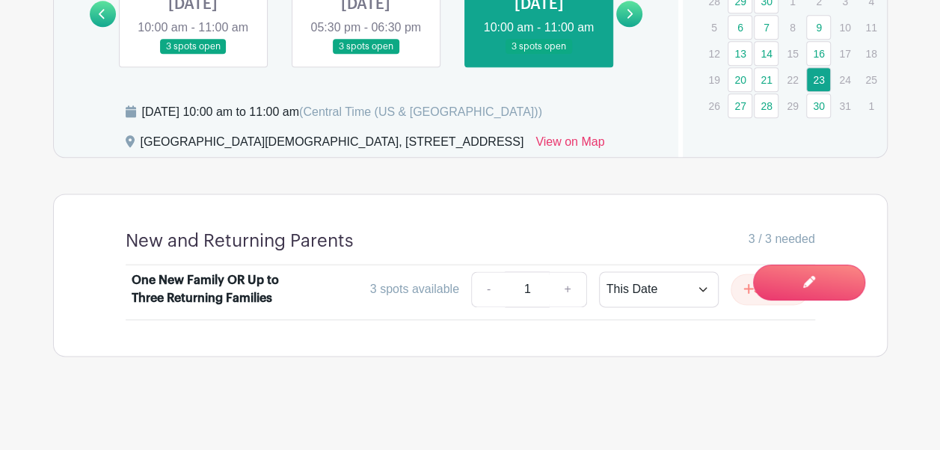
click at [633, 27] on link at bounding box center [629, 14] width 26 height 26
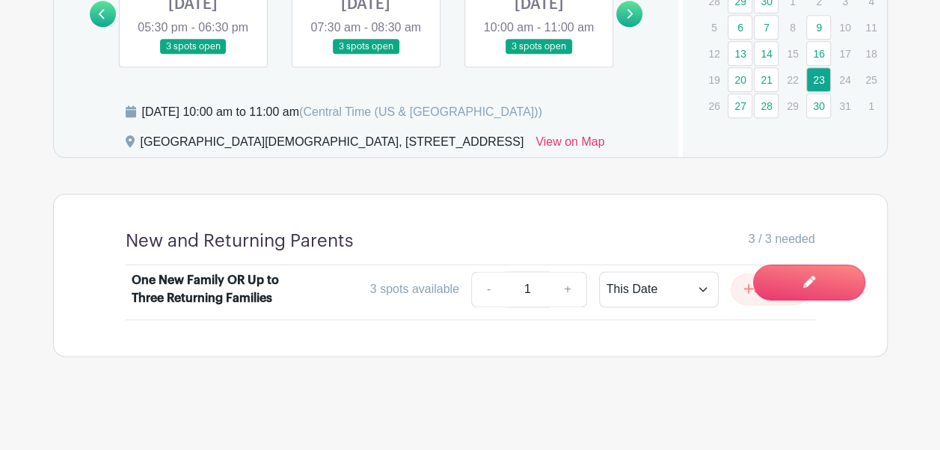
click at [193, 55] on link at bounding box center [193, 55] width 0 height 0
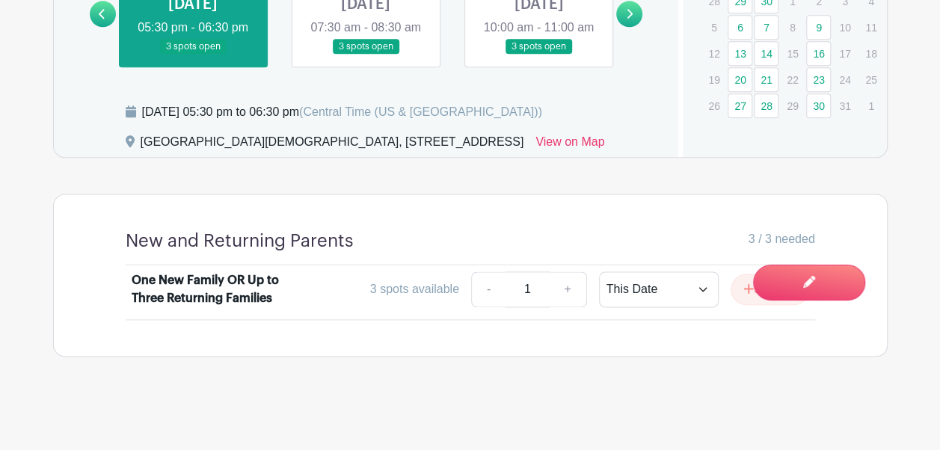
click at [366, 55] on link at bounding box center [366, 55] width 0 height 0
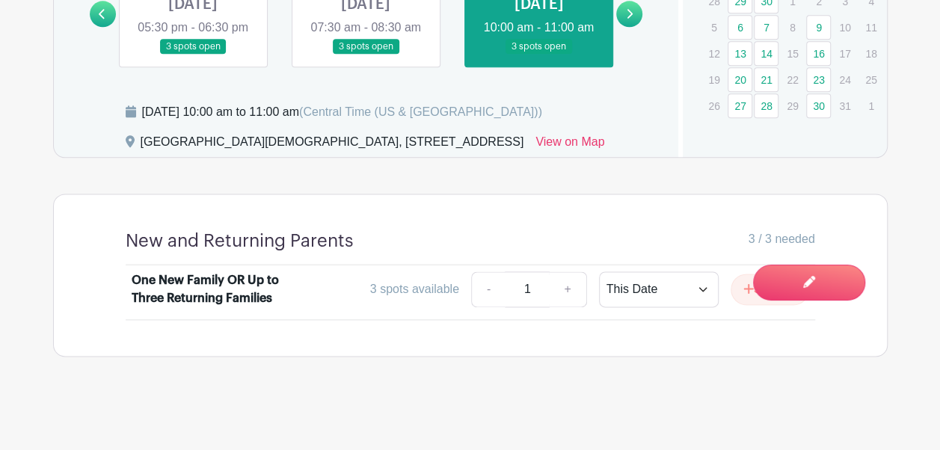
click at [630, 27] on link at bounding box center [629, 14] width 26 height 26
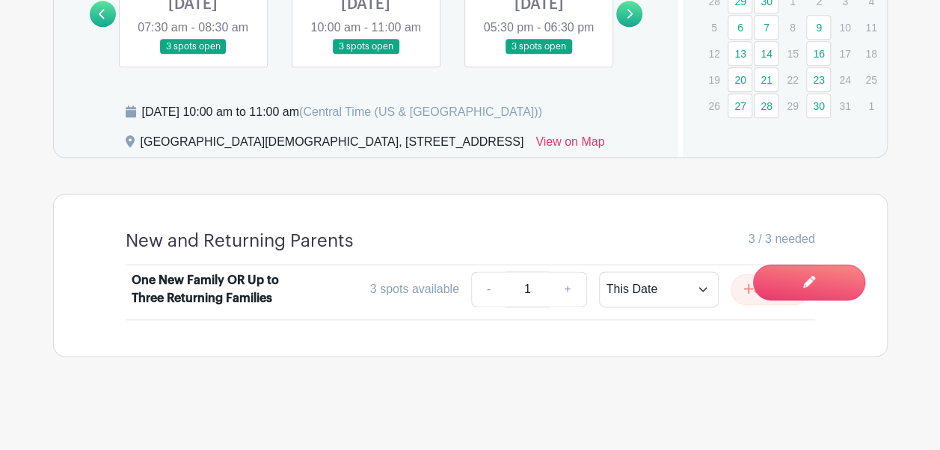
scroll to position [876, 0]
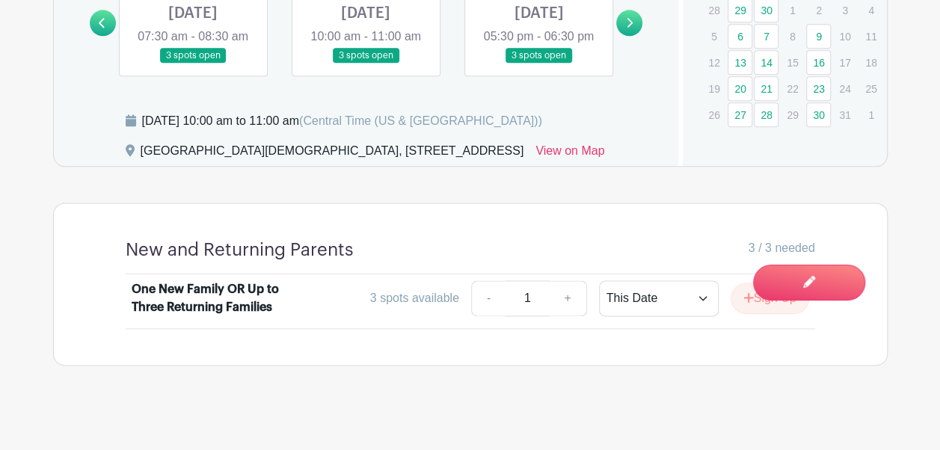
click at [193, 64] on link at bounding box center [193, 64] width 0 height 0
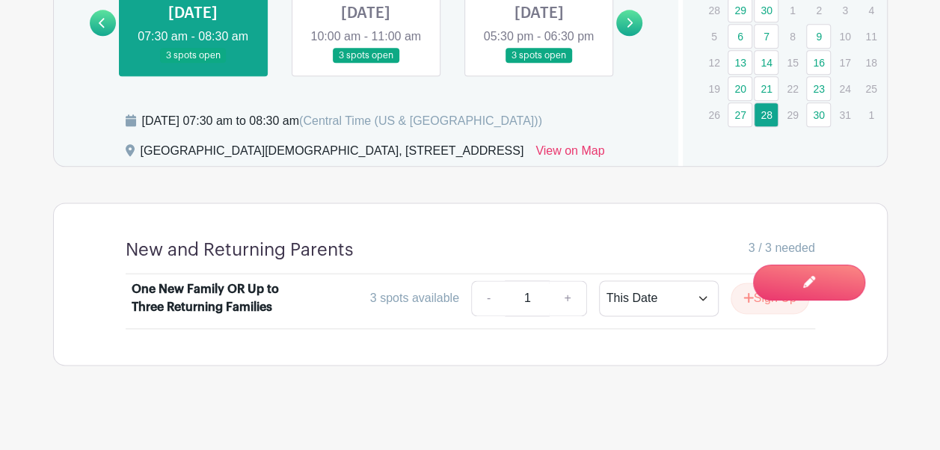
click at [366, 64] on link at bounding box center [366, 64] width 0 height 0
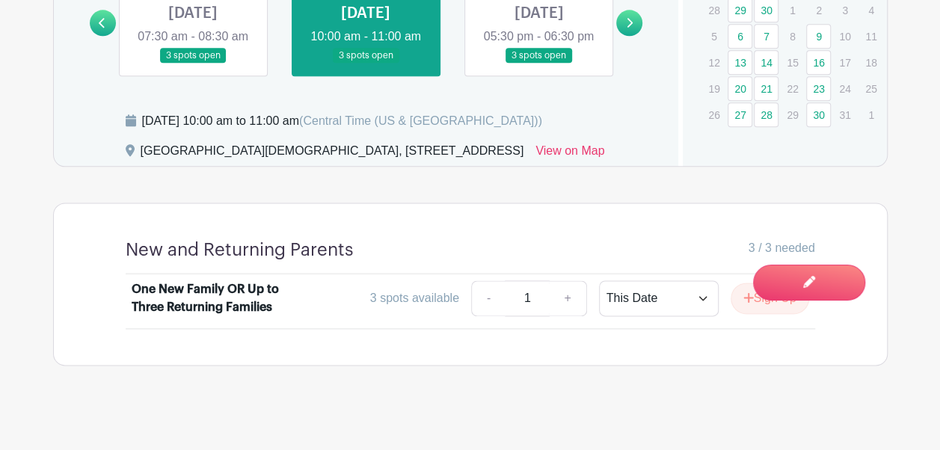
click at [539, 64] on link at bounding box center [539, 64] width 0 height 0
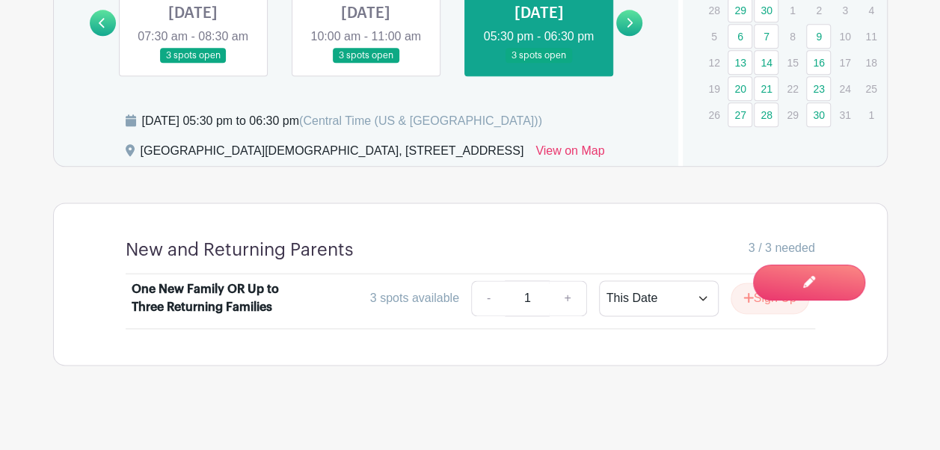
click at [637, 36] on link at bounding box center [629, 23] width 26 height 26
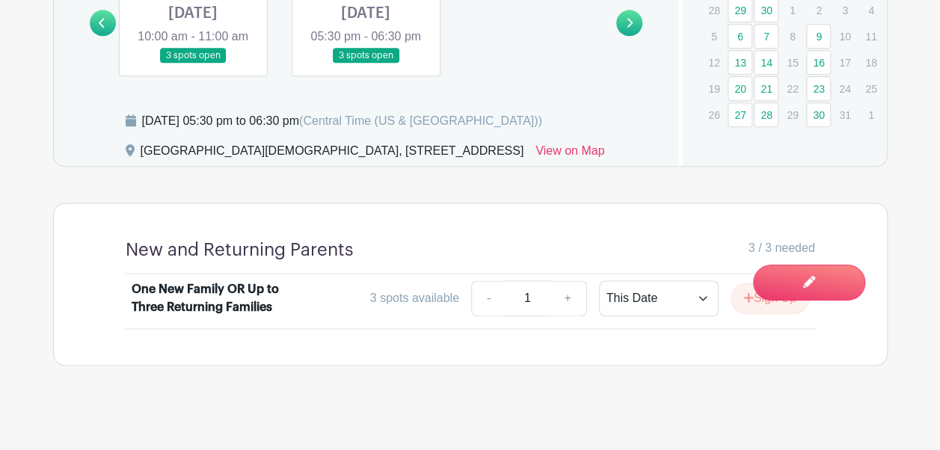
scroll to position [887, 0]
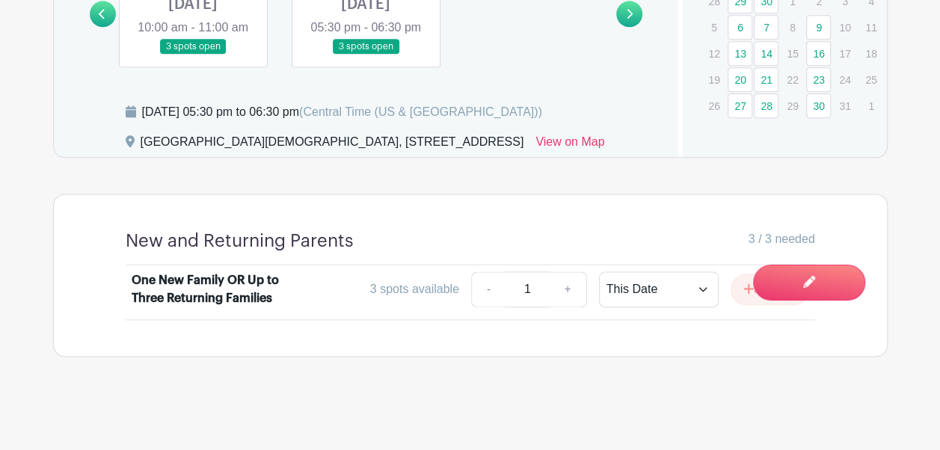
click at [193, 55] on link at bounding box center [193, 55] width 0 height 0
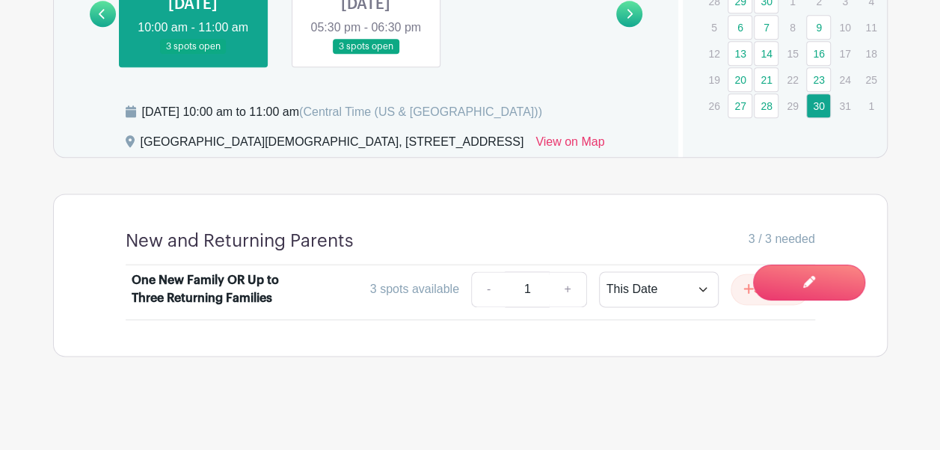
click at [366, 55] on link at bounding box center [366, 55] width 0 height 0
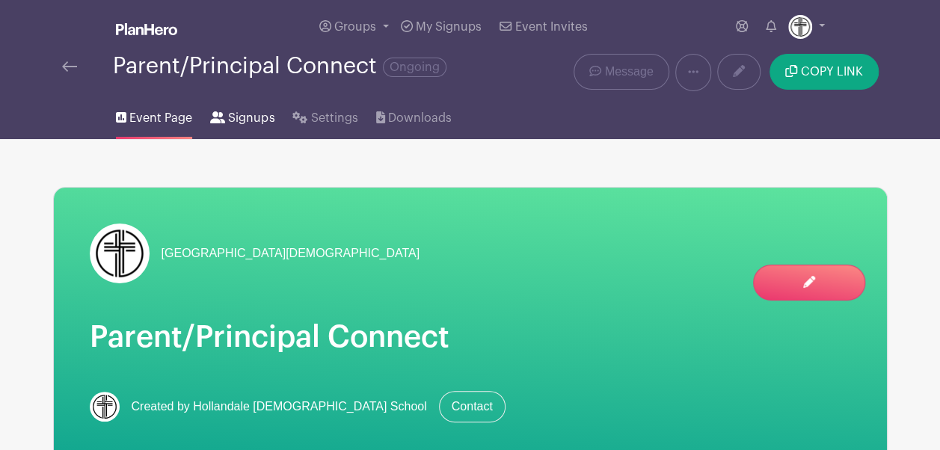
click at [232, 120] on span "Signups" at bounding box center [251, 118] width 46 height 18
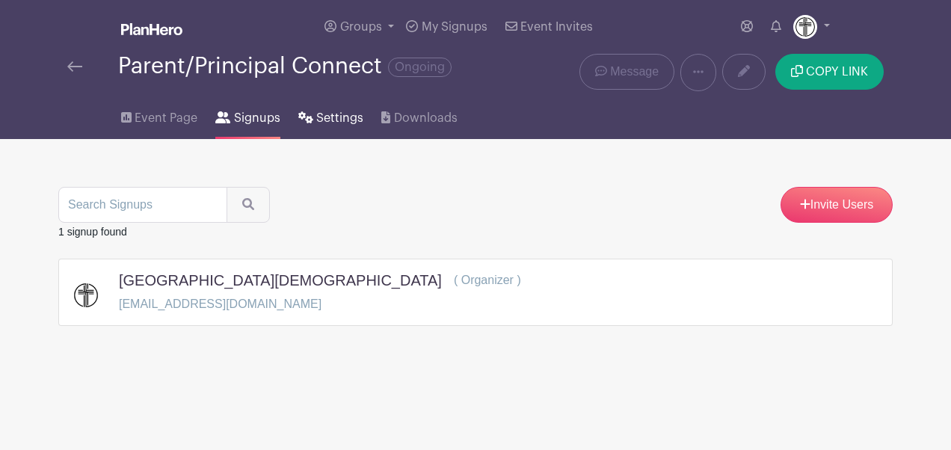
click at [326, 120] on span "Settings" at bounding box center [339, 118] width 47 height 18
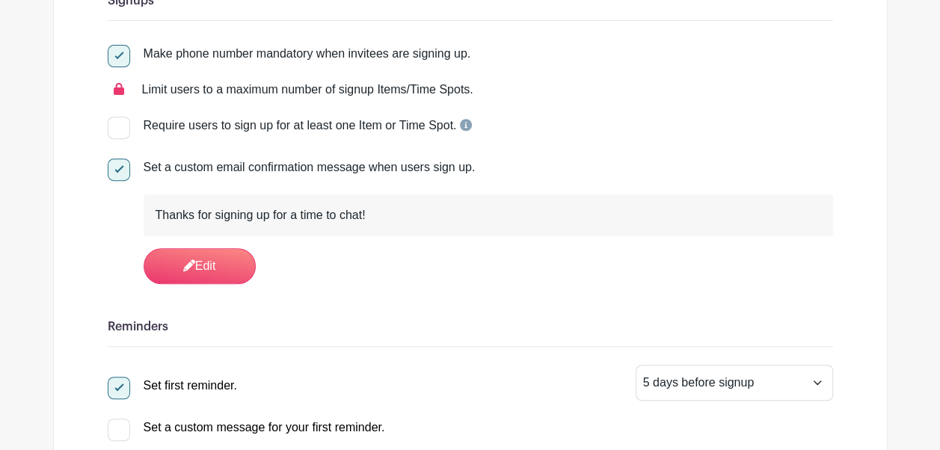
scroll to position [248, 0]
click at [114, 165] on input "Set a custom email confirmation message when users sign up." at bounding box center [113, 163] width 10 height 10
checkbox input "false"
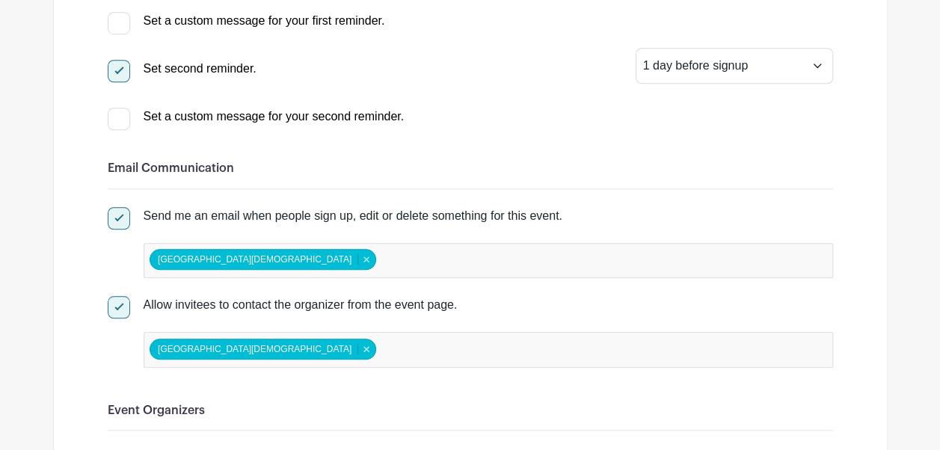
scroll to position [548, 0]
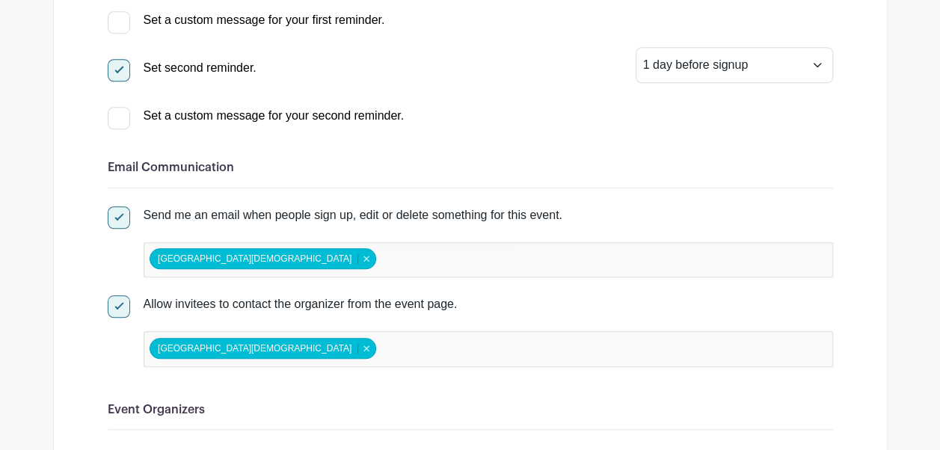
click at [422, 256] on input "false" at bounding box center [445, 260] width 132 height 22
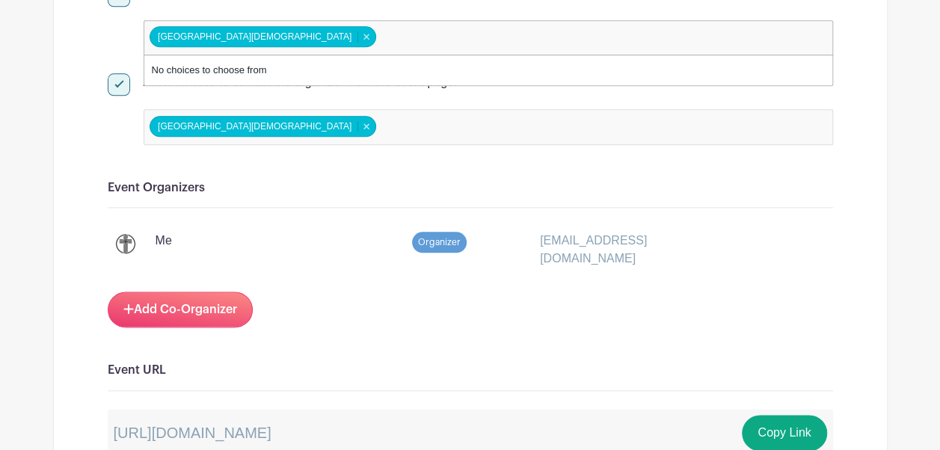
scroll to position [773, 0]
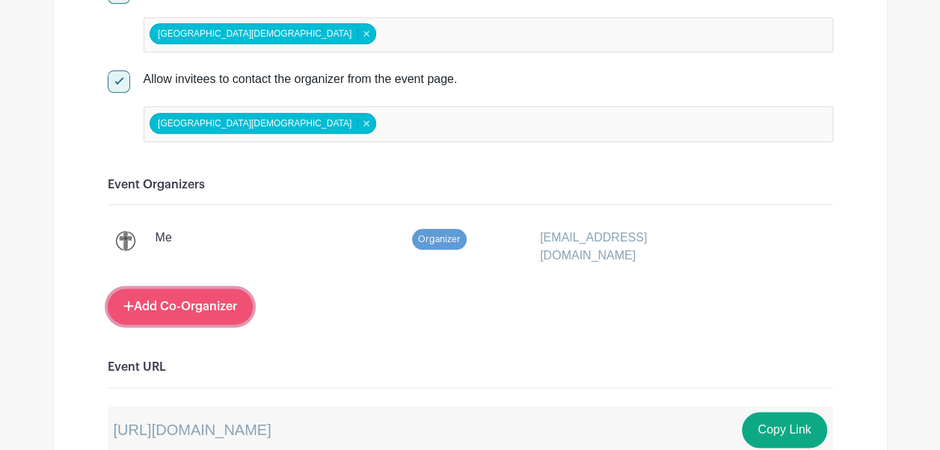
click at [172, 313] on link "Add Co-Organizer" at bounding box center [180, 307] width 145 height 36
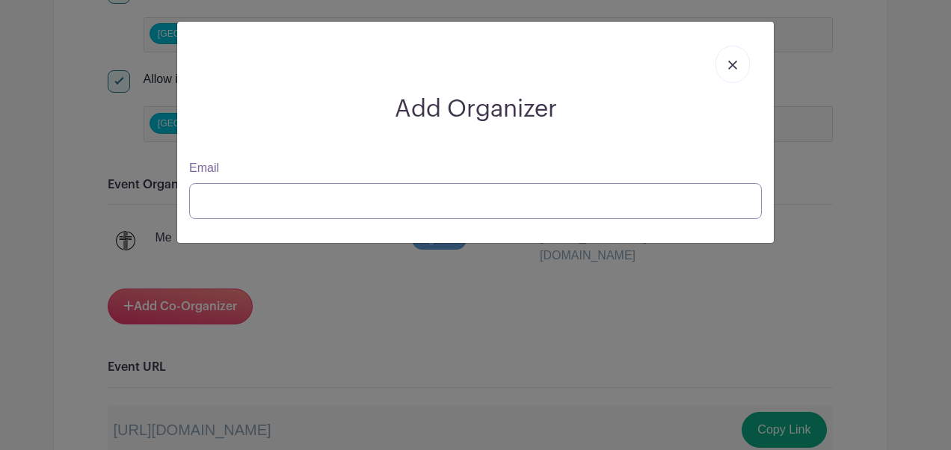
click at [298, 217] on input "Email" at bounding box center [475, 201] width 573 height 36
type input "kbadmin@hollandalech"
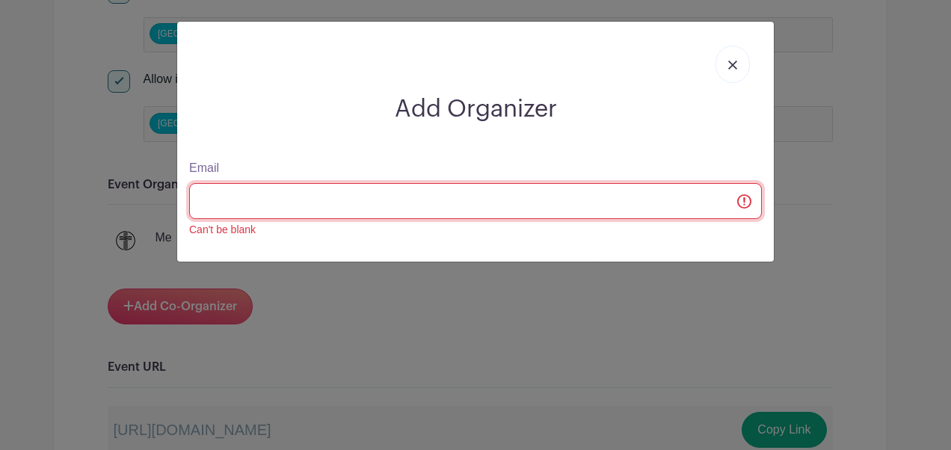
click at [742, 206] on input "Email" at bounding box center [475, 201] width 573 height 36
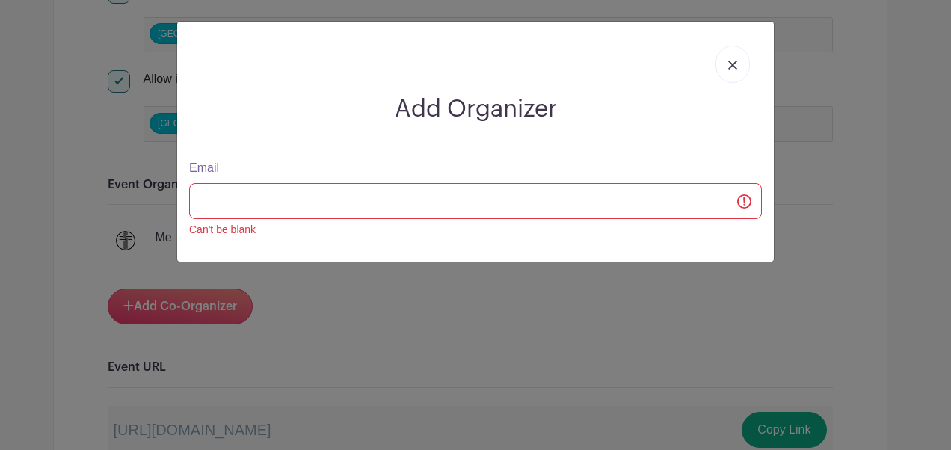
click at [736, 72] on link at bounding box center [733, 64] width 34 height 37
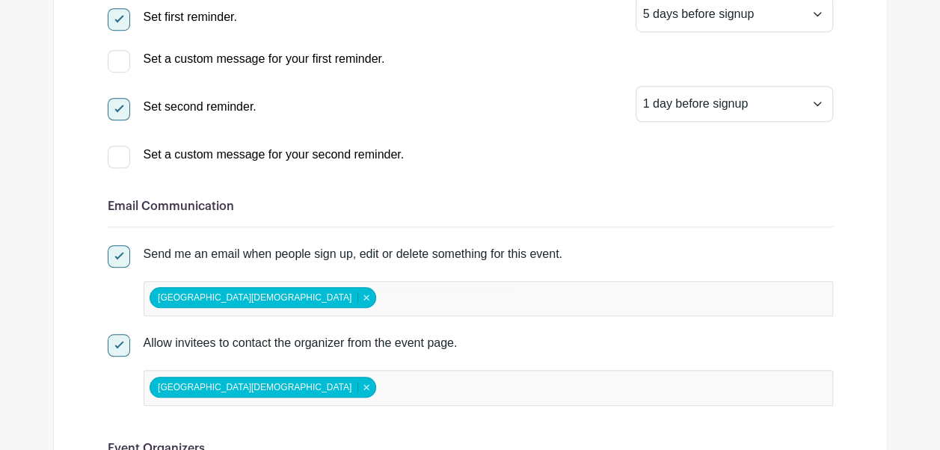
scroll to position [0, 0]
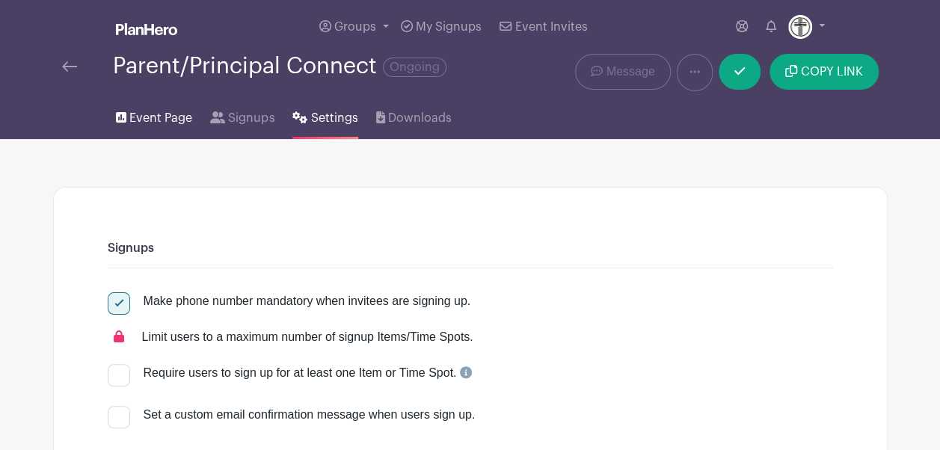
click at [161, 118] on span "Event Page" at bounding box center [160, 118] width 63 height 18
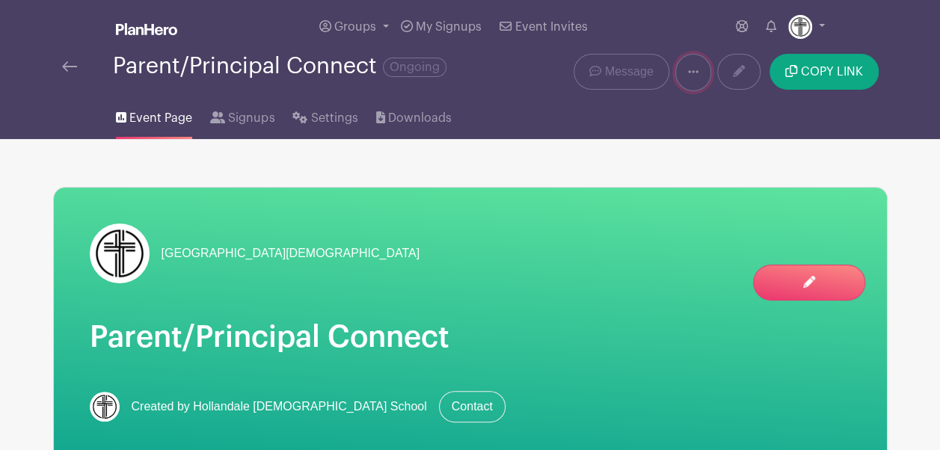
click at [708, 79] on link at bounding box center [693, 72] width 36 height 37
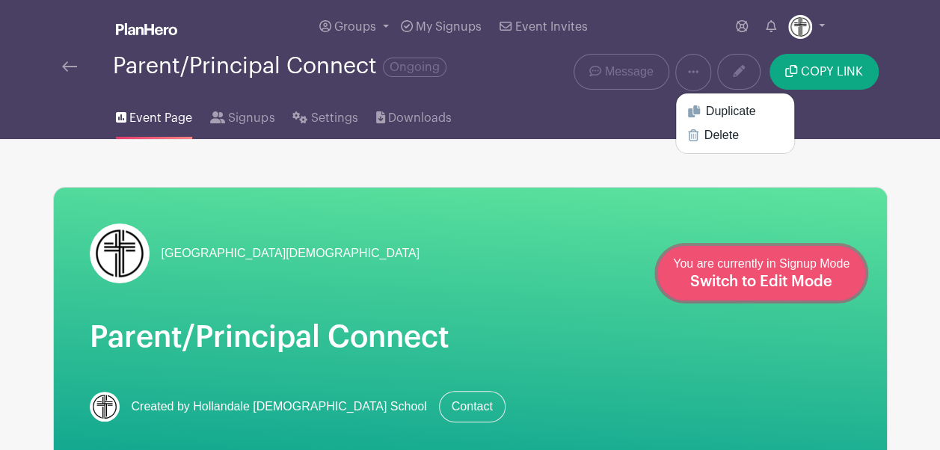
click at [809, 286] on span "Switch to Edit Mode" at bounding box center [761, 282] width 142 height 15
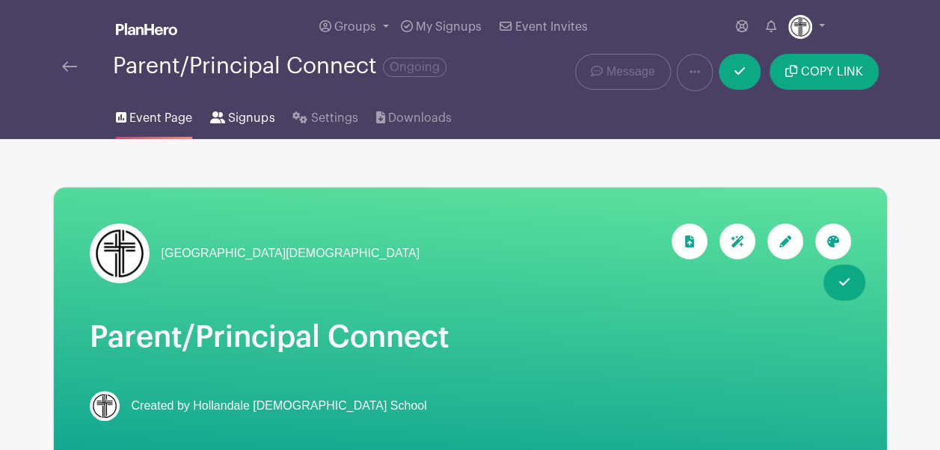
click at [234, 112] on span "Signups" at bounding box center [251, 118] width 46 height 18
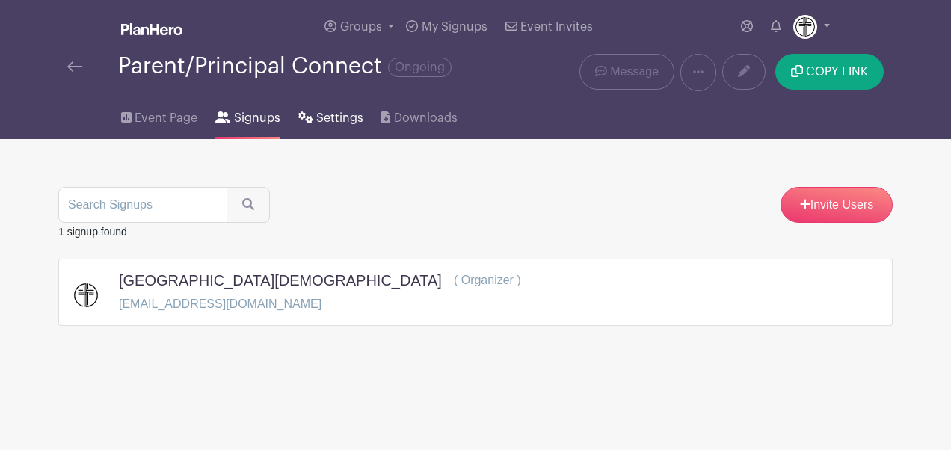
click at [332, 123] on span "Settings" at bounding box center [339, 118] width 47 height 18
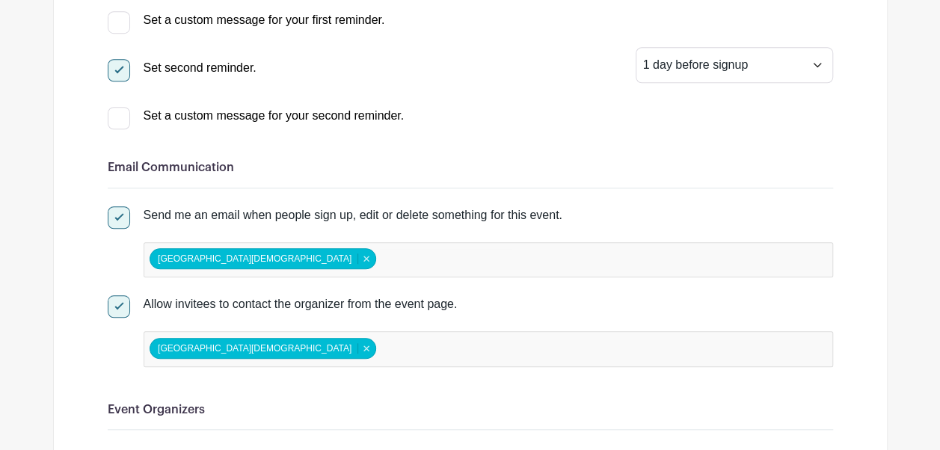
scroll to position [551, 0]
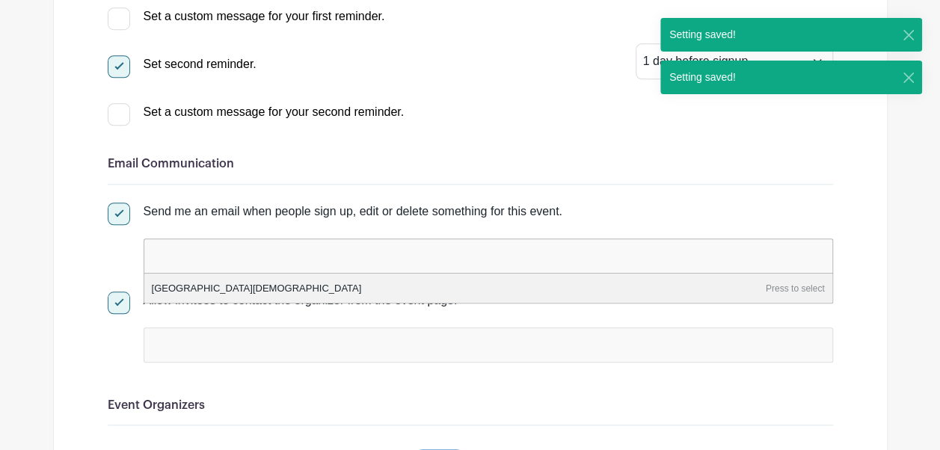
click at [259, 254] on input "false" at bounding box center [216, 256] width 132 height 22
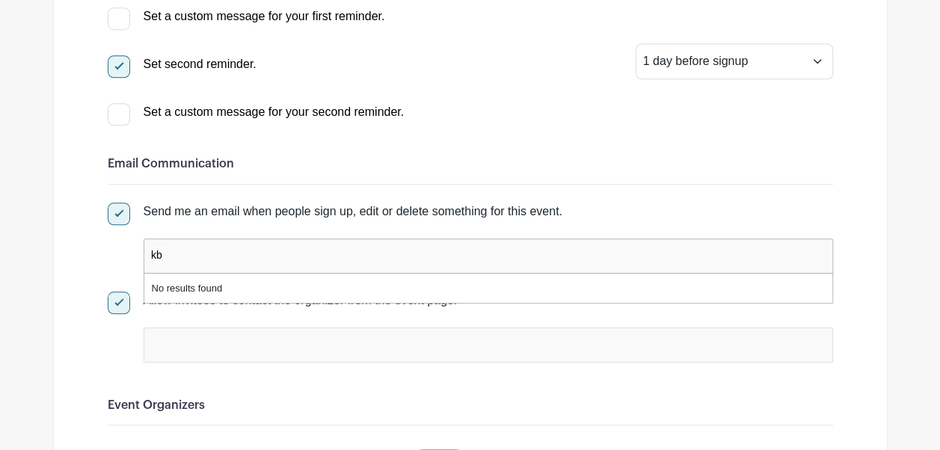
type input "k"
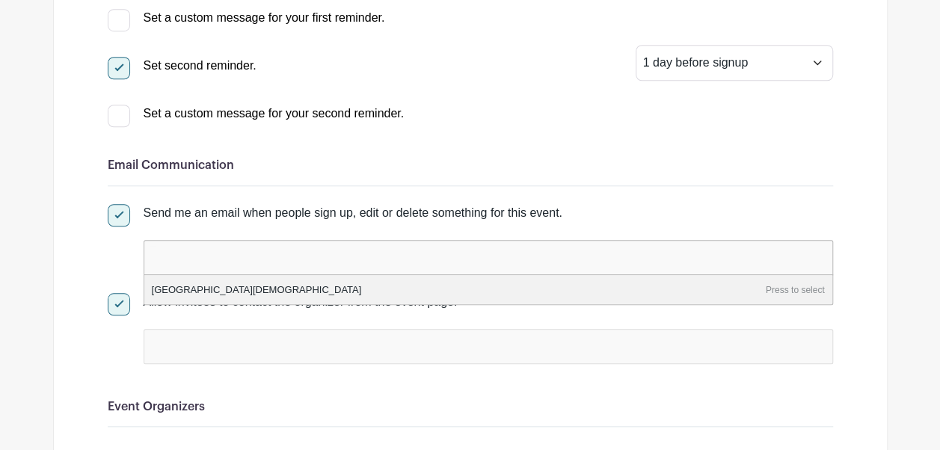
scroll to position [551, 0]
click at [494, 214] on div "Send me an email when people sign up, edit or delete something for this event." at bounding box center [489, 212] width 690 height 18
click at [117, 213] on input "Send me an email when people sign up, edit or delete something for this event." at bounding box center [113, 208] width 10 height 10
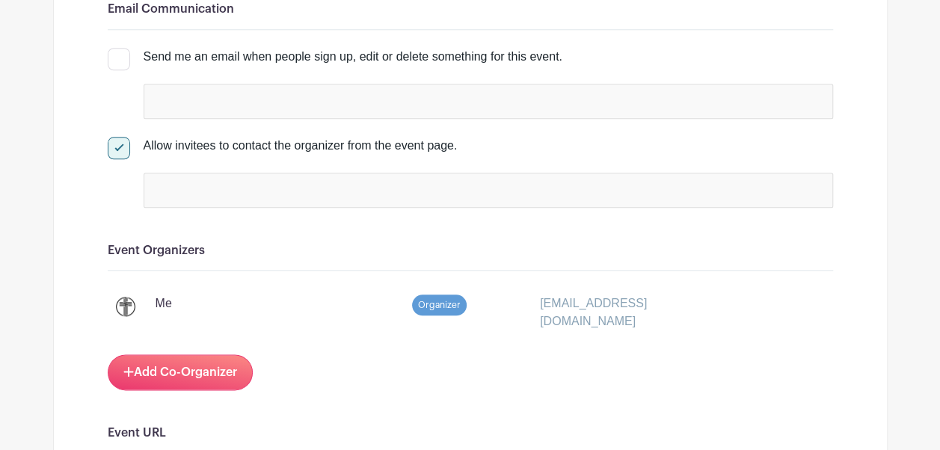
scroll to position [700, 0]
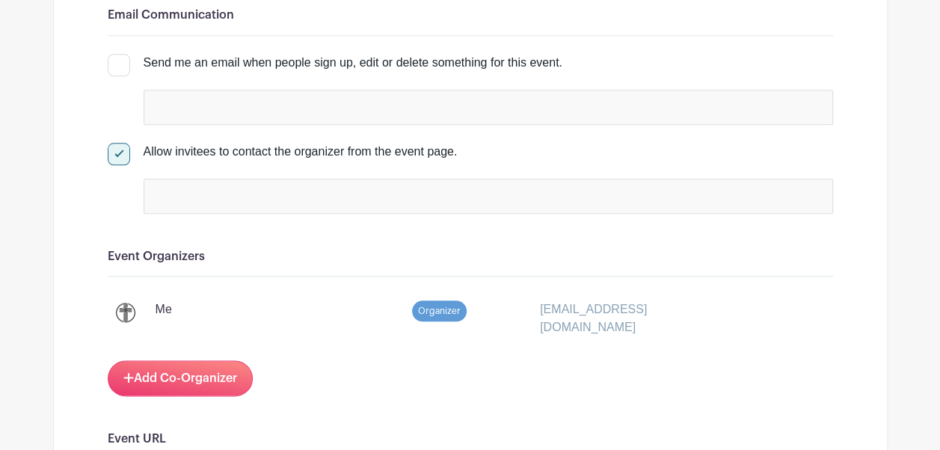
click at [119, 63] on div at bounding box center [119, 65] width 22 height 22
click at [117, 63] on input "Send me an email when people sign up, edit or delete something for this event." at bounding box center [113, 59] width 10 height 10
checkbox input "true"
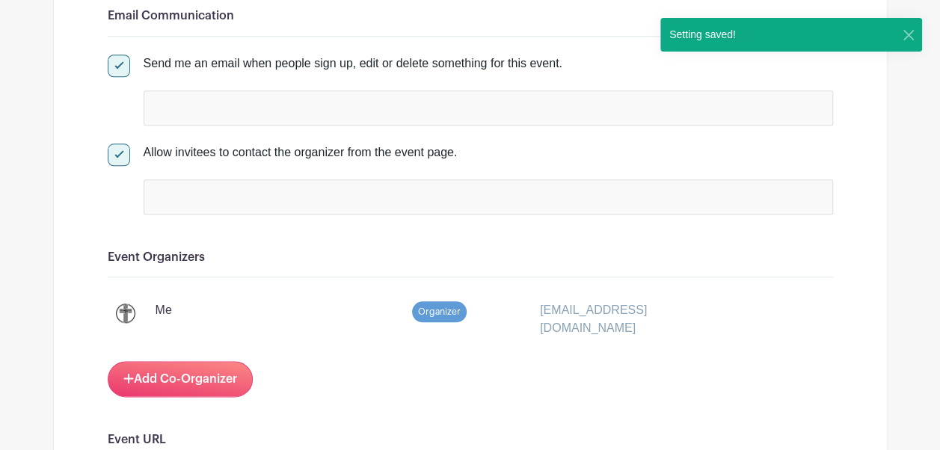
scroll to position [699, 0]
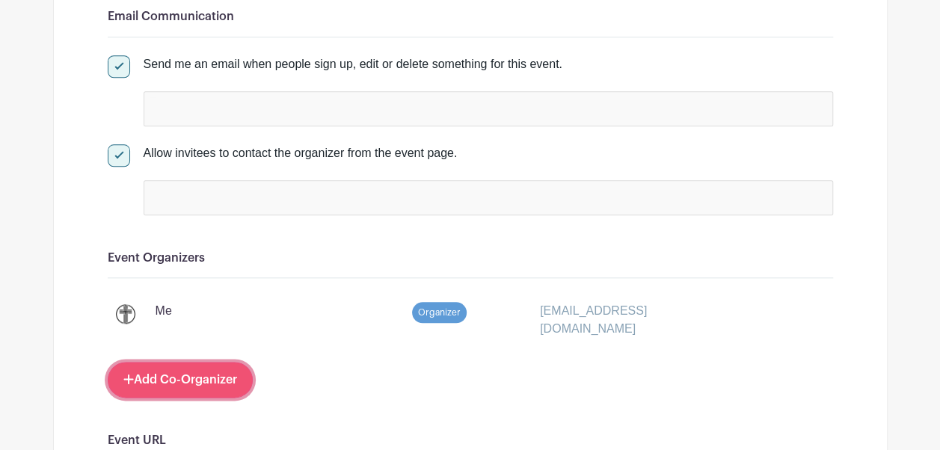
click at [197, 375] on link "Add Co-Organizer" at bounding box center [180, 380] width 145 height 36
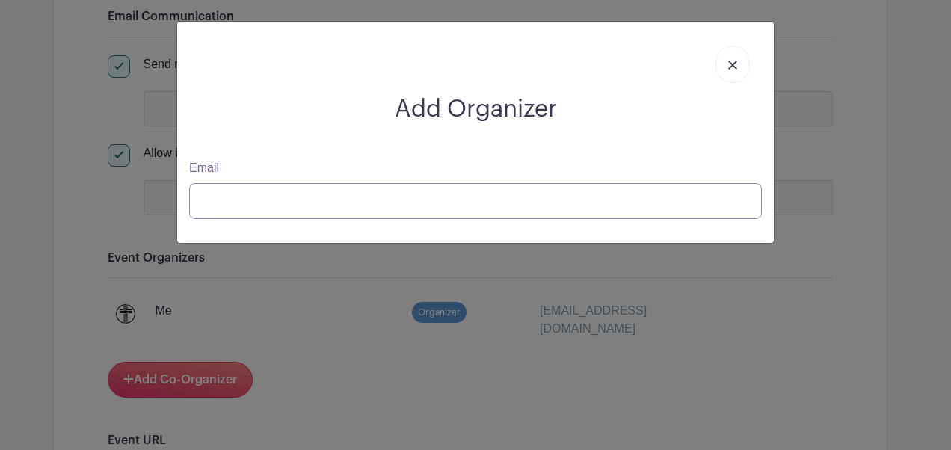
click at [342, 197] on input "Email" at bounding box center [475, 201] width 573 height 36
type input "k"
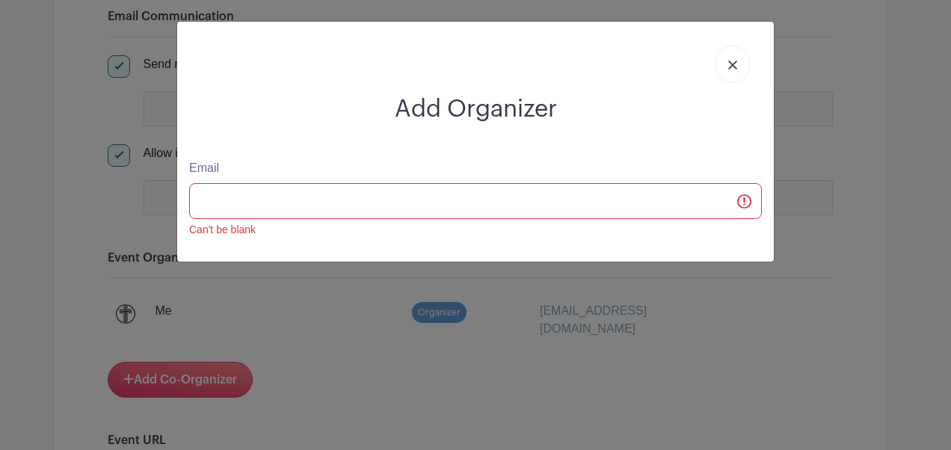
click at [725, 52] on link at bounding box center [733, 64] width 34 height 37
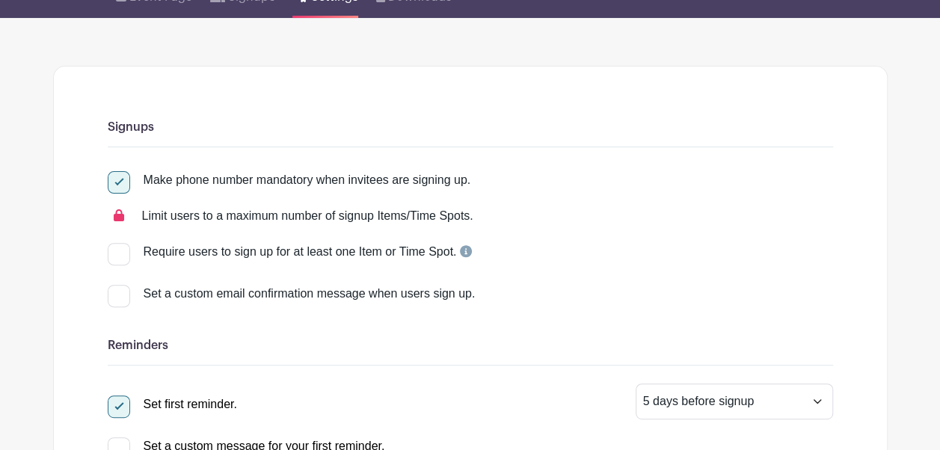
scroll to position [0, 0]
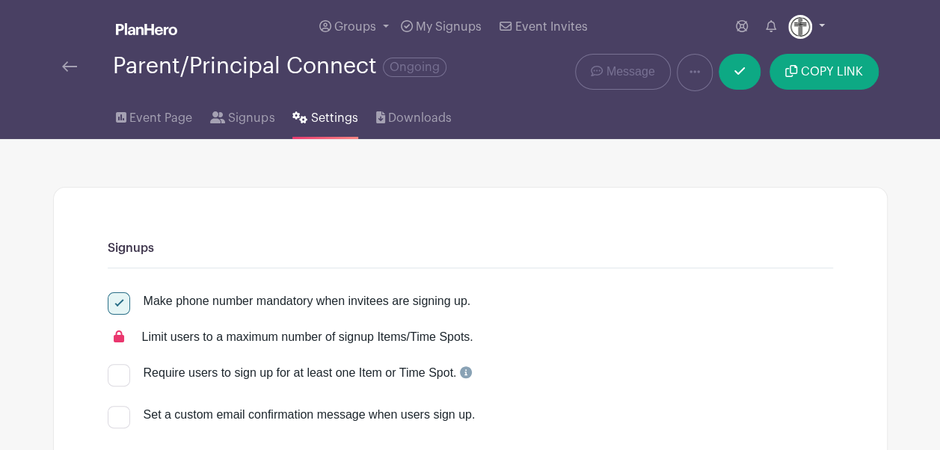
click at [818, 22] on link at bounding box center [806, 27] width 37 height 24
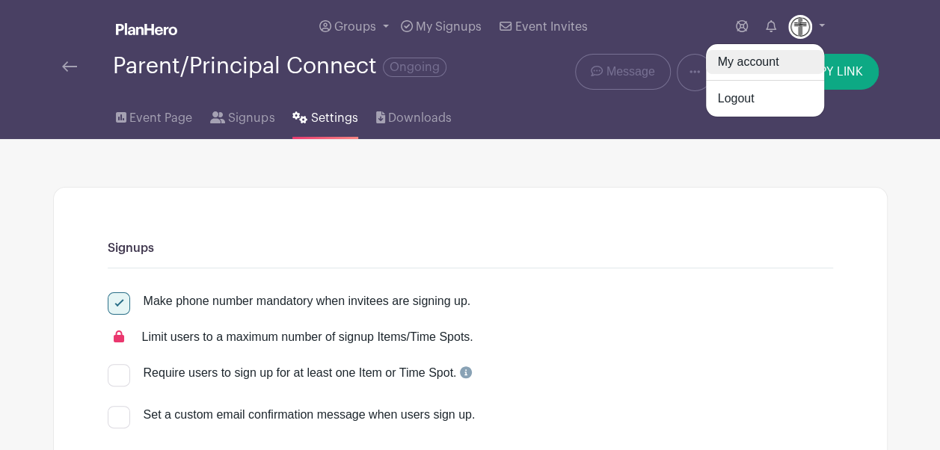
click at [772, 60] on link "My account" at bounding box center [765, 62] width 118 height 24
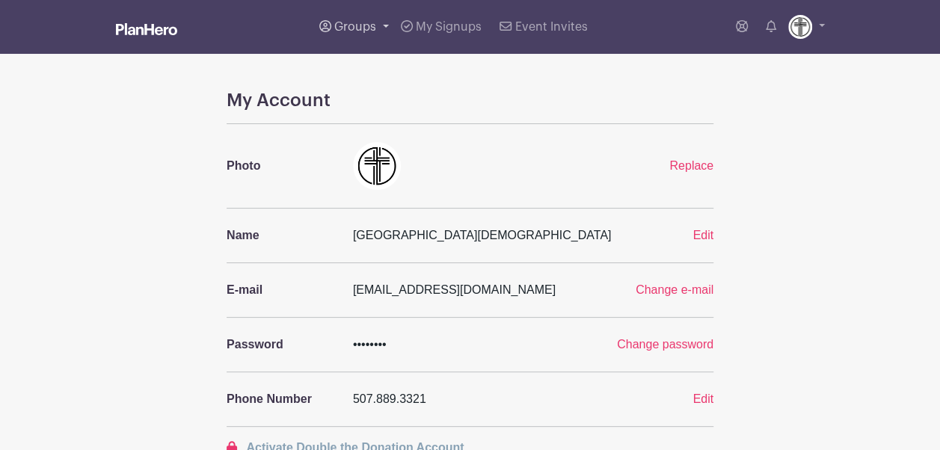
click at [393, 28] on link "Groups" at bounding box center [354, 27] width 82 height 54
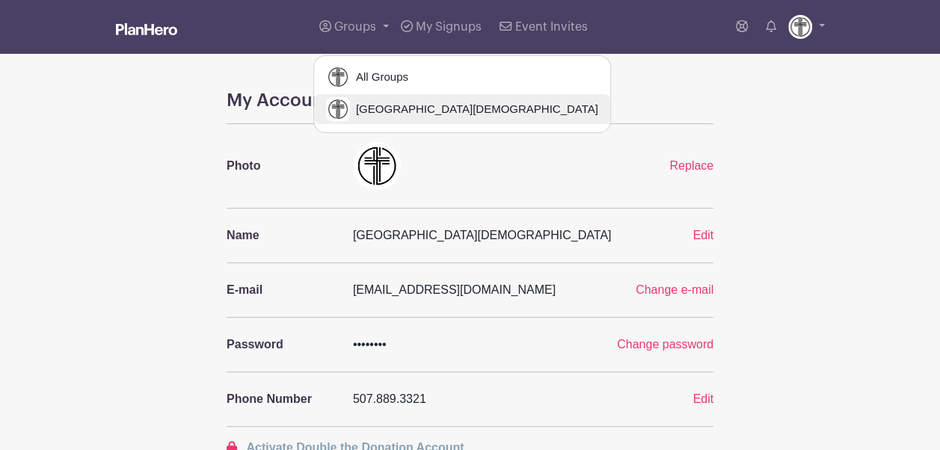
click at [403, 109] on span "[GEOGRAPHIC_DATA][DEMOGRAPHIC_DATA]" at bounding box center [474, 109] width 248 height 17
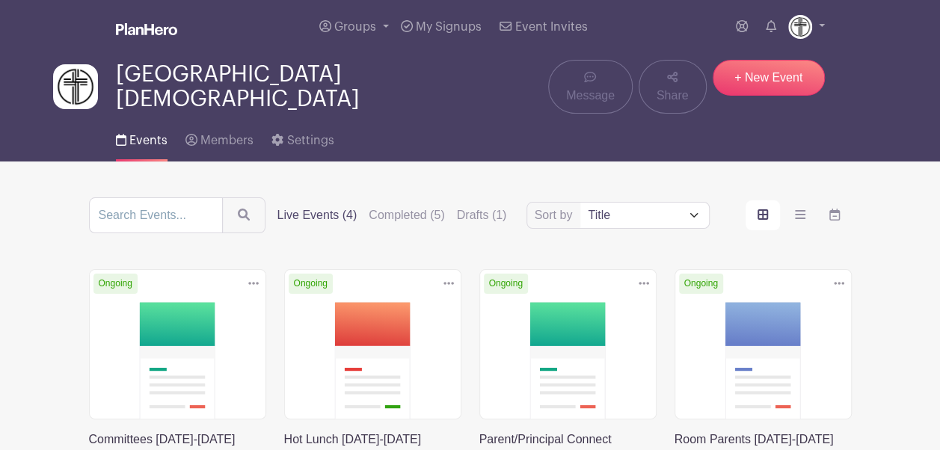
scroll to position [21, 0]
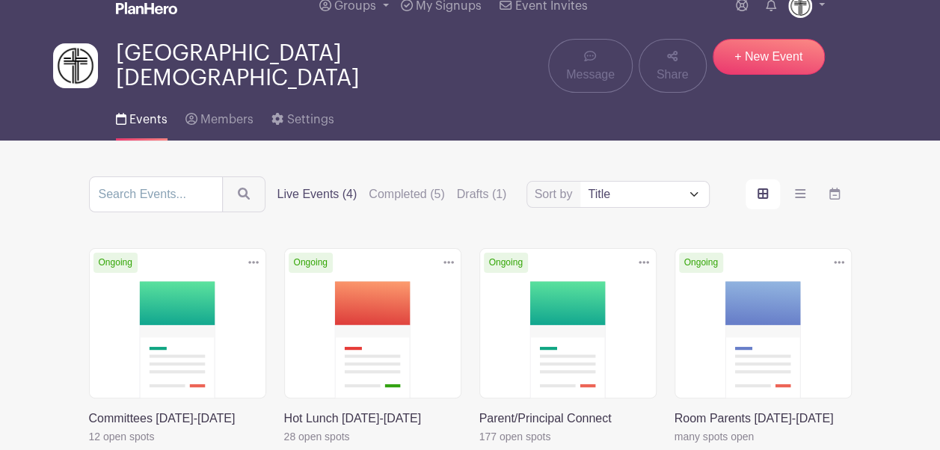
click at [332, 110] on div "Events Members Settings" at bounding box center [470, 117] width 853 height 48
click at [303, 114] on span "Settings" at bounding box center [310, 120] width 47 height 12
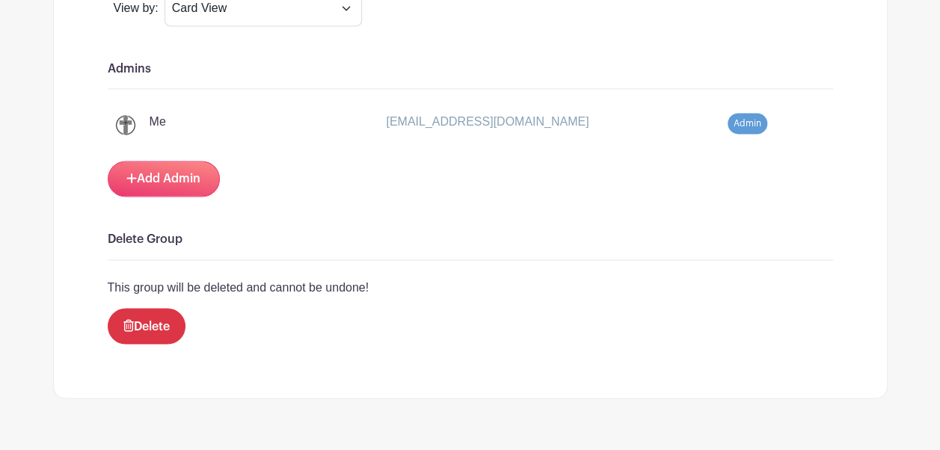
scroll to position [1172, 0]
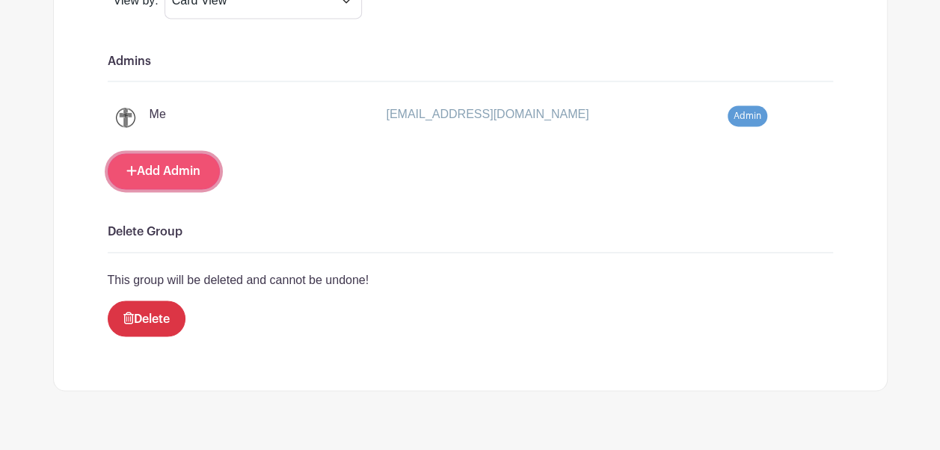
click at [186, 153] on link "Add Admin" at bounding box center [164, 171] width 112 height 36
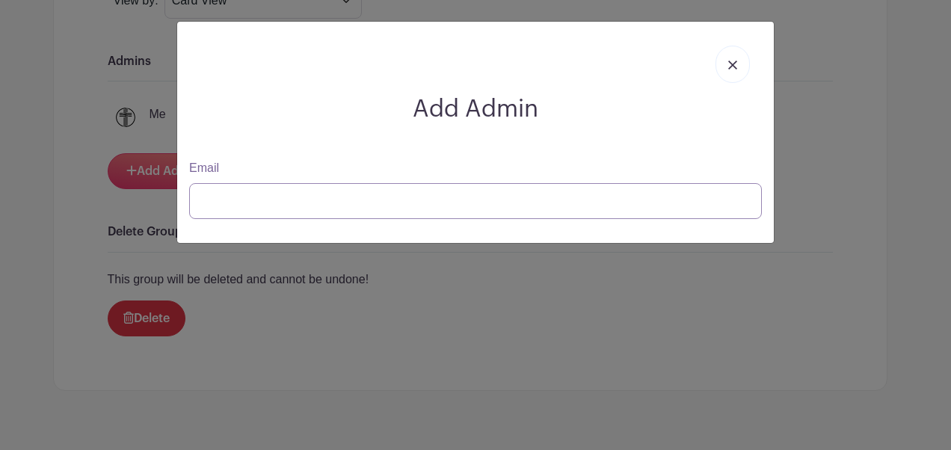
click at [241, 197] on input "Email" at bounding box center [475, 201] width 573 height 36
click at [574, 212] on input "Email" at bounding box center [475, 201] width 573 height 36
type input "k"
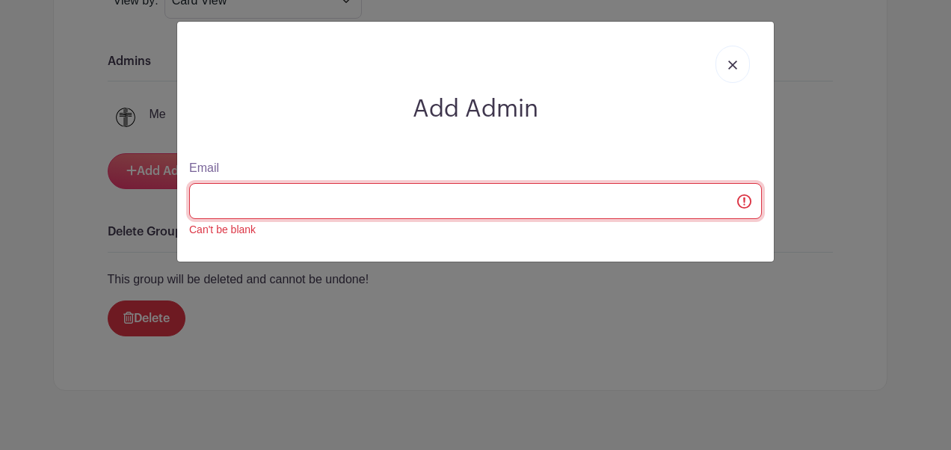
click at [568, 205] on input "Email" at bounding box center [475, 201] width 573 height 36
type input "kbadmin@hollanda"
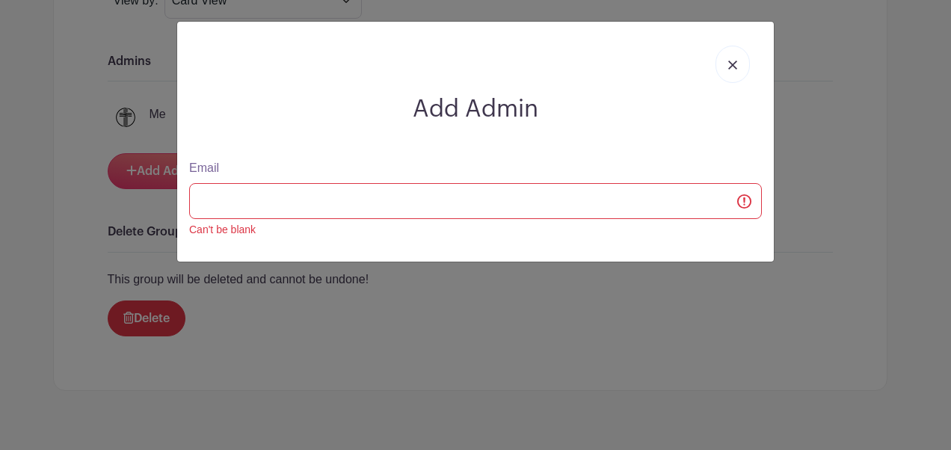
click at [738, 66] on link at bounding box center [733, 64] width 34 height 37
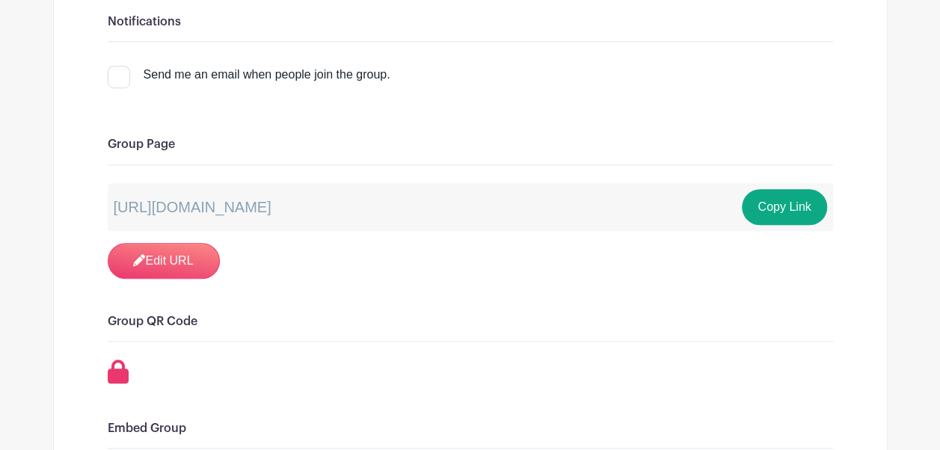
scroll to position [0, 0]
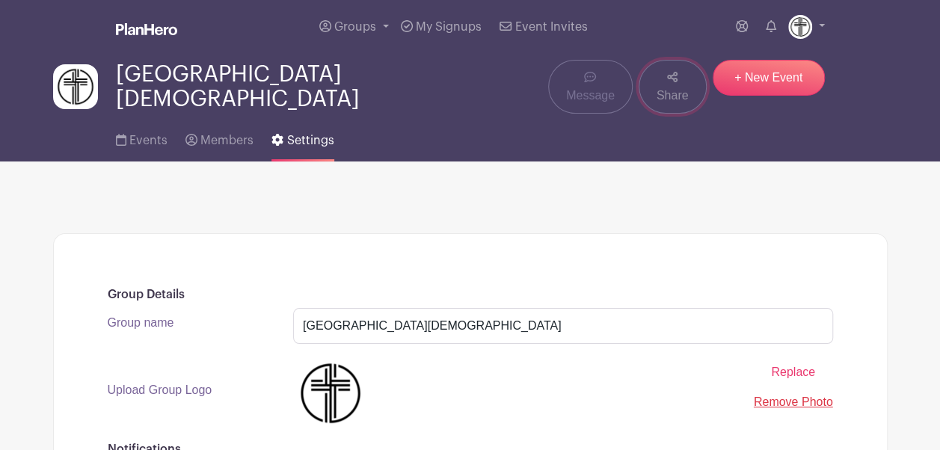
click at [658, 88] on link "Share" at bounding box center [673, 87] width 68 height 54
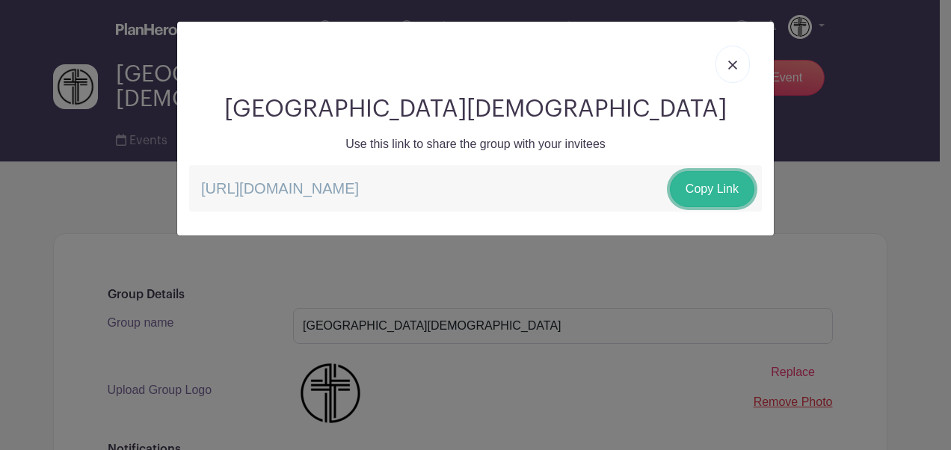
click at [706, 186] on link "Copy Link" at bounding box center [712, 189] width 85 height 36
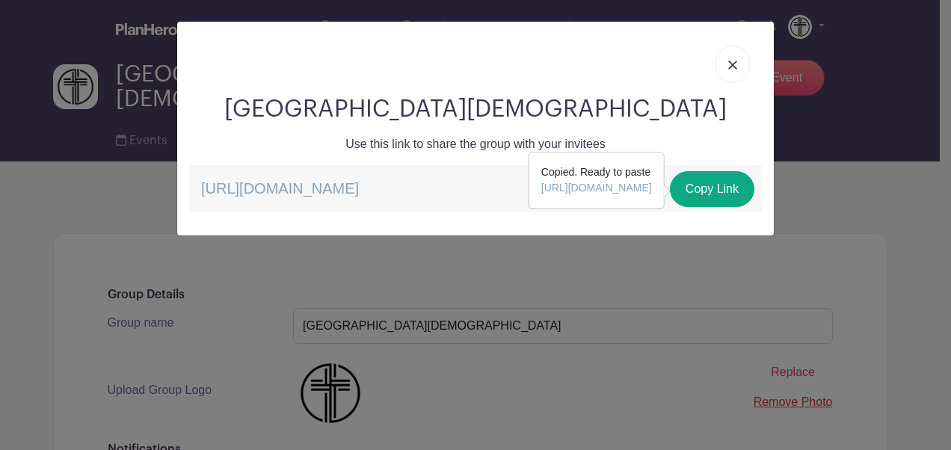
click at [733, 72] on link at bounding box center [733, 64] width 34 height 37
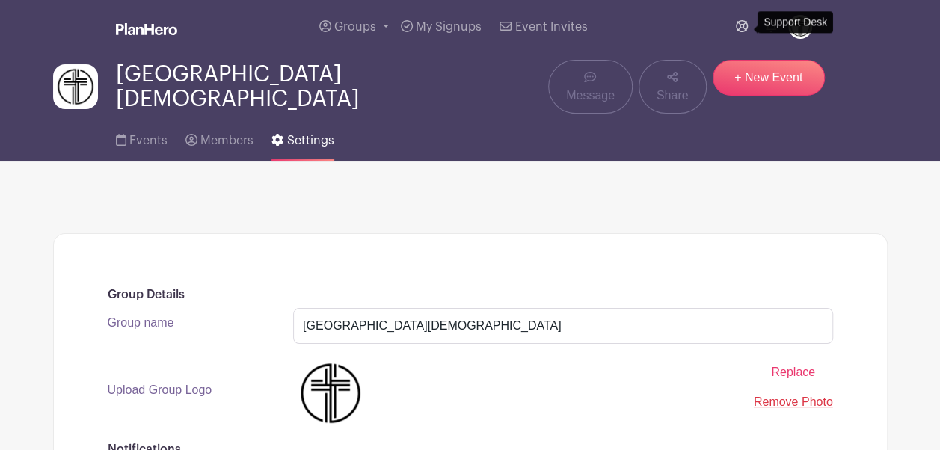
click at [738, 27] on icon at bounding box center [742, 26] width 12 height 12
